Goal: Task Accomplishment & Management: Use online tool/utility

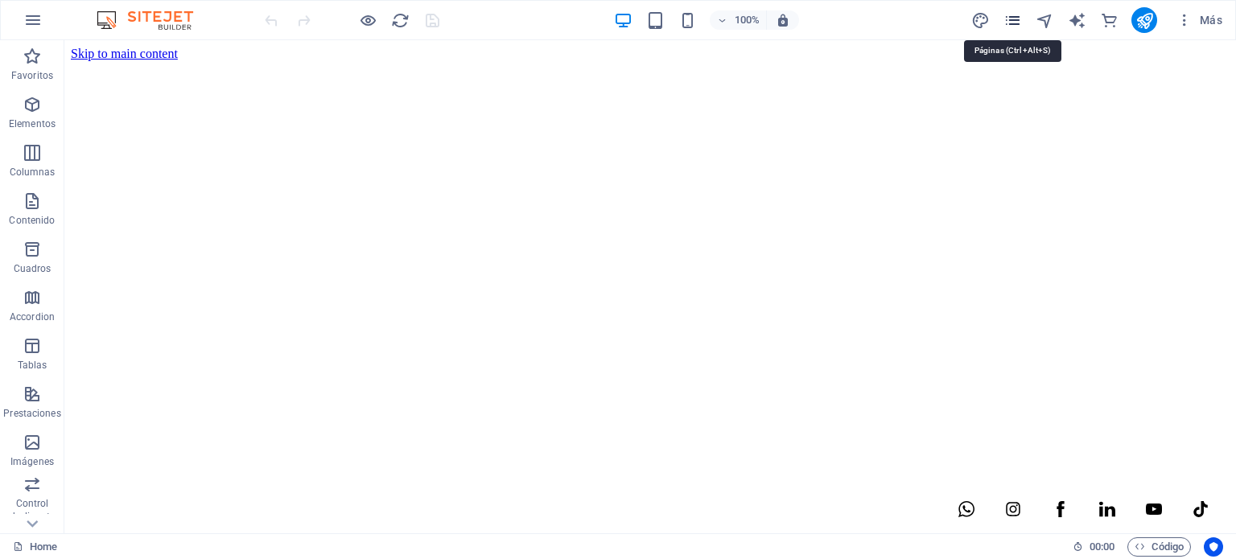
click at [1014, 25] on icon "pages" at bounding box center [1012, 20] width 19 height 19
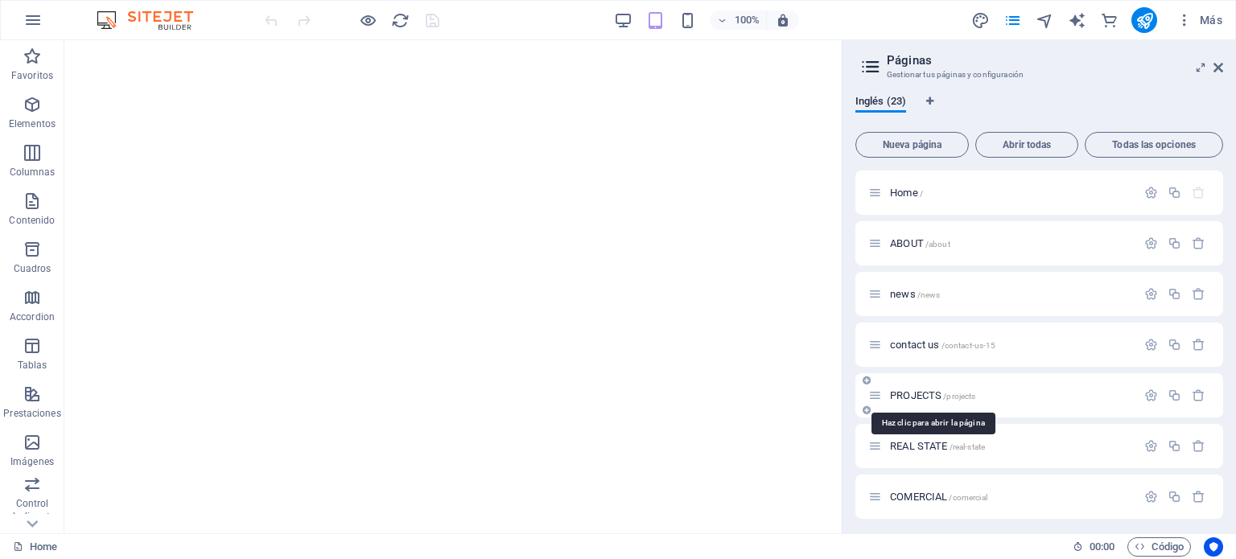
click at [916, 394] on span "PROJECTS /projects" at bounding box center [932, 395] width 85 height 12
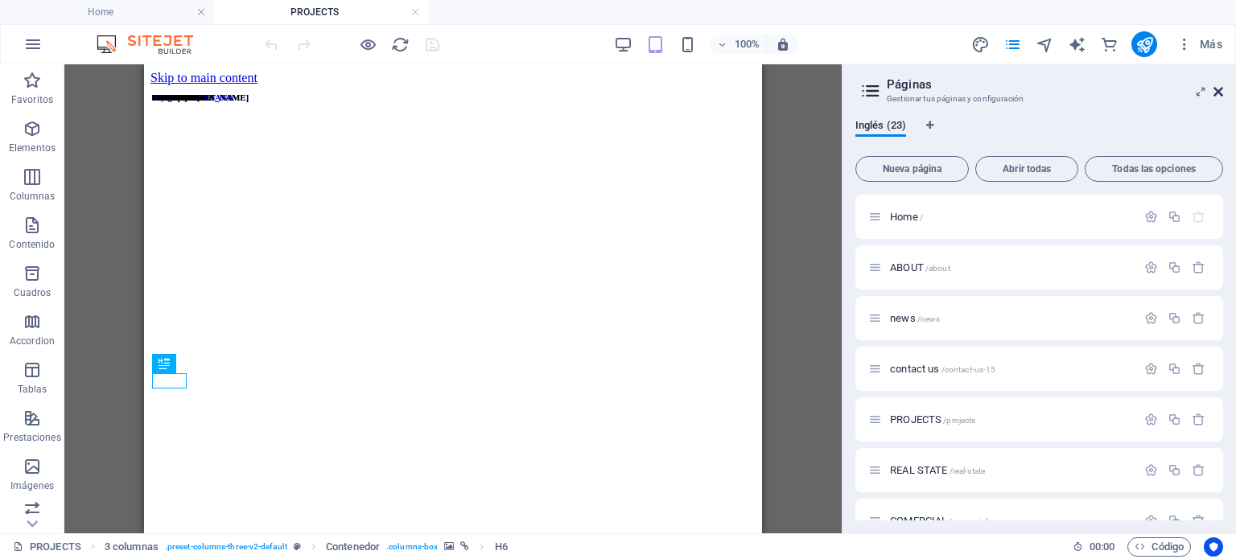
click at [1215, 89] on icon at bounding box center [1218, 91] width 10 height 13
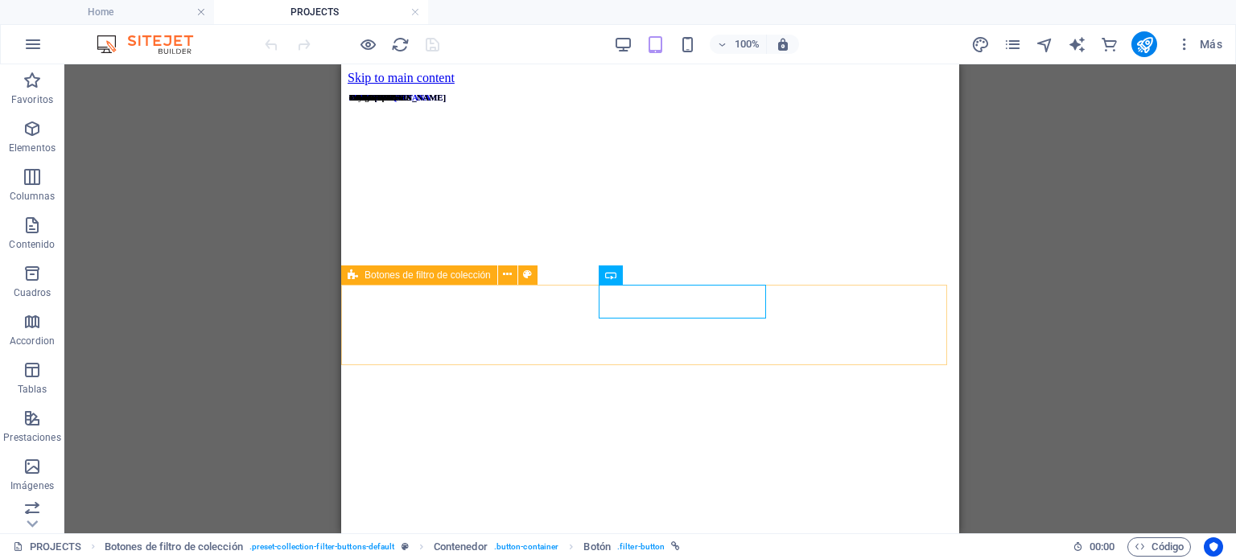
click at [355, 277] on icon at bounding box center [353, 275] width 10 height 19
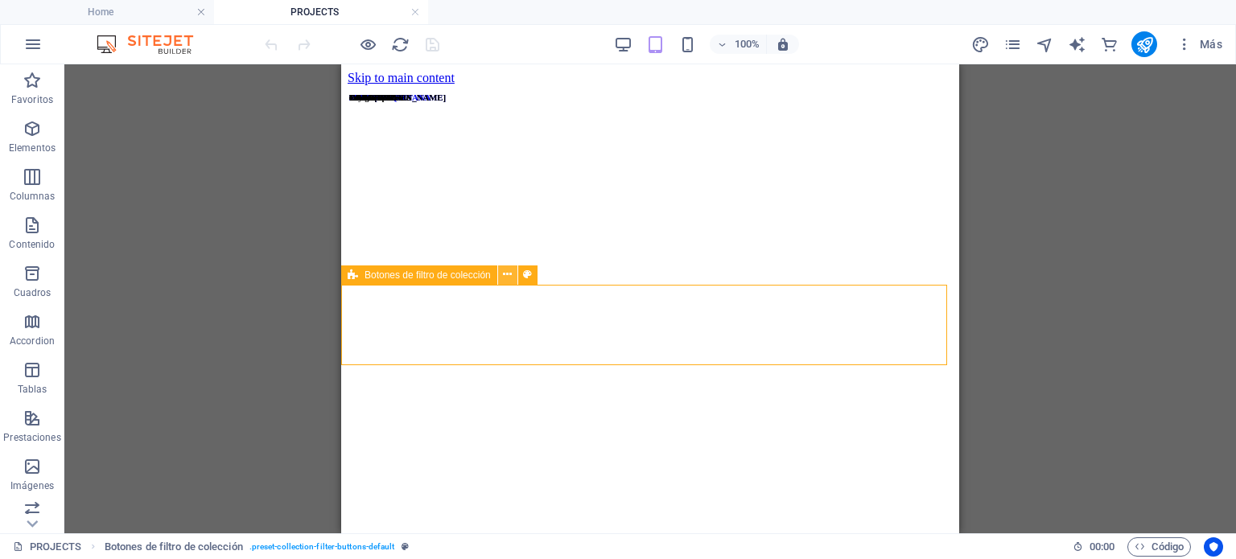
click at [509, 276] on icon at bounding box center [507, 274] width 9 height 17
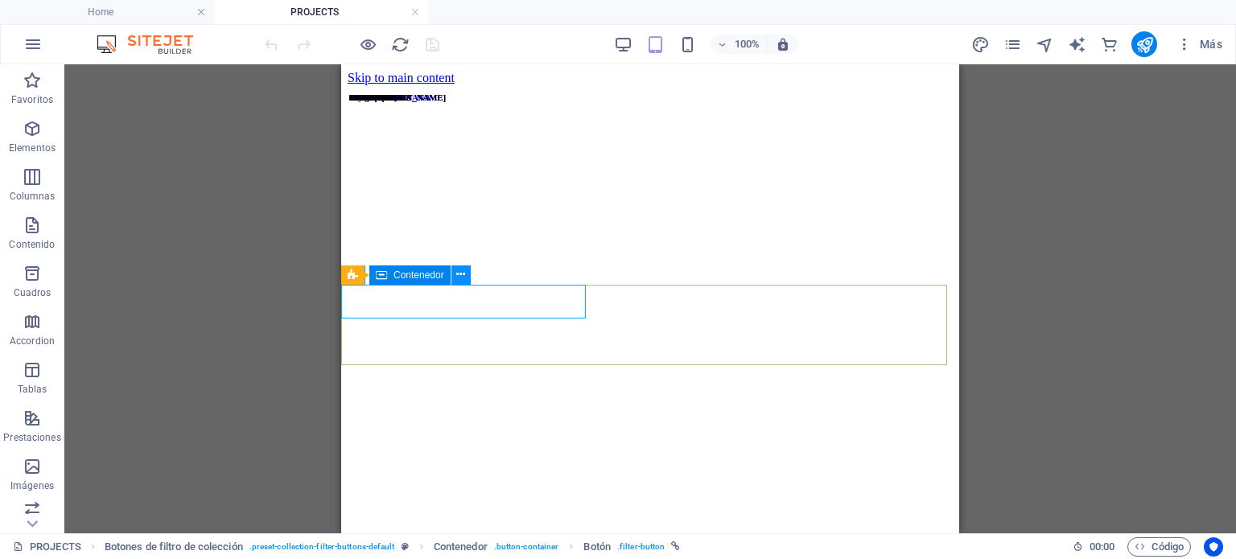
click at [457, 275] on icon at bounding box center [460, 274] width 9 height 17
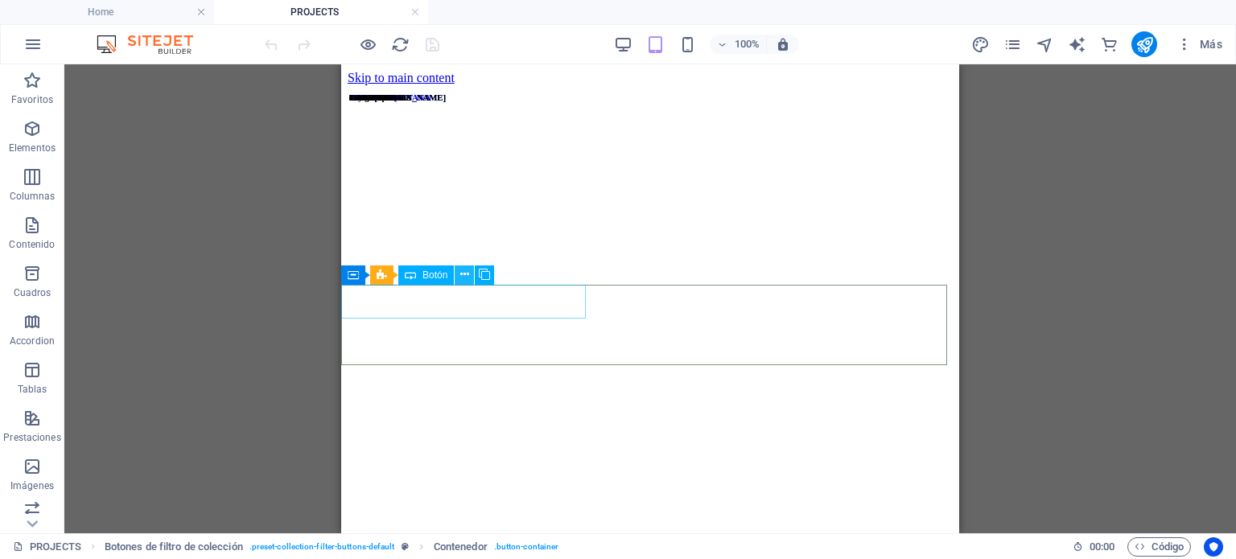
click at [459, 274] on button at bounding box center [464, 275] width 19 height 19
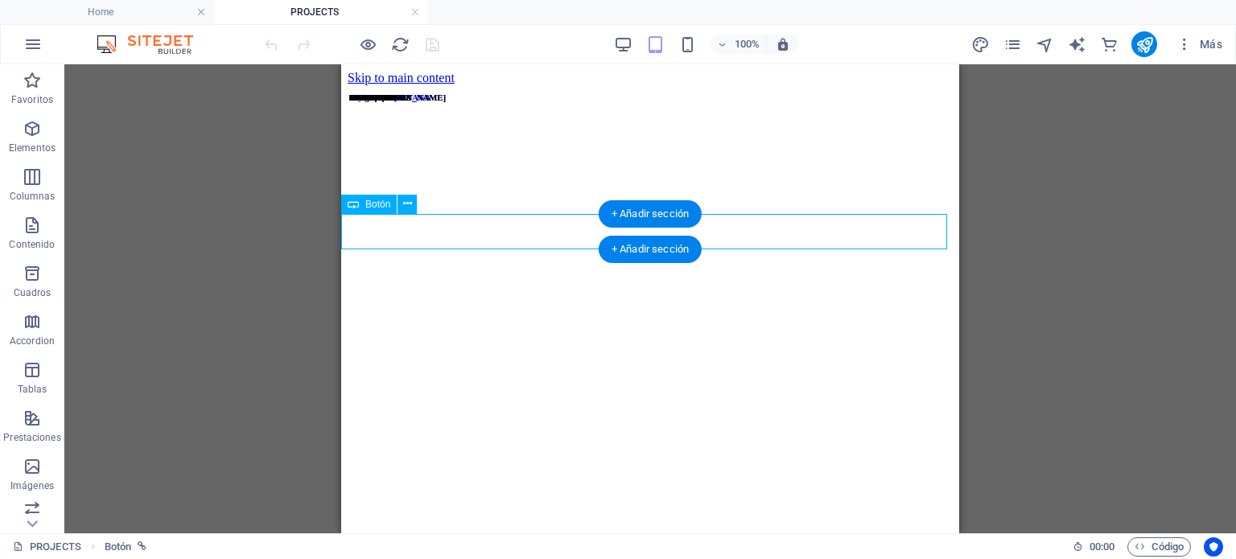
click at [414, 204] on button at bounding box center [406, 204] width 19 height 19
click at [362, 205] on div "Botón" at bounding box center [369, 204] width 56 height 19
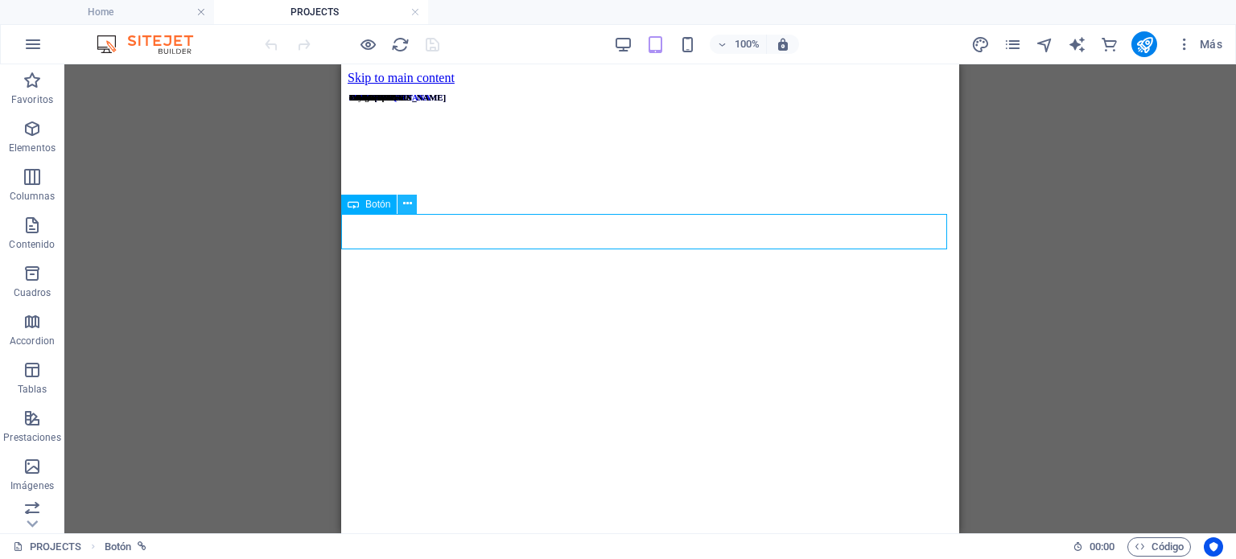
click at [399, 202] on button at bounding box center [406, 204] width 19 height 19
click at [135, 260] on div "Arrastra aquí para reemplazar el contenido existente. Si quieres crear un eleme…" at bounding box center [649, 298] width 1171 height 469
click at [25, 122] on icon "button" at bounding box center [32, 128] width 19 height 19
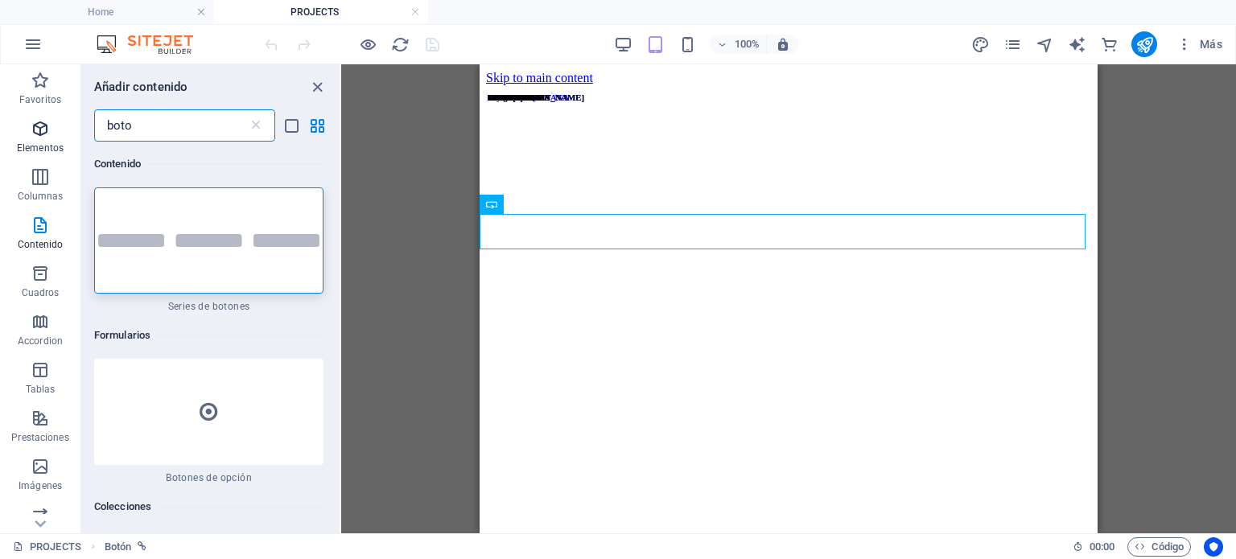
type input "boto"
click at [19, 121] on span "Elementos" at bounding box center [40, 138] width 80 height 39
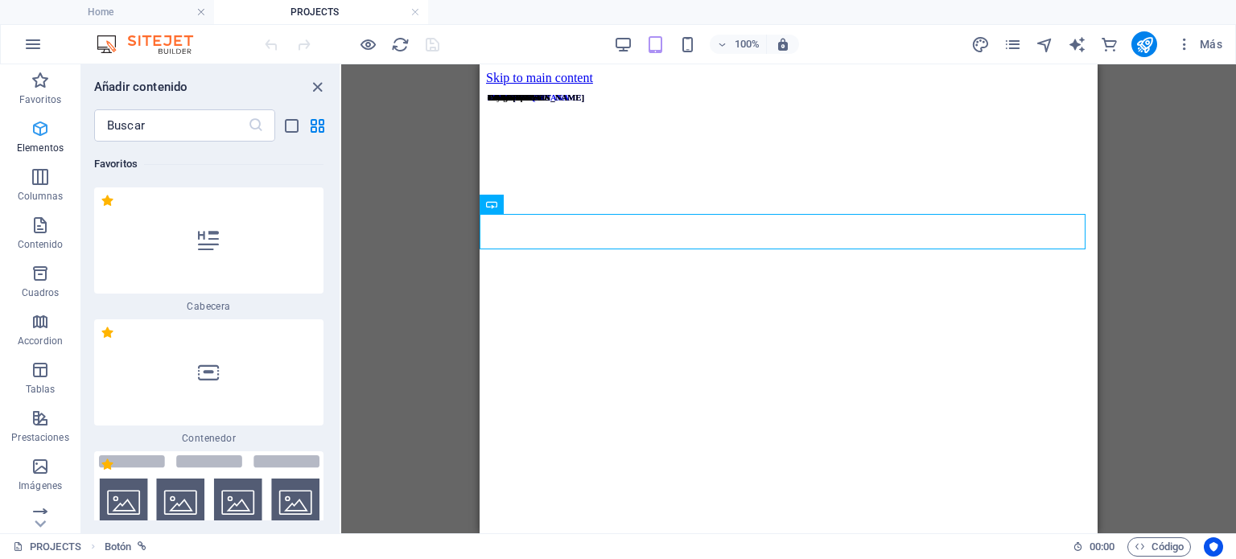
click at [53, 124] on span "Elementos" at bounding box center [40, 138] width 80 height 39
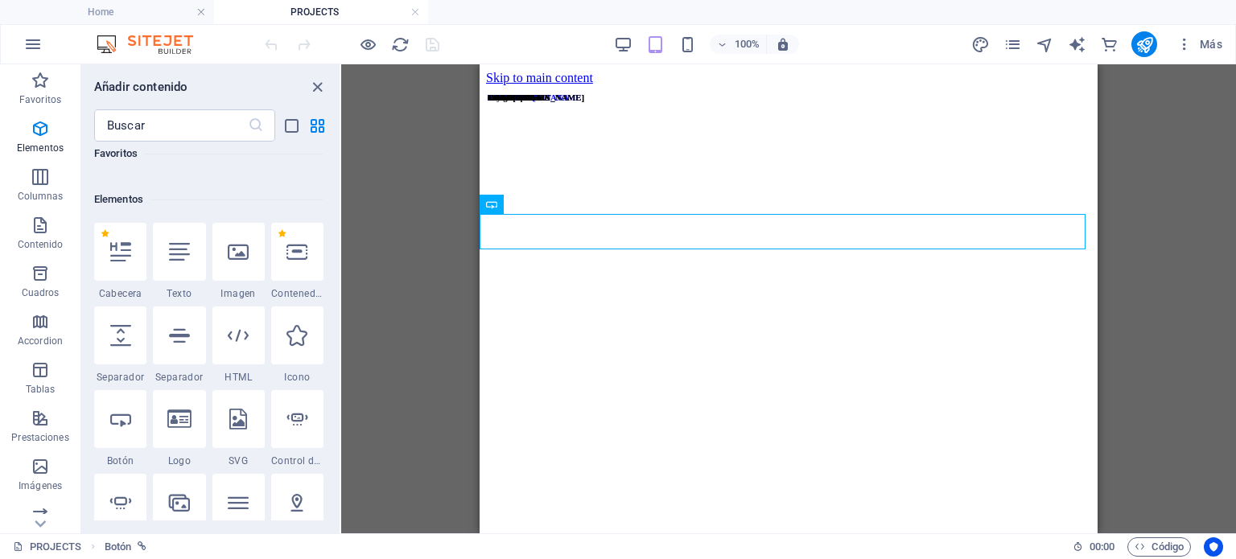
scroll to position [434, 0]
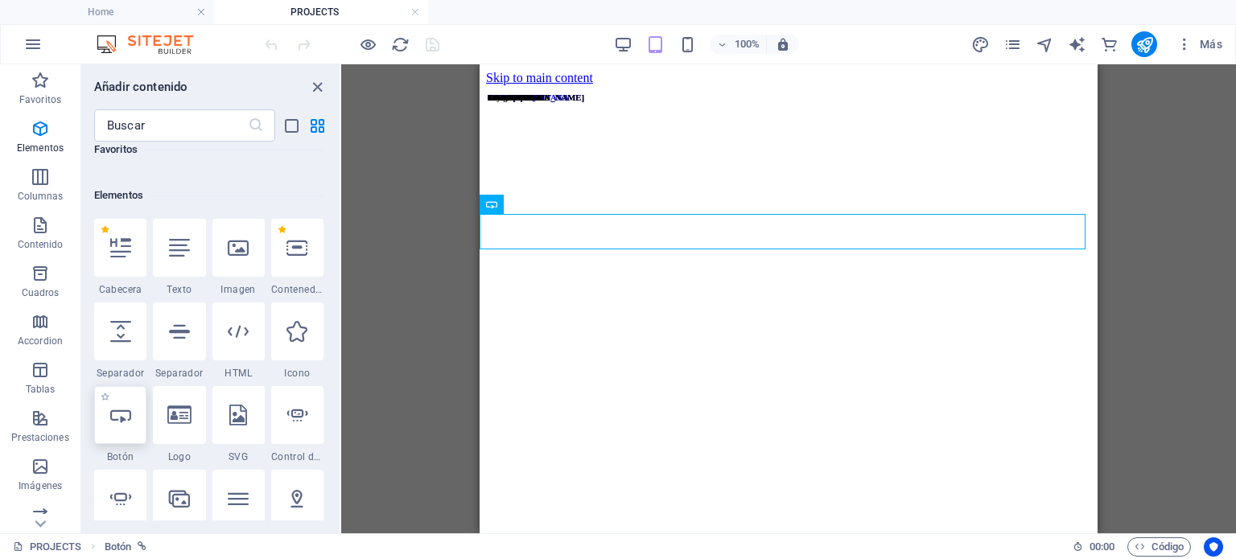
click at [103, 430] on div at bounding box center [120, 415] width 52 height 58
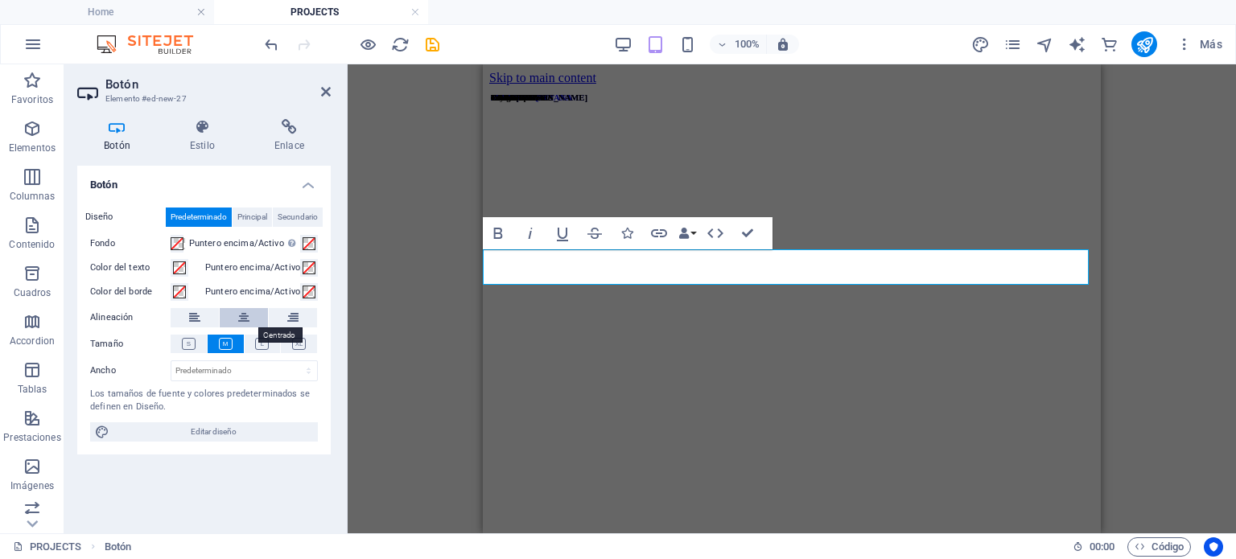
click at [241, 322] on icon at bounding box center [243, 317] width 11 height 19
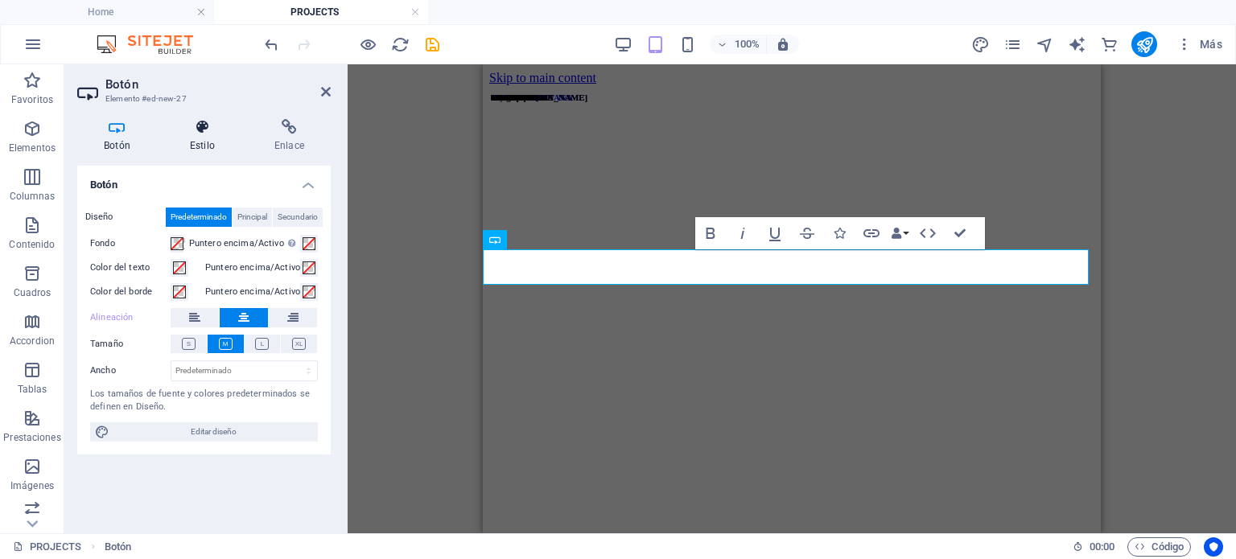
click at [219, 147] on h4 "Estilo" at bounding box center [205, 136] width 84 height 34
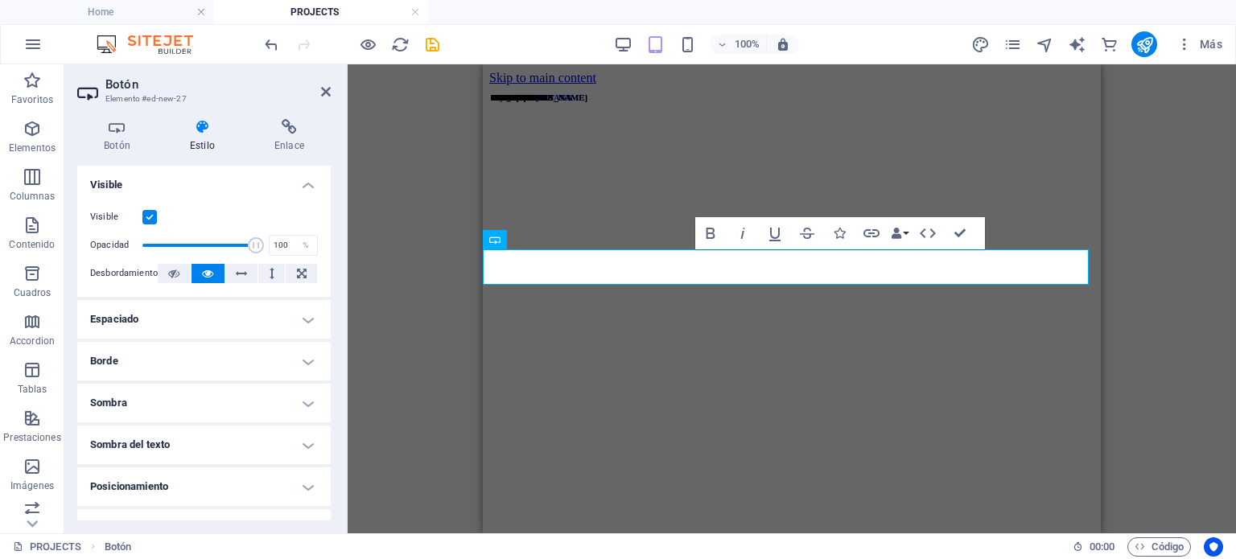
click at [82, 110] on div "Botón Estilo Enlace Botón Diseño Predeterminado Principal Secundario Fondo Punt…" at bounding box center [203, 319] width 279 height 427
click at [138, 118] on div "Botón Estilo Enlace Botón Diseño Predeterminado Principal Secundario Fondo Punt…" at bounding box center [203, 319] width 279 height 427
click at [119, 133] on h4 "Botón" at bounding box center [120, 136] width 86 height 34
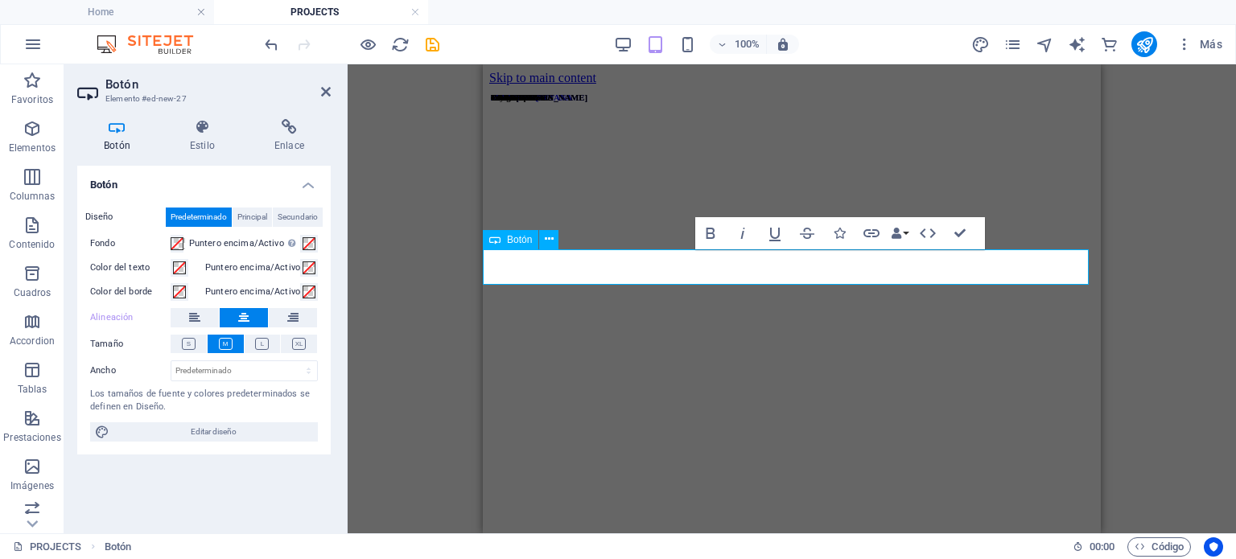
click at [290, 319] on icon at bounding box center [292, 317] width 11 height 19
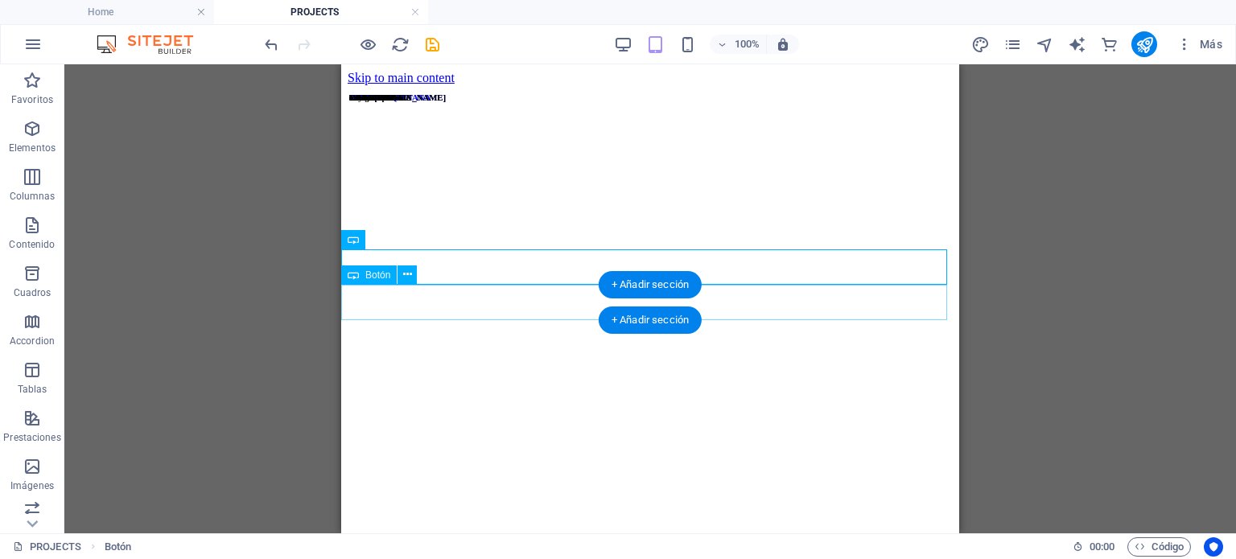
drag, startPoint x: 503, startPoint y: 299, endPoint x: 492, endPoint y: 282, distance: 19.2
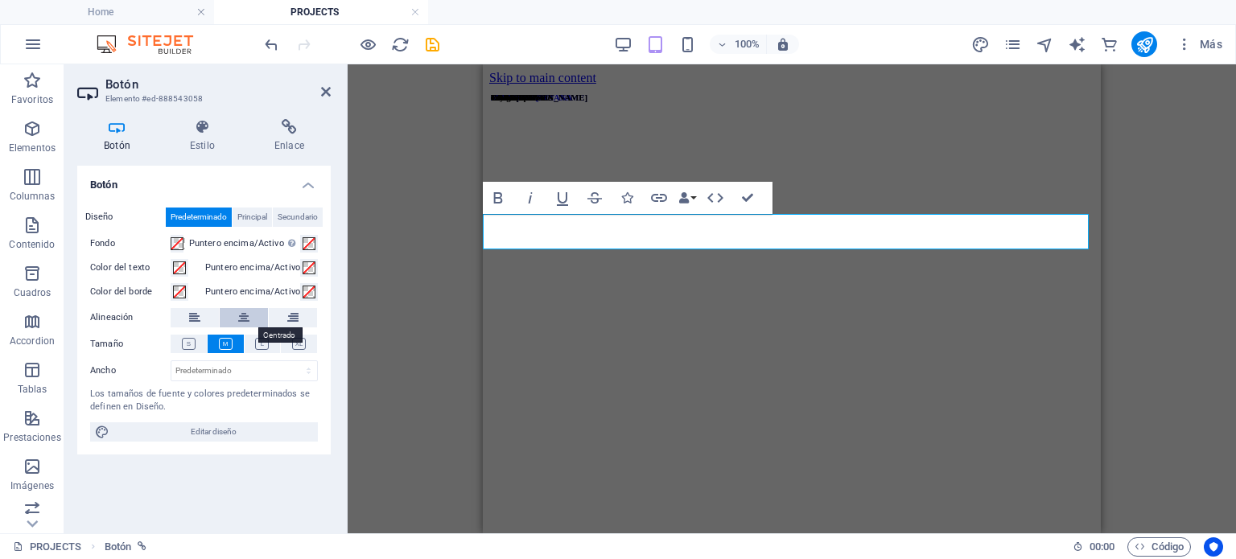
click at [241, 321] on icon at bounding box center [243, 317] width 11 height 19
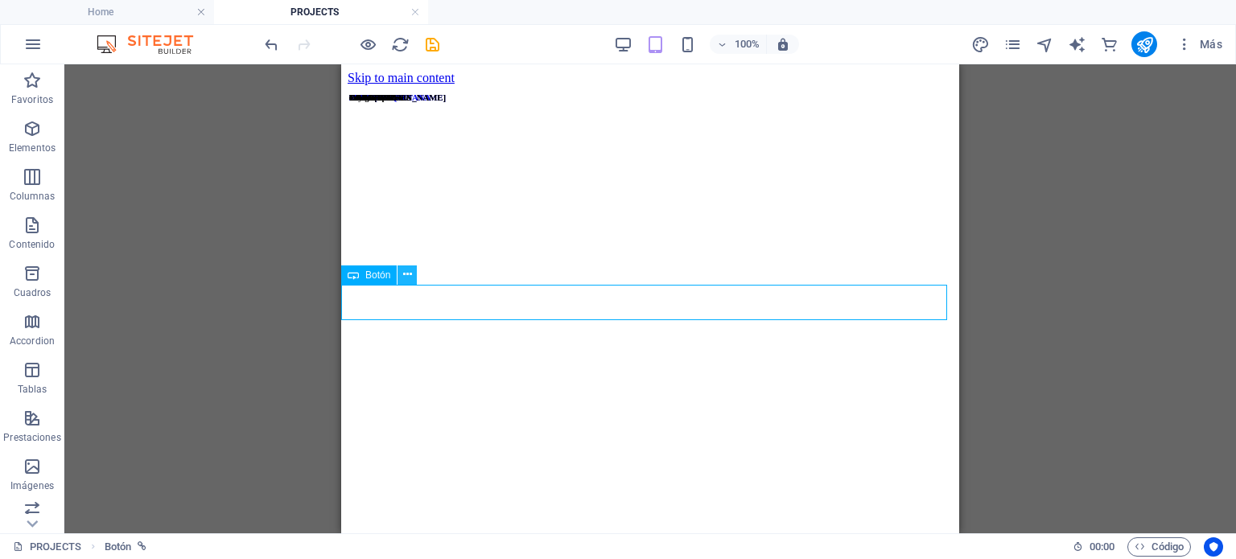
click at [403, 273] on icon at bounding box center [407, 274] width 9 height 17
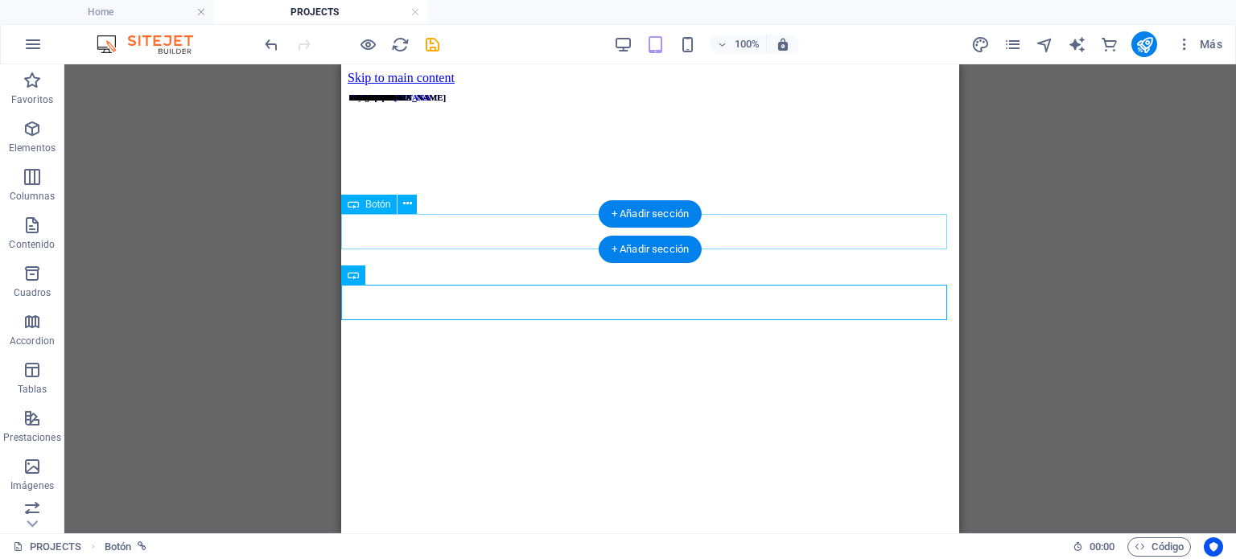
drag, startPoint x: 813, startPoint y: 250, endPoint x: 808, endPoint y: 224, distance: 26.2
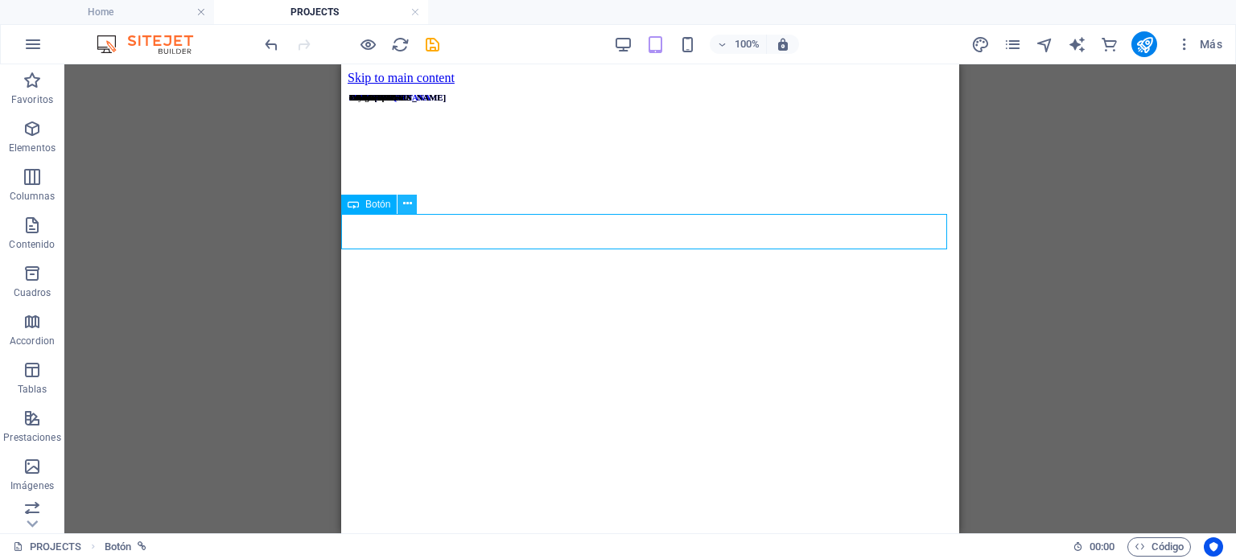
click at [411, 205] on icon at bounding box center [407, 204] width 9 height 17
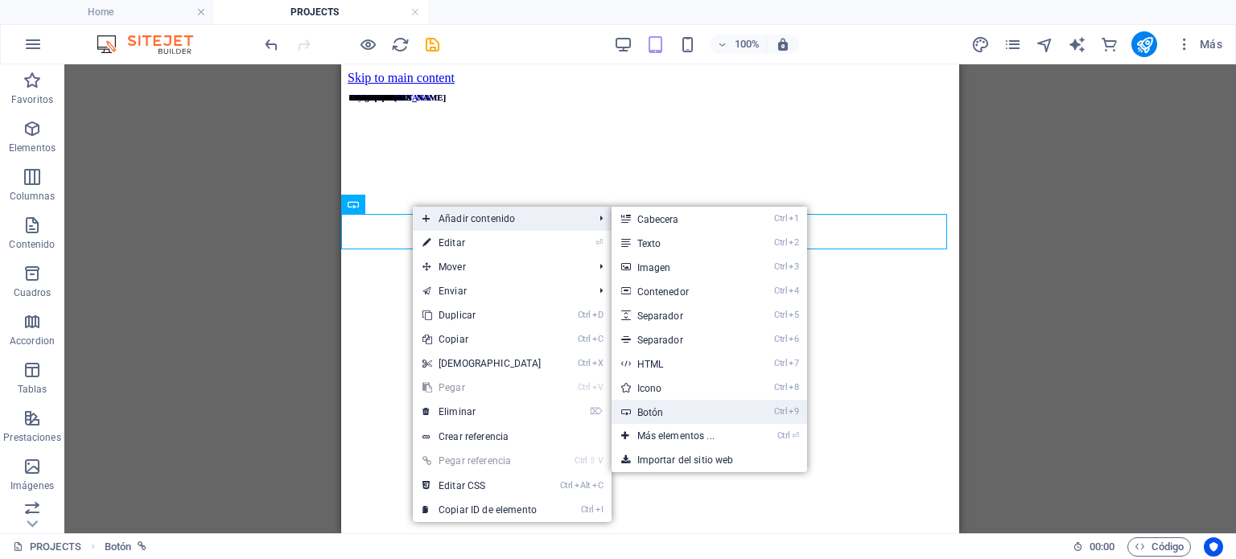
click at [686, 420] on link "Ctrl 9 Botón" at bounding box center [678, 412] width 135 height 24
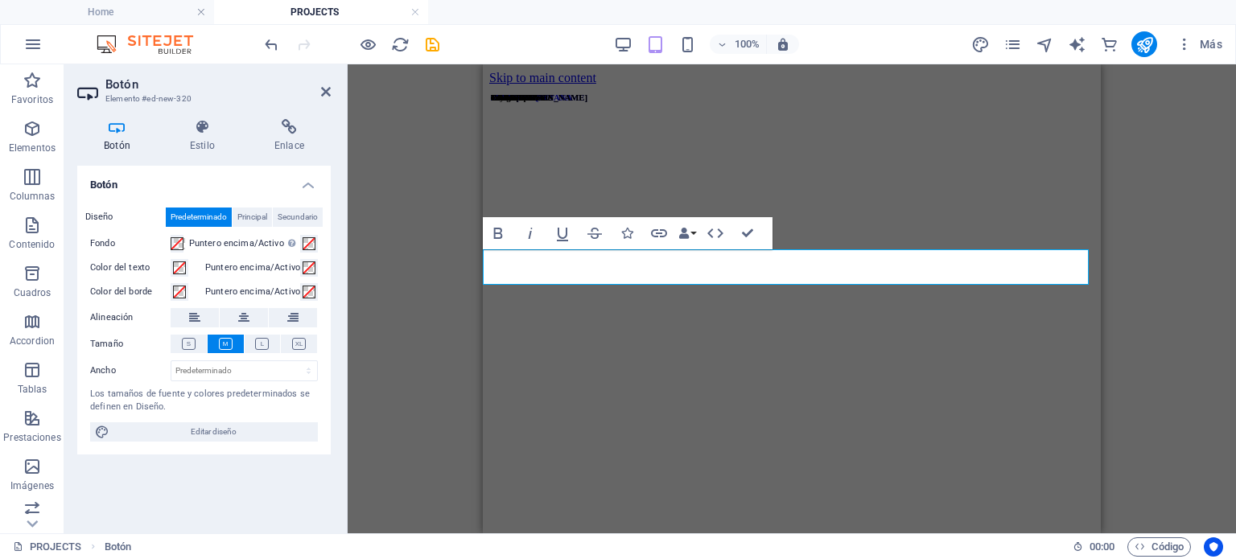
click at [260, 43] on div "100% Más" at bounding box center [618, 44] width 1234 height 39
click at [272, 44] on icon "undo" at bounding box center [271, 44] width 19 height 19
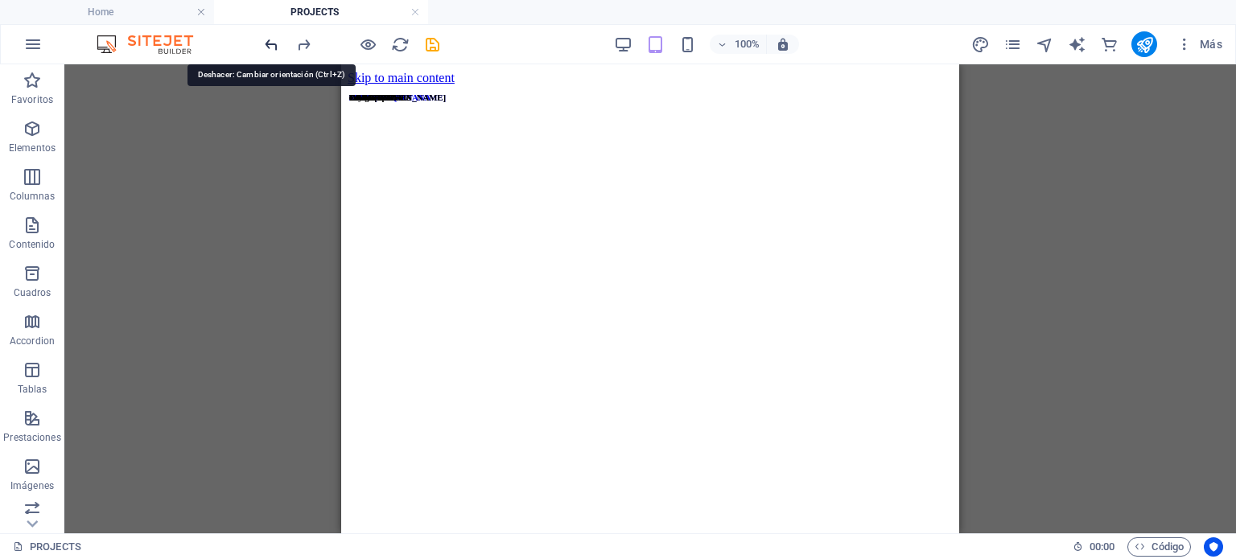
click at [272, 45] on icon "undo" at bounding box center [271, 44] width 19 height 19
click at [303, 47] on icon "redo" at bounding box center [303, 44] width 19 height 19
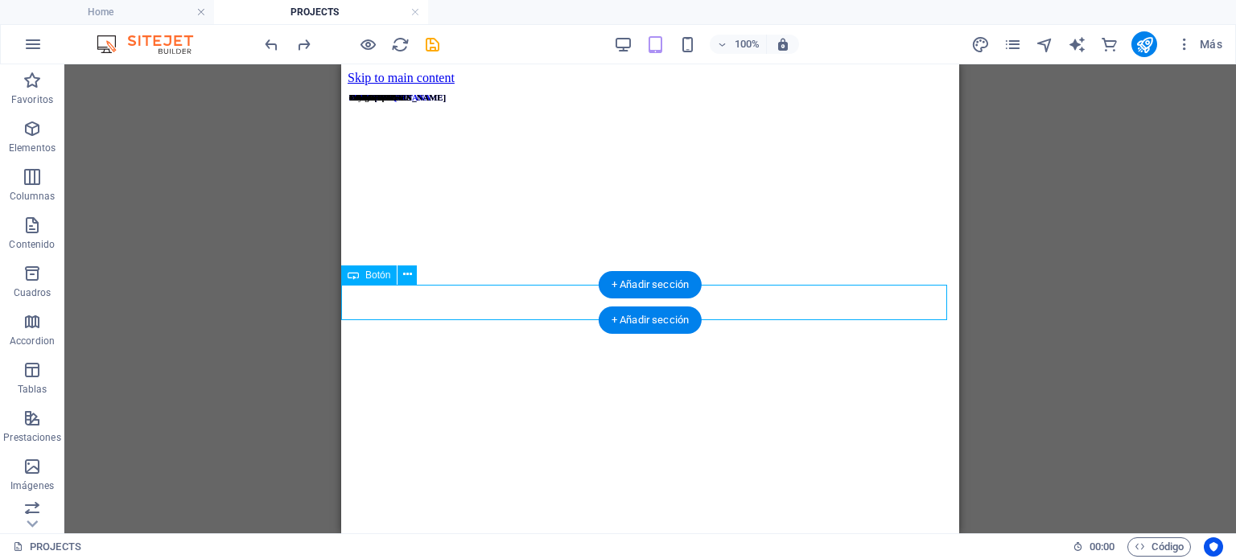
click at [383, 270] on div "Botón" at bounding box center [384, 276] width 86 height 20
click at [394, 271] on div "Botón" at bounding box center [369, 275] width 56 height 19
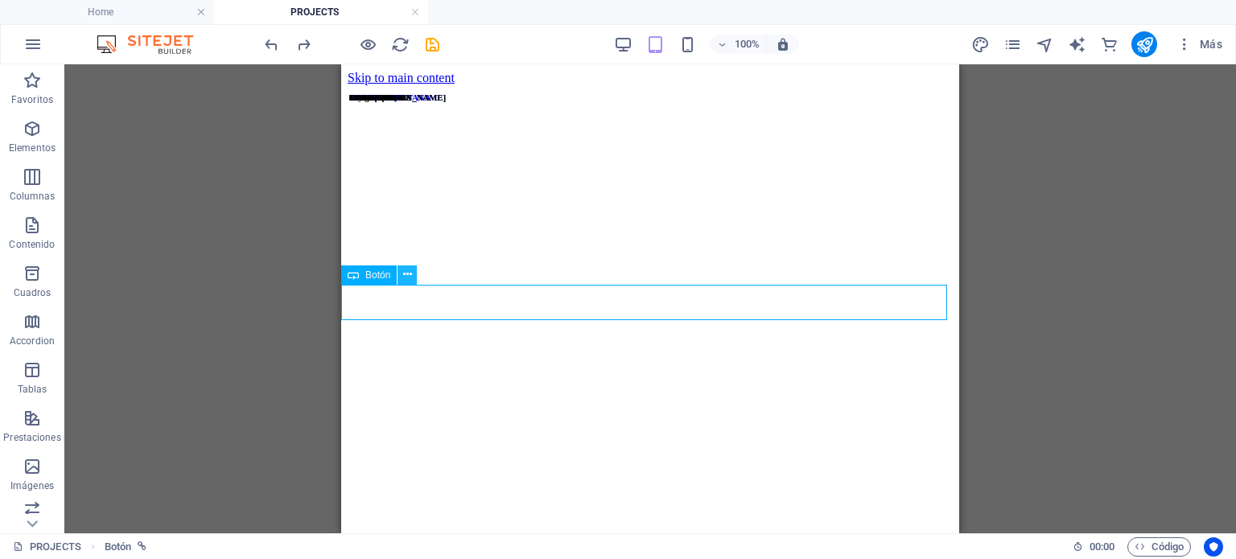
click at [402, 272] on button at bounding box center [406, 275] width 19 height 19
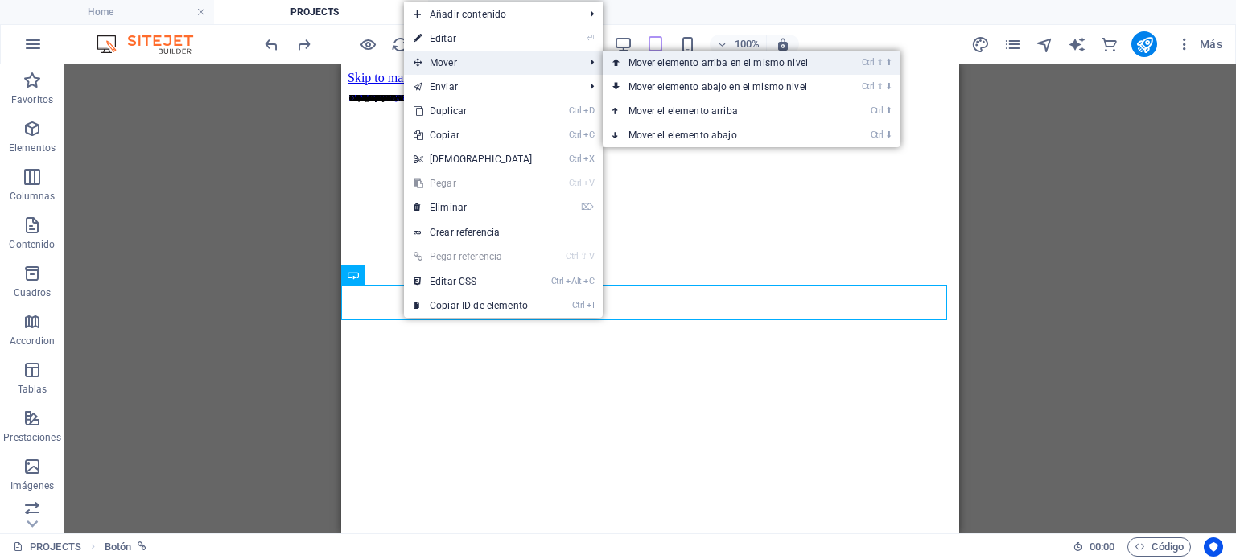
click at [751, 70] on link "Ctrl ⇧ ⬆ Mover elemento arriba en el mismo nivel" at bounding box center [721, 63] width 237 height 24
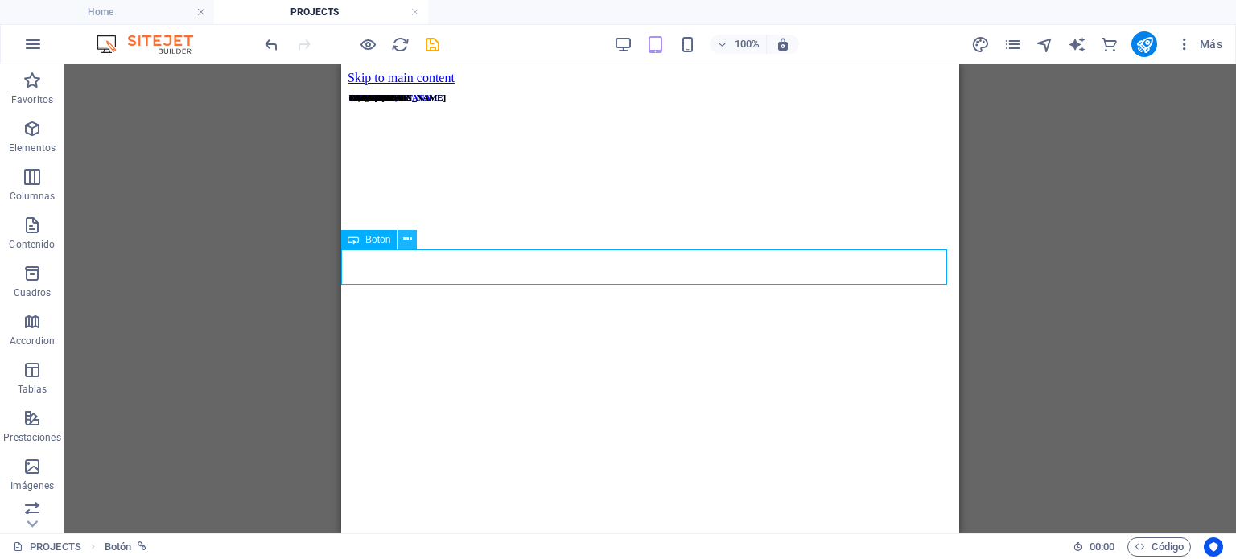
click at [410, 242] on icon at bounding box center [407, 239] width 9 height 17
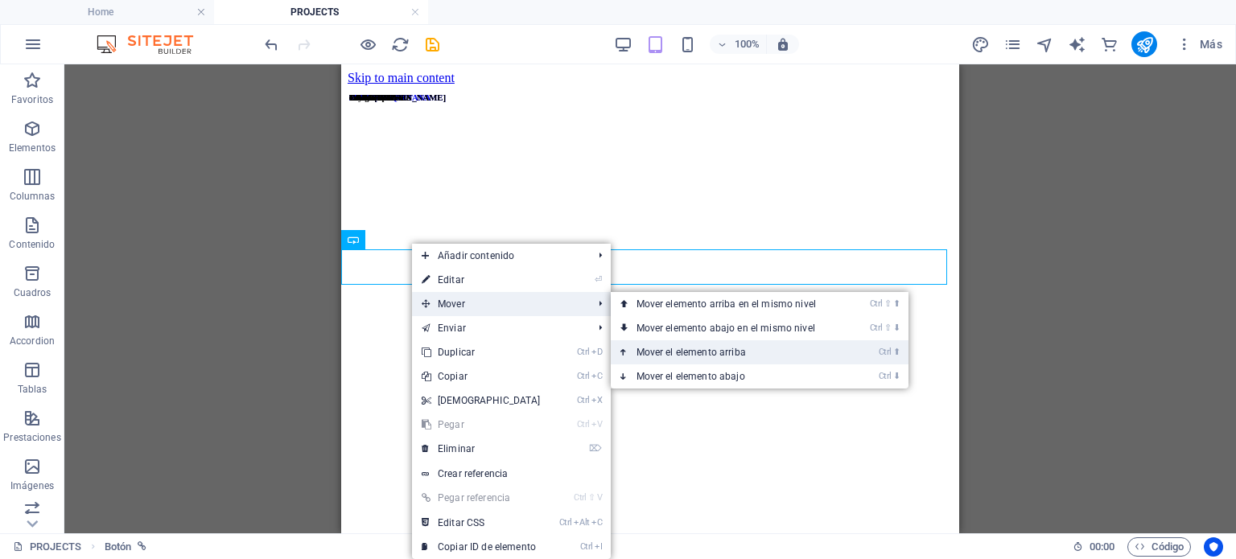
click at [676, 350] on link "Ctrl ⬆ Mover el elemento arriba" at bounding box center [729, 352] width 237 height 24
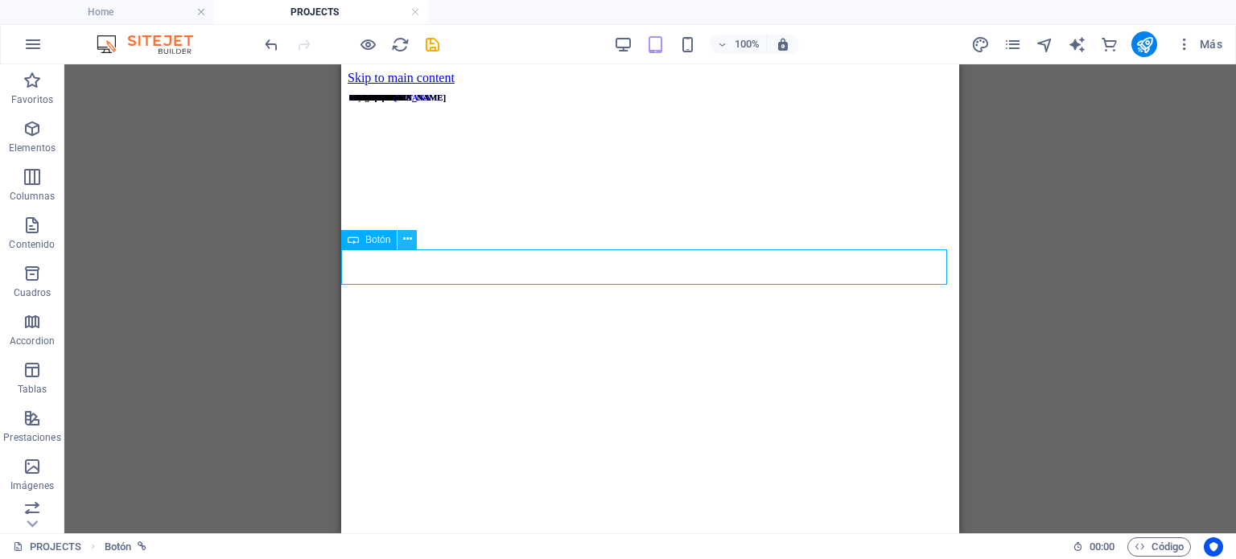
click at [409, 237] on icon at bounding box center [407, 239] width 9 height 17
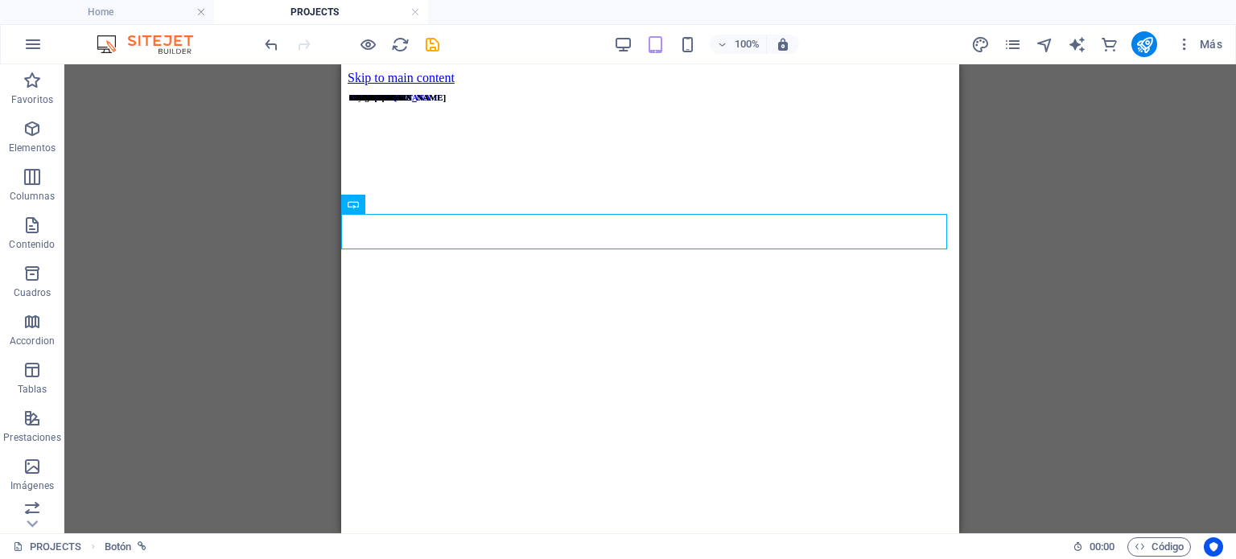
click at [200, 213] on div "H6 3 columnas Contenedor Botón Botones de filtro de colección Botones de filtro…" at bounding box center [649, 298] width 1171 height 469
click at [39, 322] on icon "button" at bounding box center [32, 321] width 19 height 19
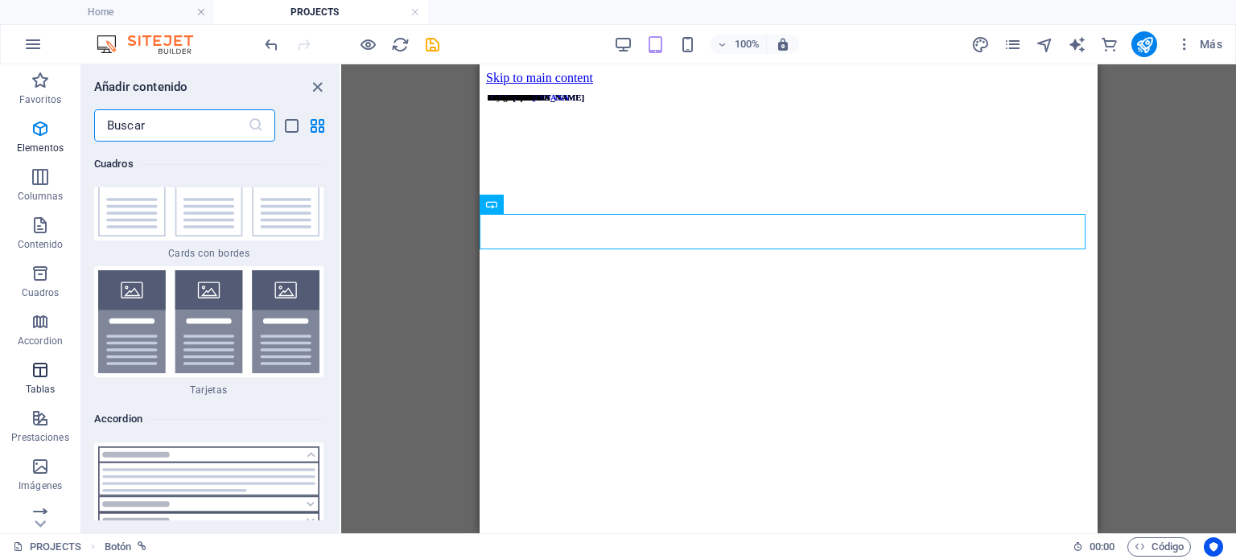
scroll to position [10151, 0]
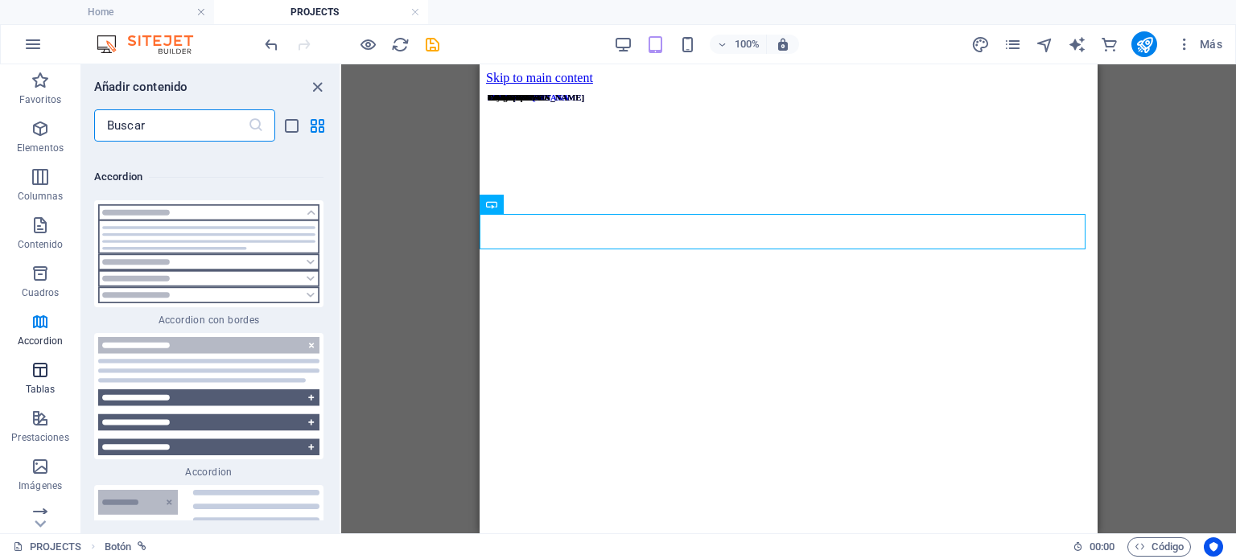
click at [22, 382] on span "Tablas" at bounding box center [40, 379] width 80 height 39
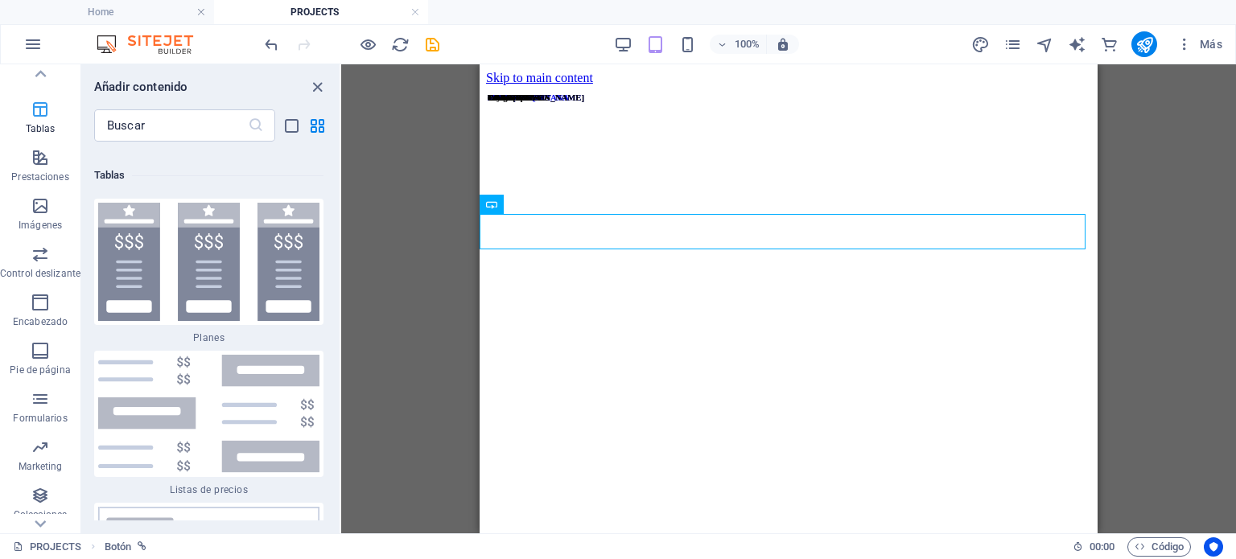
scroll to position [303, 0]
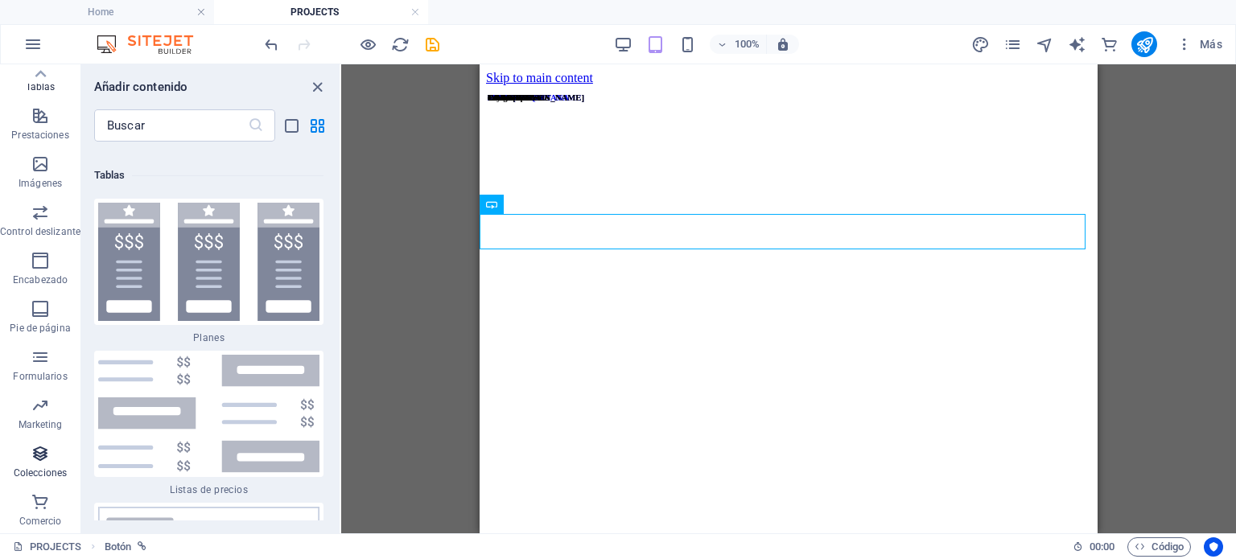
click at [32, 452] on icon "button" at bounding box center [40, 453] width 19 height 19
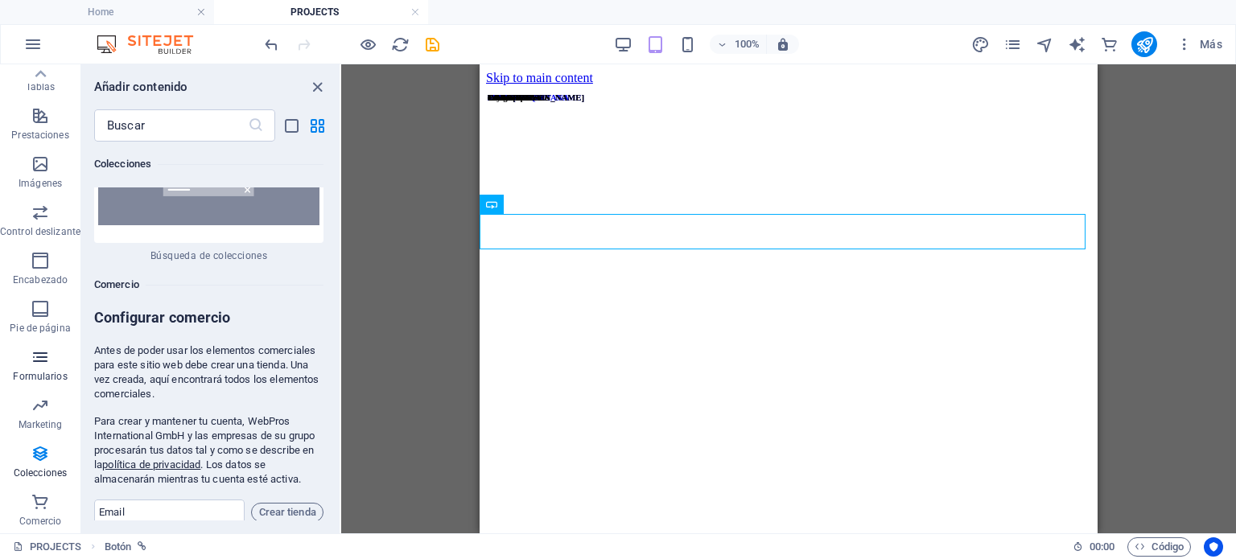
scroll to position [0, 0]
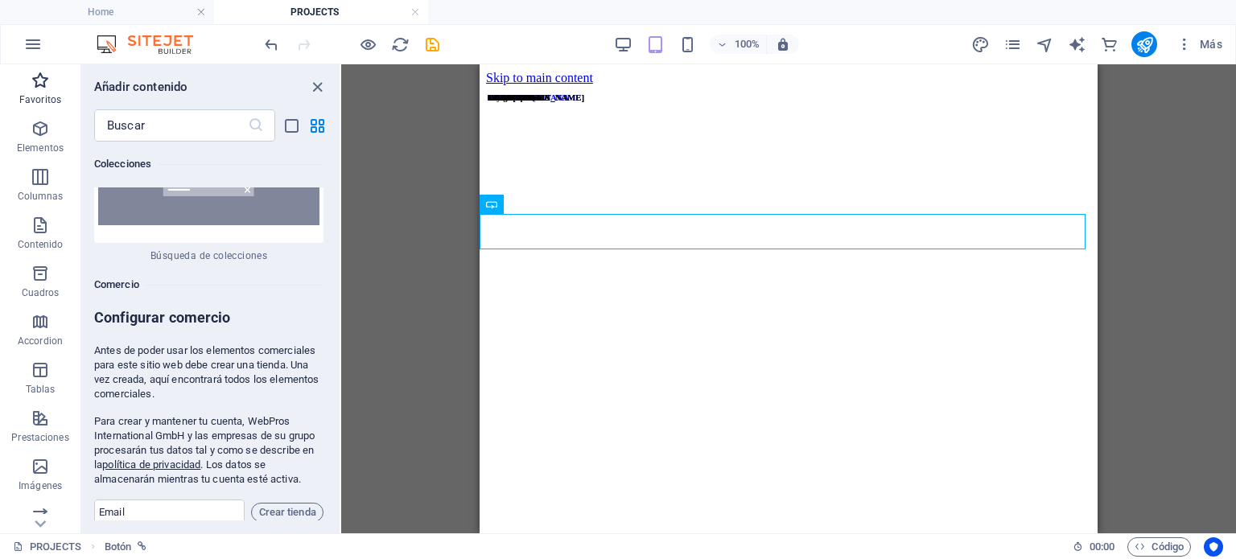
click at [48, 73] on icon "button" at bounding box center [40, 80] width 19 height 19
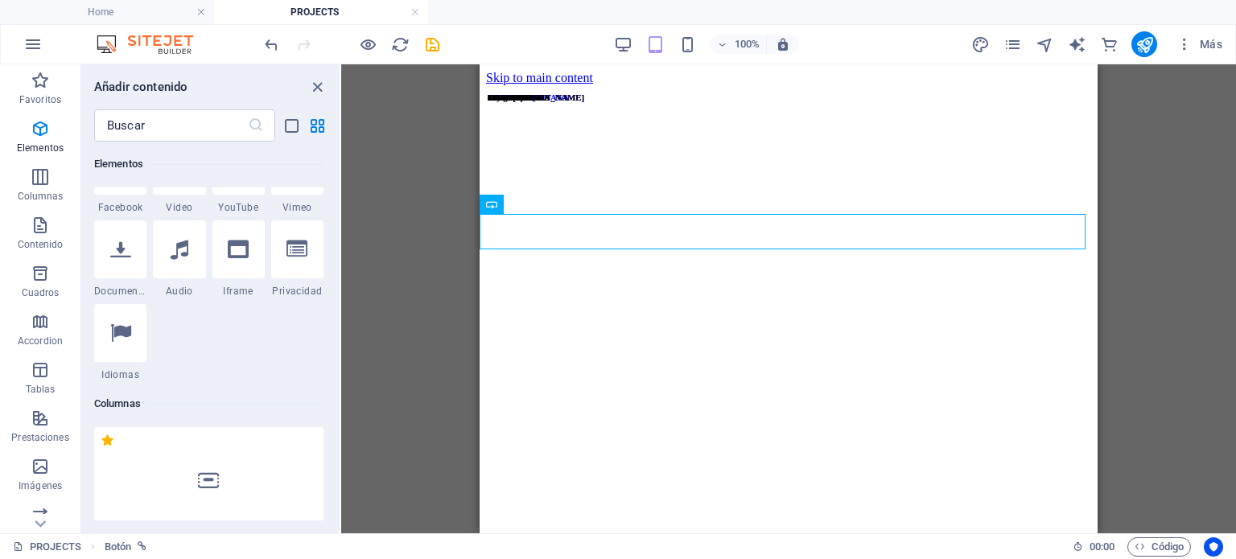
scroll to position [858, 0]
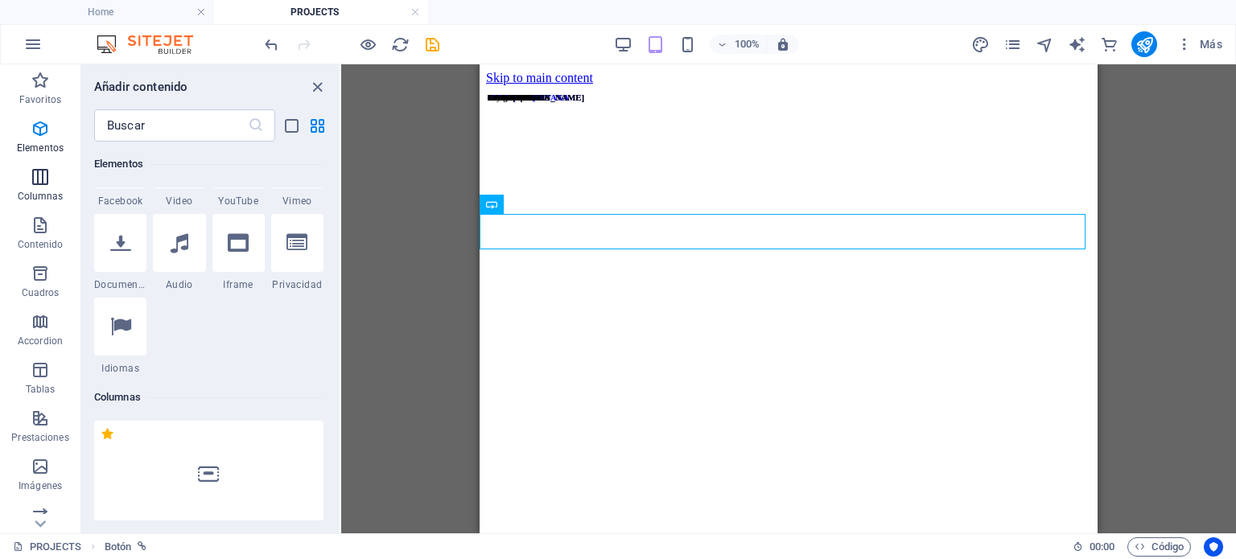
click at [40, 176] on icon "button" at bounding box center [40, 176] width 19 height 19
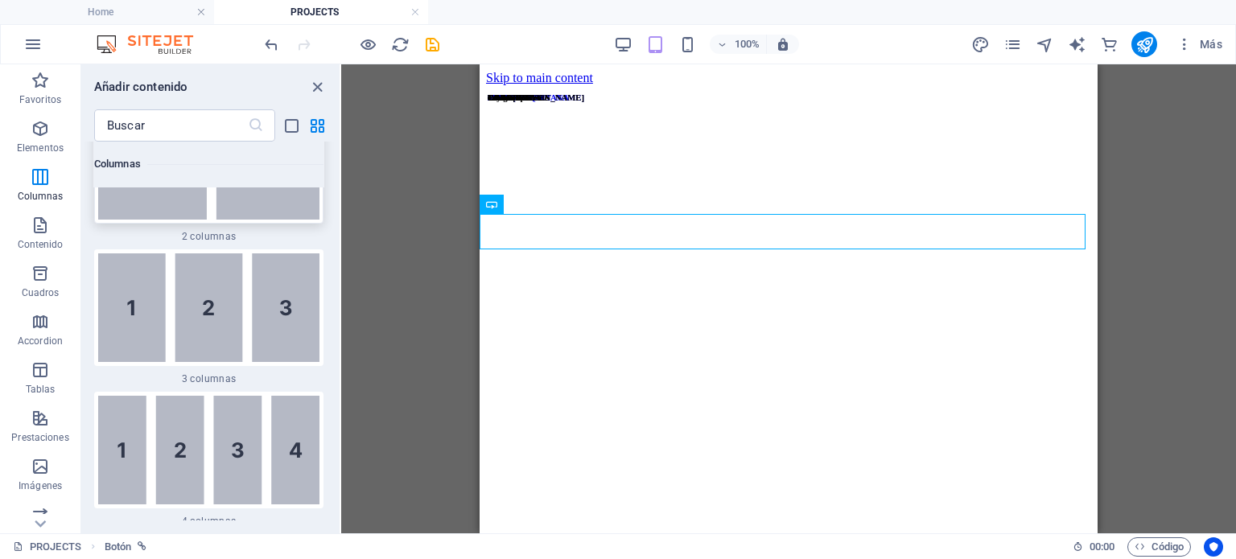
scroll to position [1307, 0]
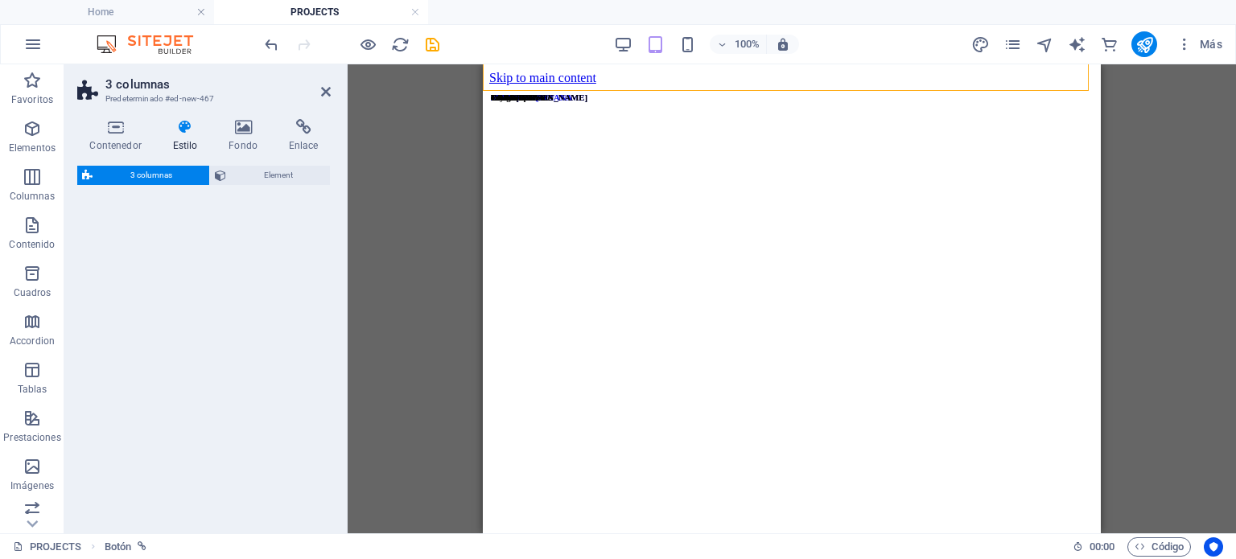
select select "rem"
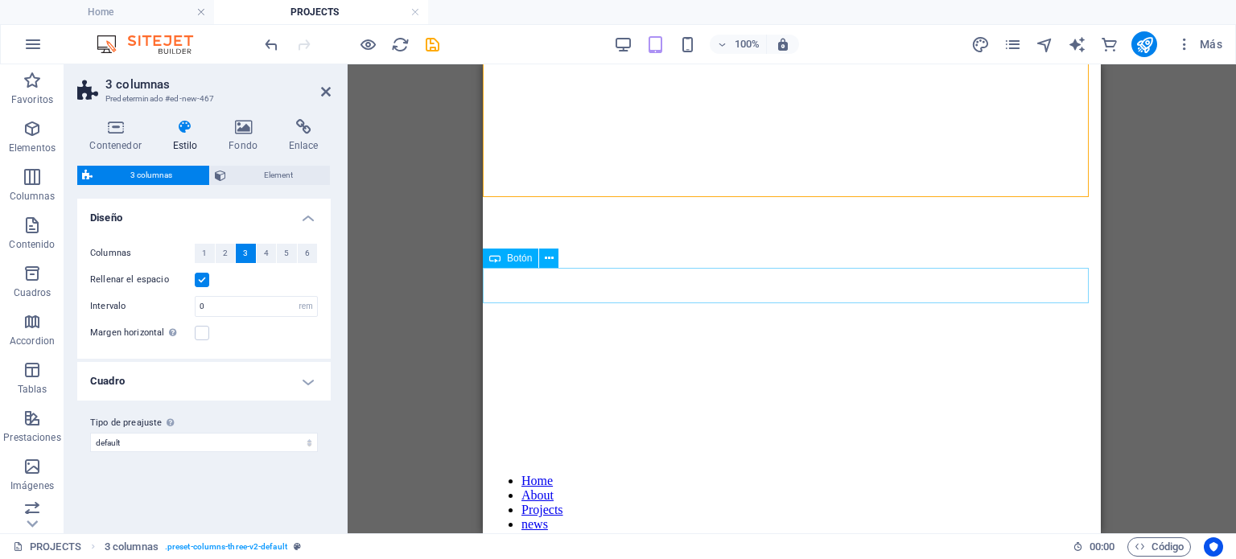
scroll to position [0, 0]
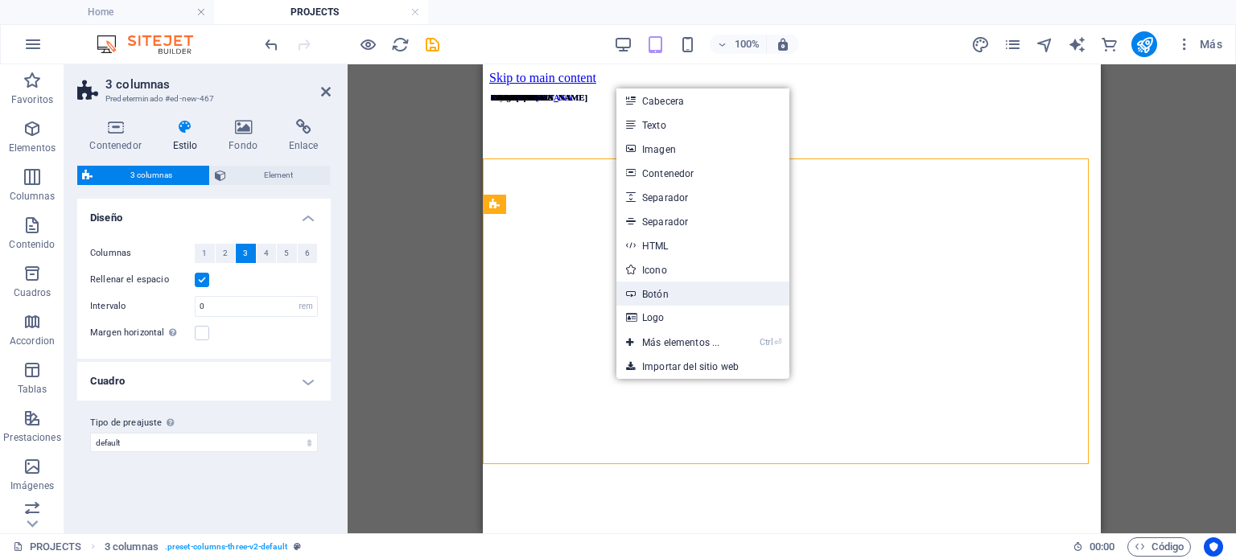
click at [698, 286] on link "Botón" at bounding box center [702, 294] width 173 height 24
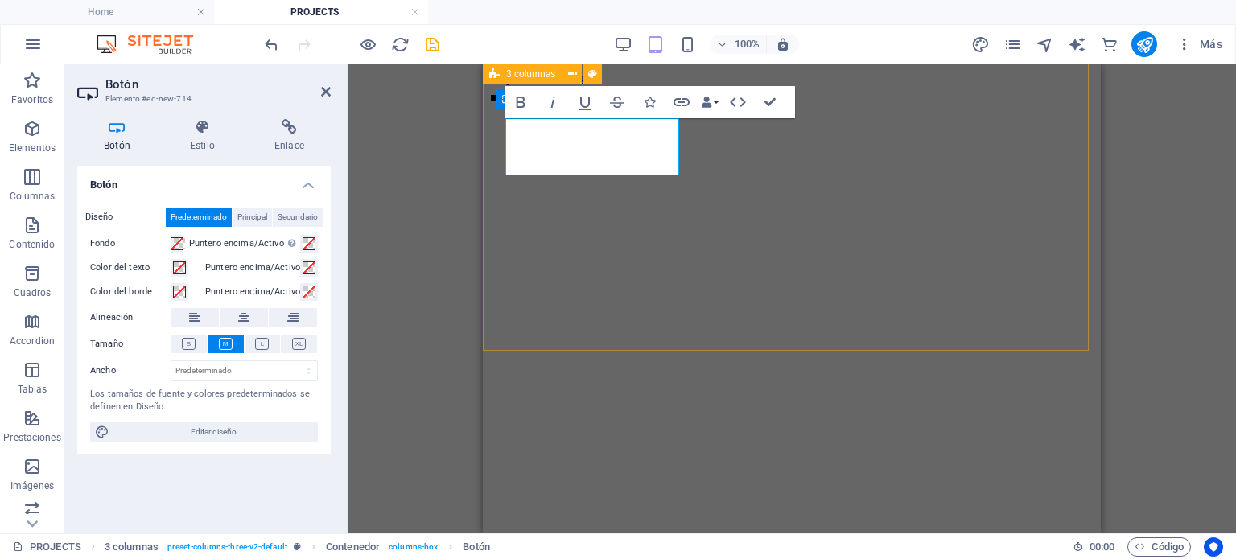
scroll to position [214, 0]
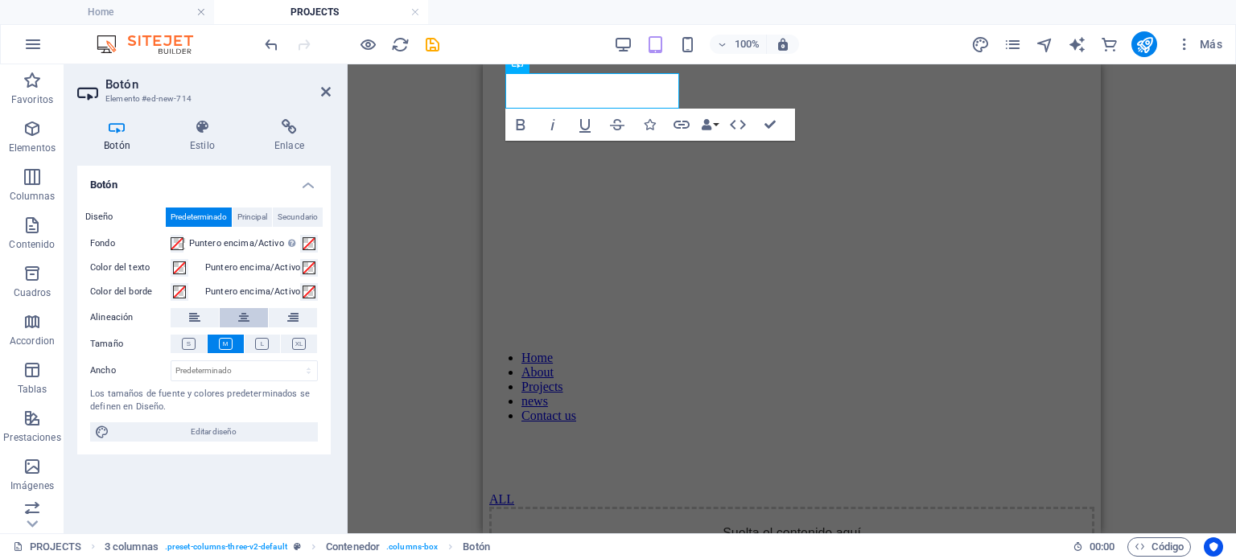
click at [238, 321] on icon at bounding box center [243, 317] width 11 height 19
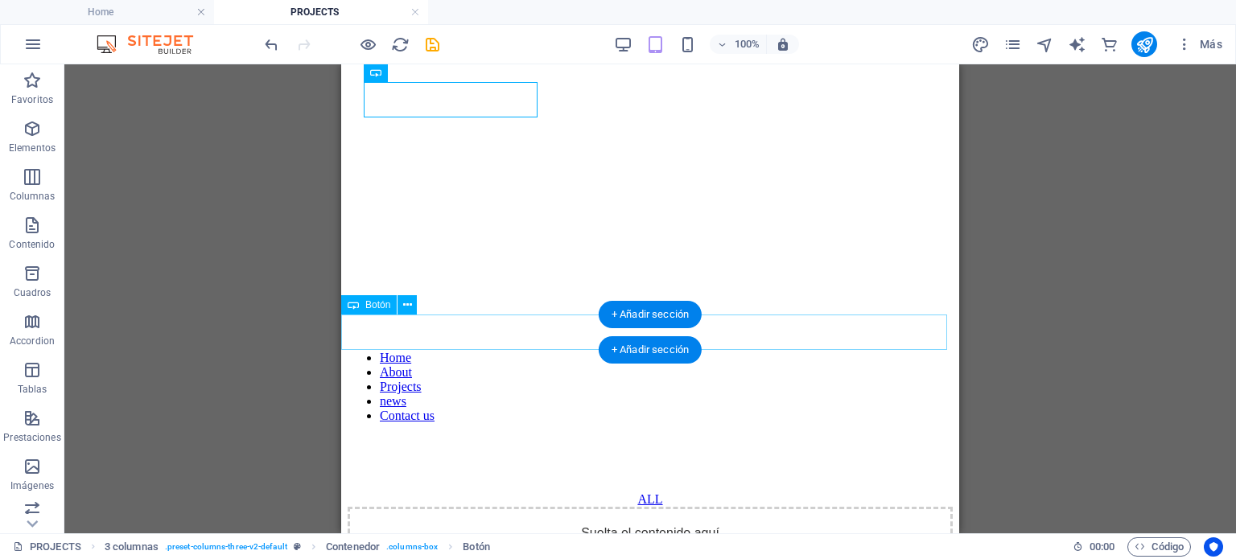
scroll to position [0, 0]
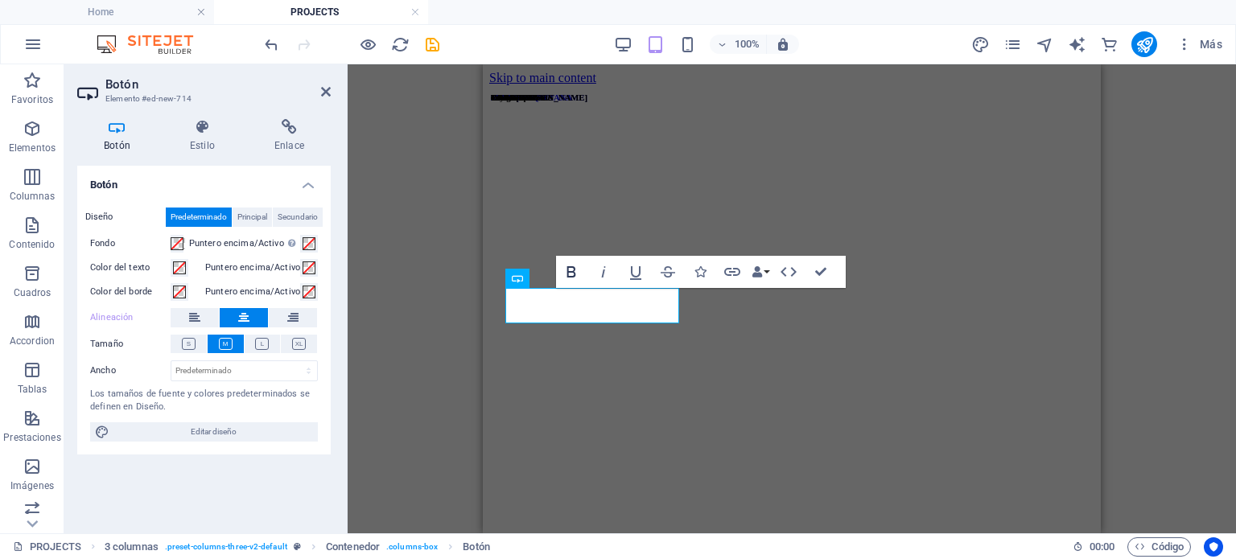
click at [556, 286] on button "Bold" at bounding box center [571, 272] width 31 height 32
click at [238, 369] on select "Predeterminado px rem % em vh vw" at bounding box center [244, 370] width 146 height 19
select select "px"
click at [294, 361] on select "Predeterminado px rem % em vh vw" at bounding box center [244, 370] width 146 height 19
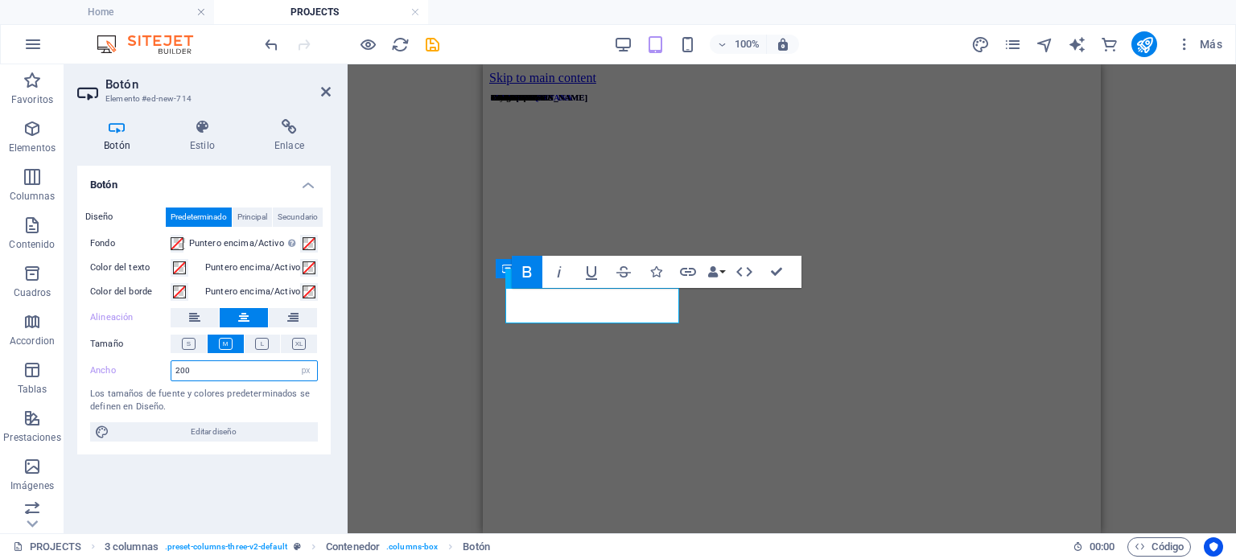
drag, startPoint x: 211, startPoint y: 373, endPoint x: 180, endPoint y: 376, distance: 30.7
click at [180, 376] on input "200" at bounding box center [244, 370] width 146 height 19
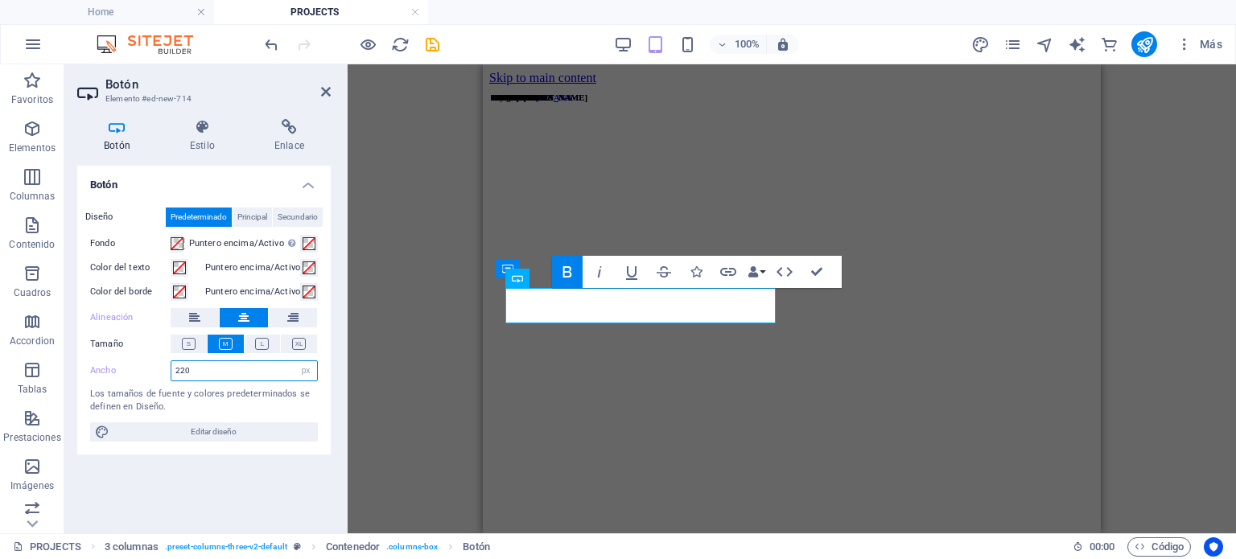
drag, startPoint x: 195, startPoint y: 371, endPoint x: 169, endPoint y: 379, distance: 27.0
click at [169, 379] on div "Ancho 220 Predeterminado px rem % em vh vw" at bounding box center [204, 370] width 228 height 21
type input "200"
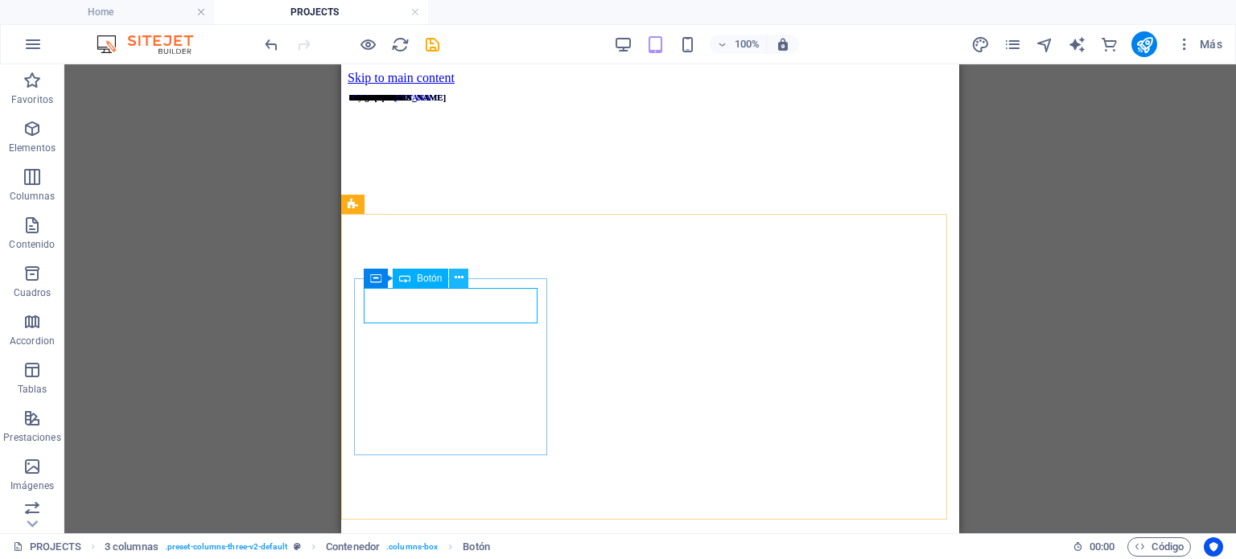
click at [457, 278] on icon at bounding box center [459, 278] width 9 height 17
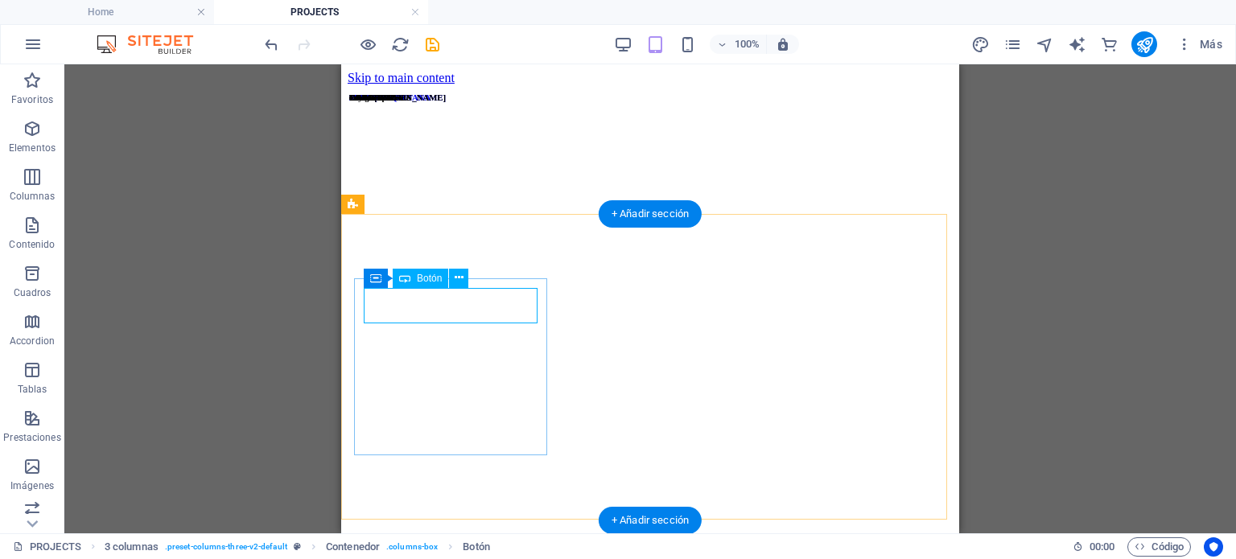
select select "px"
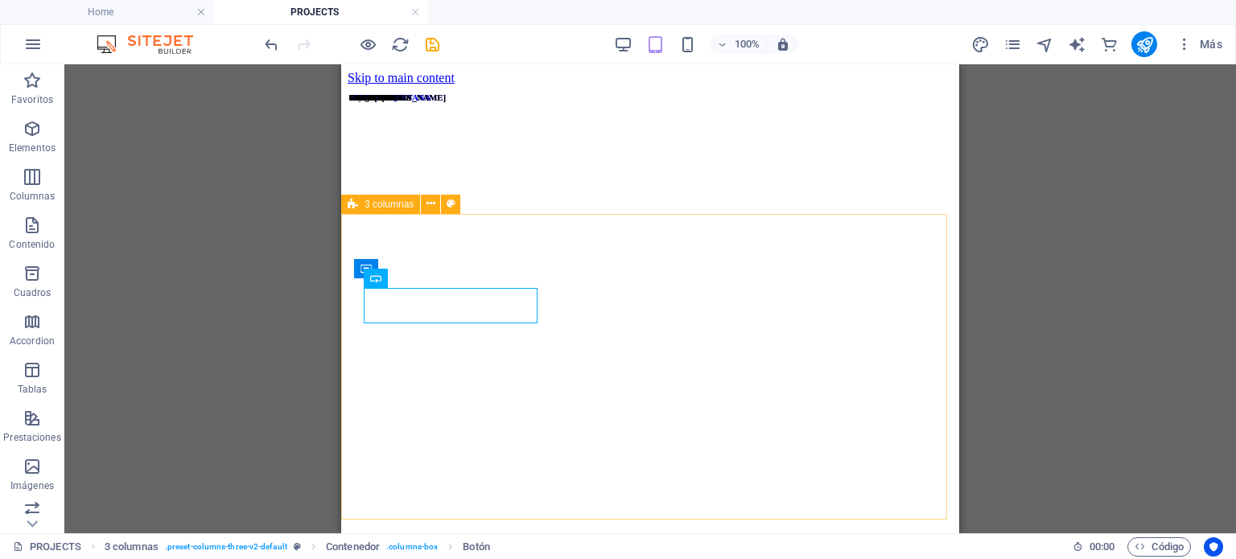
click at [394, 202] on span "3 columnas" at bounding box center [388, 205] width 49 height 10
click at [402, 204] on span "3 columnas" at bounding box center [388, 205] width 49 height 10
select select "rem"
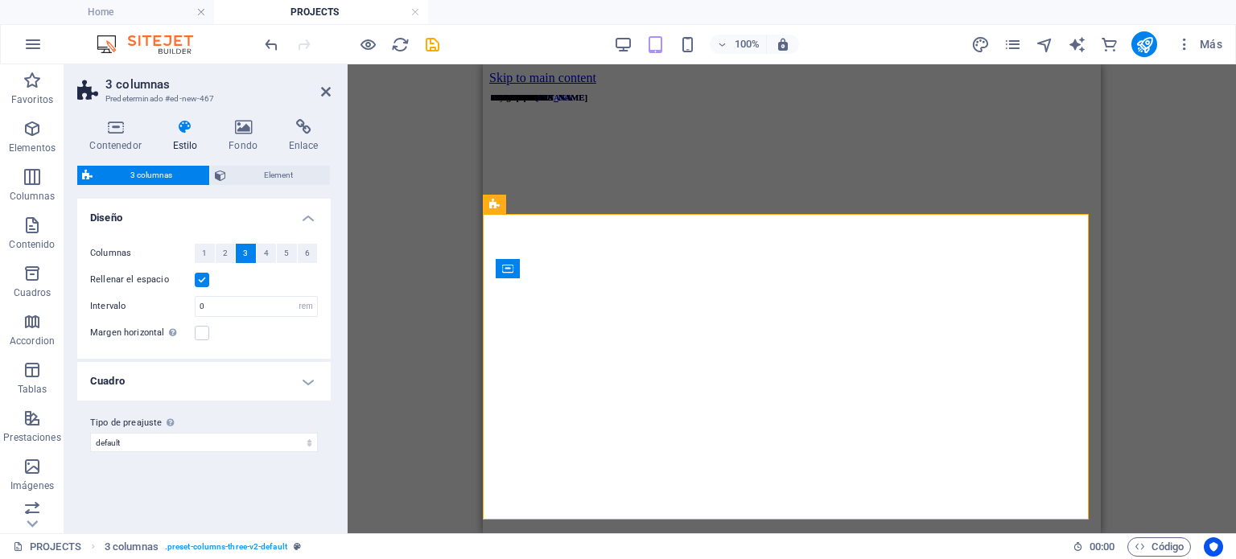
click at [210, 289] on div "Columnas 1 2 3 4 5 6 Rellenar el espacio Intervalo 0 px rem % vw vh Margen hori…" at bounding box center [204, 293] width 260 height 131
click at [202, 280] on label at bounding box center [202, 280] width 14 height 14
click at [0, 0] on input "Rellenar el espacio" at bounding box center [0, 0] width 0 height 0
click at [222, 302] on input "0" at bounding box center [256, 306] width 121 height 19
click at [212, 375] on h4 "Cuadro" at bounding box center [203, 381] width 253 height 39
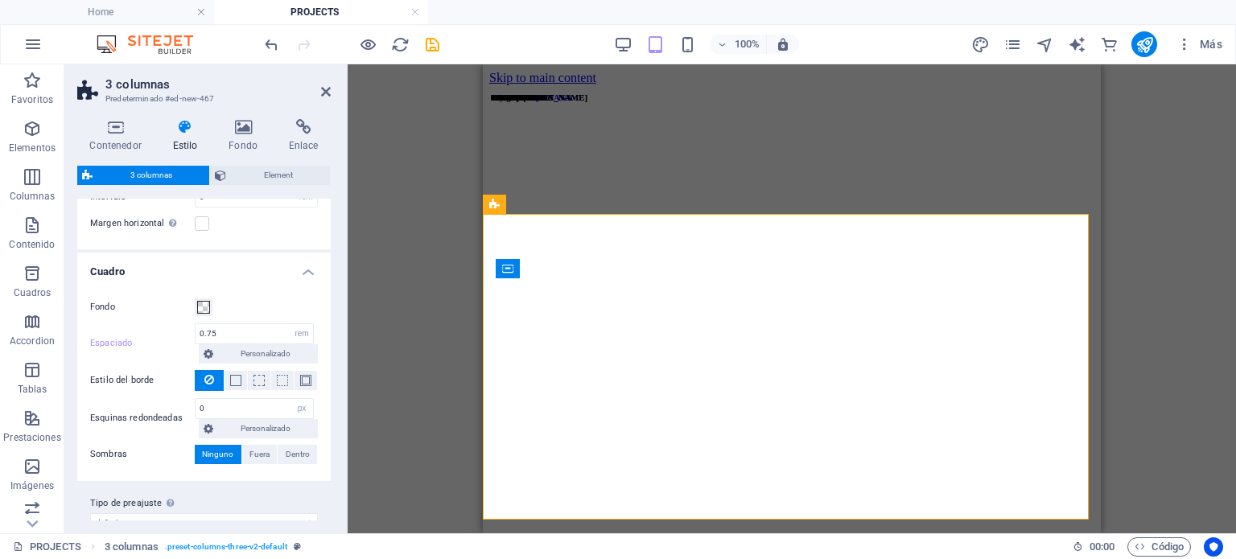
scroll to position [132, 0]
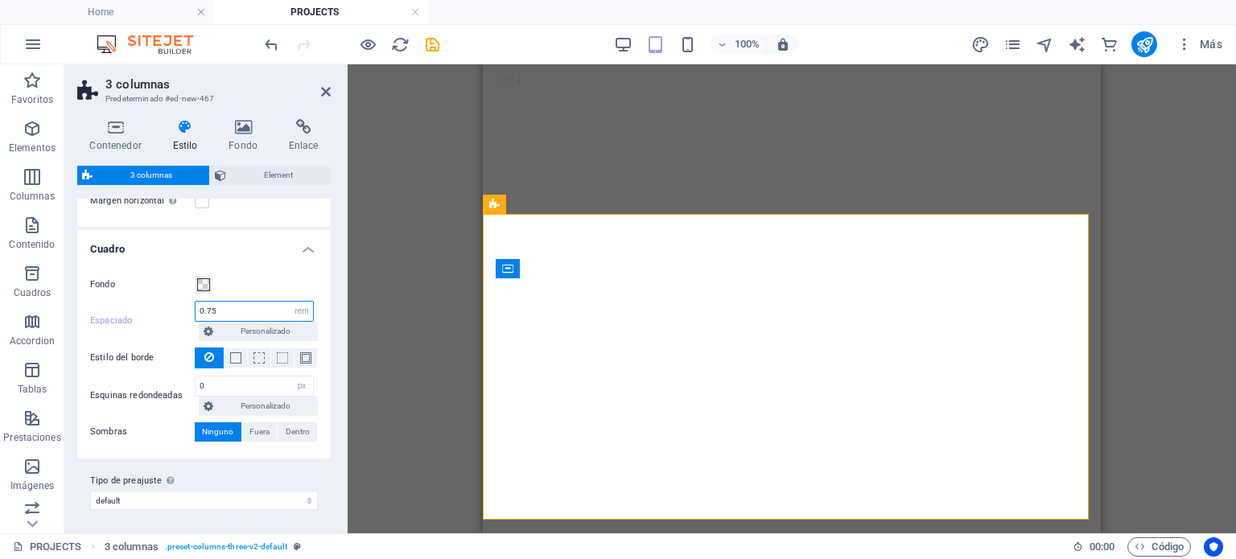
drag, startPoint x: 245, startPoint y: 310, endPoint x: 217, endPoint y: 306, distance: 28.4
click at [209, 305] on input "0.75" at bounding box center [254, 311] width 117 height 19
click at [286, 312] on input "0.75" at bounding box center [254, 311] width 117 height 19
click at [291, 312] on select "px rem % vw vh Personalizado" at bounding box center [301, 311] width 23 height 19
select select "px"
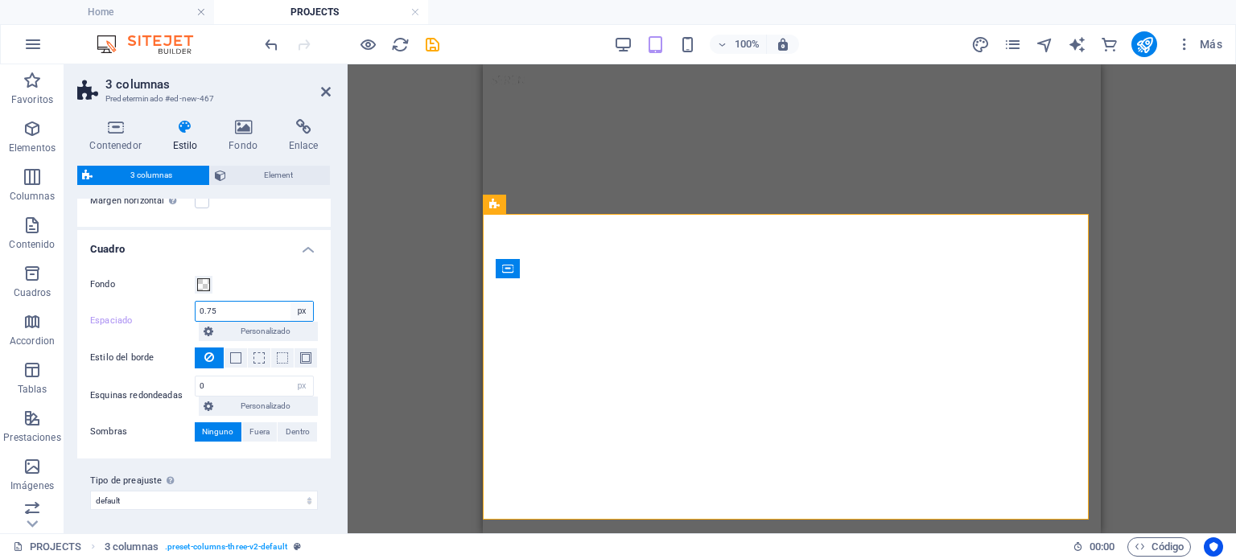
click at [290, 302] on select "px rem % vw vh Personalizado" at bounding box center [301, 311] width 23 height 19
click at [240, 308] on input "12" at bounding box center [254, 311] width 117 height 19
drag, startPoint x: 209, startPoint y: 305, endPoint x: 190, endPoint y: 304, distance: 19.3
click at [190, 304] on div "Espaciado 12 px rem % vw vh Personalizado Personalizado" at bounding box center [204, 321] width 228 height 40
type input "12"
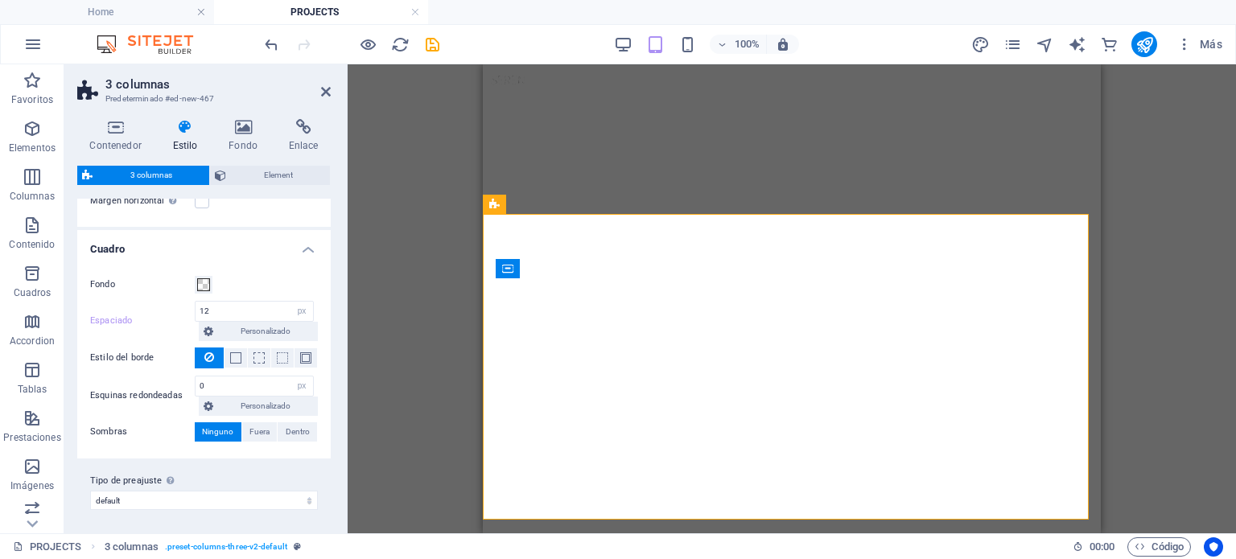
click at [126, 369] on div "Fondo Espaciado 12 px rem % vw vh Personalizado Personalizado 12 px rem % vw vh…" at bounding box center [204, 359] width 260 height 200
click at [278, 171] on span "Element" at bounding box center [278, 175] width 94 height 19
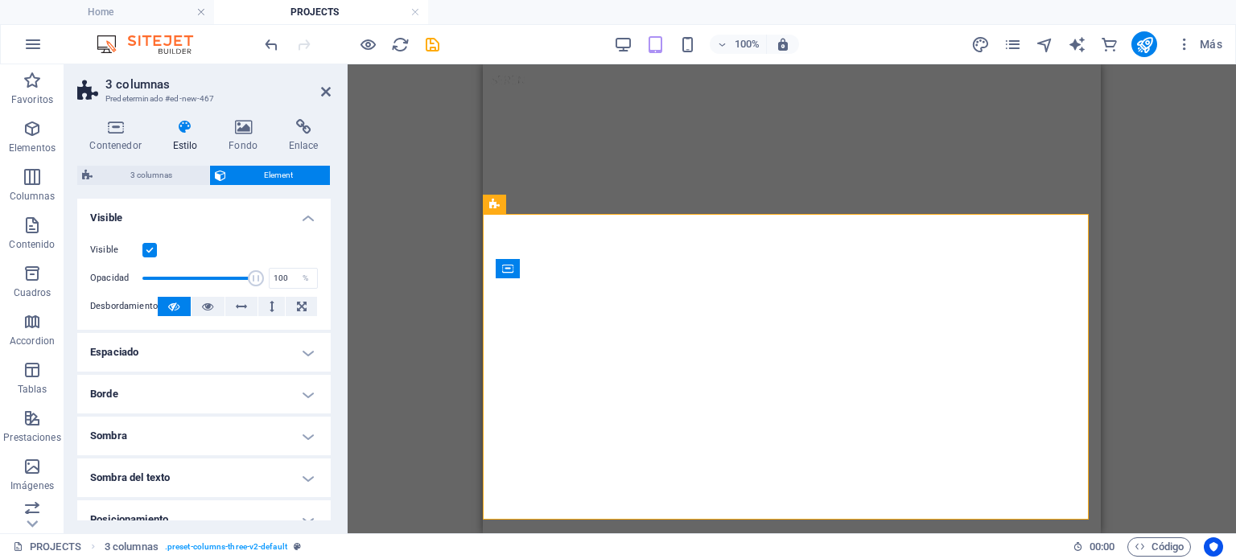
click at [299, 352] on h4 "Espaciado" at bounding box center [203, 352] width 253 height 39
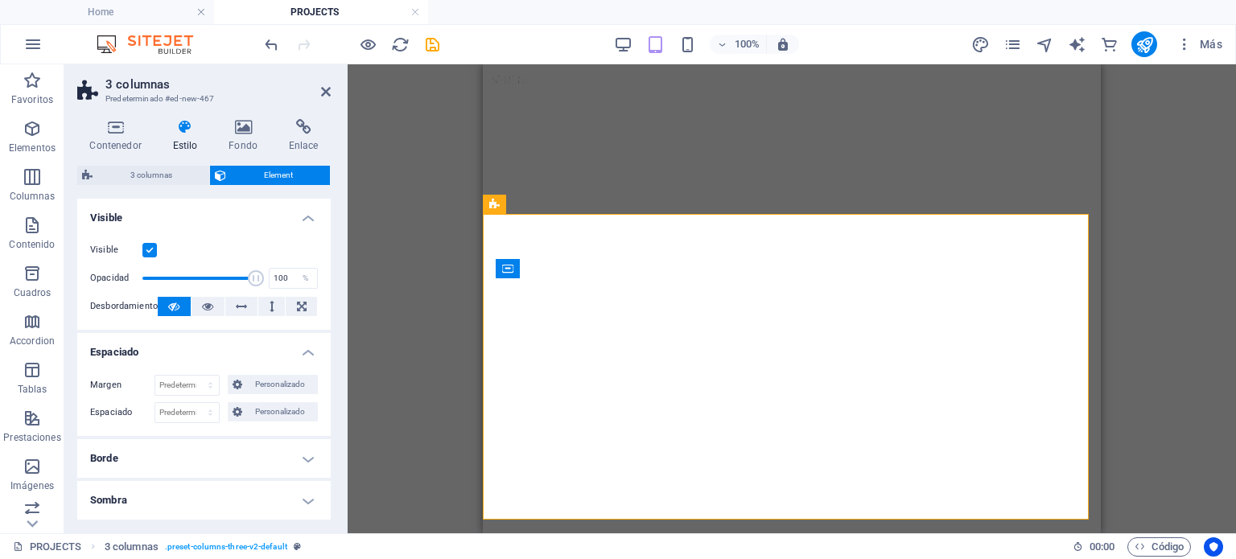
click at [295, 355] on h4 "Espaciado" at bounding box center [203, 347] width 253 height 29
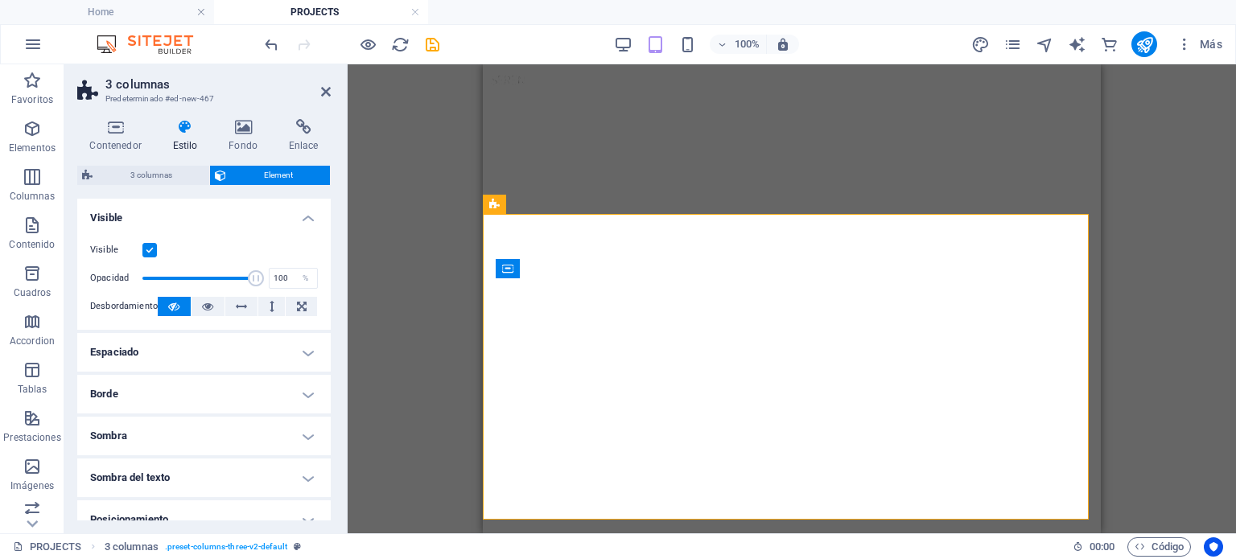
click at [441, 285] on div "Arrastra aquí para reemplazar el contenido existente. Si quieres crear un eleme…" at bounding box center [792, 298] width 888 height 469
click at [222, 364] on h4 "Espaciado" at bounding box center [203, 352] width 253 height 39
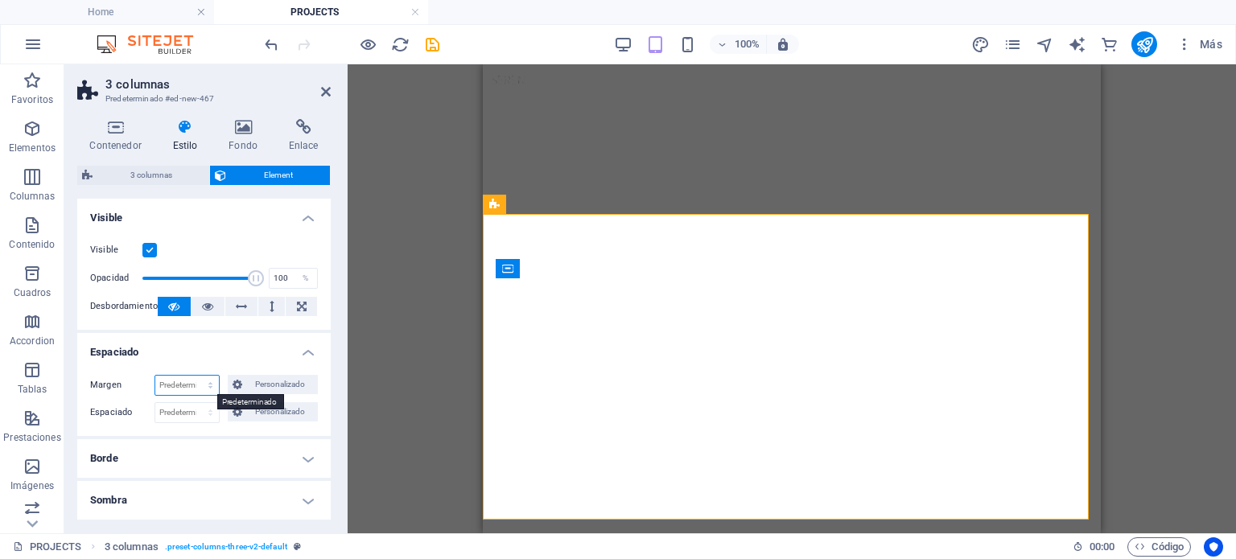
click at [196, 381] on select "Predeterminado automático px % rem vw vh Personalizado" at bounding box center [187, 385] width 64 height 19
click at [156, 354] on h4 "Espaciado" at bounding box center [203, 347] width 253 height 29
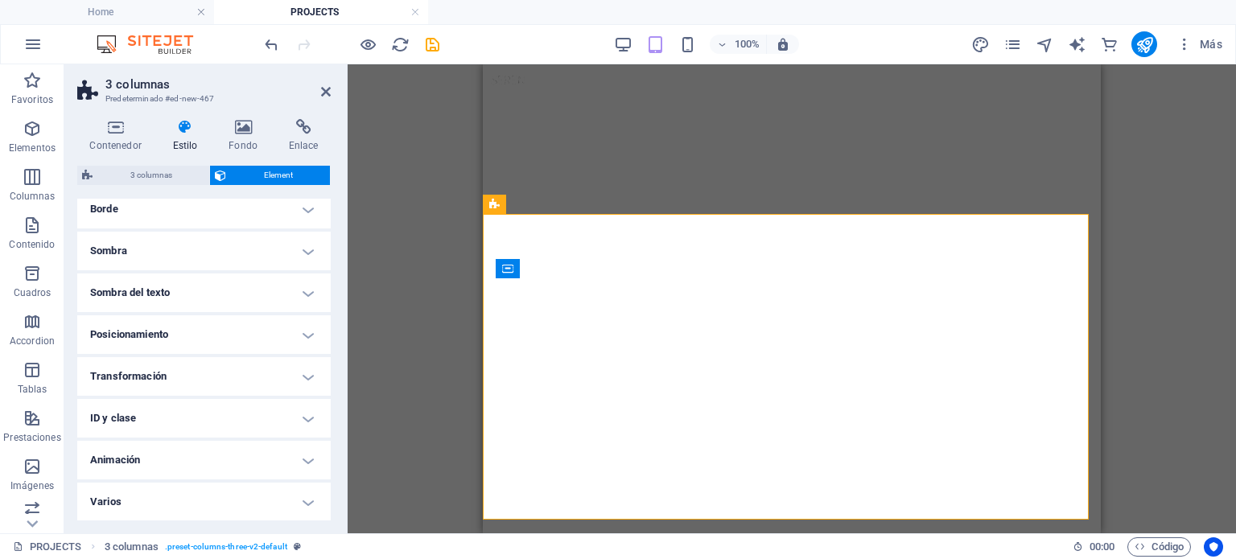
scroll to position [0, 0]
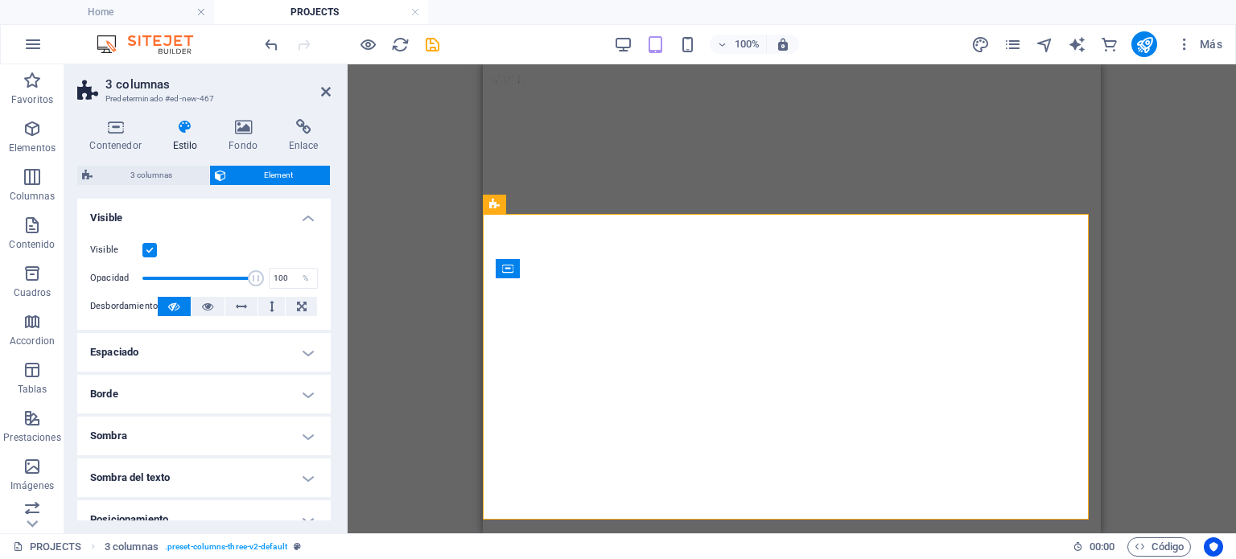
click at [274, 385] on h4 "Borde" at bounding box center [203, 394] width 253 height 39
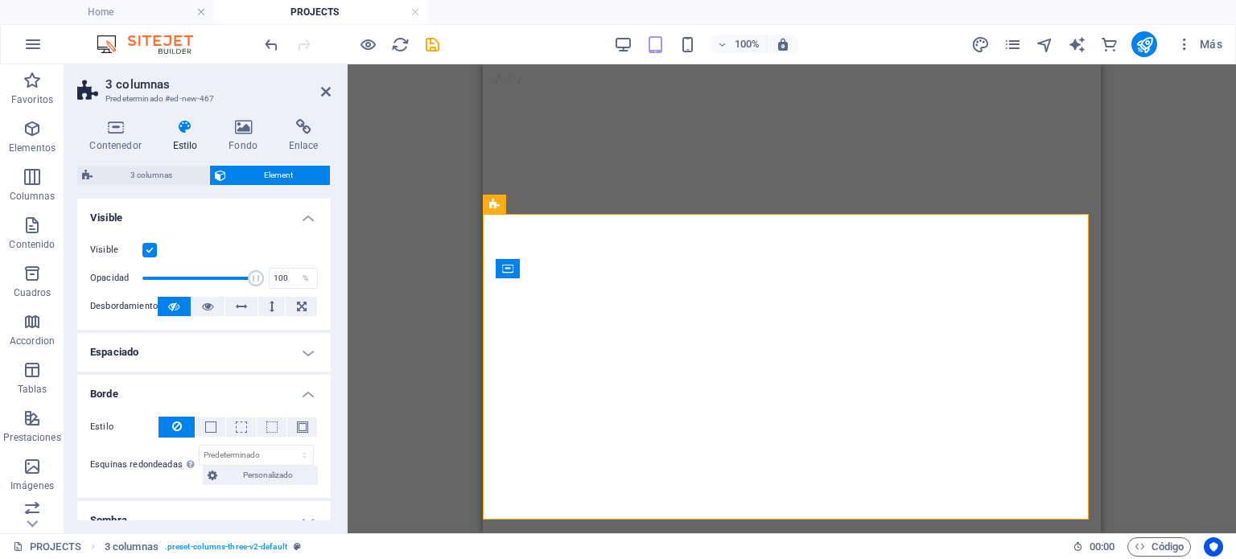
click at [272, 356] on h4 "Espaciado" at bounding box center [203, 352] width 253 height 39
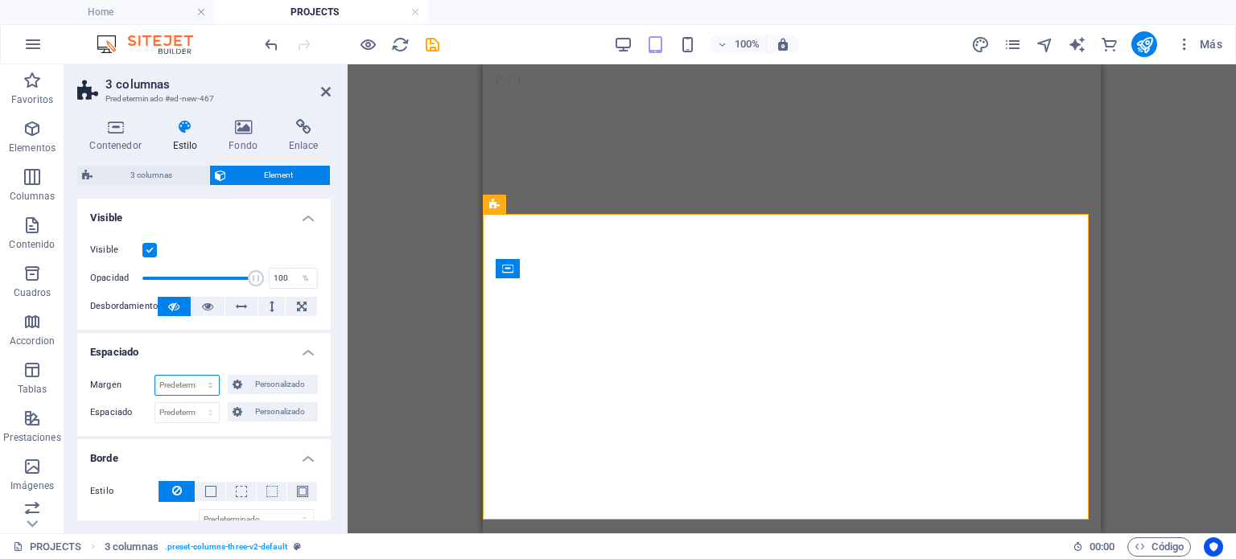
click at [199, 385] on select "Predeterminado automático px % rem vw vh Personalizado" at bounding box center [187, 385] width 64 height 19
select select "px"
click at [194, 376] on select "Predeterminado automático px % rem vw vh Personalizado" at bounding box center [187, 385] width 64 height 19
click at [181, 397] on div "Margen 0 Predeterminado automático px % rem vw vh Personalizado Personalizado 0…" at bounding box center [203, 399] width 253 height 74
click at [174, 384] on input "0" at bounding box center [187, 385] width 64 height 19
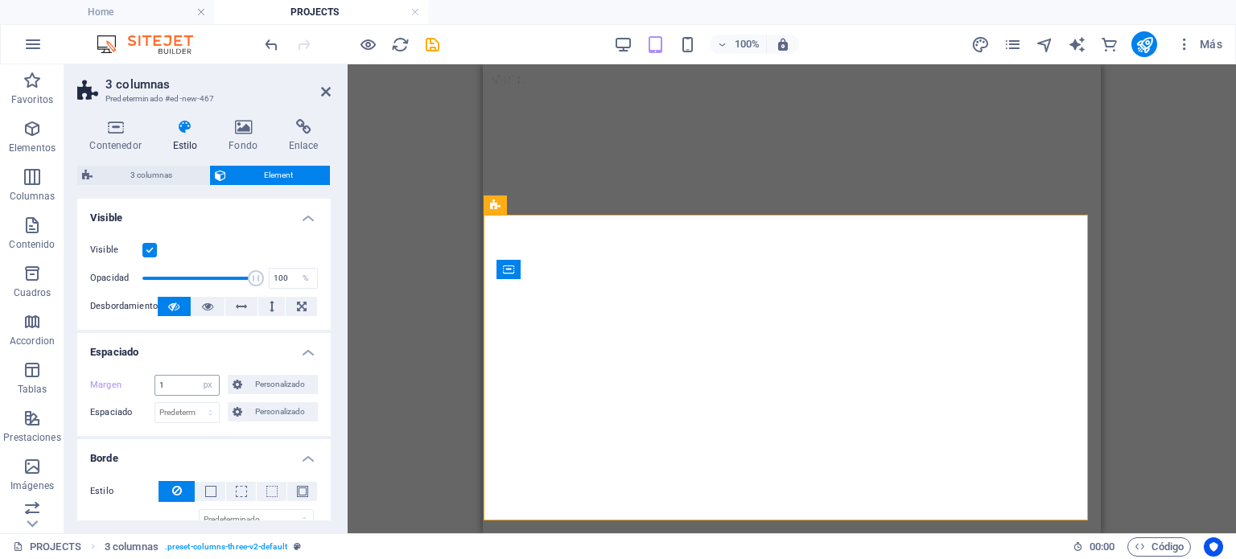
click at [170, 377] on div "Margen 1 Predeterminado automático px % rem vw vh Personalizado Personalizado 1…" at bounding box center [203, 399] width 253 height 74
drag, startPoint x: 170, startPoint y: 377, endPoint x: 142, endPoint y: 383, distance: 28.9
click at [142, 383] on div "Margen 1 Predeterminado automático px % rem vw vh Personalizado Personalizado" at bounding box center [204, 385] width 228 height 21
type input "0"
drag, startPoint x: 367, startPoint y: 296, endPoint x: 367, endPoint y: 305, distance: 8.9
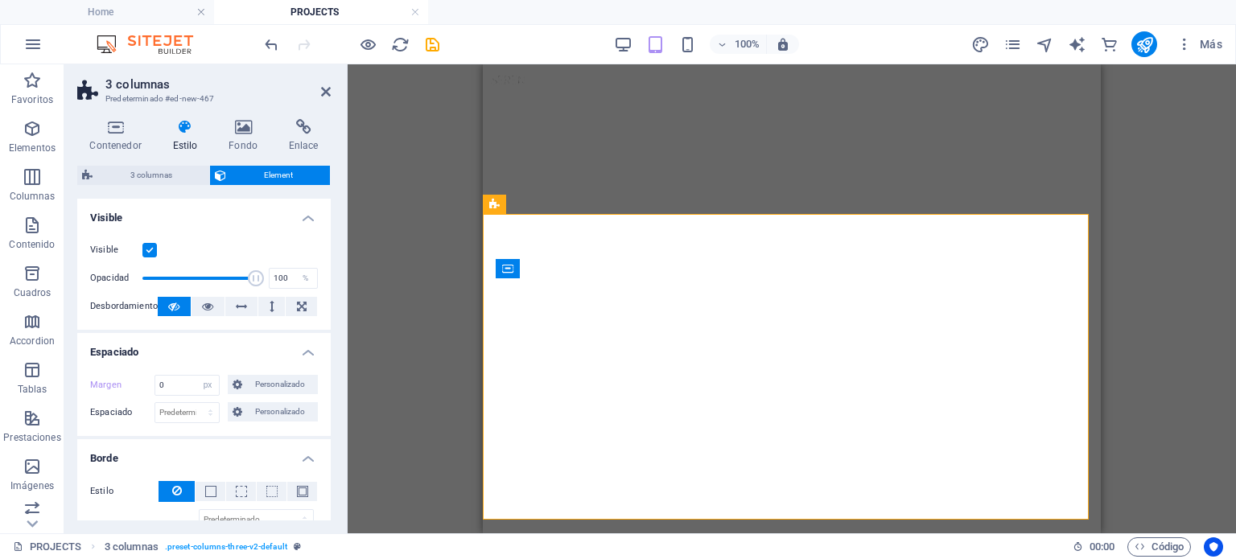
click at [367, 305] on div "Arrastra aquí para reemplazar el contenido existente. Si quieres crear un eleme…" at bounding box center [792, 298] width 888 height 469
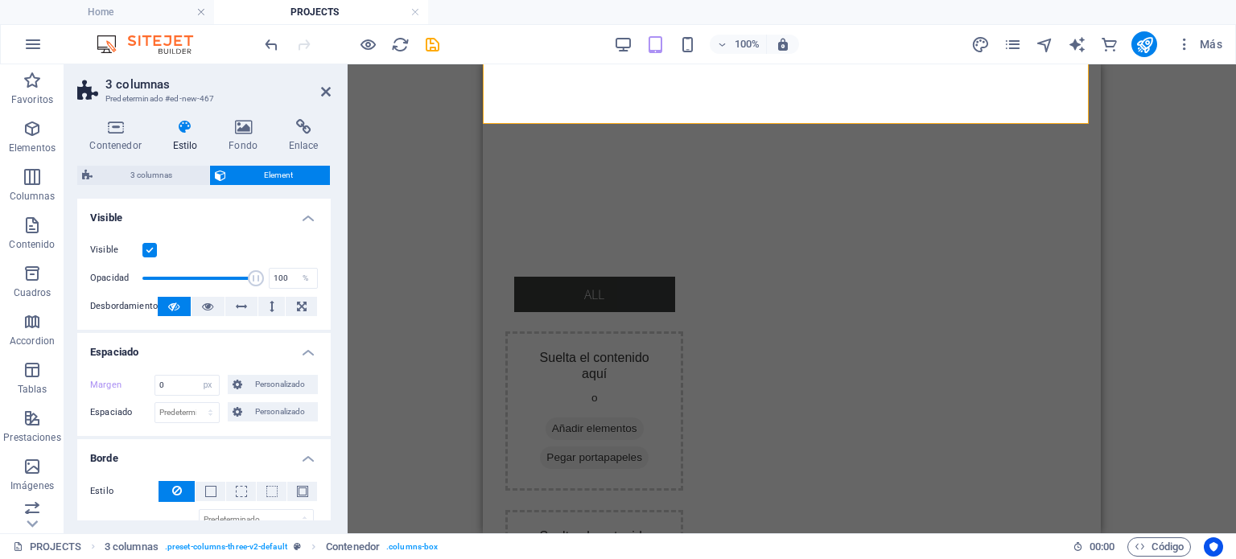
scroll to position [429, 0]
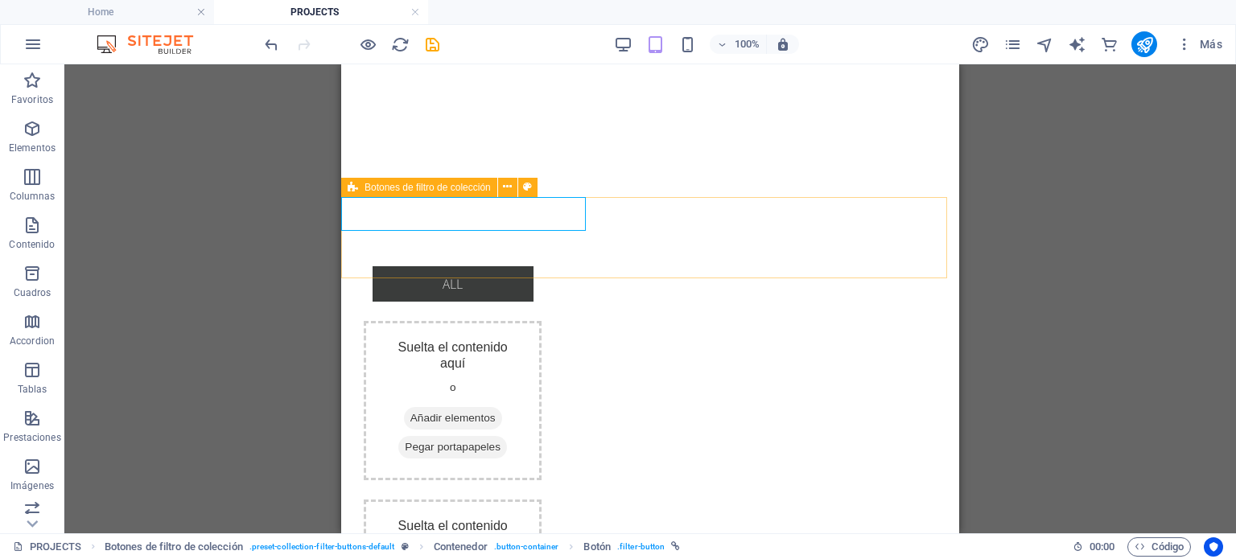
click at [395, 191] on span "Botones de filtro de colección" at bounding box center [427, 188] width 126 height 10
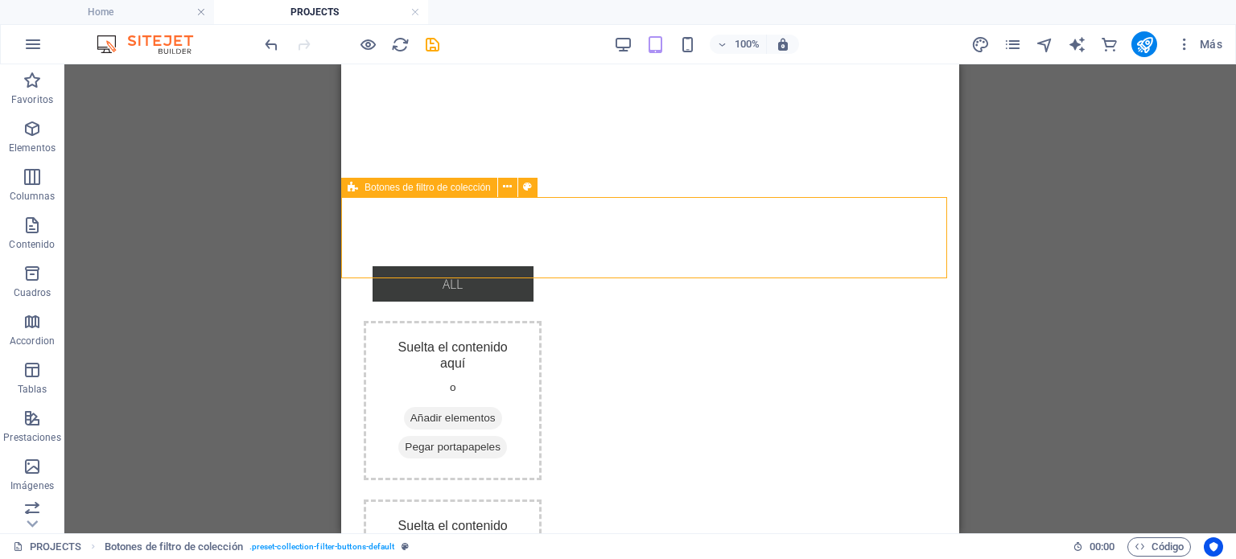
drag, startPoint x: 395, startPoint y: 191, endPoint x: 130, endPoint y: 191, distance: 264.7
click at [395, 191] on span "Botones de filtro de colección" at bounding box center [427, 188] width 126 height 10
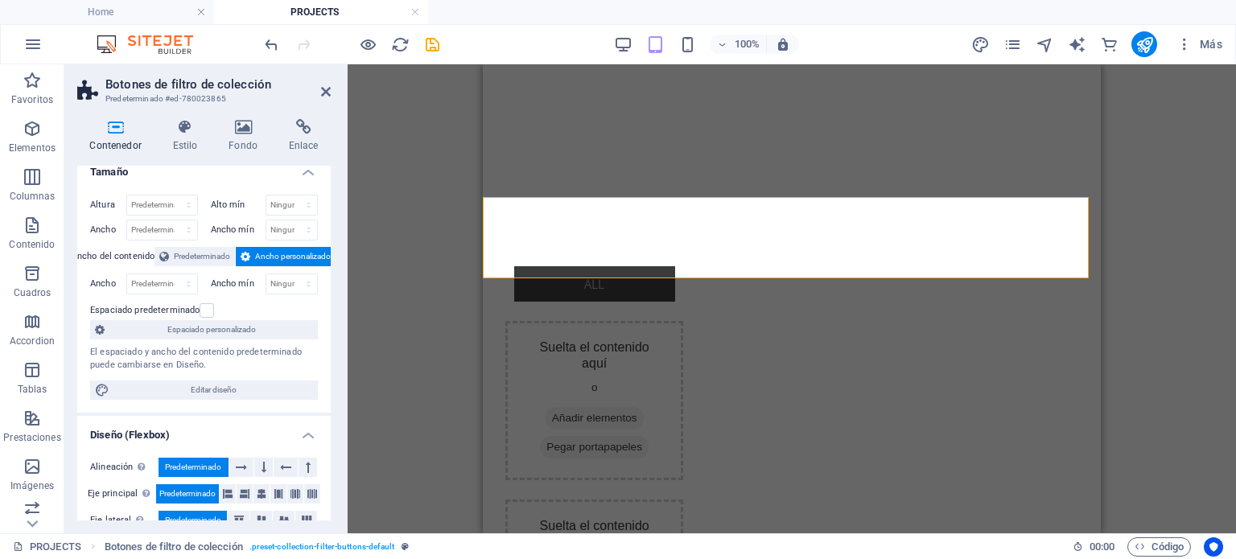
scroll to position [0, 0]
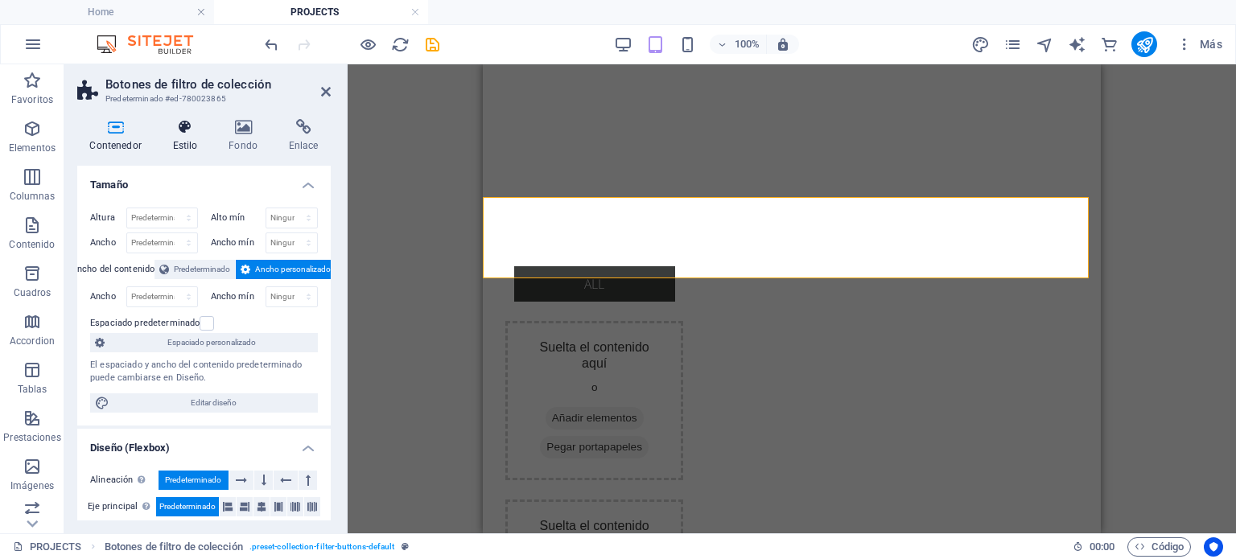
click at [192, 146] on h4 "Estilo" at bounding box center [188, 136] width 56 height 34
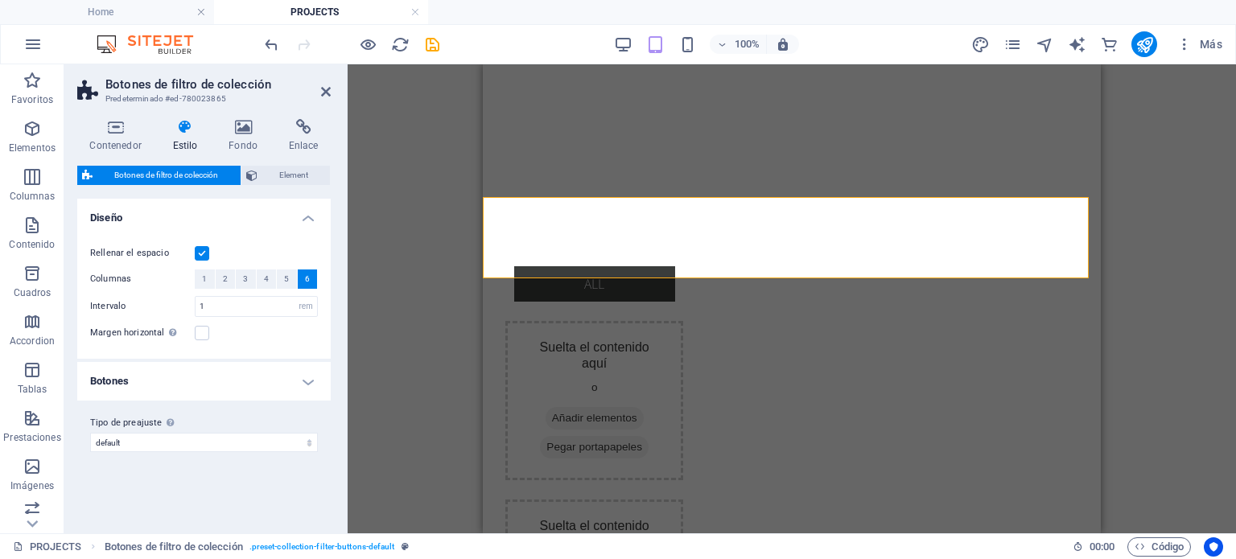
click at [209, 375] on h4 "Botones" at bounding box center [203, 381] width 253 height 39
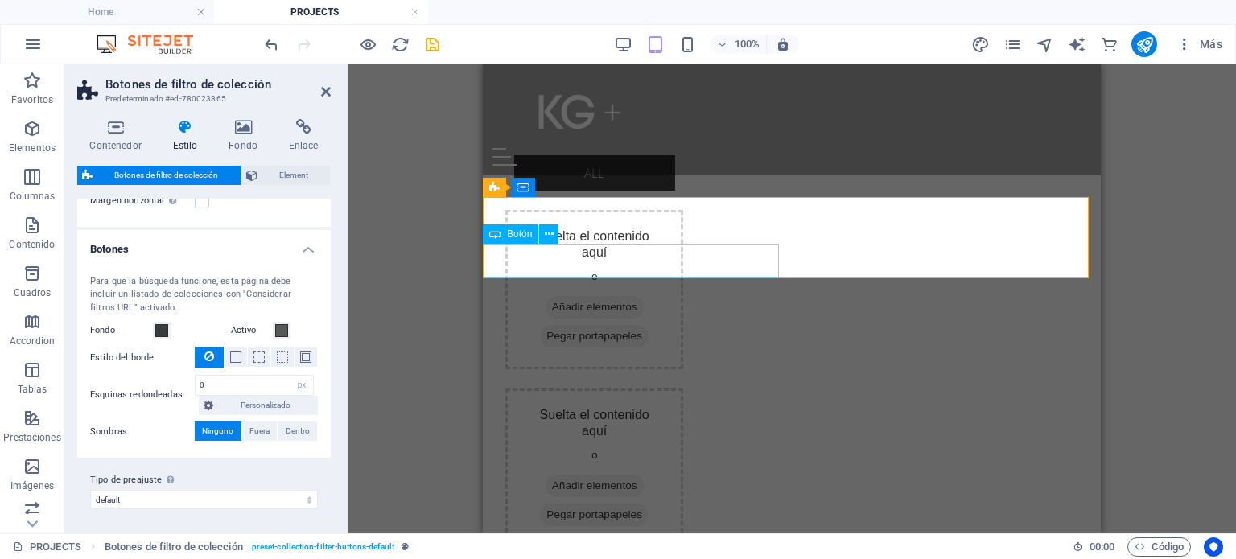
scroll to position [159, 0]
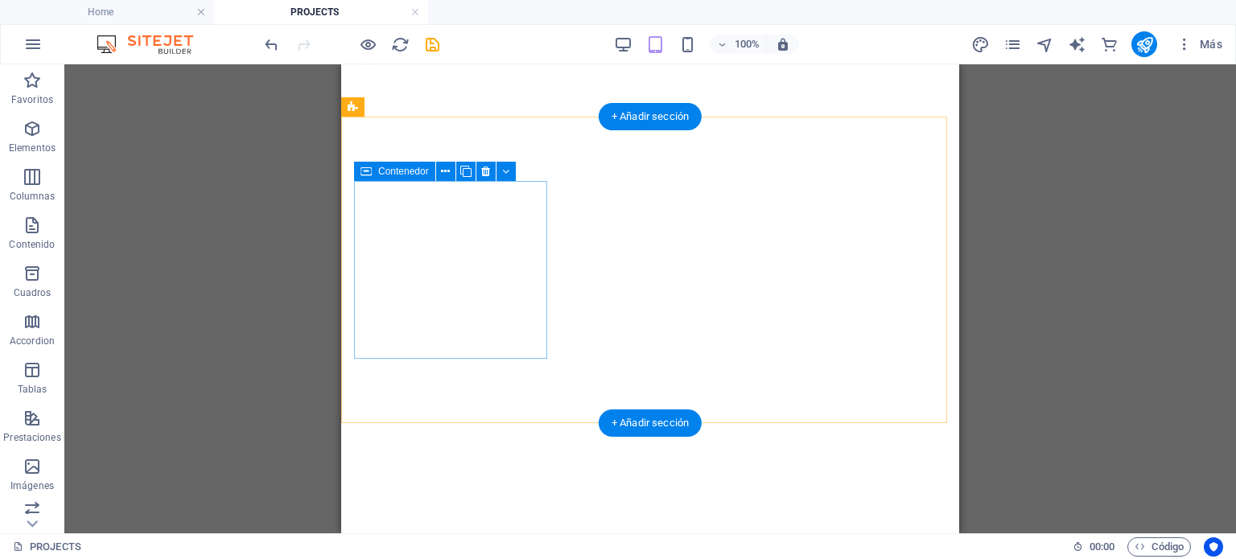
scroll to position [0, 0]
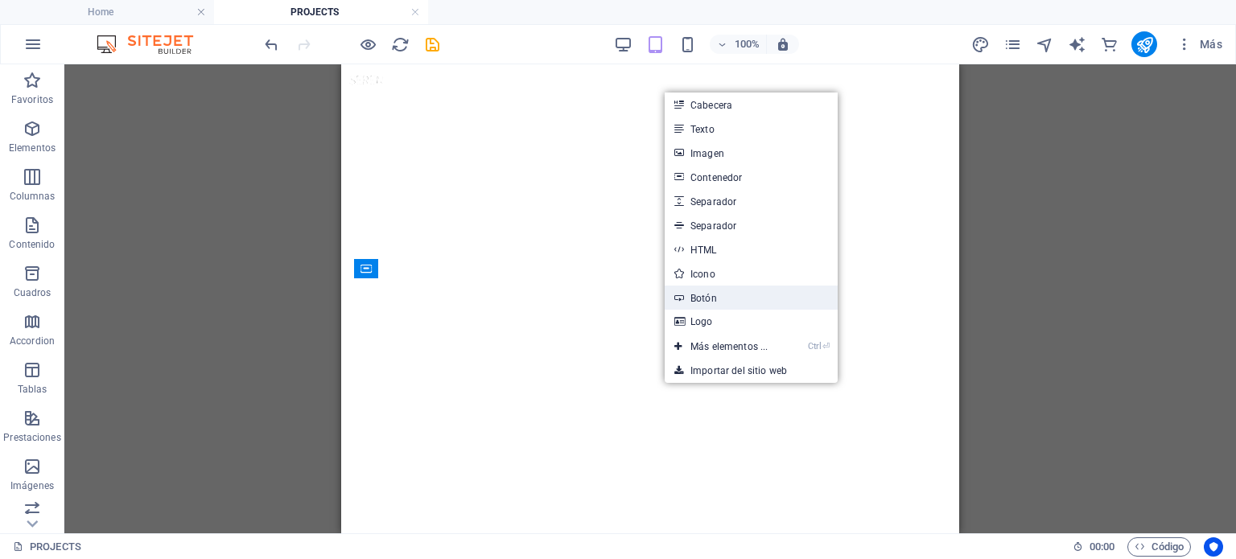
click at [698, 303] on link "Botón" at bounding box center [751, 298] width 173 height 24
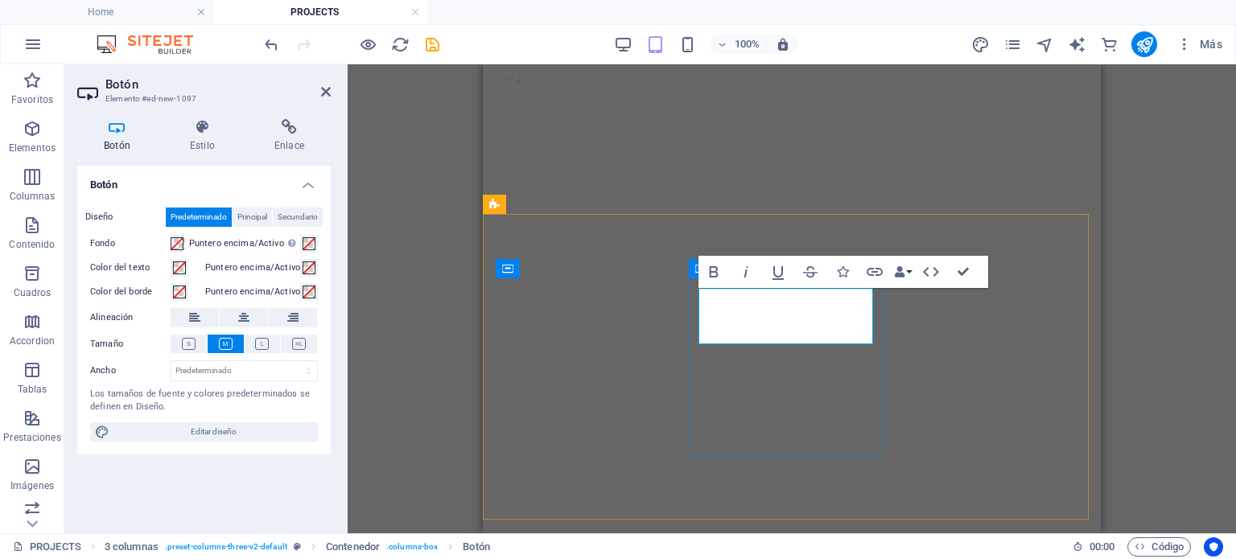
scroll to position [214, 0]
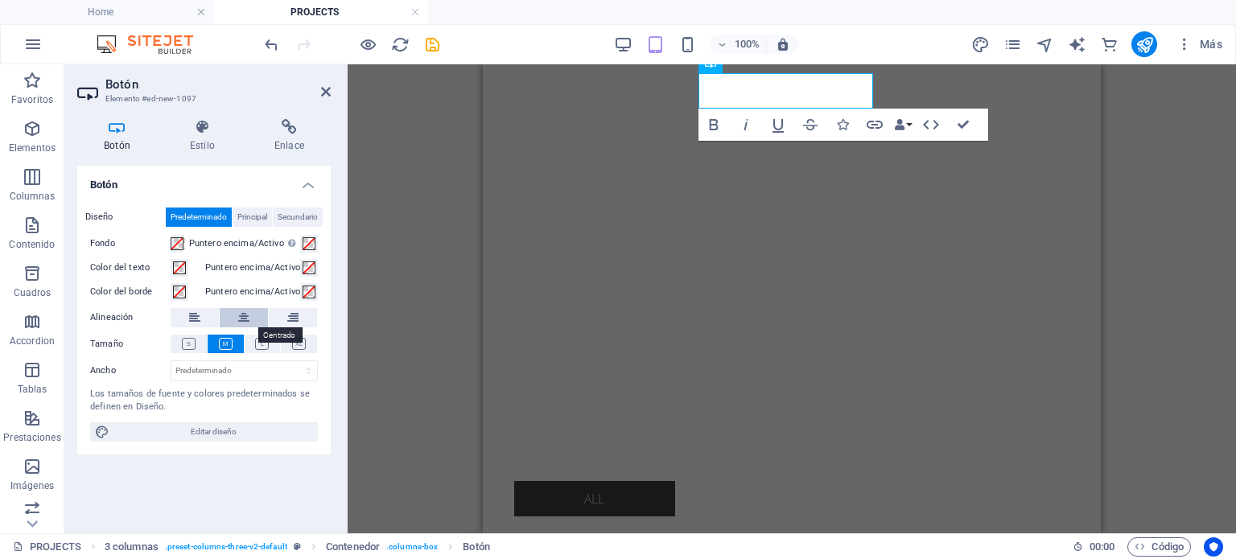
click at [238, 310] on icon at bounding box center [243, 317] width 11 height 19
click at [269, 221] on button "Principal" at bounding box center [252, 217] width 39 height 19
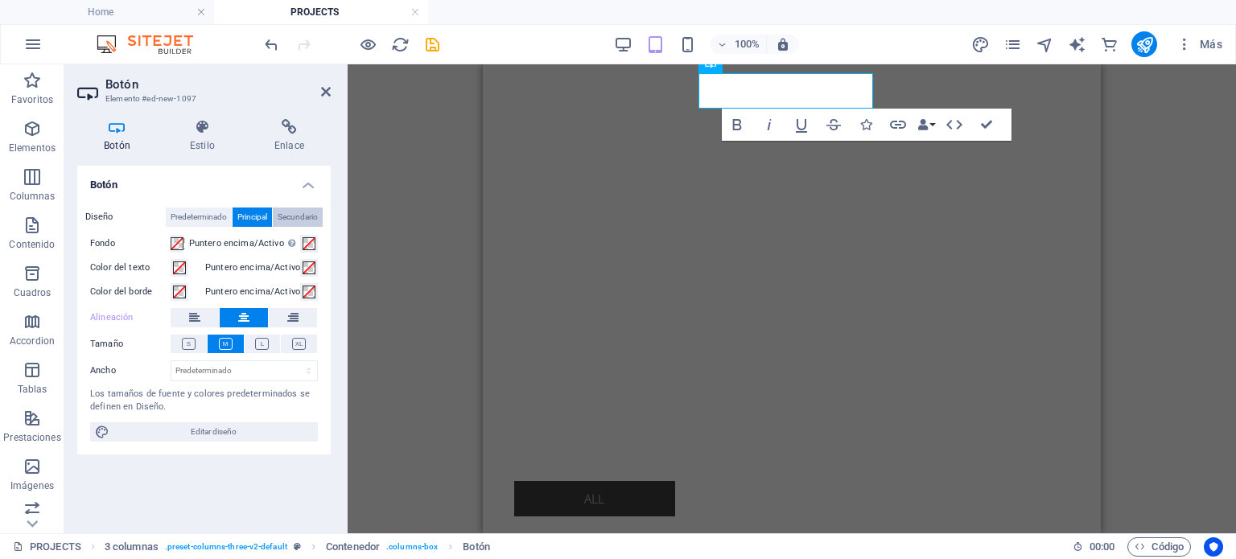
click at [290, 224] on span "Secundario" at bounding box center [298, 217] width 40 height 19
click at [206, 226] on span "Predeterminado" at bounding box center [199, 217] width 56 height 19
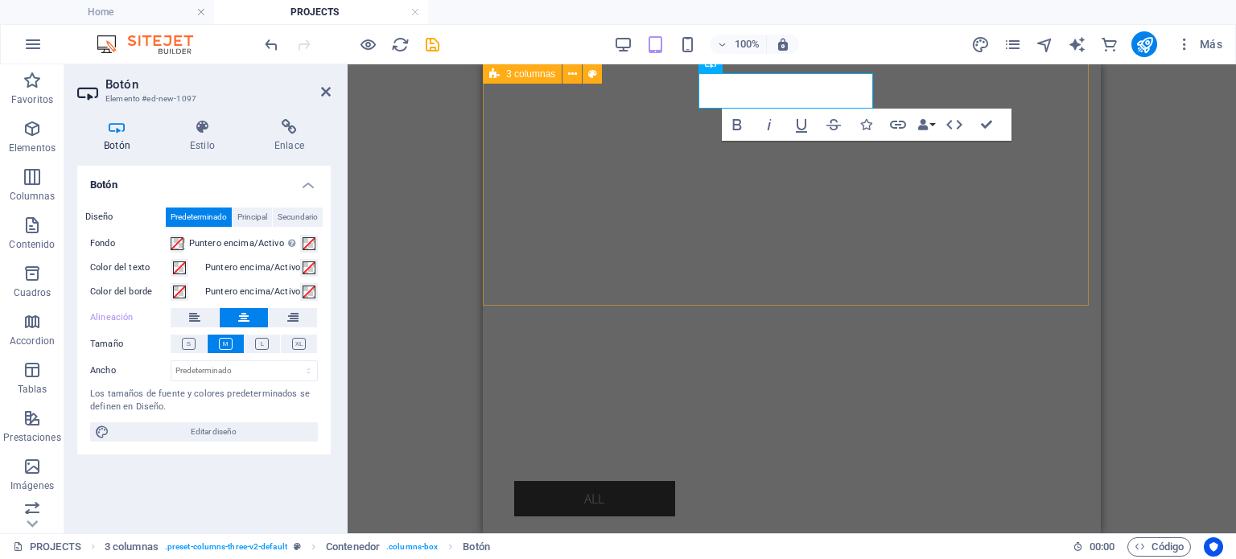
scroll to position [0, 0]
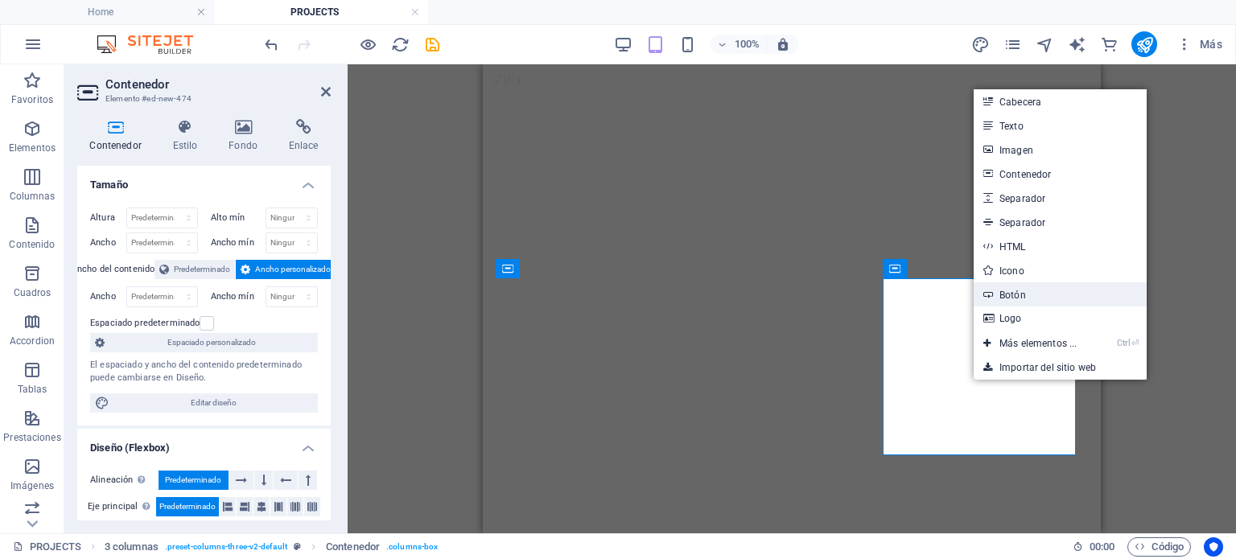
click at [1036, 292] on link "Botón" at bounding box center [1060, 294] width 173 height 24
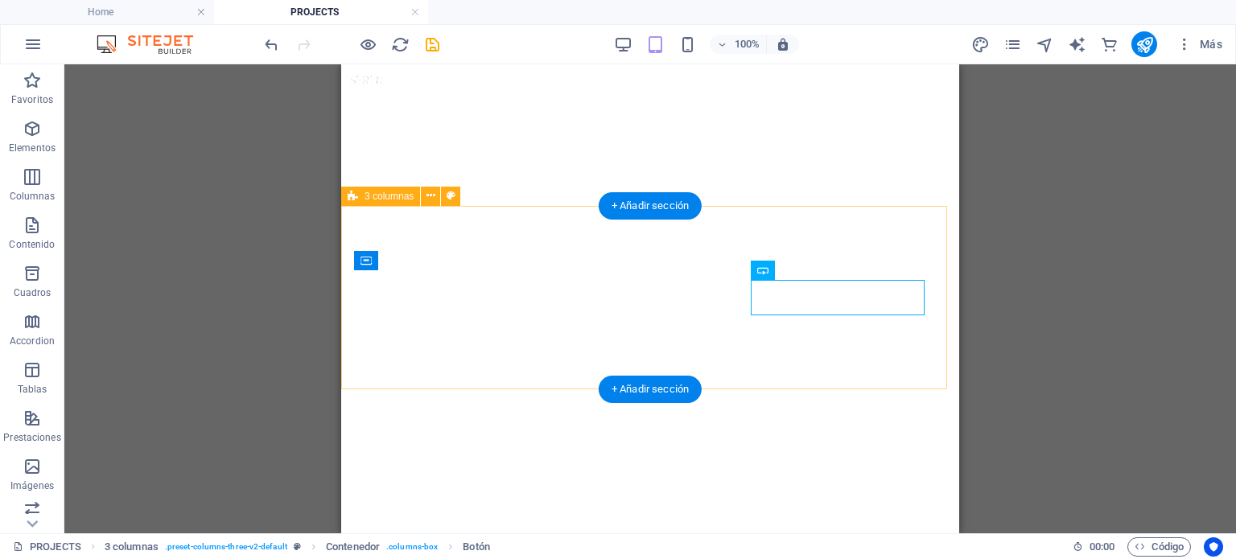
scroll to position [214, 0]
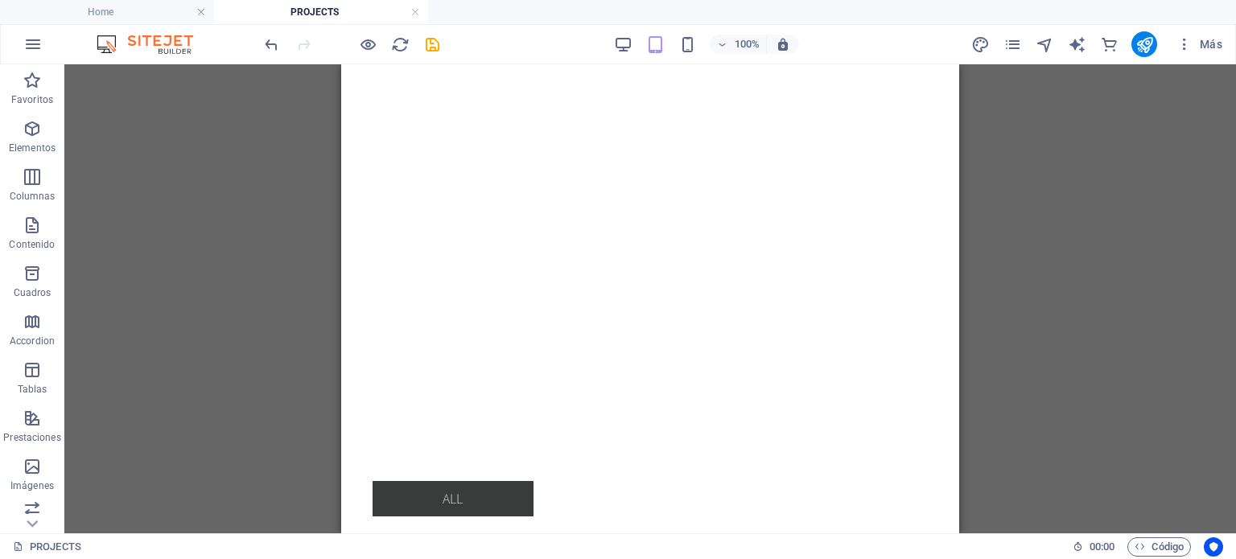
scroll to position [0, 0]
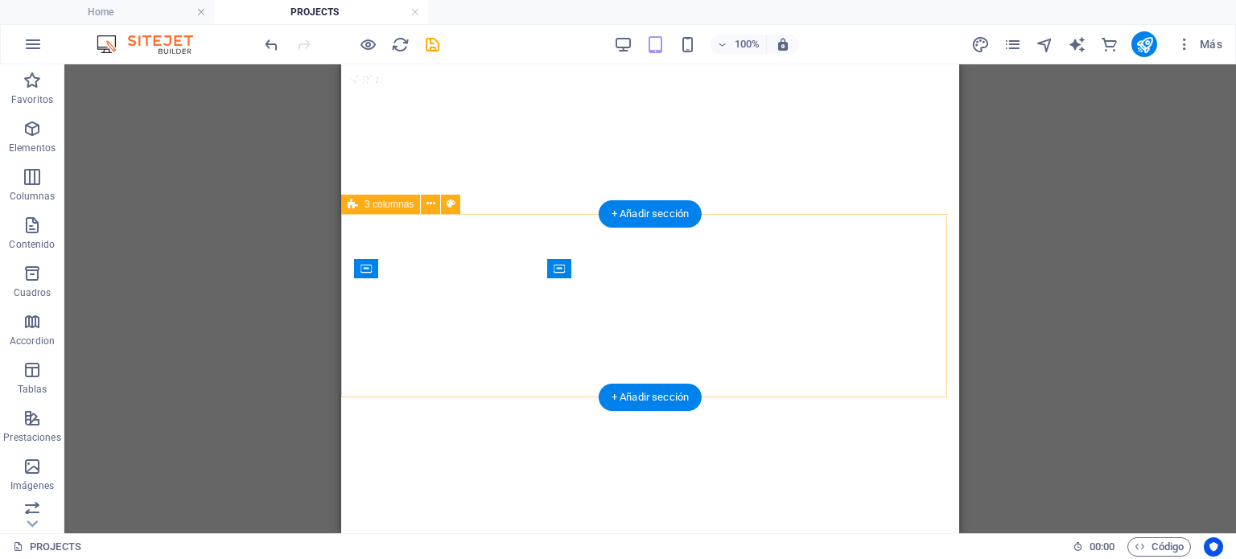
select select "px"
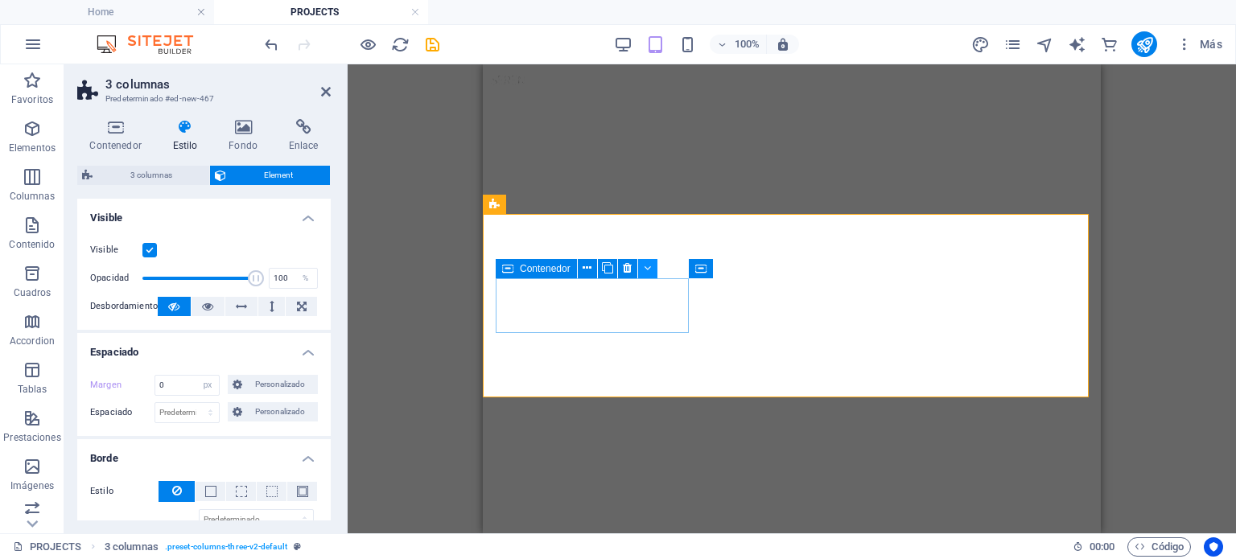
click at [651, 269] on button at bounding box center [647, 268] width 19 height 19
click at [664, 267] on icon at bounding box center [667, 268] width 7 height 17
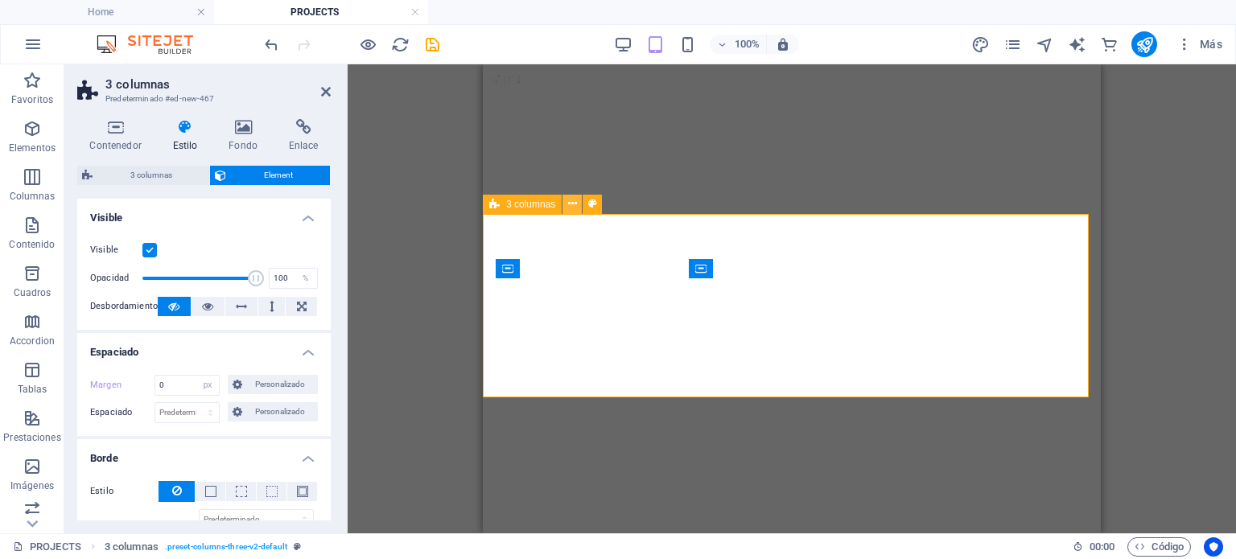
click at [577, 207] on button at bounding box center [571, 204] width 19 height 19
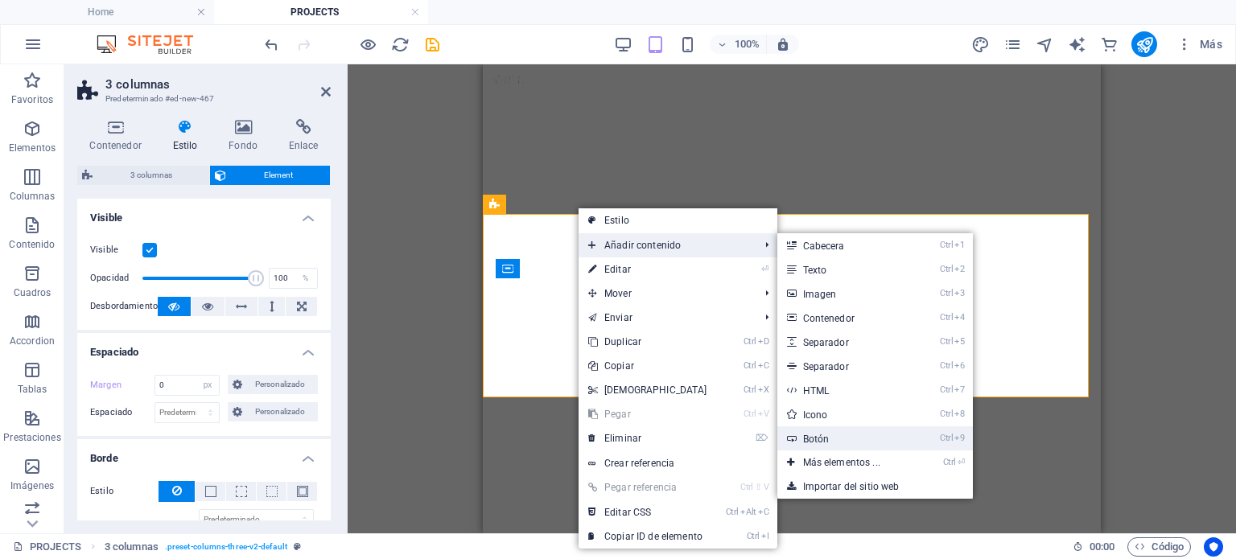
click at [831, 434] on link "Ctrl 9 Botón" at bounding box center [844, 438] width 135 height 24
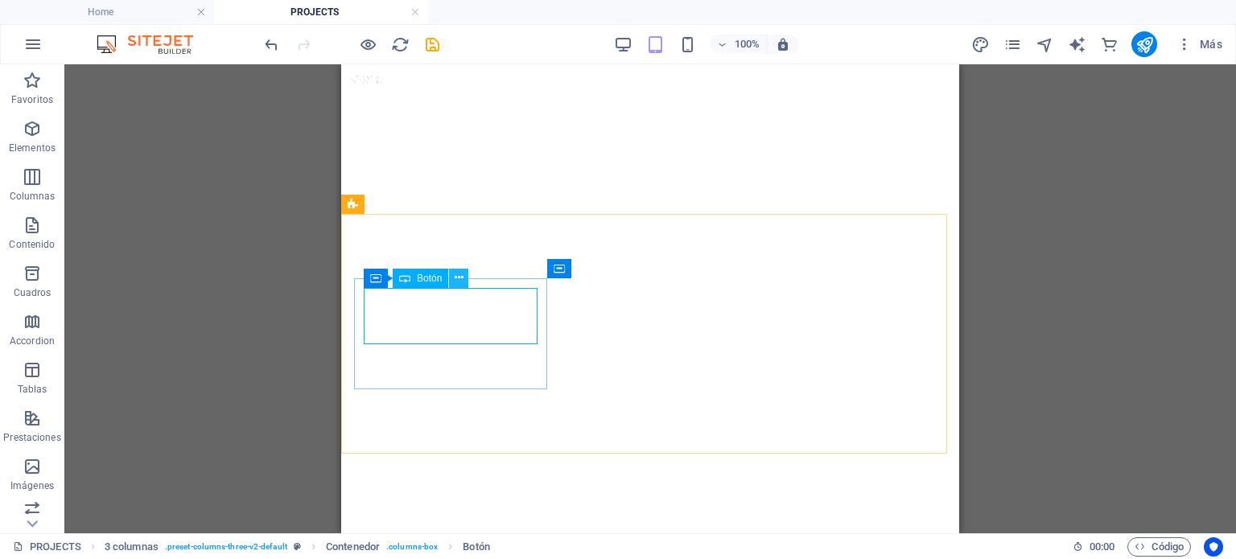
click at [462, 276] on icon at bounding box center [459, 278] width 9 height 17
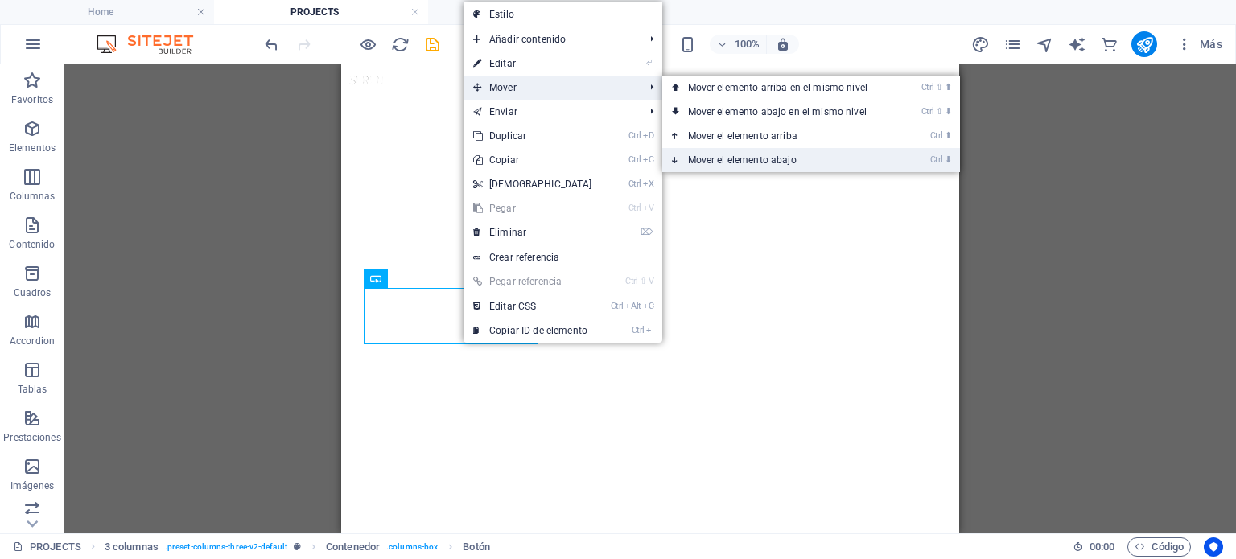
click at [776, 160] on link "Ctrl ⬇ Mover el elemento abajo" at bounding box center [780, 160] width 237 height 24
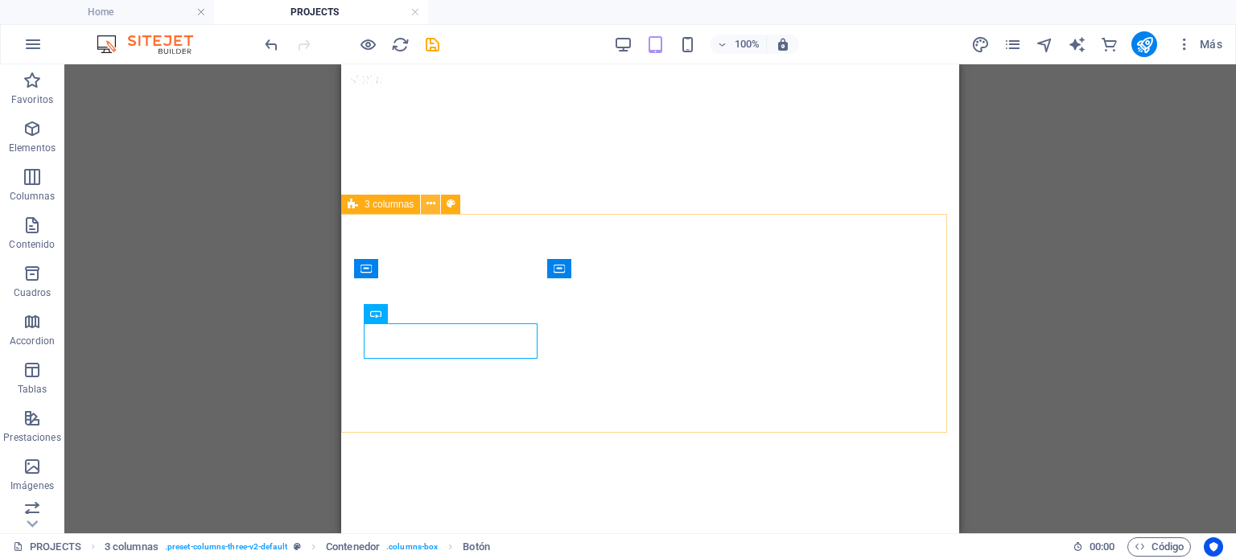
click at [426, 204] on icon at bounding box center [430, 204] width 9 height 17
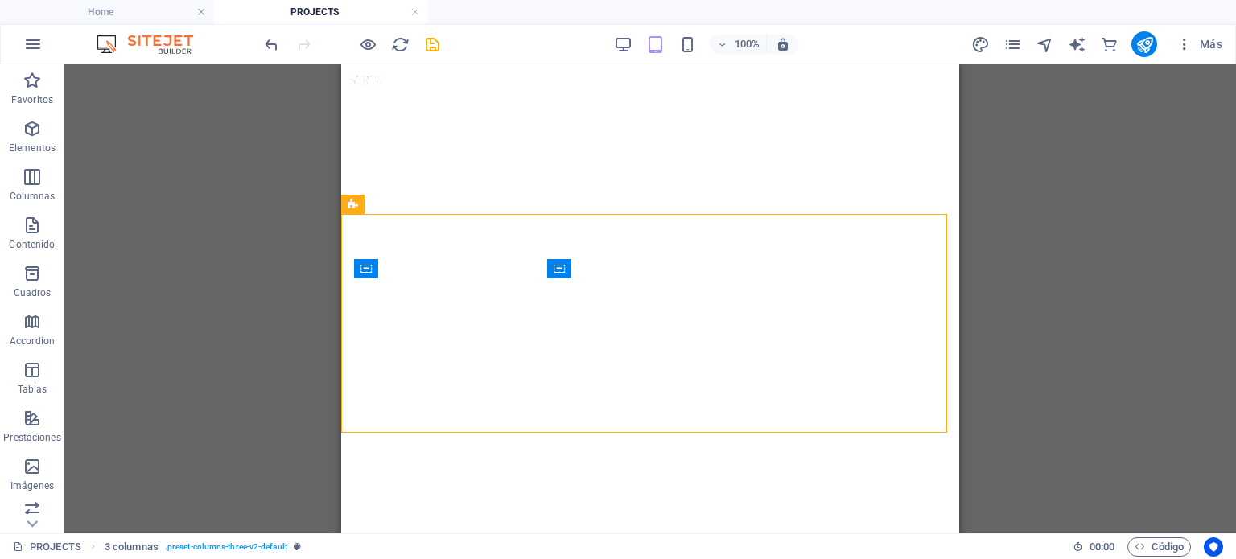
click at [332, 369] on div "H6 3 columnas Contenedor Botón Botones de filtro de colección Botones de filtro…" at bounding box center [649, 298] width 1171 height 469
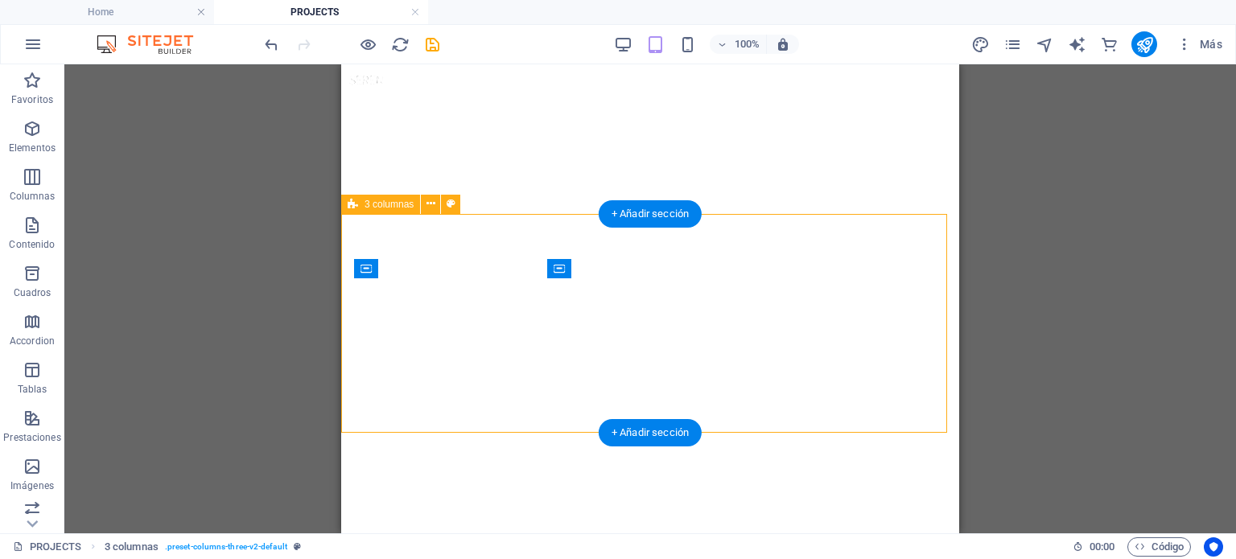
scroll to position [214, 0]
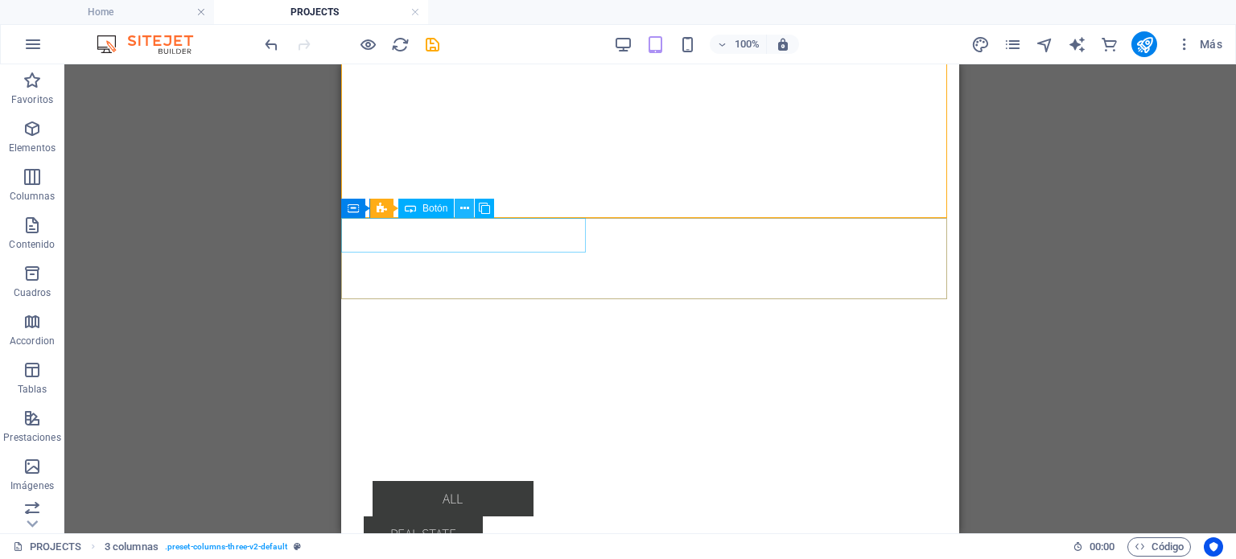
click at [472, 206] on button at bounding box center [464, 208] width 19 height 19
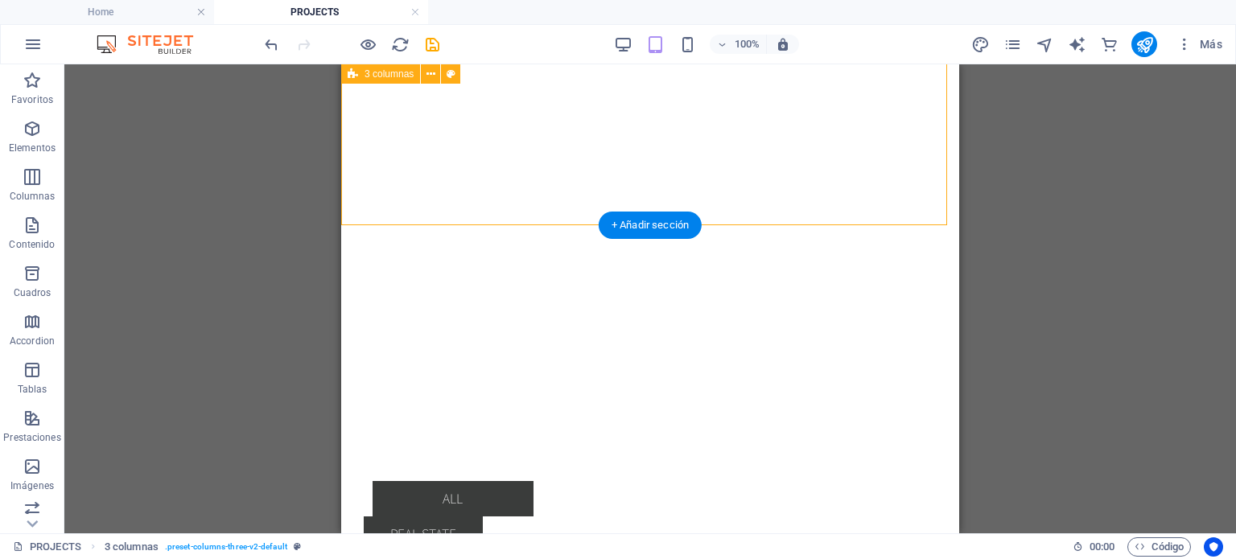
scroll to position [0, 0]
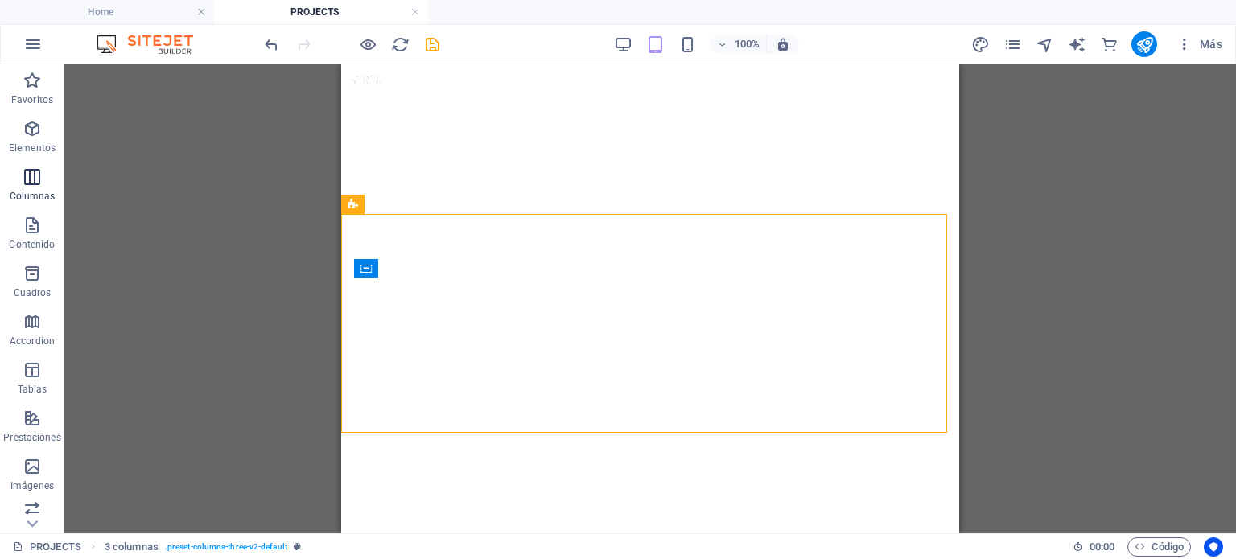
click at [35, 187] on span "Columnas" at bounding box center [32, 186] width 64 height 39
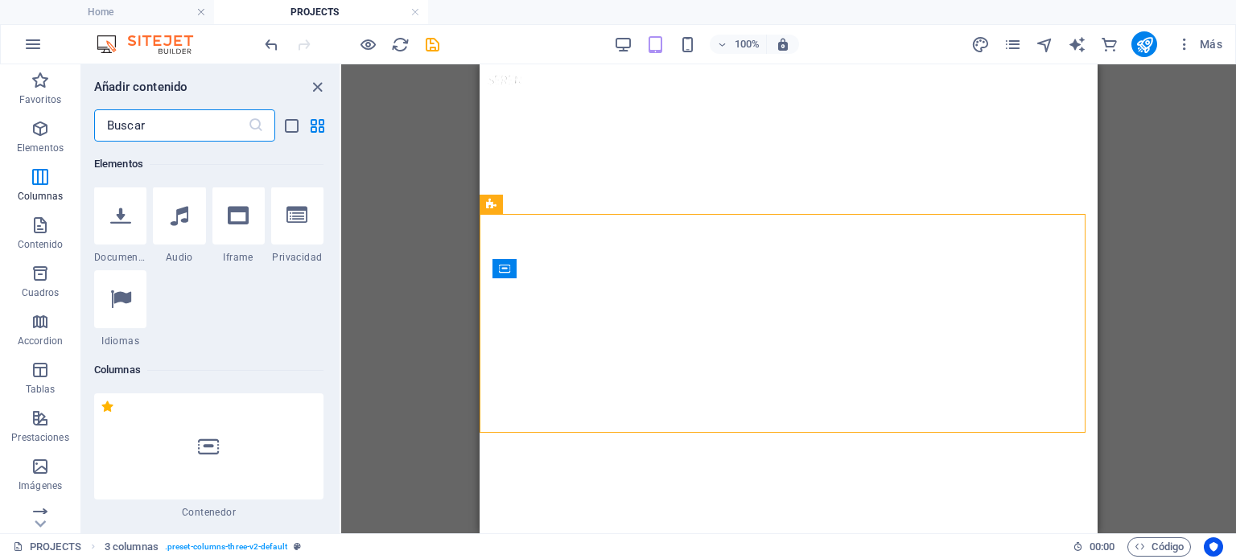
scroll to position [876, 0]
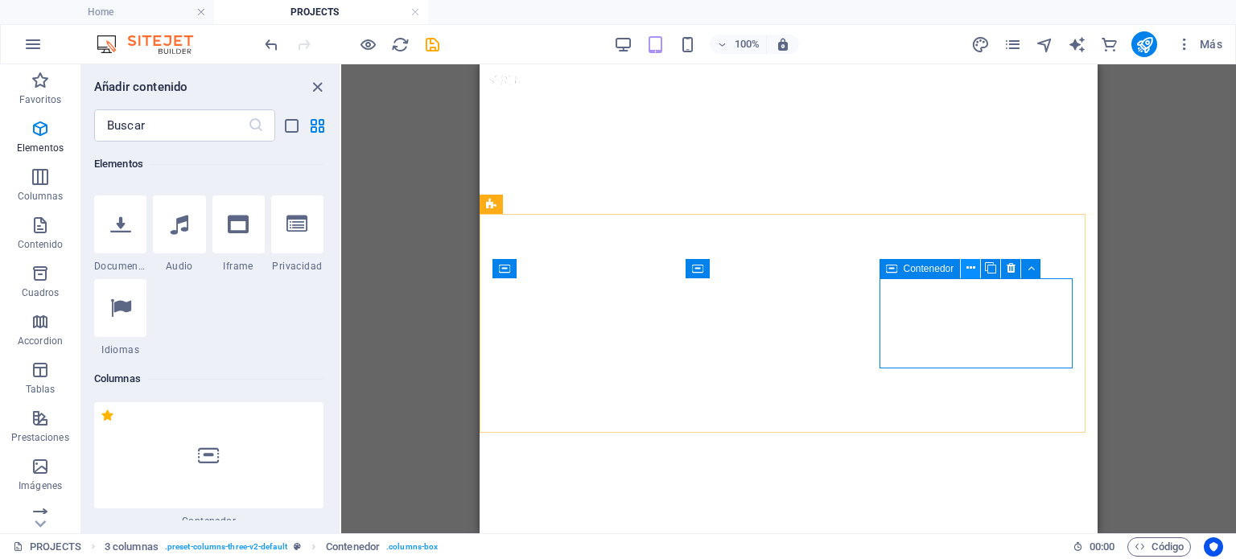
click at [977, 270] on button at bounding box center [970, 268] width 19 height 19
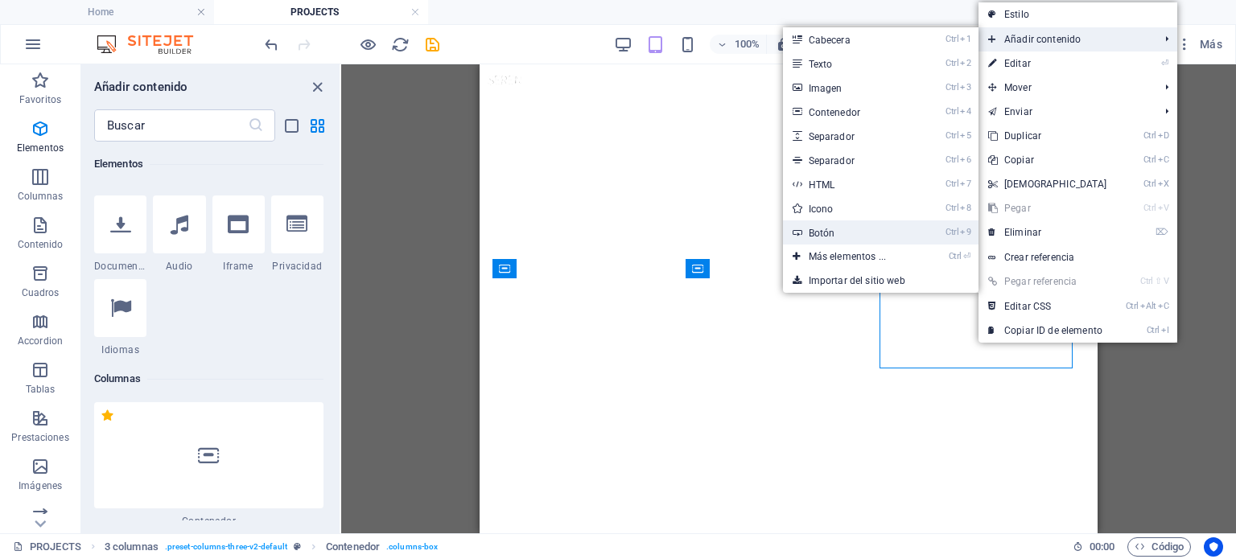
click at [860, 227] on link "Ctrl 9 Botón" at bounding box center [850, 232] width 135 height 24
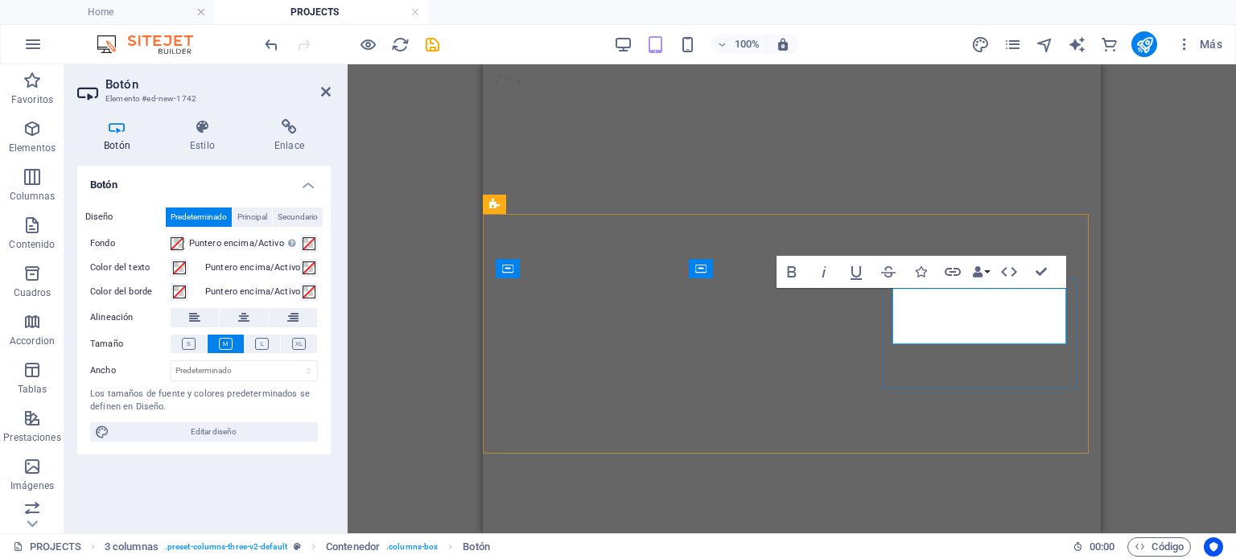
drag, startPoint x: 1007, startPoint y: 323, endPoint x: 914, endPoint y: 295, distance: 96.7
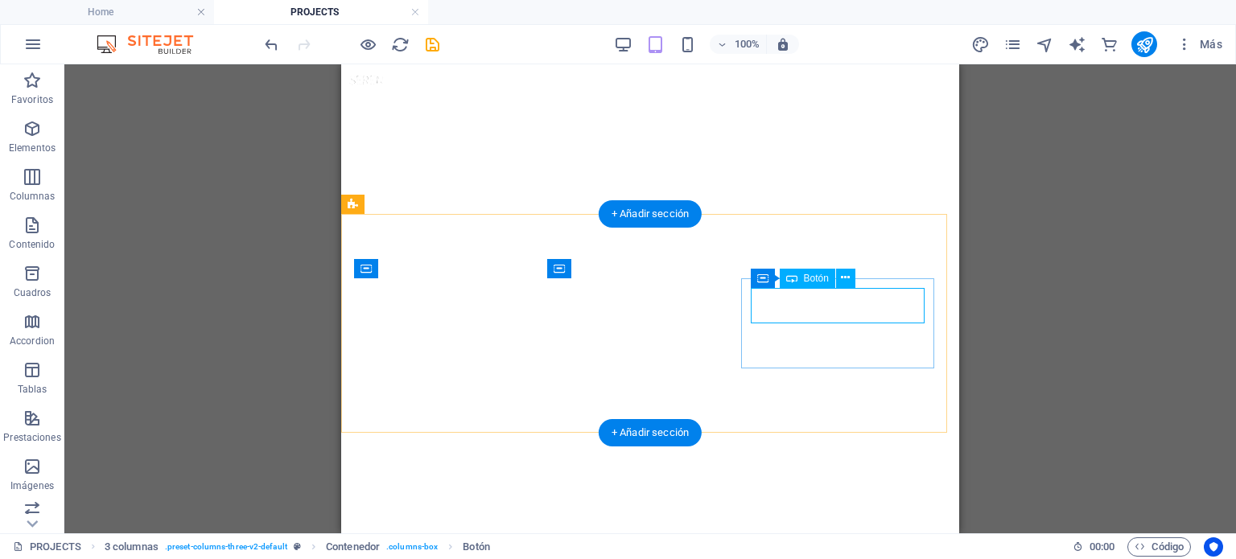
click at [841, 273] on icon at bounding box center [845, 278] width 9 height 17
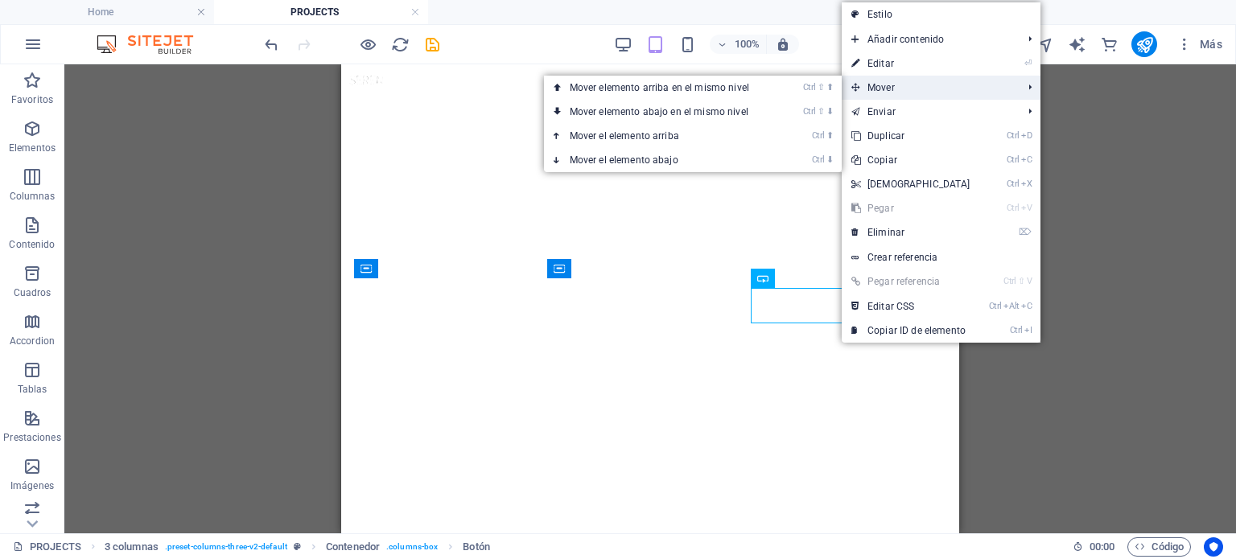
click at [920, 76] on span "Mover" at bounding box center [929, 88] width 175 height 24
click at [719, 157] on link "Ctrl ⬇ Mover el elemento abajo" at bounding box center [662, 160] width 237 height 24
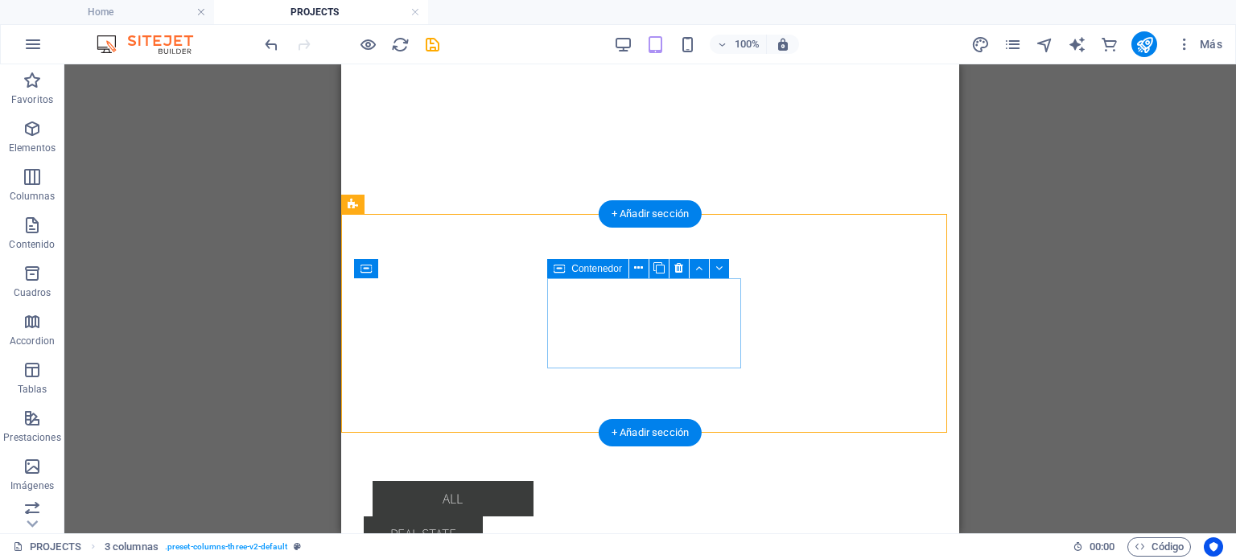
scroll to position [0, 0]
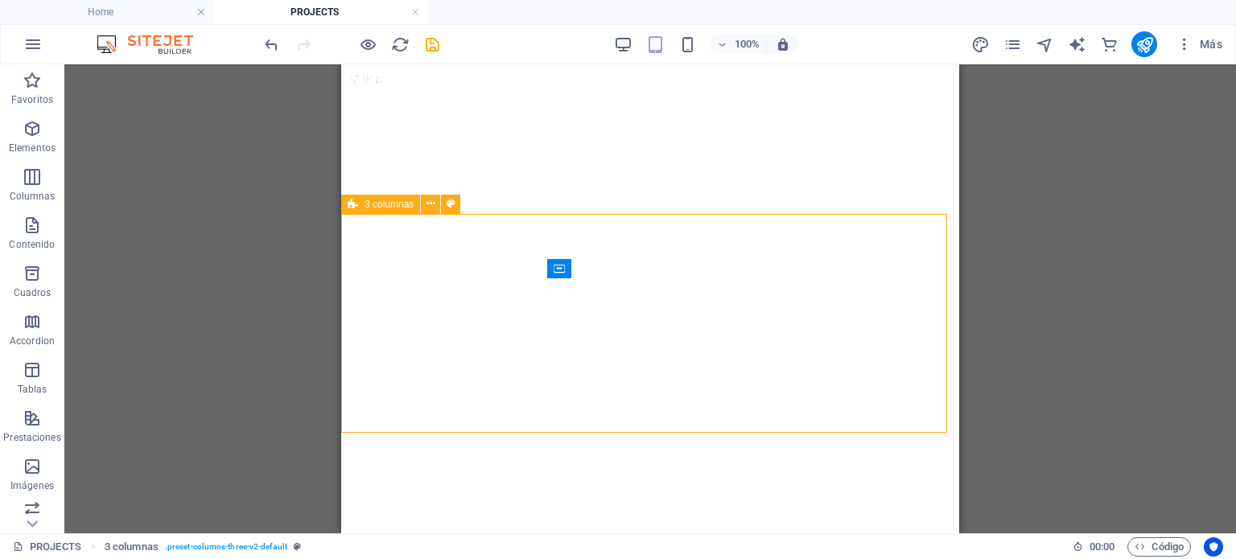
click at [381, 203] on span "3 columnas" at bounding box center [388, 205] width 49 height 10
select select "px"
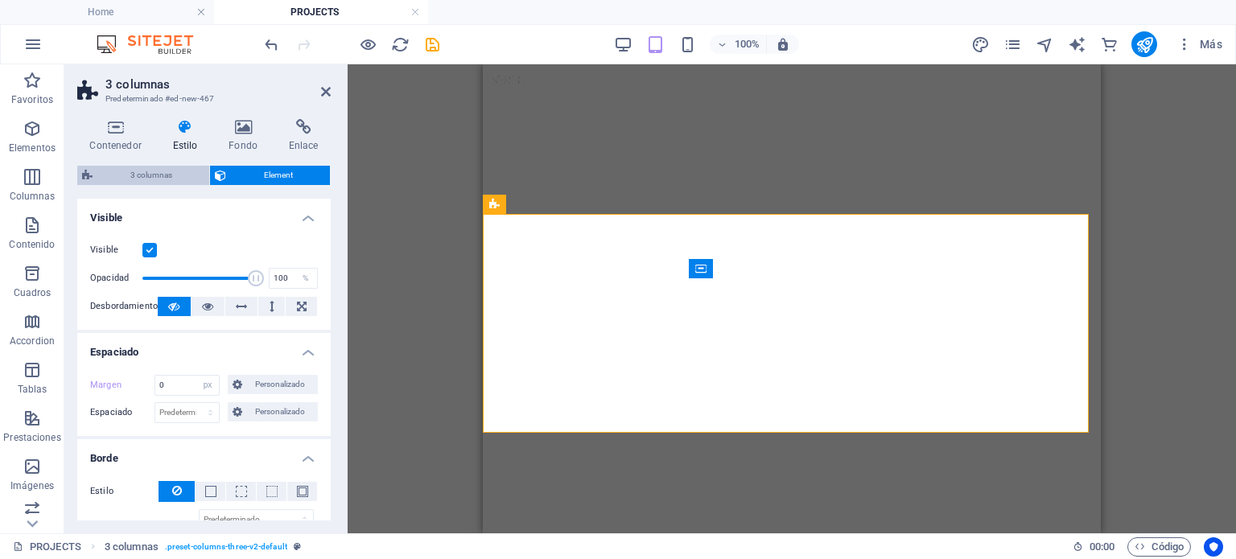
click at [171, 167] on span "3 columnas" at bounding box center [150, 175] width 107 height 19
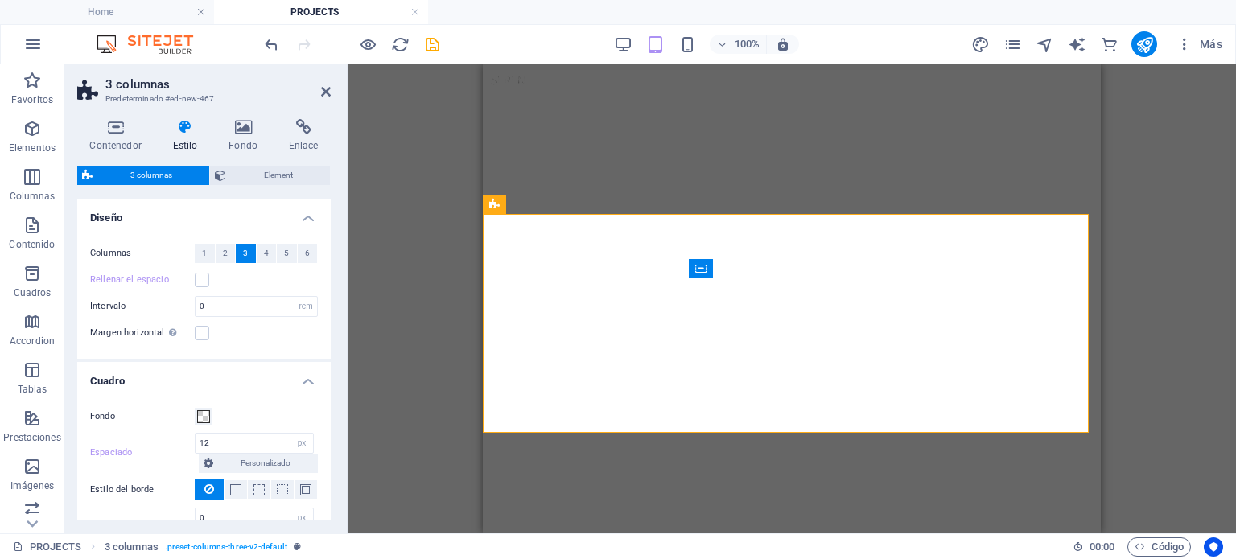
scroll to position [132, 0]
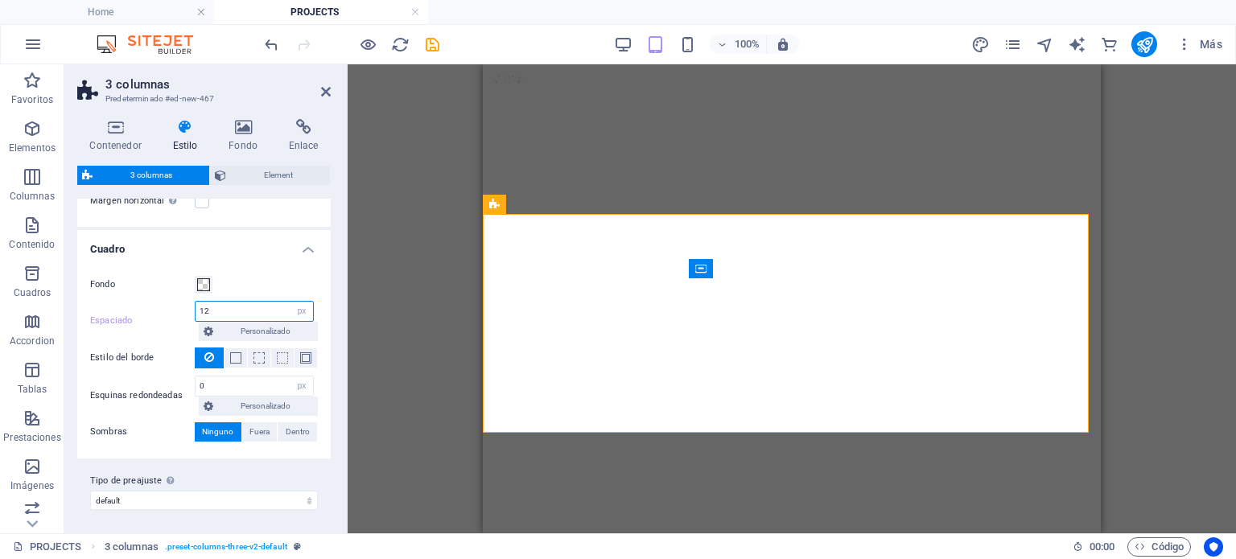
drag, startPoint x: 248, startPoint y: 307, endPoint x: 176, endPoint y: 313, distance: 71.9
click at [176, 313] on div "Espaciado 12 px rem % vw vh Personalizado Personalizado" at bounding box center [204, 321] width 228 height 40
type input "1"
click at [275, 482] on label "Tipo de preajuste La configuración y variante seleccionada arriba afecta a todo…" at bounding box center [204, 480] width 228 height 19
click at [275, 491] on select "default Añadir tipo de preajuste" at bounding box center [204, 500] width 228 height 19
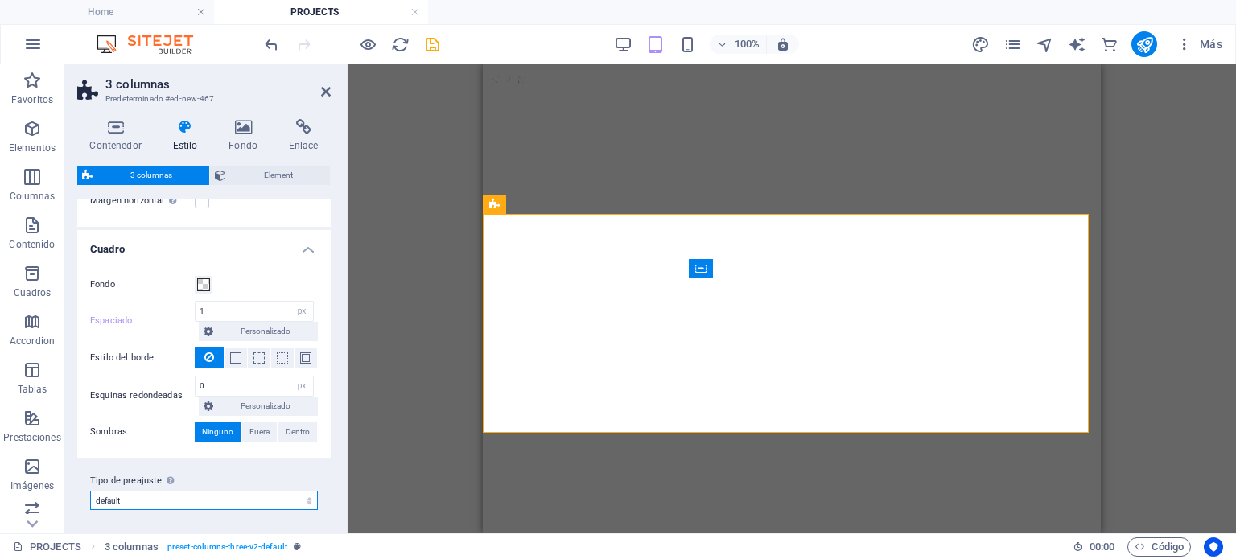
click at [286, 497] on select "default Añadir tipo de preajuste" at bounding box center [204, 500] width 228 height 19
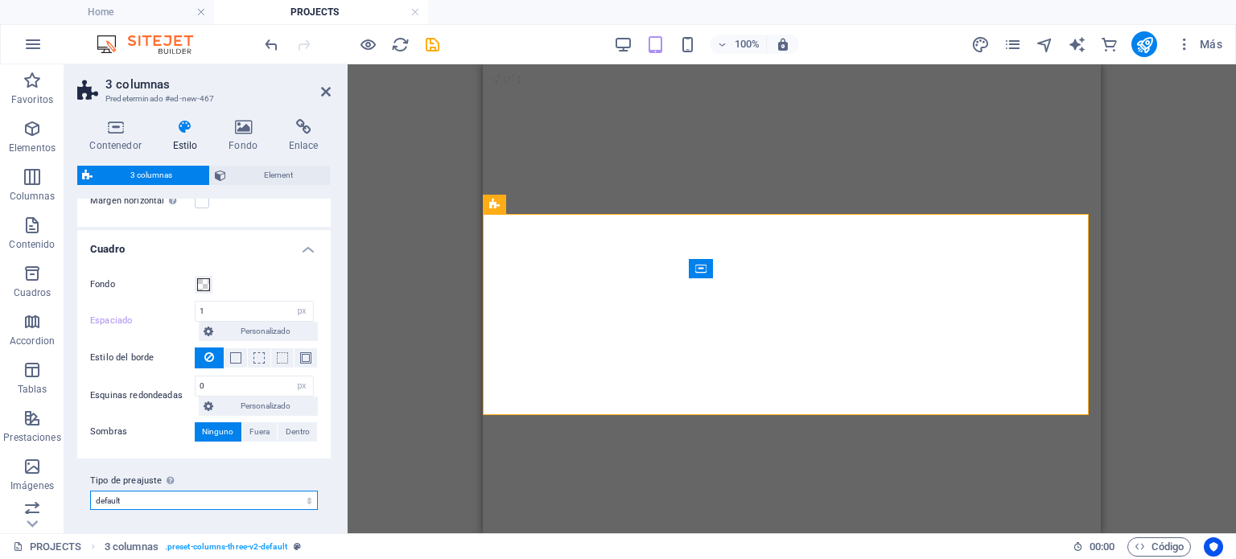
click at [286, 497] on select "default Añadir tipo de preajuste" at bounding box center [204, 500] width 228 height 19
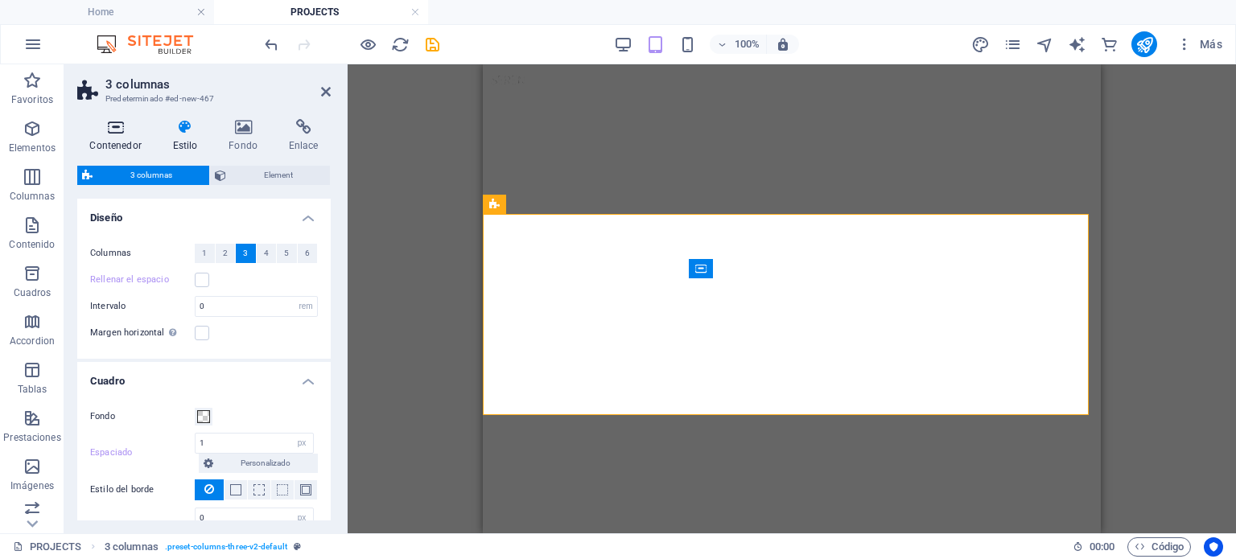
click at [98, 127] on icon at bounding box center [115, 127] width 76 height 16
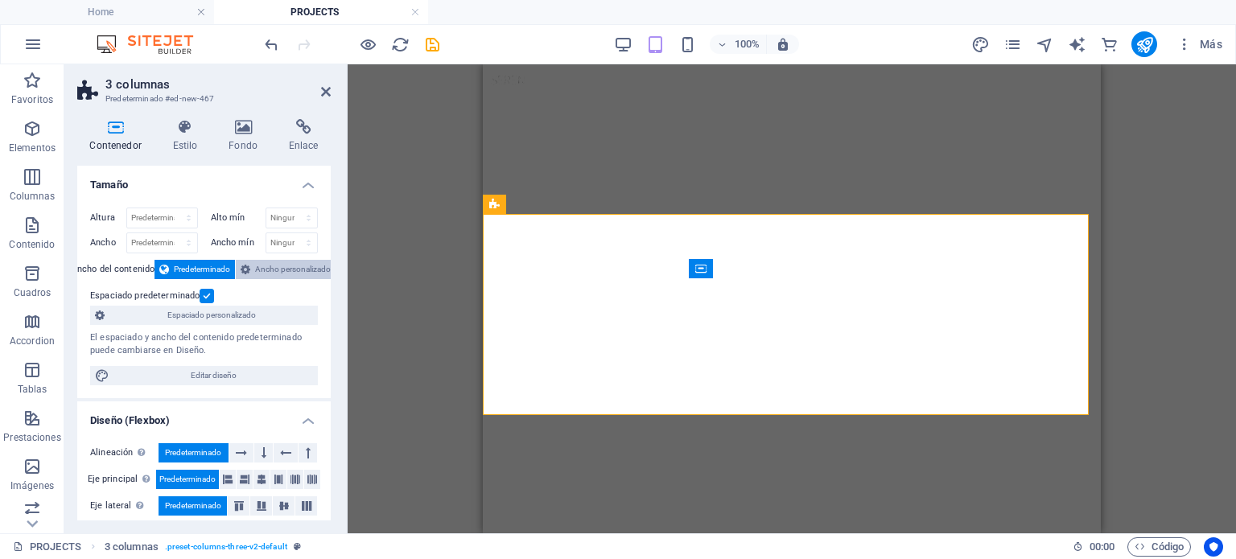
click at [259, 273] on span "Ancho personalizado" at bounding box center [293, 269] width 76 height 19
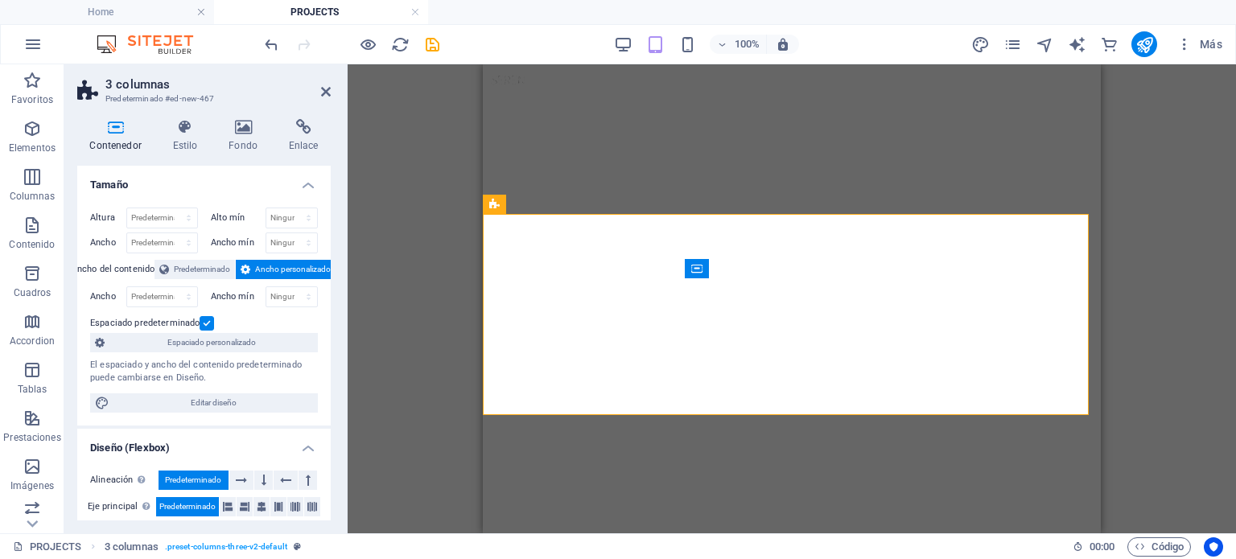
click at [259, 273] on span "Ancho personalizado" at bounding box center [293, 269] width 76 height 19
click at [175, 296] on select "Predeterminado px rem % em vh vw" at bounding box center [162, 296] width 70 height 19
select select "px"
click at [172, 287] on select "Predeterminado px rem % em vh vw" at bounding box center [162, 296] width 70 height 19
type input "753"
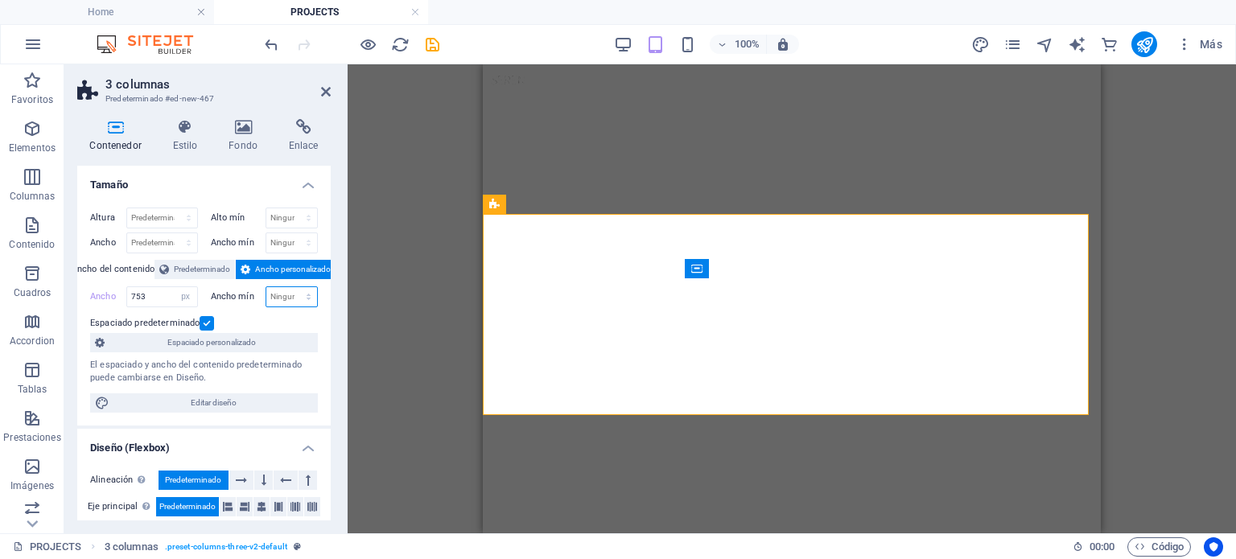
click at [297, 303] on select "Ninguno px rem % vh vw" at bounding box center [291, 296] width 51 height 19
select select "px"
click at [291, 287] on select "Ninguno px rem % vh vw" at bounding box center [291, 296] width 51 height 19
type input "0"
click at [154, 296] on input "753" at bounding box center [162, 296] width 70 height 19
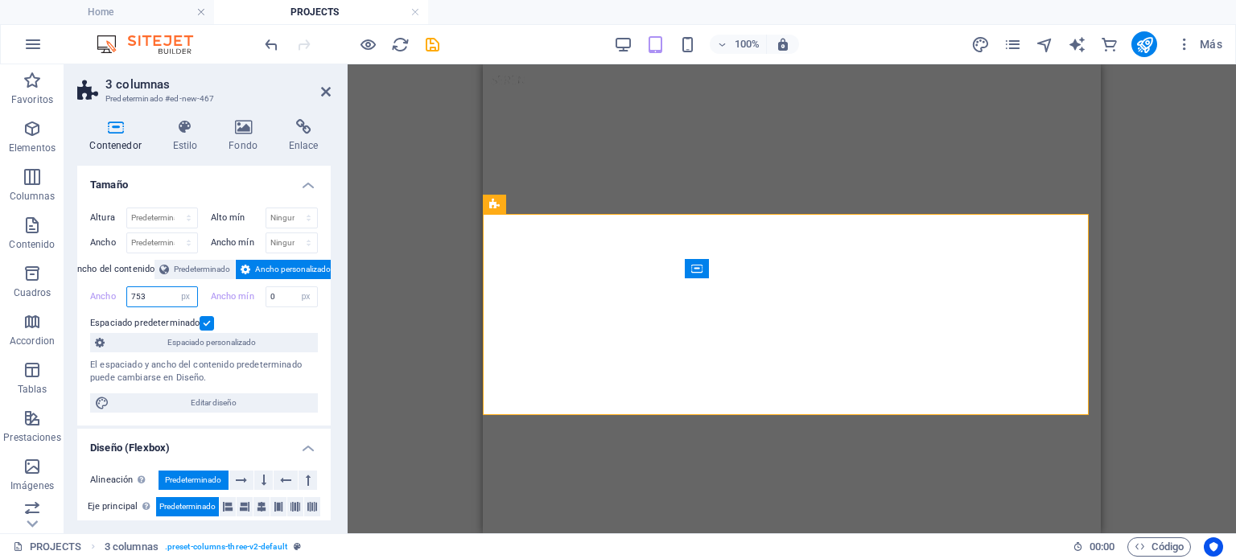
drag, startPoint x: 154, startPoint y: 296, endPoint x: 109, endPoint y: 294, distance: 44.3
click at [109, 294] on div "Ancho 753 Predeterminado px rem % em vh vw" at bounding box center [144, 296] width 108 height 21
drag, startPoint x: 164, startPoint y: 294, endPoint x: 110, endPoint y: 292, distance: 54.0
click at [110, 292] on div "Ancho 600 Predeterminado px rem % em vh vw" at bounding box center [144, 296] width 108 height 21
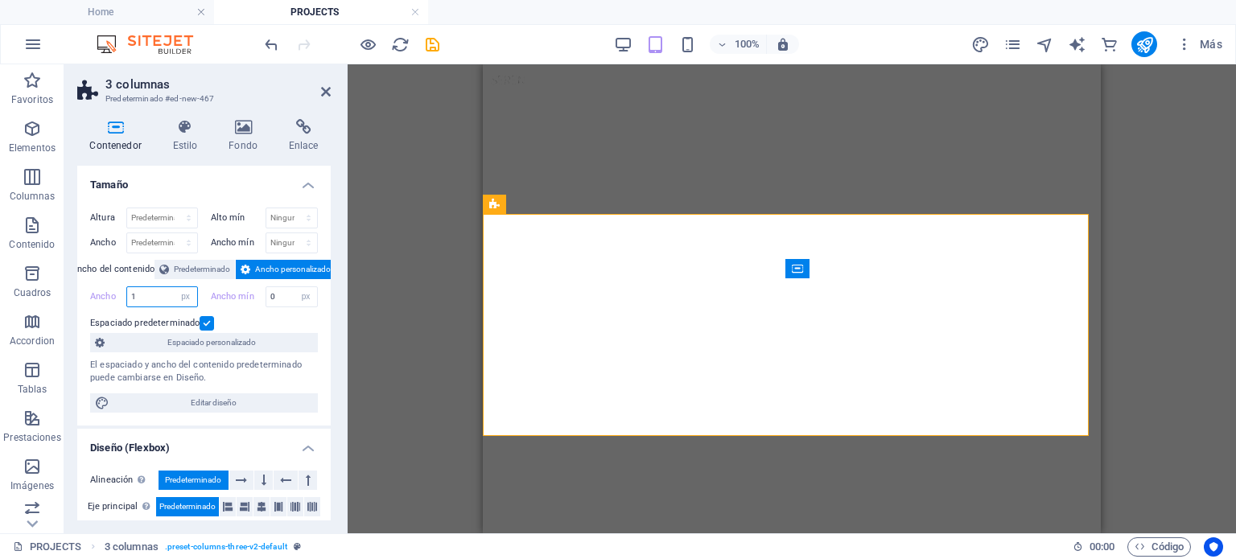
click at [148, 289] on input "1" at bounding box center [162, 296] width 70 height 19
drag, startPoint x: 151, startPoint y: 289, endPoint x: 97, endPoint y: 282, distance: 55.1
click at [97, 282] on div "Altura Predeterminado px rem % vh vw Alto mín Ninguno px rem % vh vw Ancho Pred…" at bounding box center [203, 310] width 253 height 231
drag, startPoint x: 150, startPoint y: 292, endPoint x: 103, endPoint y: 286, distance: 47.0
click at [103, 286] on div "Ancho 200 Predeterminado px rem % em vh vw" at bounding box center [144, 296] width 108 height 21
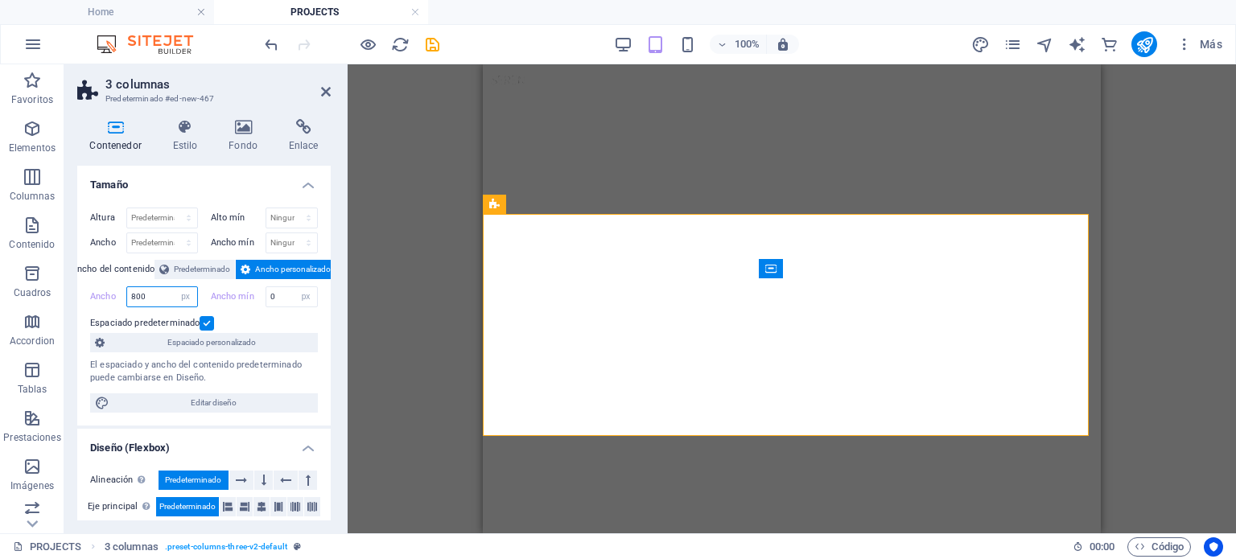
type input "800"
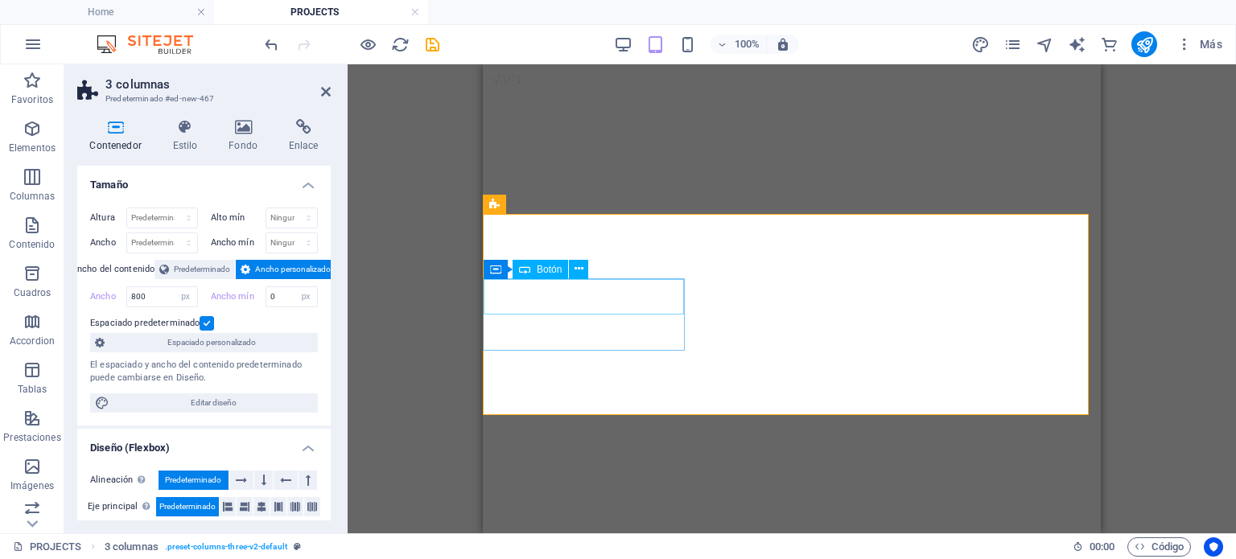
select select "px"
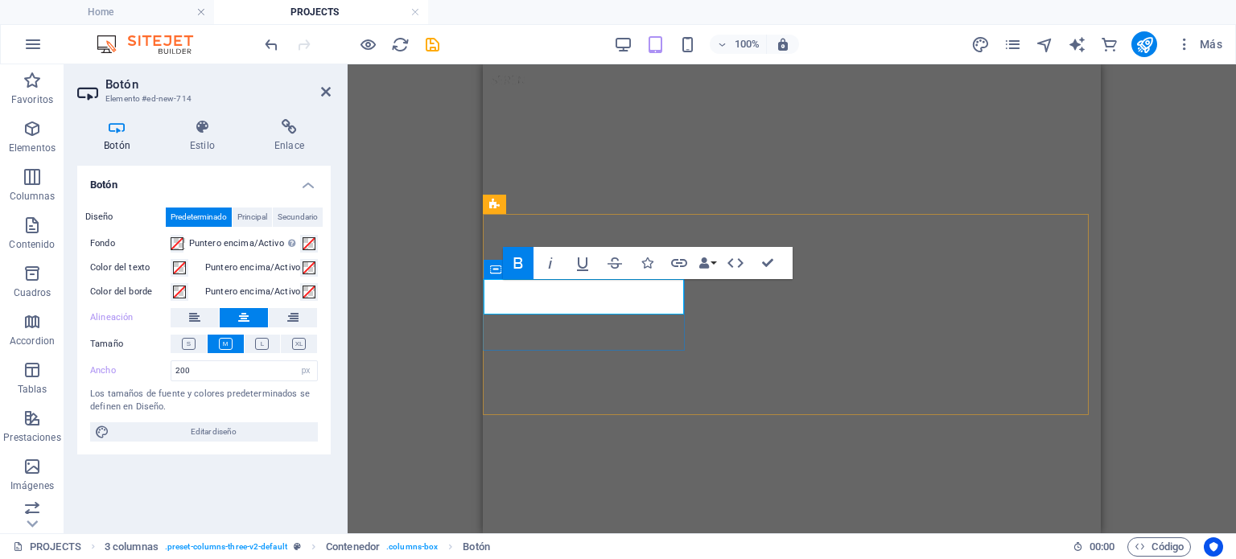
drag, startPoint x: 233, startPoint y: 374, endPoint x: 137, endPoint y: 370, distance: 95.8
click at [137, 370] on div "Ancho 200 Predeterminado px rem % em vh vw" at bounding box center [204, 370] width 228 height 21
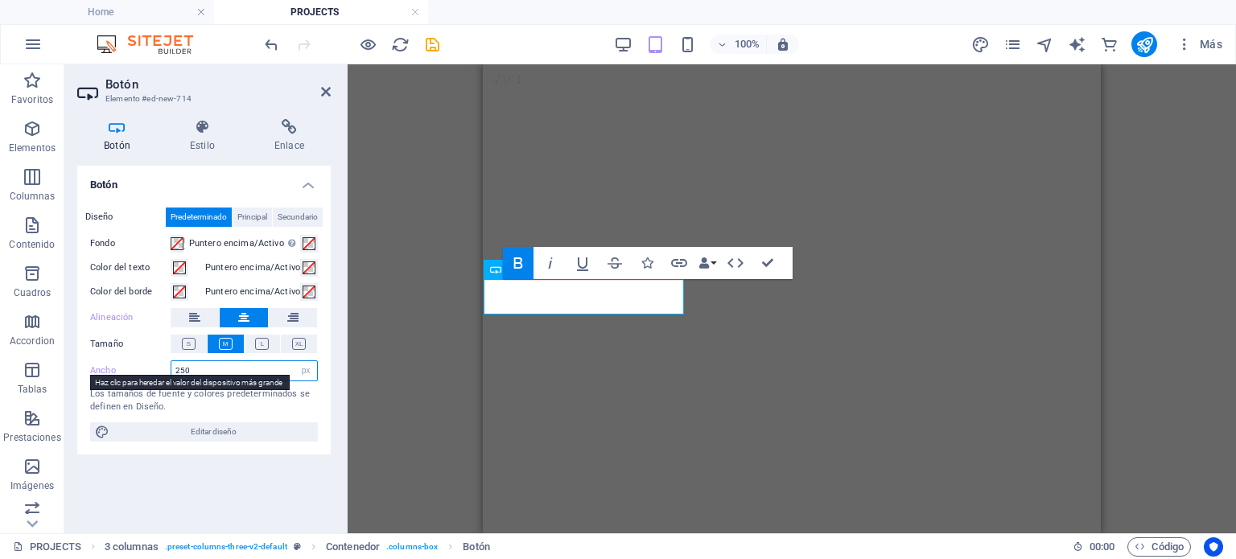
type input "250"
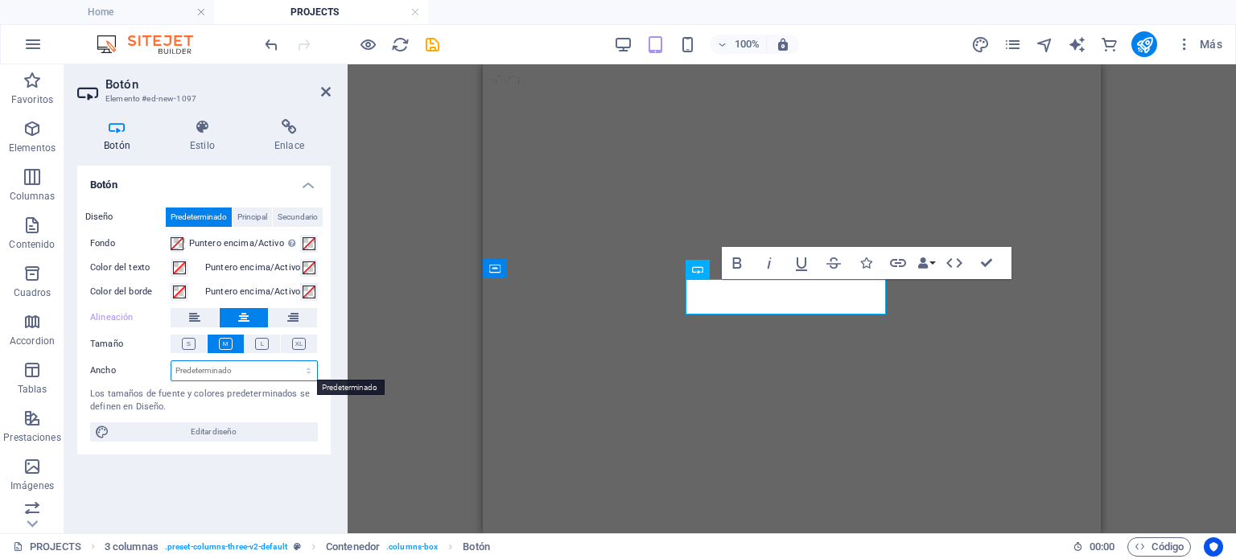
click at [248, 371] on select "Predeterminado px rem % em vh vw" at bounding box center [244, 370] width 146 height 19
select select "px"
click at [294, 361] on select "Predeterminado px rem % em vh vw" at bounding box center [244, 370] width 146 height 19
drag, startPoint x: 217, startPoint y: 373, endPoint x: 179, endPoint y: 369, distance: 38.8
click at [179, 369] on input "250" at bounding box center [244, 370] width 146 height 19
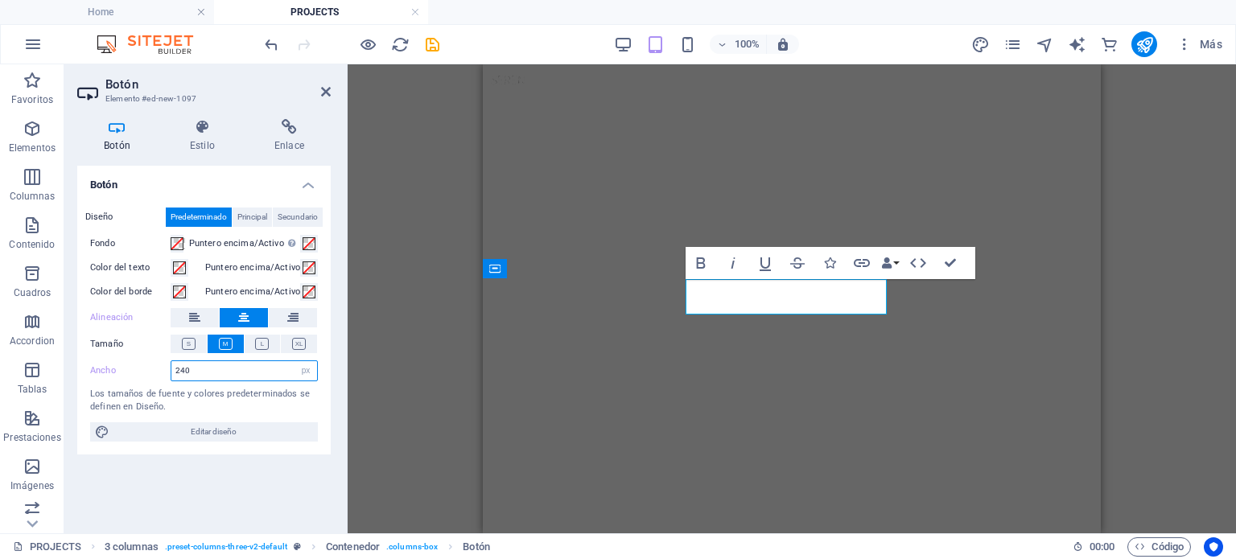
type input "240"
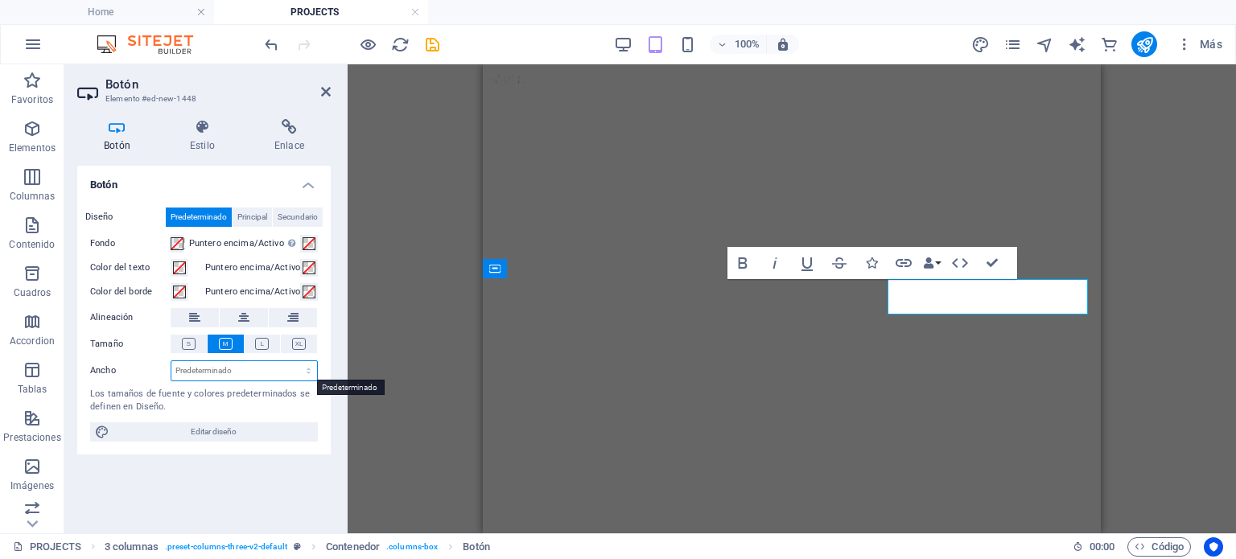
click at [257, 367] on select "Predeterminado px rem % em vh vw" at bounding box center [244, 370] width 146 height 19
select select "px"
click at [294, 361] on select "Predeterminado px rem % em vh vw" at bounding box center [244, 370] width 146 height 19
type input "250"
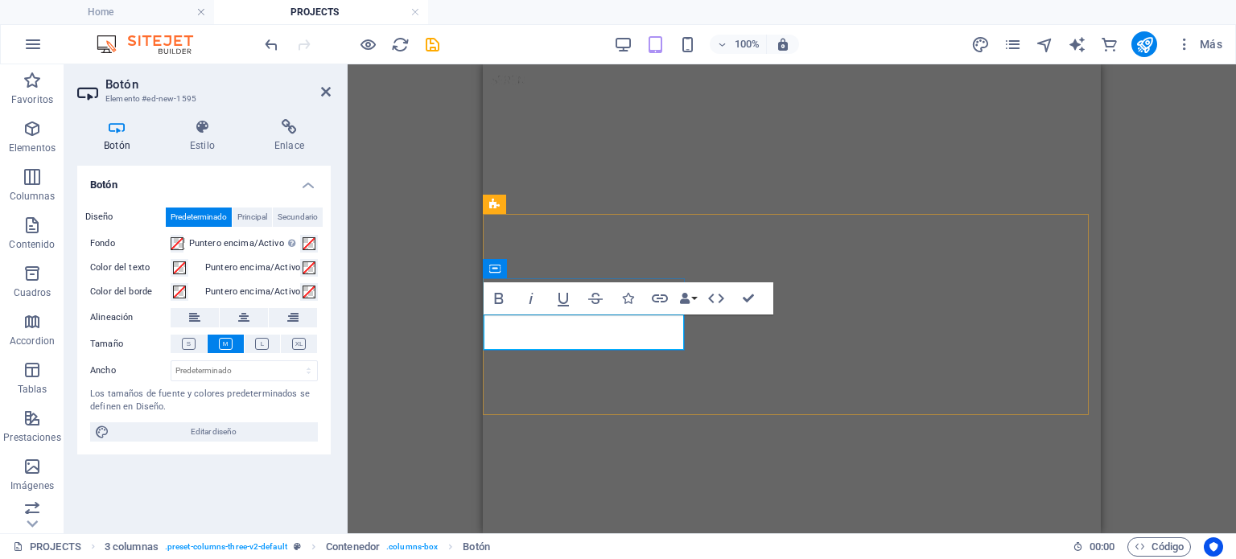
click at [248, 366] on select "Predeterminado px rem % em vh vw" at bounding box center [244, 370] width 146 height 19
select select "px"
click at [294, 361] on select "Predeterminado px rem % em vh vw" at bounding box center [244, 370] width 146 height 19
drag, startPoint x: 255, startPoint y: 370, endPoint x: 159, endPoint y: 361, distance: 97.0
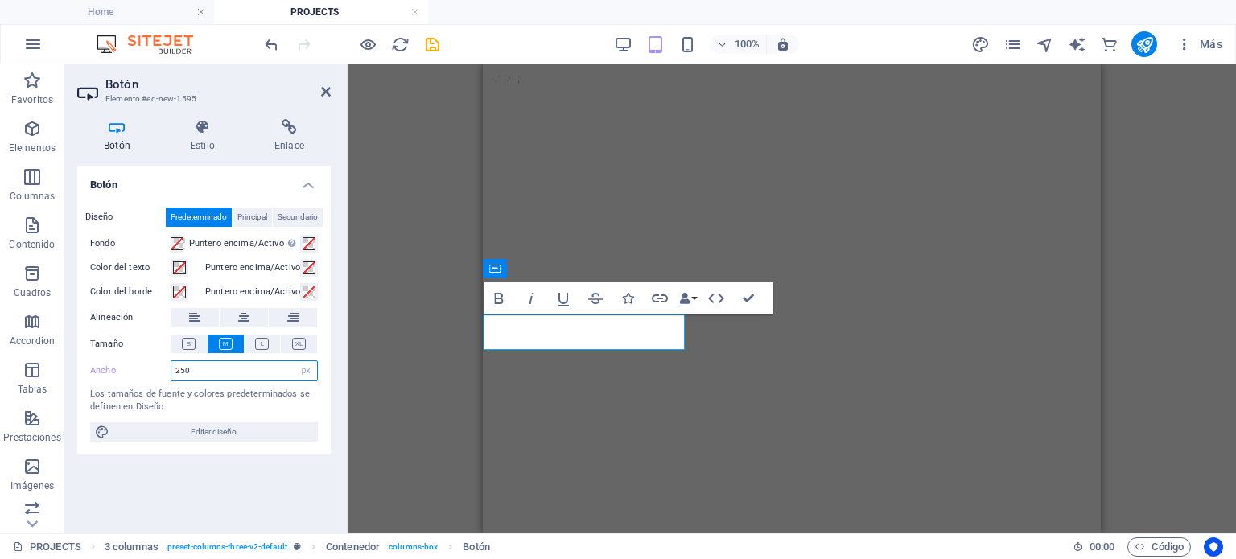
click at [159, 361] on div "Ancho 250 Predeterminado px rem % em vh vw" at bounding box center [204, 370] width 228 height 21
drag, startPoint x: 216, startPoint y: 361, endPoint x: 187, endPoint y: 366, distance: 30.2
click at [180, 364] on input "300" at bounding box center [244, 370] width 146 height 19
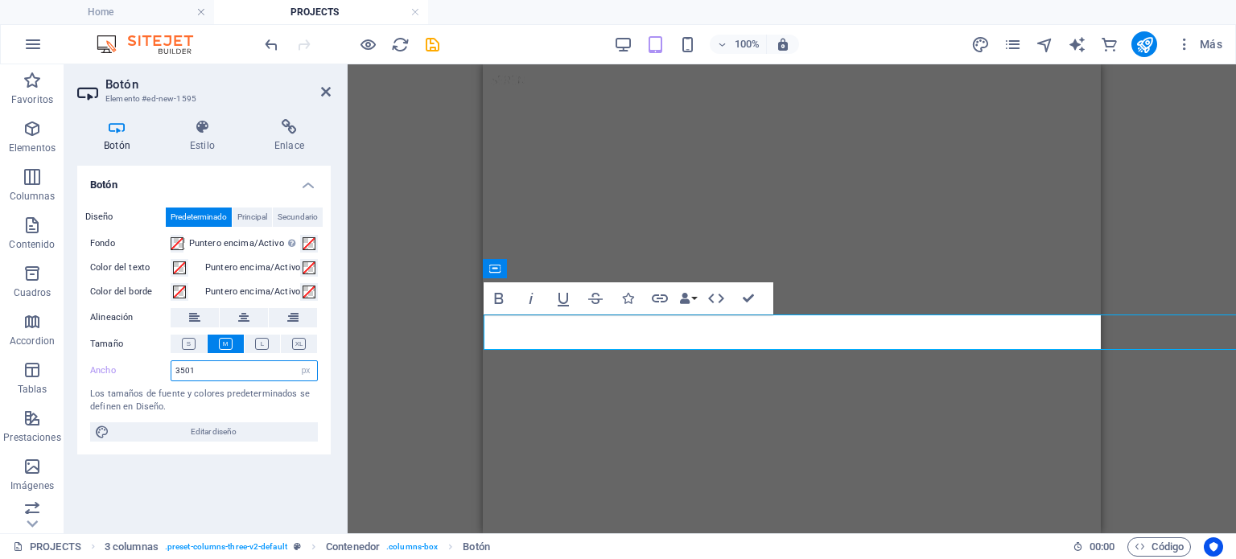
drag, startPoint x: 218, startPoint y: 369, endPoint x: 190, endPoint y: 365, distance: 28.4
click at [190, 365] on input "3501" at bounding box center [244, 370] width 146 height 19
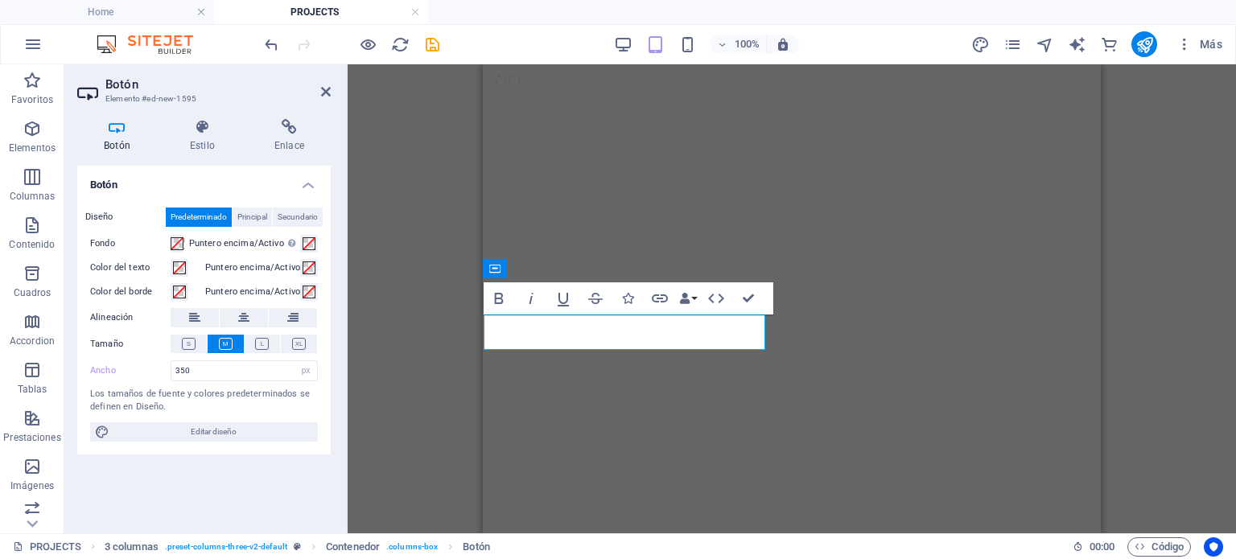
click at [202, 385] on div "Diseño Predeterminado Principal Secundario Fondo Puntero encima/Activo Cambia a…" at bounding box center [203, 325] width 253 height 260
drag, startPoint x: 196, startPoint y: 373, endPoint x: 180, endPoint y: 373, distance: 16.1
click at [180, 373] on input "350" at bounding box center [244, 370] width 146 height 19
type input "360"
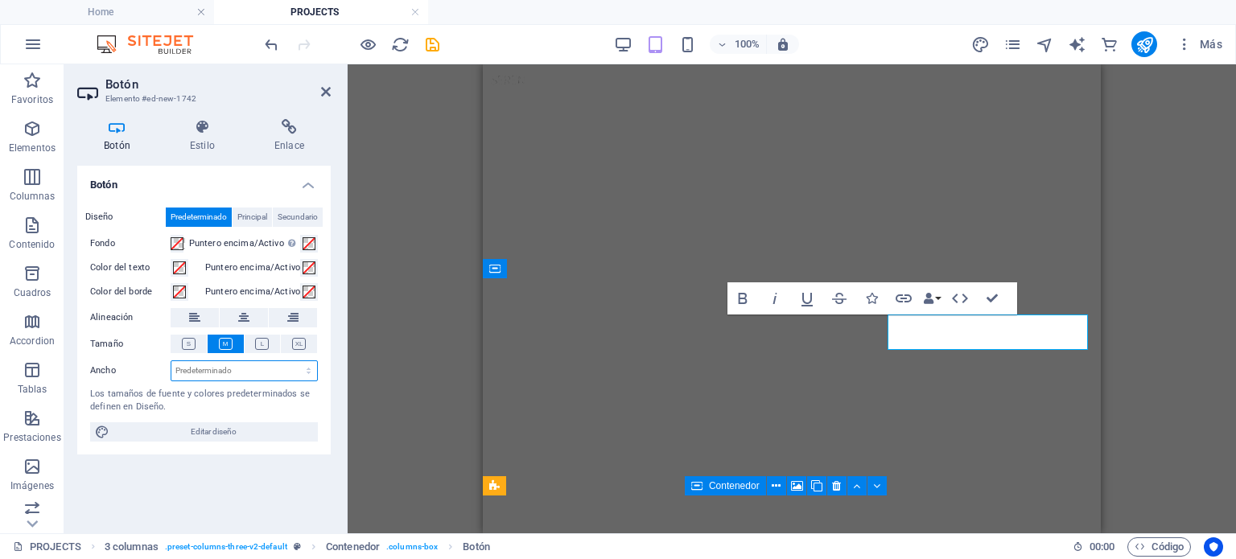
click at [274, 373] on select "Predeterminado px rem % em vh vw" at bounding box center [244, 370] width 146 height 19
select select "px"
click at [294, 361] on select "Predeterminado px rem % em vh vw" at bounding box center [244, 370] width 146 height 19
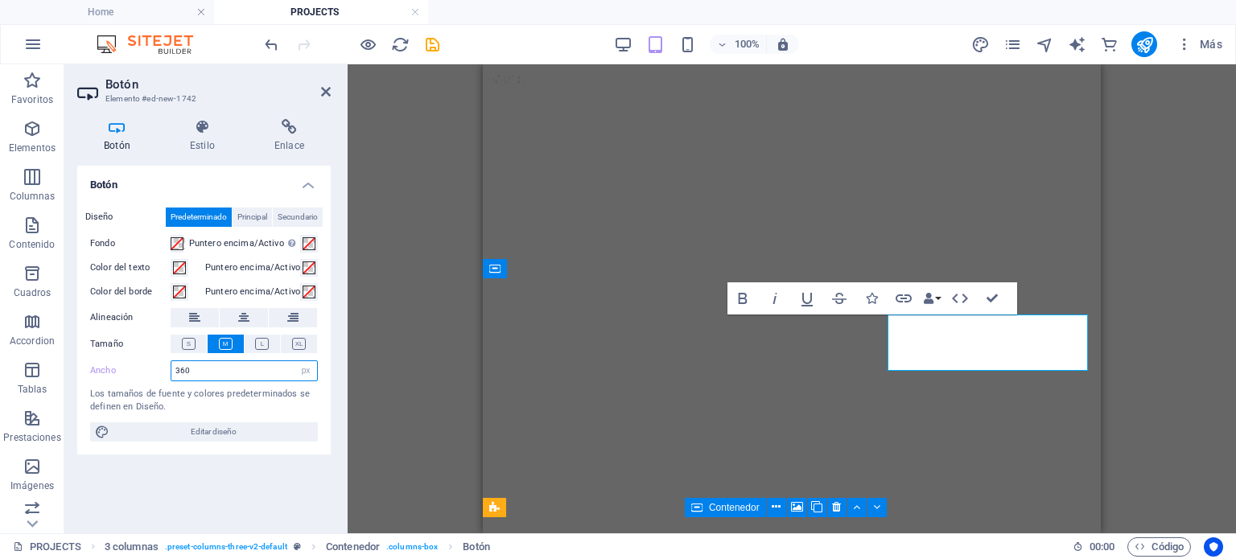
type input "360"
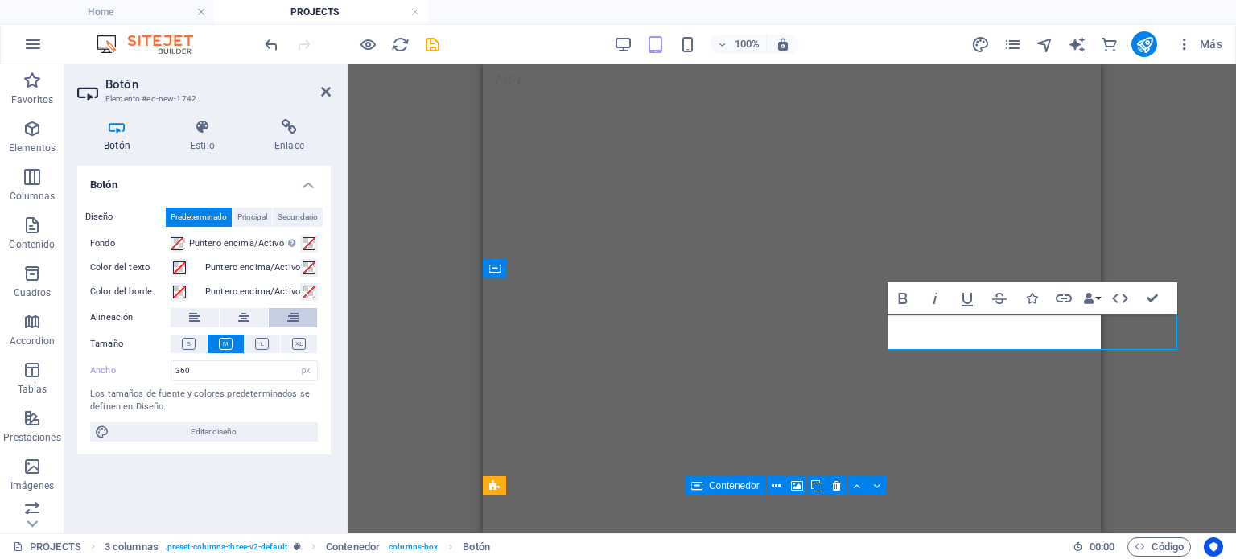
click at [282, 321] on button at bounding box center [293, 317] width 48 height 19
click at [239, 316] on icon at bounding box center [243, 317] width 11 height 19
click at [179, 327] on div "Alineación" at bounding box center [204, 318] width 228 height 20
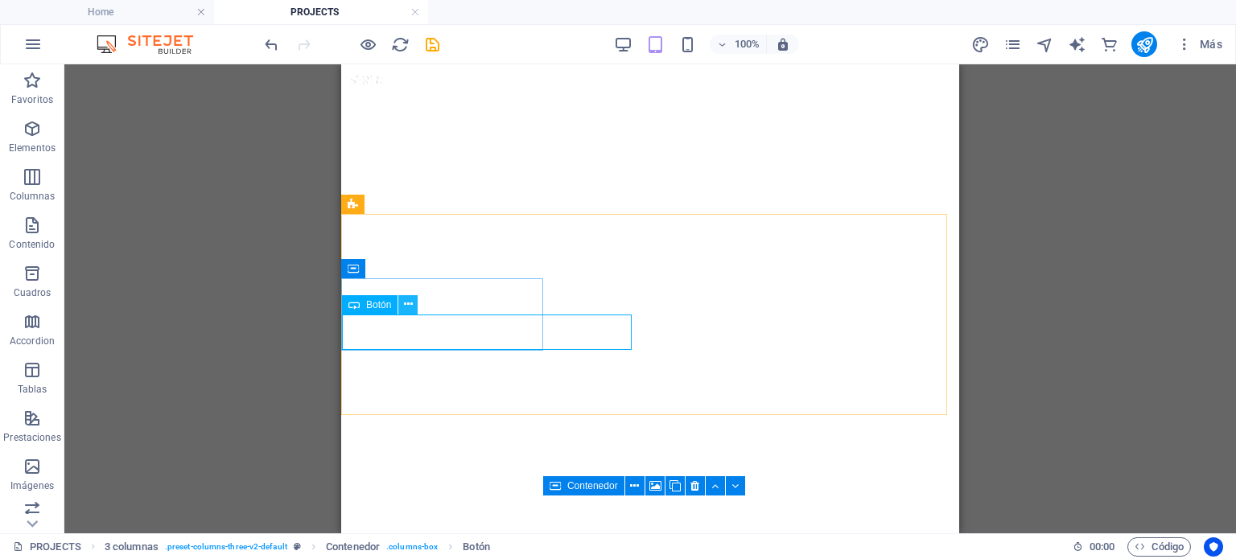
click at [415, 307] on button at bounding box center [407, 304] width 19 height 19
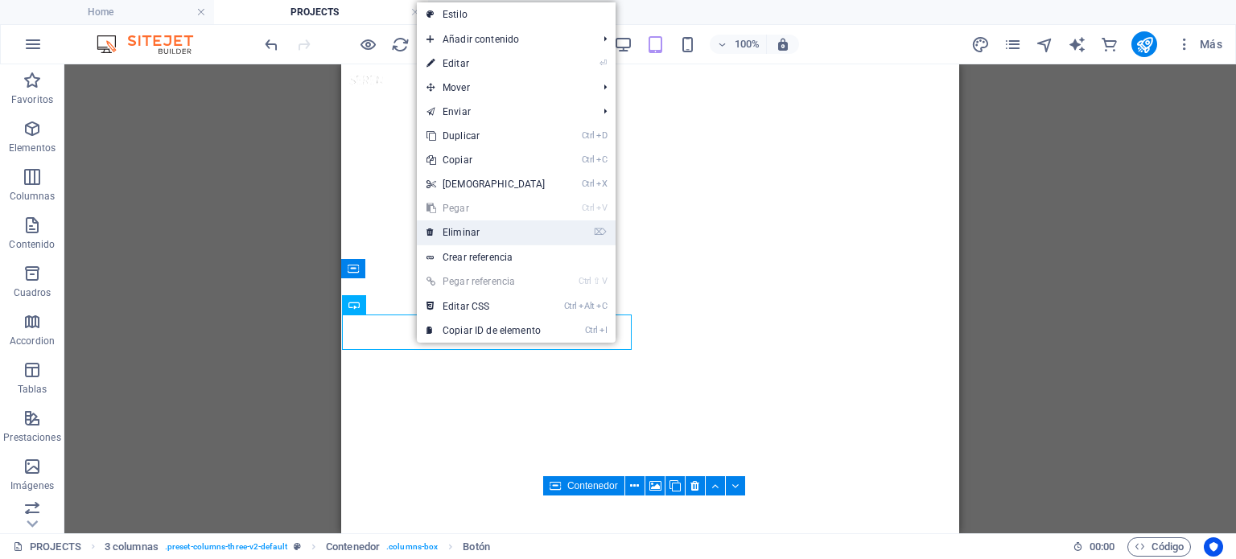
click at [481, 237] on link "⌦ Eliminar" at bounding box center [486, 232] width 138 height 24
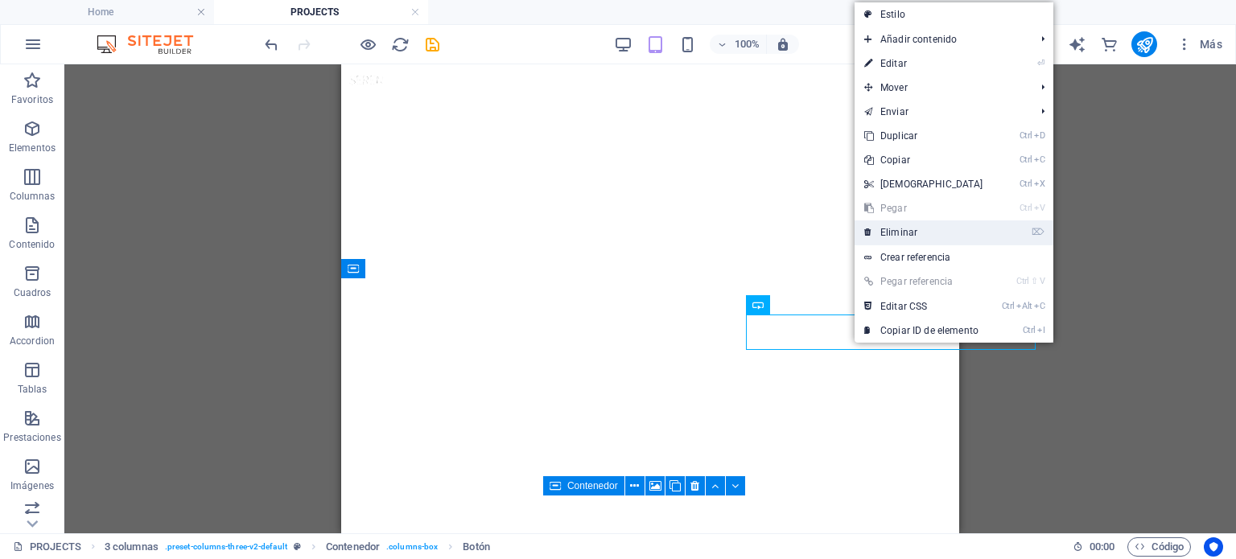
click at [904, 221] on link "⌦ Eliminar" at bounding box center [923, 232] width 138 height 24
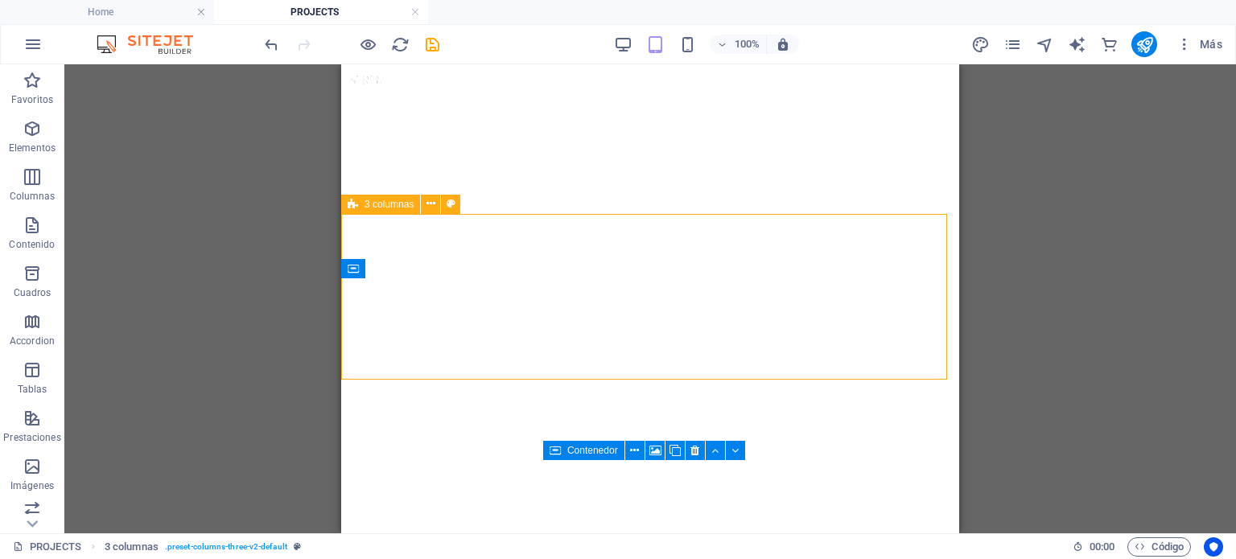
click at [397, 200] on span "3 columnas" at bounding box center [388, 205] width 49 height 10
select select "px"
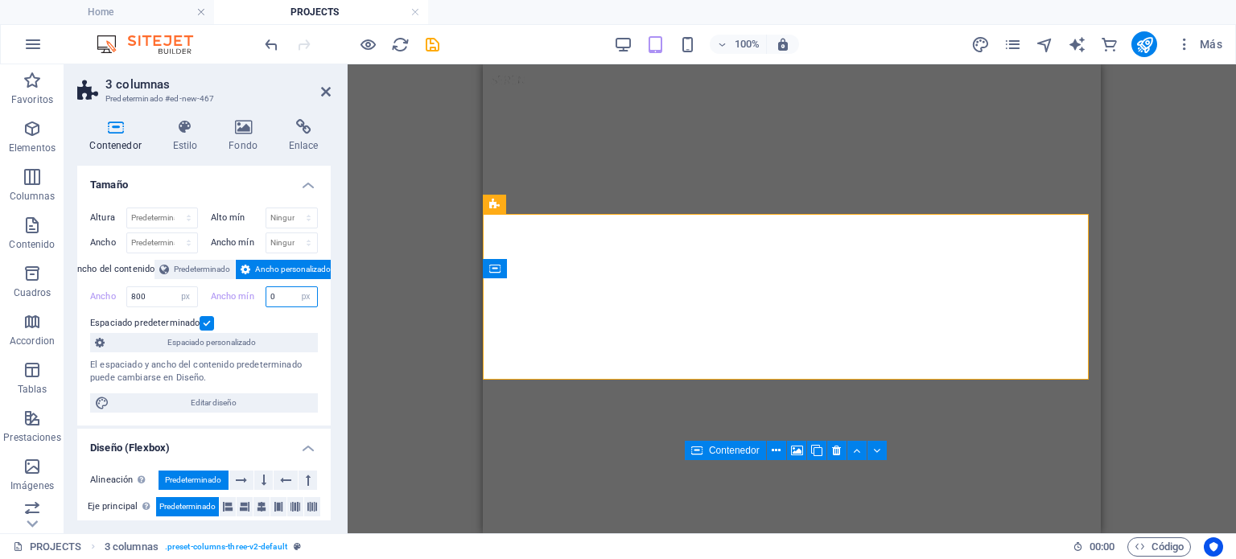
click at [285, 291] on input "0" at bounding box center [291, 296] width 51 height 19
click at [184, 215] on select "Predeterminado px rem % vh vw" at bounding box center [162, 217] width 70 height 19
click at [492, 202] on icon at bounding box center [494, 204] width 10 height 19
click at [179, 216] on select "Predeterminado px rem % vh vw" at bounding box center [162, 217] width 70 height 19
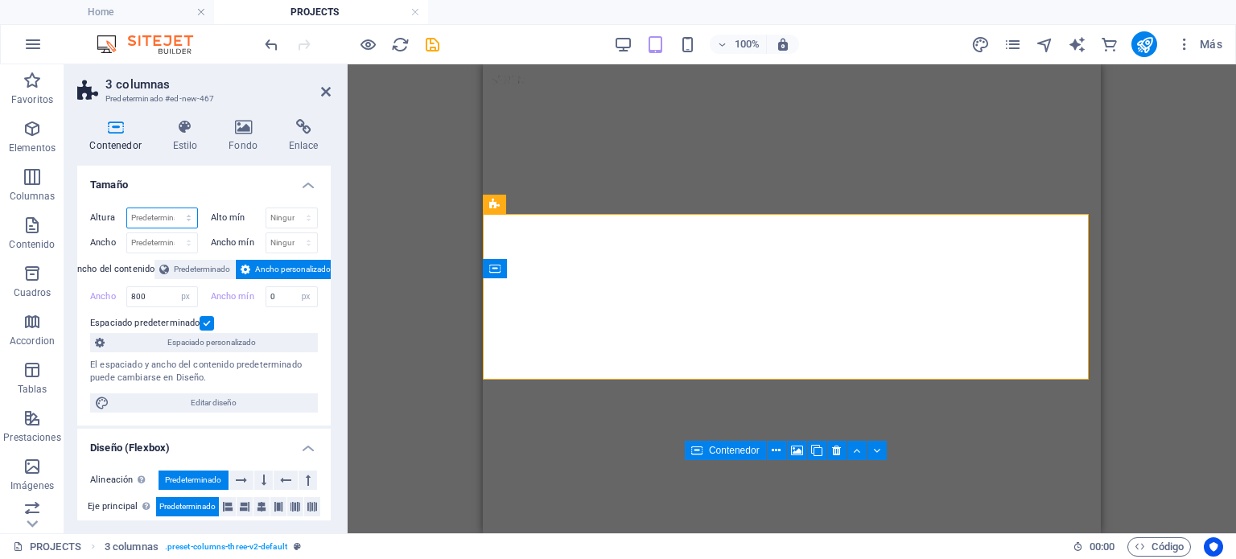
select select "px"
click at [172, 208] on select "Predeterminado px rem % vh vw" at bounding box center [162, 217] width 70 height 19
click at [170, 214] on input "206" at bounding box center [162, 217] width 70 height 19
drag, startPoint x: 167, startPoint y: 218, endPoint x: 122, endPoint y: 212, distance: 44.7
click at [122, 212] on div "Altura 206 Predeterminado px rem % vh vw" at bounding box center [144, 218] width 108 height 21
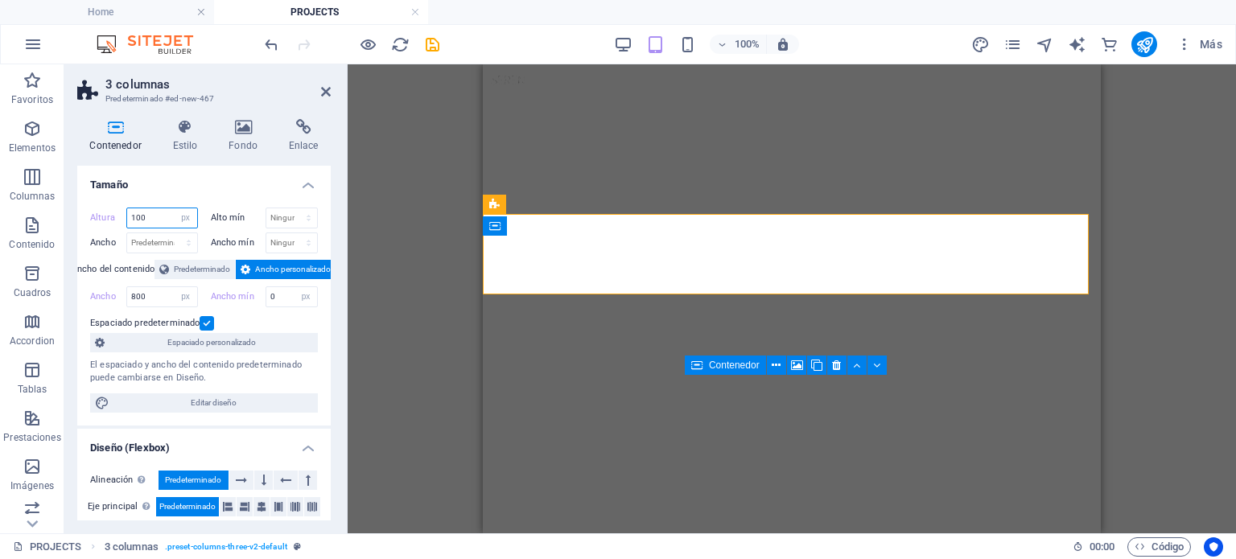
drag, startPoint x: 154, startPoint y: 214, endPoint x: 113, endPoint y: 208, distance: 41.4
click at [113, 208] on div "Altura 100 Predeterminado px rem % vh vw" at bounding box center [144, 218] width 108 height 21
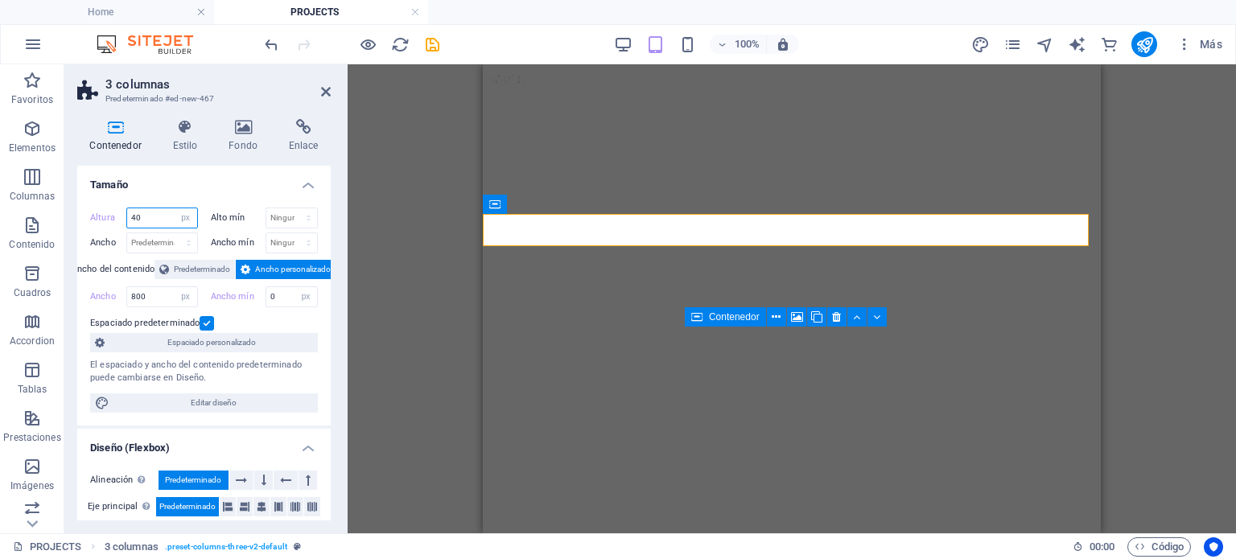
drag, startPoint x: 142, startPoint y: 212, endPoint x: 113, endPoint y: 208, distance: 29.9
click at [113, 208] on div "Altura 40 Predeterminado px rem % vh vw" at bounding box center [144, 218] width 108 height 21
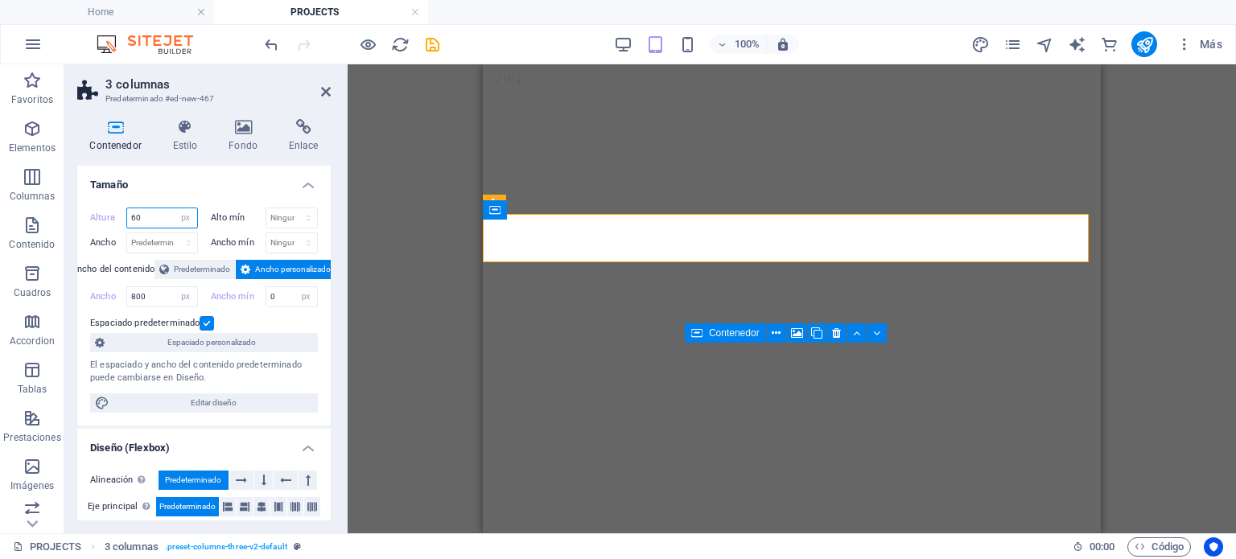
drag, startPoint x: 145, startPoint y: 217, endPoint x: 122, endPoint y: 215, distance: 22.7
click at [122, 215] on div "Altura 60 Predeterminado px rem % vh vw" at bounding box center [144, 218] width 108 height 21
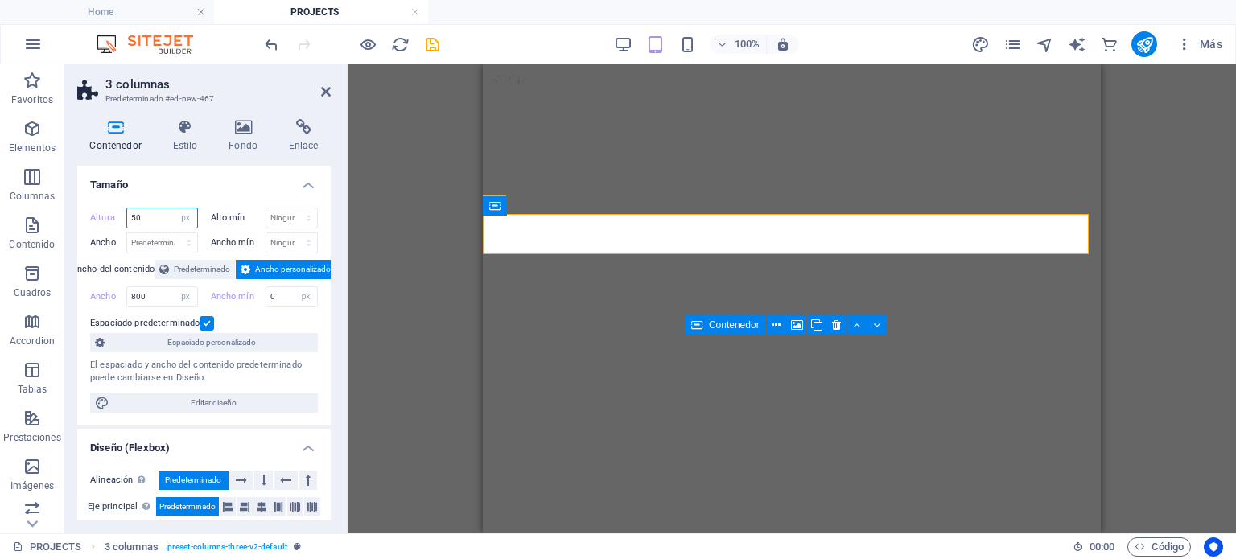
drag, startPoint x: 148, startPoint y: 224, endPoint x: 134, endPoint y: 222, distance: 14.7
click at [134, 222] on input "50" at bounding box center [162, 217] width 70 height 19
type input "55"
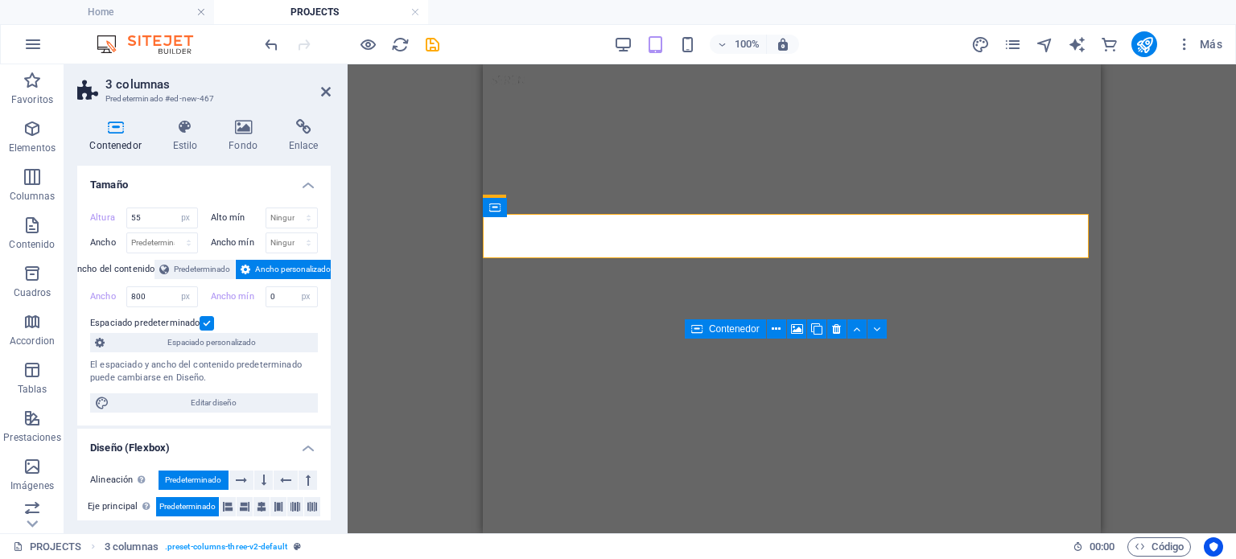
click at [439, 303] on div "Arrastra aquí para reemplazar el contenido existente. Si quieres crear un eleme…" at bounding box center [792, 298] width 888 height 469
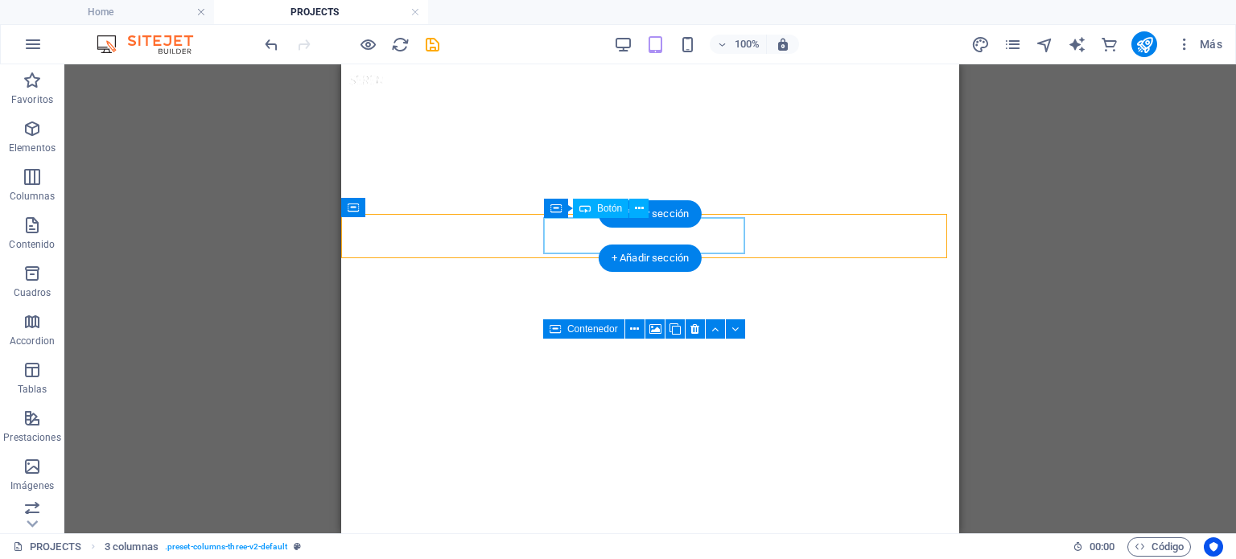
select select "px"
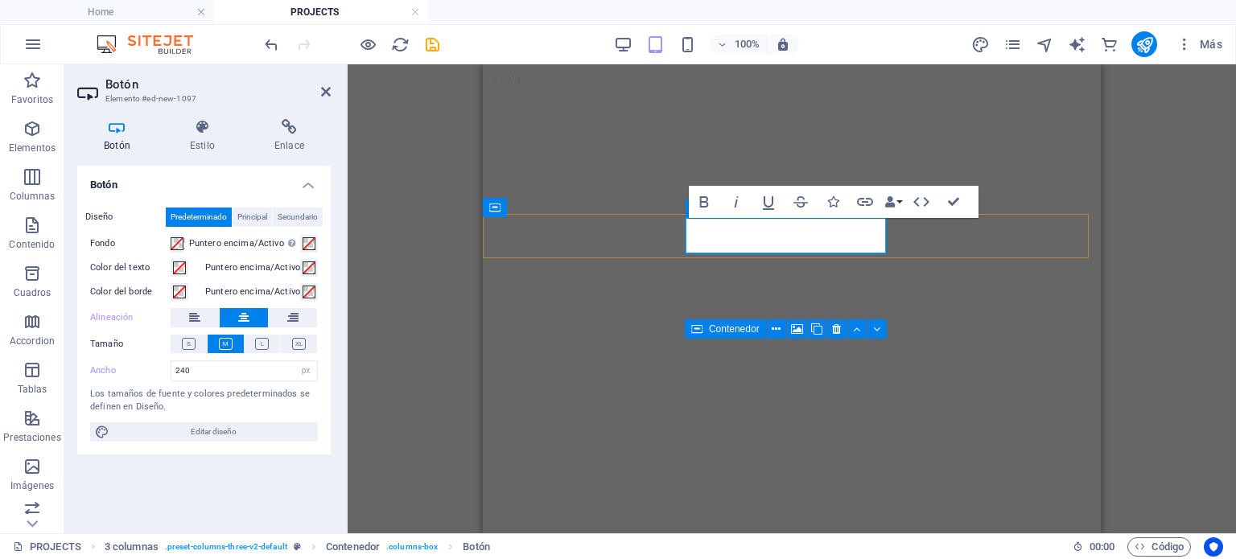
click at [290, 150] on h4 "Enlace" at bounding box center [289, 136] width 83 height 34
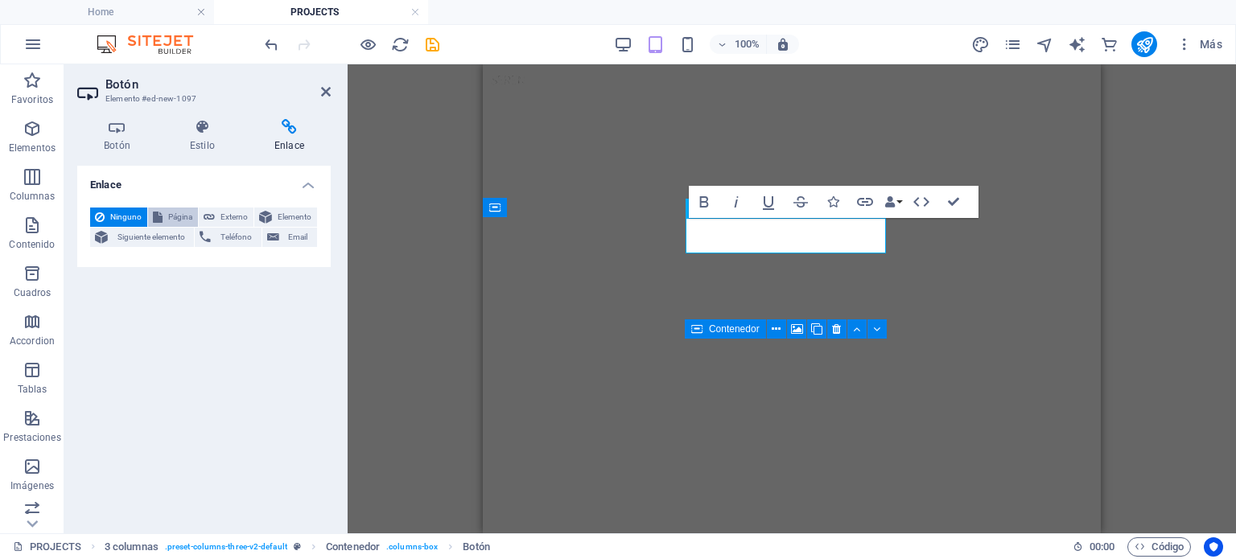
click at [184, 216] on span "Página" at bounding box center [180, 217] width 26 height 19
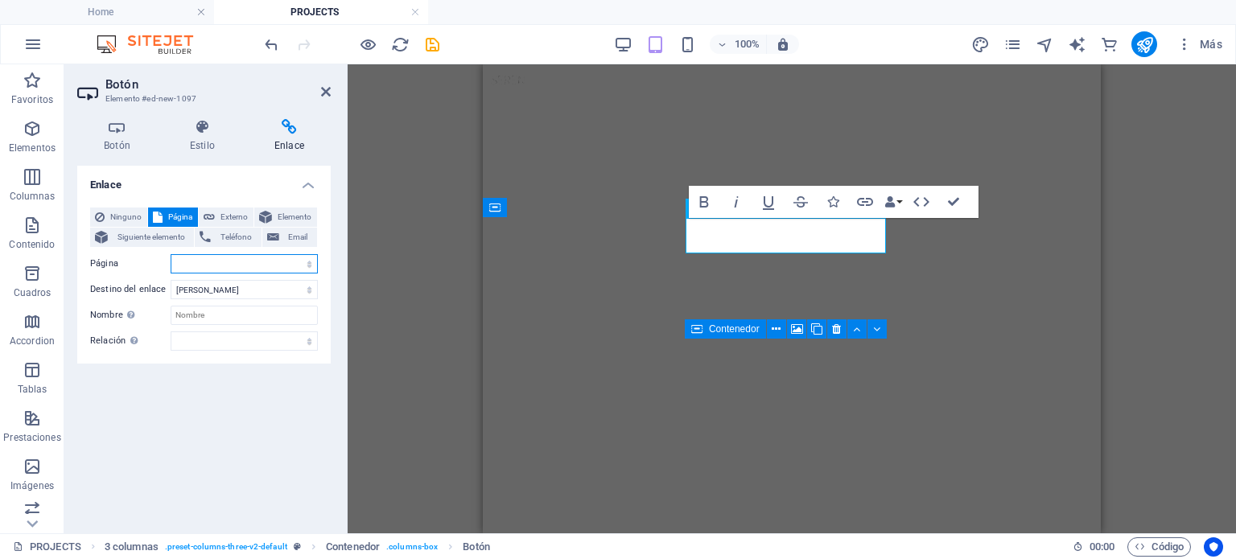
click at [257, 260] on select "Home ABOUT news contact us PROJECTS REAL STATE COMERCIAL RESIDENCIAL remodelaci…" at bounding box center [244, 263] width 147 height 19
select select "7"
click at [171, 254] on select "Home ABOUT news contact us PROJECTS REAL STATE COMERCIAL RESIDENCIAL remodelaci…" at bounding box center [244, 263] width 147 height 19
click at [283, 292] on select "Nueva pestaña Misma pestaña Superposición" at bounding box center [244, 289] width 147 height 19
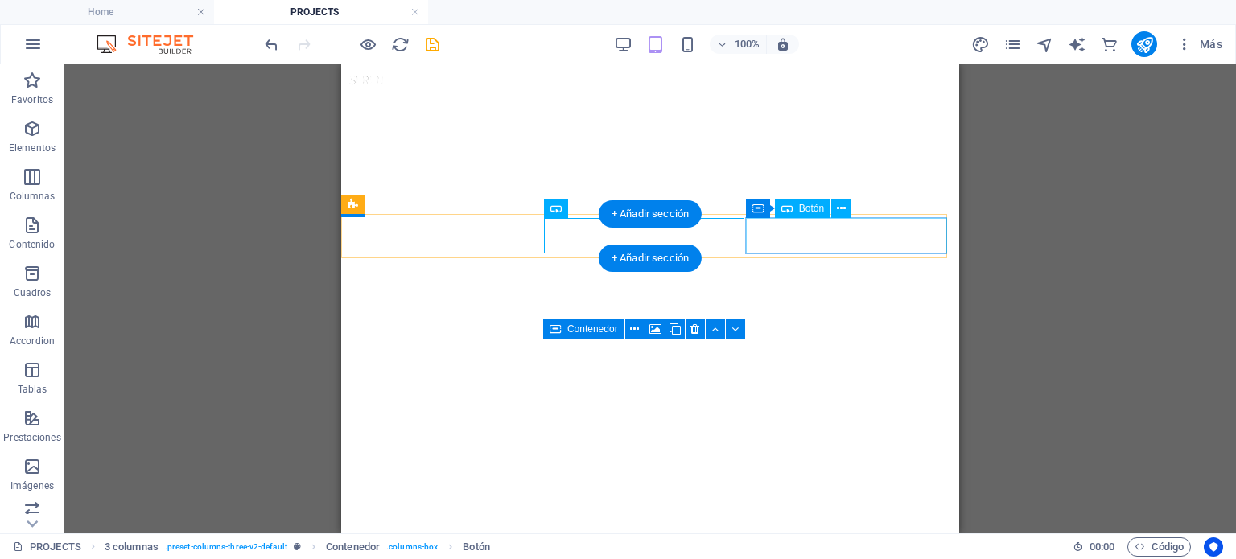
select select "px"
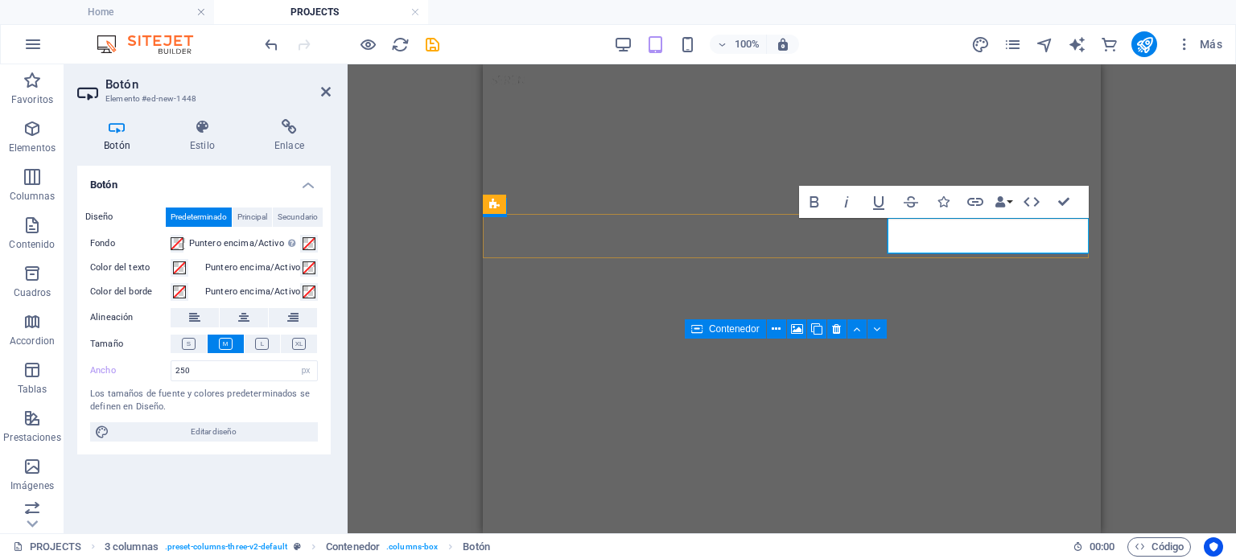
click at [288, 150] on h4 "Enlace" at bounding box center [289, 136] width 83 height 34
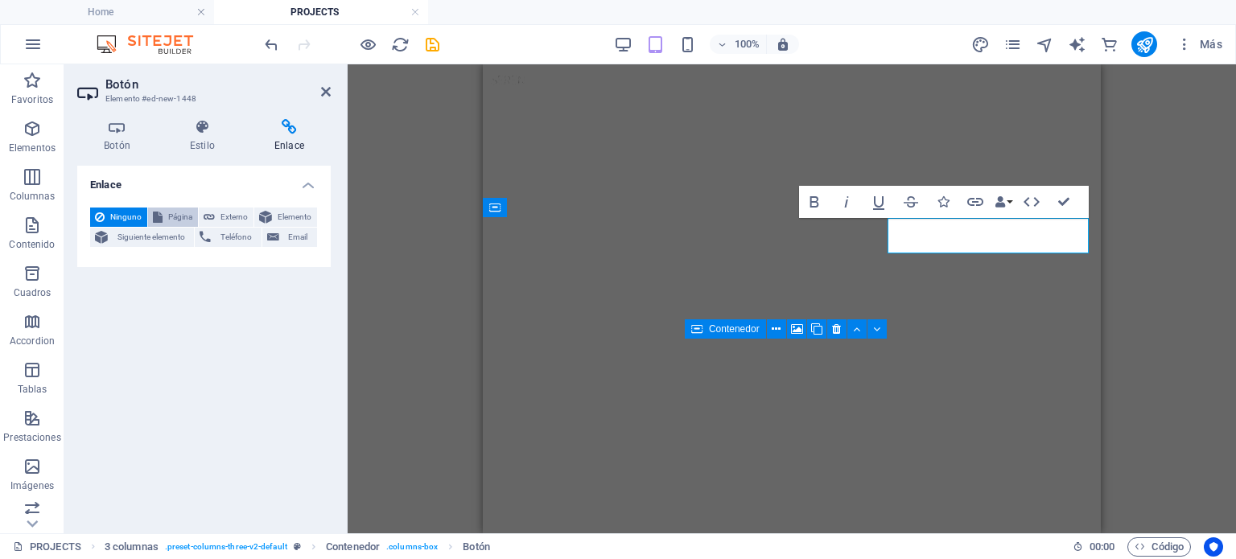
click at [181, 212] on span "Página" at bounding box center [180, 217] width 26 height 19
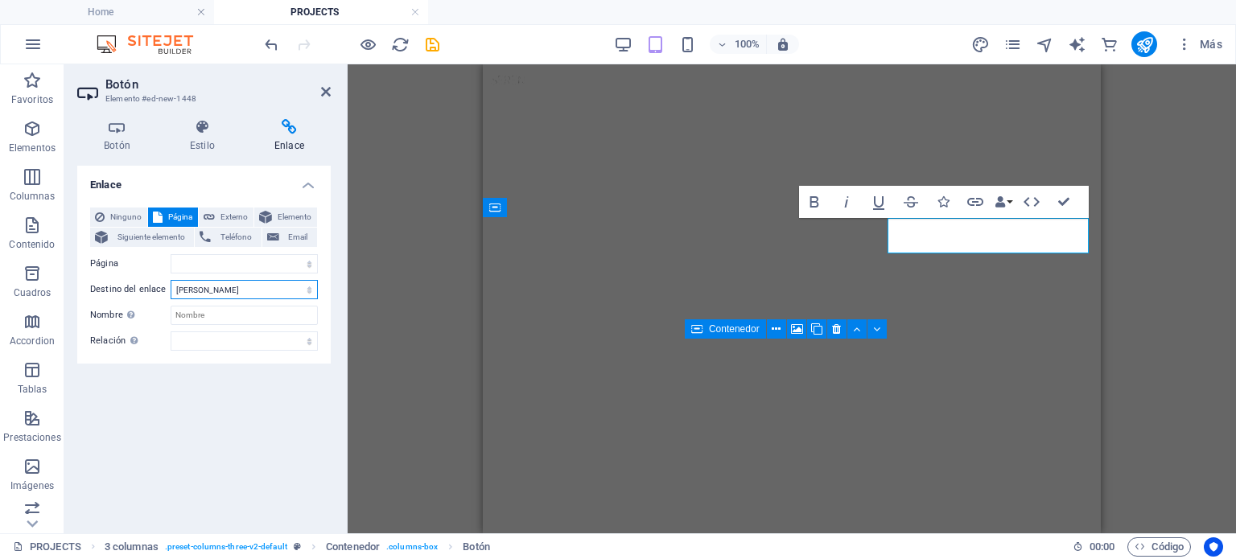
drag, startPoint x: 241, startPoint y: 286, endPoint x: 249, endPoint y: 290, distance: 9.0
click at [249, 290] on select "Nueva pestaña Misma pestaña Superposición" at bounding box center [244, 289] width 147 height 19
click at [229, 269] on select "Home ABOUT news contact us PROJECTS REAL STATE COMERCIAL RESIDENCIAL remodelaci…" at bounding box center [244, 263] width 147 height 19
select select "6"
click at [171, 254] on select "Home ABOUT news contact us PROJECTS REAL STATE COMERCIAL RESIDENCIAL remodelaci…" at bounding box center [244, 263] width 147 height 19
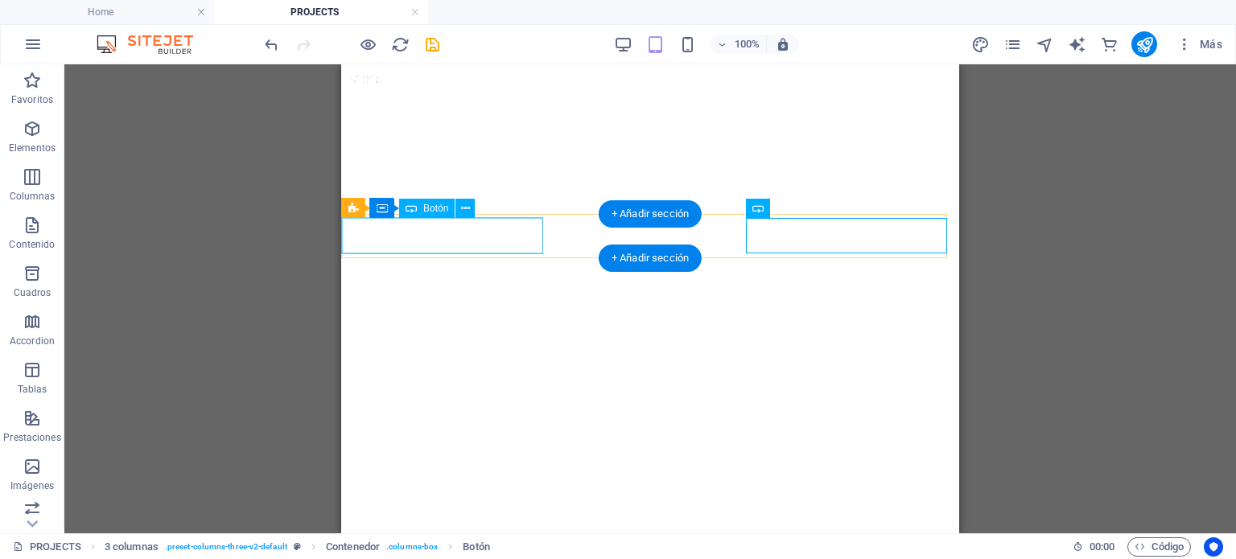
select select "px"
select select
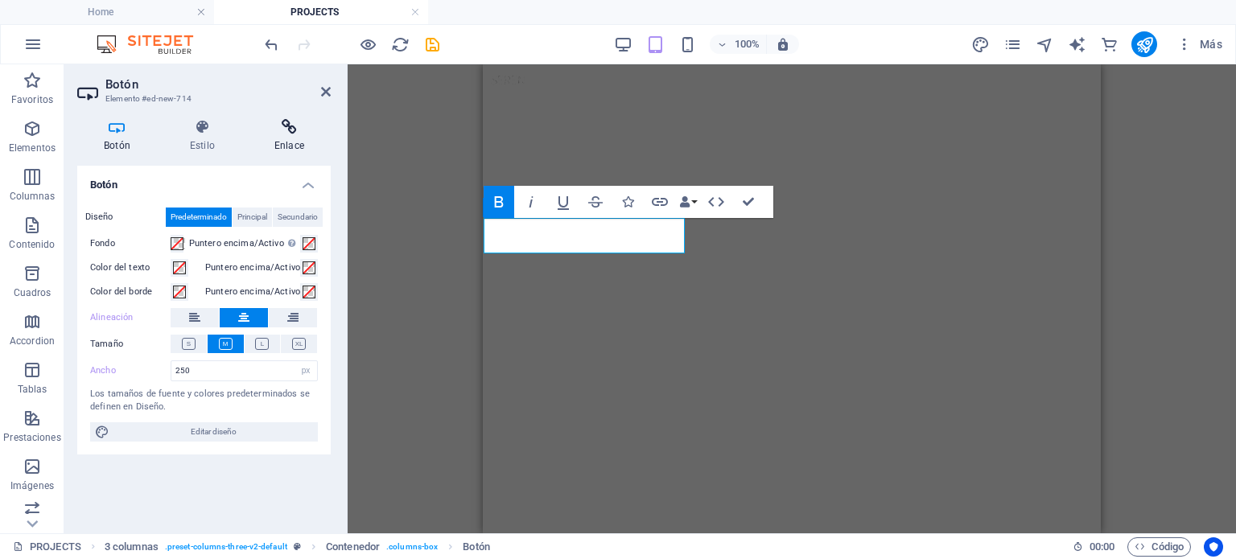
click at [278, 132] on icon at bounding box center [289, 127] width 83 height 16
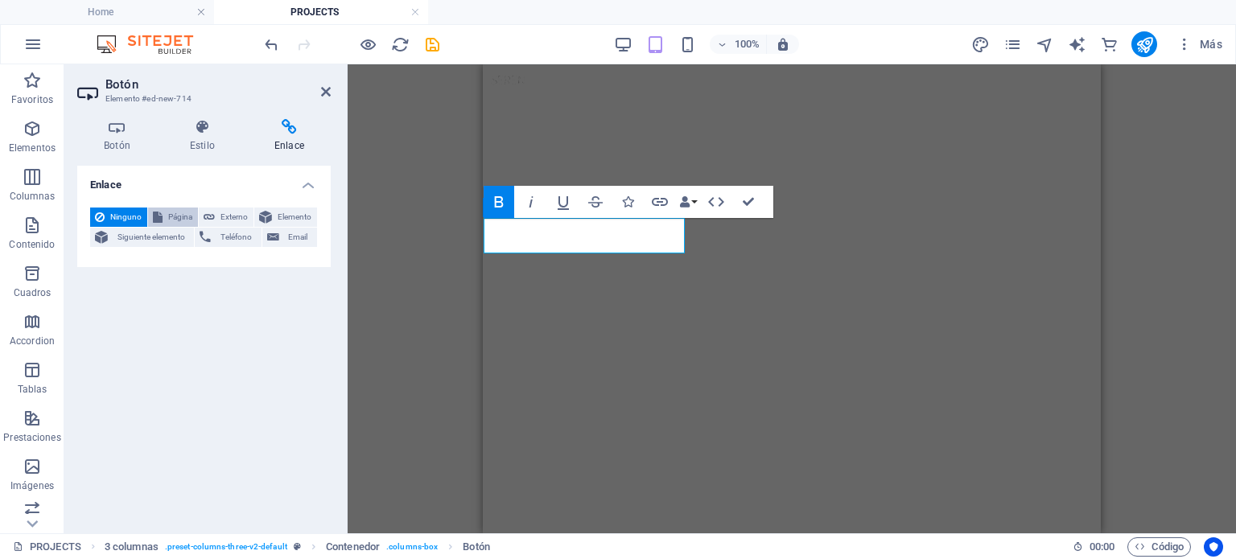
click at [190, 218] on span "Página" at bounding box center [180, 217] width 26 height 19
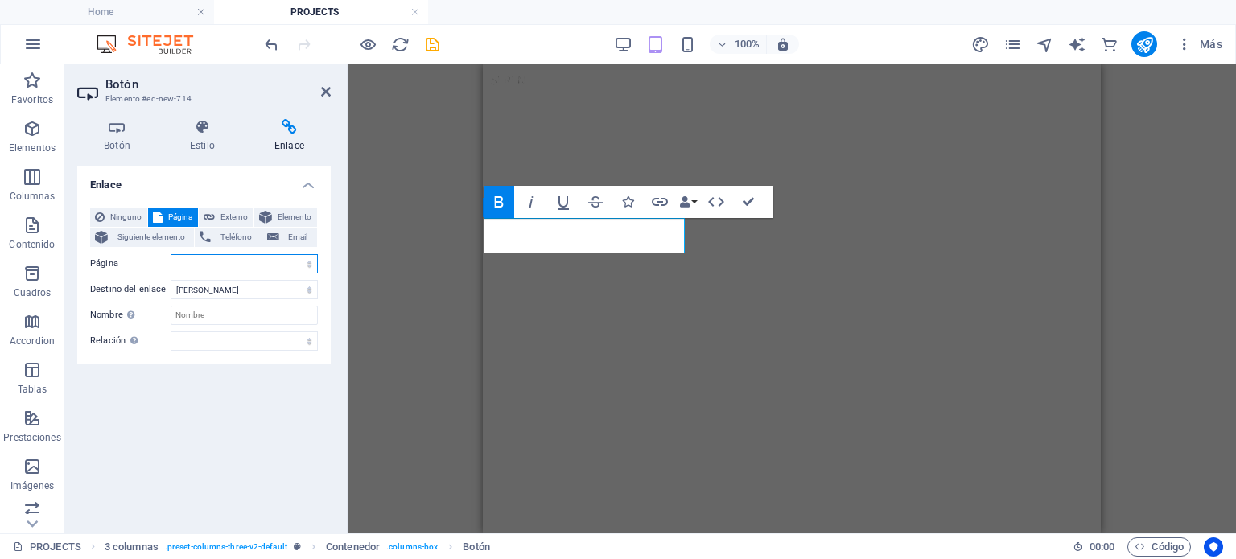
click at [220, 271] on select "Home ABOUT news contact us PROJECTS REAL STATE COMERCIAL RESIDENCIAL remodelaci…" at bounding box center [244, 263] width 147 height 19
select select "4"
click at [171, 254] on select "Home ABOUT news contact us PROJECTS REAL STATE COMERCIAL RESIDENCIAL remodelaci…" at bounding box center [244, 263] width 147 height 19
click at [439, 323] on div "H6 3 columnas Contenedor Botón Botones de filtro de colección Botones de filtro…" at bounding box center [792, 298] width 888 height 469
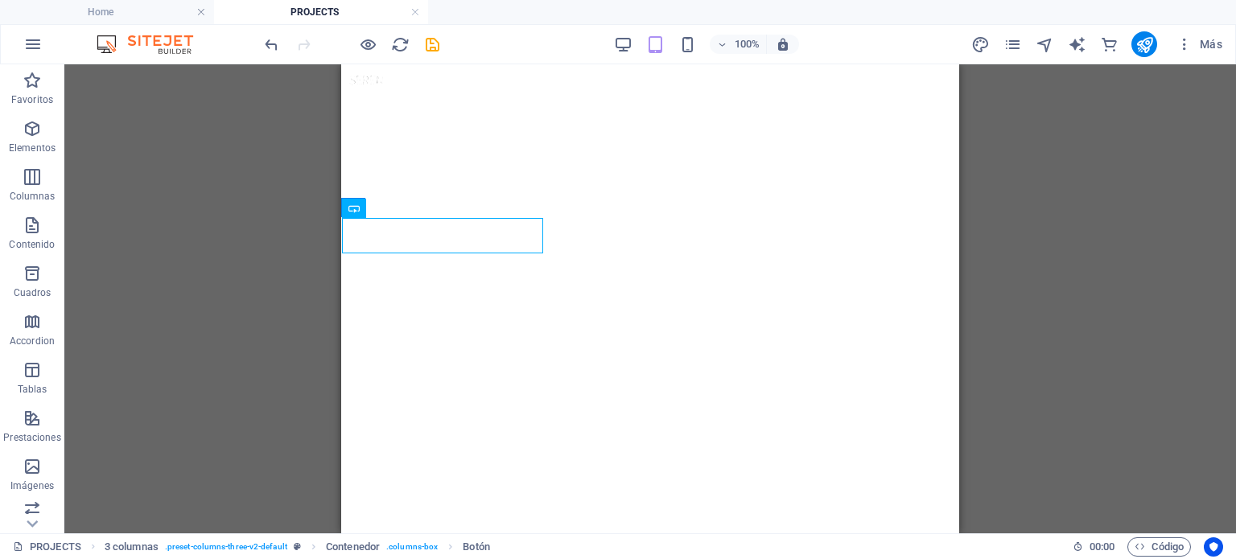
click at [245, 283] on div "H6 3 columnas Contenedor Botón Botones de filtro de colección Botones de filtro…" at bounding box center [649, 298] width 1171 height 469
click at [1147, 51] on icon "publish" at bounding box center [1144, 44] width 19 height 19
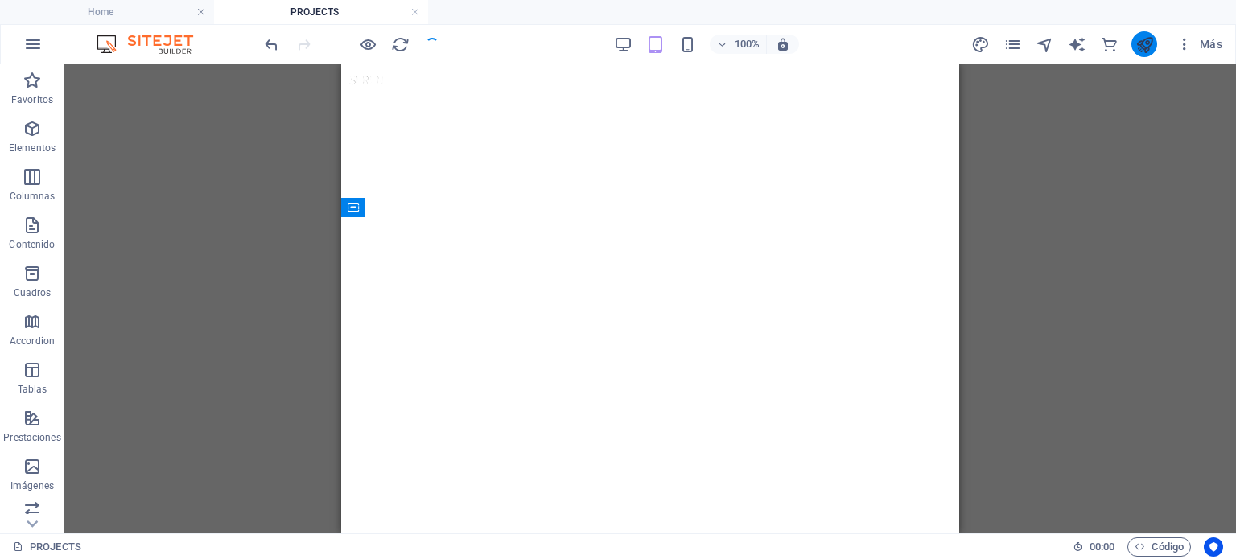
click at [1153, 41] on icon "publish" at bounding box center [1144, 44] width 19 height 19
click at [1146, 44] on icon "publish" at bounding box center [1144, 44] width 19 height 19
click at [1144, 38] on icon "publish" at bounding box center [1144, 44] width 19 height 19
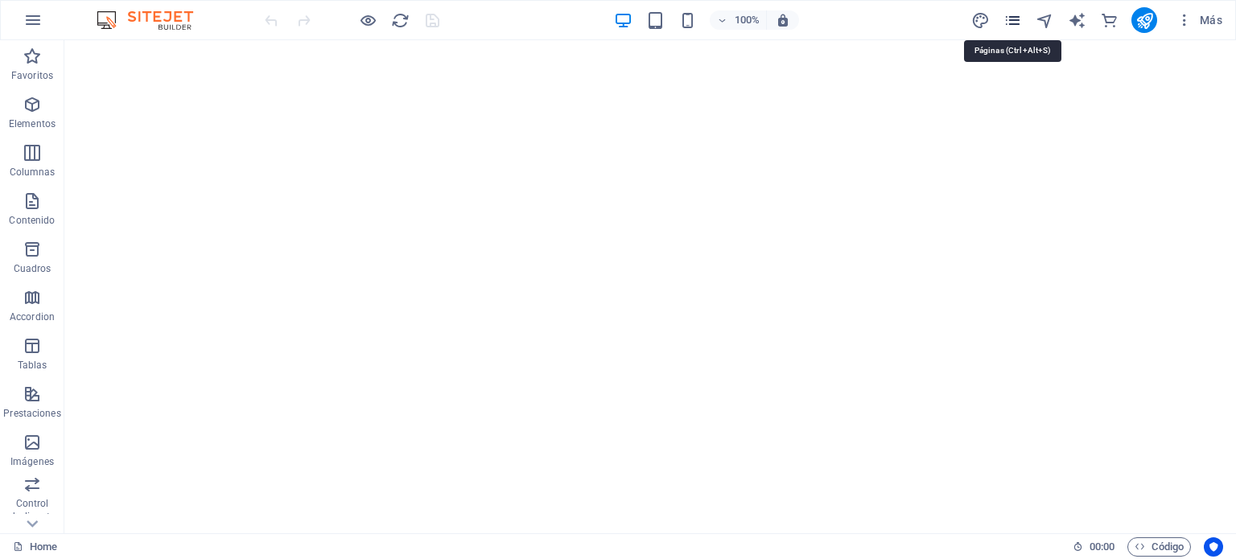
click at [1020, 13] on icon "pages" at bounding box center [1012, 20] width 19 height 19
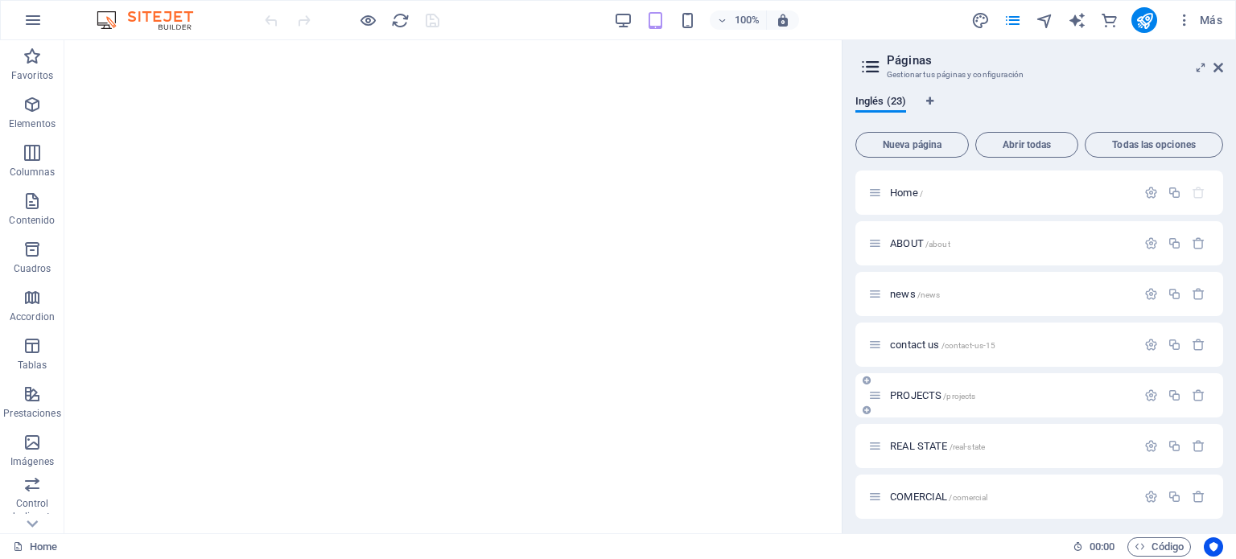
click at [928, 389] on span "PROJECTS /projects" at bounding box center [932, 395] width 85 height 12
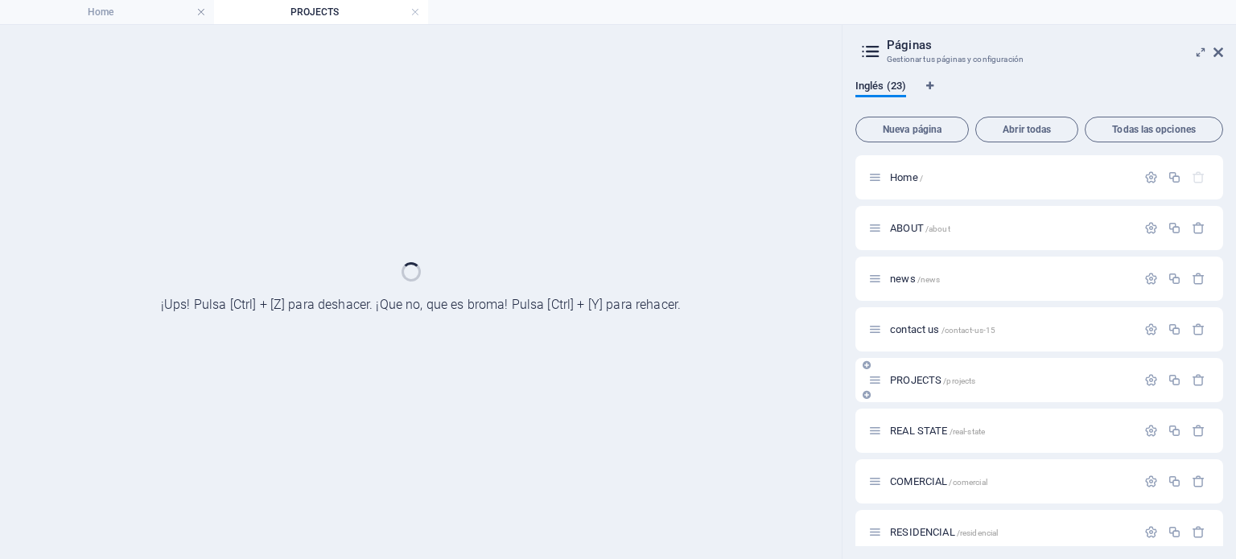
click at [928, 389] on div "PROJECTS /projects" at bounding box center [1039, 380] width 368 height 44
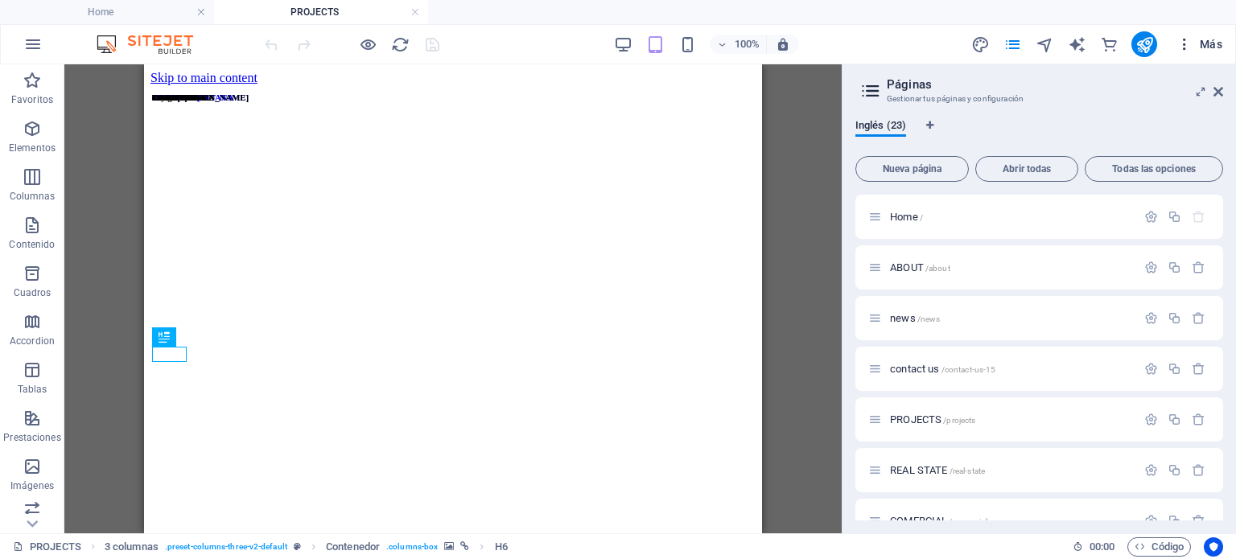
click at [1218, 51] on span "Más" at bounding box center [1199, 44] width 46 height 16
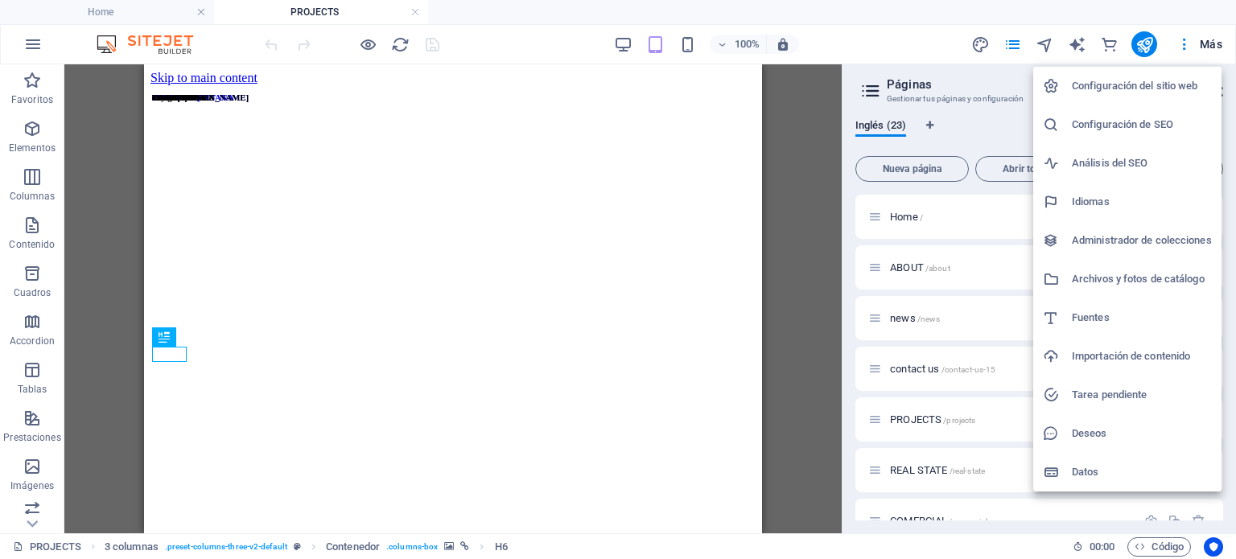
click at [628, 43] on div at bounding box center [618, 279] width 1236 height 559
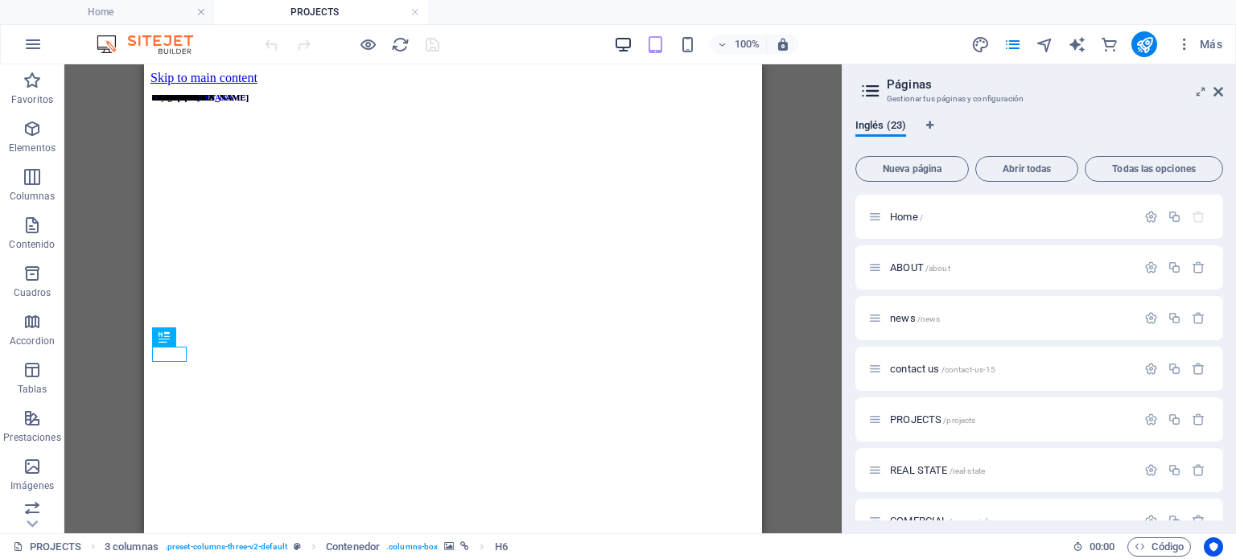
click at [627, 47] on icon "button" at bounding box center [623, 44] width 19 height 19
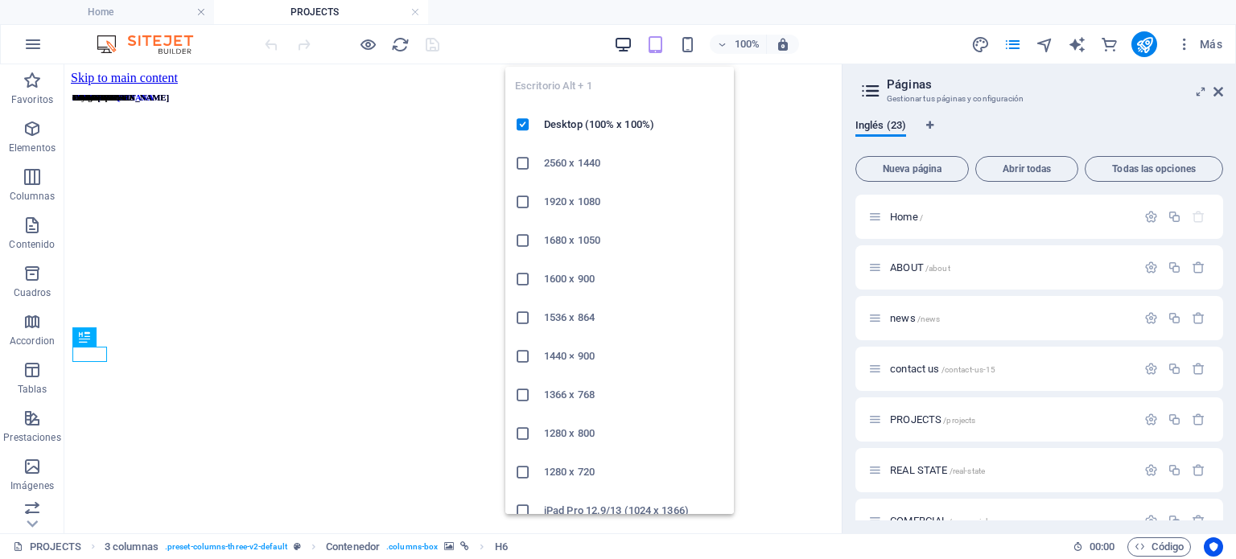
click at [626, 43] on icon "button" at bounding box center [623, 44] width 19 height 19
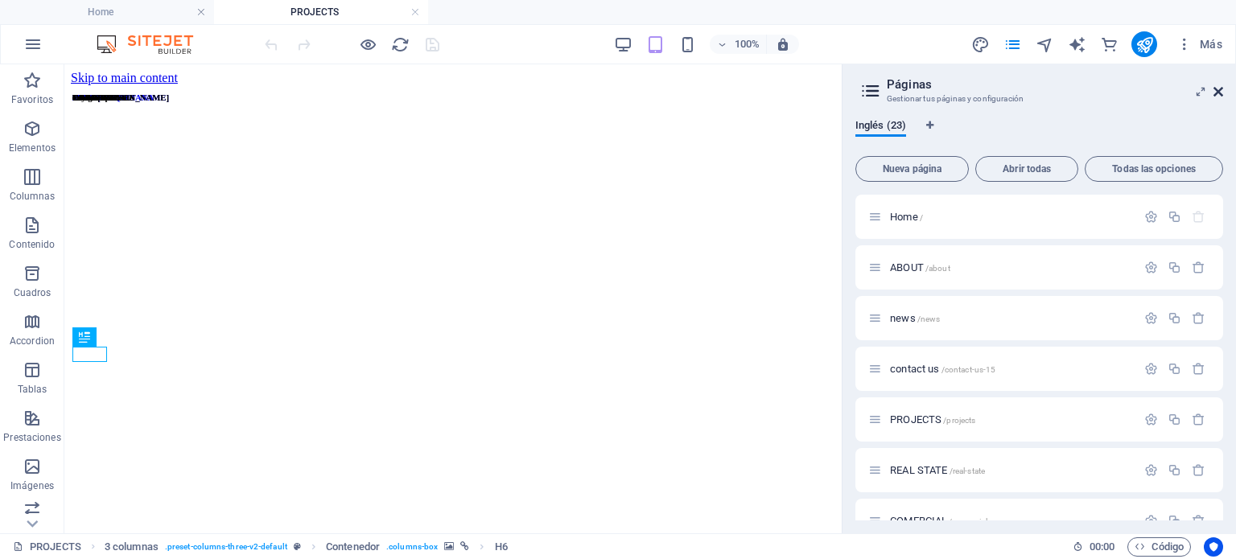
click at [1219, 91] on icon at bounding box center [1218, 91] width 10 height 13
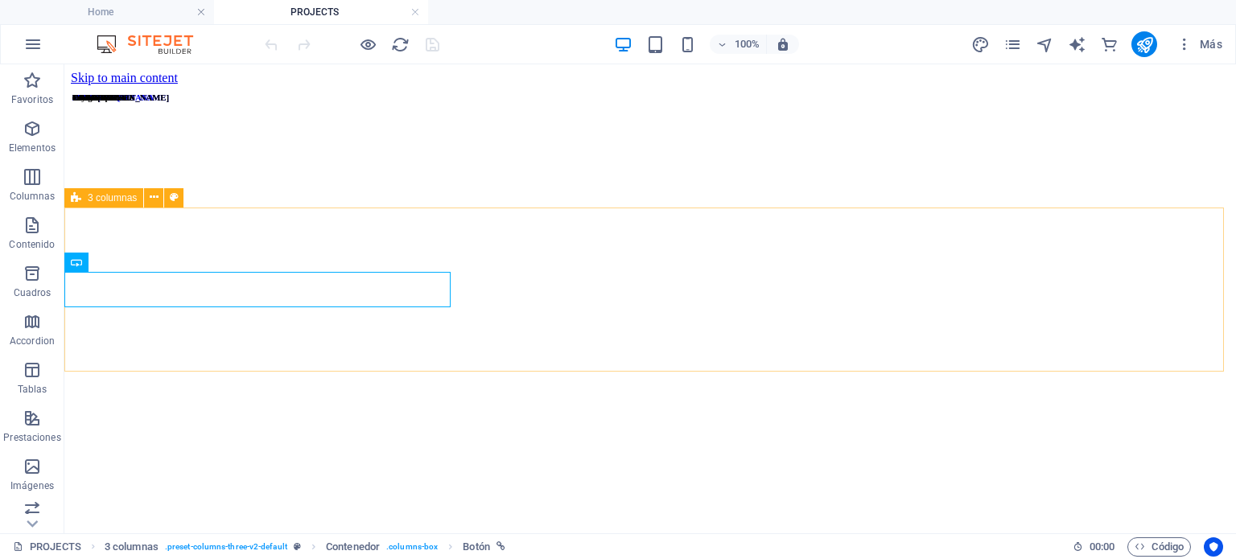
click at [113, 196] on span "3 columnas" at bounding box center [112, 198] width 49 height 10
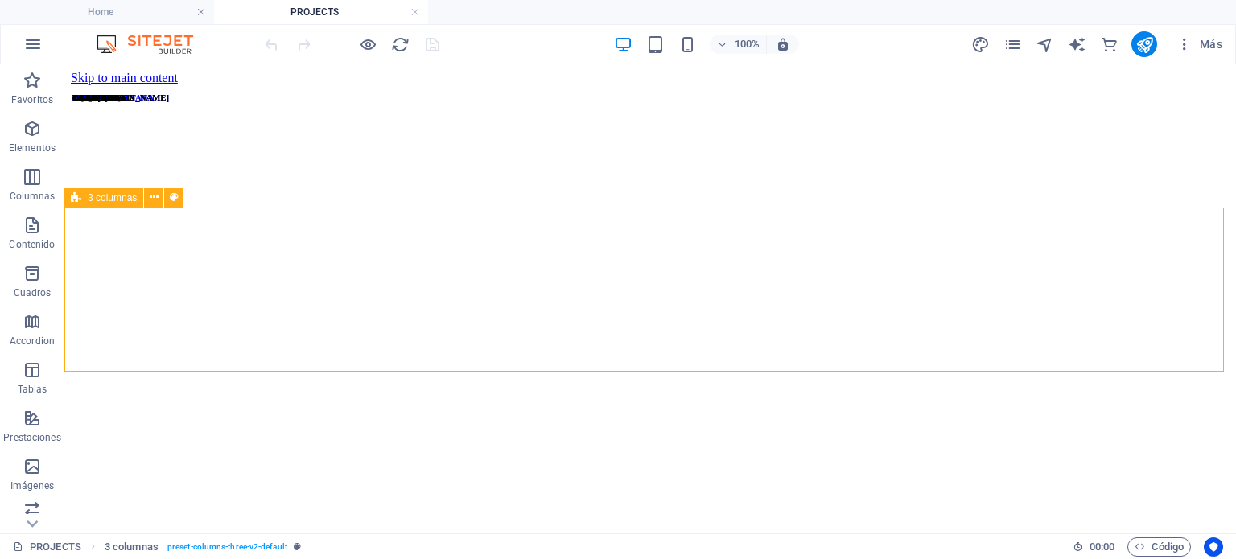
click at [113, 196] on span "3 columnas" at bounding box center [112, 198] width 49 height 10
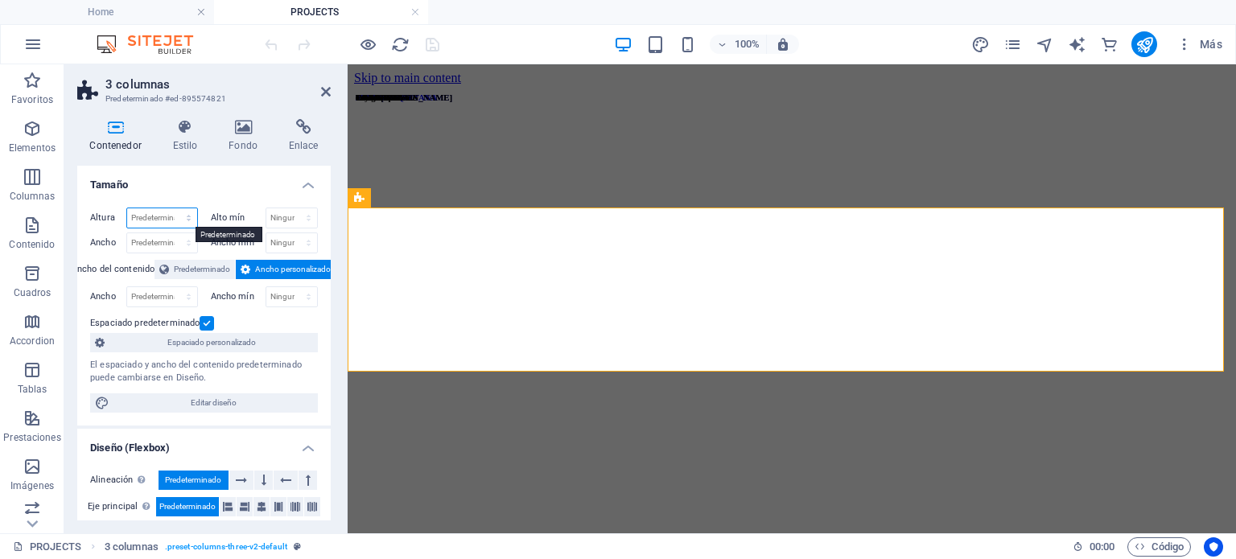
click at [158, 222] on select "Predeterminado px rem % vh vw" at bounding box center [162, 217] width 70 height 19
select select "px"
click at [172, 208] on select "Predeterminado px rem % vh vw" at bounding box center [162, 217] width 70 height 19
type input "50"
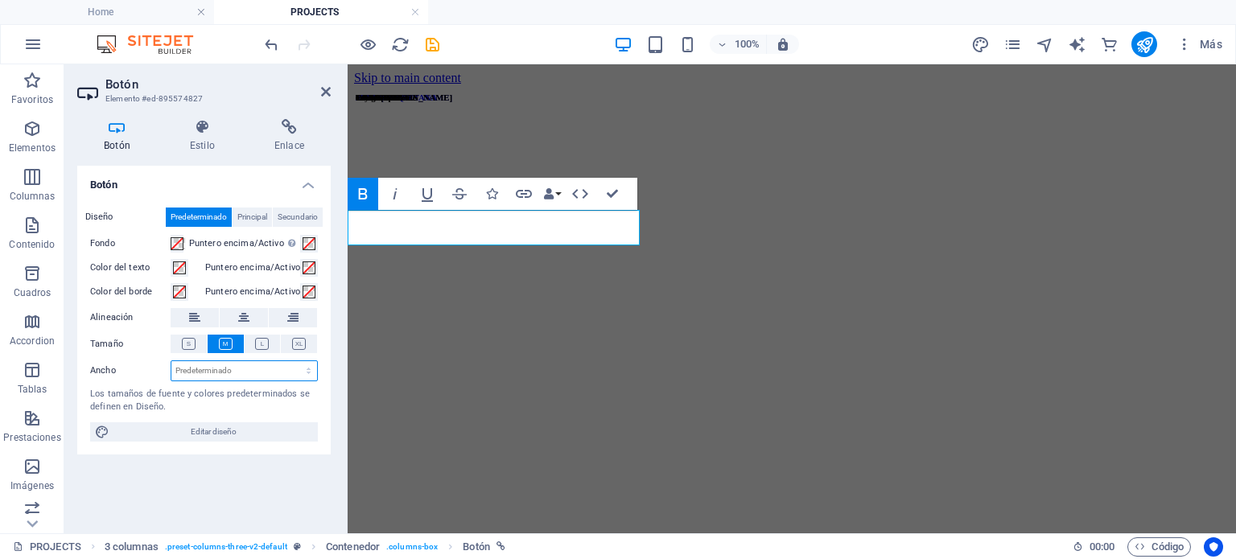
click at [211, 366] on select "Predeterminado px rem % em vh vw" at bounding box center [244, 370] width 146 height 19
select select "px"
click at [294, 361] on select "Predeterminado px rem % em vh vw" at bounding box center [244, 370] width 146 height 19
type input "91"
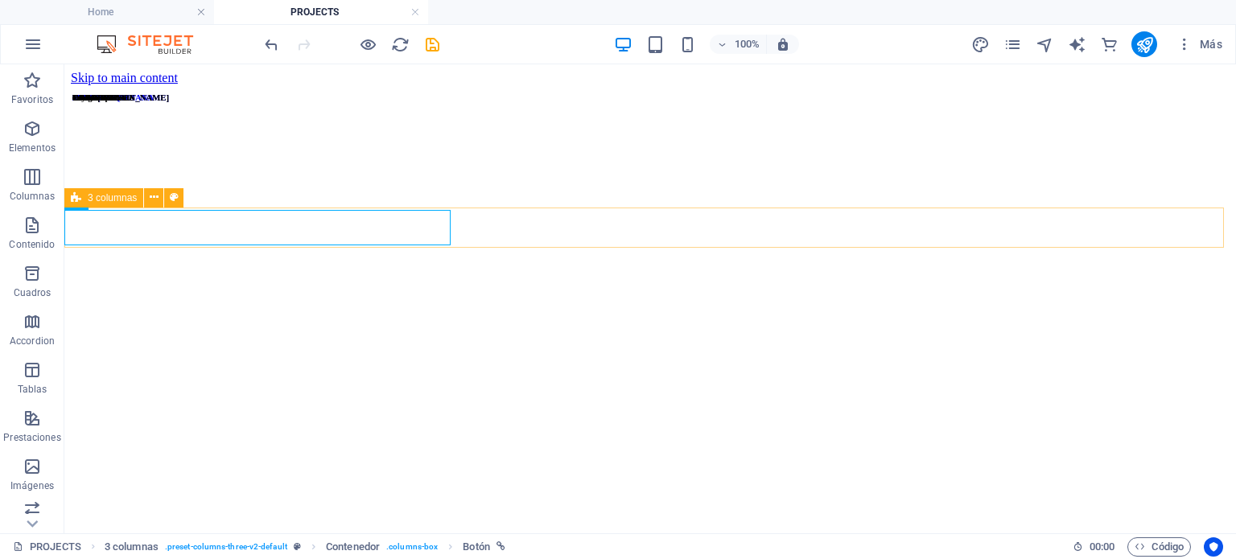
click at [89, 196] on span "3 columnas" at bounding box center [112, 198] width 49 height 10
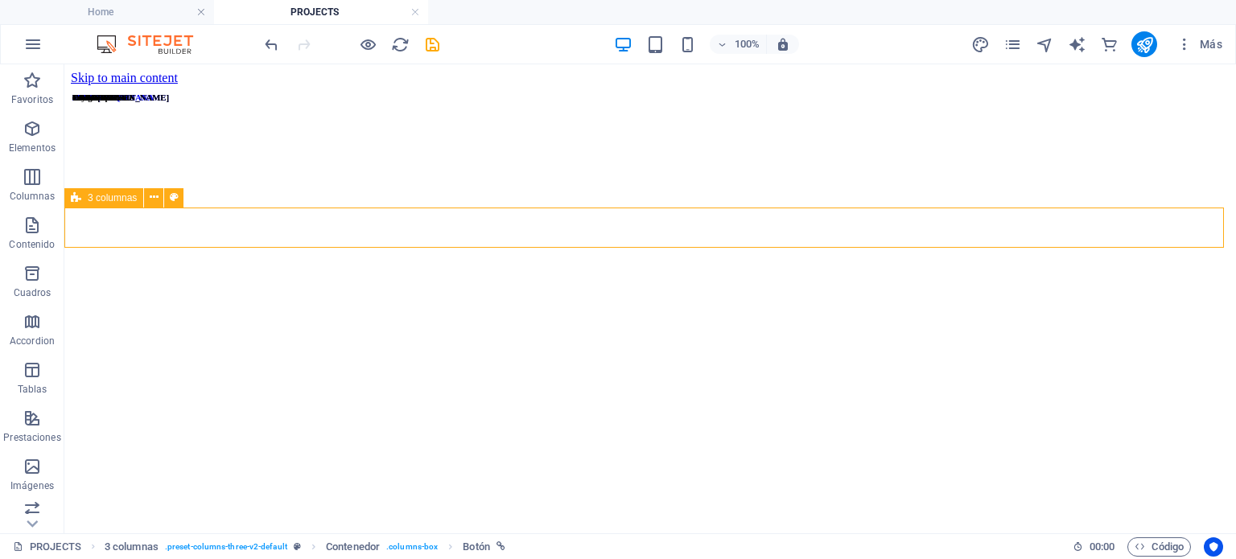
click at [89, 196] on span "3 columnas" at bounding box center [112, 198] width 49 height 10
select select "px"
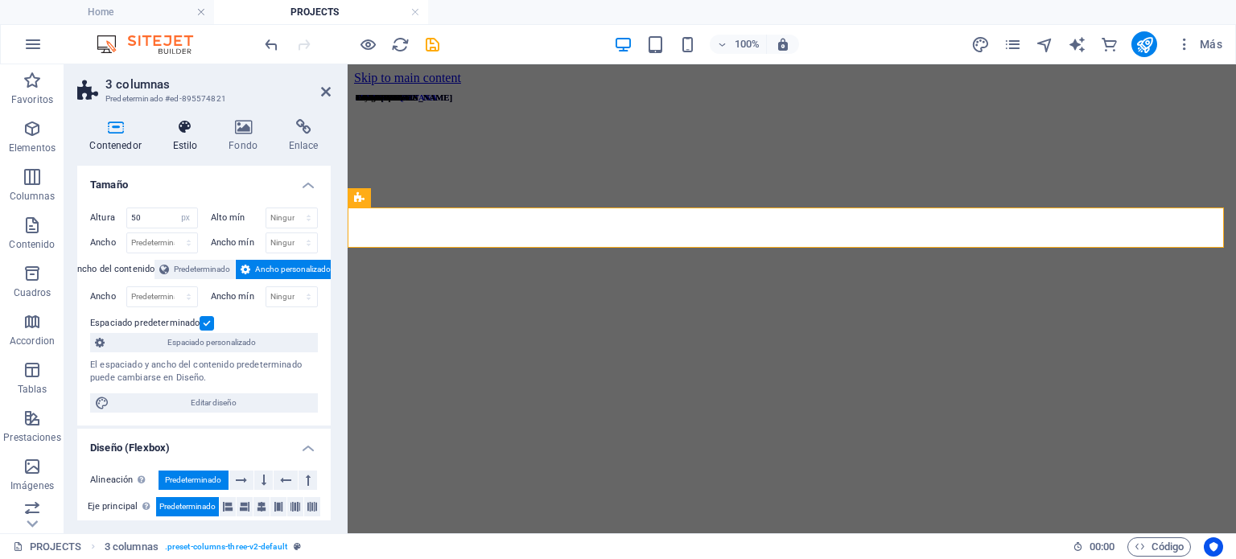
click at [180, 136] on h4 "Estilo" at bounding box center [188, 136] width 56 height 34
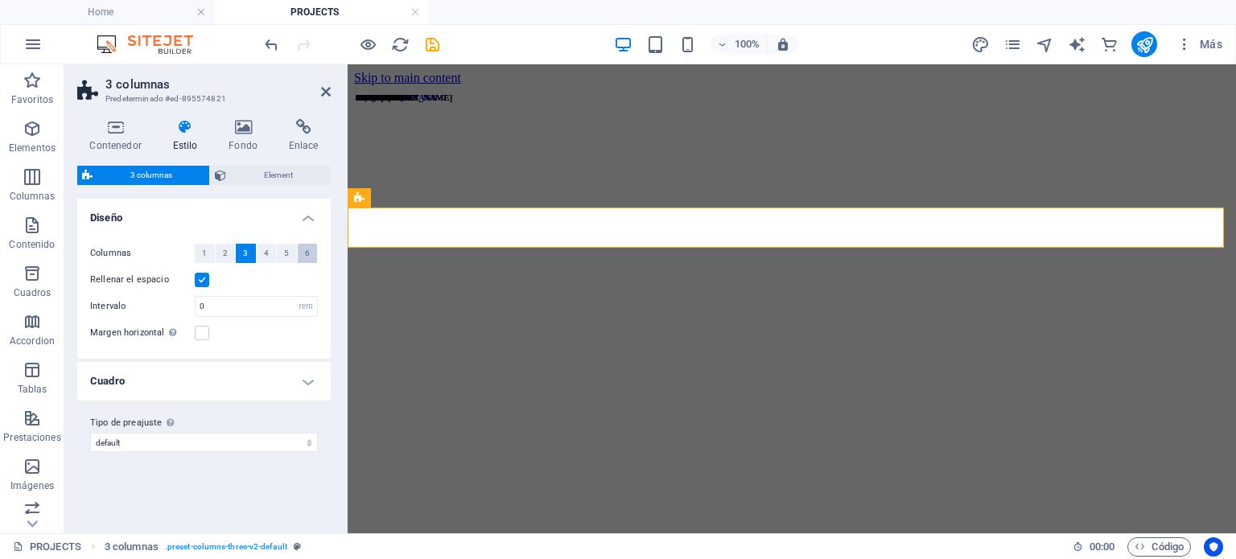
click at [303, 253] on button "6" at bounding box center [308, 253] width 20 height 19
click at [333, 93] on aside "3 columnas Predeterminado #ed-895574821 Contenedor Estilo Fondo Enlace Tamaño A…" at bounding box center [205, 298] width 283 height 469
drag, startPoint x: 283, startPoint y: 44, endPoint x: 327, endPoint y: 89, distance: 63.2
click at [327, 89] on icon at bounding box center [326, 91] width 10 height 13
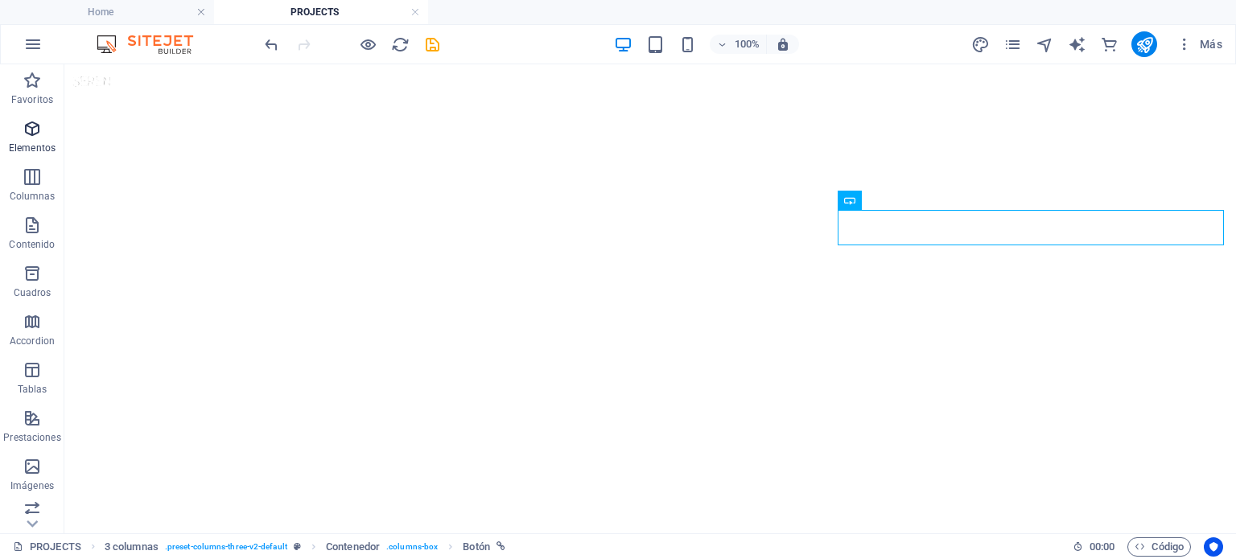
drag, startPoint x: 33, startPoint y: 186, endPoint x: 51, endPoint y: 131, distance: 57.8
click at [32, 186] on icon "button" at bounding box center [32, 176] width 19 height 19
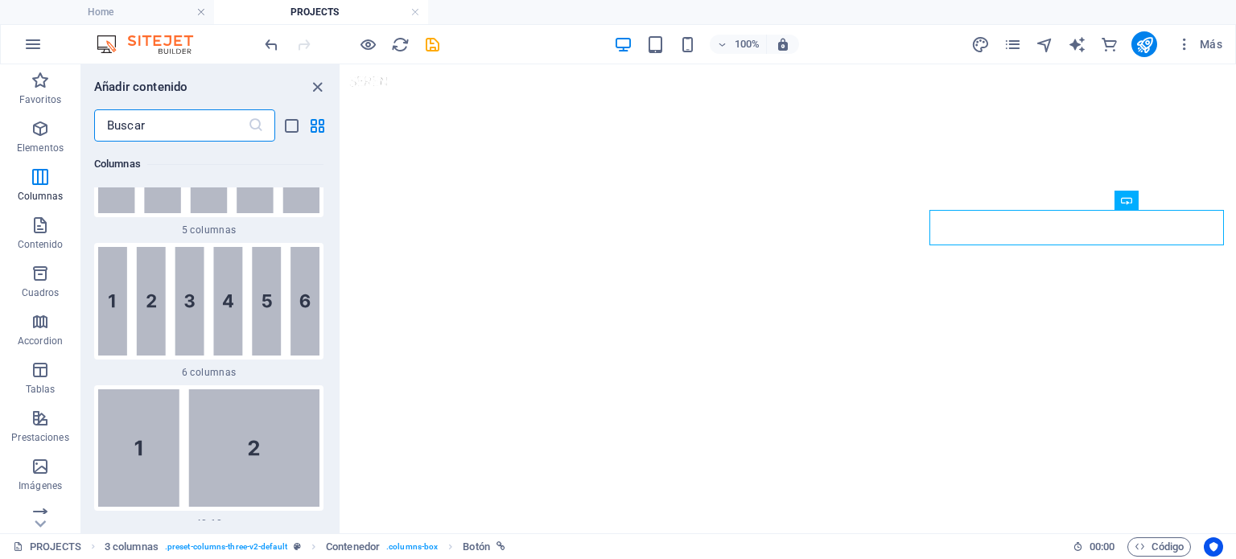
scroll to position [1744, 0]
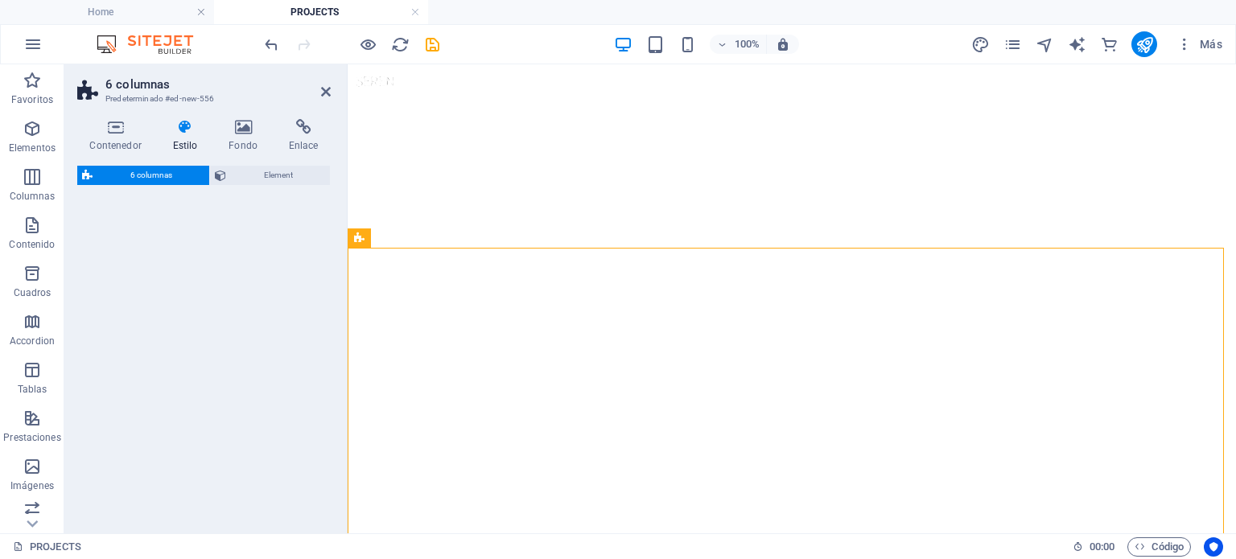
select select "rem"
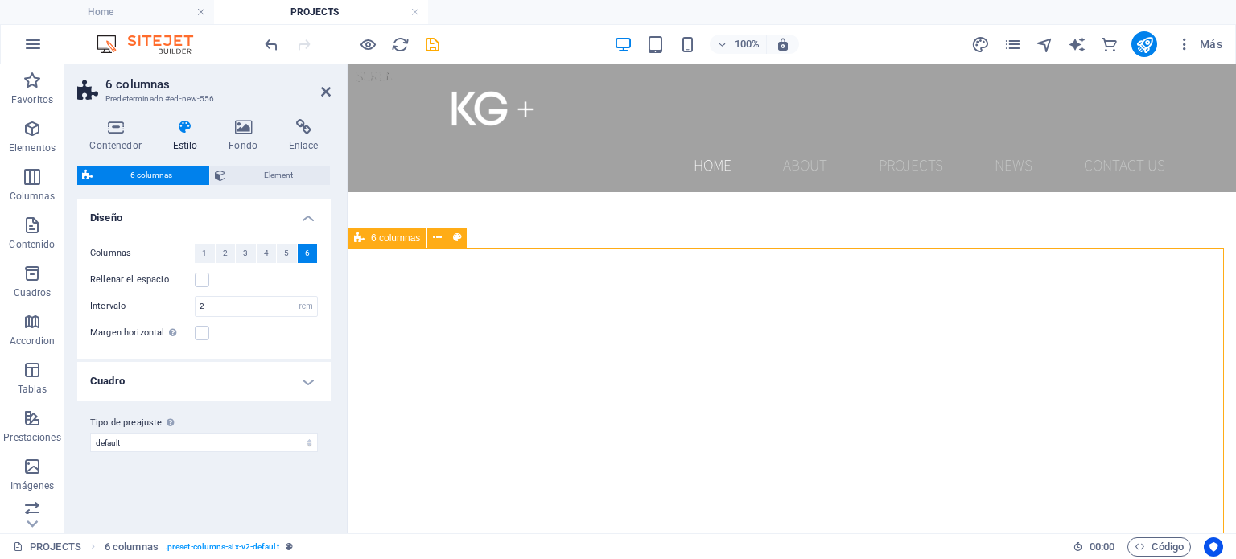
scroll to position [0, 0]
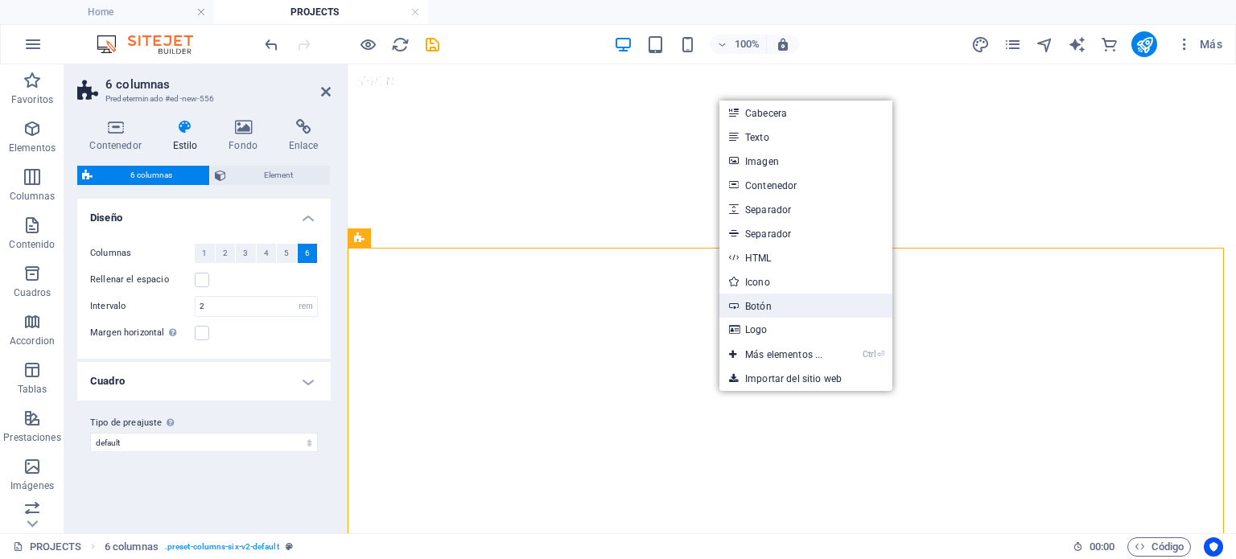
click at [781, 305] on link "Botón" at bounding box center [805, 306] width 173 height 24
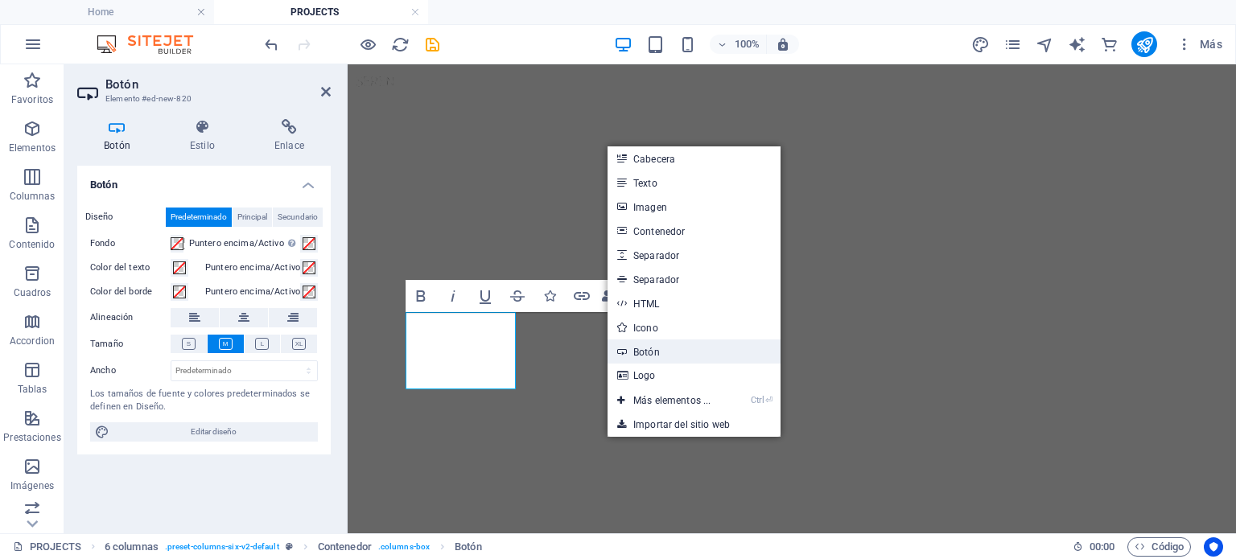
drag, startPoint x: 673, startPoint y: 346, endPoint x: 325, endPoint y: 303, distance: 350.3
click at [673, 346] on link "Botón" at bounding box center [693, 352] width 173 height 24
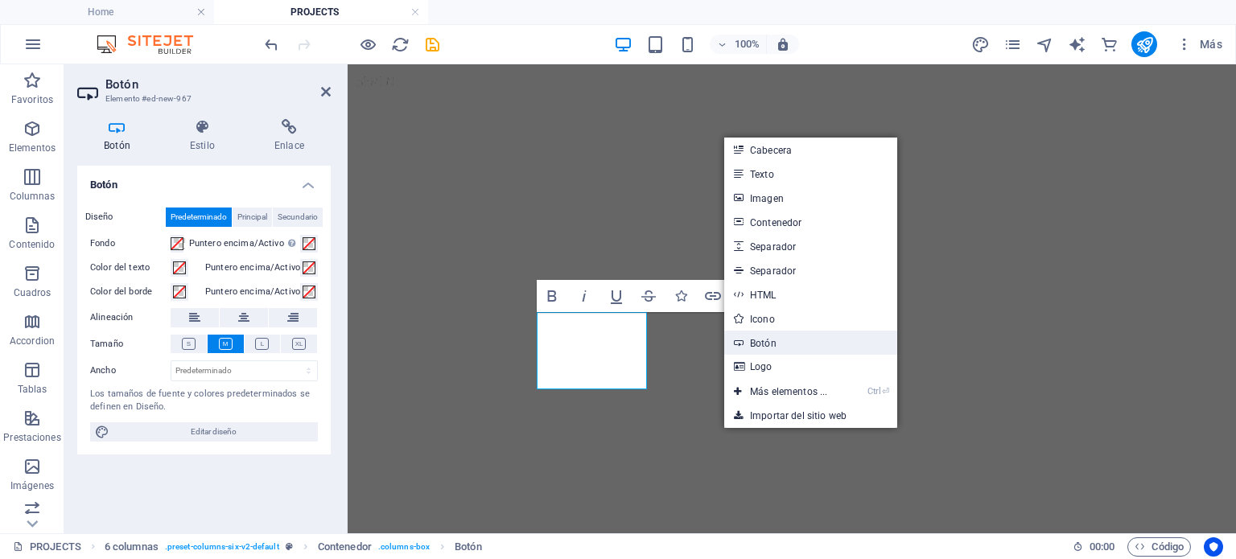
click at [769, 346] on link "Botón" at bounding box center [810, 343] width 173 height 24
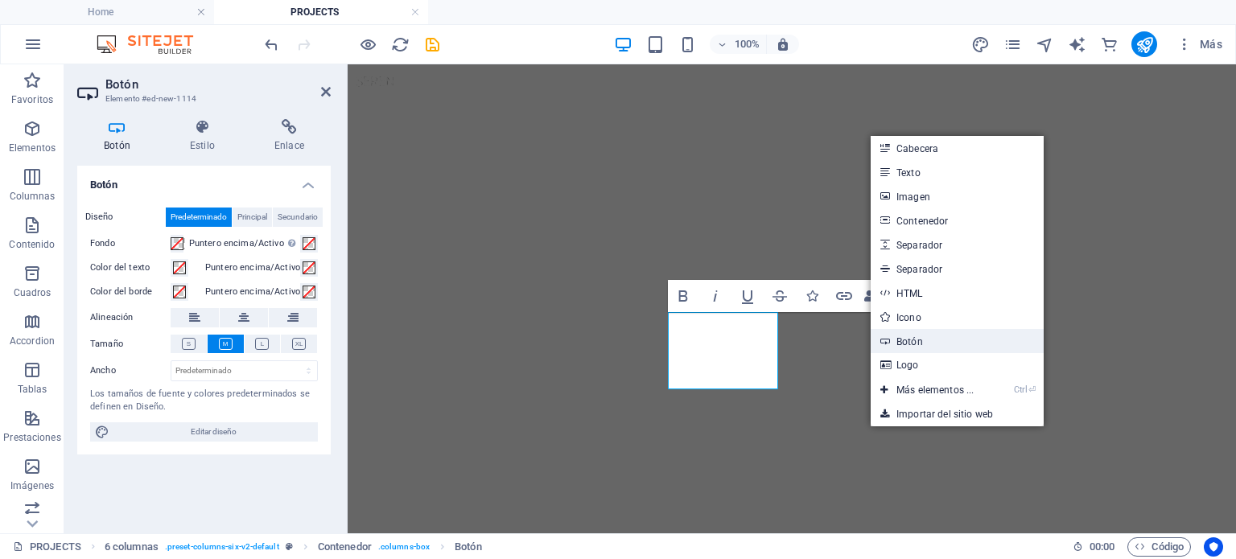
click at [922, 335] on link "Botón" at bounding box center [957, 341] width 173 height 24
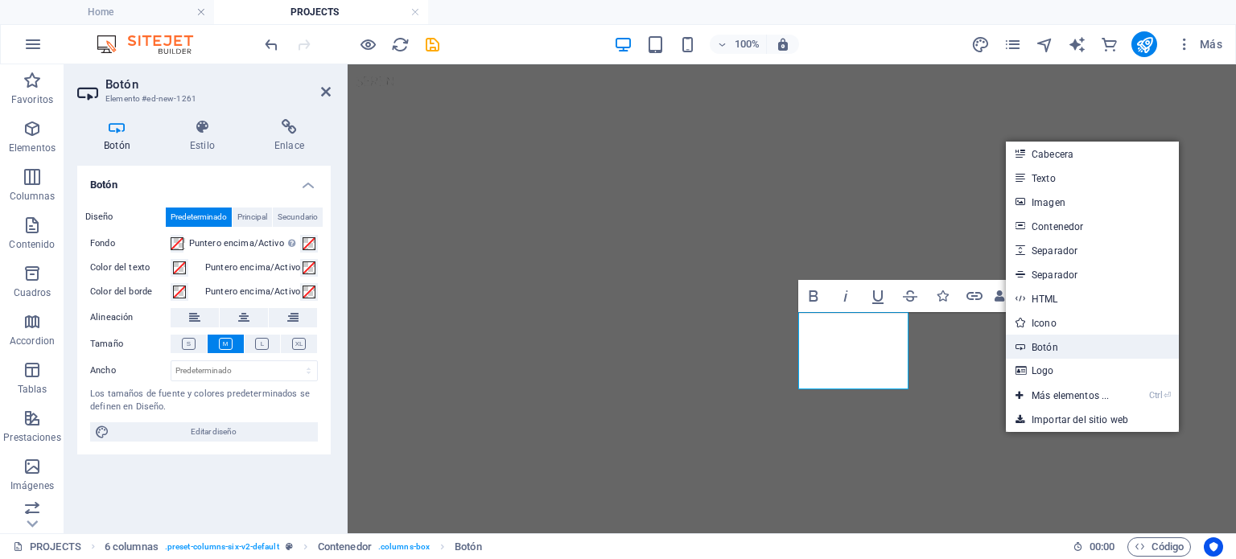
drag, startPoint x: 1034, startPoint y: 352, endPoint x: 724, endPoint y: 307, distance: 312.9
click at [1034, 352] on link "Botón" at bounding box center [1092, 347] width 173 height 24
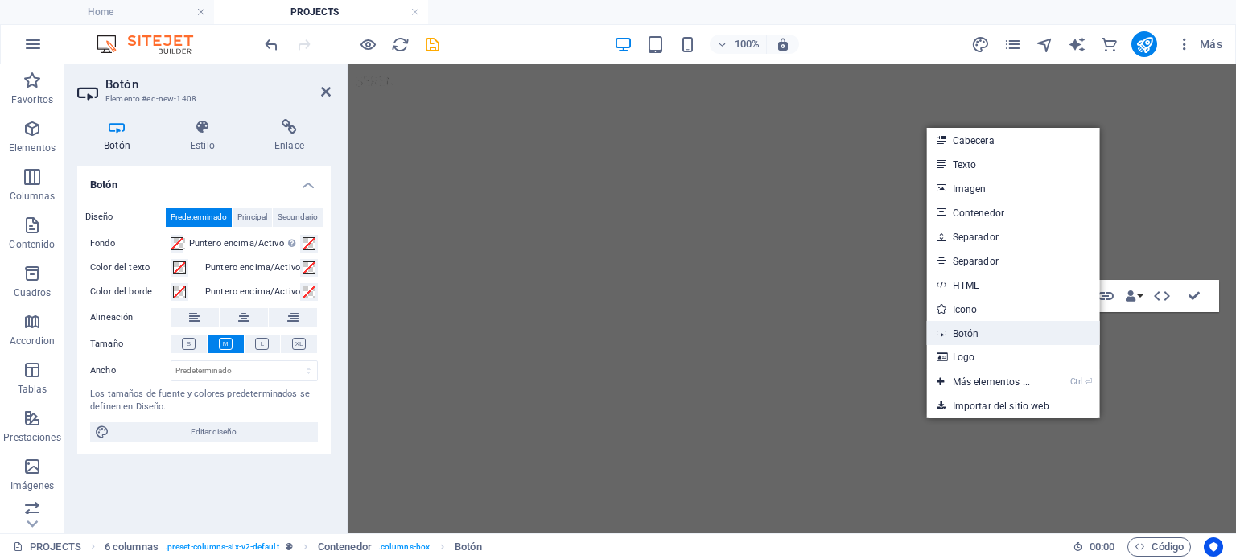
click at [1039, 329] on link "Botón" at bounding box center [1013, 333] width 173 height 24
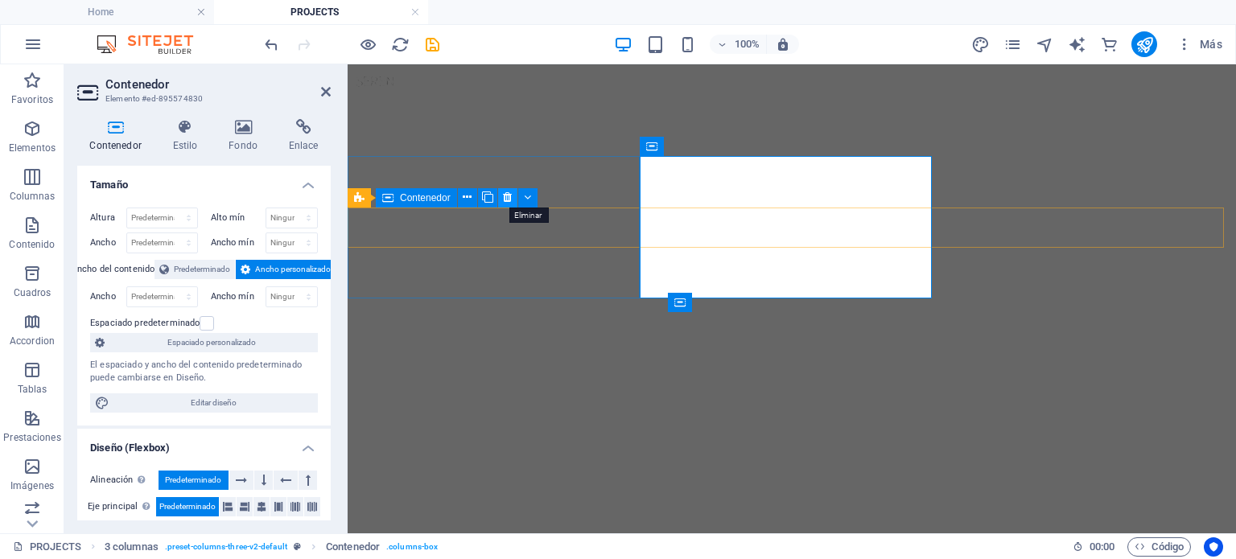
click at [499, 194] on button at bounding box center [507, 197] width 19 height 19
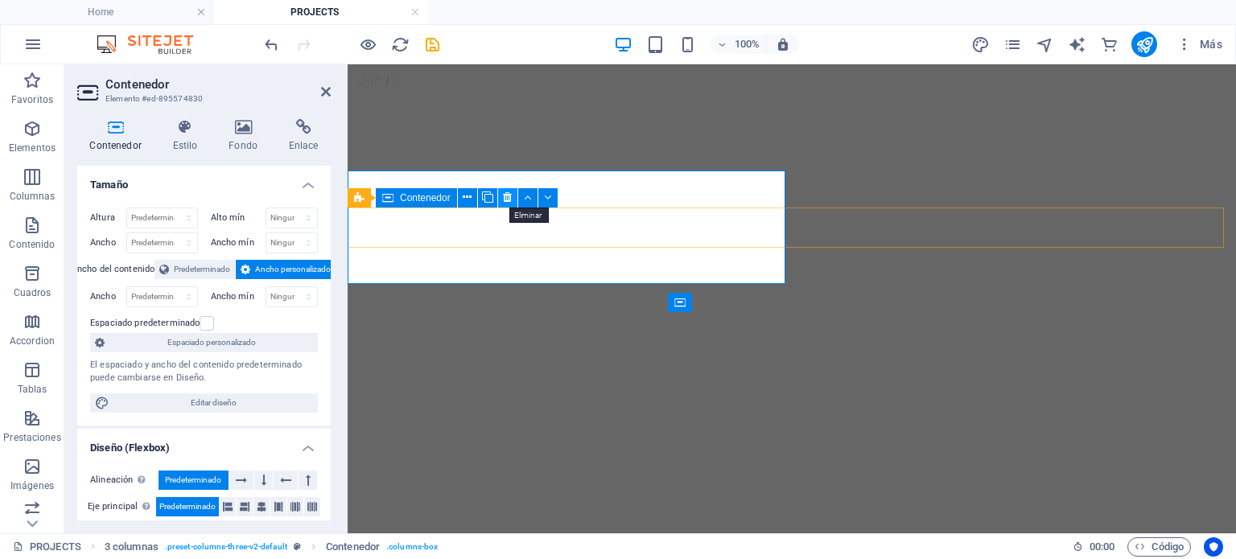
click at [504, 192] on icon at bounding box center [507, 197] width 9 height 17
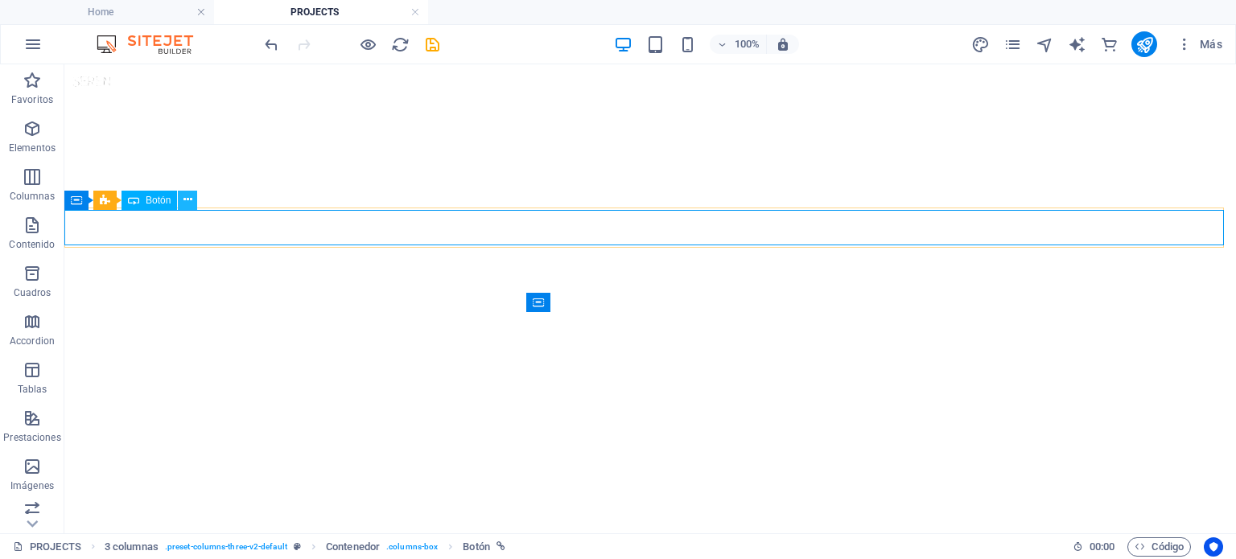
click at [185, 202] on icon at bounding box center [187, 199] width 9 height 17
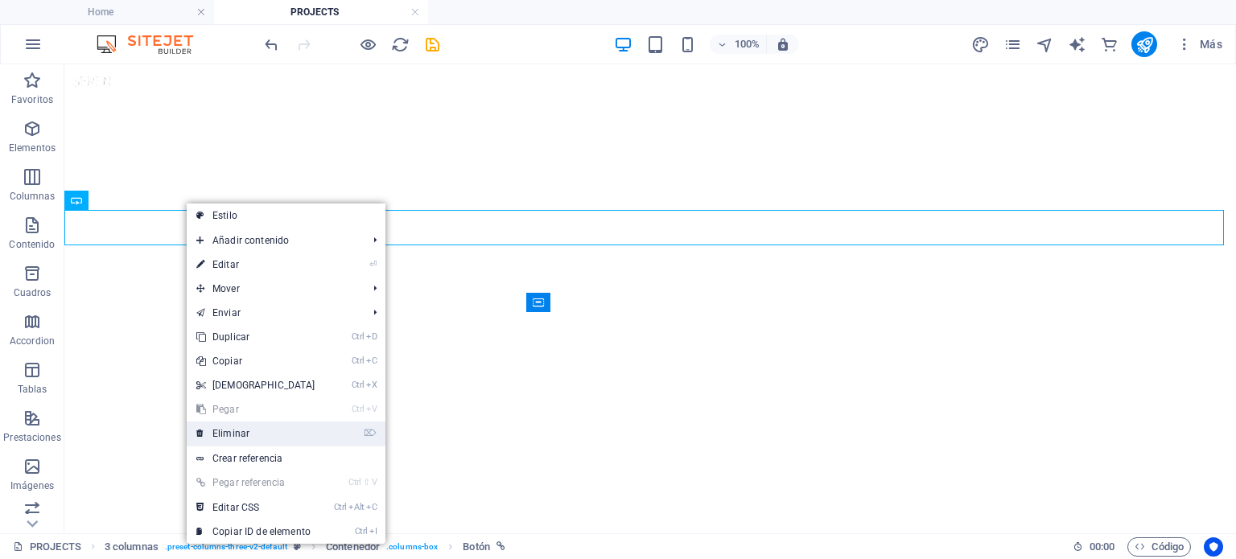
click at [271, 427] on link "⌦ Eliminar" at bounding box center [256, 434] width 138 height 24
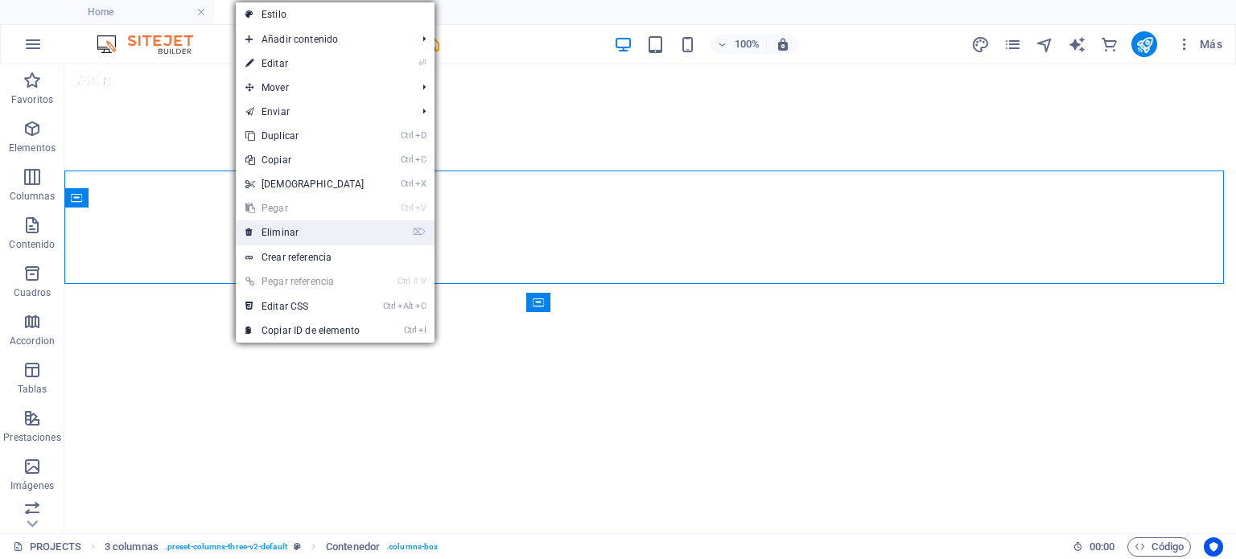
click at [299, 226] on link "⌦ Eliminar" at bounding box center [305, 232] width 138 height 24
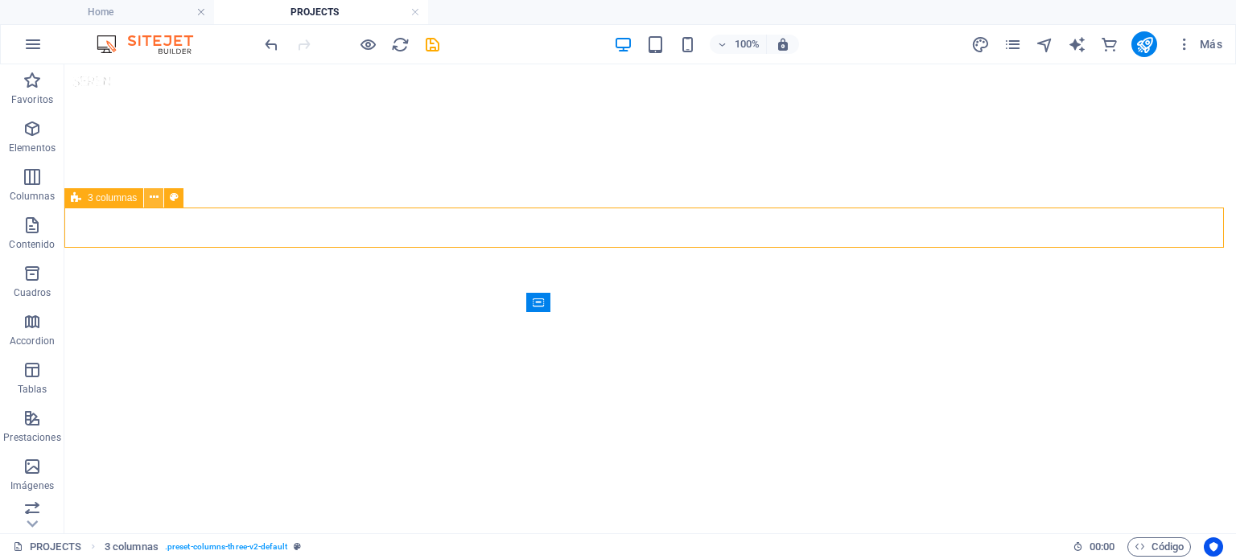
click at [154, 205] on icon at bounding box center [154, 197] width 9 height 17
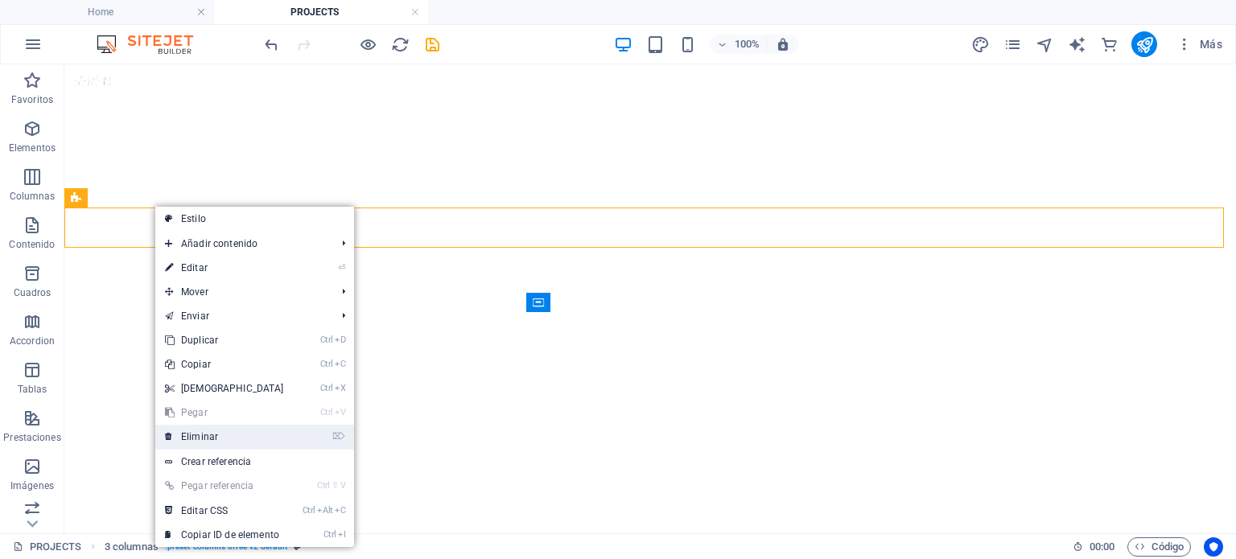
click at [204, 439] on link "⌦ Eliminar" at bounding box center [224, 437] width 138 height 24
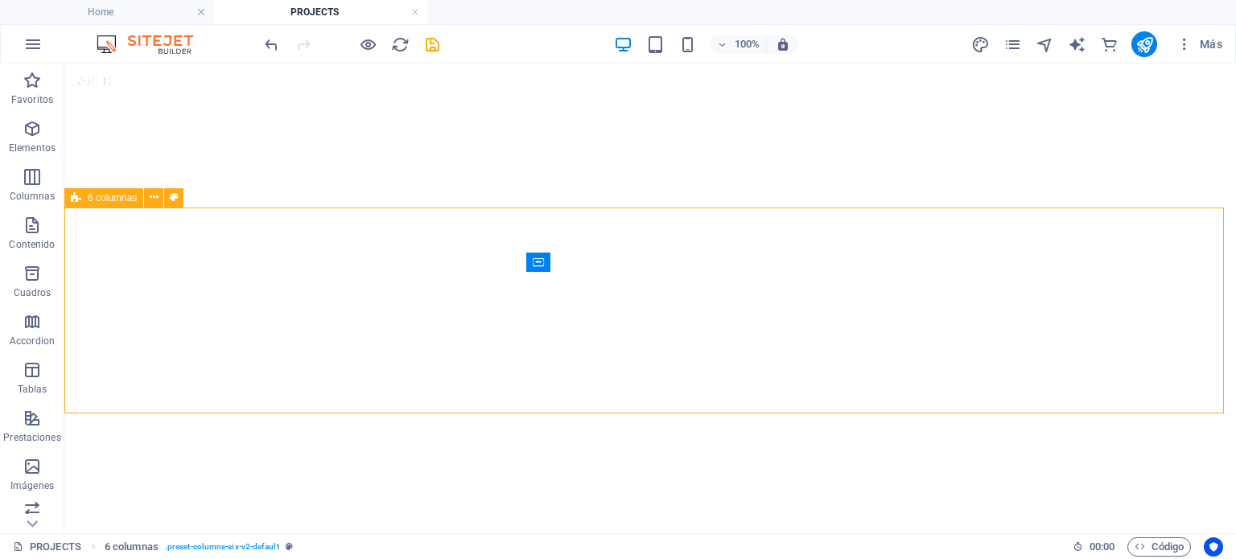
click at [100, 198] on span "6 columnas" at bounding box center [112, 198] width 49 height 10
select select "rem"
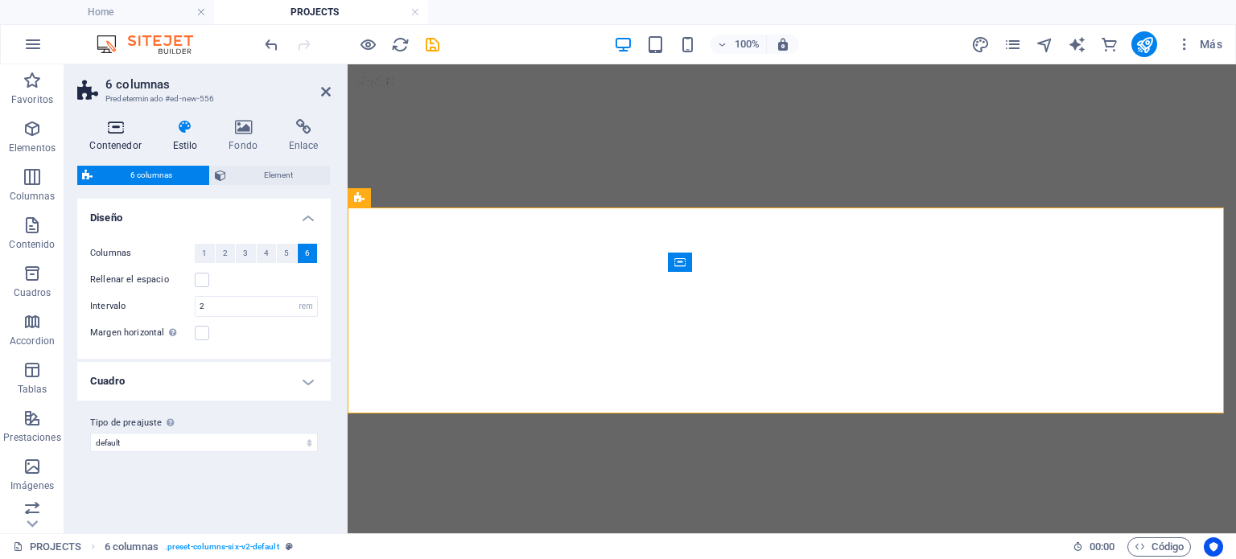
click at [132, 138] on h4 "Contenedor" at bounding box center [118, 136] width 83 height 34
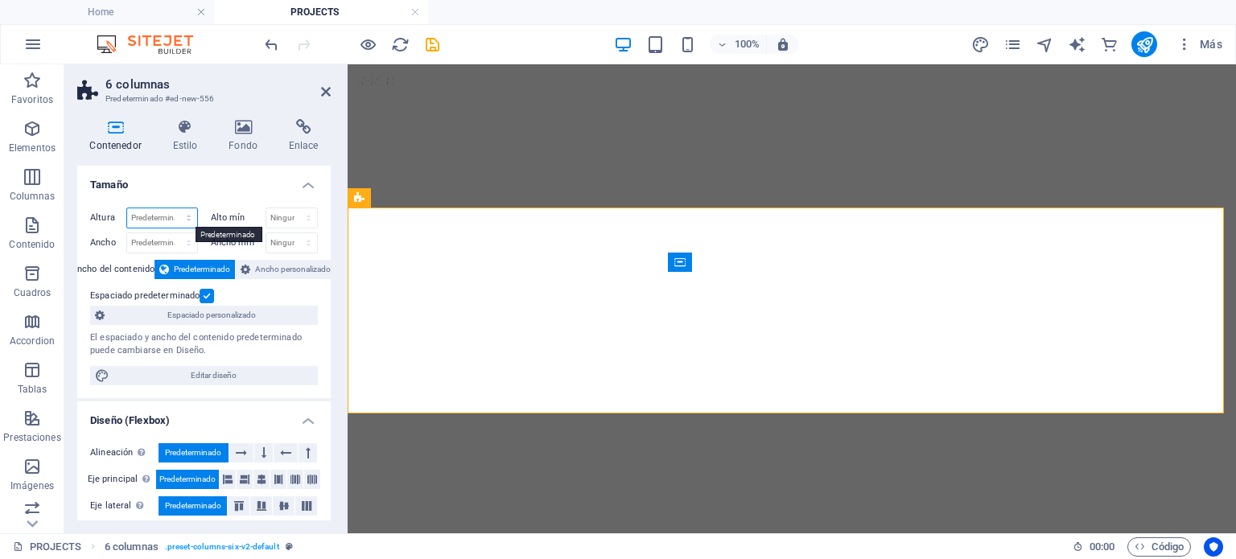
click at [183, 222] on select "Predeterminado px rem % vh vw" at bounding box center [162, 217] width 70 height 19
select select "px"
click at [172, 208] on select "Predeterminado px rem % vh vw" at bounding box center [162, 217] width 70 height 19
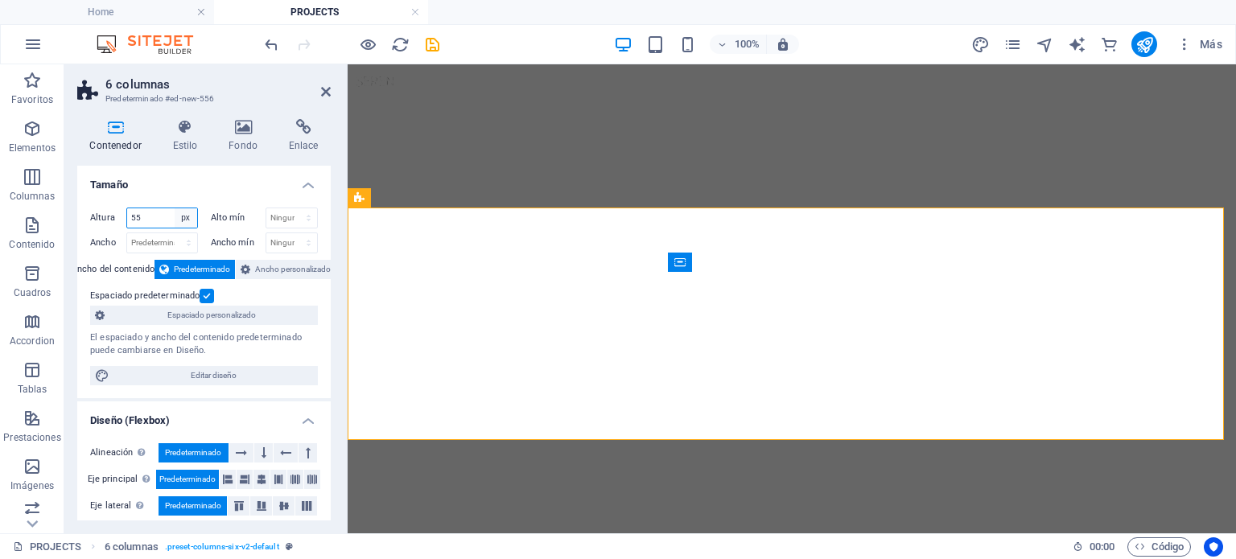
type input "55"
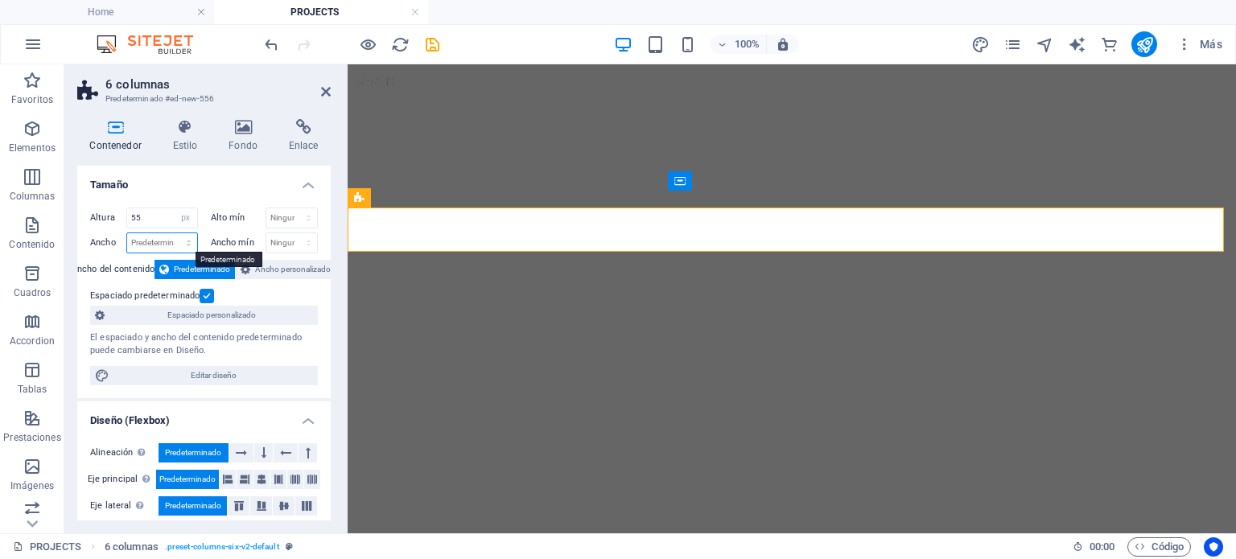
click at [171, 244] on select "Predeterminado px rem % em vh vw" at bounding box center [162, 242] width 70 height 19
select select "px"
click at [172, 233] on select "Predeterminado px rem % em vh vw" at bounding box center [162, 242] width 70 height 19
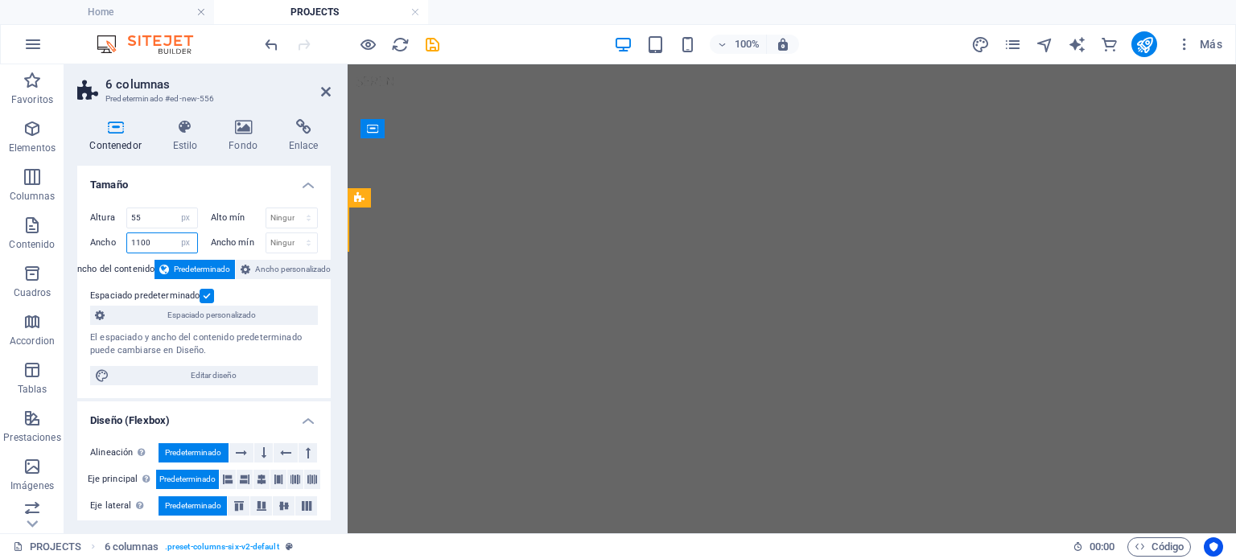
type input "1100"
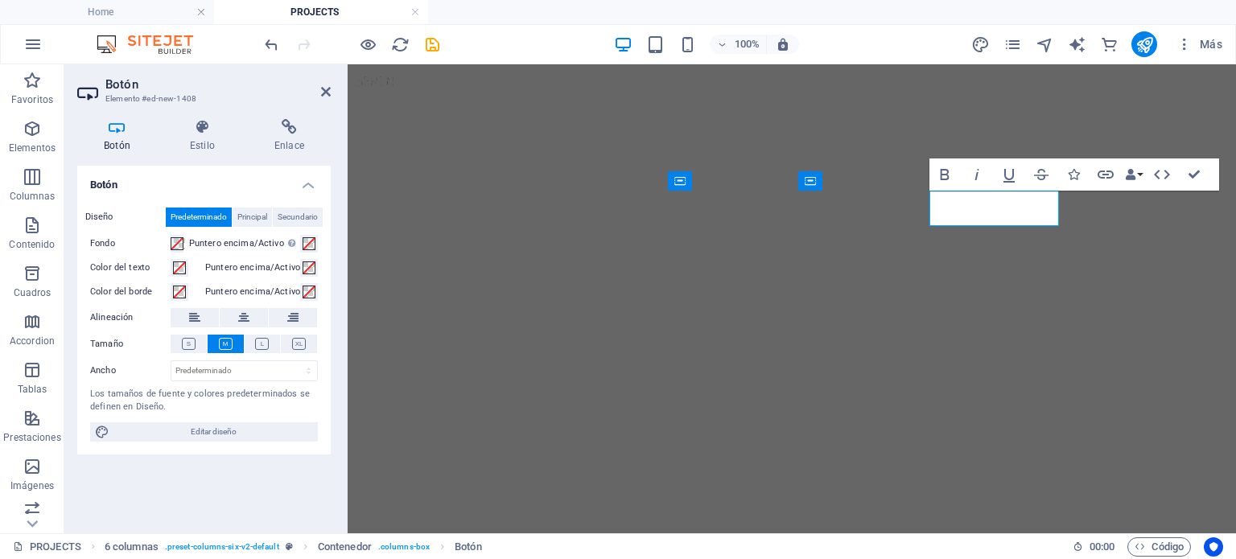
click at [1212, 167] on div "Bold Italic Underline Strikethrough Icons Link Data Bindings Empresa Nombre Ape…" at bounding box center [1074, 175] width 290 height 32
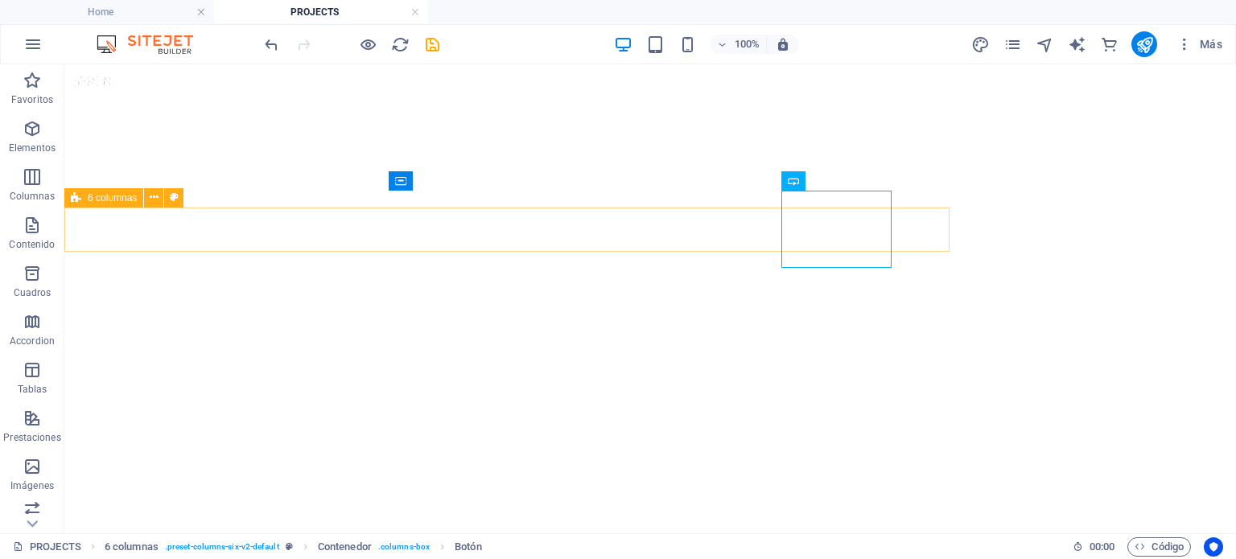
click at [84, 193] on div "6 columnas" at bounding box center [103, 197] width 79 height 19
select select "px"
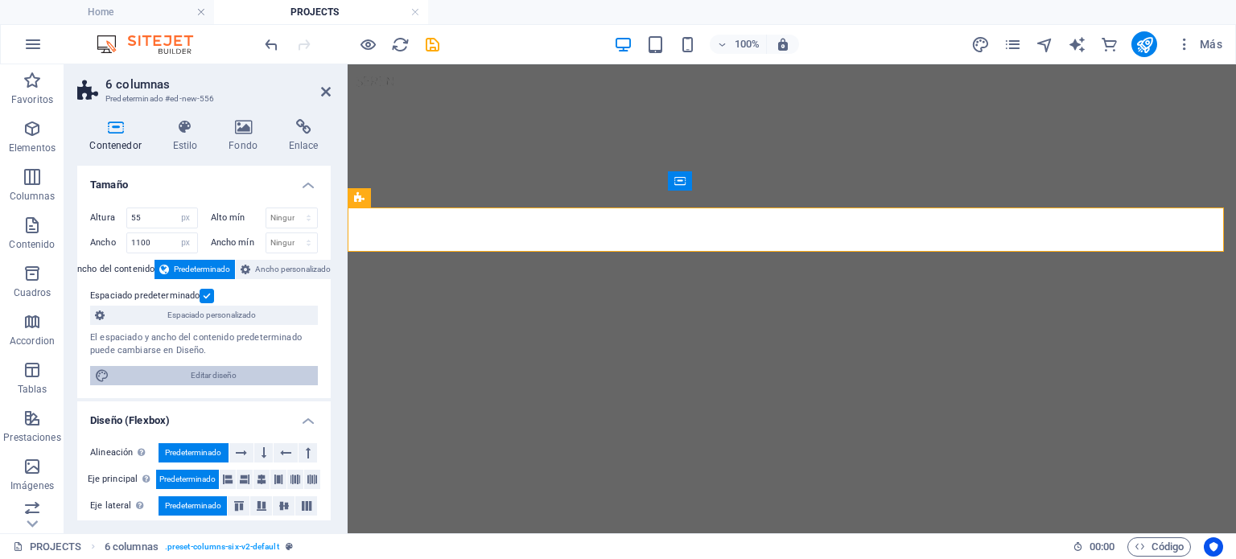
scroll to position [214, 0]
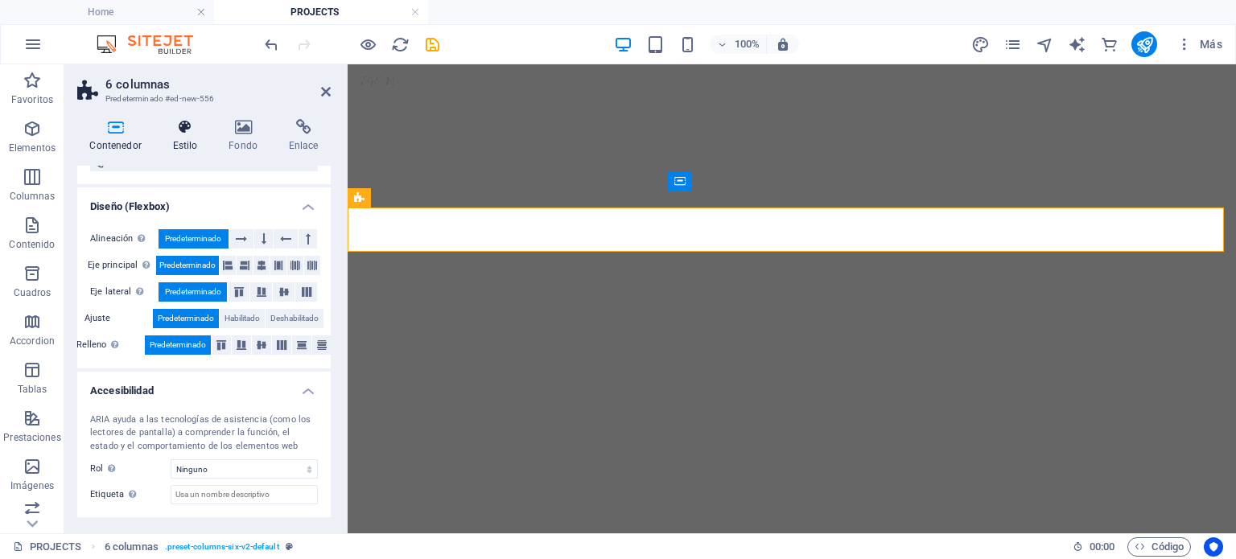
click at [171, 125] on icon at bounding box center [185, 127] width 50 height 16
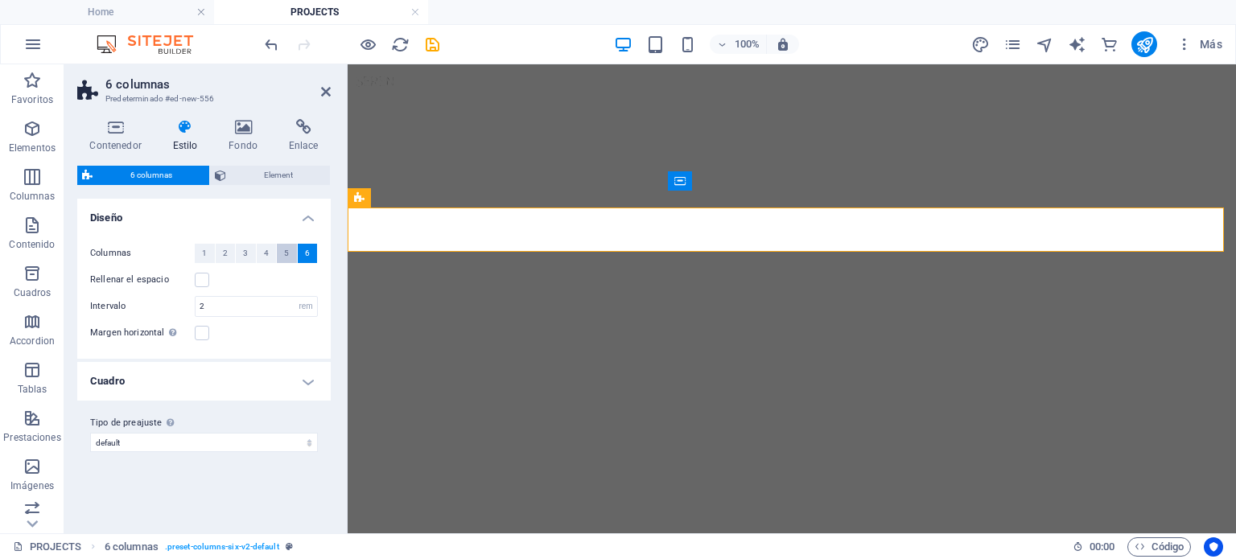
click at [283, 249] on button "5" at bounding box center [287, 253] width 20 height 19
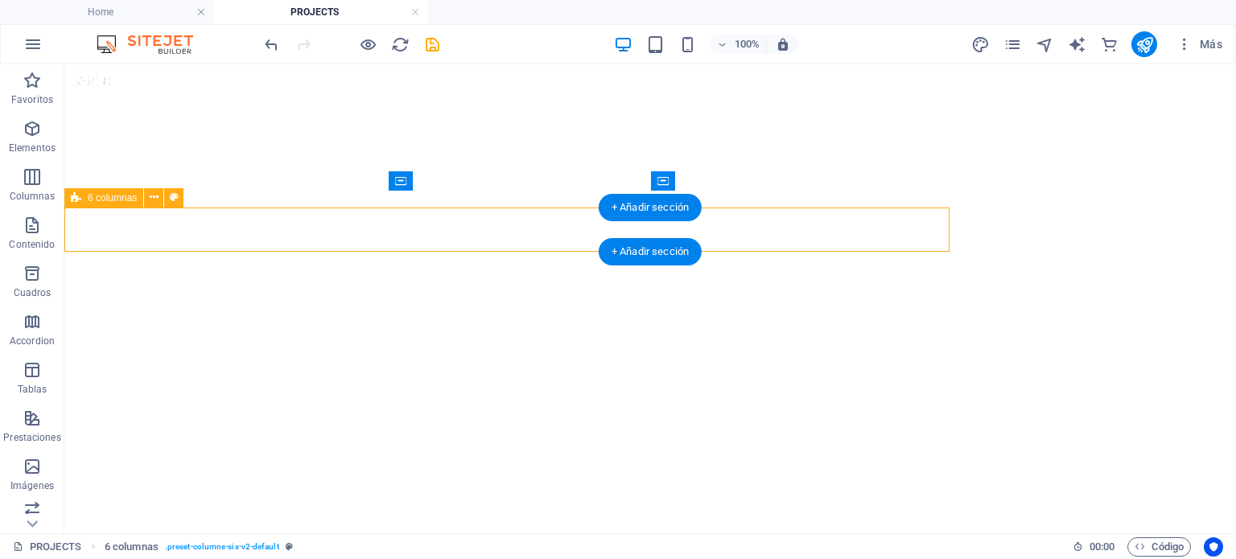
select select "px"
select select "rem"
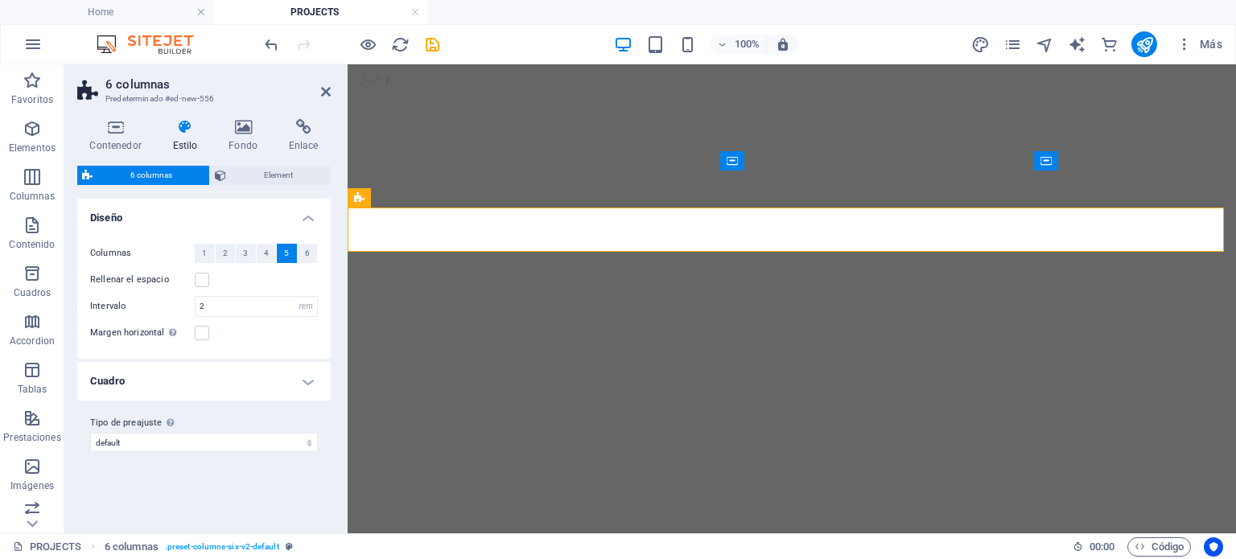
click at [119, 115] on div "Contenedor Estilo Fondo Enlace Tamaño Altura 55 Predeterminado px rem % vh vw A…" at bounding box center [203, 319] width 279 height 427
click at [158, 163] on div "Contenedor Estilo Fondo Enlace Tamaño Altura 55 Predeterminado px rem % vh vw A…" at bounding box center [203, 319] width 253 height 401
click at [126, 138] on h4 "Contenedor" at bounding box center [118, 136] width 83 height 34
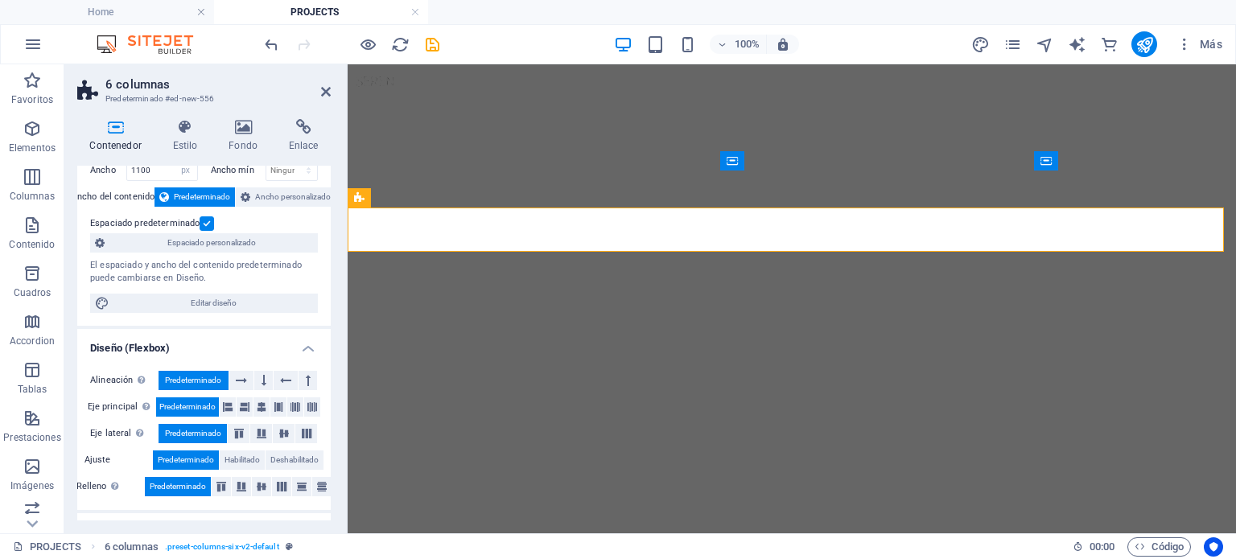
scroll to position [0, 0]
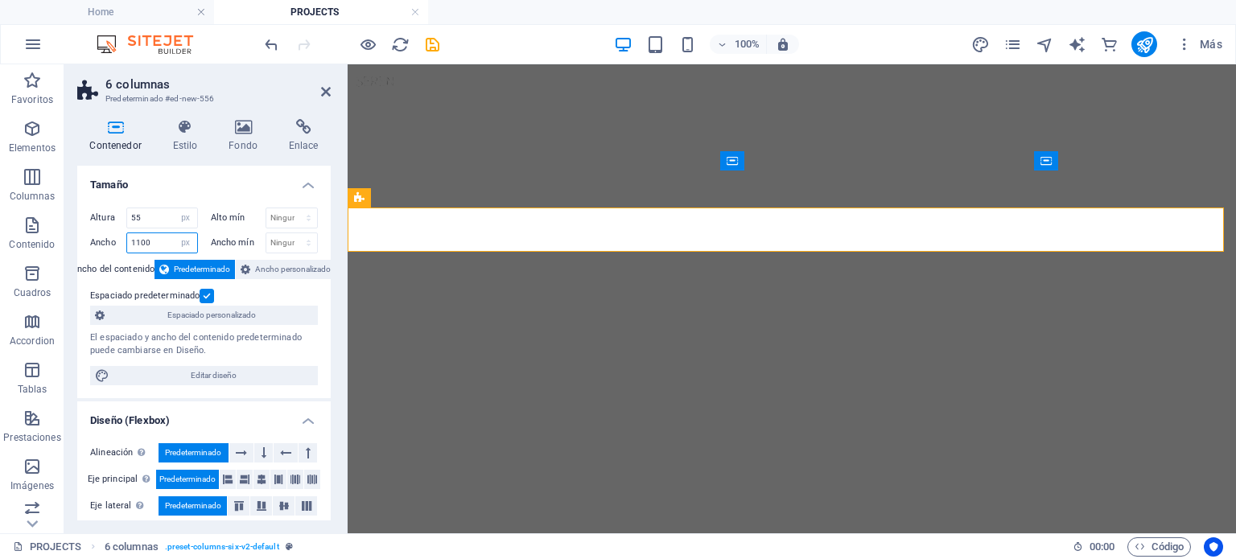
drag, startPoint x: 170, startPoint y: 241, endPoint x: 77, endPoint y: 229, distance: 93.3
click at [77, 229] on div "Altura 55 Predeterminado px rem % vh vw Alto mín Ninguno px rem % vh vw Ancho 1…" at bounding box center [203, 297] width 253 height 204
type input "1500"
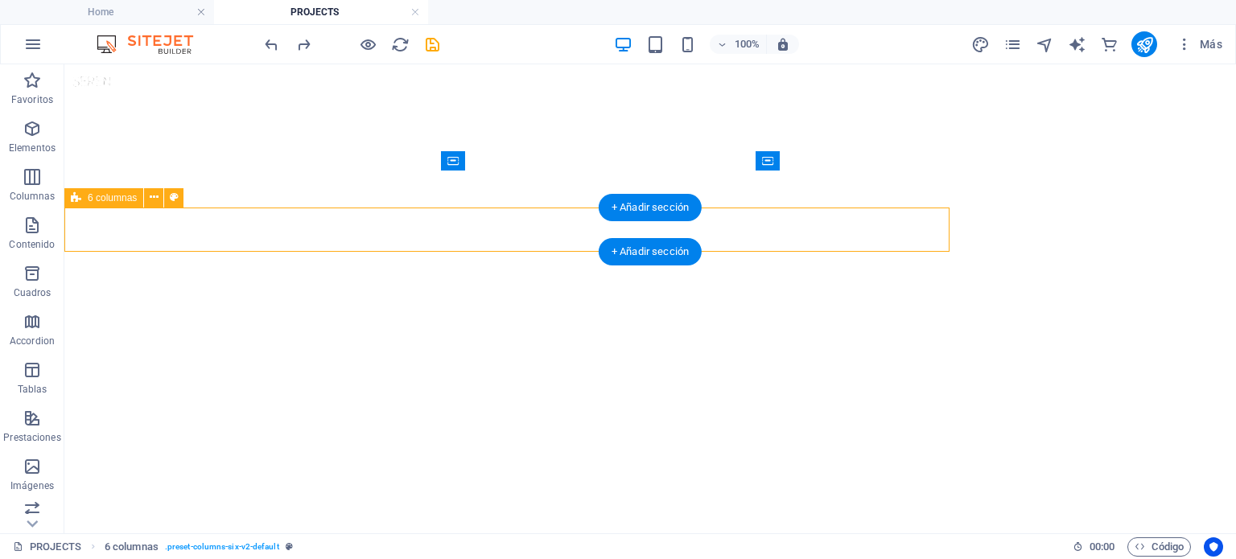
select select "px"
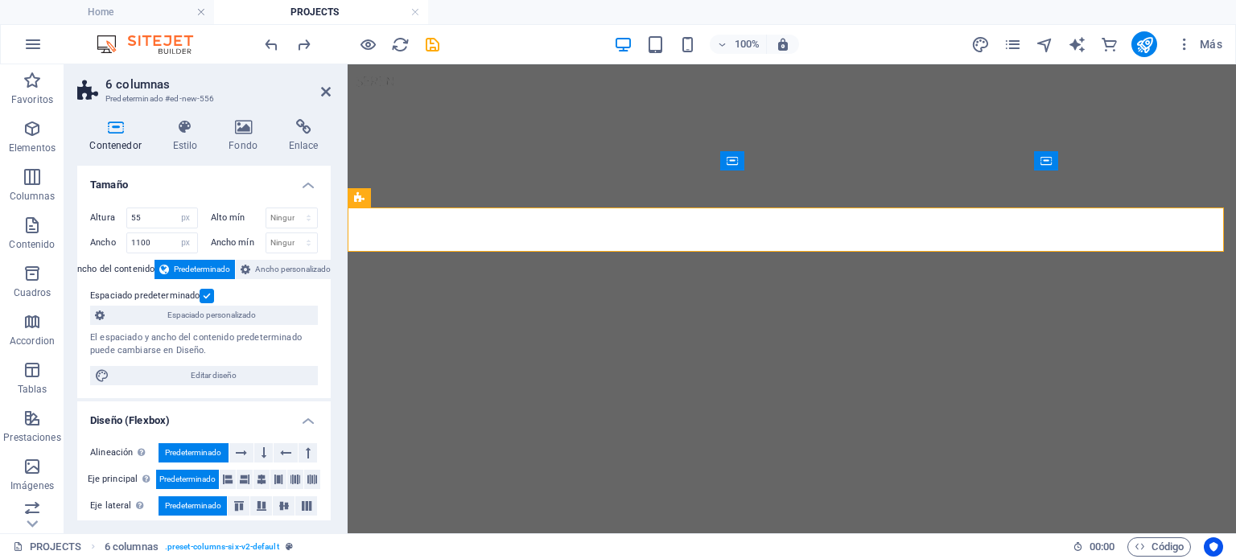
click at [710, 205] on figure at bounding box center [792, 258] width 888 height 388
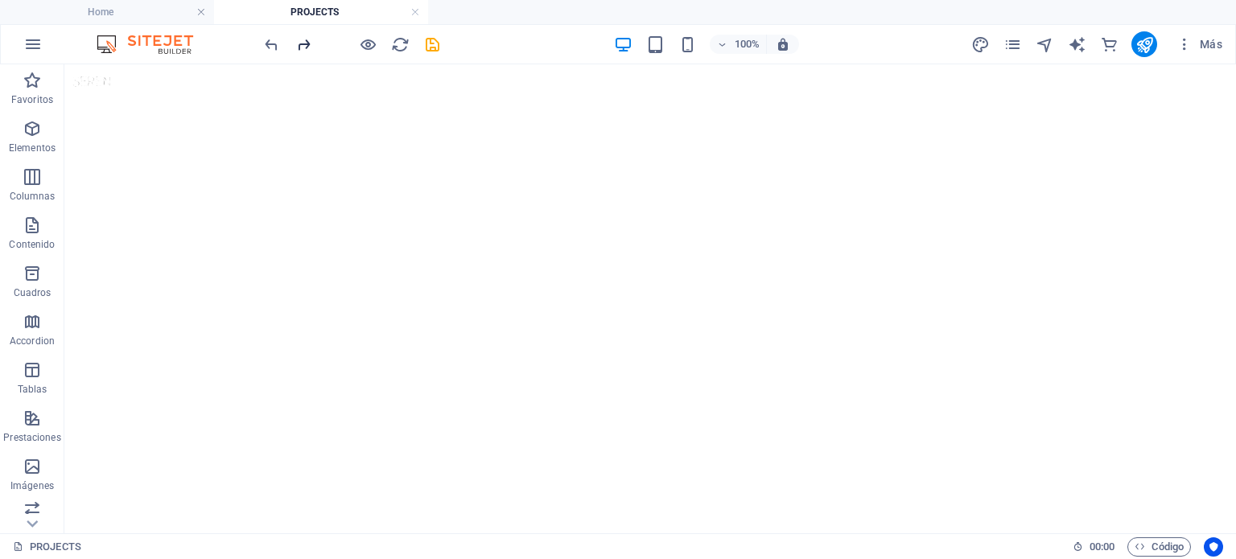
click at [306, 35] on icon "redo" at bounding box center [303, 44] width 19 height 19
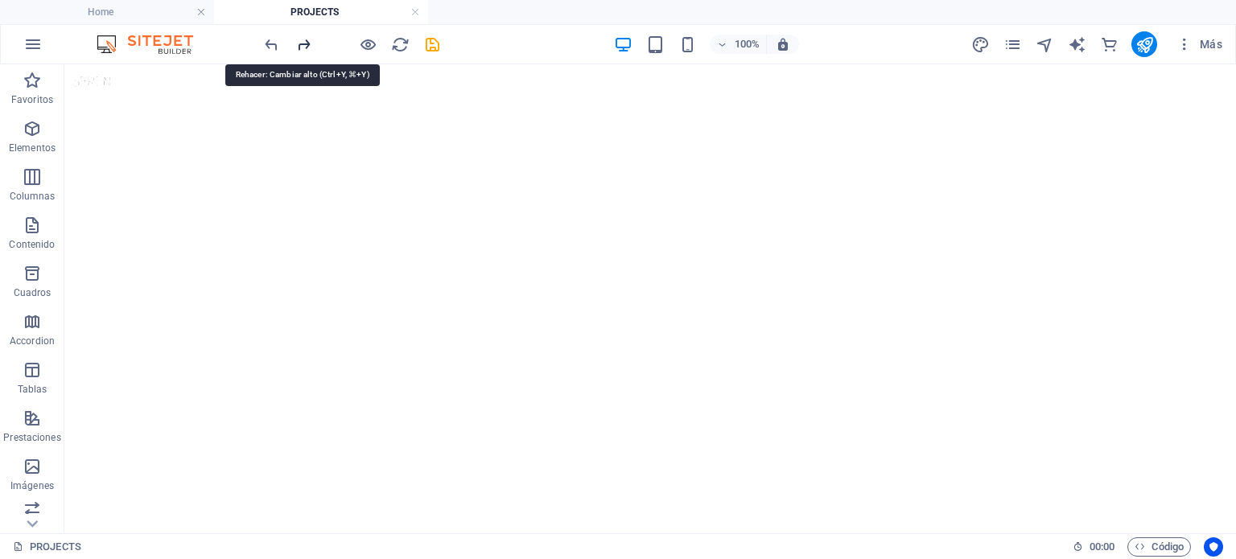
click at [306, 37] on icon "redo" at bounding box center [303, 44] width 19 height 19
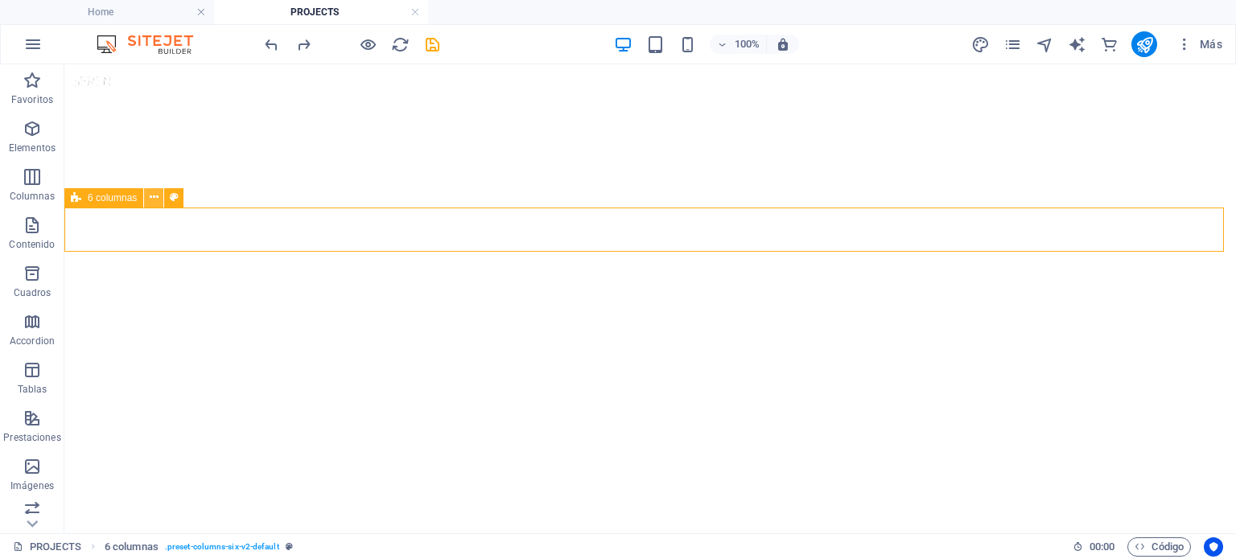
click at [163, 200] on button at bounding box center [153, 197] width 19 height 19
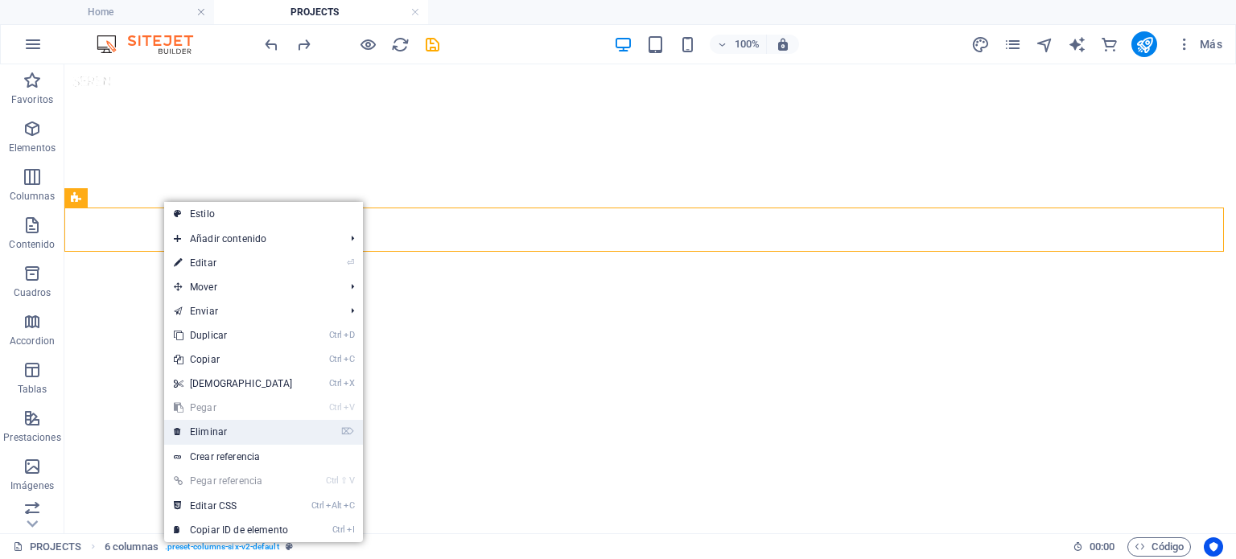
click at [240, 426] on link "⌦ Eliminar" at bounding box center [233, 432] width 138 height 24
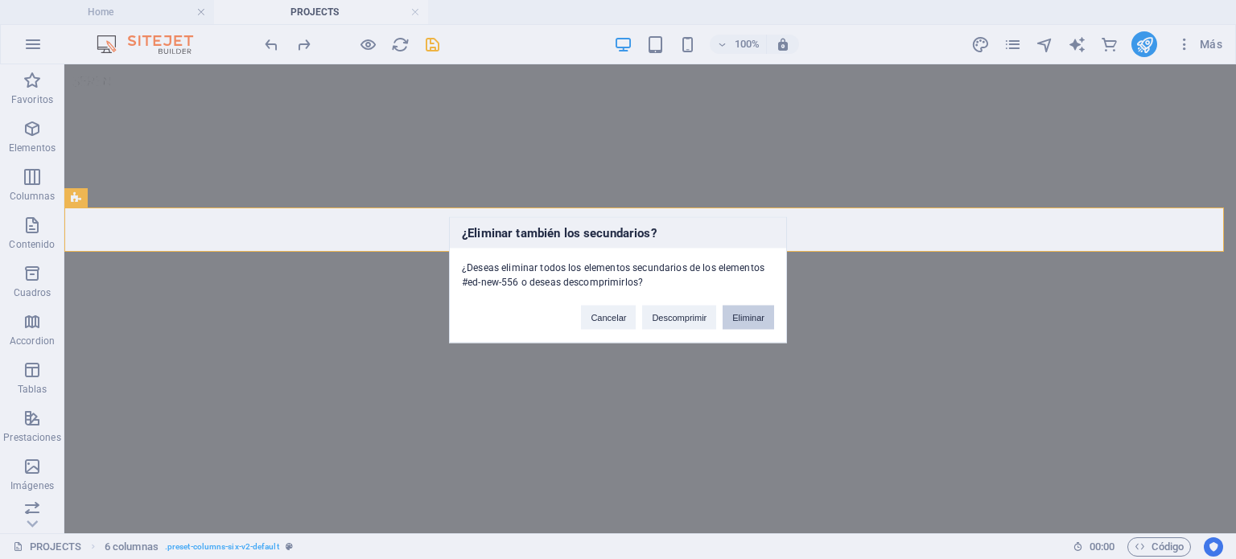
click at [746, 317] on button "Eliminar" at bounding box center [748, 317] width 51 height 24
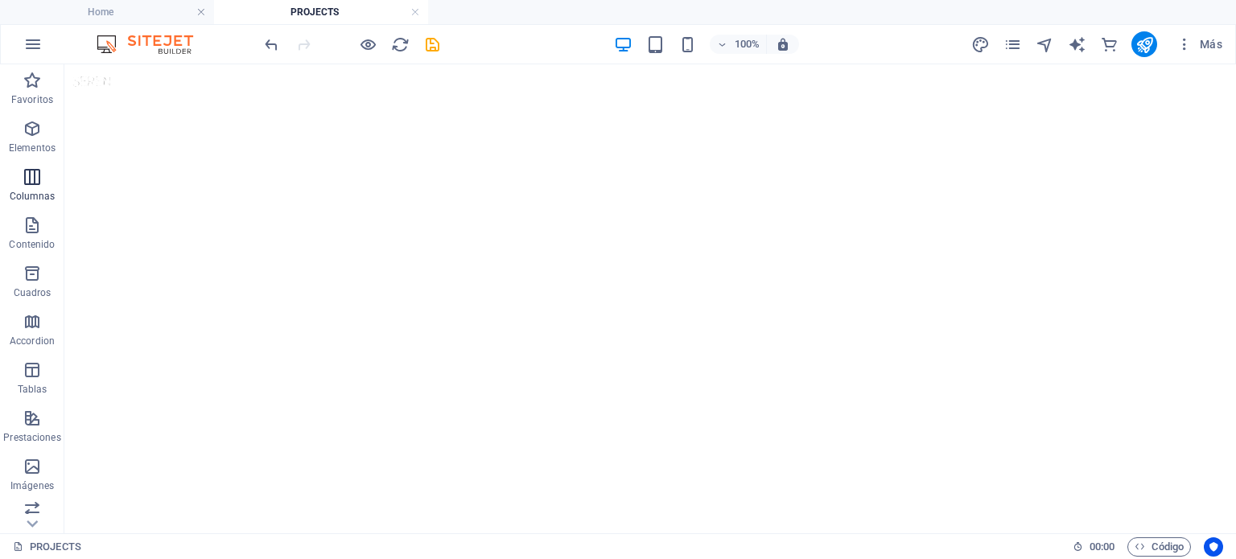
click at [42, 179] on icon "button" at bounding box center [32, 176] width 19 height 19
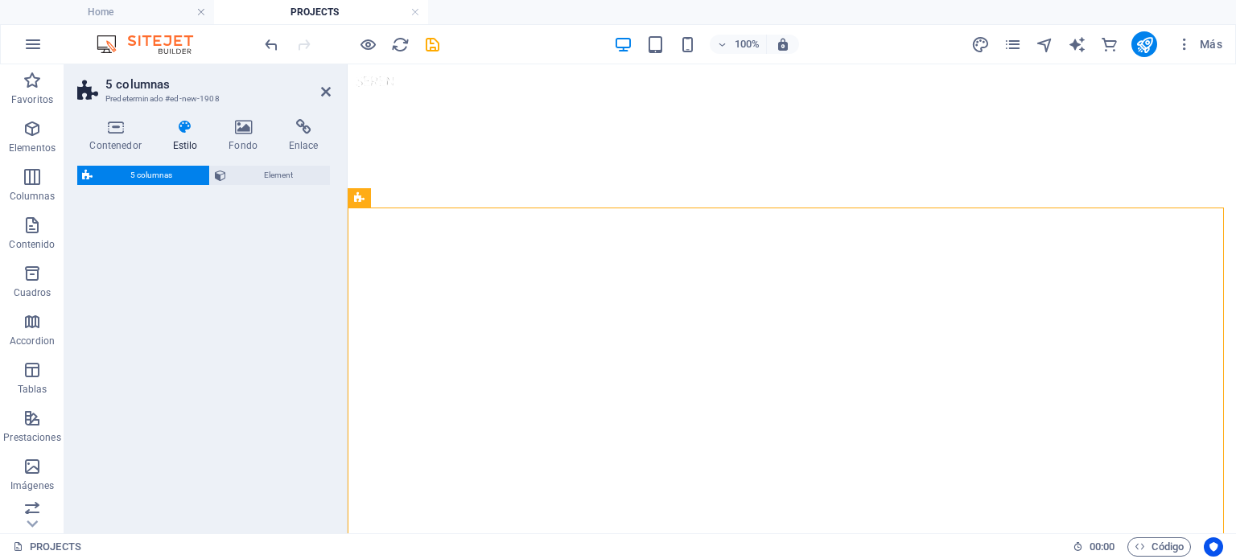
select select "rem"
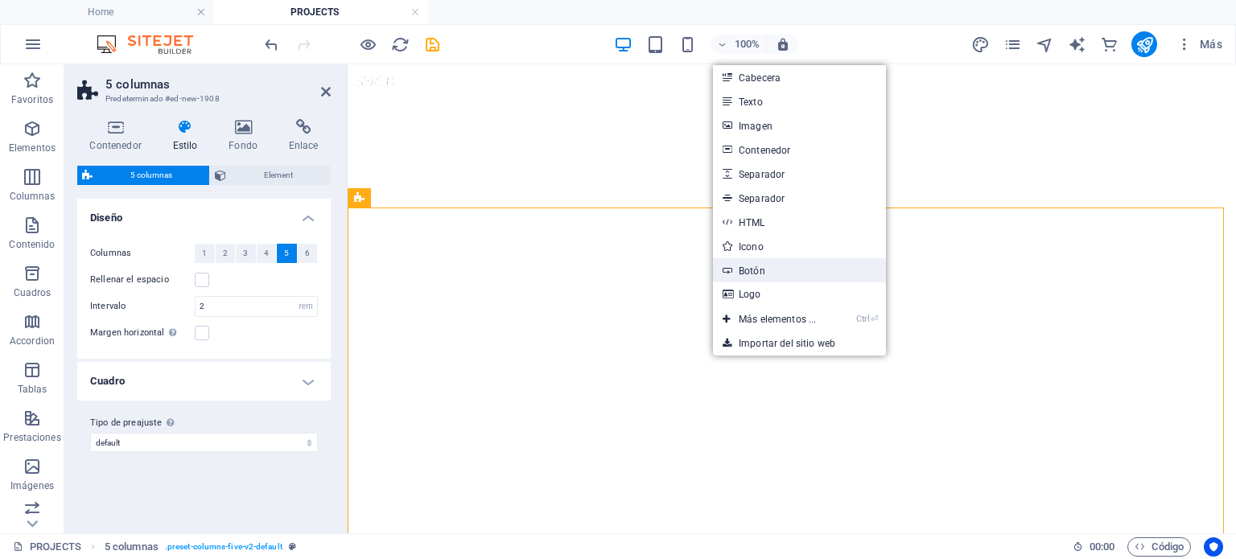
click at [793, 273] on link "Botón" at bounding box center [799, 270] width 173 height 24
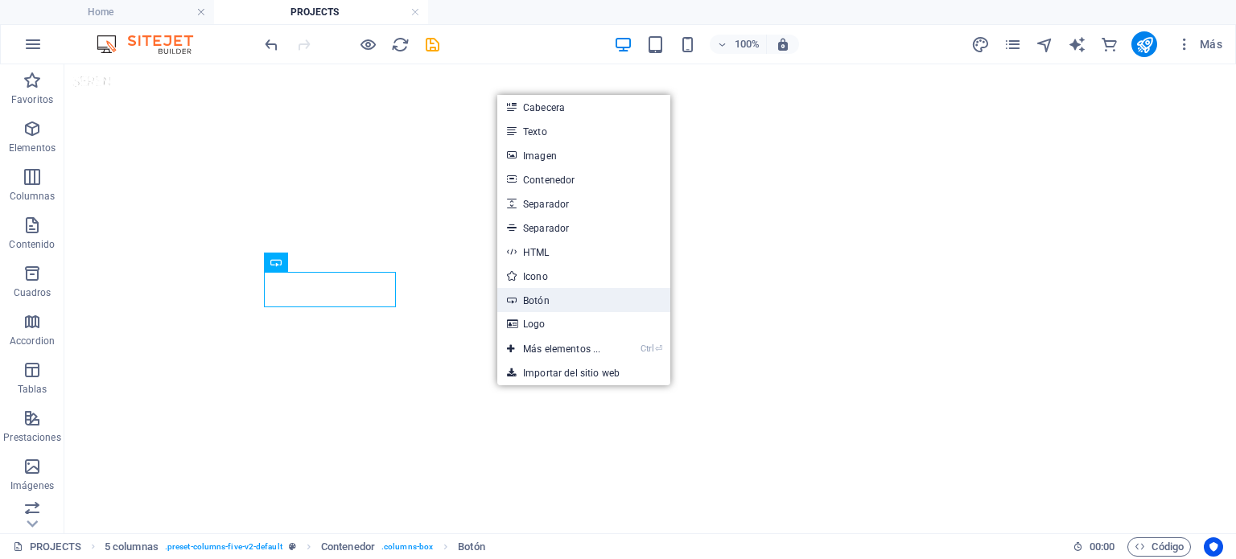
click at [575, 298] on link "Botón" at bounding box center [583, 300] width 173 height 24
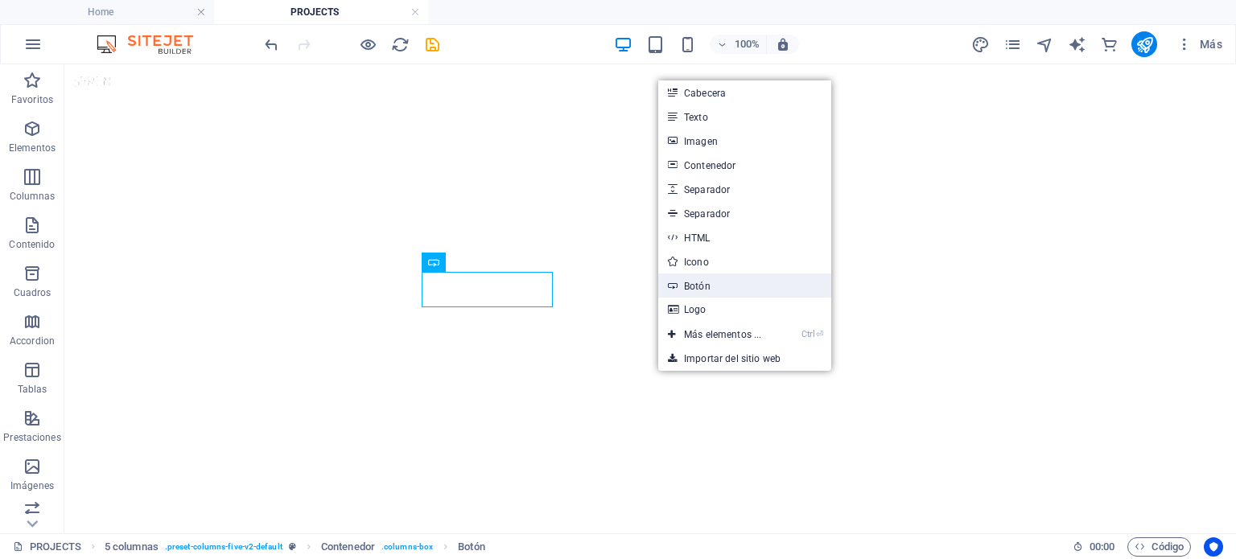
click at [762, 286] on link "Botón" at bounding box center [744, 286] width 173 height 24
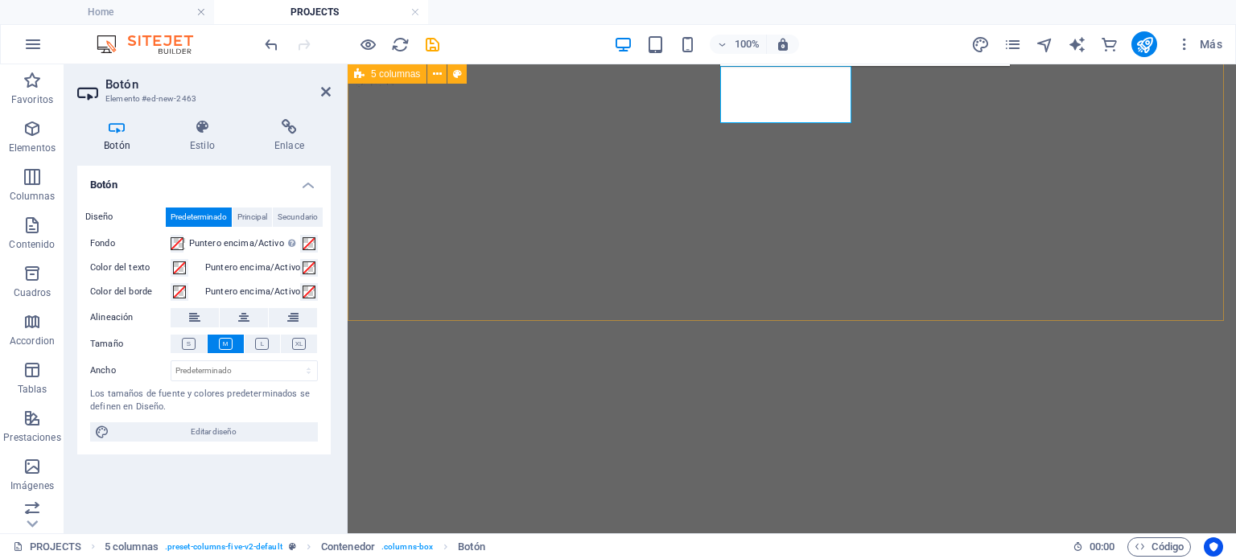
scroll to position [214, 0]
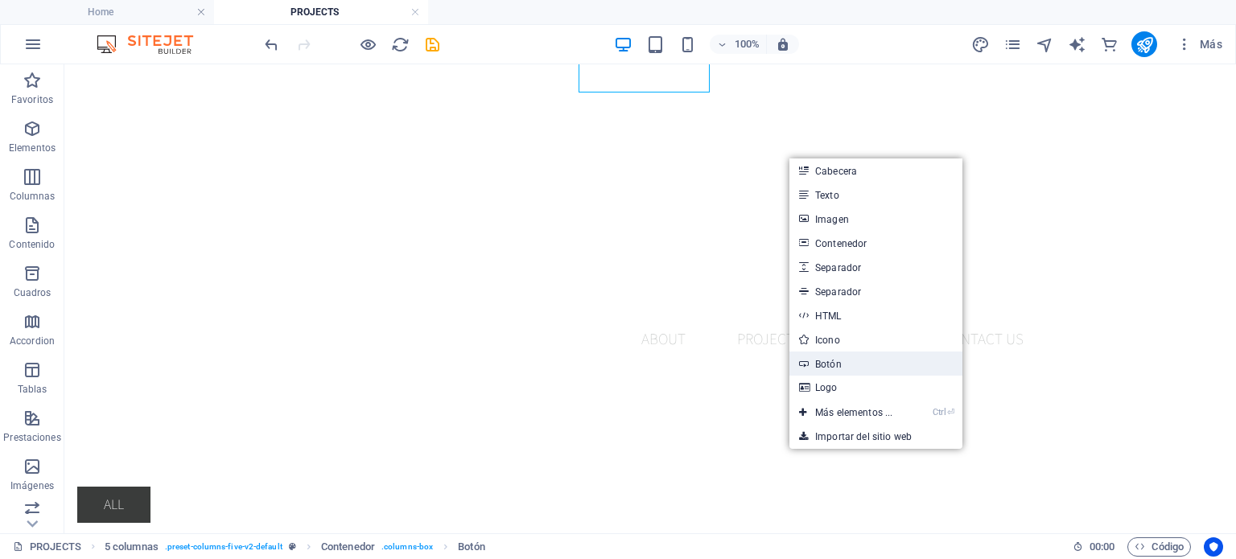
click at [863, 364] on link "Botón" at bounding box center [875, 364] width 173 height 24
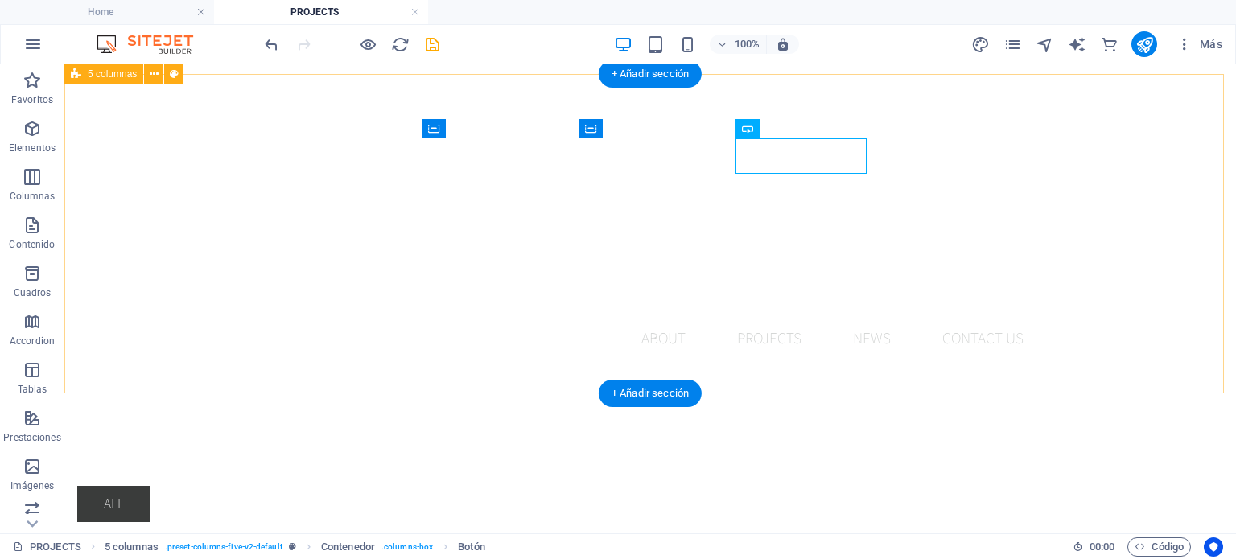
scroll to position [0, 0]
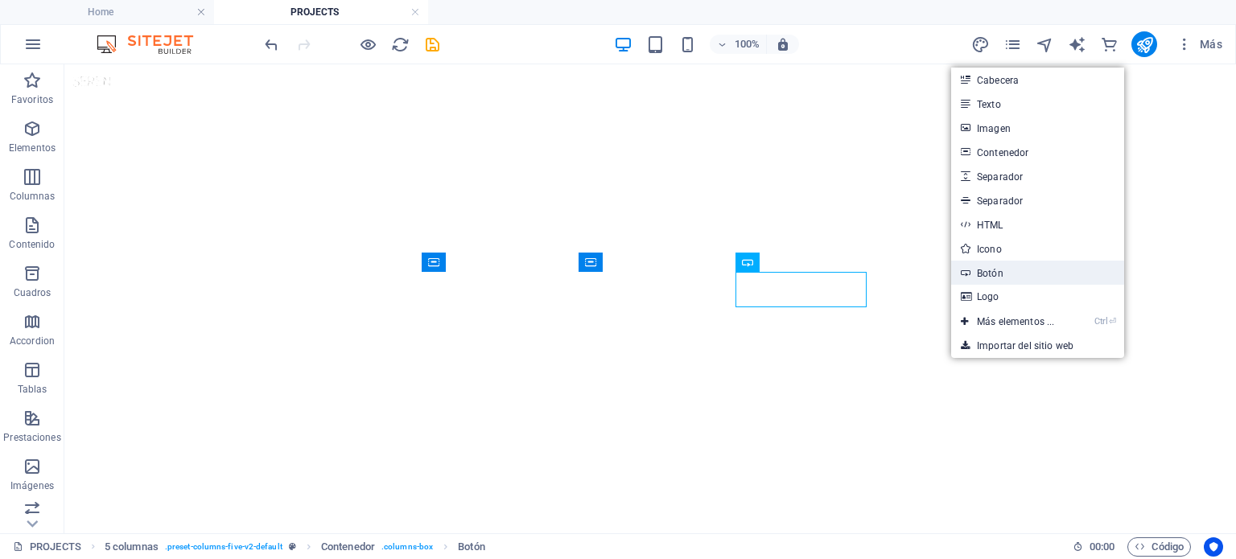
click at [1033, 276] on link "Botón" at bounding box center [1037, 273] width 173 height 24
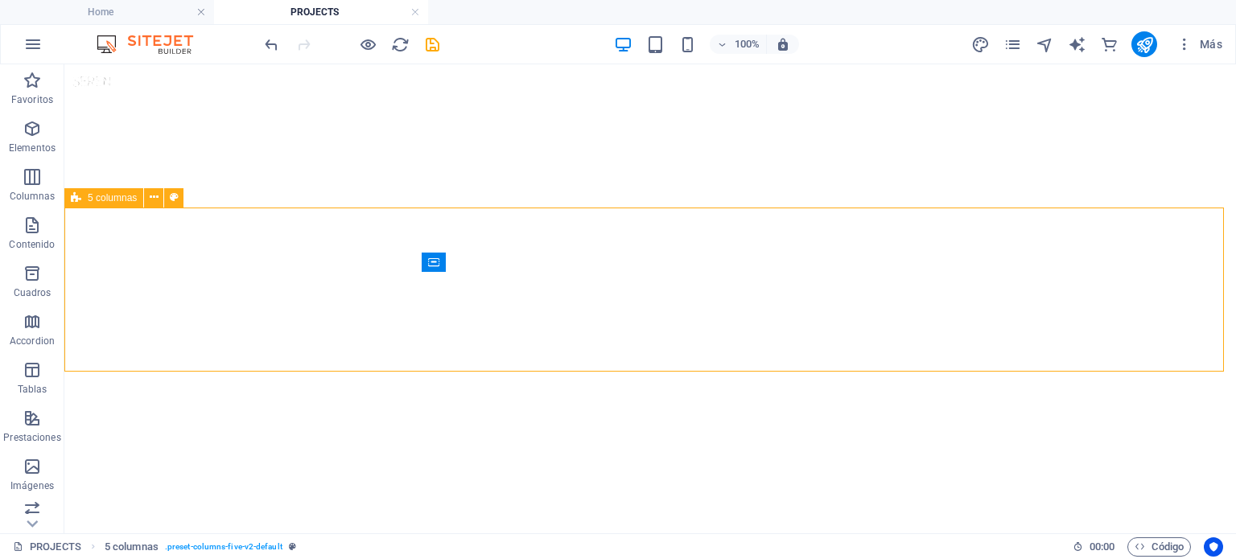
click at [97, 199] on span "5 columnas" at bounding box center [112, 198] width 49 height 10
select select "rem"
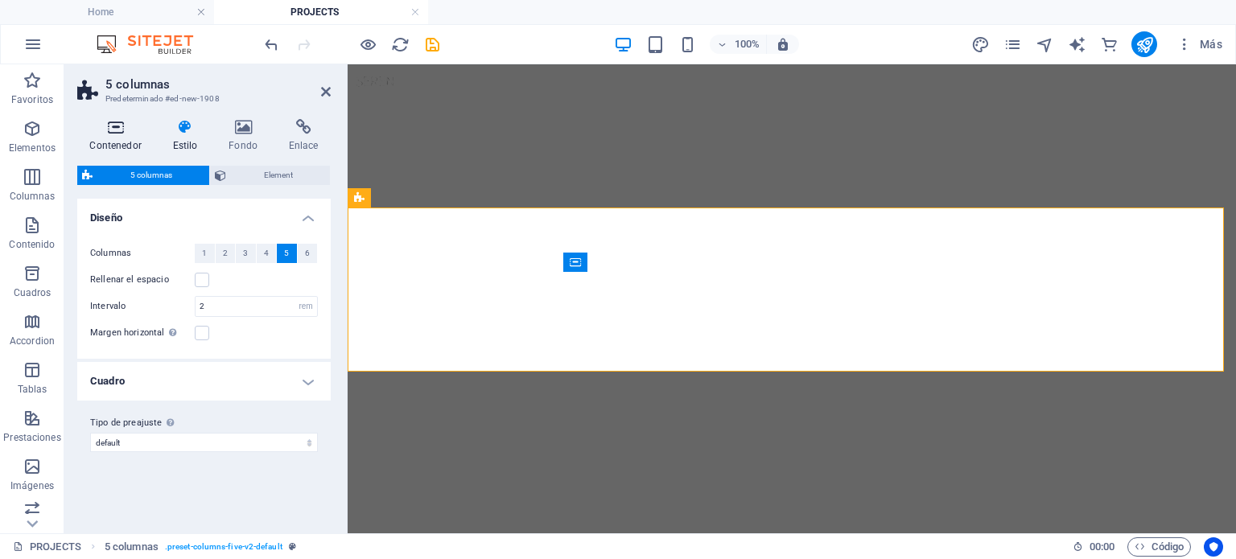
click at [110, 135] on h4 "Contenedor" at bounding box center [118, 136] width 83 height 34
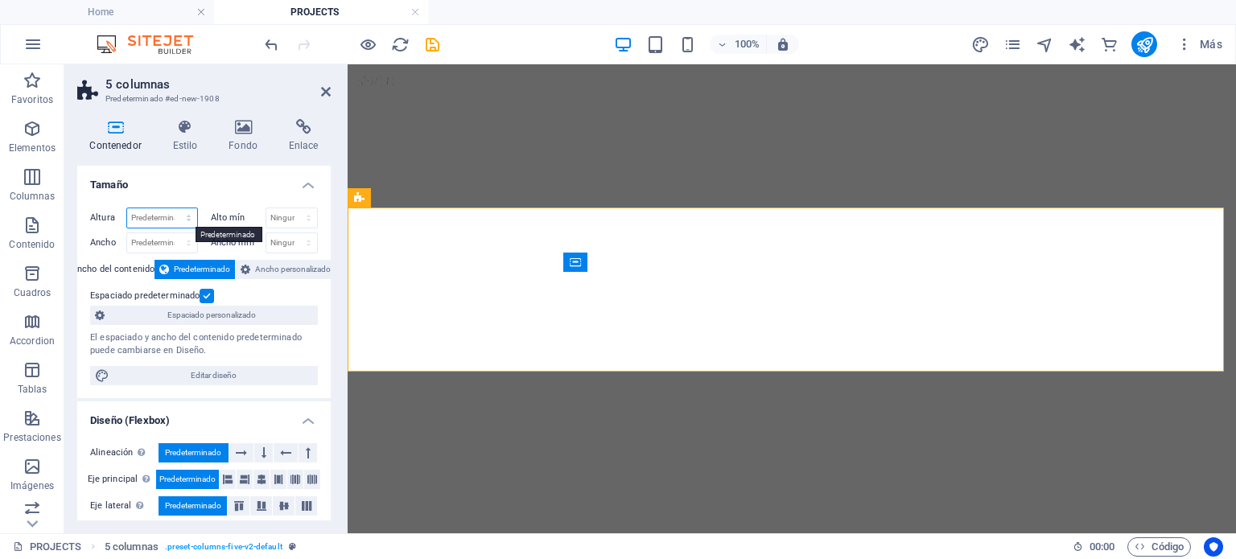
click at [153, 208] on select "Predeterminado px rem % vh vw" at bounding box center [162, 217] width 70 height 19
select select "px"
click at [172, 208] on select "Predeterminado px rem % vh vw" at bounding box center [162, 217] width 70 height 19
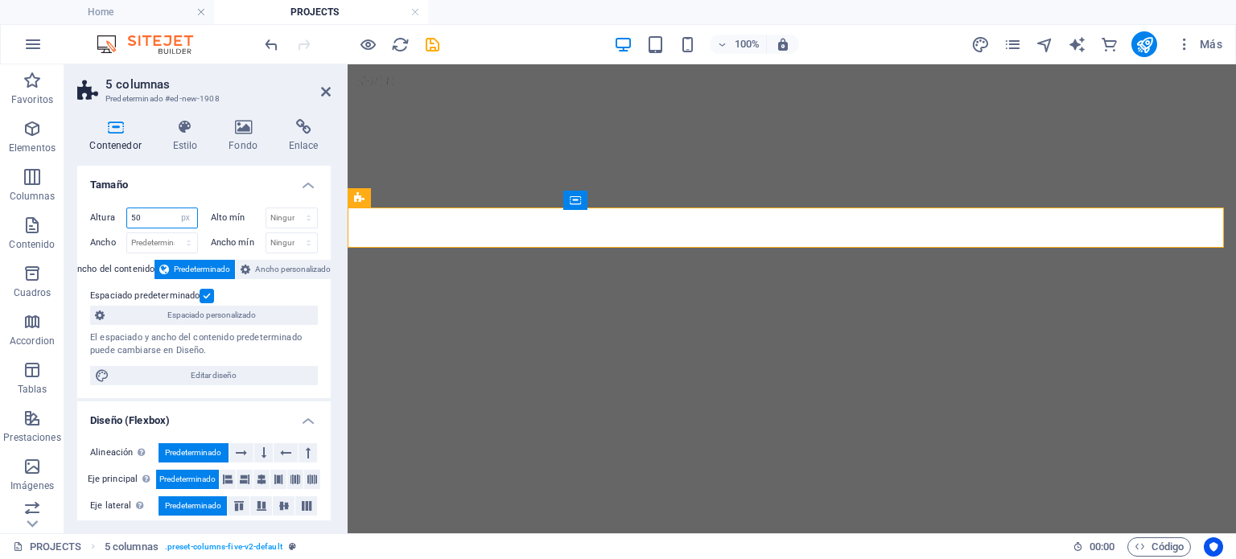
drag, startPoint x: 160, startPoint y: 232, endPoint x: 101, endPoint y: 215, distance: 61.9
click at [101, 215] on div "Altura 50 Predeterminado px rem % vh vw" at bounding box center [144, 218] width 108 height 21
type input "45"
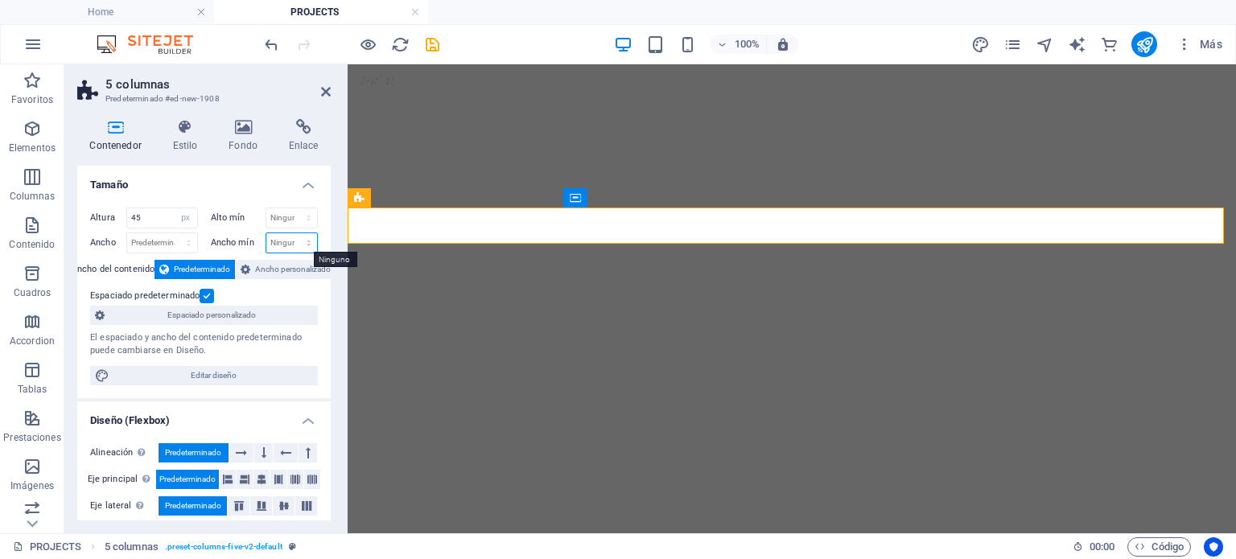
click at [274, 244] on select "Ninguno px rem % vh vw" at bounding box center [291, 242] width 51 height 19
select select "px"
click at [291, 233] on select "Ninguno px rem % vh vw" at bounding box center [291, 242] width 51 height 19
type input "0"
click at [277, 239] on input "0" at bounding box center [291, 242] width 51 height 19
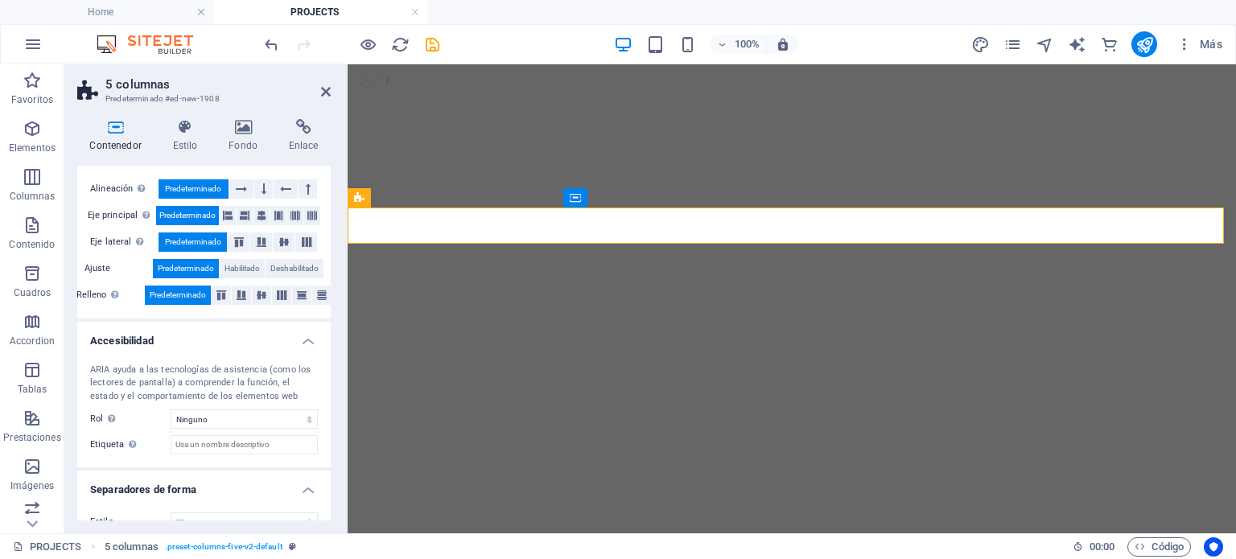
scroll to position [286, 0]
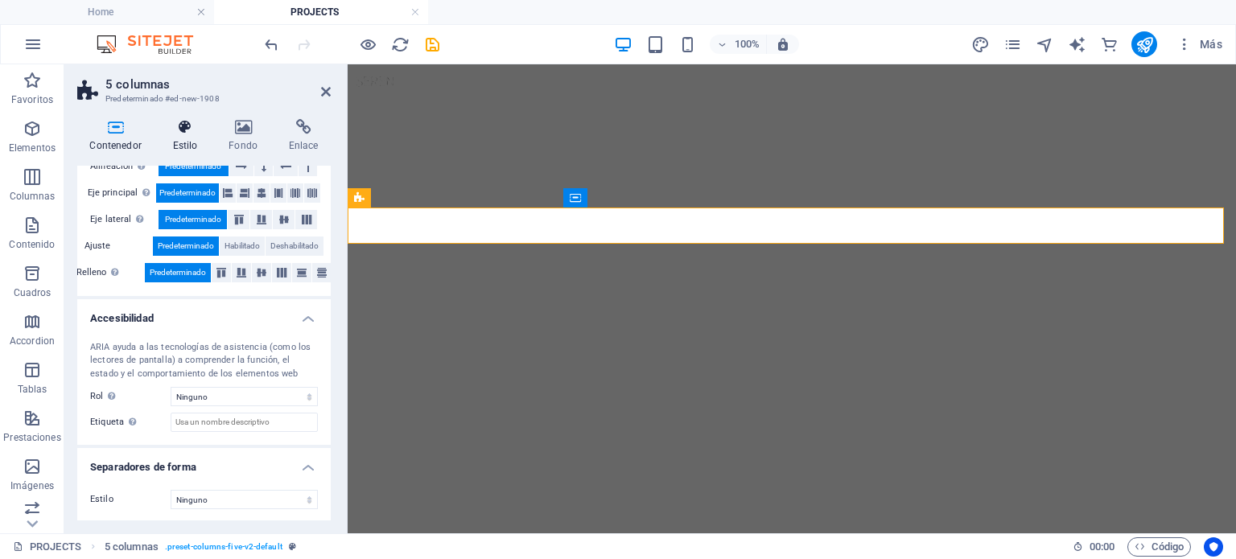
click at [186, 121] on icon at bounding box center [185, 127] width 50 height 16
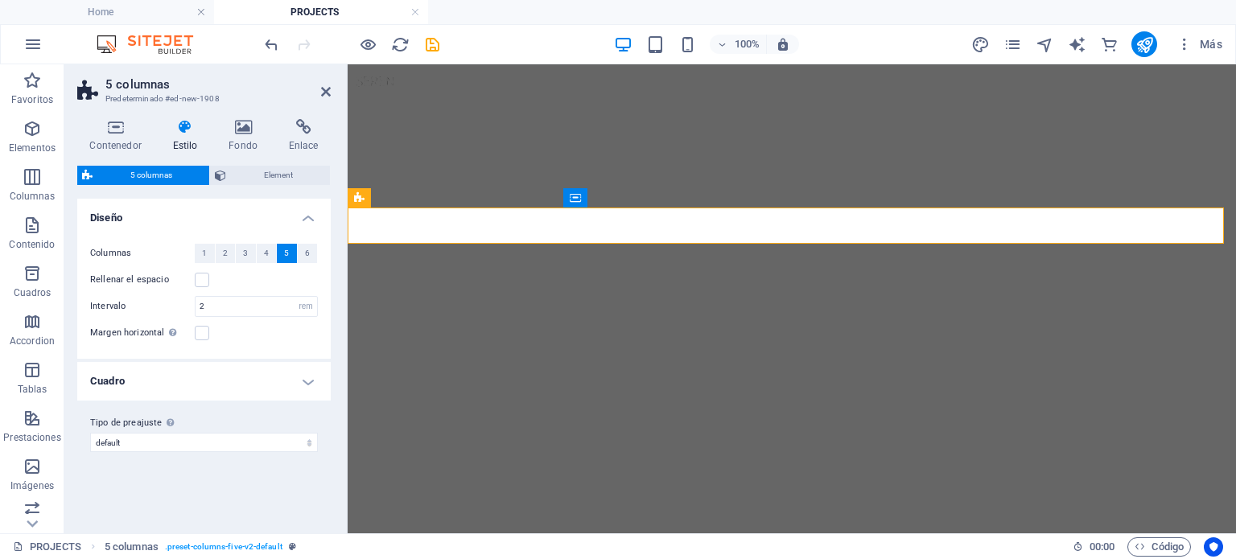
click at [186, 138] on h4 "Estilo" at bounding box center [188, 136] width 56 height 34
click at [299, 310] on select "px rem % vw vh" at bounding box center [305, 306] width 23 height 19
select select "px"
click at [294, 297] on select "px rem % vw vh" at bounding box center [305, 306] width 23 height 19
click at [235, 303] on input "32" at bounding box center [256, 306] width 121 height 19
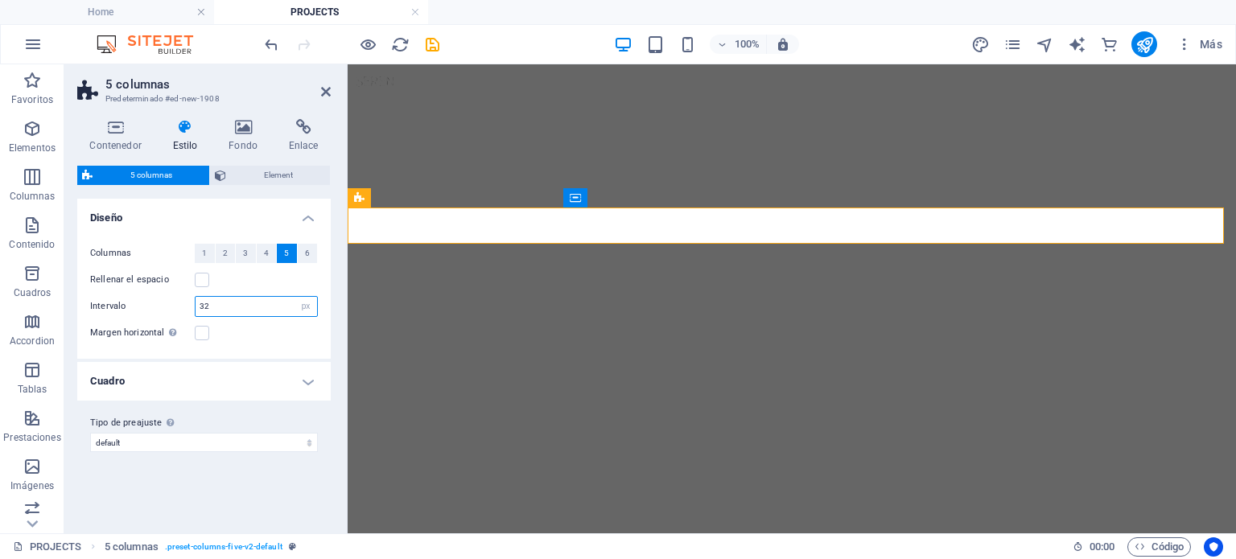
drag, startPoint x: 229, startPoint y: 299, endPoint x: 190, endPoint y: 294, distance: 38.9
click at [190, 294] on div "Columnas 1 2 3 4 5 6 Rellenar el espacio Intervalo 32 px rem % vw vh Margen hor…" at bounding box center [204, 293] width 260 height 131
type input "0"
click at [295, 488] on div "Variantes Predeterminado Diseño Columnas 1 2 3 4 5 6 Rellenar el espacio Interv…" at bounding box center [203, 360] width 253 height 322
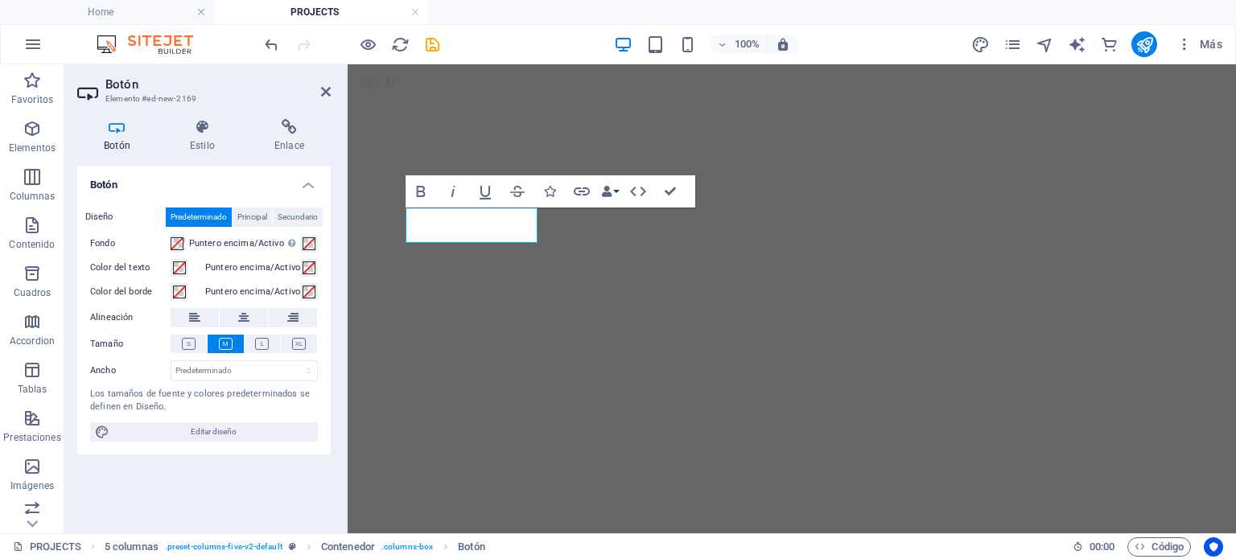
click at [124, 131] on icon at bounding box center [117, 127] width 80 height 16
click at [256, 373] on select "Predeterminado px rem % em vh vw" at bounding box center [244, 370] width 146 height 19
select select "px"
click at [294, 361] on select "Predeterminado px rem % em vh vw" at bounding box center [244, 370] width 146 height 19
drag, startPoint x: 209, startPoint y: 373, endPoint x: 180, endPoint y: 369, distance: 29.1
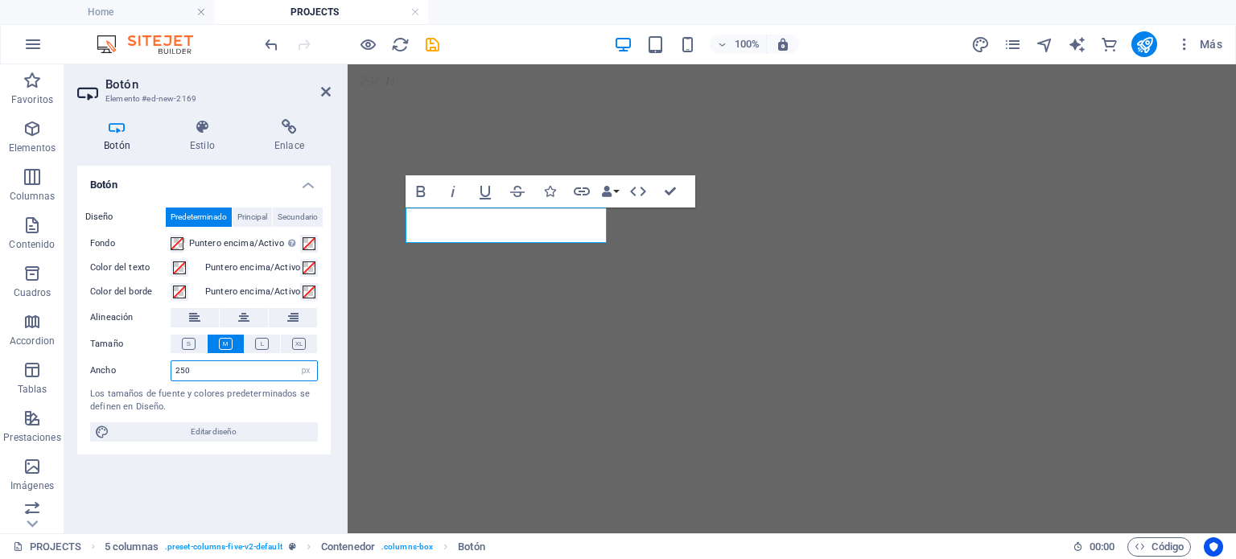
click at [180, 369] on input "250" at bounding box center [244, 370] width 146 height 19
type input "200"
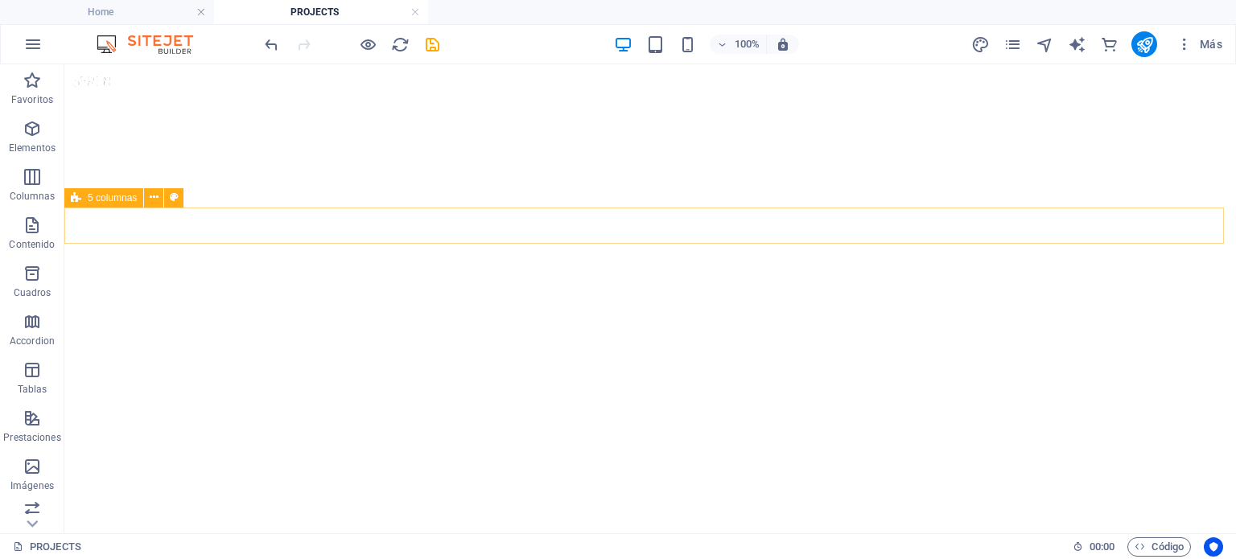
click at [119, 204] on div "5 columnas" at bounding box center [103, 197] width 79 height 19
select select "px"
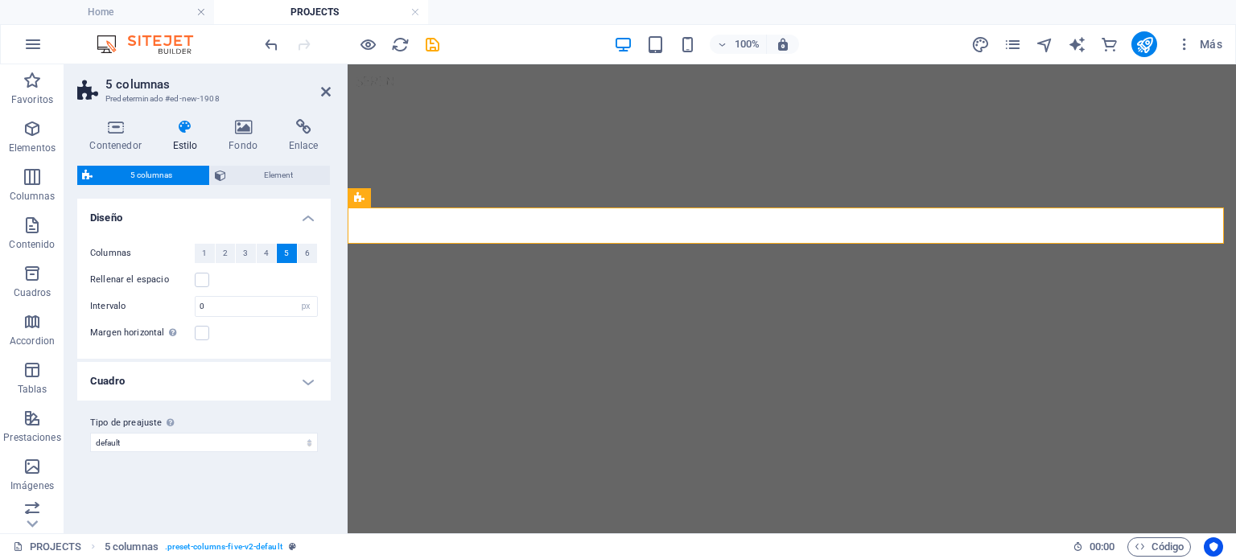
drag, startPoint x: 278, startPoint y: 414, endPoint x: 270, endPoint y: 398, distance: 18.0
click at [278, 414] on label "Tipo de preajuste La configuración y variante seleccionada arriba afecta a todo…" at bounding box center [204, 423] width 228 height 19
click at [278, 433] on select "default Añadir tipo de preajuste" at bounding box center [204, 442] width 228 height 19
click at [264, 389] on h4 "Cuadro" at bounding box center [203, 381] width 253 height 39
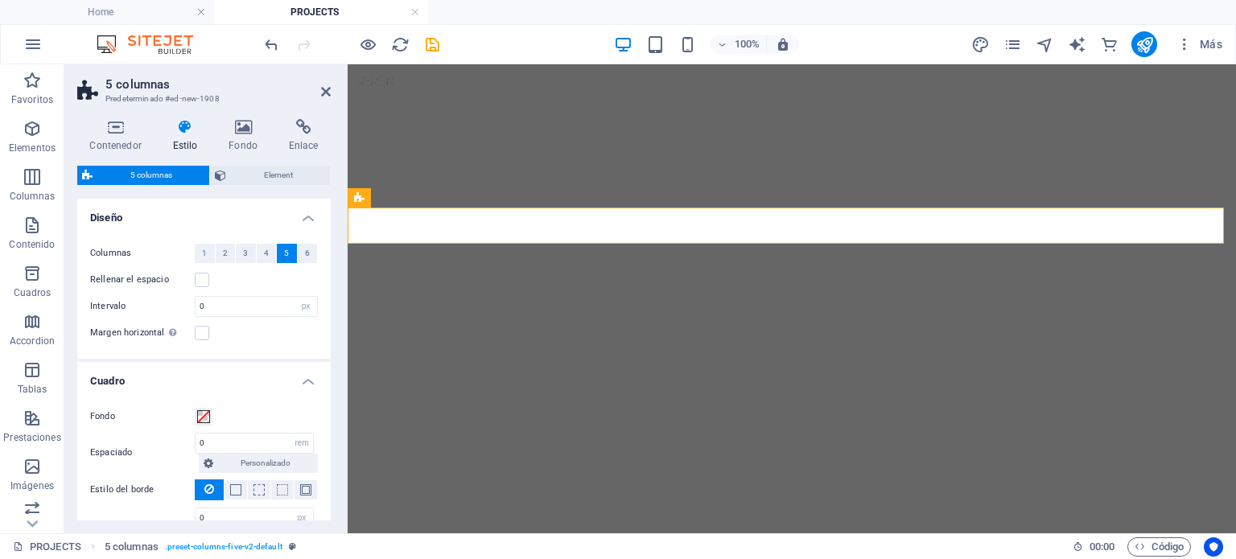
scroll to position [132, 0]
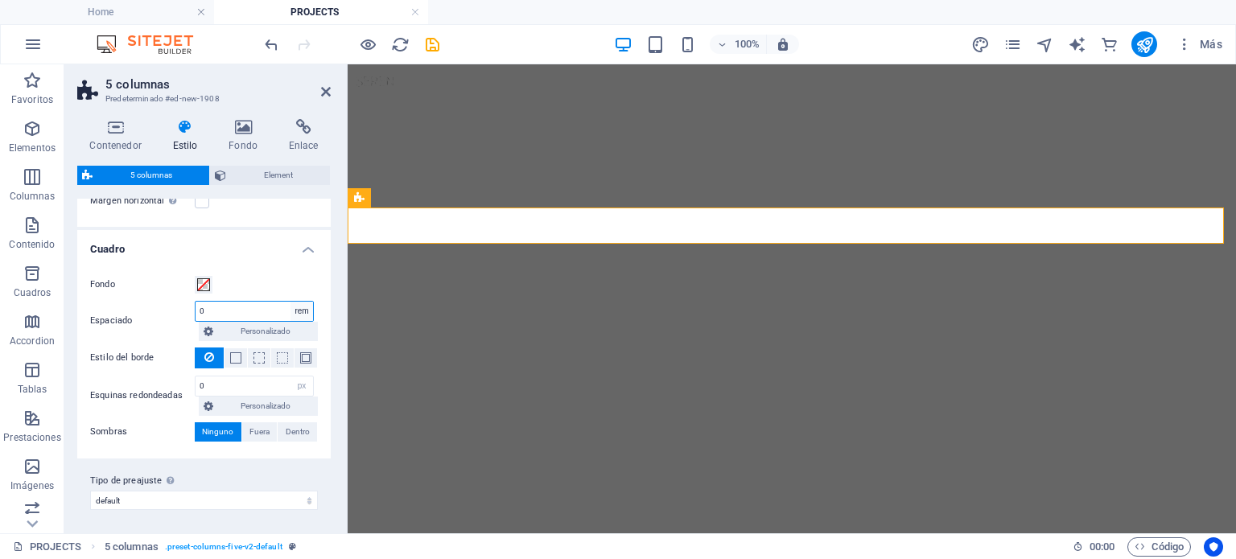
click at [306, 309] on select "px rem % vw vh Personalizado" at bounding box center [301, 311] width 23 height 19
select select "px"
click at [290, 302] on select "px rem % vw vh Personalizado" at bounding box center [301, 311] width 23 height 19
click at [206, 307] on input "0" at bounding box center [254, 311] width 117 height 19
click at [116, 144] on h4 "Contenedor" at bounding box center [118, 136] width 83 height 34
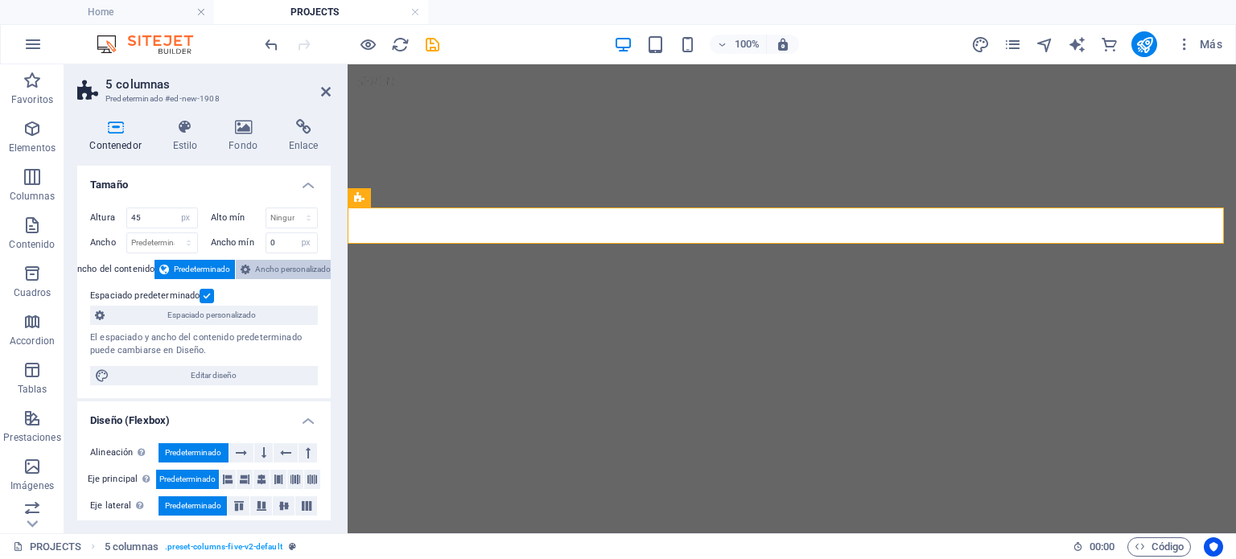
click at [261, 263] on span "Ancho personalizado" at bounding box center [293, 269] width 76 height 19
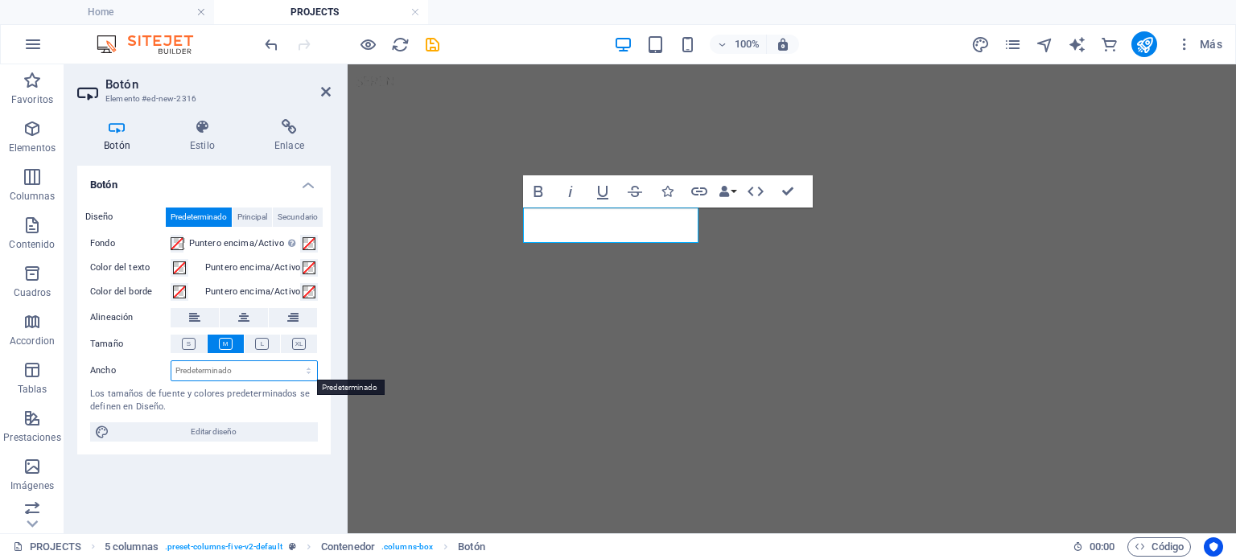
click at [191, 377] on select "Predeterminado px rem % em vh vw" at bounding box center [244, 370] width 146 height 19
select select "px"
click at [294, 361] on select "Predeterminado px rem % em vh vw" at bounding box center [244, 370] width 146 height 19
drag, startPoint x: 181, startPoint y: 396, endPoint x: 145, endPoint y: 395, distance: 36.2
click at [145, 395] on div "Diseño Predeterminado Principal Secundario Fondo Puntero encima/Activo Cambia a…" at bounding box center [203, 325] width 253 height 260
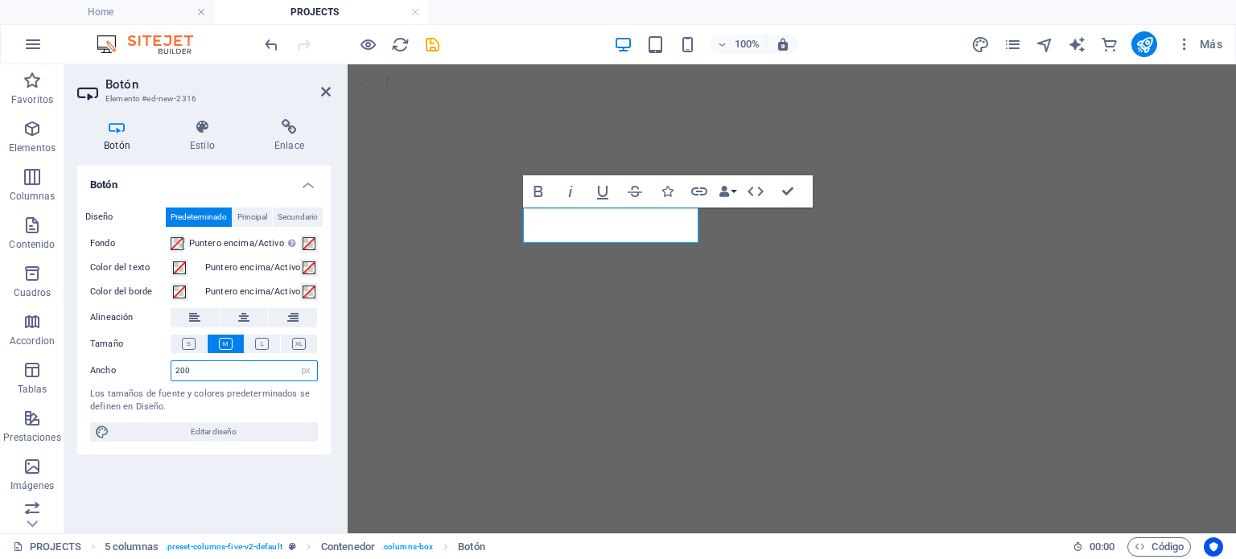
drag, startPoint x: 202, startPoint y: 370, endPoint x: 180, endPoint y: 369, distance: 21.8
click at [180, 369] on input "200" at bounding box center [244, 370] width 146 height 19
drag, startPoint x: 215, startPoint y: 372, endPoint x: 143, endPoint y: 364, distance: 72.0
click at [143, 364] on div "Ancho 250 Predeterminado px rem % em vh vw" at bounding box center [204, 370] width 228 height 21
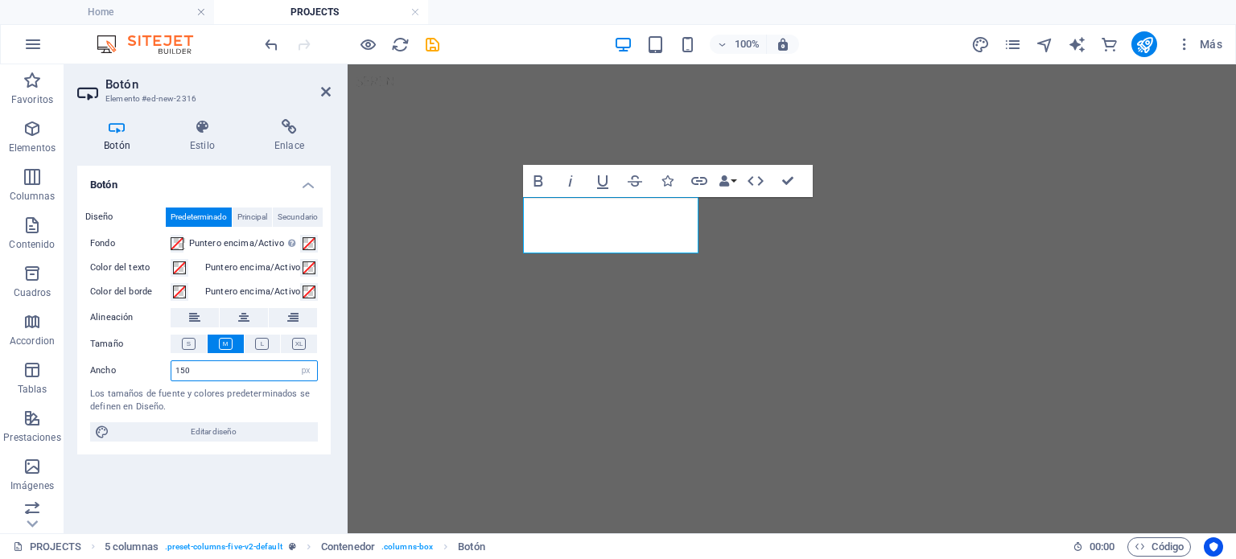
drag, startPoint x: 173, startPoint y: 366, endPoint x: 182, endPoint y: 367, distance: 8.9
click at [182, 367] on input "150" at bounding box center [244, 370] width 146 height 19
type input "160"
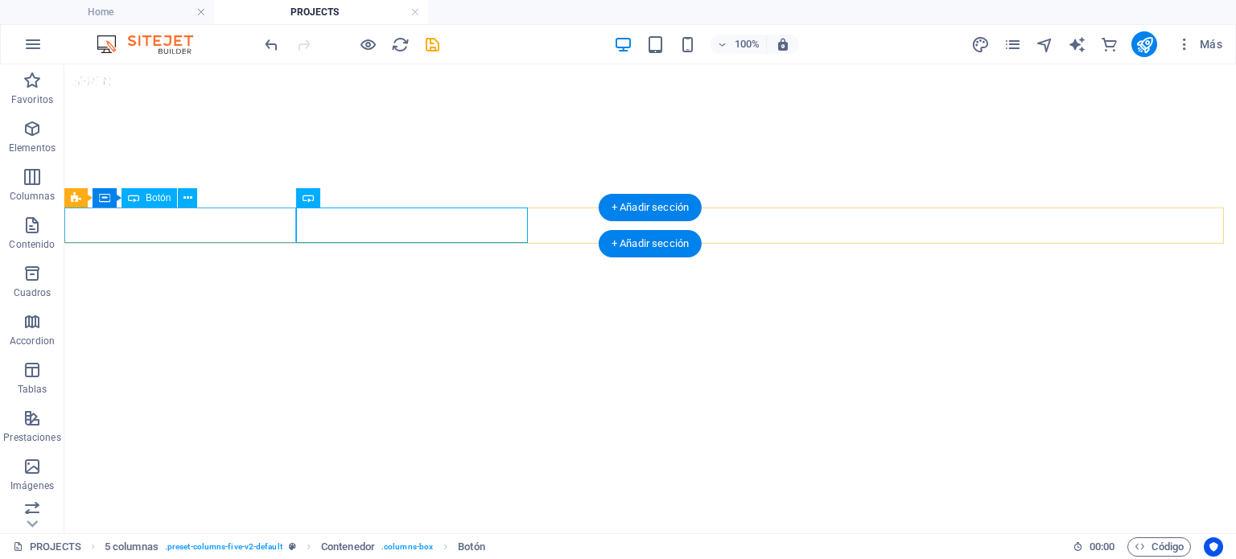
select select "px"
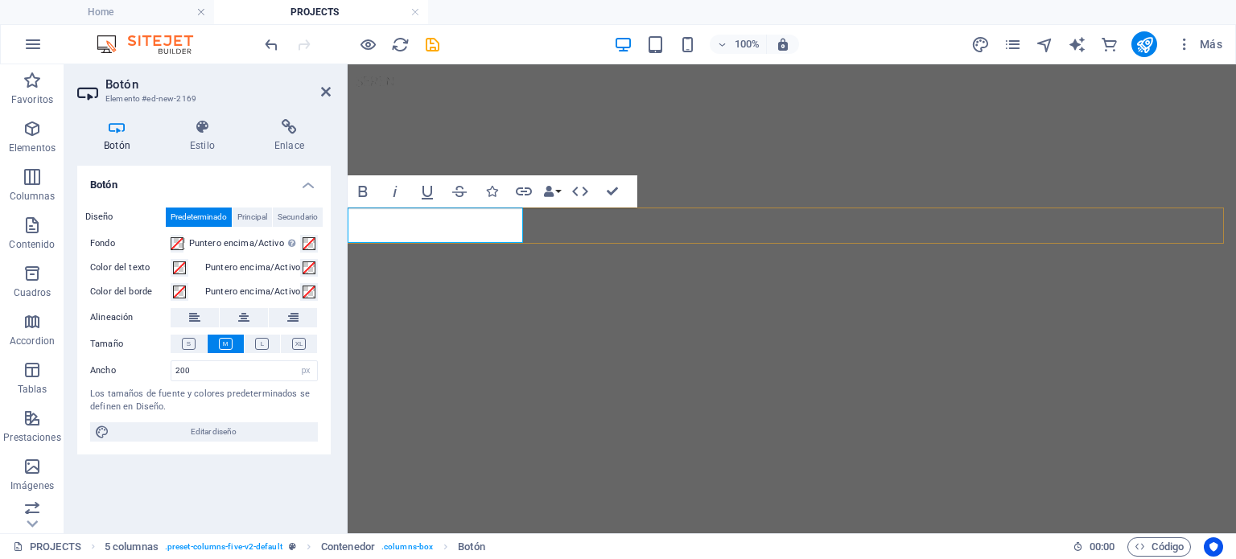
drag, startPoint x: 219, startPoint y: 369, endPoint x: 156, endPoint y: 367, distance: 62.8
click at [156, 367] on div "Ancho 200 Predeterminado px rem % em vh vw" at bounding box center [204, 370] width 228 height 21
drag, startPoint x: 187, startPoint y: 364, endPoint x: 176, endPoint y: 363, distance: 10.6
click at [176, 363] on input "300" at bounding box center [244, 370] width 146 height 19
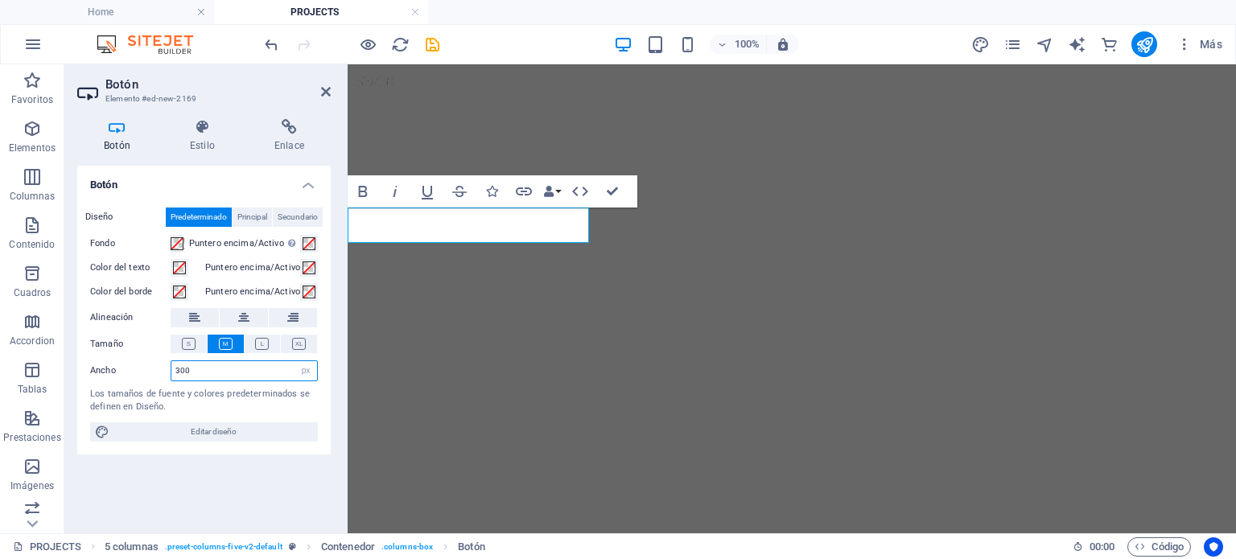
click at [216, 376] on input "300" at bounding box center [244, 370] width 146 height 19
drag, startPoint x: 196, startPoint y: 373, endPoint x: 179, endPoint y: 372, distance: 17.8
click at [179, 372] on input "300" at bounding box center [244, 370] width 146 height 19
drag, startPoint x: 207, startPoint y: 373, endPoint x: 178, endPoint y: 369, distance: 29.1
click at [178, 369] on input "310" at bounding box center [244, 370] width 146 height 19
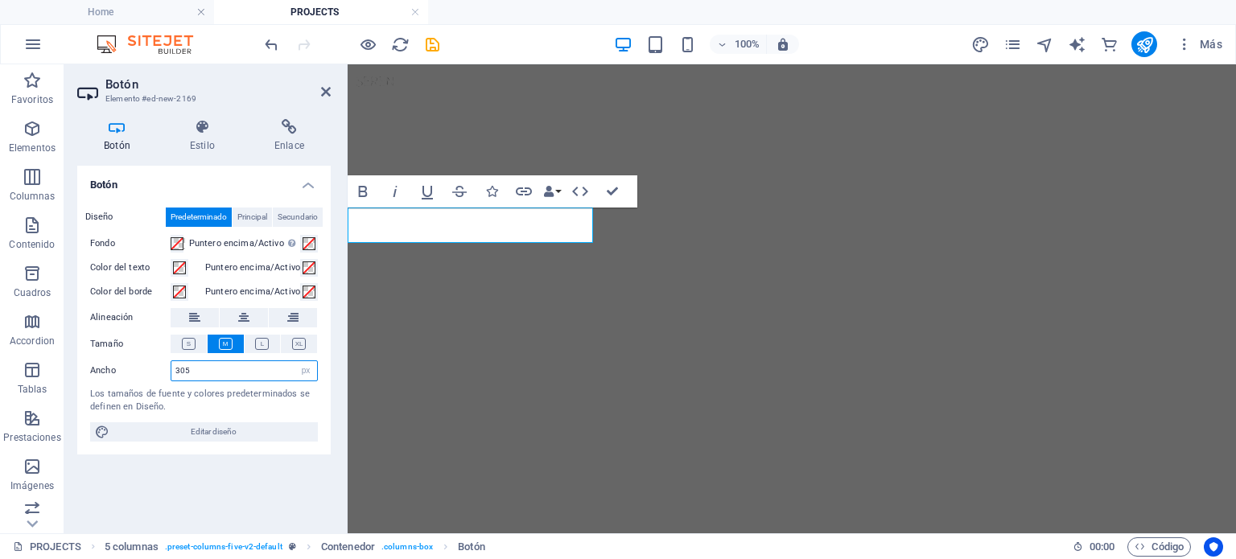
drag, startPoint x: 213, startPoint y: 369, endPoint x: 183, endPoint y: 369, distance: 29.8
click at [183, 369] on input "305" at bounding box center [244, 370] width 146 height 19
type input "304"
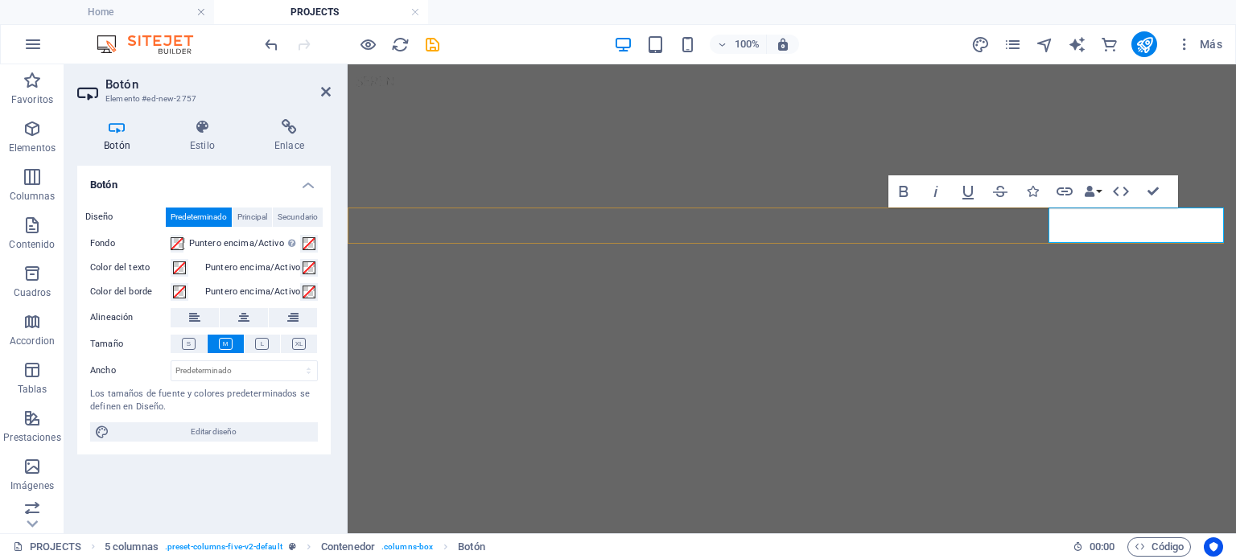
click at [293, 370] on select "Predeterminado px rem % em vh vw" at bounding box center [244, 370] width 146 height 19
select select "px"
click at [294, 361] on select "Predeterminado px rem % em vh vw" at bounding box center [244, 370] width 146 height 19
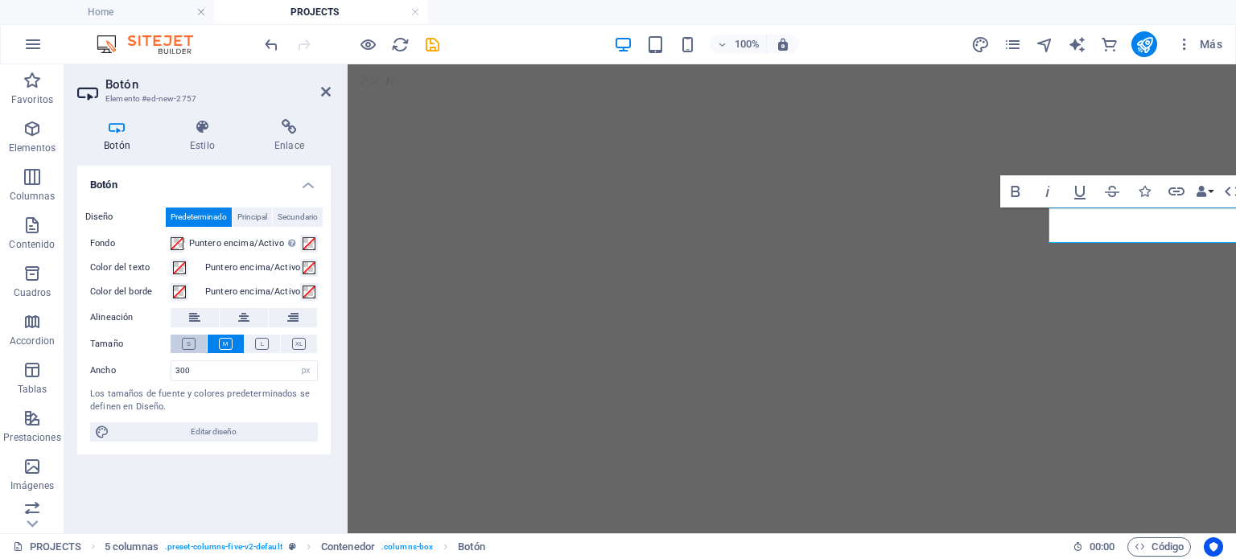
click at [175, 341] on button at bounding box center [189, 344] width 36 height 19
click at [222, 340] on icon at bounding box center [226, 344] width 14 height 12
drag, startPoint x: 196, startPoint y: 377, endPoint x: 167, endPoint y: 375, distance: 28.2
click at [167, 375] on div "Ancho 300 Predeterminado px rem % em vh vw" at bounding box center [204, 370] width 228 height 21
type input "250"
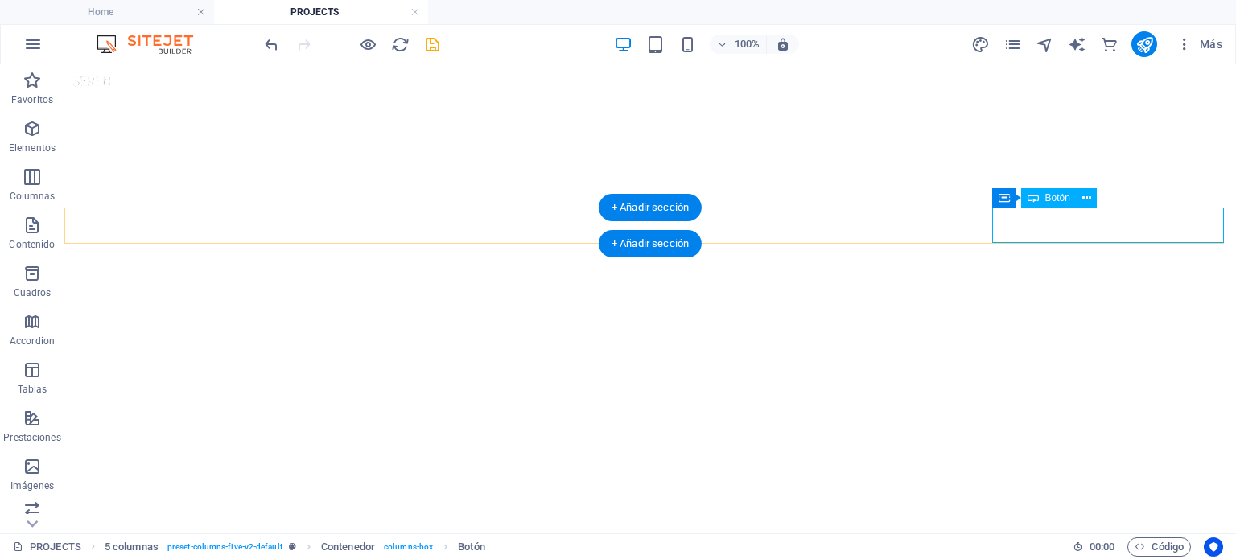
select select "px"
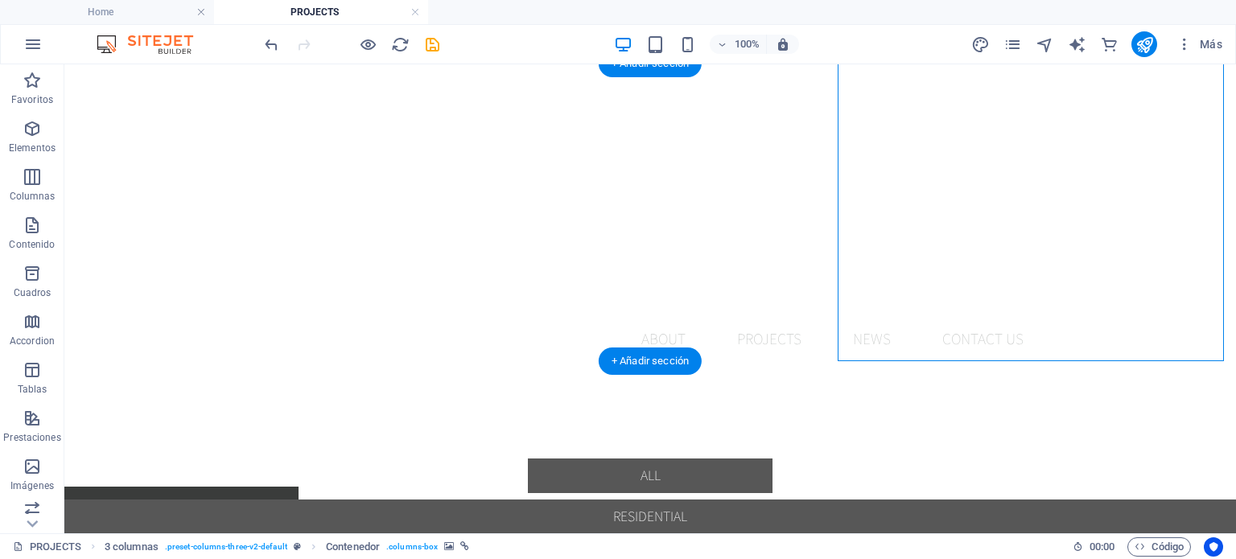
scroll to position [0, 0]
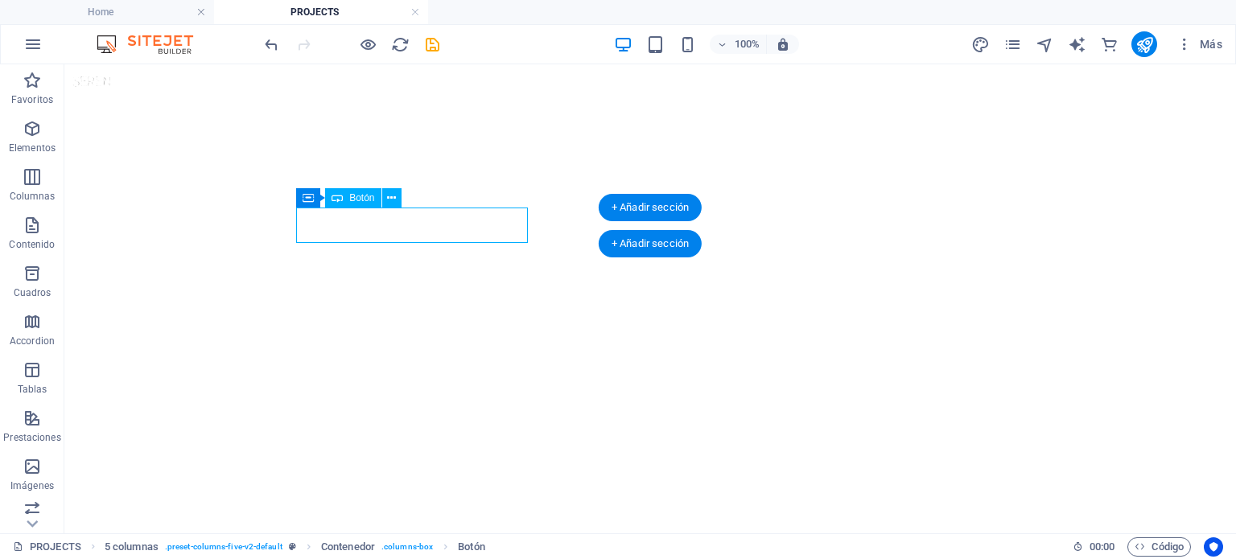
select select "px"
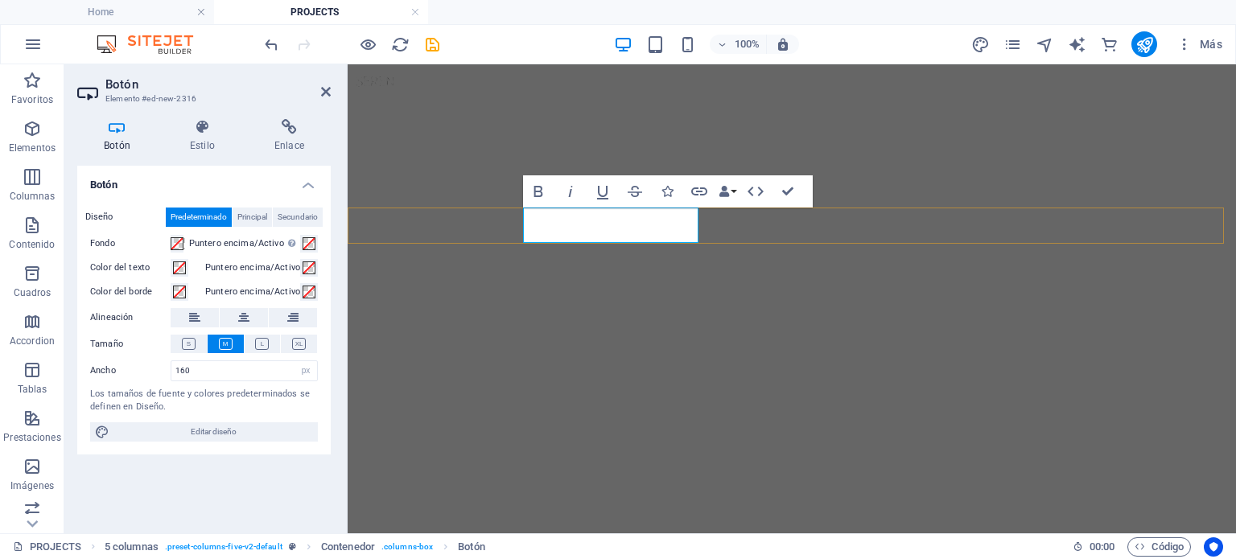
drag, startPoint x: 194, startPoint y: 371, endPoint x: 174, endPoint y: 364, distance: 21.4
click at [174, 364] on input "160" at bounding box center [244, 370] width 146 height 19
type input "200"
click at [247, 319] on icon at bounding box center [243, 317] width 11 height 19
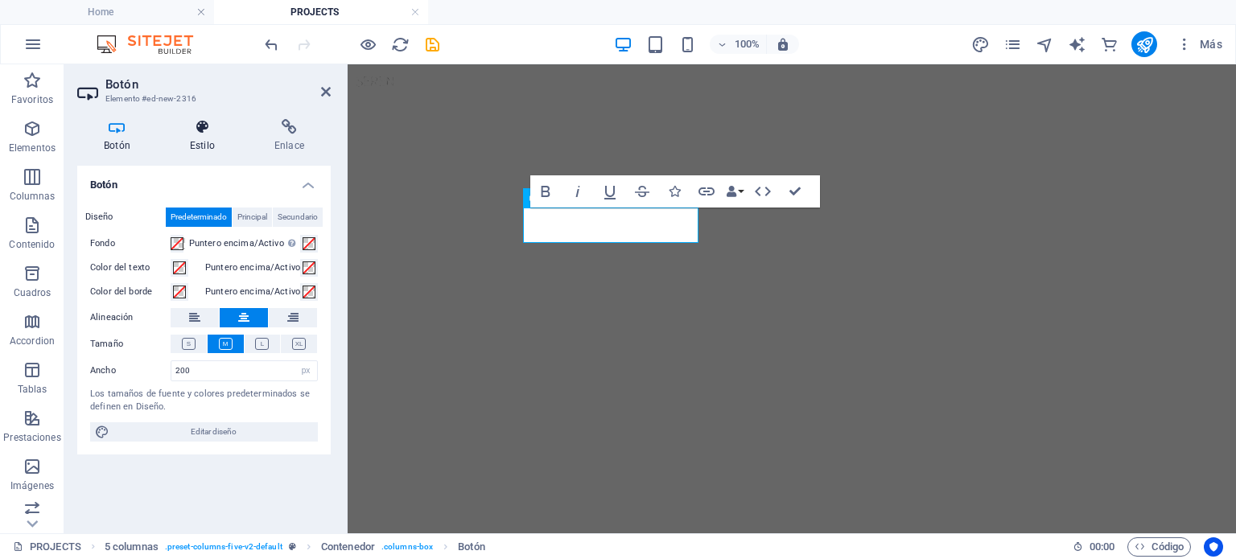
click at [212, 131] on icon at bounding box center [202, 127] width 78 height 16
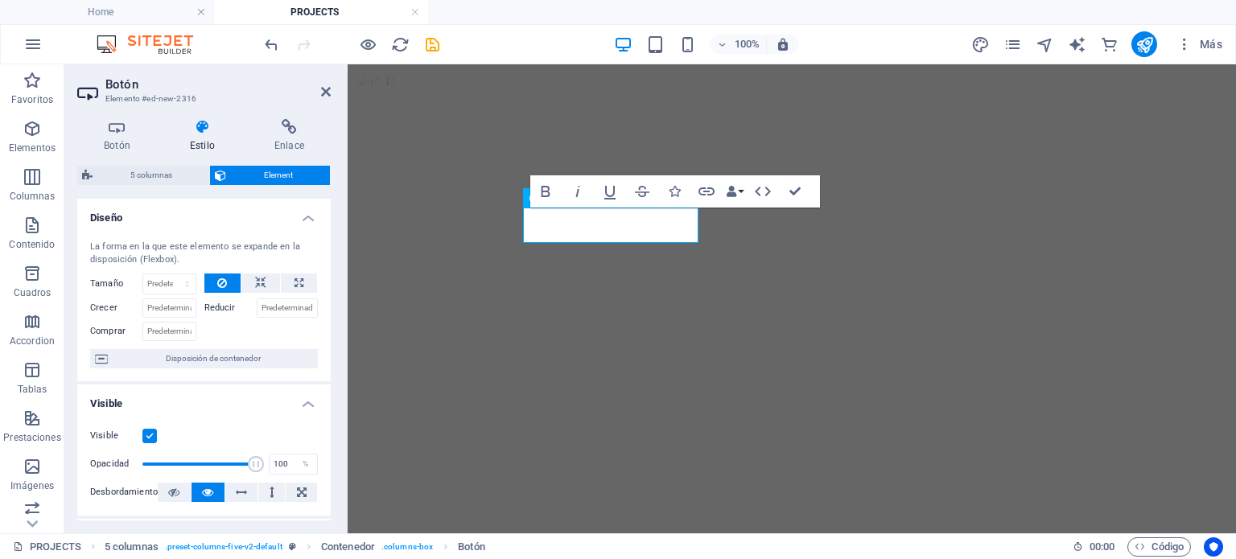
scroll to position [214, 0]
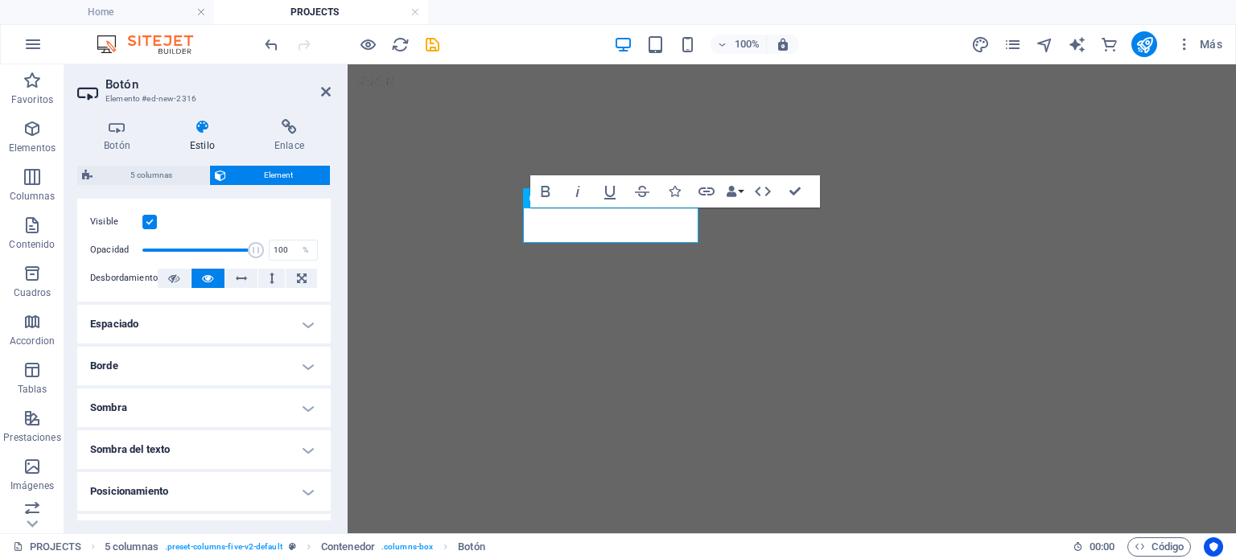
click at [253, 331] on h4 "Espaciado" at bounding box center [203, 324] width 253 height 39
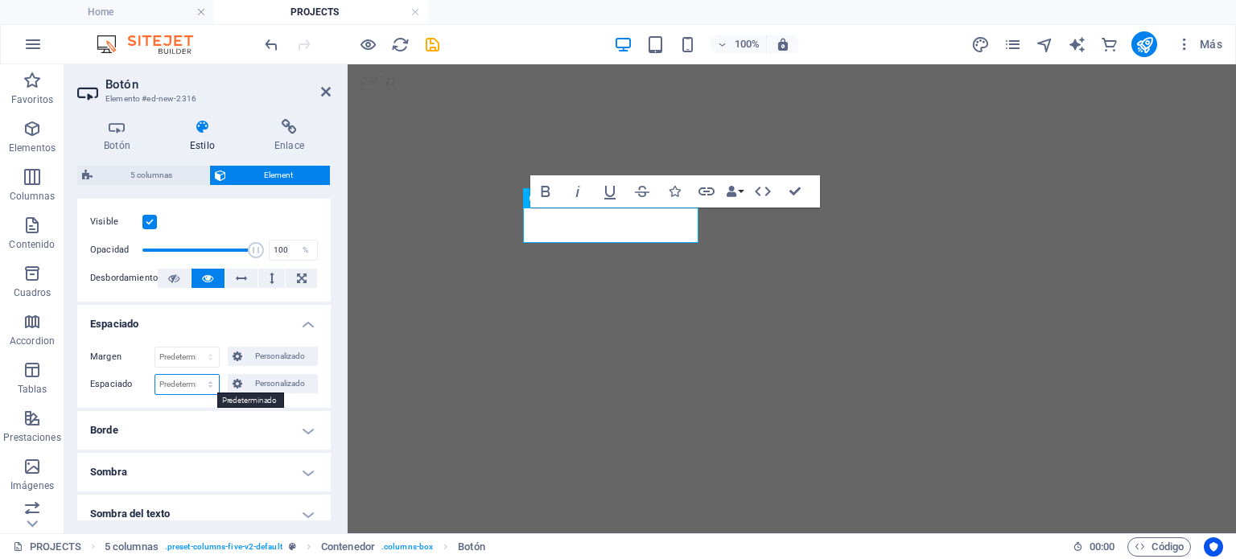
click at [195, 381] on select "Predeterminado px rem % vh vw Personalizado" at bounding box center [187, 384] width 64 height 19
select select "px"
click at [194, 375] on select "Predeterminado px rem % vh vw Personalizado" at bounding box center [187, 384] width 64 height 19
type input "0"
click at [181, 375] on input "0" at bounding box center [187, 384] width 64 height 19
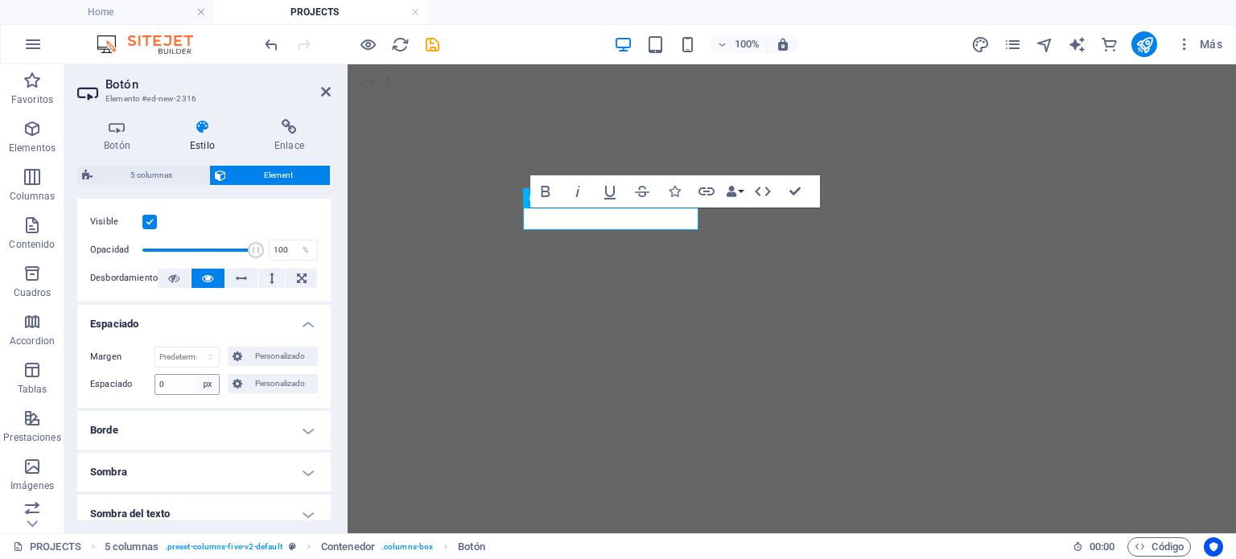
drag, startPoint x: 219, startPoint y: 379, endPoint x: 208, endPoint y: 378, distance: 11.3
click at [212, 379] on div "0 Predeterminado px rem % vh vw Personalizado" at bounding box center [188, 384] width 69 height 21
click at [208, 378] on select "Predeterminado px rem % vh vw Personalizado" at bounding box center [207, 384] width 23 height 19
select select "default"
click at [196, 375] on select "Predeterminado px rem % vh vw Personalizado" at bounding box center [207, 384] width 23 height 19
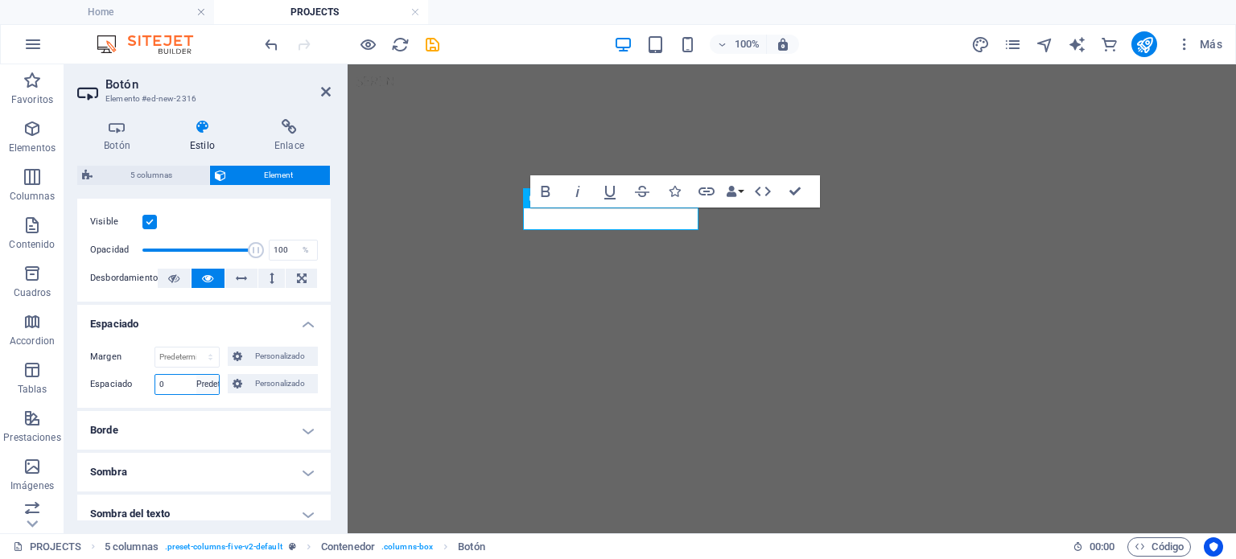
select select "DISABLED_OPTION_VALUE"
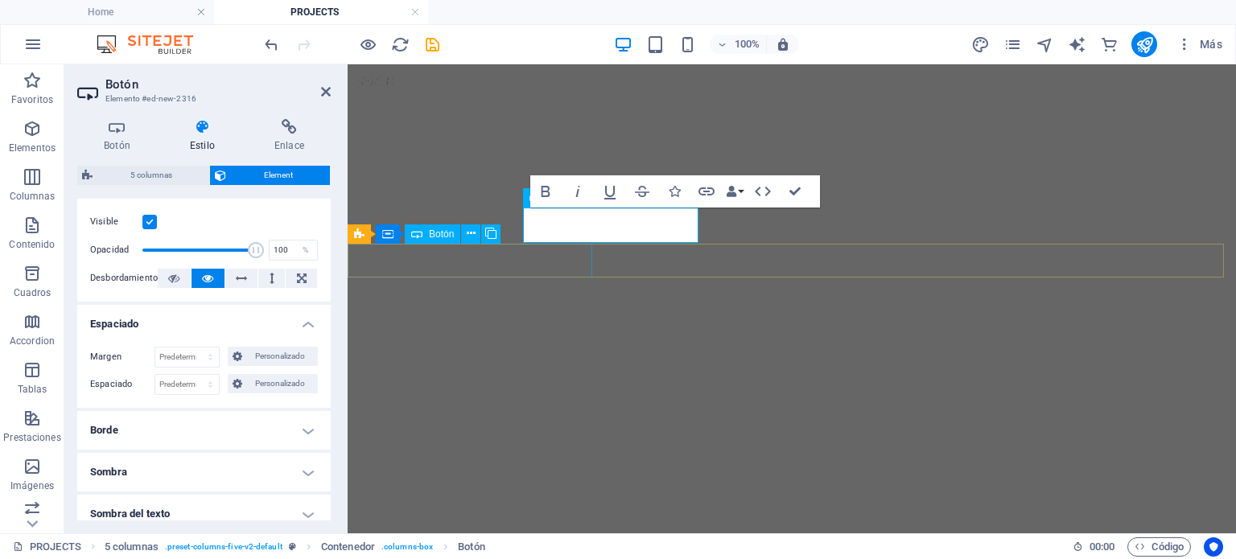
drag, startPoint x: 597, startPoint y: 317, endPoint x: 411, endPoint y: 274, distance: 190.9
type input "80"
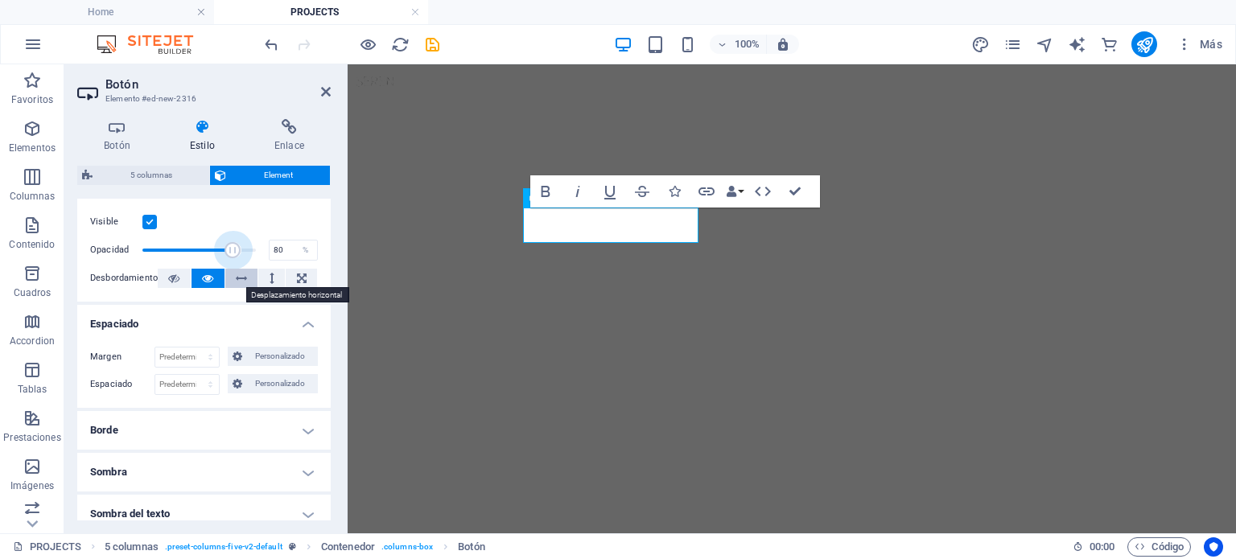
click at [231, 282] on button at bounding box center [241, 278] width 33 height 19
drag, startPoint x: 598, startPoint y: 226, endPoint x: 635, endPoint y: 229, distance: 37.1
click at [167, 274] on button at bounding box center [174, 278] width 33 height 19
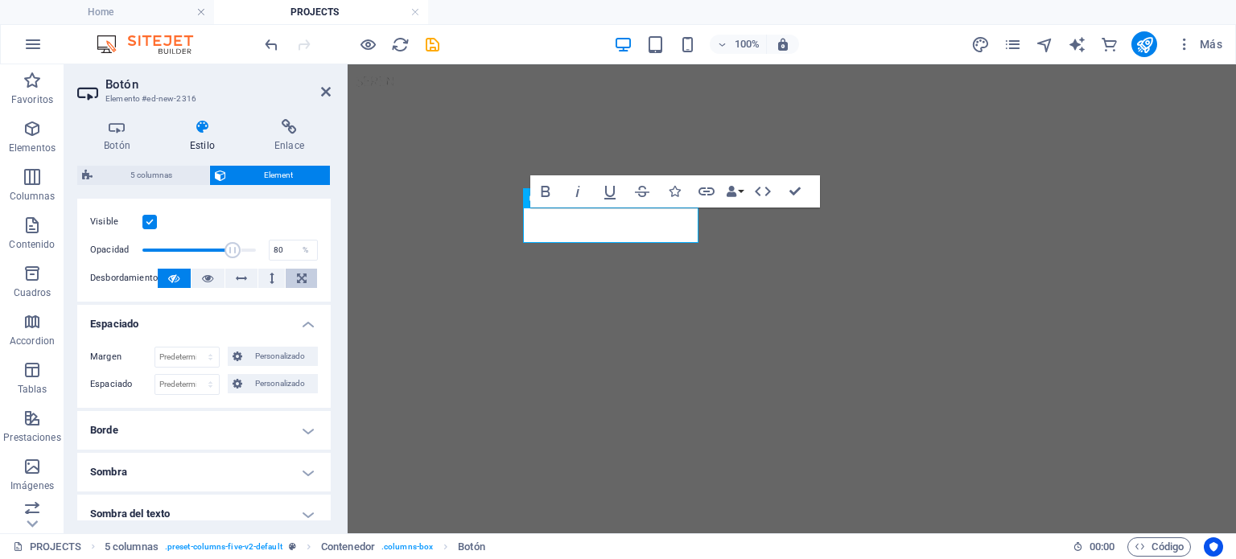
click at [303, 286] on icon at bounding box center [302, 278] width 10 height 19
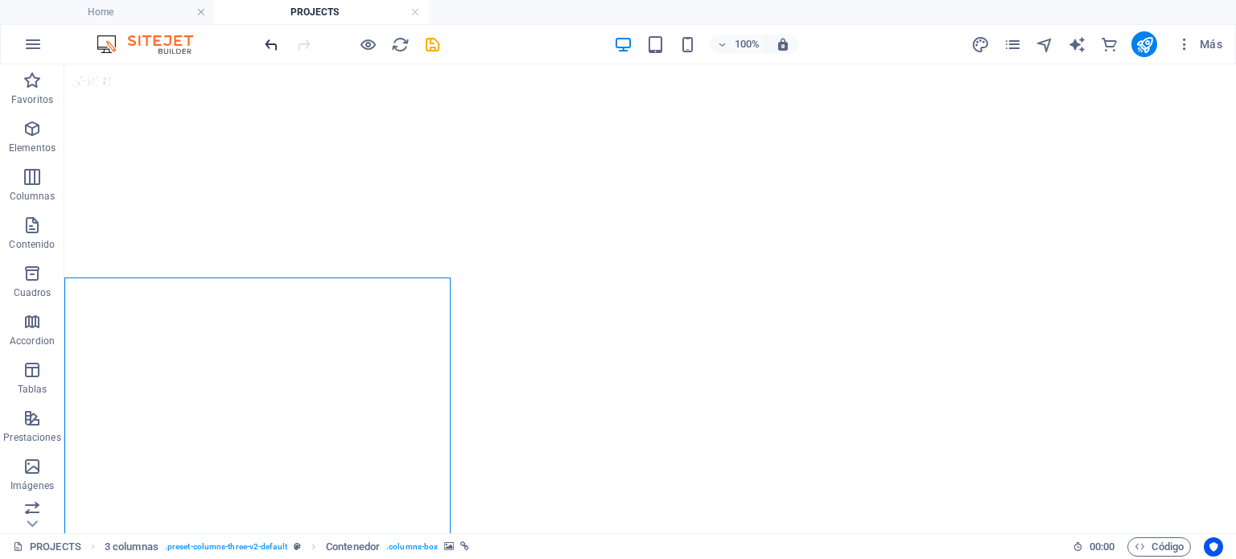
click at [274, 38] on icon "undo" at bounding box center [271, 44] width 19 height 19
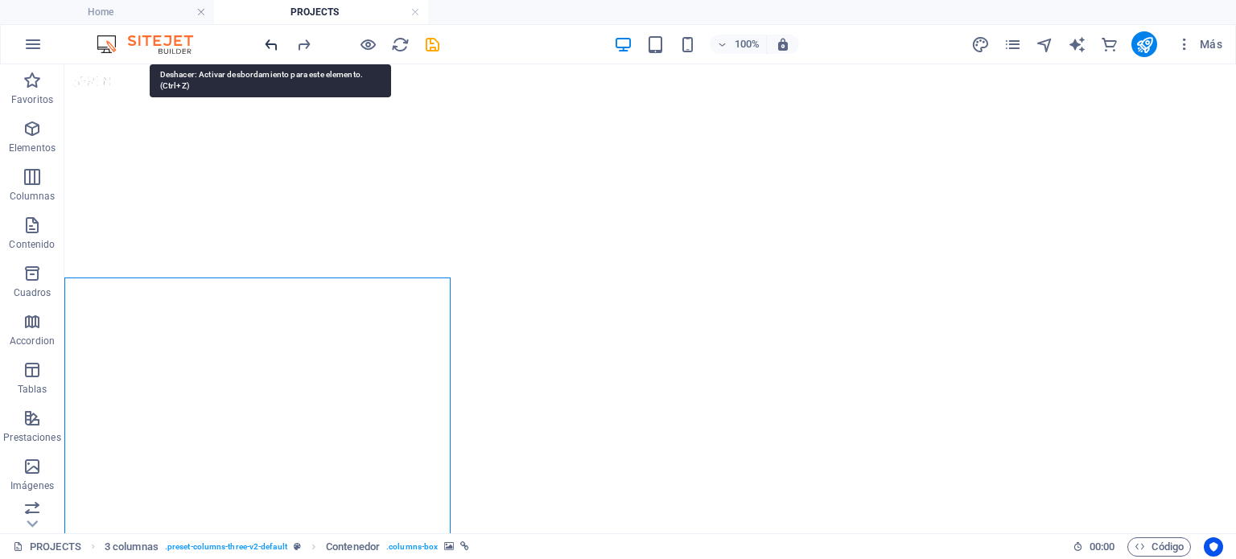
click at [274, 38] on icon "undo" at bounding box center [271, 44] width 19 height 19
click at [274, 44] on icon "undo" at bounding box center [271, 44] width 19 height 19
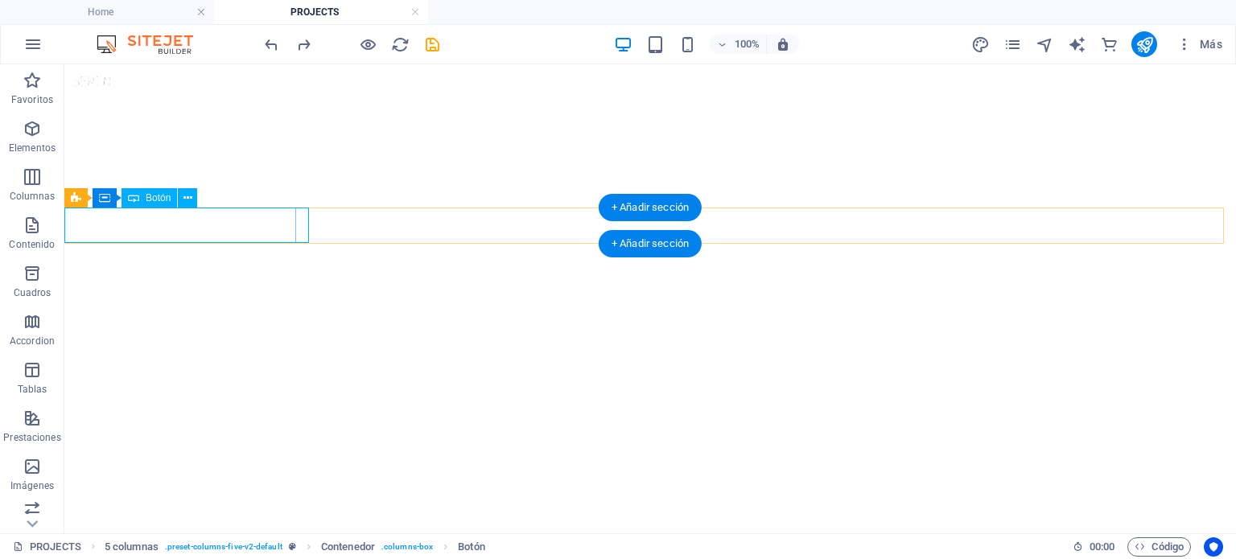
select select "px"
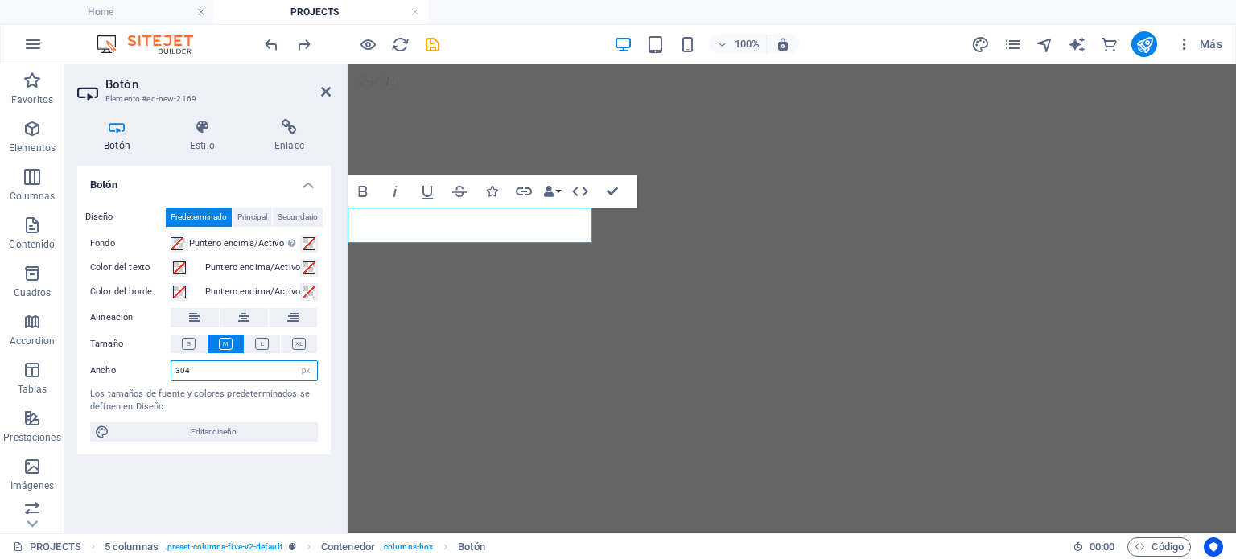
click at [262, 361] on input "304" at bounding box center [244, 370] width 146 height 19
type input "305"
drag, startPoint x: 227, startPoint y: 376, endPoint x: 128, endPoint y: 358, distance: 100.5
click at [128, 358] on div "Diseño Predeterminado Principal Secundario Fondo Puntero encima/Activo Cambia a…" at bounding box center [203, 325] width 253 height 260
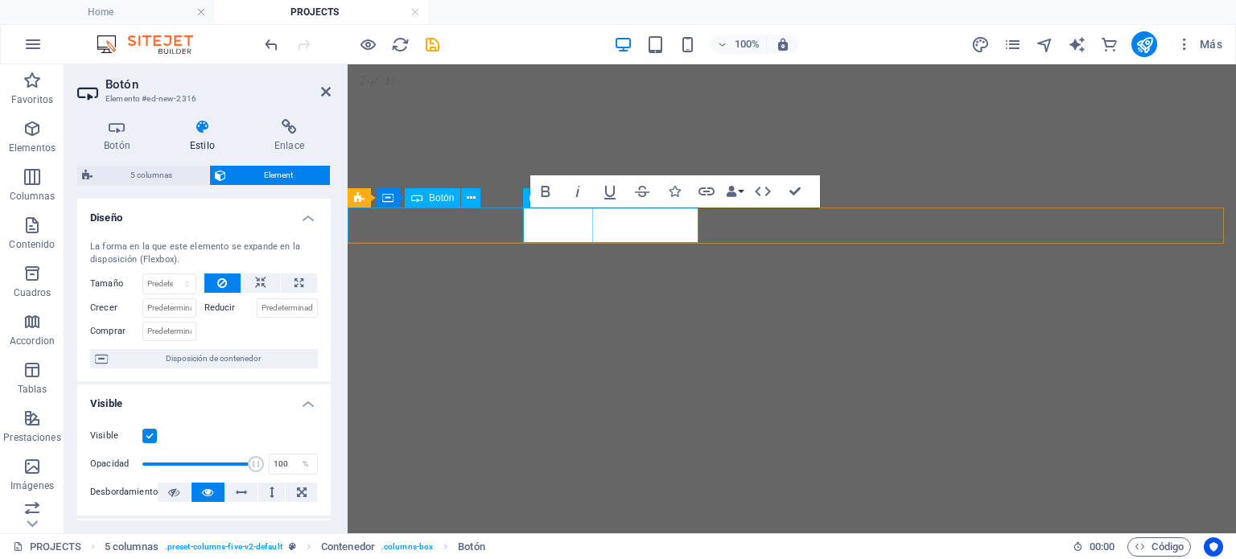
drag, startPoint x: 514, startPoint y: 229, endPoint x: 823, endPoint y: 230, distance: 309.0
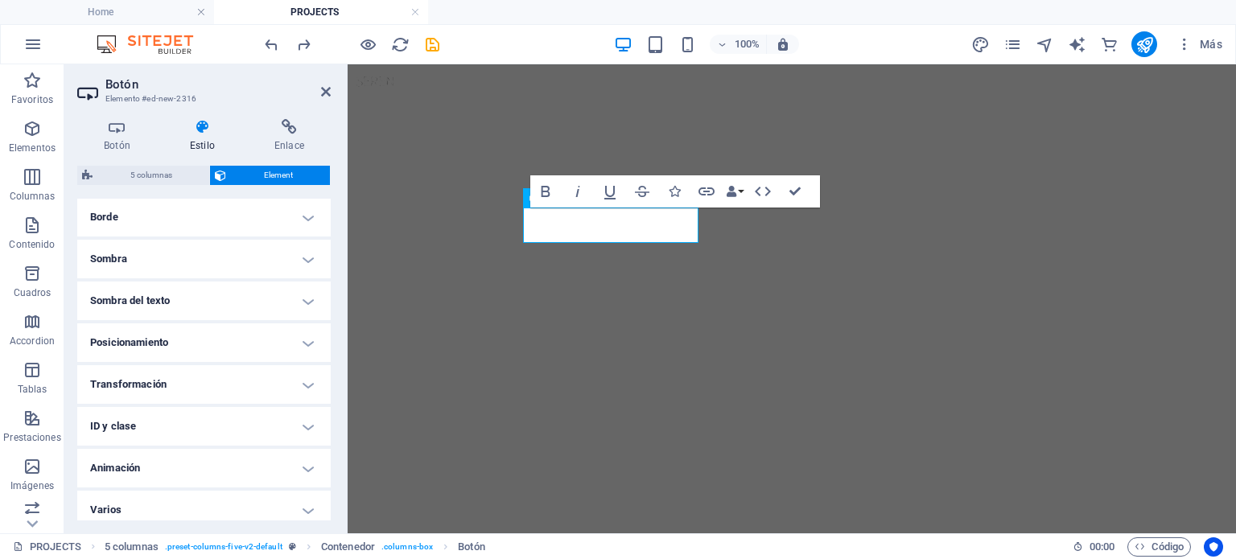
scroll to position [429, 0]
click at [123, 136] on h4 "Botón" at bounding box center [120, 136] width 86 height 34
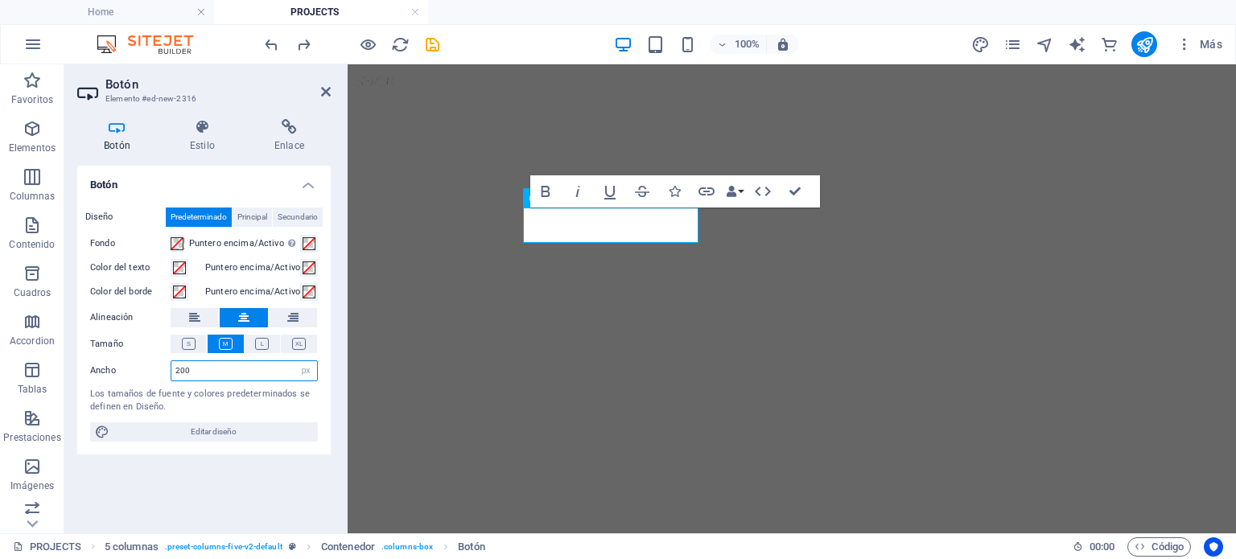
drag, startPoint x: 229, startPoint y: 373, endPoint x: 163, endPoint y: 365, distance: 65.7
click at [163, 365] on div "Ancho 200 Predeterminado px rem % em vh vw" at bounding box center [204, 370] width 228 height 21
paste input "305"
type input "305"
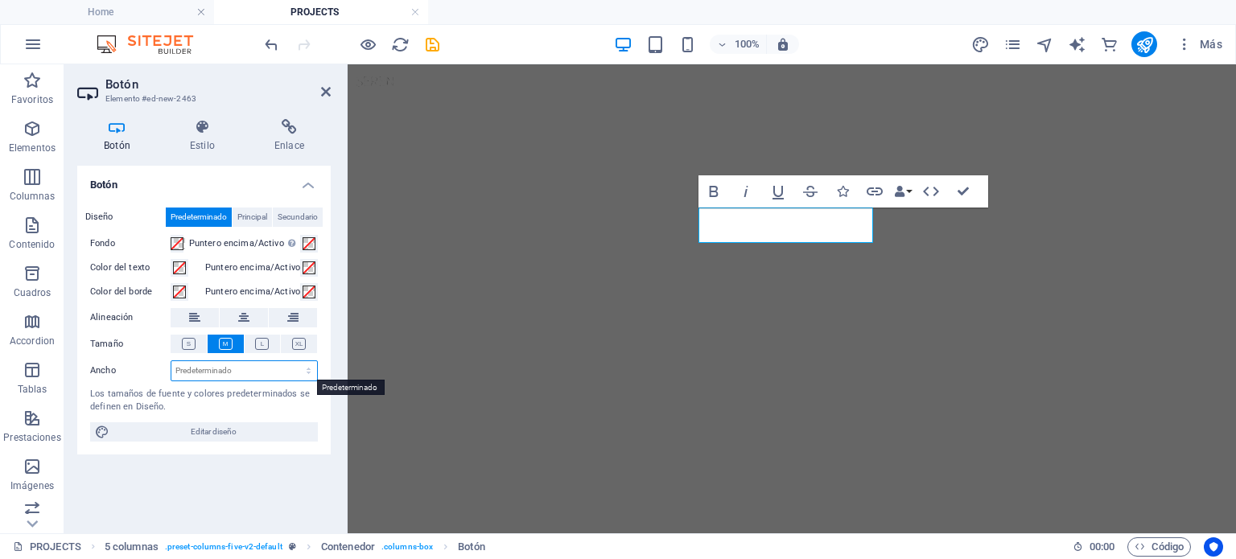
click at [230, 369] on select "Predeterminado px rem % em vh vw" at bounding box center [244, 370] width 146 height 19
click at [250, 314] on button at bounding box center [244, 317] width 48 height 19
click at [259, 373] on select "Predeterminado px rem % em vh vw" at bounding box center [244, 370] width 146 height 19
select select "px"
click at [294, 361] on select "Predeterminado px rem % em vh vw" at bounding box center [244, 370] width 146 height 19
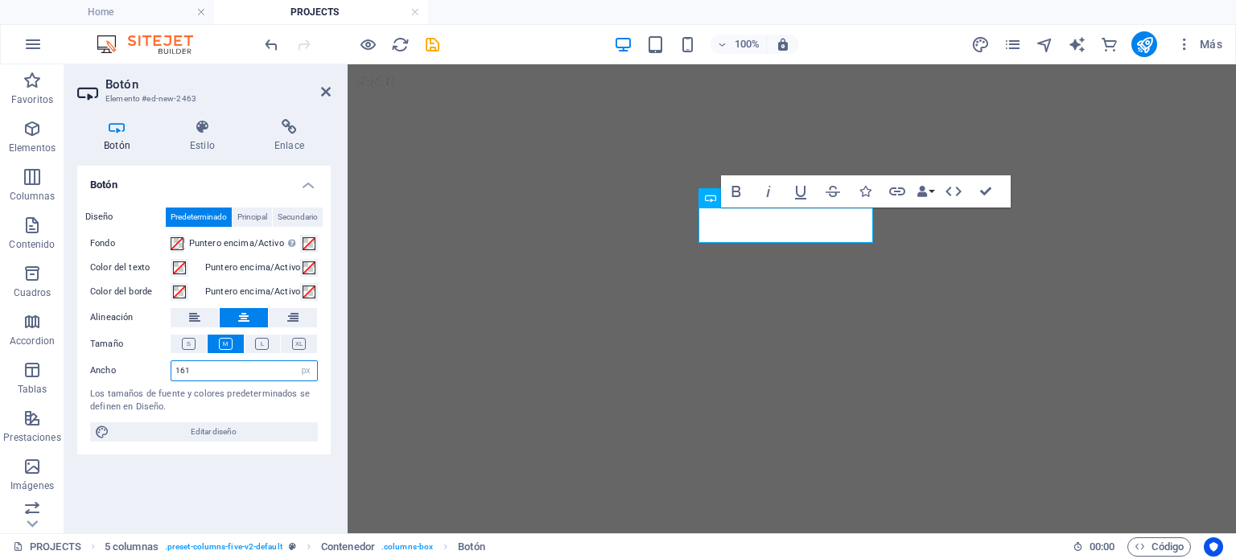
paste input "305"
type input "305"
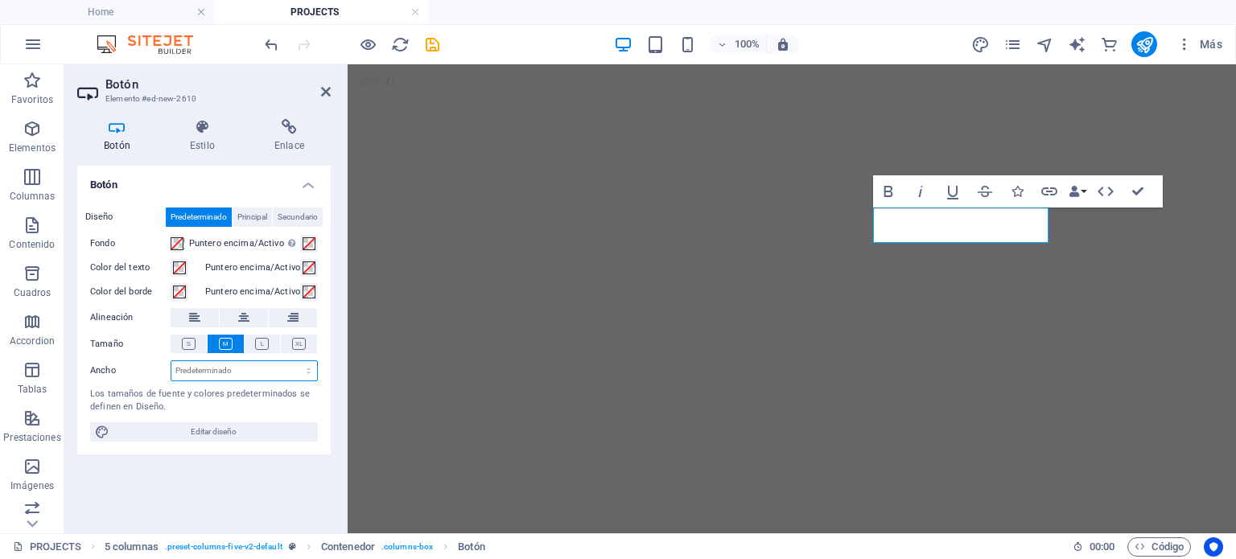
click at [227, 373] on select "Predeterminado px rem % em vh vw" at bounding box center [244, 370] width 146 height 19
select select "px"
click at [294, 361] on select "Predeterminado px rem % em vh vw" at bounding box center [244, 370] width 146 height 19
paste input "305"
type input "305"
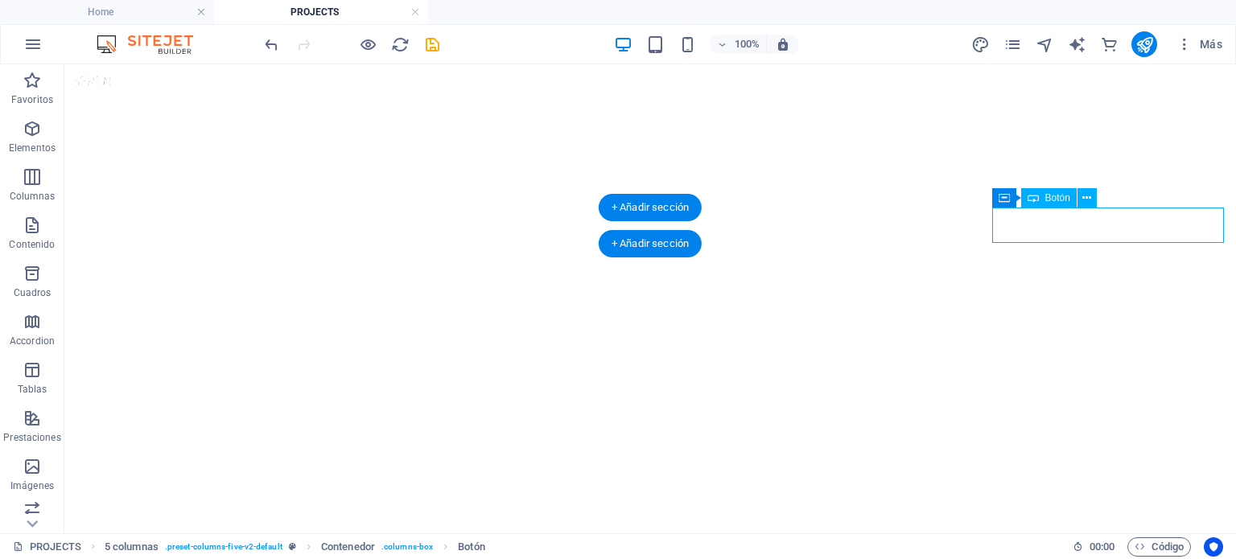
select select "px"
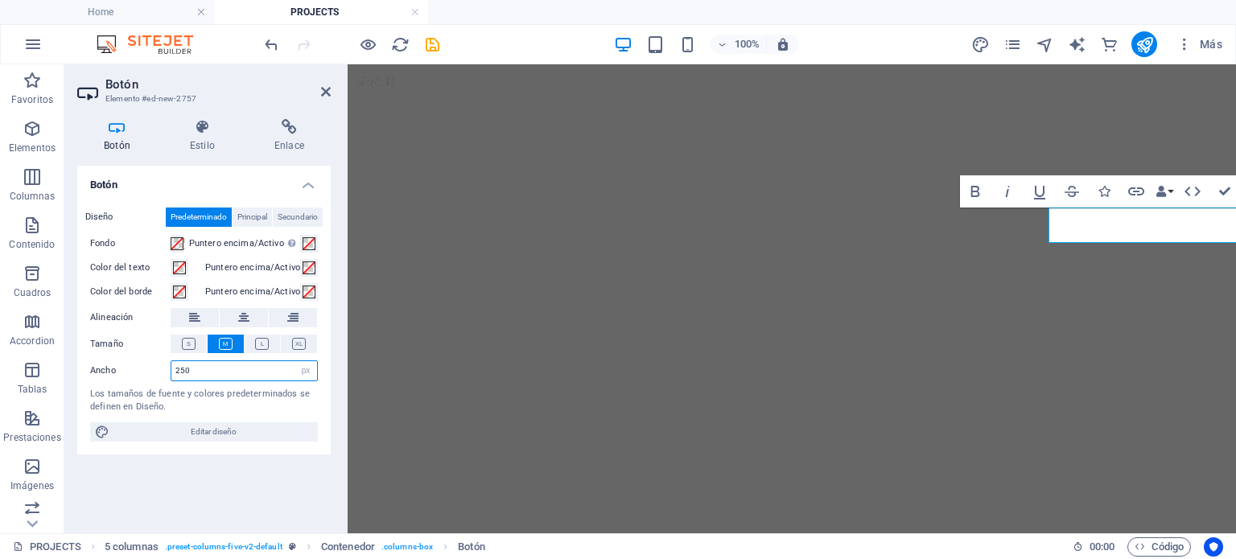
click at [261, 361] on input "250" at bounding box center [244, 370] width 146 height 19
drag, startPoint x: 260, startPoint y: 366, endPoint x: 165, endPoint y: 356, distance: 95.4
click at [165, 356] on div "Diseño Predeterminado Principal Secundario Fondo Puntero encima/Activo Cambia a…" at bounding box center [203, 325] width 253 height 260
paste input "305"
type input "305"
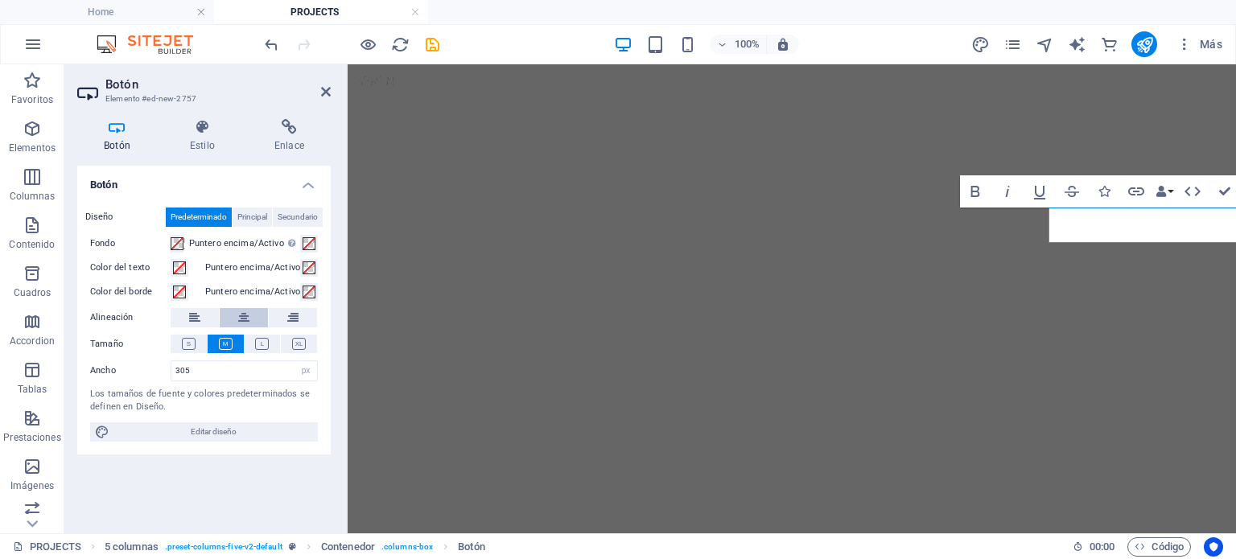
click at [255, 316] on button at bounding box center [244, 317] width 48 height 19
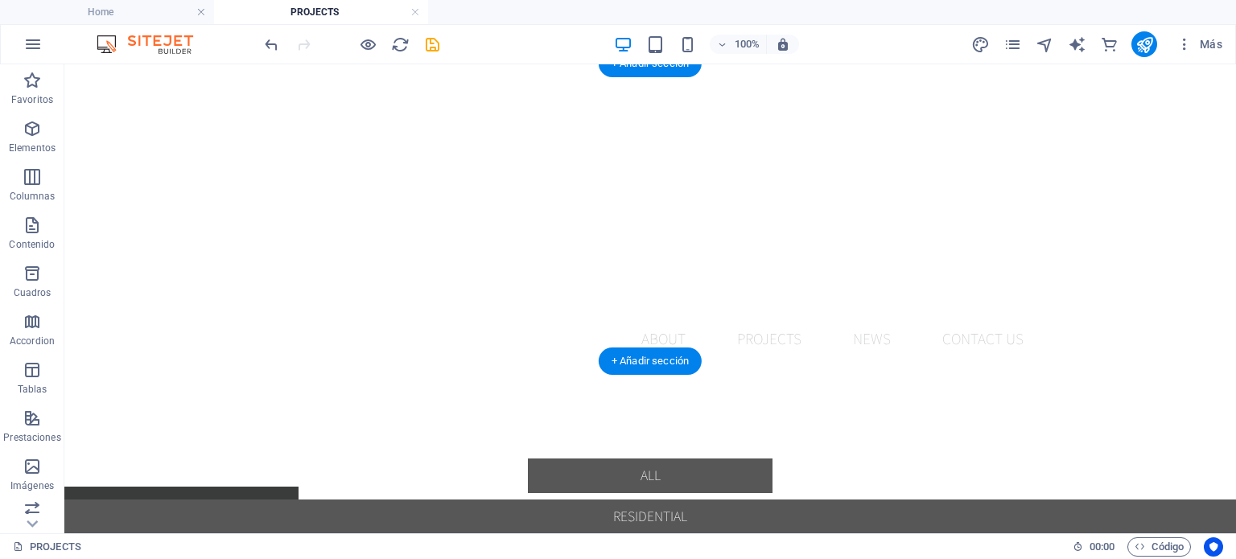
scroll to position [0, 0]
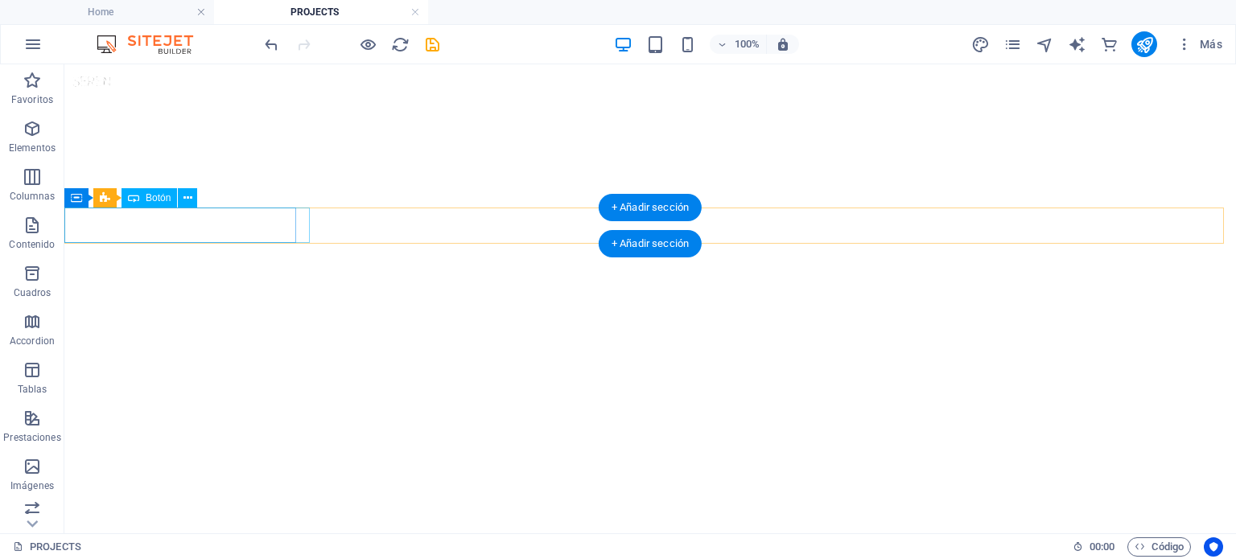
select select "px"
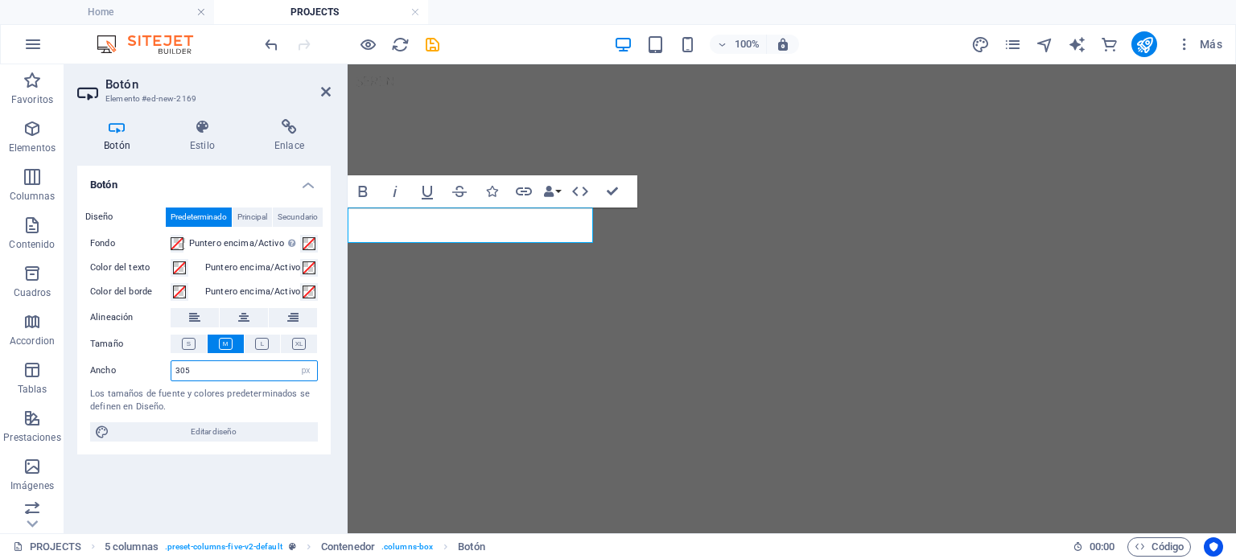
drag, startPoint x: 207, startPoint y: 369, endPoint x: 167, endPoint y: 365, distance: 39.6
click at [167, 365] on div "Ancho 305 Predeterminado px rem % em vh vw" at bounding box center [204, 370] width 228 height 21
type input "270"
click at [237, 324] on button at bounding box center [244, 317] width 48 height 19
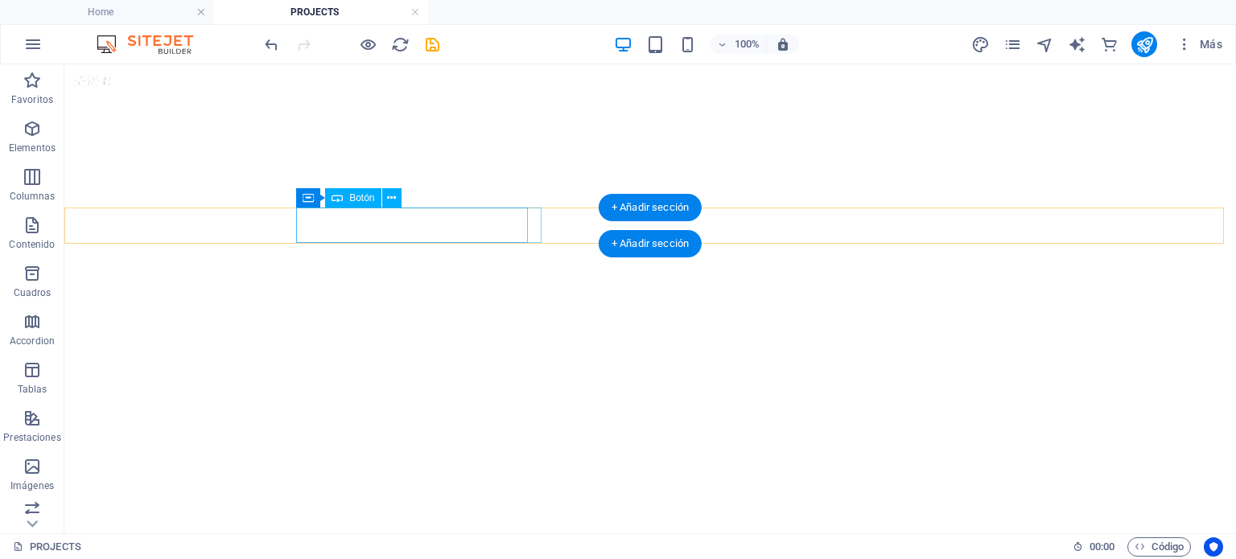
select select "px"
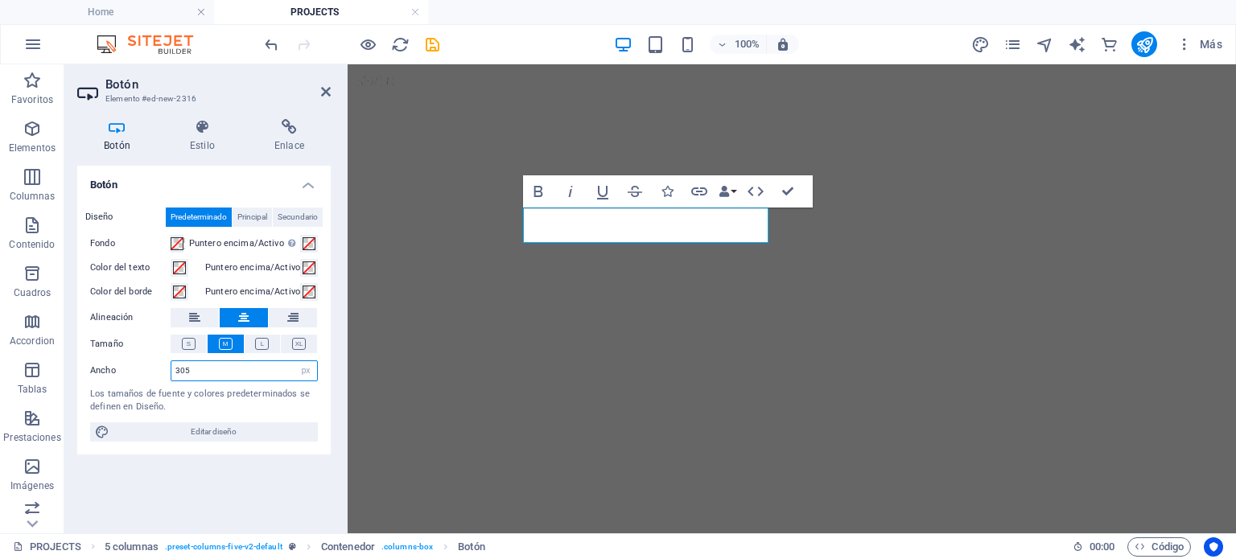
drag, startPoint x: 204, startPoint y: 378, endPoint x: 174, endPoint y: 373, distance: 30.3
click at [174, 373] on input "305" at bounding box center [244, 370] width 146 height 19
type input "270"
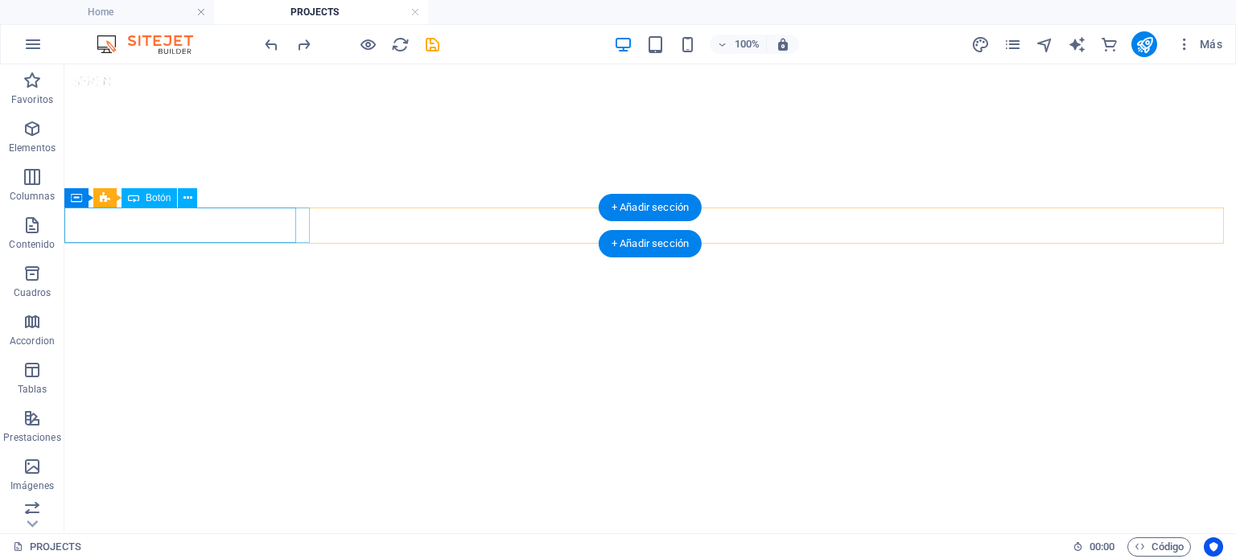
select select "px"
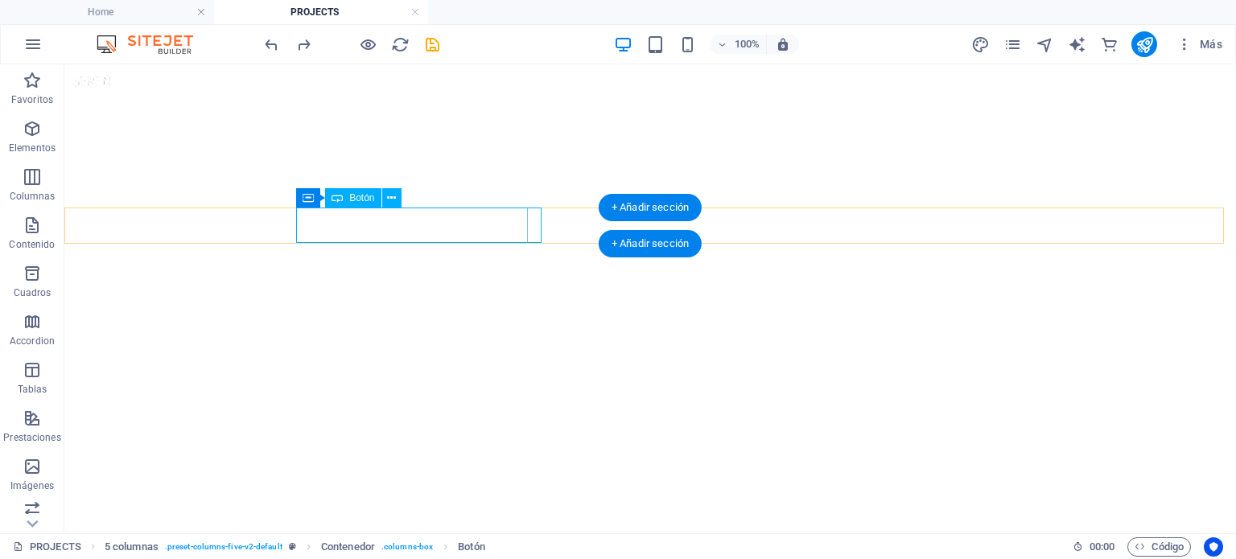
select select "px"
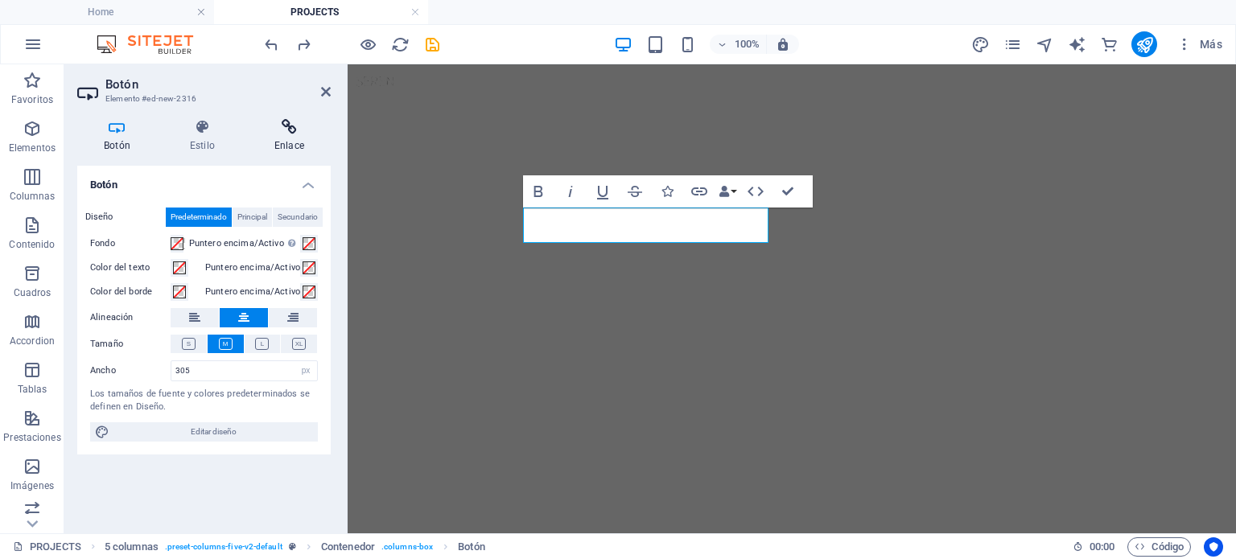
click at [278, 138] on h4 "Enlace" at bounding box center [289, 136] width 83 height 34
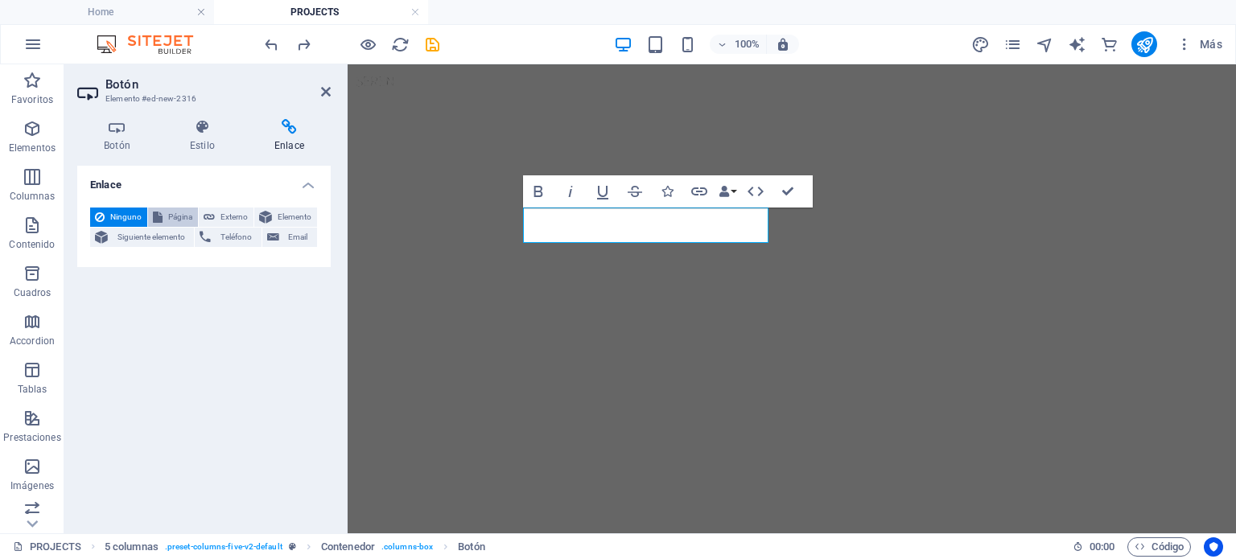
click at [184, 222] on span "Página" at bounding box center [180, 217] width 26 height 19
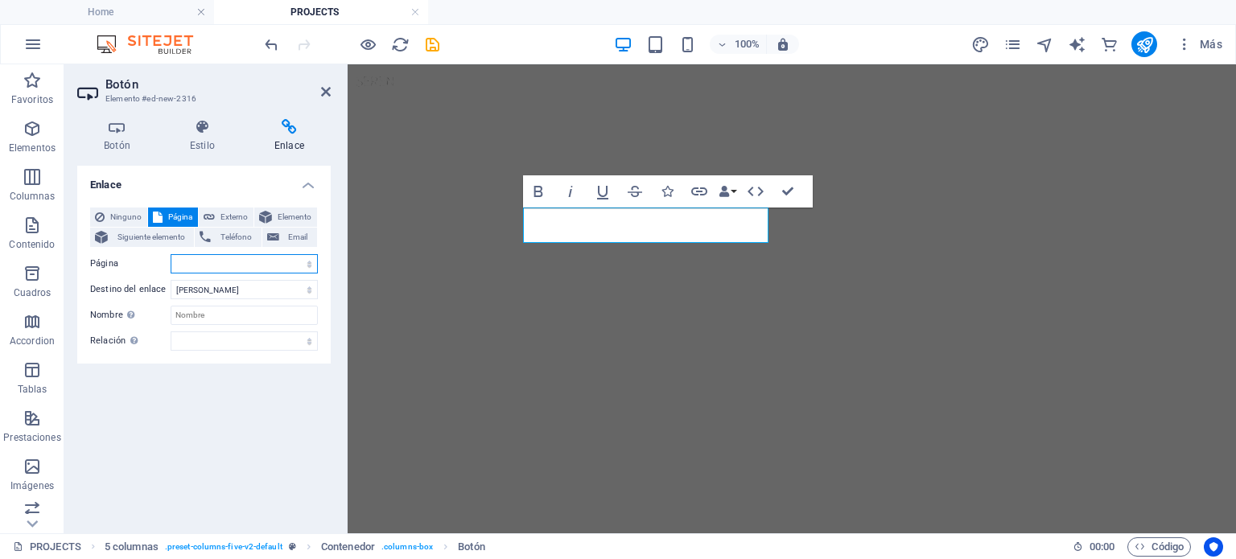
click at [265, 261] on select "Home ABOUT news contact us PROJECTS REAL STATE COMERCIAL RESIDENCIAL remodelaci…" at bounding box center [244, 263] width 147 height 19
select select "7"
click at [171, 254] on select "Home ABOUT news contact us PROJECTS REAL STATE COMERCIAL RESIDENCIAL remodelaci…" at bounding box center [244, 263] width 147 height 19
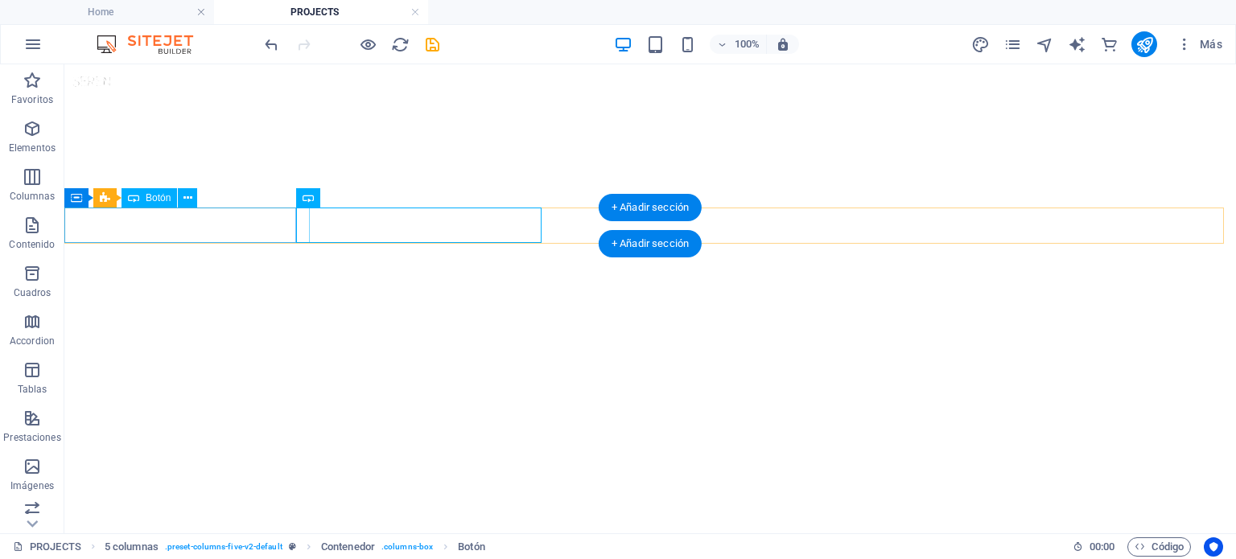
select select "px"
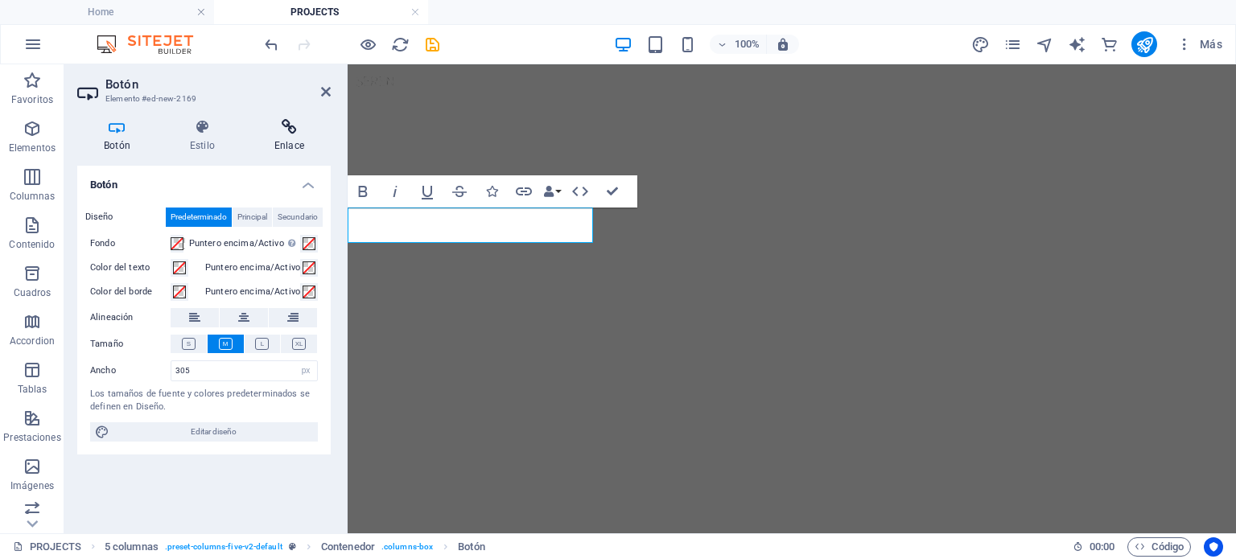
click at [325, 146] on h4 "Enlace" at bounding box center [289, 136] width 83 height 34
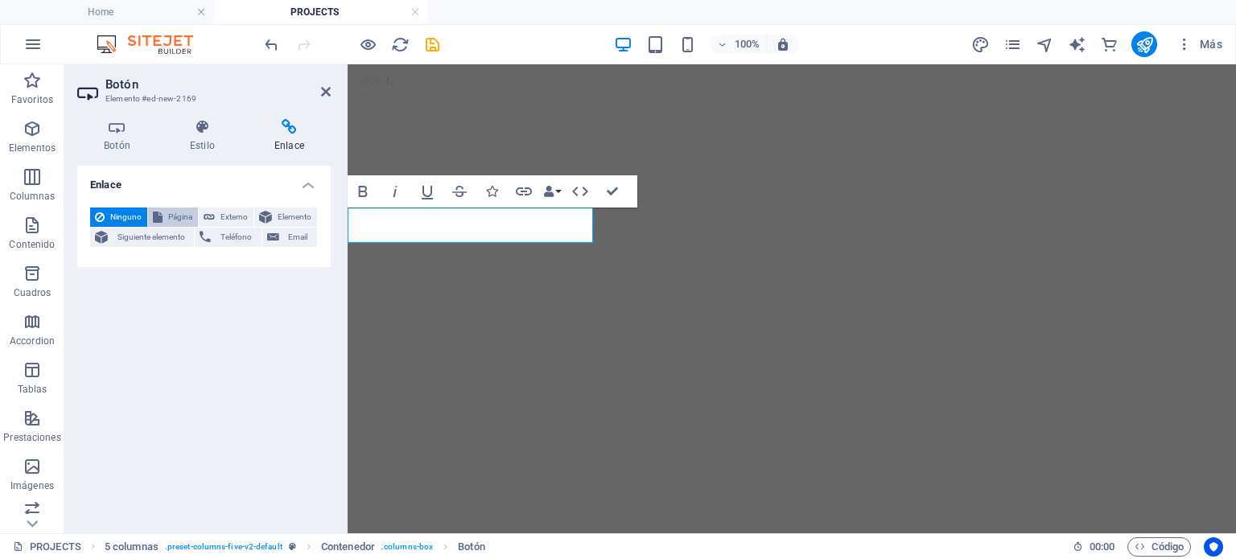
click at [171, 213] on span "Página" at bounding box center [180, 217] width 26 height 19
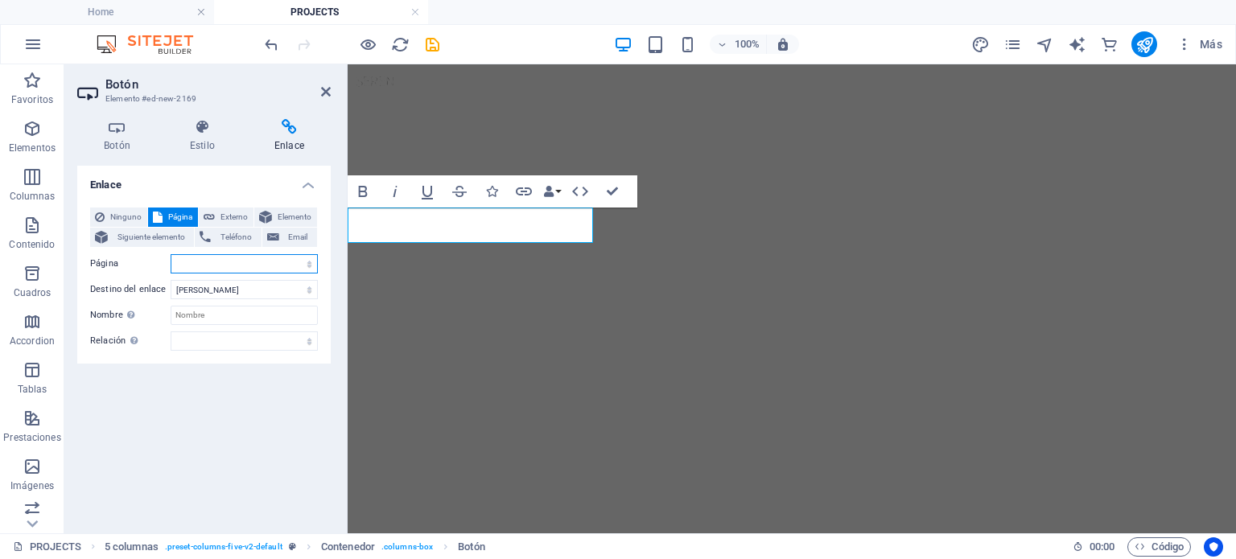
click at [202, 262] on select "Home ABOUT news contact us PROJECTS REAL STATE COMERCIAL RESIDENCIAL remodelaci…" at bounding box center [244, 263] width 147 height 19
select select "4"
click at [171, 254] on select "Home ABOUT news contact us PROJECTS REAL STATE COMERCIAL RESIDENCIAL remodelaci…" at bounding box center [244, 263] width 147 height 19
drag, startPoint x: 625, startPoint y: 184, endPoint x: 570, endPoint y: 121, distance: 83.9
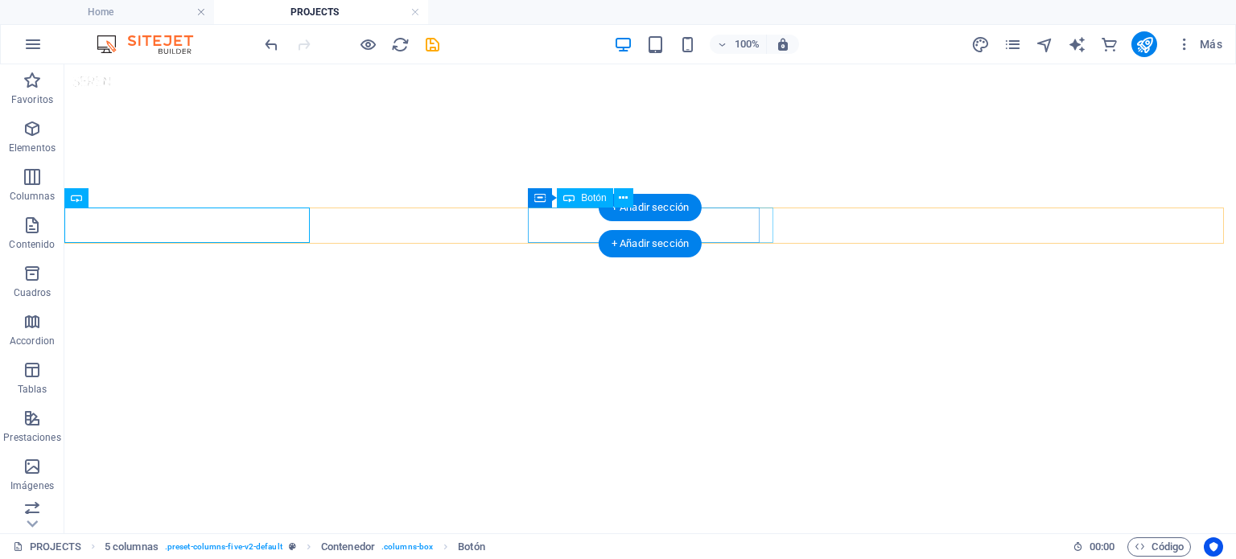
select select "px"
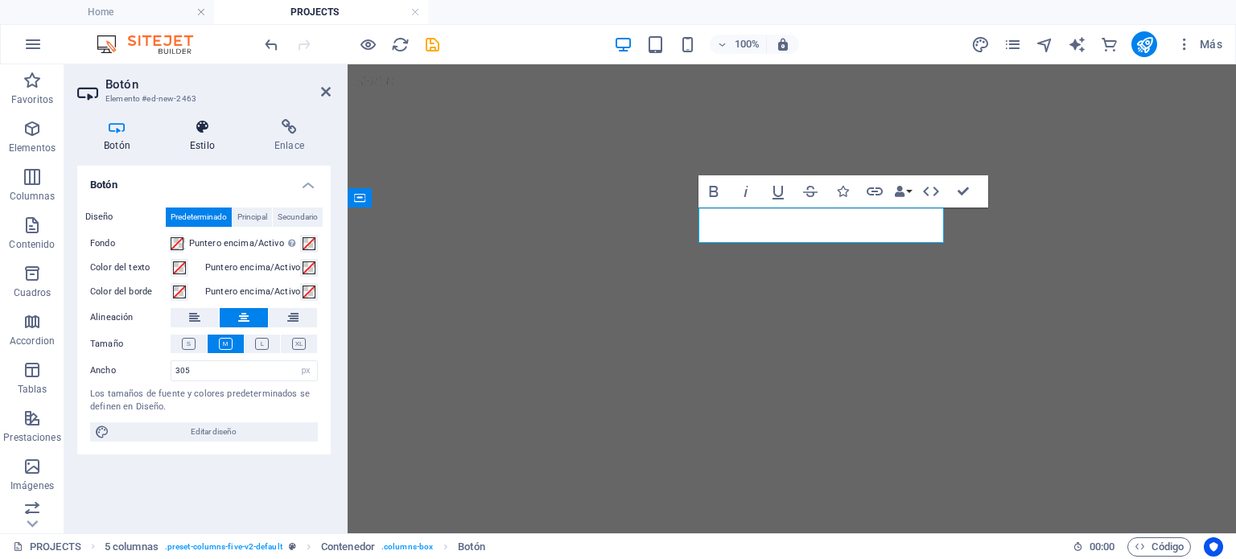
click at [209, 136] on h4 "Estilo" at bounding box center [205, 136] width 84 height 34
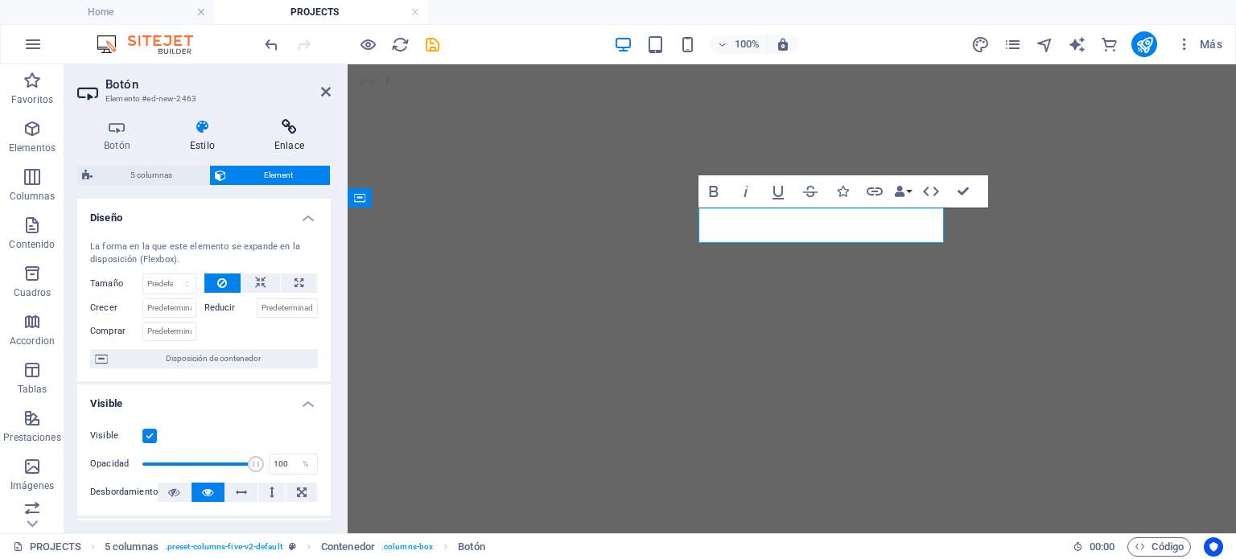
click at [265, 133] on icon at bounding box center [289, 127] width 83 height 16
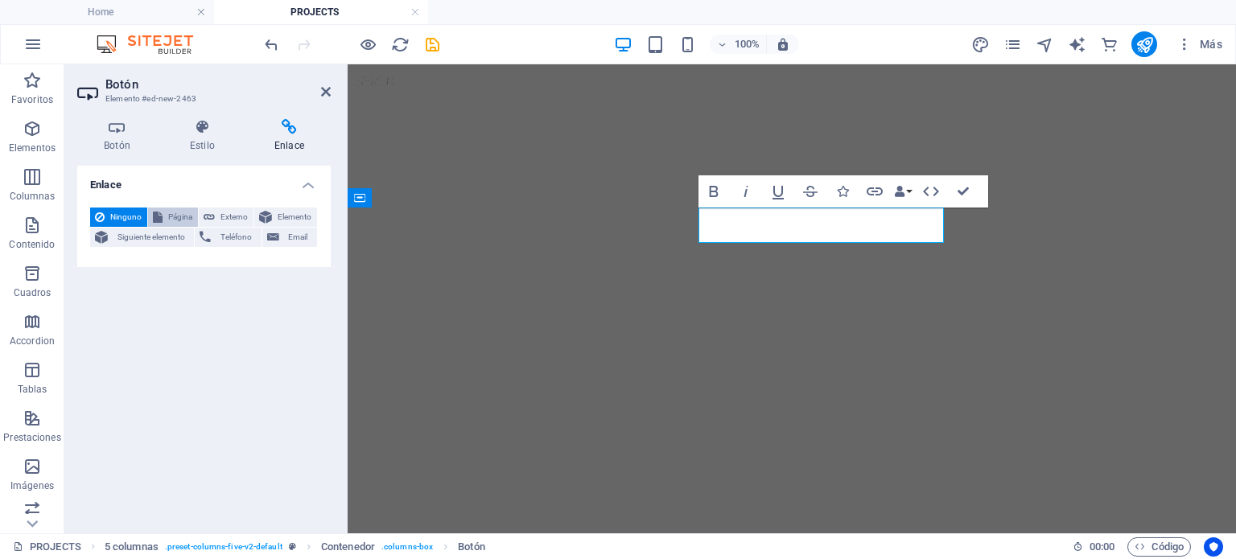
click at [173, 212] on span "Página" at bounding box center [180, 217] width 26 height 19
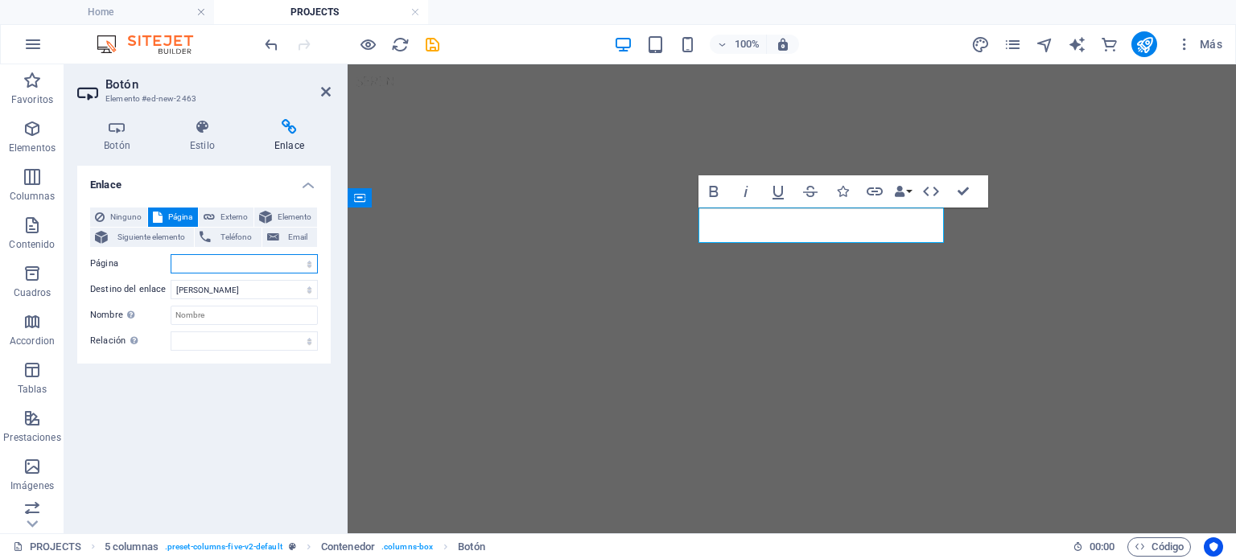
click at [257, 267] on select "Home ABOUT news contact us PROJECTS REAL STATE COMERCIAL RESIDENCIAL remodelaci…" at bounding box center [244, 263] width 147 height 19
select select "6"
click at [171, 254] on select "Home ABOUT news contact us PROJECTS REAL STATE COMERCIAL RESIDENCIAL remodelaci…" at bounding box center [244, 263] width 147 height 19
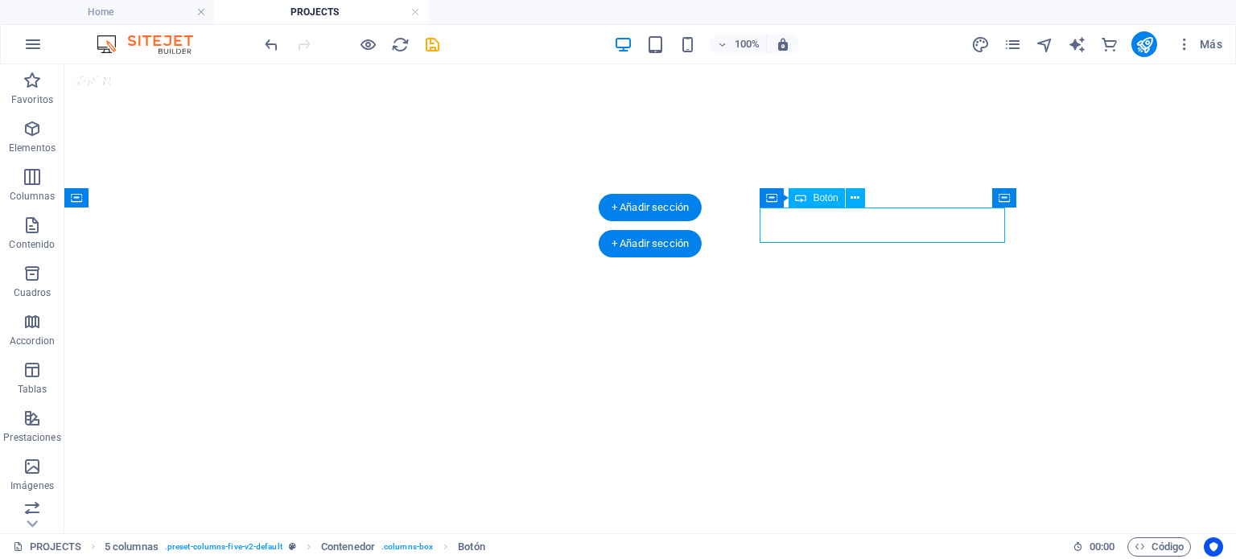
select select "px"
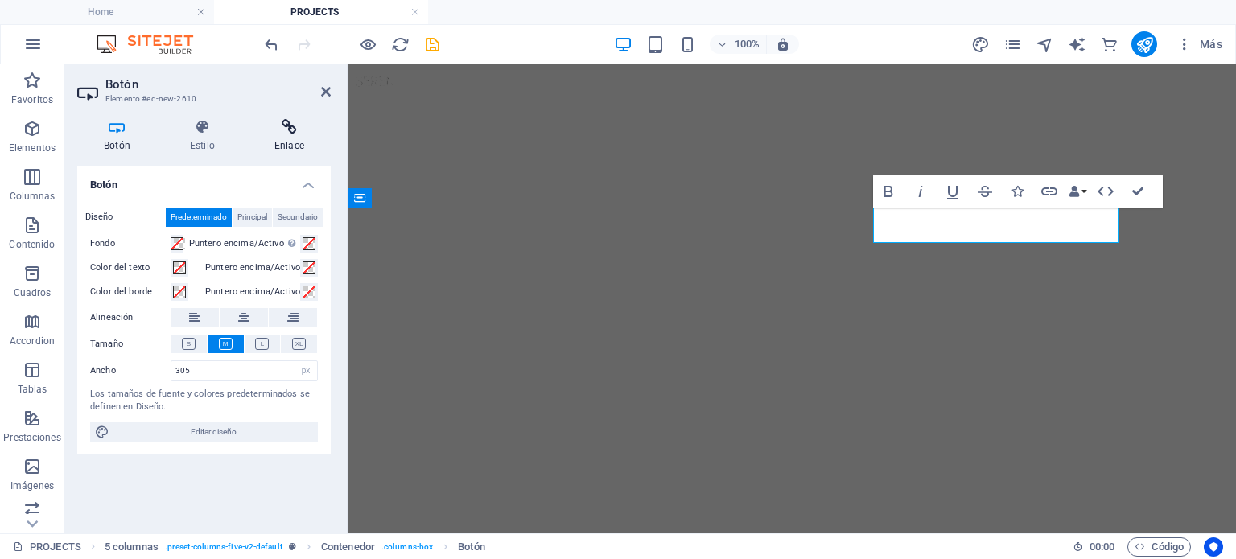
click at [281, 141] on h4 "Enlace" at bounding box center [289, 136] width 83 height 34
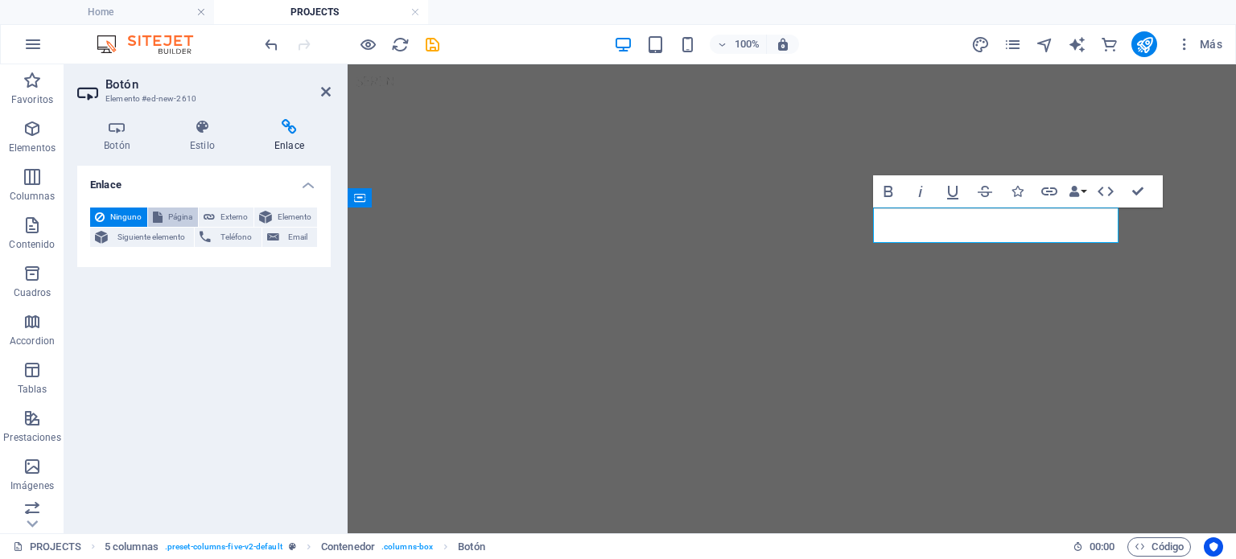
click at [190, 216] on span "Página" at bounding box center [180, 217] width 26 height 19
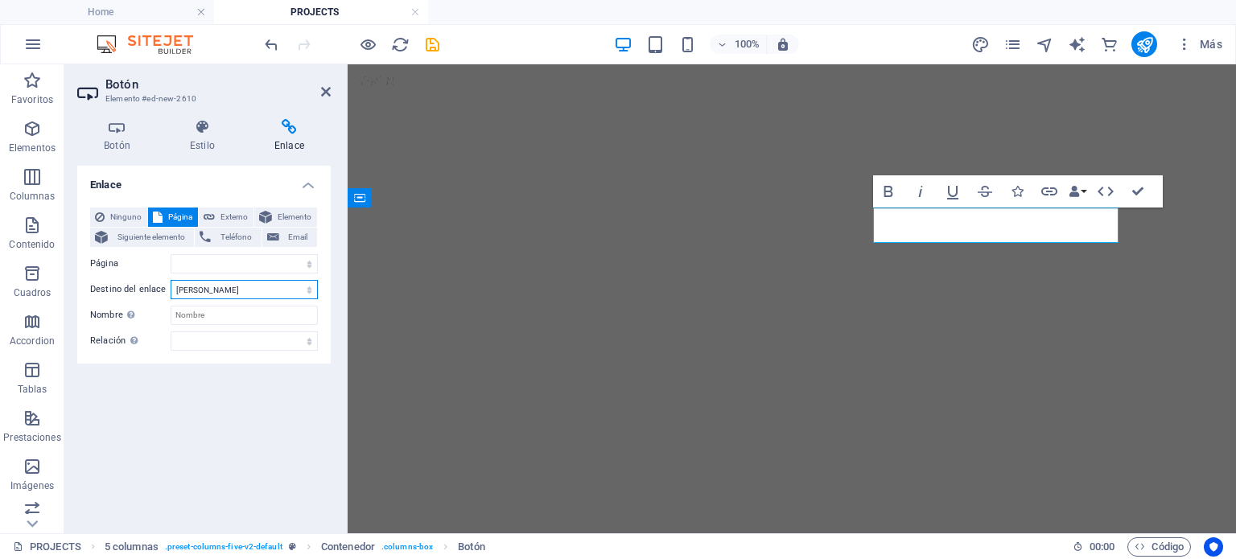
click at [227, 284] on select "Nueva pestaña Misma pestaña Superposición" at bounding box center [244, 289] width 147 height 19
click at [223, 270] on select "Home ABOUT news contact us PROJECTS REAL STATE COMERCIAL RESIDENCIAL remodelaci…" at bounding box center [244, 263] width 147 height 19
select select "5"
click at [171, 254] on select "Home ABOUT news contact us PROJECTS REAL STATE COMERCIAL RESIDENCIAL remodelaci…" at bounding box center [244, 263] width 147 height 19
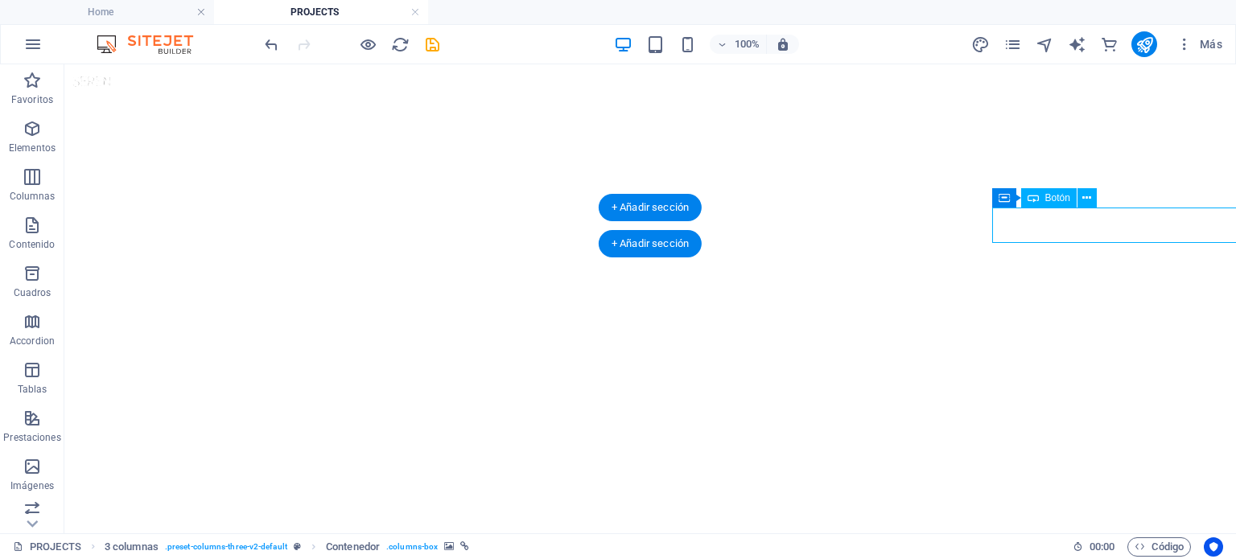
select select "px"
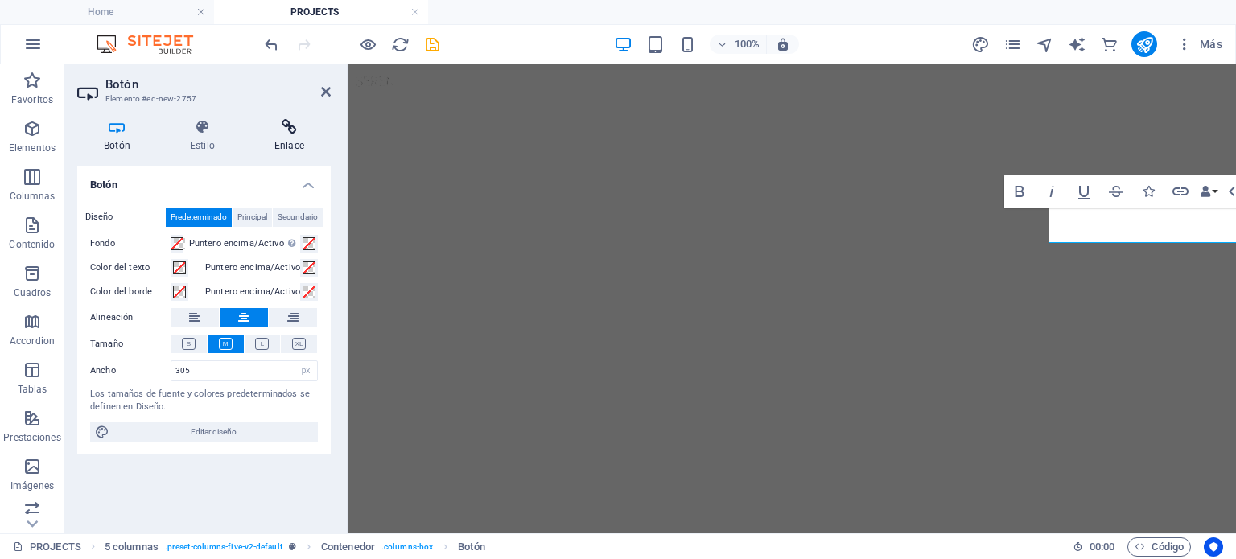
click at [290, 131] on icon at bounding box center [289, 127] width 83 height 16
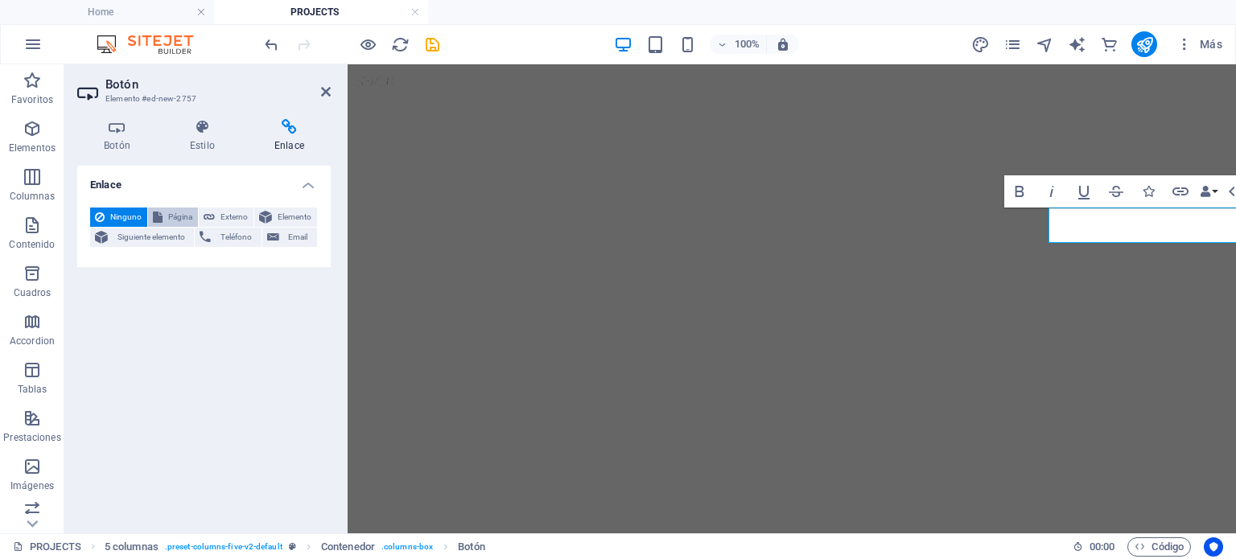
click at [174, 223] on div "Ninguno Página Externo Elemento Siguiente elemento Teléfono Email" at bounding box center [204, 228] width 228 height 40
click at [171, 216] on span "Página" at bounding box center [180, 217] width 26 height 19
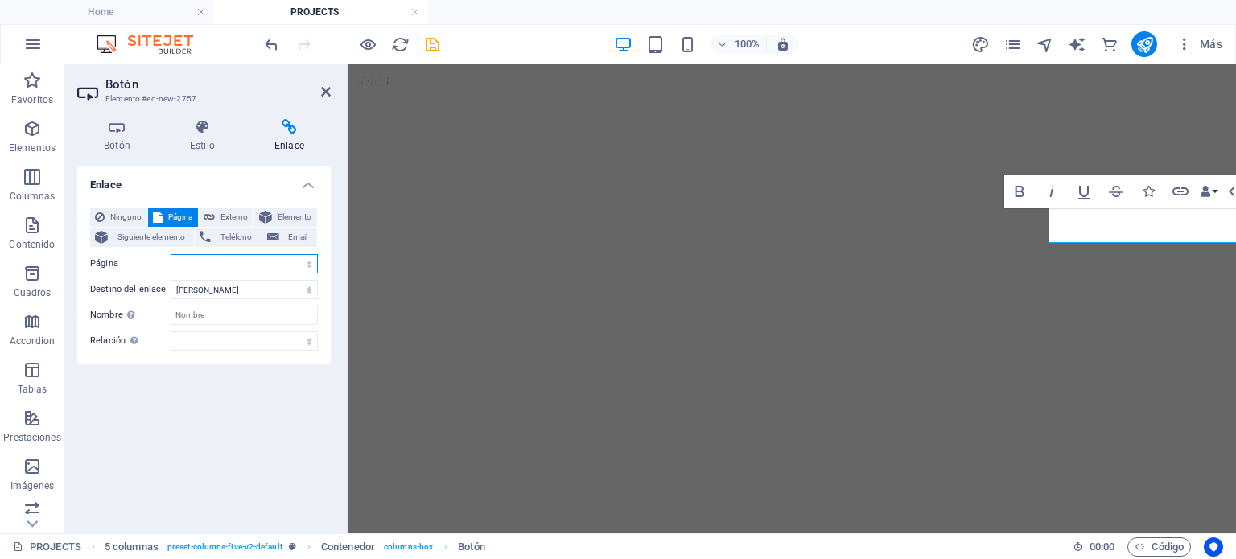
click at [251, 266] on select "Home ABOUT news contact us PROJECTS REAL STATE COMERCIAL RESIDENCIAL remodelaci…" at bounding box center [244, 263] width 147 height 19
select select "8"
click at [171, 254] on select "Home ABOUT news contact us PROJECTS REAL STATE COMERCIAL RESIDENCIAL remodelaci…" at bounding box center [244, 263] width 147 height 19
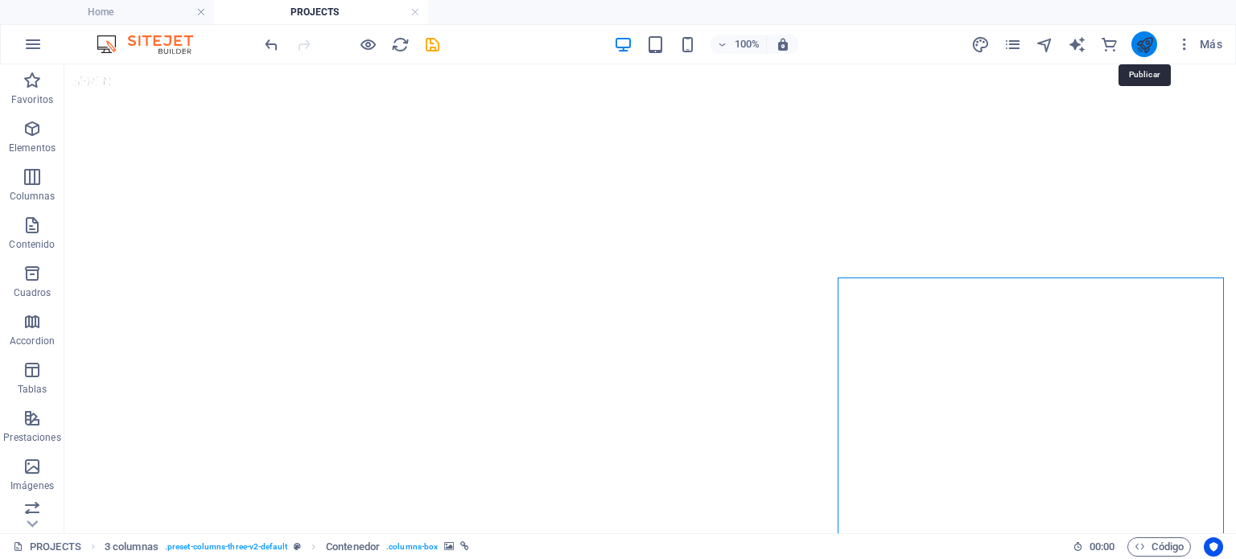
click at [1136, 51] on icon "publish" at bounding box center [1144, 44] width 19 height 19
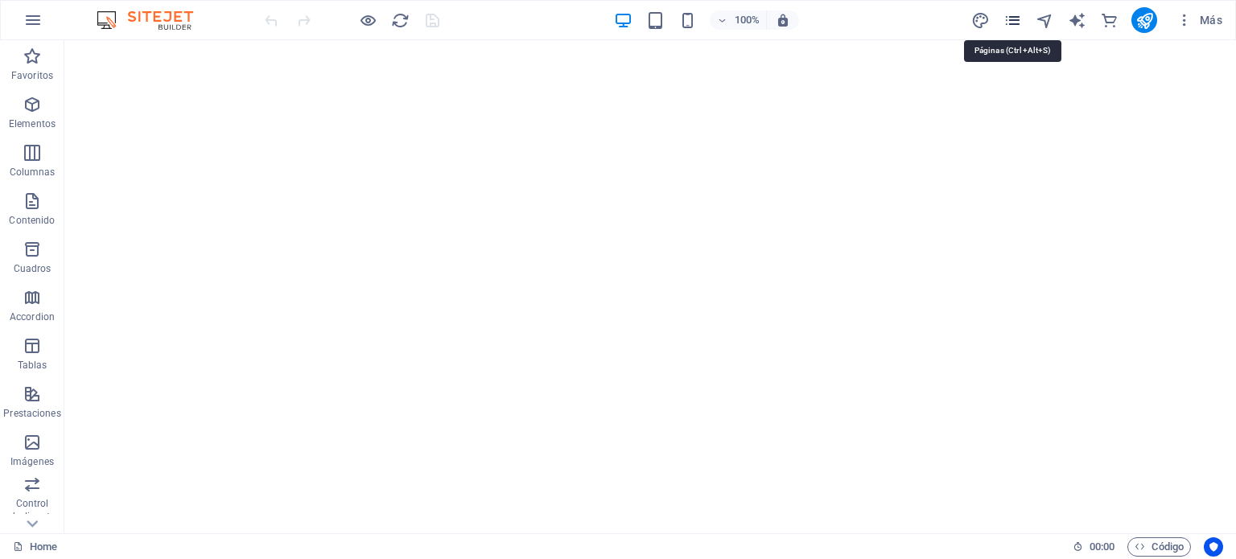
click at [1010, 22] on icon "pages" at bounding box center [1012, 20] width 19 height 19
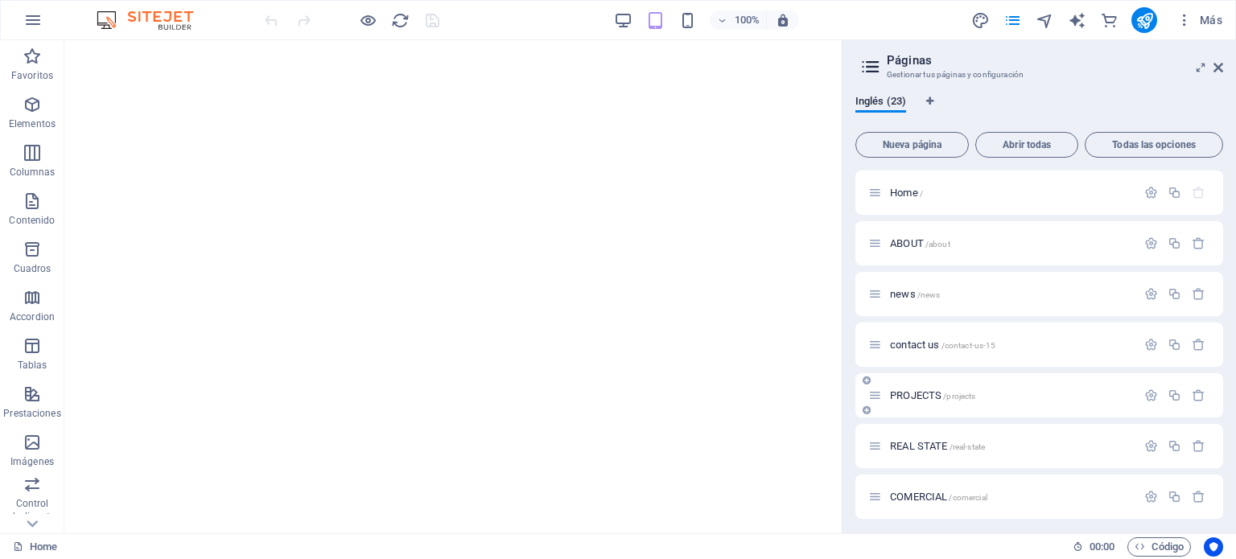
click at [927, 410] on div "PROJECTS /projects" at bounding box center [1039, 395] width 368 height 44
click at [912, 394] on span "PROJECTS /projects" at bounding box center [932, 395] width 85 height 12
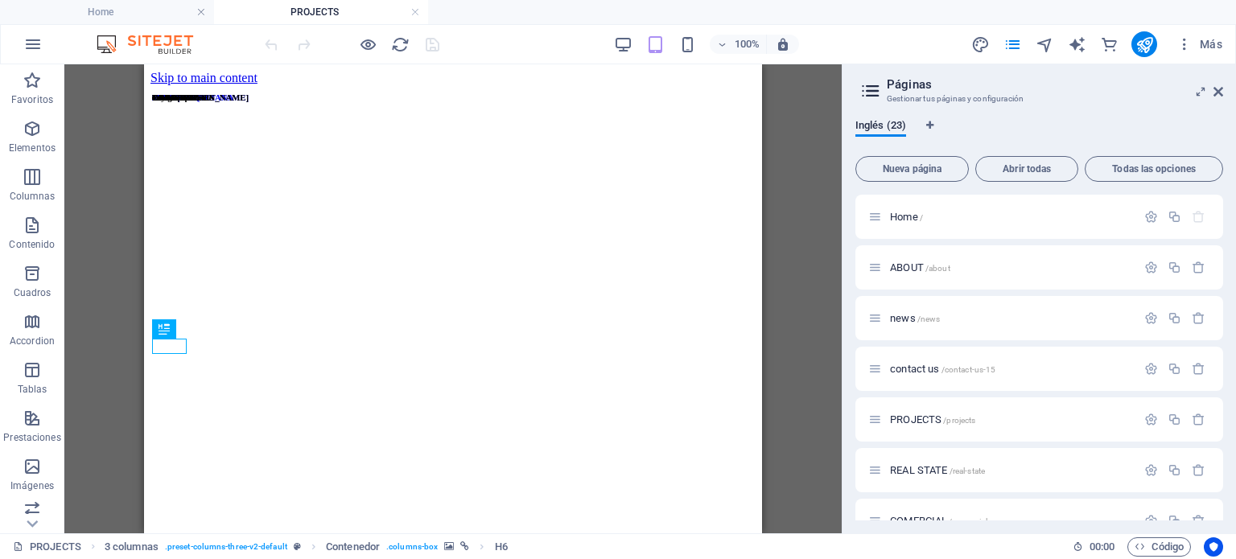
click at [1224, 93] on aside "Páginas Gestionar tus páginas y configuración Inglés (23) Nueva página Abrir to…" at bounding box center [1039, 298] width 394 height 469
click at [1211, 93] on header "Páginas Gestionar tus páginas y configuración" at bounding box center [1041, 85] width 364 height 42
click at [1224, 91] on aside "Páginas Gestionar tus páginas y configuración Inglés (23) Nueva página Abrir to…" at bounding box center [1039, 298] width 394 height 469
click at [1222, 93] on icon at bounding box center [1218, 91] width 10 height 13
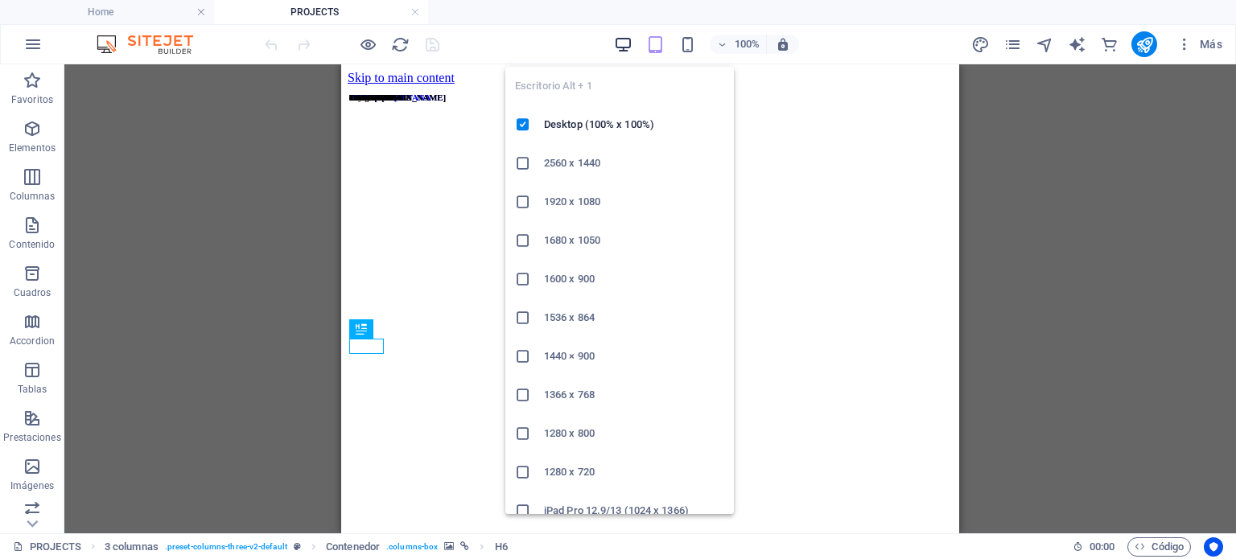
click at [620, 44] on icon "button" at bounding box center [623, 44] width 19 height 19
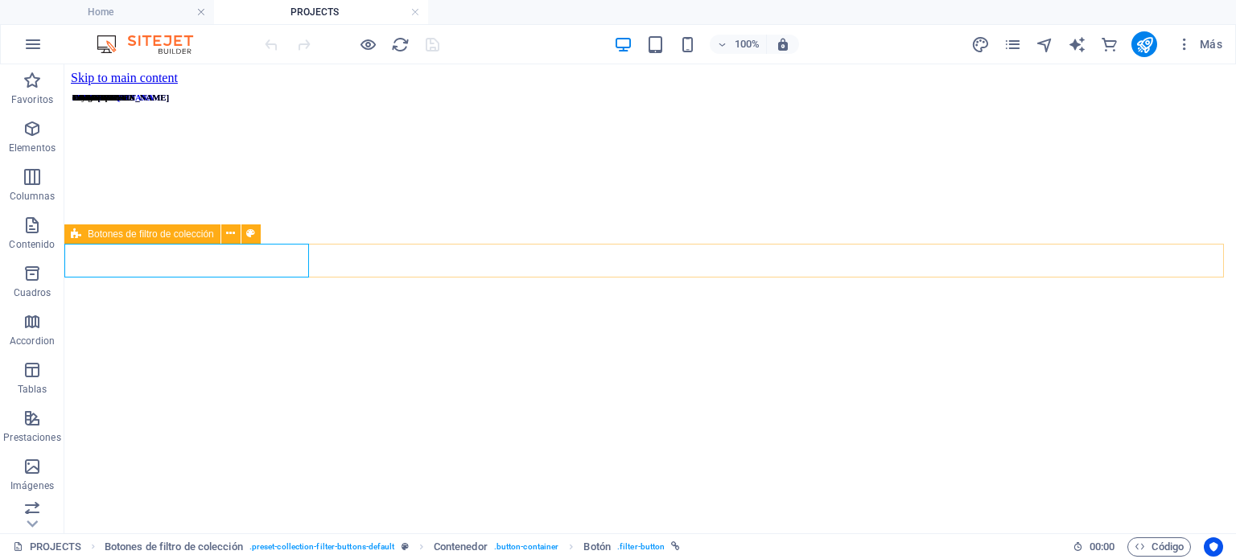
click at [95, 237] on span "Botones de filtro de colección" at bounding box center [151, 234] width 126 height 10
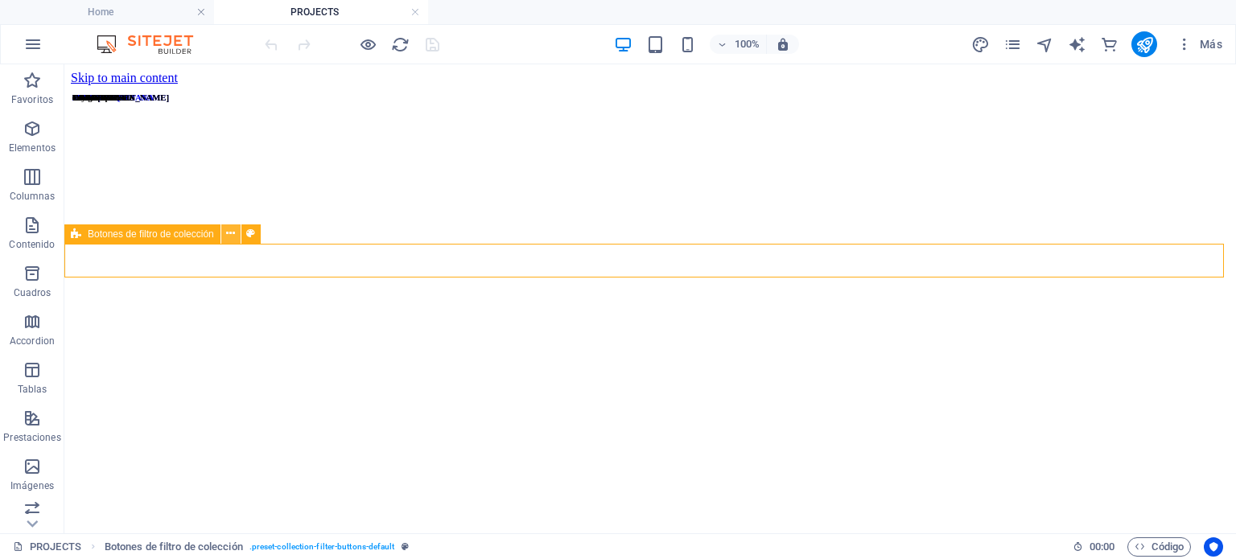
click at [227, 234] on icon at bounding box center [230, 233] width 9 height 17
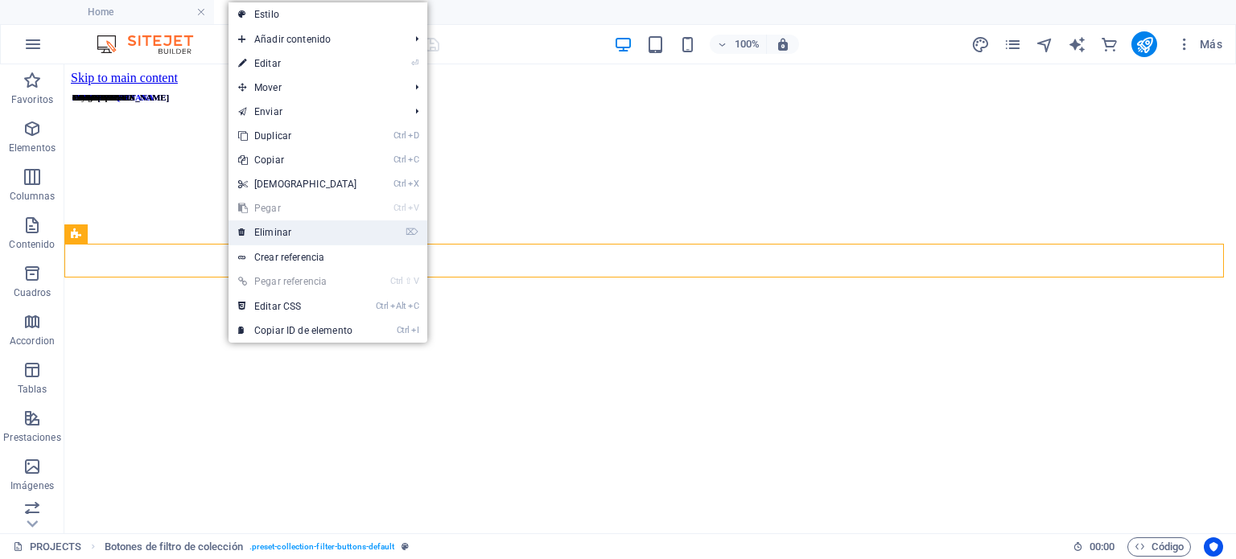
click at [294, 241] on link "⌦ Eliminar" at bounding box center [298, 232] width 138 height 24
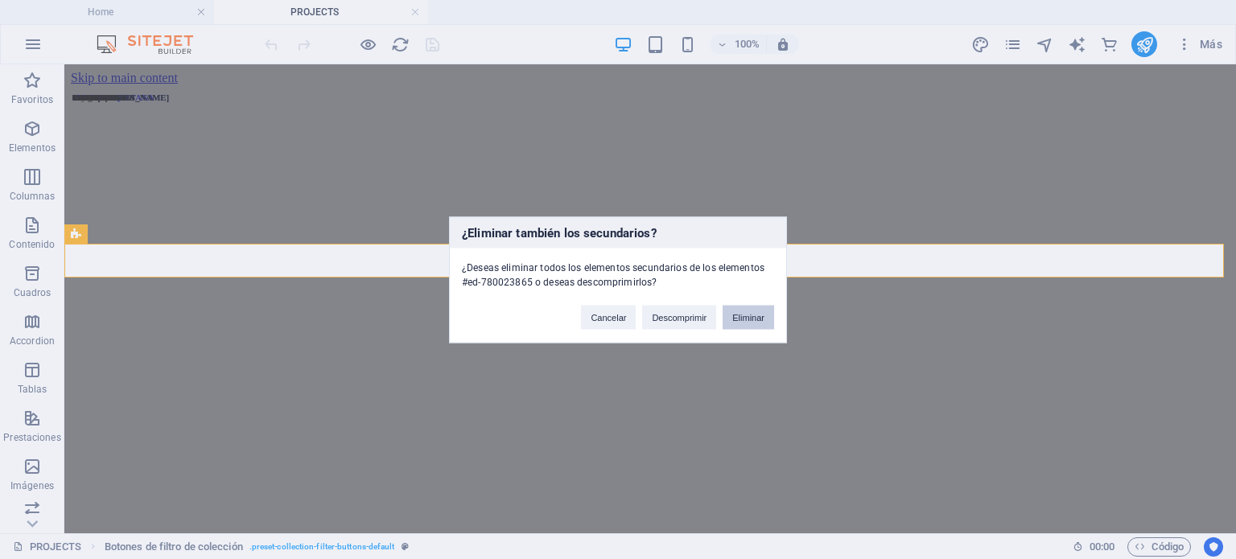
click at [743, 324] on button "Eliminar" at bounding box center [748, 317] width 51 height 24
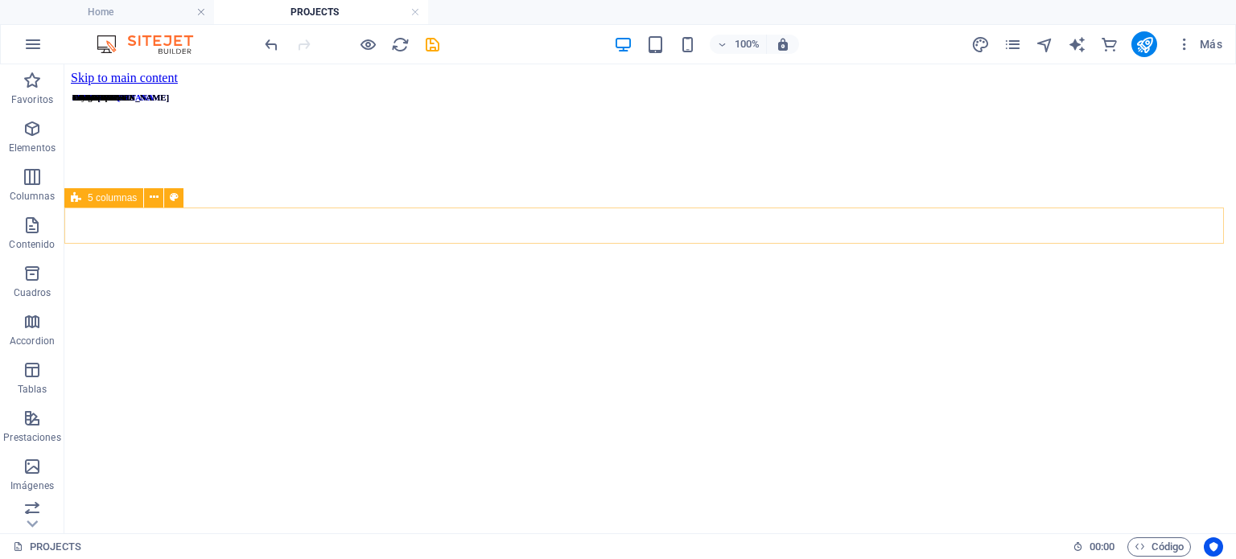
click at [115, 191] on div "5 columnas" at bounding box center [103, 197] width 79 height 19
select select "px"
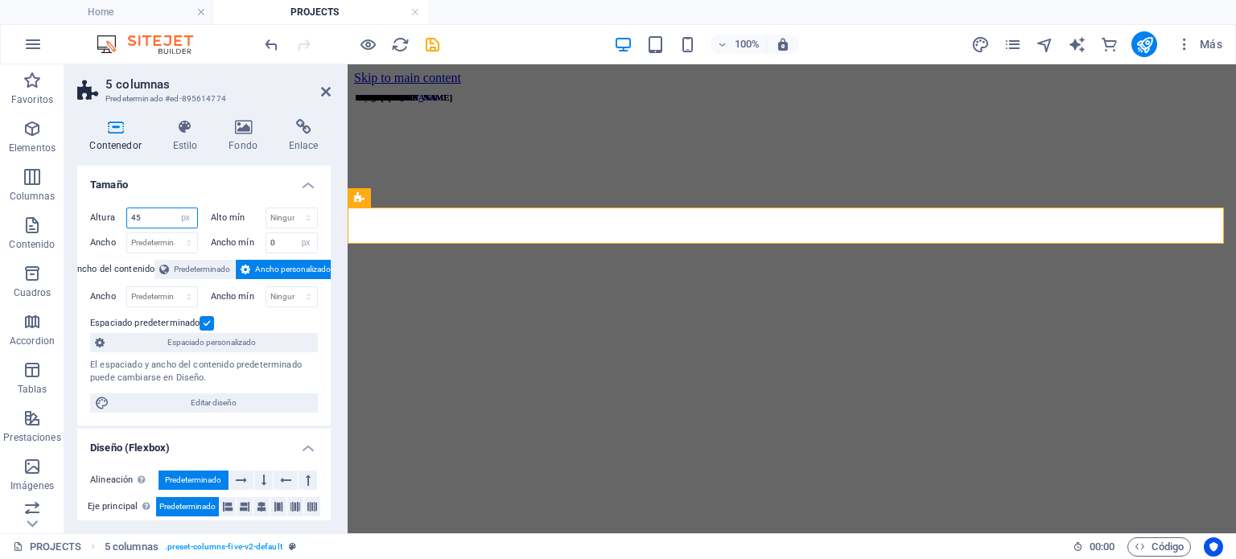
drag, startPoint x: 162, startPoint y: 214, endPoint x: 121, endPoint y: 211, distance: 41.2
click at [121, 211] on div "Altura 45 Predeterminado px rem % vh vw" at bounding box center [144, 218] width 108 height 21
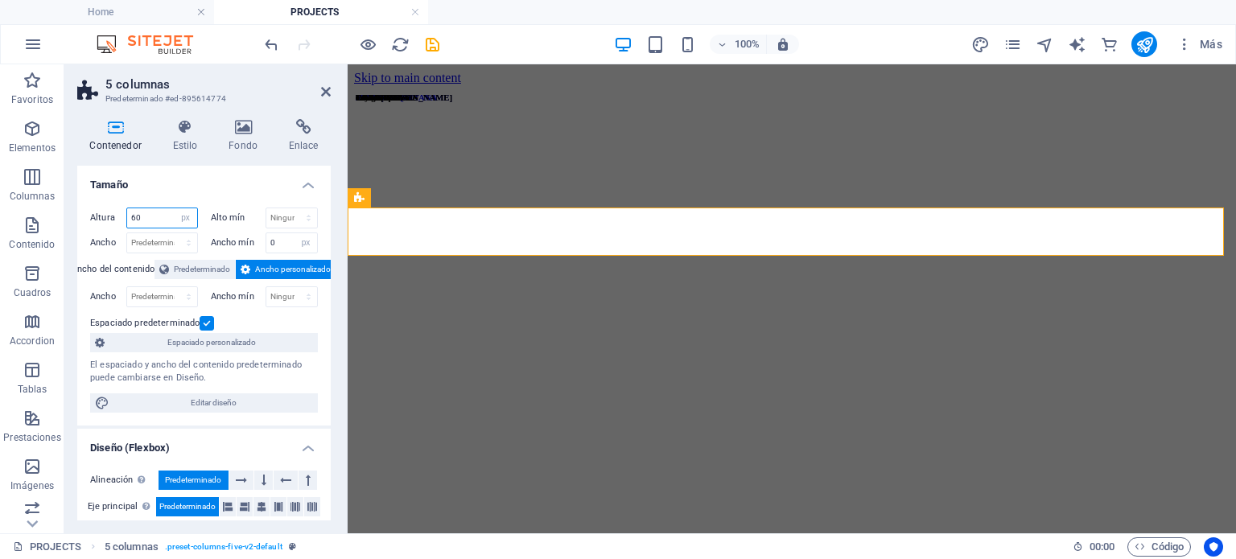
click at [136, 212] on input "60" at bounding box center [162, 217] width 70 height 19
drag, startPoint x: 141, startPoint y: 212, endPoint x: 101, endPoint y: 209, distance: 40.4
click at [101, 209] on div "Altura 60 Predeterminado px rem % vh vw" at bounding box center [144, 218] width 108 height 21
type input "55"
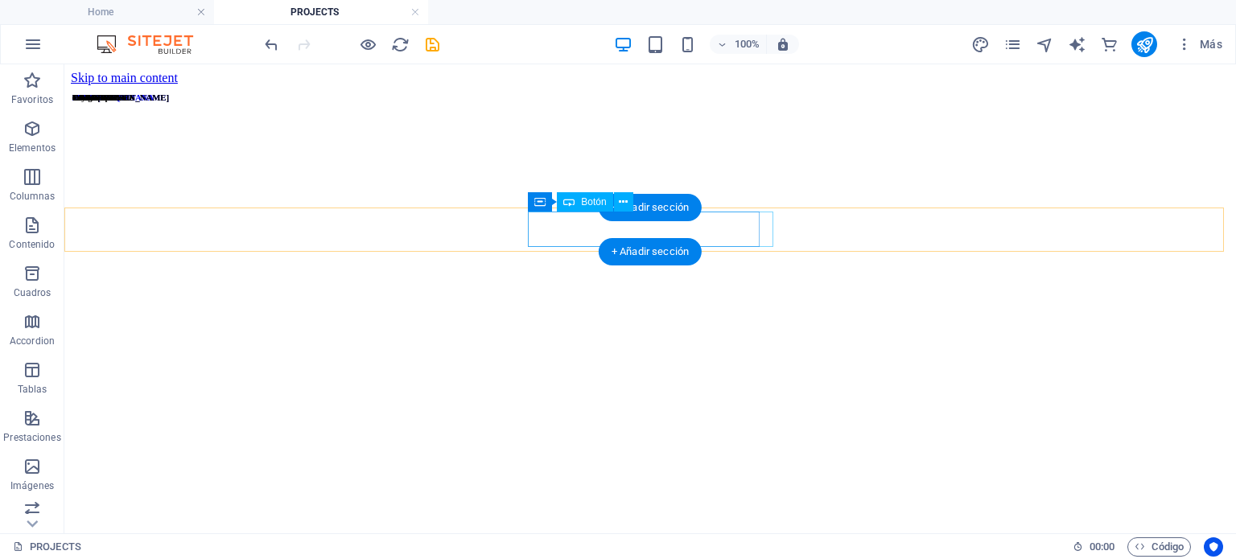
select select "px"
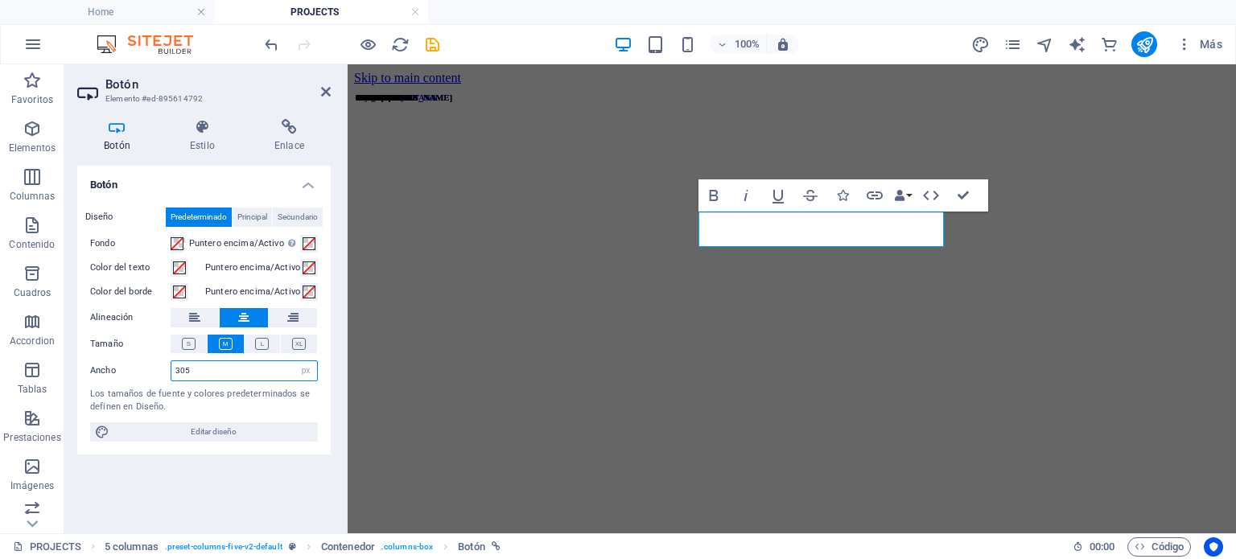
drag, startPoint x: 216, startPoint y: 376, endPoint x: 164, endPoint y: 375, distance: 51.5
click at [164, 375] on div "Ancho 305 Predeterminado px rem % em vh vw" at bounding box center [204, 370] width 228 height 21
type input "280"
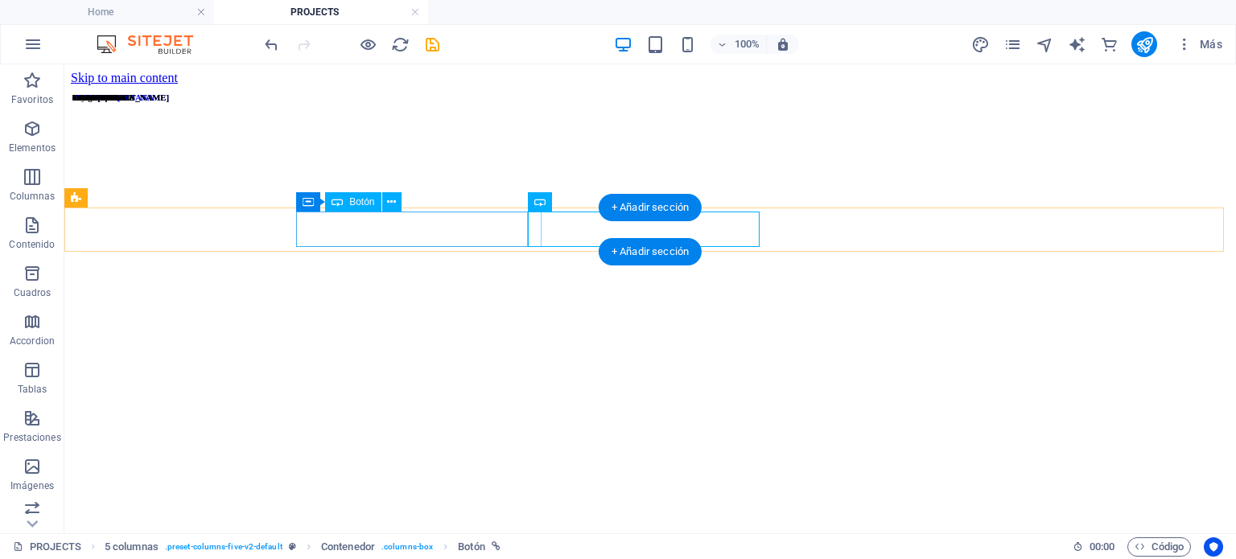
select select "px"
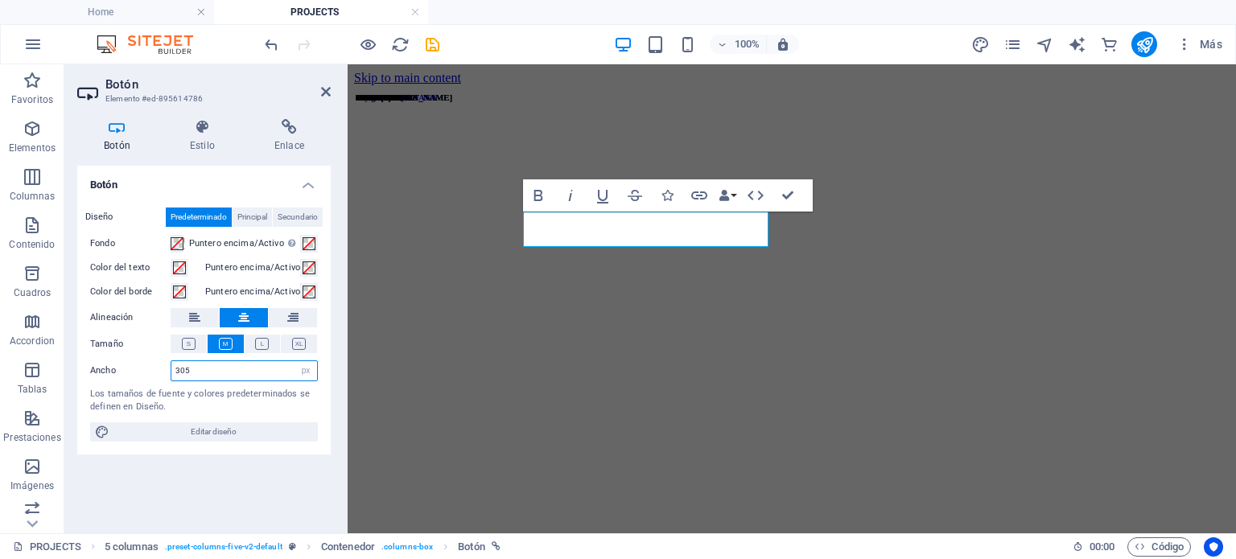
drag, startPoint x: 214, startPoint y: 369, endPoint x: 142, endPoint y: 370, distance: 72.4
click at [142, 370] on div "Ancho 305 Predeterminado px rem % em vh vw" at bounding box center [204, 370] width 228 height 21
type input "280"
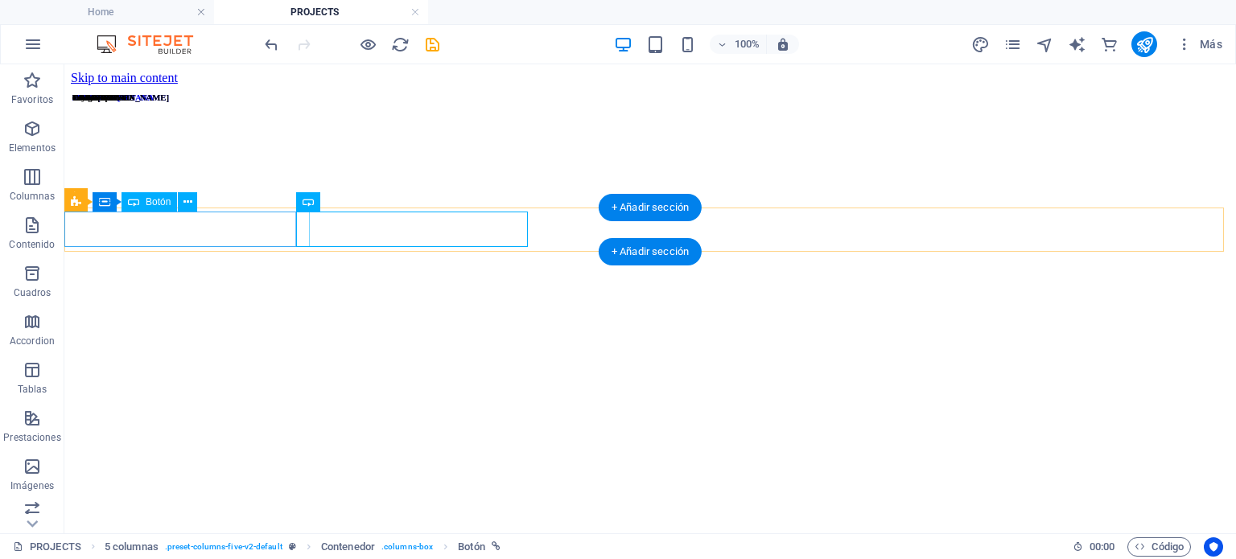
select select "px"
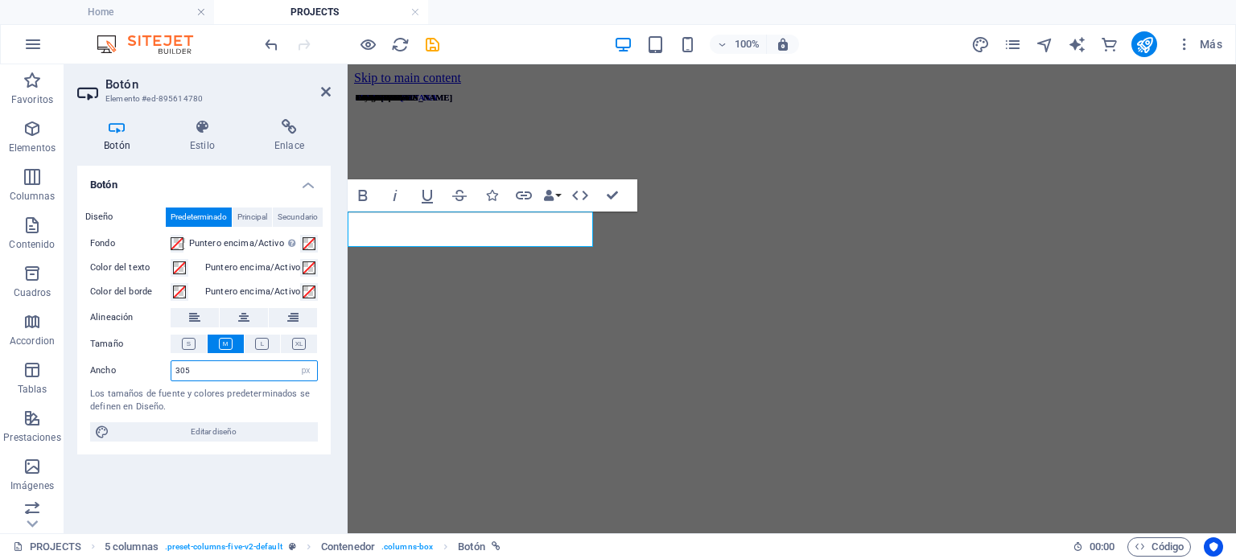
drag, startPoint x: 217, startPoint y: 373, endPoint x: 162, endPoint y: 368, distance: 55.7
click at [162, 368] on div "Ancho 305 Predeterminado px rem % em vh vw" at bounding box center [204, 370] width 228 height 21
type input "280"
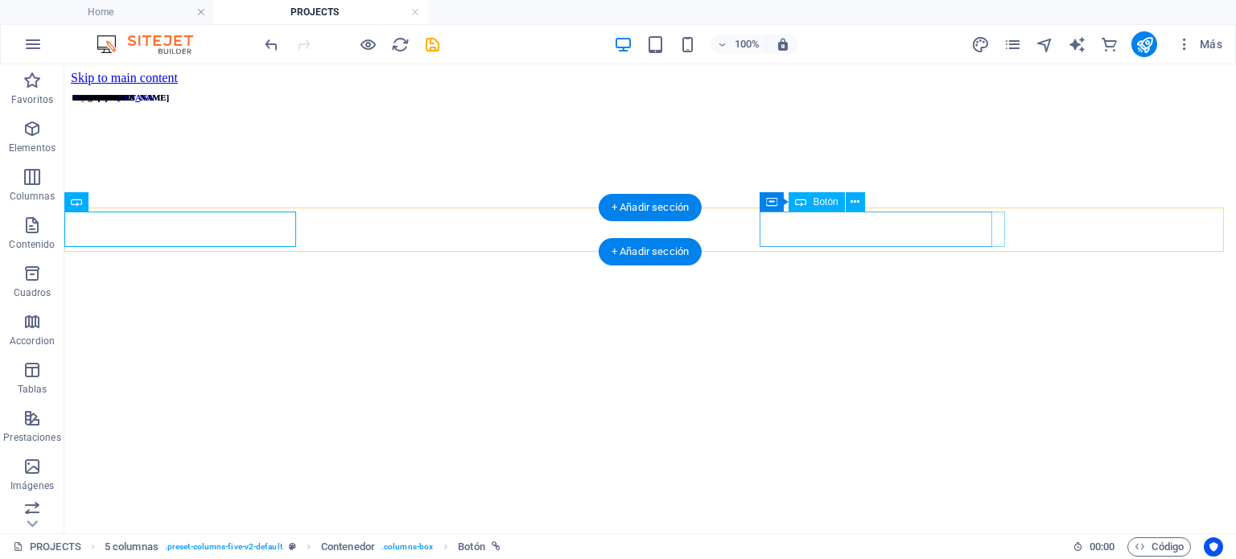
select select "px"
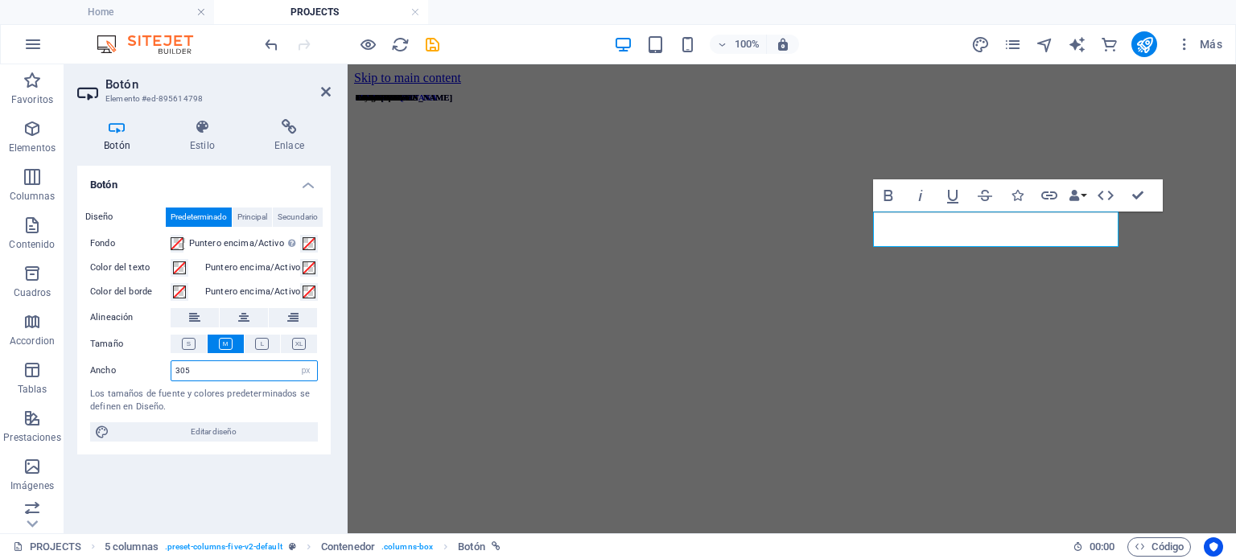
drag, startPoint x: 187, startPoint y: 374, endPoint x: 122, endPoint y: 367, distance: 64.8
click at [122, 367] on div "Ancho 305 Predeterminado px rem % em vh vw" at bounding box center [204, 370] width 228 height 21
type input "280"
click at [318, 90] on h2 "Botón" at bounding box center [217, 84] width 225 height 14
click at [322, 91] on icon at bounding box center [326, 91] width 10 height 13
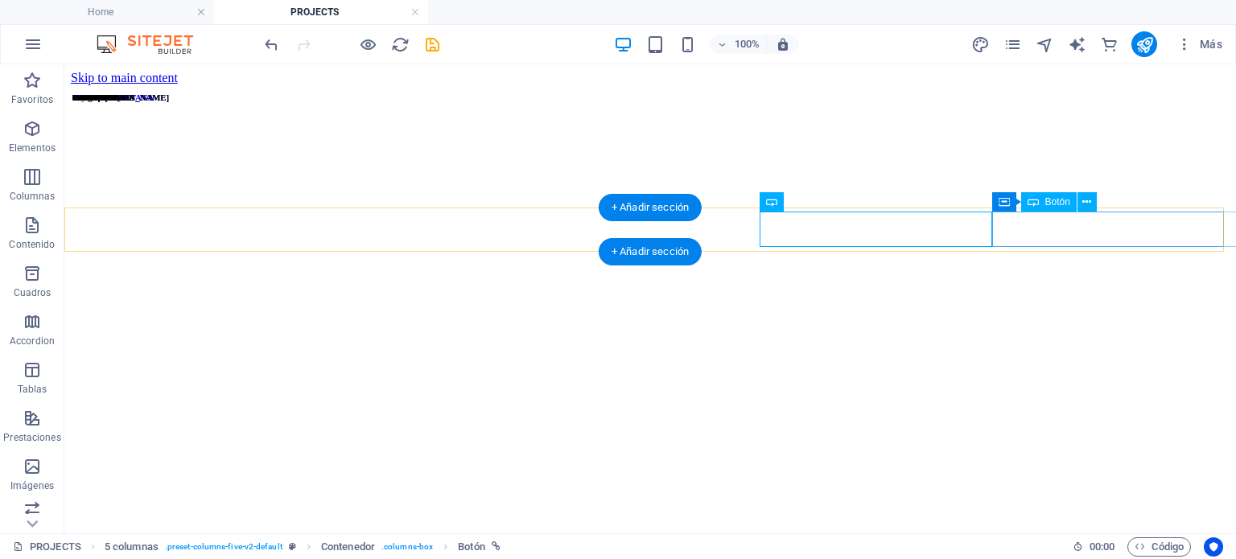
select select "px"
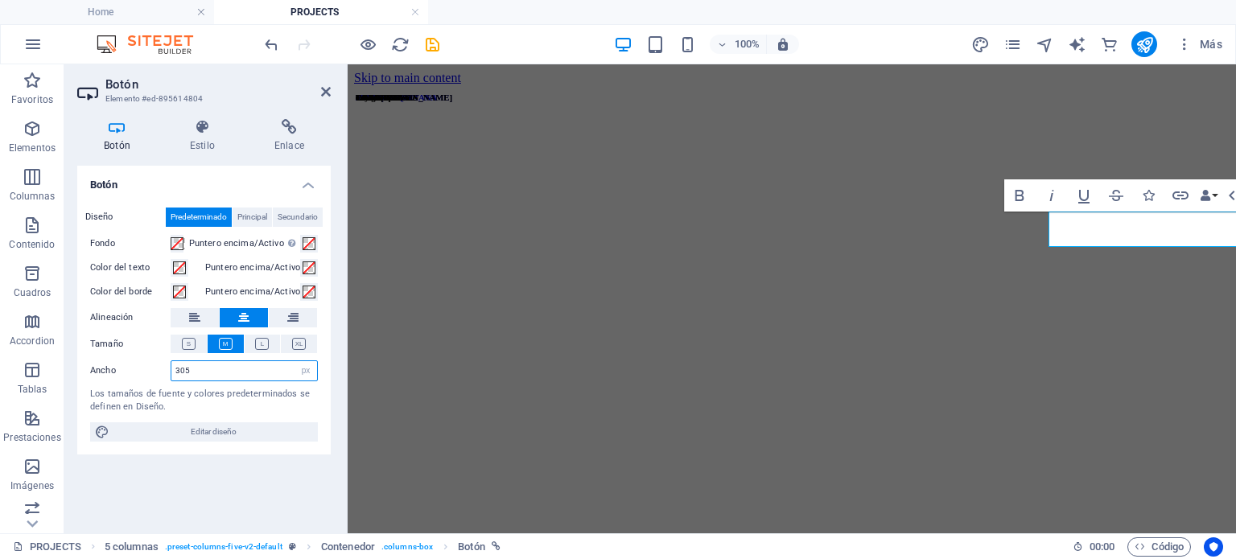
drag, startPoint x: 220, startPoint y: 373, endPoint x: 155, endPoint y: 367, distance: 65.5
click at [155, 367] on div "Ancho 305 Predeterminado px rem % em vh vw" at bounding box center [204, 370] width 228 height 21
type input "280"
click at [324, 97] on icon at bounding box center [326, 91] width 10 height 13
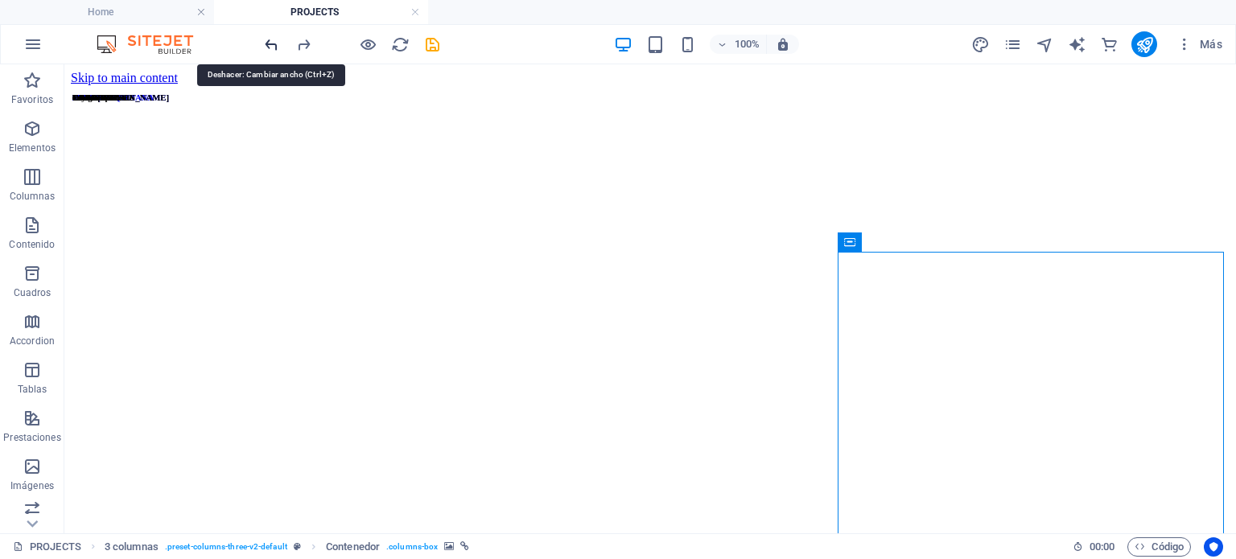
click at [269, 45] on icon "undo" at bounding box center [271, 44] width 19 height 19
click at [307, 44] on icon "redo" at bounding box center [303, 44] width 19 height 19
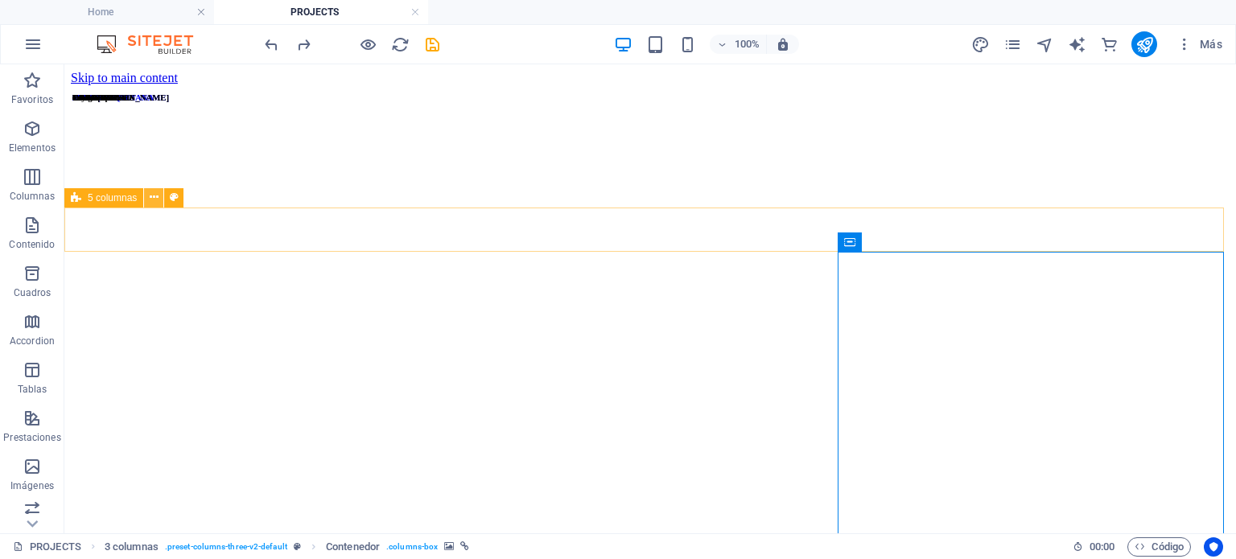
click at [150, 195] on icon at bounding box center [154, 197] width 9 height 17
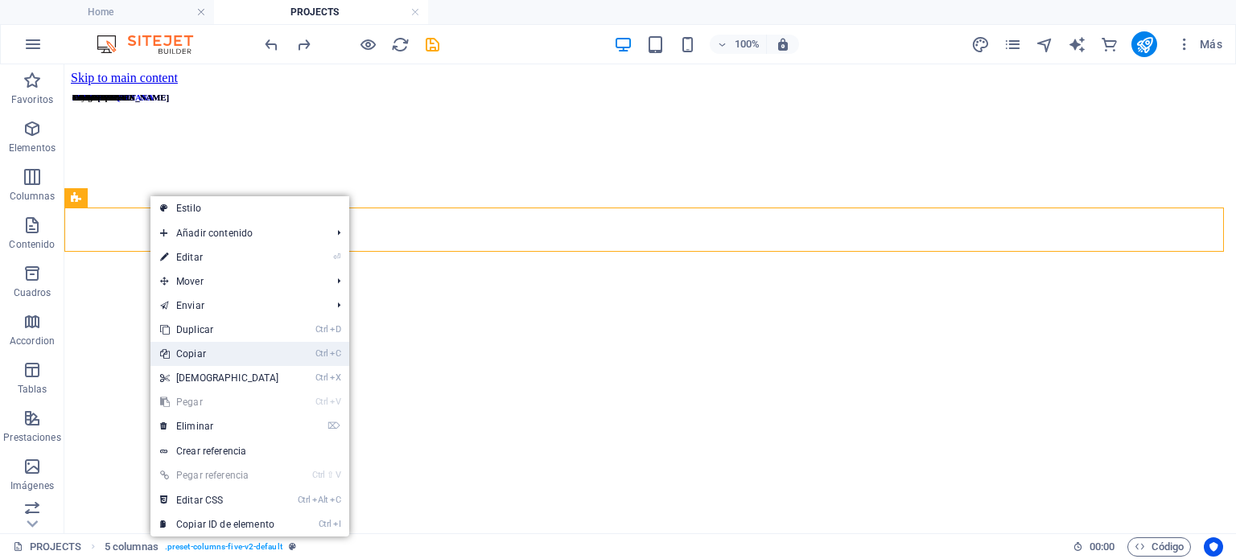
click at [235, 348] on link "Ctrl C Copiar" at bounding box center [219, 354] width 138 height 24
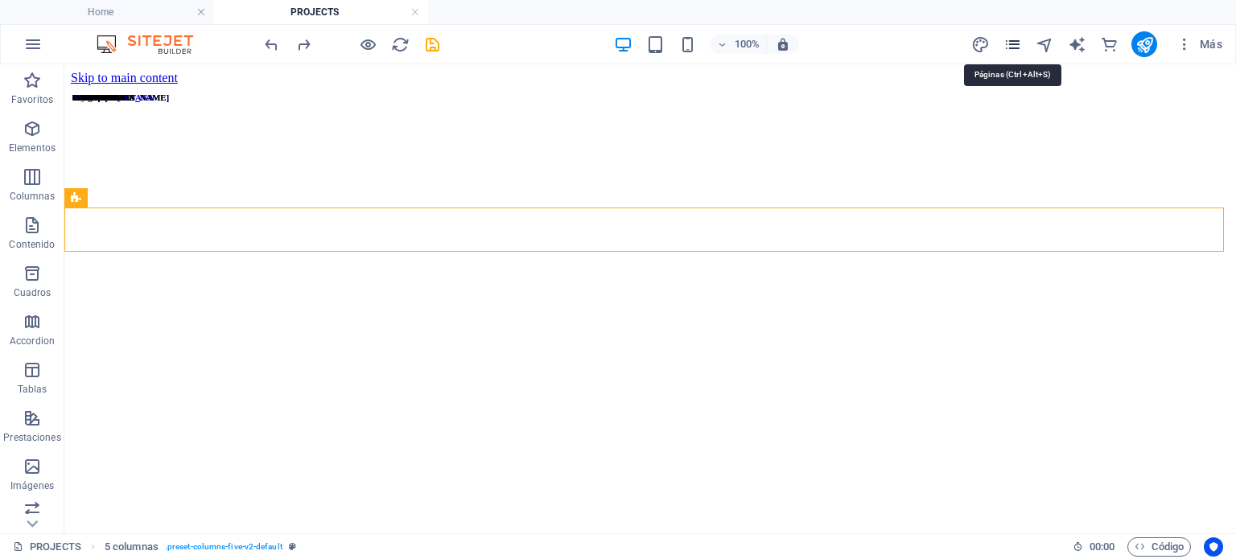
click at [1013, 41] on icon "pages" at bounding box center [1012, 44] width 19 height 19
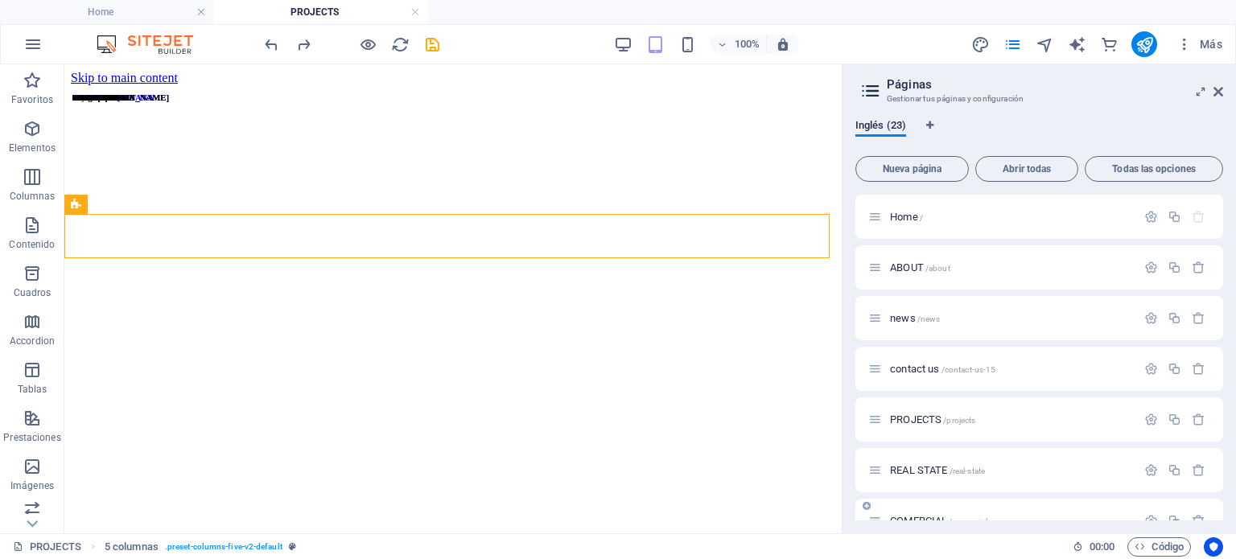
scroll to position [214, 0]
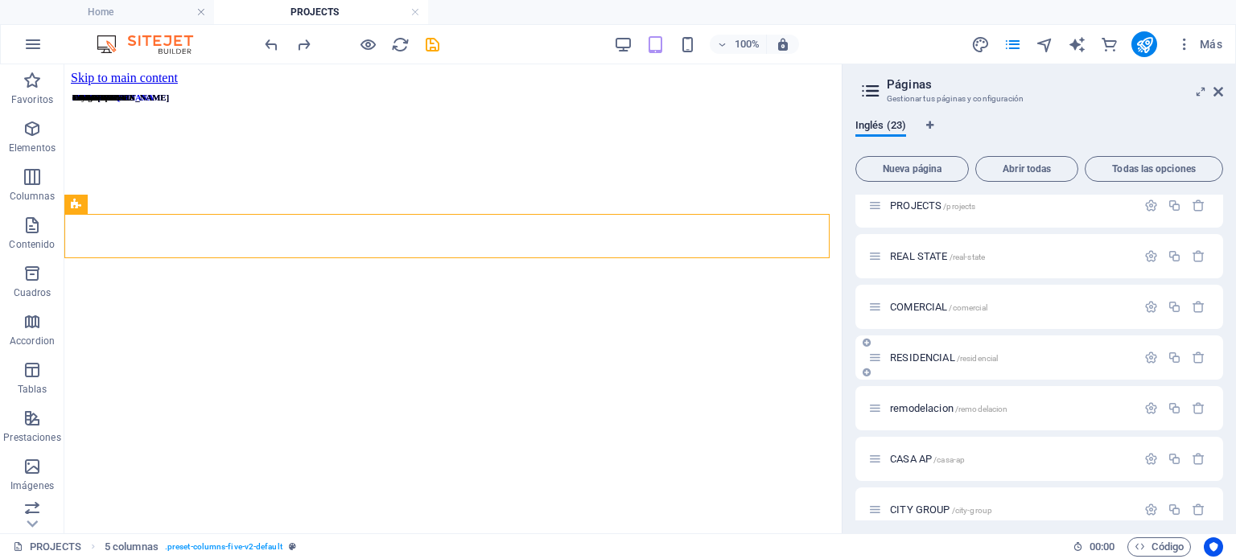
click at [929, 363] on div "RESIDENCIAL /residencial" at bounding box center [1002, 357] width 268 height 19
click at [924, 353] on span "RESIDENCIAL /residencial" at bounding box center [944, 358] width 108 height 12
click at [924, 386] on div "remodelacion /remodelacion" at bounding box center [1039, 408] width 368 height 44
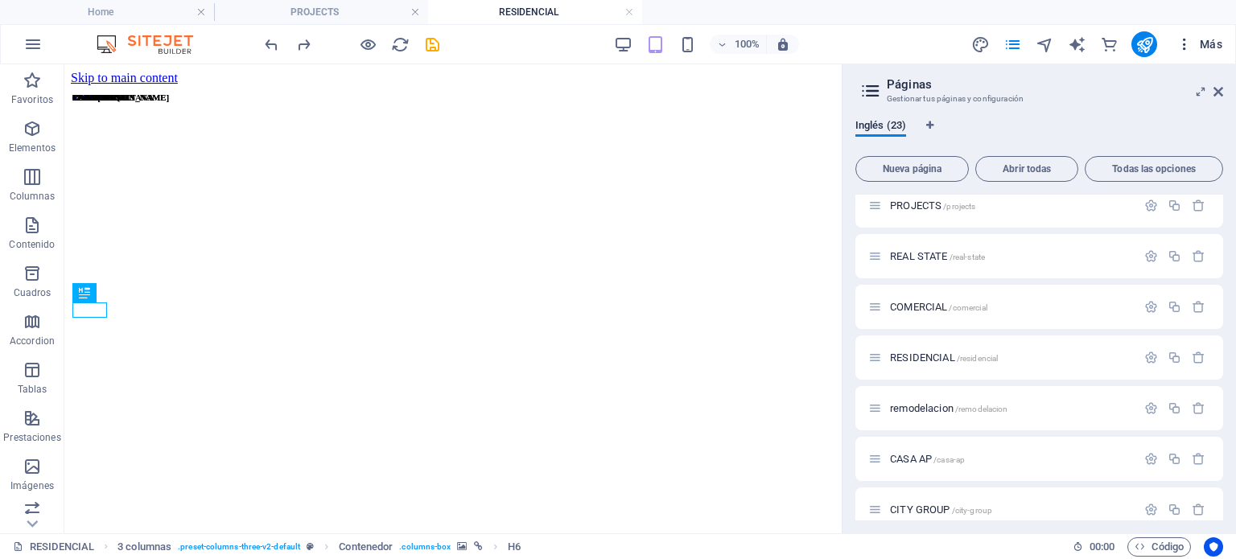
scroll to position [0, 0]
click at [1213, 88] on icon at bounding box center [1218, 91] width 10 height 13
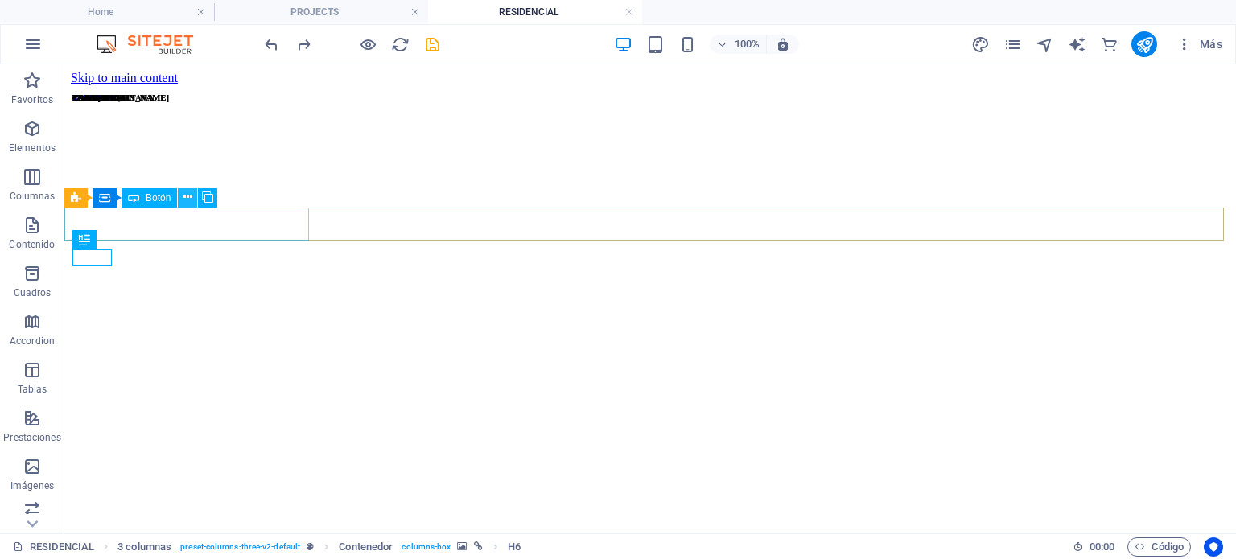
click at [190, 198] on icon at bounding box center [187, 197] width 9 height 17
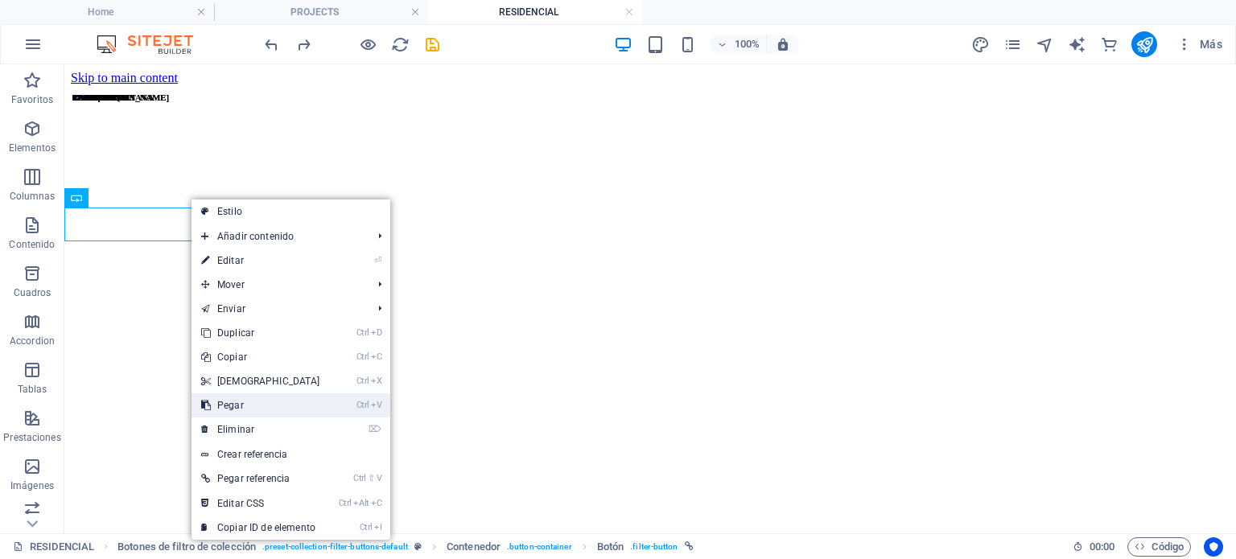
click at [235, 407] on link "Ctrl V Pegar" at bounding box center [260, 405] width 138 height 24
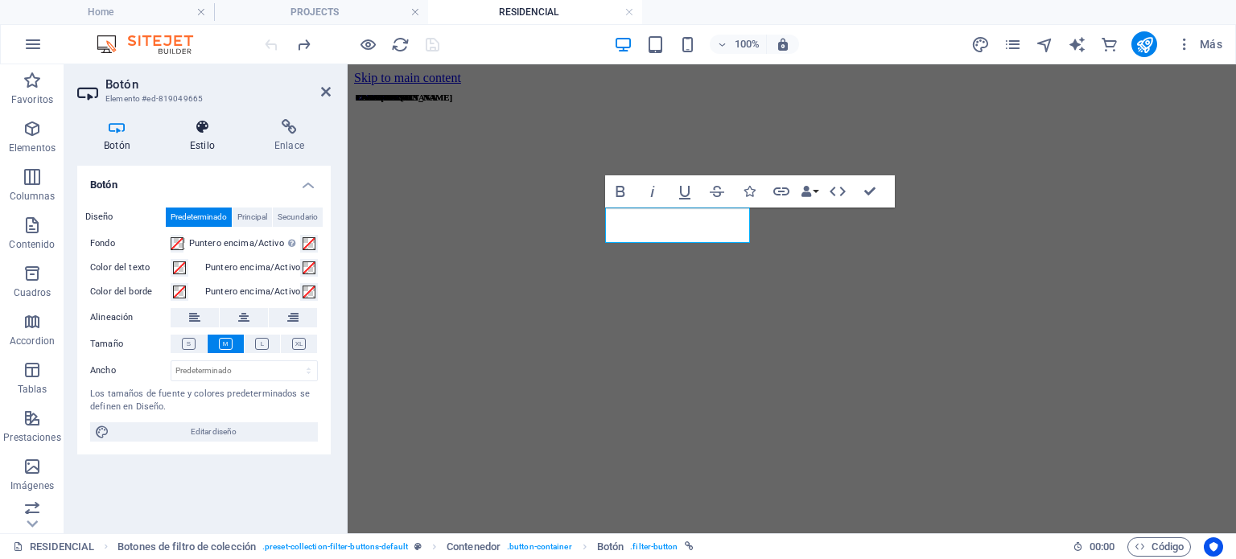
click at [191, 130] on icon at bounding box center [202, 127] width 78 height 16
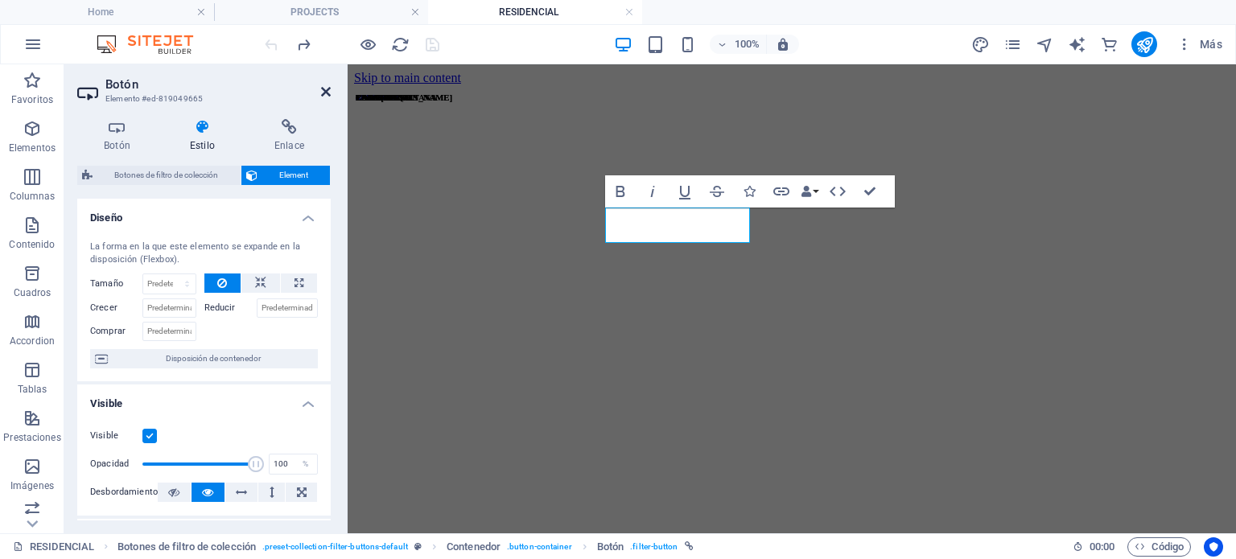
click at [325, 85] on icon at bounding box center [326, 91] width 10 height 13
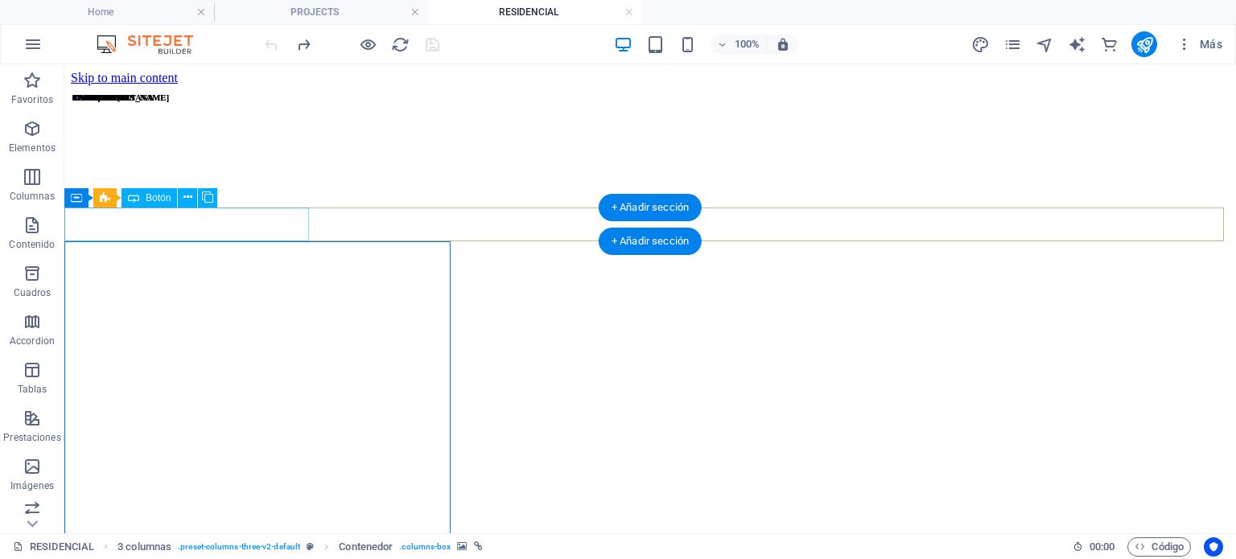
select select "px"
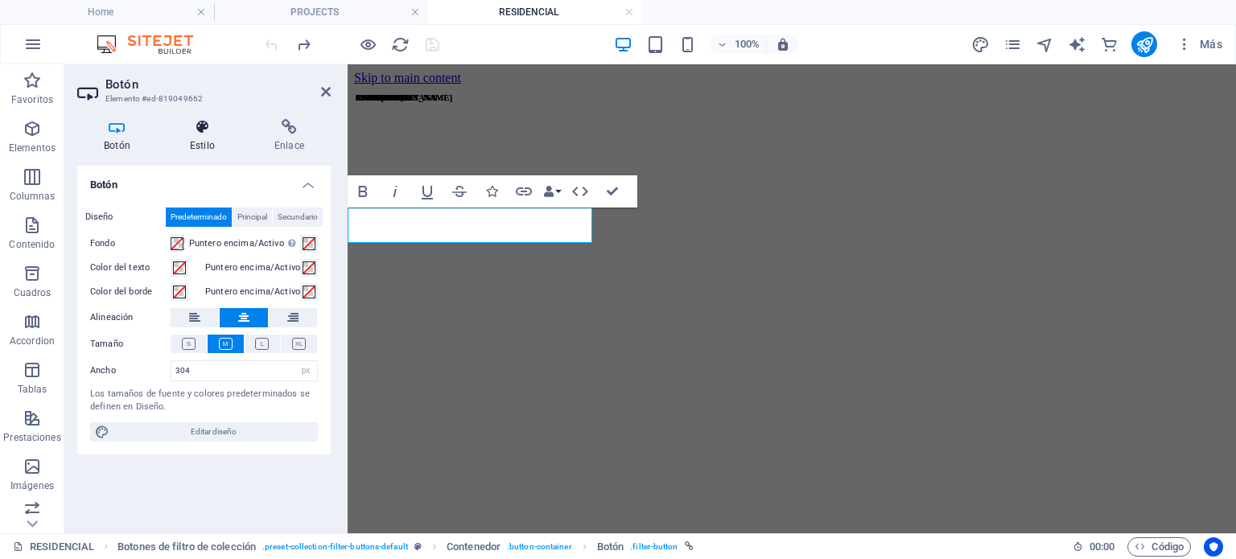
click at [212, 121] on icon at bounding box center [202, 127] width 78 height 16
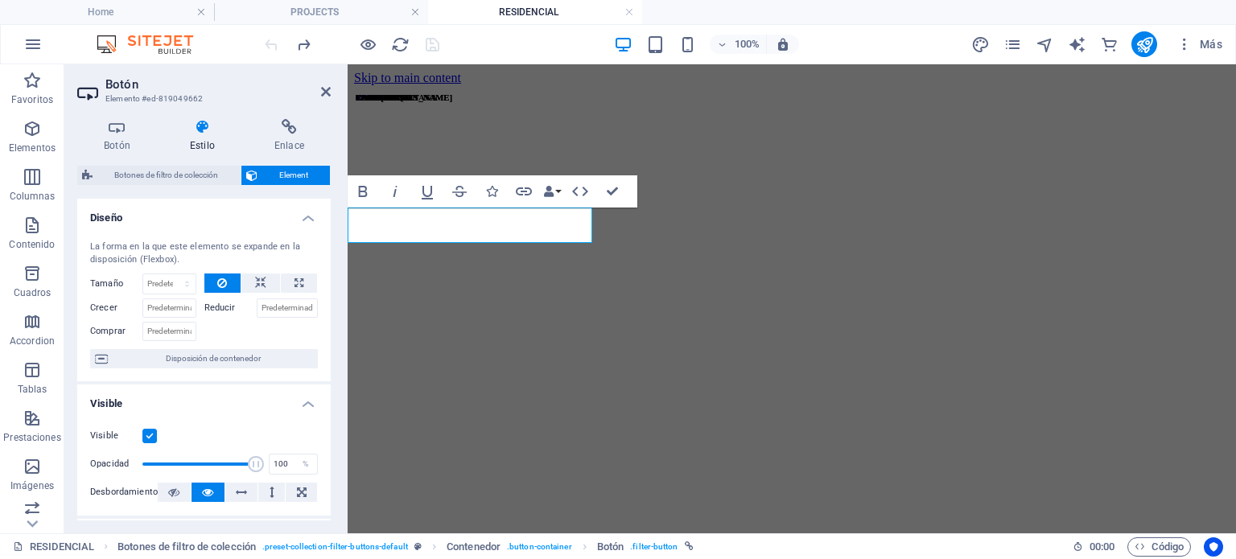
click at [331, 89] on aside "Botón Elemento #ed-819049662 Botón Estilo Enlace Botón Diseño Predeterminado Pr…" at bounding box center [205, 298] width 283 height 469
click at [331, 93] on aside "Botón Elemento #ed-819049662 Botón Estilo Enlace Botón Diseño Predeterminado Pr…" at bounding box center [205, 298] width 283 height 469
click at [328, 94] on icon at bounding box center [326, 91] width 10 height 13
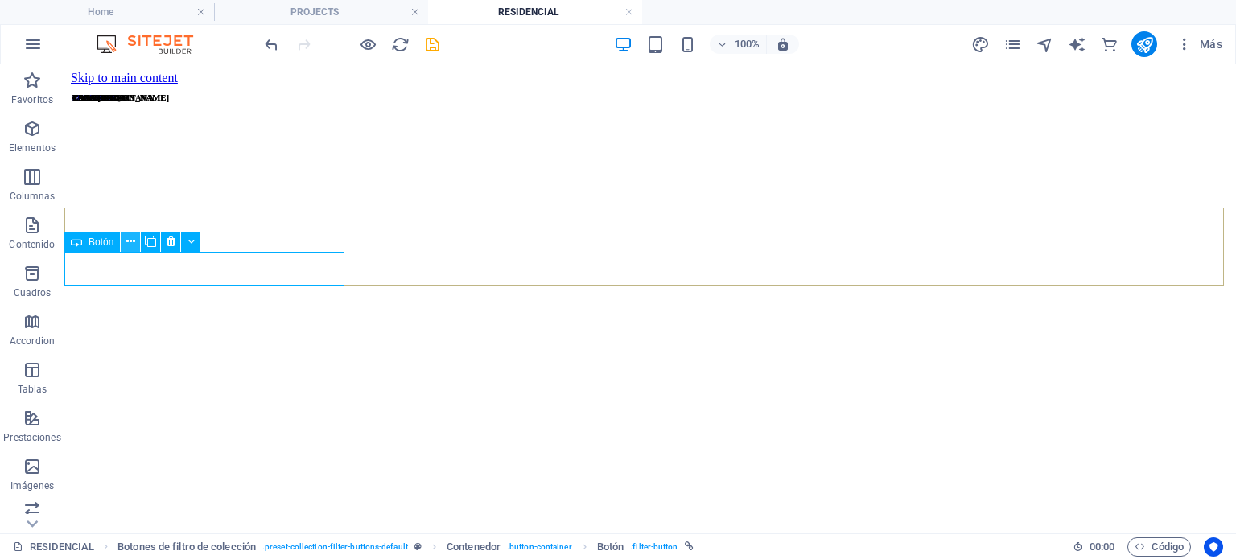
click at [130, 238] on icon at bounding box center [130, 241] width 9 height 17
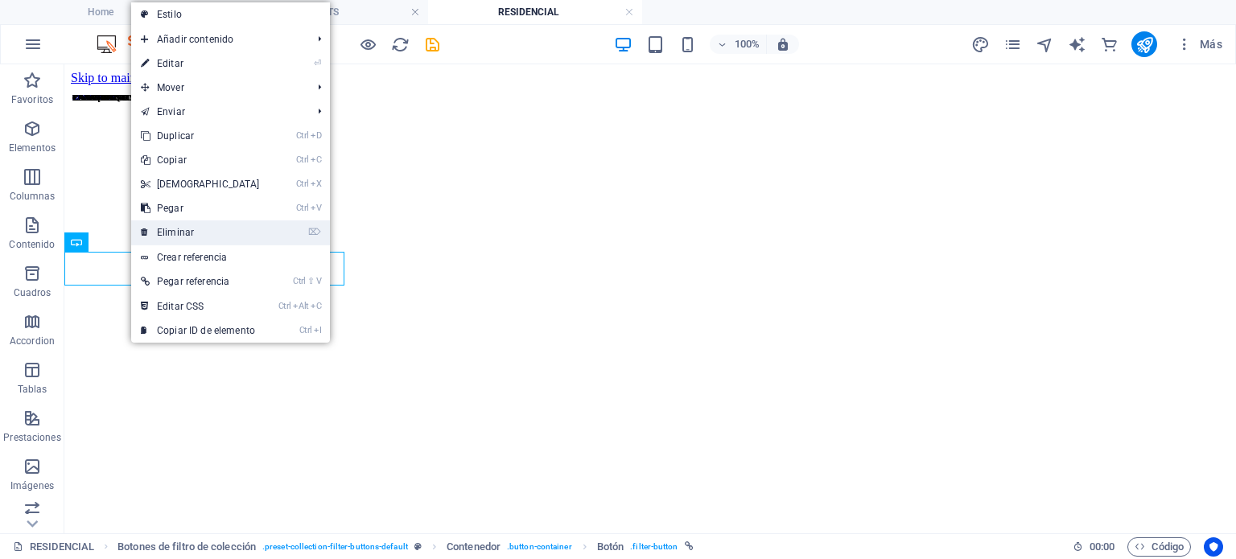
click at [171, 229] on link "⌦ Eliminar" at bounding box center [200, 232] width 138 height 24
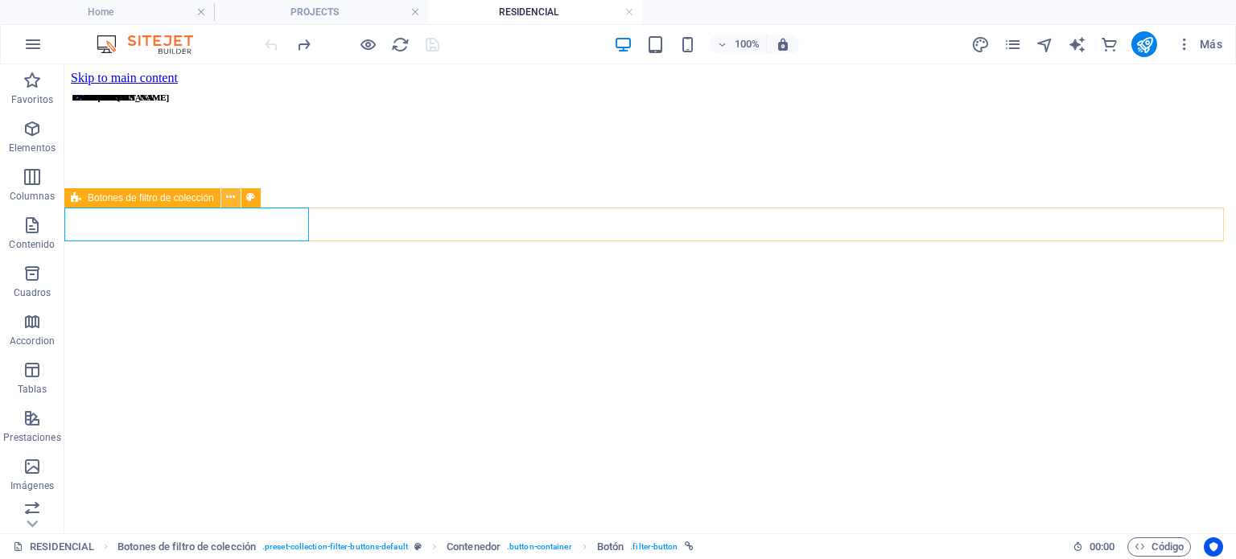
click at [226, 195] on icon at bounding box center [230, 197] width 9 height 17
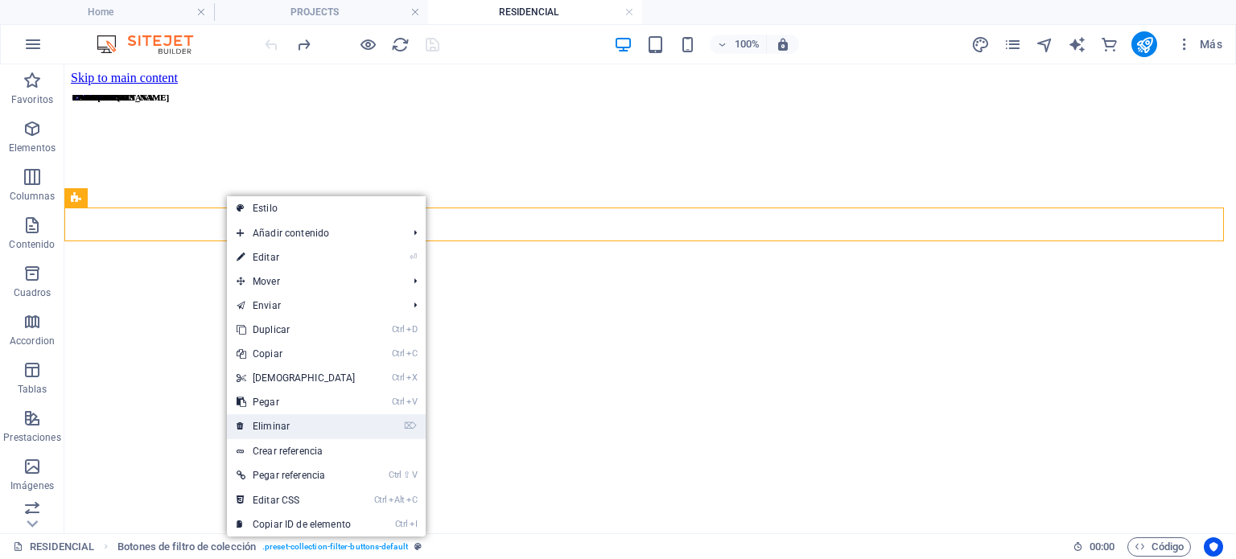
click at [306, 423] on link "⌦ Eliminar" at bounding box center [296, 426] width 138 height 24
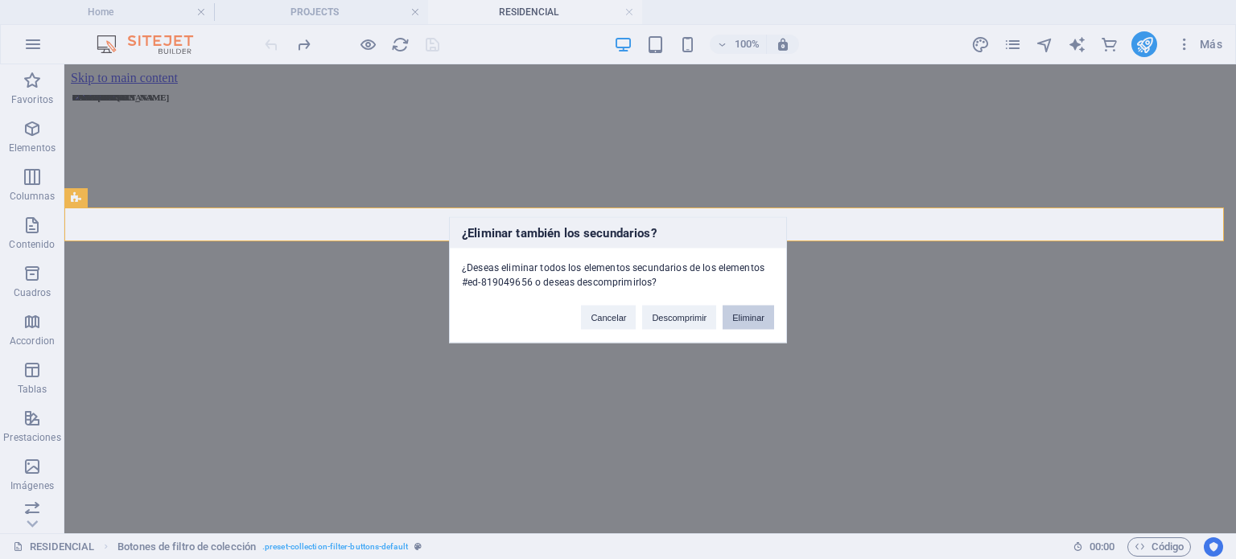
click at [751, 316] on button "Eliminar" at bounding box center [748, 317] width 51 height 24
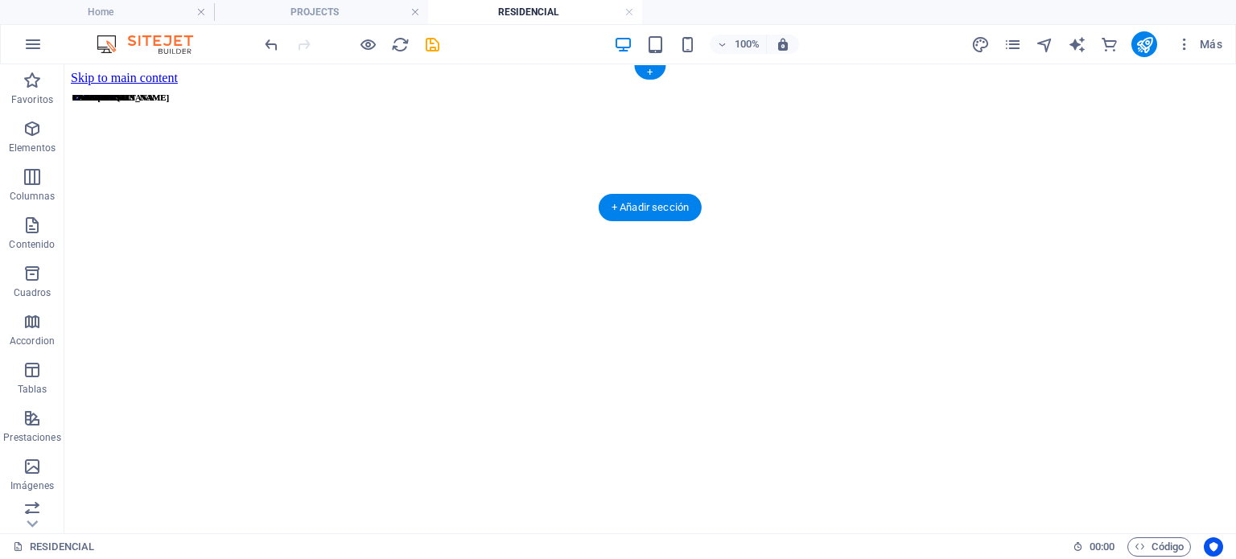
click at [77, 204] on figure at bounding box center [650, 376] width 1159 height 583
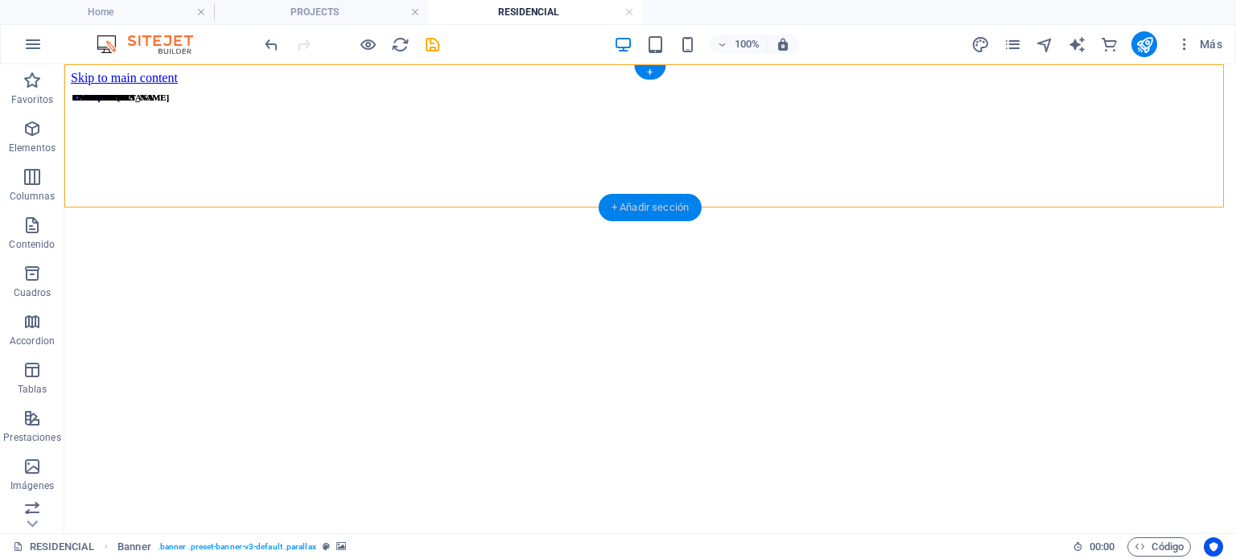
click at [669, 208] on div "+ Añadir sección" at bounding box center [650, 207] width 103 height 27
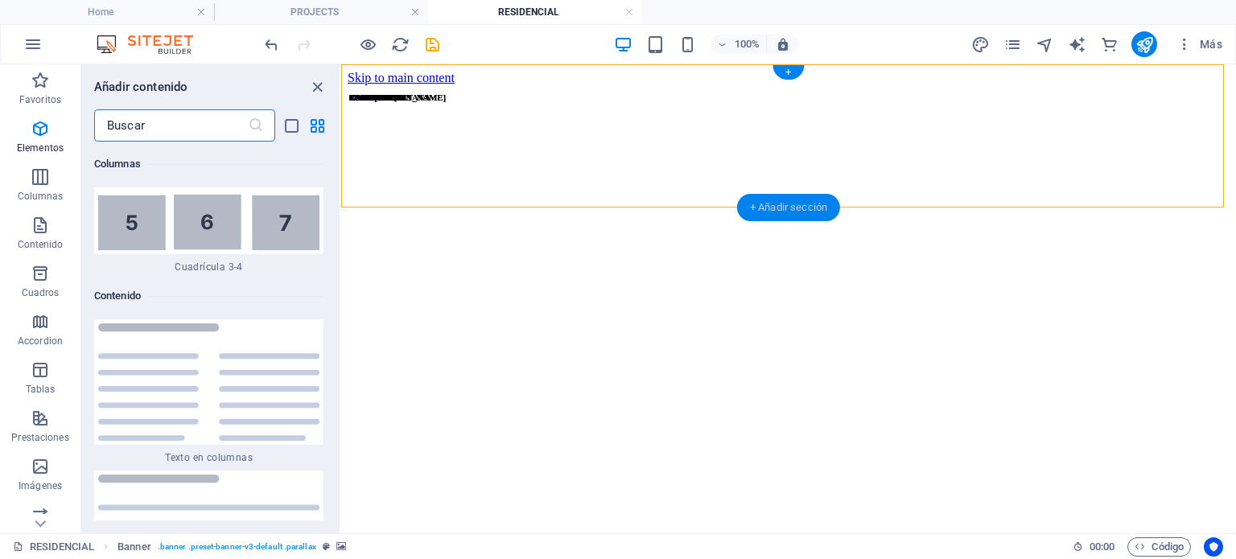
scroll to position [5510, 0]
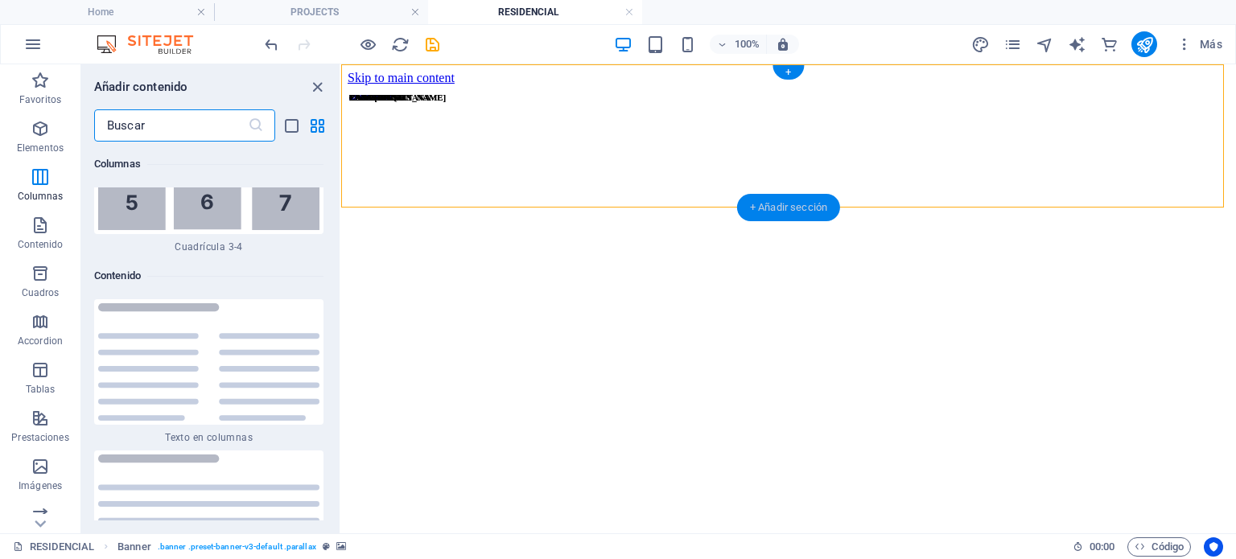
click at [787, 208] on div "+ Añadir sección" at bounding box center [788, 207] width 103 height 27
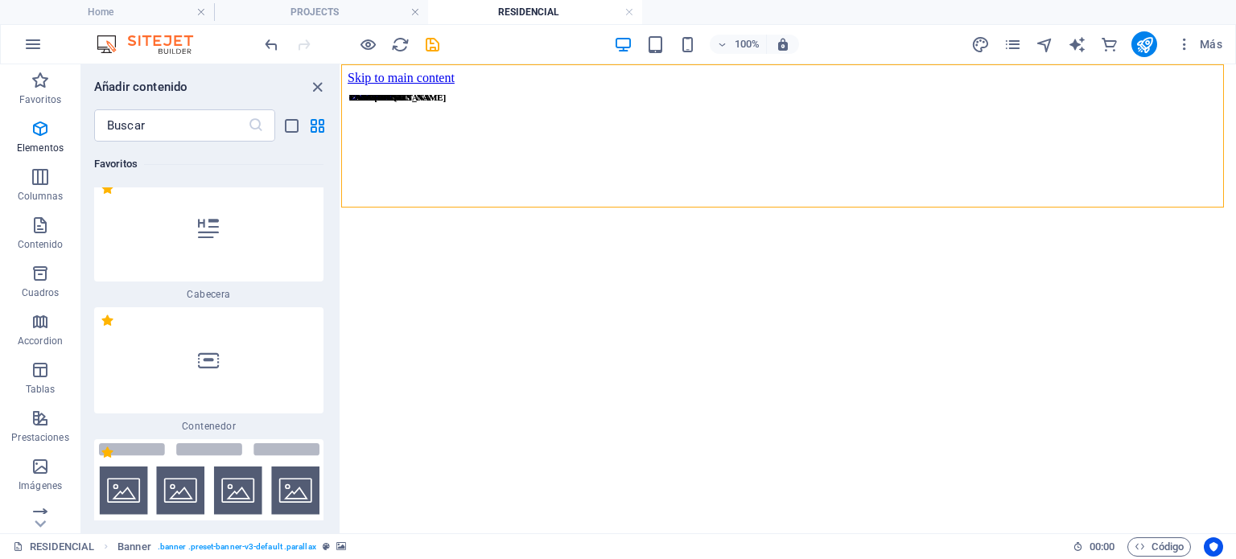
scroll to position [0, 0]
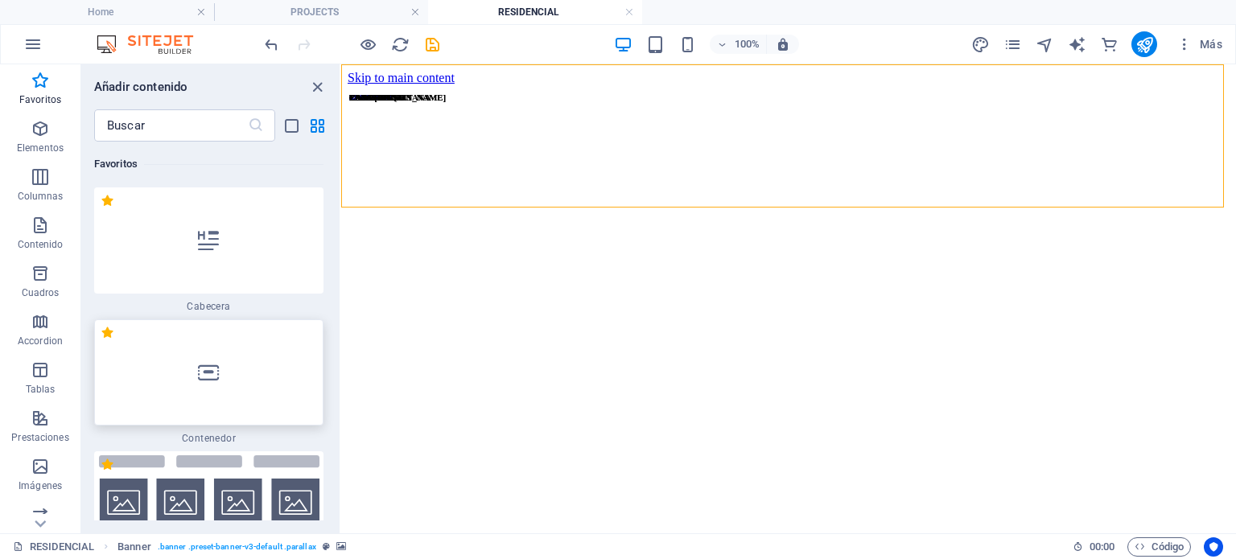
click at [219, 384] on div at bounding box center [208, 372] width 229 height 106
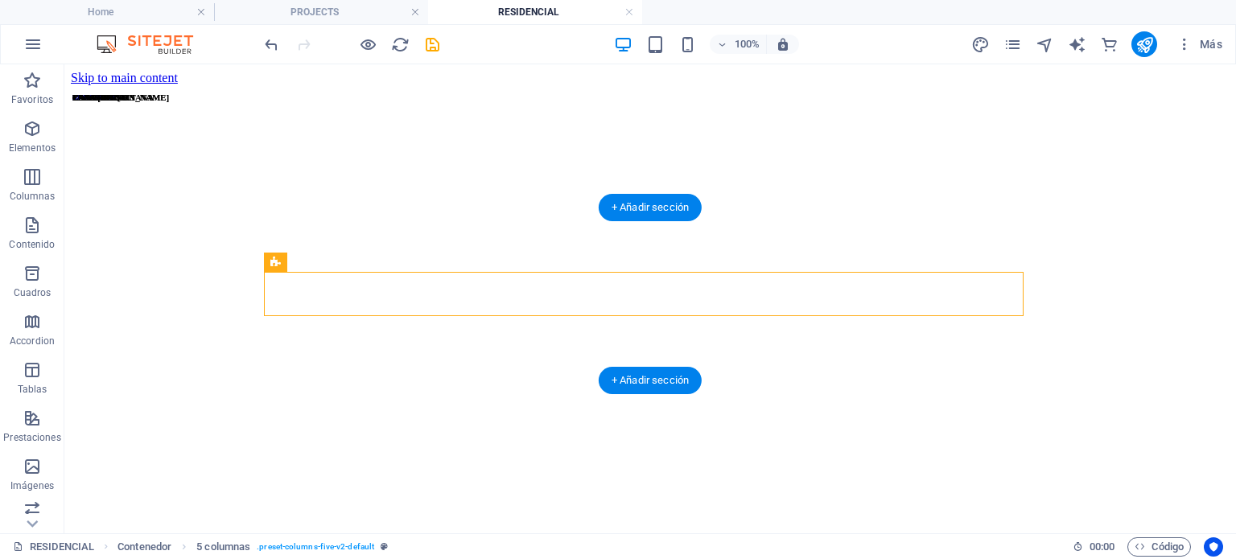
drag, startPoint x: 482, startPoint y: 326, endPoint x: 398, endPoint y: 259, distance: 107.1
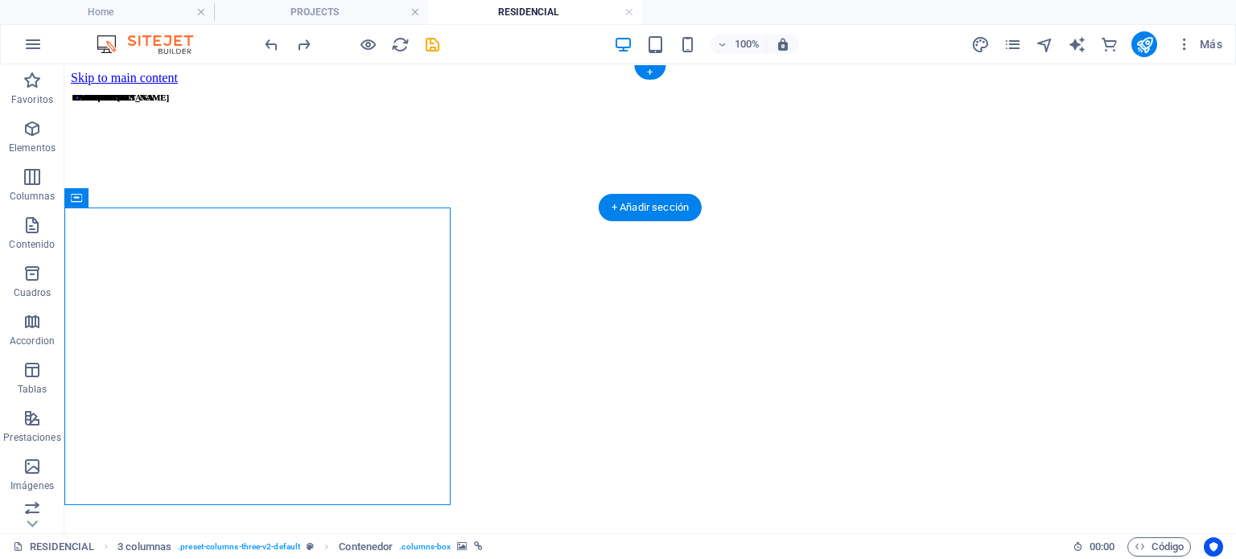
click at [153, 180] on figure at bounding box center [650, 376] width 1159 height 583
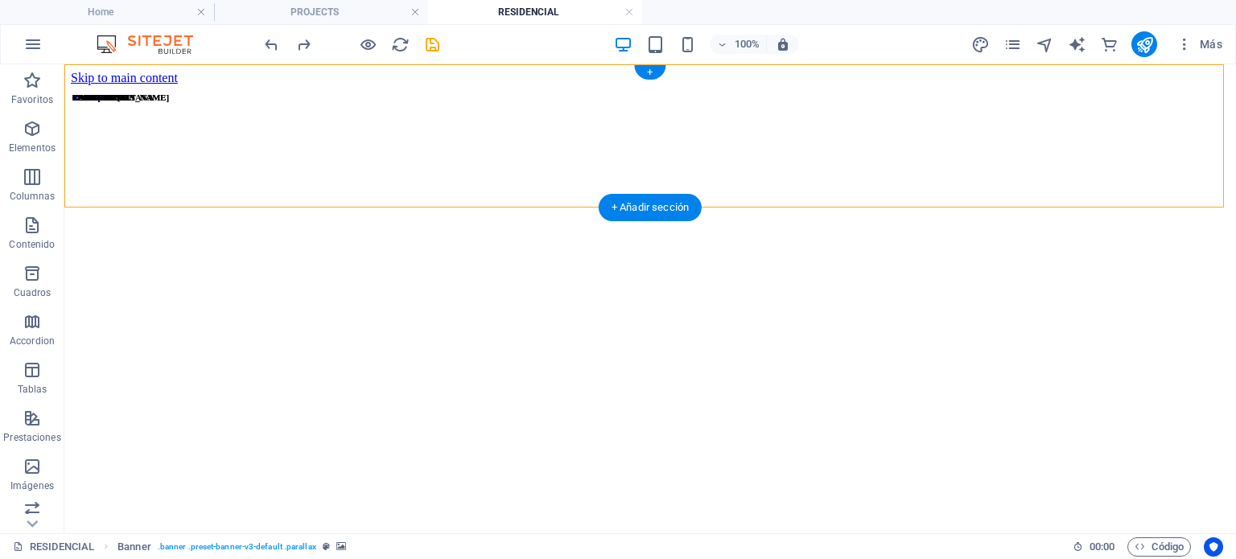
click at [123, 184] on figure at bounding box center [650, 376] width 1159 height 583
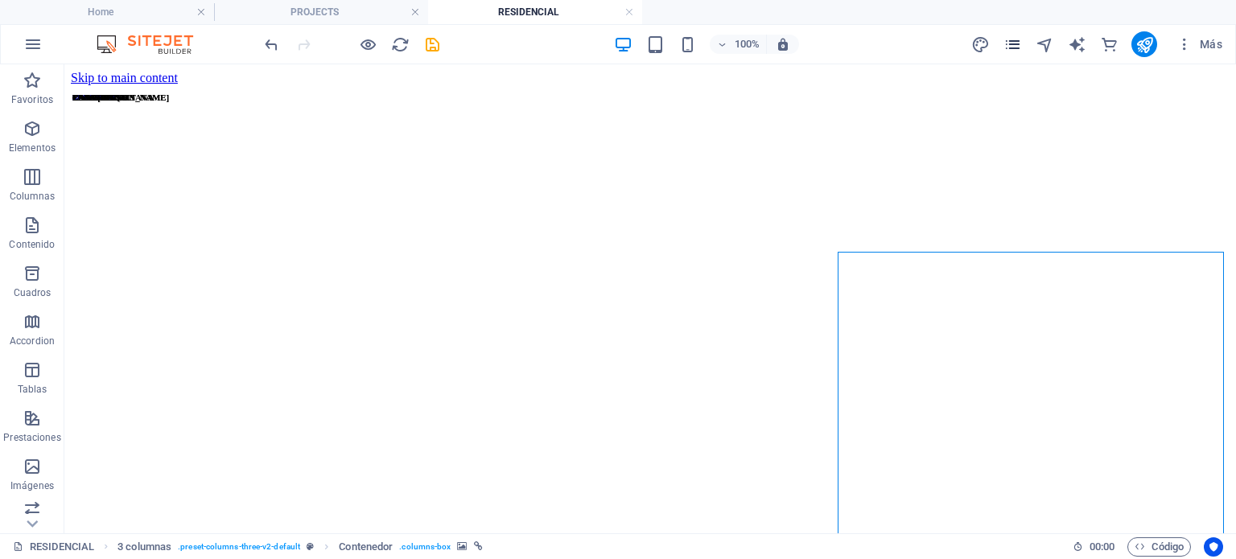
click at [1003, 41] on icon "pages" at bounding box center [1012, 44] width 19 height 19
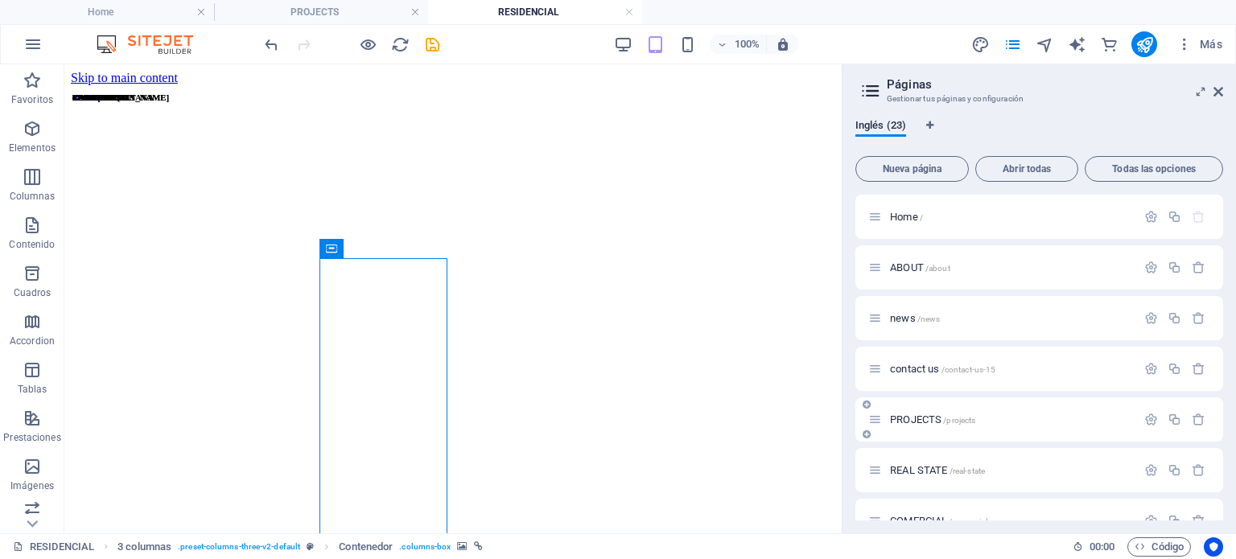
scroll to position [214, 0]
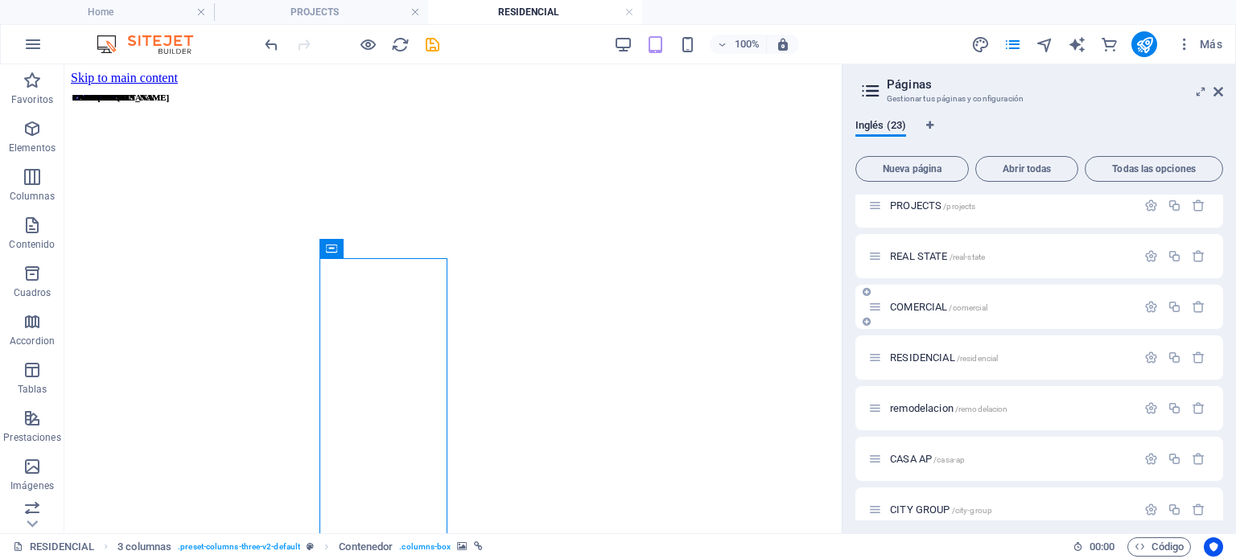
click at [911, 305] on span "COMERCIAL /comercial" at bounding box center [938, 307] width 97 height 12
click at [911, 336] on div "RESIDENCIAL /residencial" at bounding box center [1039, 358] width 368 height 44
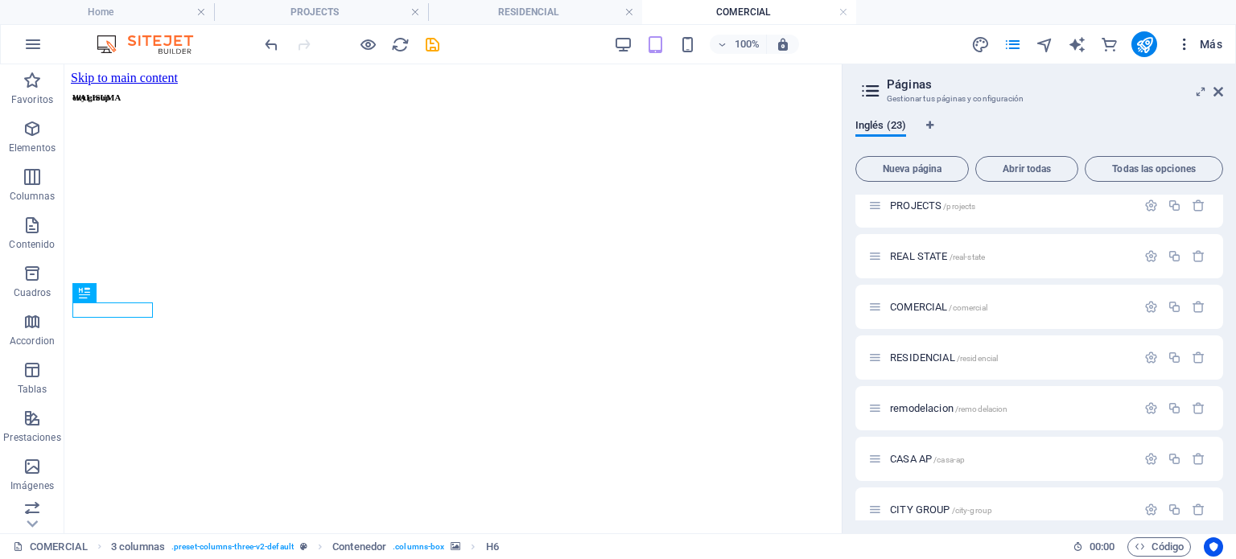
scroll to position [0, 0]
click at [1220, 92] on icon at bounding box center [1218, 91] width 10 height 13
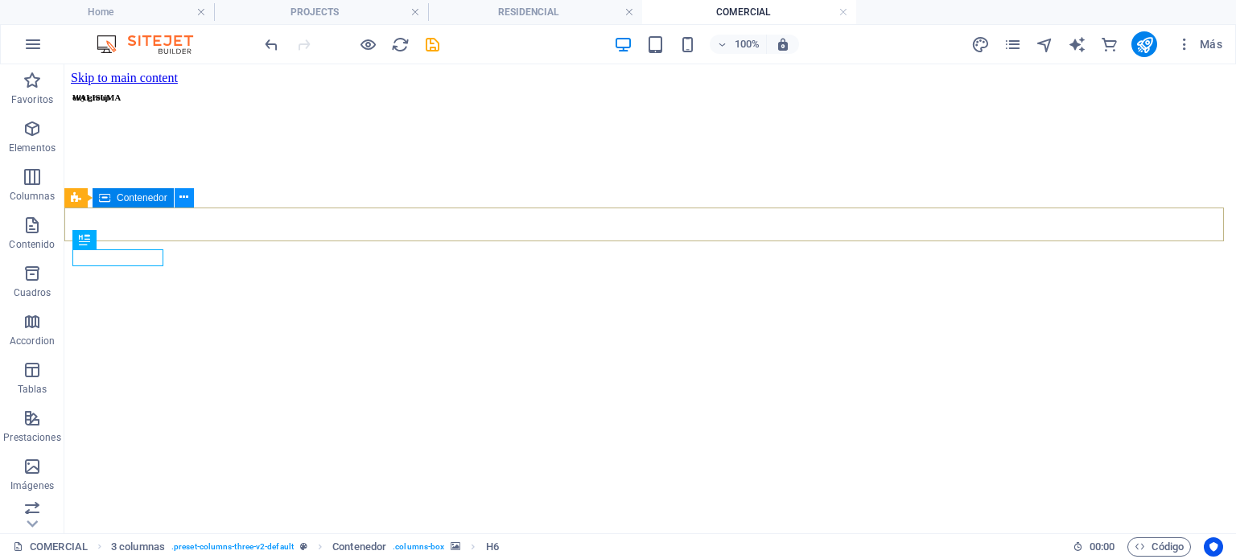
click at [176, 196] on button at bounding box center [184, 197] width 19 height 19
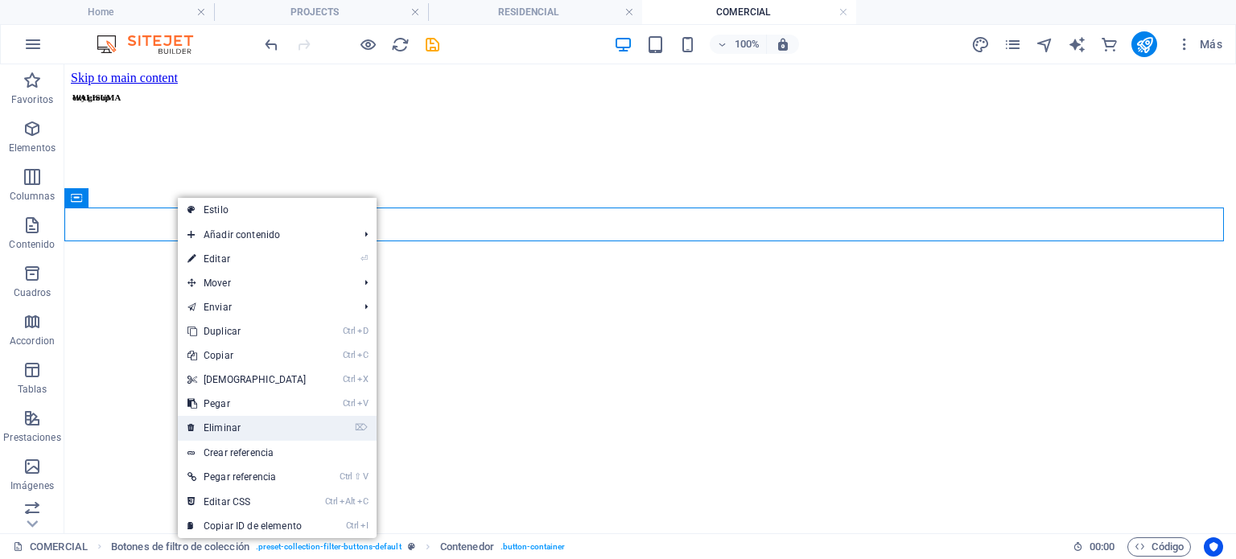
click at [254, 421] on link "⌦ Eliminar" at bounding box center [247, 428] width 138 height 24
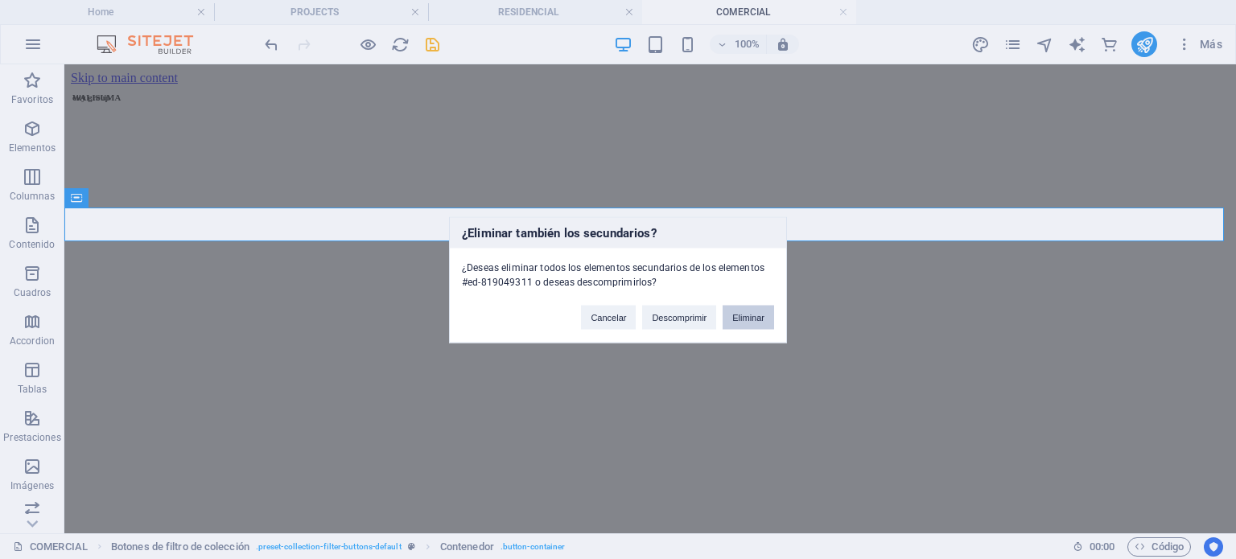
click at [744, 319] on button "Eliminar" at bounding box center [748, 317] width 51 height 24
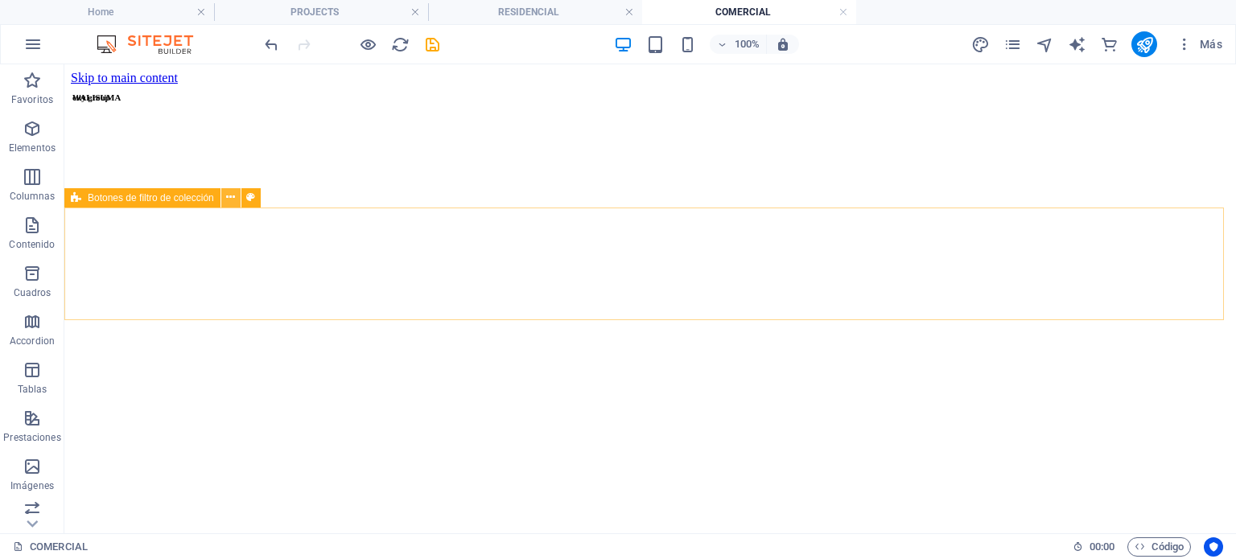
click at [233, 206] on button at bounding box center [230, 197] width 19 height 19
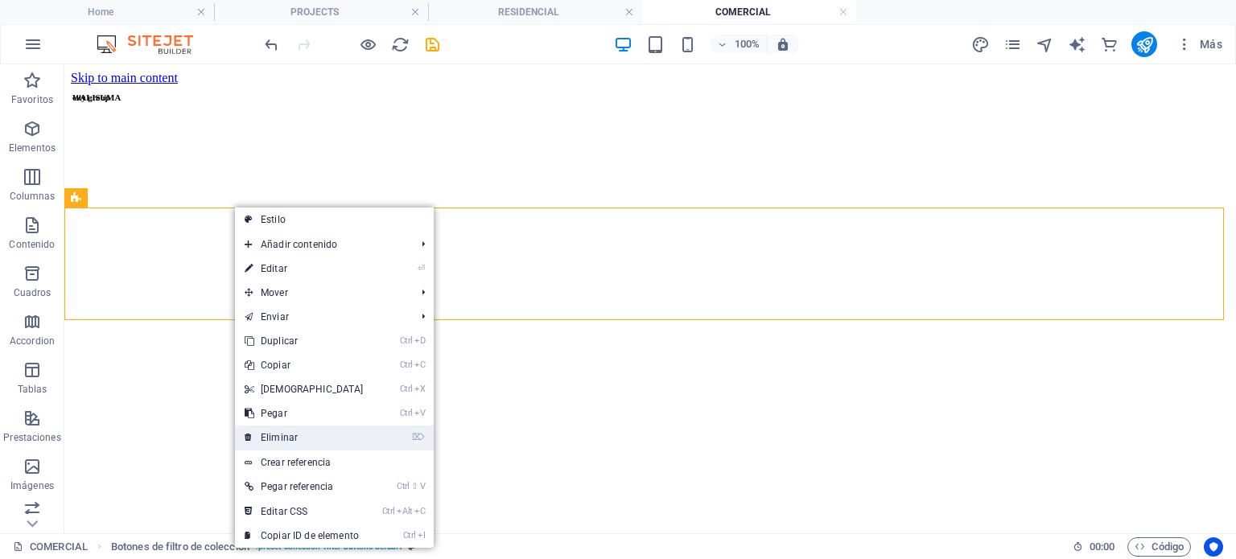
click at [303, 434] on link "⌦ Eliminar" at bounding box center [304, 438] width 138 height 24
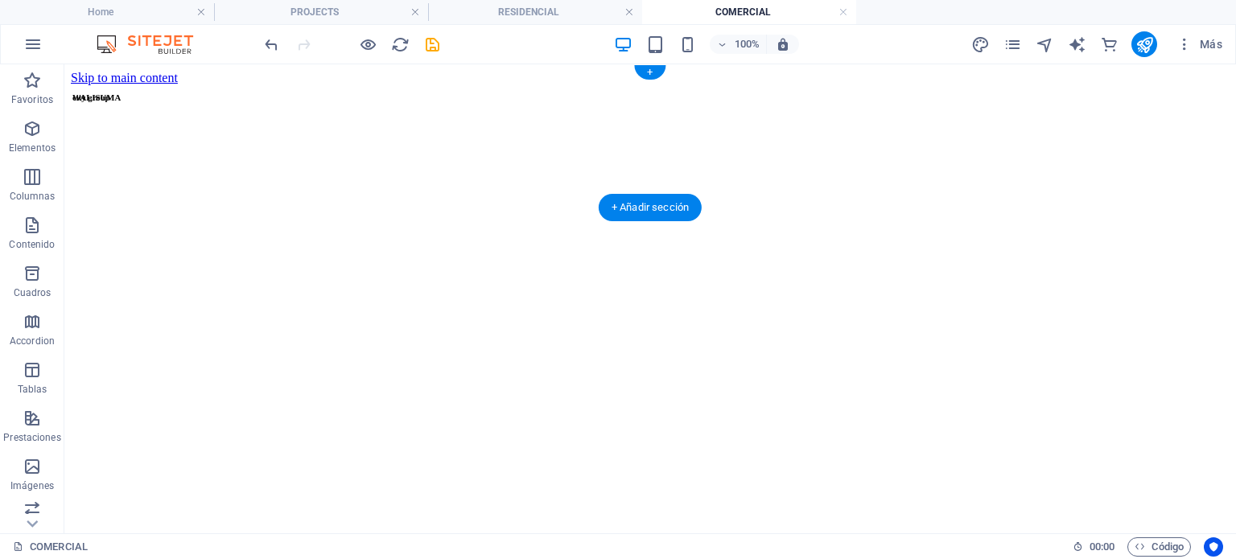
click at [156, 196] on figure at bounding box center [650, 376] width 1159 height 583
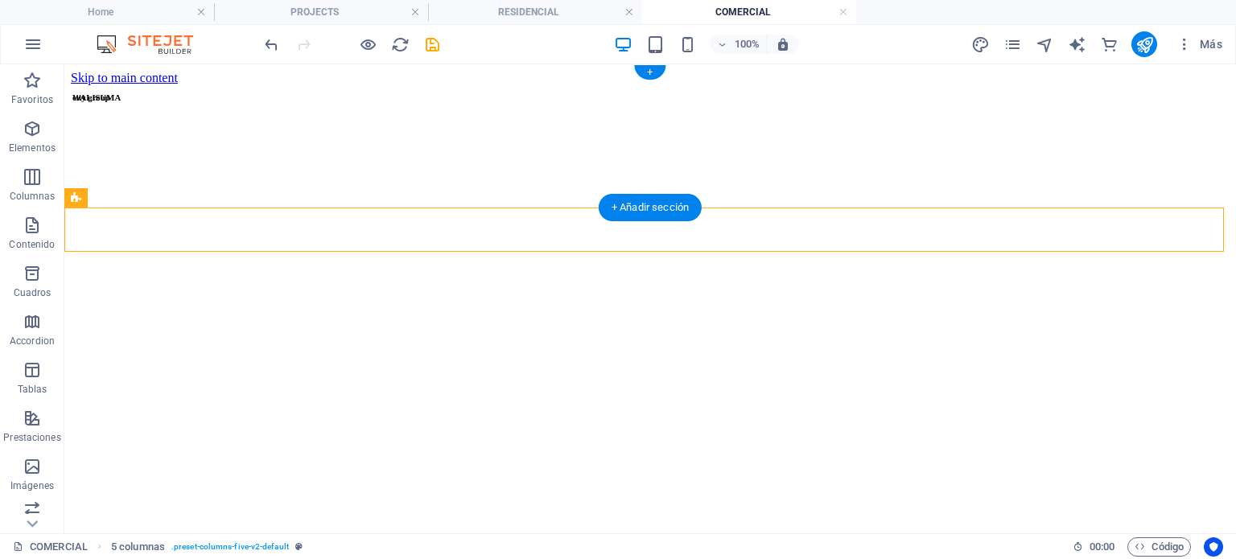
click at [994, 172] on figure at bounding box center [650, 376] width 1159 height 583
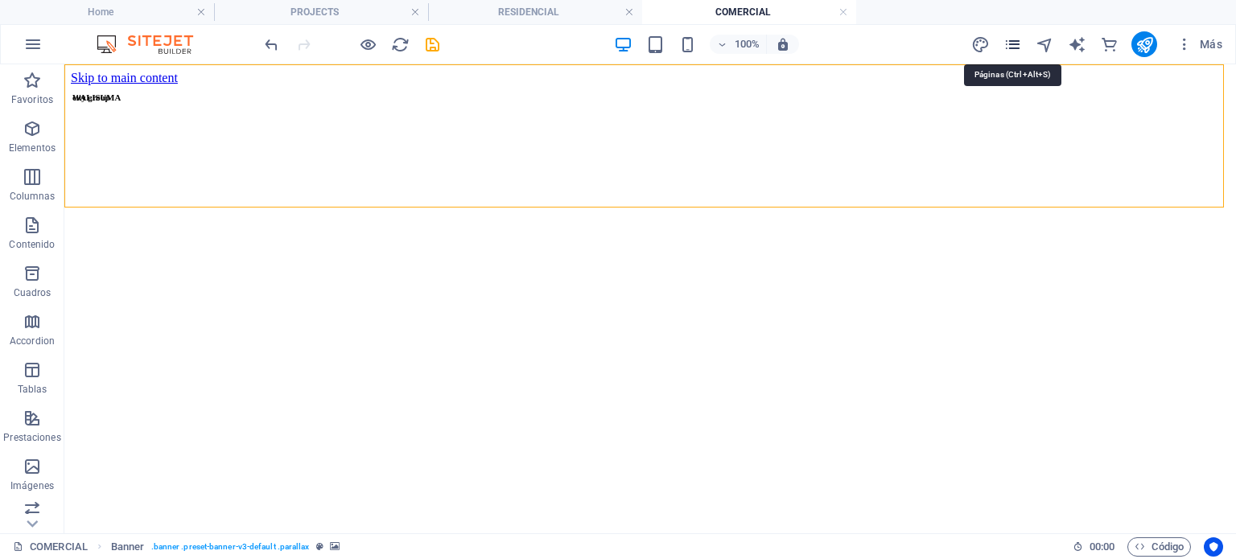
click at [1020, 41] on icon "pages" at bounding box center [1012, 44] width 19 height 19
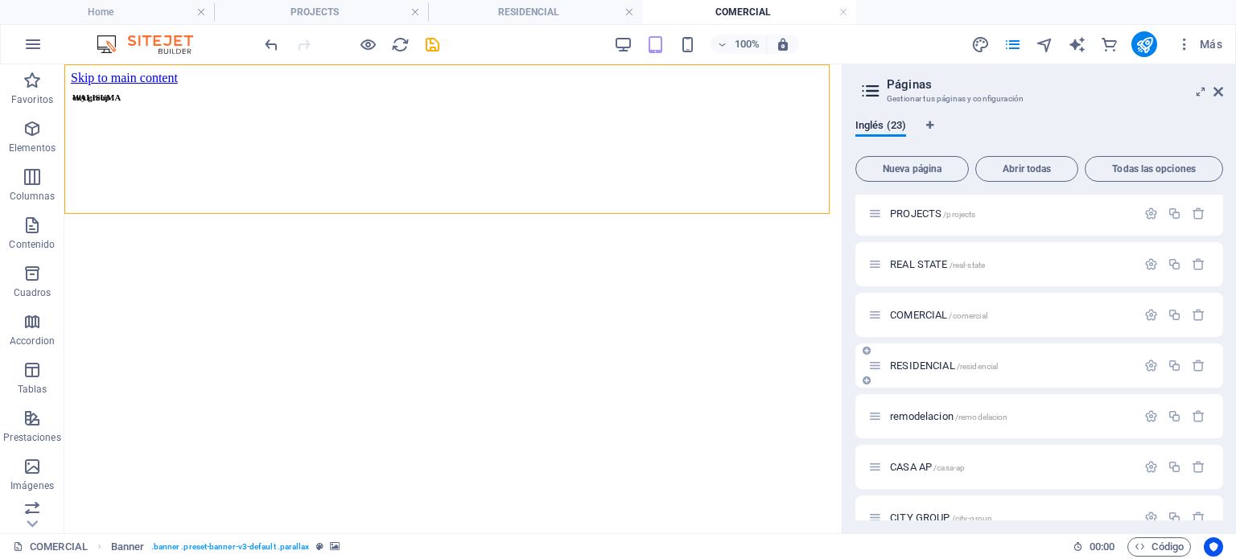
scroll to position [214, 0]
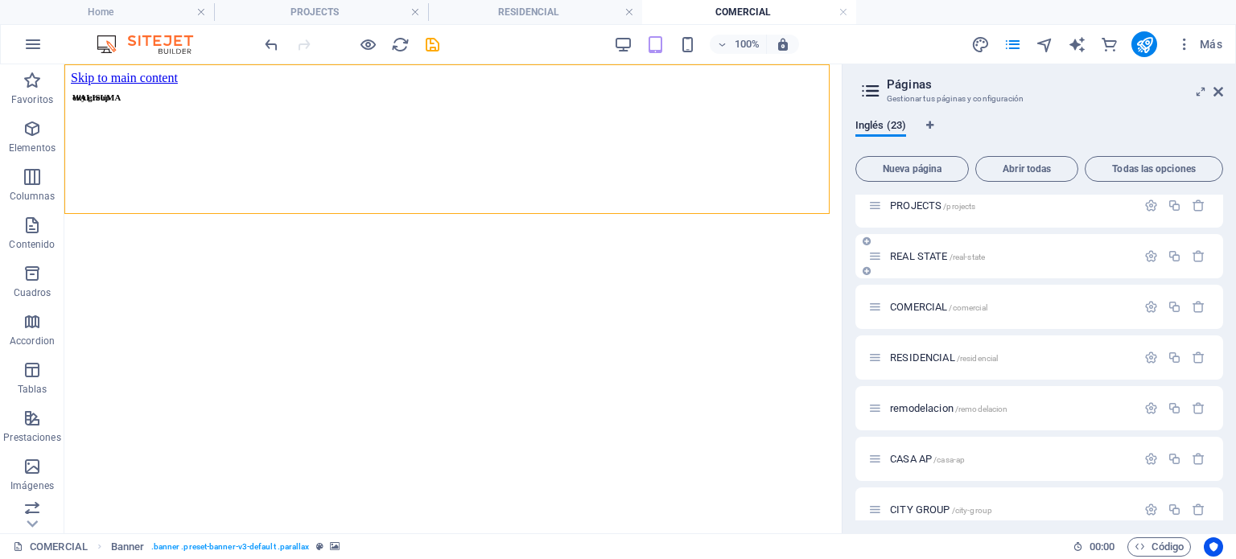
click at [908, 268] on div "REAL STATE /real-state" at bounding box center [1039, 256] width 368 height 44
click at [903, 255] on span "REAL STATE /real-state" at bounding box center [937, 256] width 95 height 12
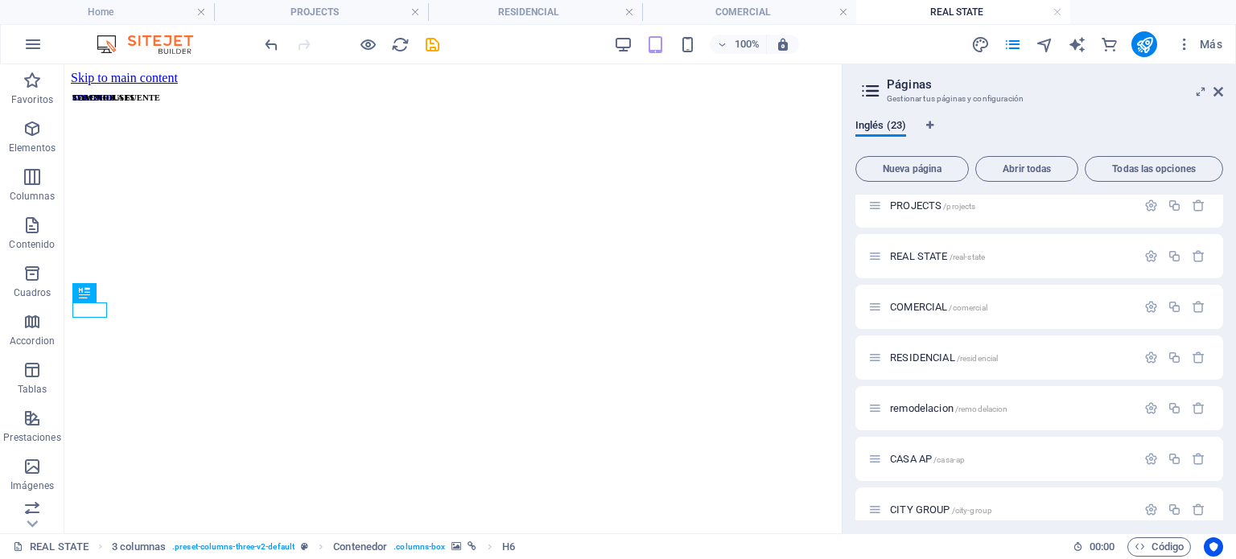
scroll to position [0, 0]
click at [1216, 83] on h2 "Páginas" at bounding box center [1055, 84] width 336 height 14
drag, startPoint x: 788, startPoint y: 112, endPoint x: 1213, endPoint y: 93, distance: 426.1
click at [1213, 93] on icon at bounding box center [1218, 91] width 10 height 13
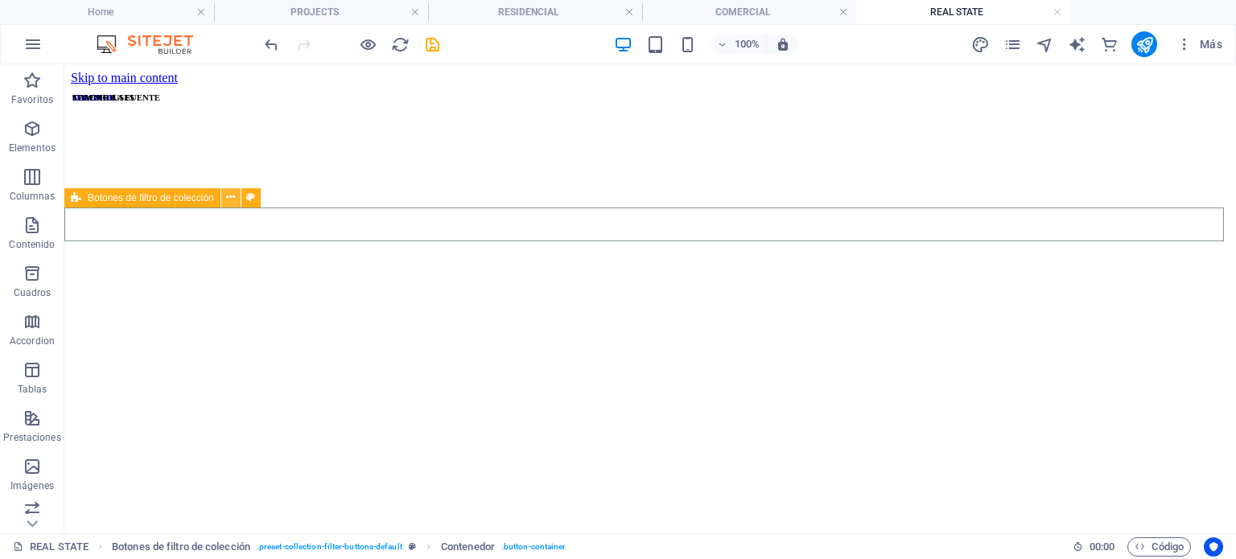
click at [234, 201] on icon at bounding box center [230, 197] width 9 height 17
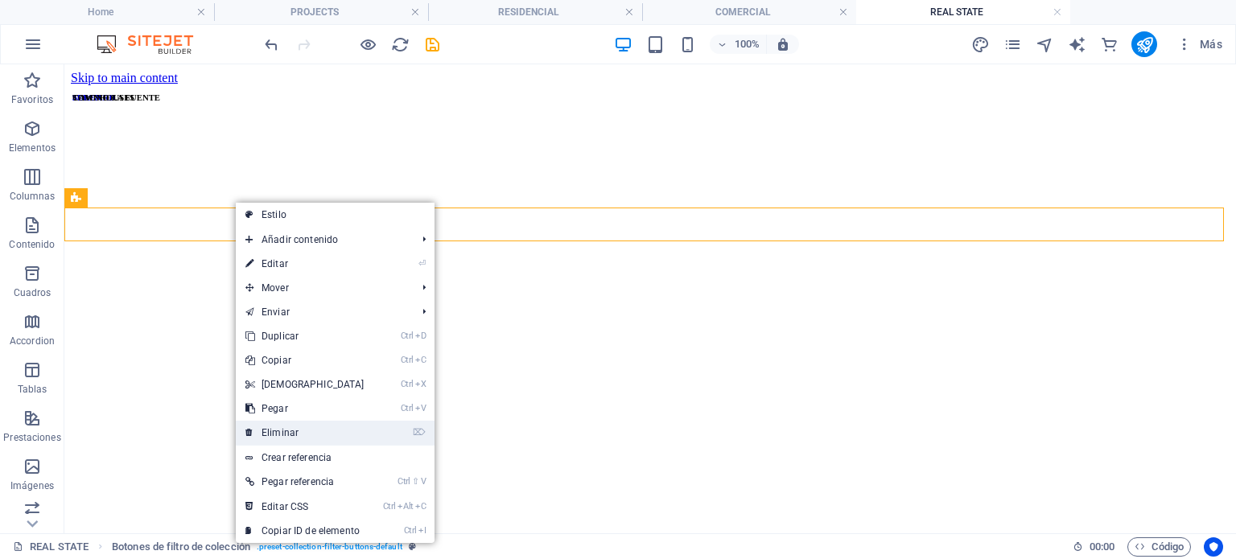
click at [273, 440] on link "⌦ Eliminar" at bounding box center [305, 433] width 138 height 24
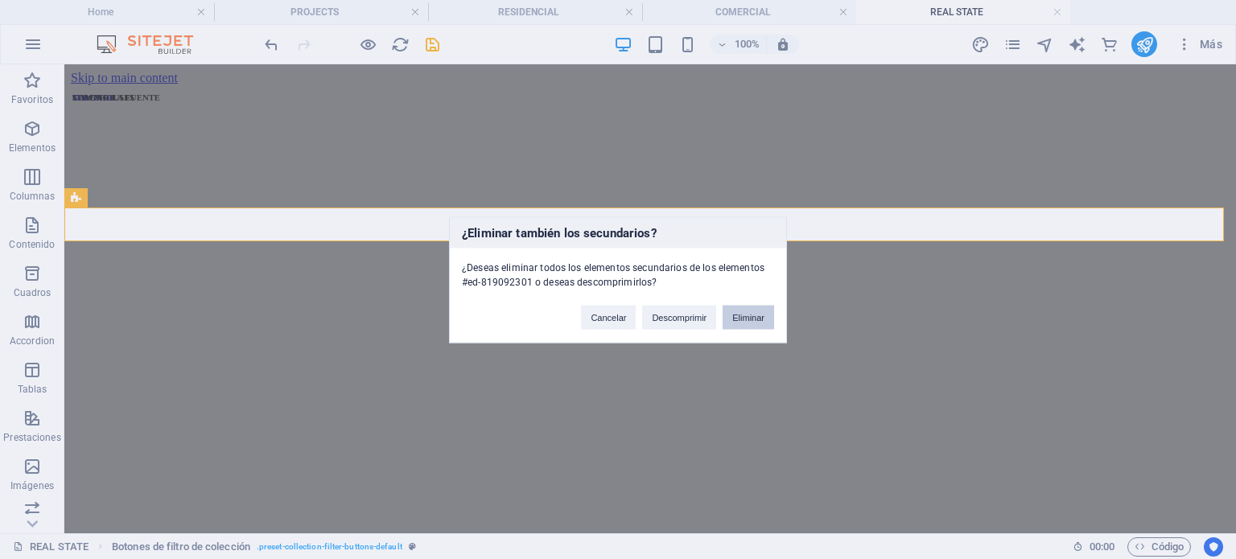
click at [739, 325] on button "Eliminar" at bounding box center [748, 317] width 51 height 24
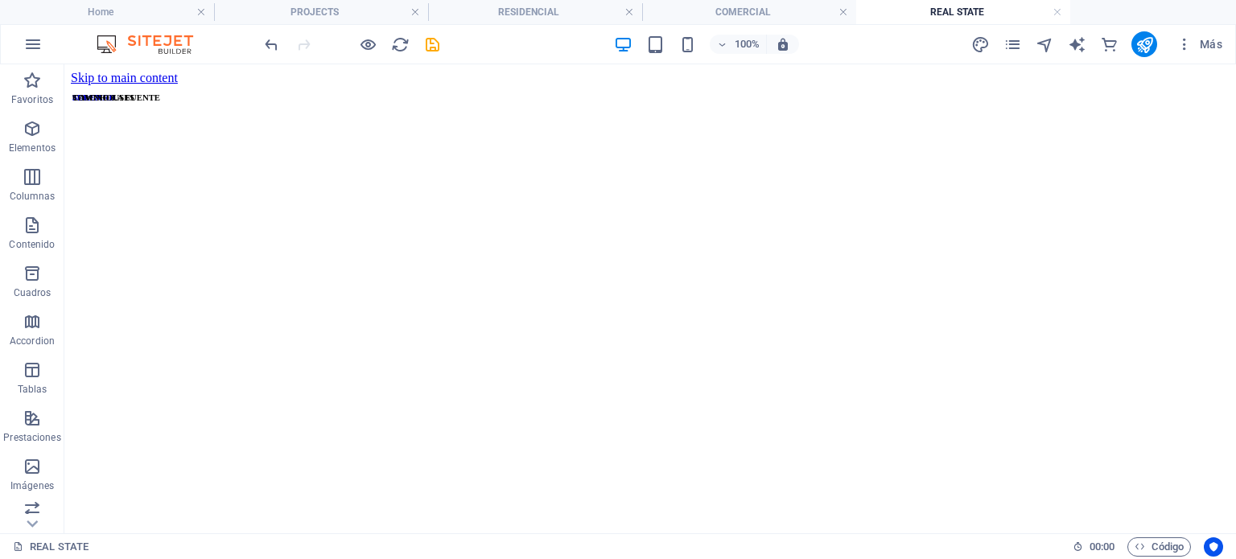
click at [279, 162] on figure at bounding box center [650, 376] width 1159 height 583
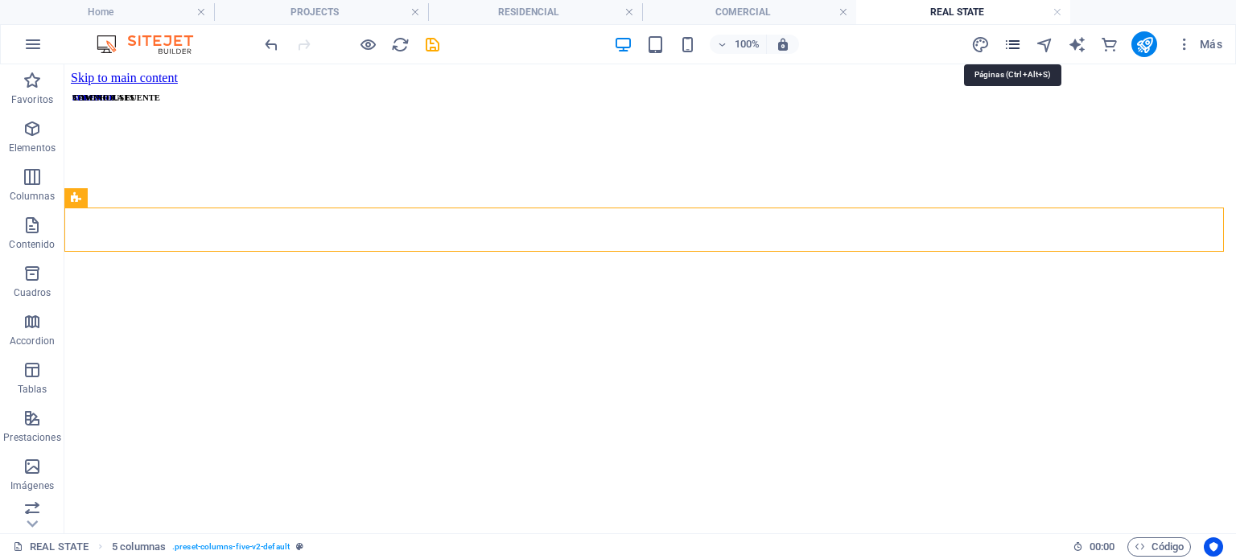
click at [1015, 43] on icon "pages" at bounding box center [1012, 44] width 19 height 19
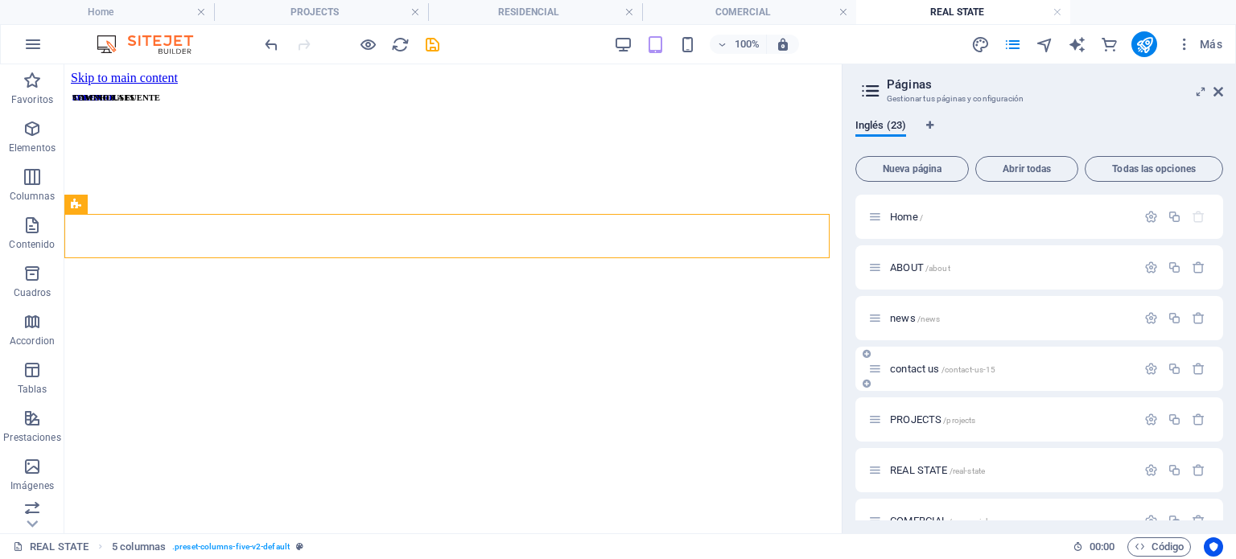
scroll to position [214, 0]
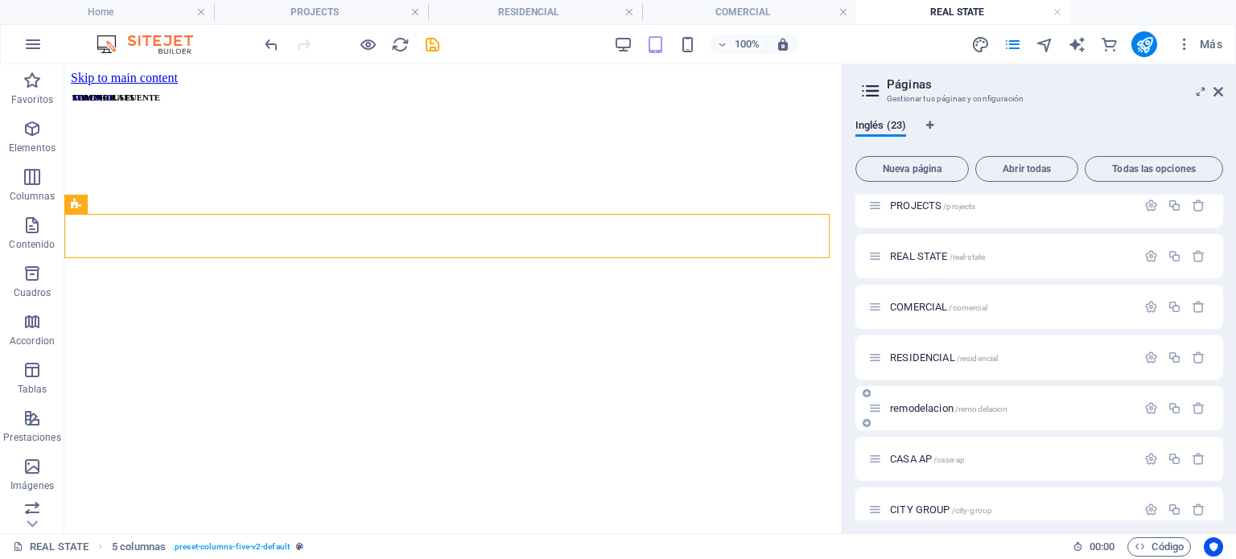
click at [923, 410] on span "remodelacion /remodelacion" at bounding box center [948, 408] width 117 height 12
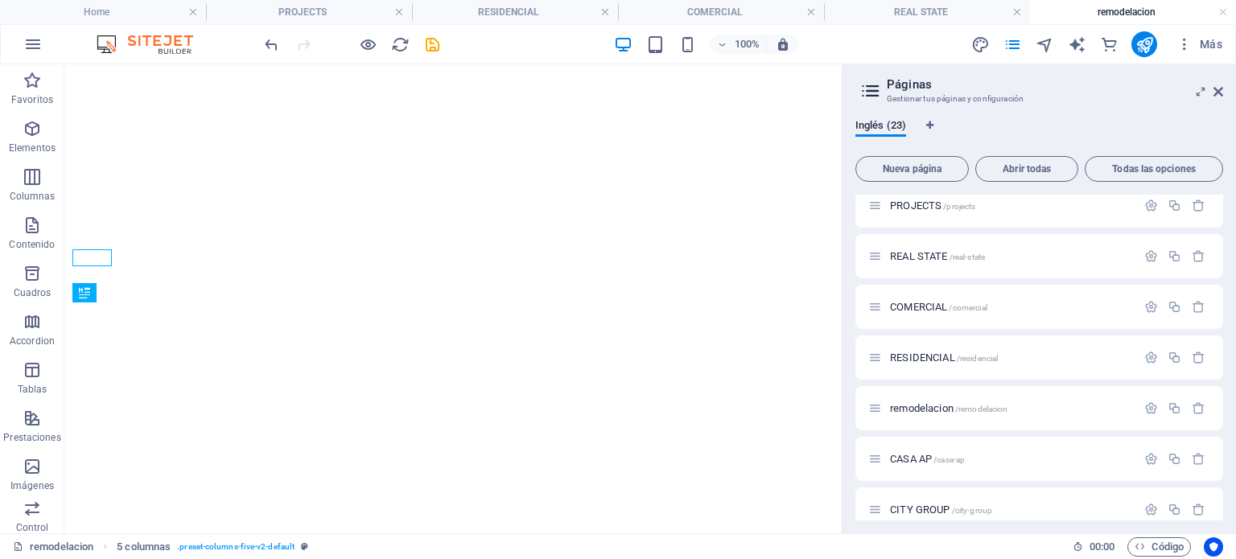
click at [1218, 47] on span "Más" at bounding box center [1199, 44] width 46 height 16
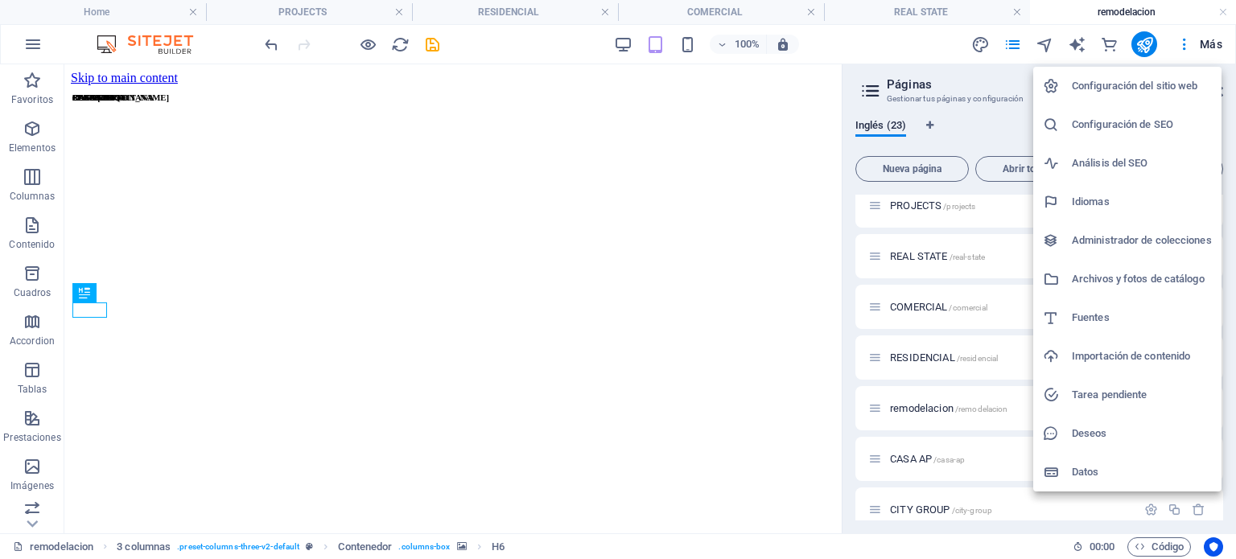
scroll to position [0, 0]
click at [463, 318] on div at bounding box center [618, 279] width 1236 height 559
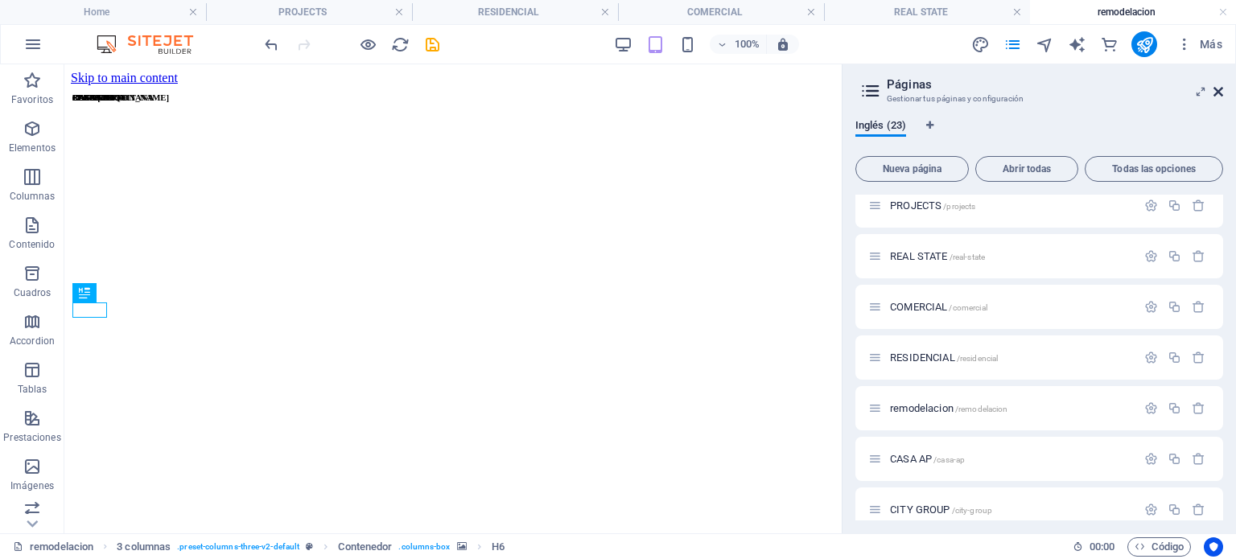
drag, startPoint x: 486, startPoint y: 141, endPoint x: 1218, endPoint y: 93, distance: 733.7
click at [1218, 93] on icon at bounding box center [1218, 91] width 10 height 13
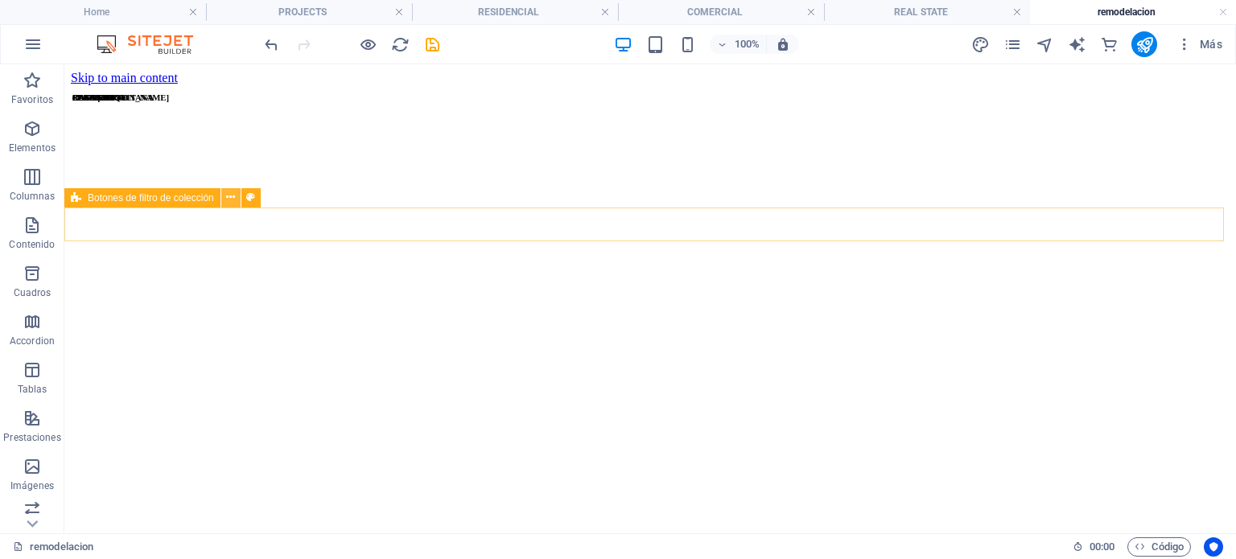
click at [223, 192] on button at bounding box center [230, 197] width 19 height 19
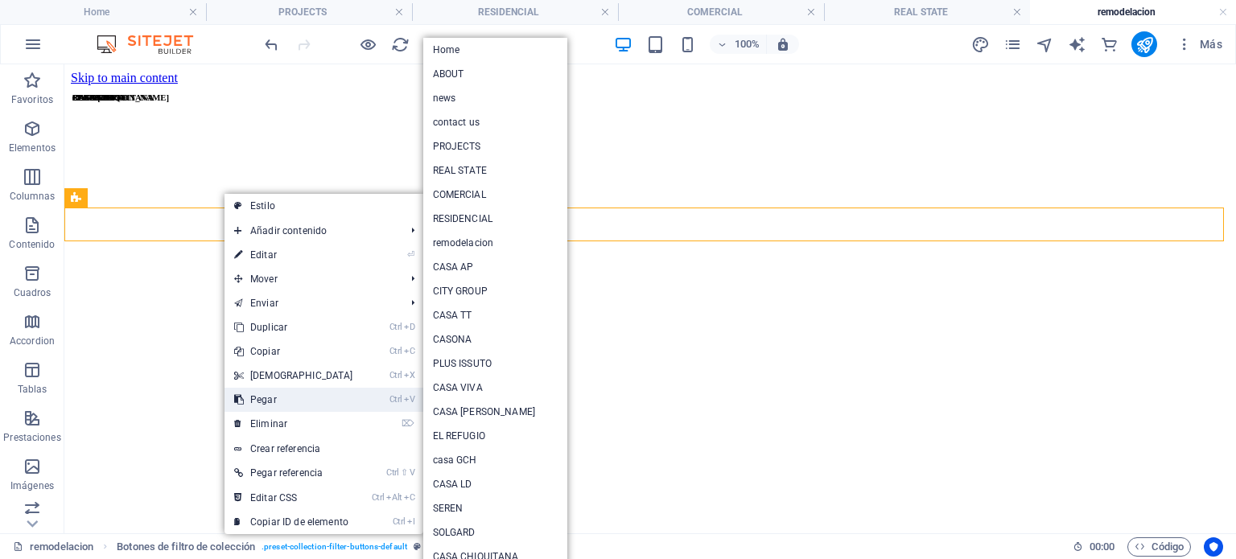
click at [288, 411] on link "Ctrl V Pegar" at bounding box center [293, 400] width 138 height 24
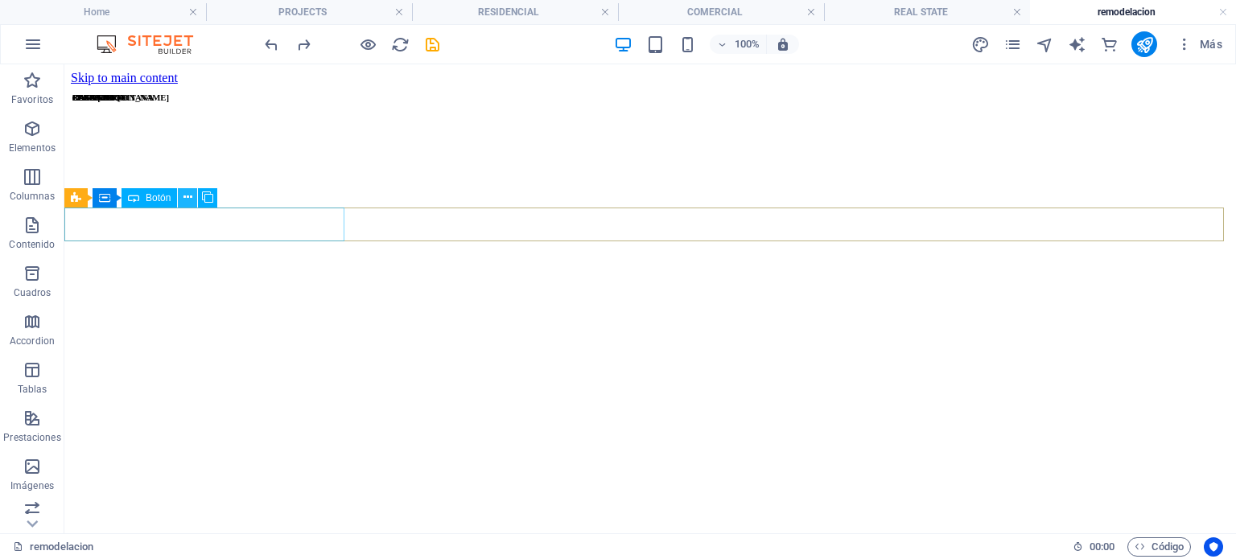
click at [188, 199] on icon at bounding box center [187, 197] width 9 height 17
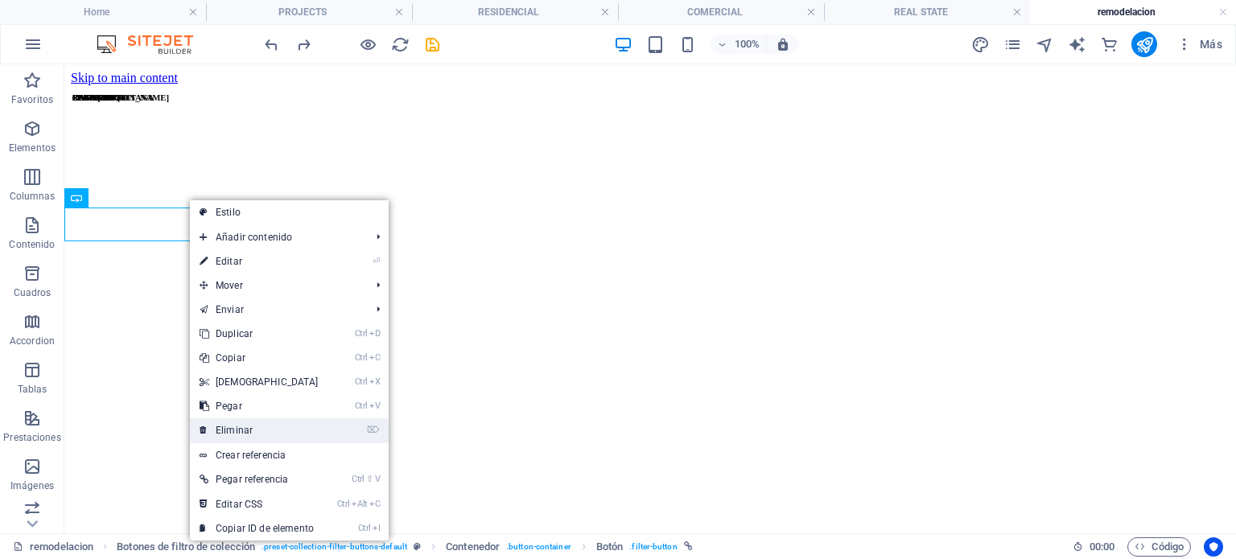
click at [256, 429] on link "⌦ Eliminar" at bounding box center [259, 430] width 138 height 24
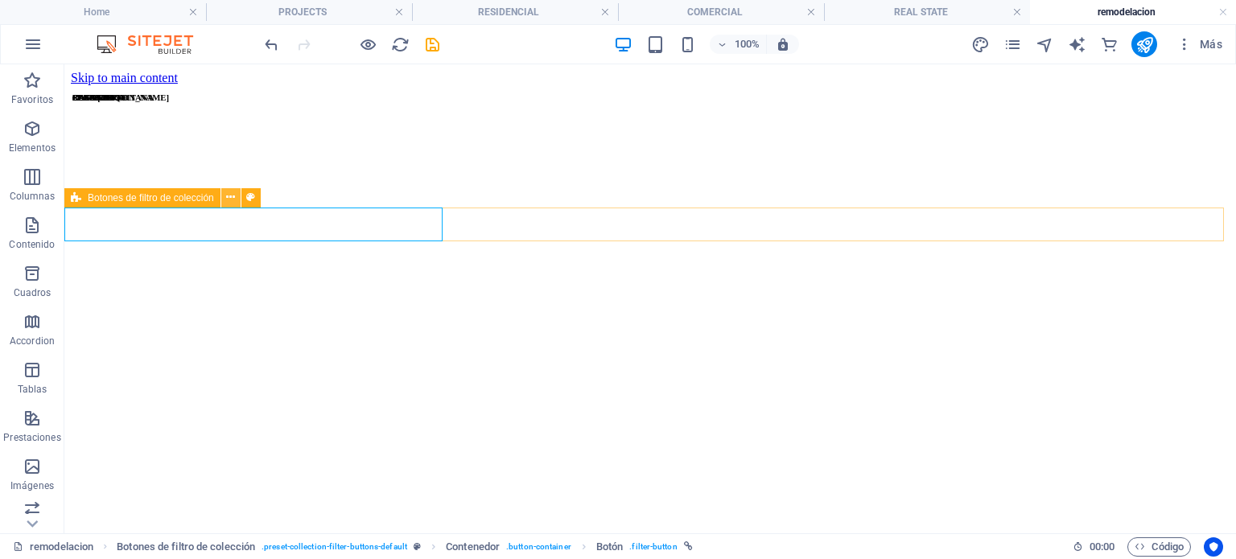
click at [227, 196] on icon at bounding box center [230, 197] width 9 height 17
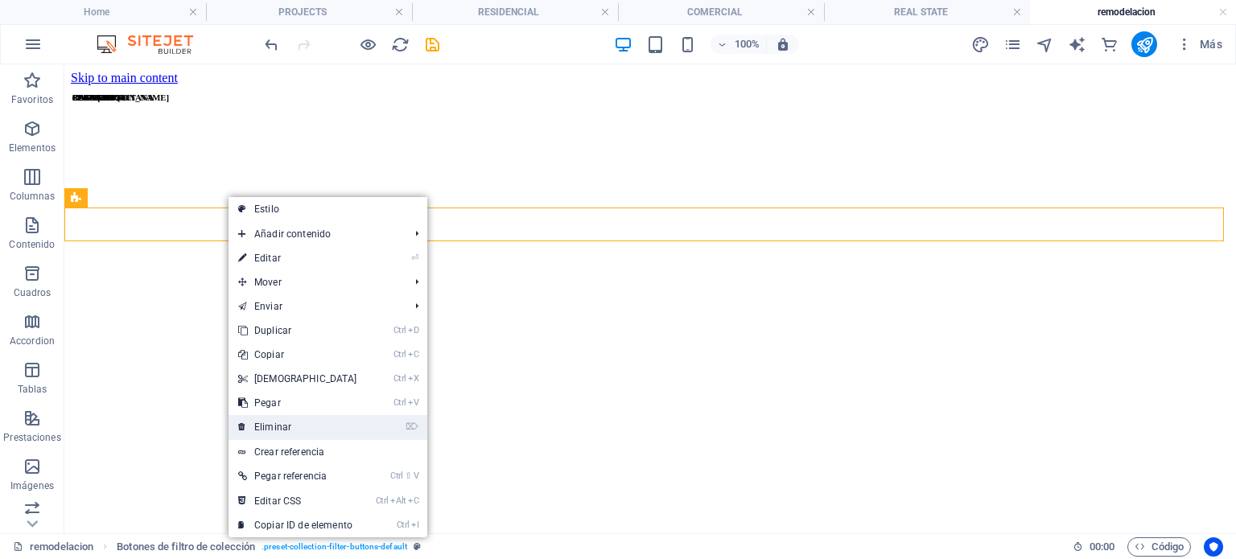
click at [308, 426] on link "⌦ Eliminar" at bounding box center [298, 427] width 138 height 24
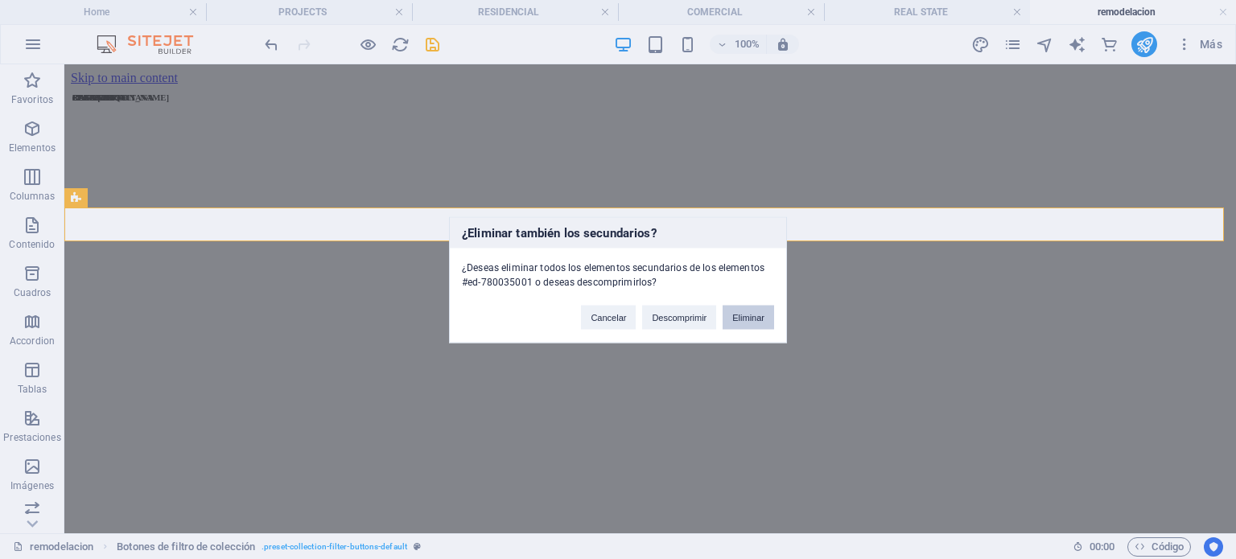
click at [747, 324] on button "Eliminar" at bounding box center [748, 317] width 51 height 24
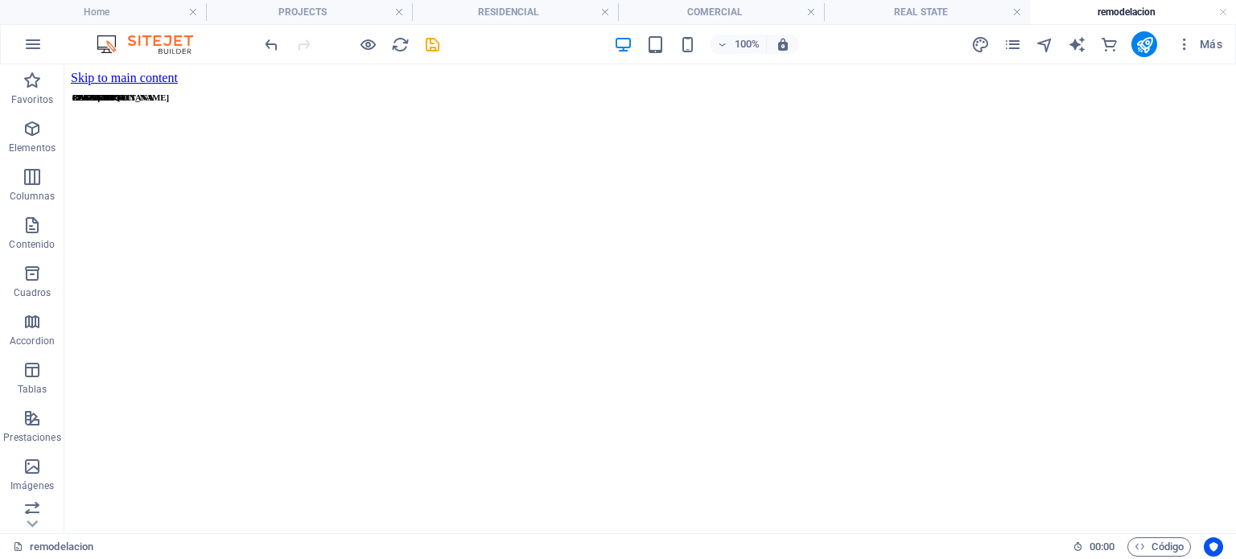
click at [198, 183] on figure at bounding box center [650, 376] width 1159 height 583
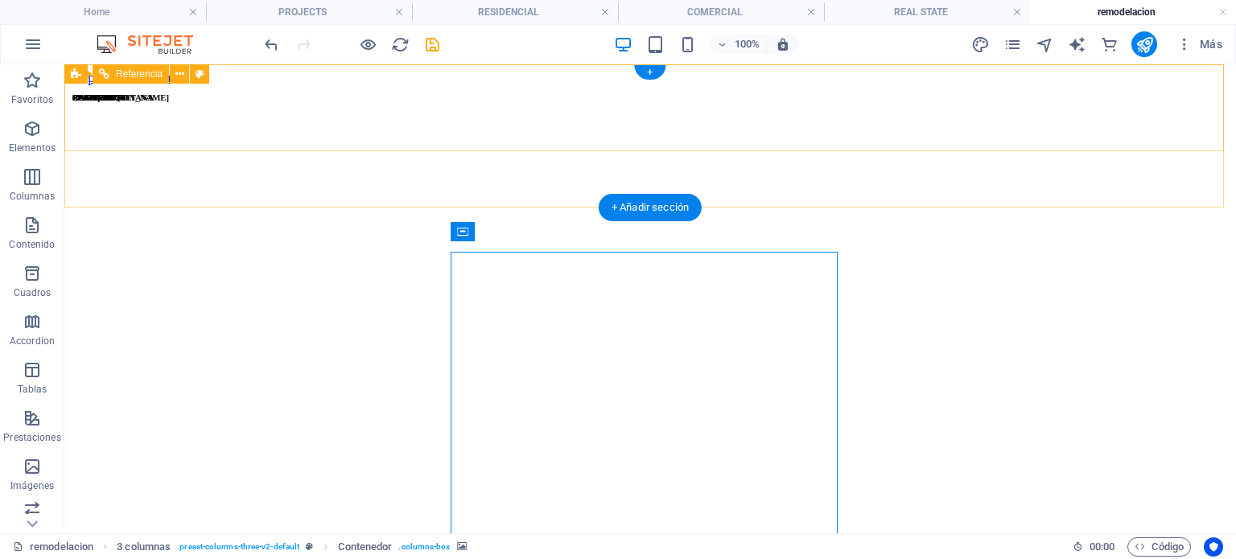
click at [1036, 473] on div "Home About Projects news Contact us" at bounding box center [650, 560] width 1159 height 175
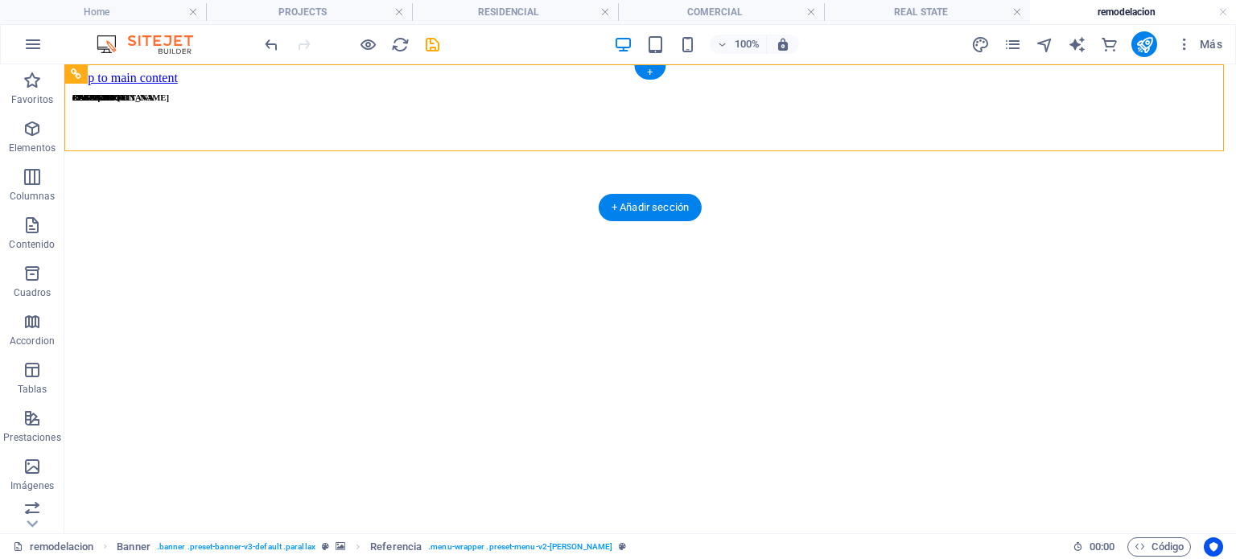
click at [1110, 186] on figure at bounding box center [650, 376] width 1159 height 583
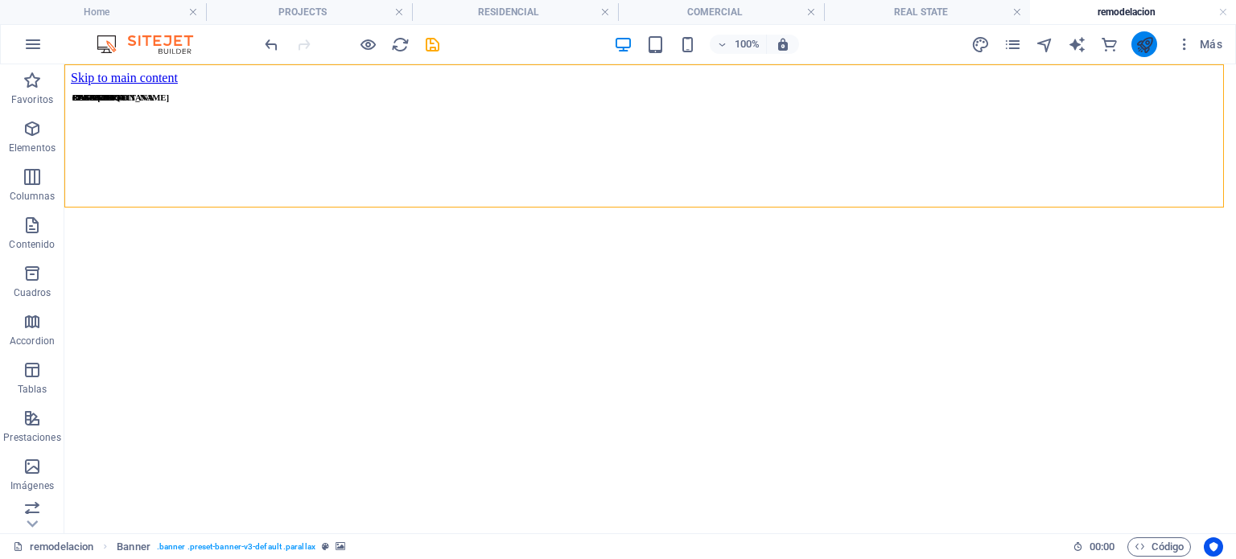
click at [1147, 38] on icon "publish" at bounding box center [1144, 44] width 19 height 19
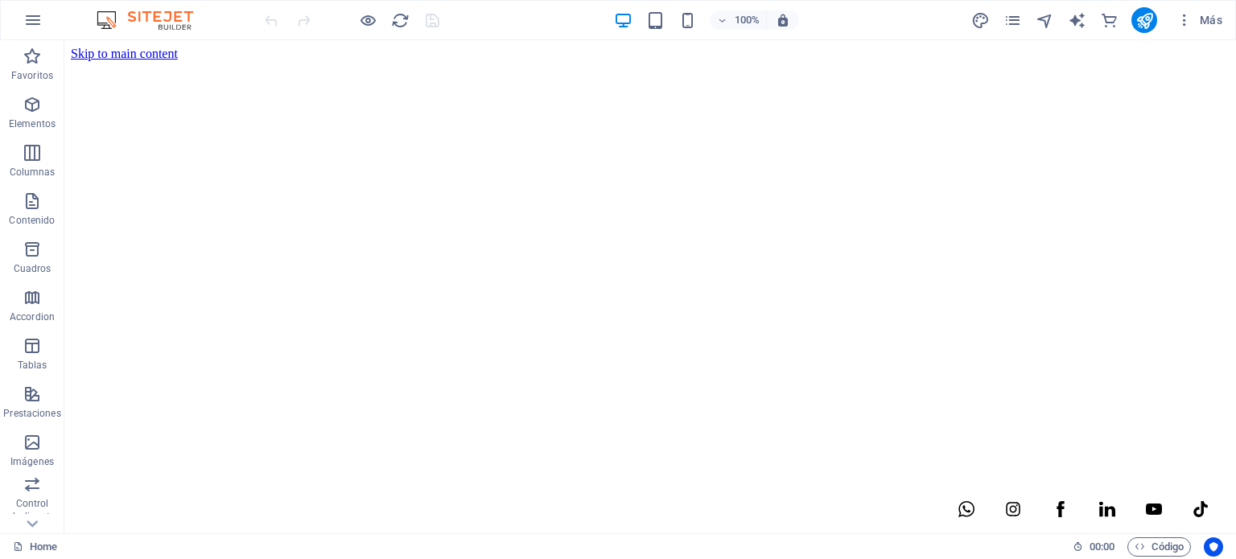
click at [1026, 14] on div "Más" at bounding box center [1099, 20] width 258 height 26
click at [1008, 12] on icon "pages" at bounding box center [1012, 20] width 19 height 19
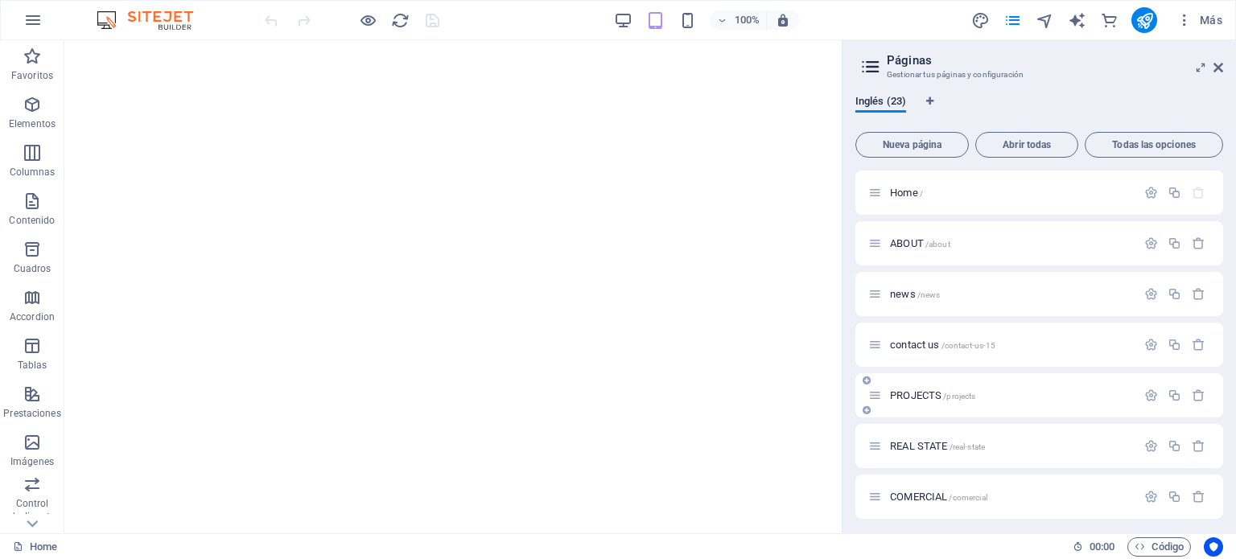
click at [940, 394] on span "PROJECTS /projects" at bounding box center [932, 395] width 85 height 12
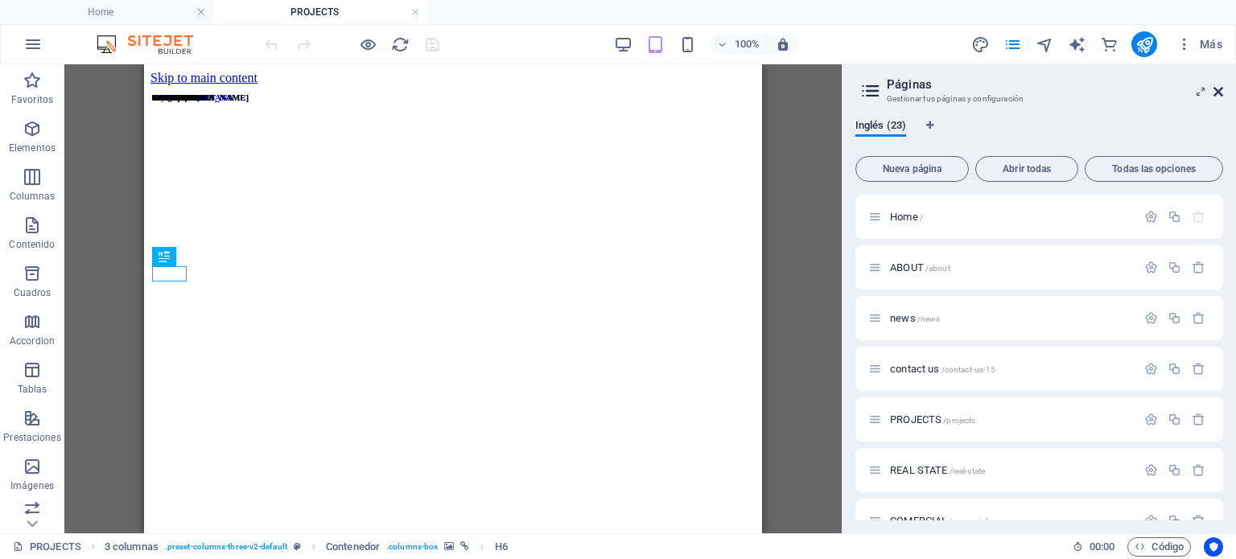
click at [1218, 96] on icon at bounding box center [1218, 91] width 10 height 13
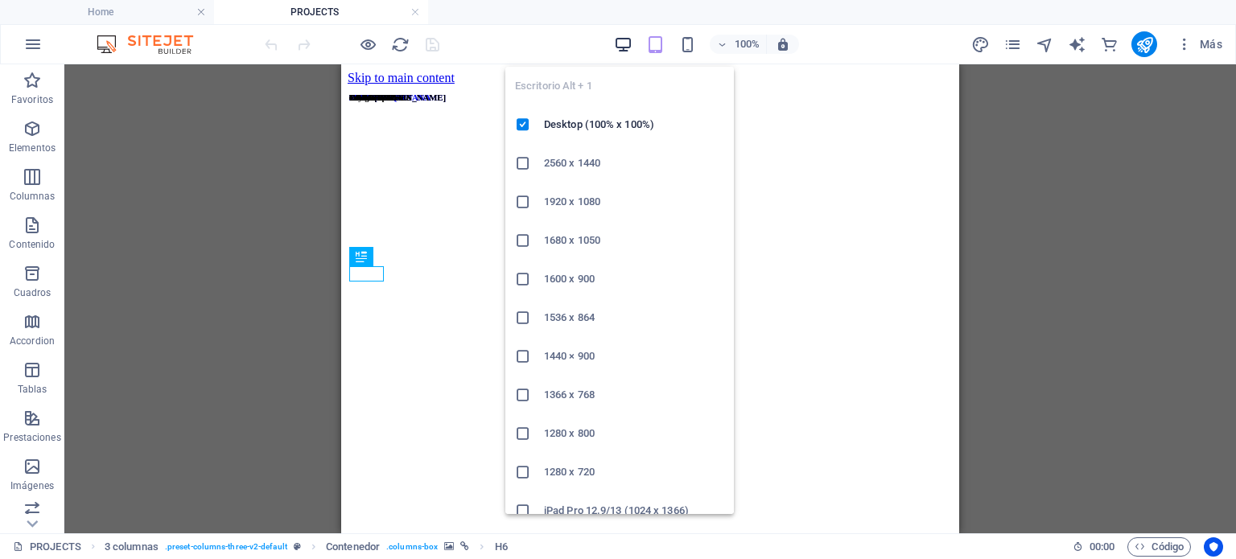
click at [618, 40] on icon "button" at bounding box center [623, 44] width 19 height 19
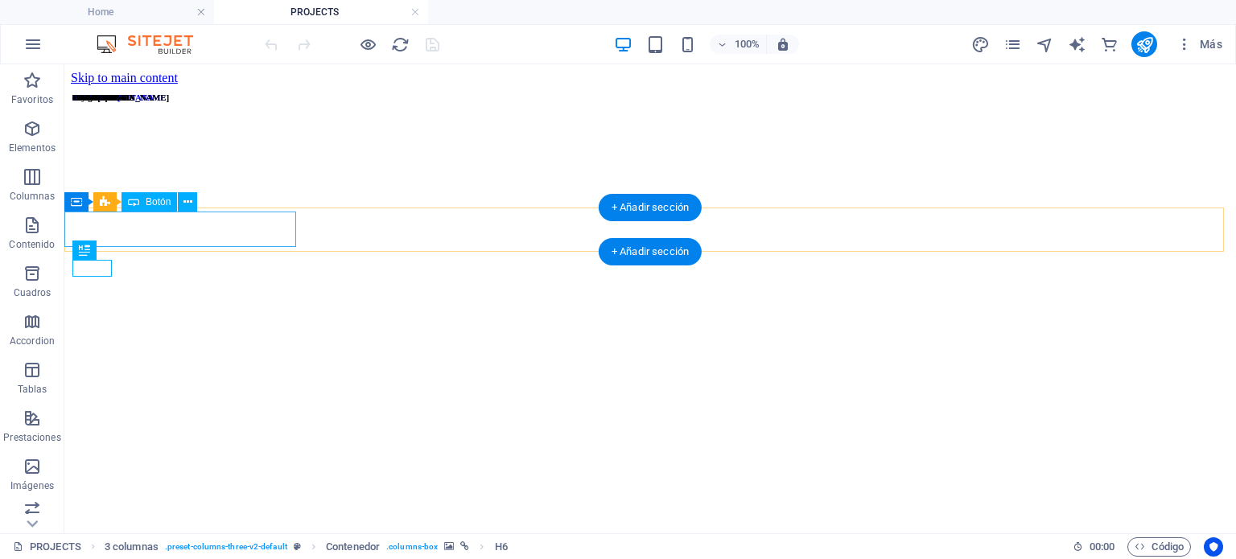
select select "px"
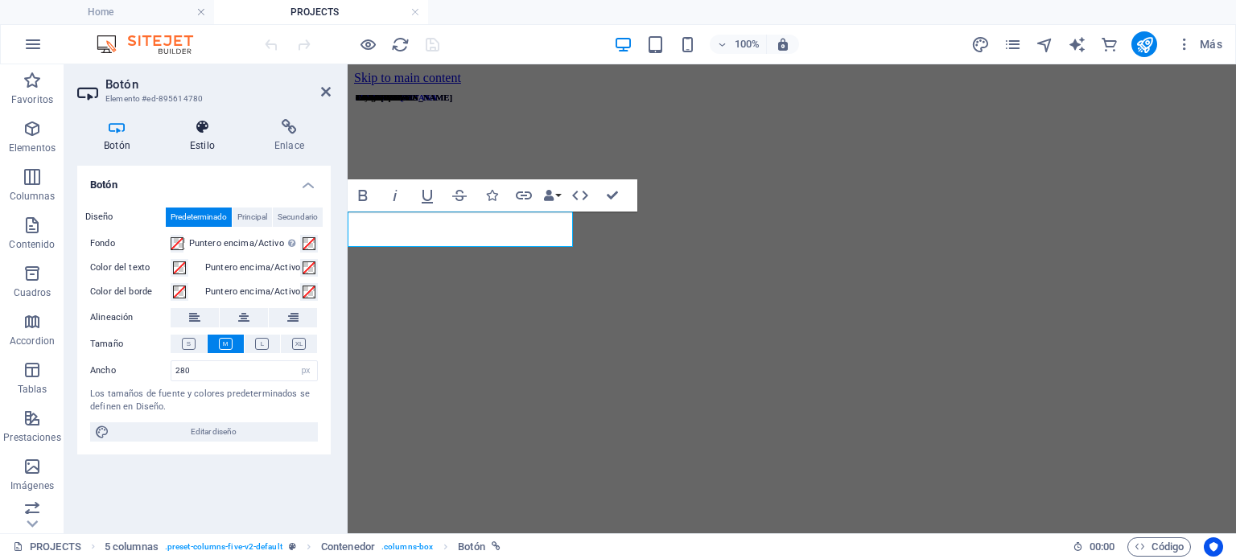
click at [198, 131] on icon at bounding box center [202, 127] width 78 height 16
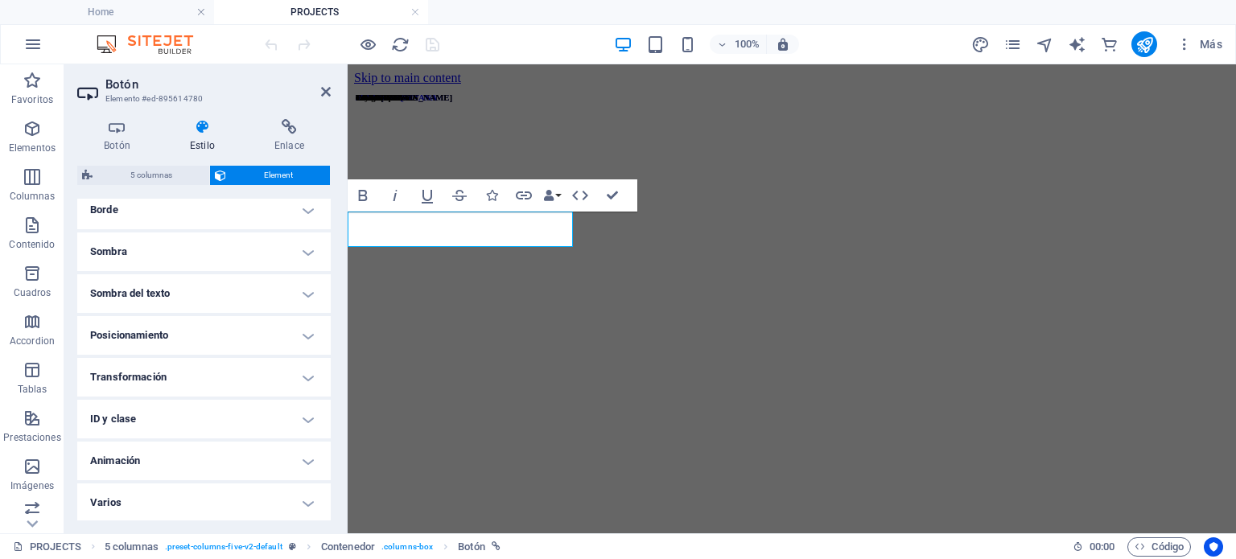
scroll to position [156, 0]
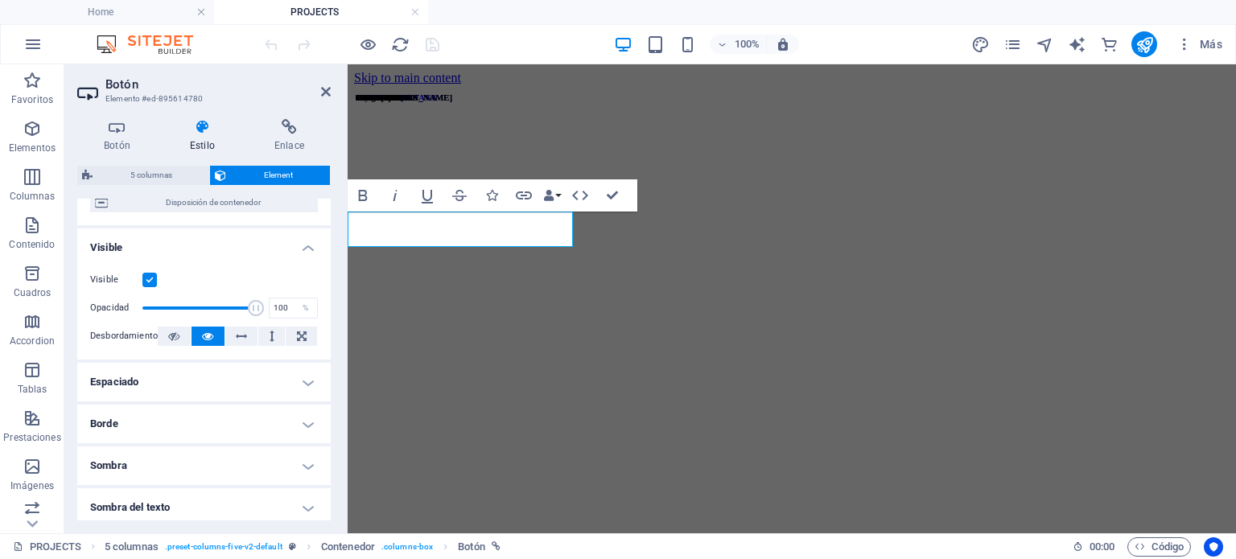
click at [182, 374] on h4 "Espaciado" at bounding box center [203, 382] width 253 height 39
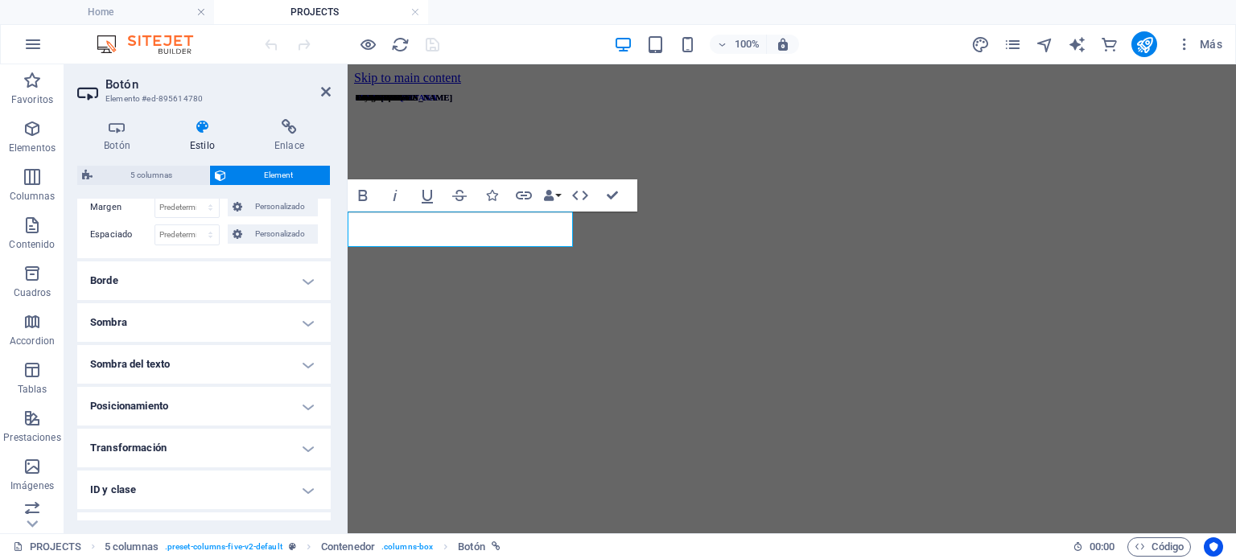
scroll to position [370, 0]
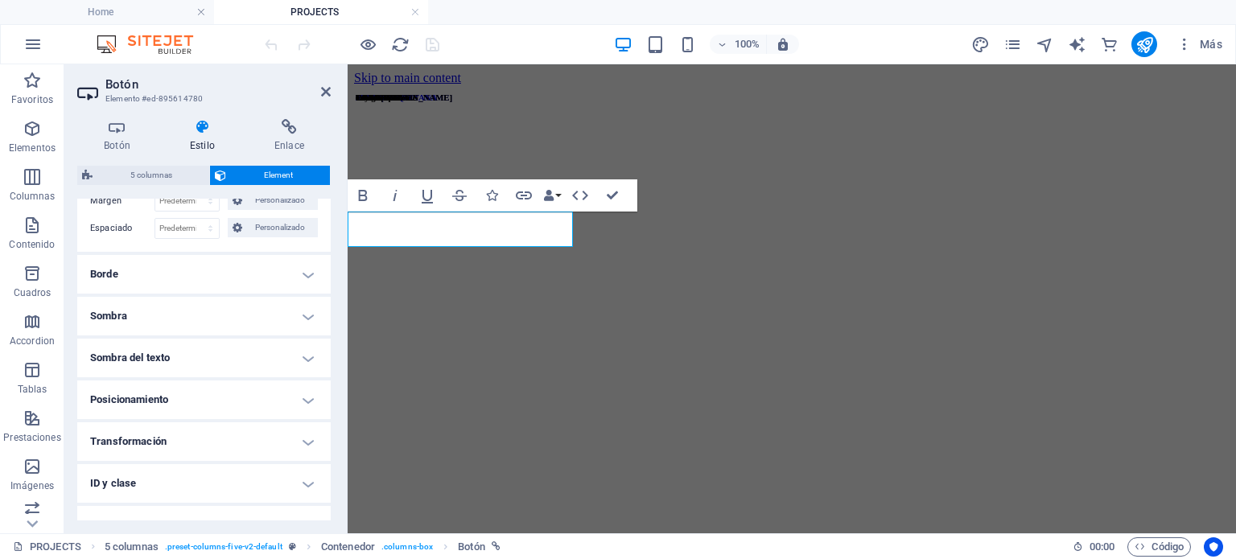
click at [219, 260] on h4 "Borde" at bounding box center [203, 274] width 253 height 39
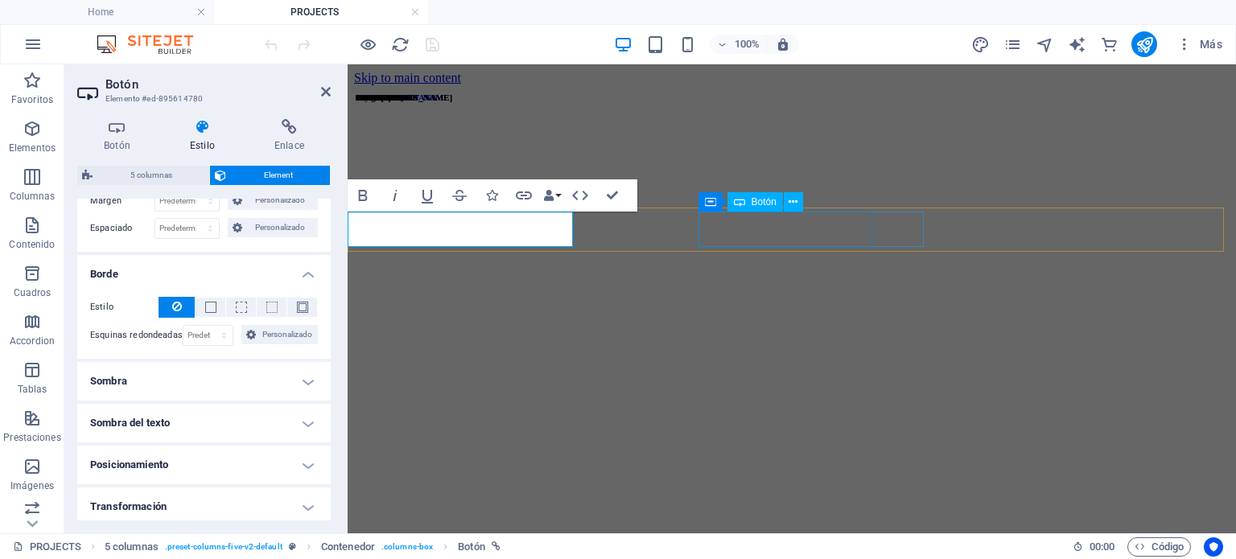
drag, startPoint x: 696, startPoint y: 215, endPoint x: 704, endPoint y: 224, distance: 12.6
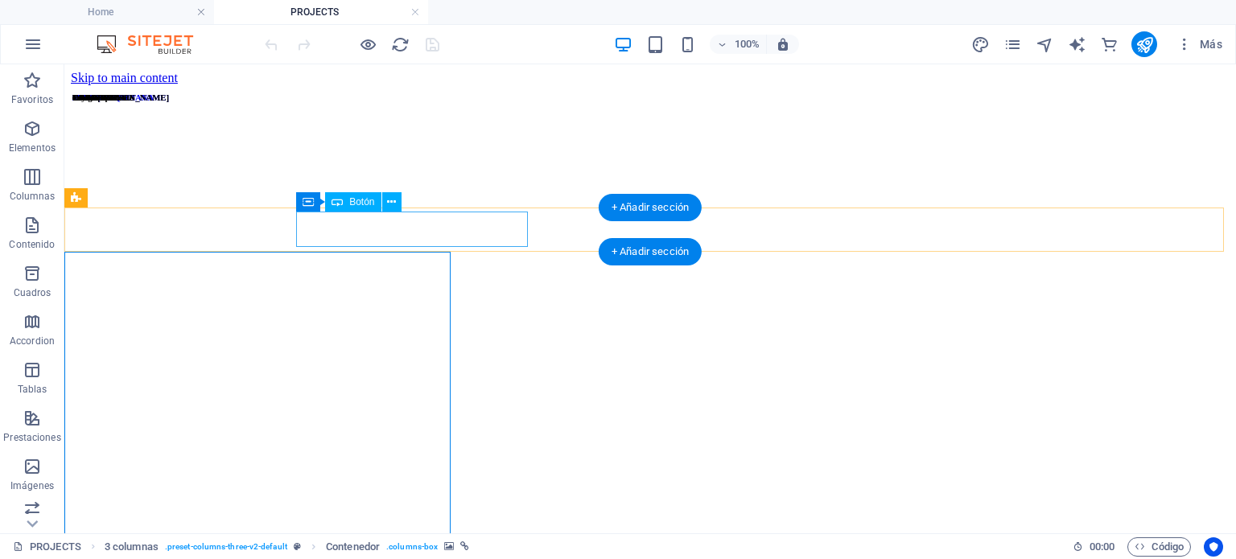
select select "px"
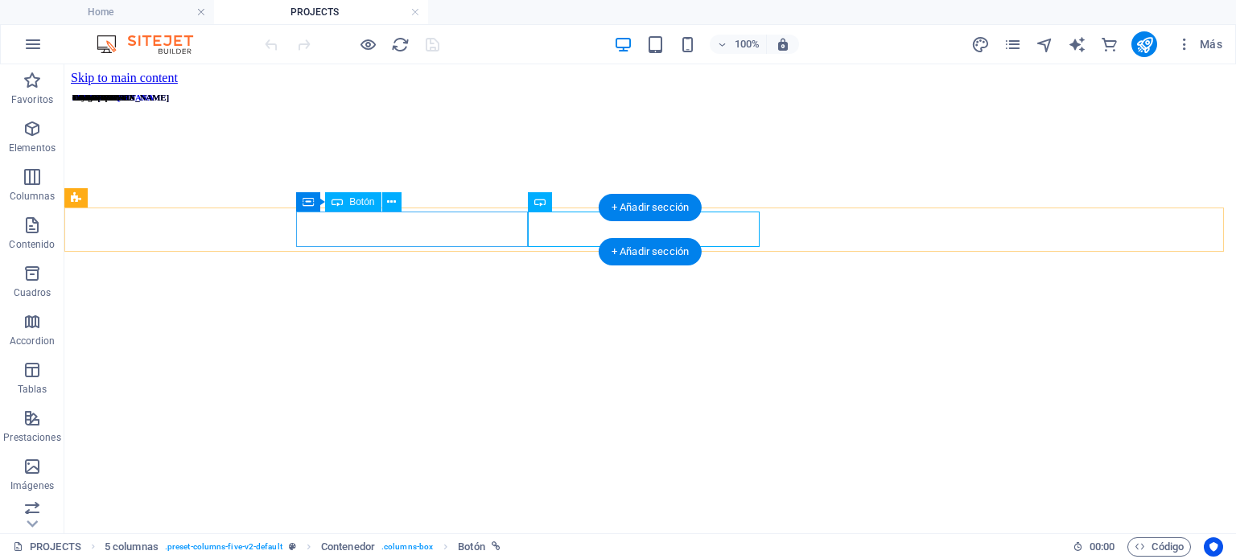
select select "px"
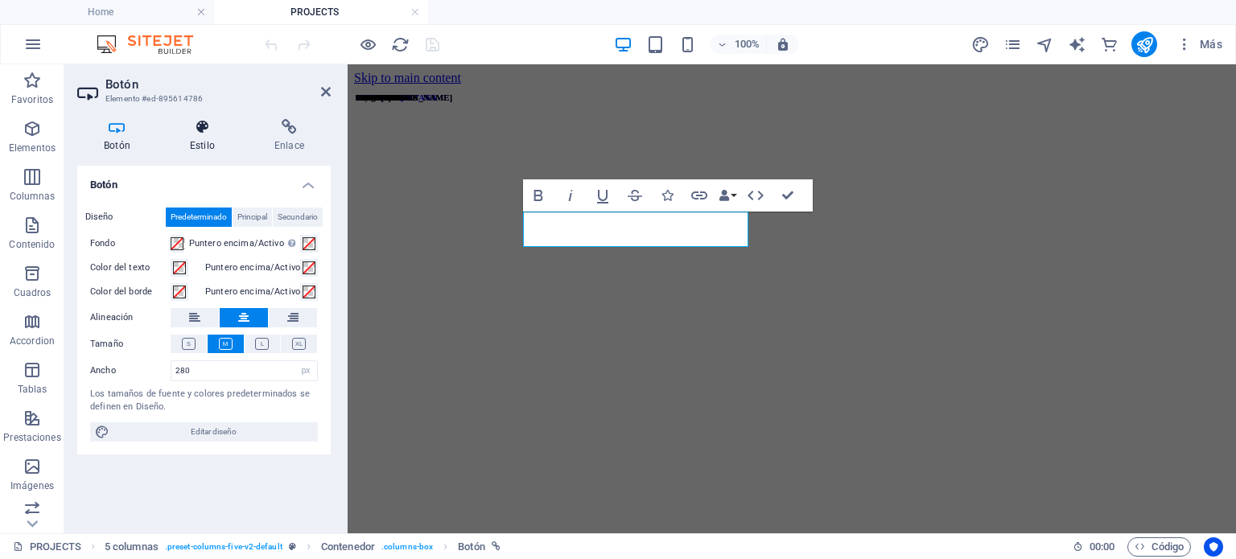
click at [212, 126] on icon at bounding box center [202, 127] width 78 height 16
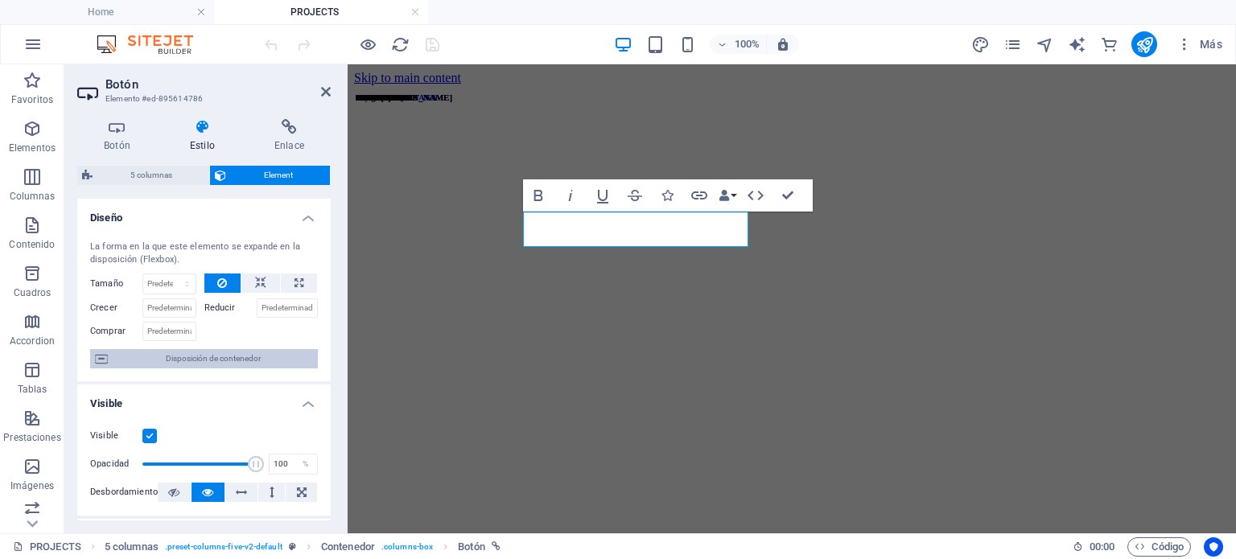
scroll to position [214, 0]
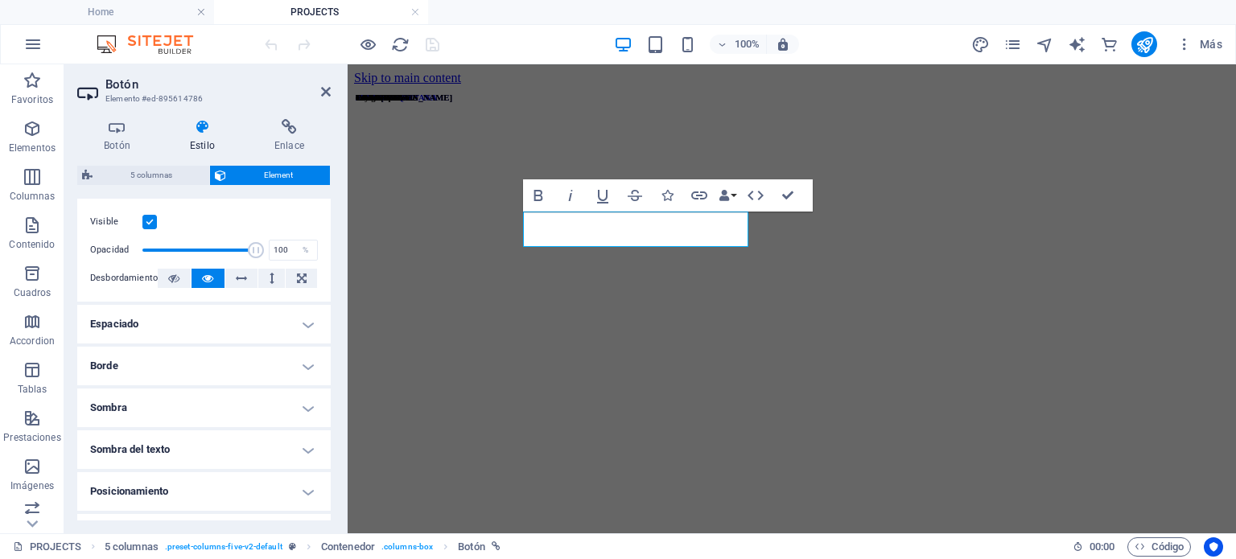
click at [250, 347] on h4 "Borde" at bounding box center [203, 366] width 253 height 39
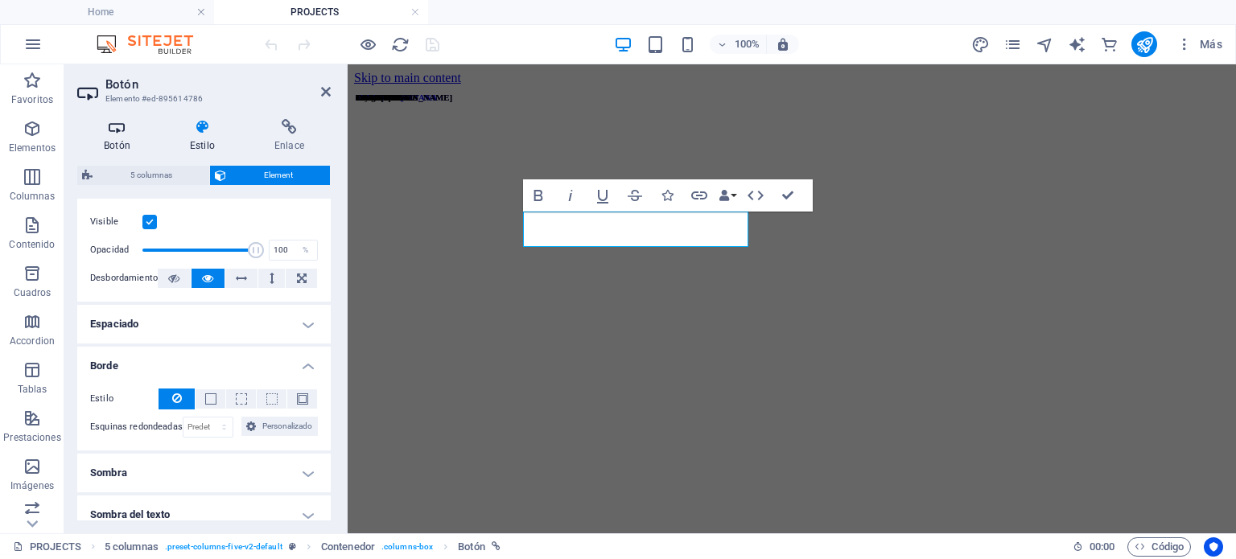
click at [122, 127] on icon at bounding box center [117, 127] width 80 height 16
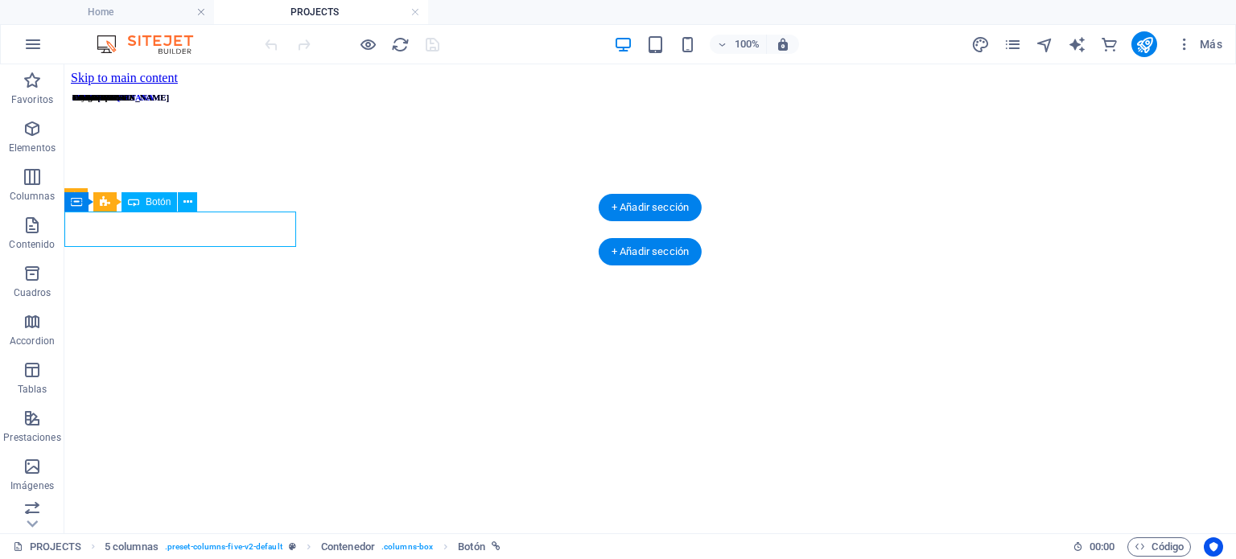
select select "px"
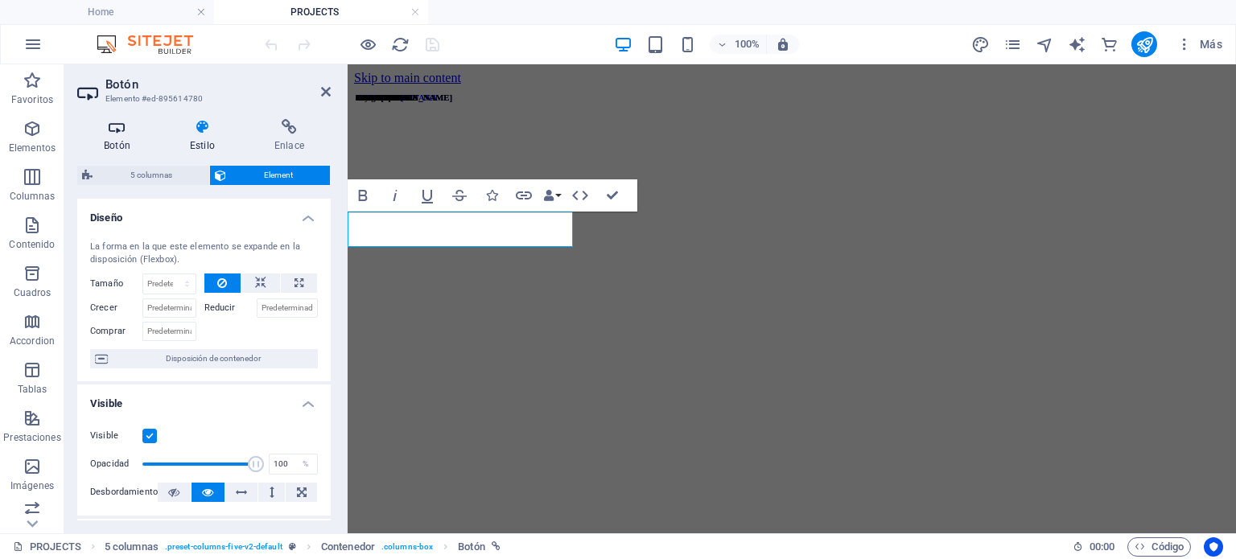
click at [119, 122] on icon at bounding box center [117, 127] width 80 height 16
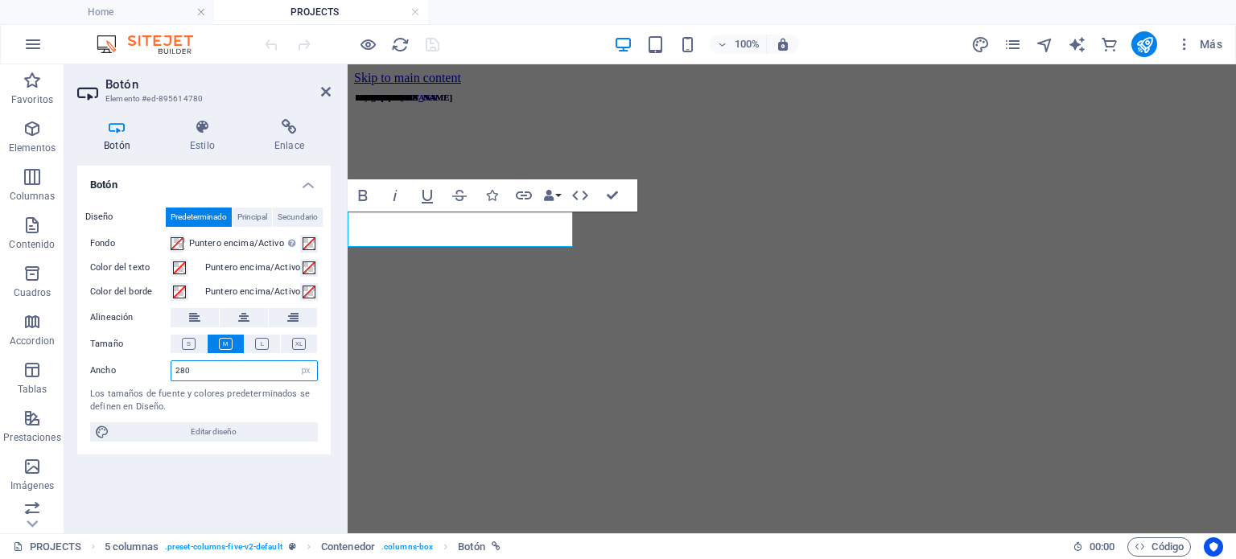
drag, startPoint x: 248, startPoint y: 375, endPoint x: 153, endPoint y: 364, distance: 95.5
click at [153, 364] on div "Ancho 280 Predeterminado px rem % em vh vw" at bounding box center [204, 370] width 228 height 21
type input "300"
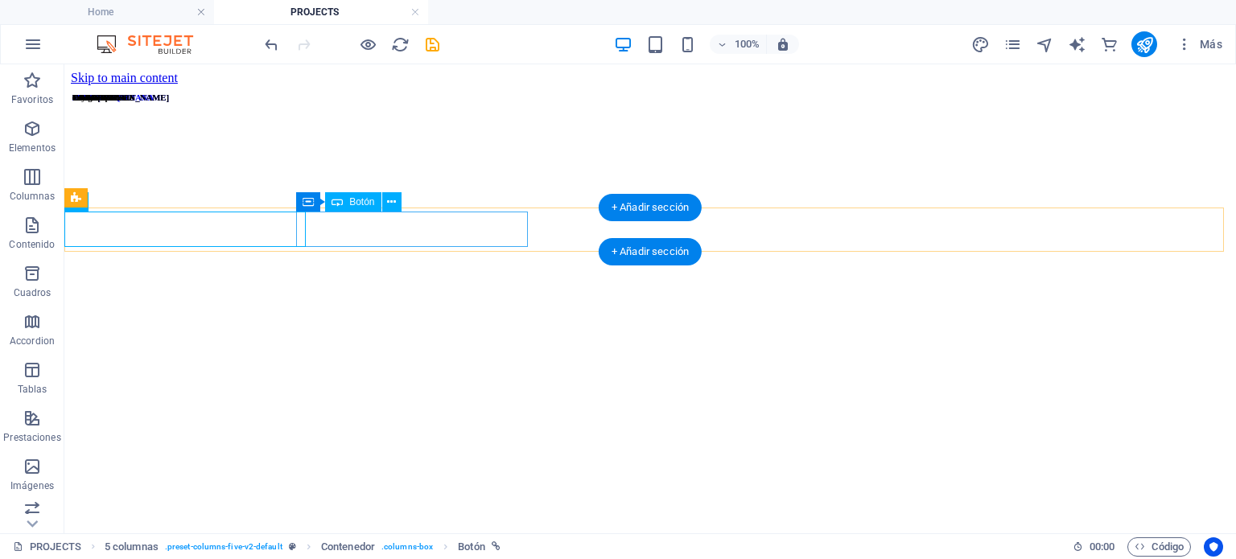
select select "px"
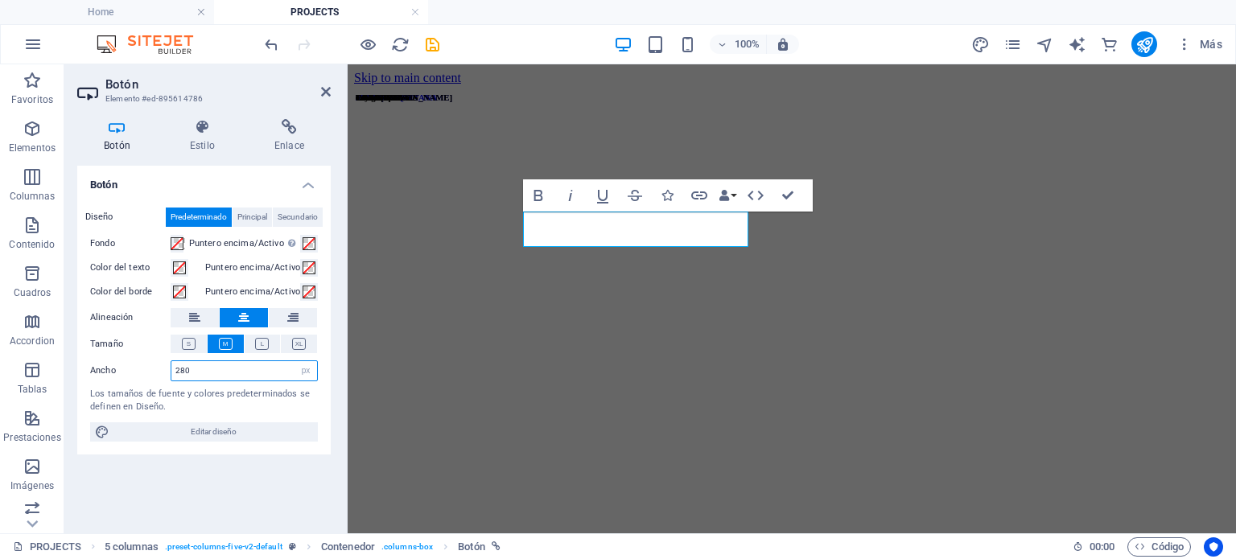
drag, startPoint x: 212, startPoint y: 379, endPoint x: 126, endPoint y: 369, distance: 86.6
click at [126, 369] on div "Ancho 280 Predeterminado px rem % em vh vw" at bounding box center [204, 370] width 228 height 21
type input "300"
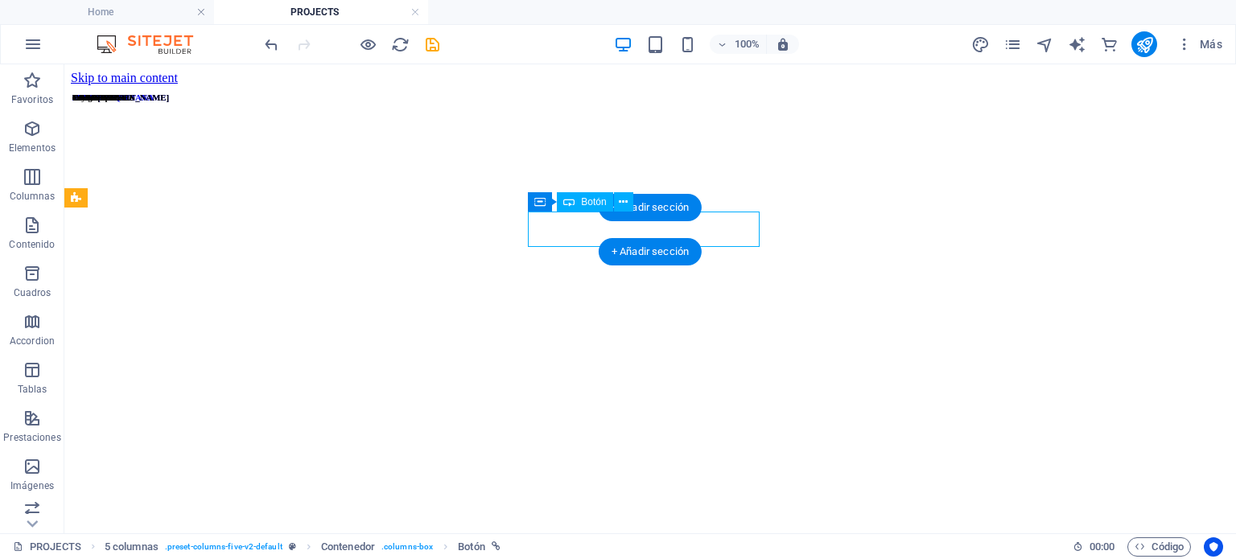
select select "px"
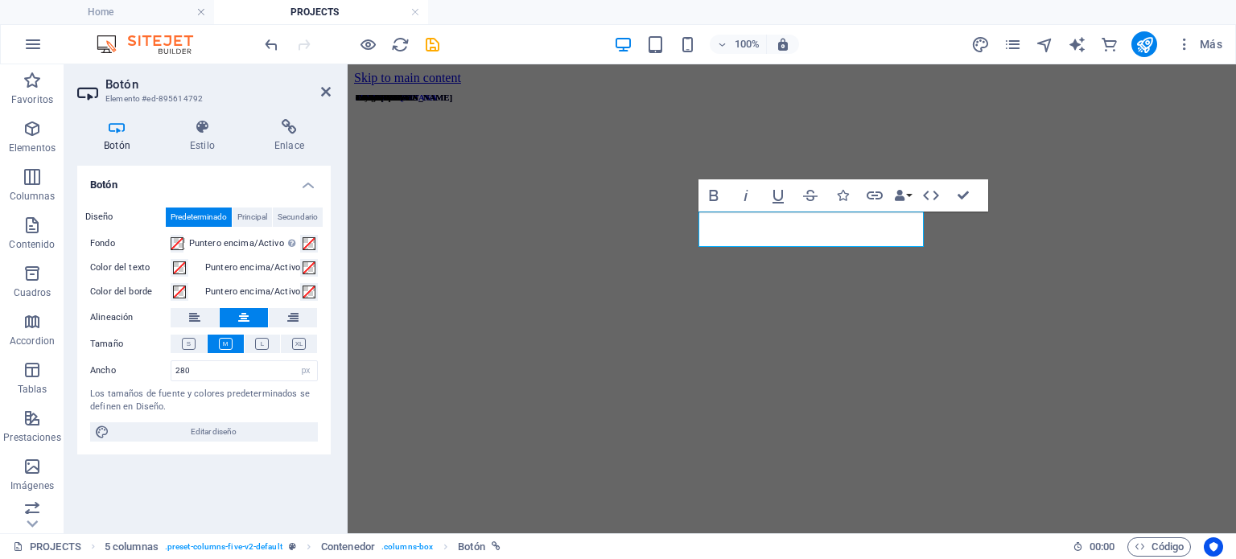
drag, startPoint x: 211, startPoint y: 355, endPoint x: 200, endPoint y: 356, distance: 11.4
click at [200, 356] on div "Diseño Predeterminado Principal Secundario Fondo Puntero encima/Activo Cambia a…" at bounding box center [203, 325] width 253 height 260
drag, startPoint x: 213, startPoint y: 371, endPoint x: 154, endPoint y: 368, distance: 59.6
click at [154, 368] on div "Ancho 280 Predeterminado px rem % em vh vw" at bounding box center [204, 370] width 228 height 21
type input "300"
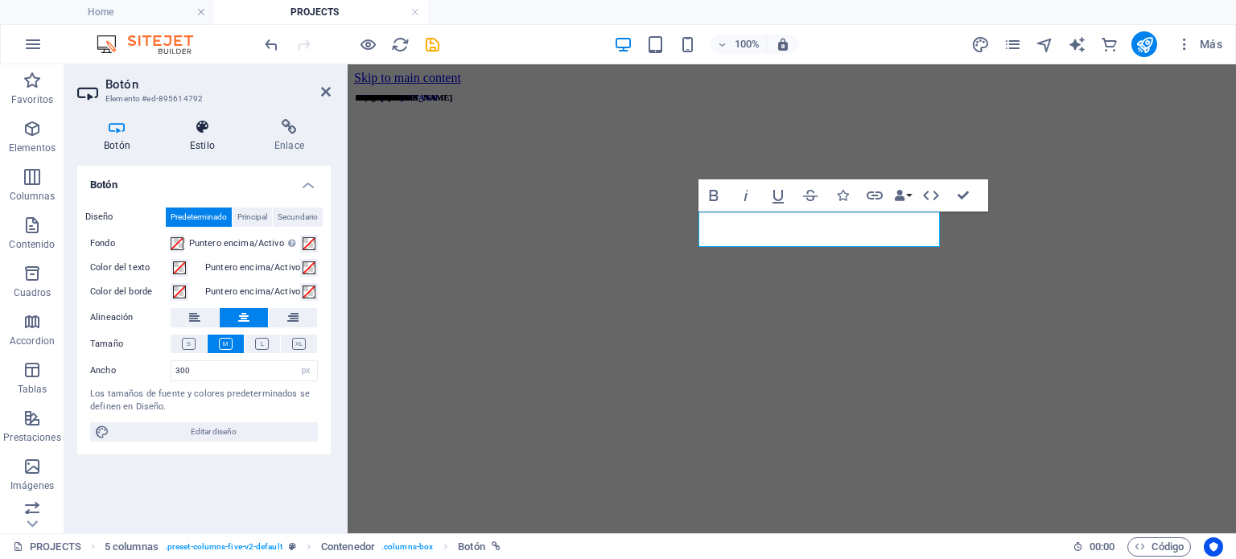
click at [202, 126] on icon at bounding box center [202, 127] width 78 height 16
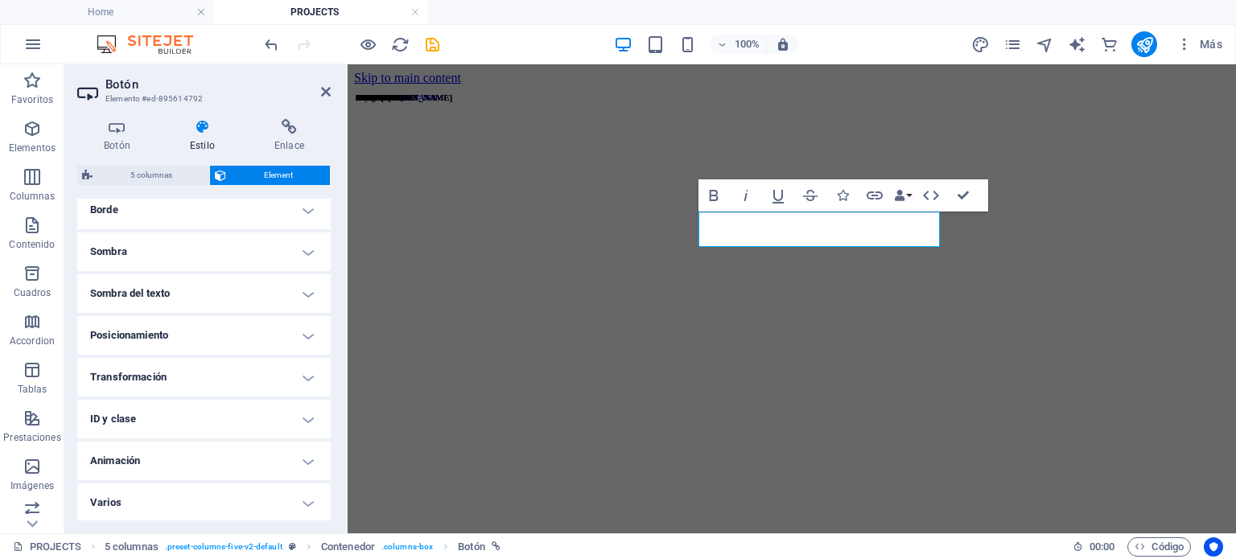
scroll to position [0, 0]
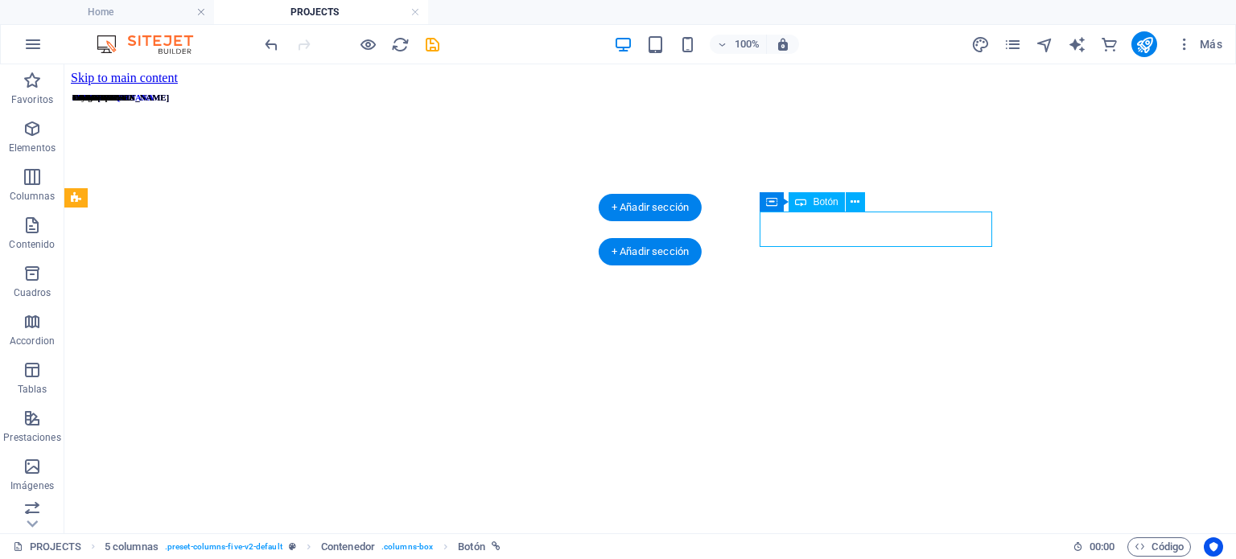
select select "px"
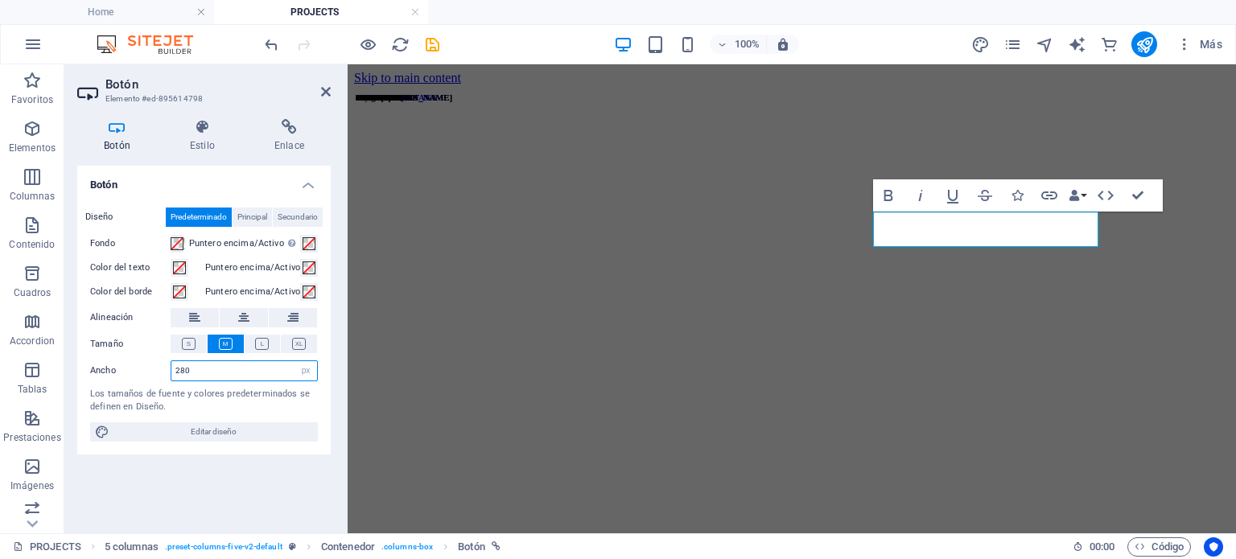
drag, startPoint x: 234, startPoint y: 360, endPoint x: 104, endPoint y: 389, distance: 133.5
click at [104, 389] on div "Diseño Predeterminado Principal Secundario Fondo Puntero encima/Activo Cambia a…" at bounding box center [203, 325] width 253 height 260
type input "300"
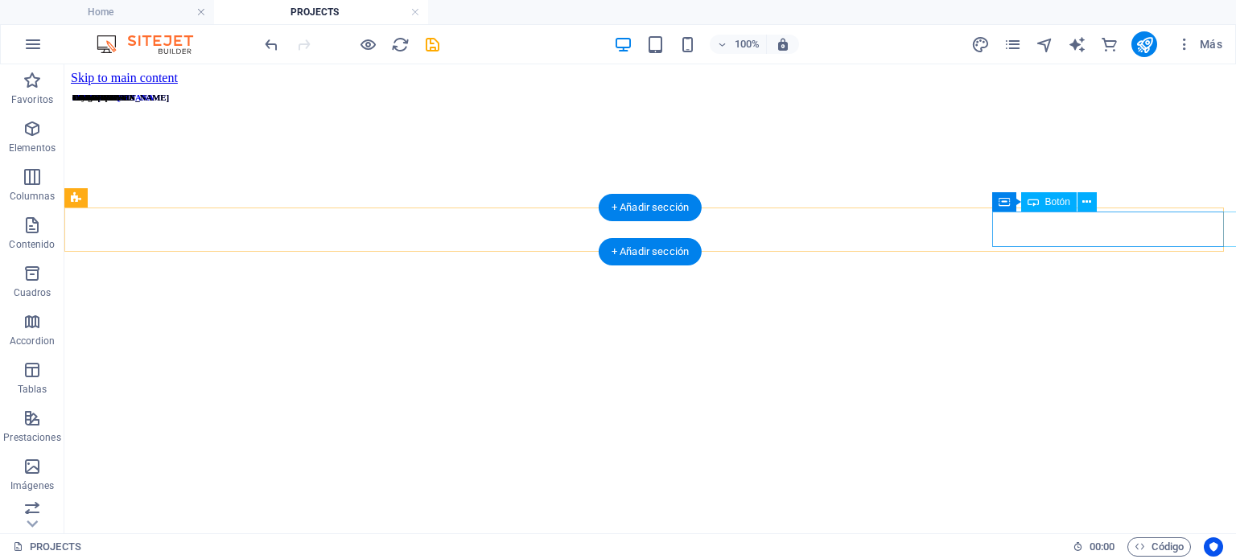
select select "px"
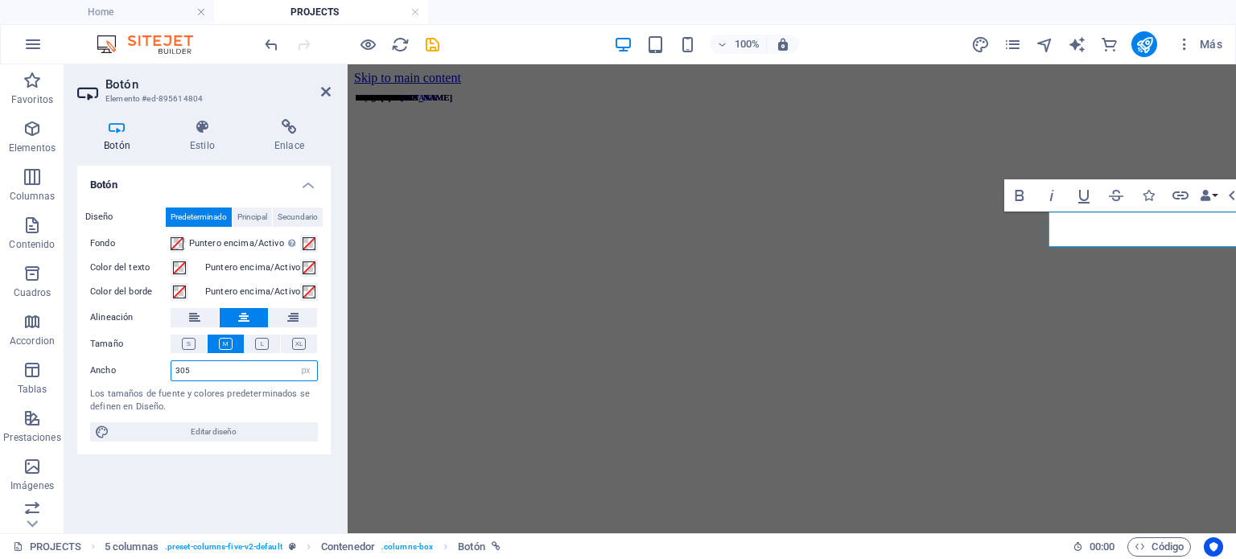
drag, startPoint x: 212, startPoint y: 373, endPoint x: 150, endPoint y: 366, distance: 62.4
click at [150, 366] on div "Ancho 305 Predeterminado px rem % em vh vw" at bounding box center [204, 370] width 228 height 21
type input "300"
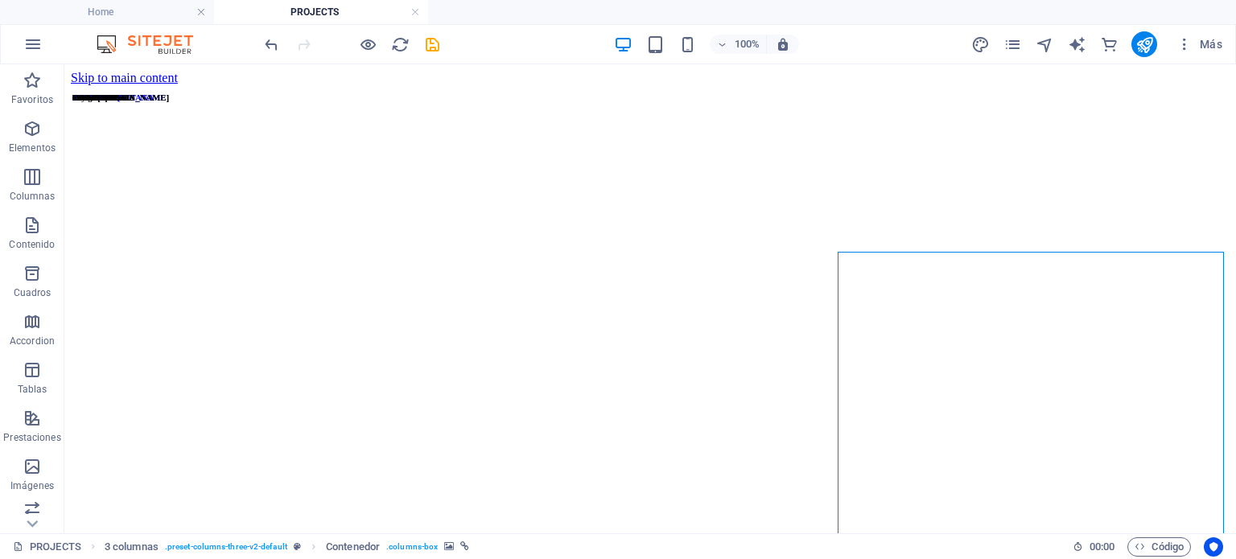
click at [1015, 31] on div "Más" at bounding box center [1099, 44] width 258 height 26
click at [150, 196] on icon at bounding box center [154, 197] width 9 height 17
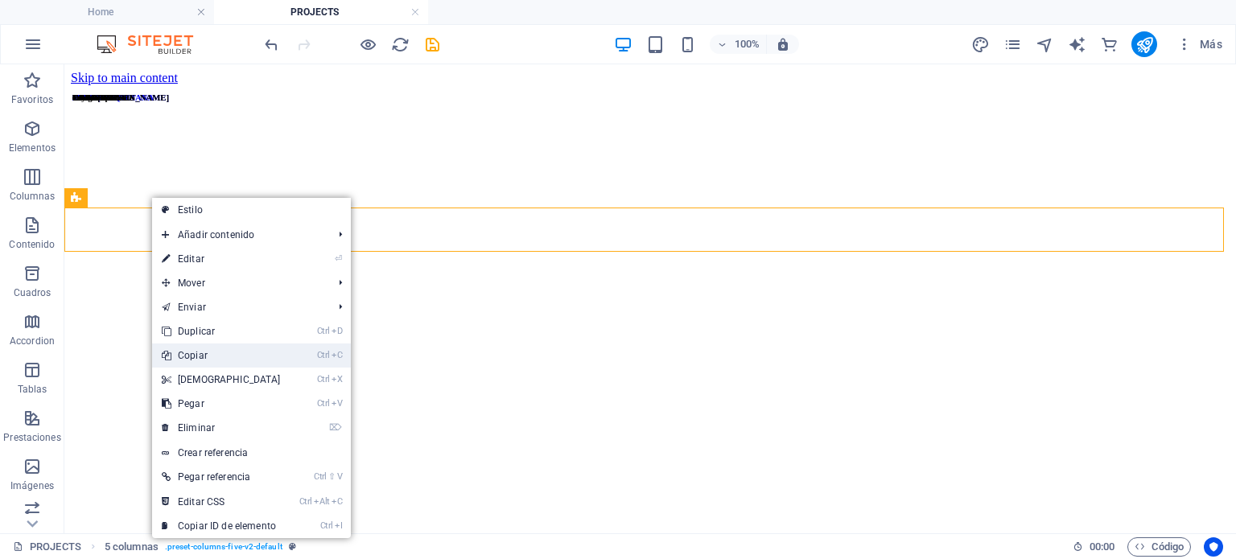
click at [206, 359] on link "Ctrl C Copiar" at bounding box center [221, 356] width 138 height 24
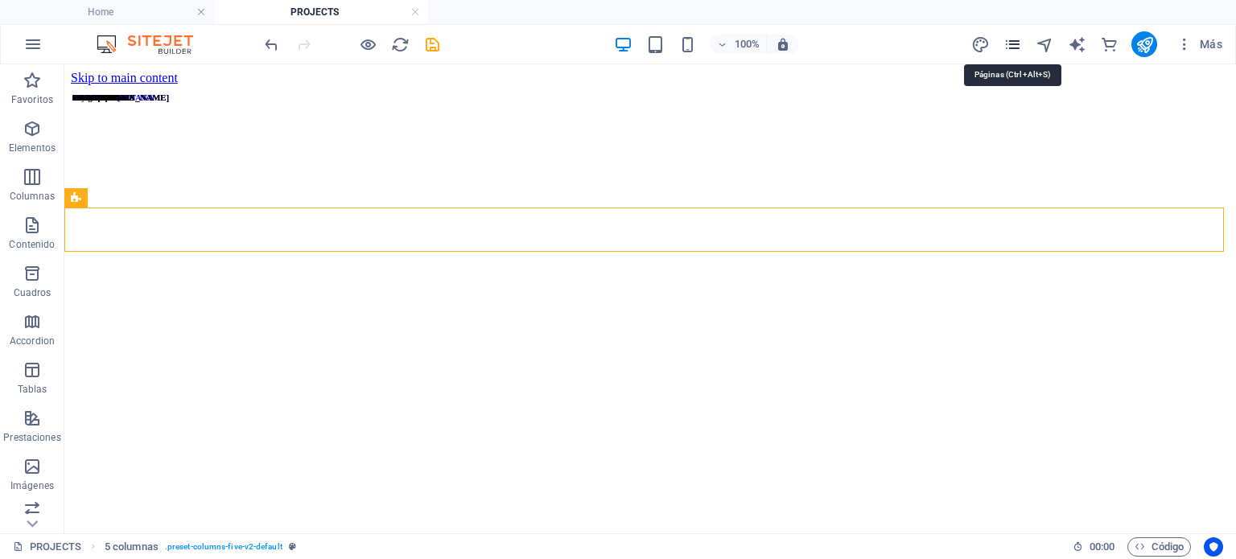
click at [1007, 44] on icon "pages" at bounding box center [1012, 44] width 19 height 19
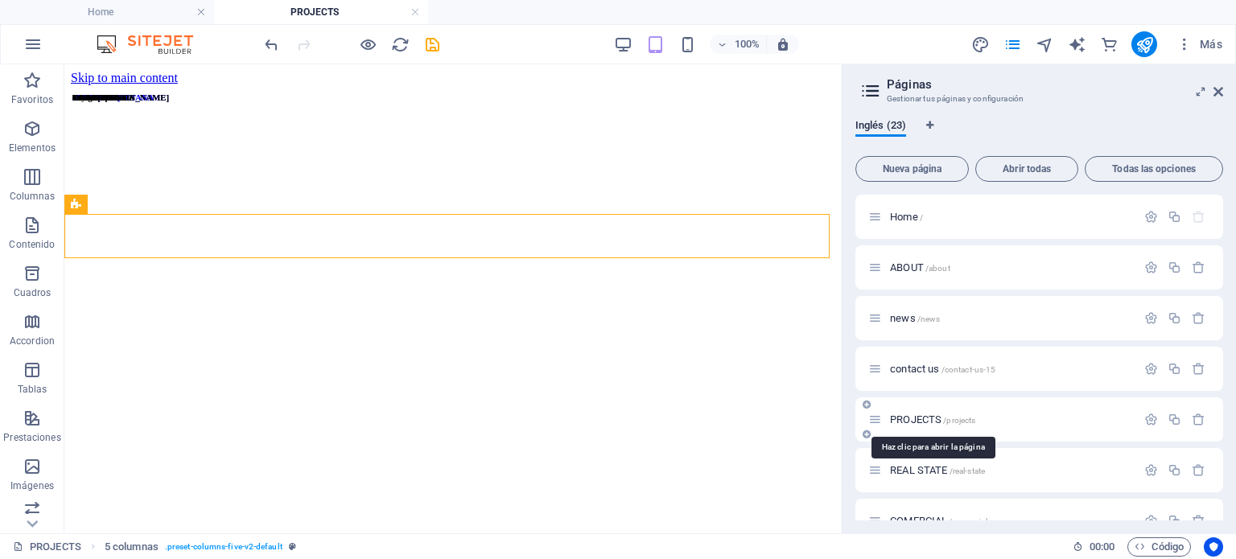
click at [919, 421] on span "PROJECTS /projects" at bounding box center [932, 420] width 85 height 12
drag, startPoint x: 900, startPoint y: 462, endPoint x: 917, endPoint y: 476, distance: 21.7
click at [917, 476] on div "REAL STATE /real-state" at bounding box center [1002, 470] width 268 height 19
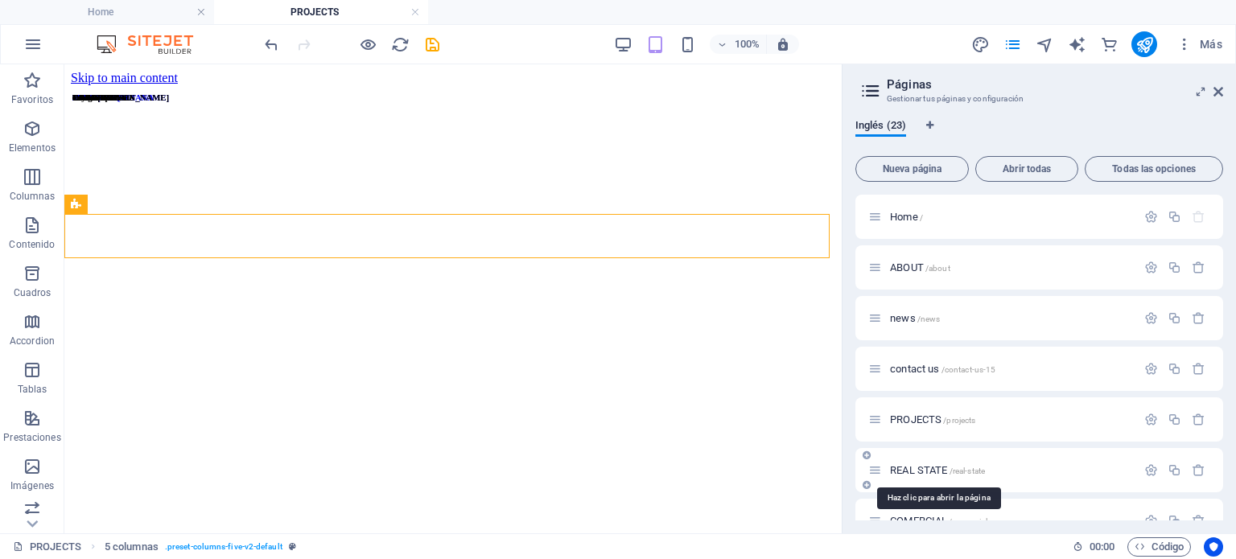
click at [912, 467] on span "REAL STATE /real-state" at bounding box center [937, 470] width 95 height 12
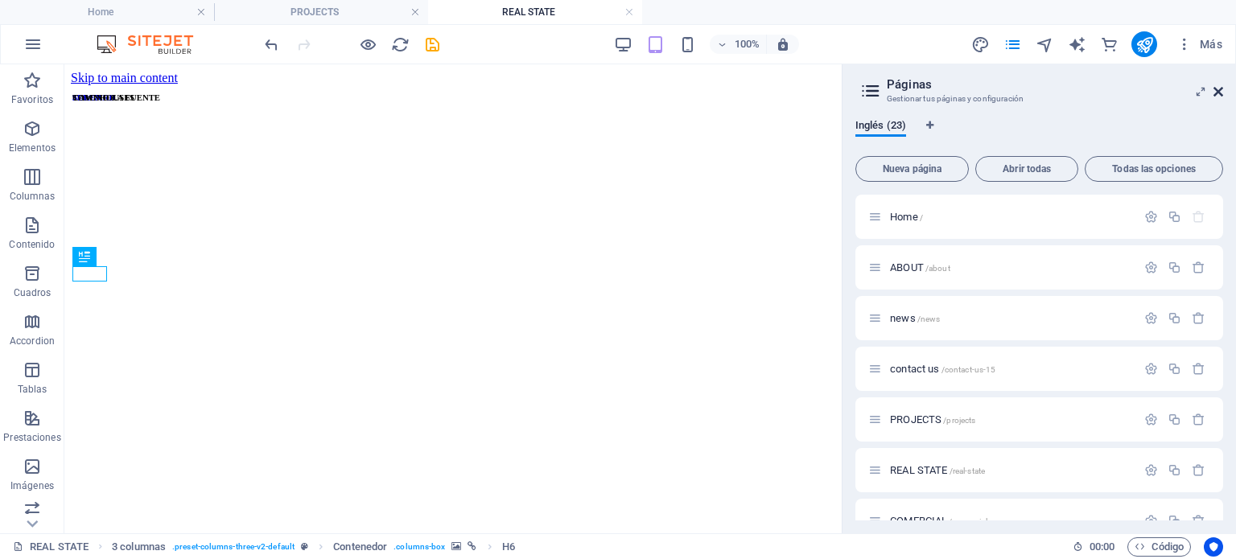
click at [1217, 89] on icon at bounding box center [1218, 91] width 10 height 13
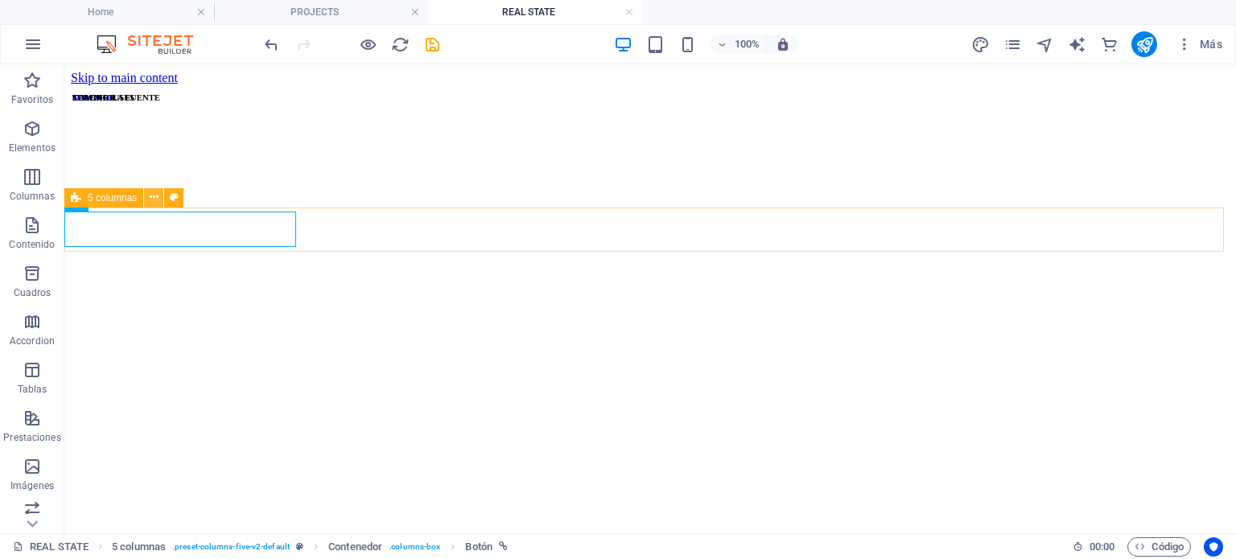
click at [146, 195] on button at bounding box center [153, 197] width 19 height 19
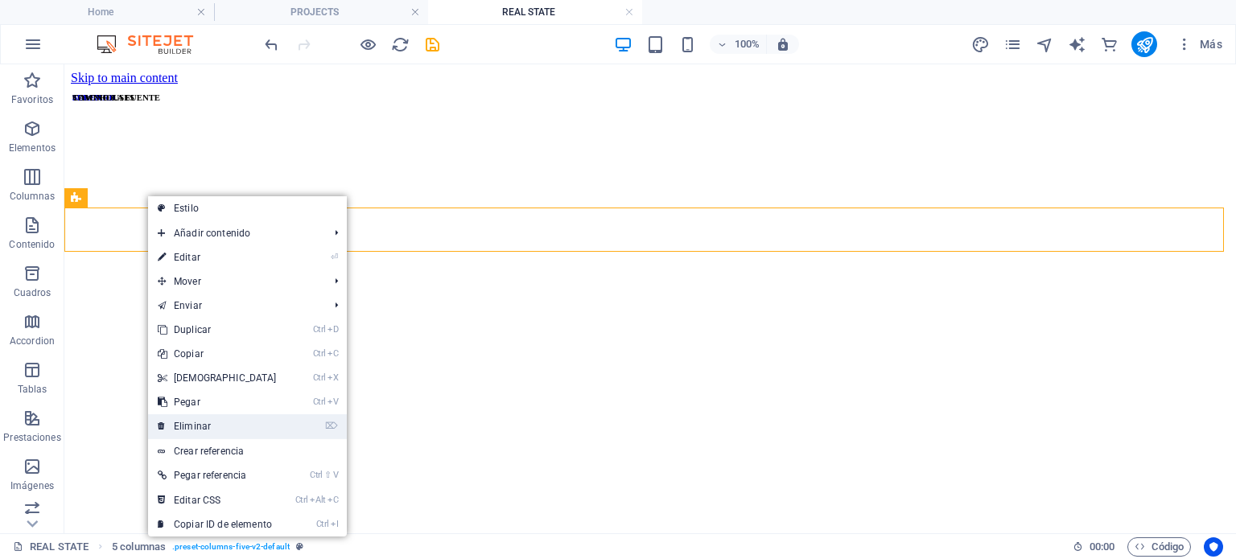
click at [220, 422] on link "⌦ Eliminar" at bounding box center [217, 426] width 138 height 24
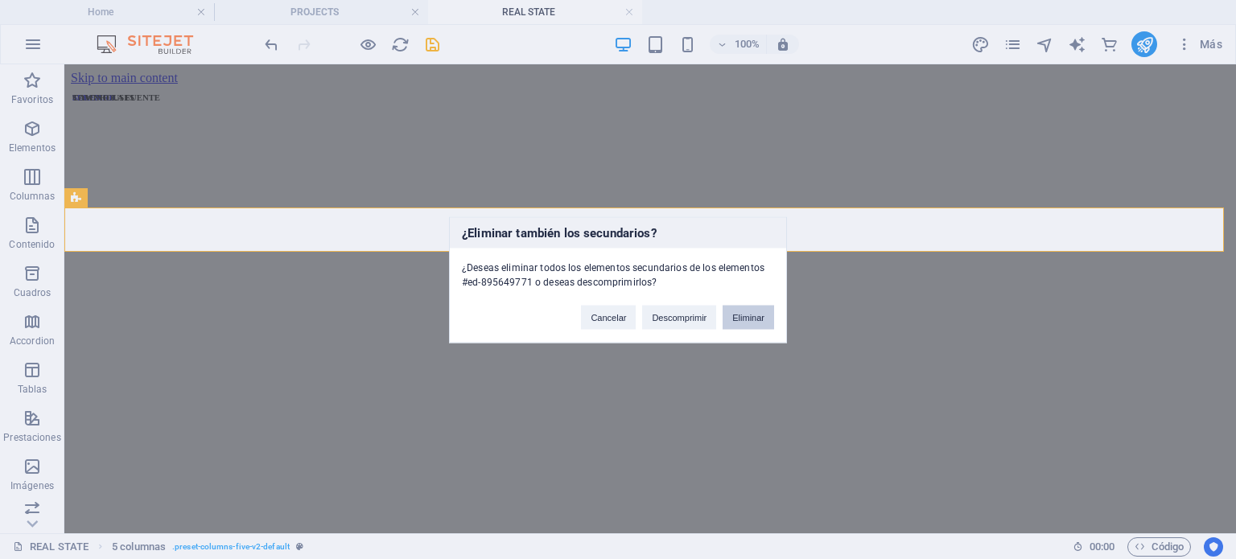
click at [741, 315] on button "Eliminar" at bounding box center [748, 317] width 51 height 24
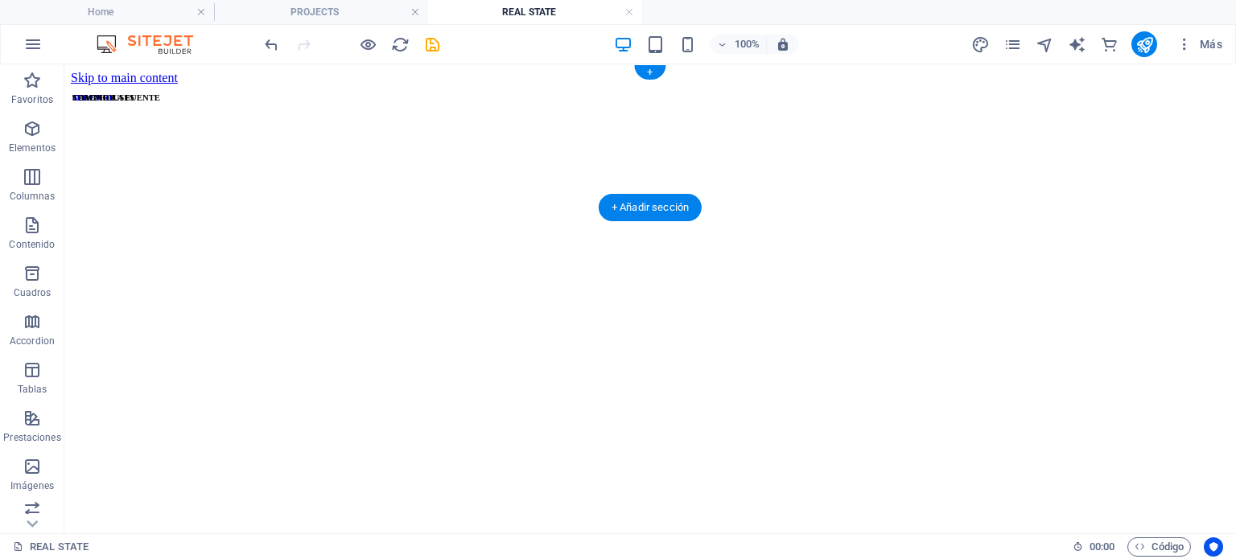
click at [322, 179] on figure at bounding box center [650, 376] width 1159 height 583
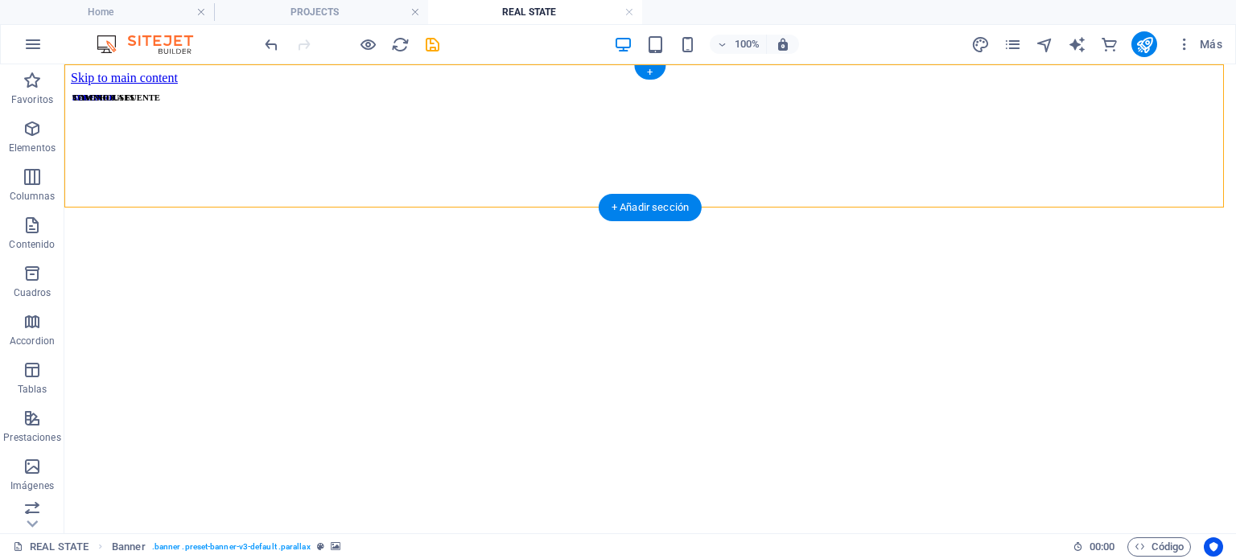
click at [316, 191] on figure at bounding box center [650, 376] width 1159 height 583
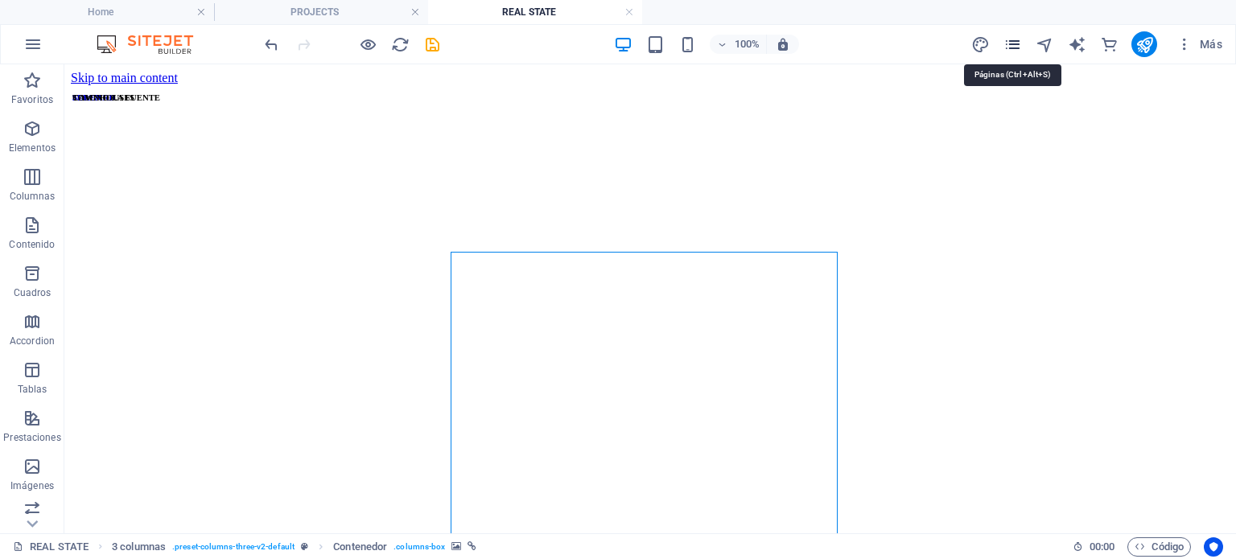
click at [1007, 42] on icon "pages" at bounding box center [1012, 44] width 19 height 19
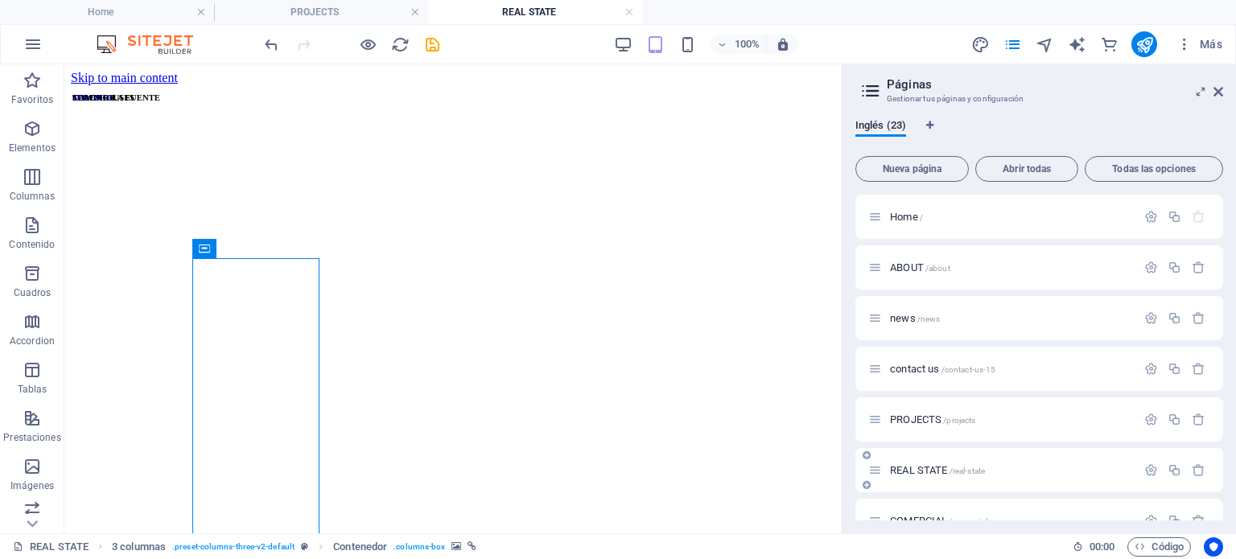
scroll to position [214, 0]
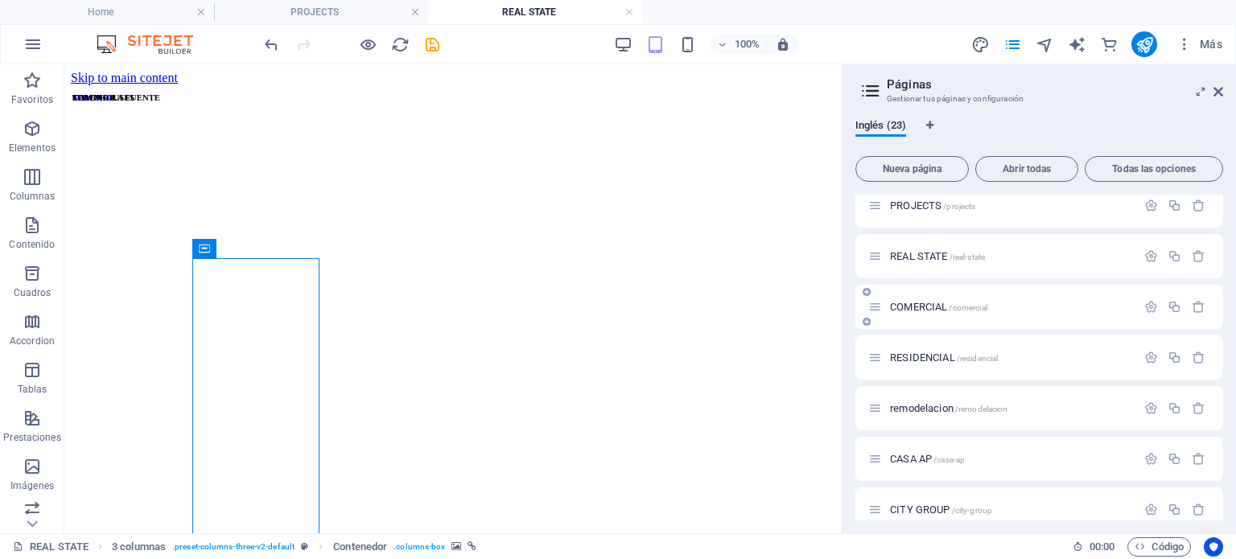
click at [899, 310] on span "COMERCIAL /comercial" at bounding box center [938, 307] width 97 height 12
click at [900, 348] on div "RESIDENCIAL /residencial" at bounding box center [1002, 357] width 268 height 19
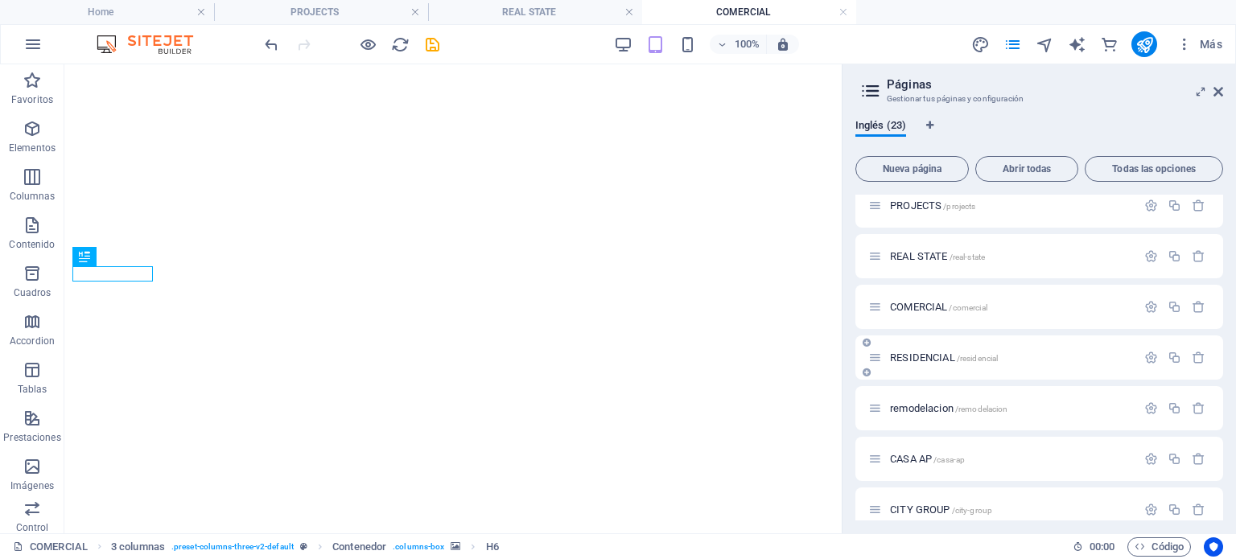
click at [920, 366] on div "RESIDENCIAL /residencial" at bounding box center [1002, 357] width 268 height 19
click at [918, 357] on span "RESIDENCIAL /residencial" at bounding box center [944, 358] width 108 height 12
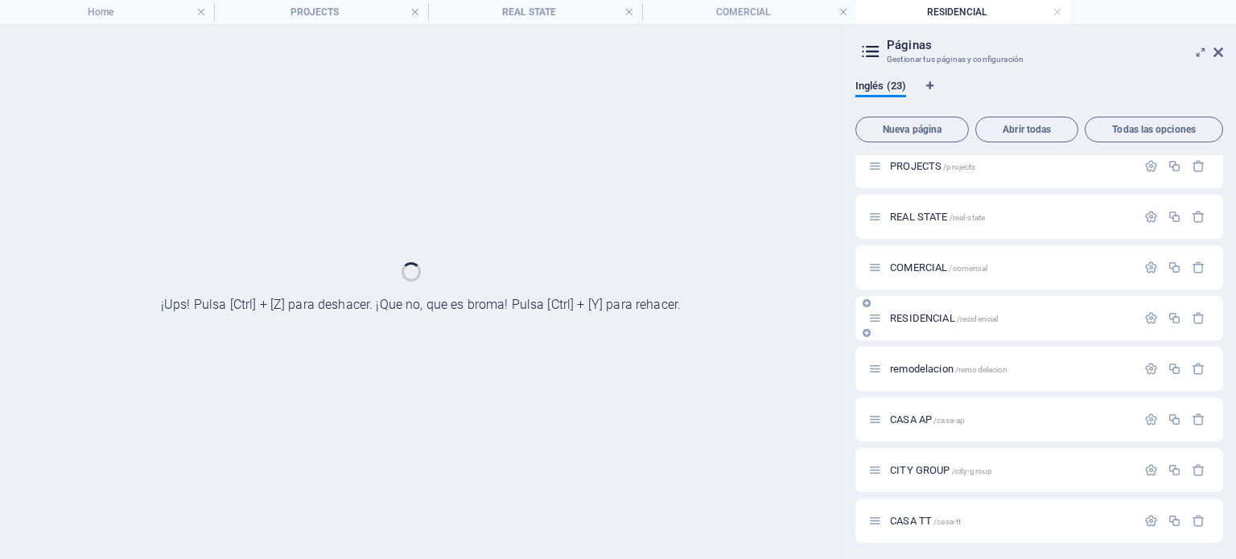
click at [918, 357] on div "remodelacion /remodelacion" at bounding box center [1039, 369] width 368 height 44
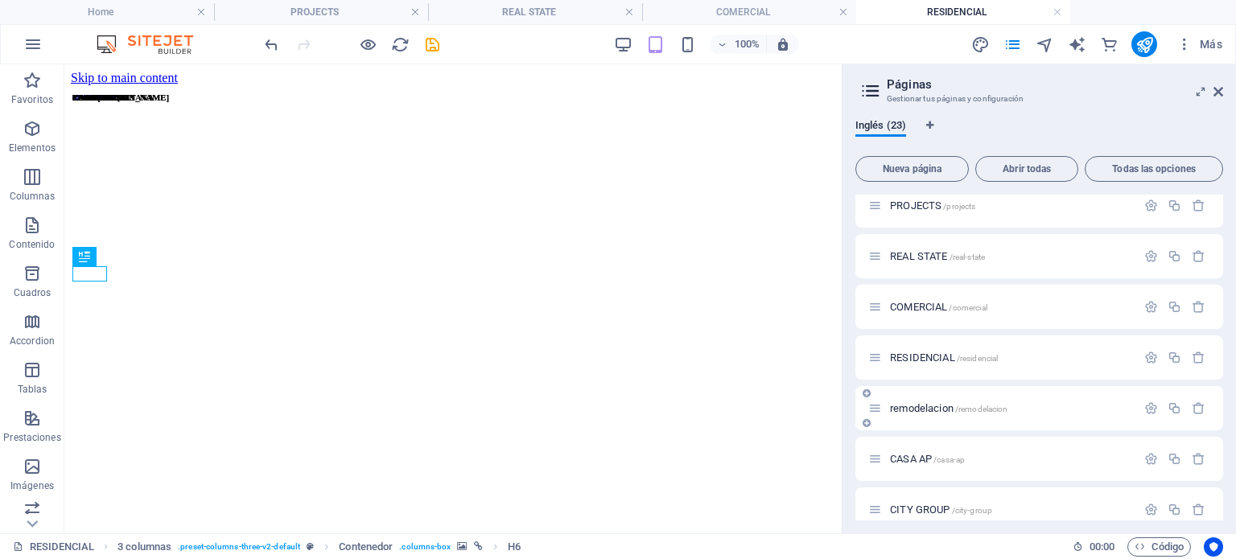
click at [934, 409] on span "remodelacion /remodelacion" at bounding box center [948, 408] width 117 height 12
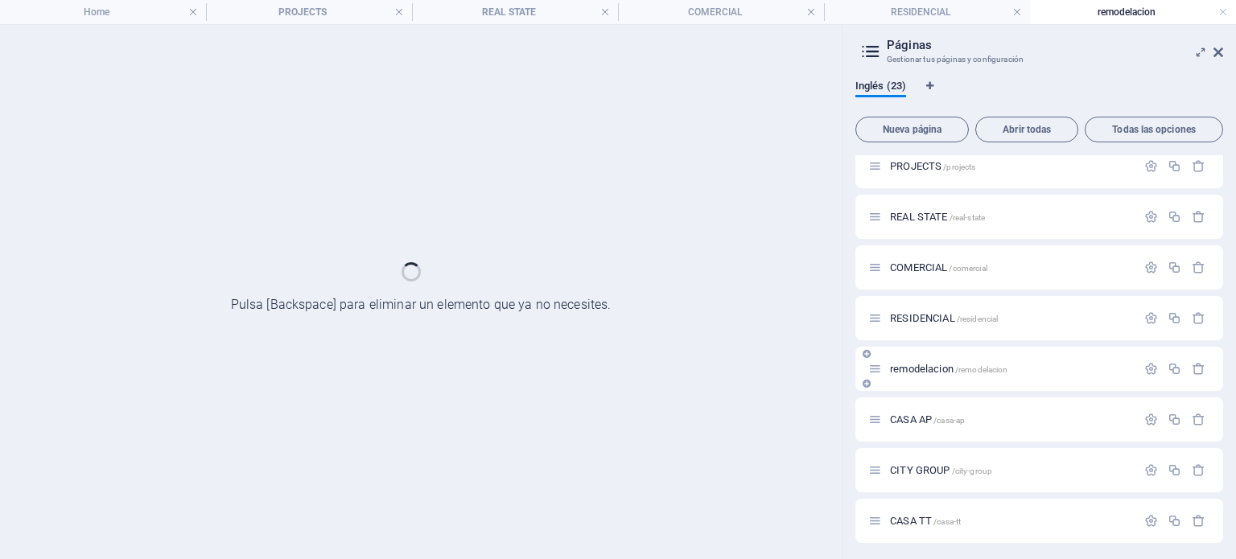
click at [934, 409] on div "CASA AP /casa-ap" at bounding box center [1039, 419] width 368 height 44
drag, startPoint x: 1217, startPoint y: 53, endPoint x: 879, endPoint y: 79, distance: 338.9
click at [1217, 53] on icon at bounding box center [1218, 52] width 10 height 13
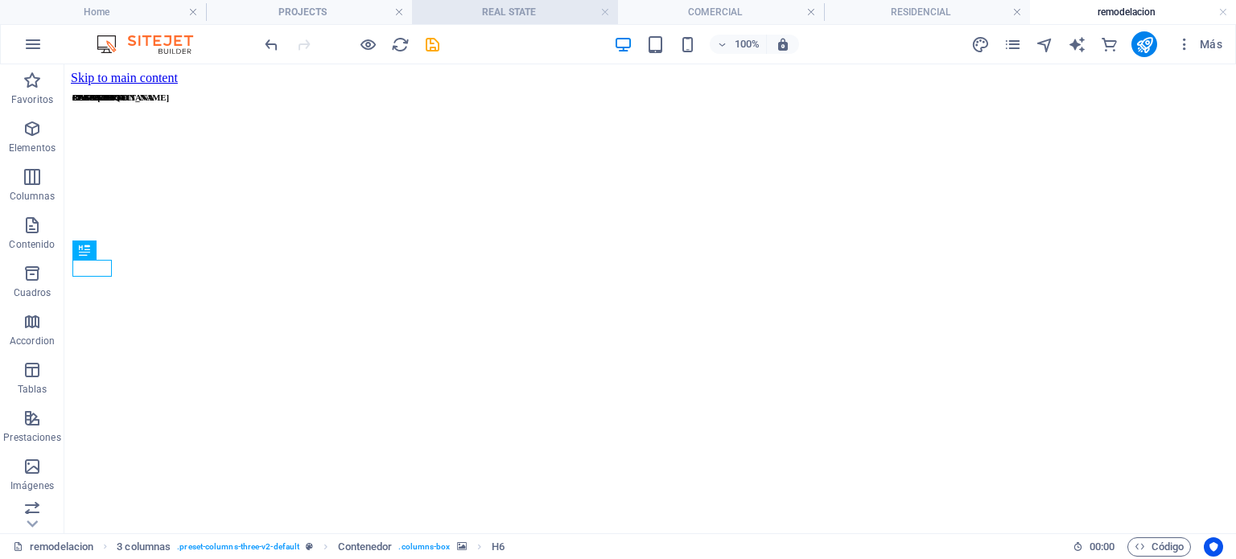
click at [471, 17] on h4 "REAL STATE" at bounding box center [515, 12] width 206 height 18
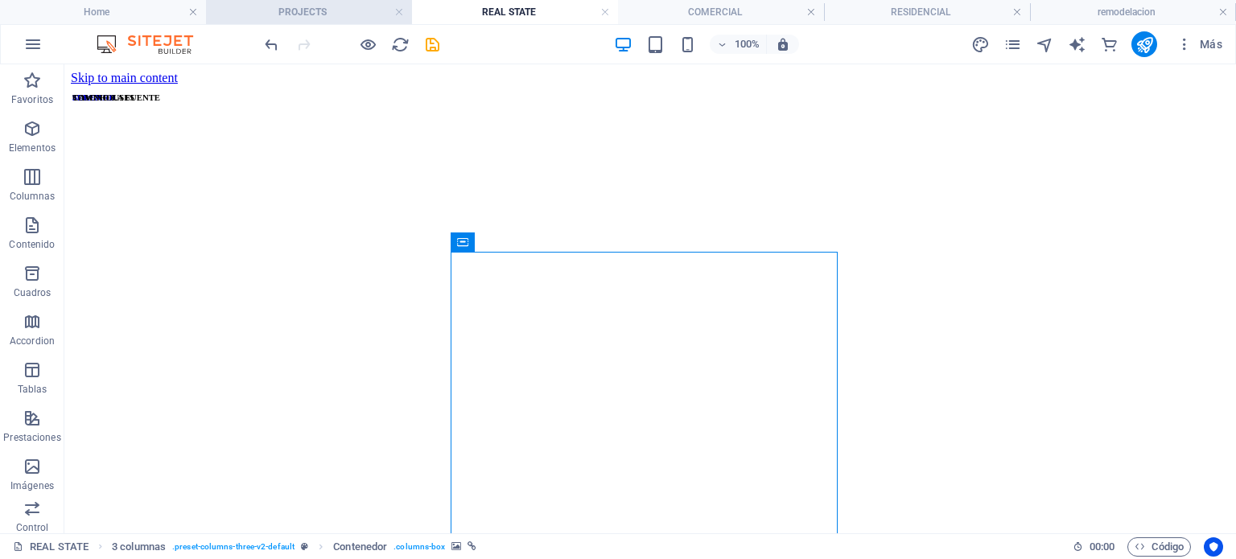
click at [310, 15] on h4 "PROJECTS" at bounding box center [309, 12] width 206 height 18
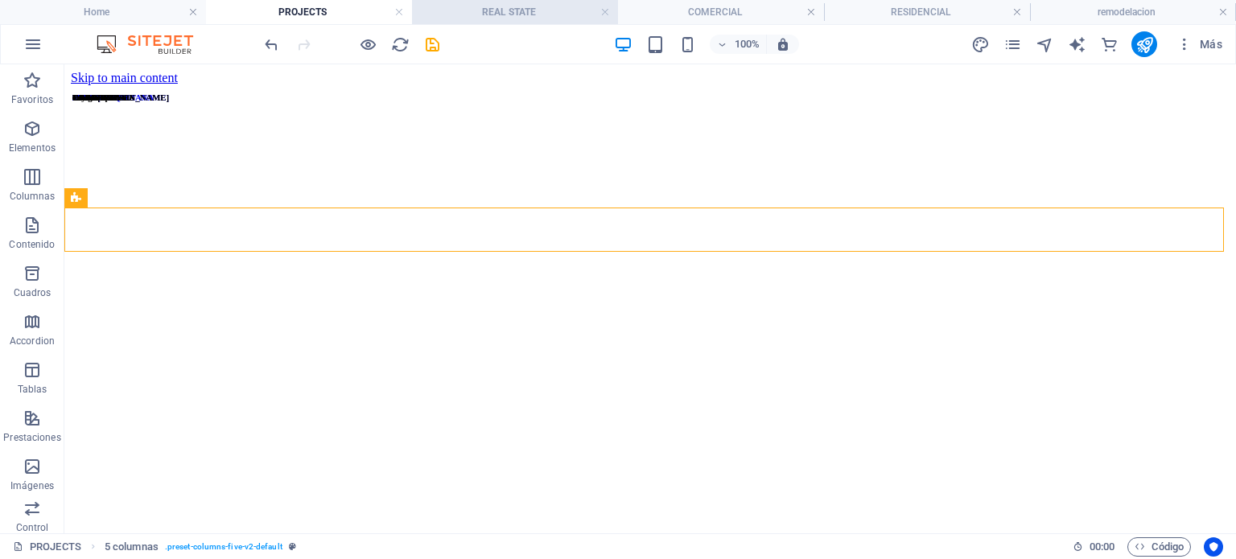
click at [476, 14] on h4 "REAL STATE" at bounding box center [515, 12] width 206 height 18
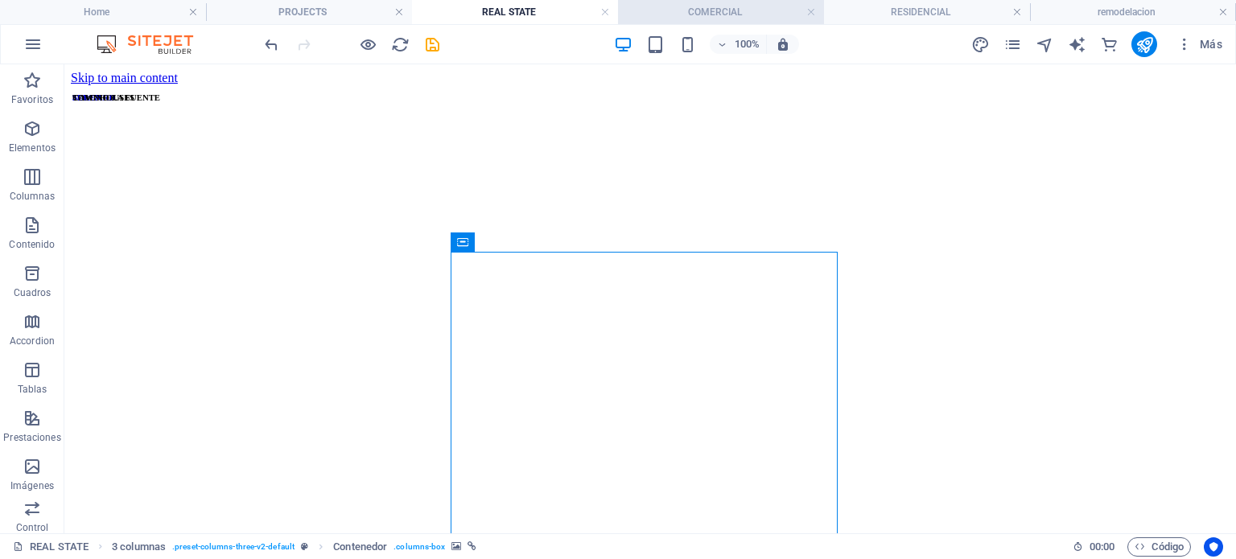
click at [711, 2] on li "COMERCIAL" at bounding box center [721, 12] width 206 height 24
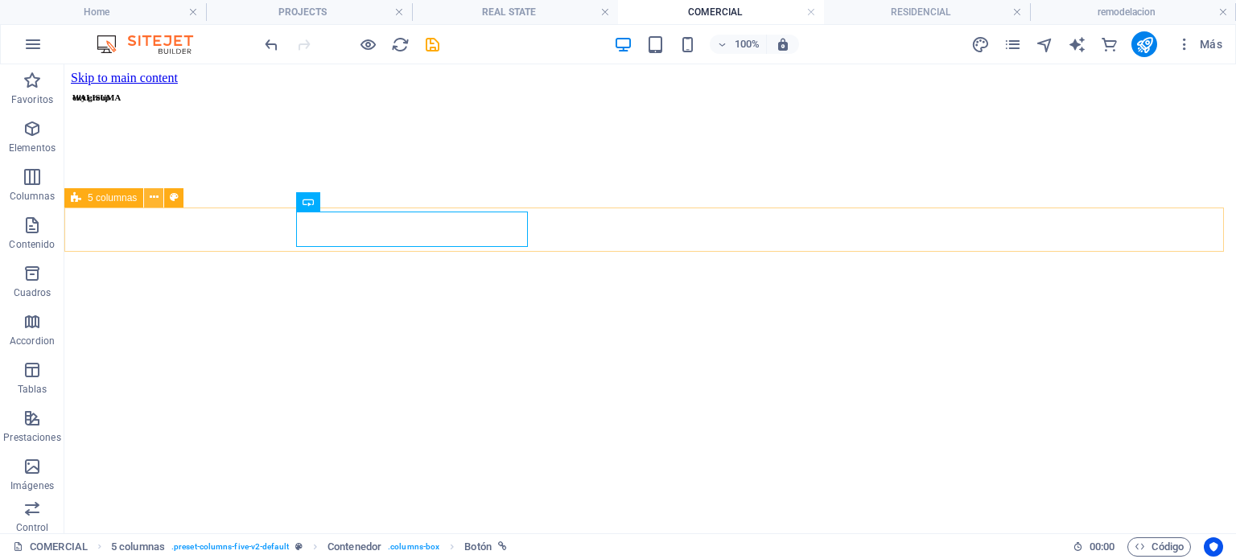
click at [148, 196] on button at bounding box center [153, 197] width 19 height 19
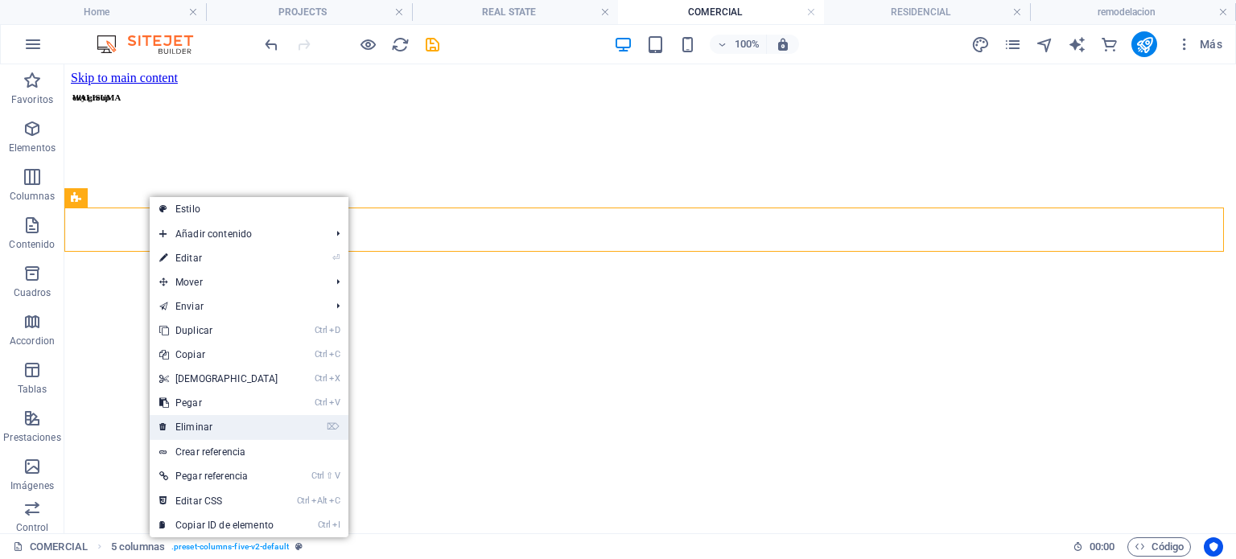
click at [216, 423] on link "⌦ Eliminar" at bounding box center [219, 427] width 138 height 24
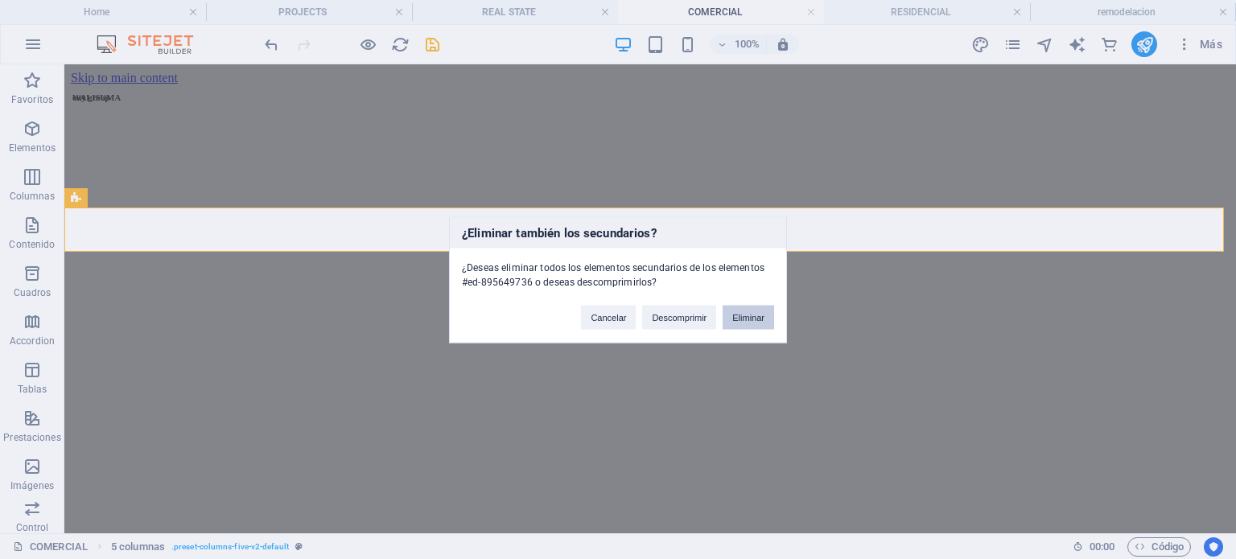
drag, startPoint x: 751, startPoint y: 308, endPoint x: 570, endPoint y: 200, distance: 211.1
click at [751, 308] on button "Eliminar" at bounding box center [748, 317] width 51 height 24
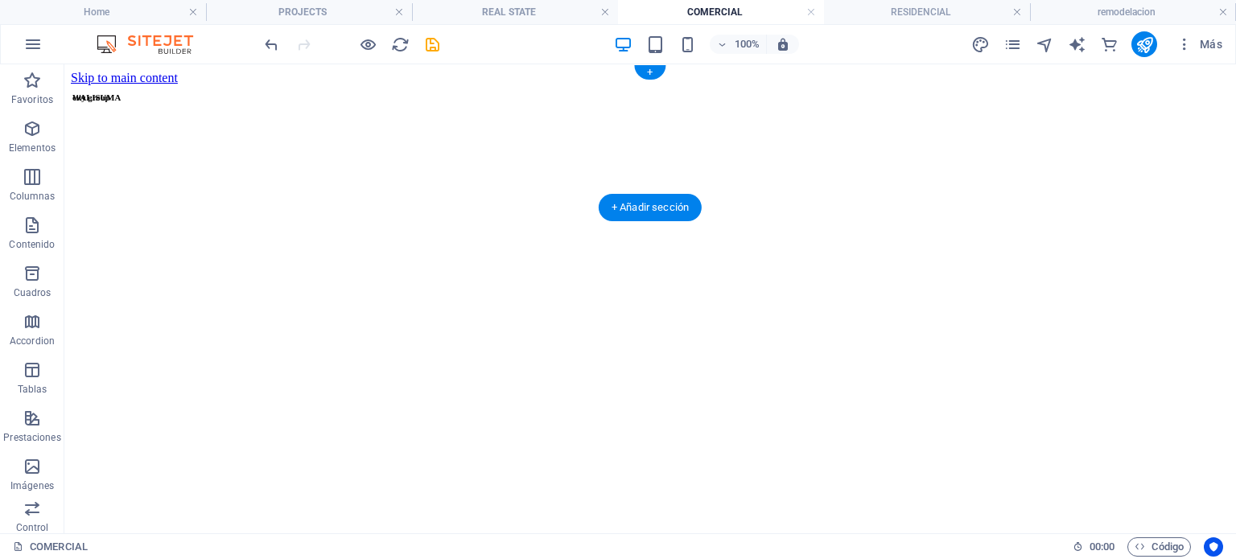
click at [282, 183] on figure at bounding box center [650, 376] width 1159 height 583
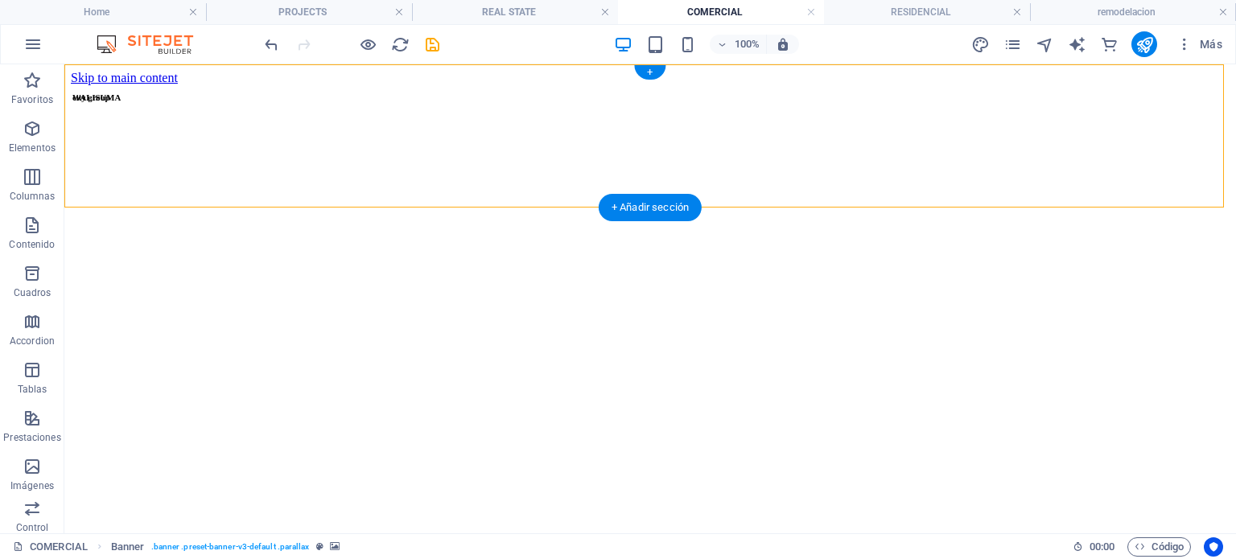
click at [262, 196] on figure at bounding box center [650, 376] width 1159 height 583
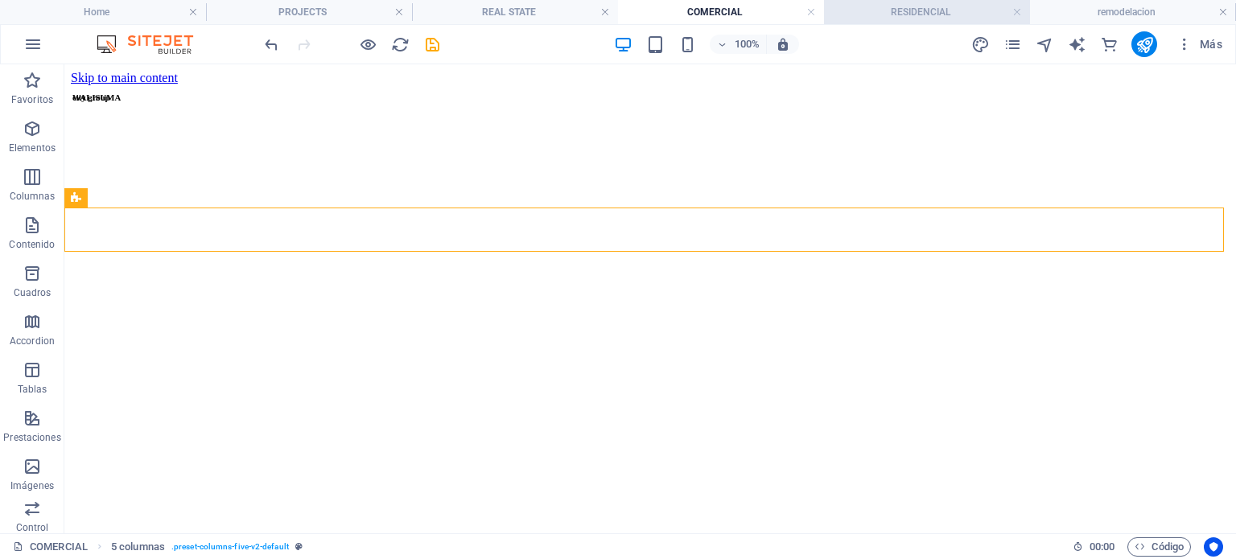
click at [882, 15] on h4 "RESIDENCIAL" at bounding box center [927, 12] width 206 height 18
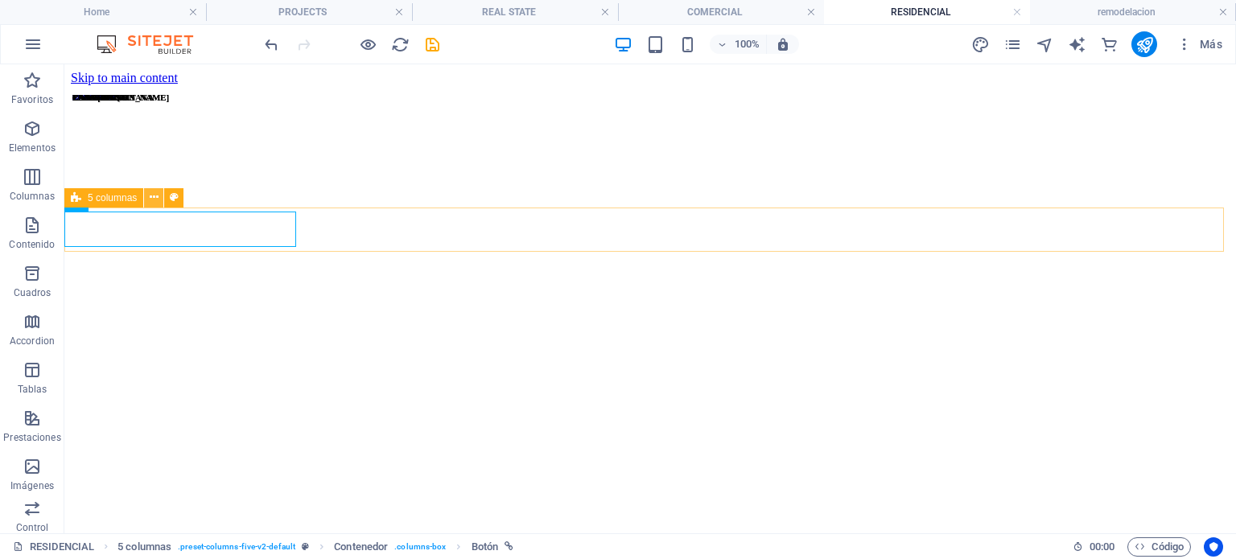
click at [151, 199] on icon at bounding box center [154, 197] width 9 height 17
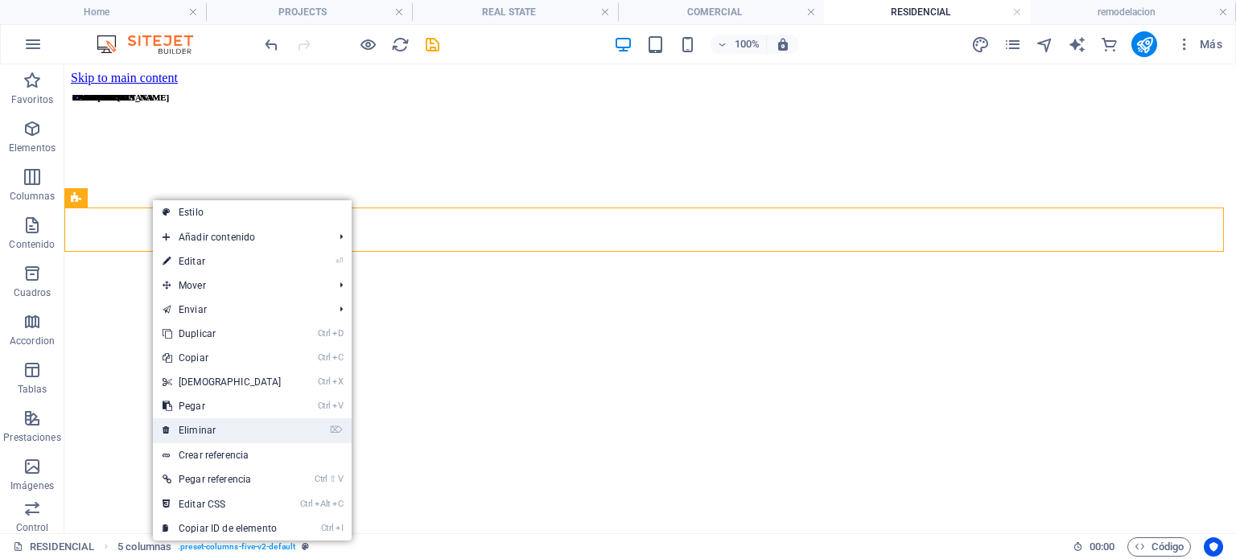
click at [243, 426] on link "⌦ Eliminar" at bounding box center [222, 430] width 138 height 24
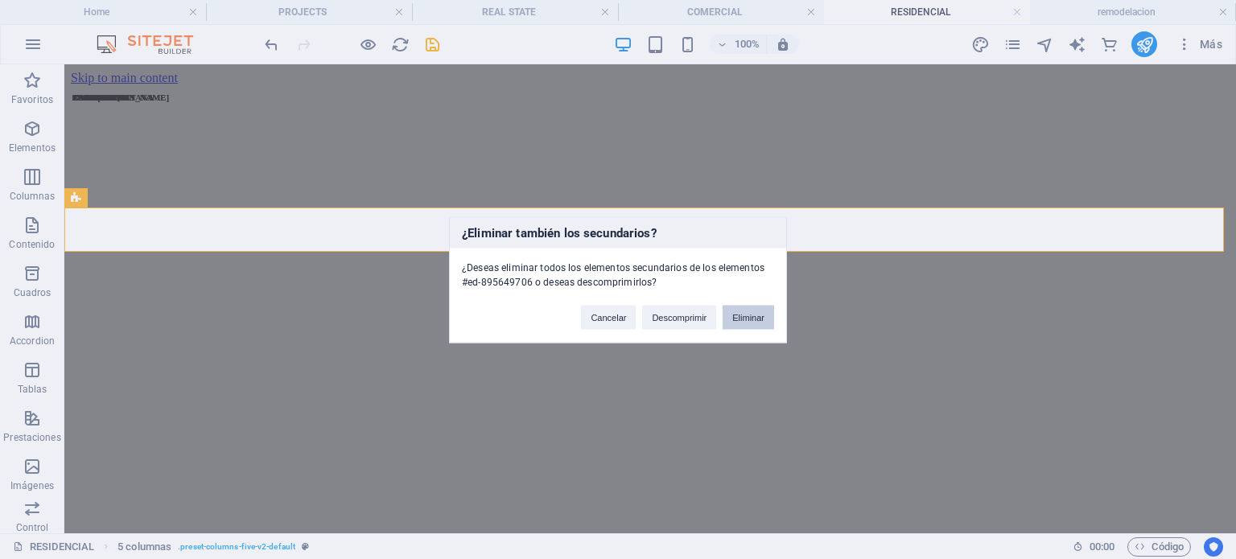
click at [756, 320] on button "Eliminar" at bounding box center [748, 317] width 51 height 24
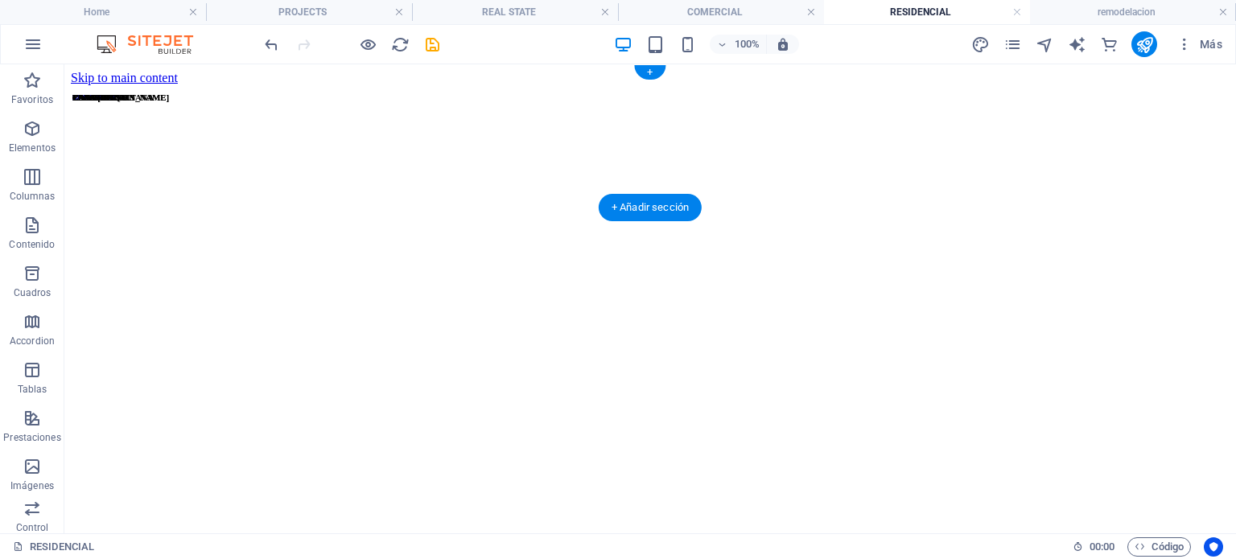
click at [427, 167] on figure at bounding box center [650, 376] width 1159 height 583
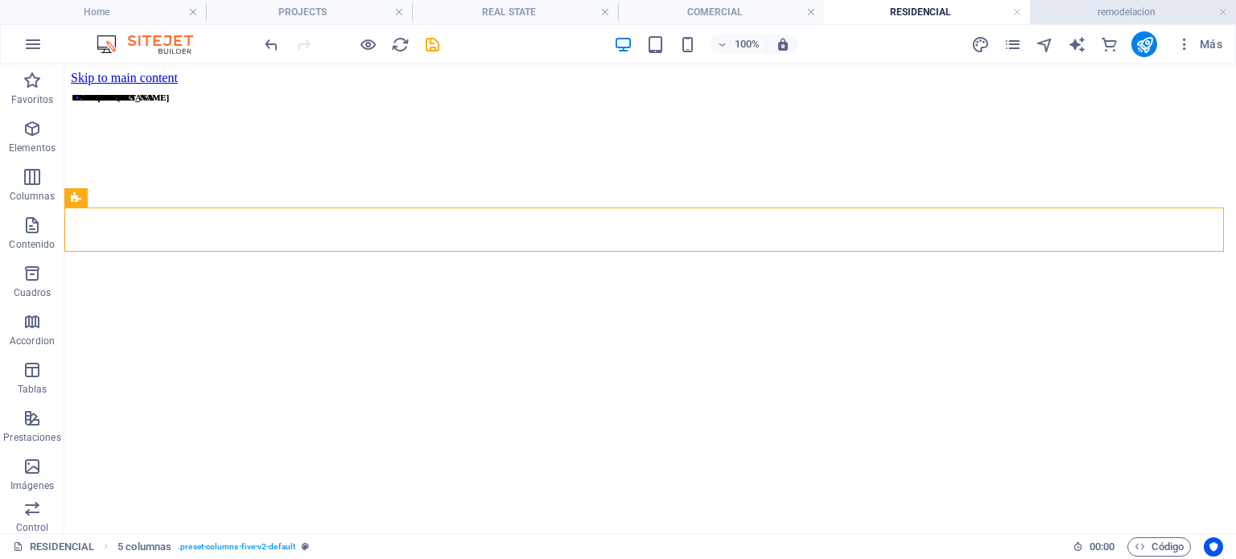
click at [1049, 3] on h4 "remodelacion" at bounding box center [1133, 12] width 206 height 18
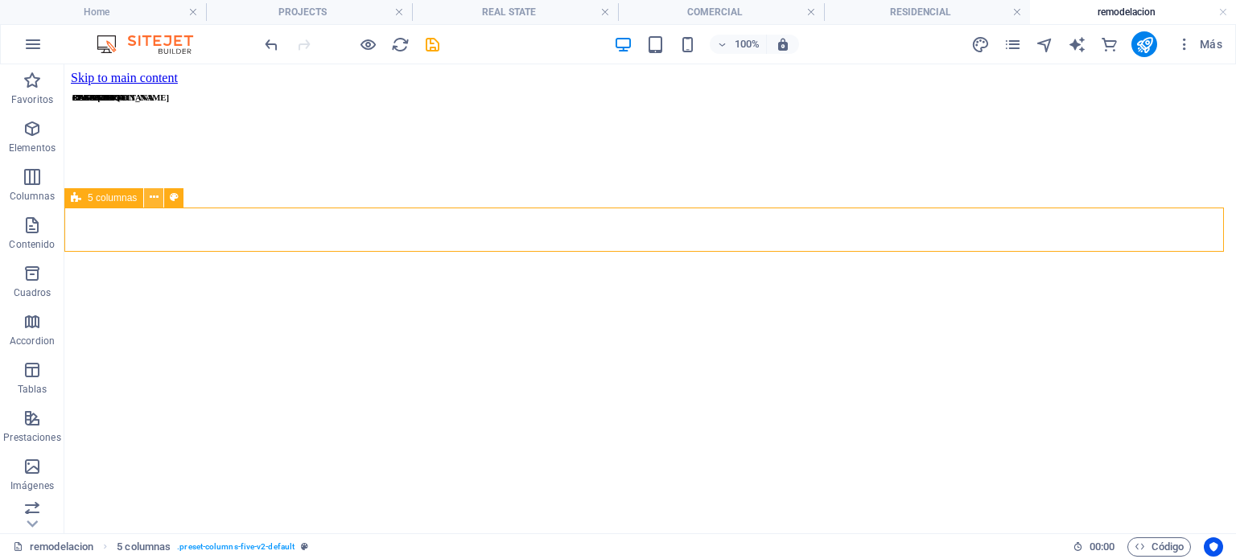
click at [156, 199] on icon at bounding box center [154, 197] width 9 height 17
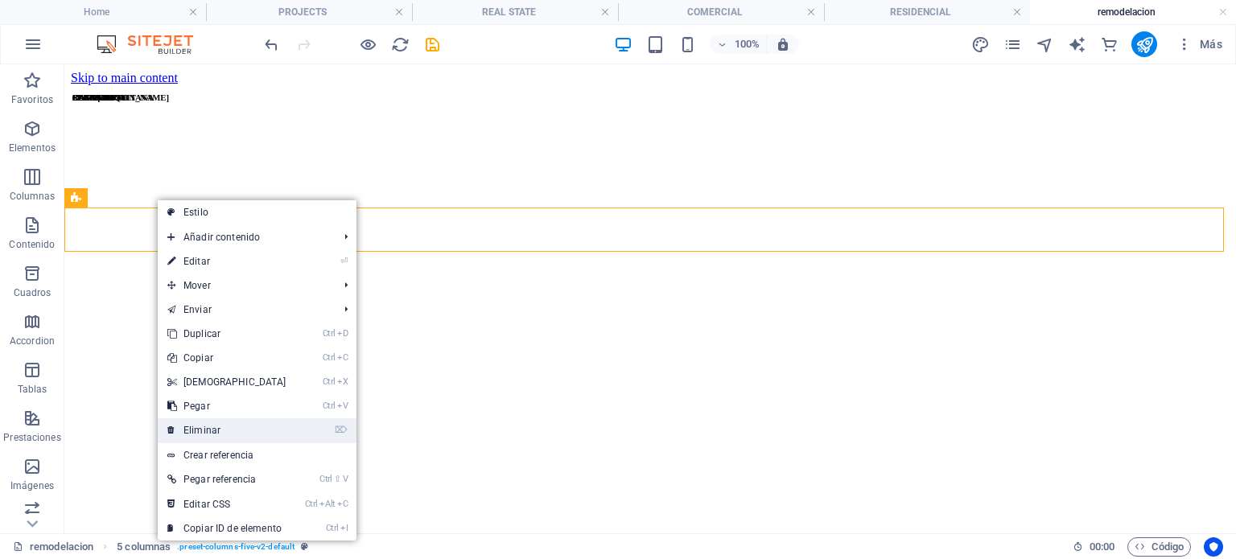
click at [204, 436] on link "⌦ Eliminar" at bounding box center [227, 430] width 138 height 24
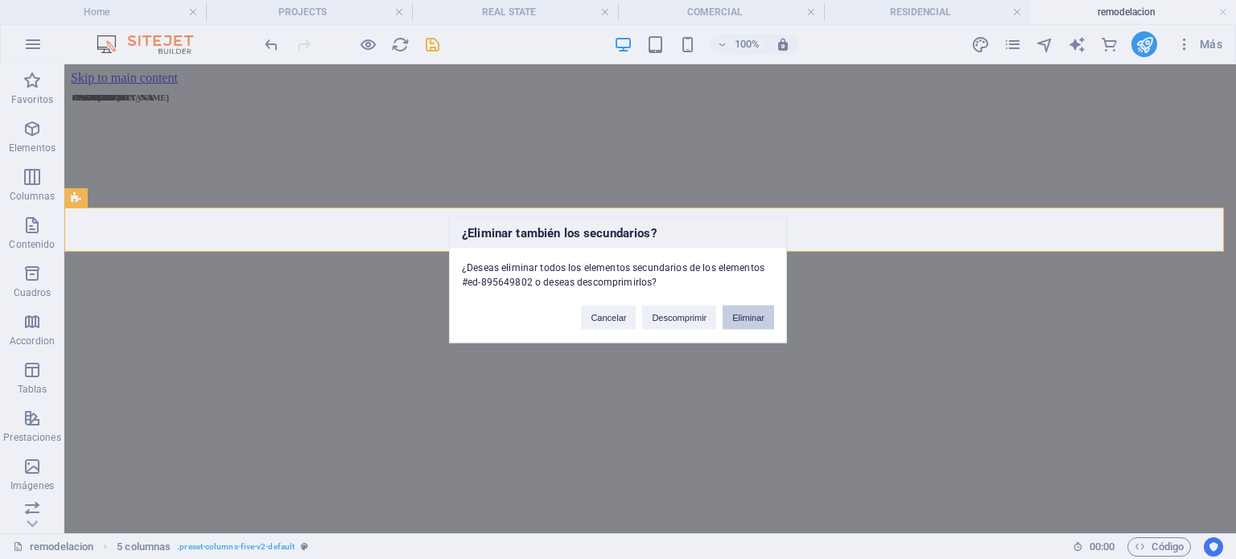
drag, startPoint x: 755, startPoint y: 321, endPoint x: 686, endPoint y: 253, distance: 96.7
click at [755, 321] on button "Eliminar" at bounding box center [748, 317] width 51 height 24
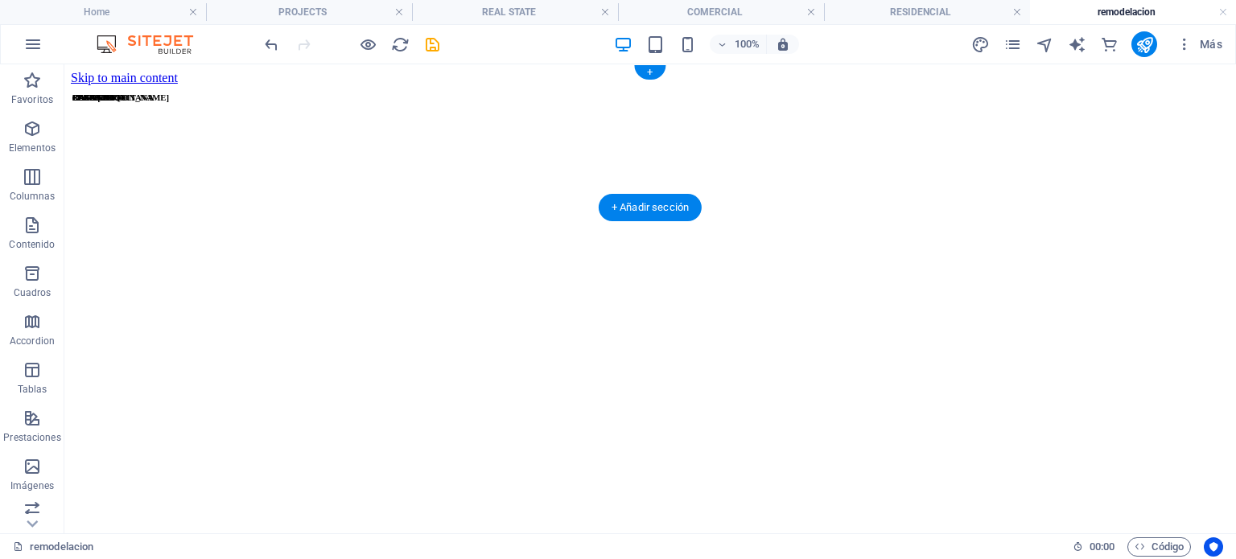
click at [541, 176] on figure at bounding box center [650, 376] width 1159 height 583
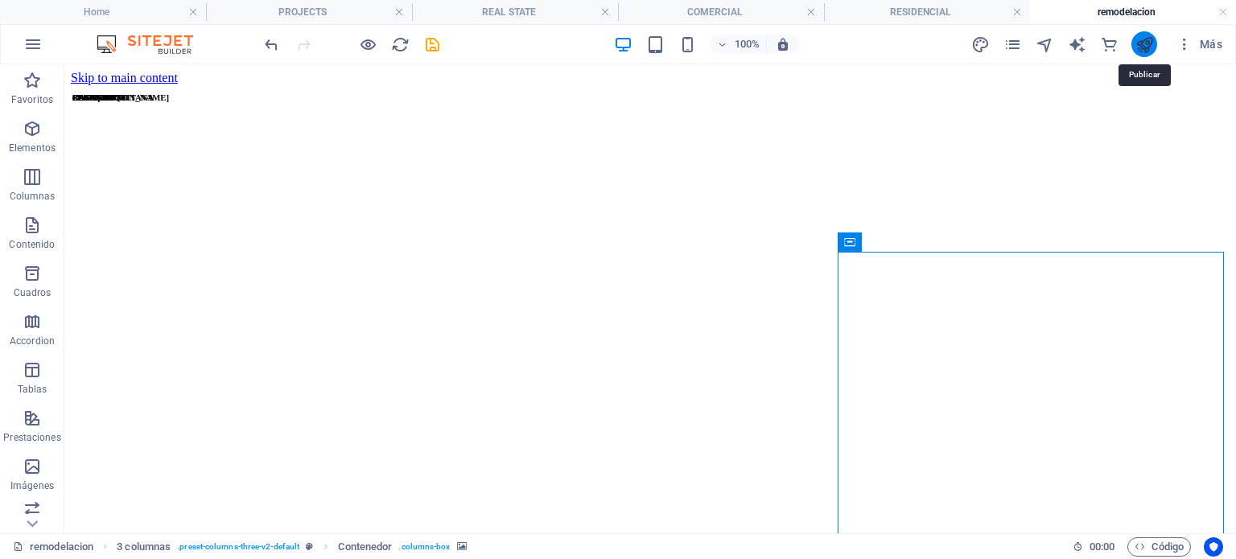
click at [1147, 48] on icon "publish" at bounding box center [1144, 44] width 19 height 19
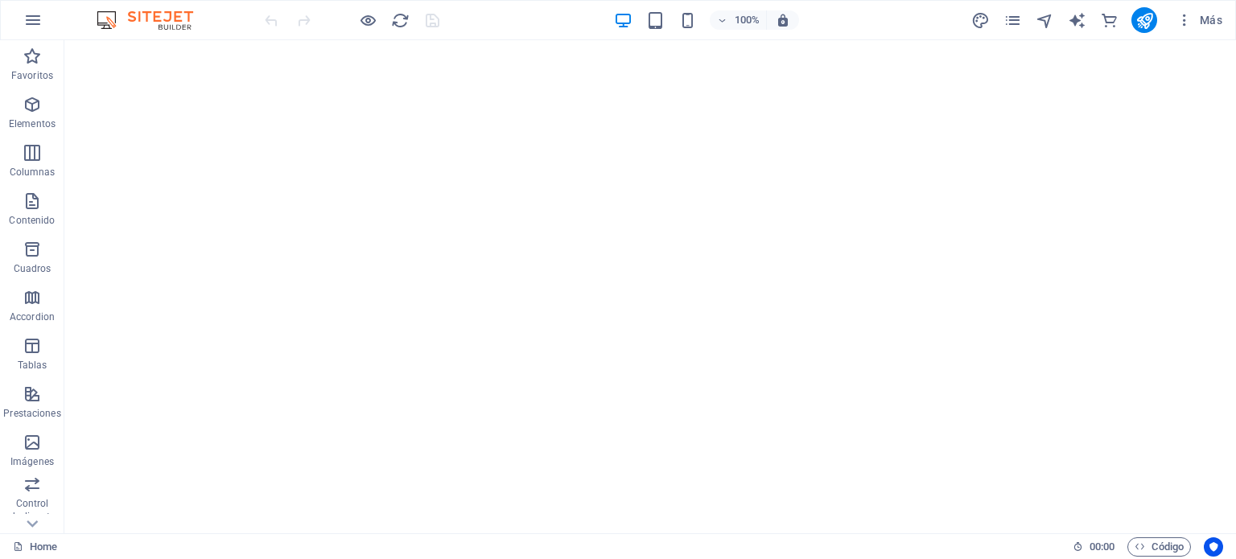
click at [1023, 14] on div "Más" at bounding box center [1099, 20] width 258 height 26
click at [1004, 12] on icon "pages" at bounding box center [1012, 20] width 19 height 19
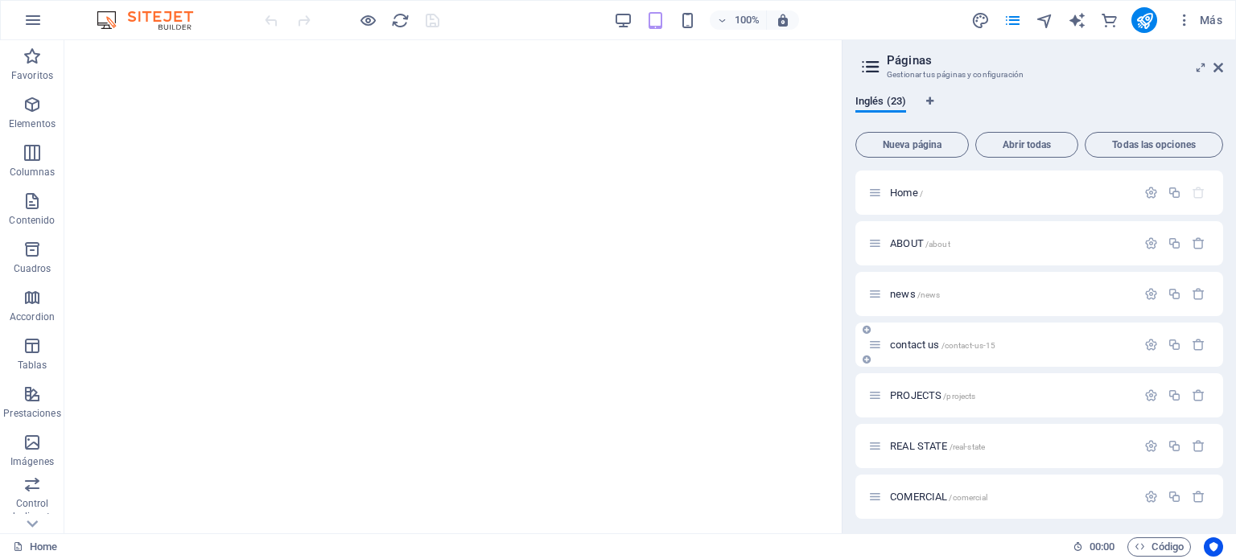
click at [928, 356] on div "contact us /contact-us-15" at bounding box center [1039, 345] width 368 height 44
click at [920, 343] on span "contact us /contact-us-15" at bounding box center [942, 345] width 105 height 12
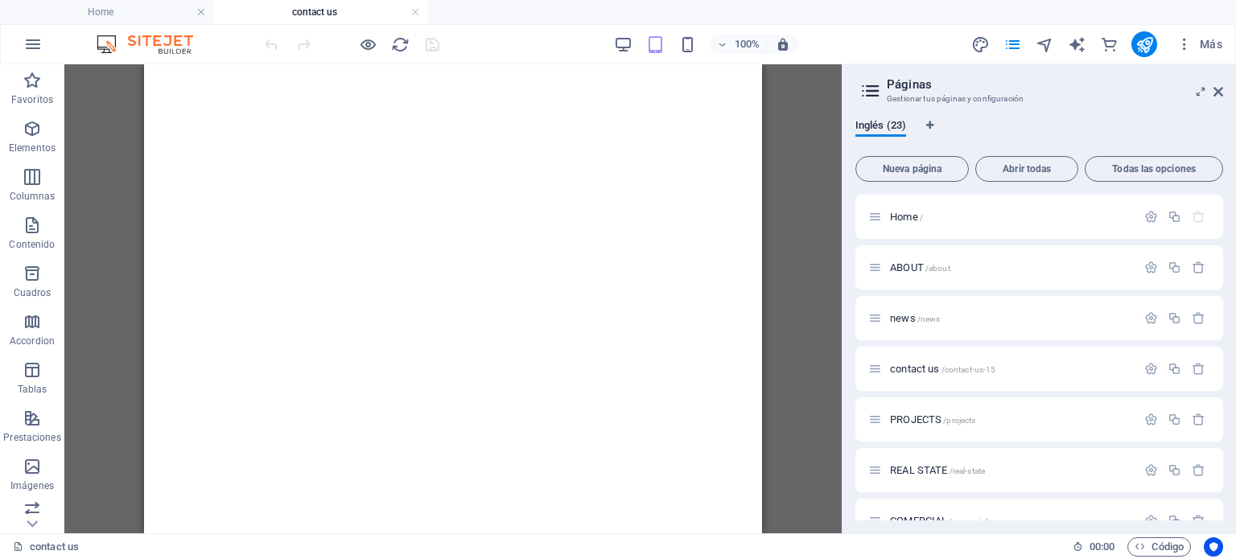
drag, startPoint x: 1213, startPoint y: 95, endPoint x: 1172, endPoint y: 81, distance: 43.3
click at [1213, 94] on icon at bounding box center [1218, 91] width 10 height 13
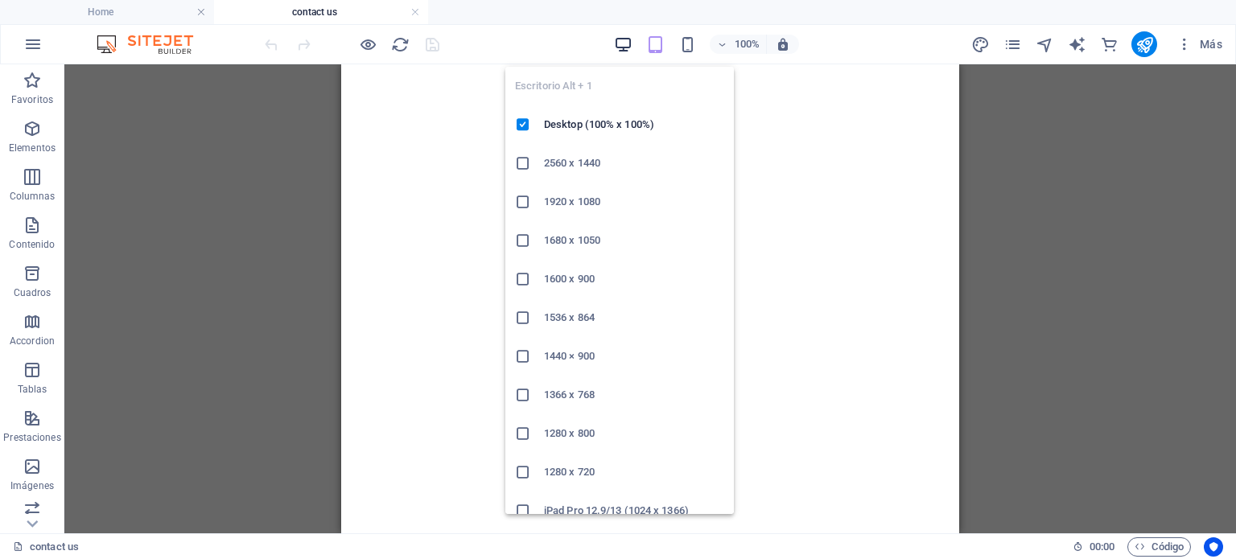
click at [631, 41] on icon "button" at bounding box center [623, 44] width 19 height 19
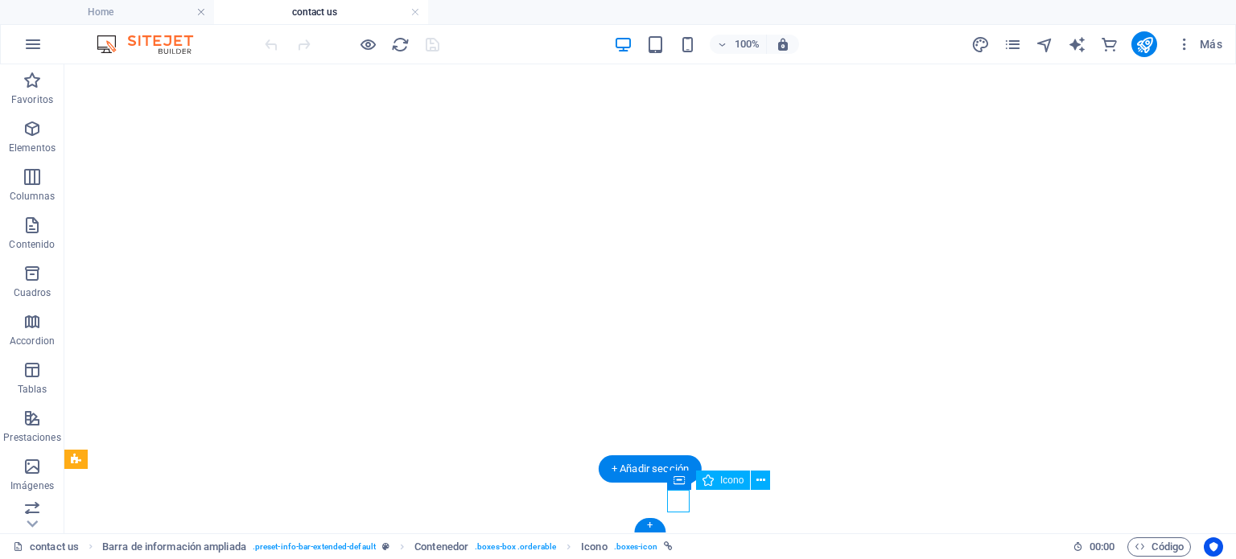
select select "xMidYMid"
select select "px"
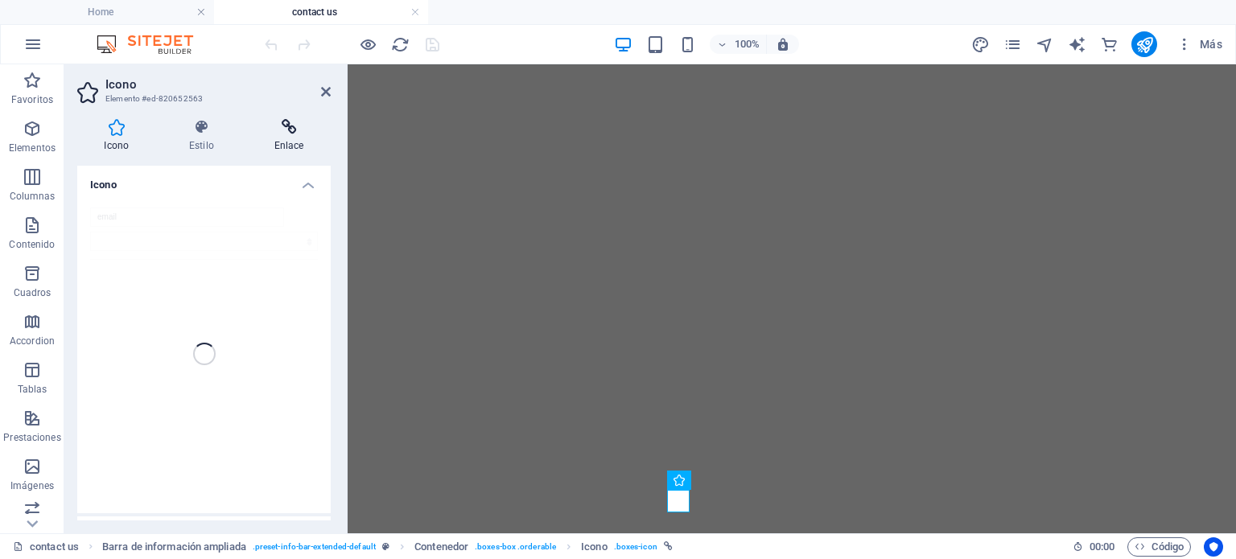
click at [294, 127] on icon at bounding box center [289, 127] width 84 height 16
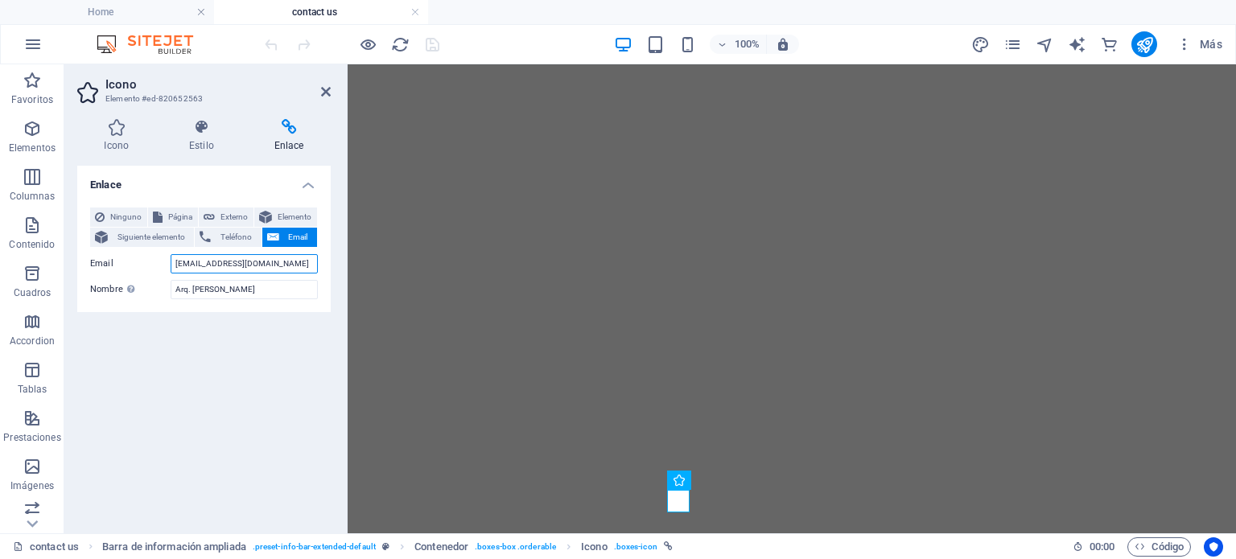
drag, startPoint x: 293, startPoint y: 266, endPoint x: 170, endPoint y: 260, distance: 123.3
click at [170, 260] on div "Email kgutierrez@kg-studio.com.bo" at bounding box center [204, 263] width 228 height 19
click at [268, 382] on div "Enlace Ninguno Página Externo Elemento Siguiente elemento Teléfono Email Página…" at bounding box center [203, 343] width 253 height 355
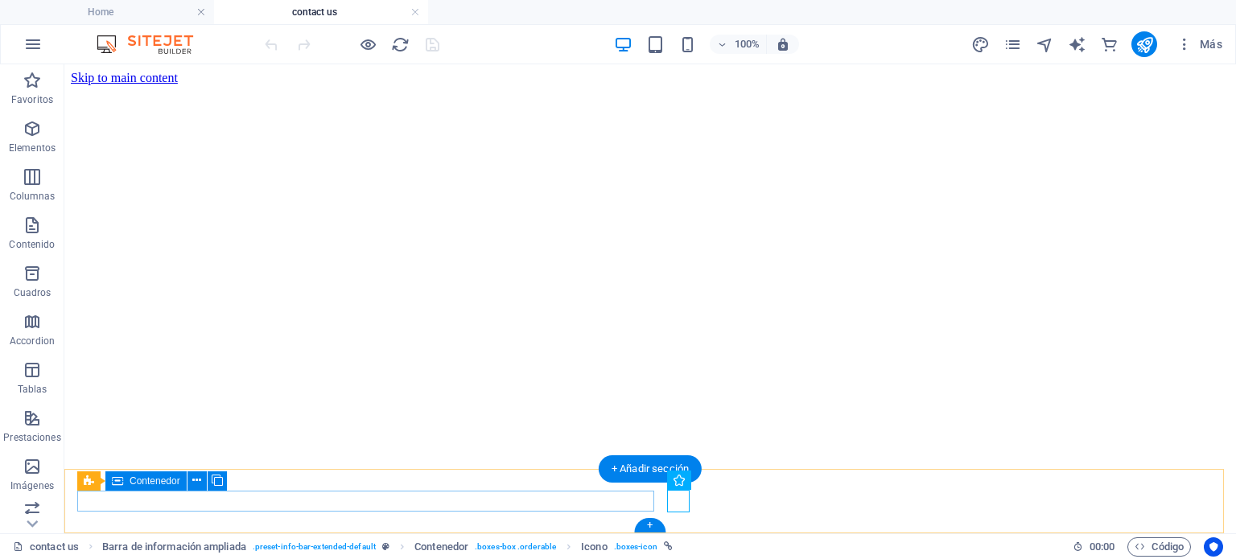
scroll to position [245, 0]
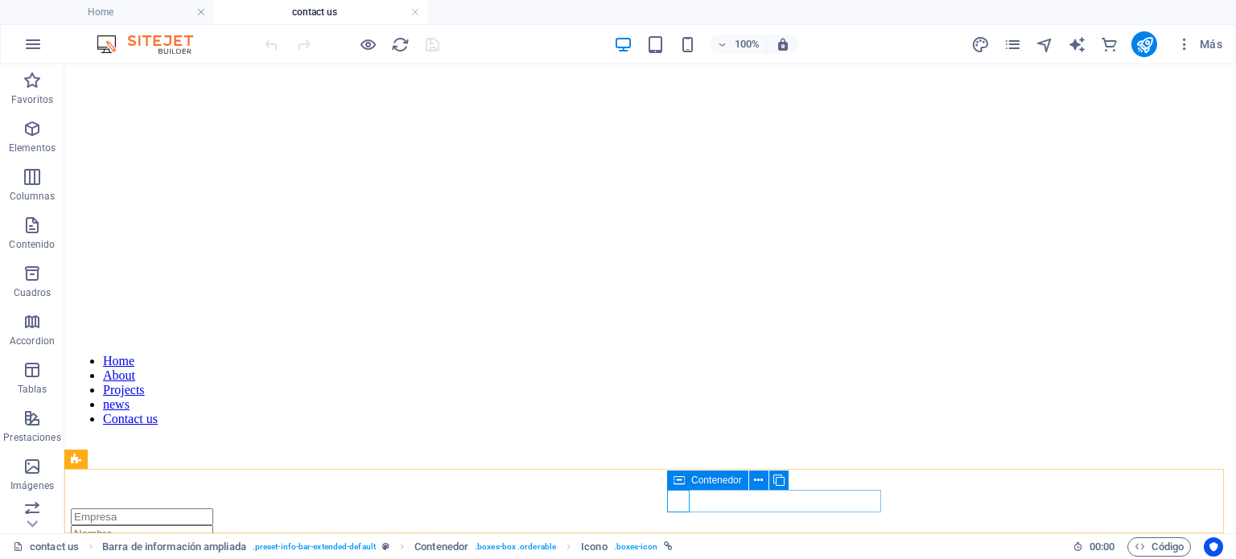
click at [688, 479] on div "Contenedor" at bounding box center [707, 480] width 81 height 19
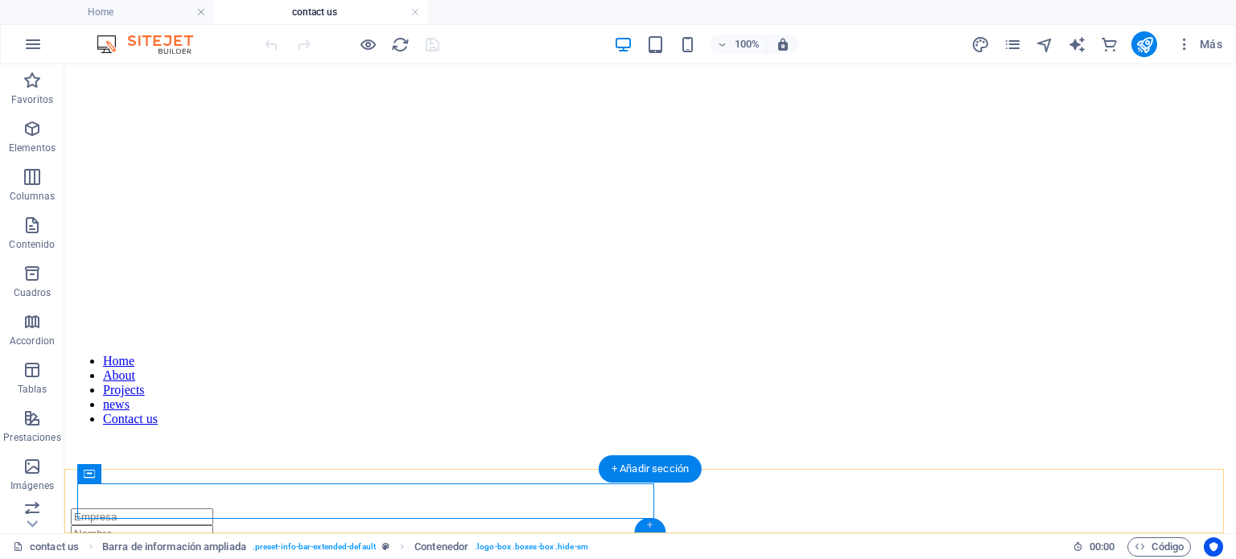
click at [644, 527] on div "+" at bounding box center [649, 525] width 31 height 14
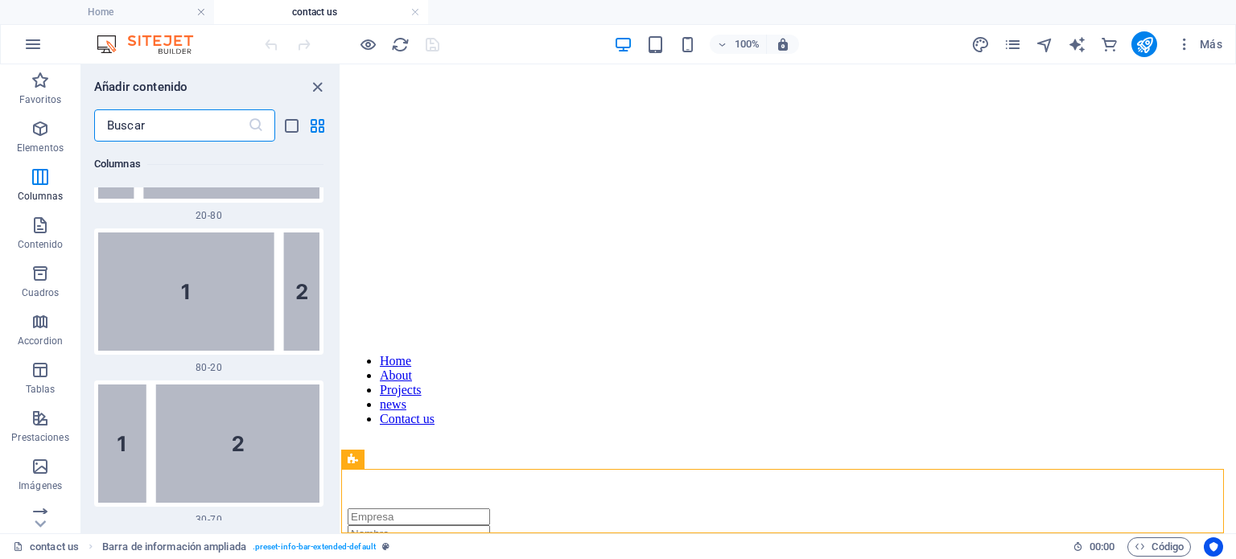
scroll to position [2140, 0]
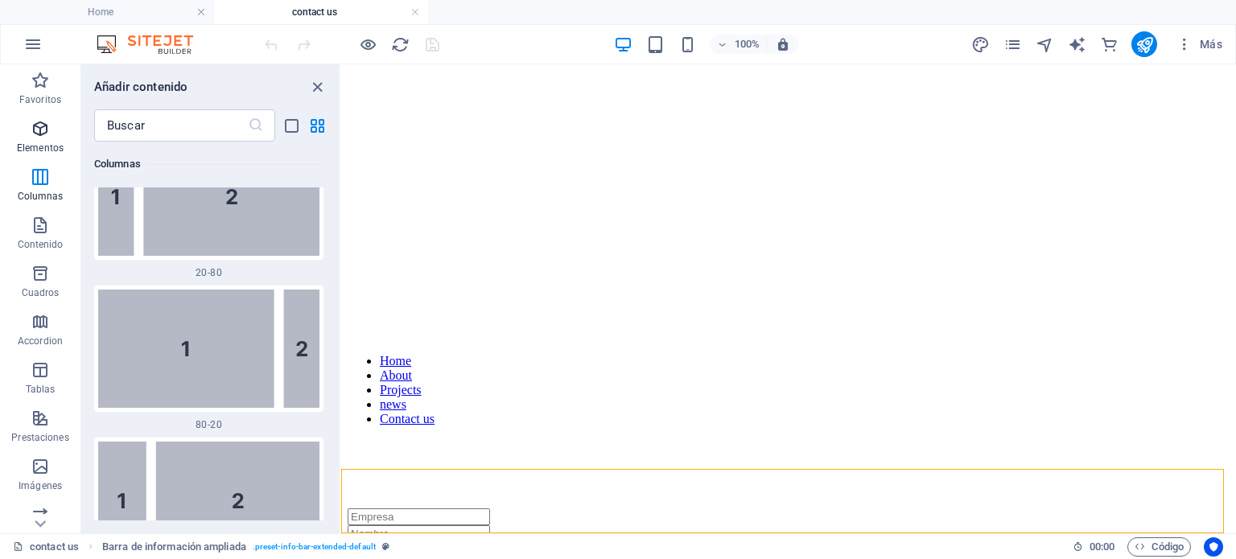
drag, startPoint x: 51, startPoint y: 156, endPoint x: 45, endPoint y: 147, distance: 10.9
click at [51, 156] on span "Elementos" at bounding box center [40, 138] width 80 height 39
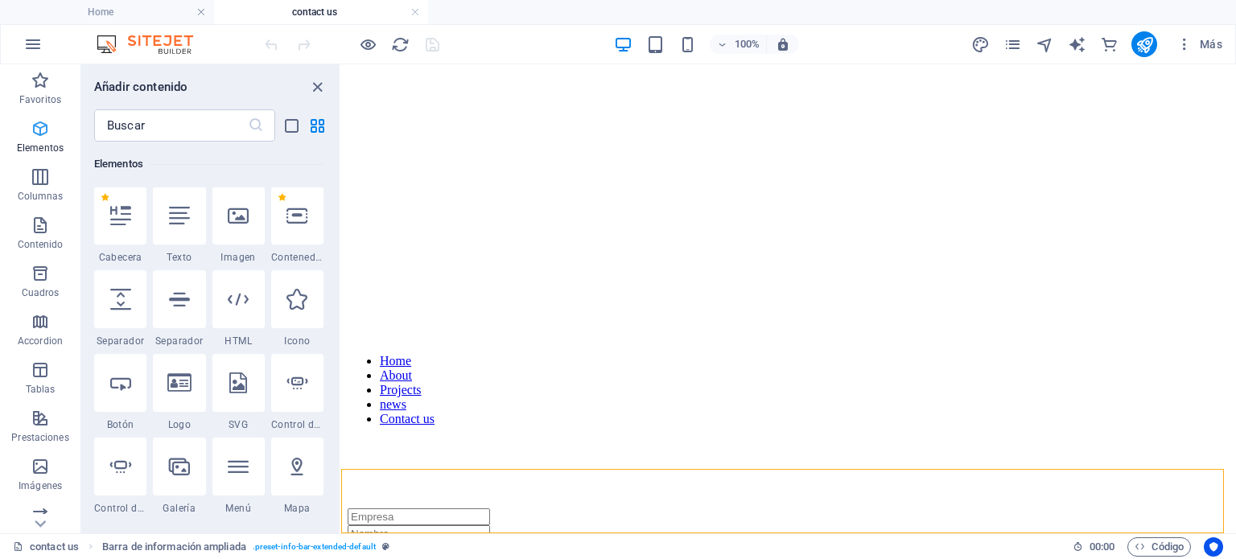
scroll to position [466, 0]
click at [169, 231] on div at bounding box center [179, 216] width 52 height 58
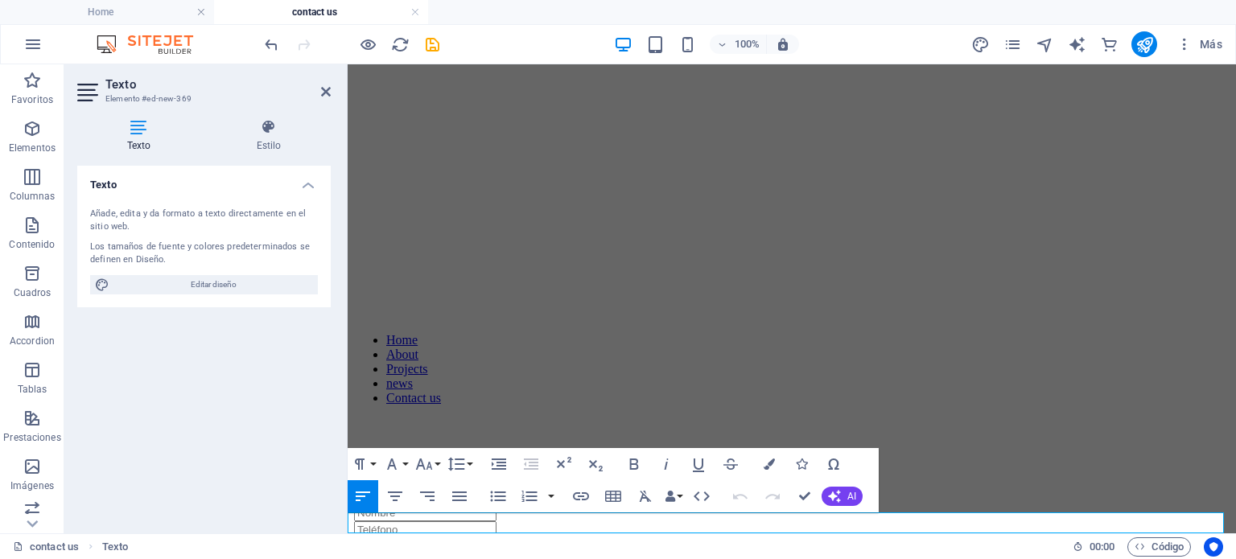
scroll to position [64, 6]
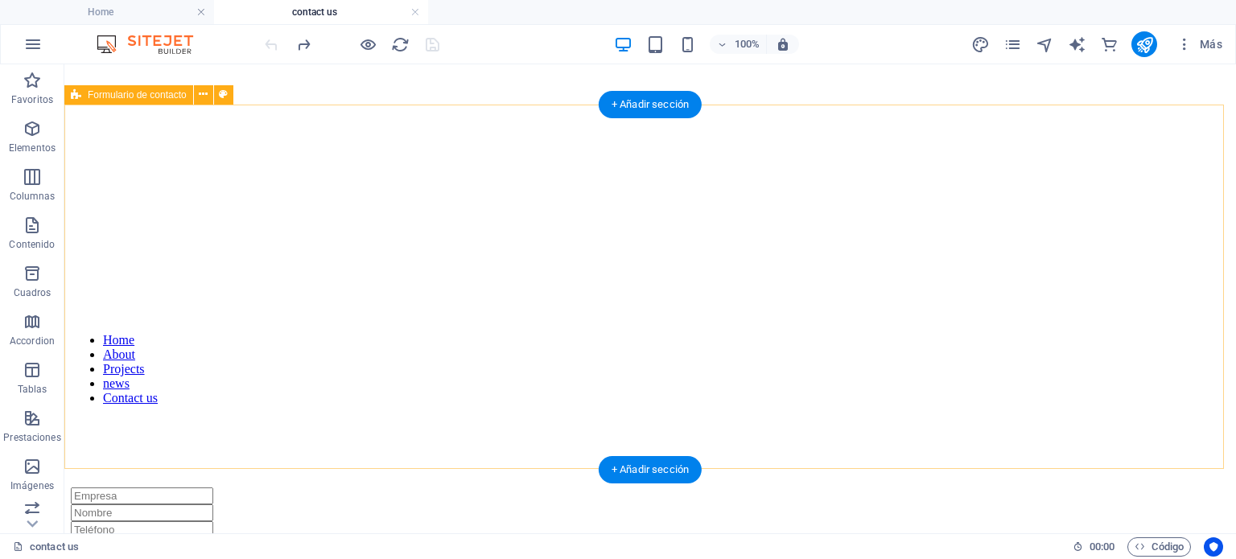
scroll to position [245, 0]
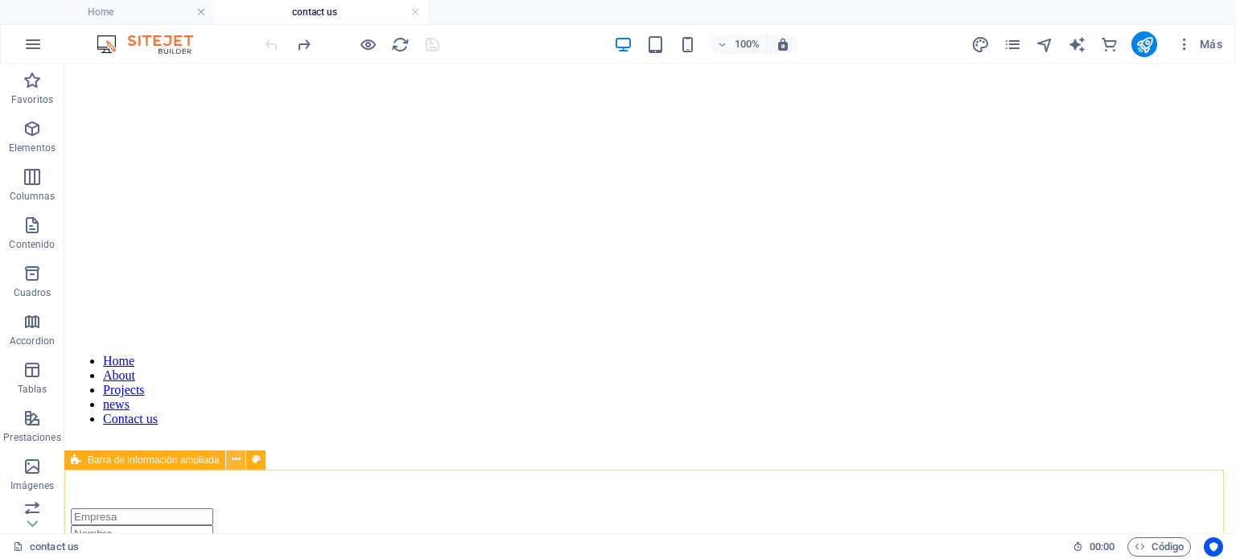
click at [236, 463] on icon at bounding box center [236, 459] width 9 height 17
click at [239, 459] on icon at bounding box center [236, 459] width 9 height 17
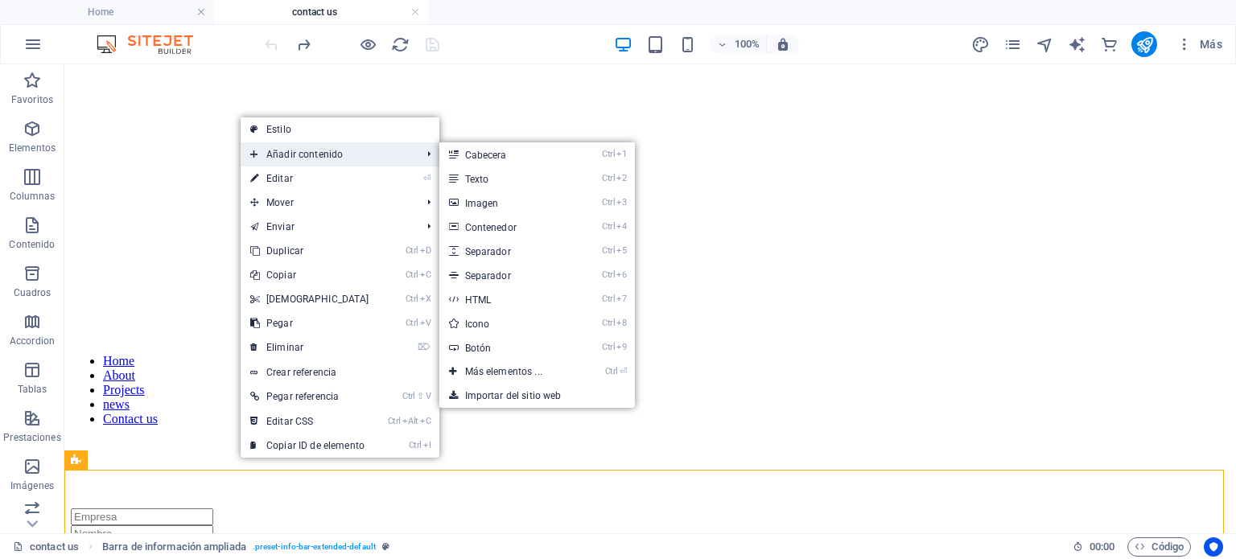
click at [331, 155] on span "Añadir contenido" at bounding box center [328, 154] width 175 height 24
click at [491, 189] on link "Ctrl 2 Texto" at bounding box center [506, 179] width 135 height 24
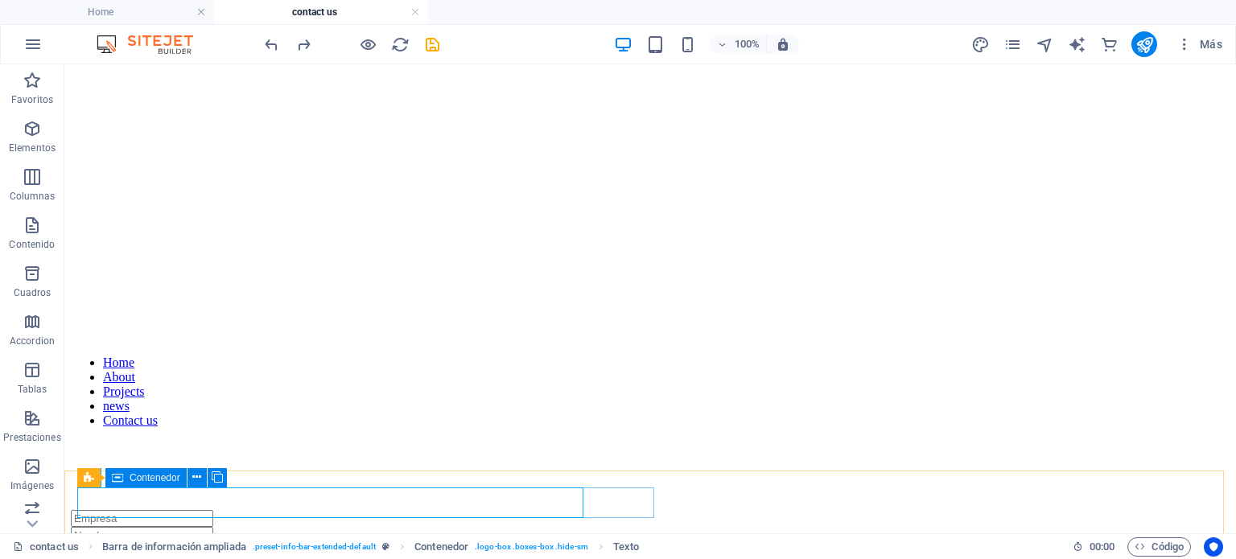
click at [206, 478] on div "Barra de información ampliada Contenedor" at bounding box center [157, 478] width 160 height 20
click at [203, 478] on button at bounding box center [196, 477] width 19 height 19
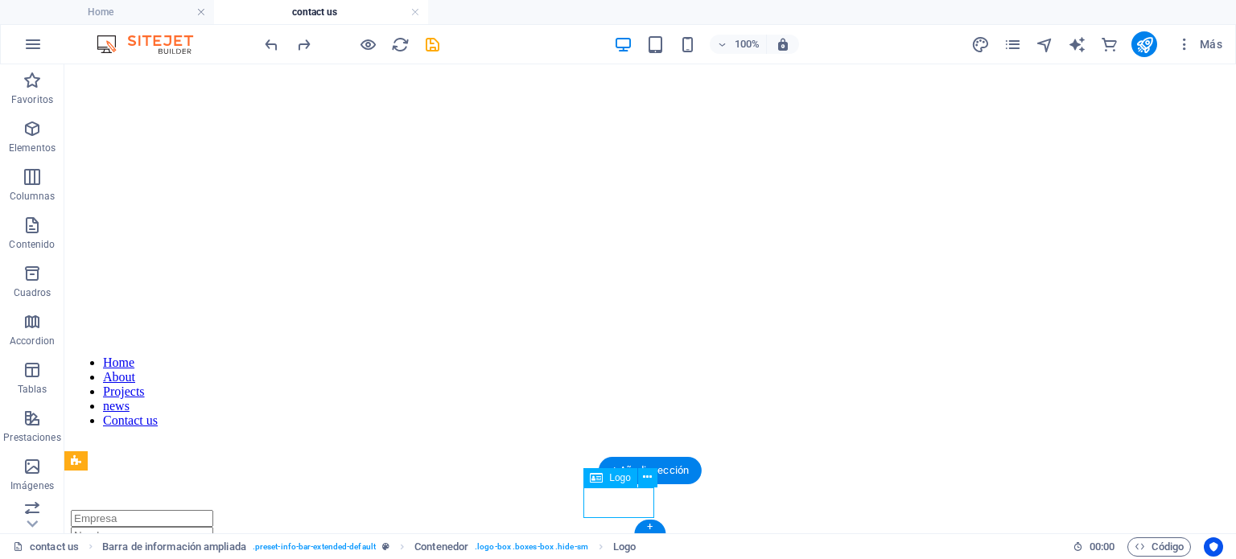
scroll to position [245, 0]
drag, startPoint x: 629, startPoint y: 495, endPoint x: 593, endPoint y: 496, distance: 36.2
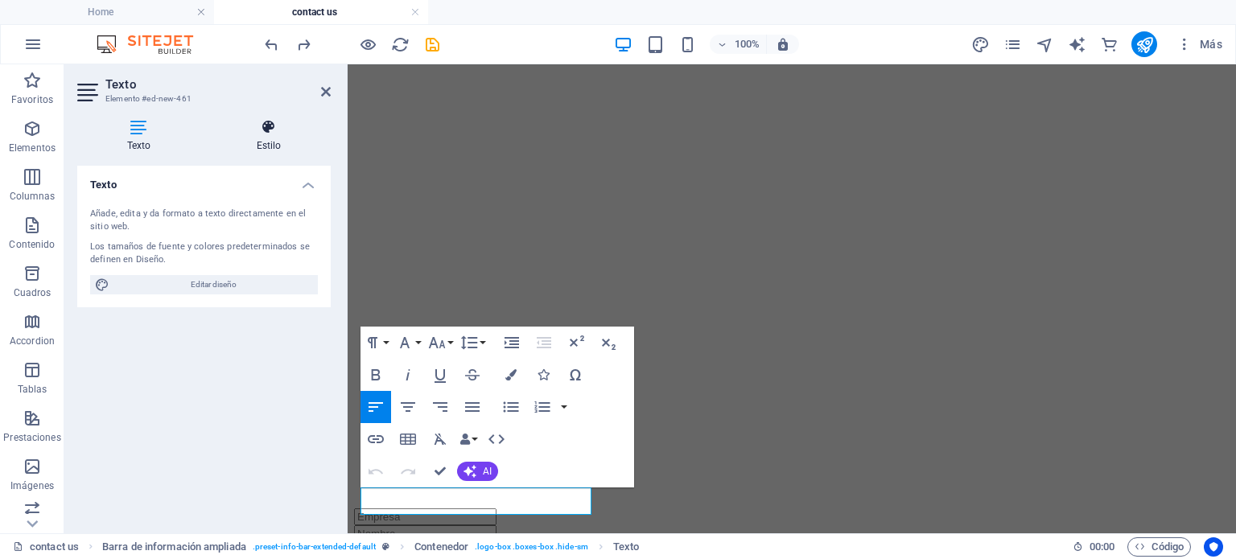
click at [252, 131] on icon at bounding box center [269, 127] width 124 height 16
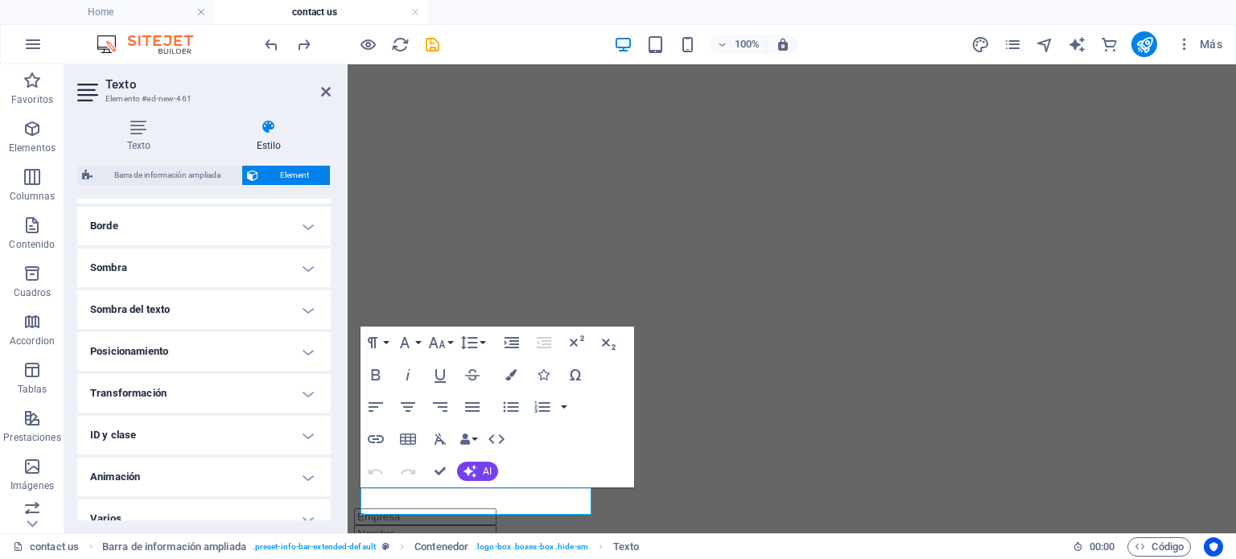
scroll to position [370, 0]
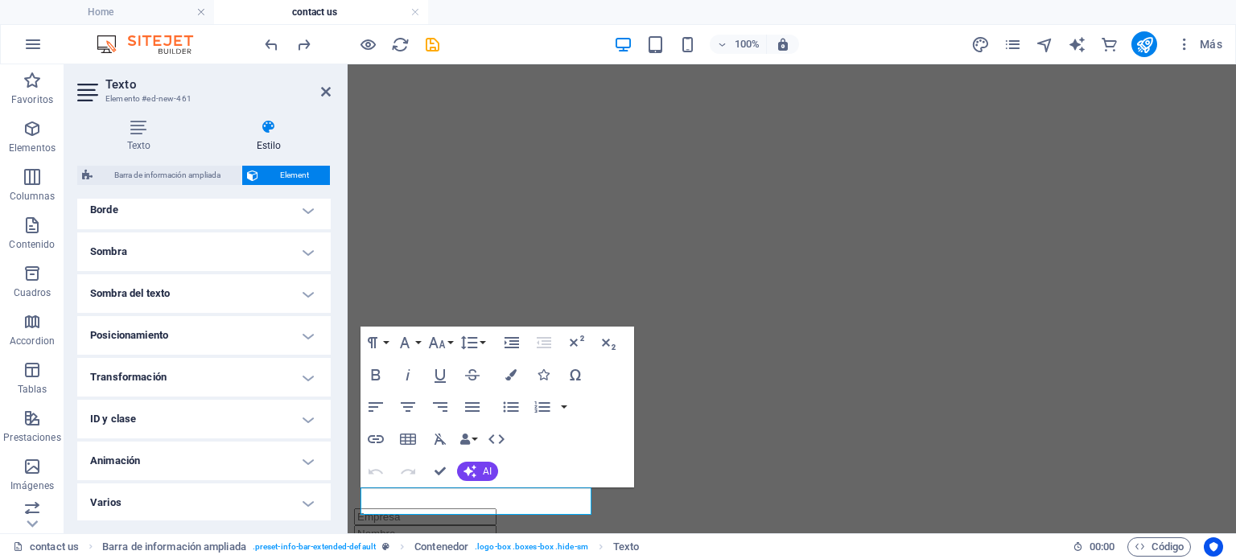
click at [229, 343] on h4 "Posicionamiento" at bounding box center [203, 335] width 253 height 39
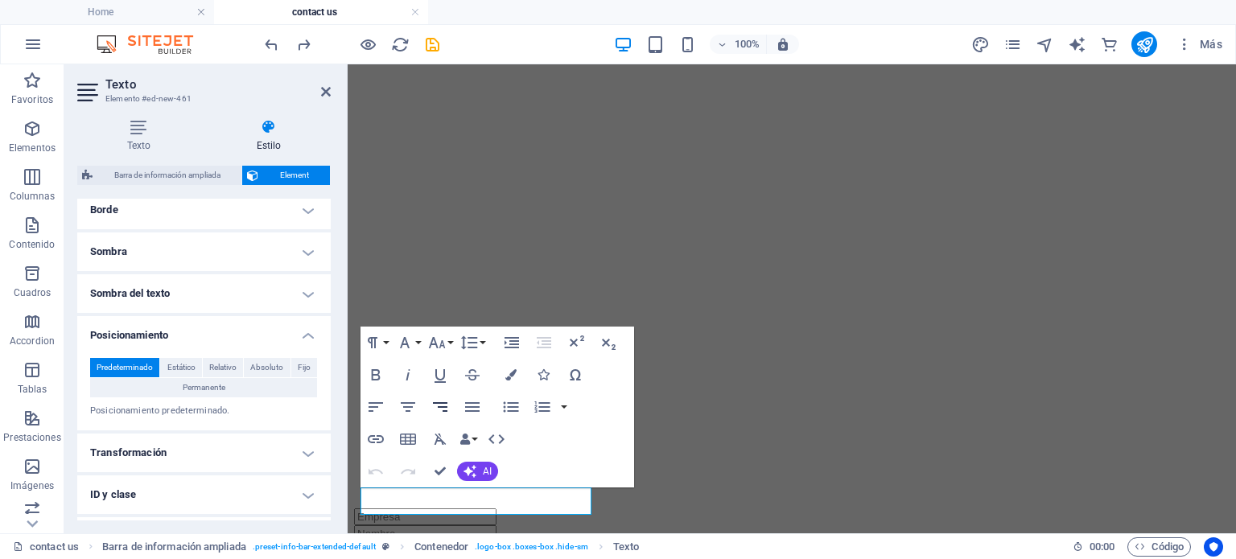
drag, startPoint x: 507, startPoint y: 412, endPoint x: 446, endPoint y: 412, distance: 61.1
click at [447, 413] on icon "button" at bounding box center [439, 406] width 19 height 19
click at [445, 411] on icon "button" at bounding box center [440, 407] width 14 height 10
click at [392, 407] on div "Align Left Align Center Align Right Align Justify" at bounding box center [423, 407] width 127 height 32
click at [402, 408] on icon "button" at bounding box center [407, 406] width 19 height 19
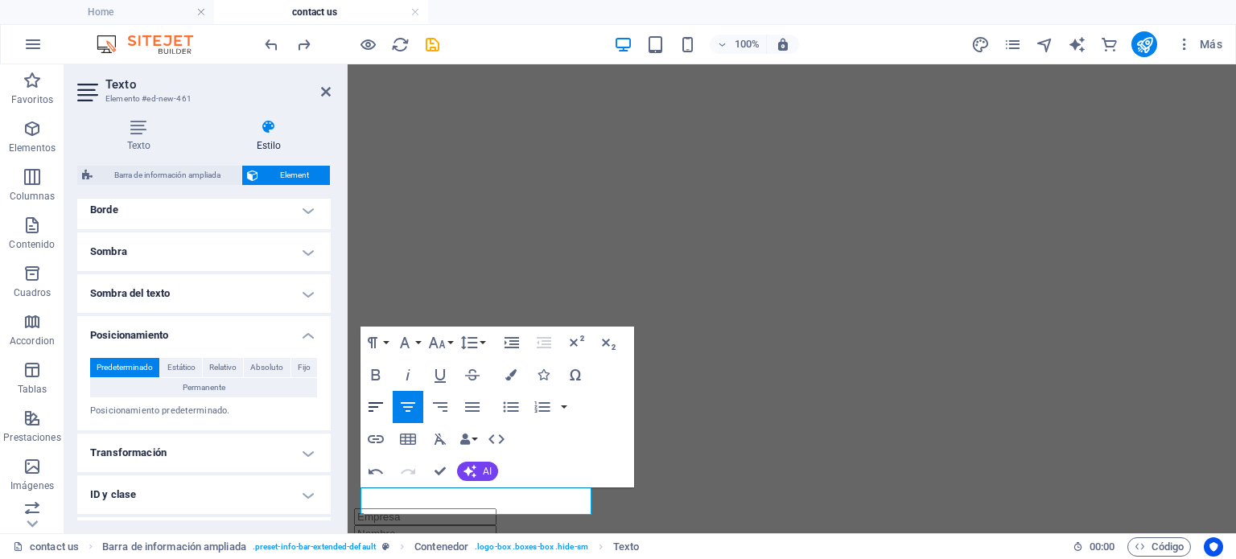
click at [364, 392] on button "Align Left" at bounding box center [375, 407] width 31 height 32
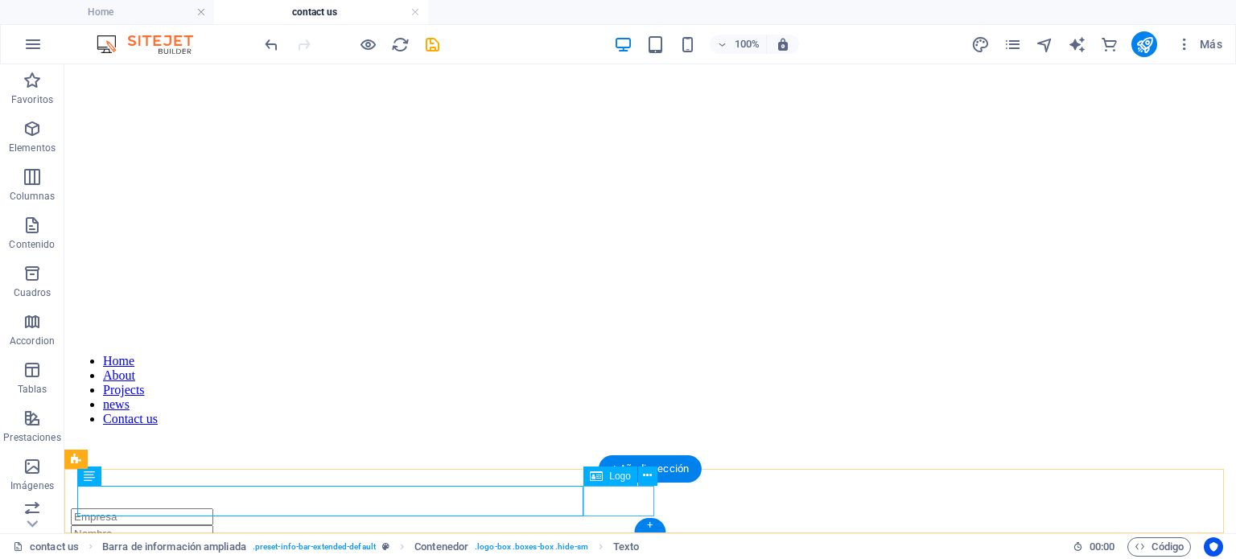
click at [649, 473] on icon at bounding box center [647, 475] width 9 height 17
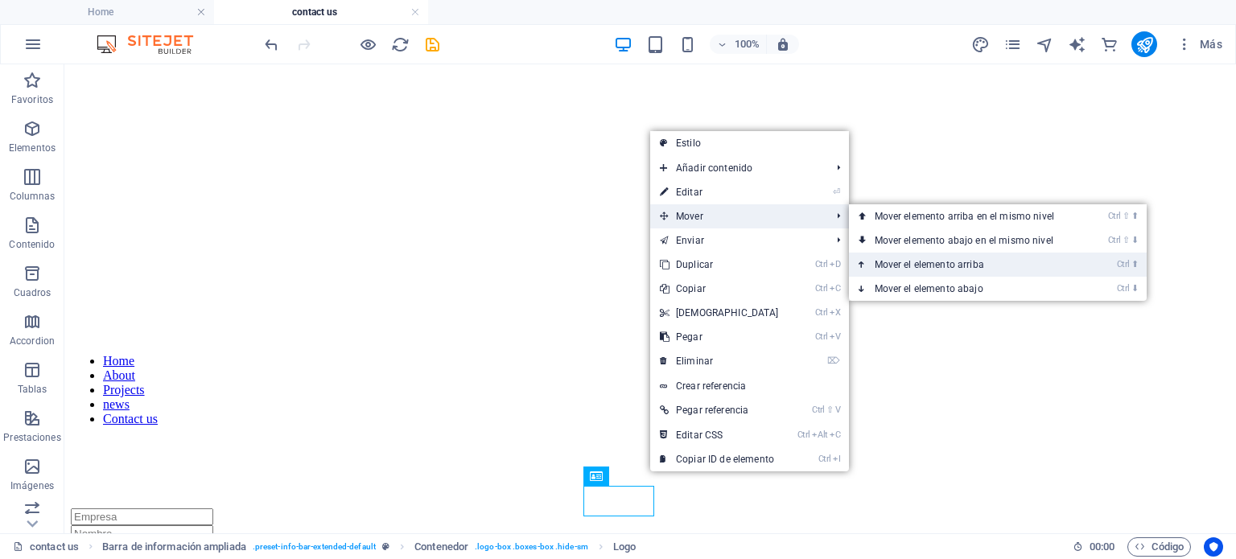
click at [963, 271] on link "Ctrl ⬆ Mover el elemento arriba" at bounding box center [967, 265] width 237 height 24
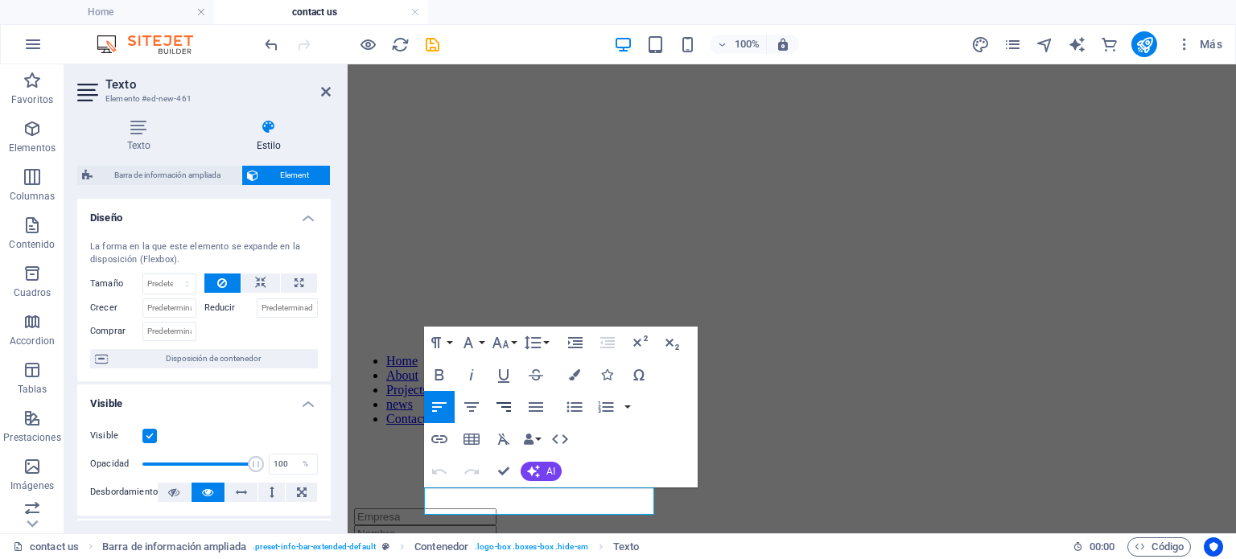
click at [512, 402] on icon "button" at bounding box center [503, 406] width 19 height 19
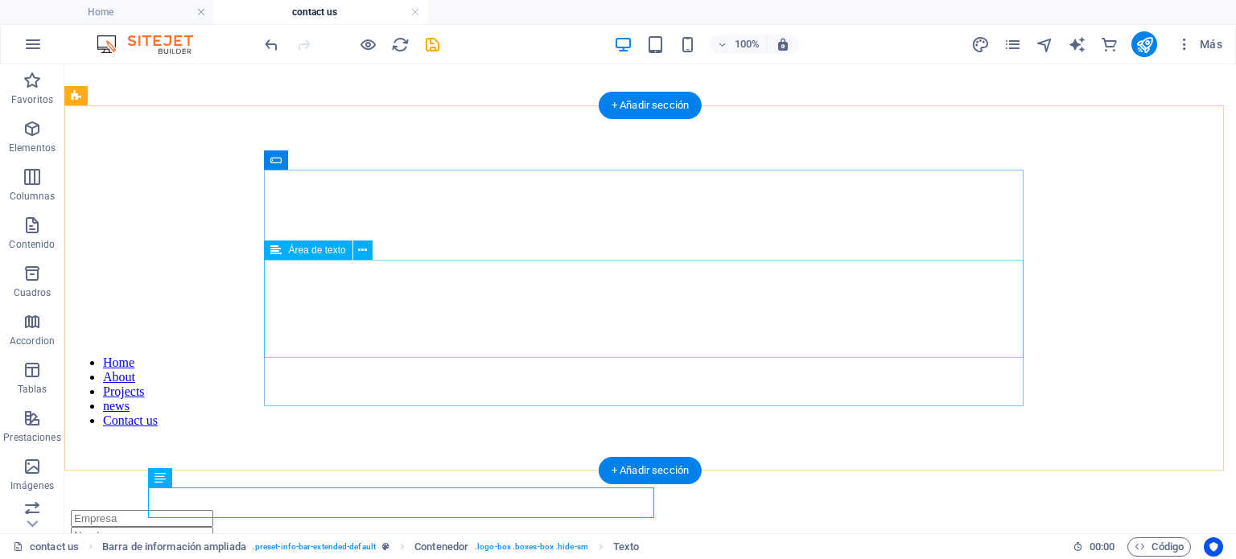
scroll to position [245, 0]
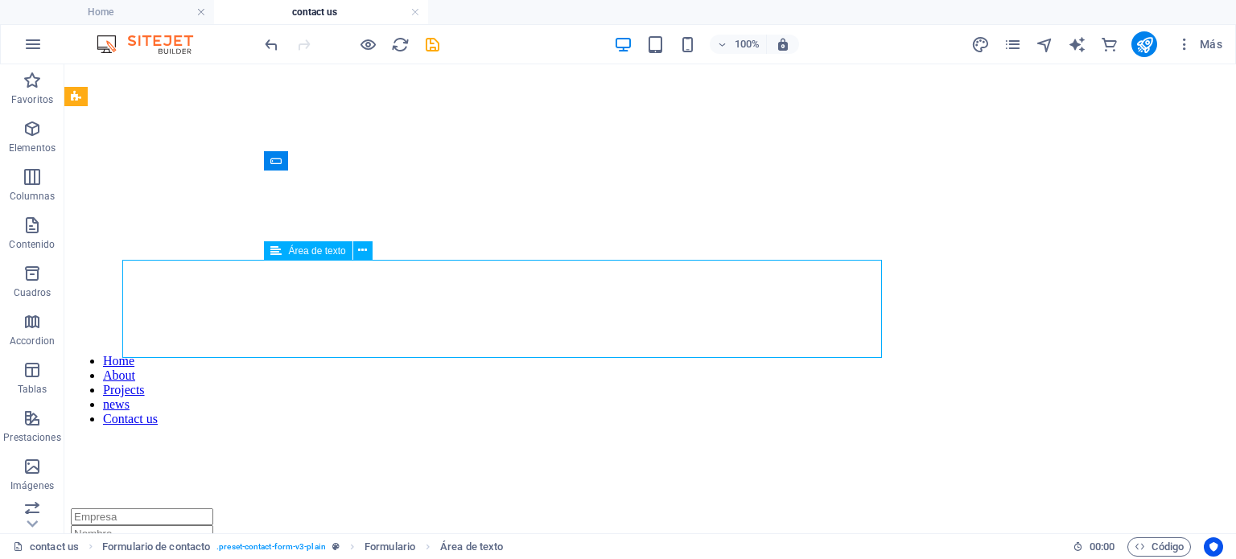
scroll to position [243, 0]
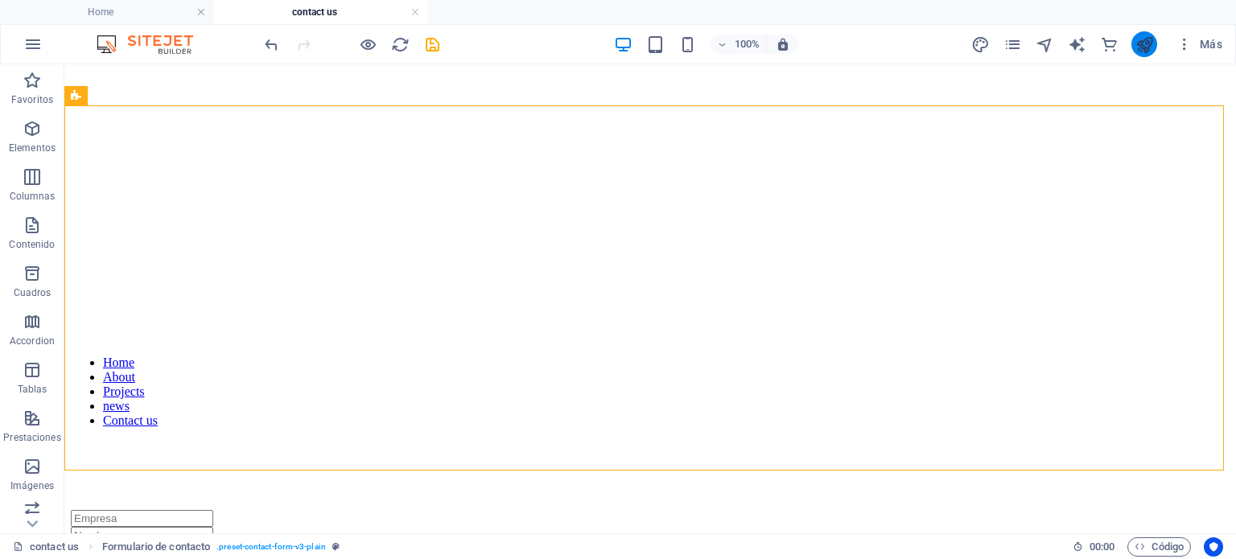
click at [1138, 47] on icon "publish" at bounding box center [1144, 44] width 19 height 19
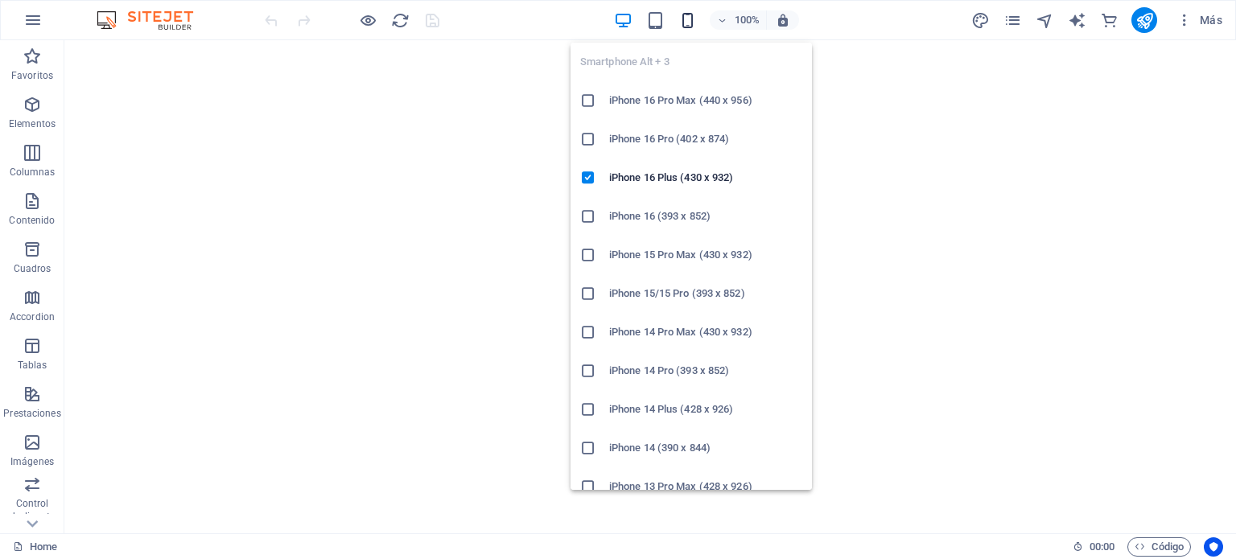
click at [686, 14] on icon "button" at bounding box center [687, 20] width 19 height 19
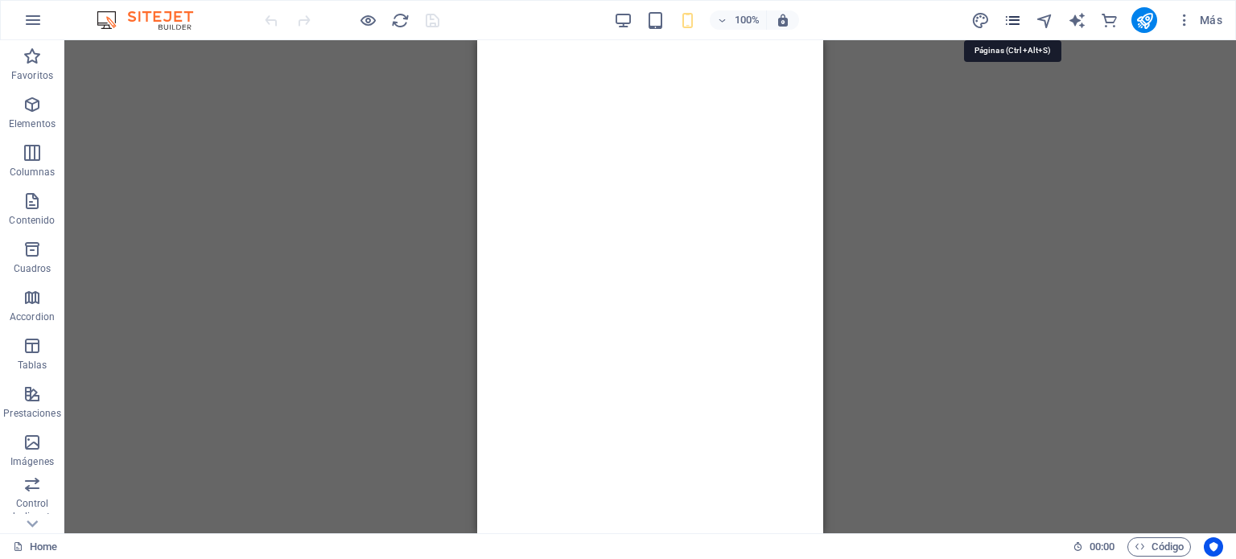
click at [1011, 11] on icon "pages" at bounding box center [1012, 20] width 19 height 19
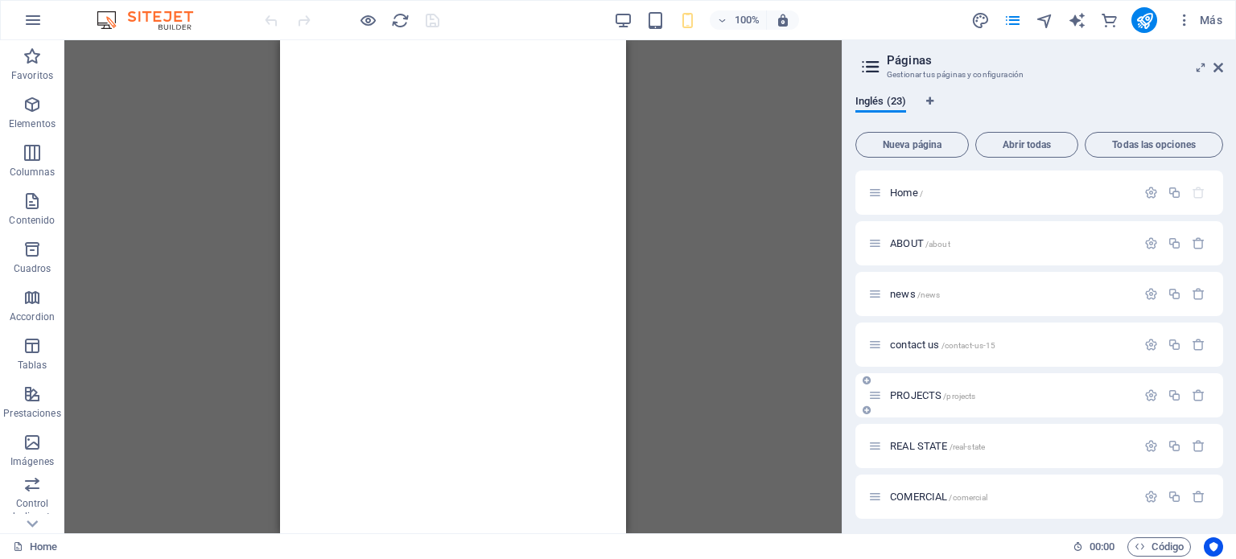
click at [918, 383] on div "PROJECTS /projects" at bounding box center [1039, 395] width 368 height 44
click at [920, 393] on span "PROJECTS /projects" at bounding box center [932, 395] width 85 height 12
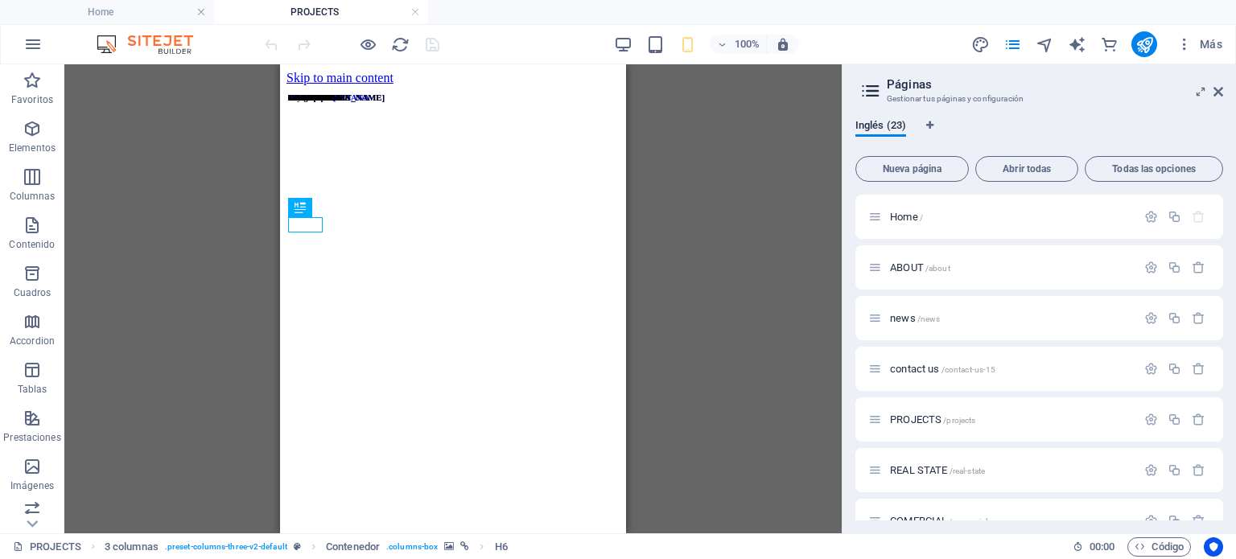
click at [1209, 93] on header "Páginas Gestionar tus páginas y configuración" at bounding box center [1041, 85] width 364 height 42
click at [1219, 94] on icon at bounding box center [1218, 91] width 10 height 13
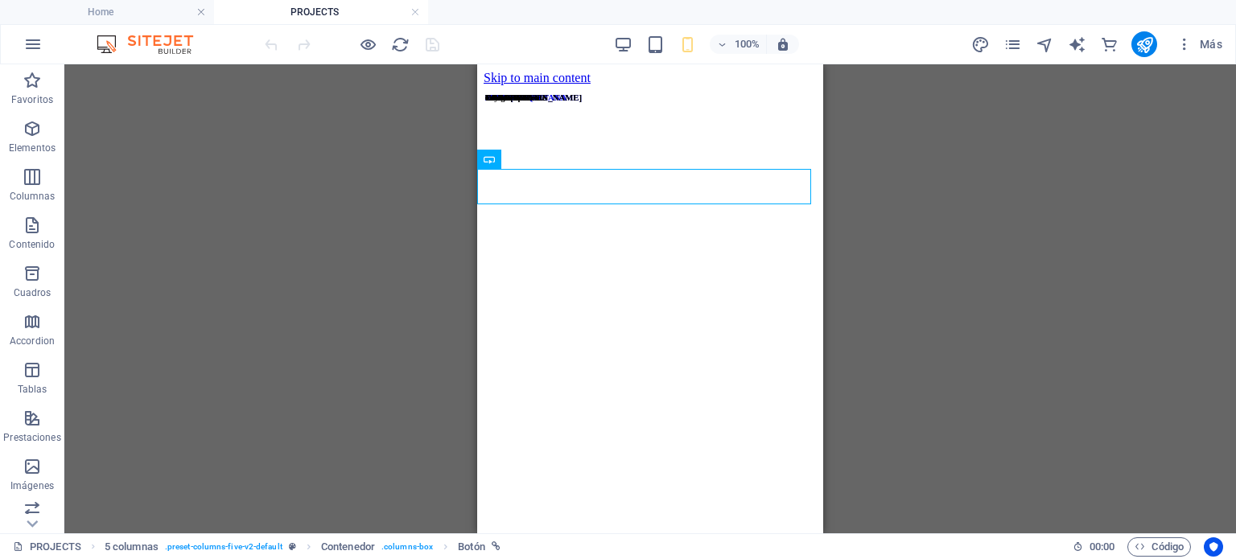
click at [908, 241] on div "Arrastra aquí para reemplazar el contenido existente. Si quieres crear un eleme…" at bounding box center [649, 298] width 1171 height 469
click at [503, 152] on span "5 columnas" at bounding box center [524, 155] width 49 height 10
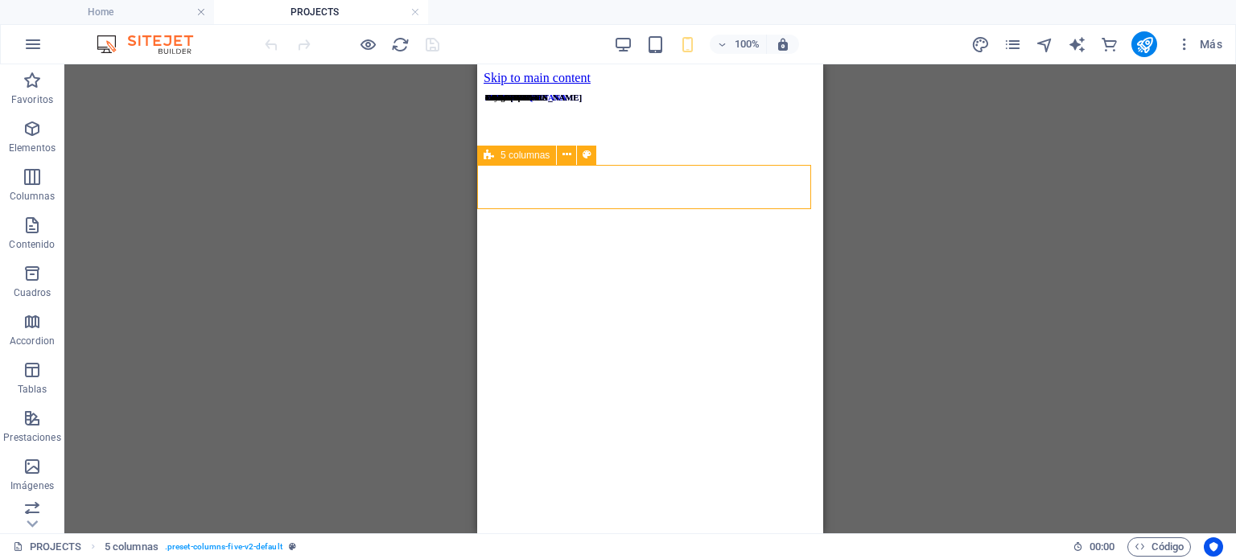
click at [503, 152] on span "5 columnas" at bounding box center [524, 155] width 49 height 10
select select "px"
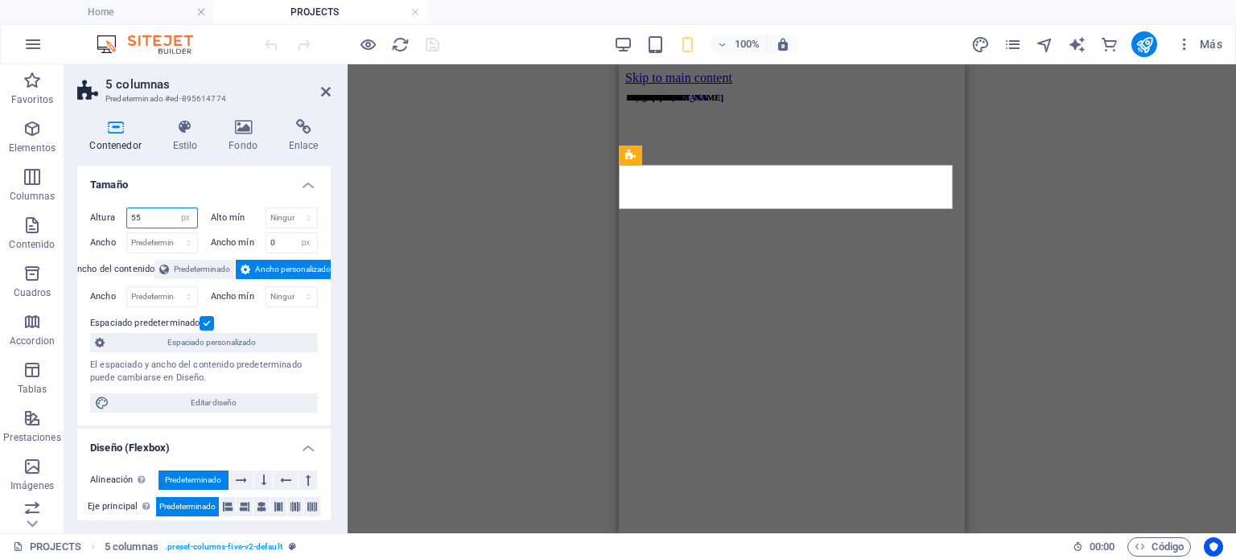
drag, startPoint x: 148, startPoint y: 215, endPoint x: 126, endPoint y: 213, distance: 21.8
click at [127, 213] on input "55" at bounding box center [162, 217] width 70 height 19
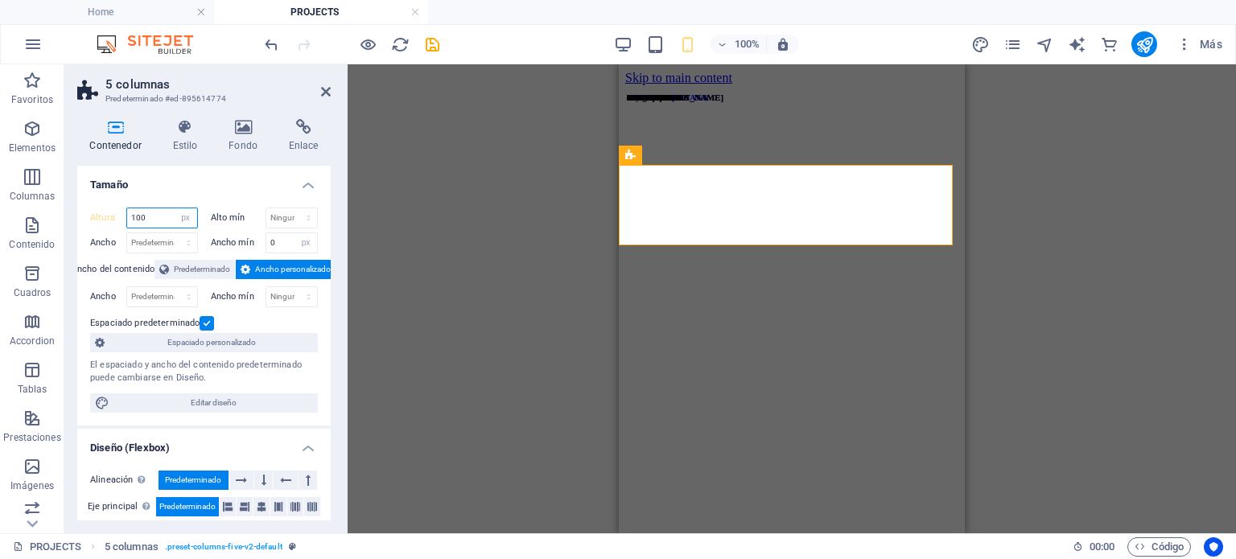
drag, startPoint x: 156, startPoint y: 220, endPoint x: 112, endPoint y: 217, distance: 44.4
click at [112, 217] on div "Altura 100 Predeterminado px rem % vh vw" at bounding box center [144, 218] width 108 height 21
type input "200"
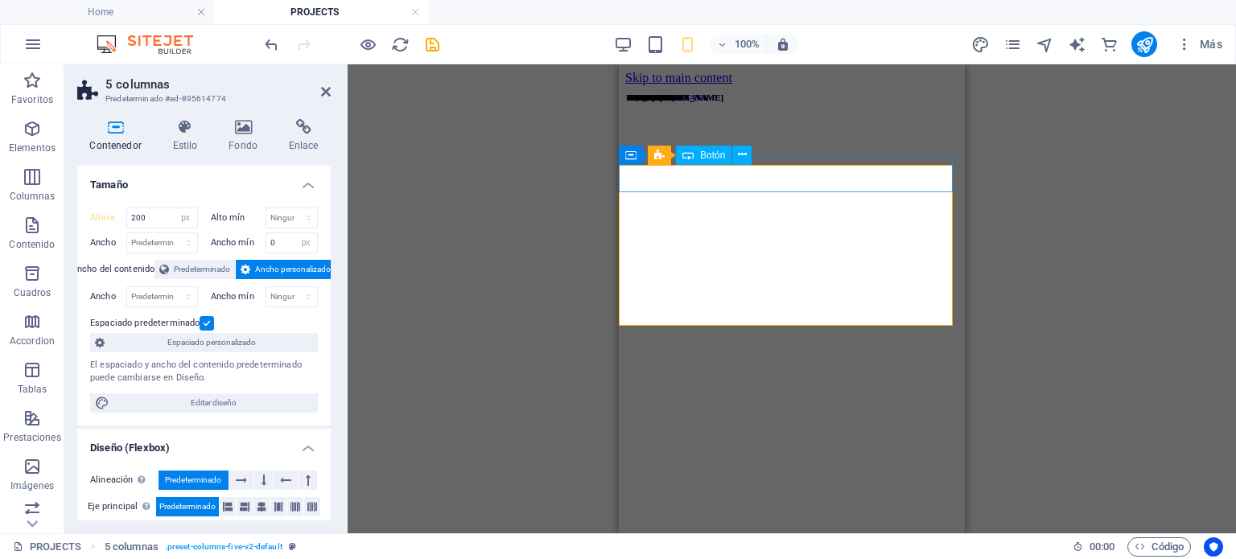
select select "px"
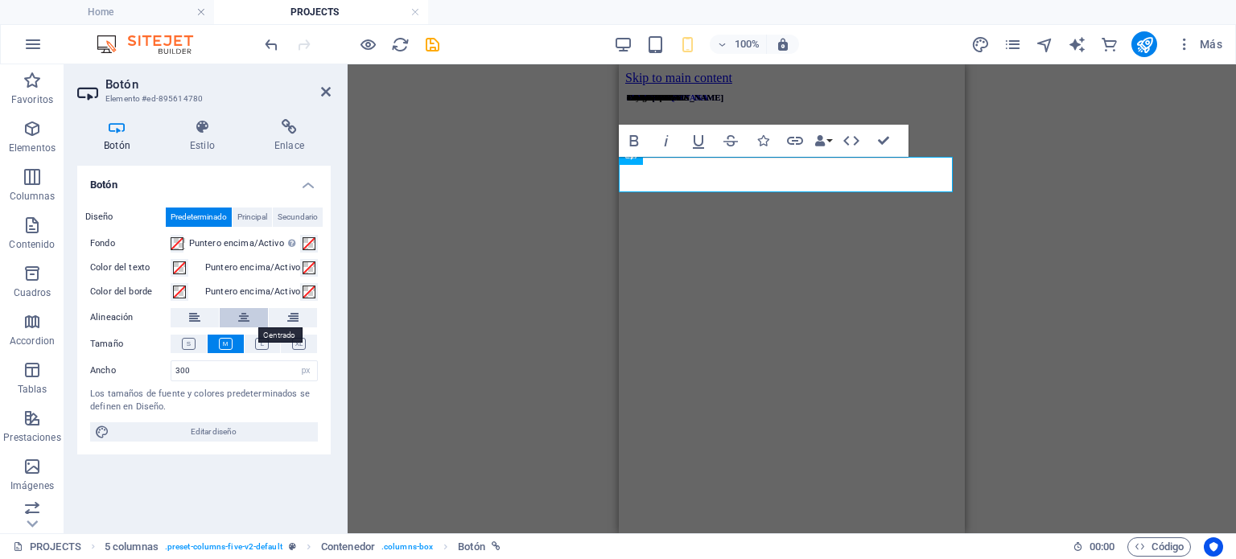
click at [235, 318] on button at bounding box center [244, 317] width 48 height 19
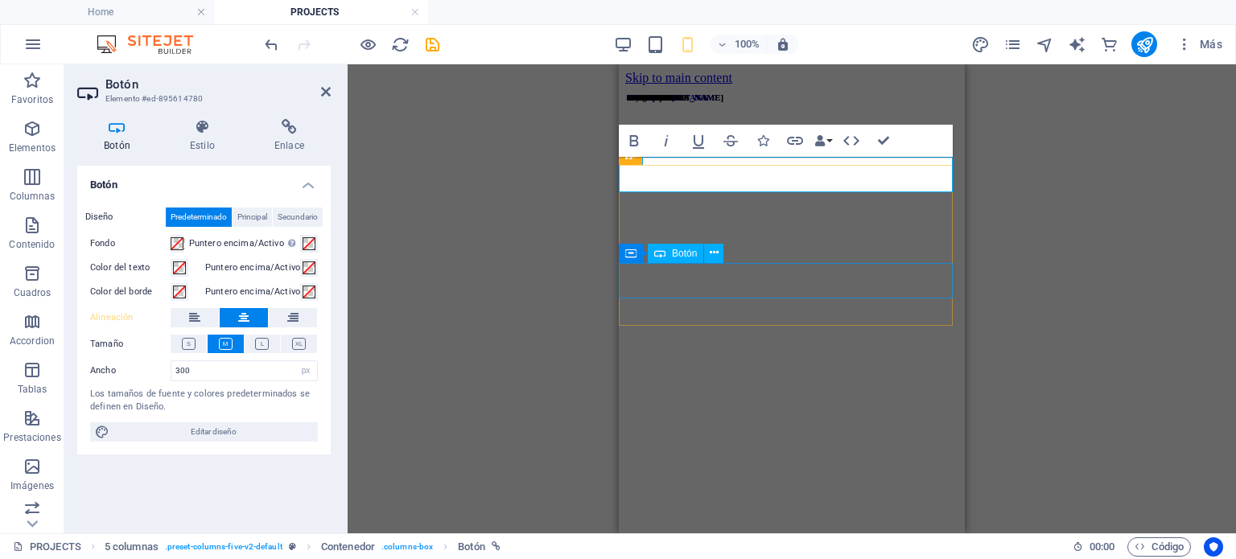
select select "px"
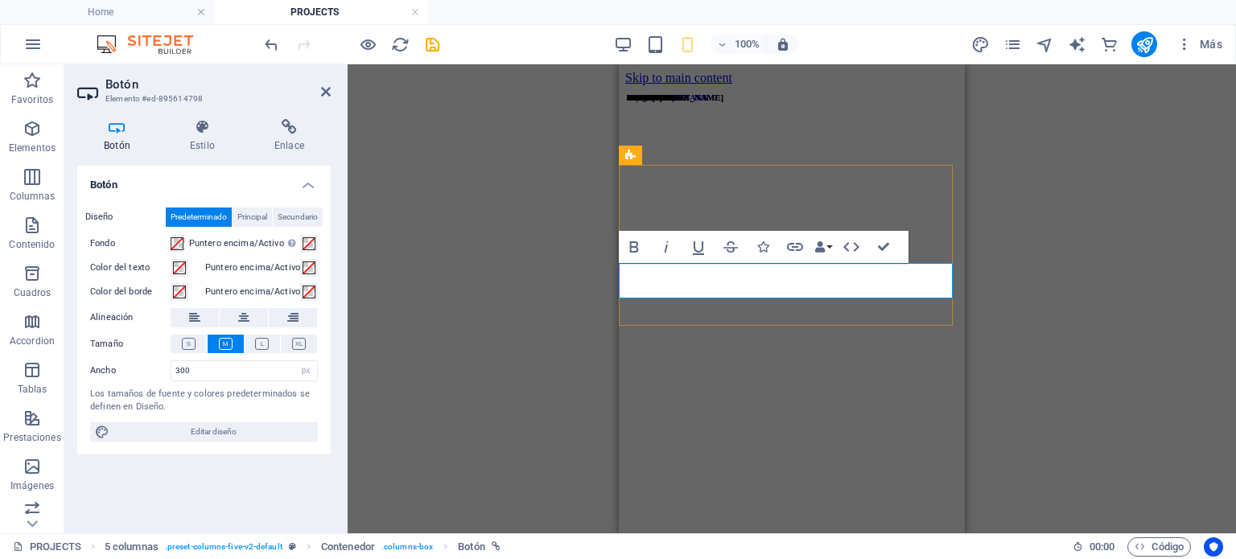
click at [245, 317] on icon at bounding box center [243, 317] width 11 height 19
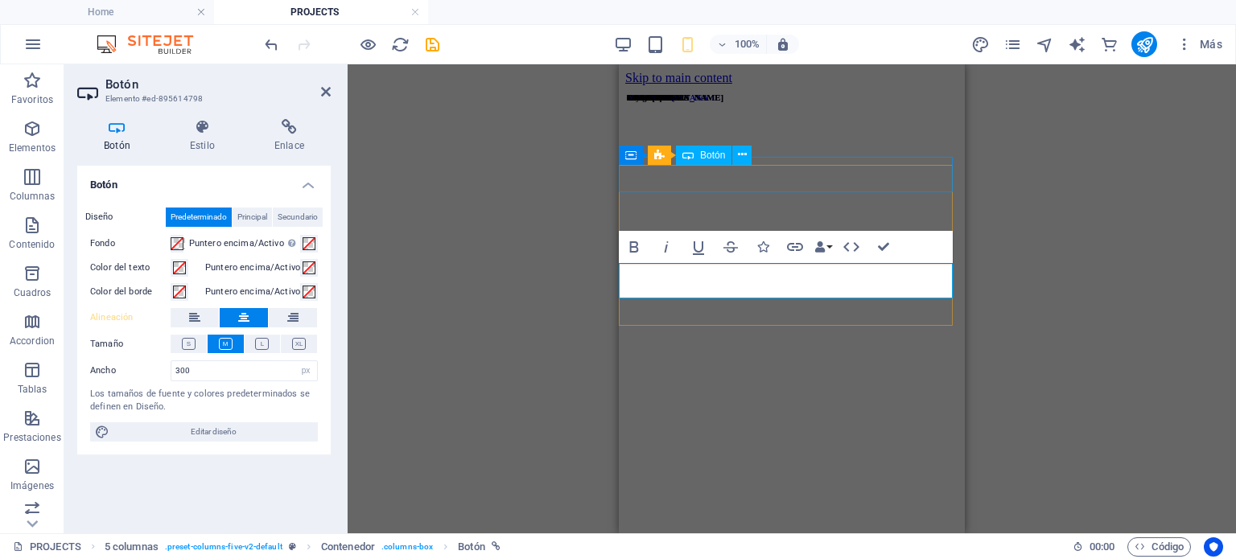
select select "px"
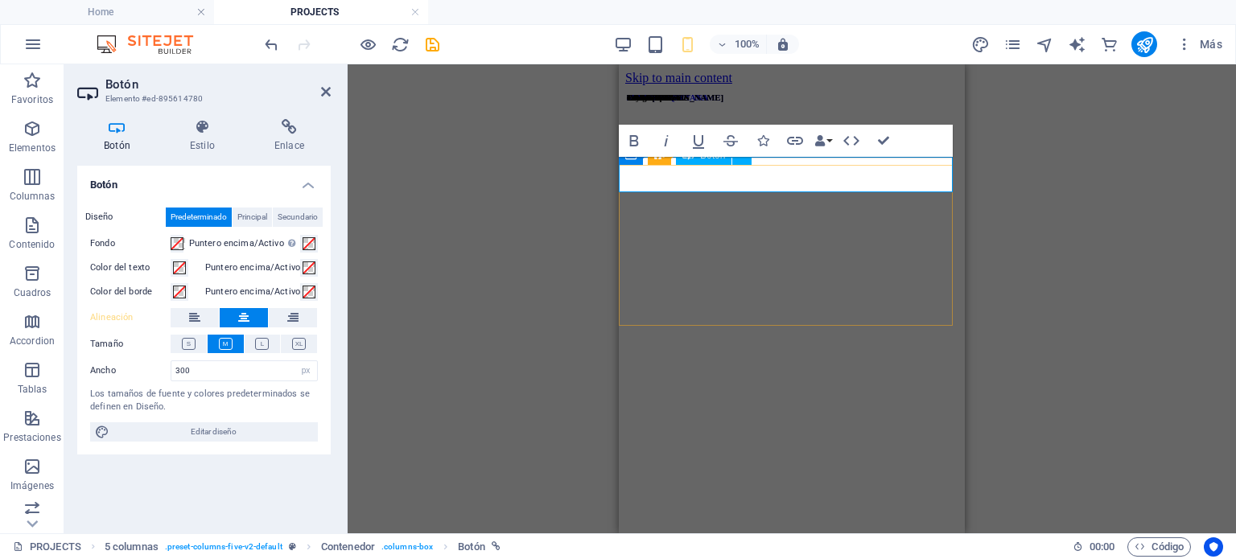
click at [142, 135] on h4 "Botón" at bounding box center [120, 136] width 86 height 34
drag, startPoint x: 196, startPoint y: 363, endPoint x: 158, endPoint y: 361, distance: 37.9
click at [158, 361] on div "Ancho 300 Predeterminado px rem % em vh vw" at bounding box center [204, 370] width 228 height 21
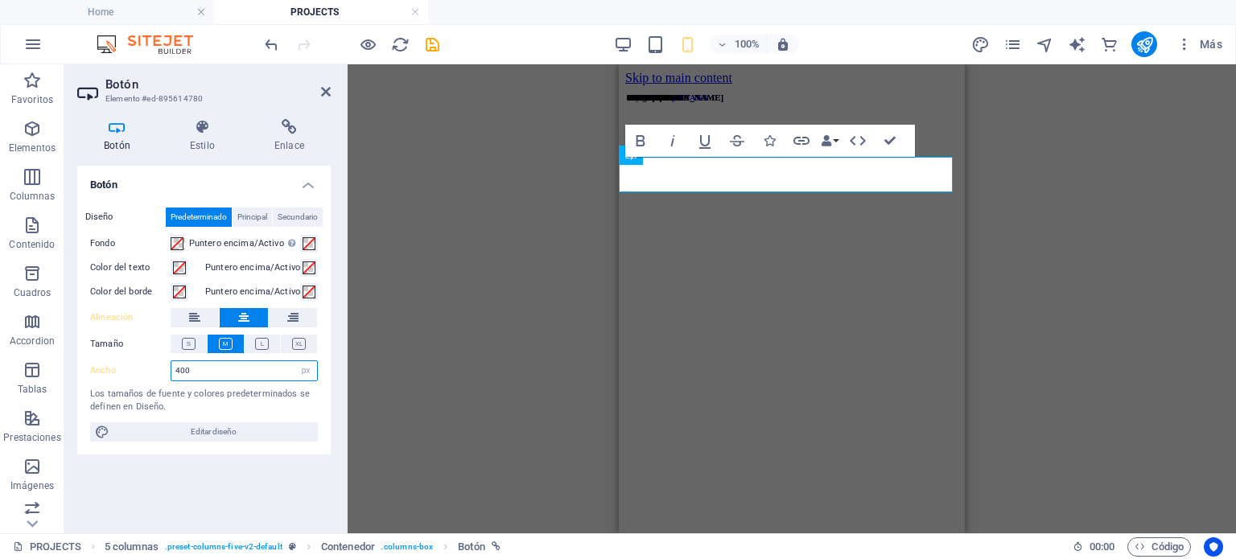
drag, startPoint x: 196, startPoint y: 373, endPoint x: 153, endPoint y: 369, distance: 42.8
click at [153, 369] on div "Ancho 400 Predeterminado px rem % em vh vw" at bounding box center [204, 370] width 228 height 21
type input "450"
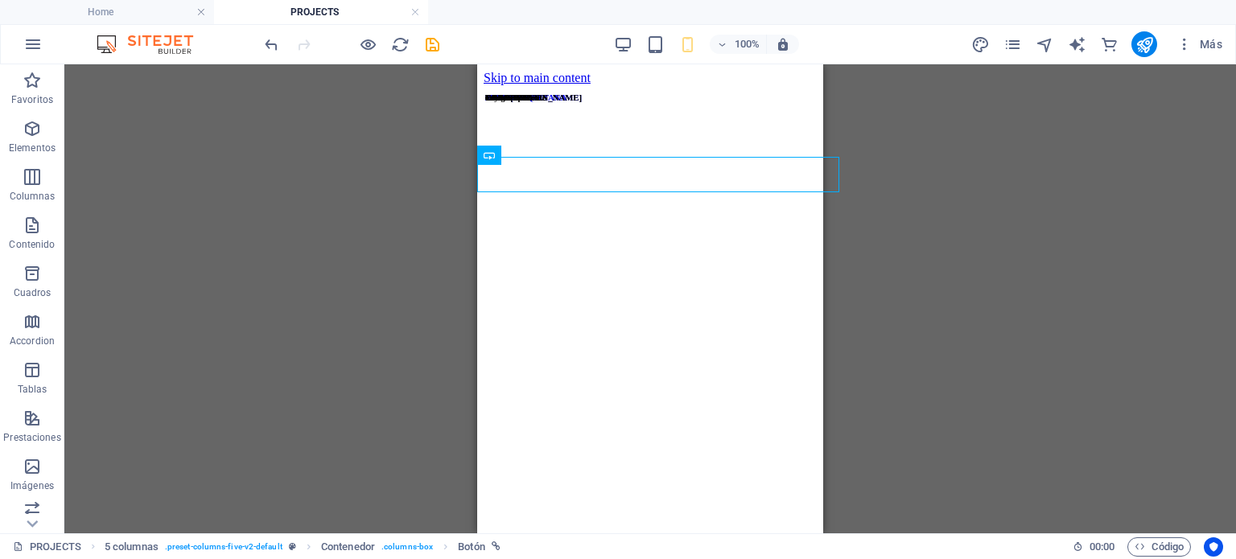
click at [1155, 377] on div "H6 3 columnas Contenedor Contenedor Botón 5 columnas Contenedor Contenedor Botó…" at bounding box center [649, 298] width 1171 height 469
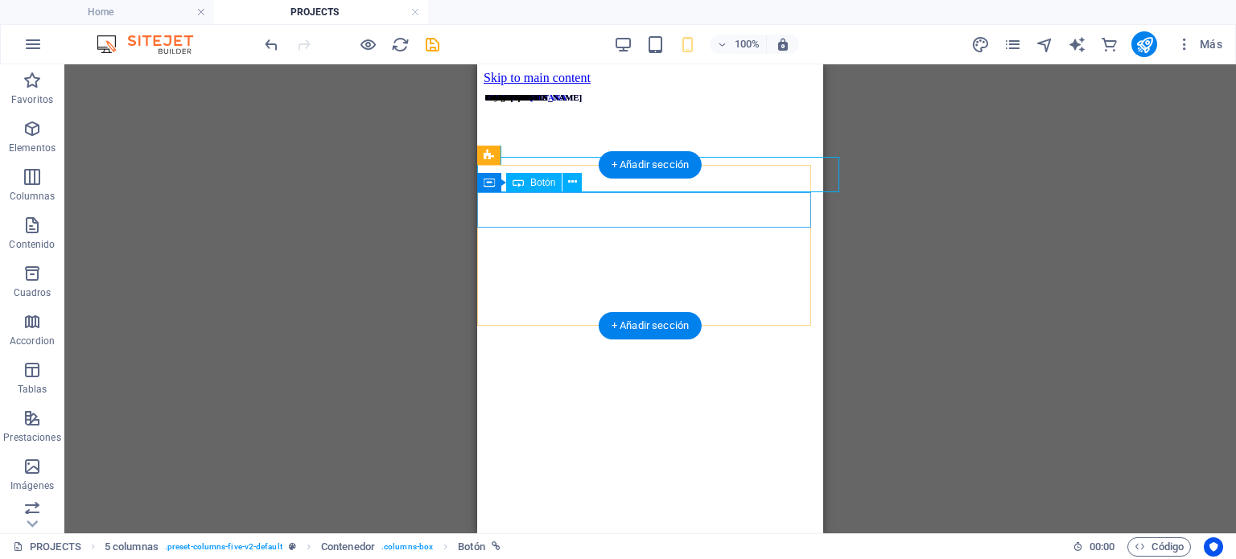
select select "px"
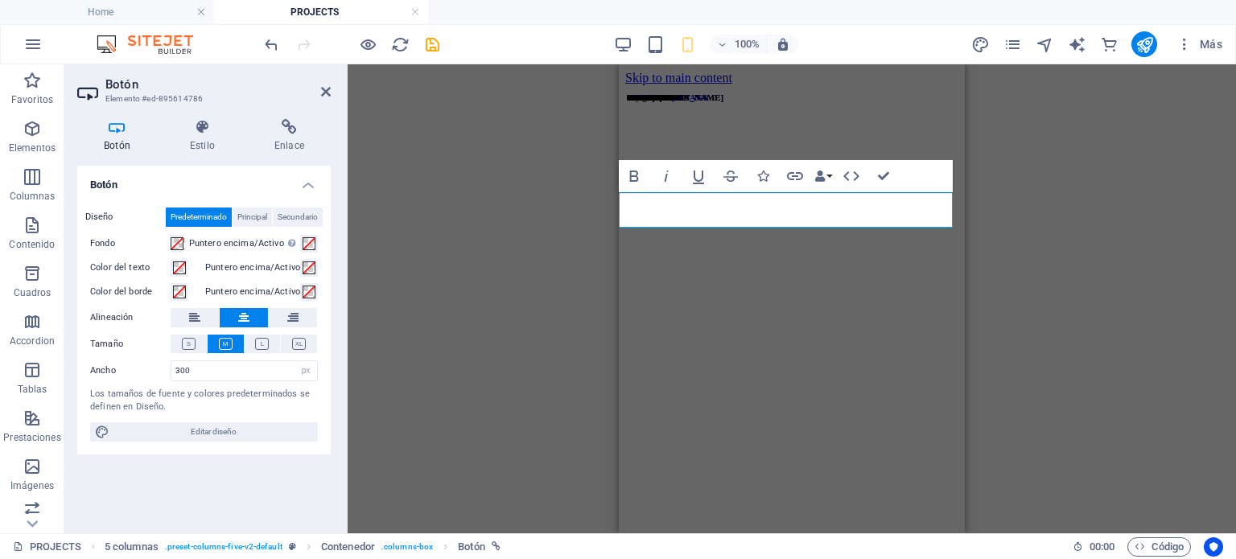
click at [1079, 236] on div "H6 3 columnas Contenedor Contenedor Botón 5 columnas Contenedor Contenedor Botó…" at bounding box center [792, 298] width 888 height 469
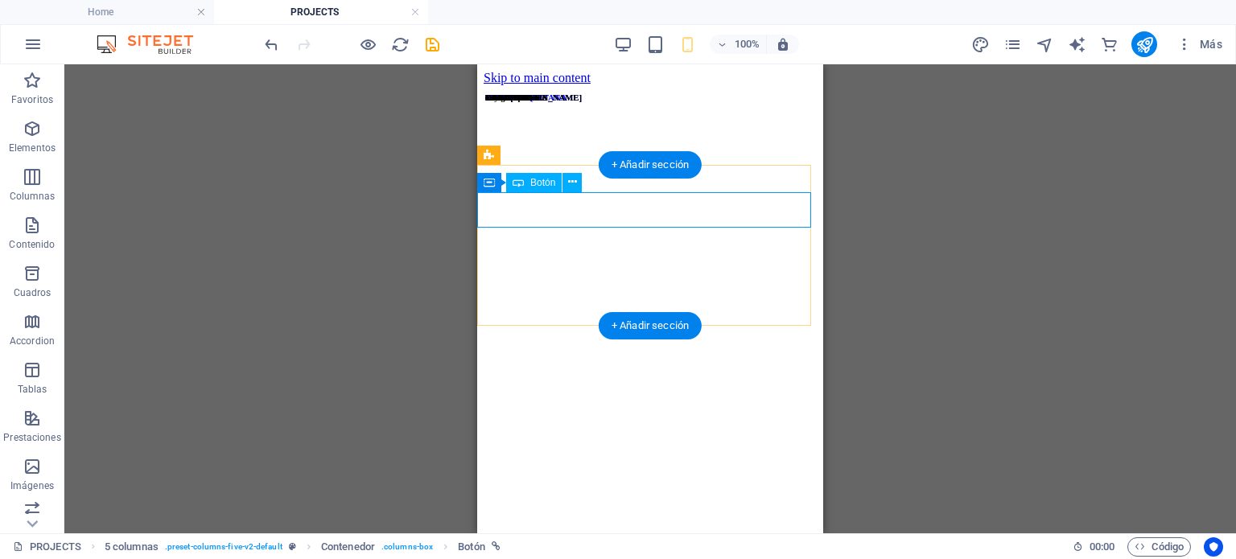
select select "px"
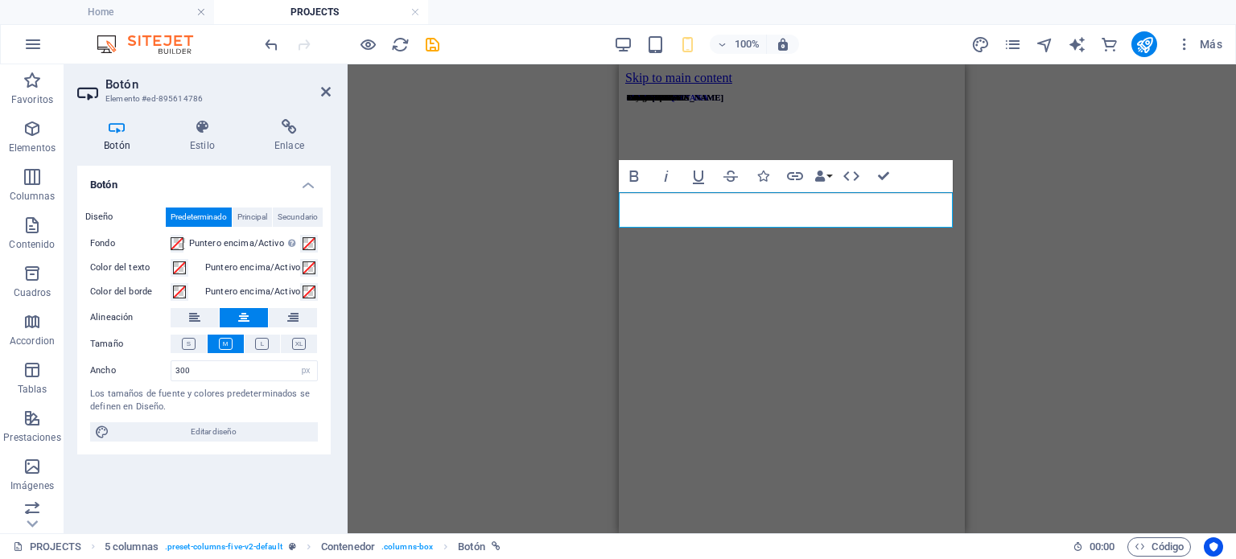
click at [1091, 294] on div "H6 3 columnas Contenedor Contenedor Botón 5 columnas Contenedor Contenedor Botó…" at bounding box center [792, 298] width 888 height 469
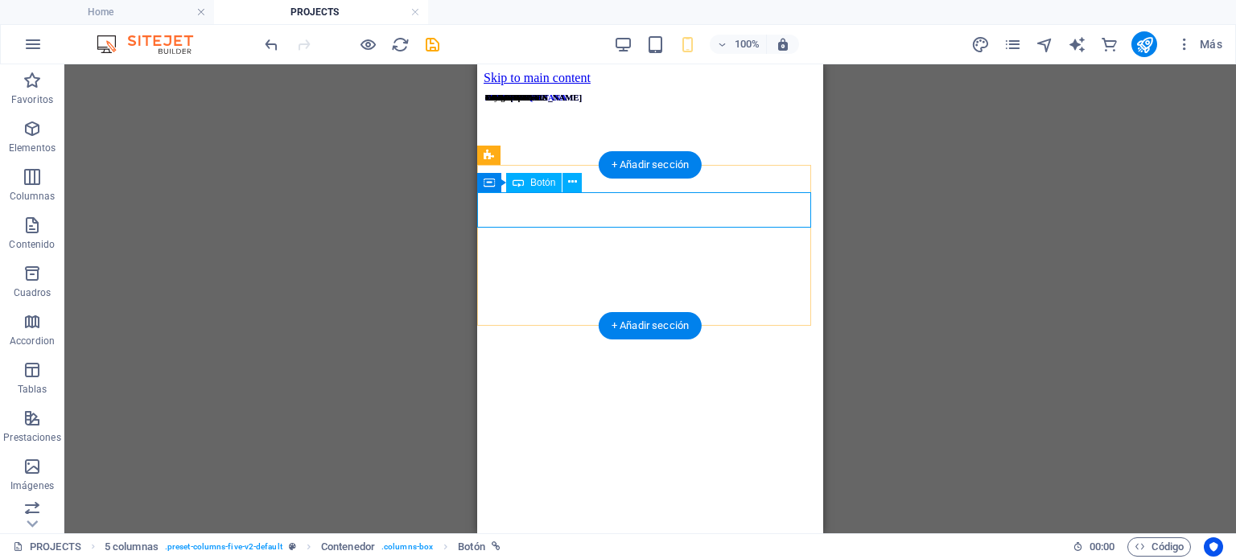
select select "px"
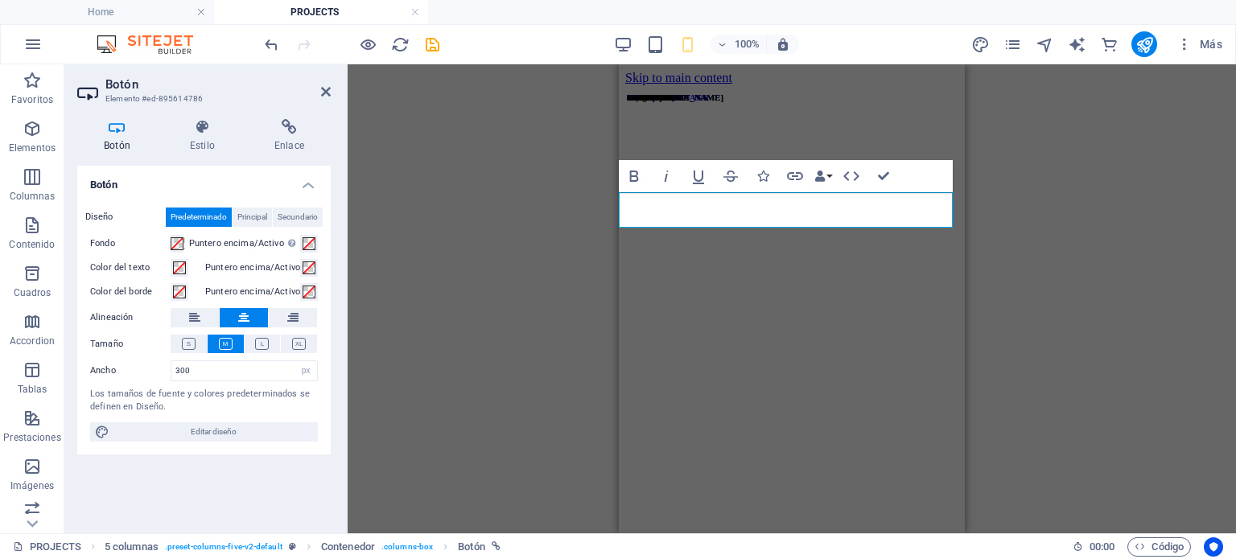
click at [997, 291] on div "H6 3 columnas Contenedor Contenedor Botón 5 columnas Contenedor Contenedor Botó…" at bounding box center [792, 298] width 888 height 469
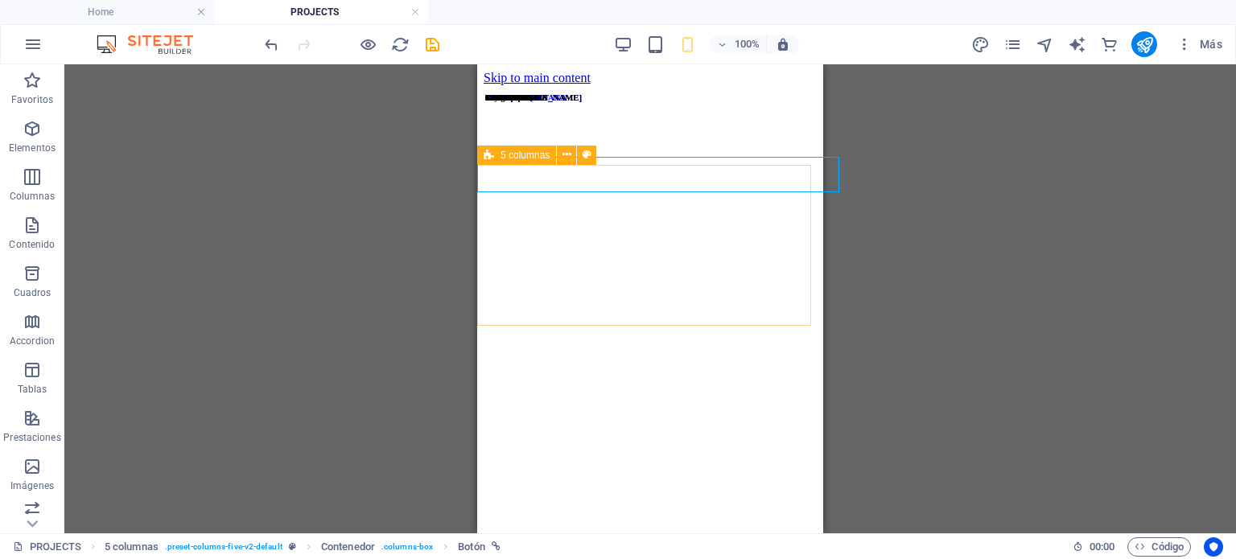
click at [500, 154] on span "5 columnas" at bounding box center [524, 155] width 49 height 10
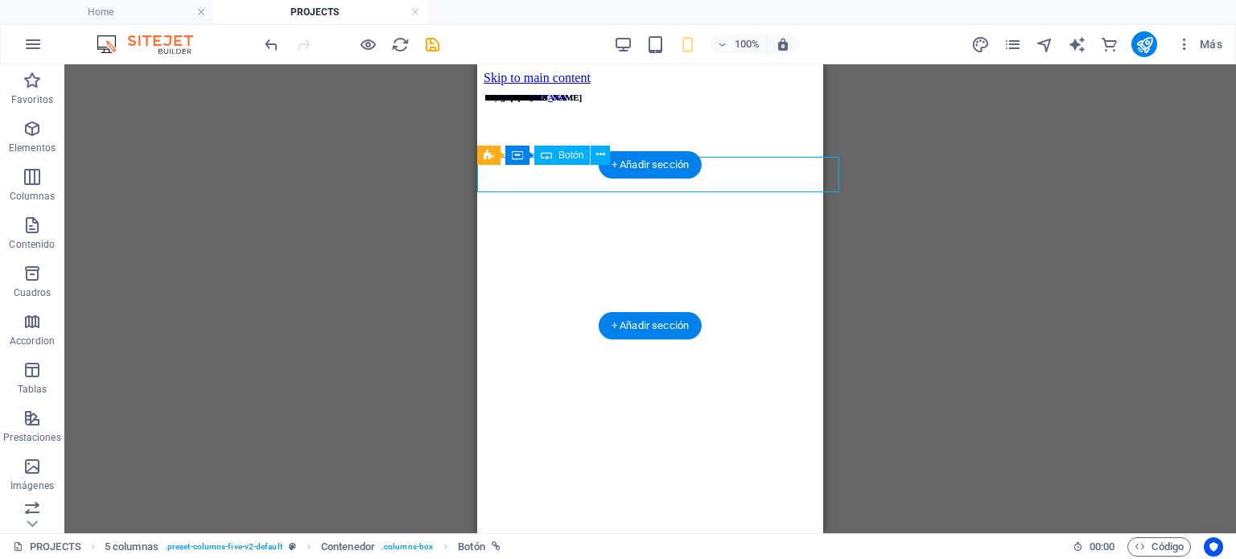
select select "px"
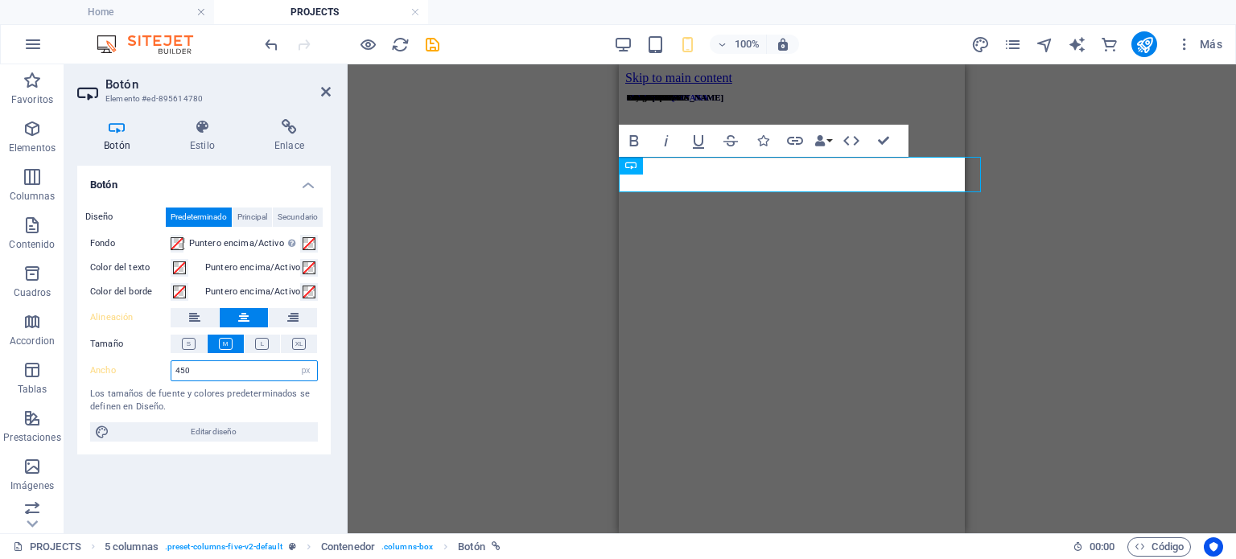
drag, startPoint x: 150, startPoint y: 371, endPoint x: 138, endPoint y: 369, distance: 11.4
click at [138, 369] on div "Ancho 450 Predeterminado px rem % em vh vw" at bounding box center [204, 370] width 228 height 21
type input "200"
click at [875, 159] on figure at bounding box center [791, 170] width 333 height 170
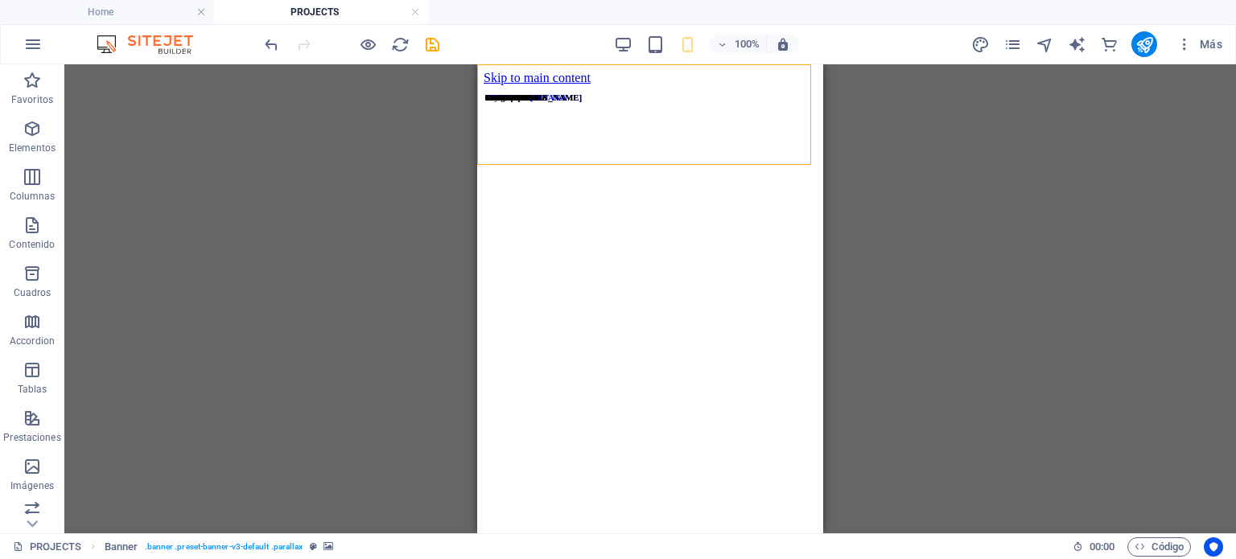
click at [874, 149] on div "H6 3 columnas Contenedor Contenedor Botón 5 columnas Contenedor Contenedor Botó…" at bounding box center [649, 298] width 1171 height 469
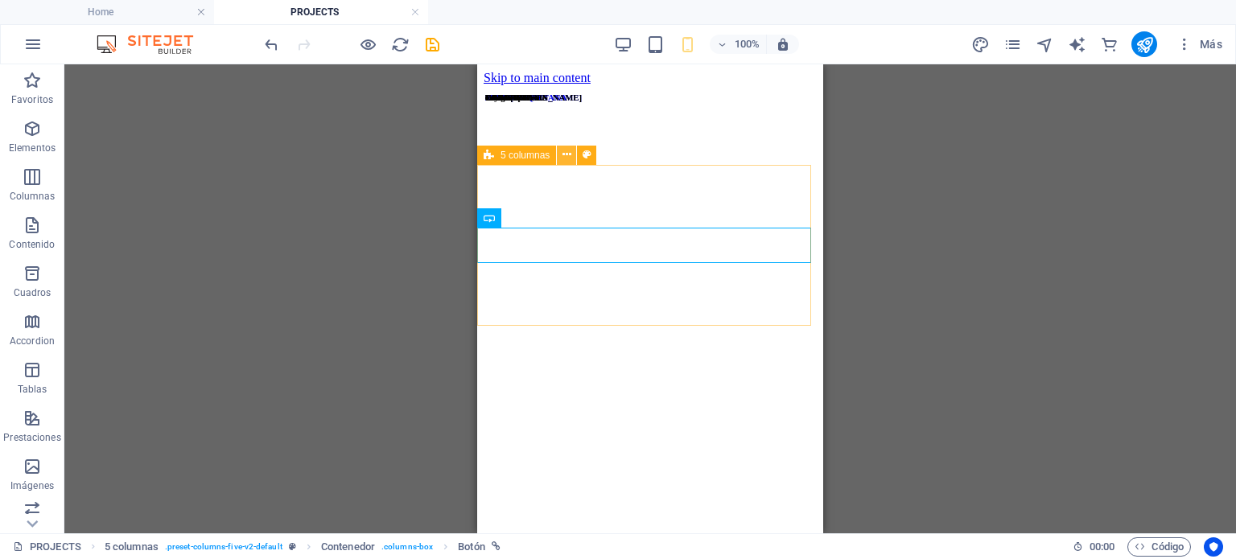
click at [566, 155] on icon at bounding box center [566, 154] width 9 height 17
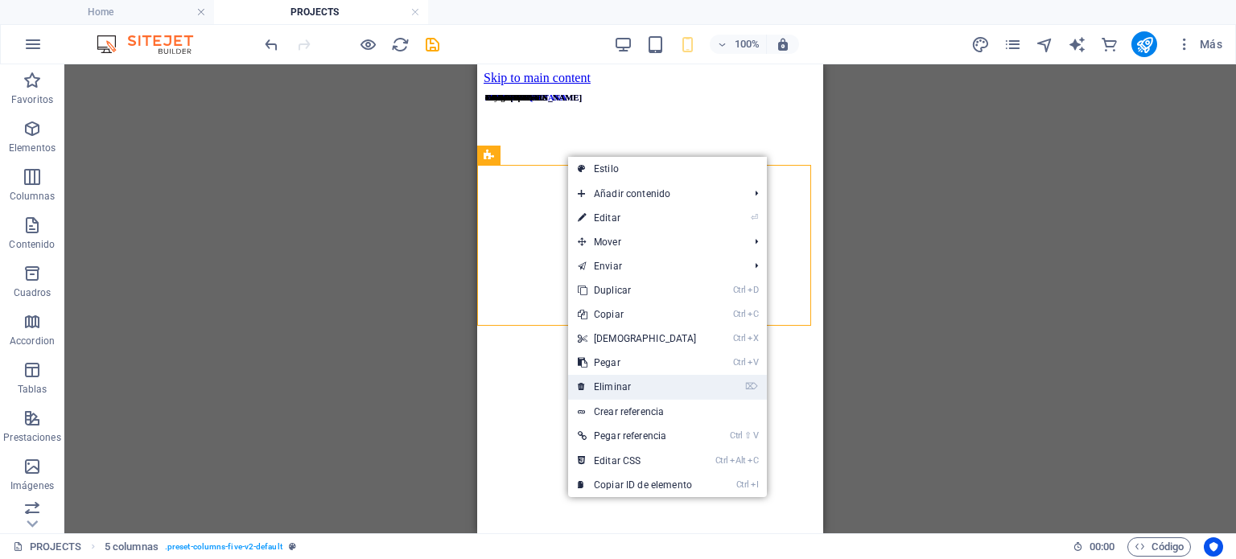
click at [619, 389] on link "⌦ Eliminar" at bounding box center [637, 387] width 138 height 24
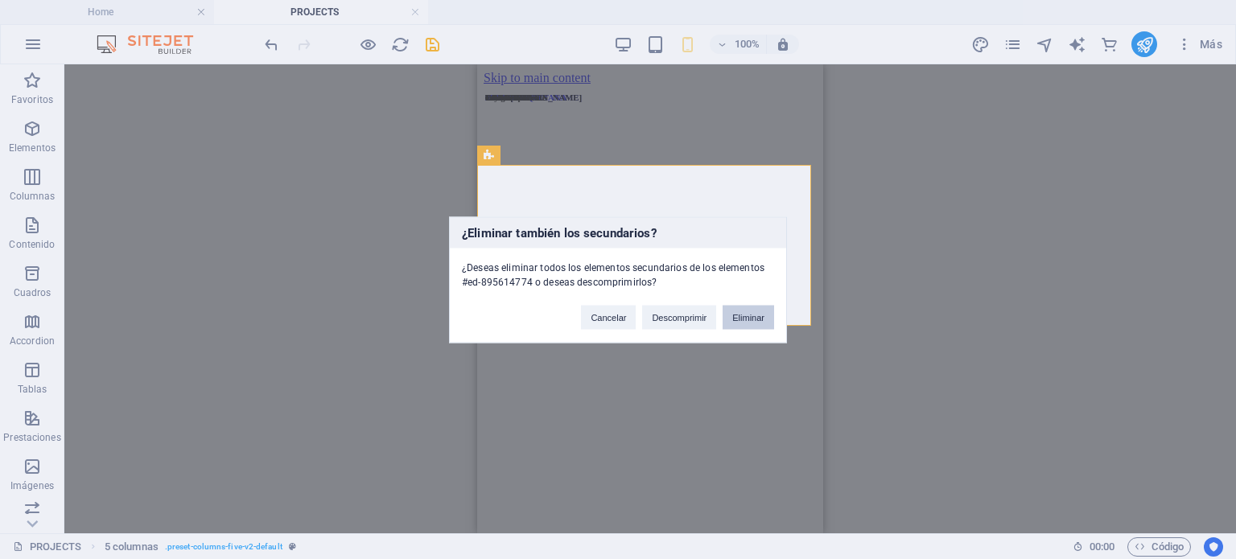
click at [747, 321] on button "Eliminar" at bounding box center [748, 317] width 51 height 24
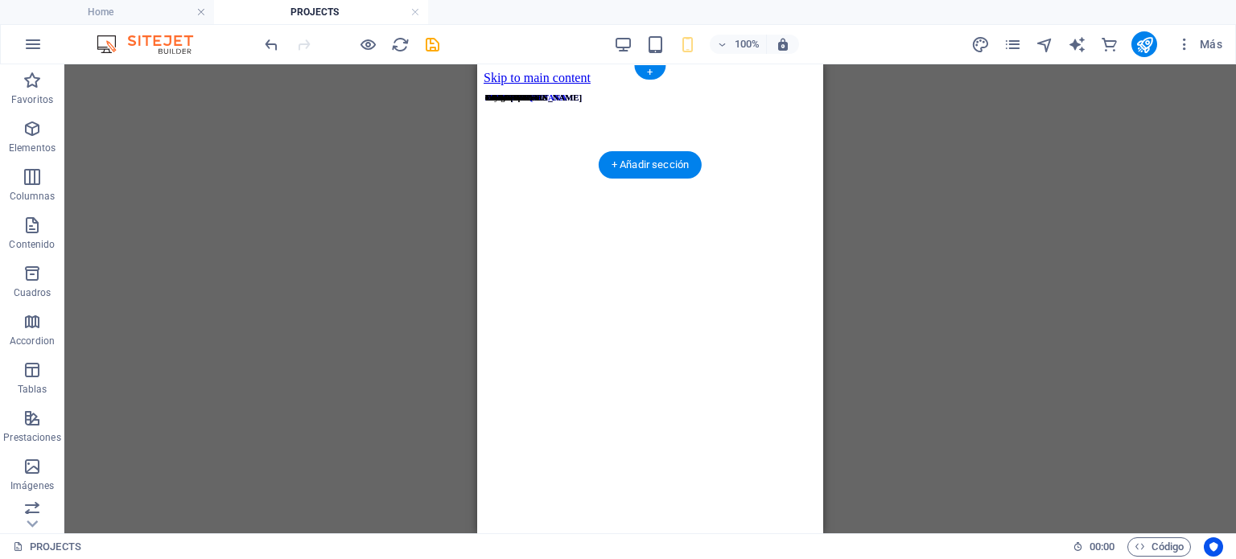
click at [527, 152] on figure at bounding box center [650, 170] width 333 height 170
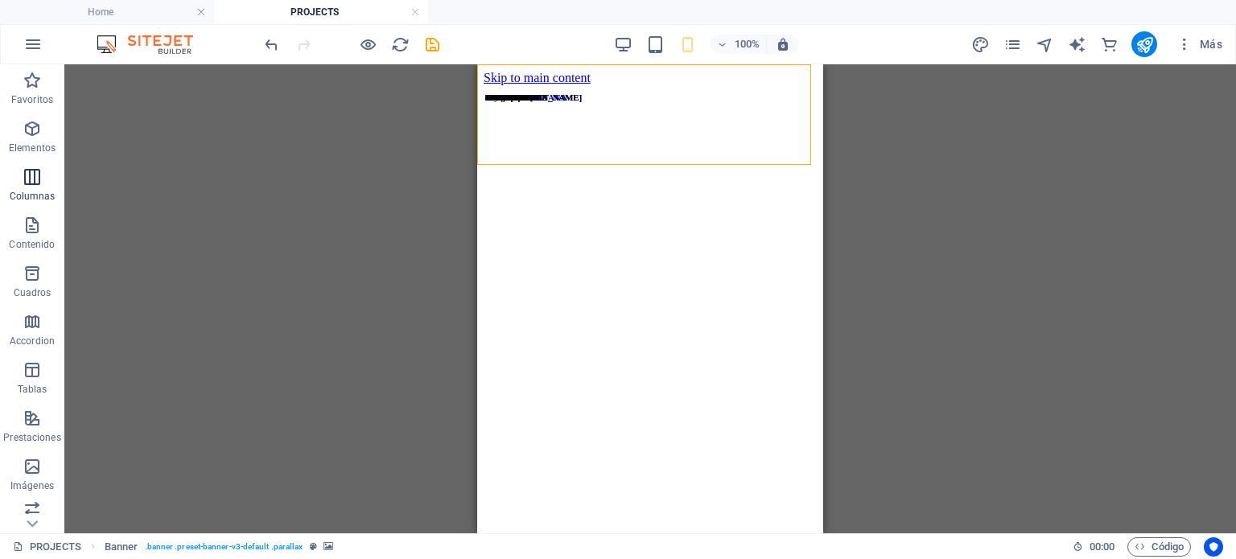
click at [48, 174] on span "Columnas" at bounding box center [32, 186] width 64 height 39
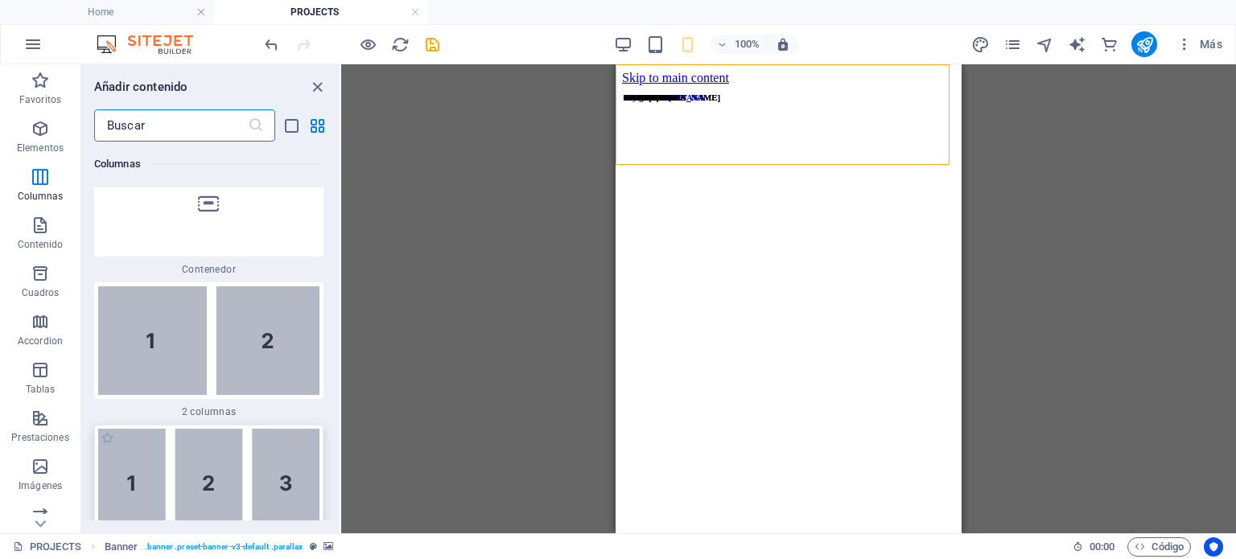
scroll to position [1060, 0]
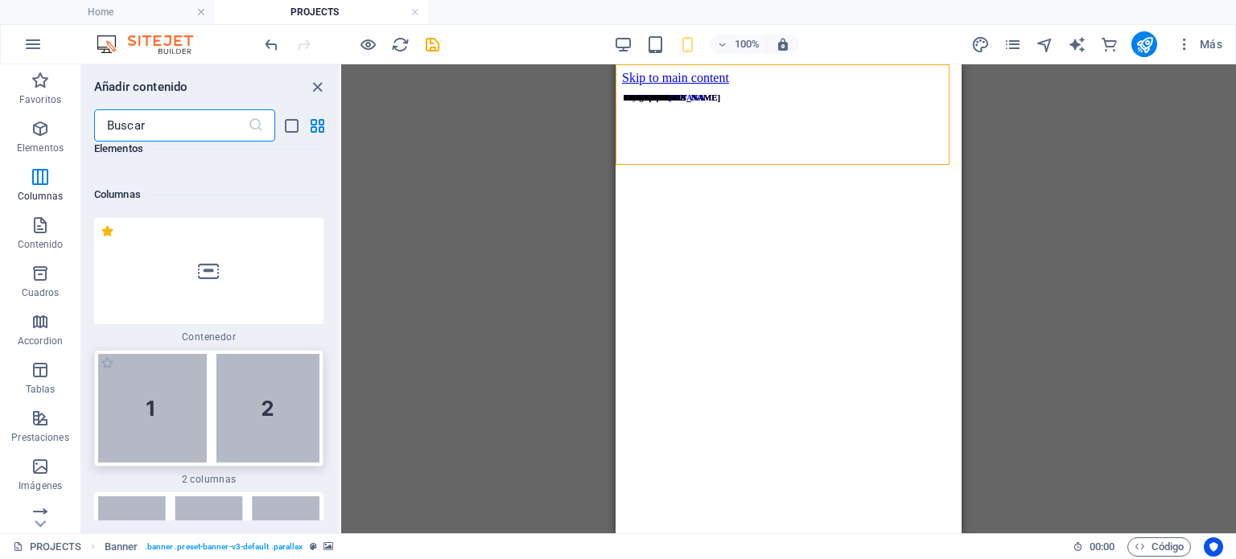
click at [249, 379] on div at bounding box center [208, 408] width 229 height 117
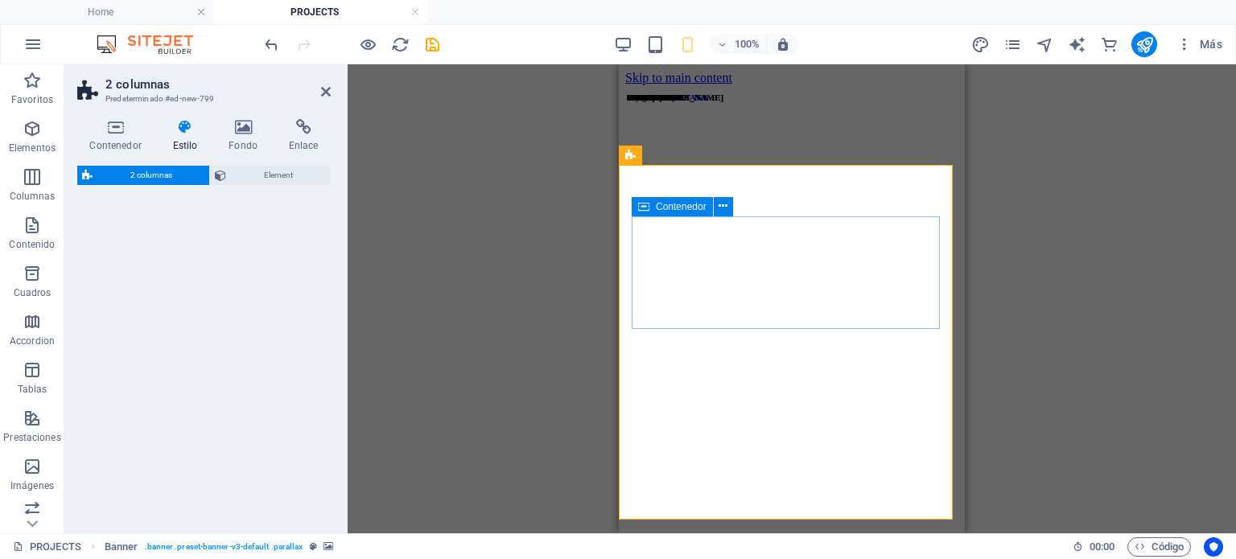
select select "rem"
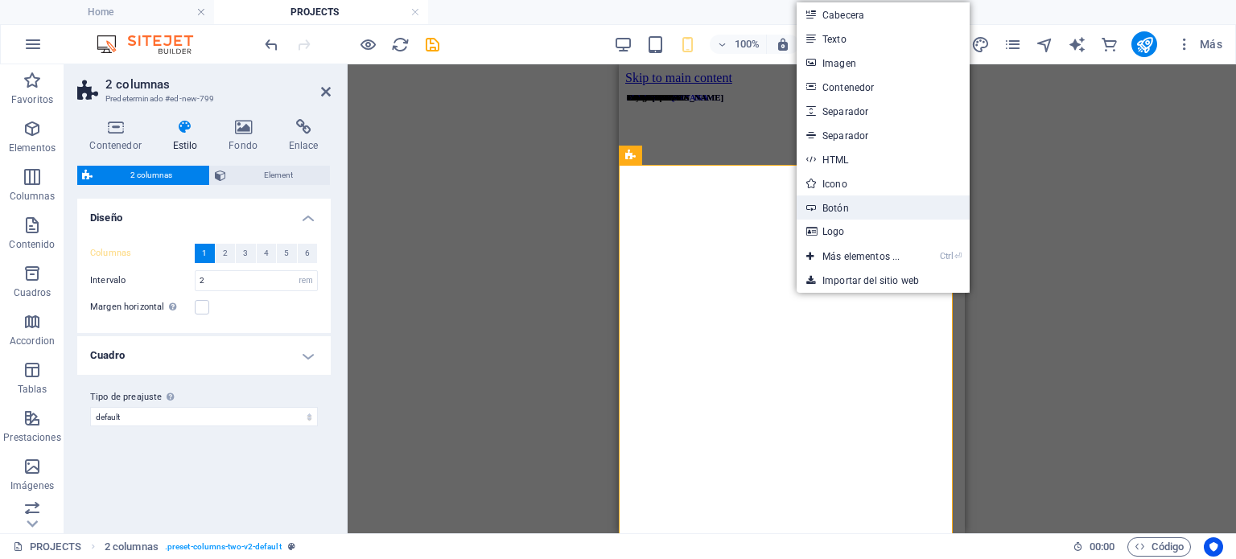
click at [875, 208] on link "Botón" at bounding box center [883, 208] width 173 height 24
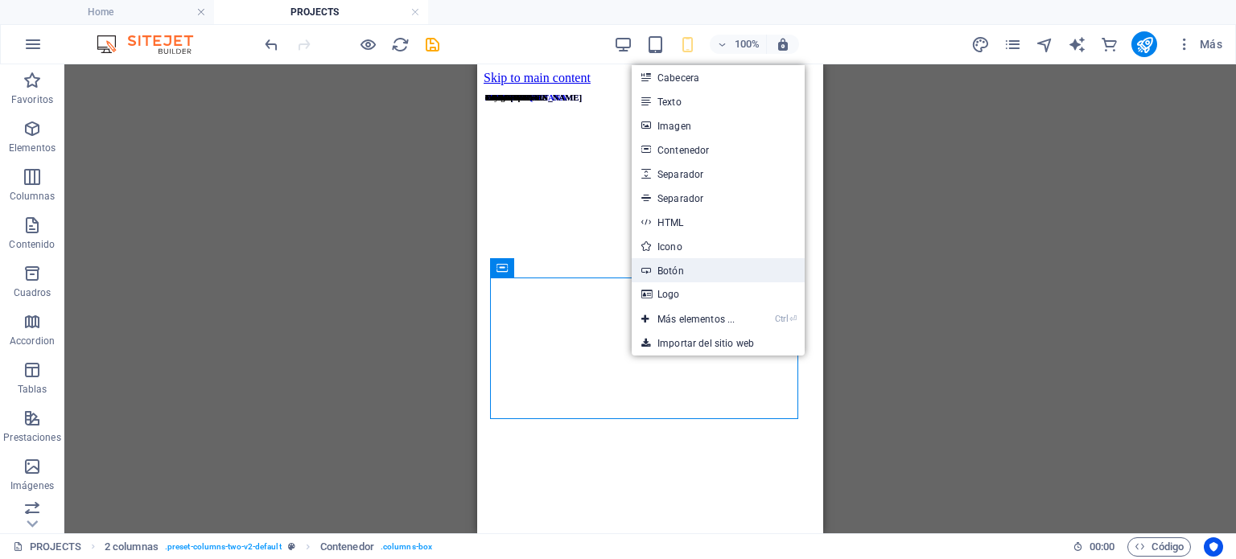
click at [698, 261] on link "Botón" at bounding box center [718, 270] width 173 height 24
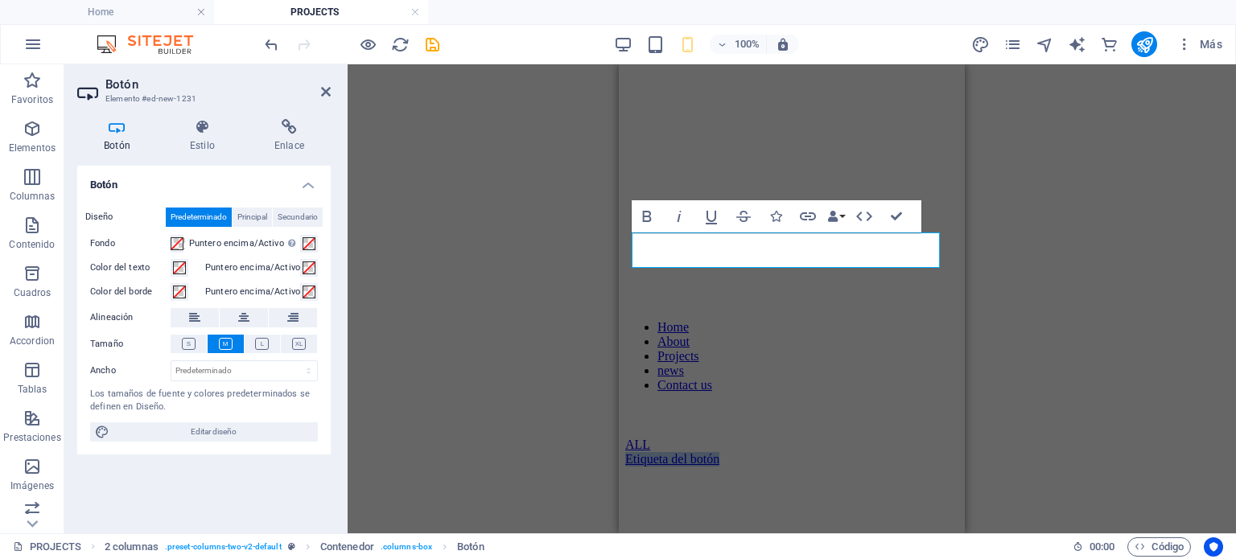
scroll to position [0, 0]
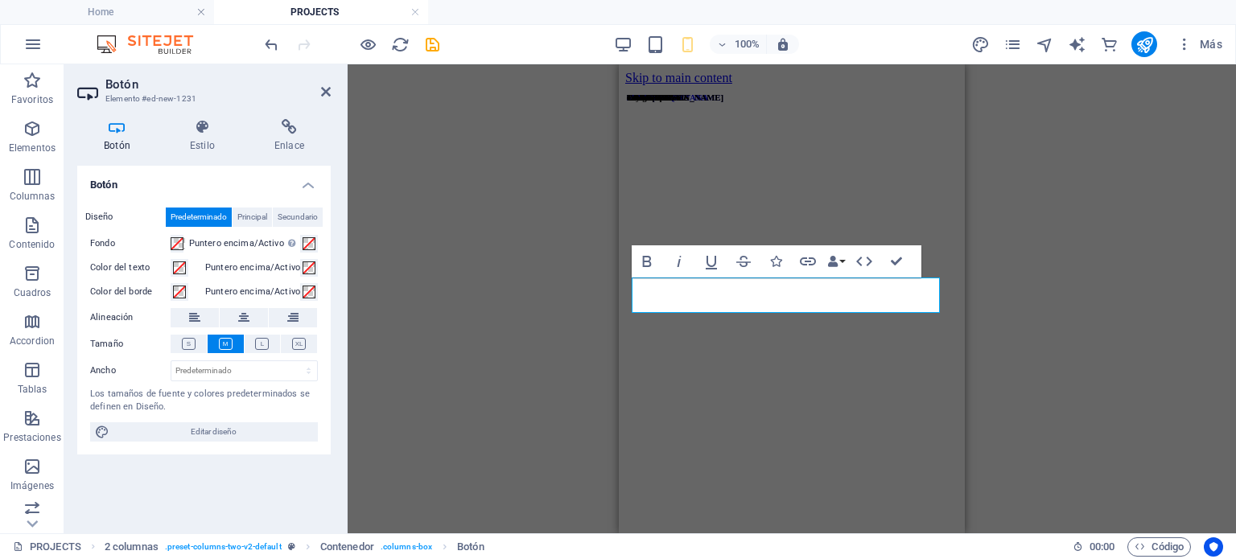
click at [914, 264] on div "Bold Italic Underline Strikethrough Icons Link Data Bindings Empresa Nombre Ape…" at bounding box center [777, 261] width 290 height 32
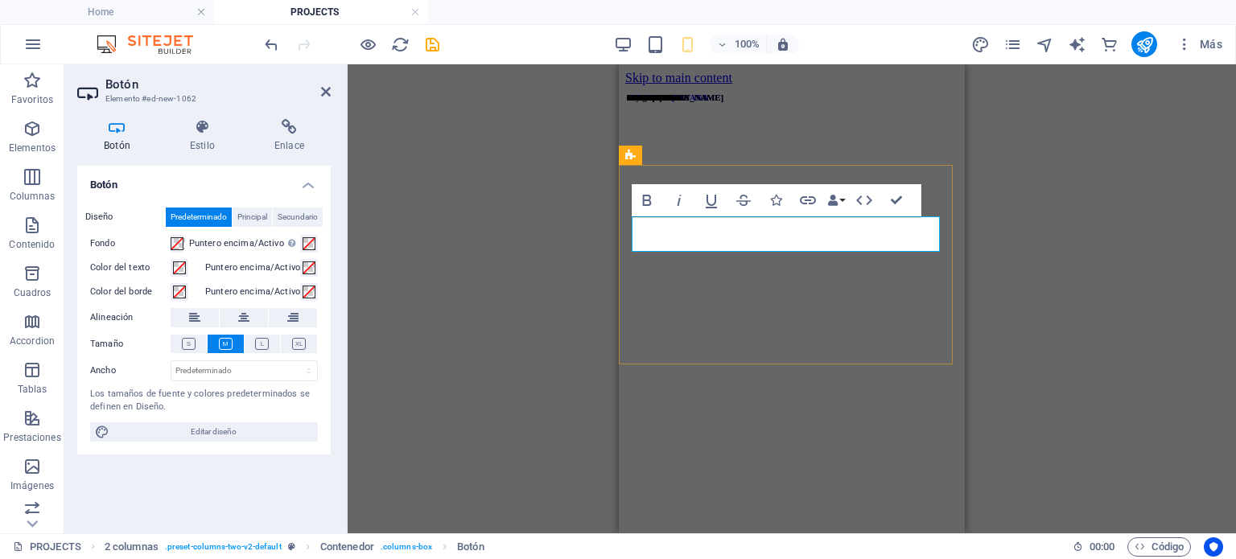
click at [225, 369] on select "Predeterminado px rem % em vh vw" at bounding box center [244, 370] width 146 height 19
select select "px"
click at [294, 361] on select "Predeterminado px rem % em vh vw" at bounding box center [244, 370] width 146 height 19
click at [216, 373] on input "91" at bounding box center [244, 370] width 146 height 19
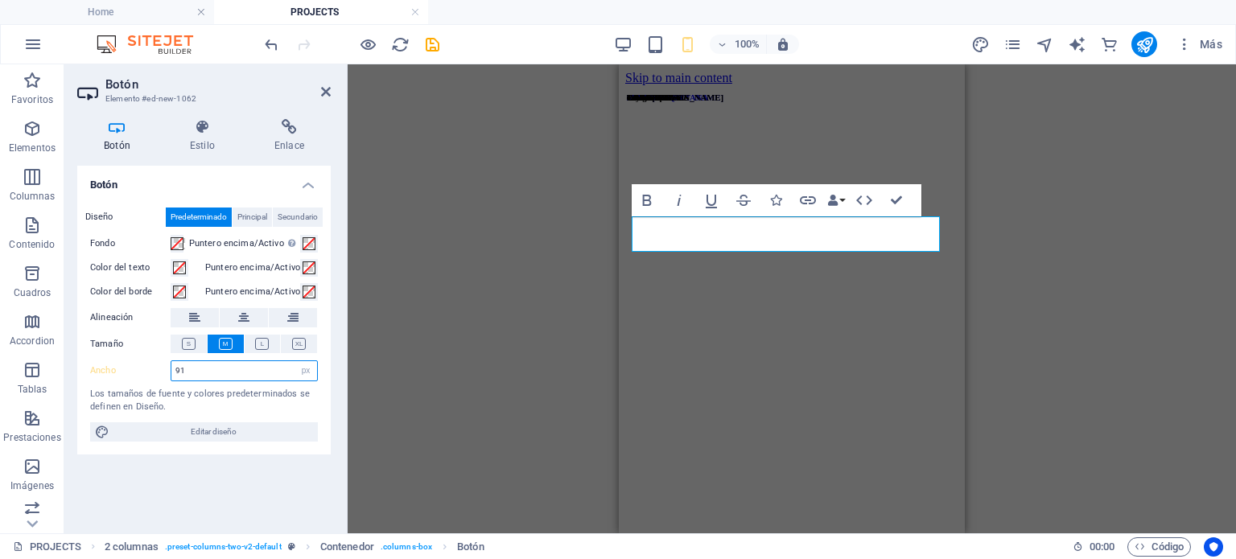
click at [213, 369] on input "91" at bounding box center [244, 370] width 146 height 19
drag, startPoint x: 213, startPoint y: 369, endPoint x: 161, endPoint y: 378, distance: 53.0
click at [161, 378] on div "Ancho 91 Predeterminado px rem % em vh vw" at bounding box center [204, 370] width 228 height 21
type input "100"
click at [223, 130] on icon at bounding box center [202, 127] width 78 height 16
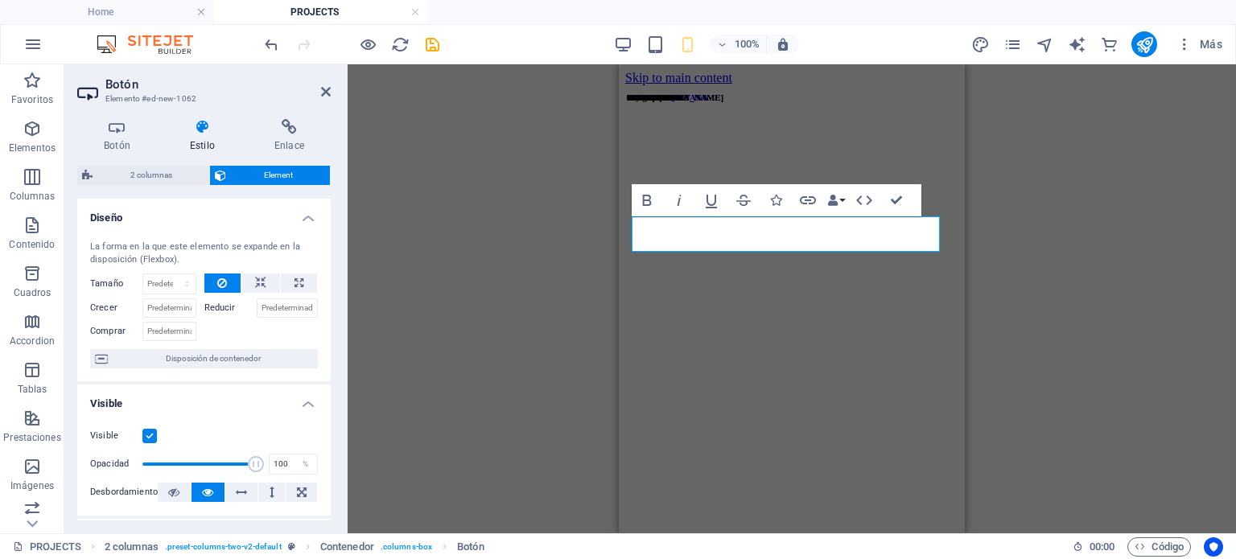
scroll to position [214, 0]
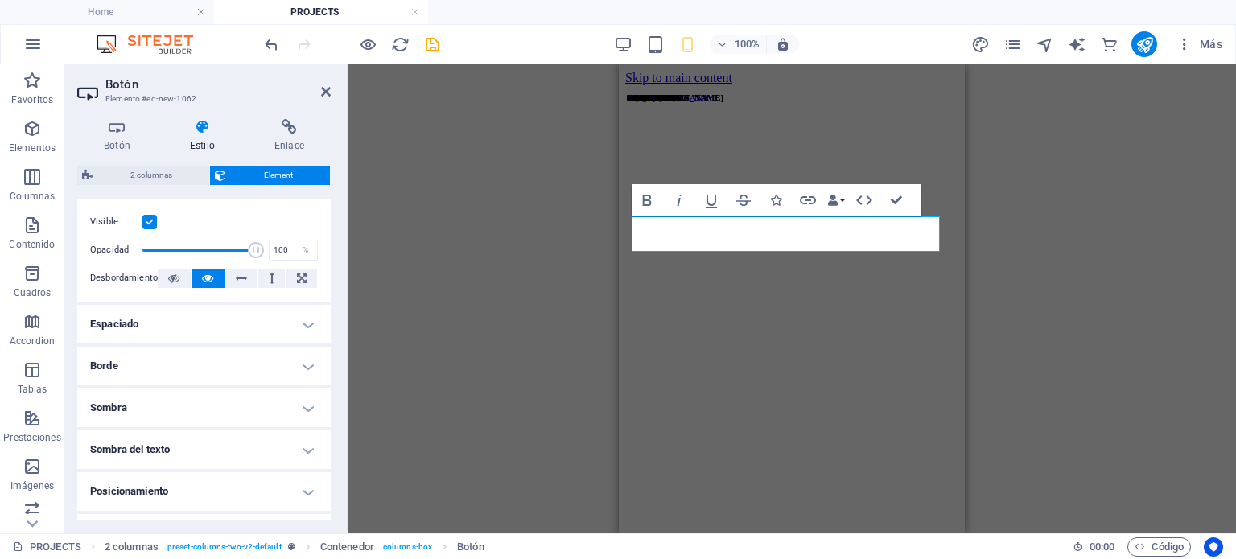
click at [234, 315] on h4 "Espaciado" at bounding box center [203, 324] width 253 height 39
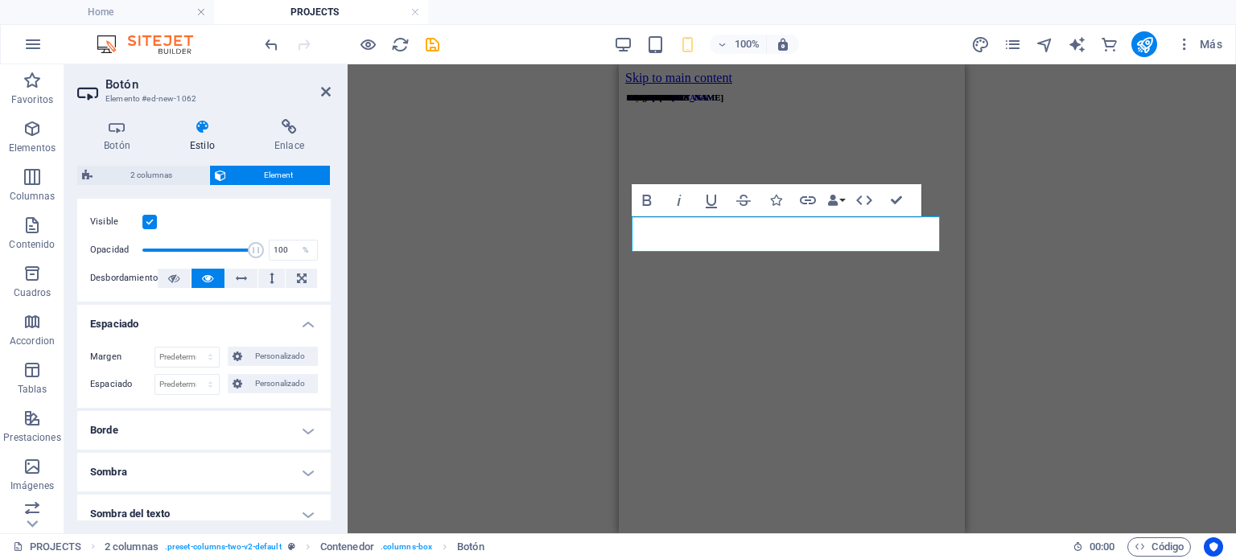
click at [234, 315] on h4 "Espaciado" at bounding box center [203, 319] width 253 height 29
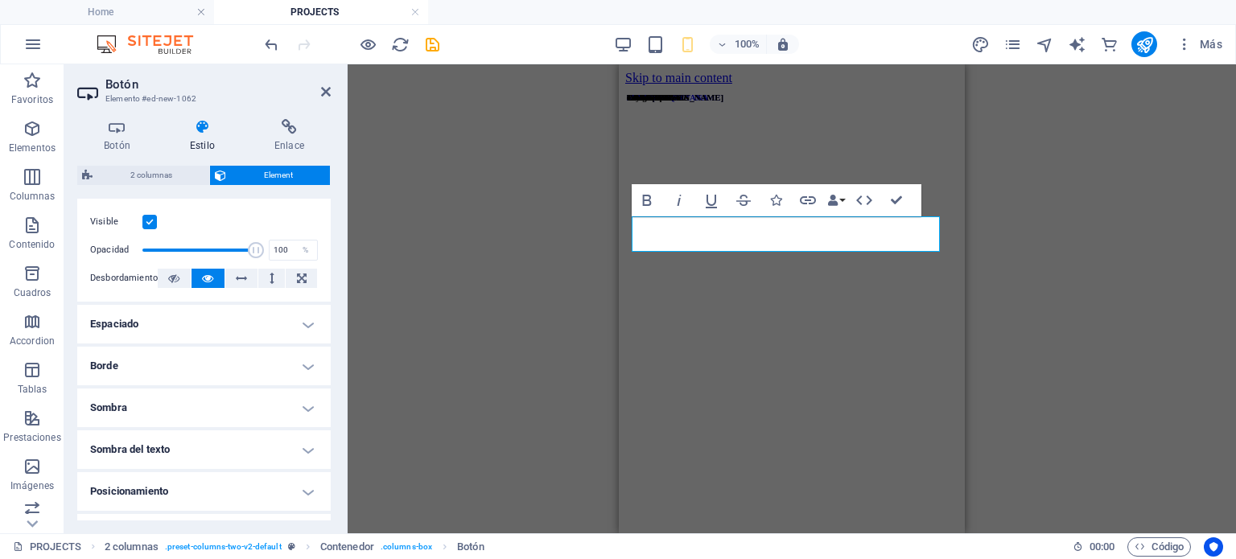
click at [234, 315] on h4 "Espaciado" at bounding box center [203, 324] width 253 height 39
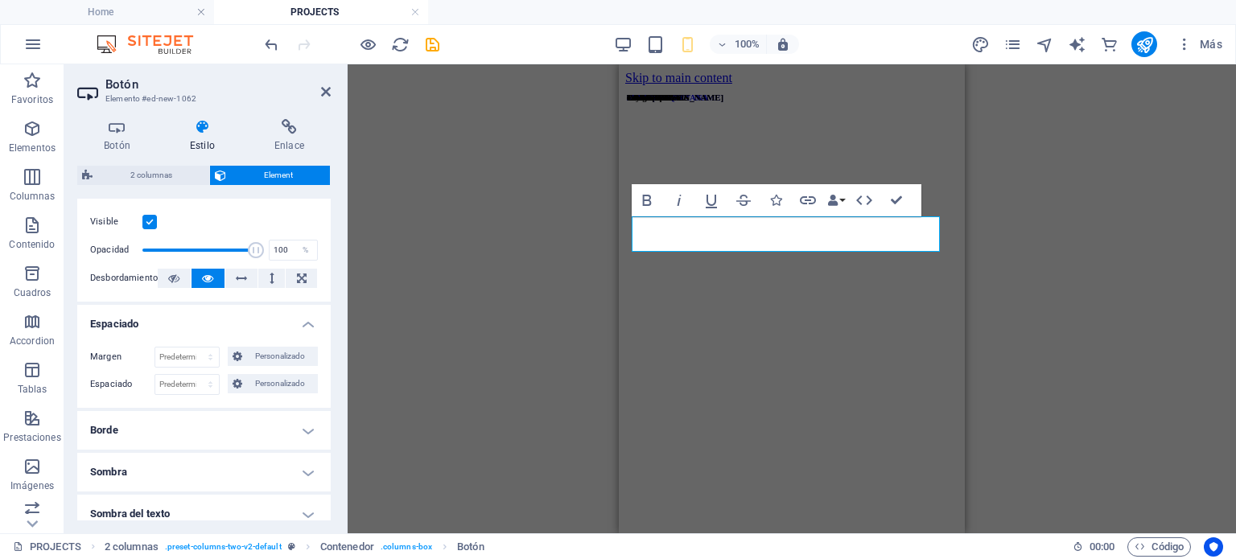
click at [211, 320] on h4 "Espaciado" at bounding box center [203, 319] width 253 height 29
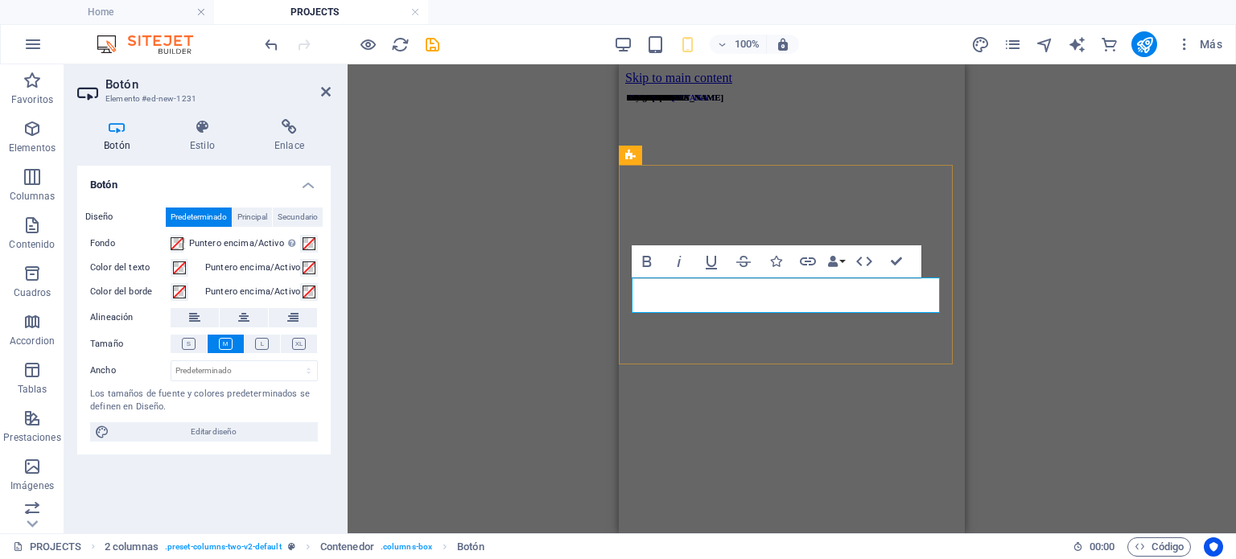
click at [282, 379] on select "Predeterminado px rem % em vh vw" at bounding box center [244, 370] width 146 height 19
select select "px"
click at [294, 361] on select "Predeterminado px rem % em vh vw" at bounding box center [244, 370] width 146 height 19
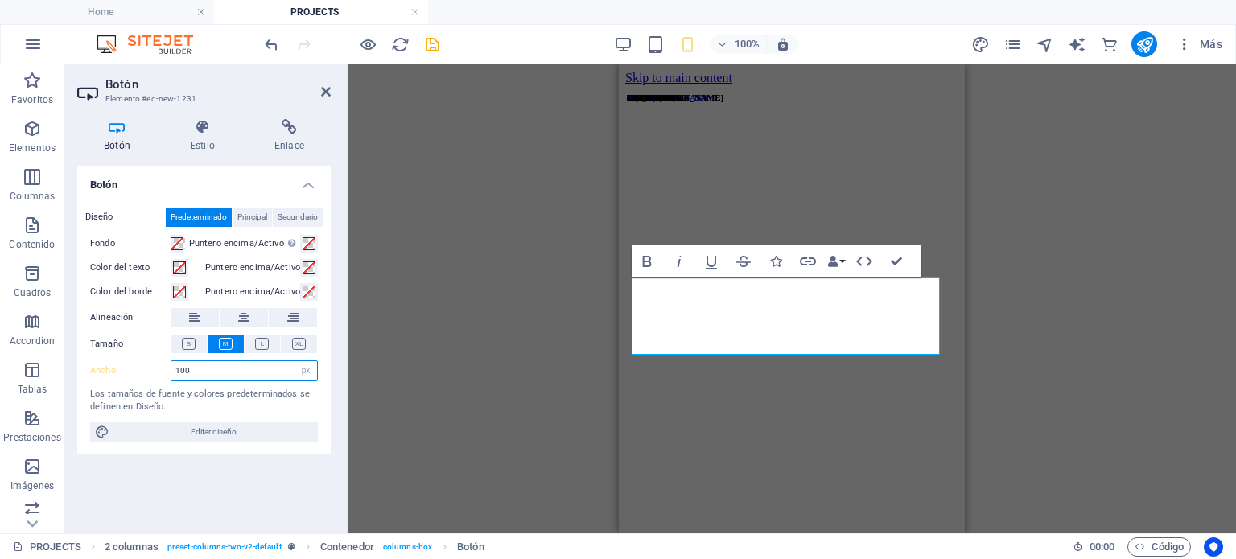
drag, startPoint x: 230, startPoint y: 376, endPoint x: 119, endPoint y: 377, distance: 111.0
click at [119, 377] on div "Ancho 100 Predeterminado px rem % em vh vw" at bounding box center [204, 370] width 228 height 21
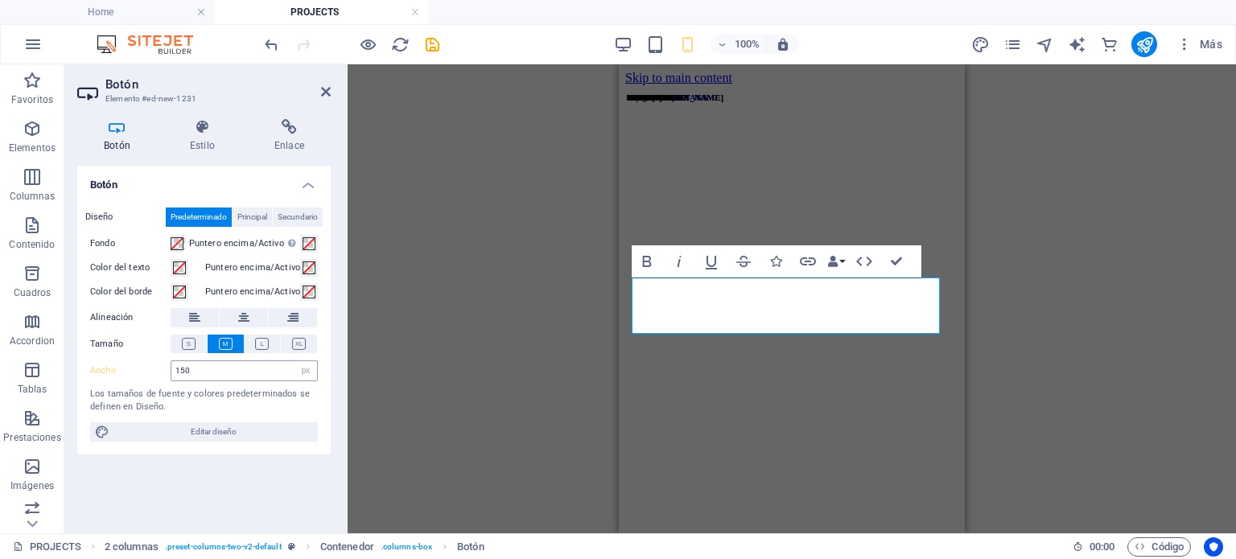
drag, startPoint x: 232, startPoint y: 381, endPoint x: 224, endPoint y: 373, distance: 10.2
click at [224, 373] on div "Diseño Predeterminado Principal Secundario Fondo Puntero encima/Activo [MEDICAL…" at bounding box center [203, 325] width 253 height 260
drag, startPoint x: 224, startPoint y: 373, endPoint x: 153, endPoint y: 372, distance: 71.6
click at [153, 372] on div "Ancho 150 Predeterminado px rem % em vh vw" at bounding box center [204, 370] width 228 height 21
type input "200"
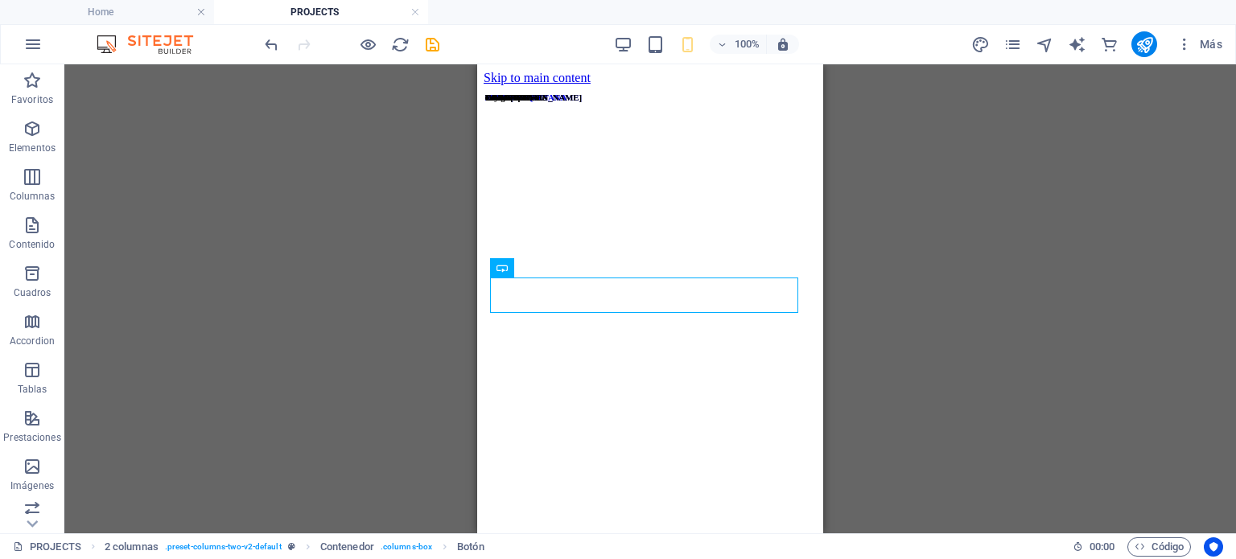
click at [898, 244] on div "Contenedor 3 columnas H6 3 columnas Contenedor Contenedor Botón 5 columnas Cont…" at bounding box center [649, 298] width 1171 height 469
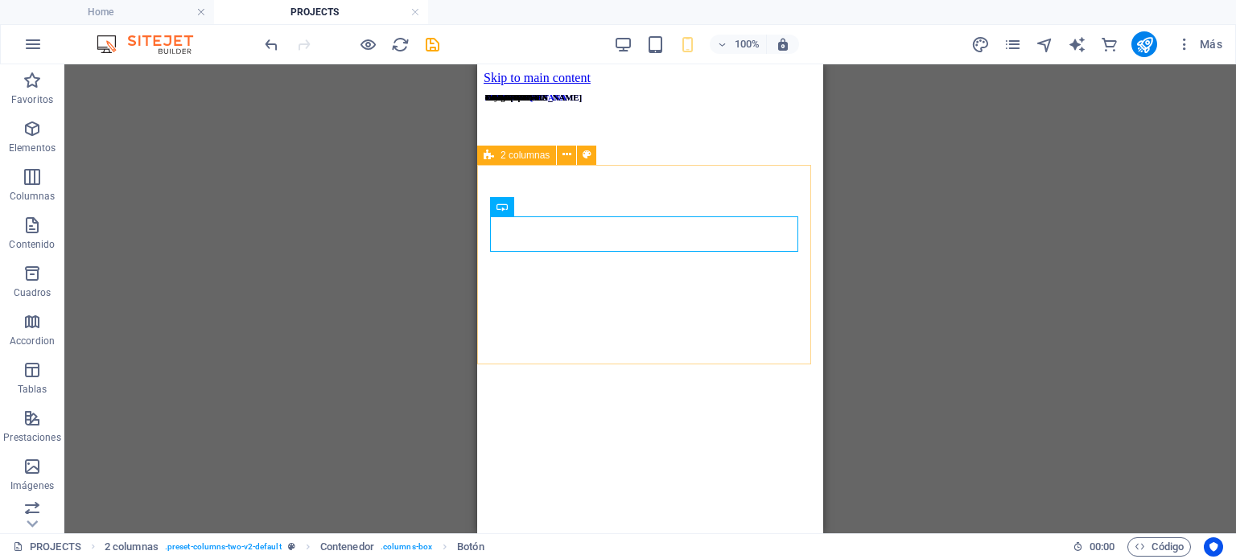
click at [509, 149] on div "2 columnas" at bounding box center [516, 155] width 79 height 19
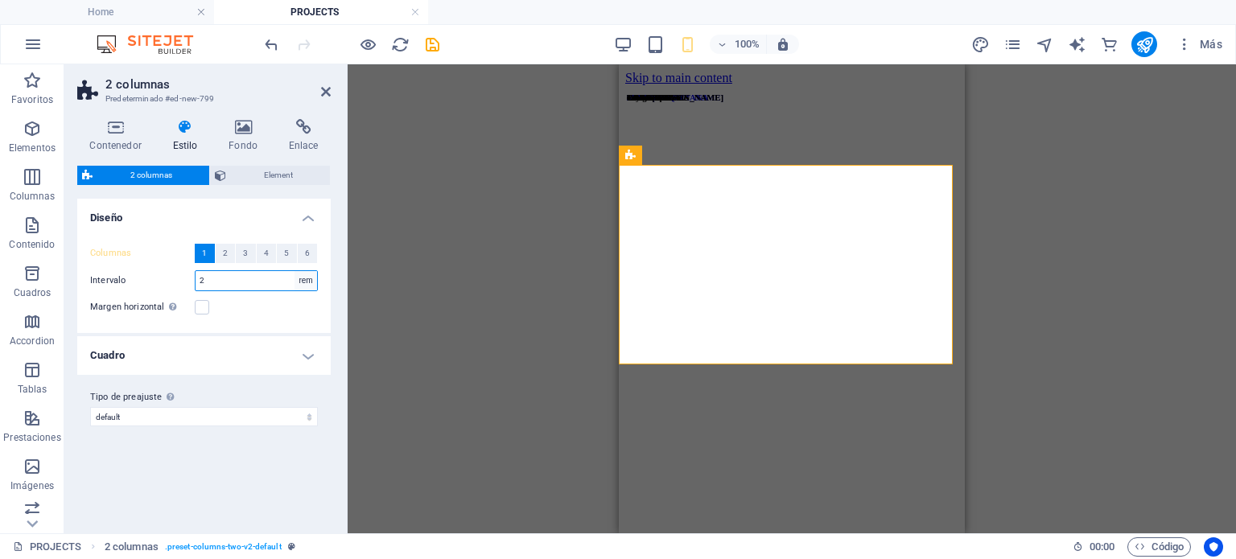
click at [303, 271] on select "px rem % vw vh" at bounding box center [305, 280] width 23 height 19
click at [302, 292] on div "Columnas 1 2 3 4 5 6 Rellenar el espacio Intervalo 2 px rem % vw vh Margen hori…" at bounding box center [204, 280] width 260 height 105
click at [302, 284] on select "px rem % vw vh" at bounding box center [305, 280] width 23 height 19
click at [217, 253] on button "2" at bounding box center [226, 253] width 20 height 19
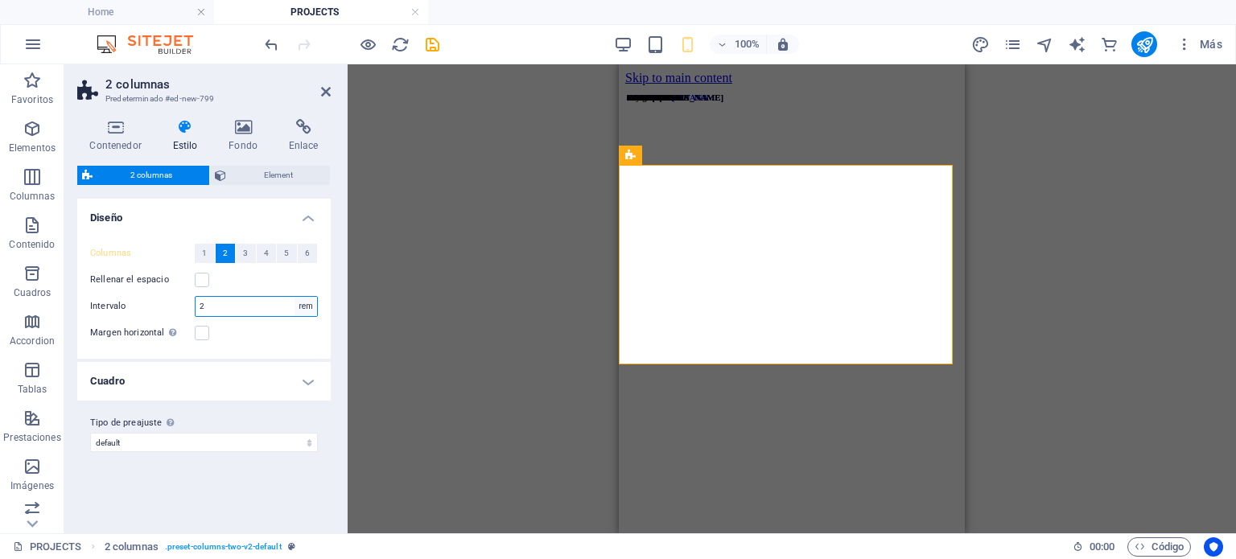
click at [303, 303] on select "px rem % vw vh" at bounding box center [305, 306] width 23 height 19
select select "px"
click at [294, 297] on select "px rem % vw vh" at bounding box center [305, 306] width 23 height 19
click at [250, 303] on input "32" at bounding box center [256, 306] width 121 height 19
type input "0"
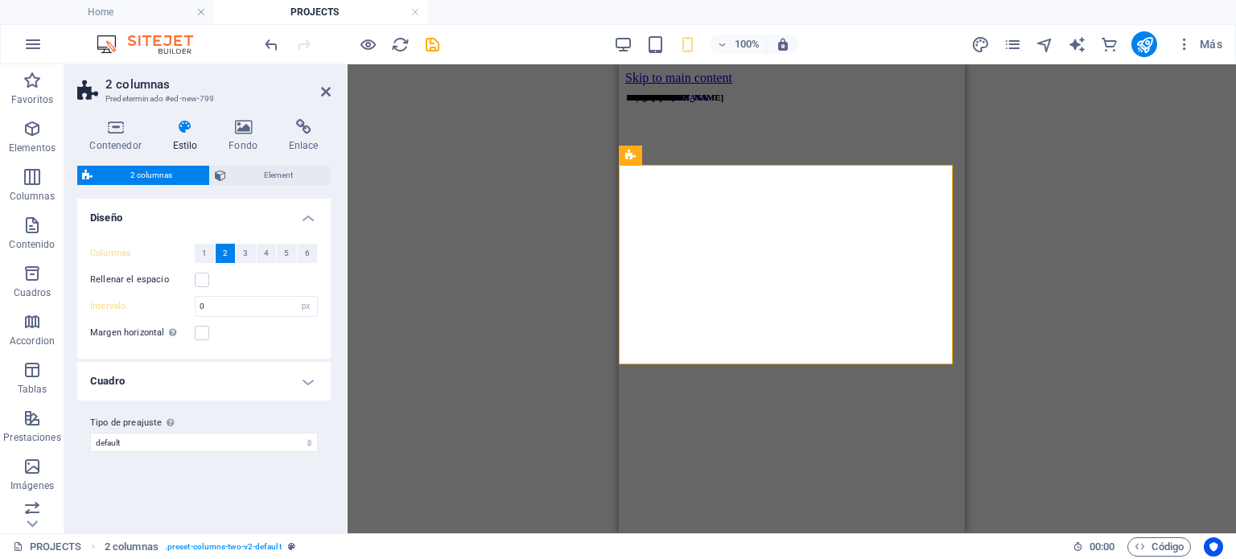
click at [564, 302] on div "Arrastra aquí para reemplazar el contenido existente. Si quieres crear un eleme…" at bounding box center [792, 298] width 888 height 469
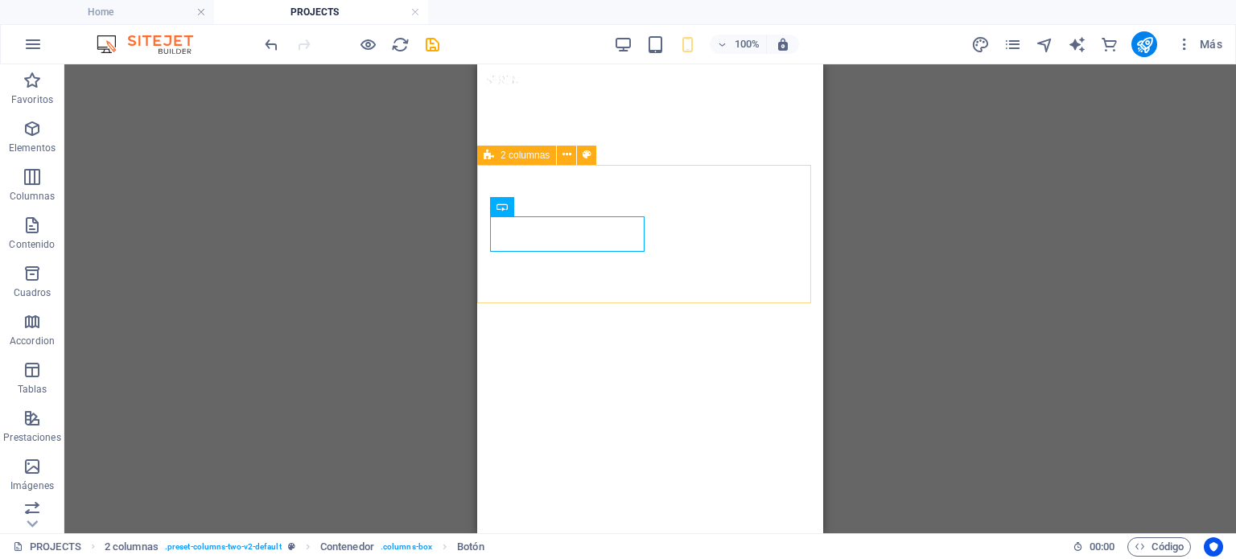
click at [513, 156] on span "2 columnas" at bounding box center [524, 155] width 49 height 10
click at [514, 157] on span "2 columnas" at bounding box center [524, 155] width 49 height 10
select select "px"
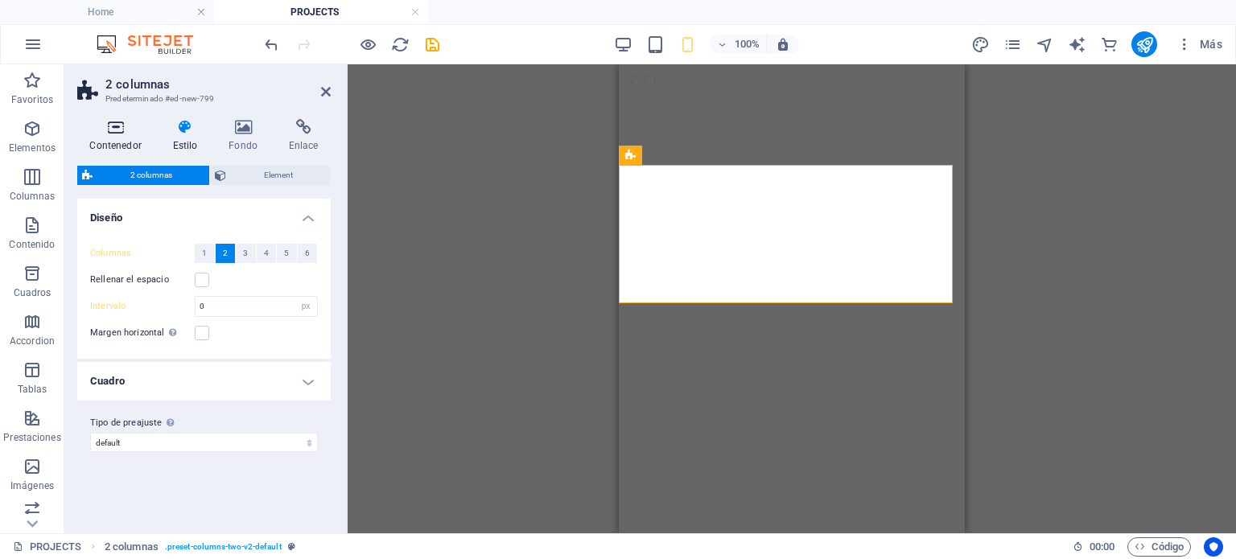
drag, startPoint x: 119, startPoint y: 109, endPoint x: 113, endPoint y: 147, distance: 39.0
click at [113, 147] on div "Contenedor Estilo Fondo Enlace Tamaño Altura Predeterminado px rem % vh vw Alto…" at bounding box center [203, 319] width 279 height 427
click at [113, 146] on h4 "Contenedor" at bounding box center [118, 136] width 83 height 34
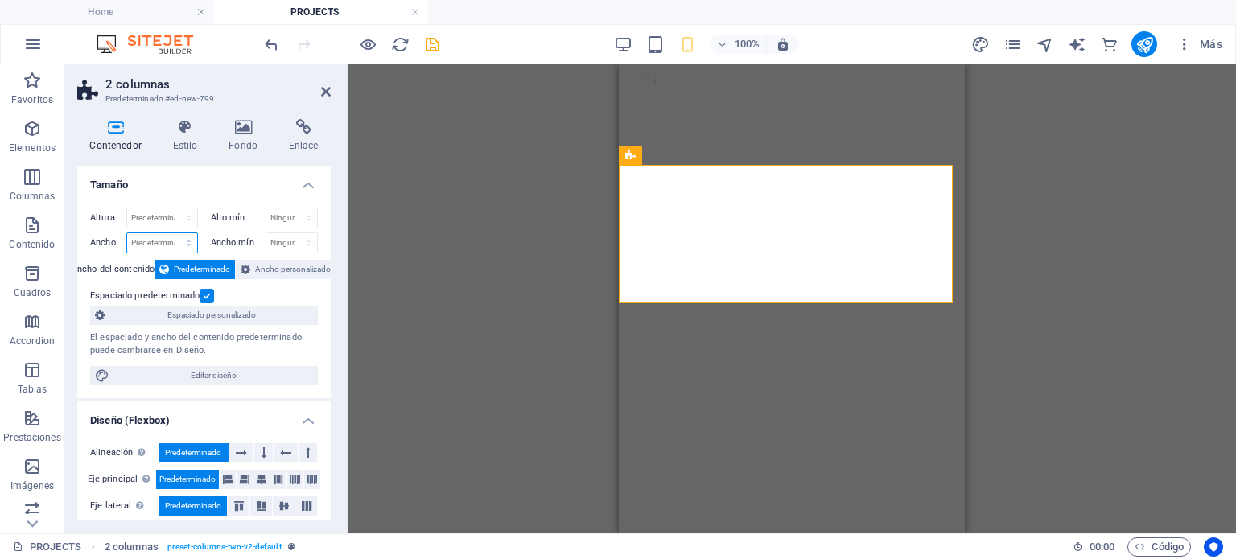
click at [176, 241] on select "Predeterminado px rem % em vh vw" at bounding box center [162, 242] width 70 height 19
click at [167, 224] on select "Predeterminado px rem % vh vw" at bounding box center [162, 217] width 70 height 19
select select "px"
click at [172, 208] on select "Predeterminado px rem % vh vw" at bounding box center [162, 217] width 70 height 19
click at [157, 217] on input "172" at bounding box center [162, 217] width 70 height 19
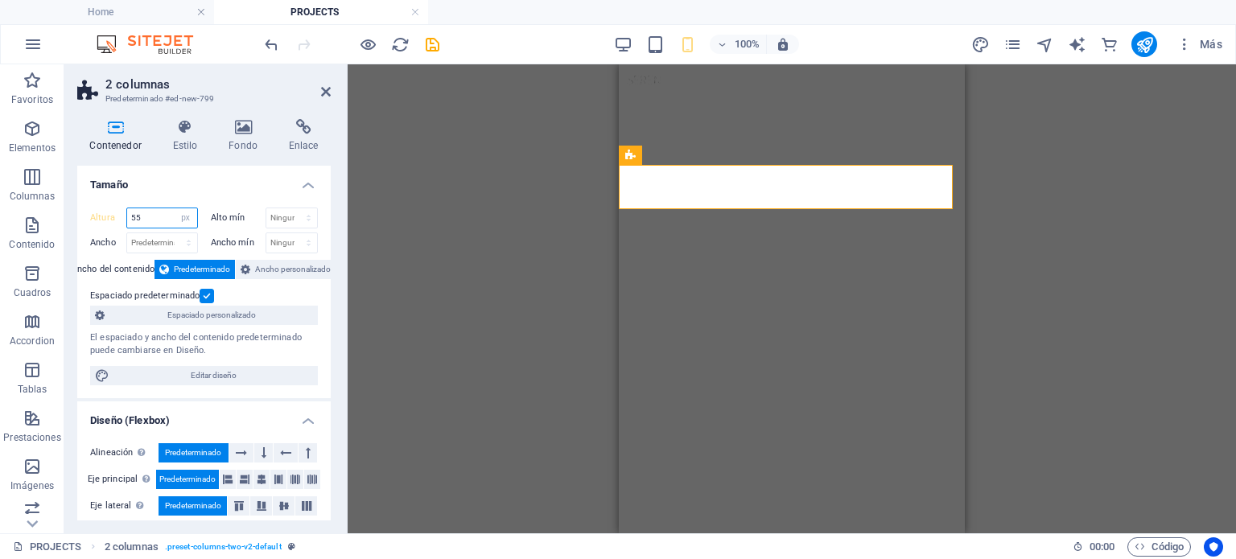
drag, startPoint x: 150, startPoint y: 214, endPoint x: 123, endPoint y: 212, distance: 27.5
click at [123, 212] on div "Altura 55 Predeterminado px rem % vh vw" at bounding box center [144, 218] width 108 height 21
type input "50"
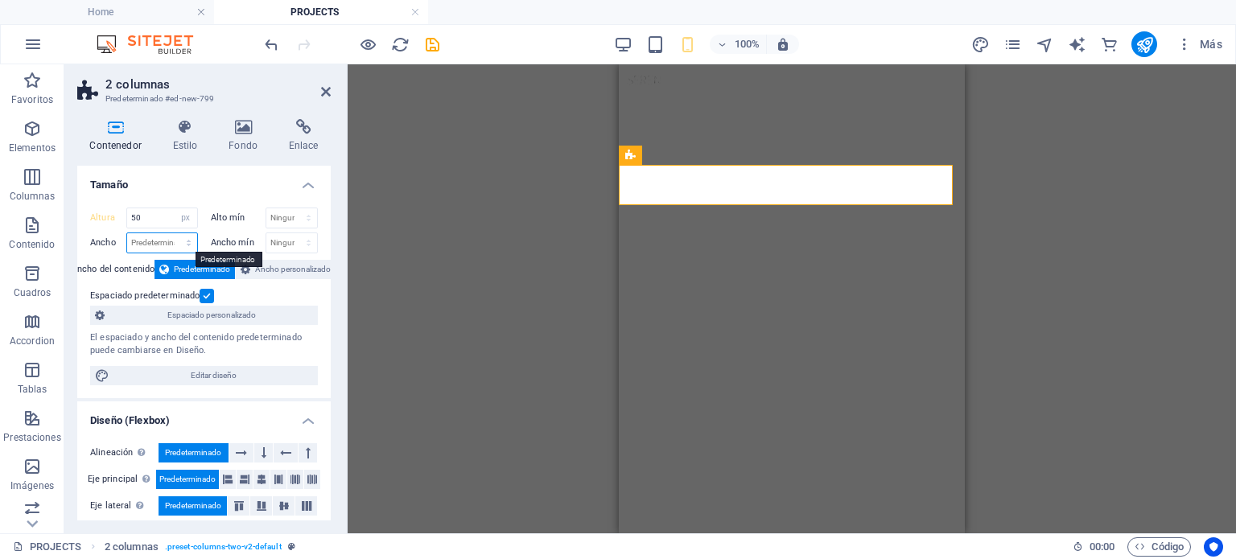
click at [144, 241] on select "Predeterminado px rem % em vh vw" at bounding box center [162, 242] width 70 height 19
select select "px"
click at [172, 233] on select "Predeterminado px rem % em vh vw" at bounding box center [162, 242] width 70 height 19
drag, startPoint x: 161, startPoint y: 244, endPoint x: 105, endPoint y: 237, distance: 56.7
click at [105, 237] on div "Ancho 500 Predeterminado px rem % em vh vw" at bounding box center [144, 243] width 108 height 21
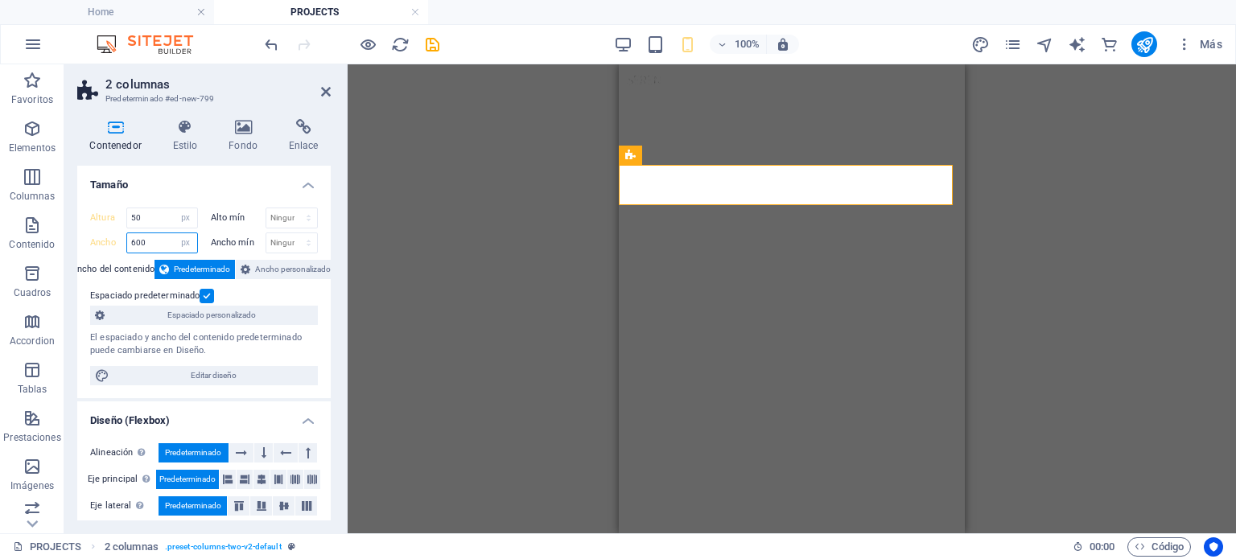
drag, startPoint x: 174, startPoint y: 243, endPoint x: 146, endPoint y: 241, distance: 28.3
click at [146, 241] on div "600 Predeterminado px rem % em vh vw" at bounding box center [162, 243] width 72 height 21
drag, startPoint x: 146, startPoint y: 241, endPoint x: 51, endPoint y: 241, distance: 94.9
click at [51, 241] on section "Favoritos Elementos Columnas Contenido Cuadros Accordion Tablas Prestaciones Im…" at bounding box center [618, 298] width 1236 height 469
type input "500"
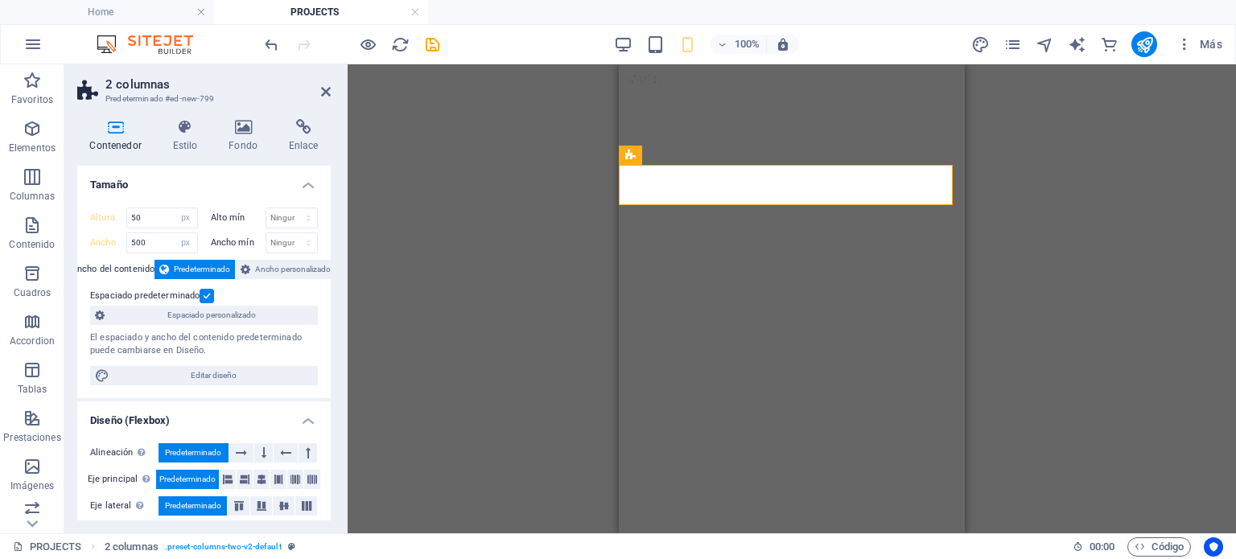
scroll to position [286, 0]
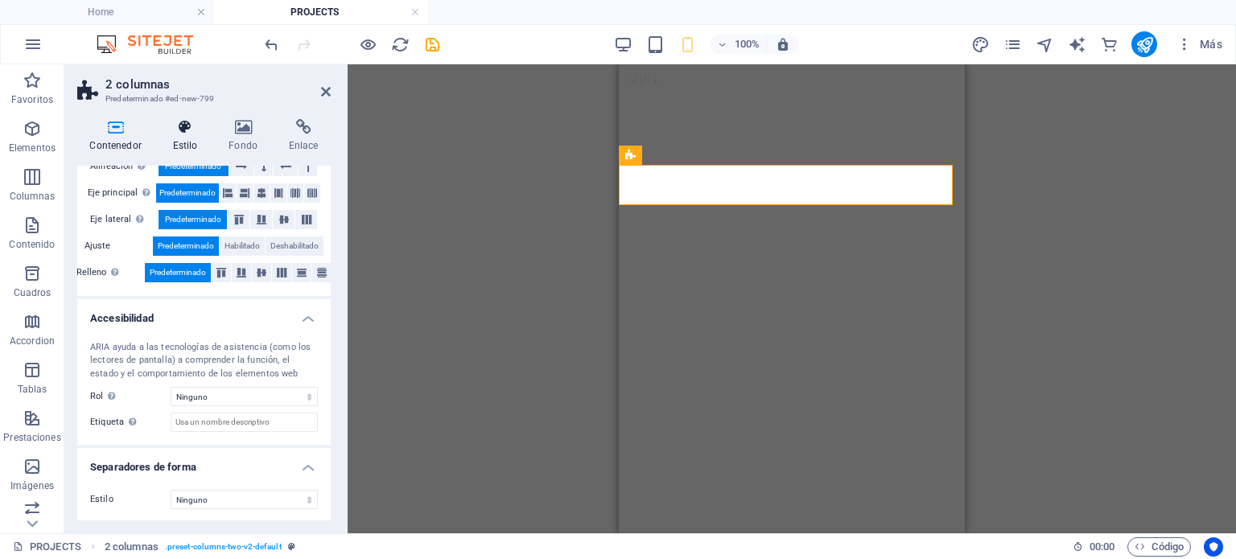
click at [182, 128] on icon at bounding box center [185, 127] width 50 height 16
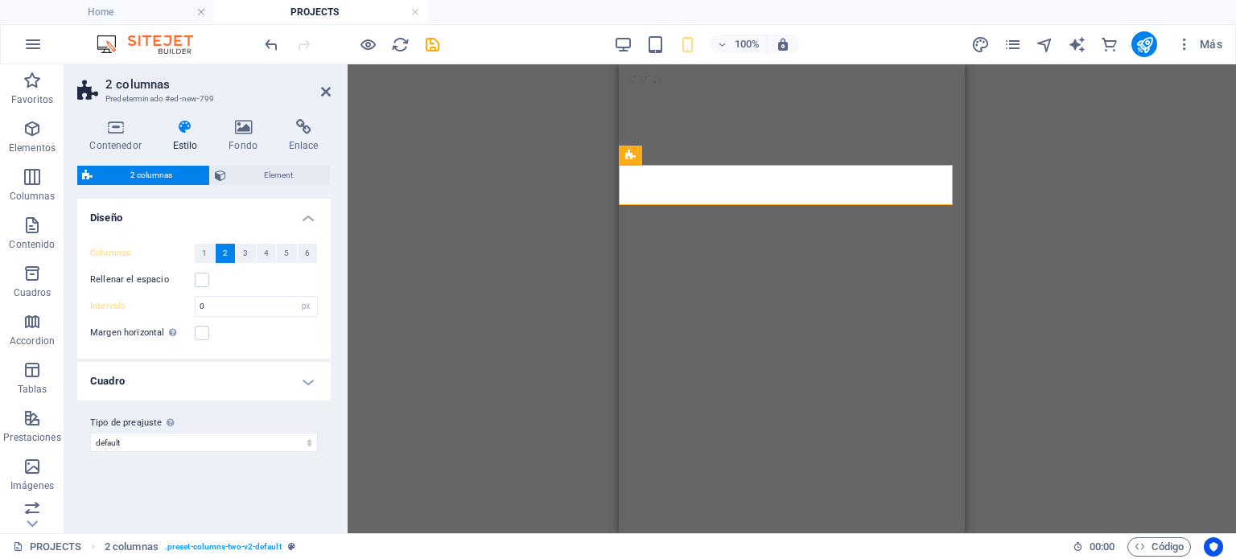
click at [268, 377] on h4 "Cuadro" at bounding box center [203, 381] width 253 height 39
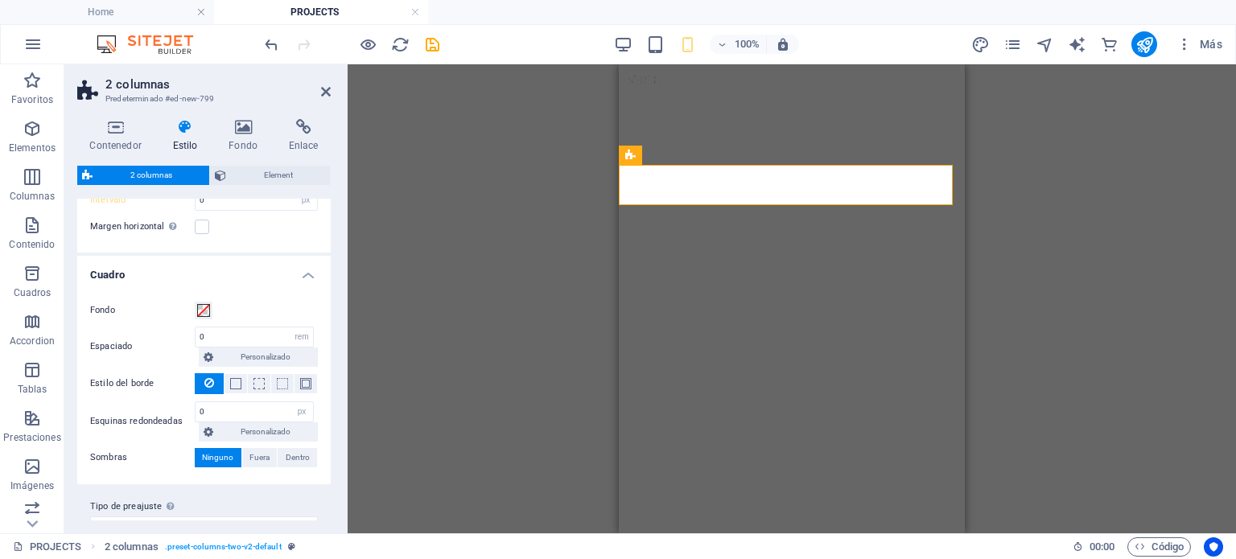
scroll to position [132, 0]
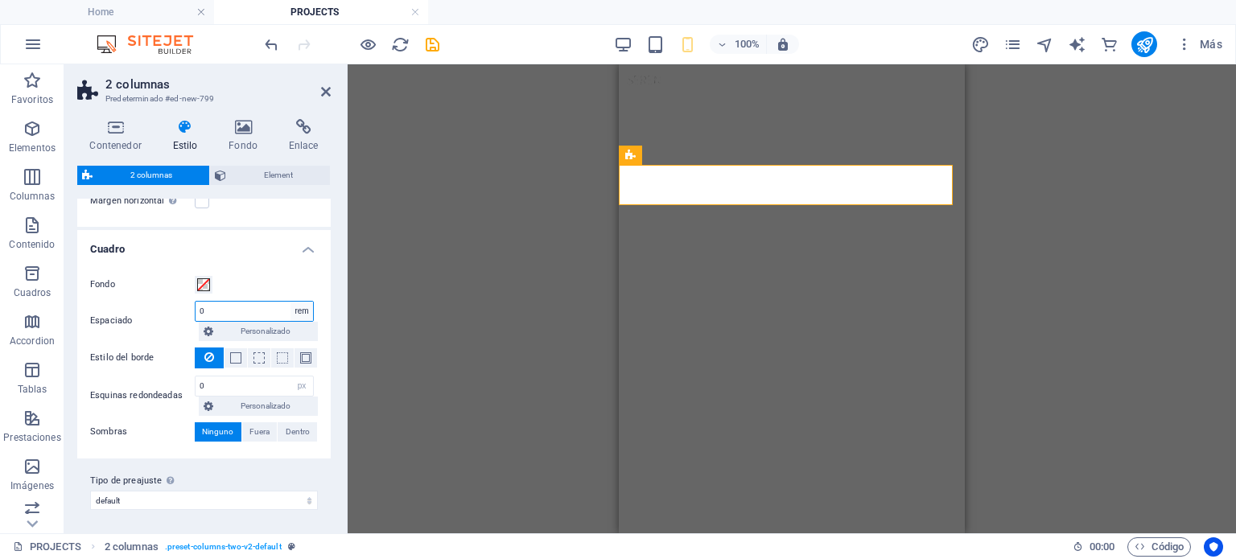
click at [301, 303] on select "px rem % vw vh Personalizado" at bounding box center [301, 311] width 23 height 19
select select "px"
click at [290, 302] on select "px rem % vw vh Personalizado" at bounding box center [301, 311] width 23 height 19
click at [229, 302] on input "0" at bounding box center [254, 311] width 117 height 19
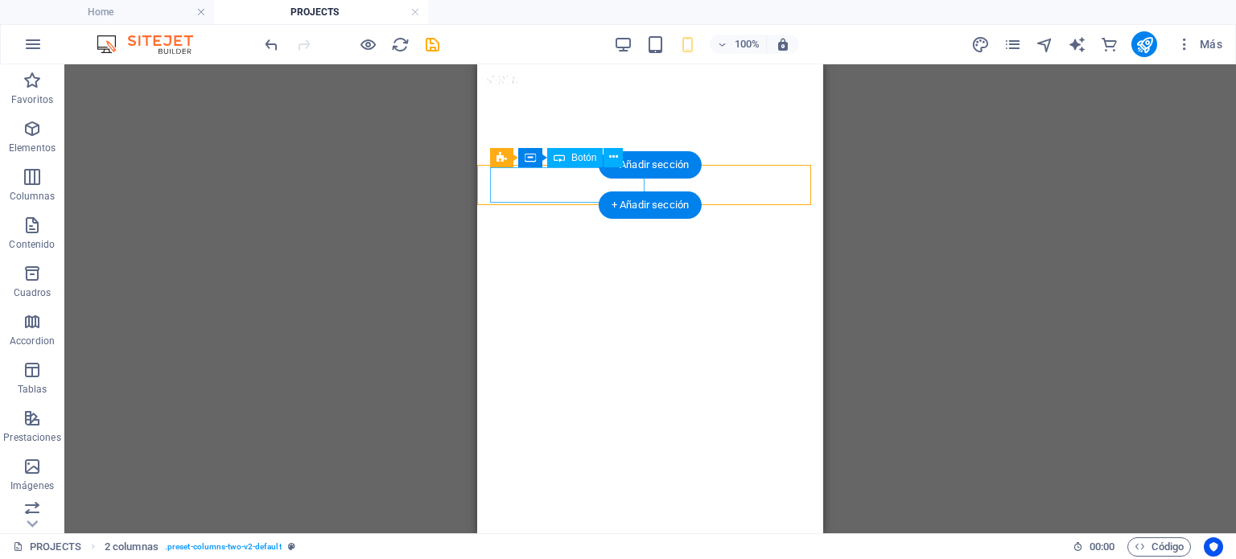
select select "px"
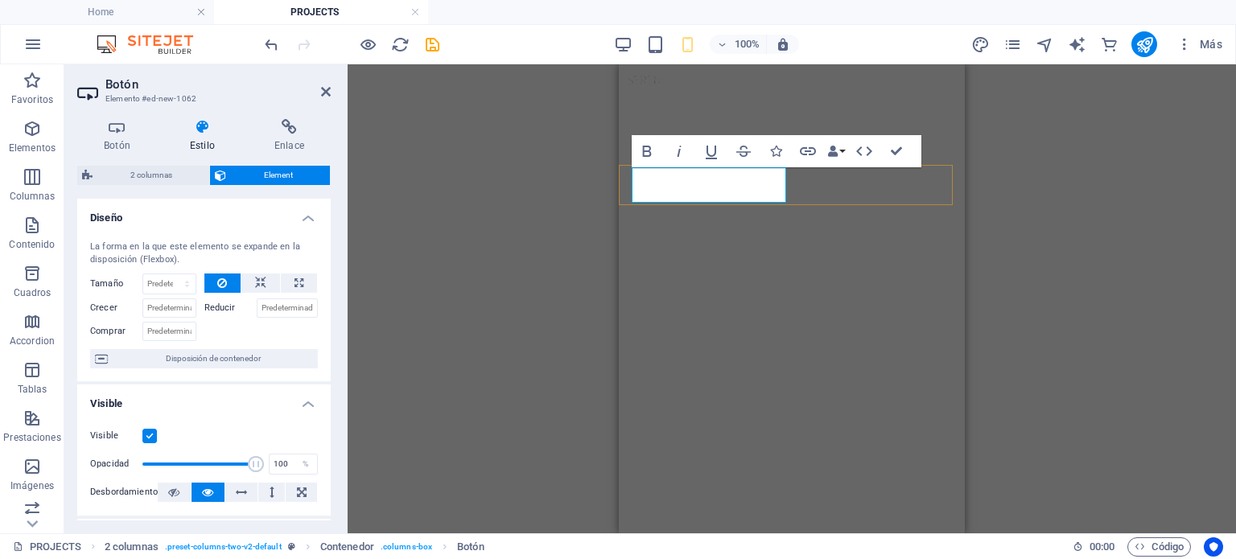
click at [117, 134] on icon at bounding box center [117, 127] width 80 height 16
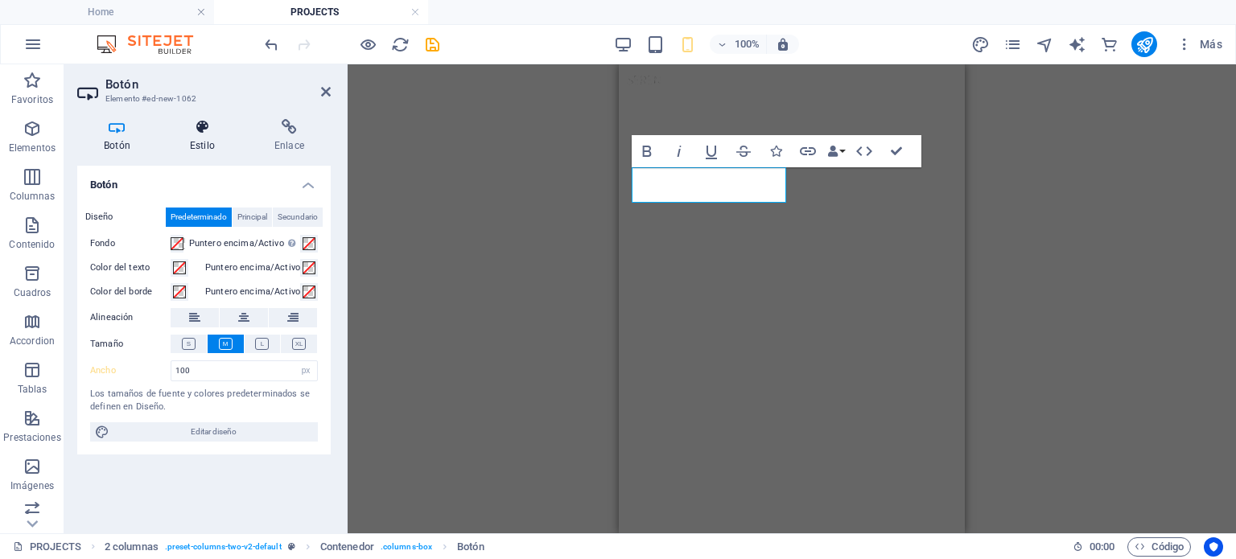
click at [200, 135] on h4 "Estilo" at bounding box center [205, 136] width 84 height 34
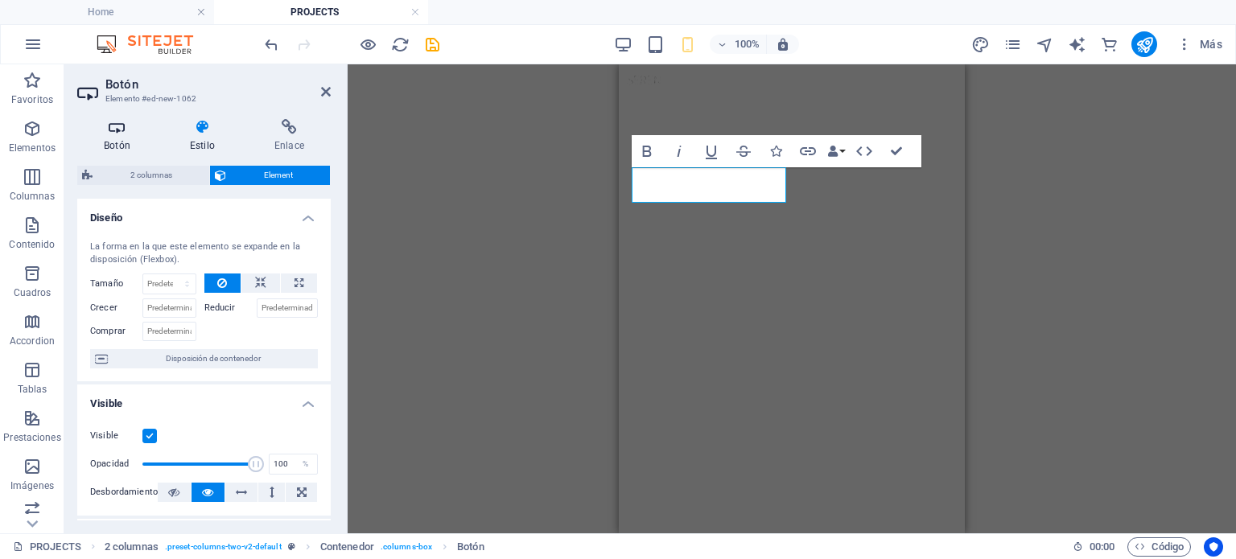
click at [120, 149] on h4 "Botón" at bounding box center [120, 136] width 86 height 34
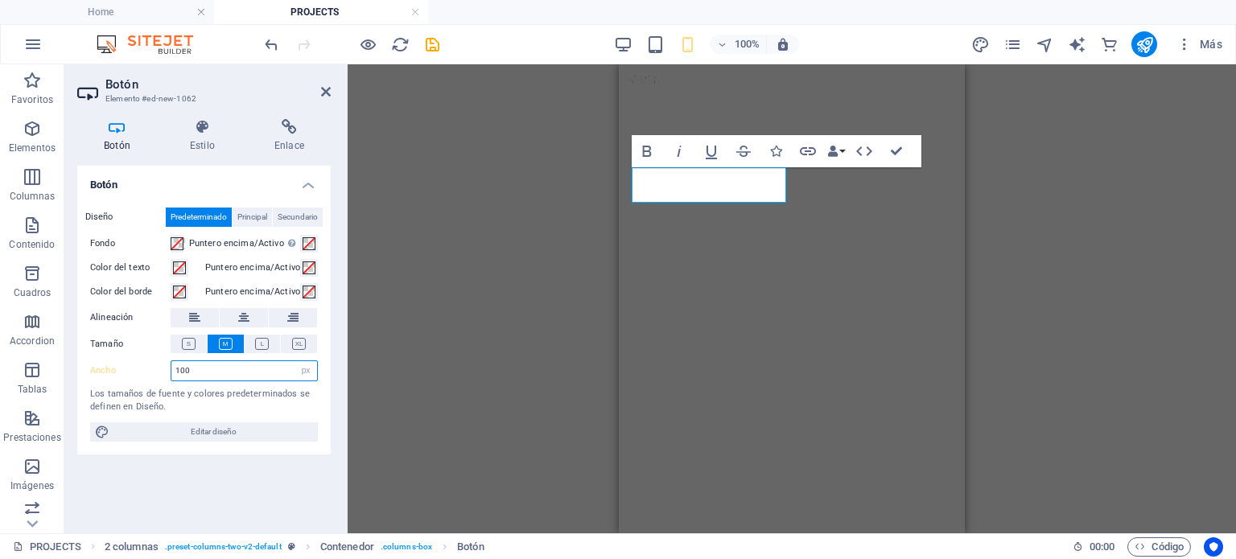
drag, startPoint x: 207, startPoint y: 372, endPoint x: 138, endPoint y: 376, distance: 69.3
click at [138, 376] on div "Ancho 100 Predeterminado px rem % em vh vw" at bounding box center [204, 370] width 228 height 21
type input "200"
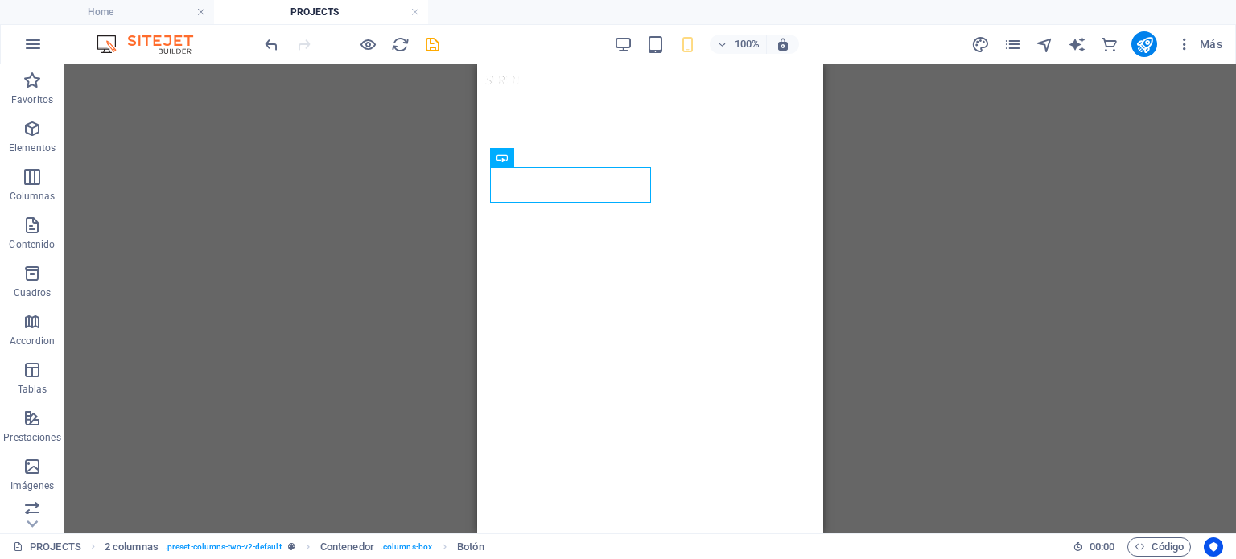
click at [451, 213] on div "Contenedor 3 columnas H6 3 columnas Contenedor Contenedor Botón 5 columnas Cont…" at bounding box center [649, 298] width 1171 height 469
click at [542, 156] on span "2 columnas" at bounding box center [524, 155] width 49 height 10
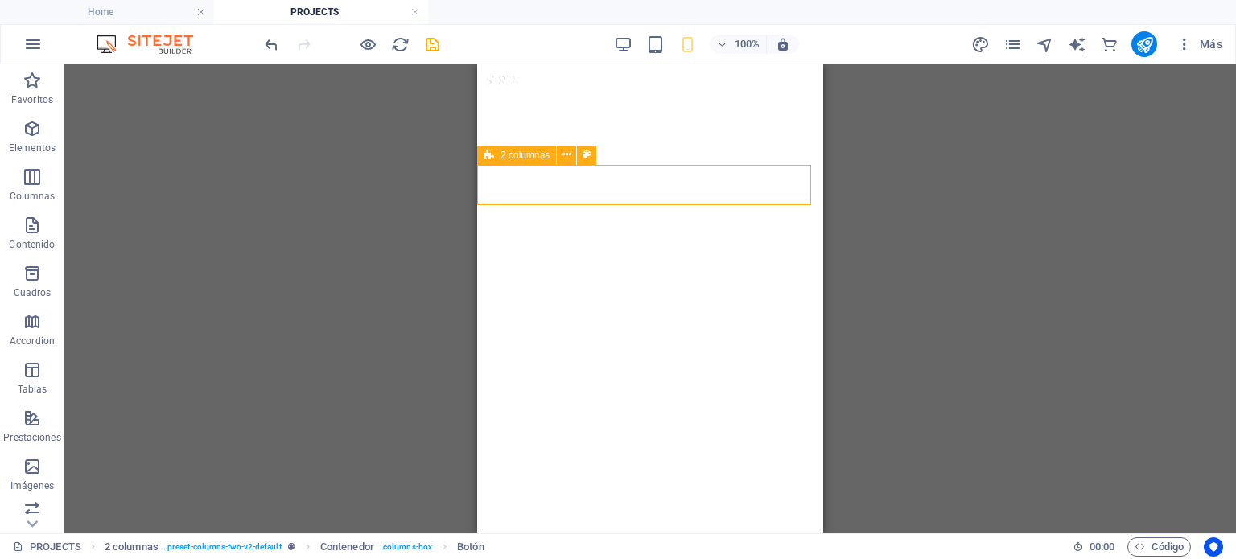
drag, startPoint x: 542, startPoint y: 156, endPoint x: 548, endPoint y: 163, distance: 9.2
click at [543, 156] on span "2 columnas" at bounding box center [524, 155] width 49 height 10
select select "px"
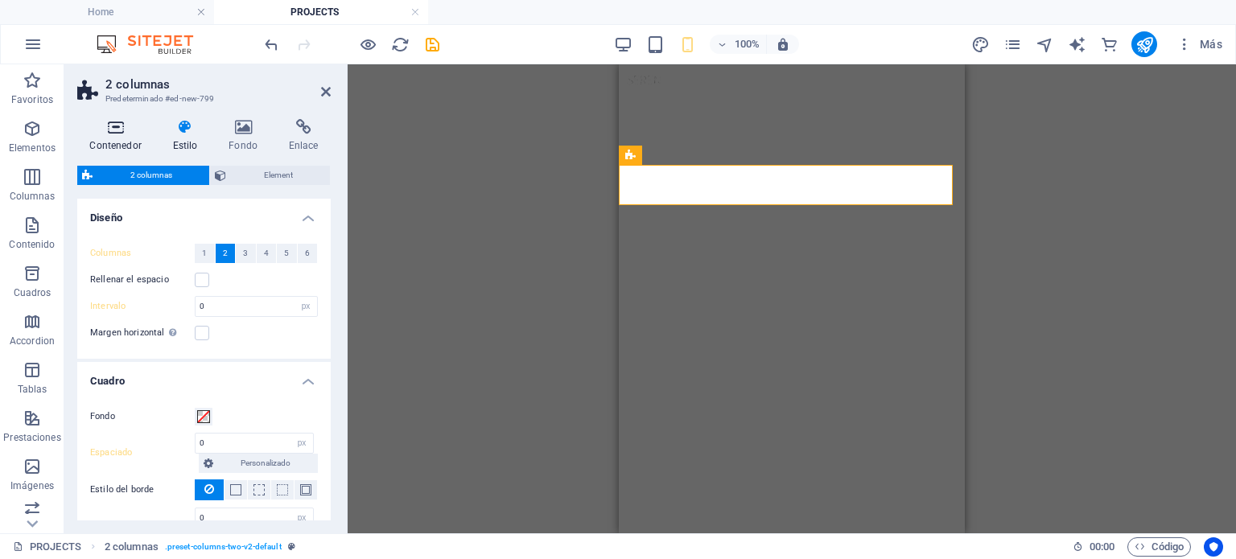
click at [118, 124] on icon at bounding box center [115, 127] width 76 height 16
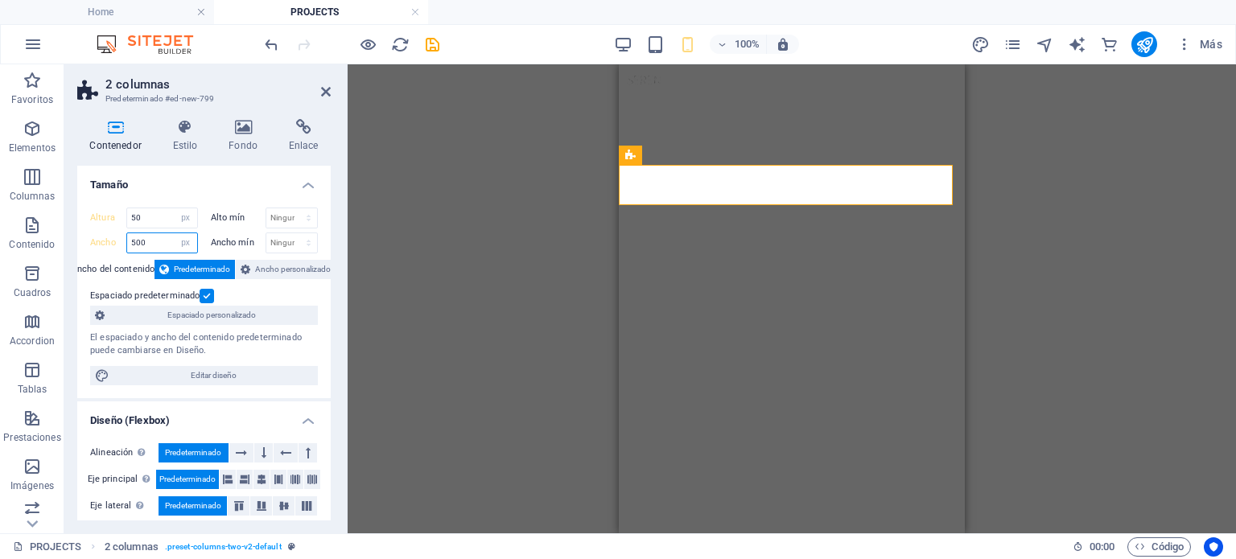
drag, startPoint x: 166, startPoint y: 240, endPoint x: 123, endPoint y: 233, distance: 43.1
click at [123, 233] on div "Ancho 500 Predeterminado px rem % em vh vw" at bounding box center [144, 243] width 108 height 21
drag, startPoint x: 161, startPoint y: 254, endPoint x: 139, endPoint y: 249, distance: 22.3
click at [139, 249] on div "Altura 50 Predeterminado px rem % vh vw Alto mín Ninguno px rem % vh vw Ancho 4…" at bounding box center [203, 297] width 253 height 204
drag, startPoint x: 163, startPoint y: 241, endPoint x: 105, endPoint y: 237, distance: 57.3
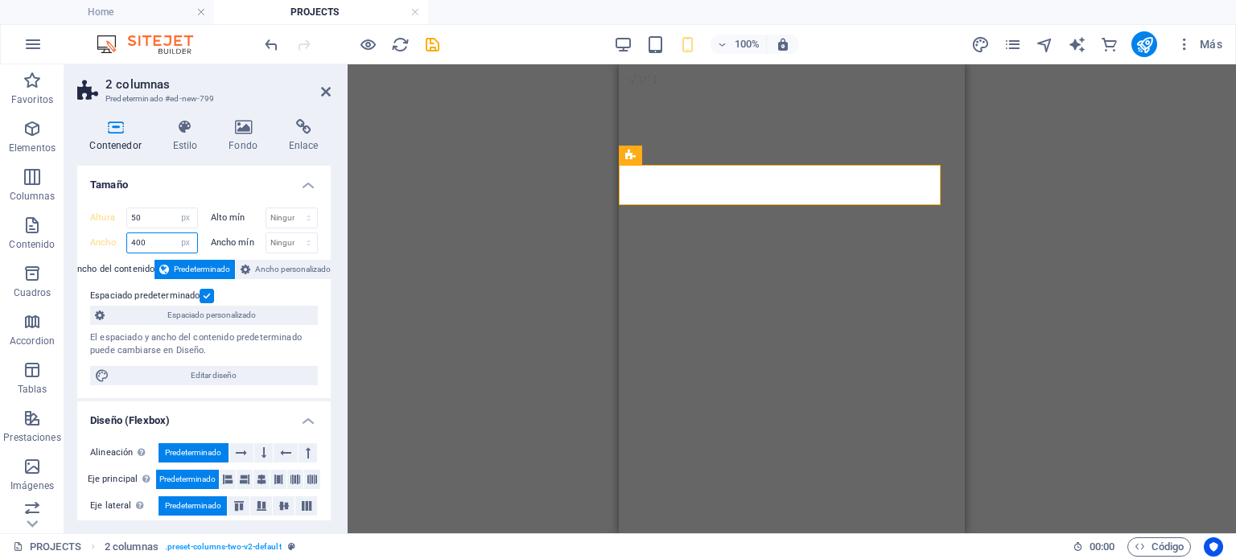
click at [105, 237] on div "Ancho 400 Predeterminado px rem % em vh vw" at bounding box center [144, 243] width 108 height 21
type input "600"
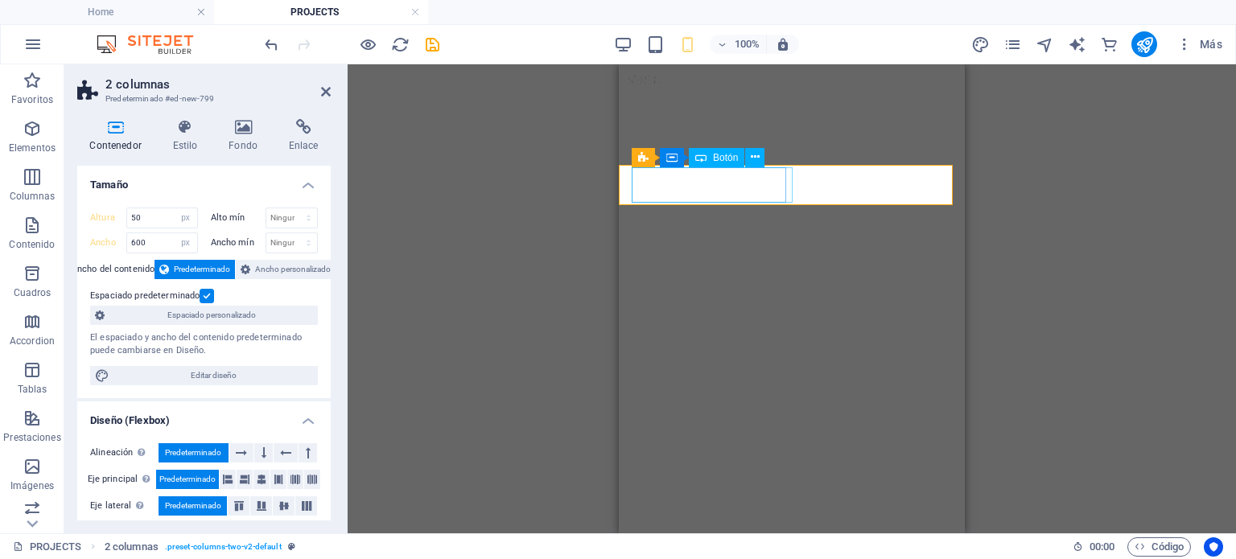
select select "px"
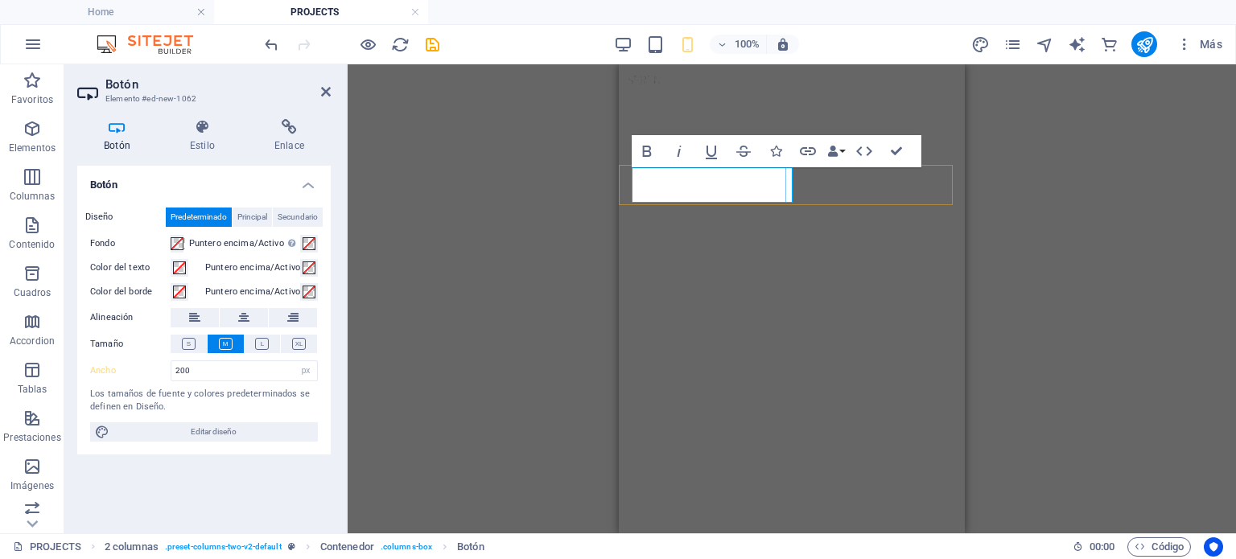
click at [189, 315] on icon at bounding box center [194, 317] width 11 height 19
click at [246, 315] on icon at bounding box center [243, 317] width 11 height 19
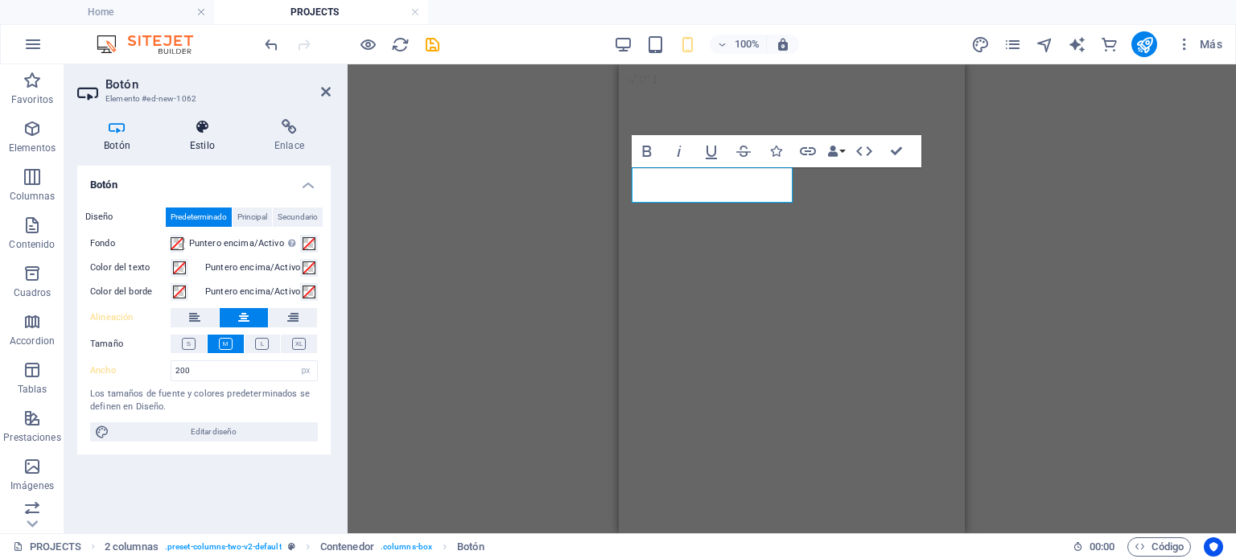
click at [191, 126] on icon at bounding box center [202, 127] width 78 height 16
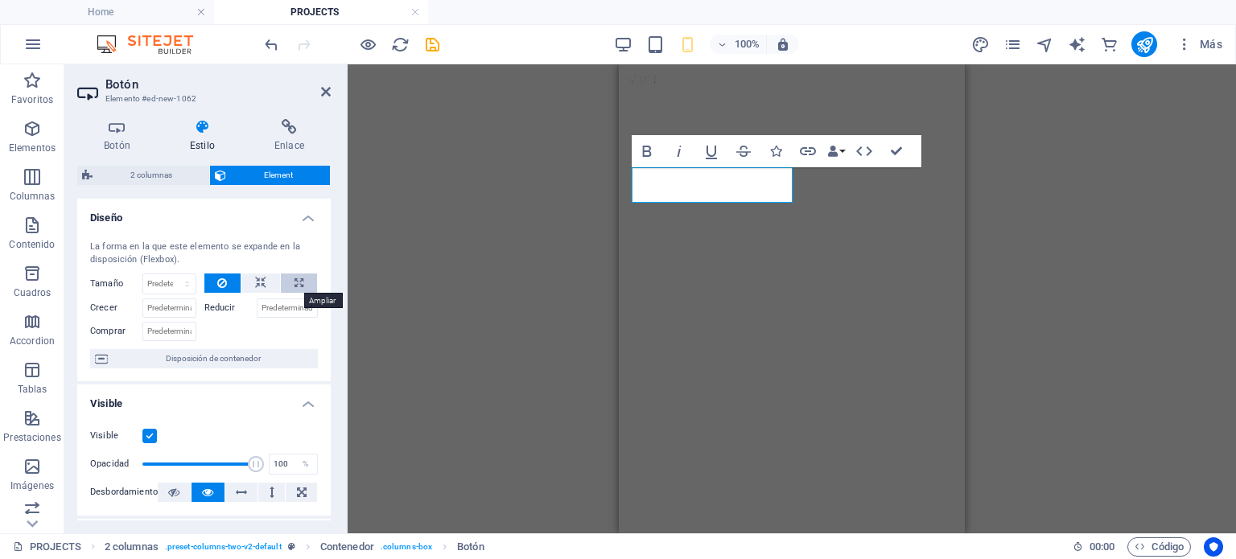
click at [290, 278] on button at bounding box center [299, 283] width 36 height 19
type input "100"
select select "%"
click at [219, 278] on icon at bounding box center [222, 283] width 10 height 19
select select "DISABLED_OPTION_VALUE"
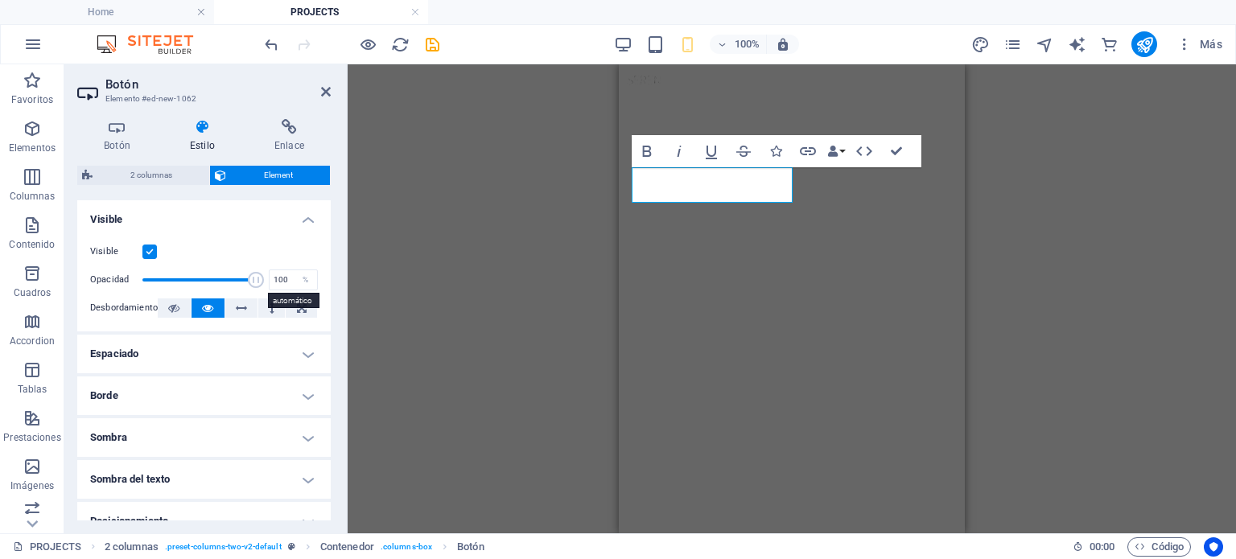
scroll to position [214, 0]
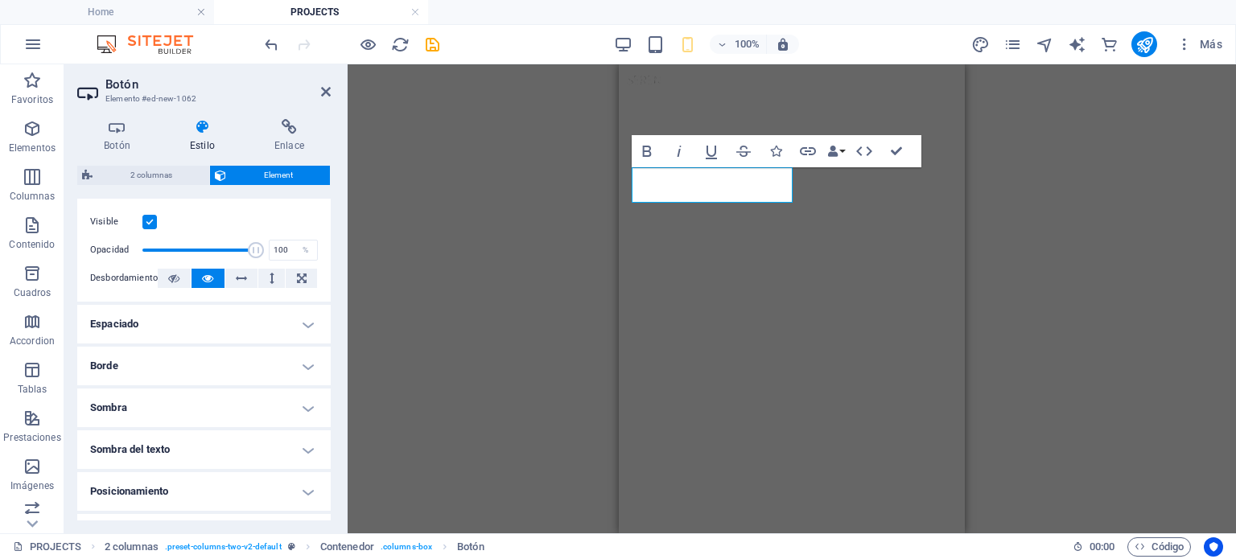
click at [241, 335] on h4 "Espaciado" at bounding box center [203, 324] width 253 height 39
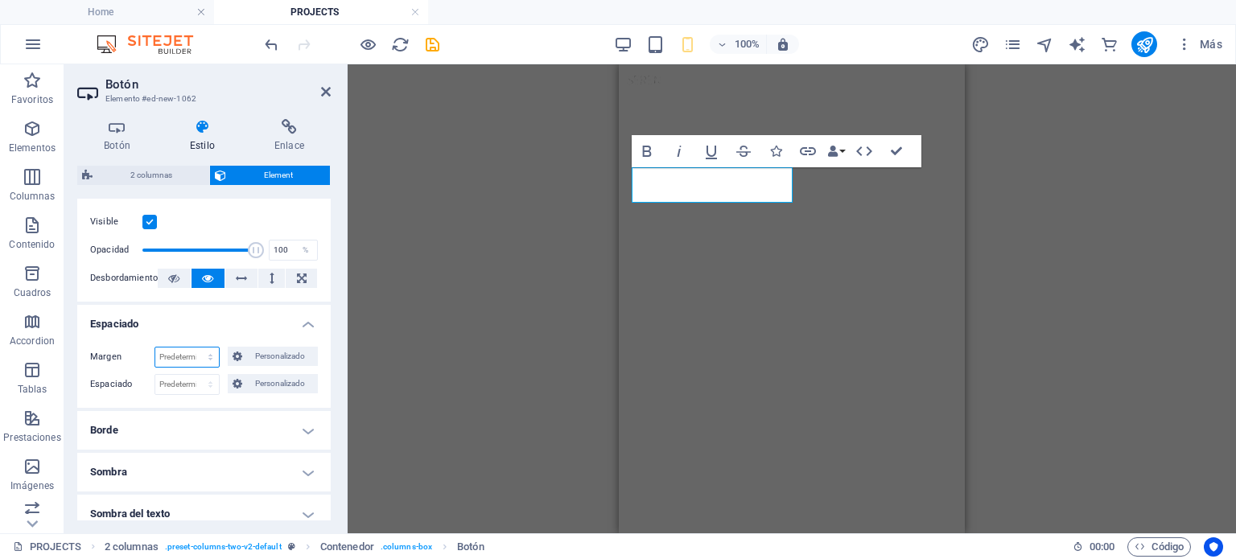
click at [177, 360] on select "Predeterminado automático px % rem vw vh Personalizado" at bounding box center [187, 357] width 64 height 19
select select "px"
click at [194, 348] on select "Predeterminado automático px % rem vw vh Personalizado" at bounding box center [187, 357] width 64 height 19
type input "0"
click at [187, 358] on input "0" at bounding box center [187, 357] width 64 height 19
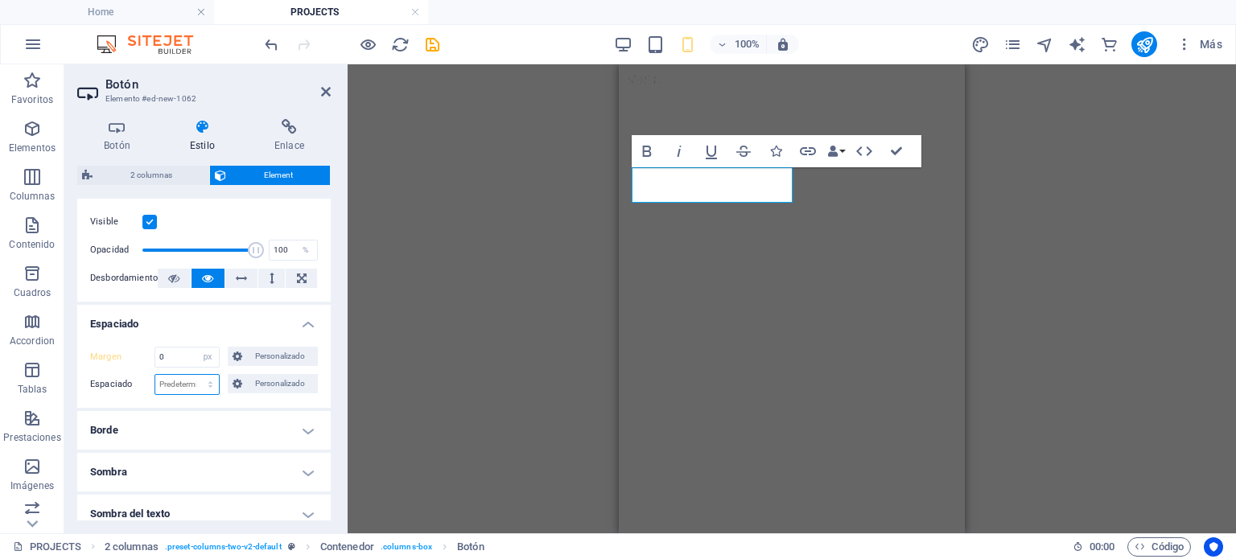
click at [216, 382] on select "Predeterminado px rem % vh vw Personalizado" at bounding box center [187, 384] width 64 height 19
select select "px"
click at [194, 375] on select "Predeterminado px rem % vh vw Personalizado" at bounding box center [187, 384] width 64 height 19
type input "0"
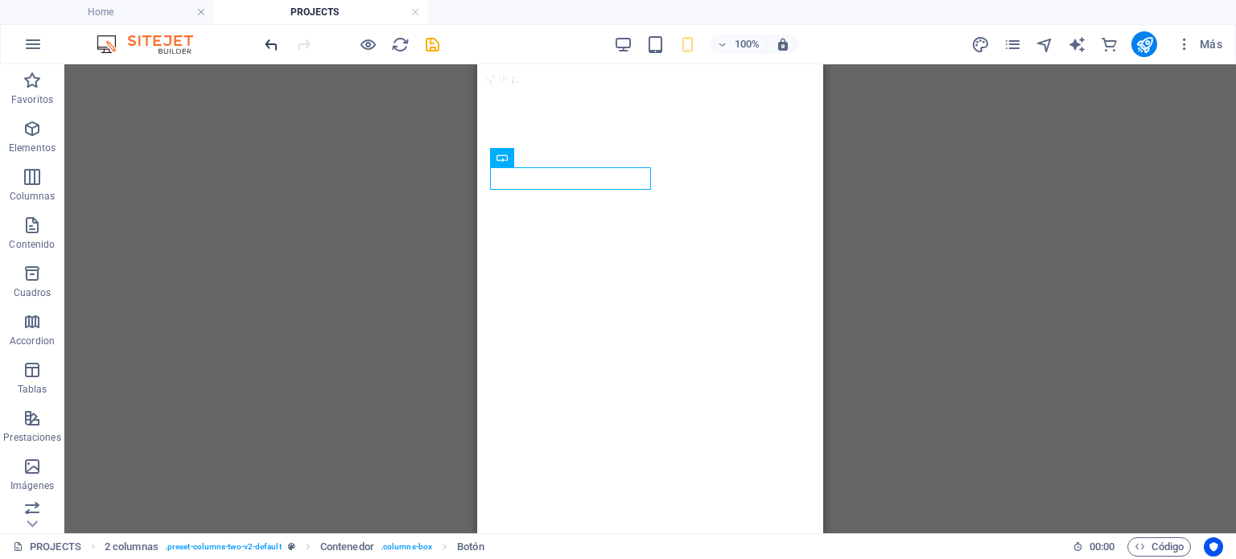
click at [267, 37] on icon "undo" at bounding box center [271, 44] width 19 height 19
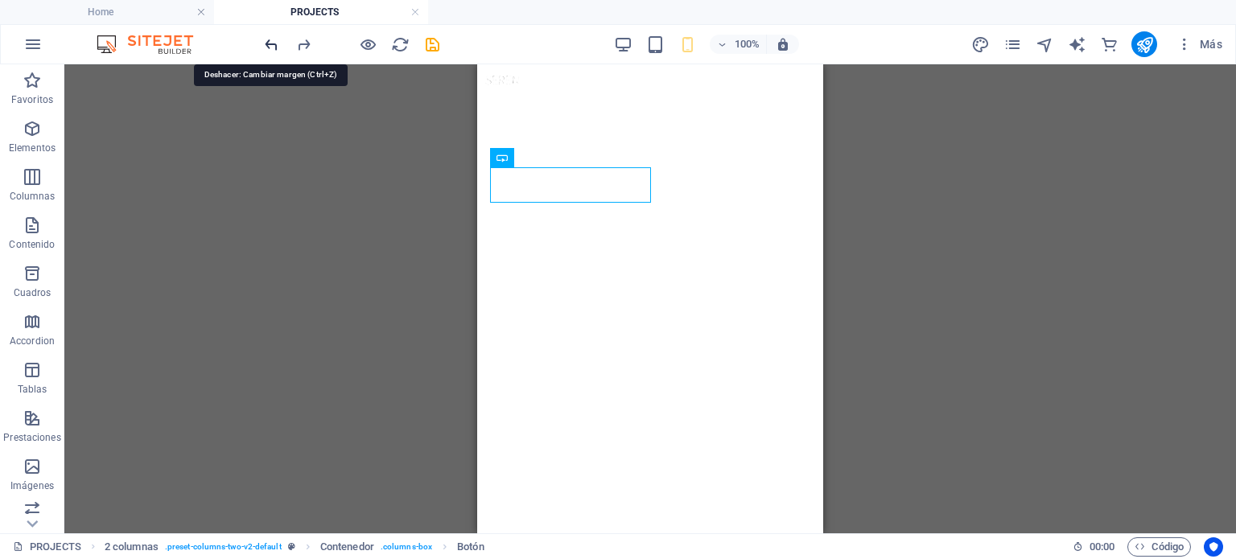
click at [267, 37] on icon "undo" at bounding box center [271, 44] width 19 height 19
click at [983, 276] on div "Contenedor 3 columnas H6 3 columnas Contenedor Contenedor Botón 5 columnas Cont…" at bounding box center [649, 298] width 1171 height 469
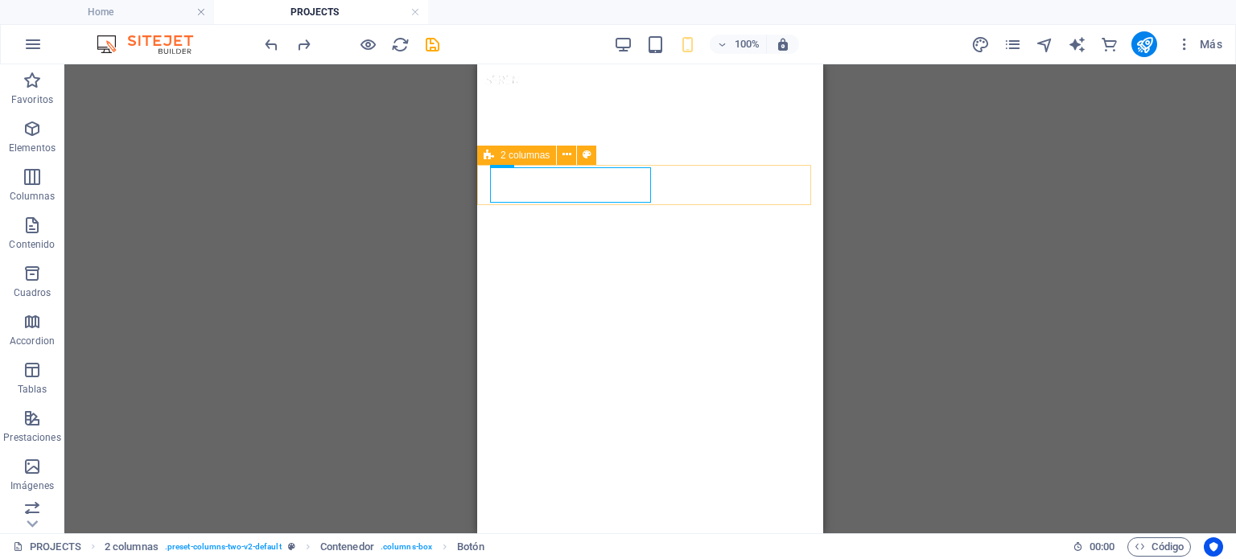
click at [516, 154] on span "2 columnas" at bounding box center [524, 155] width 49 height 10
select select "px"
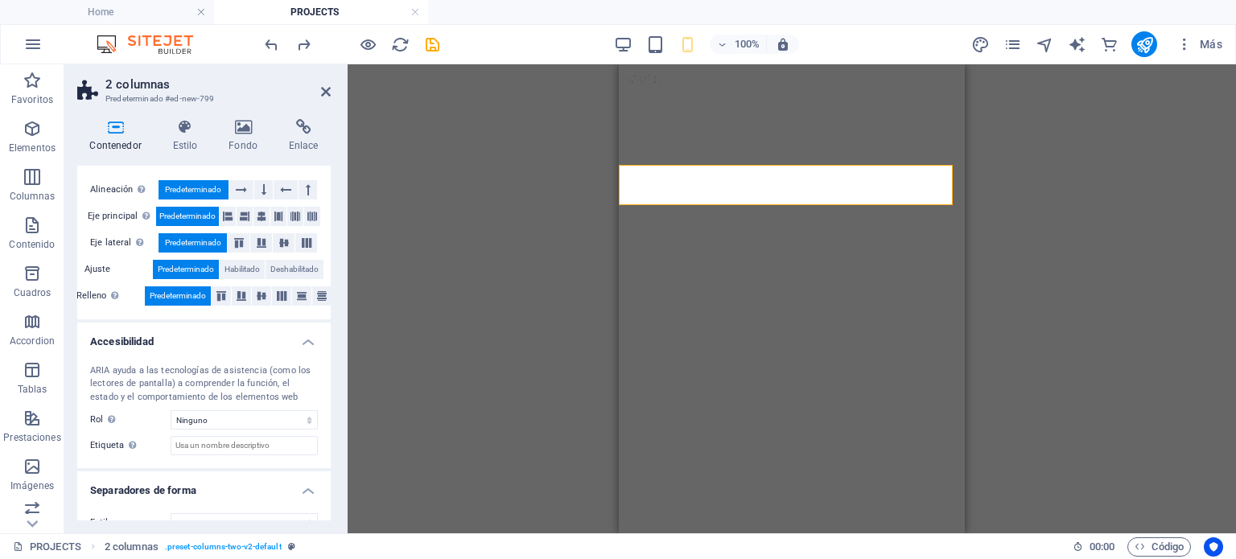
scroll to position [286, 0]
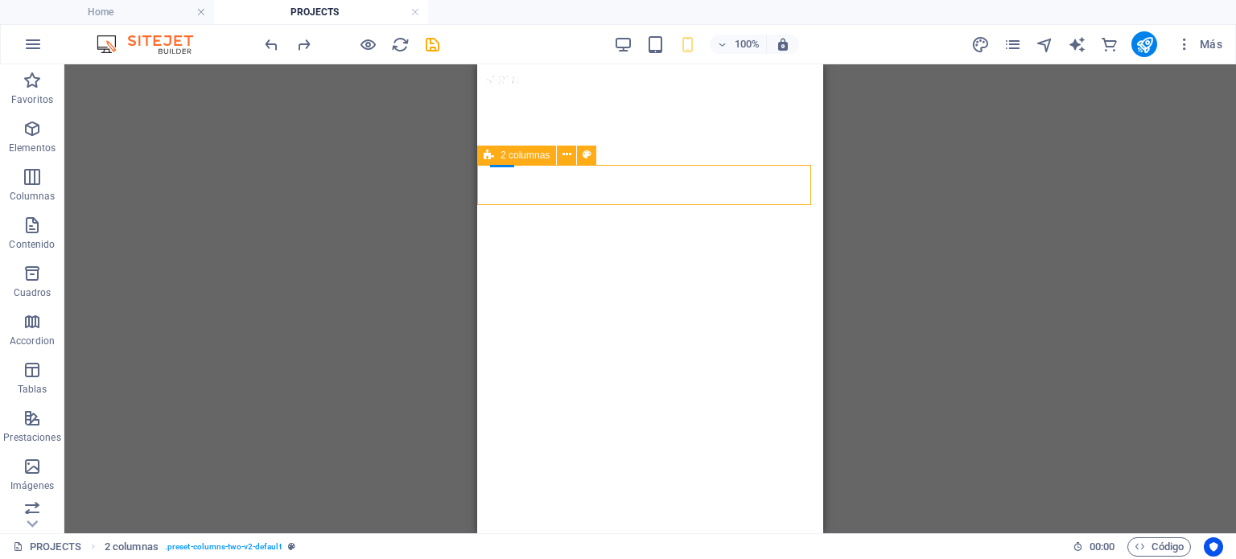
click at [489, 150] on icon at bounding box center [489, 155] width 10 height 19
select select "px"
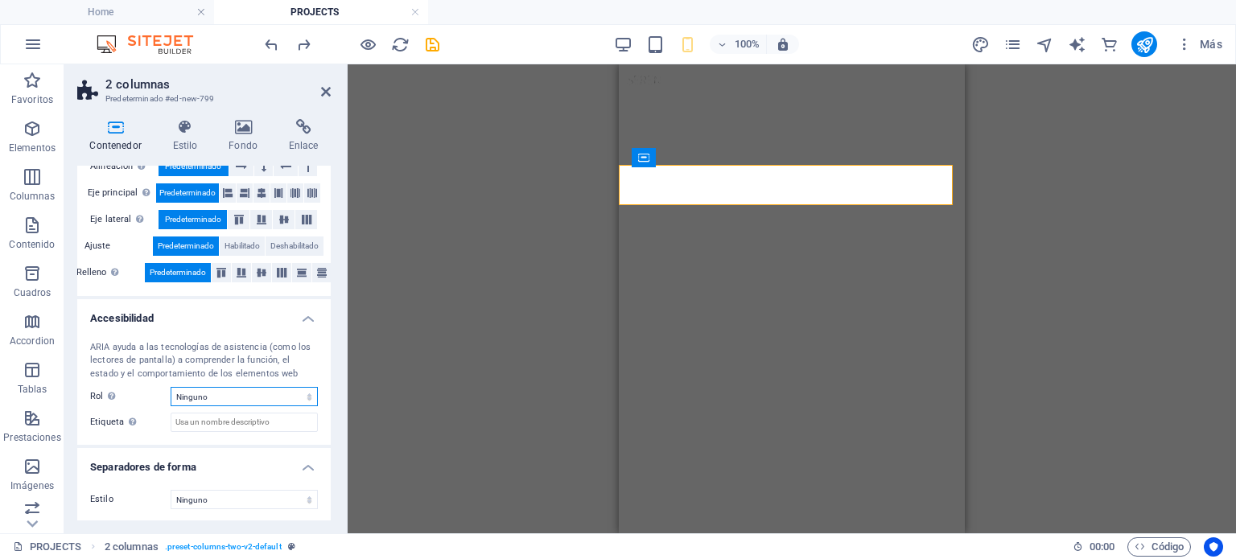
click at [208, 394] on select "Ninguno Alert Article Banner Comment Complementary Dialog Encabezado Marquee Pi…" at bounding box center [244, 396] width 147 height 19
click at [187, 134] on icon at bounding box center [185, 127] width 50 height 16
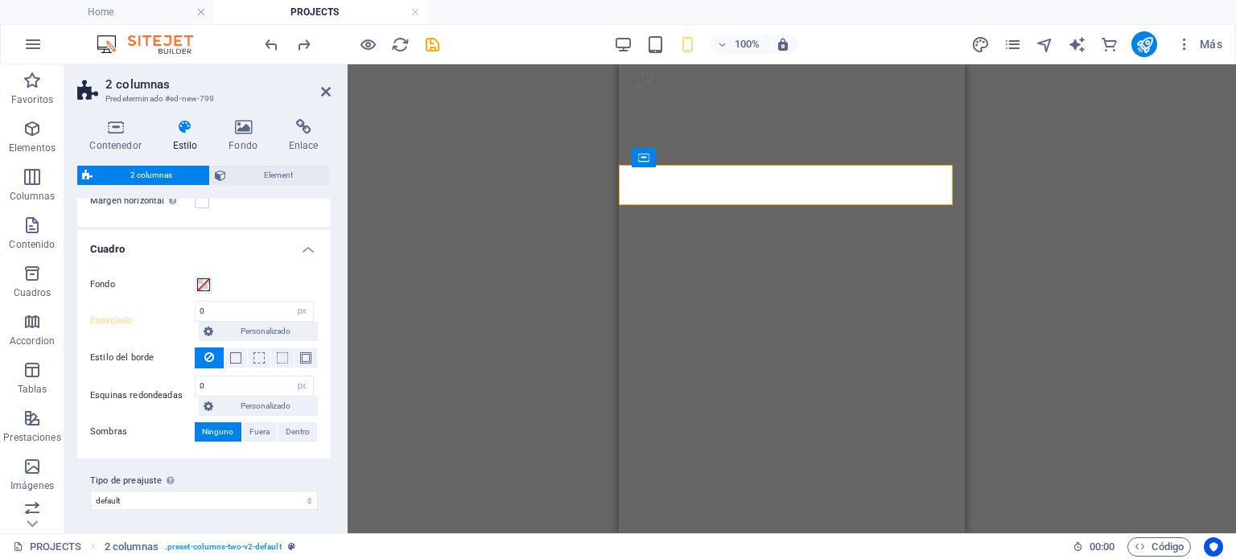
scroll to position [0, 0]
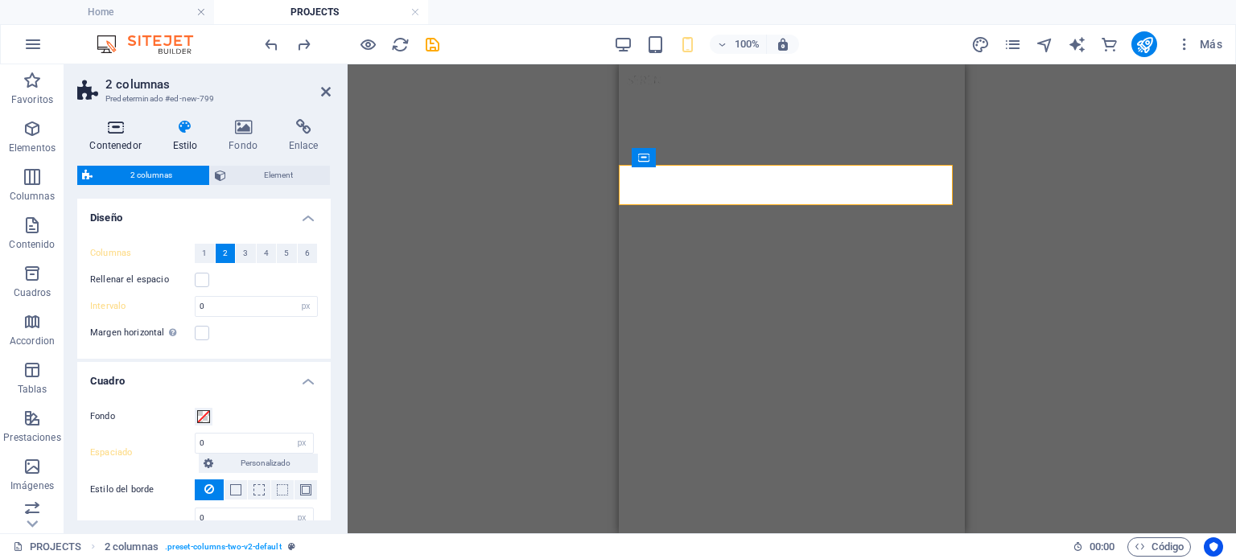
click at [128, 134] on icon at bounding box center [115, 127] width 76 height 16
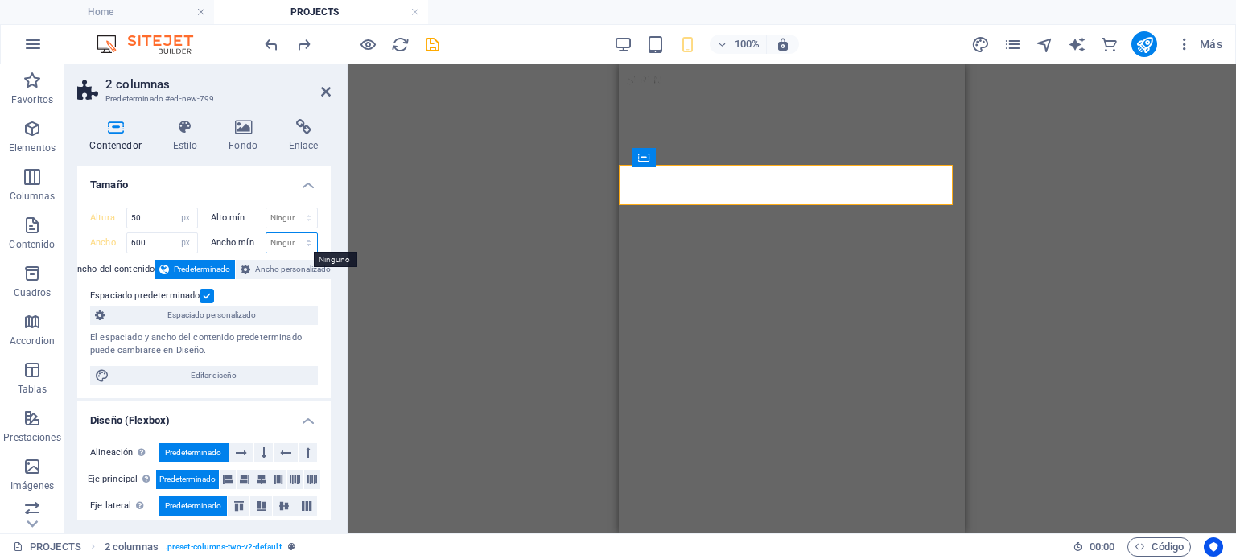
click at [302, 244] on select "Ninguno px rem % vh vw" at bounding box center [291, 242] width 51 height 19
select select "px"
click at [291, 233] on select "Ninguno px rem % vh vw" at bounding box center [291, 242] width 51 height 19
type input "0"
click at [278, 237] on input "0" at bounding box center [291, 242] width 51 height 19
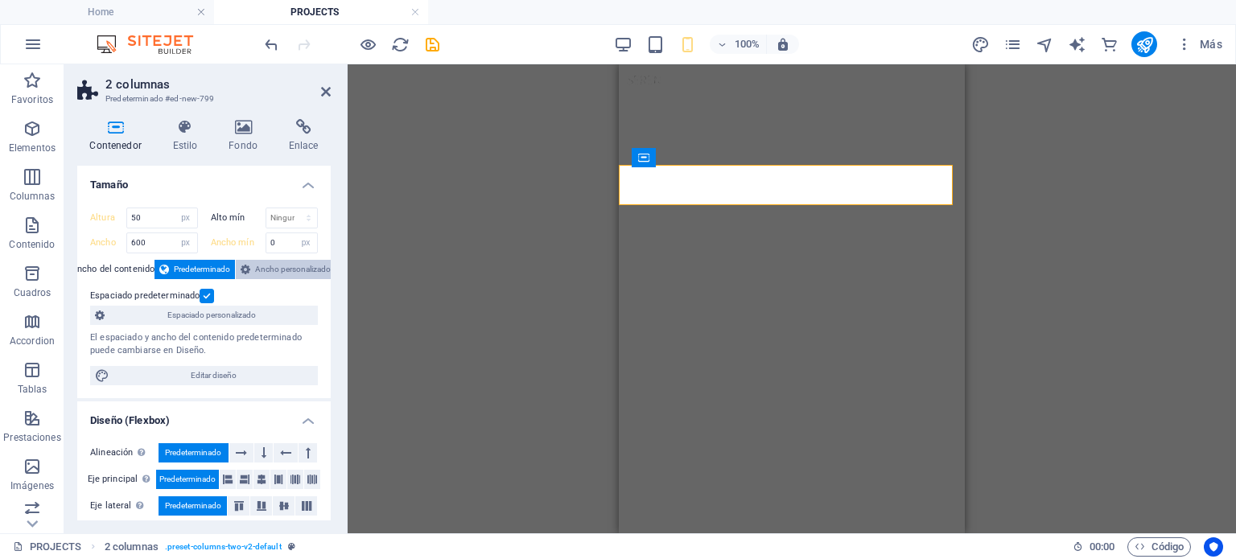
click at [247, 273] on icon at bounding box center [246, 269] width 10 height 19
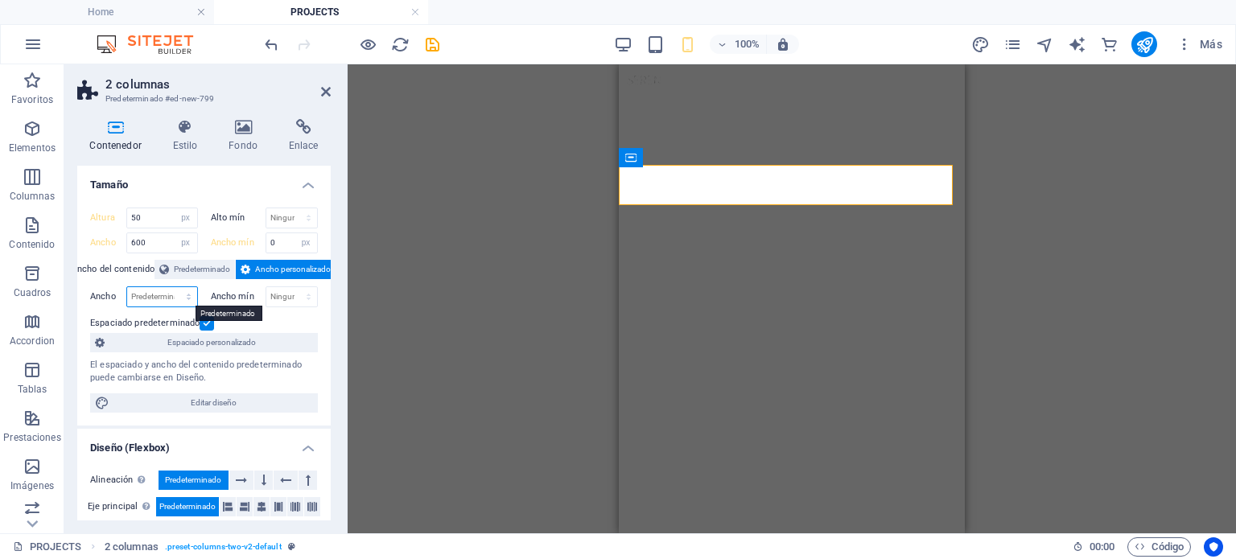
click at [159, 294] on select "Predeterminado px rem % em vh vw" at bounding box center [162, 296] width 70 height 19
select select "px"
click at [172, 287] on select "Predeterminado px rem % em vh vw" at bounding box center [162, 296] width 70 height 19
click at [161, 295] on input "415" at bounding box center [162, 296] width 70 height 19
drag, startPoint x: 161, startPoint y: 295, endPoint x: 133, endPoint y: 292, distance: 28.3
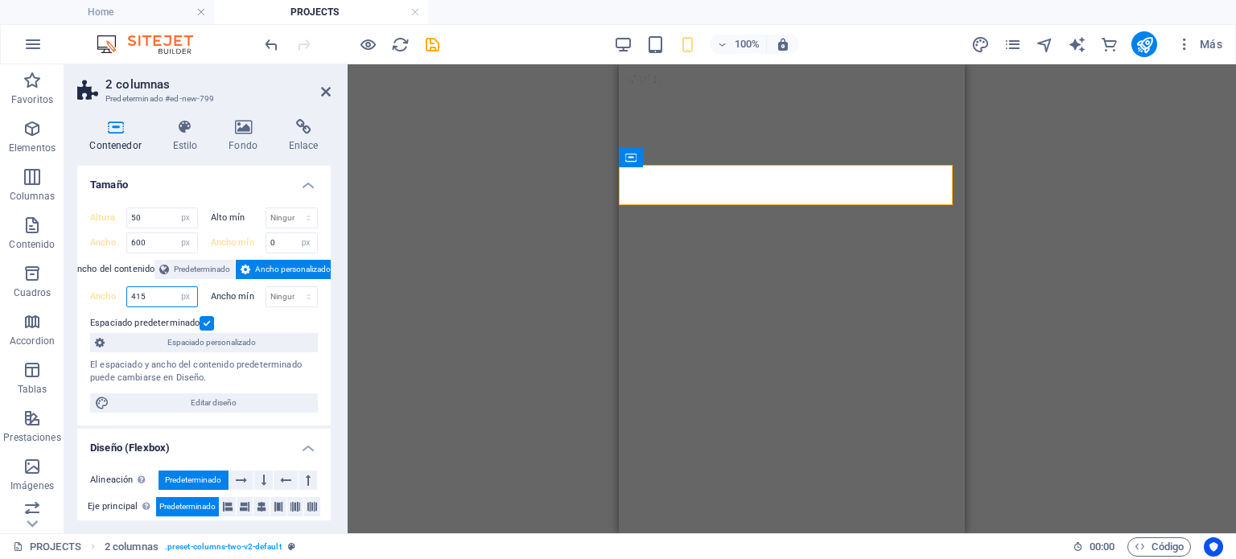
click at [133, 292] on input "415" at bounding box center [162, 296] width 70 height 19
drag, startPoint x: 171, startPoint y: 299, endPoint x: 109, endPoint y: 291, distance: 61.7
click at [109, 291] on div "Ancho 500 Predeterminado px rem % em vh vw" at bounding box center [144, 296] width 108 height 21
type input "600"
click at [296, 299] on select "Ninguno px rem % vh vw" at bounding box center [291, 296] width 51 height 19
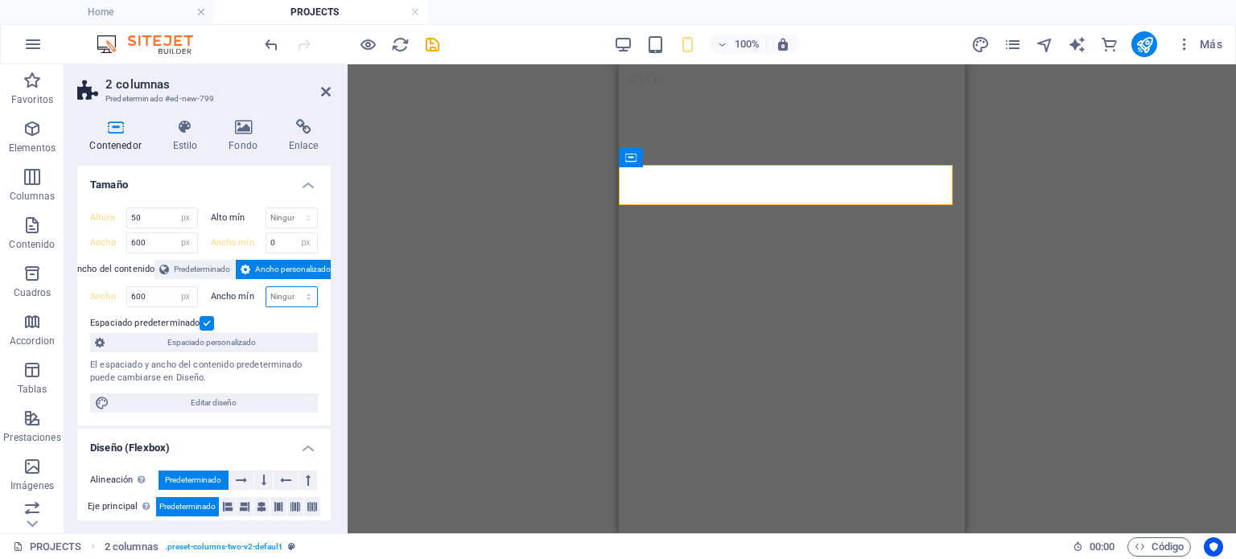
select select "px"
click at [291, 287] on select "Ninguno px rem % vh vw" at bounding box center [291, 296] width 51 height 19
type input "0"
click at [286, 293] on input "0" at bounding box center [291, 296] width 51 height 19
click at [306, 315] on div "Espaciado predeterminado" at bounding box center [202, 323] width 224 height 19
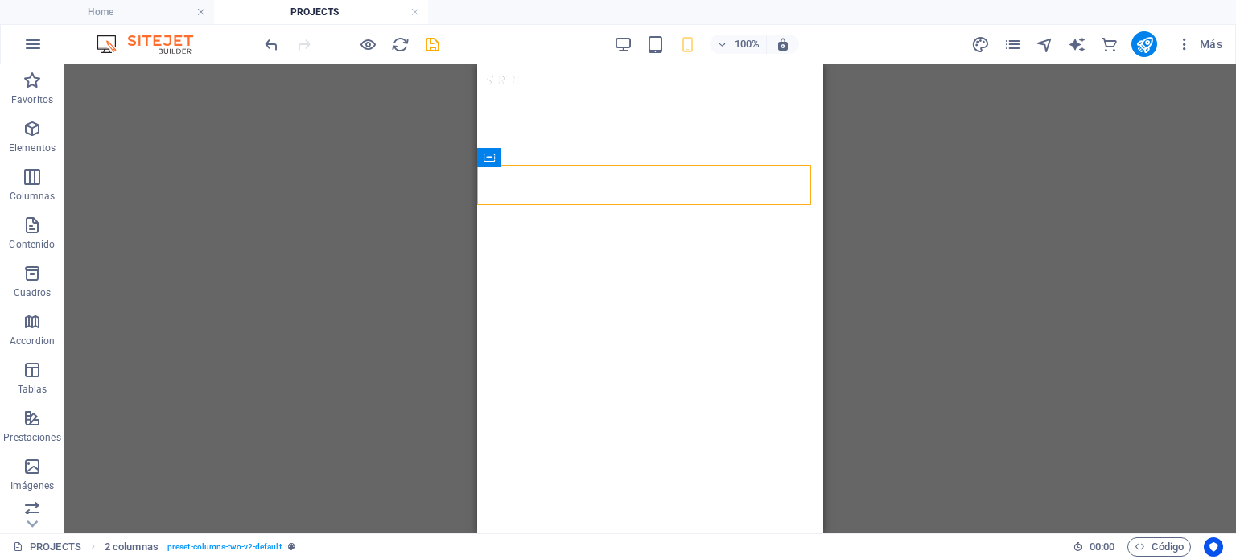
click at [975, 278] on div "Arrastra aquí para reemplazar el contenido existente. Si quieres crear un eleme…" at bounding box center [649, 298] width 1171 height 469
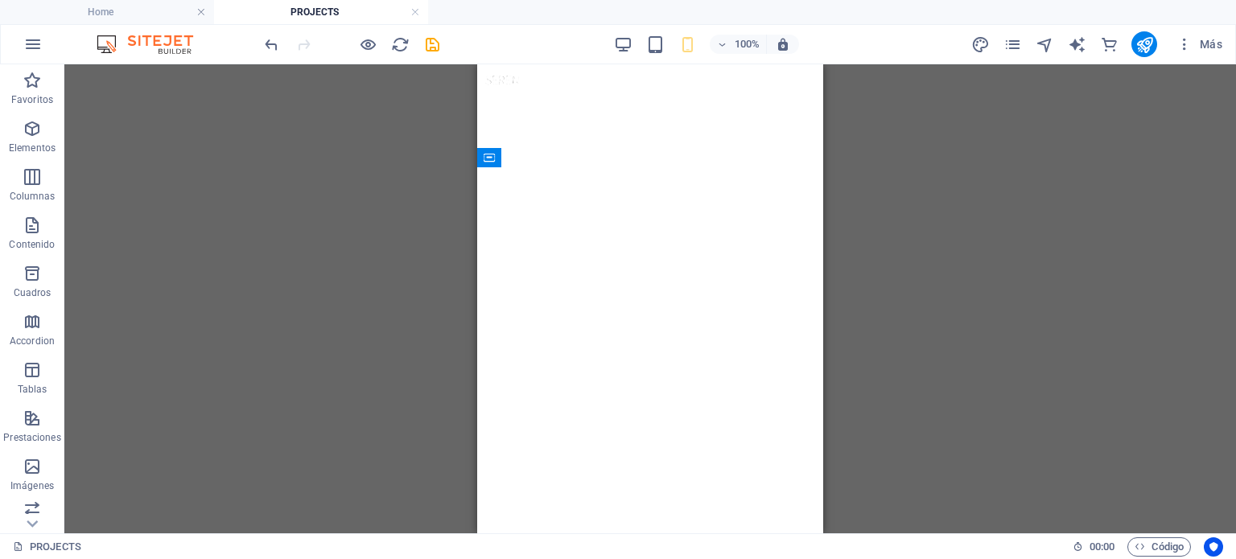
click at [898, 261] on div "Arrastra aquí para reemplazar el contenido existente. Si quieres crear un eleme…" at bounding box center [649, 298] width 1171 height 469
click at [494, 154] on div "2 columnas" at bounding box center [516, 155] width 79 height 19
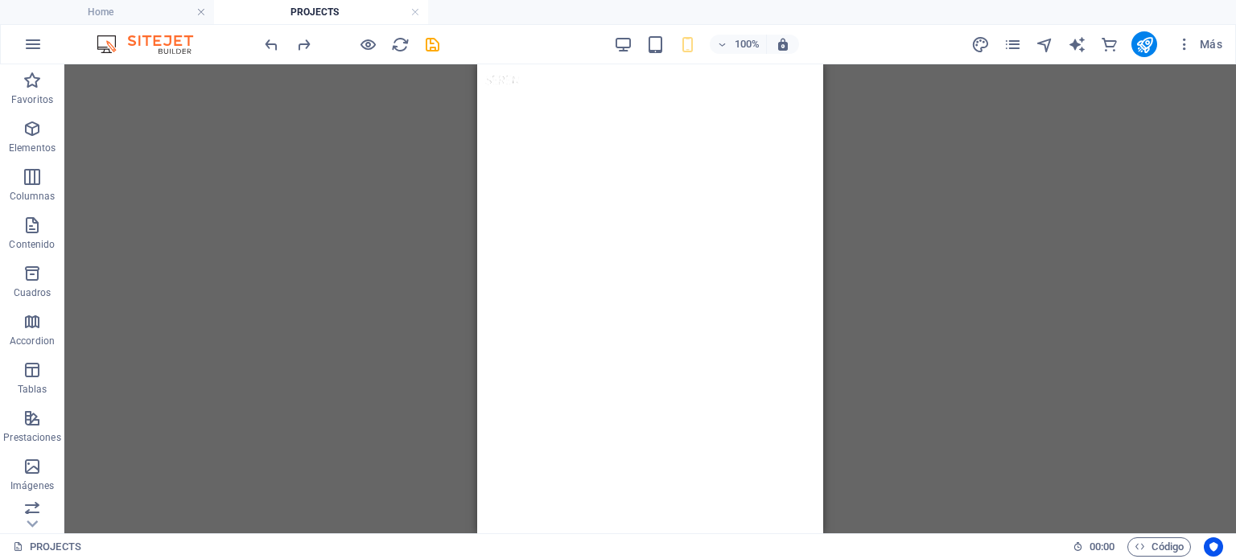
click at [940, 266] on div "Arrastra aquí para reemplazar el contenido existente. Si quieres crear un eleme…" at bounding box center [649, 298] width 1171 height 469
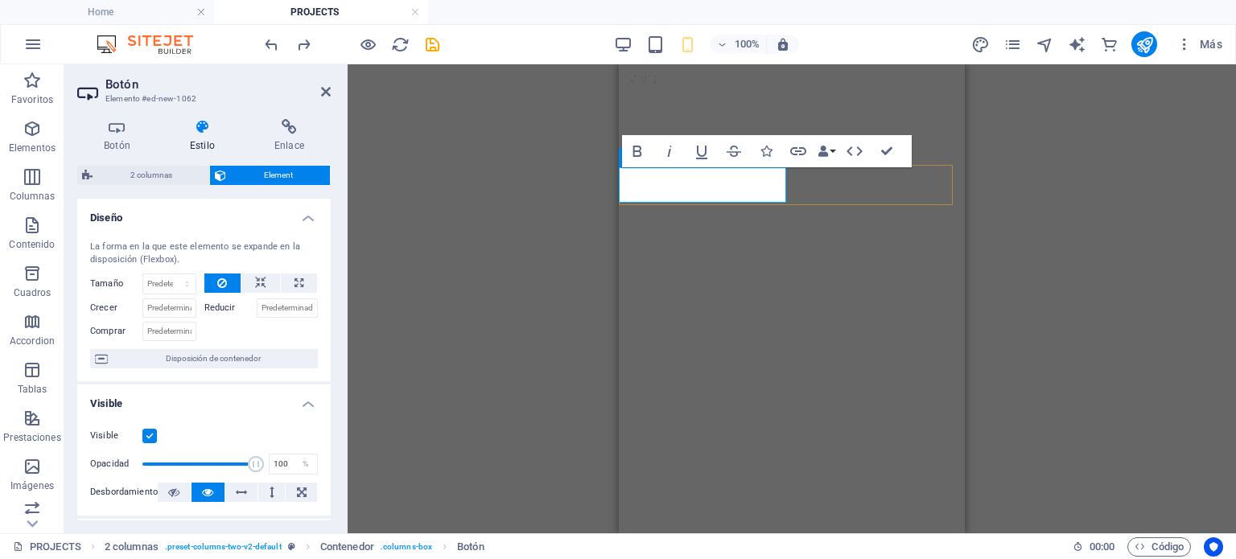
click at [119, 132] on icon at bounding box center [117, 127] width 80 height 16
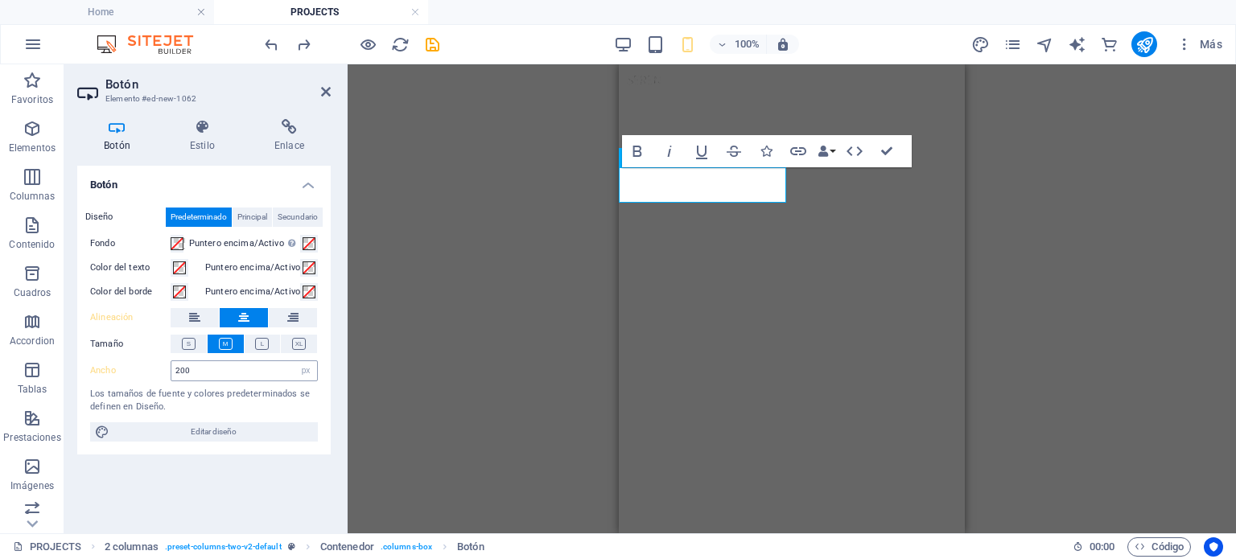
drag, startPoint x: 222, startPoint y: 380, endPoint x: 184, endPoint y: 366, distance: 40.2
click at [184, 366] on div "200 Predeterminado px rem % em vh vw" at bounding box center [244, 370] width 147 height 21
drag, startPoint x: 184, startPoint y: 366, endPoint x: 207, endPoint y: 361, distance: 23.0
click at [187, 365] on input "200" at bounding box center [244, 370] width 146 height 19
click at [196, 369] on input "200" at bounding box center [244, 370] width 146 height 19
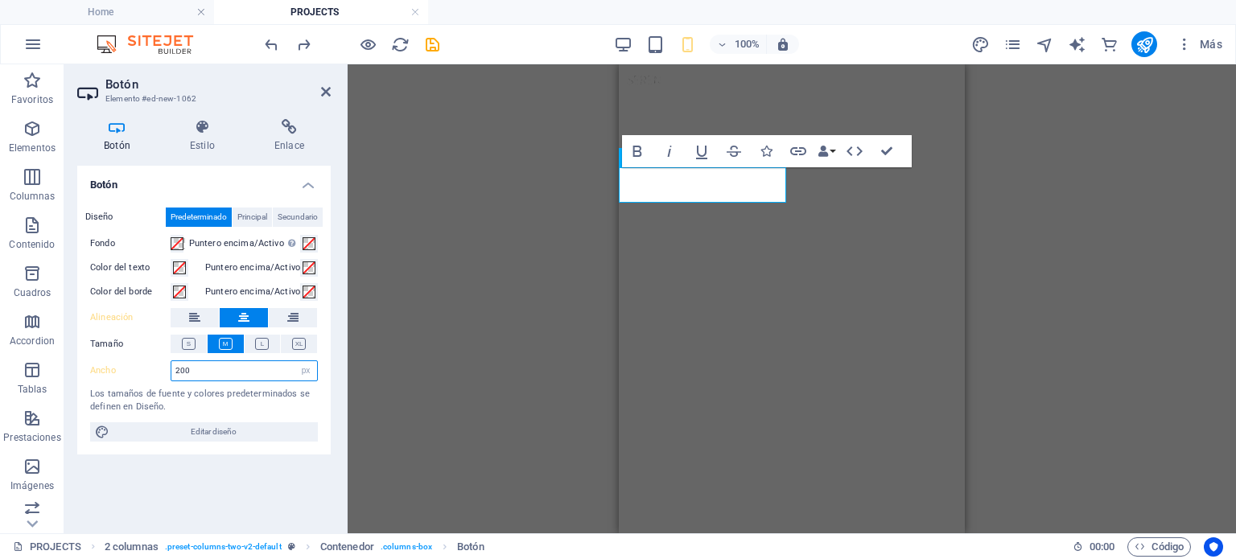
drag, startPoint x: 196, startPoint y: 369, endPoint x: 183, endPoint y: 369, distance: 12.1
click at [183, 369] on input "200" at bounding box center [244, 370] width 146 height 19
drag, startPoint x: 196, startPoint y: 372, endPoint x: 180, endPoint y: 372, distance: 16.1
click at [180, 371] on input "250" at bounding box center [244, 370] width 146 height 19
drag, startPoint x: 231, startPoint y: 371, endPoint x: 183, endPoint y: 380, distance: 49.1
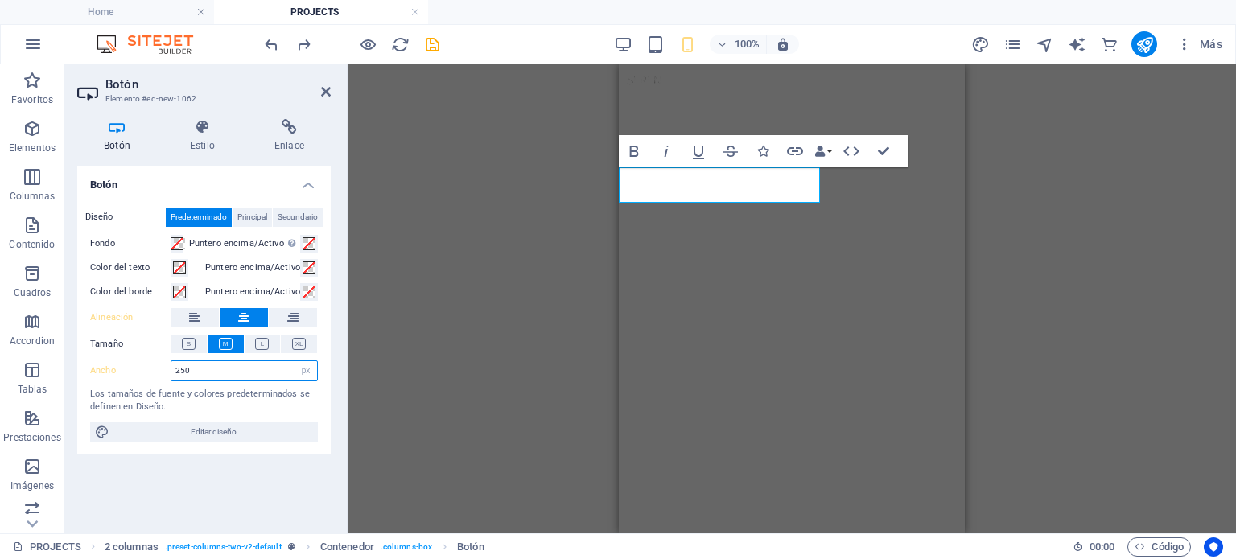
click at [183, 380] on div "250 Predeterminado px rem % em vh vw" at bounding box center [244, 370] width 147 height 21
click at [177, 370] on input "240" at bounding box center [244, 370] width 146 height 19
type input "230"
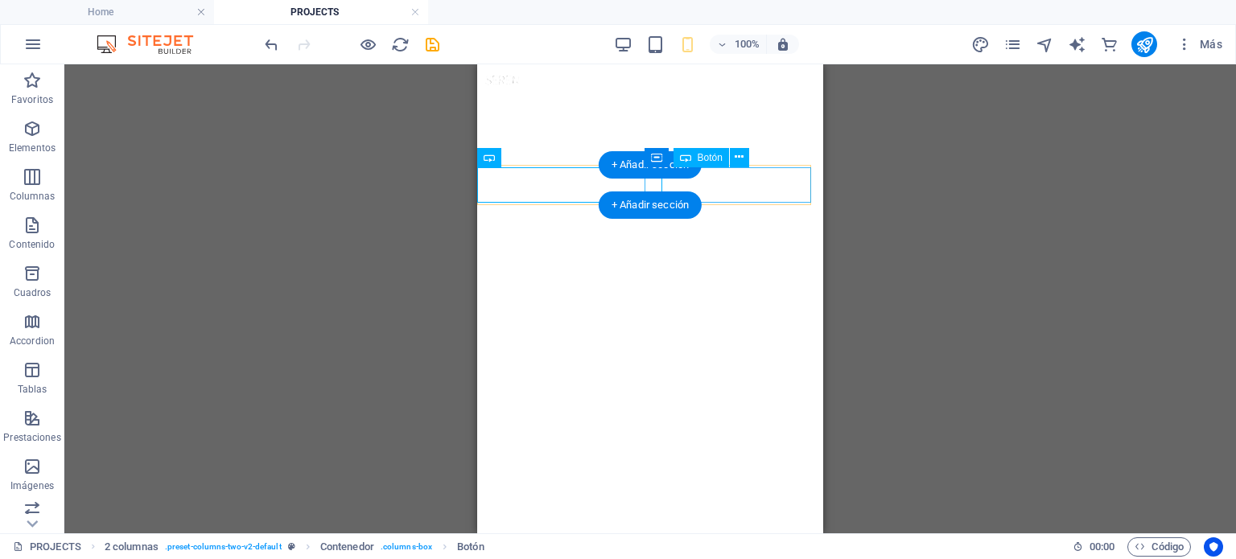
select select "px"
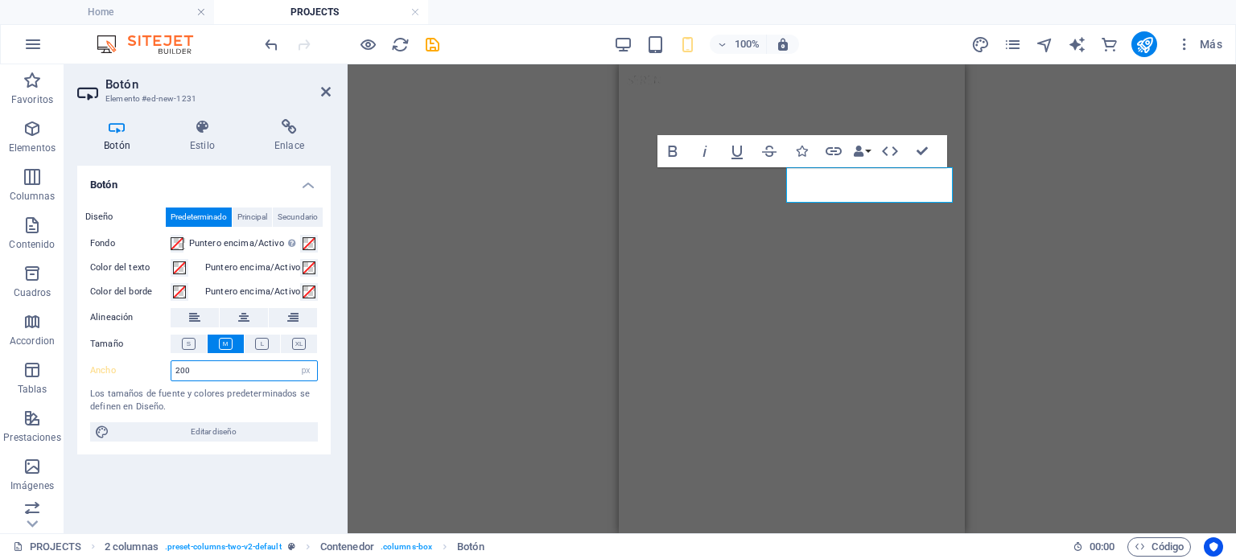
drag, startPoint x: 205, startPoint y: 373, endPoint x: 179, endPoint y: 374, distance: 25.8
click at [179, 374] on input "200" at bounding box center [244, 370] width 146 height 19
type input "230"
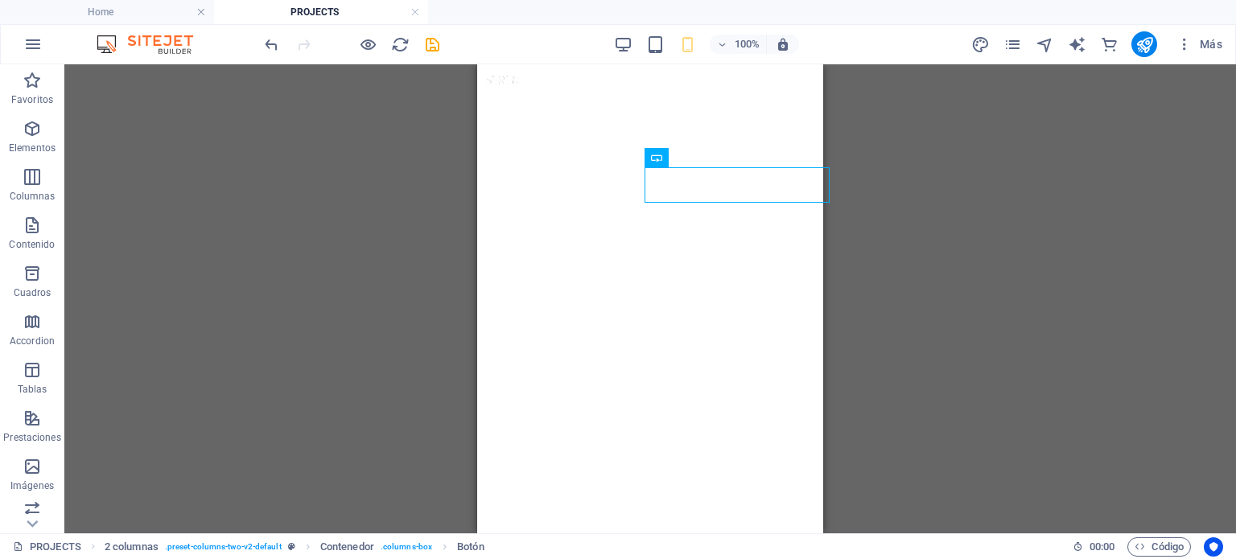
click at [976, 250] on div "Contenedor 3 columnas H6 3 columnas Contenedor Contenedor Botón 5 columnas Cont…" at bounding box center [649, 298] width 1171 height 469
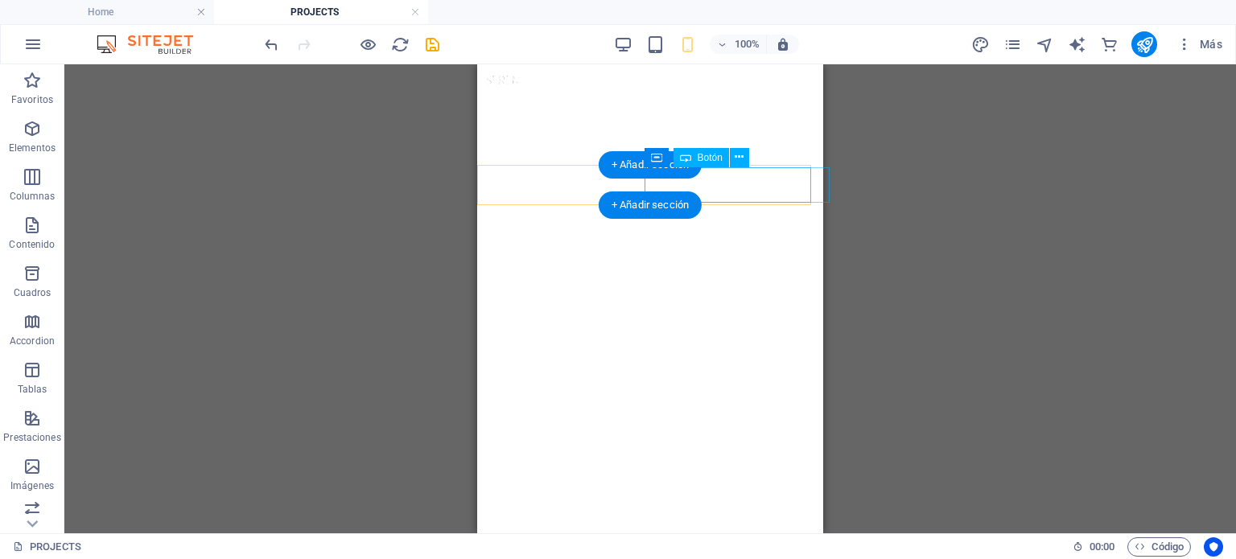
select select "px"
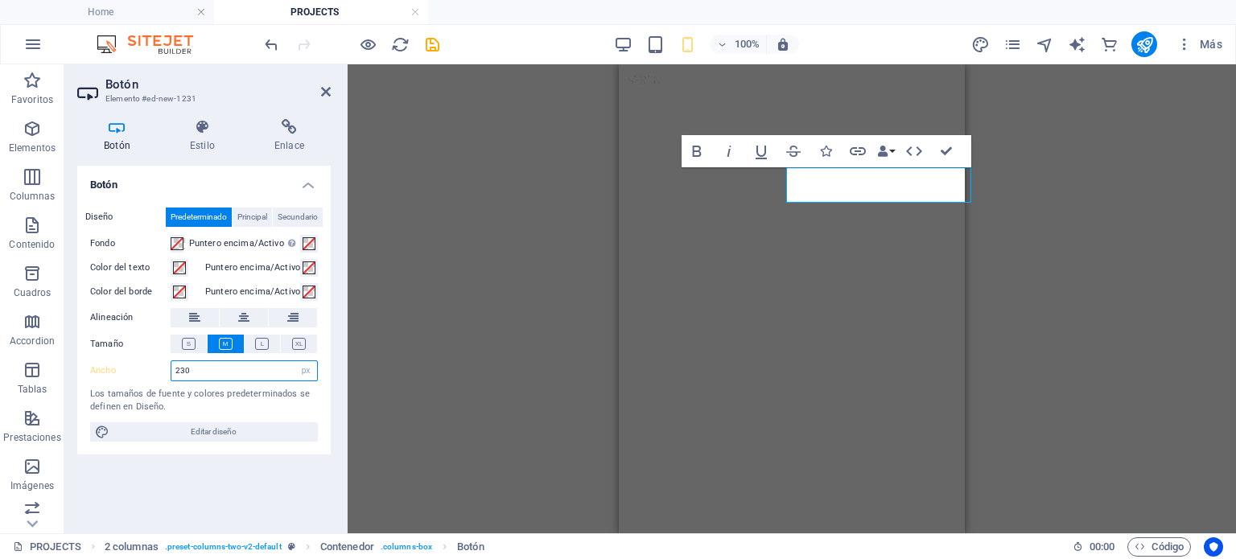
drag, startPoint x: 191, startPoint y: 377, endPoint x: 177, endPoint y: 374, distance: 14.7
click at [177, 374] on input "230" at bounding box center [244, 370] width 146 height 19
type input "220"
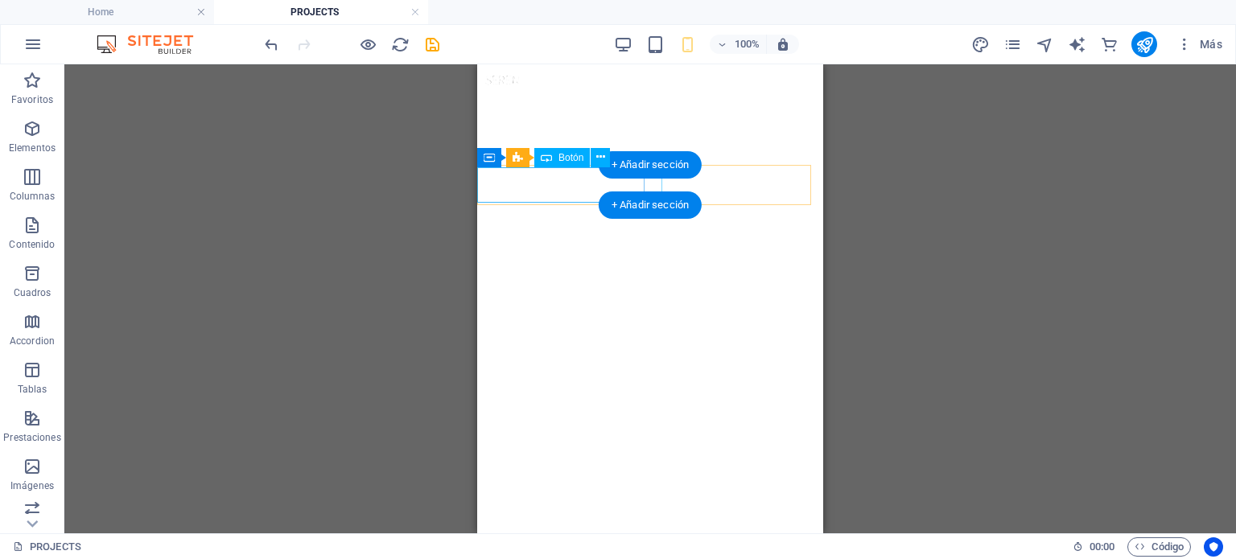
select select "px"
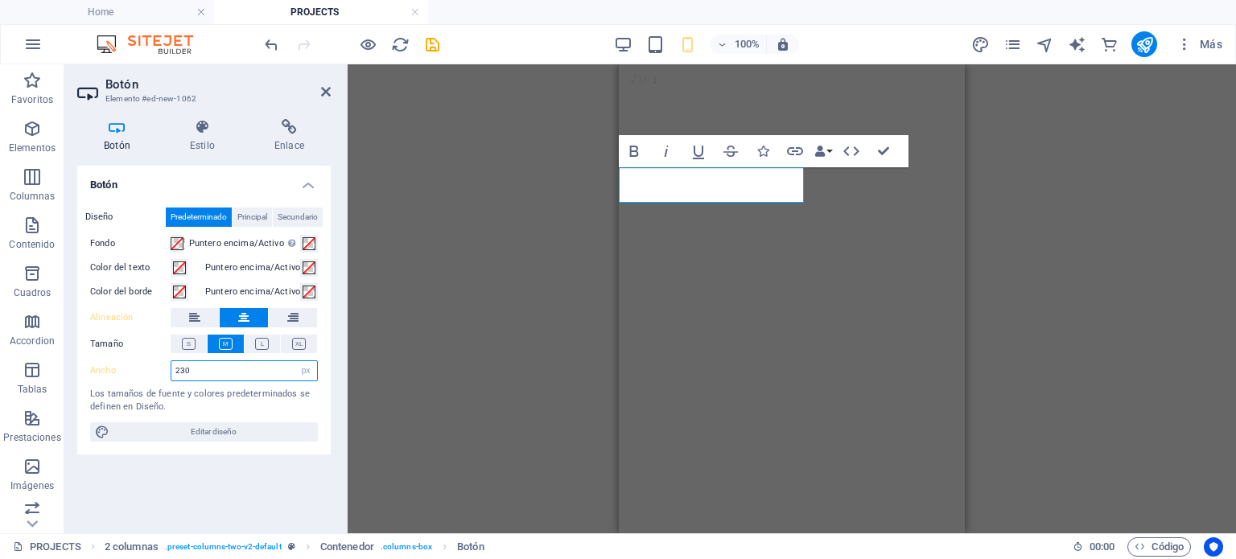
drag, startPoint x: 202, startPoint y: 373, endPoint x: 181, endPoint y: 370, distance: 21.1
click at [181, 370] on input "230" at bounding box center [244, 370] width 146 height 19
type input "220"
click at [595, 302] on div "Contenedor 3 columnas H6 3 columnas 3 columnas Contenedor Contenedor Botón 5 co…" at bounding box center [792, 298] width 888 height 469
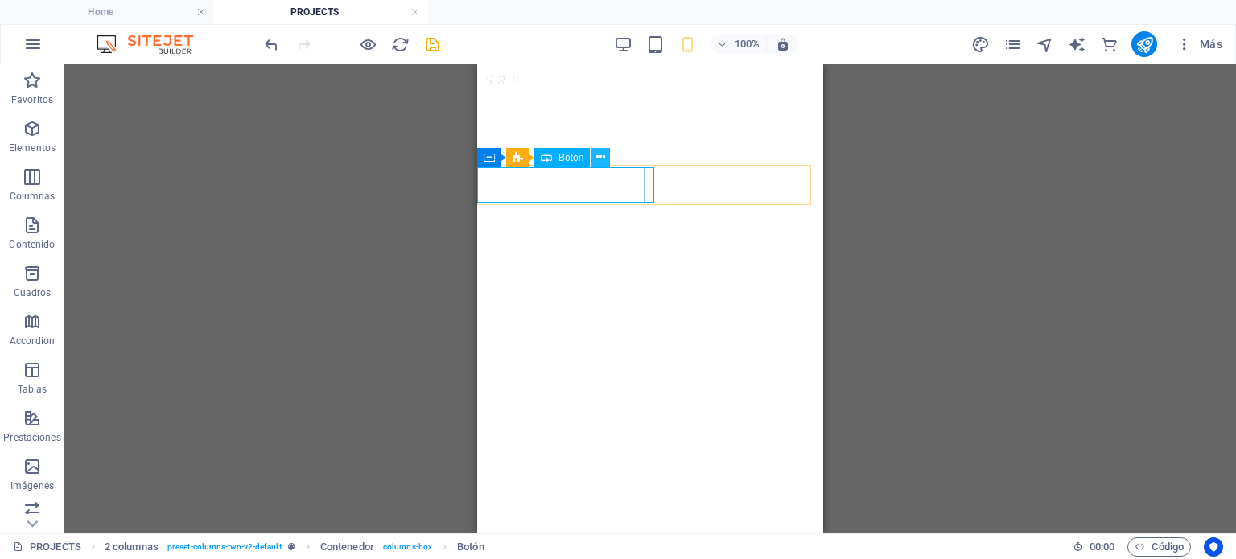
click at [604, 162] on icon at bounding box center [600, 157] width 9 height 17
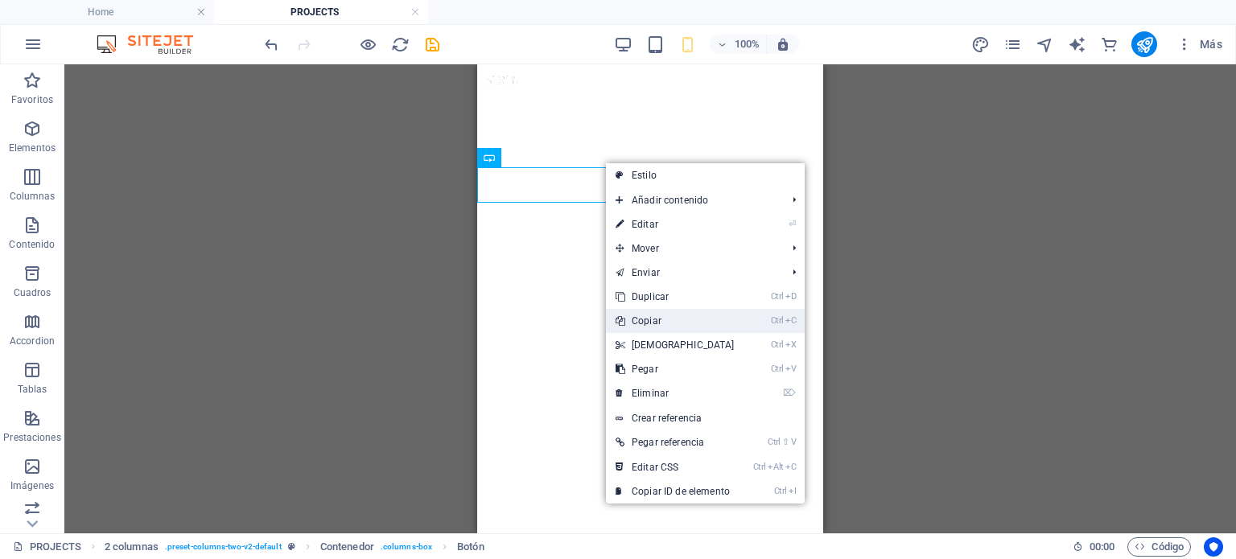
click at [645, 316] on link "Ctrl C Copiar" at bounding box center [675, 321] width 138 height 24
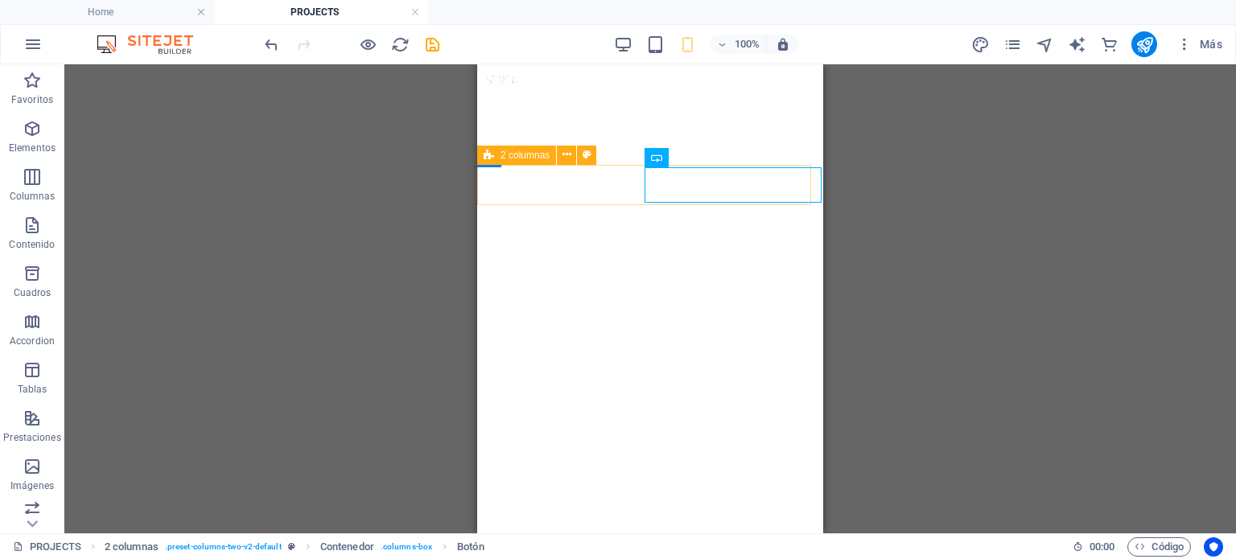
click at [501, 153] on span "2 columnas" at bounding box center [524, 155] width 49 height 10
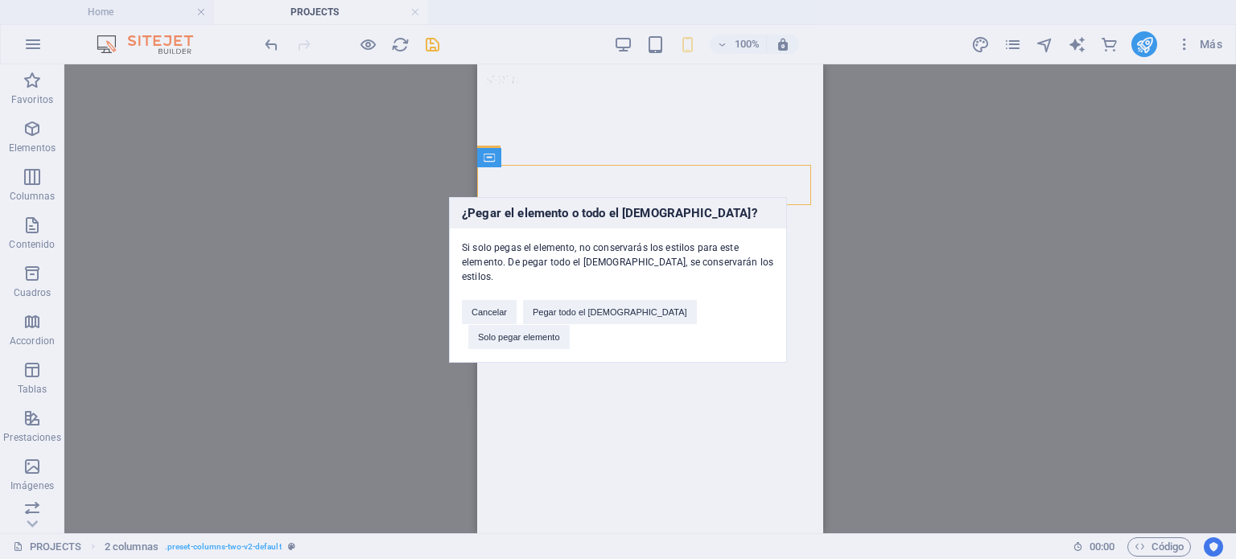
drag, startPoint x: 905, startPoint y: 372, endPoint x: 886, endPoint y: 365, distance: 20.4
click at [905, 371] on div "¿Pegar el elemento o todo el [DEMOGRAPHIC_DATA]? Si solo pegas el elemento, no …" at bounding box center [618, 279] width 1236 height 559
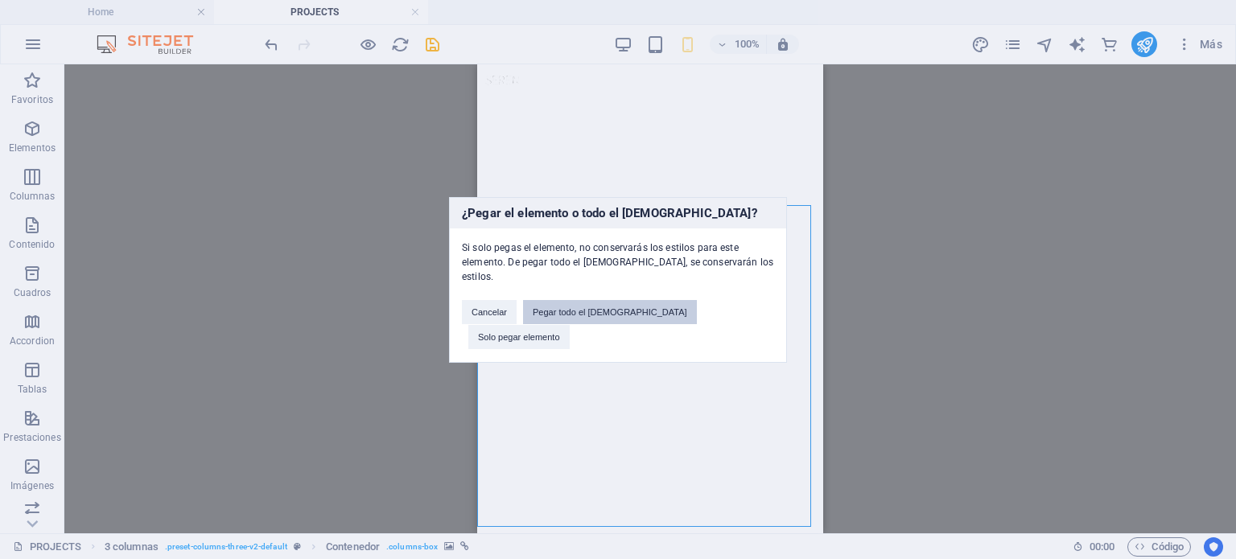
click at [624, 309] on button "Pegar todo el [DEMOGRAPHIC_DATA]" at bounding box center [610, 312] width 174 height 24
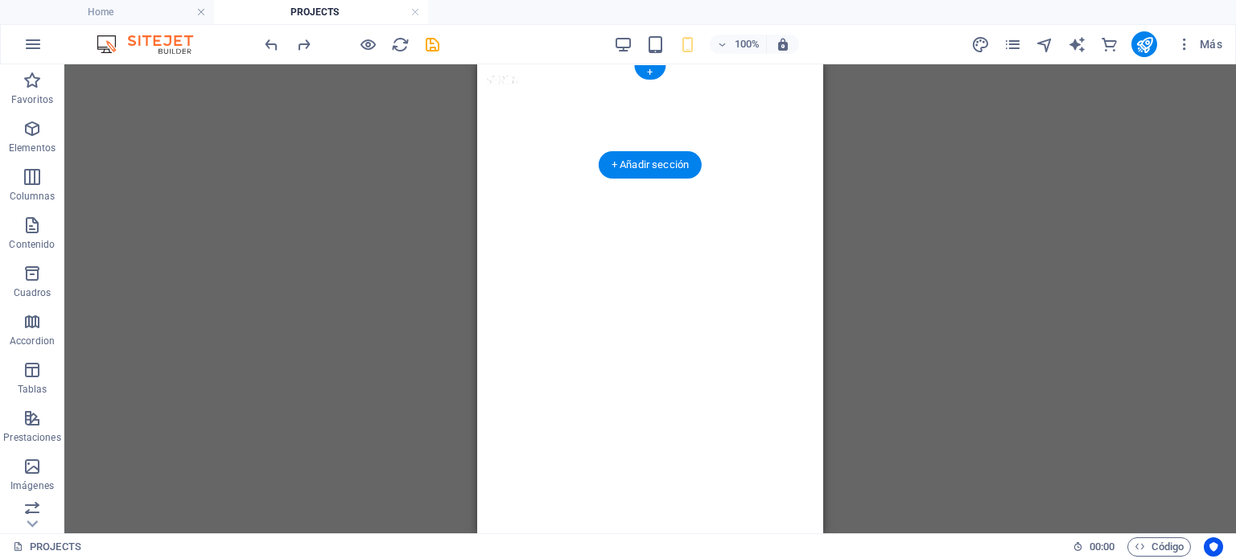
click at [680, 146] on figure at bounding box center [650, 252] width 346 height 377
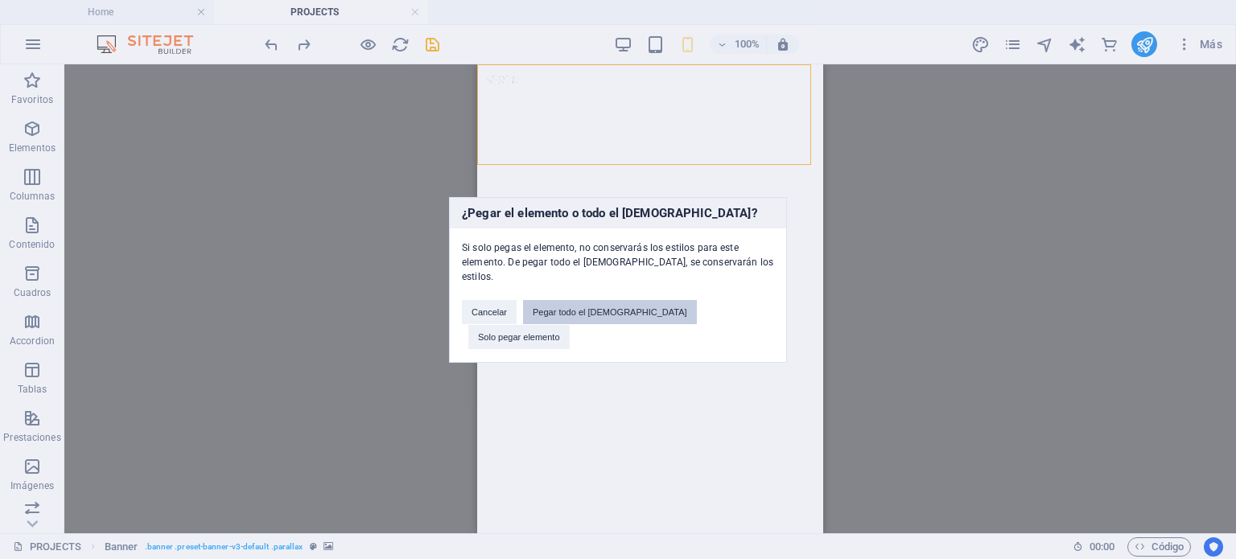
click at [631, 318] on button "Pegar todo el [DEMOGRAPHIC_DATA]" at bounding box center [610, 312] width 174 height 24
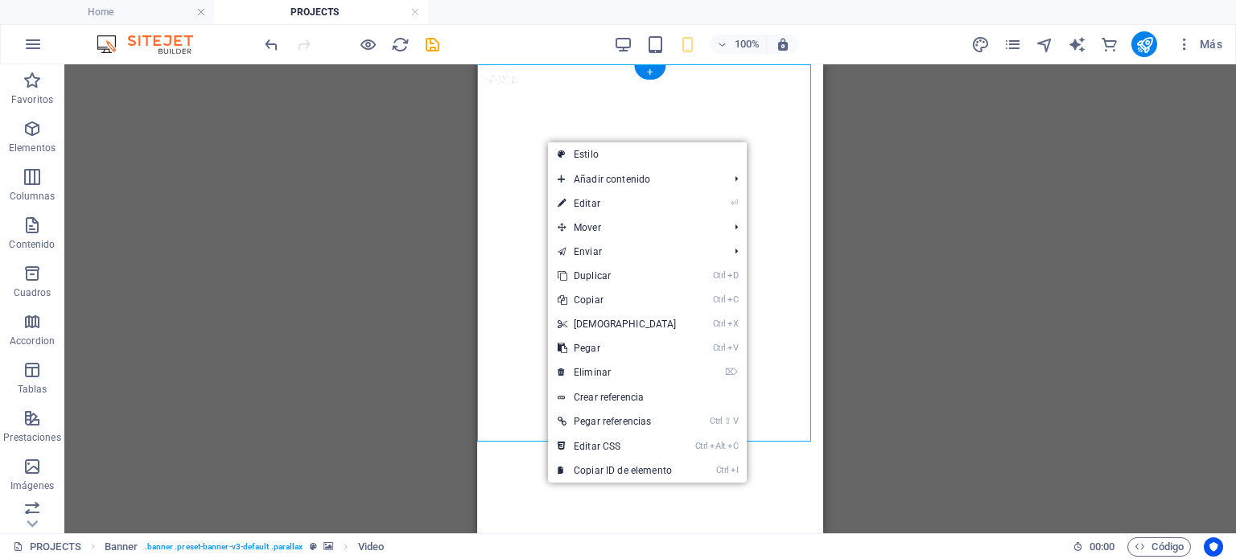
click at [546, 141] on figure at bounding box center [650, 252] width 346 height 377
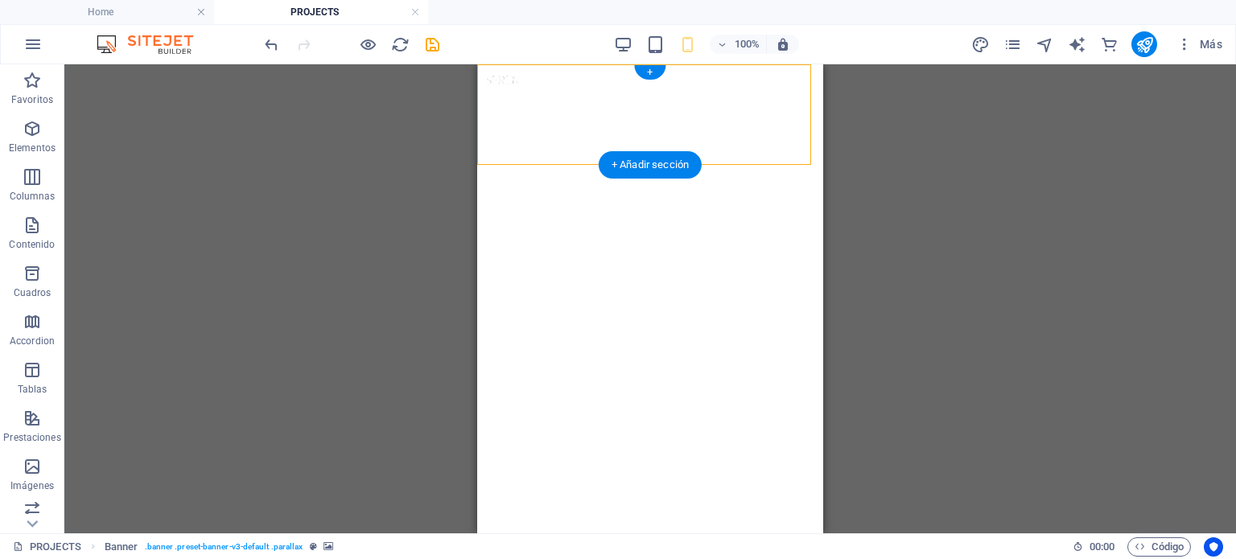
click at [489, 151] on figure at bounding box center [650, 252] width 346 height 377
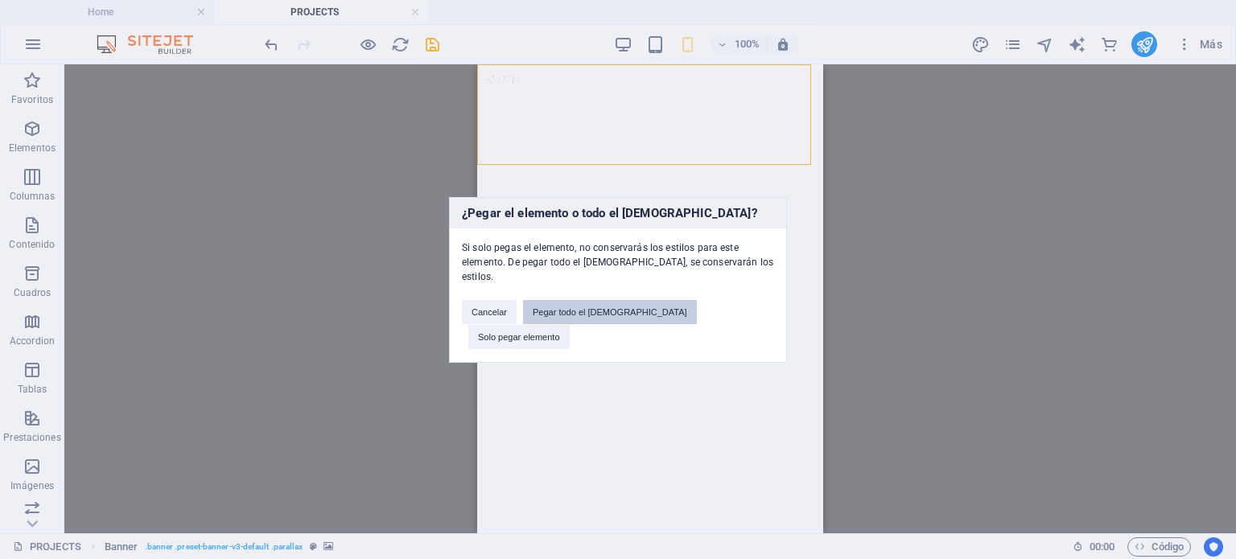
click at [589, 311] on button "Pegar todo el [DEMOGRAPHIC_DATA]" at bounding box center [610, 312] width 174 height 24
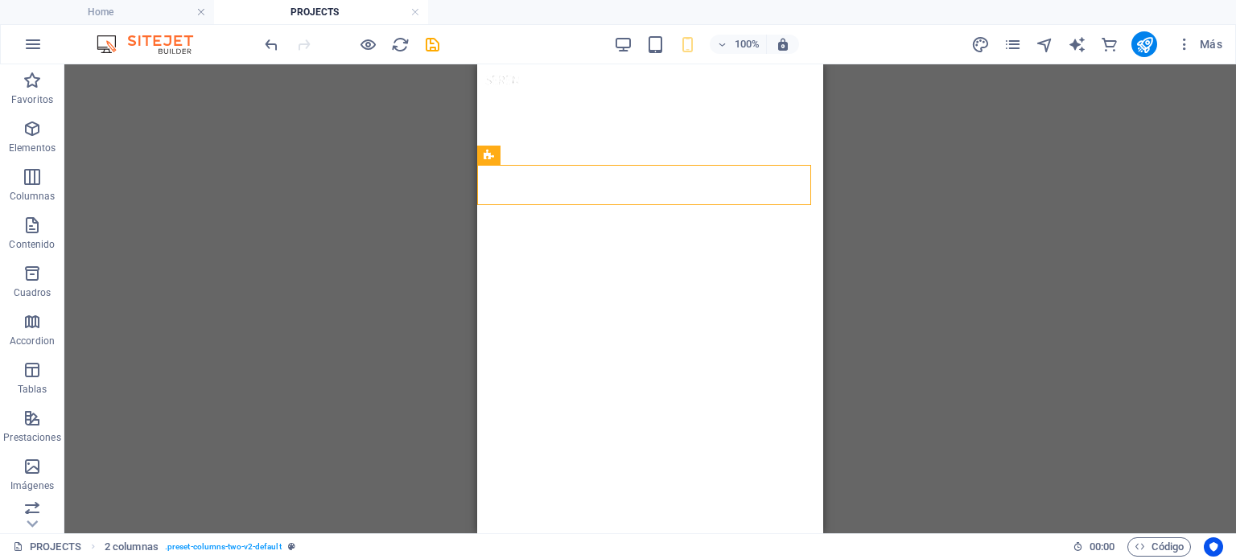
click at [1009, 227] on div "Contenedor 3 columnas H6 3 columnas 3 columnas Contenedor Contenedor Botón 5 co…" at bounding box center [649, 298] width 1171 height 469
click at [991, 120] on div "Contenedor 3 columnas H6 3 columnas 3 columnas Contenedor Contenedor Botón 5 co…" at bounding box center [649, 298] width 1171 height 469
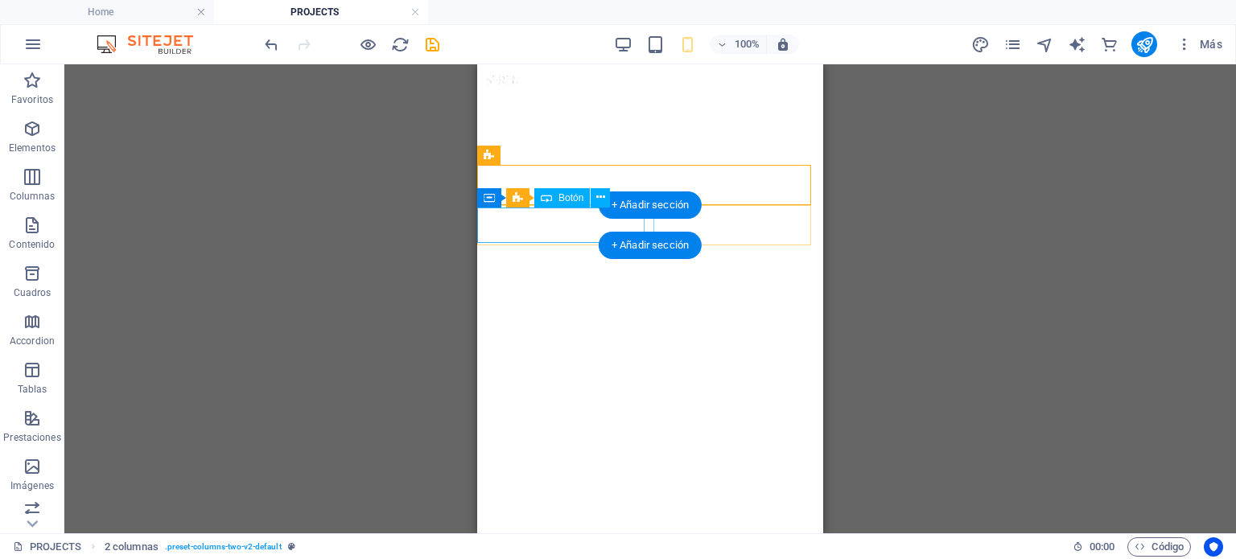
select select "px"
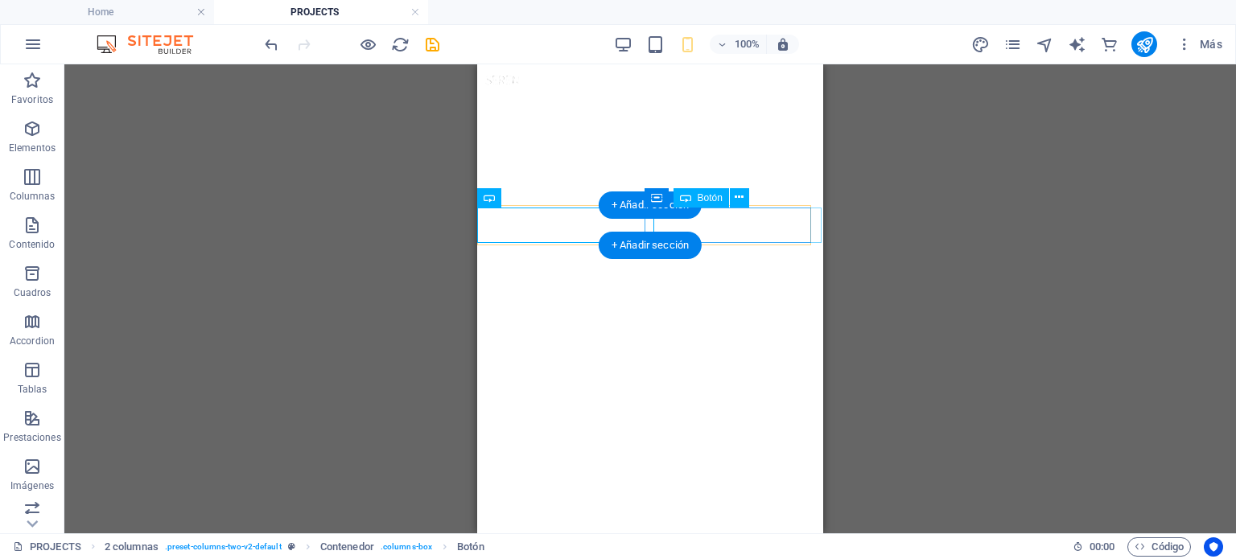
select select "px"
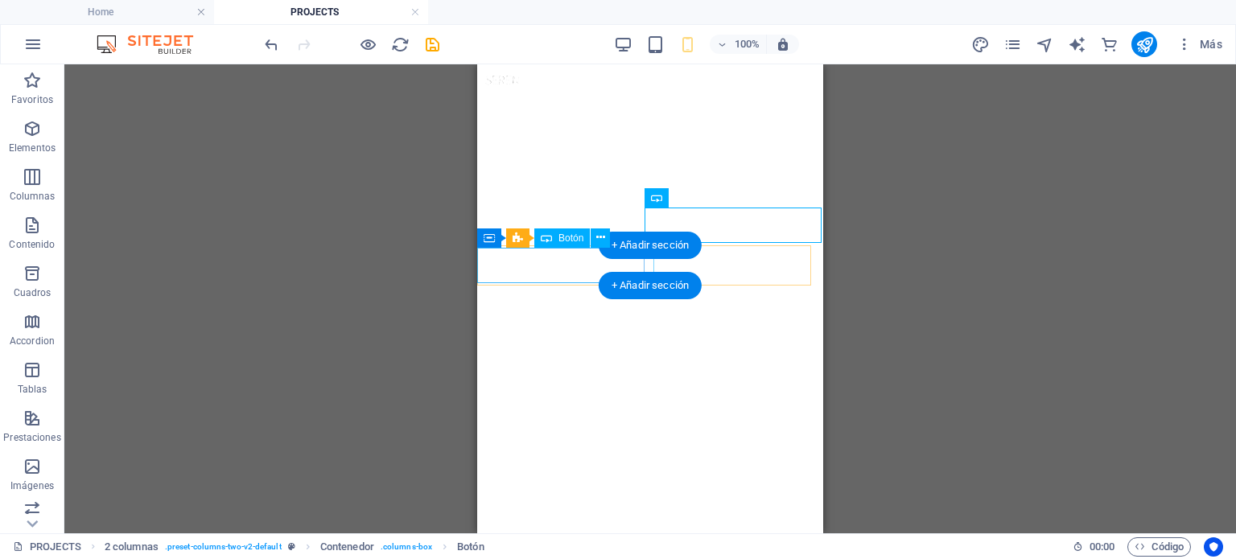
select select "px"
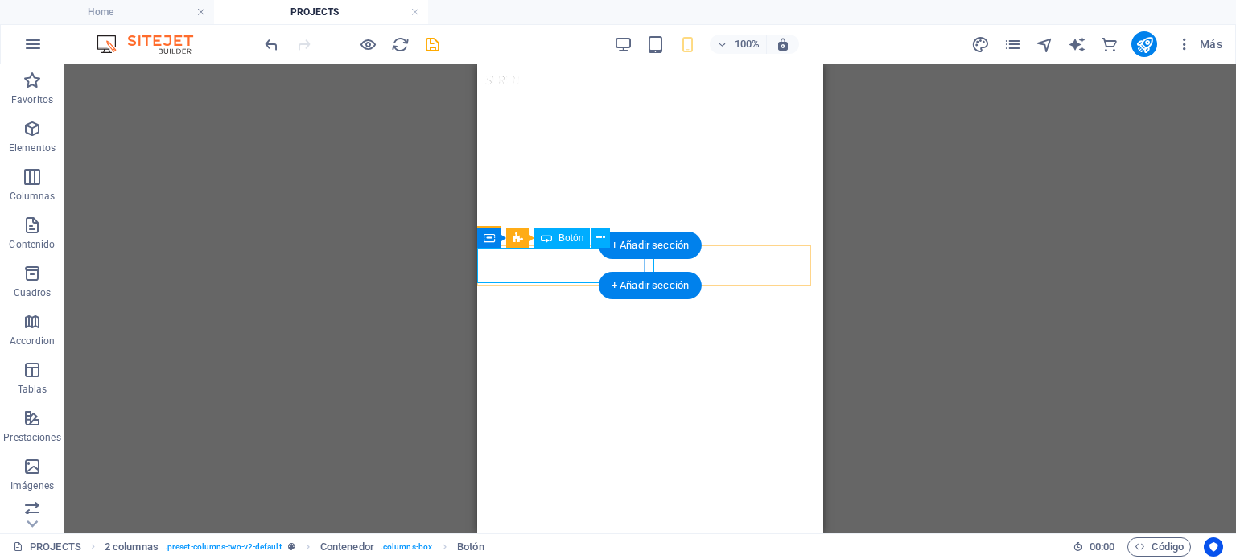
click at [602, 234] on icon at bounding box center [600, 237] width 9 height 17
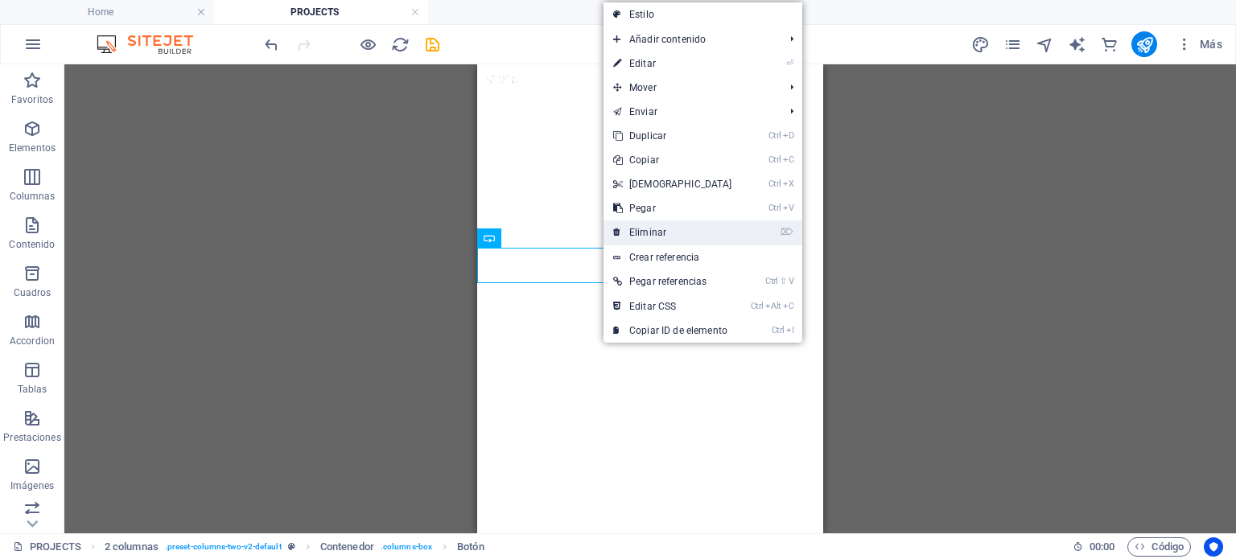
click at [660, 232] on link "⌦ Eliminar" at bounding box center [672, 232] width 138 height 24
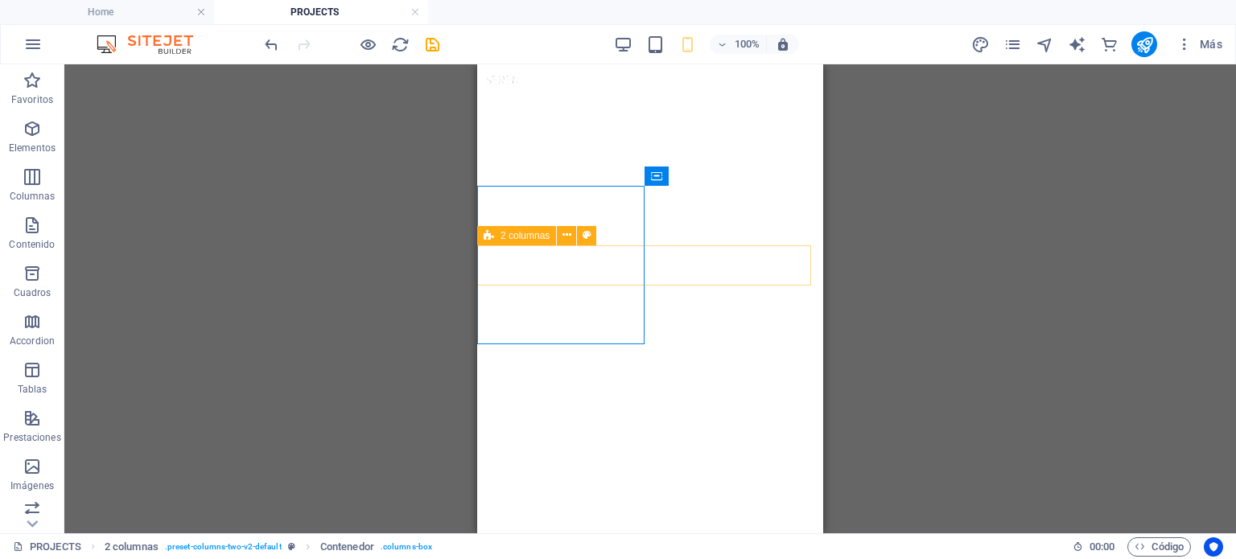
click at [492, 234] on icon at bounding box center [489, 235] width 10 height 19
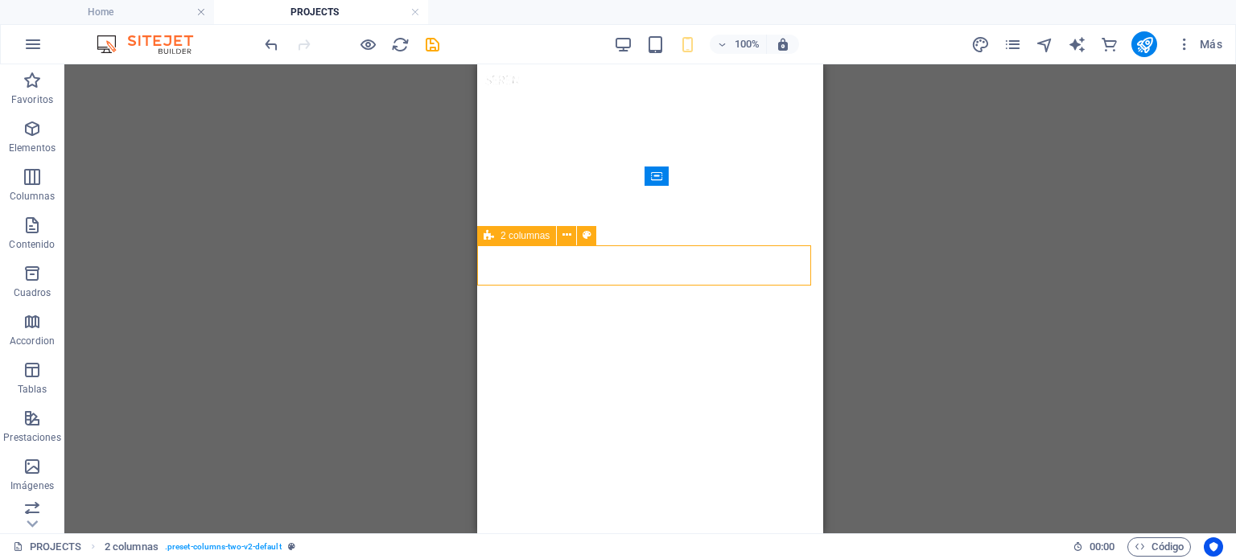
click at [492, 234] on icon at bounding box center [489, 235] width 10 height 19
select select "px"
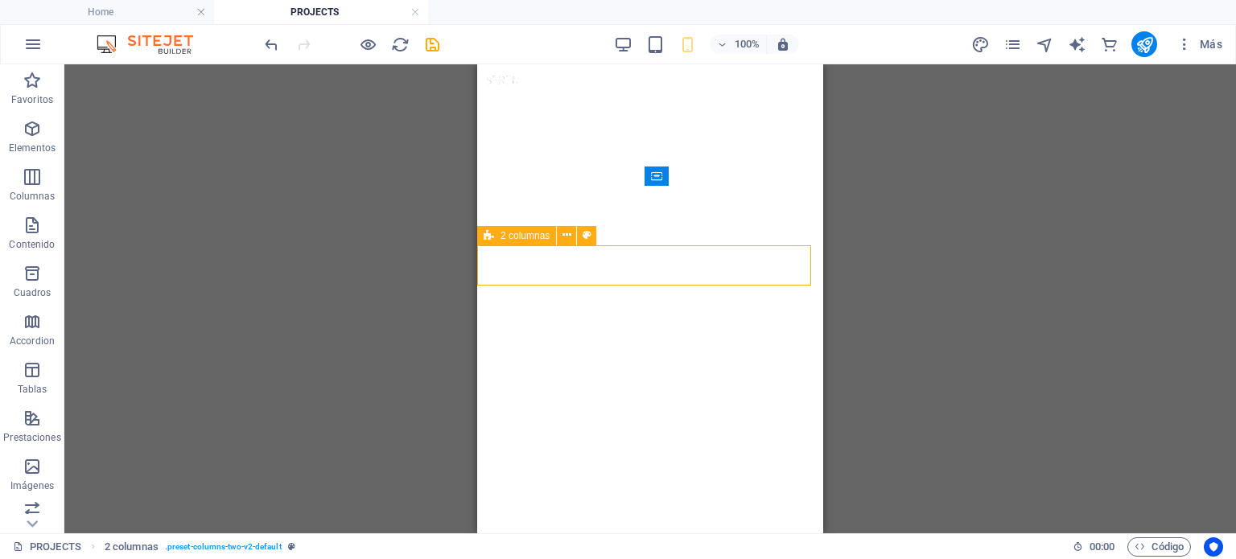
select select "px"
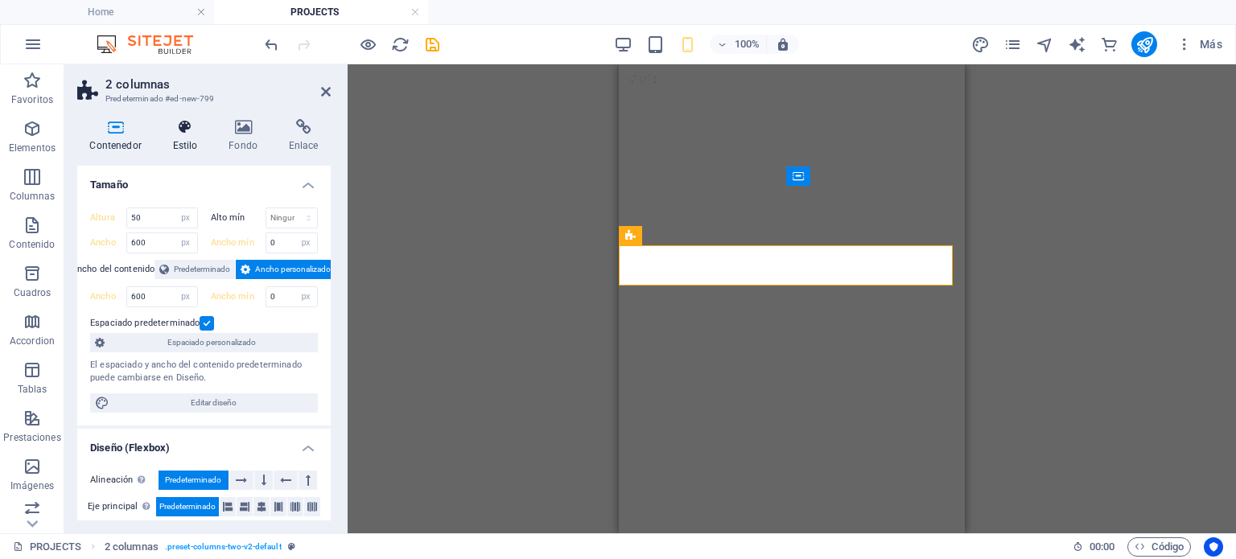
click at [174, 142] on h4 "Estilo" at bounding box center [188, 136] width 56 height 34
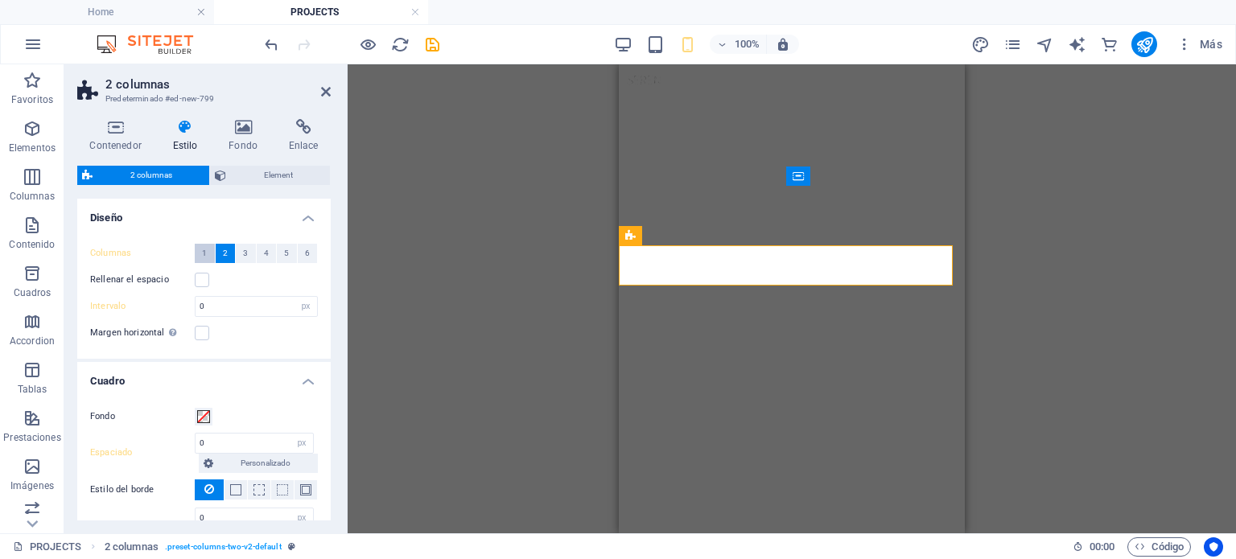
click at [204, 255] on span "1" at bounding box center [204, 253] width 5 height 19
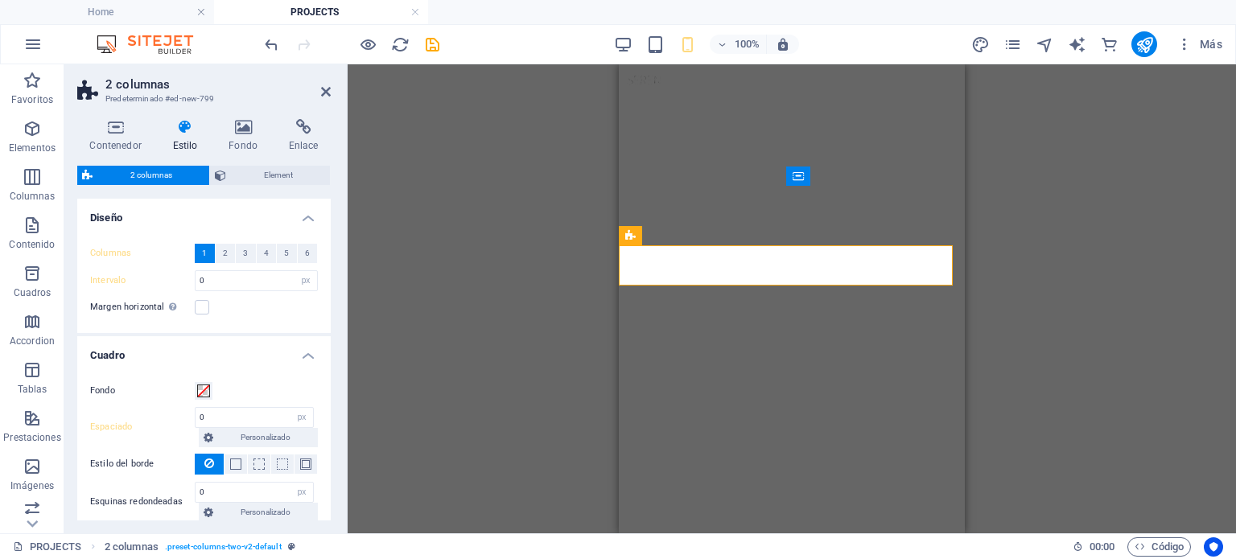
click at [515, 344] on div "Arrastra aquí para reemplazar el contenido existente. Si quieres crear un eleme…" at bounding box center [792, 298] width 888 height 469
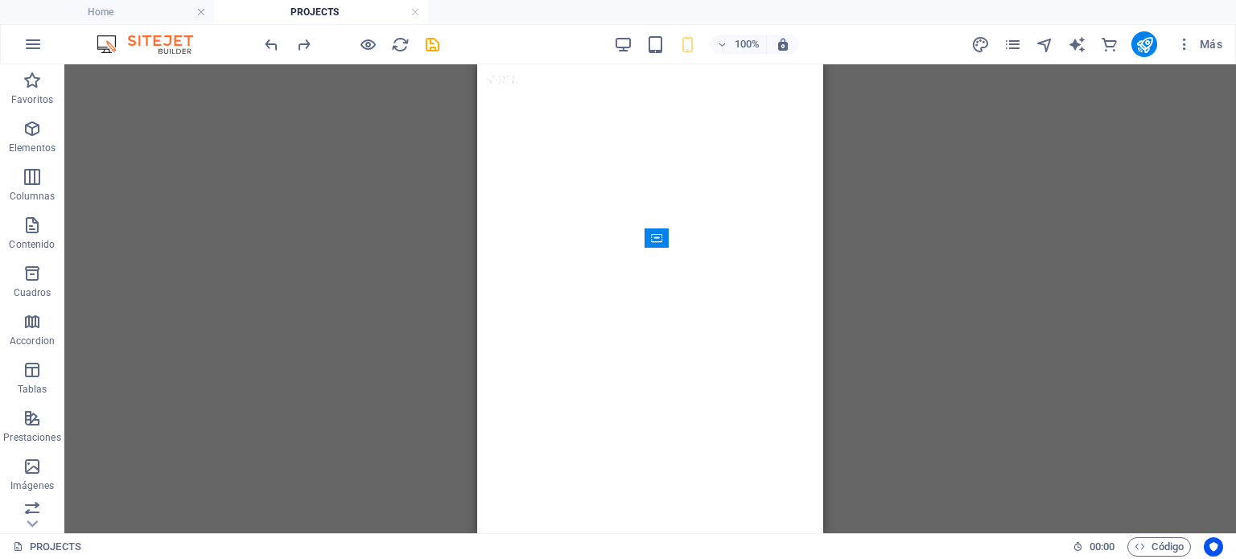
click at [277, 55] on div at bounding box center [351, 44] width 180 height 26
click at [920, 278] on div "Arrastra aquí para reemplazar el contenido existente. Si quieres crear un eleme…" at bounding box center [649, 298] width 1171 height 469
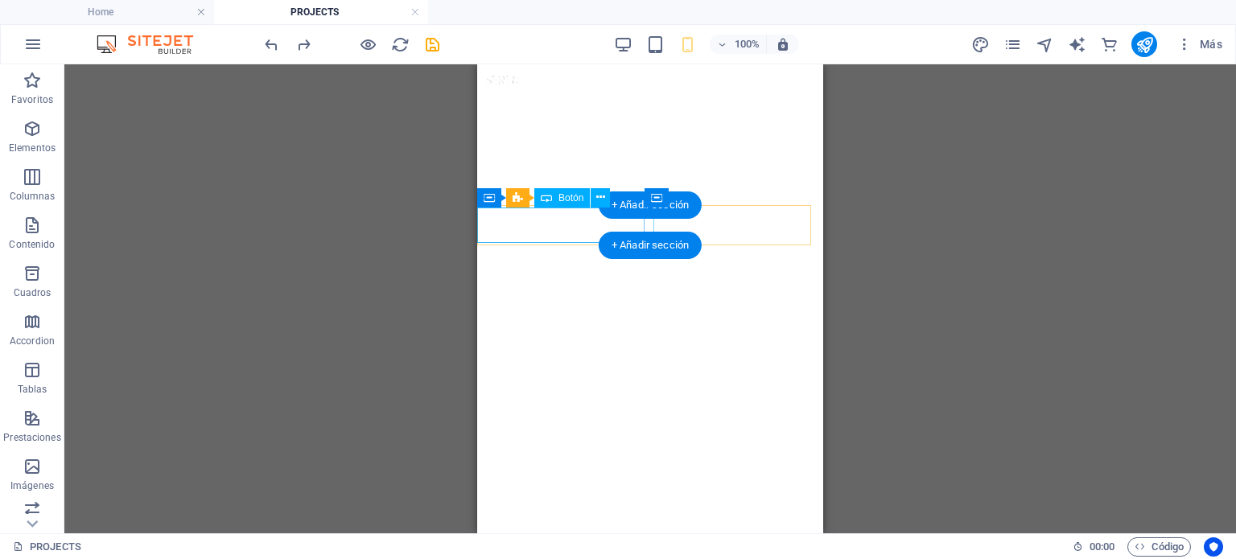
select select "px"
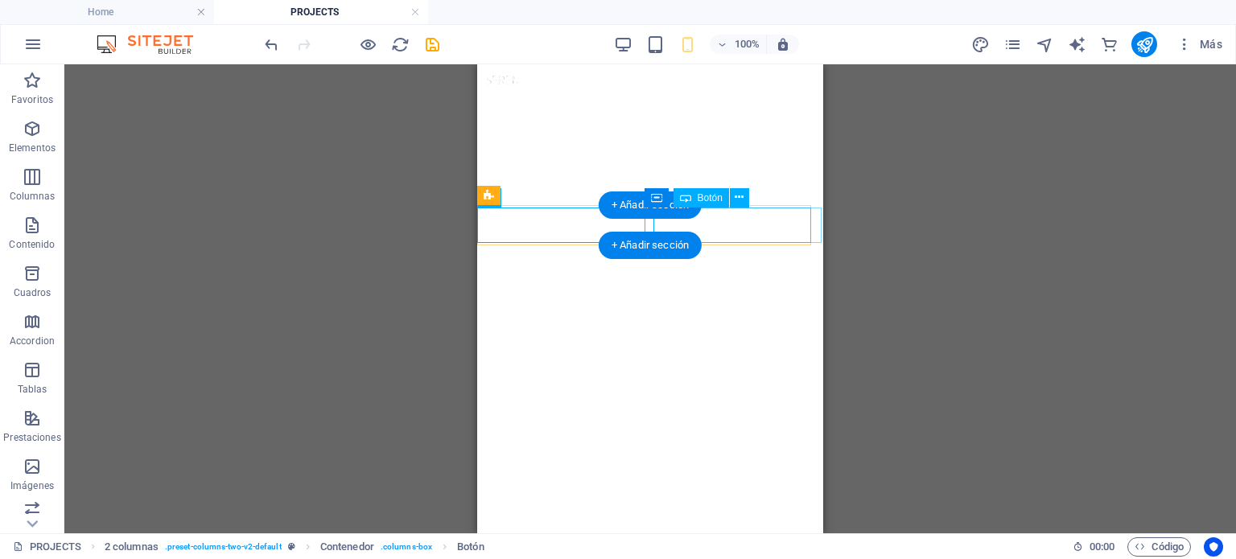
select select "px"
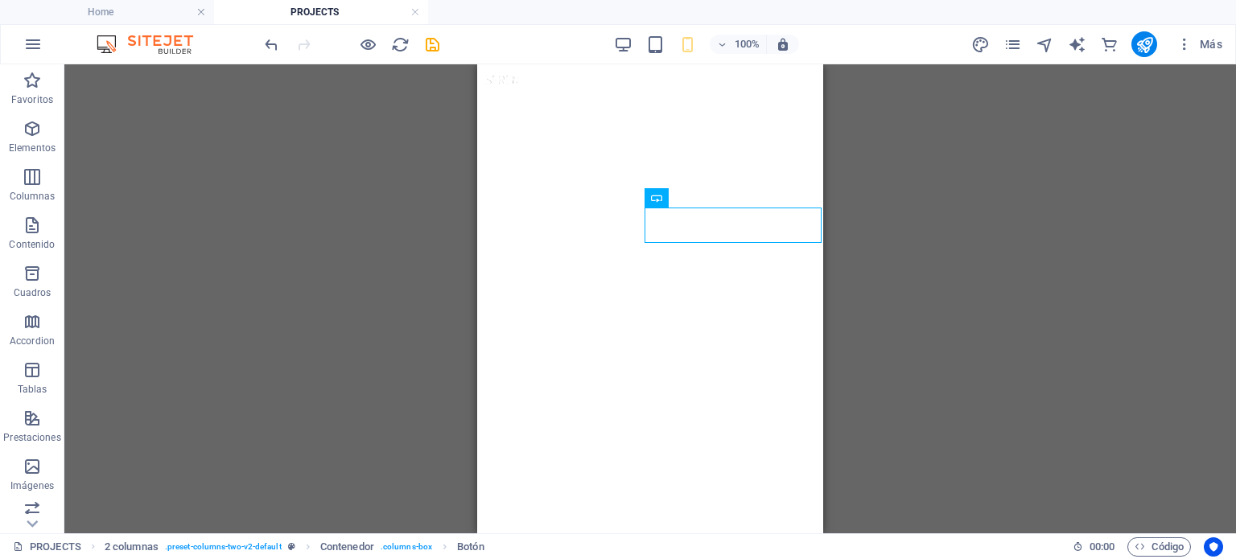
drag, startPoint x: 237, startPoint y: 77, endPoint x: 1065, endPoint y: 192, distance: 836.7
click at [1065, 192] on div "Contenedor 3 columnas H6 3 columnas 3 columnas Contenedor Contenedor Botón 5 co…" at bounding box center [649, 298] width 1171 height 469
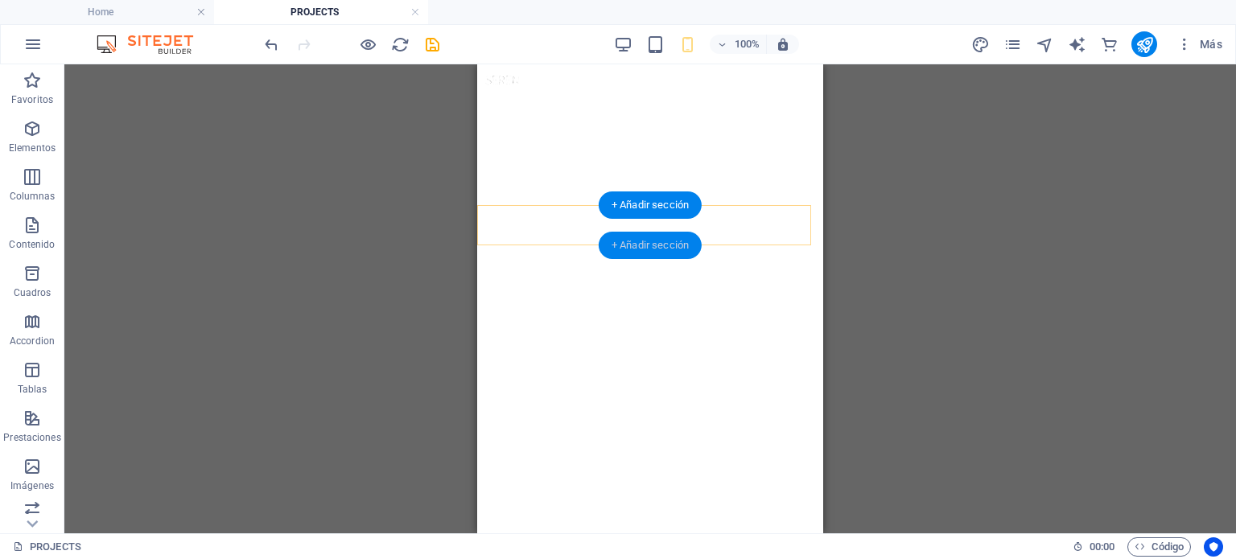
click at [649, 244] on div "+ Añadir sección" at bounding box center [650, 245] width 103 height 27
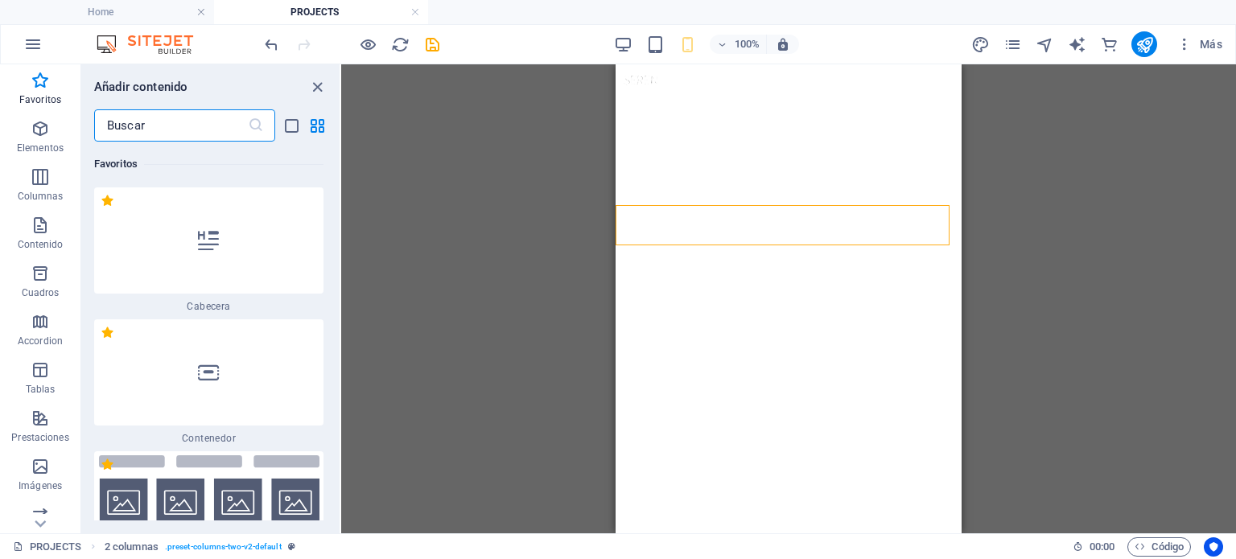
click at [243, 364] on div at bounding box center [208, 372] width 229 height 106
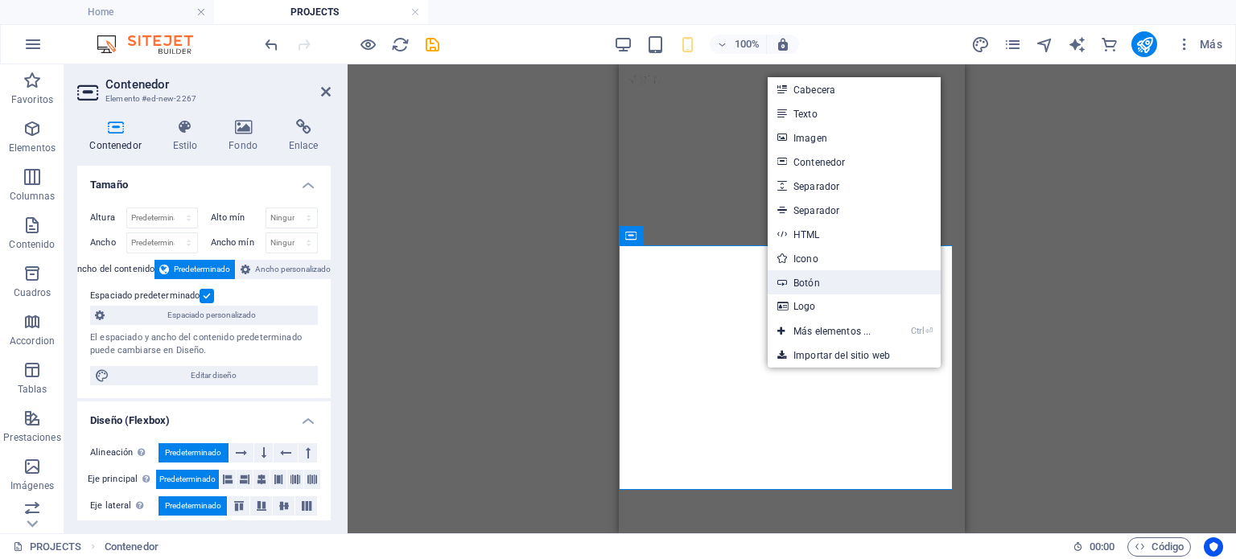
click at [804, 288] on link "Botón" at bounding box center [854, 282] width 173 height 24
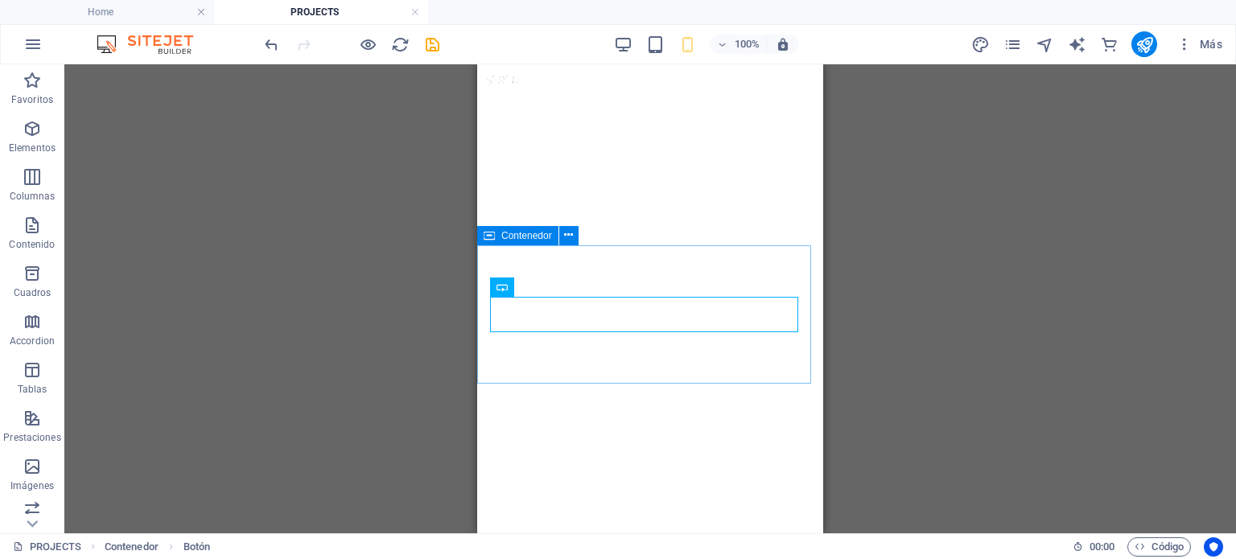
click at [500, 234] on div "Contenedor" at bounding box center [517, 235] width 81 height 19
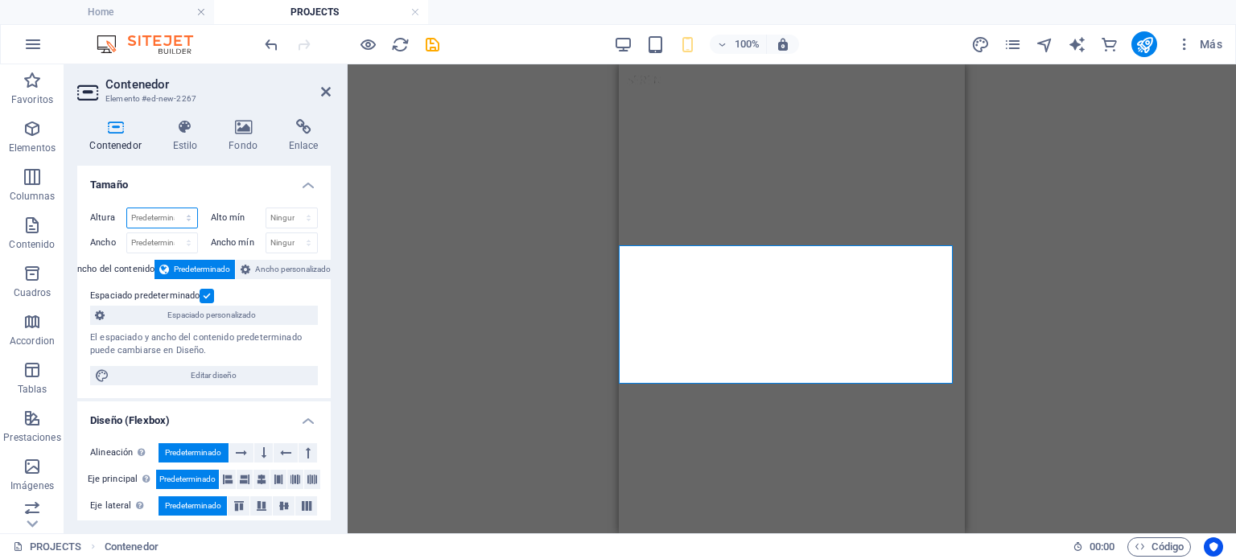
click at [185, 213] on select "Predeterminado px rem % vh vw" at bounding box center [162, 217] width 70 height 19
select select "px"
click at [172, 208] on select "Predeterminado px rem % vh vw" at bounding box center [162, 217] width 70 height 19
type input "45"
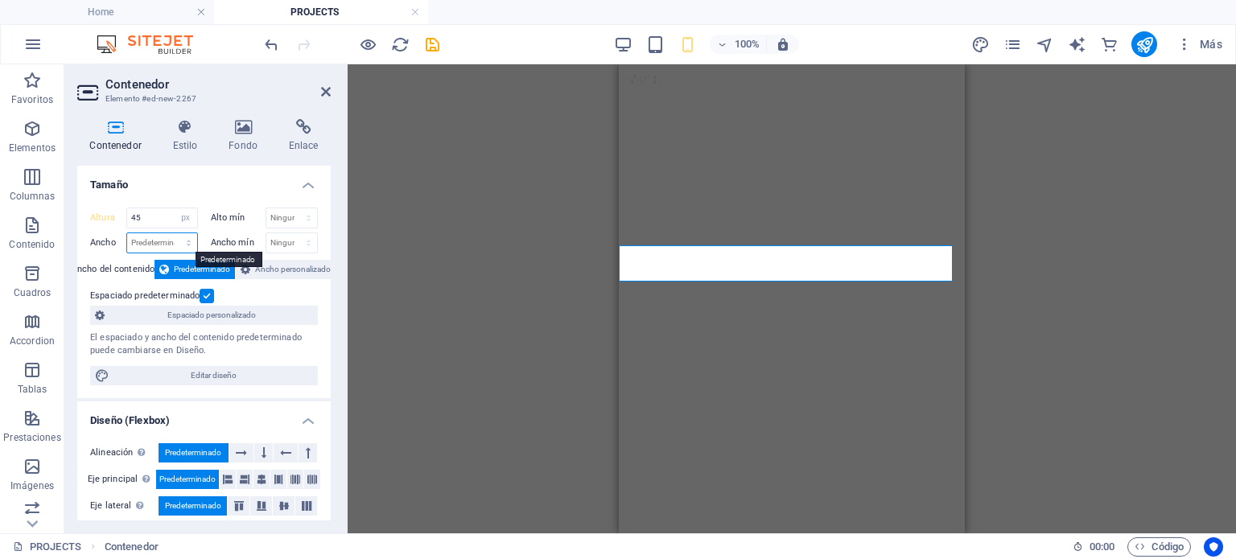
click at [167, 244] on select "Predeterminado px rem % em vh vw" at bounding box center [162, 242] width 70 height 19
click at [592, 267] on div "Arrastra aquí para reemplazar el contenido existente. Si quieres crear un eleme…" at bounding box center [792, 298] width 888 height 469
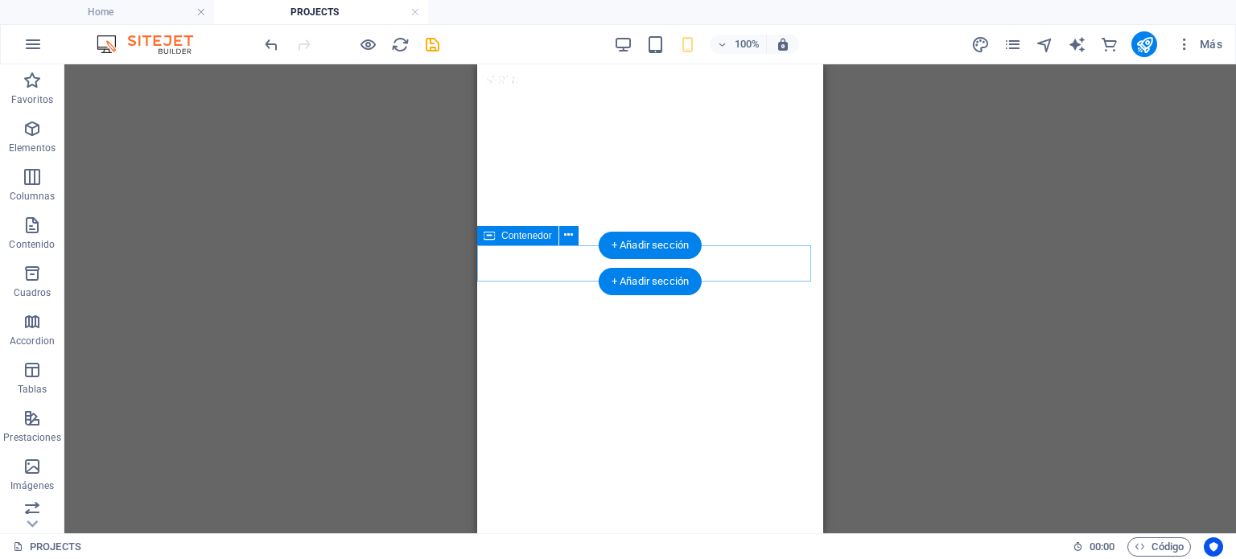
click at [669, 250] on div "+ Añadir sección" at bounding box center [650, 245] width 103 height 27
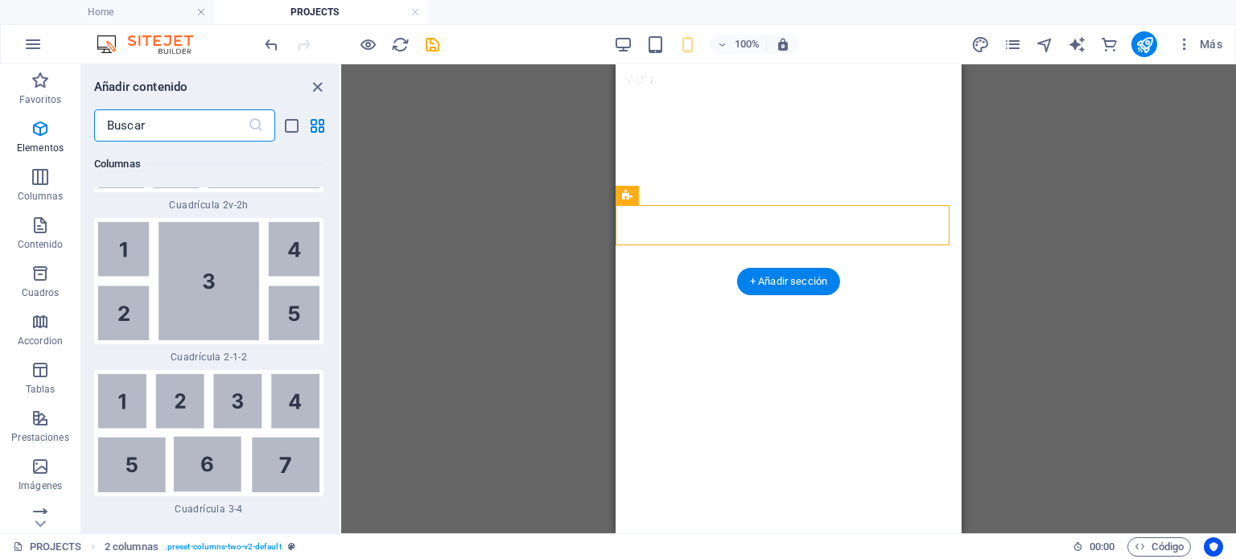
scroll to position [5615, 0]
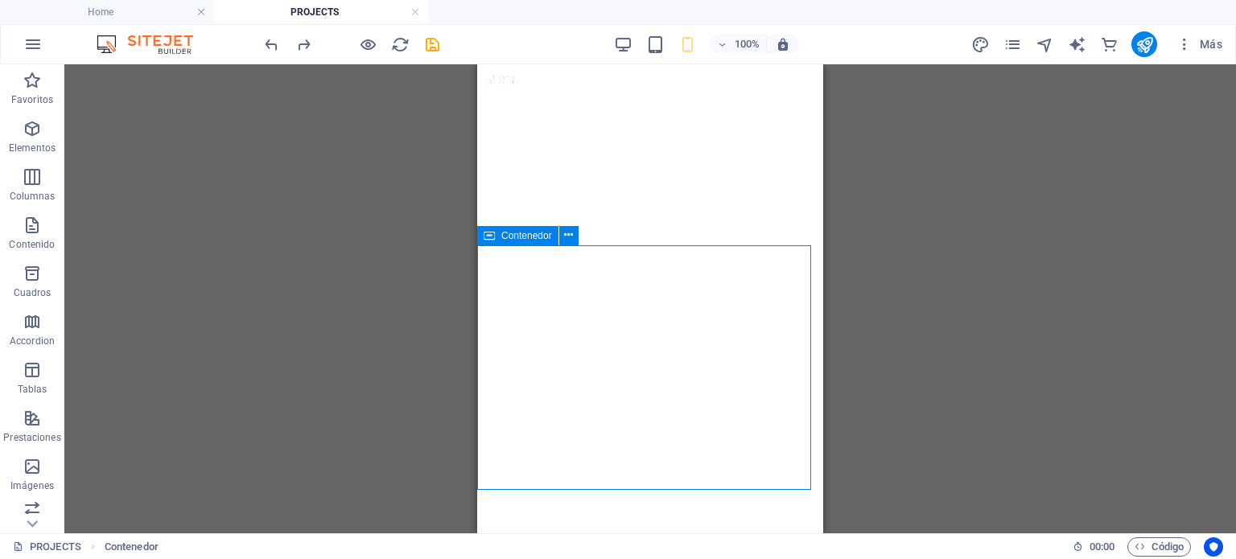
click at [512, 234] on span "Contenedor" at bounding box center [526, 236] width 51 height 10
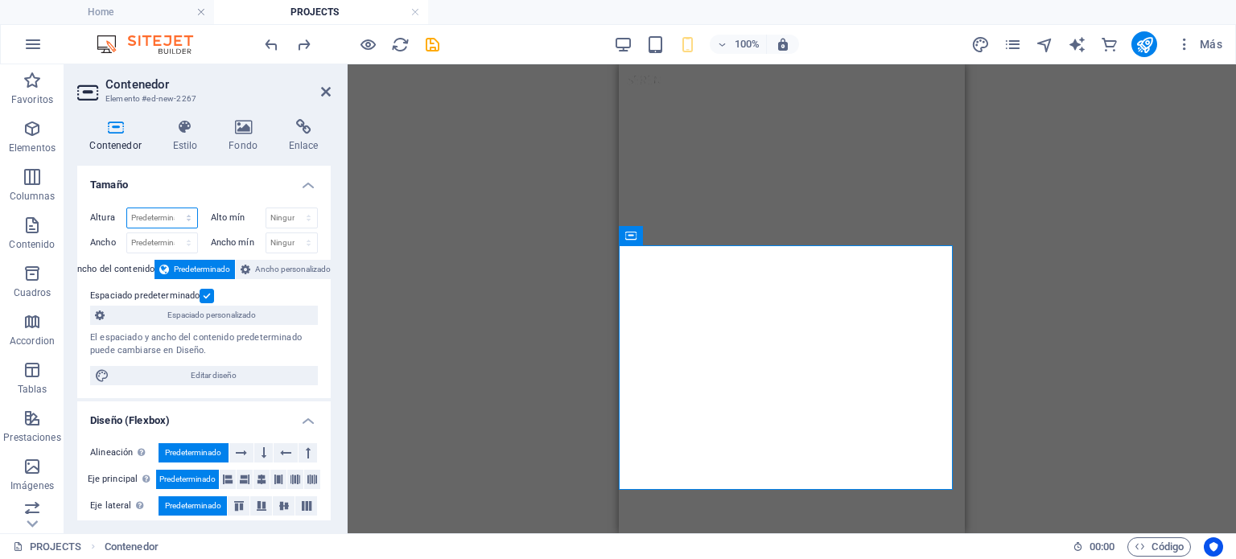
click at [175, 216] on select "Predeterminado px rem % vh vw" at bounding box center [162, 217] width 70 height 19
select select "px"
click at [172, 208] on select "Predeterminado px rem % vh vw" at bounding box center [162, 217] width 70 height 19
type input "2"
type input "50"
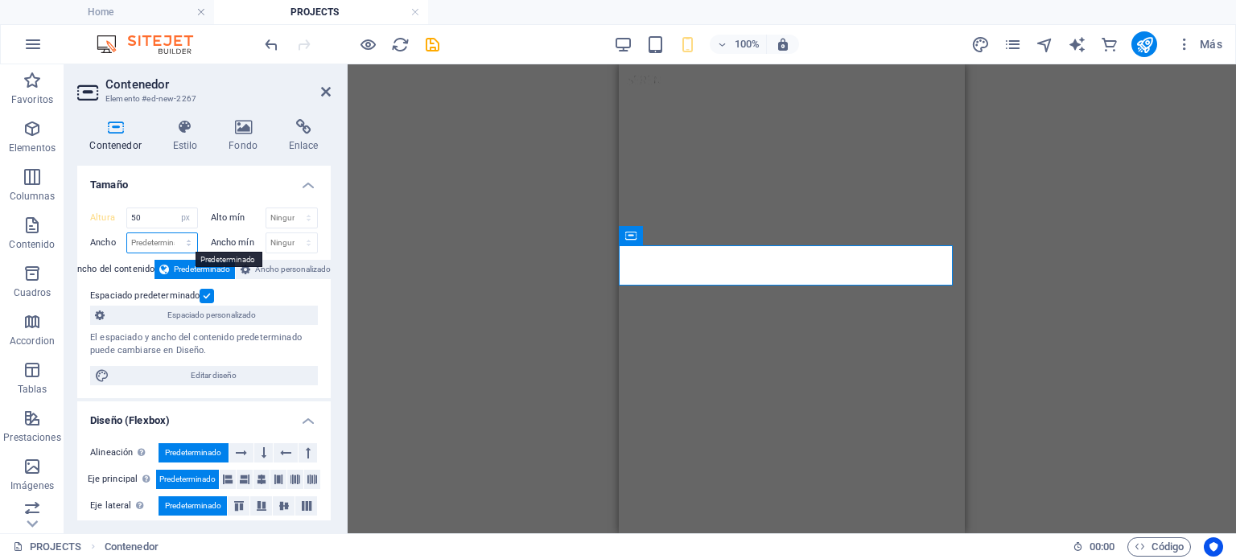
click at [175, 241] on select "Predeterminado px rem % em vh vw" at bounding box center [162, 242] width 70 height 19
select select "rem"
click at [172, 233] on select "Predeterminado px rem % em vh vw" at bounding box center [162, 242] width 70 height 19
type input "25.9375"
click at [177, 245] on select "Predeterminado px rem % em vh vw" at bounding box center [186, 242] width 23 height 19
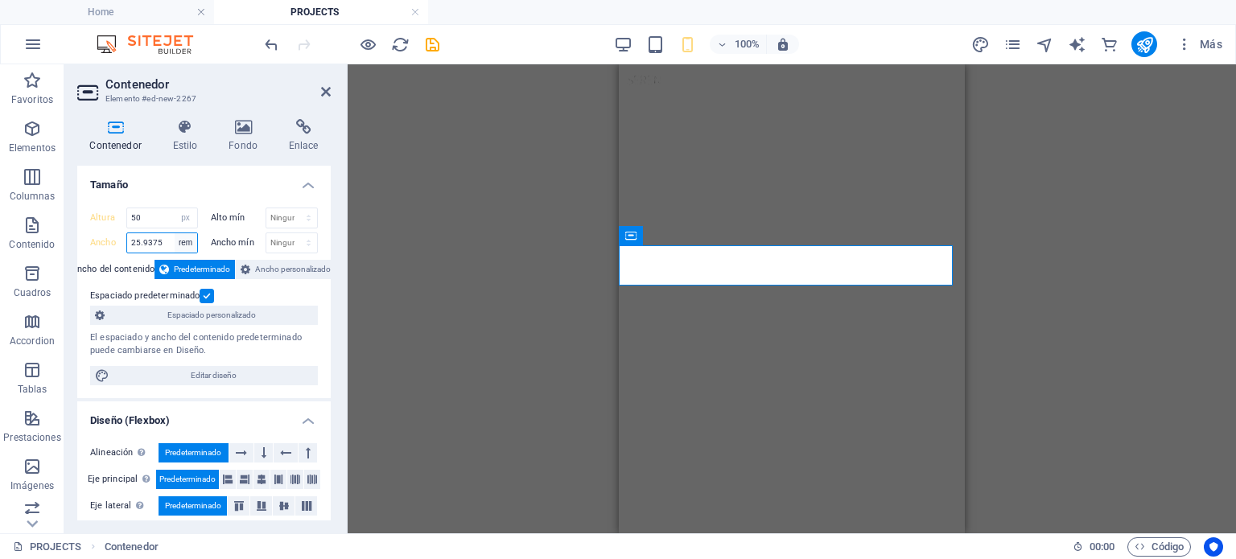
select select "px"
click at [175, 233] on select "Predeterminado px rem % em vh vw" at bounding box center [186, 242] width 23 height 19
click at [151, 244] on input "415" at bounding box center [162, 242] width 70 height 19
drag, startPoint x: 154, startPoint y: 245, endPoint x: 122, endPoint y: 241, distance: 32.5
click at [122, 241] on div "Ancho 415 Predeterminado px rem % em vh vw" at bounding box center [144, 243] width 108 height 21
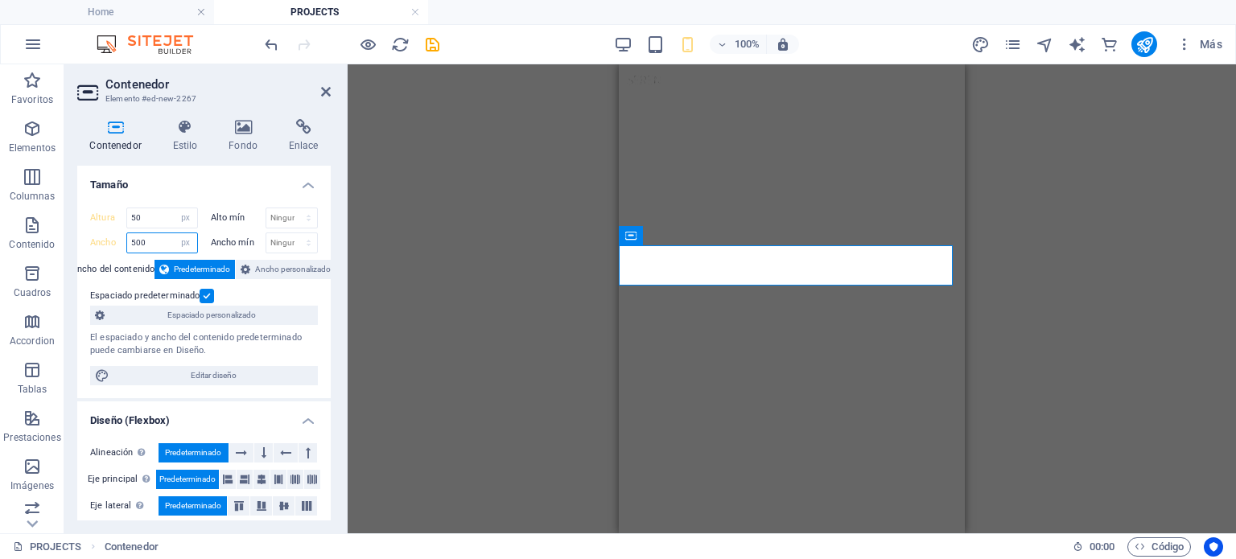
type input "500"
click at [261, 276] on span "Ancho personalizado" at bounding box center [293, 269] width 76 height 19
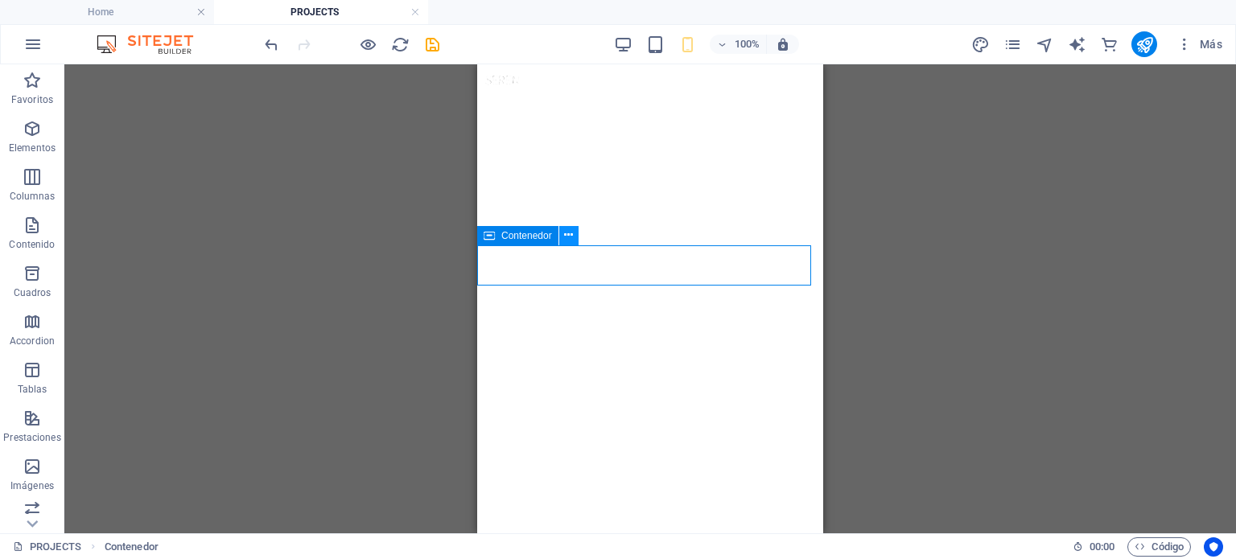
click at [566, 236] on icon at bounding box center [568, 235] width 9 height 17
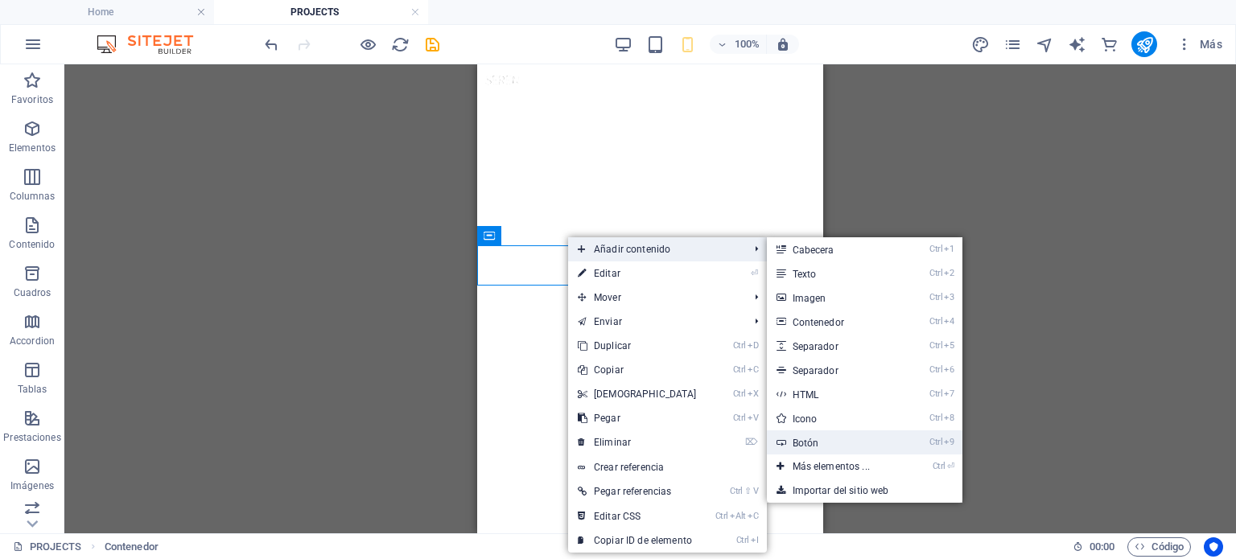
click at [808, 445] on link "Ctrl 9 Botón" at bounding box center [834, 442] width 135 height 24
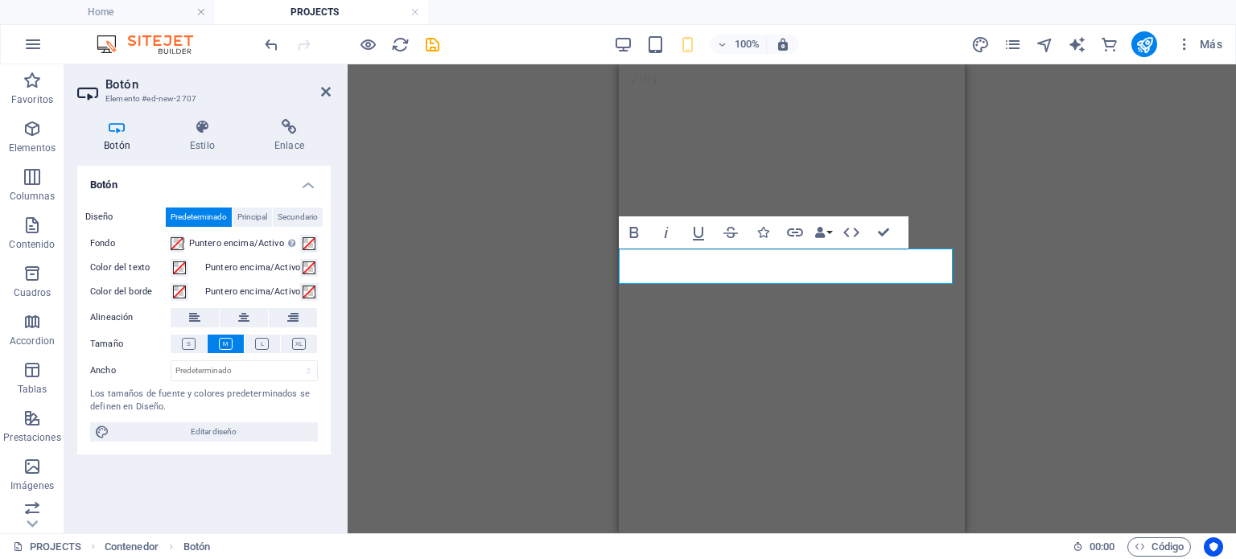
scroll to position [48, 0]
drag, startPoint x: 789, startPoint y: 270, endPoint x: 622, endPoint y: 260, distance: 166.8
click at [242, 315] on icon at bounding box center [243, 317] width 11 height 19
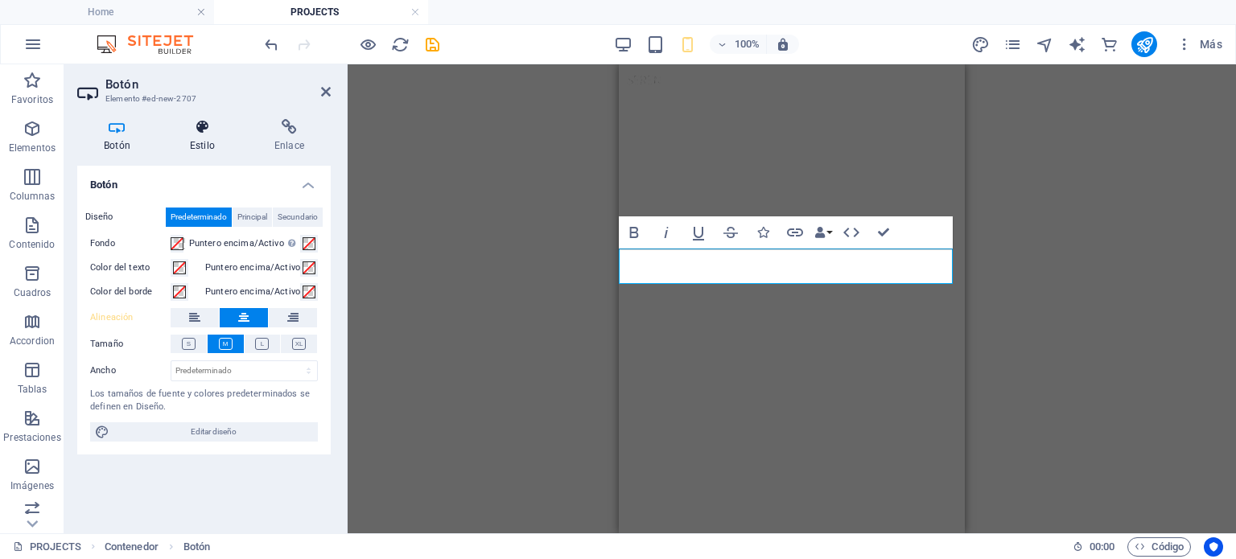
click at [208, 130] on icon at bounding box center [202, 127] width 78 height 16
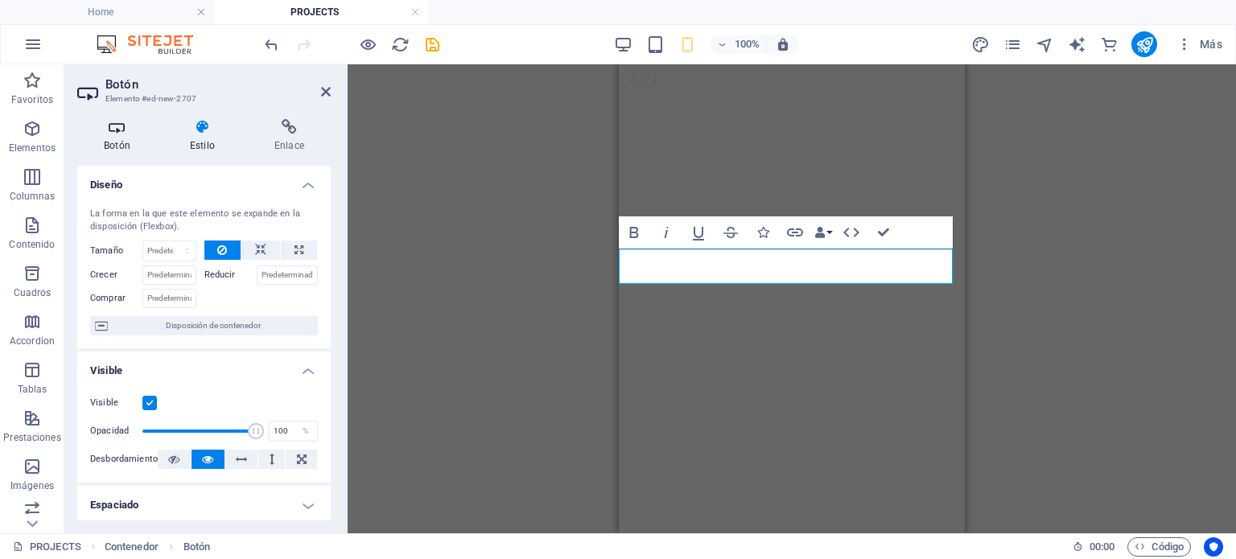
click at [112, 125] on icon at bounding box center [117, 127] width 80 height 16
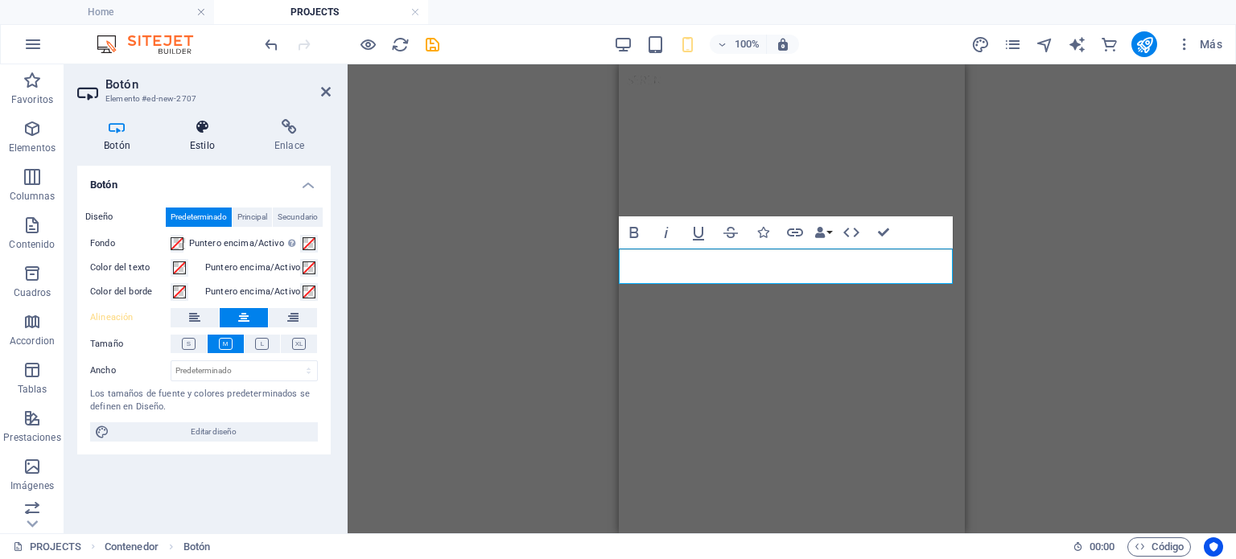
click at [196, 139] on h4 "Estilo" at bounding box center [205, 136] width 84 height 34
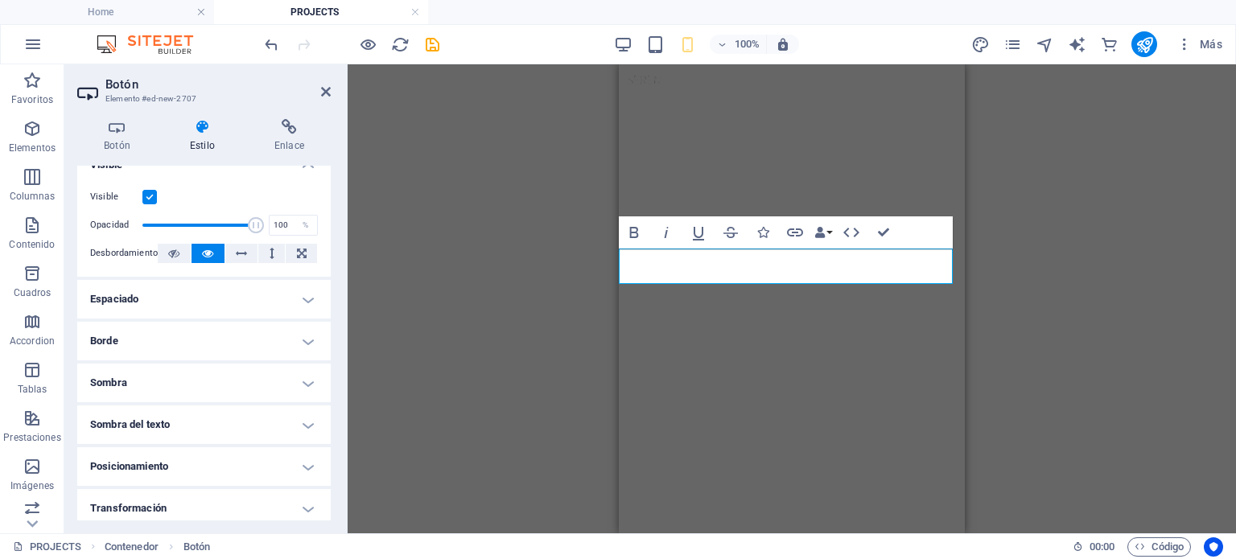
scroll to position [214, 0]
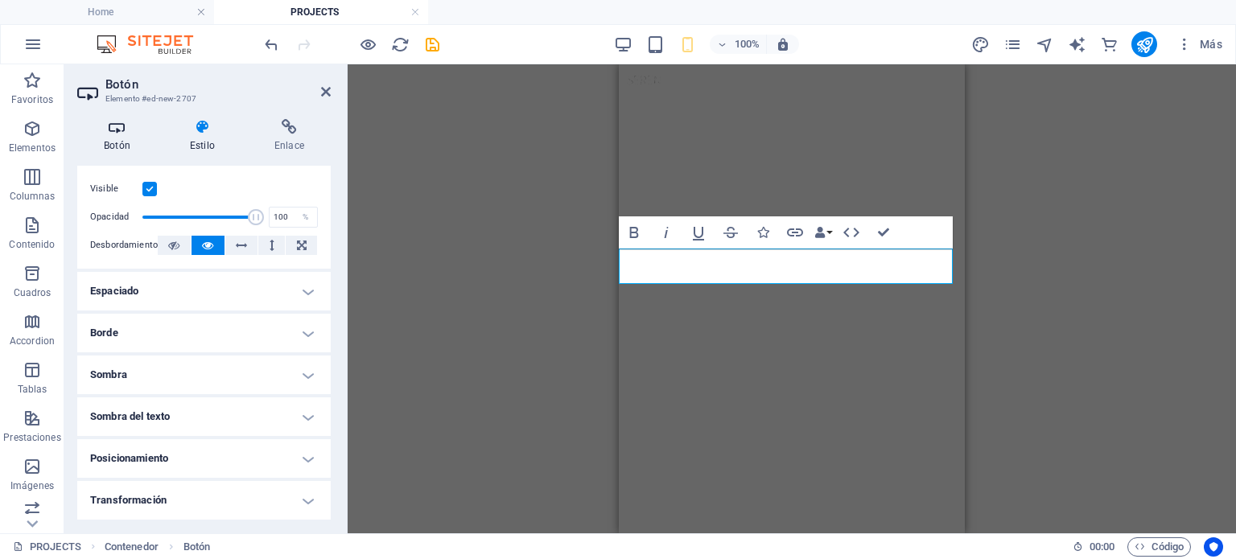
click at [129, 122] on icon at bounding box center [117, 127] width 80 height 16
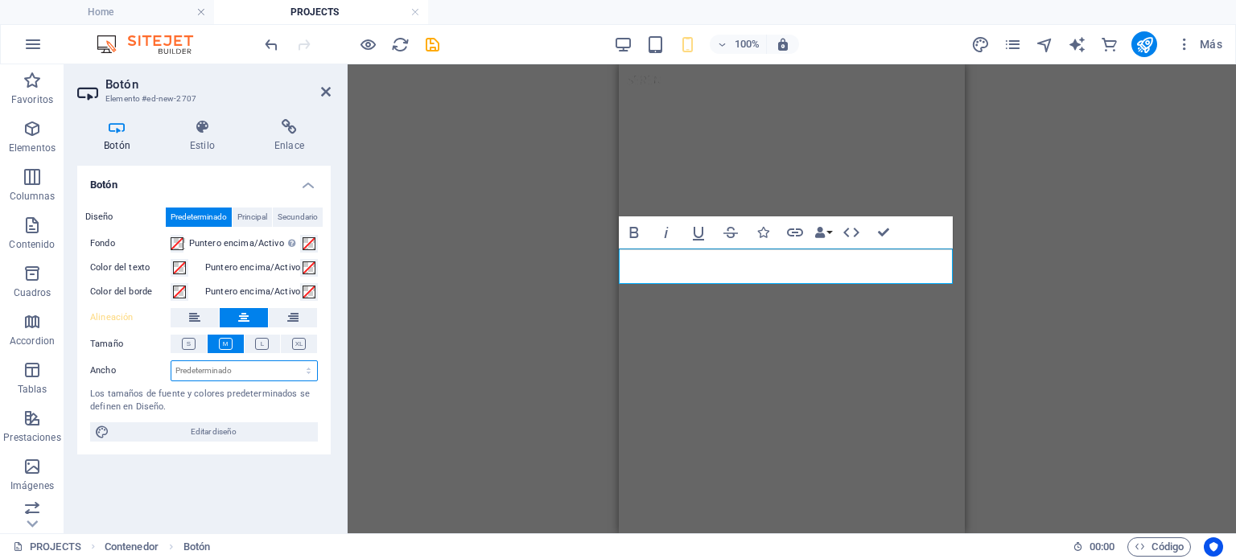
click at [175, 366] on select "Predeterminado px rem % em vh vw" at bounding box center [244, 370] width 146 height 19
select select "px"
click at [294, 361] on select "Predeterminado px rem % em vh vw" at bounding box center [244, 370] width 146 height 19
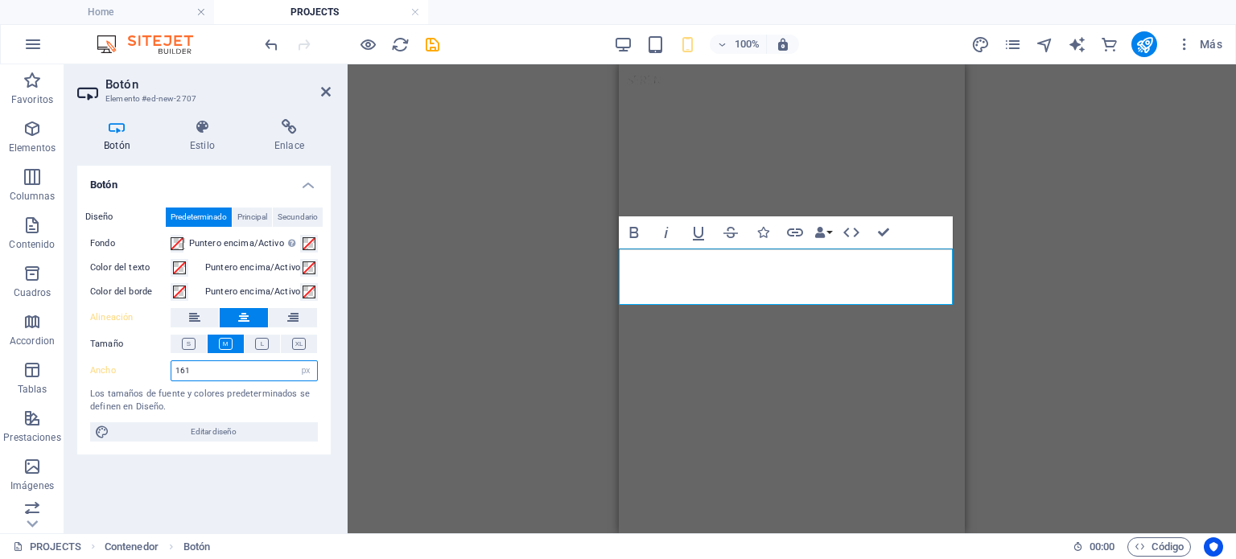
click at [220, 365] on input "161" at bounding box center [244, 370] width 146 height 19
click at [229, 374] on input "161" at bounding box center [244, 370] width 146 height 19
drag, startPoint x: 100, startPoint y: 356, endPoint x: 42, endPoint y: 356, distance: 57.9
click at [42, 356] on section "Favoritos Elementos Columnas Contenido Cuadros Accordion Tablas Prestaciones Im…" at bounding box center [618, 298] width 1236 height 469
drag, startPoint x: 192, startPoint y: 372, endPoint x: 136, endPoint y: 366, distance: 56.6
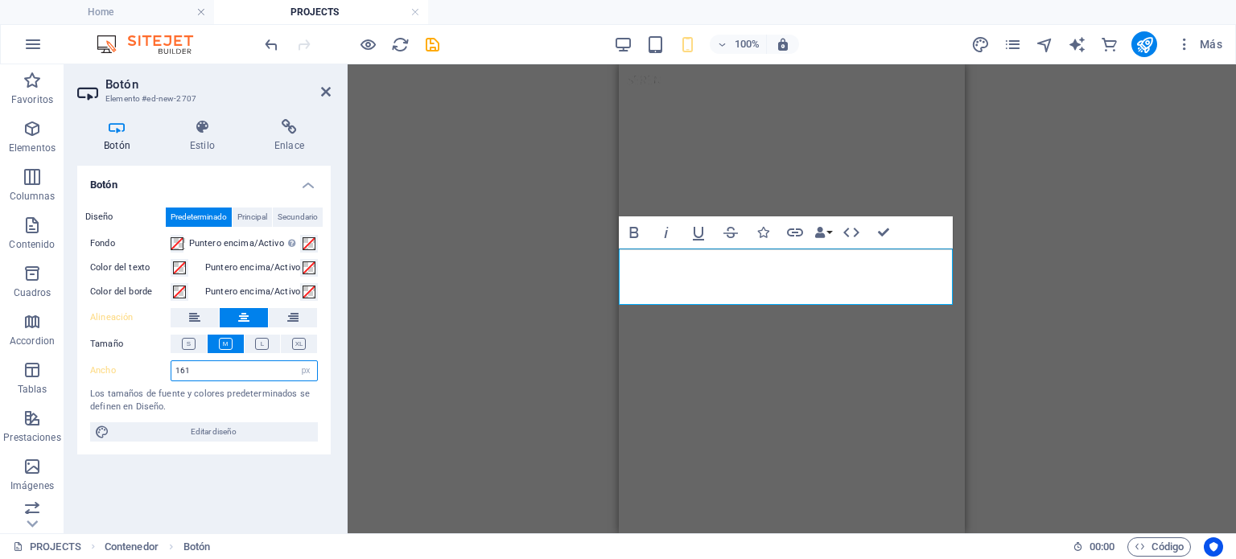
click at [136, 366] on div "Ancho 161 Predeterminado px rem % em vh vw" at bounding box center [204, 370] width 228 height 21
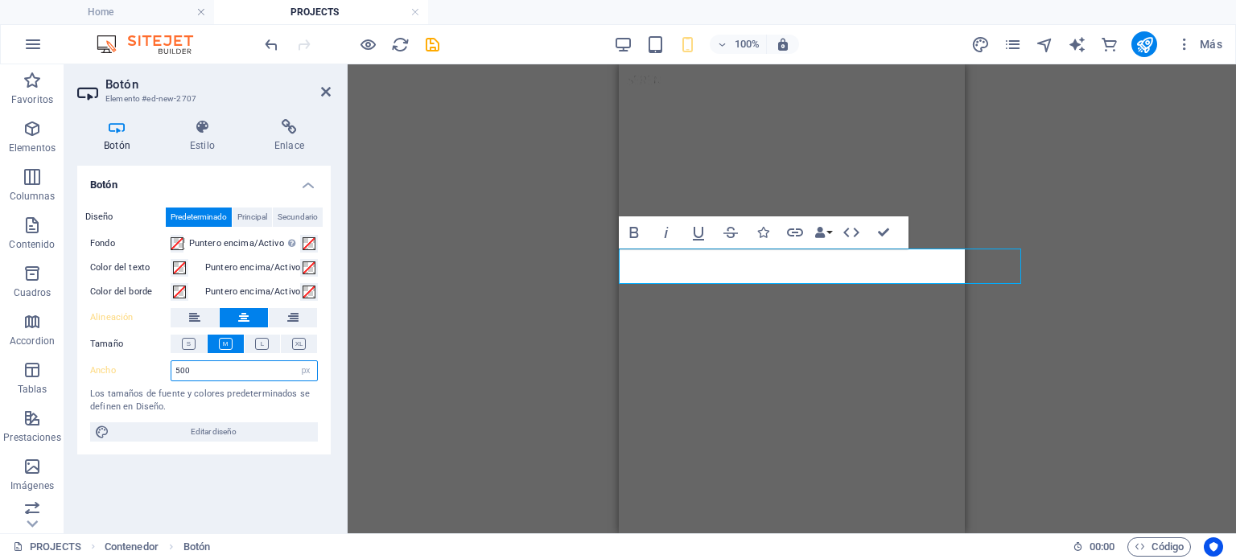
drag, startPoint x: 220, startPoint y: 369, endPoint x: 152, endPoint y: 370, distance: 67.6
click at [152, 370] on div "Ancho 500 Predeterminado px rem % em vh vw" at bounding box center [204, 370] width 228 height 21
drag, startPoint x: 196, startPoint y: 376, endPoint x: 179, endPoint y: 374, distance: 16.2
click at [179, 374] on input "400" at bounding box center [244, 370] width 146 height 19
drag, startPoint x: 209, startPoint y: 371, endPoint x: 180, endPoint y: 366, distance: 29.4
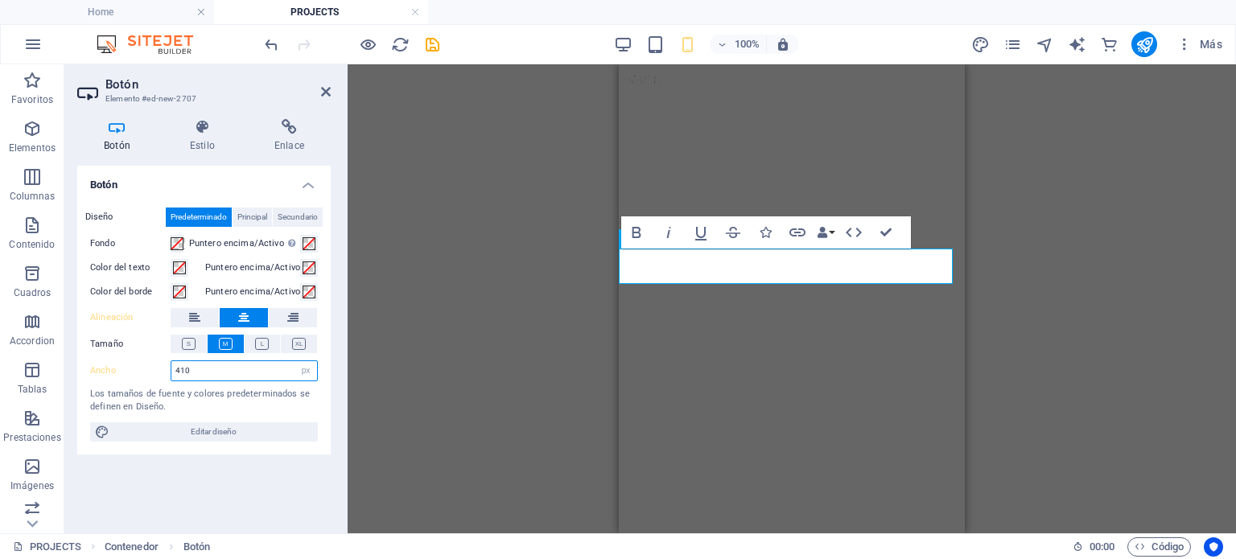
click at [180, 366] on input "410" at bounding box center [244, 370] width 146 height 19
type input "420"
click at [325, 93] on icon at bounding box center [326, 91] width 10 height 13
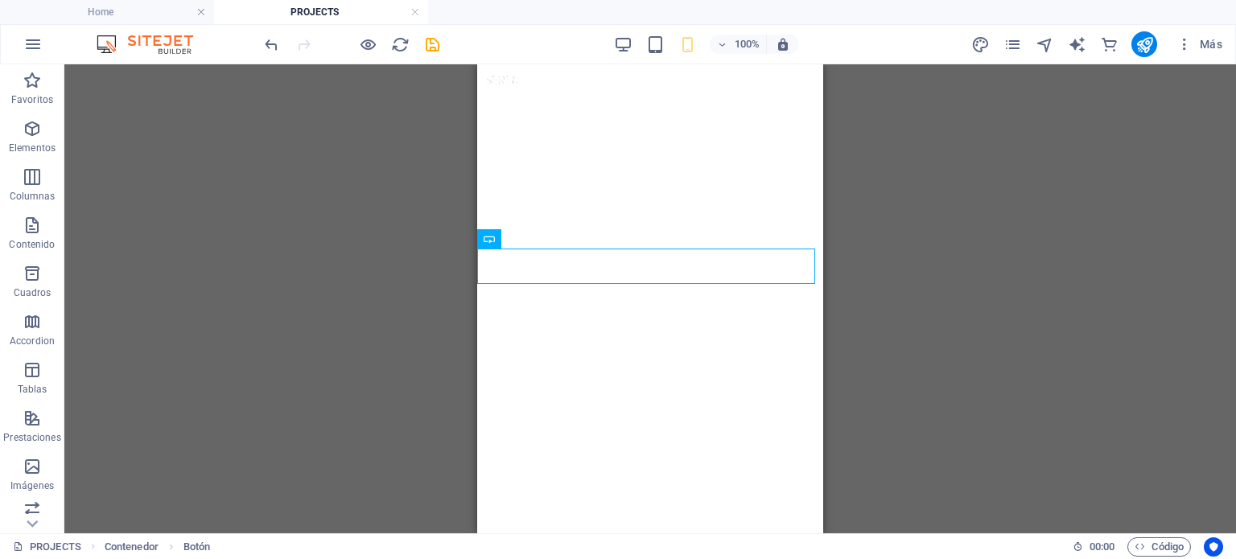
click at [957, 293] on div "Contenedor 3 columnas H6 3 columnas 3 columnas Contenedor Contenedor Botón 5 co…" at bounding box center [649, 298] width 1171 height 469
click at [377, 198] on div "Contenedor 3 columnas H6 3 columnas 3 columnas Contenedor Contenedor Botón 5 co…" at bounding box center [649, 298] width 1171 height 469
click at [1034, 315] on div "Contenedor 3 columnas H6 3 columnas 3 columnas Contenedor Contenedor Botón 5 co…" at bounding box center [649, 298] width 1171 height 469
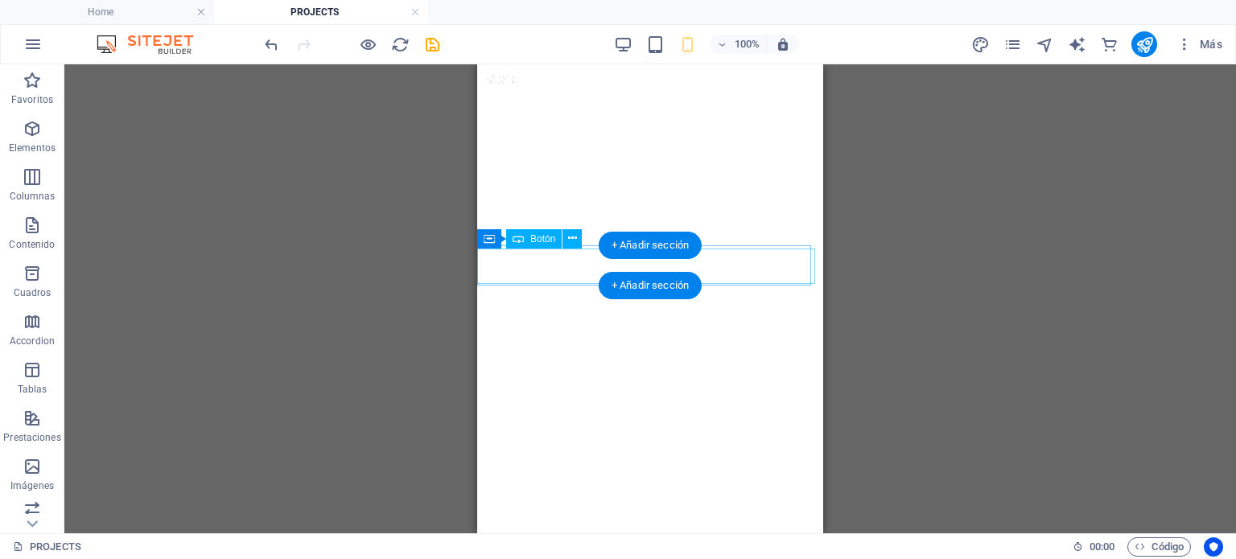
select select "px"
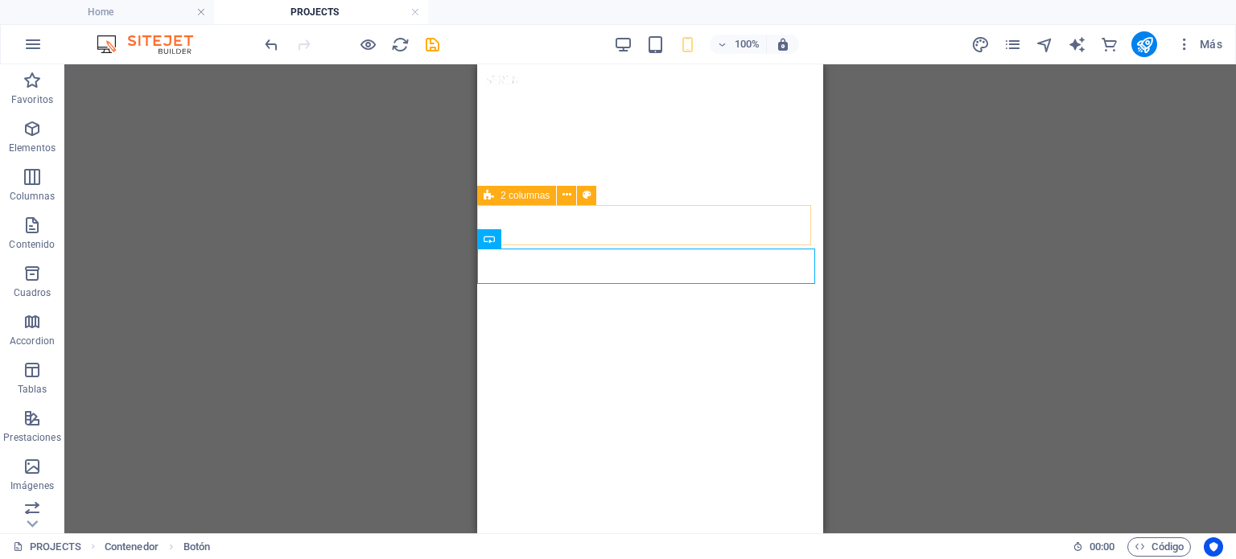
click at [489, 201] on icon at bounding box center [489, 195] width 10 height 19
click at [508, 194] on span "2 columnas" at bounding box center [524, 196] width 49 height 10
select select "px"
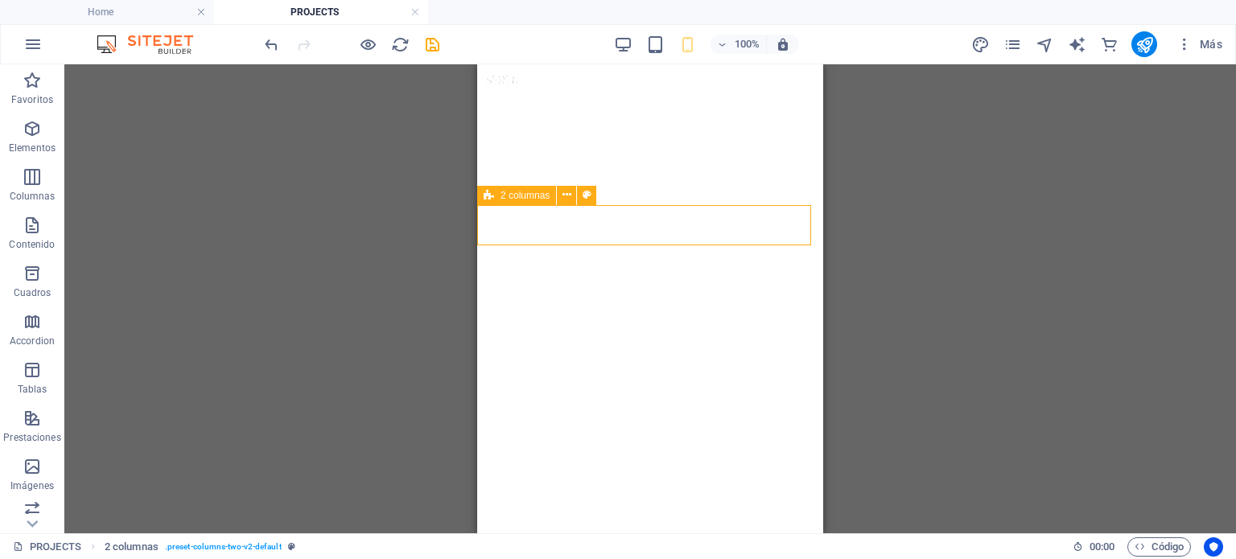
select select "px"
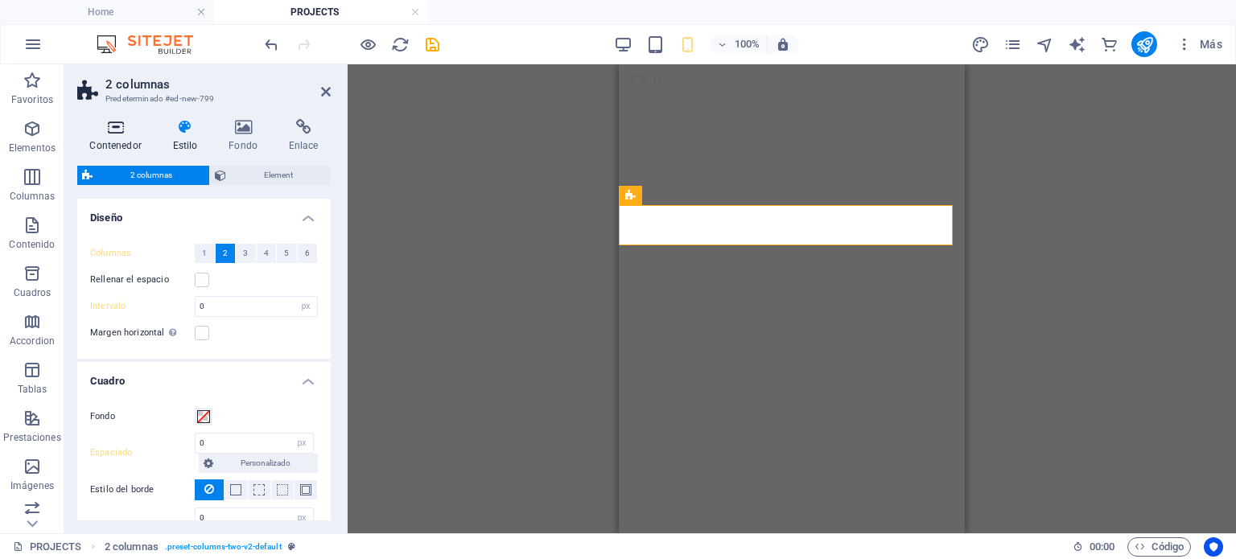
click at [108, 128] on icon at bounding box center [115, 127] width 76 height 16
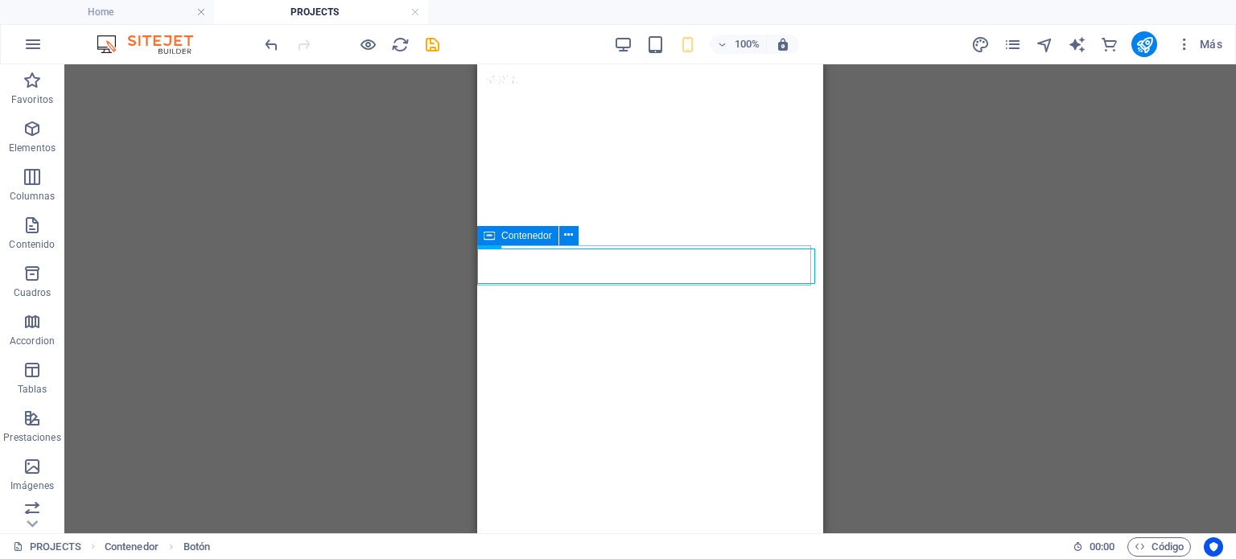
click at [484, 237] on icon at bounding box center [489, 235] width 11 height 19
select select "px"
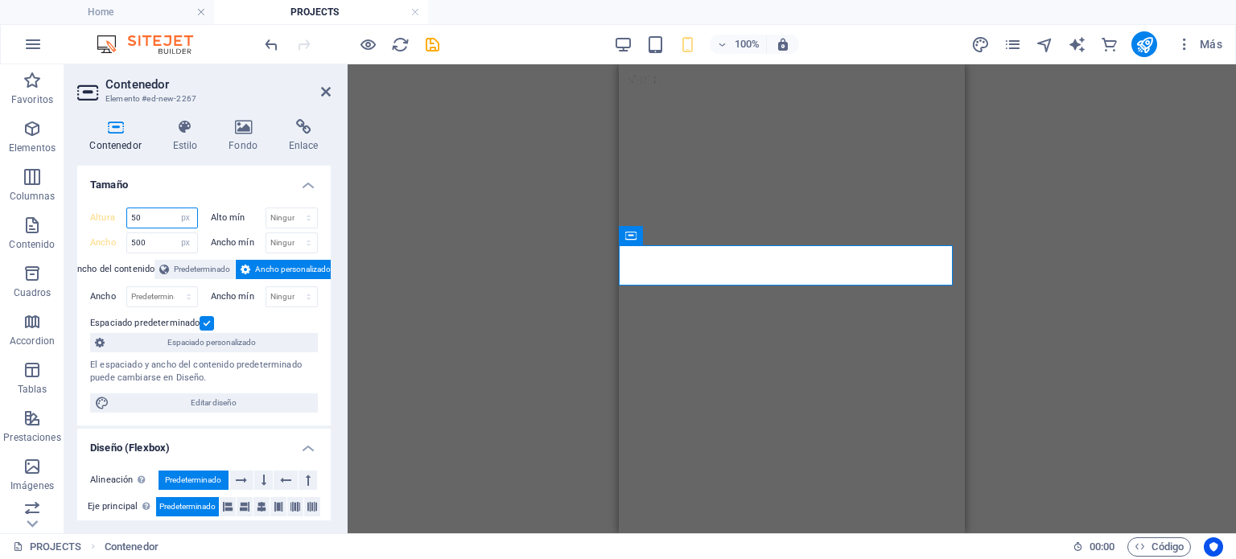
drag, startPoint x: 148, startPoint y: 216, endPoint x: 130, endPoint y: 214, distance: 17.9
click at [130, 214] on input "50" at bounding box center [162, 217] width 70 height 19
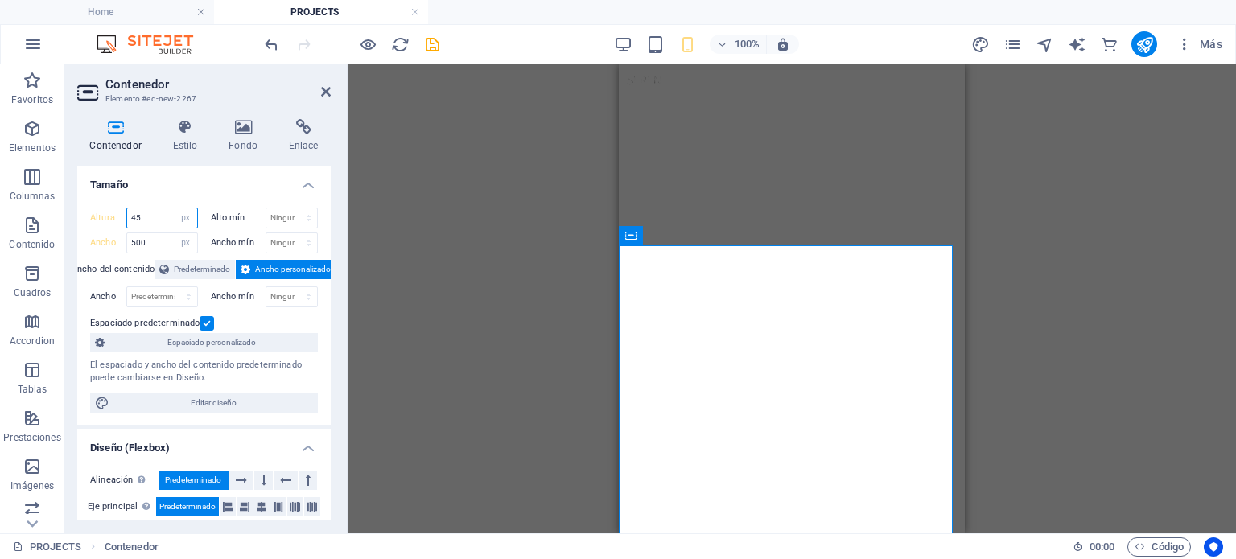
type input "45"
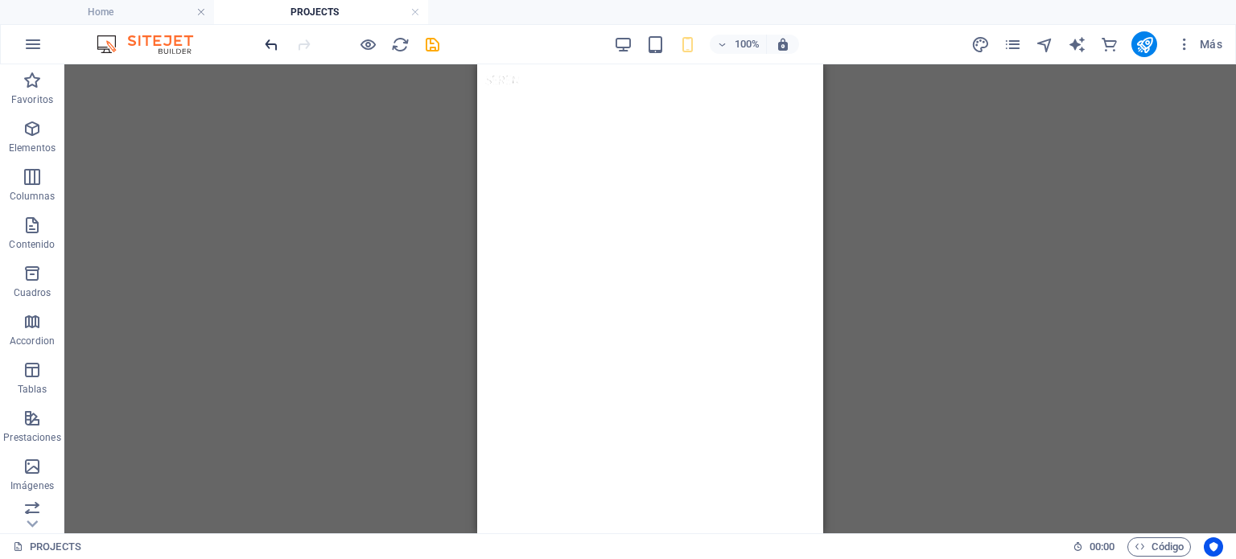
click at [263, 44] on icon "undo" at bounding box center [271, 44] width 19 height 19
click at [278, 47] on icon "undo" at bounding box center [271, 44] width 19 height 19
click at [273, 36] on icon "undo" at bounding box center [271, 44] width 19 height 19
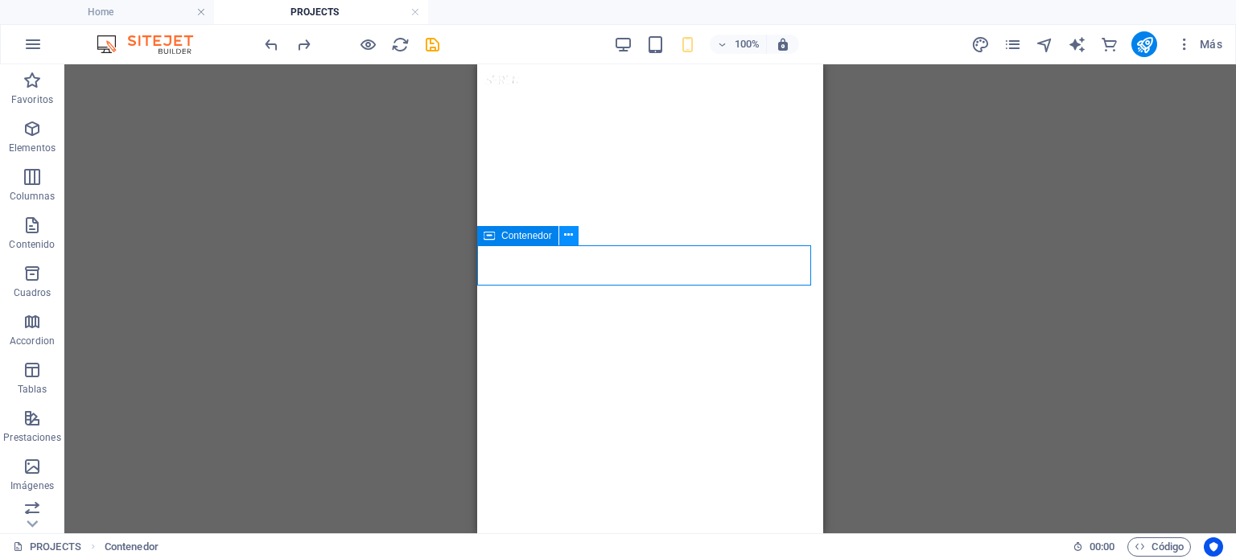
click at [566, 242] on icon at bounding box center [568, 235] width 9 height 17
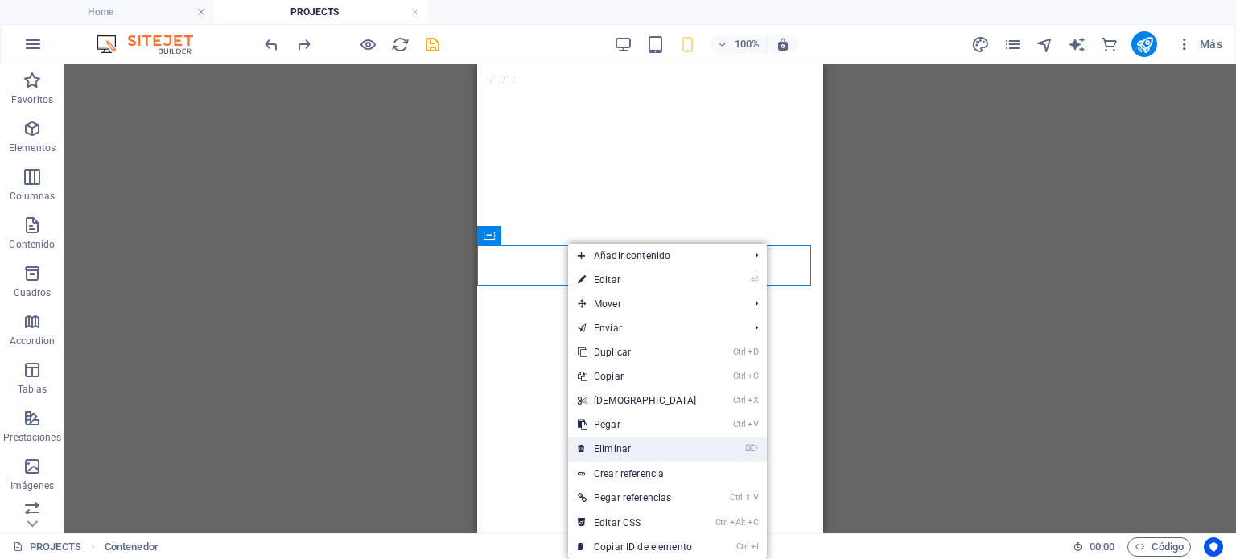
click at [622, 455] on link "⌦ Eliminar" at bounding box center [637, 449] width 138 height 24
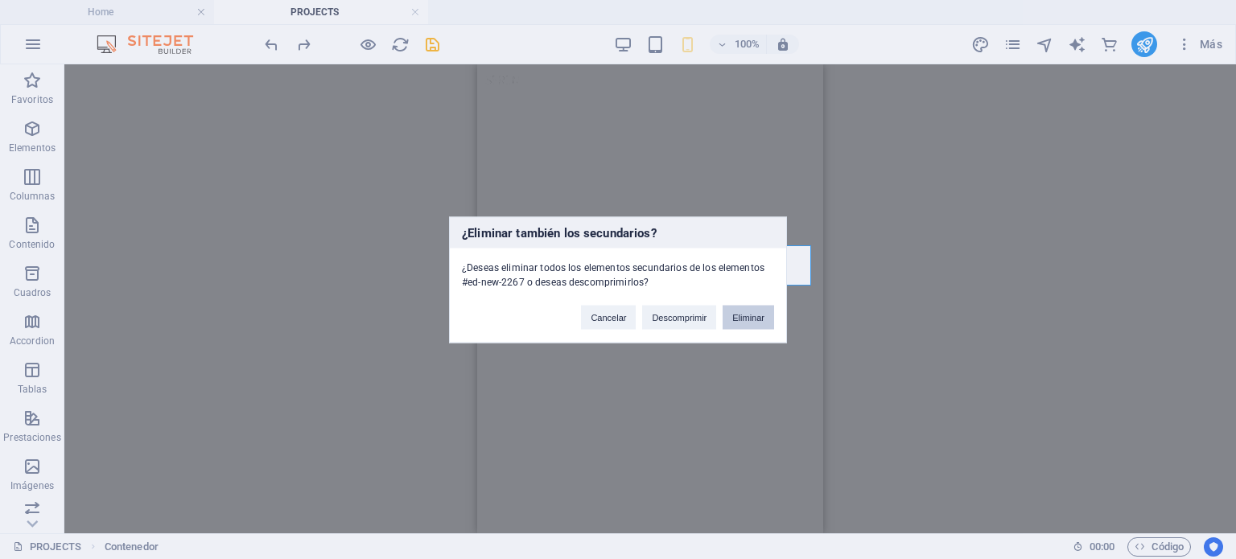
click at [730, 323] on button "Eliminar" at bounding box center [748, 317] width 51 height 24
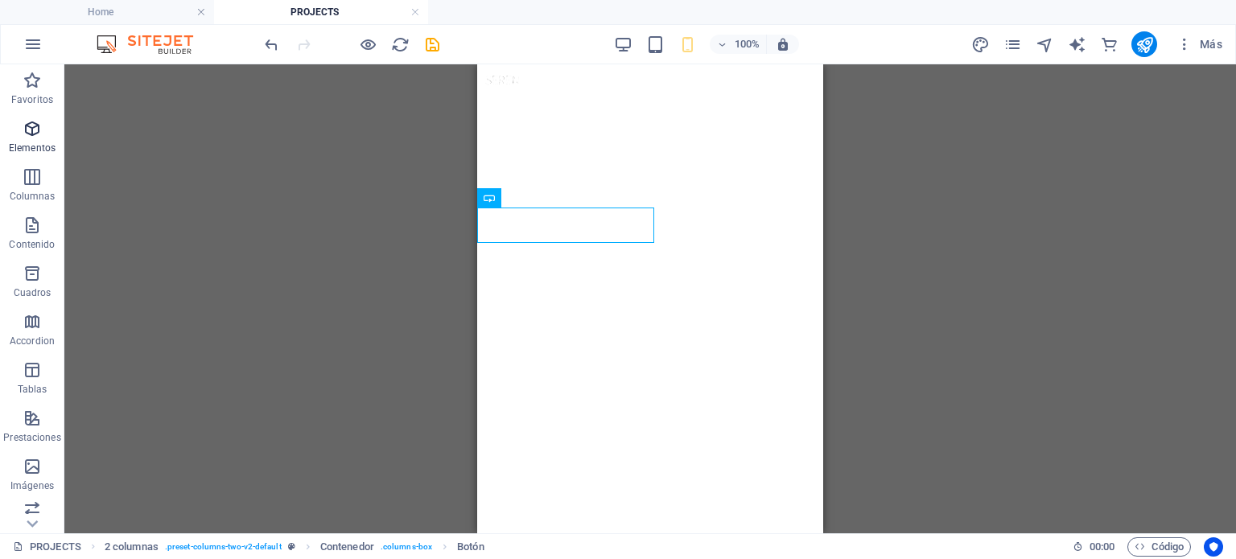
click at [33, 148] on p "Elementos" at bounding box center [32, 148] width 47 height 13
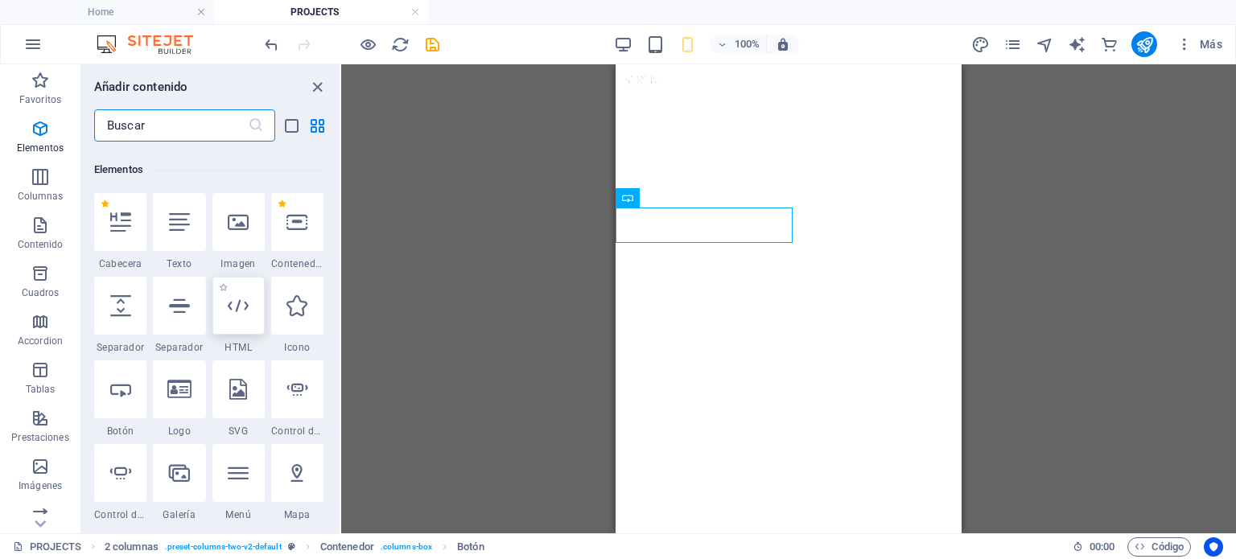
scroll to position [466, 0]
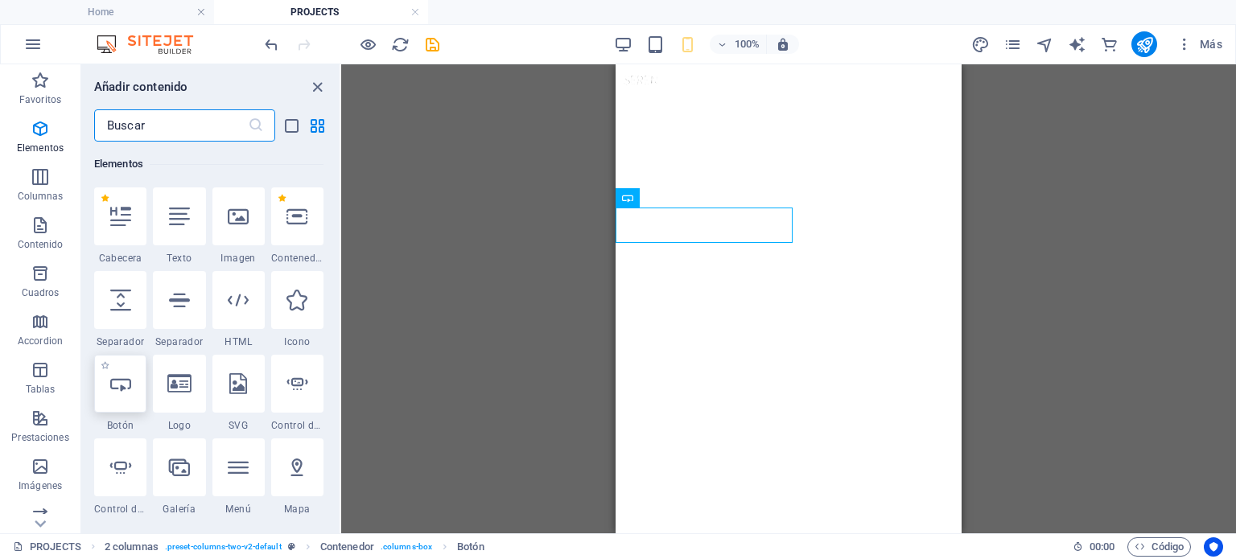
click at [107, 382] on div at bounding box center [120, 384] width 52 height 58
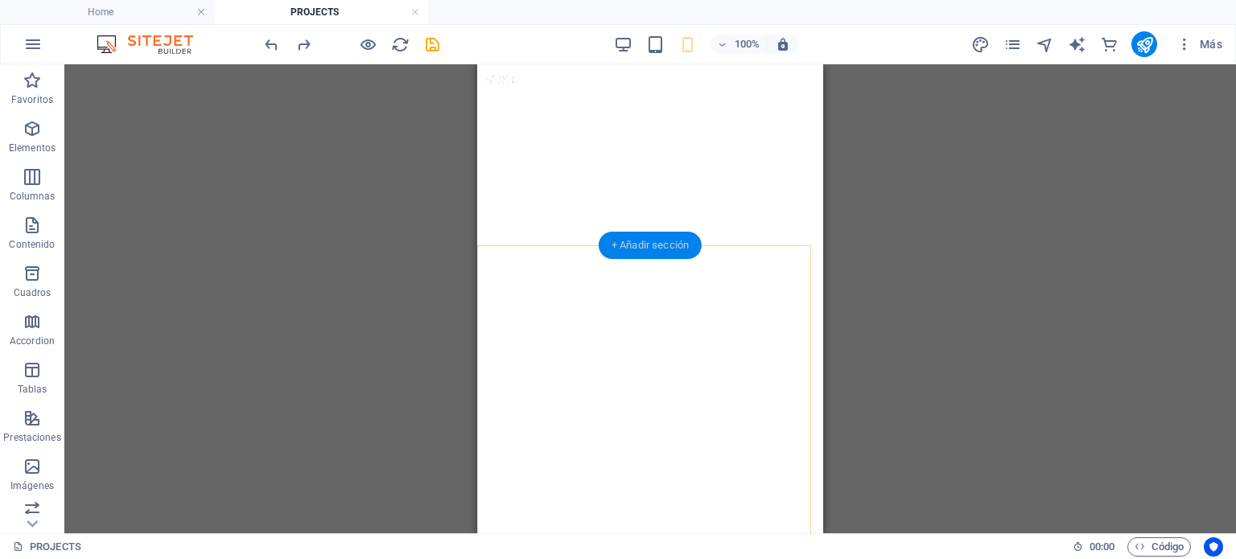
click at [631, 241] on div "+ Añadir sección" at bounding box center [650, 245] width 103 height 27
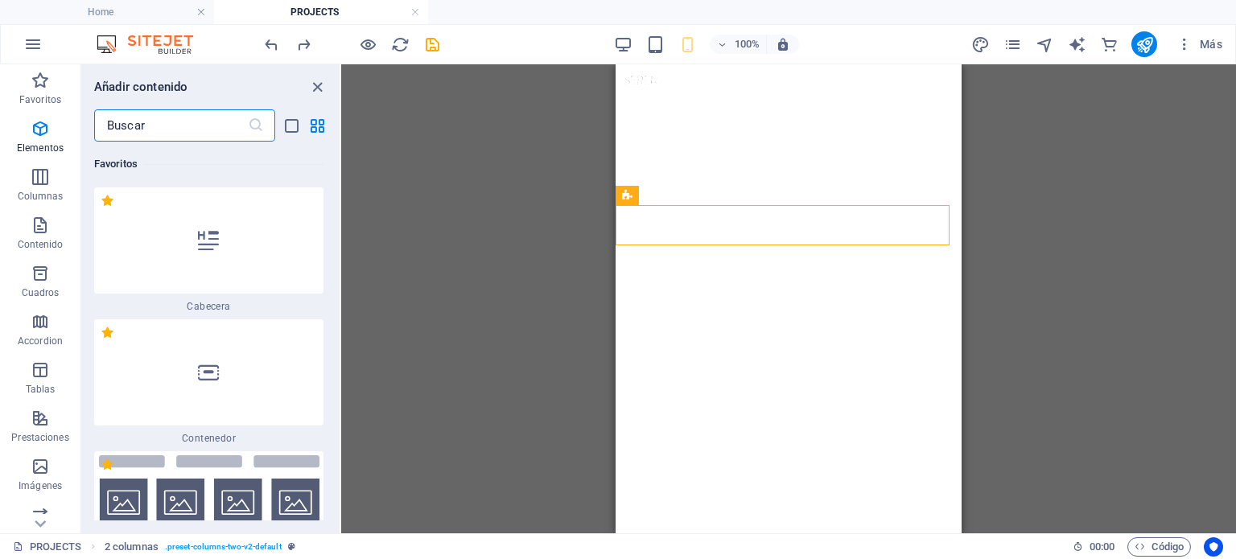
scroll to position [429, 0]
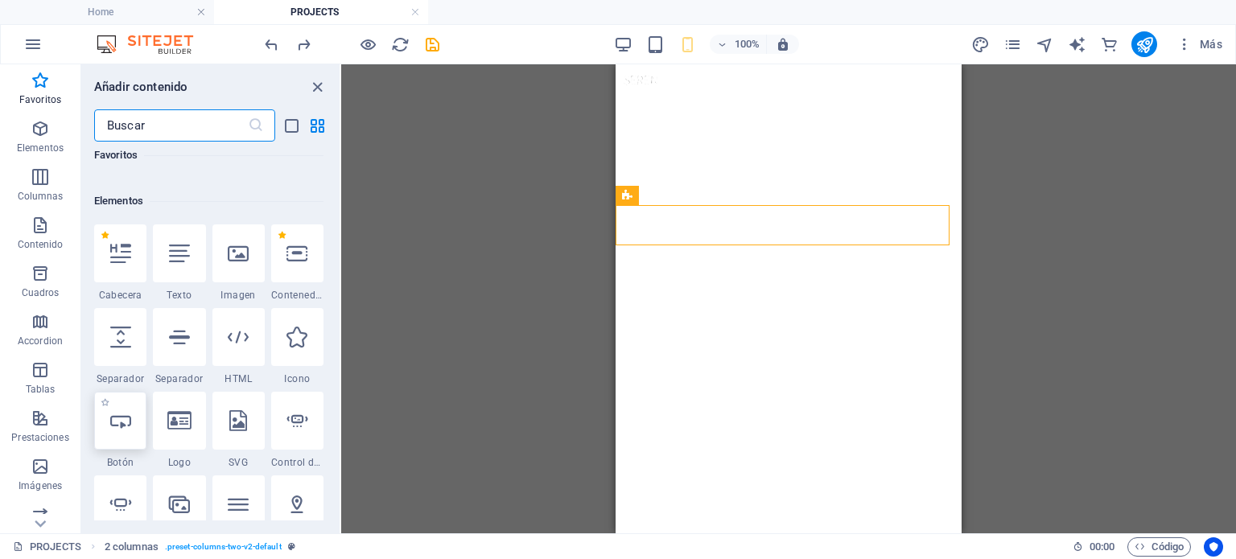
click at [138, 419] on div at bounding box center [120, 421] width 52 height 58
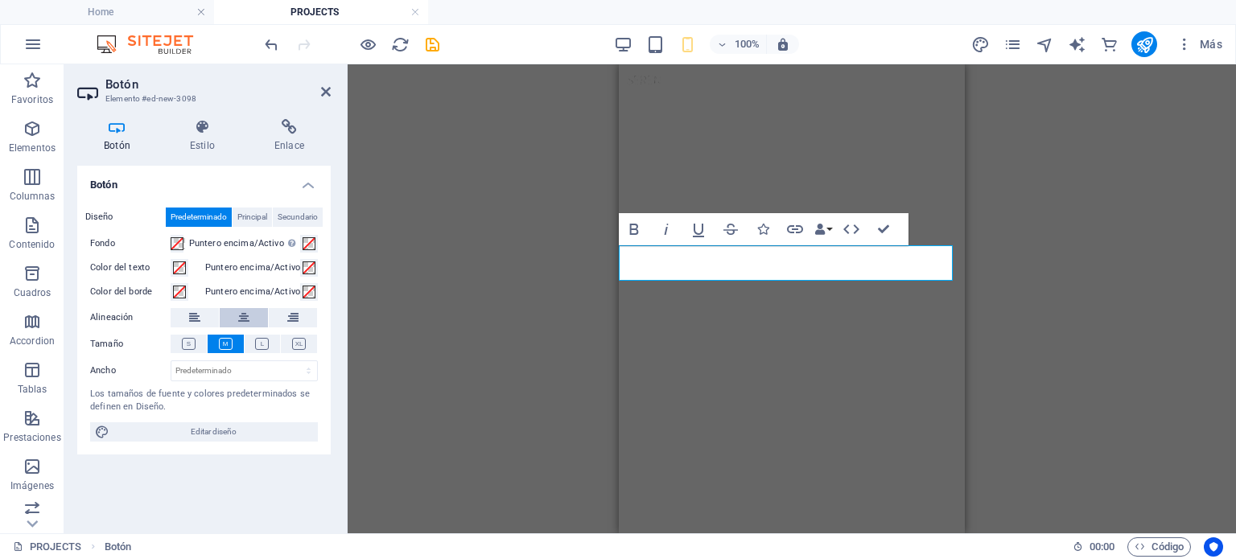
click at [237, 323] on button at bounding box center [244, 317] width 48 height 19
click at [219, 369] on select "Predeterminado px rem % em vh vw" at bounding box center [244, 370] width 146 height 19
select select "px"
click at [294, 361] on select "Predeterminado px rem % em vh vw" at bounding box center [244, 370] width 146 height 19
drag, startPoint x: 224, startPoint y: 374, endPoint x: 178, endPoint y: 369, distance: 46.1
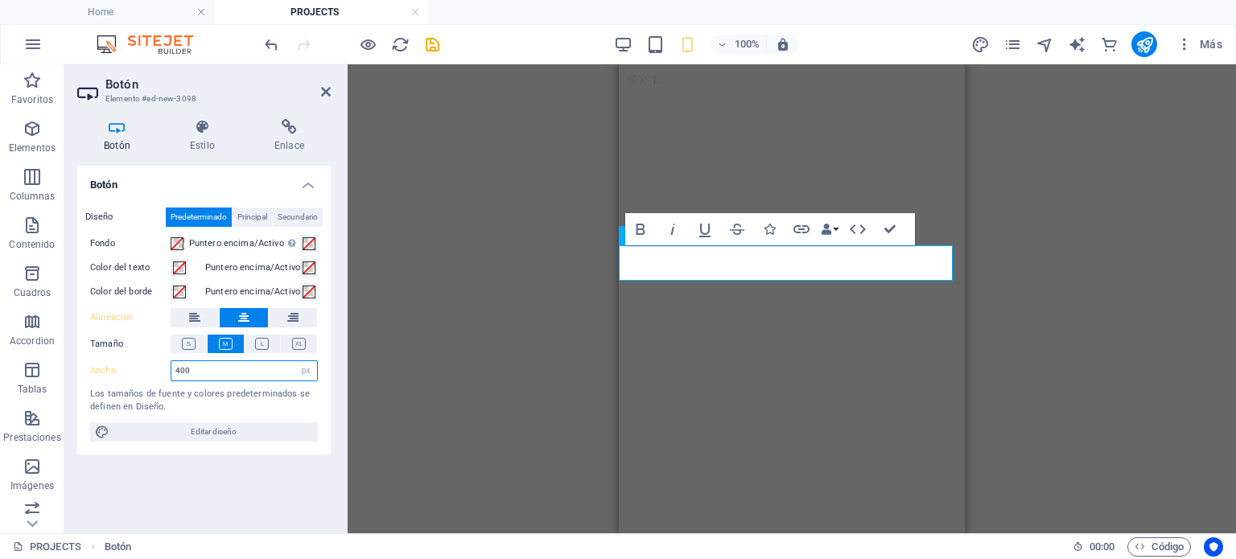
click at [178, 369] on input "400" at bounding box center [244, 370] width 146 height 19
type input "420"
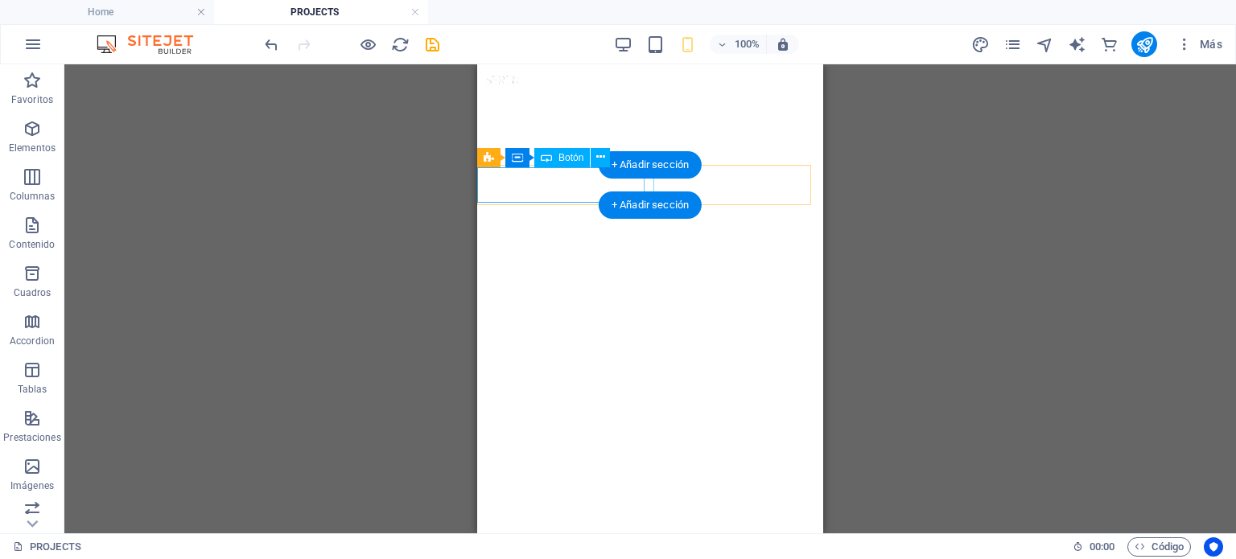
select select "px"
select select
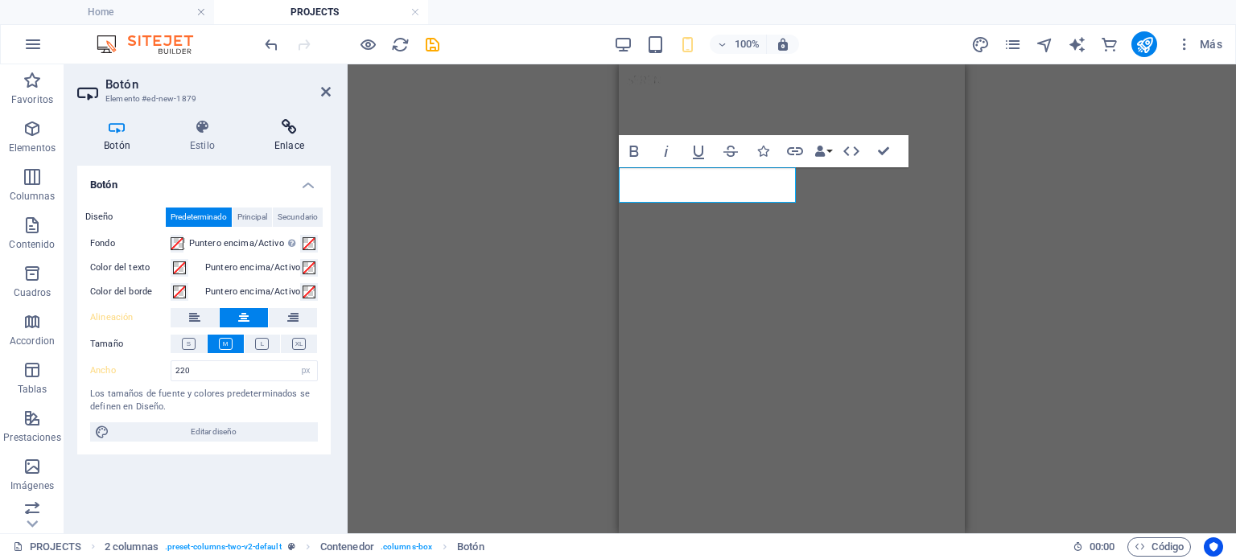
click at [283, 151] on h4 "Enlace" at bounding box center [289, 136] width 83 height 34
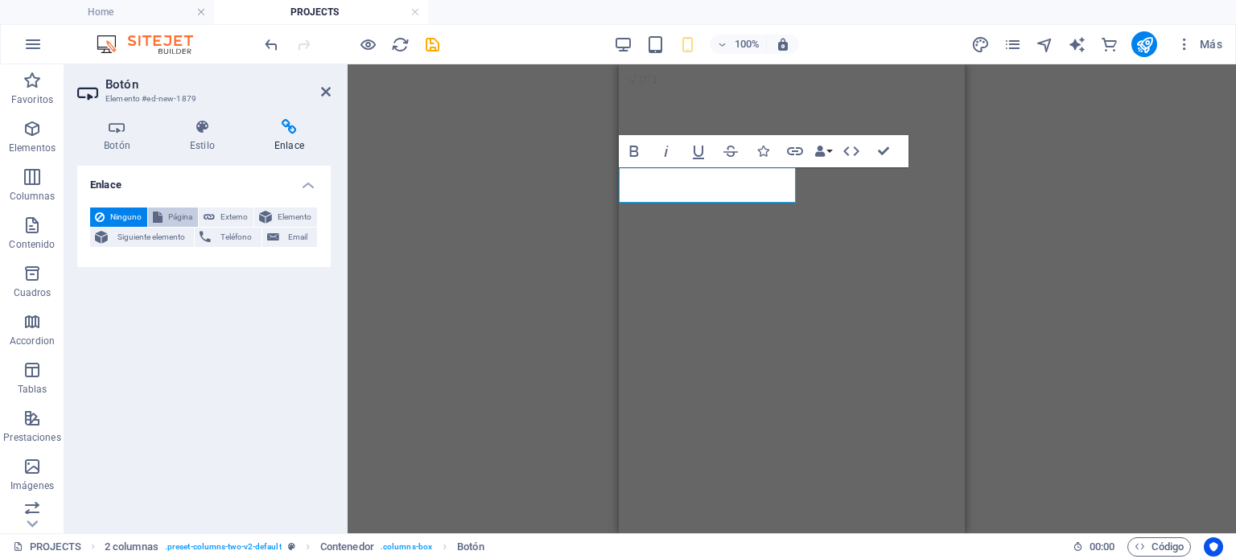
click at [180, 212] on span "Página" at bounding box center [180, 217] width 26 height 19
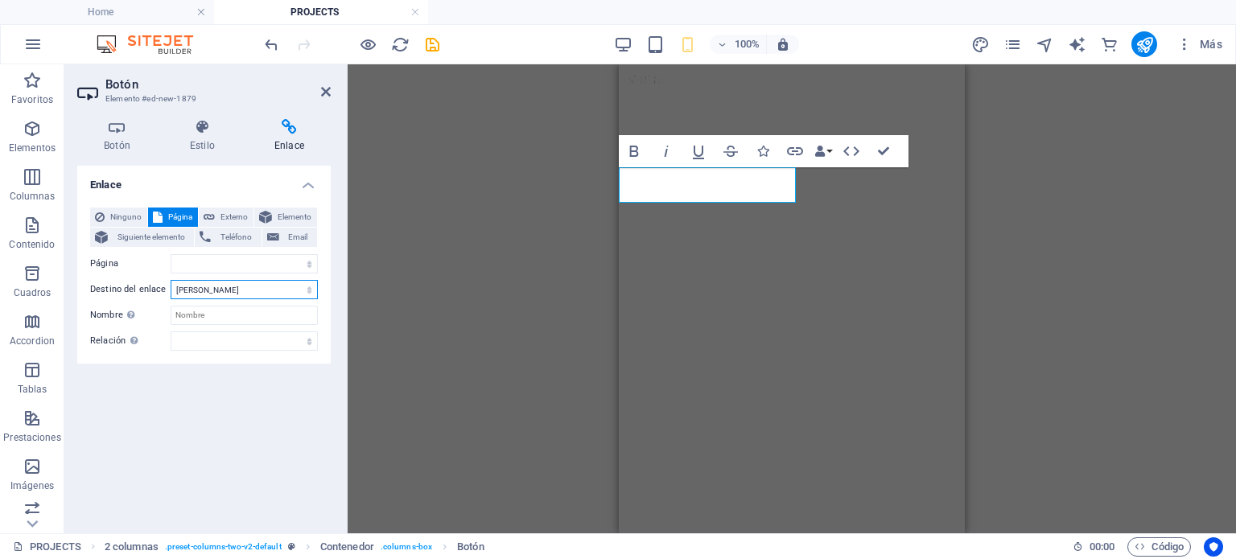
click at [232, 297] on select "Nueva pestaña Misma pestaña Superposición" at bounding box center [244, 289] width 147 height 19
click at [215, 258] on select "Home ABOUT news contact us PROJECTS REAL STATE COMERCIAL RESIDENCIAL remodelaci…" at bounding box center [244, 263] width 147 height 19
select select "4"
click at [171, 254] on select "Home ABOUT news contact us PROJECTS REAL STATE COMERCIAL RESIDENCIAL remodelaci…" at bounding box center [244, 263] width 147 height 19
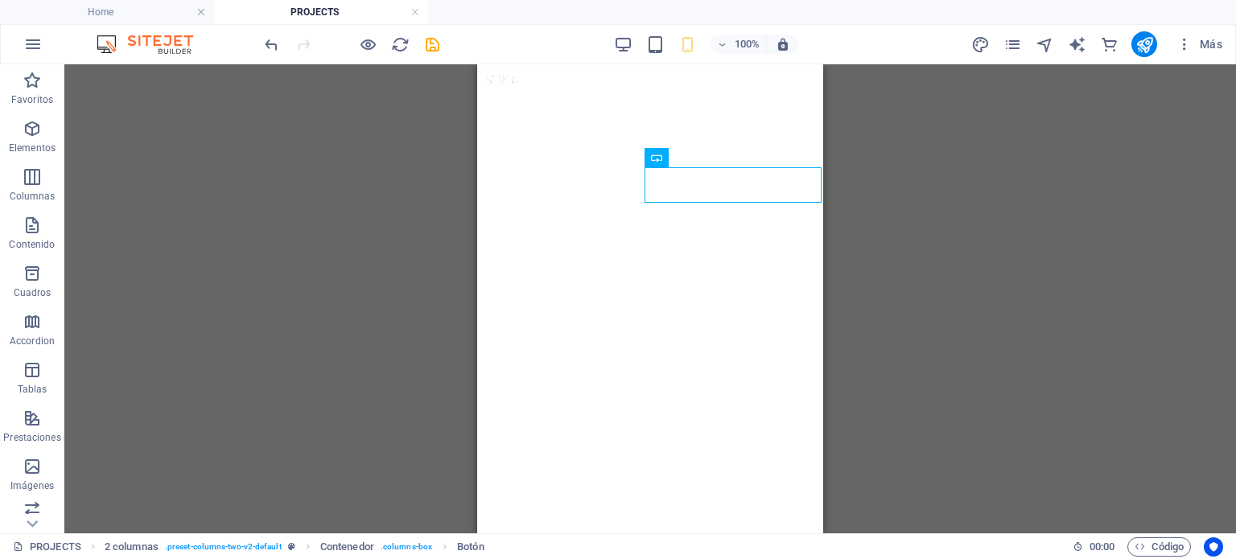
click at [905, 185] on div "Contenedor 3 columnas H6 3 columnas Contenedor Contenedor Botón 5 columnas Cont…" at bounding box center [649, 298] width 1171 height 469
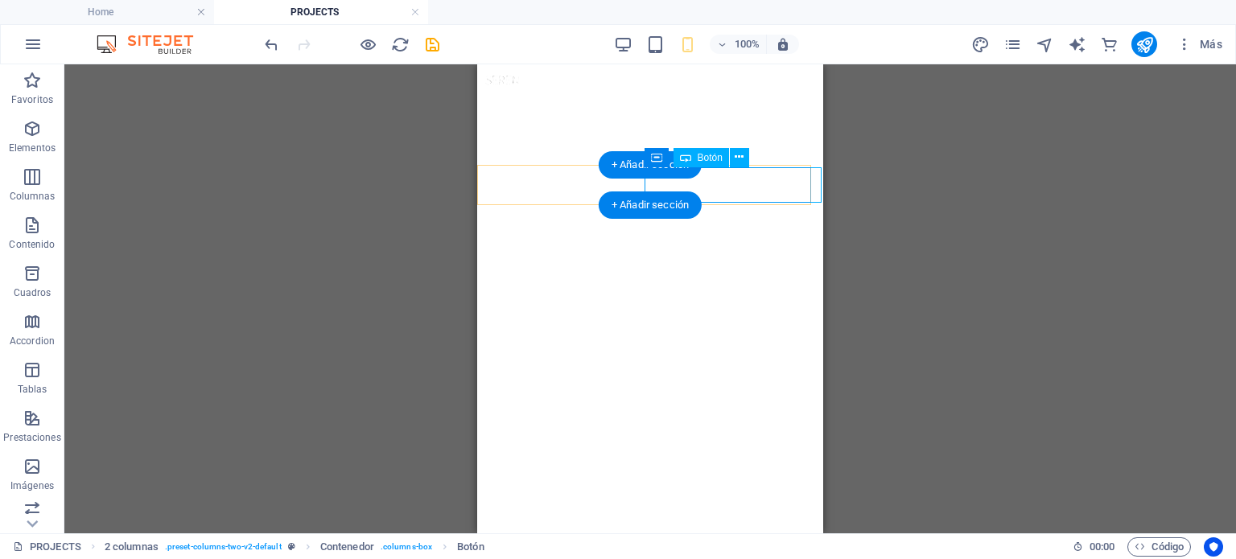
select select "px"
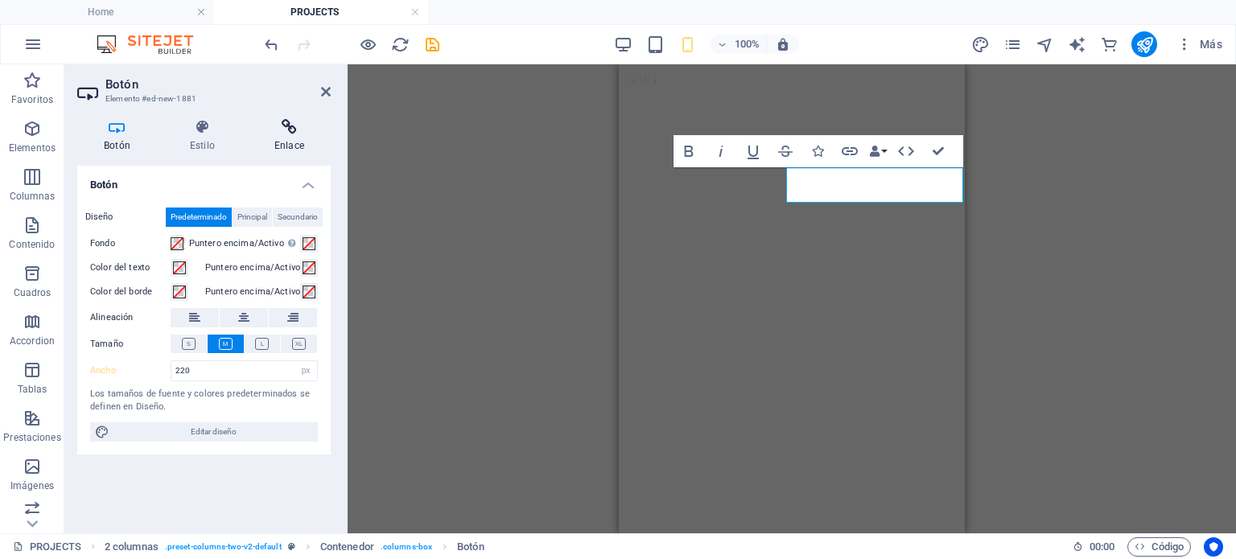
click at [270, 134] on icon at bounding box center [289, 127] width 83 height 16
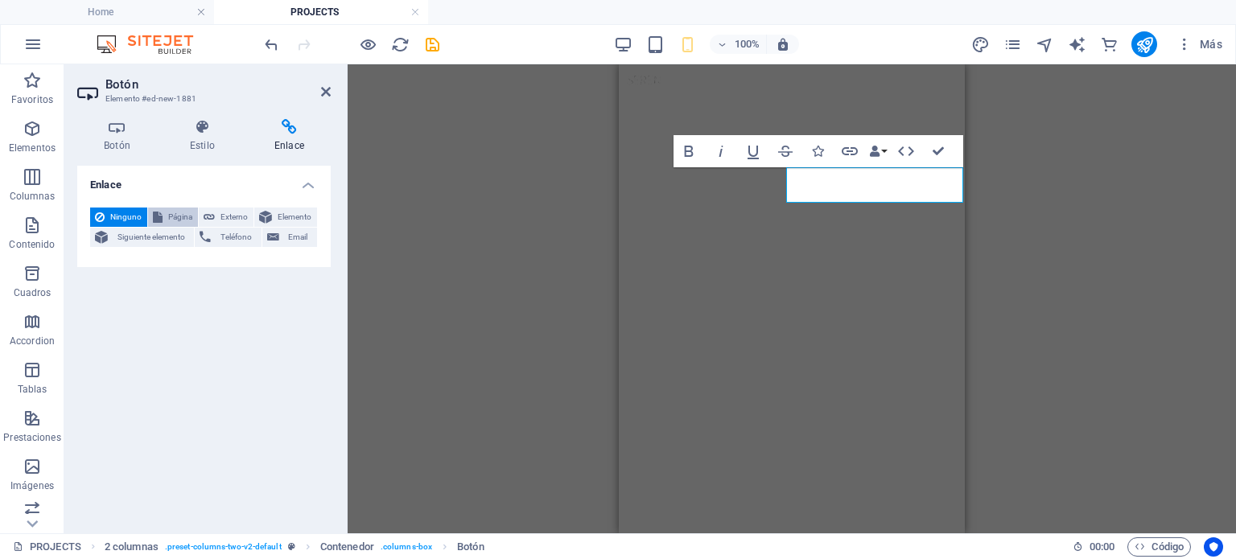
click at [176, 217] on span "Página" at bounding box center [180, 217] width 26 height 19
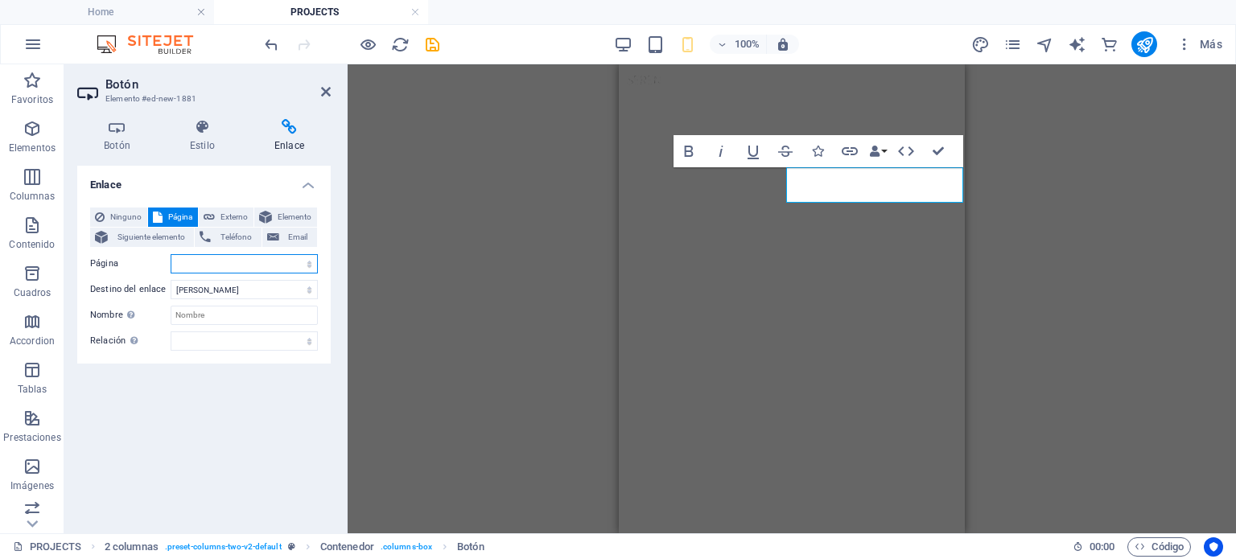
click at [242, 264] on select "Home ABOUT news contact us PROJECTS REAL STATE COMERCIAL RESIDENCIAL remodelaci…" at bounding box center [244, 263] width 147 height 19
select select "7"
click at [171, 254] on select "Home ABOUT news contact us PROJECTS REAL STATE COMERCIAL RESIDENCIAL remodelaci…" at bounding box center [244, 263] width 147 height 19
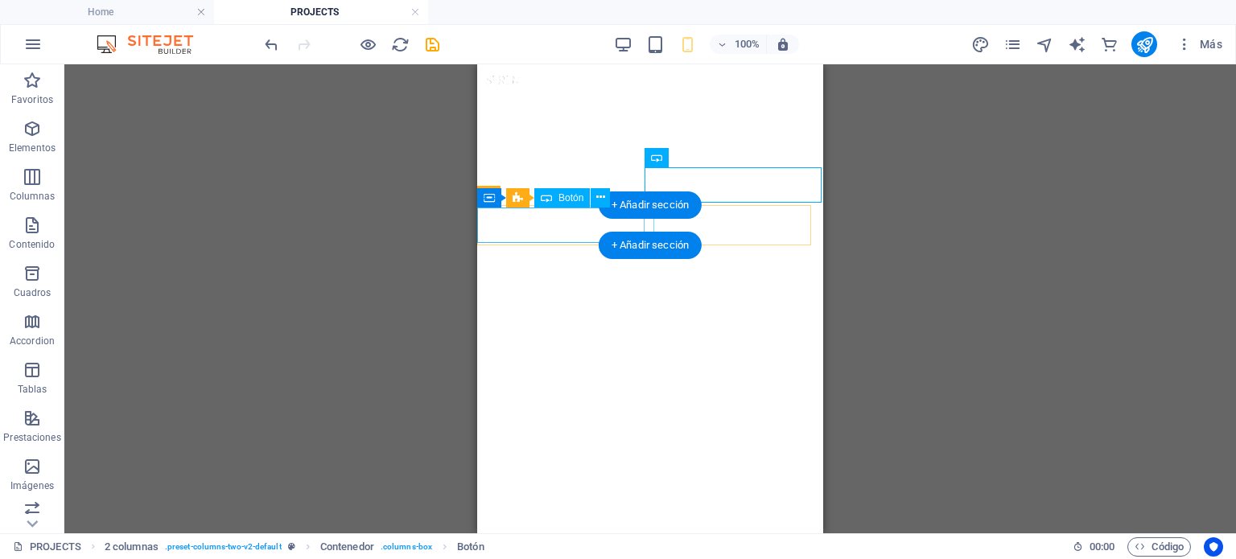
select select "px"
select select
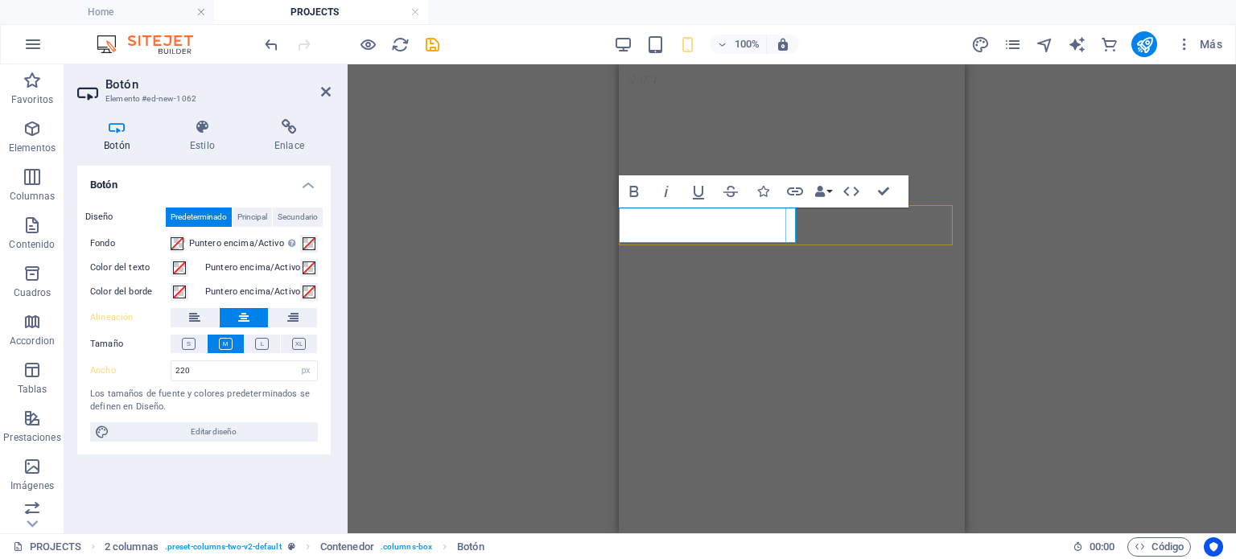
click at [278, 145] on h4 "Enlace" at bounding box center [289, 136] width 83 height 34
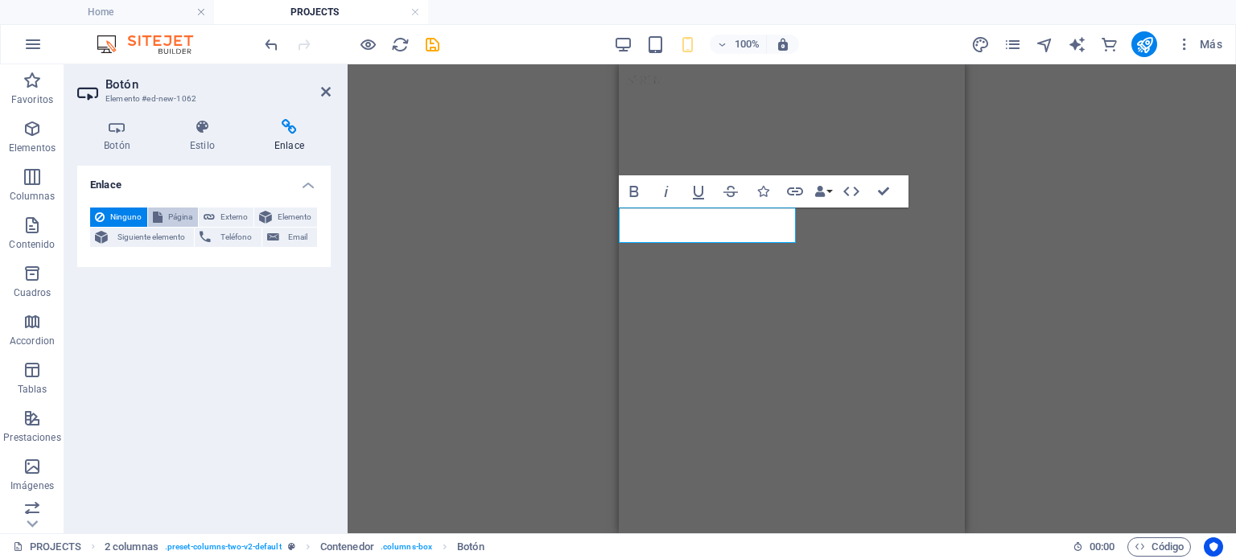
click at [175, 212] on span "Página" at bounding box center [180, 217] width 26 height 19
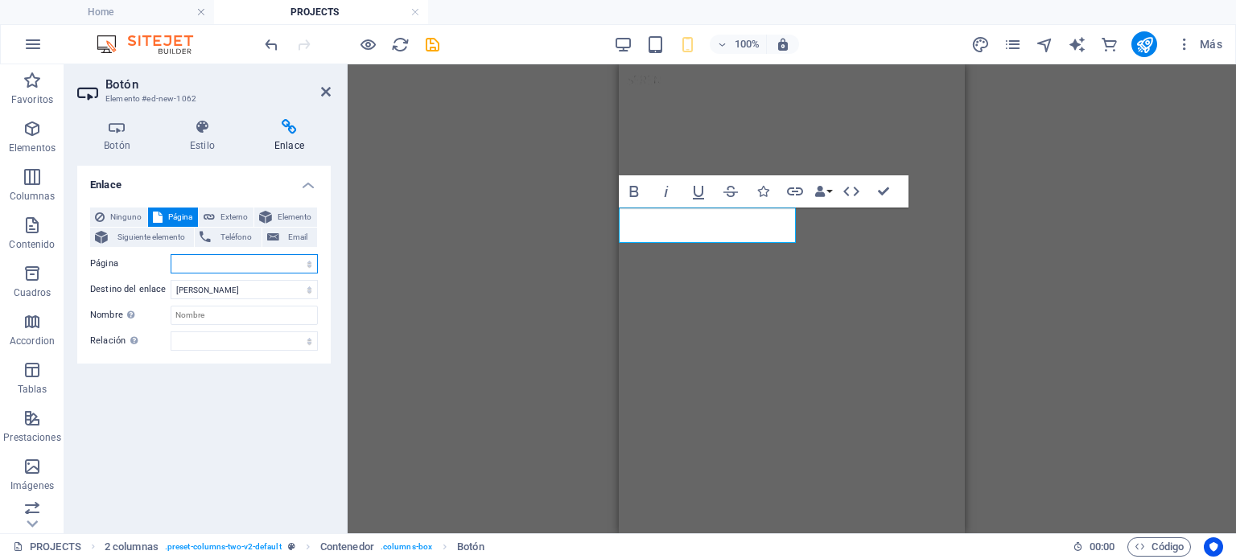
click at [232, 269] on select "Home ABOUT news contact us PROJECTS REAL STATE COMERCIAL RESIDENCIAL remodelaci…" at bounding box center [244, 263] width 147 height 19
select select "6"
click at [171, 254] on select "Home ABOUT news contact us PROJECTS REAL STATE COMERCIAL RESIDENCIAL remodelaci…" at bounding box center [244, 263] width 147 height 19
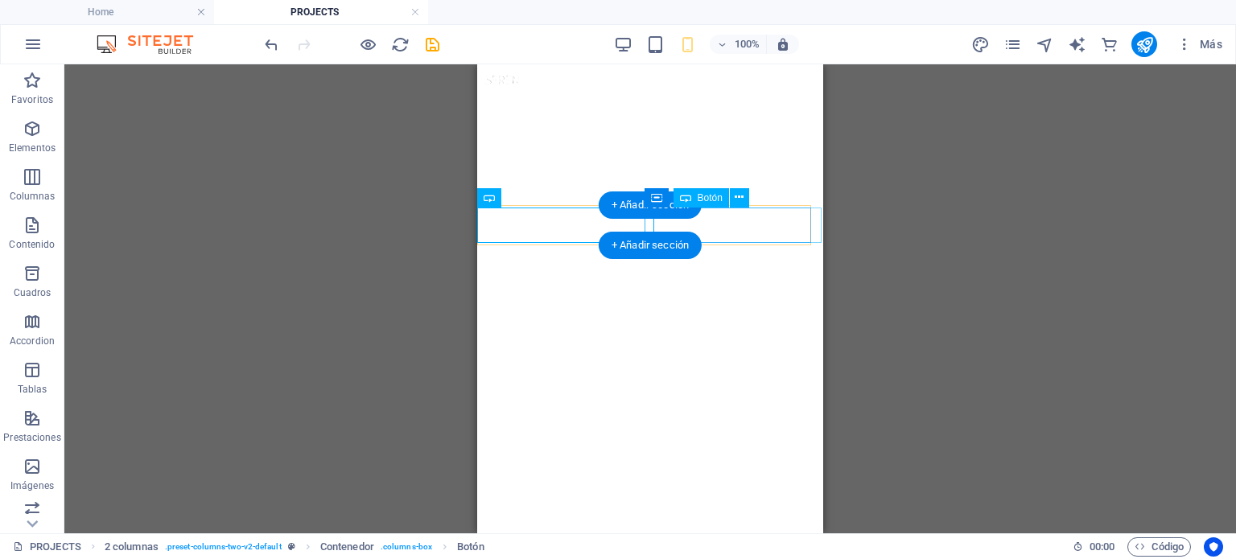
select select "px"
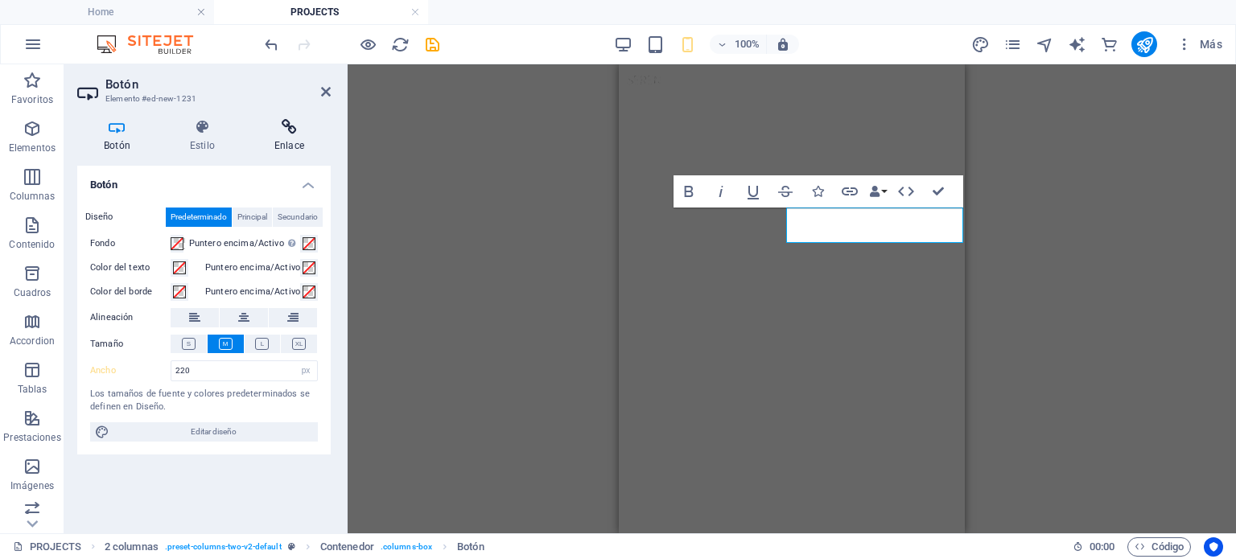
click at [302, 134] on icon at bounding box center [289, 127] width 83 height 16
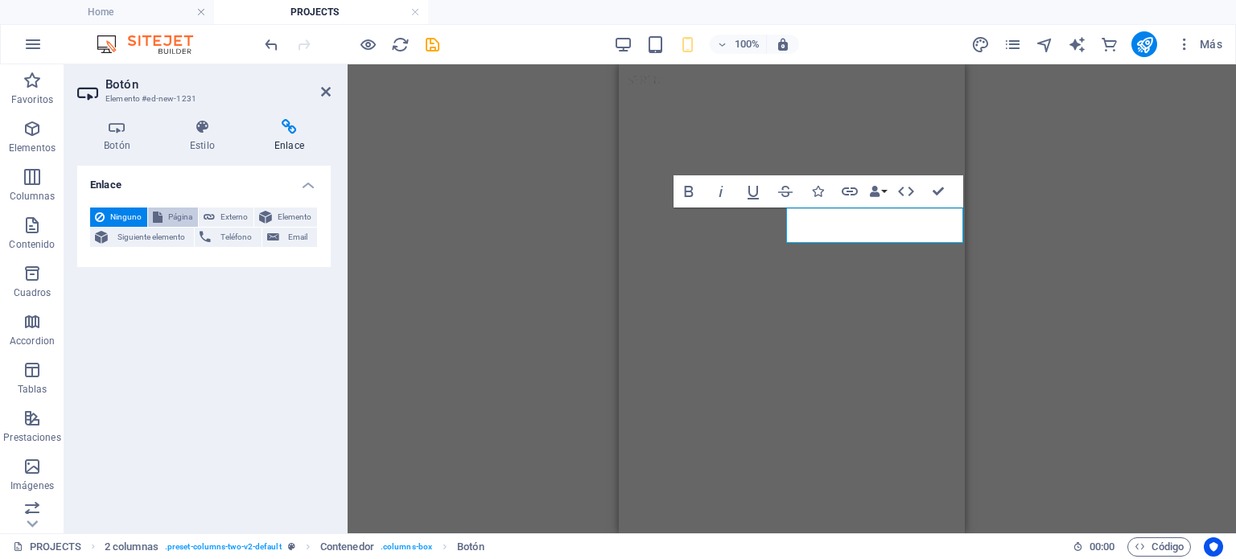
click at [170, 208] on span "Página" at bounding box center [180, 217] width 26 height 19
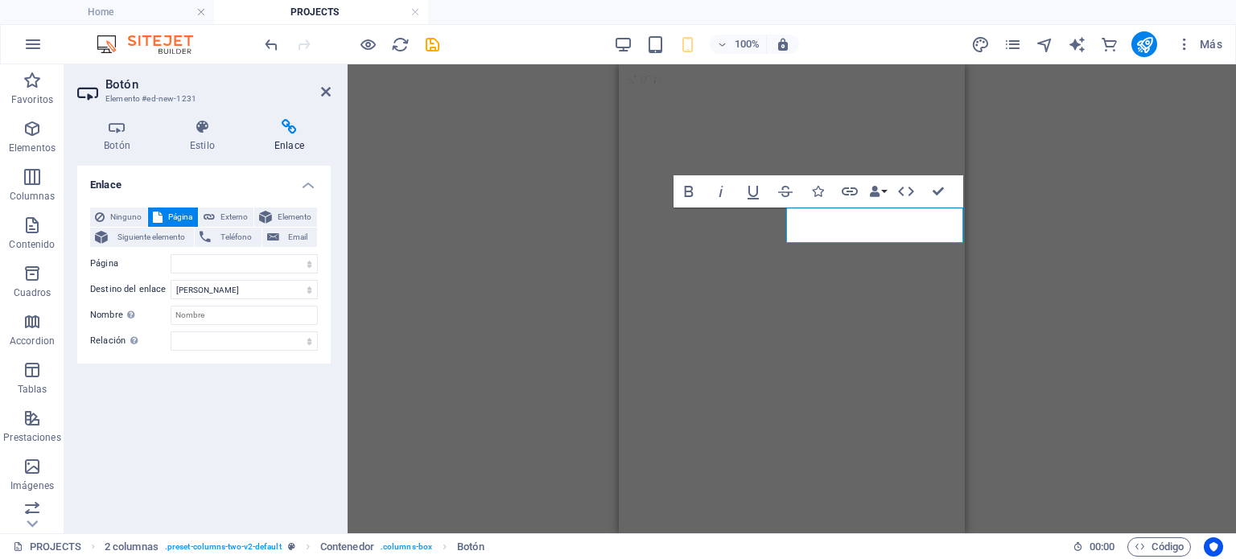
click at [240, 249] on div "Ninguno Página Externo Elemento Siguiente elemento Teléfono Email Página Home A…" at bounding box center [204, 279] width 228 height 143
click at [252, 263] on select "Home ABOUT news contact us PROJECTS REAL STATE COMERCIAL RESIDENCIAL remodelaci…" at bounding box center [244, 263] width 147 height 19
select select "5"
click at [171, 254] on select "Home ABOUT news contact us PROJECTS REAL STATE COMERCIAL RESIDENCIAL remodelaci…" at bounding box center [244, 263] width 147 height 19
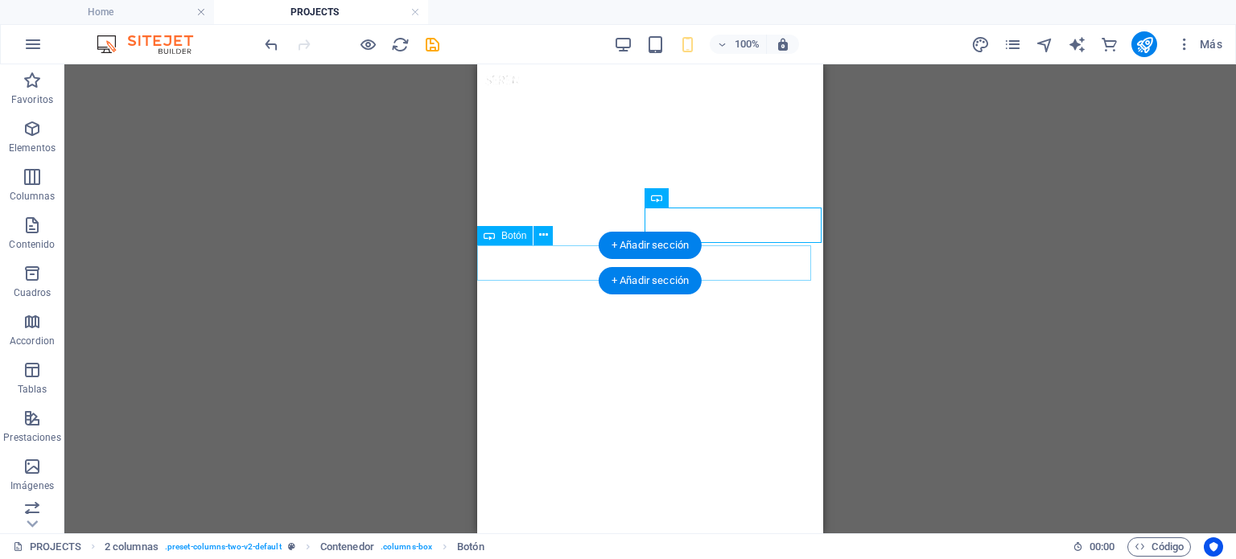
select select "px"
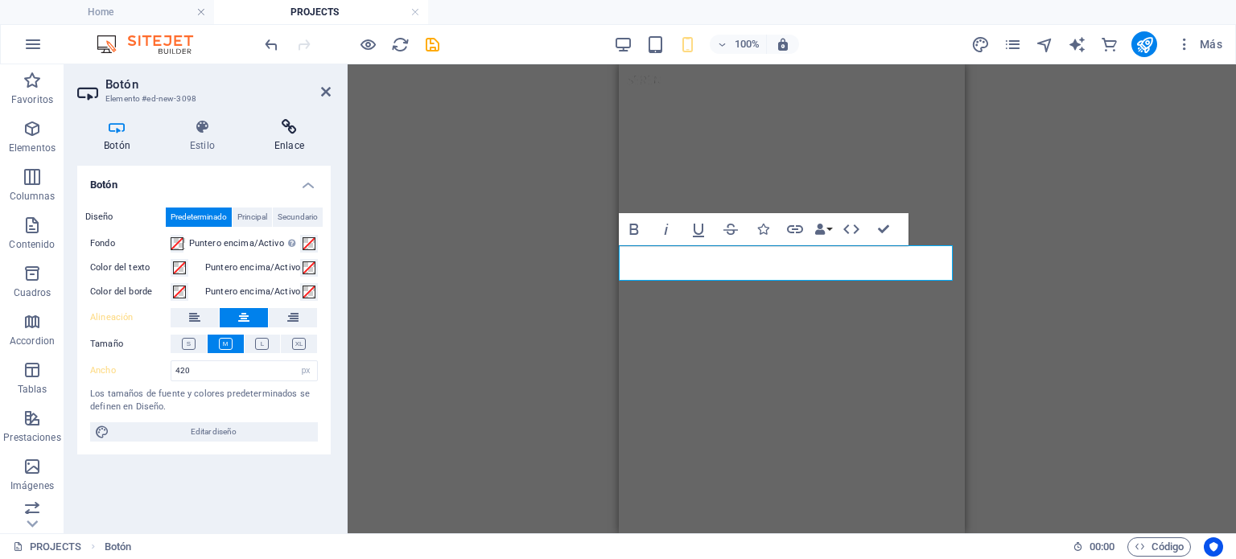
click at [301, 147] on h4 "Enlace" at bounding box center [289, 136] width 83 height 34
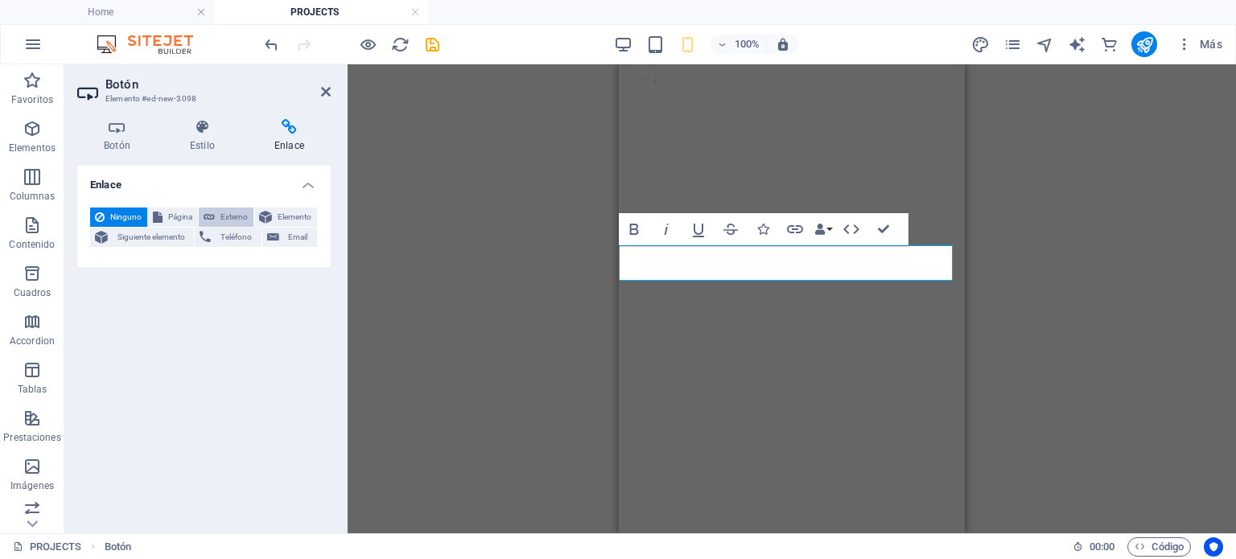
click at [213, 218] on icon at bounding box center [209, 217] width 11 height 19
select select
select select "blank"
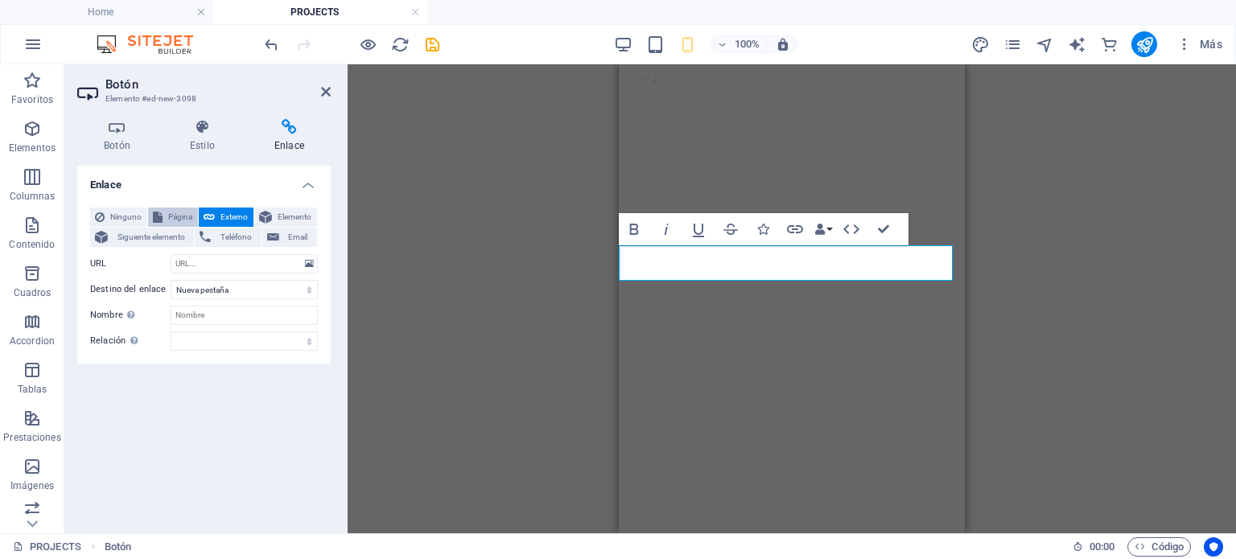
click at [174, 214] on span "Página" at bounding box center [180, 217] width 26 height 19
select select
click at [239, 257] on select "Home ABOUT news contact us PROJECTS REAL STATE COMERCIAL RESIDENCIAL remodelaci…" at bounding box center [244, 263] width 147 height 19
select select "8"
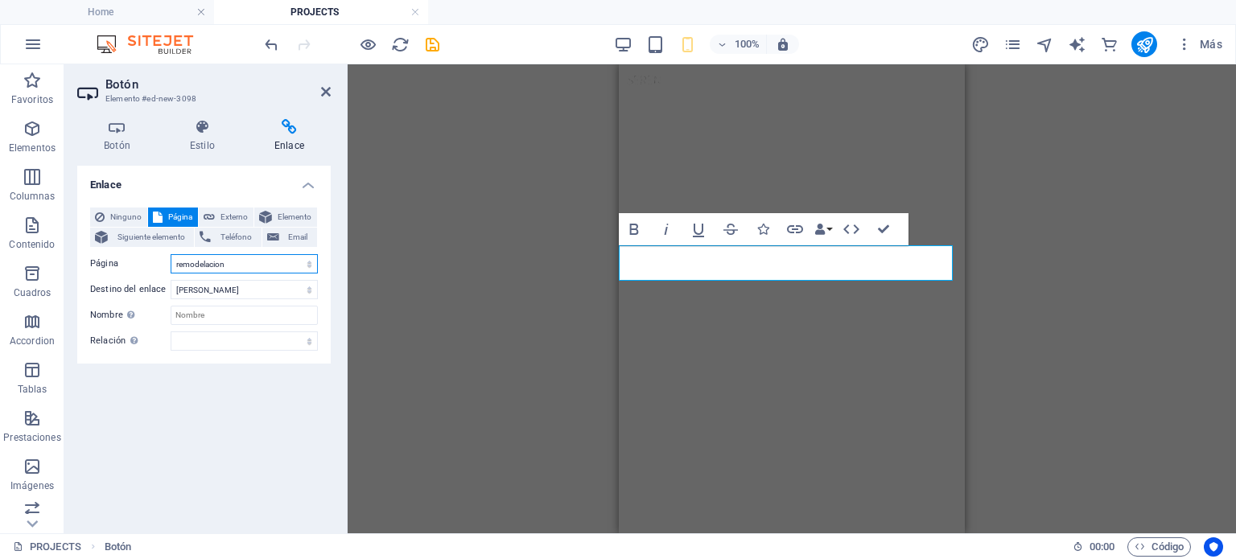
click at [171, 254] on select "Home ABOUT news contact us PROJECTS REAL STATE COMERCIAL RESIDENCIAL remodelaci…" at bounding box center [244, 263] width 147 height 19
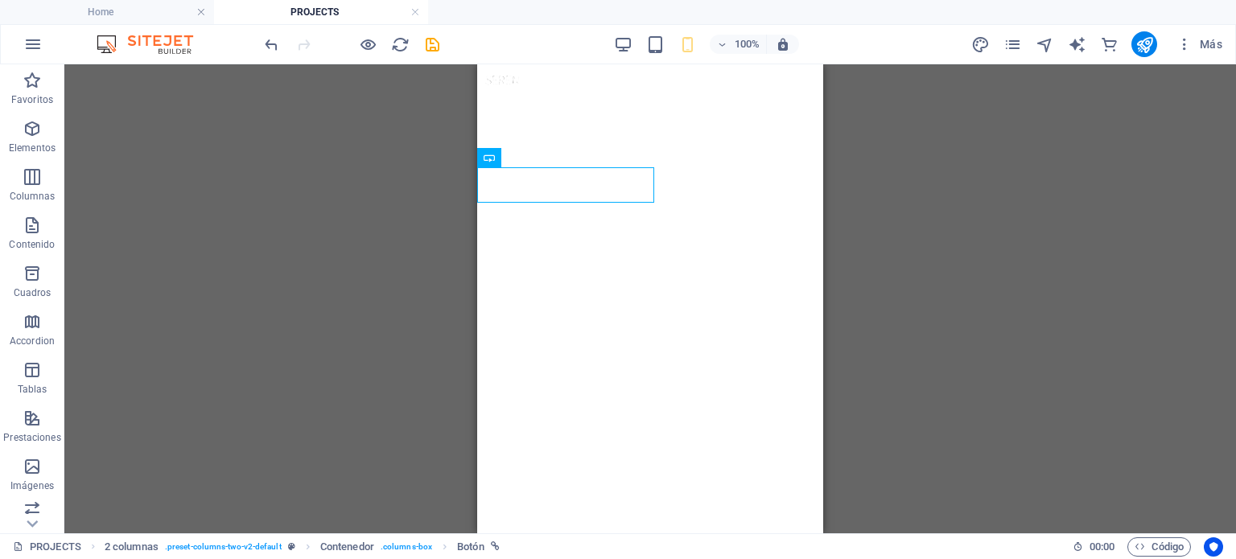
click at [421, 162] on div "Contenedor 3 columnas H6 3 columnas Contenedor Contenedor Botón 5 columnas Cont…" at bounding box center [649, 298] width 1171 height 469
click at [498, 157] on div "2 columnas" at bounding box center [516, 155] width 79 height 19
drag, startPoint x: 442, startPoint y: 181, endPoint x: 492, endPoint y: 203, distance: 55.1
click at [492, 203] on div "Contenedor 3 columnas H6 3 columnas Contenedor Contenedor Botón 5 columnas Cont…" at bounding box center [649, 298] width 1171 height 469
click at [406, 217] on div "Contenedor 3 columnas H6 3 columnas Contenedor Contenedor Botón 5 columnas Cont…" at bounding box center [649, 298] width 1171 height 469
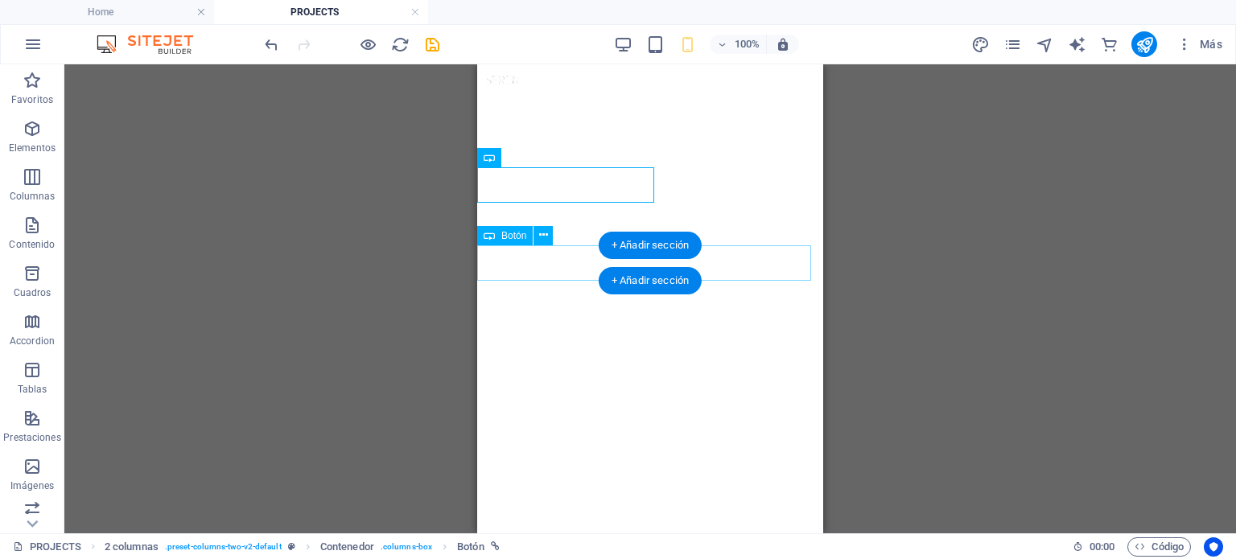
drag, startPoint x: 1328, startPoint y: 250, endPoint x: 703, endPoint y: 260, distance: 624.4
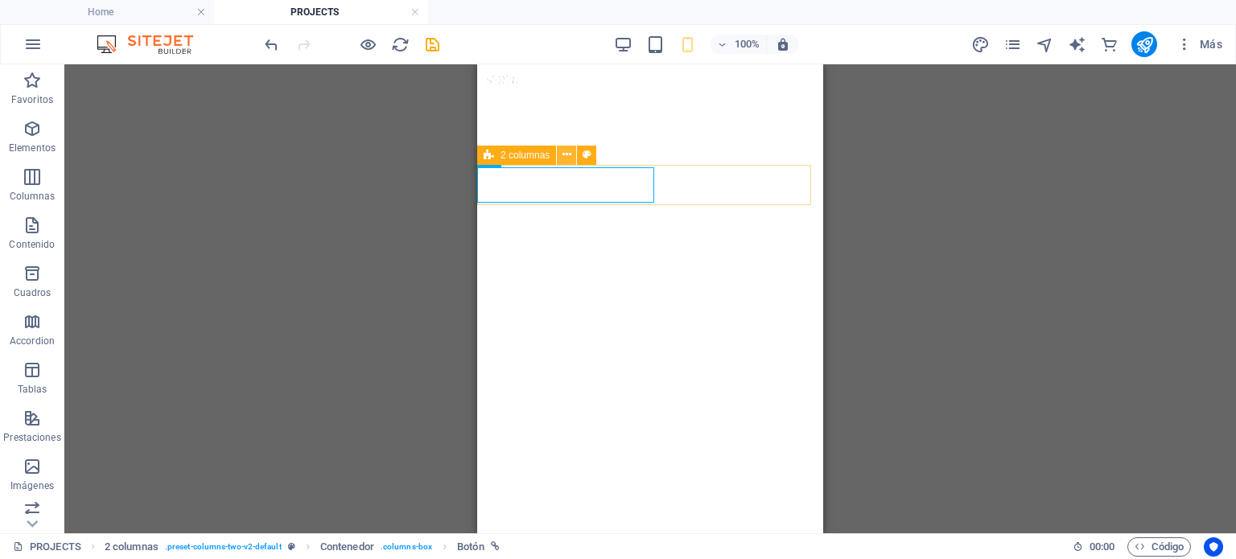
click at [564, 157] on icon at bounding box center [566, 154] width 9 height 17
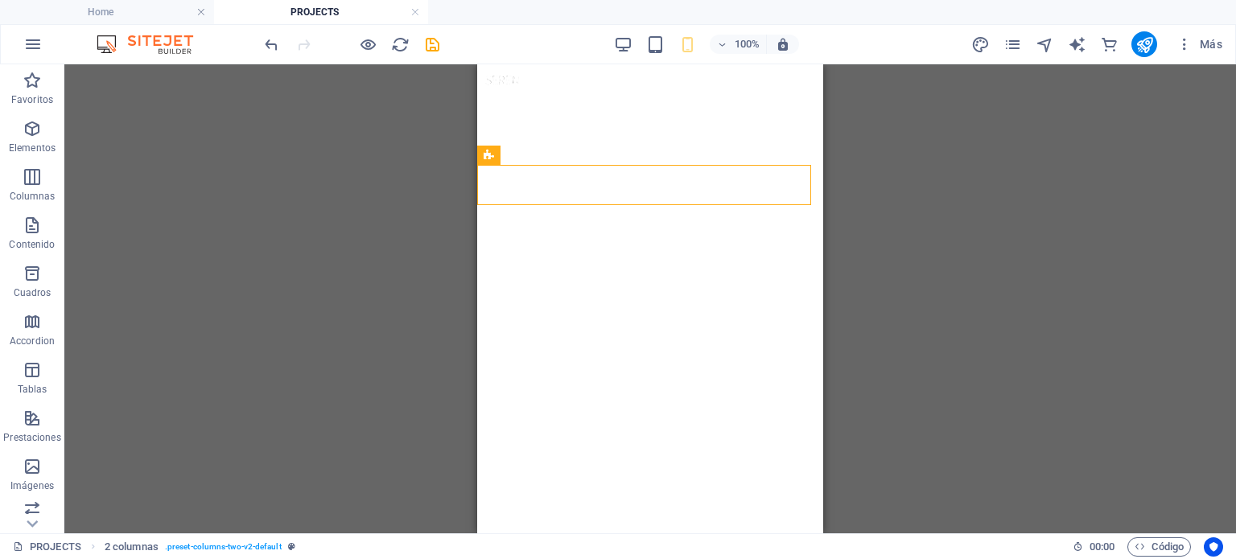
click at [426, 285] on div "Contenedor 3 columnas H6 3 columnas Contenedor Contenedor Botón 5 columnas Cont…" at bounding box center [649, 298] width 1171 height 469
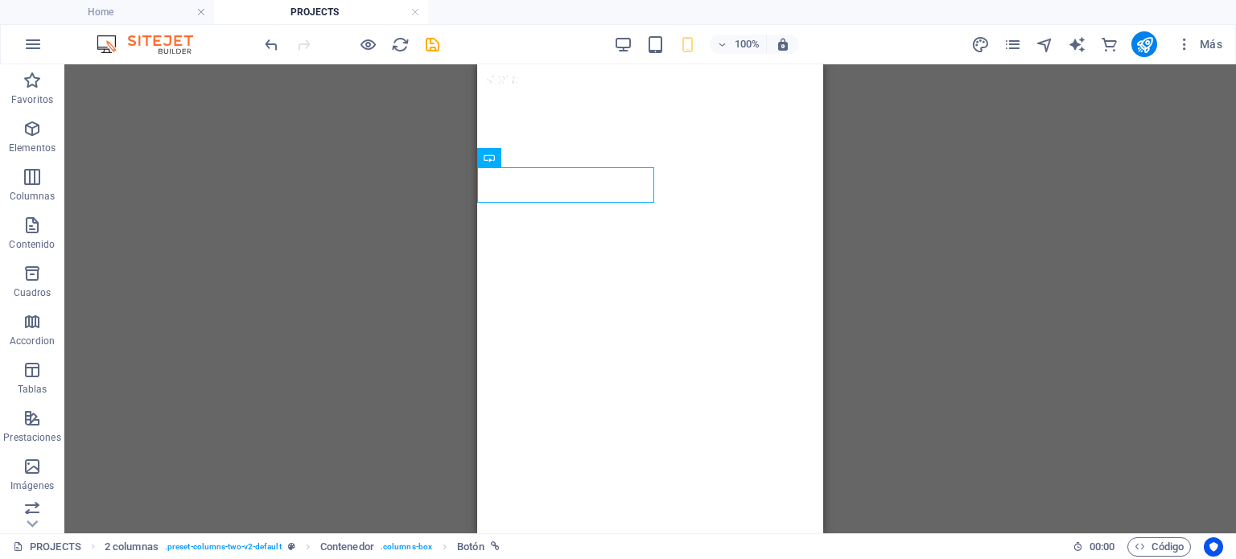
click at [353, 205] on div "Contenedor 3 columnas H6 3 columnas Contenedor Contenedor Botón 5 columnas Cont…" at bounding box center [649, 298] width 1171 height 469
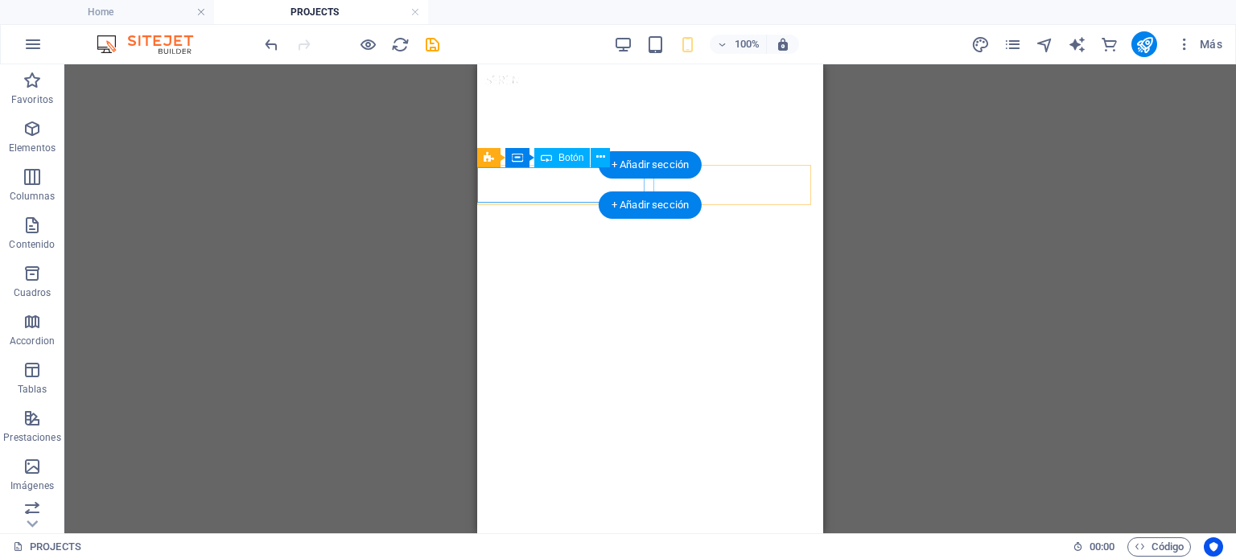
select select "4"
select select
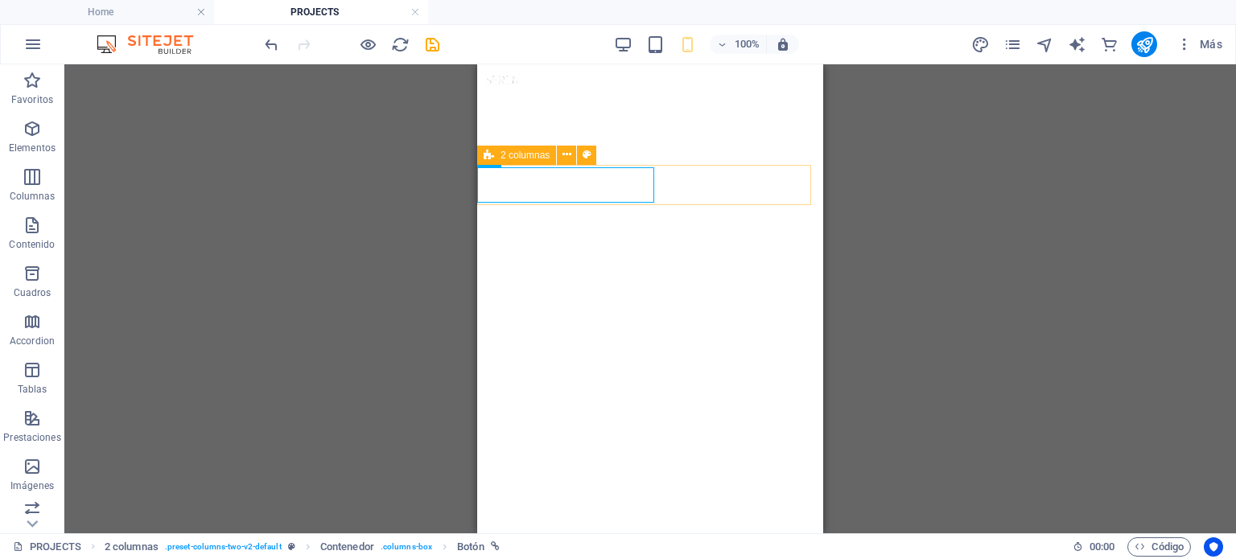
click at [491, 150] on icon at bounding box center [489, 155] width 10 height 19
select select "px"
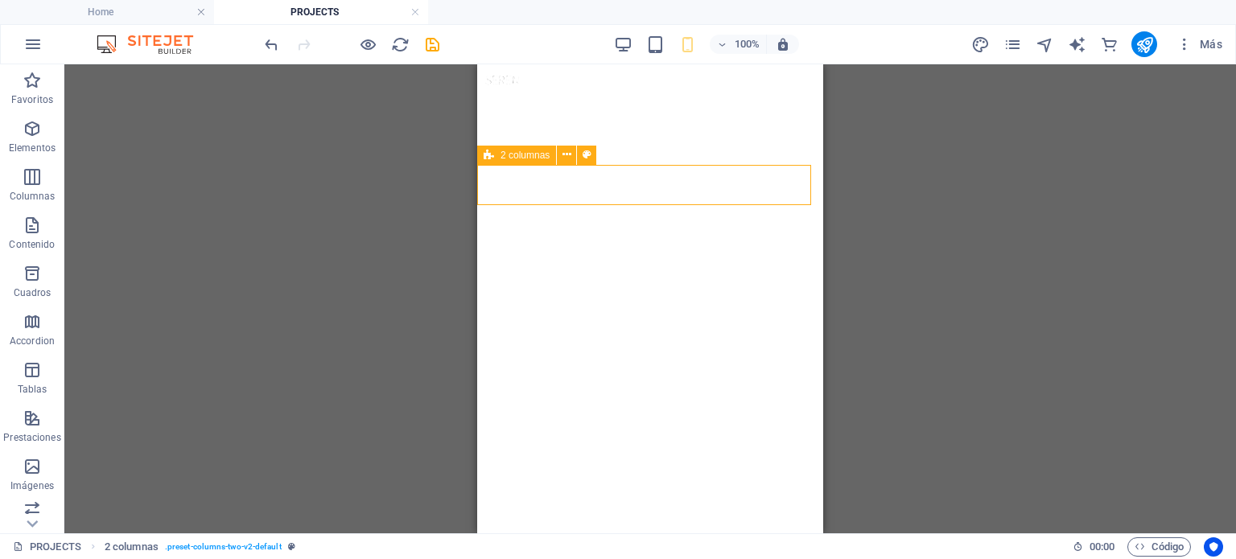
select select "px"
click at [486, 201] on icon at bounding box center [489, 195] width 10 height 19
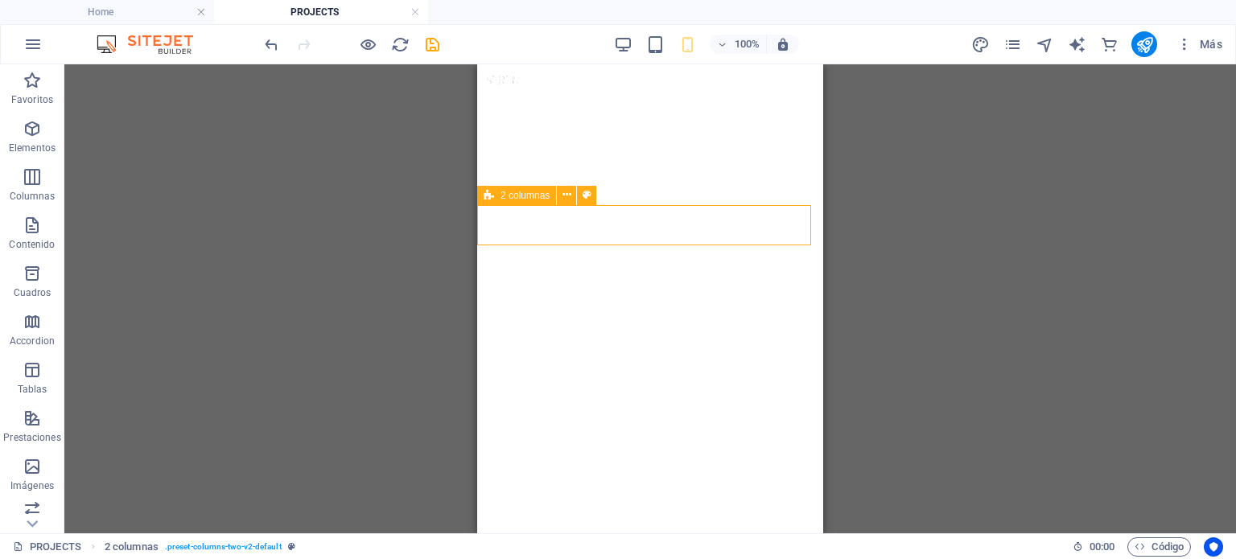
click at [486, 201] on icon at bounding box center [489, 195] width 10 height 19
select select "px"
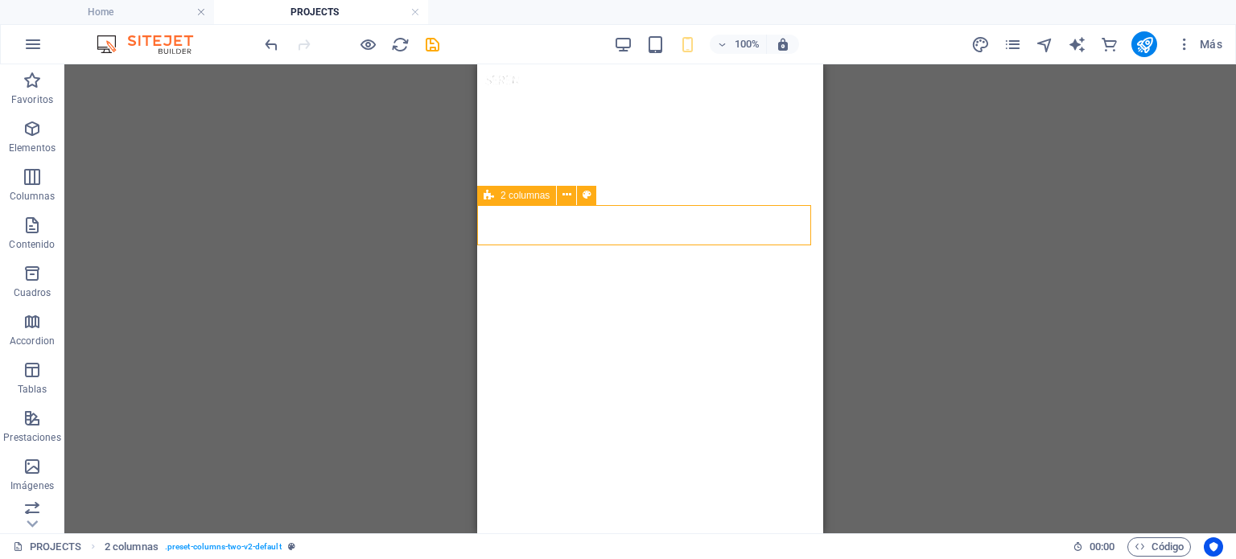
select select "px"
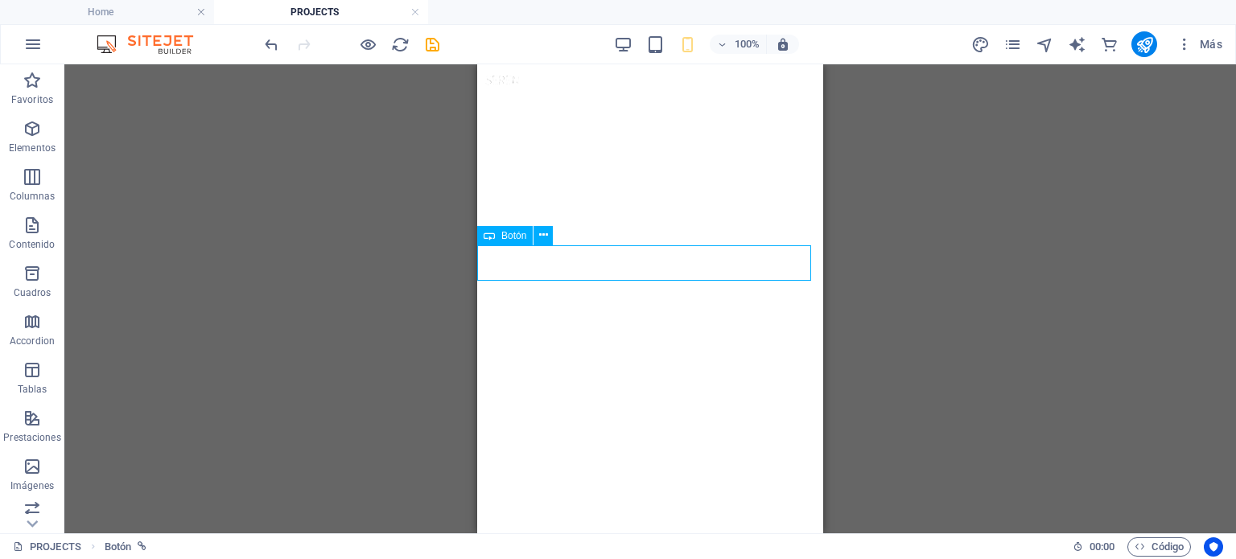
click at [514, 233] on span "Botón" at bounding box center [513, 236] width 25 height 10
select select "8"
select select
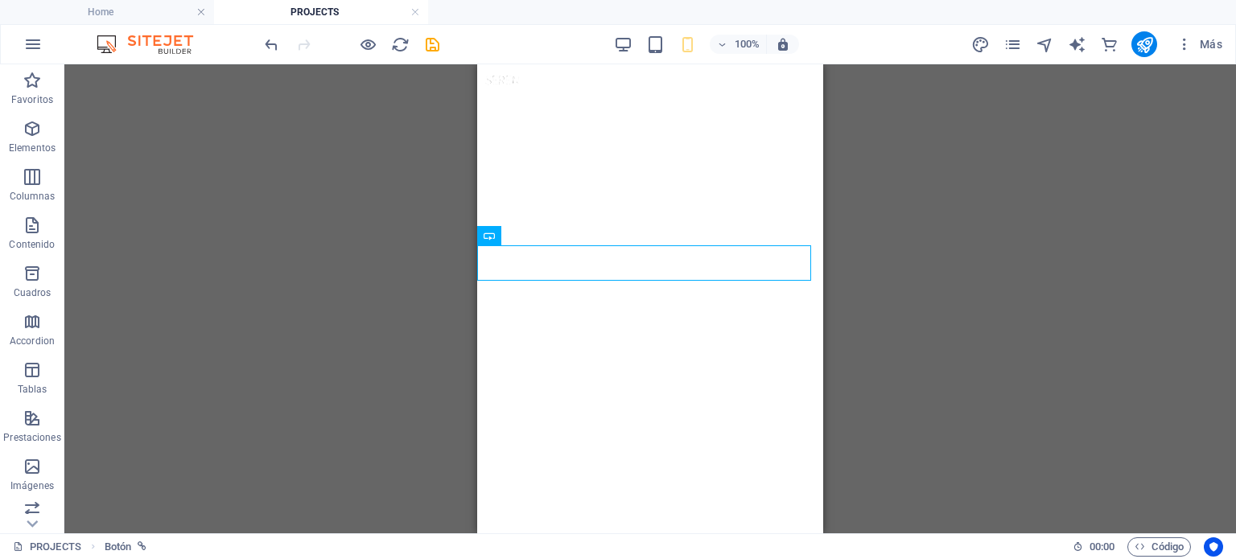
click at [865, 295] on div "Contenedor 3 columnas H6 3 columnas Contenedor Contenedor Botón 5 columnas Cont…" at bounding box center [649, 298] width 1171 height 469
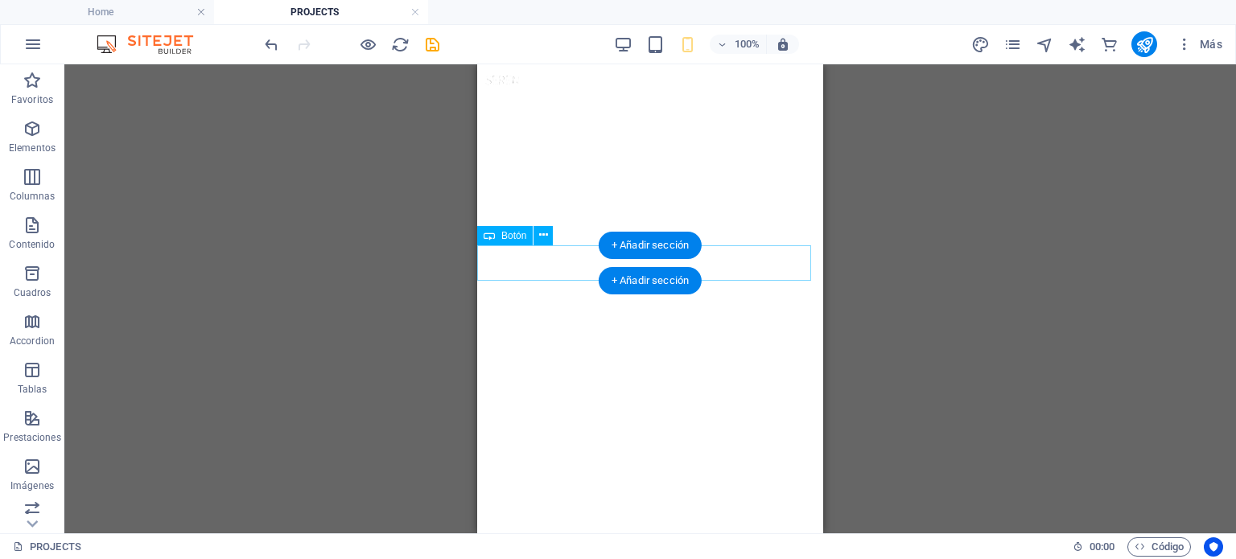
select select "px"
select select "8"
select select
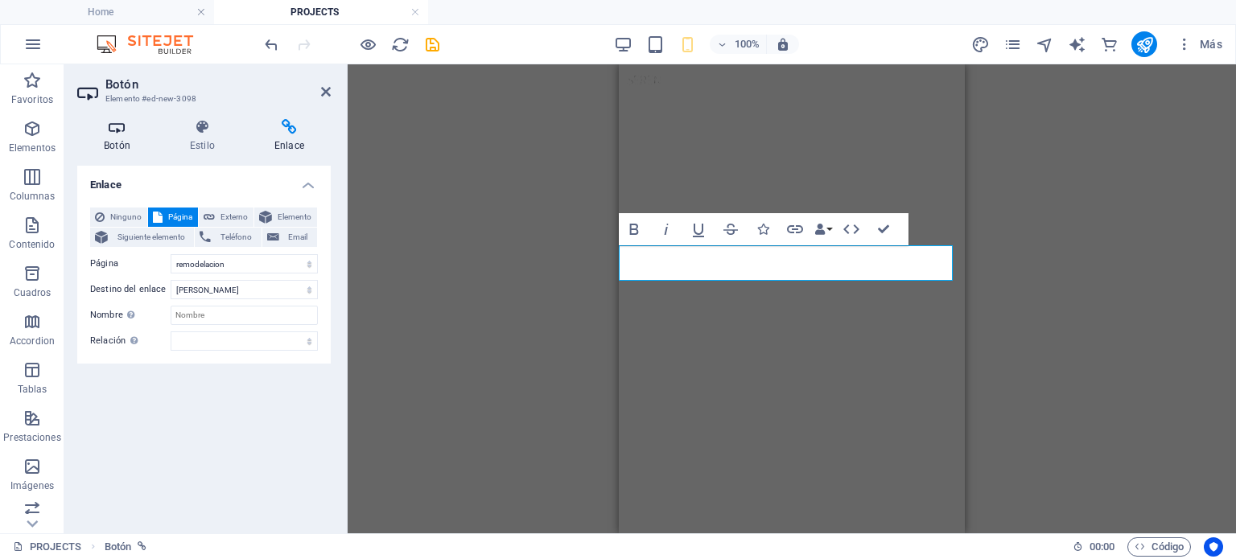
click at [118, 146] on h4 "Botón" at bounding box center [120, 136] width 86 height 34
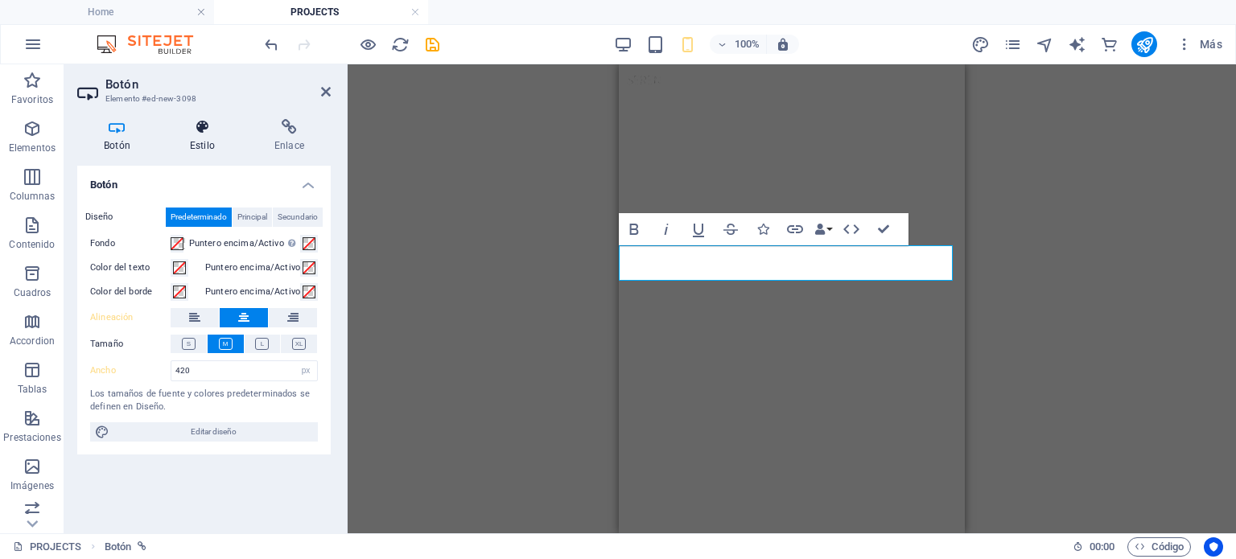
click at [216, 129] on icon at bounding box center [202, 127] width 78 height 16
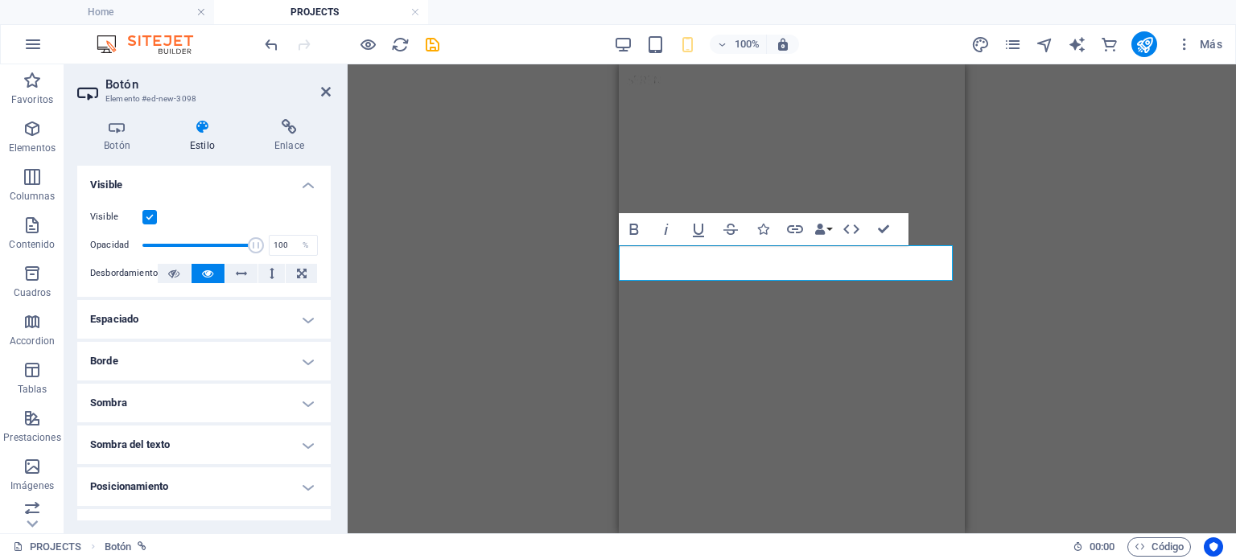
click at [197, 325] on h4 "Espaciado" at bounding box center [203, 319] width 253 height 39
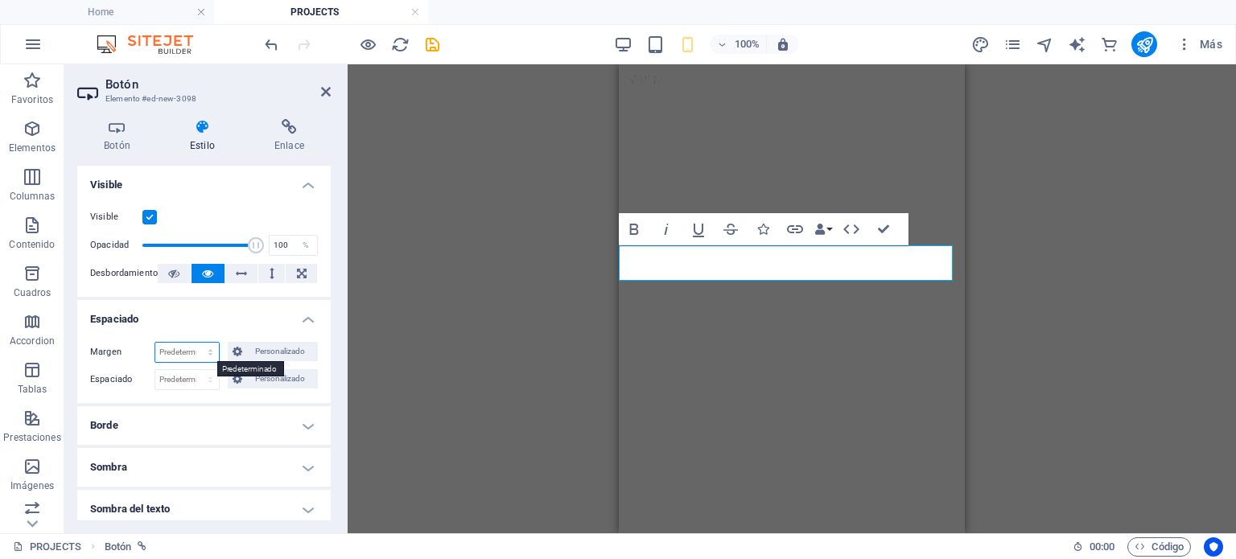
click at [196, 344] on select "Predeterminado automático px % rem vw vh Personalizado" at bounding box center [187, 352] width 64 height 19
click at [171, 375] on select "Predeterminado px rem % vh vw Personalizado" at bounding box center [187, 379] width 64 height 19
select select "px"
click at [194, 370] on select "Predeterminado px rem % vh vw Personalizado" at bounding box center [187, 379] width 64 height 19
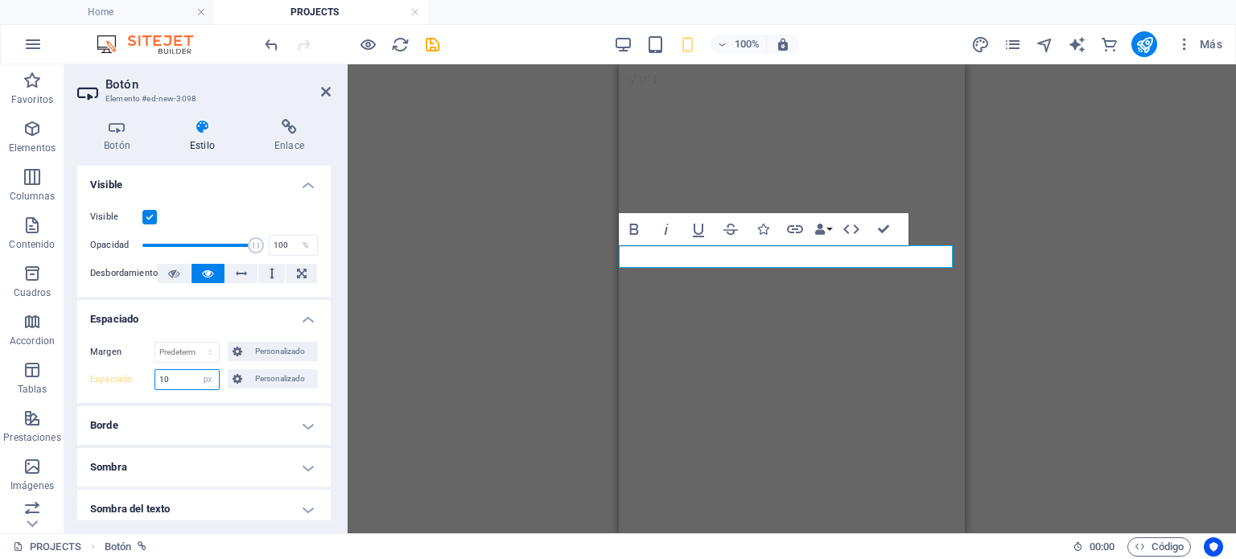
type input "10"
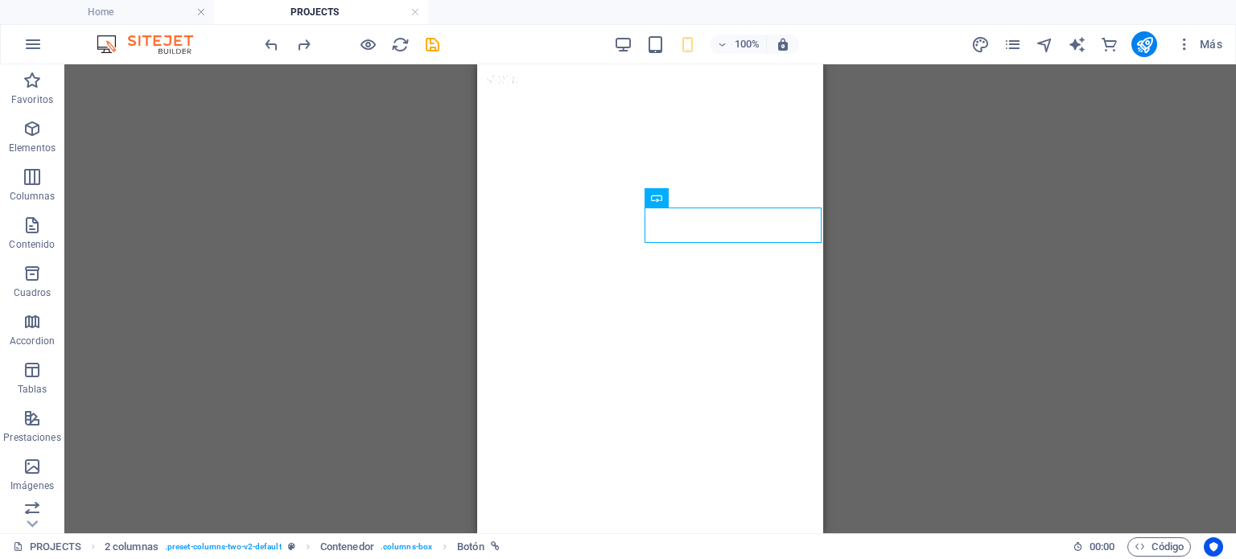
click at [978, 302] on div "Contenedor 3 columnas H6 3 columnas 3 columnas Contenedor Contenedor Botón 5 co…" at bounding box center [649, 298] width 1171 height 469
click at [323, 227] on div "Contenedor 3 columnas H6 3 columnas 3 columnas Contenedor Contenedor Botón 5 co…" at bounding box center [649, 298] width 1171 height 469
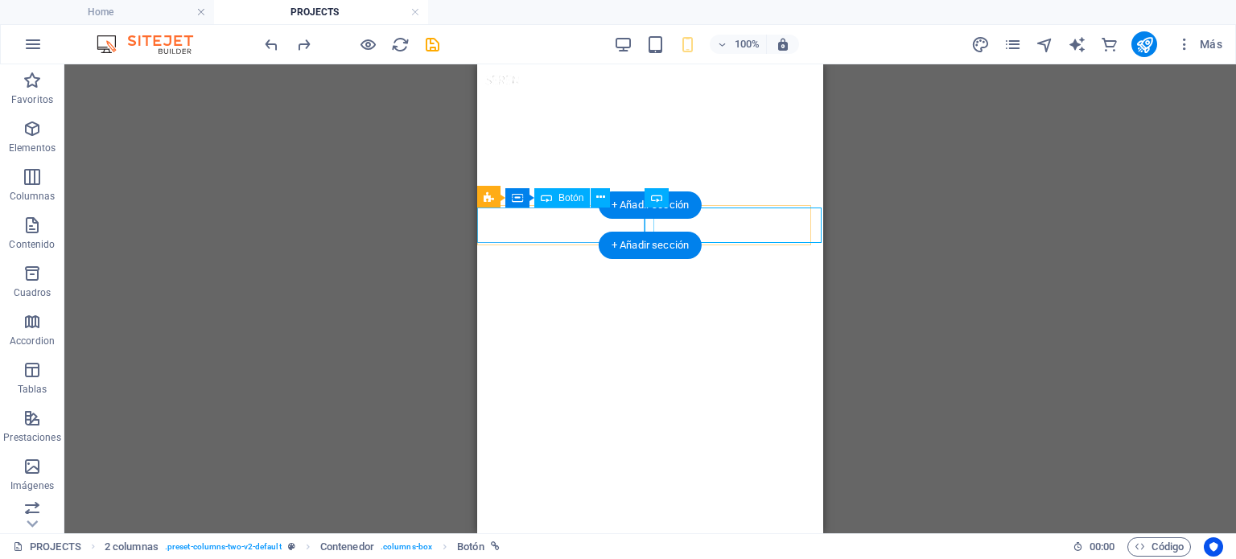
select select "6"
select select
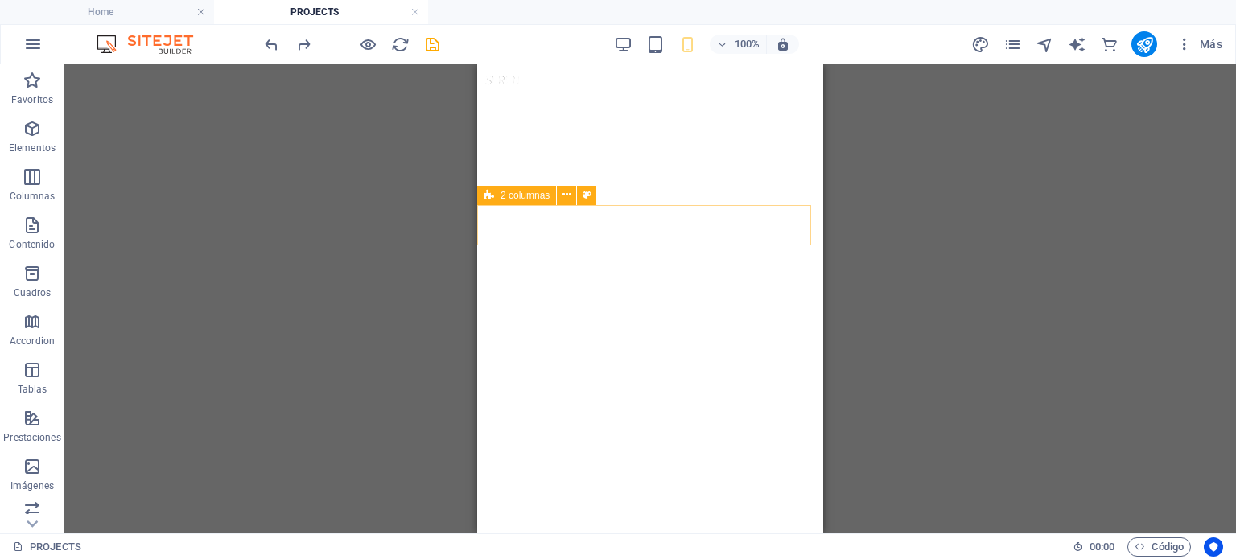
click at [482, 196] on div "2 columnas" at bounding box center [516, 195] width 79 height 19
select select "px"
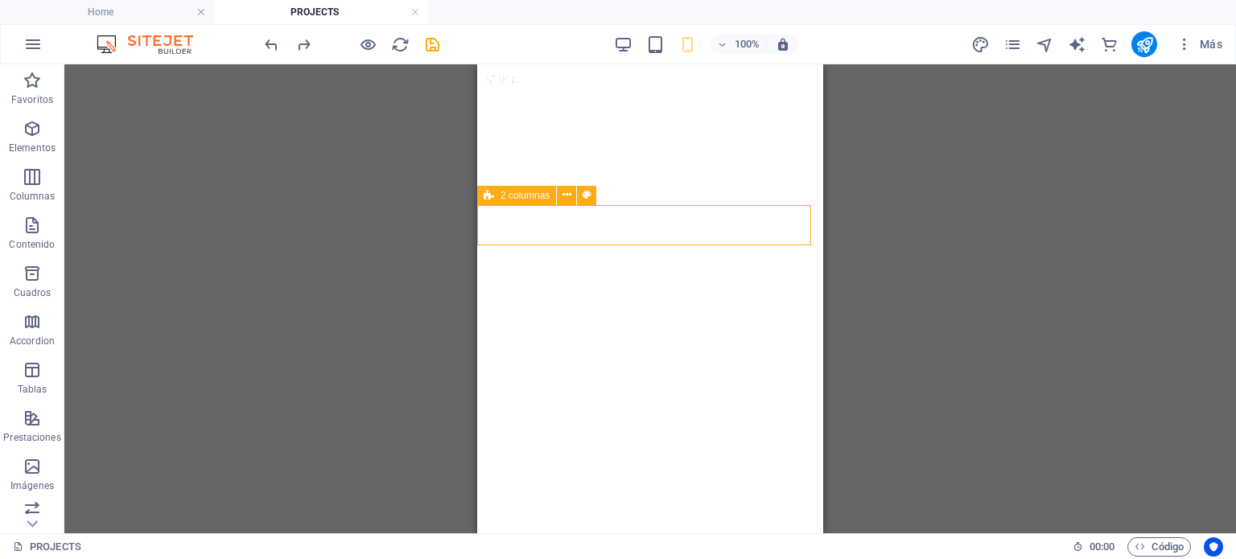
select select "px"
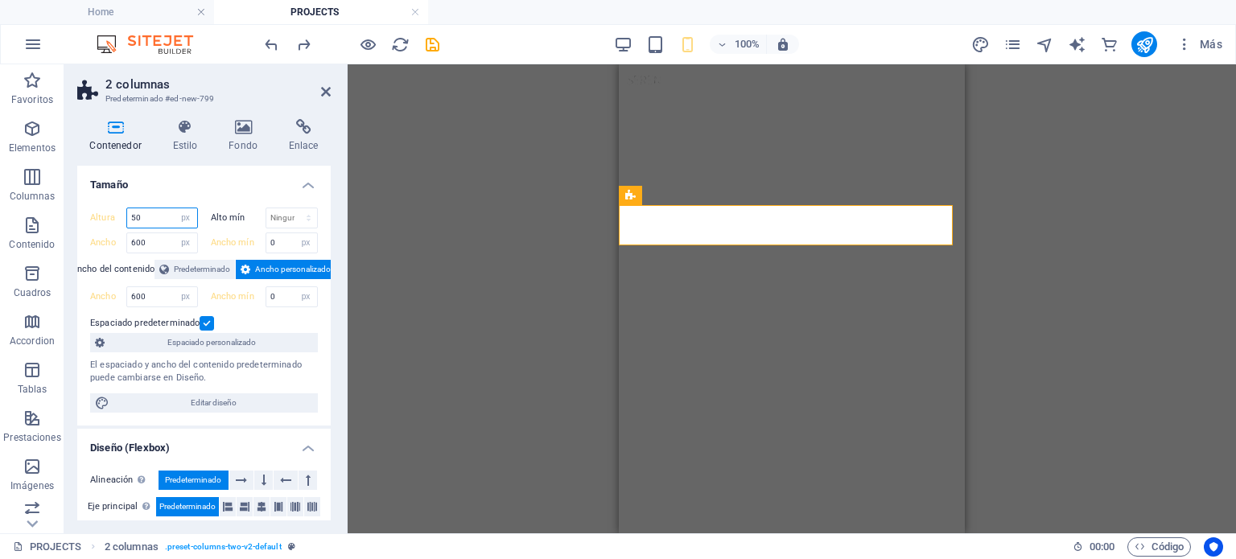
drag, startPoint x: 151, startPoint y: 212, endPoint x: 123, endPoint y: 208, distance: 28.3
click at [123, 208] on div "Altura 50 Predeterminado px rem % vh vw" at bounding box center [144, 218] width 108 height 21
type input "55"
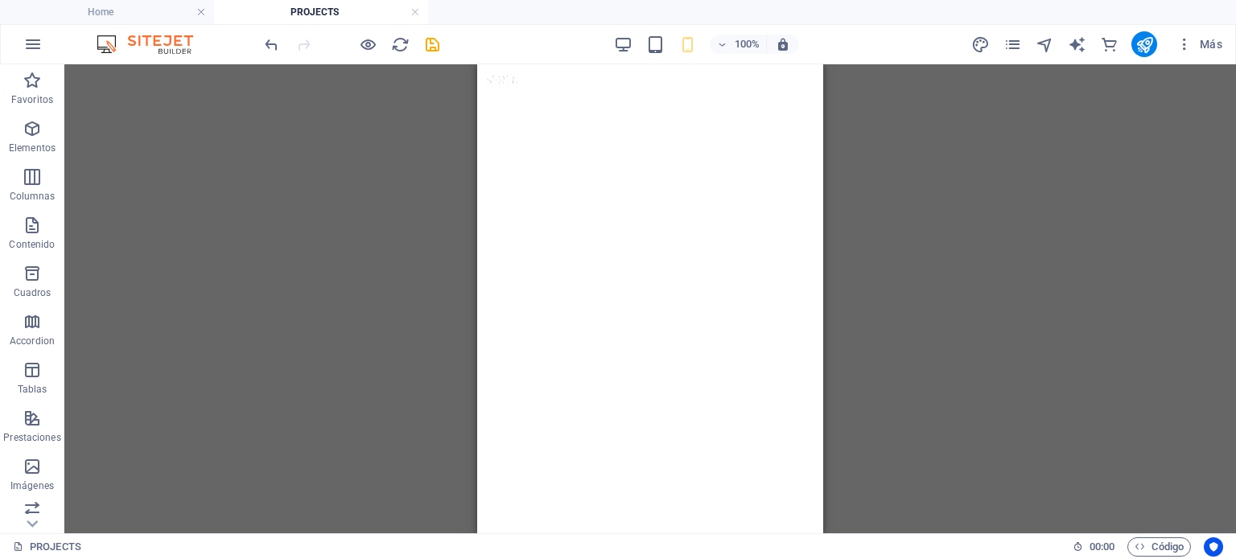
click at [892, 339] on div "Arrastra aquí para reemplazar el contenido existente. Si quieres crear un eleme…" at bounding box center [649, 298] width 1171 height 469
click at [972, 282] on div "Arrastra aquí para reemplazar el contenido existente. Si quieres crear un eleme…" at bounding box center [649, 298] width 1171 height 469
click at [1026, 200] on div "Arrastra aquí para reemplazar el contenido existente. Si quieres crear un eleme…" at bounding box center [649, 298] width 1171 height 469
click at [348, 188] on div "Arrastra aquí para reemplazar el contenido existente. Si quieres crear un eleme…" at bounding box center [649, 298] width 1171 height 469
click at [727, 52] on span "100%" at bounding box center [737, 44] width 43 height 19
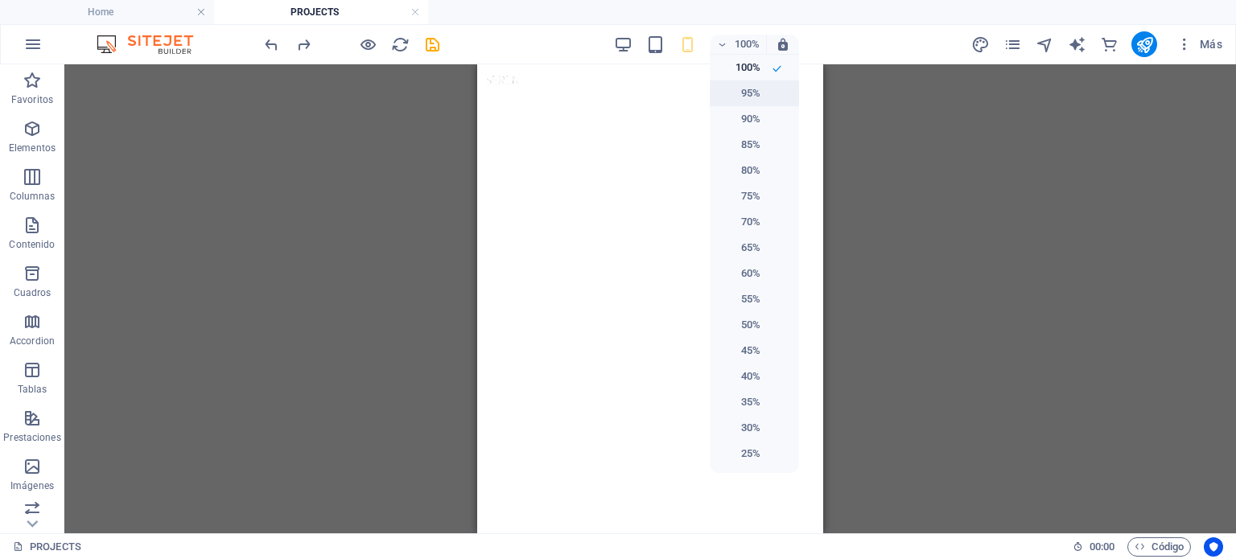
click at [760, 106] on li "90%" at bounding box center [754, 119] width 89 height 26
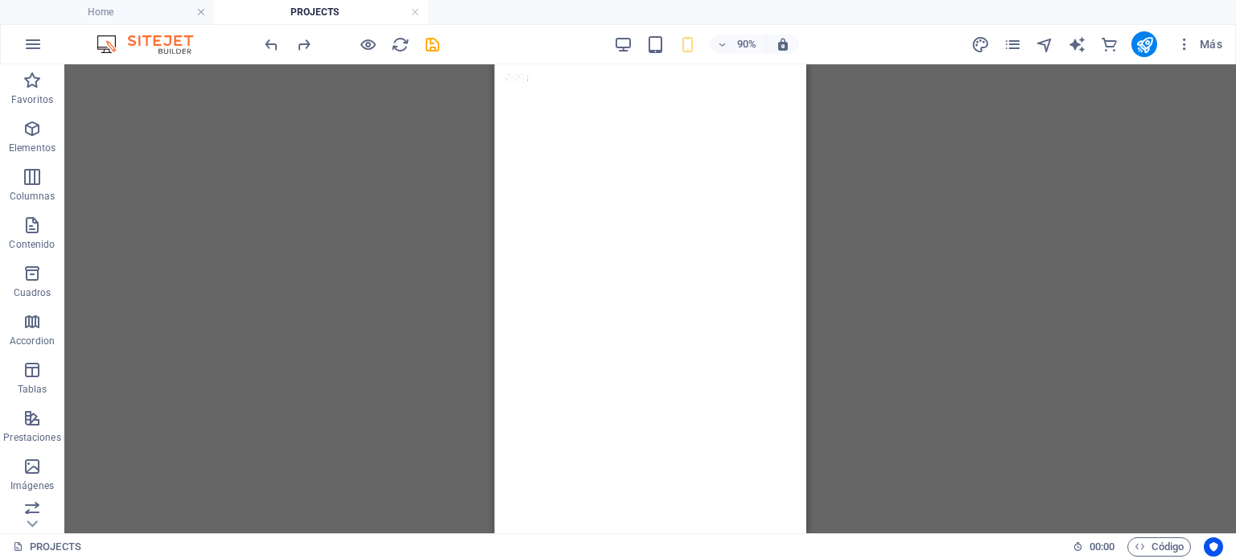
click at [883, 212] on div "Arrastra aquí para reemplazar el contenido existente. Si quieres crear un eleme…" at bounding box center [649, 298] width 1171 height 469
click at [502, 188] on icon at bounding box center [505, 186] width 10 height 18
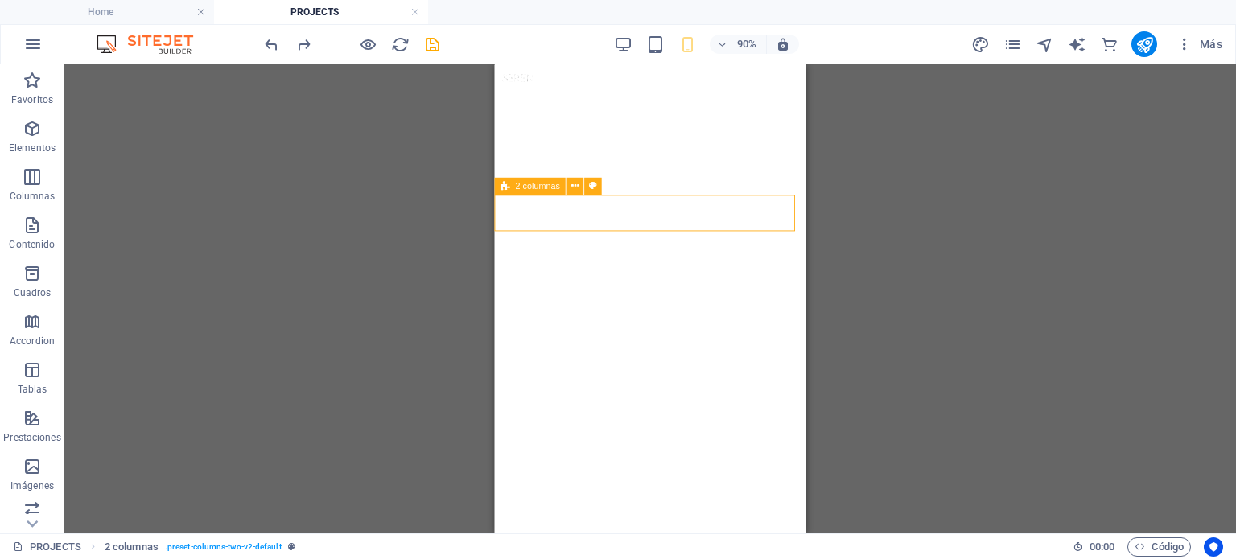
click at [502, 188] on icon at bounding box center [505, 186] width 10 height 18
select select "px"
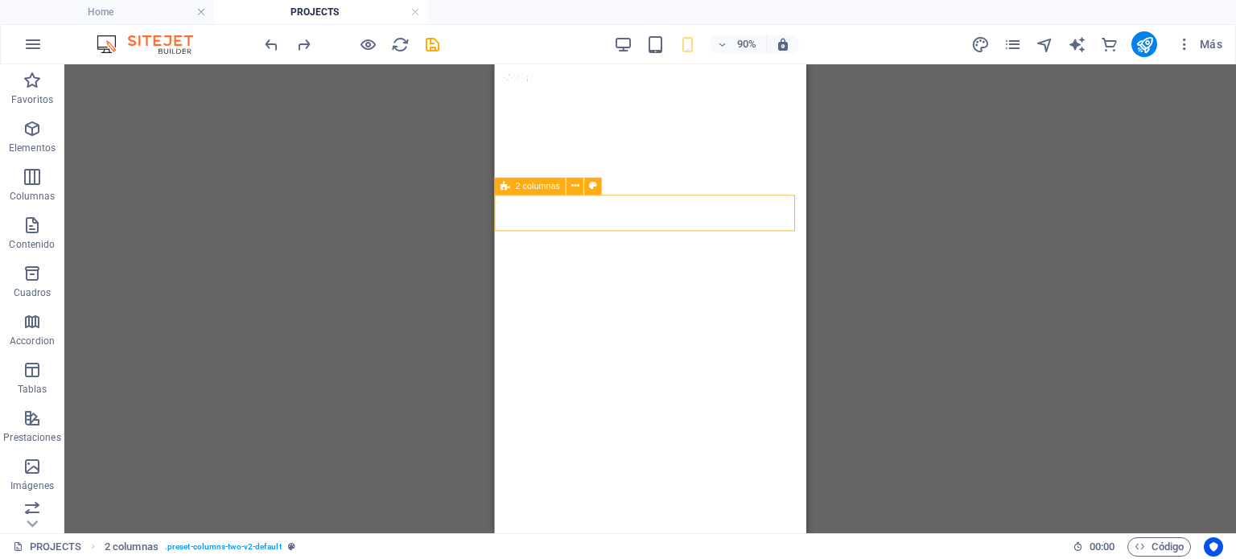
select select "px"
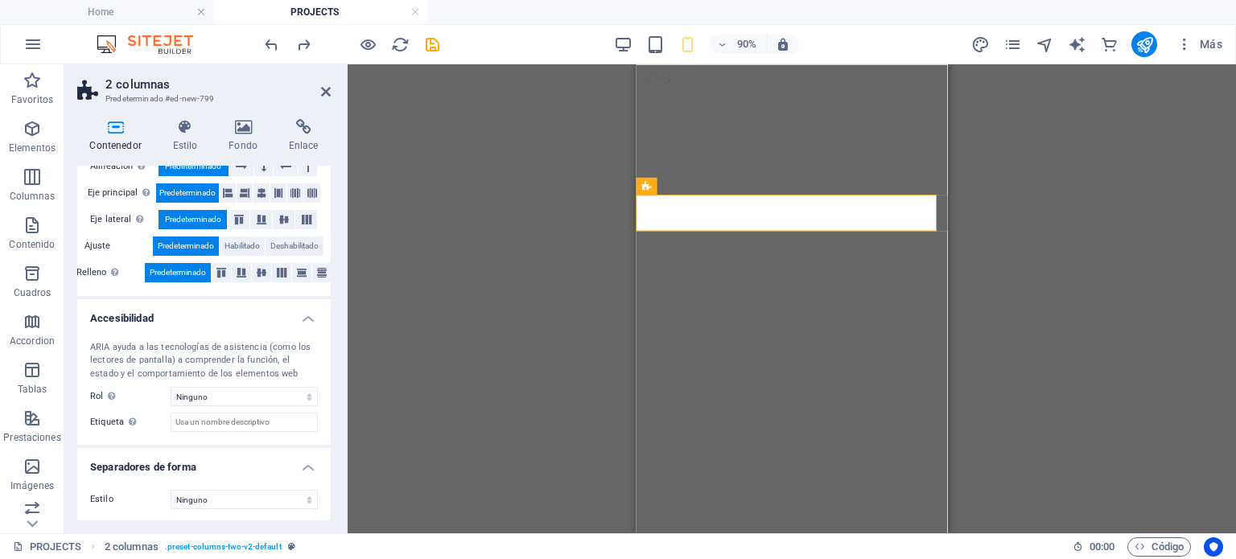
scroll to position [0, 0]
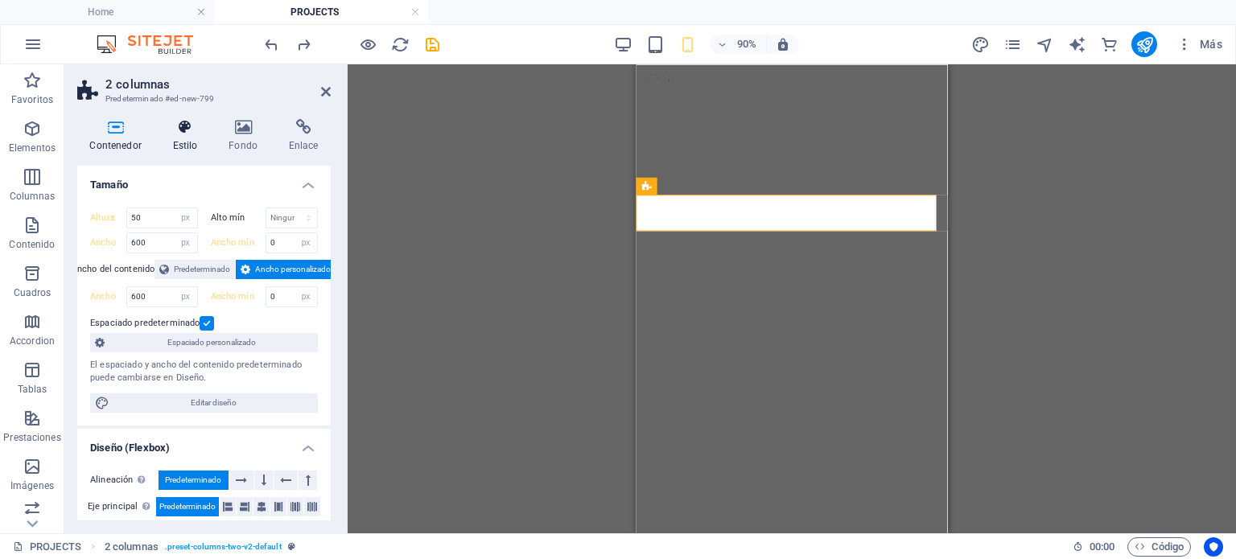
click at [180, 145] on h4 "Estilo" at bounding box center [188, 136] width 56 height 34
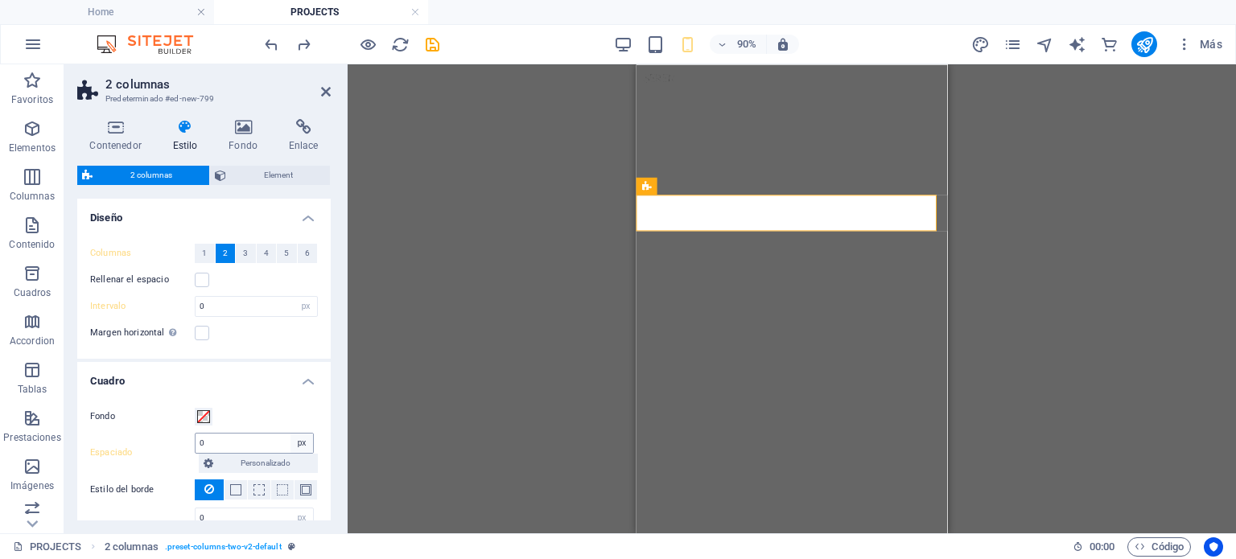
scroll to position [132, 0]
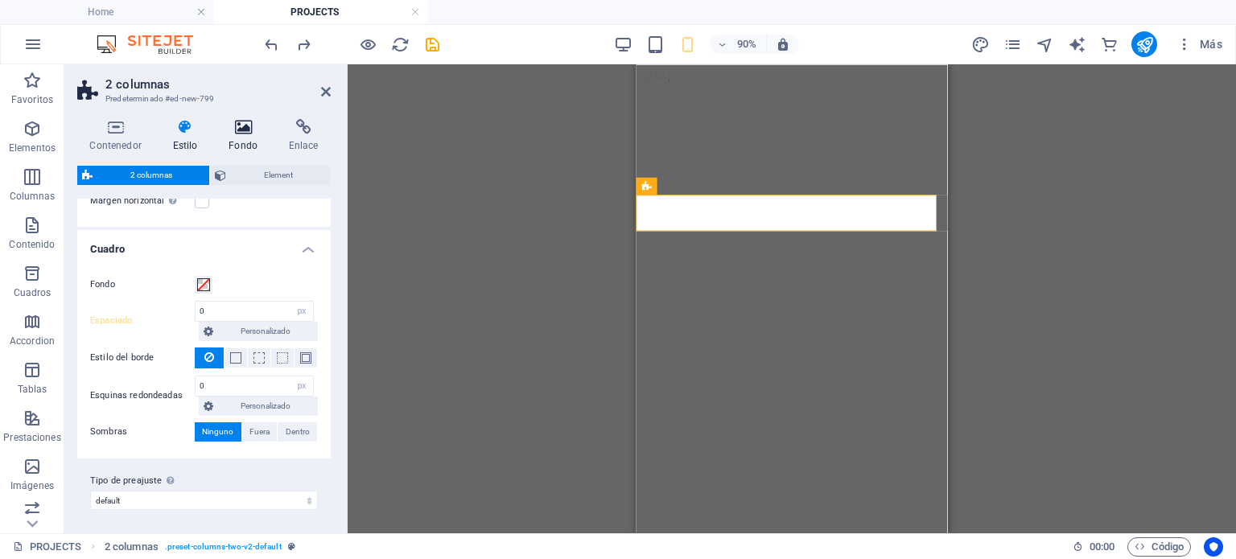
click at [244, 134] on icon at bounding box center [243, 127] width 54 height 16
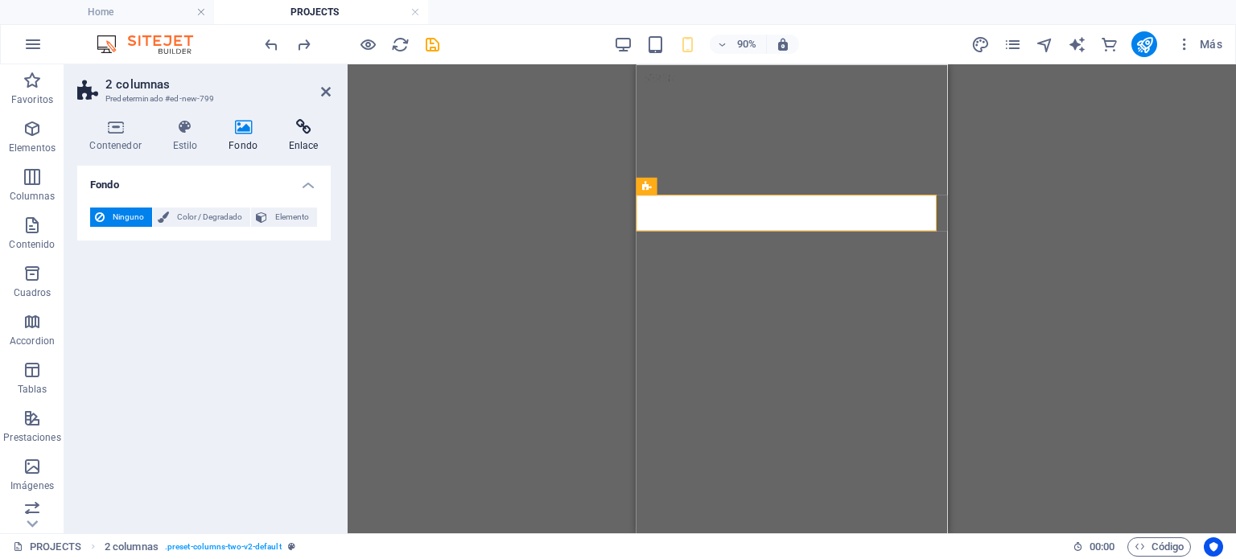
click at [307, 119] on icon at bounding box center [303, 127] width 55 height 16
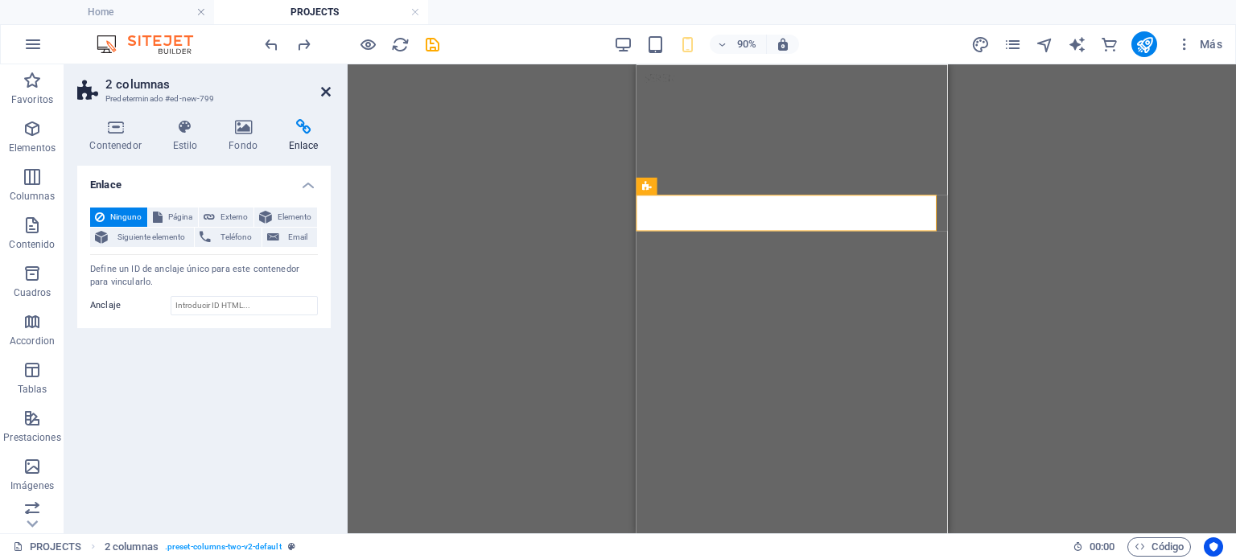
click at [321, 96] on icon at bounding box center [326, 91] width 10 height 13
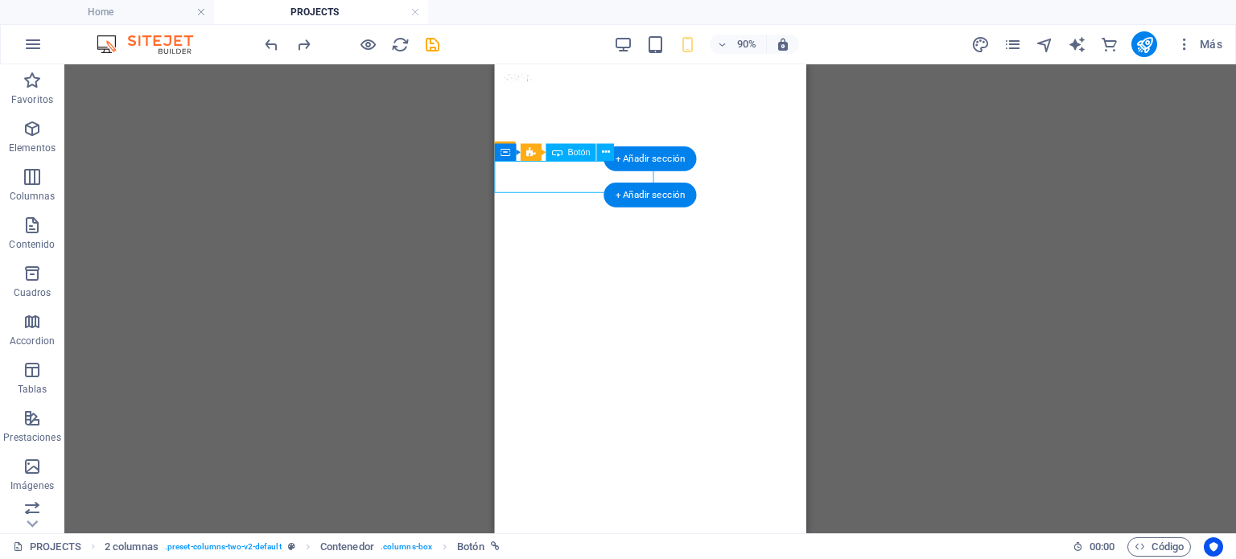
select select "4"
select select
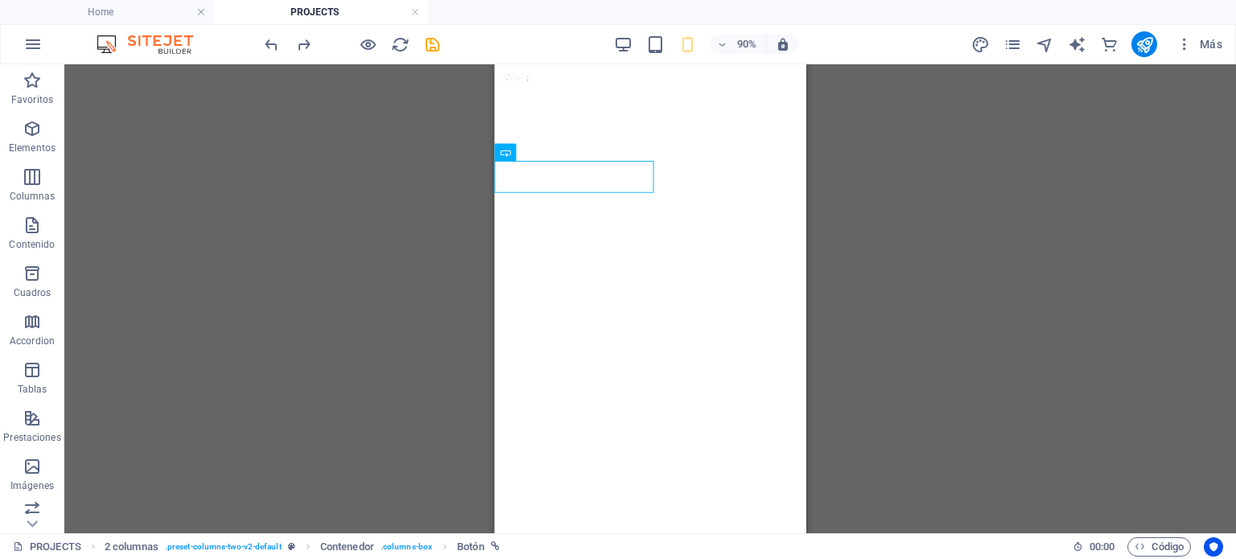
click at [924, 276] on div "Contenedor 3 columnas H6 3 columnas 3 columnas Contenedor Contenedor Botón 5 co…" at bounding box center [649, 298] width 1171 height 469
click at [723, 35] on span "90%" at bounding box center [737, 44] width 43 height 19
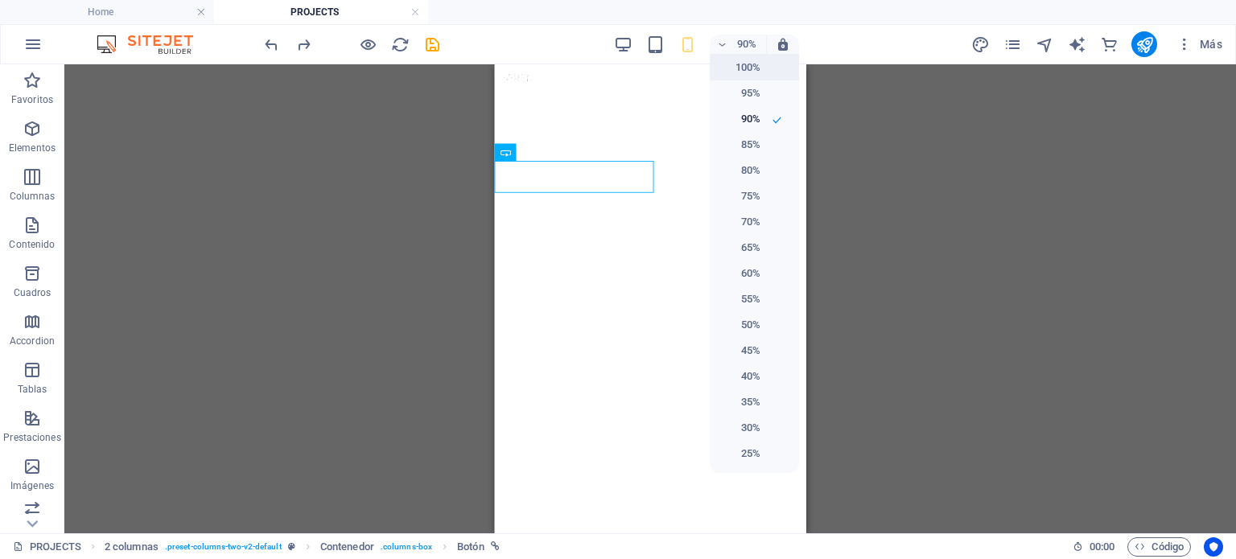
click at [741, 69] on h6 "100%" at bounding box center [739, 67] width 41 height 19
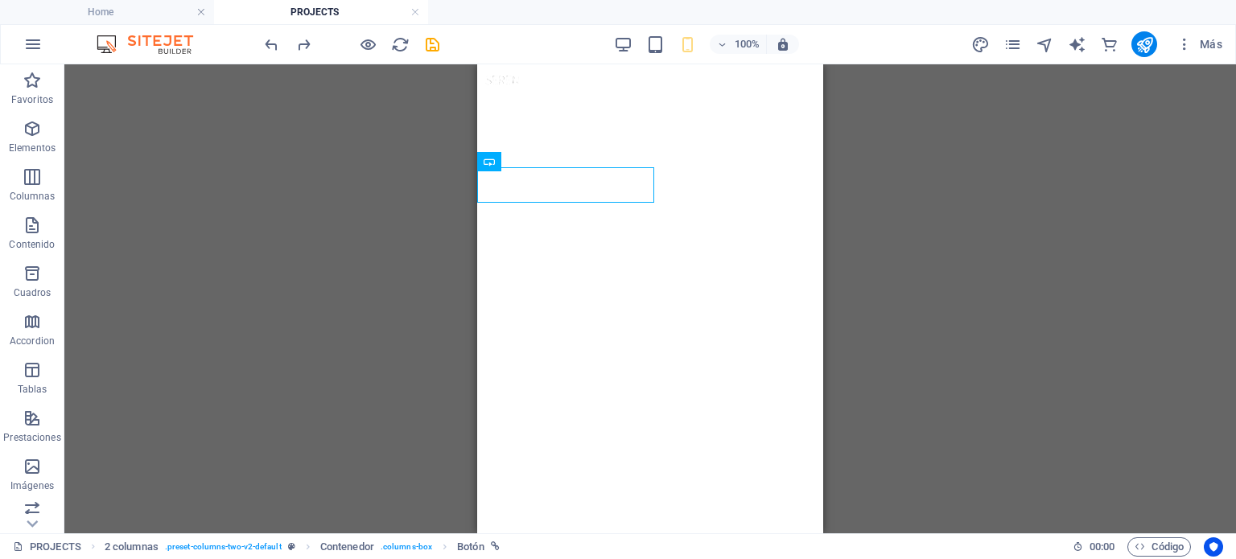
click at [982, 289] on div "Contenedor 3 columnas H6 3 columnas 3 columnas Contenedor Contenedor Botón 5 co…" at bounding box center [649, 298] width 1171 height 469
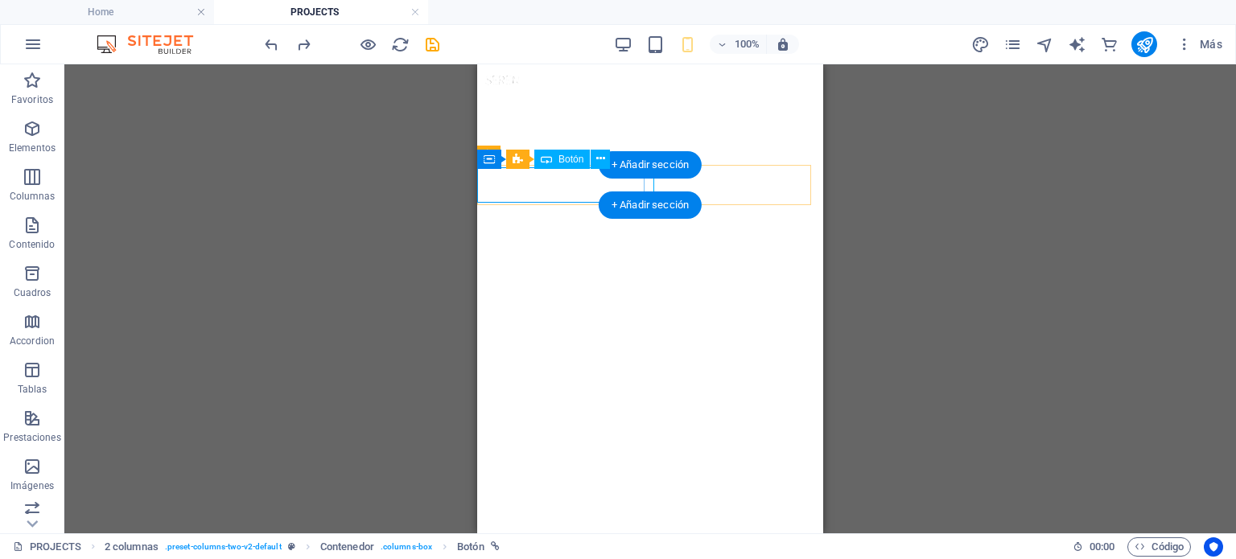
select select "4"
select select
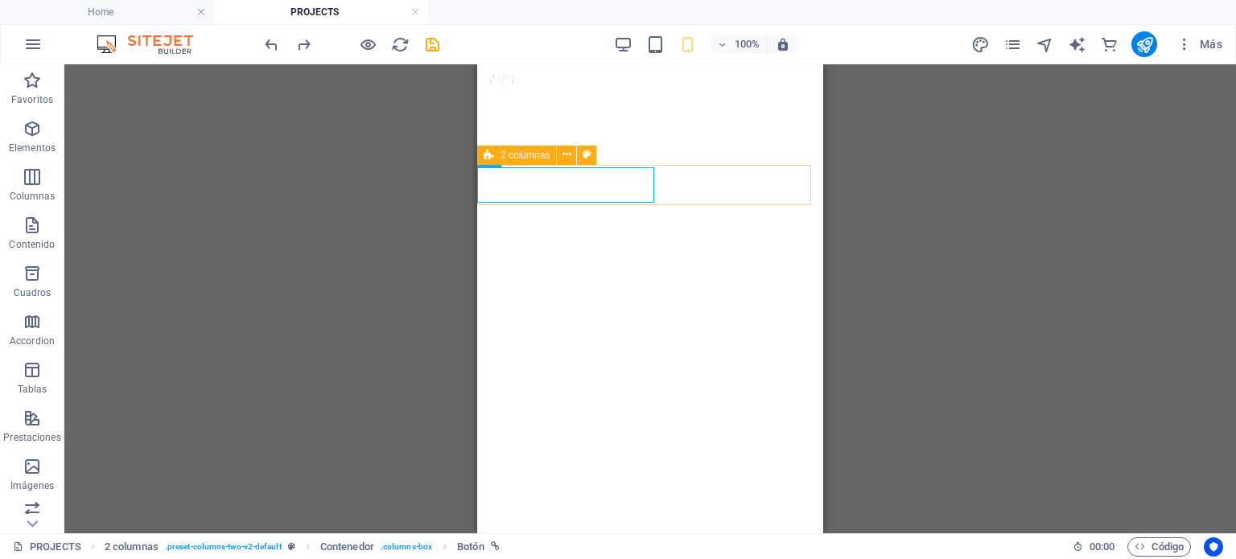
click at [499, 154] on div "2 columnas" at bounding box center [516, 155] width 79 height 19
select select "px"
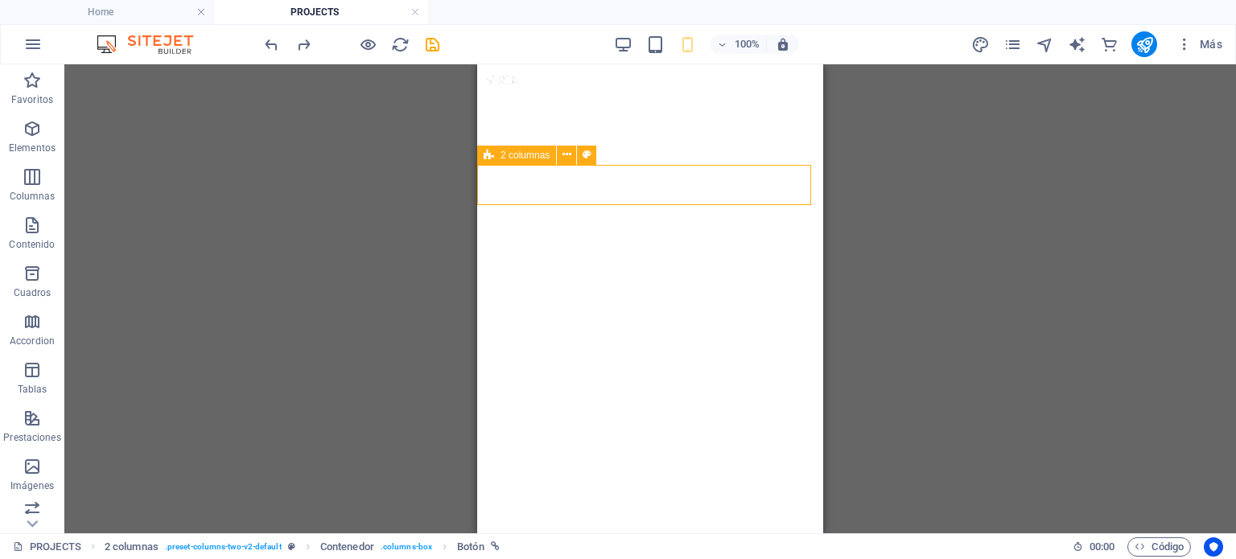
select select "px"
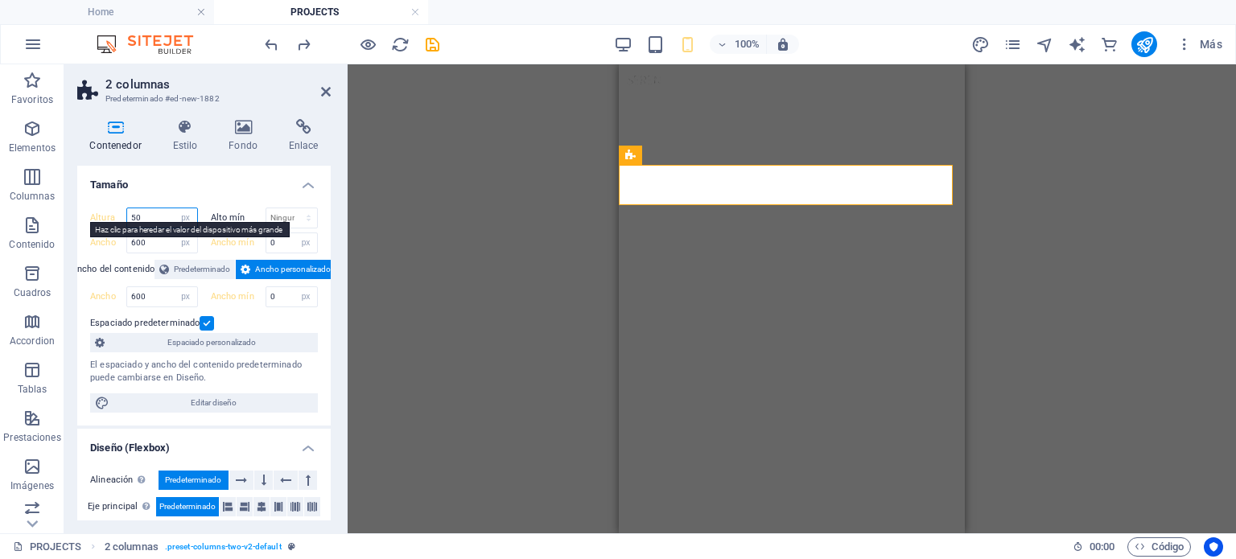
drag, startPoint x: 164, startPoint y: 213, endPoint x: 124, endPoint y: 212, distance: 40.2
click at [124, 212] on div "Altura 50 Predeterminado px rem % vh vw" at bounding box center [144, 218] width 108 height 21
type input "45"
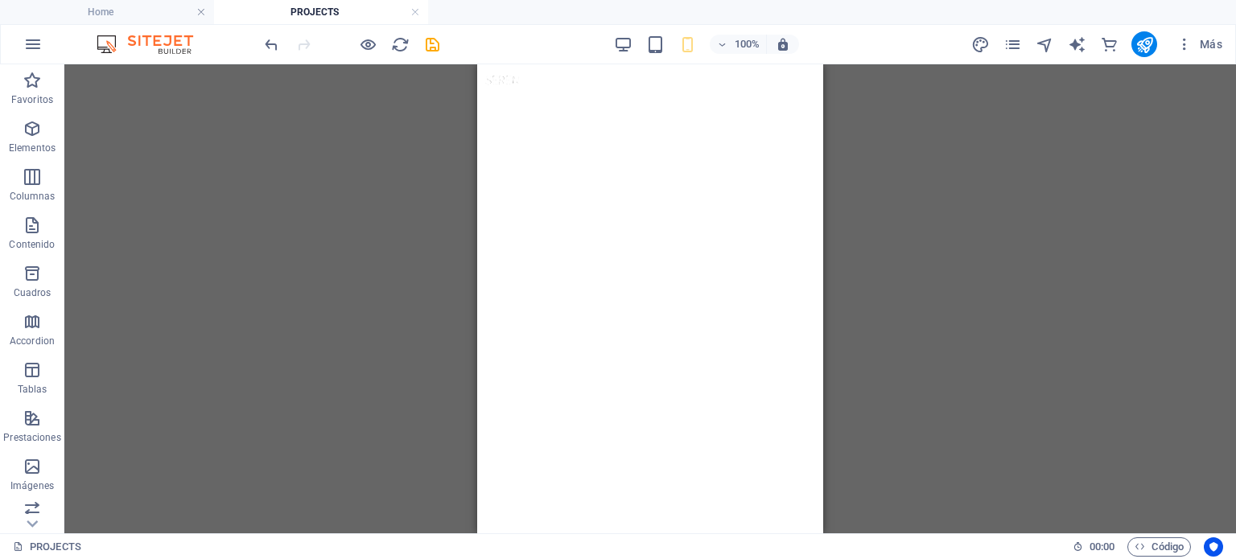
click at [895, 353] on div "Arrastra aquí para reemplazar el contenido existente. Si quieres crear un eleme…" at bounding box center [649, 298] width 1171 height 469
click at [1091, 199] on div "Arrastra aquí para reemplazar el contenido existente. Si quieres crear un eleme…" at bounding box center [649, 298] width 1171 height 469
click at [566, 157] on icon at bounding box center [566, 154] width 9 height 17
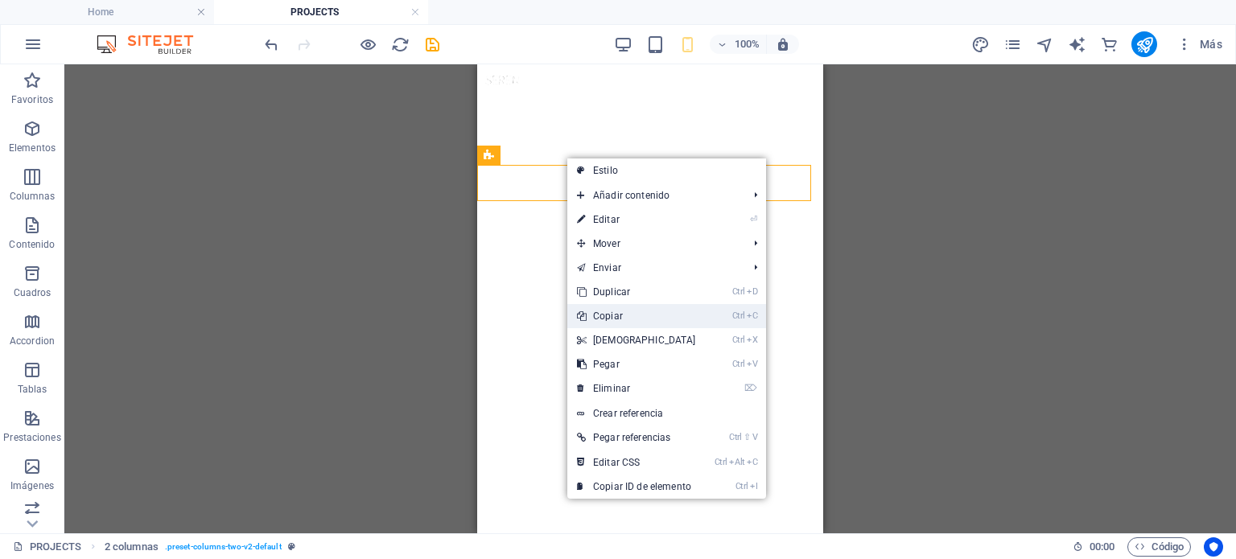
click at [624, 317] on link "Ctrl C Copiar" at bounding box center [636, 316] width 138 height 24
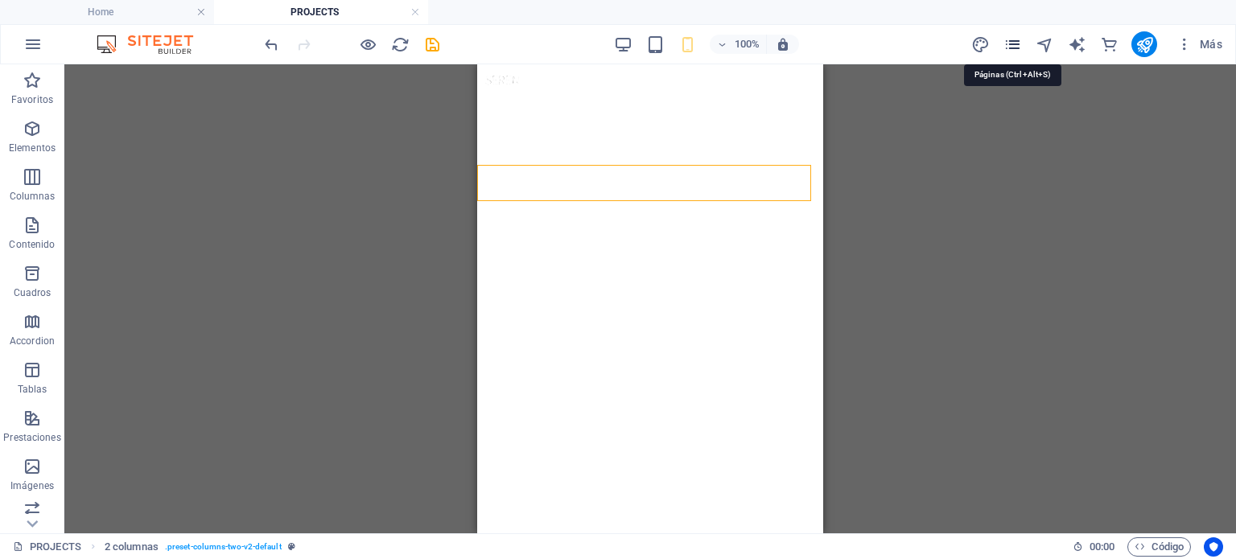
click at [1007, 47] on icon "pages" at bounding box center [1012, 44] width 19 height 19
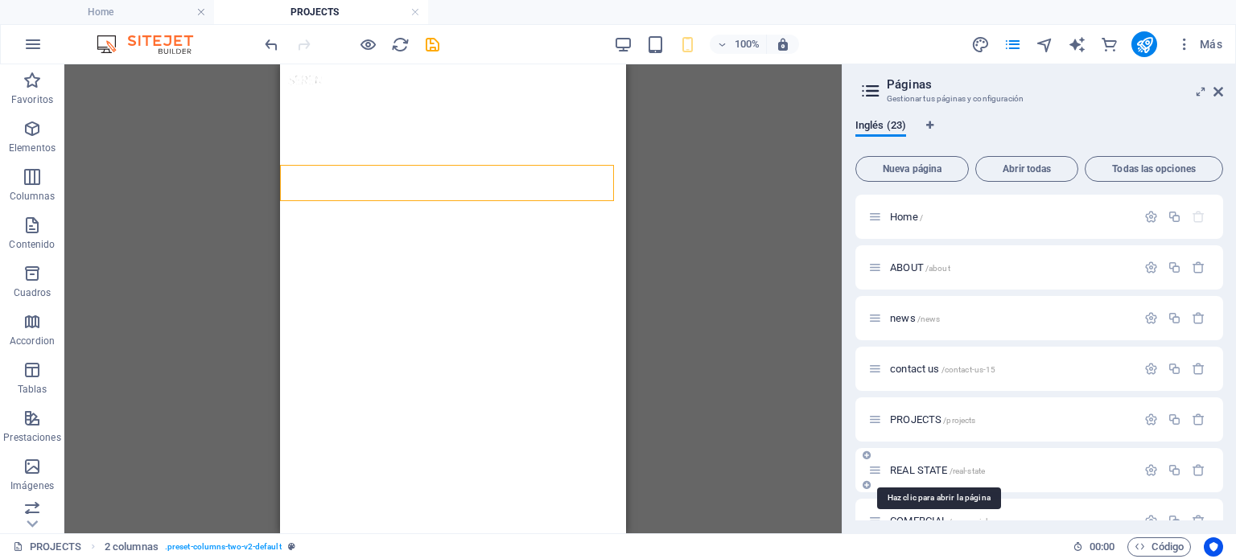
click at [937, 473] on span "REAL STATE /real-state" at bounding box center [937, 470] width 95 height 12
click at [937, 512] on div "COMERCIAL /comercial" at bounding box center [1002, 521] width 268 height 19
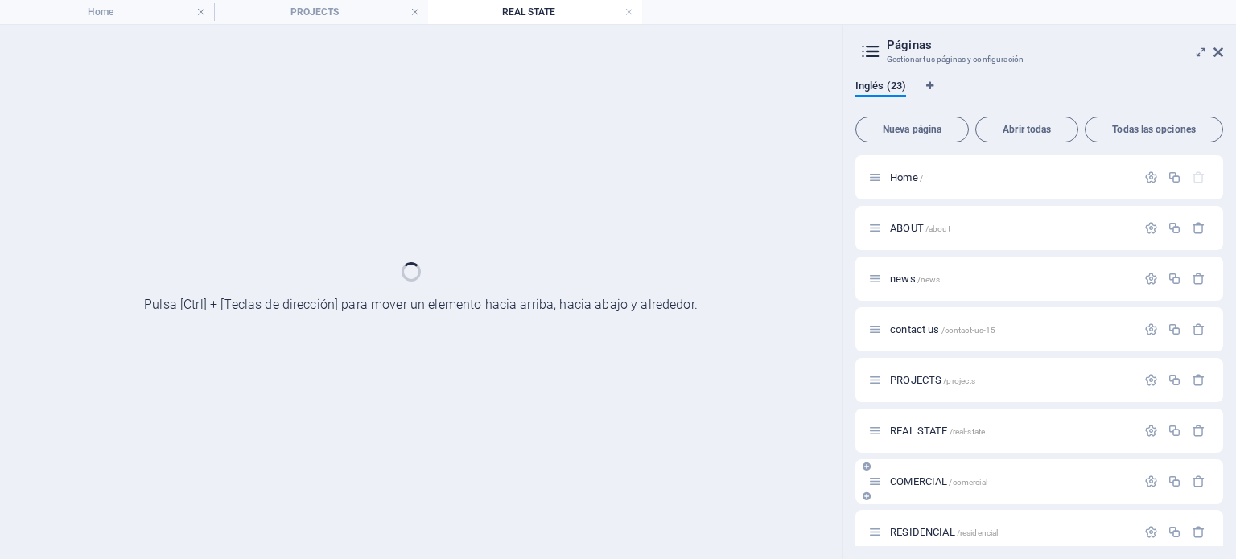
click at [933, 488] on div "COMERCIAL /comercial" at bounding box center [1002, 481] width 268 height 19
click at [916, 479] on span "COMERCIAL /comercial" at bounding box center [938, 482] width 97 height 12
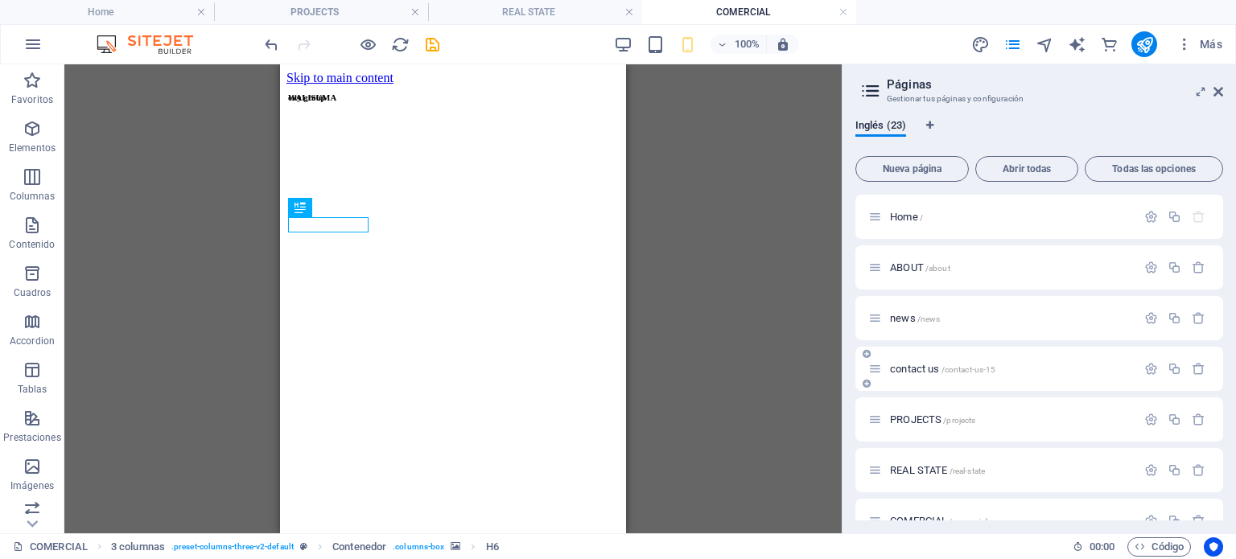
scroll to position [214, 0]
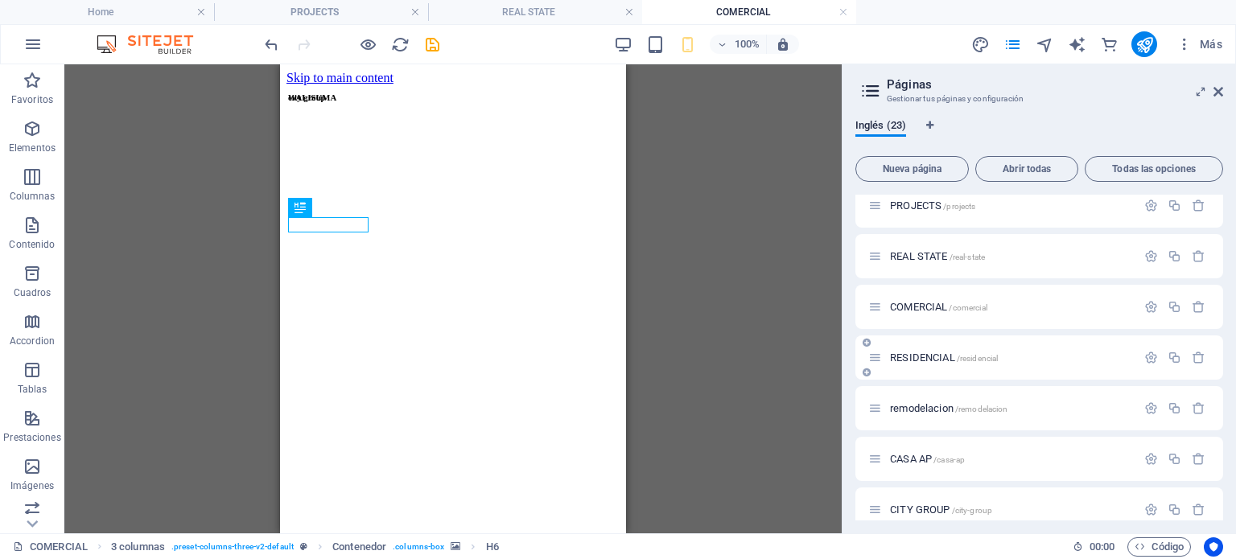
click at [901, 358] on span "RESIDENCIAL /residencial" at bounding box center [944, 358] width 108 height 12
click at [911, 364] on div "RESIDENCIAL /residencial" at bounding box center [1002, 357] width 268 height 19
click at [929, 404] on span "remodelacion /remodelacion" at bounding box center [948, 408] width 117 height 12
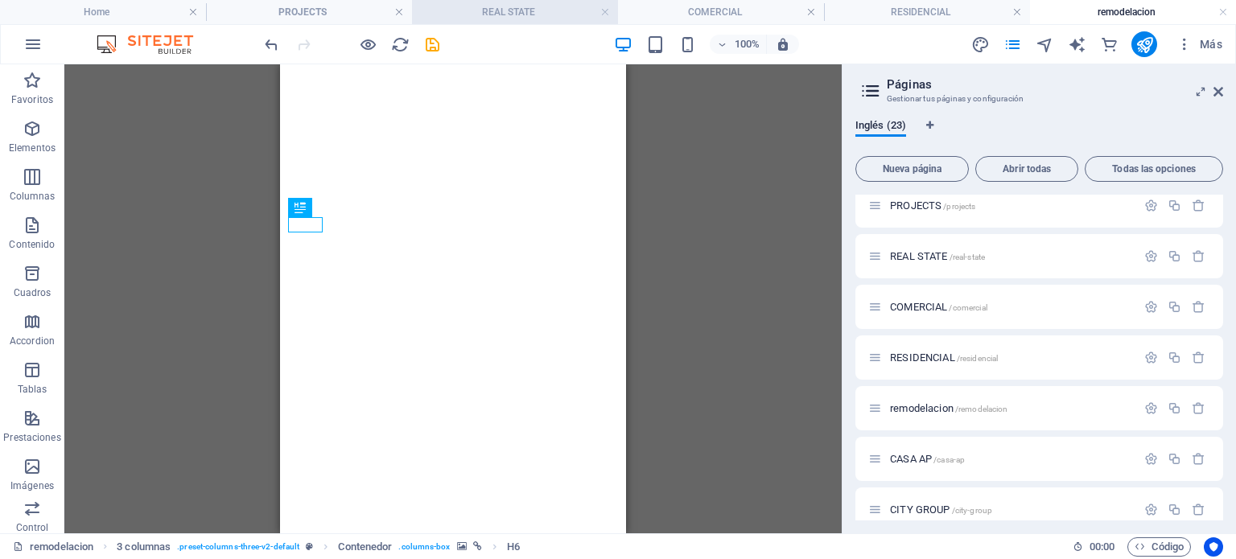
click at [443, 14] on h4 "REAL STATE" at bounding box center [515, 12] width 206 height 18
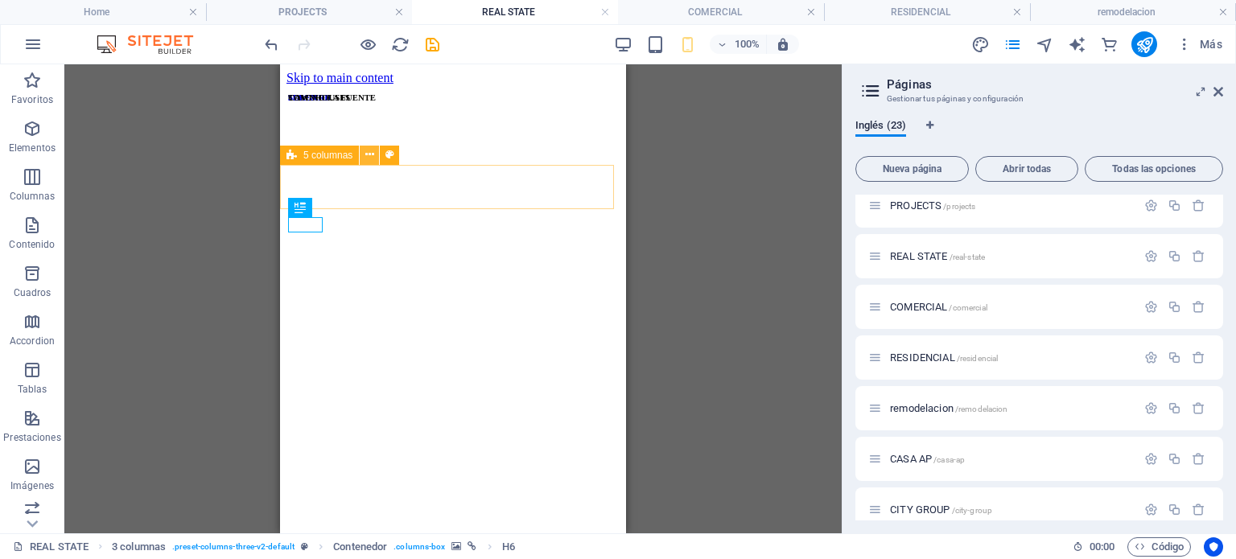
click at [371, 154] on icon at bounding box center [369, 154] width 9 height 17
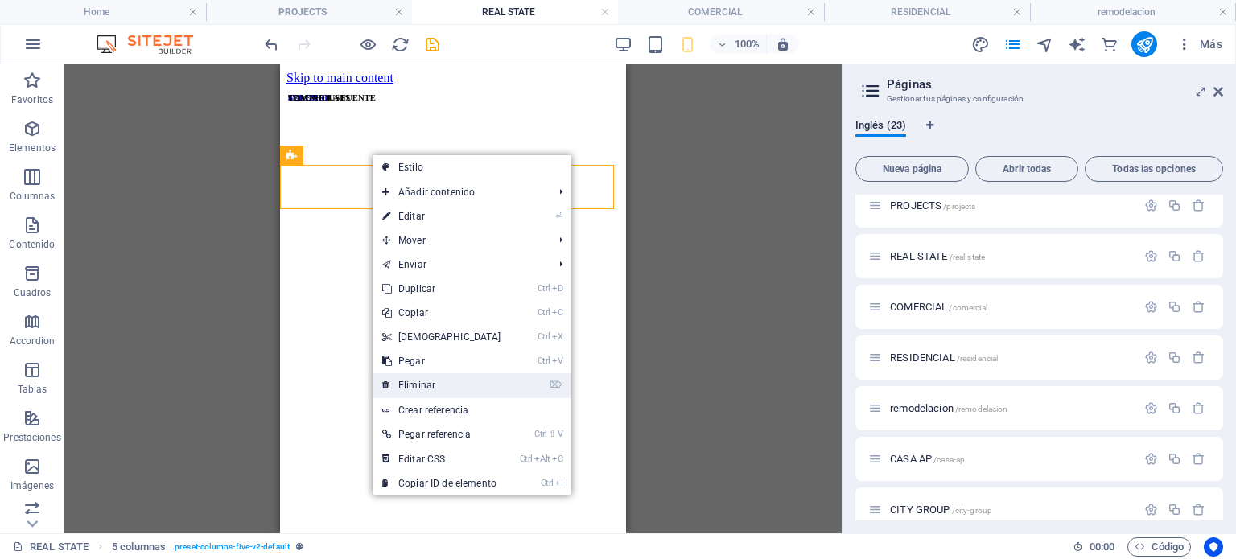
click at [464, 381] on link "⌦ Eliminar" at bounding box center [442, 385] width 138 height 24
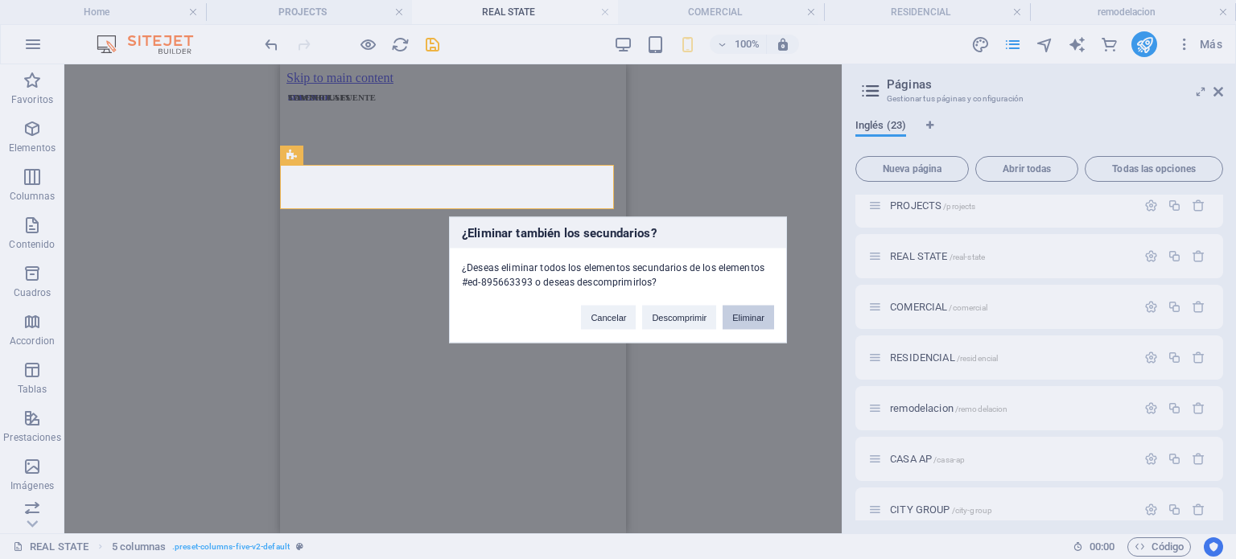
click at [764, 312] on button "Eliminar" at bounding box center [748, 317] width 51 height 24
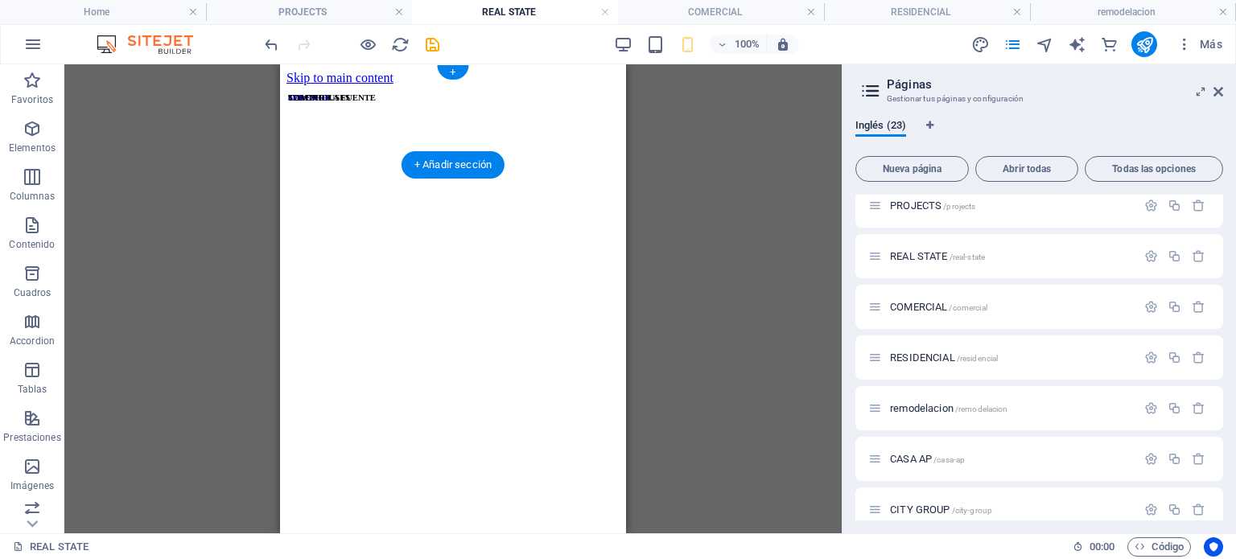
click at [377, 154] on figure at bounding box center [452, 170] width 333 height 170
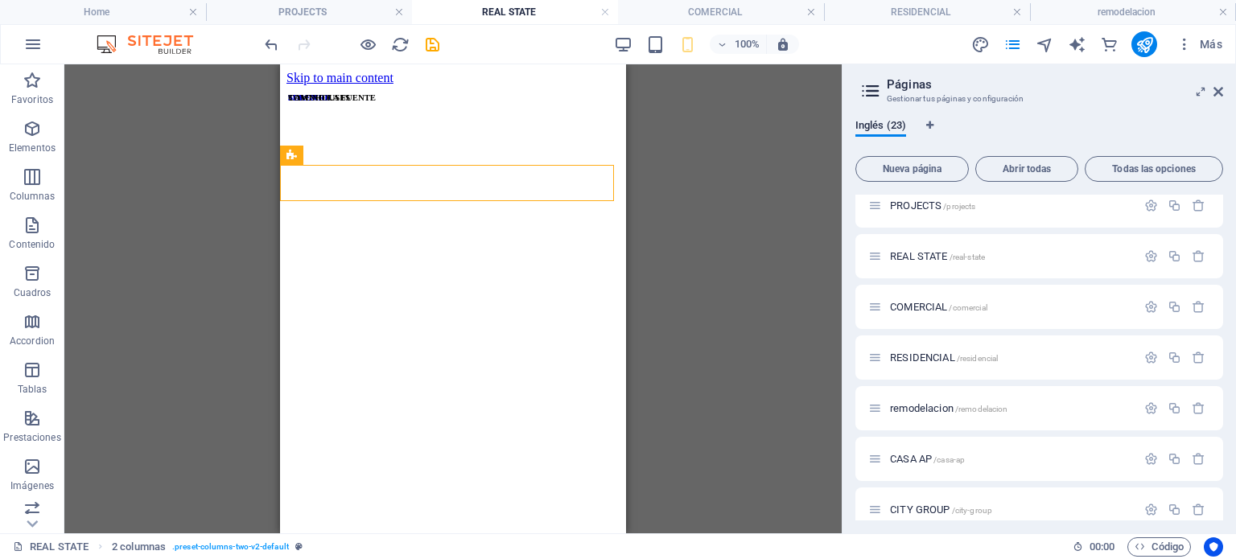
click at [672, 257] on div "Arrastra aquí para reemplazar el contenido existente. Si quieres crear un eleme…" at bounding box center [452, 298] width 777 height 469
click at [1218, 87] on icon at bounding box center [1218, 91] width 10 height 13
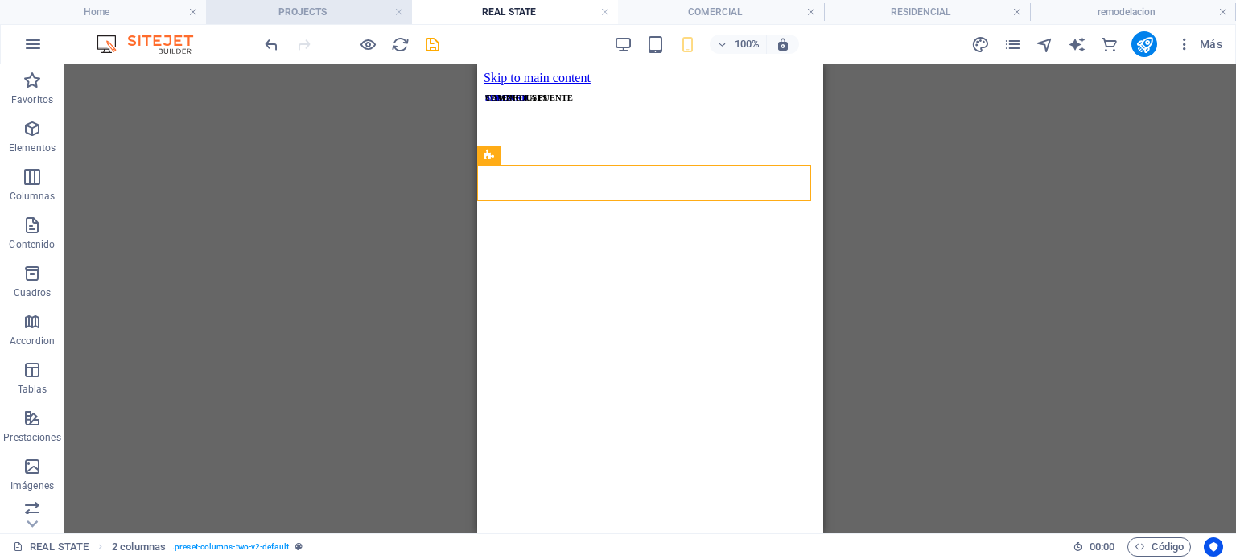
click at [270, 15] on h4 "PROJECTS" at bounding box center [309, 12] width 206 height 18
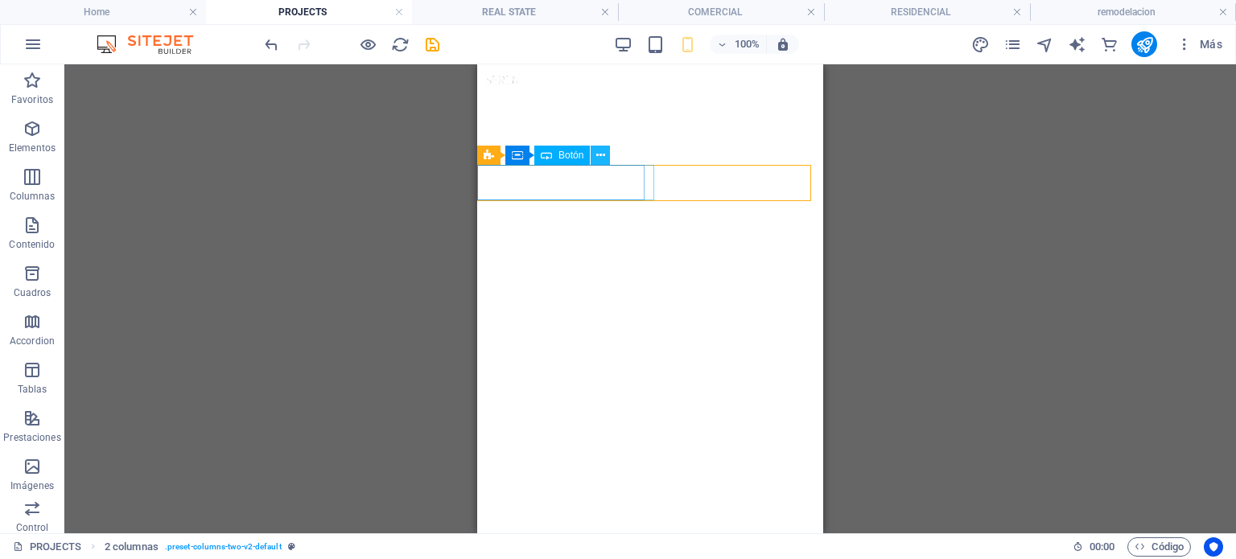
click at [595, 148] on button at bounding box center [600, 155] width 19 height 19
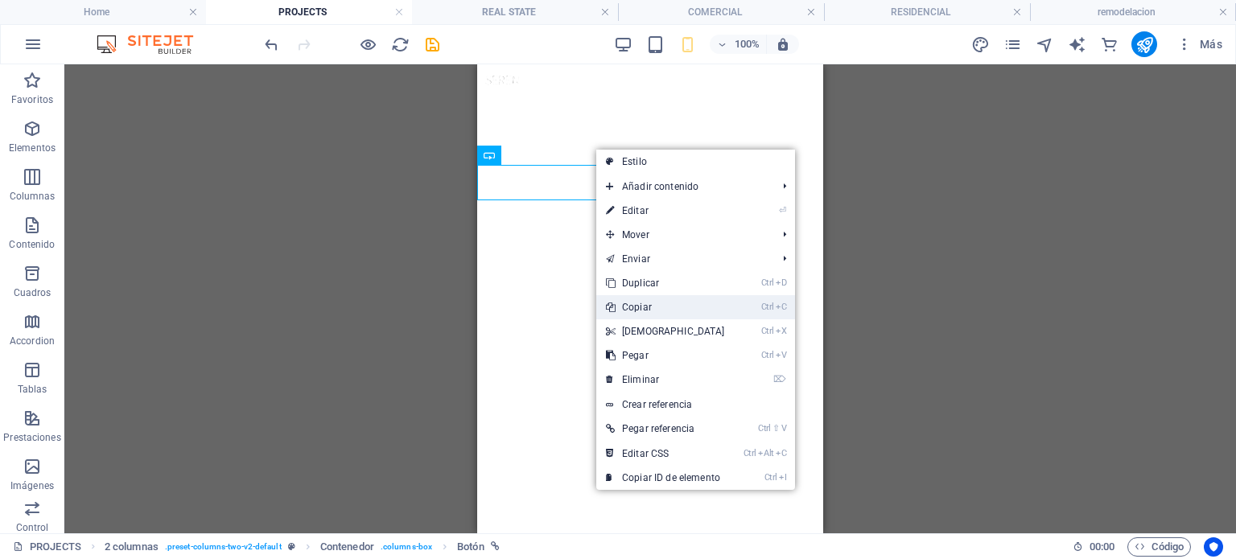
click at [649, 308] on link "Ctrl C Copiar" at bounding box center [665, 307] width 138 height 24
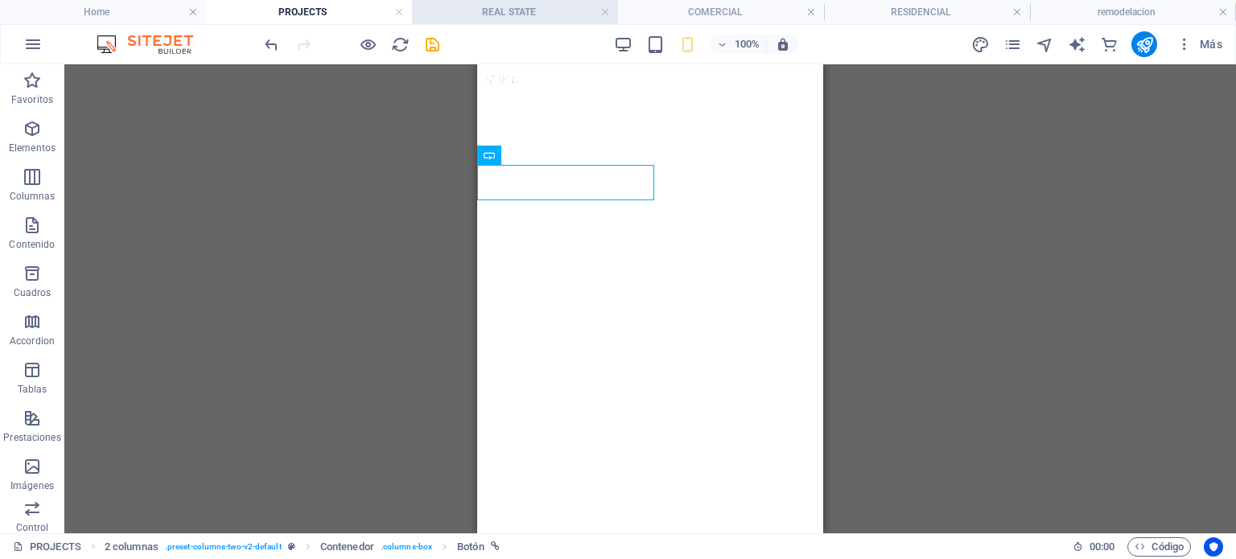
click at [510, 7] on h4 "REAL STATE" at bounding box center [515, 12] width 206 height 18
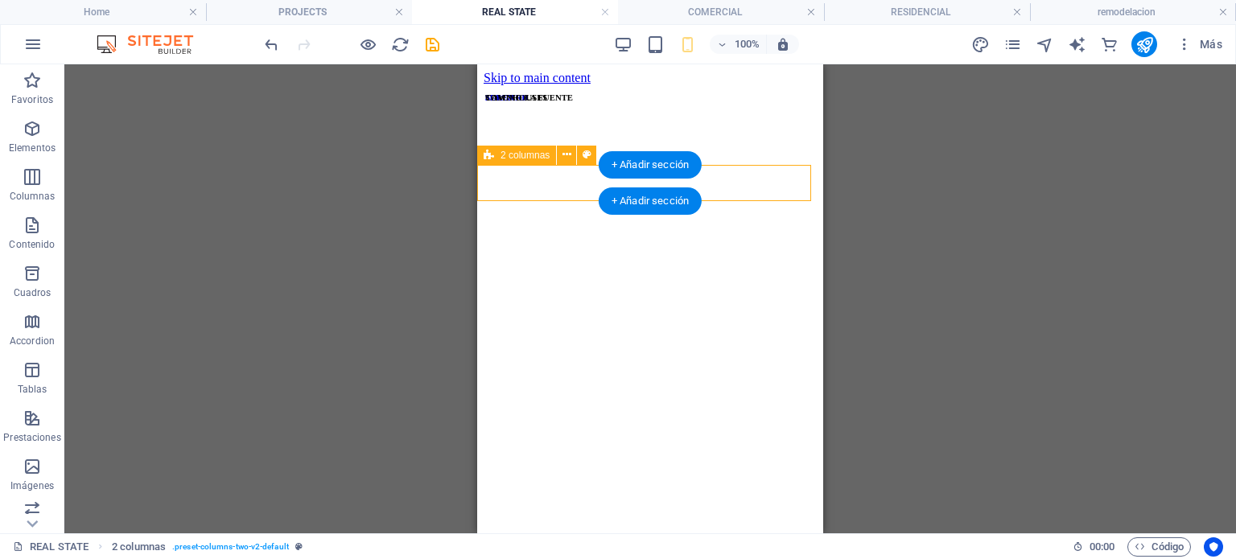
click at [484, 157] on icon at bounding box center [489, 155] width 10 height 19
click at [563, 153] on icon at bounding box center [566, 154] width 9 height 17
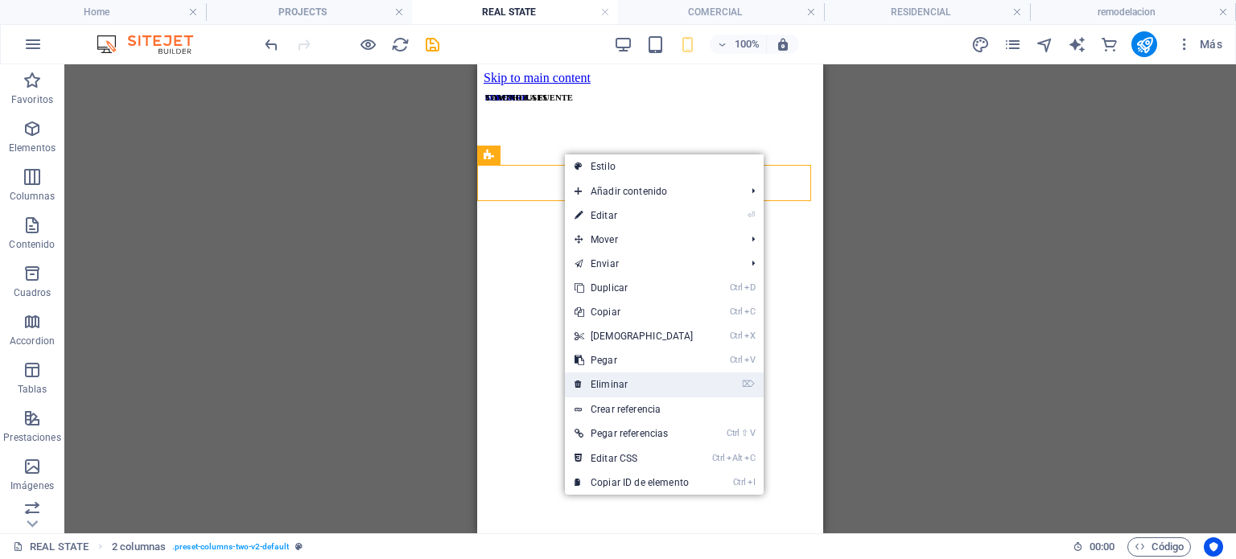
click at [625, 374] on link "⌦ Eliminar" at bounding box center [634, 385] width 138 height 24
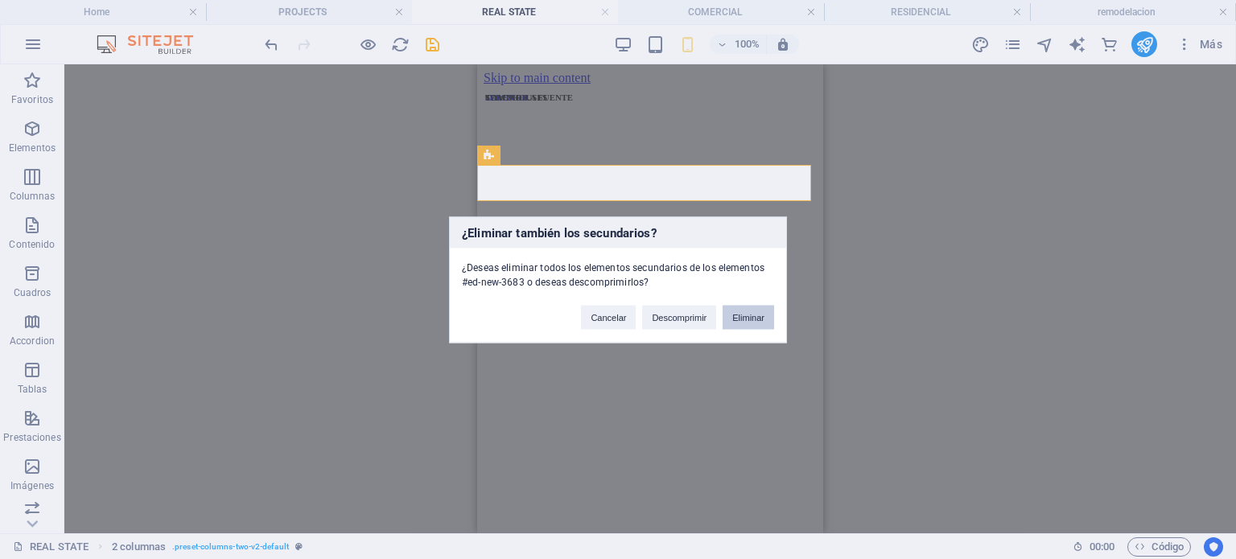
click at [738, 317] on button "Eliminar" at bounding box center [748, 317] width 51 height 24
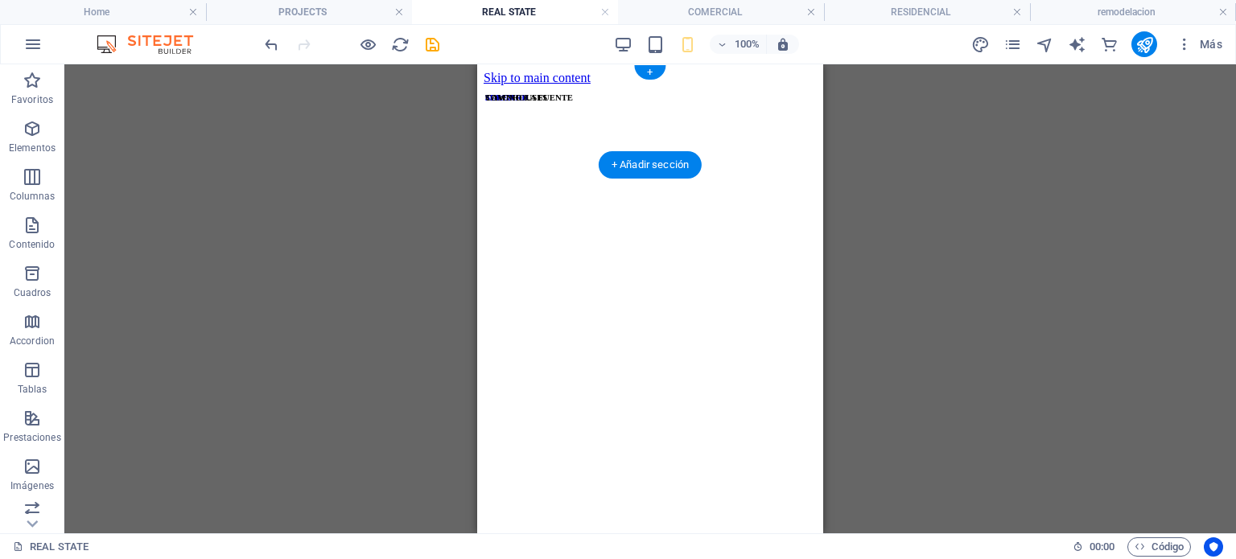
click at [557, 155] on figure at bounding box center [650, 170] width 333 height 170
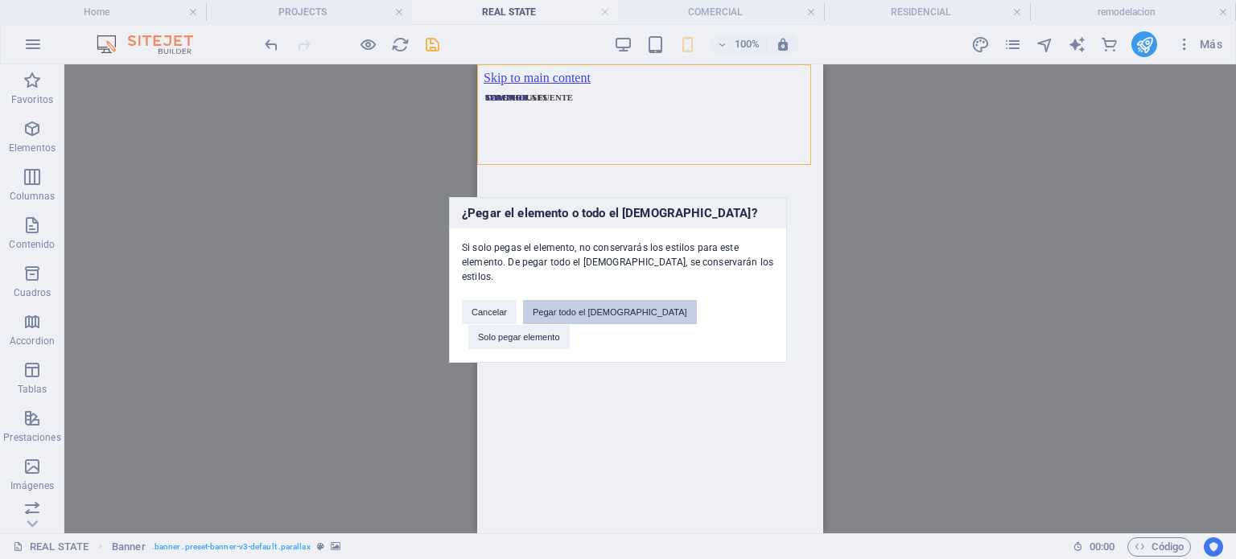
click at [637, 315] on button "Pegar todo el [DEMOGRAPHIC_DATA]" at bounding box center [610, 312] width 174 height 24
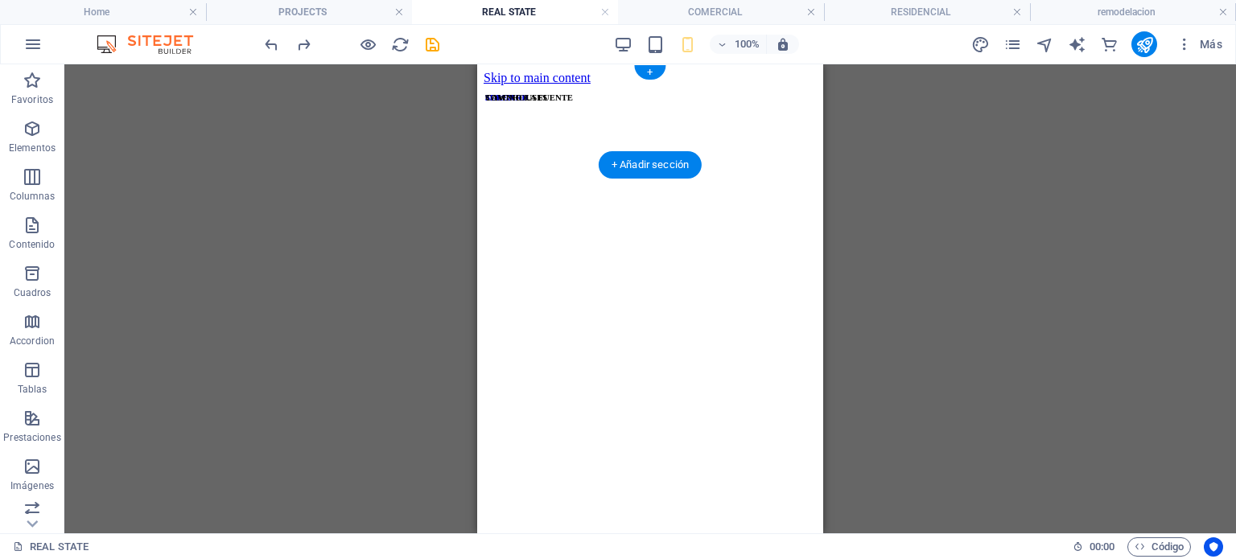
click at [590, 138] on figure at bounding box center [650, 170] width 333 height 170
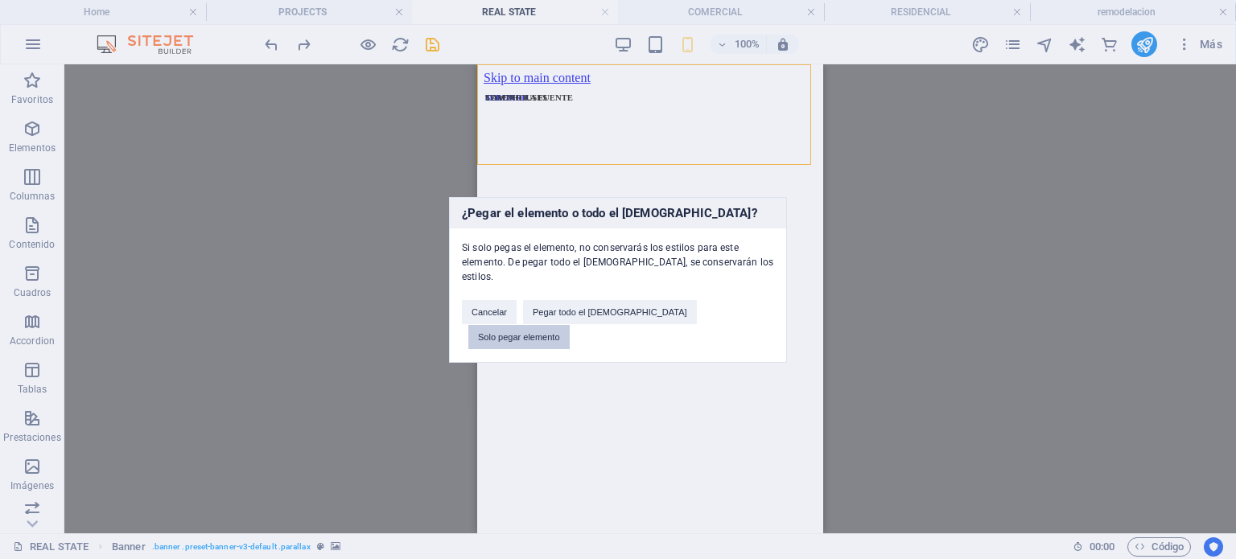
click at [570, 325] on button "Solo pegar elemento" at bounding box center [518, 337] width 101 height 24
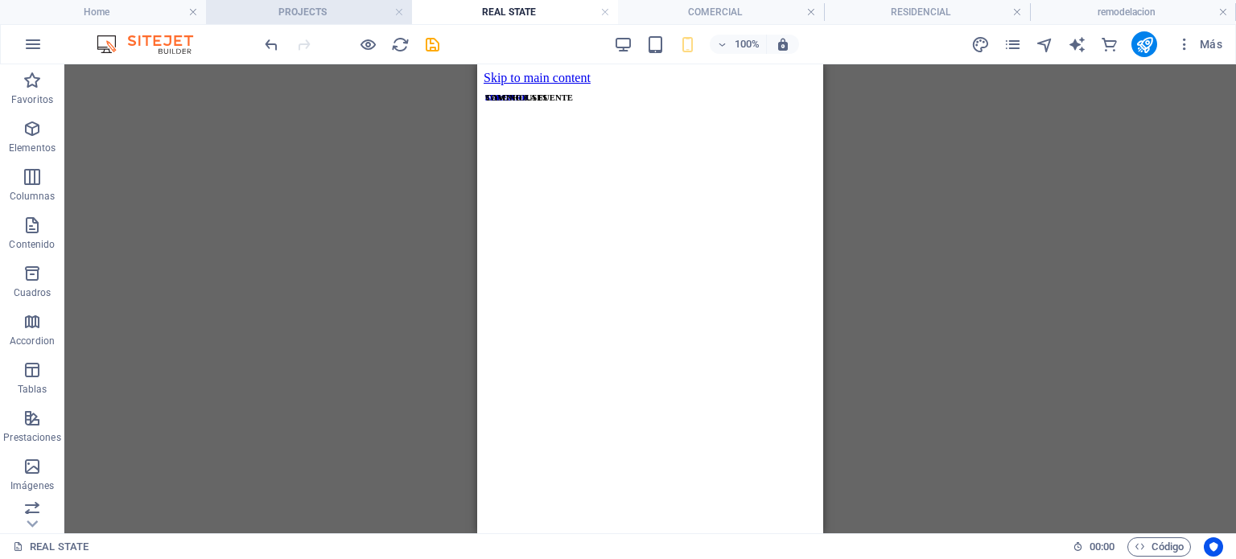
click at [299, 15] on h4 "PROJECTS" at bounding box center [309, 12] width 206 height 18
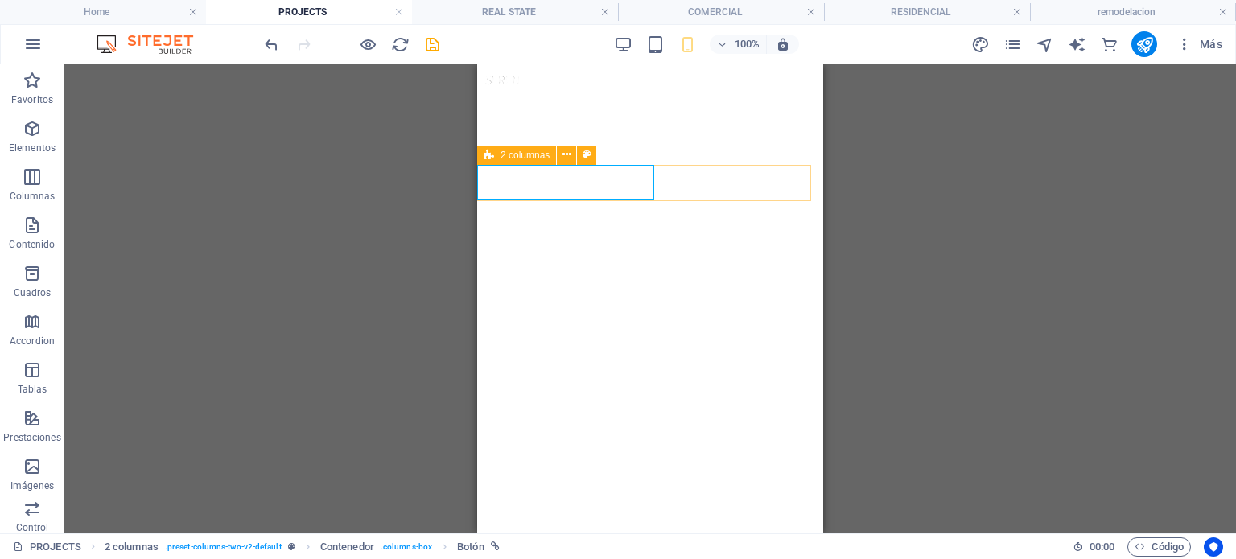
click at [490, 154] on icon at bounding box center [489, 155] width 10 height 19
select select "px"
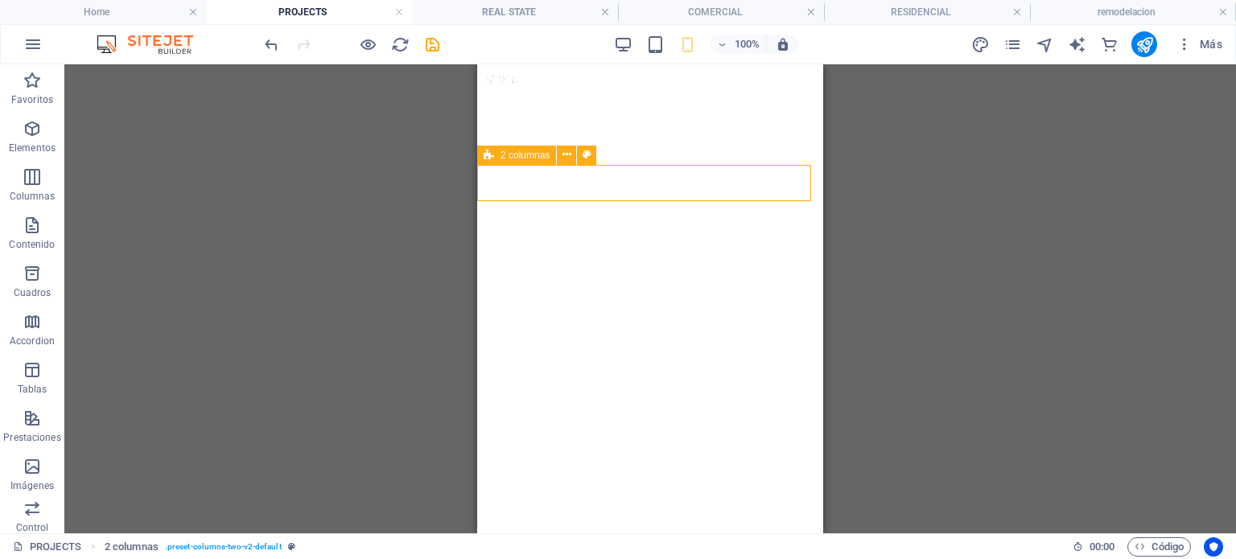
select select "px"
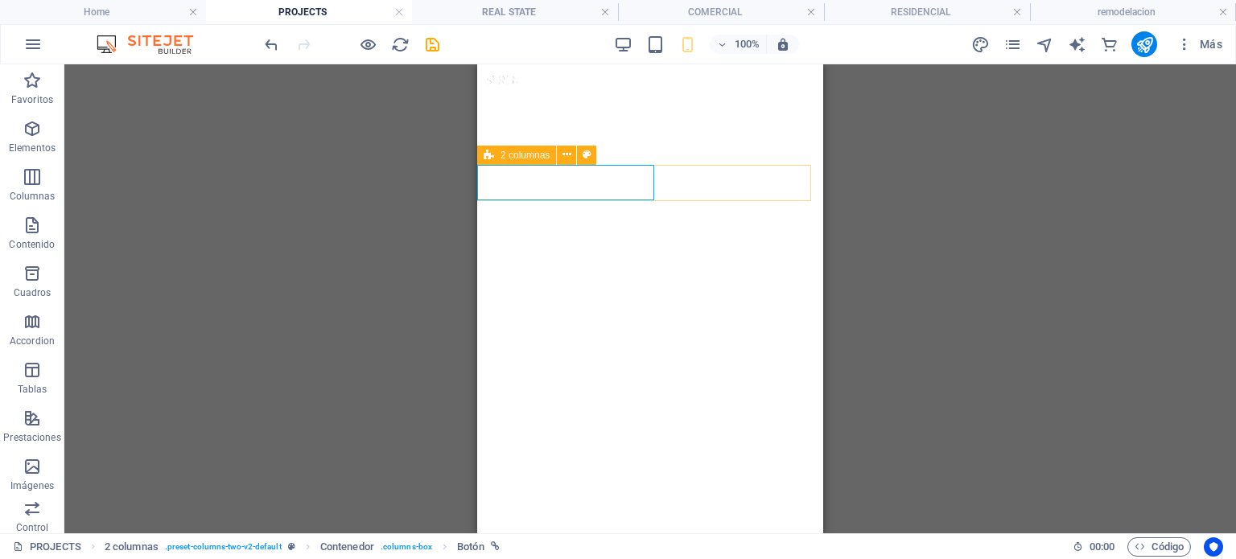
click at [511, 155] on span "2 columnas" at bounding box center [524, 155] width 49 height 10
select select "px"
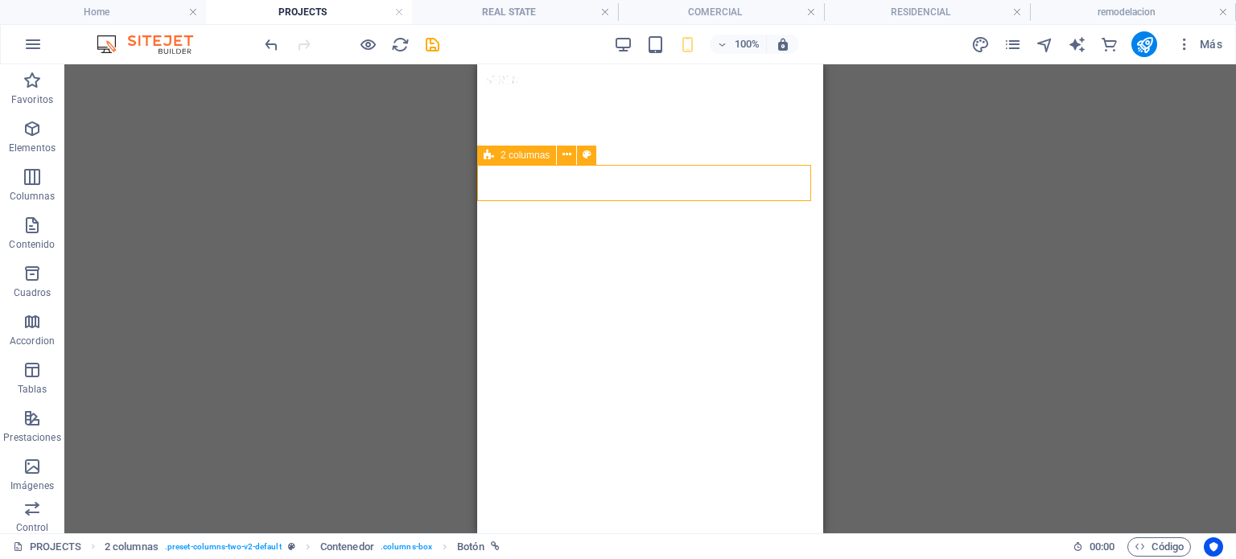
select select "px"
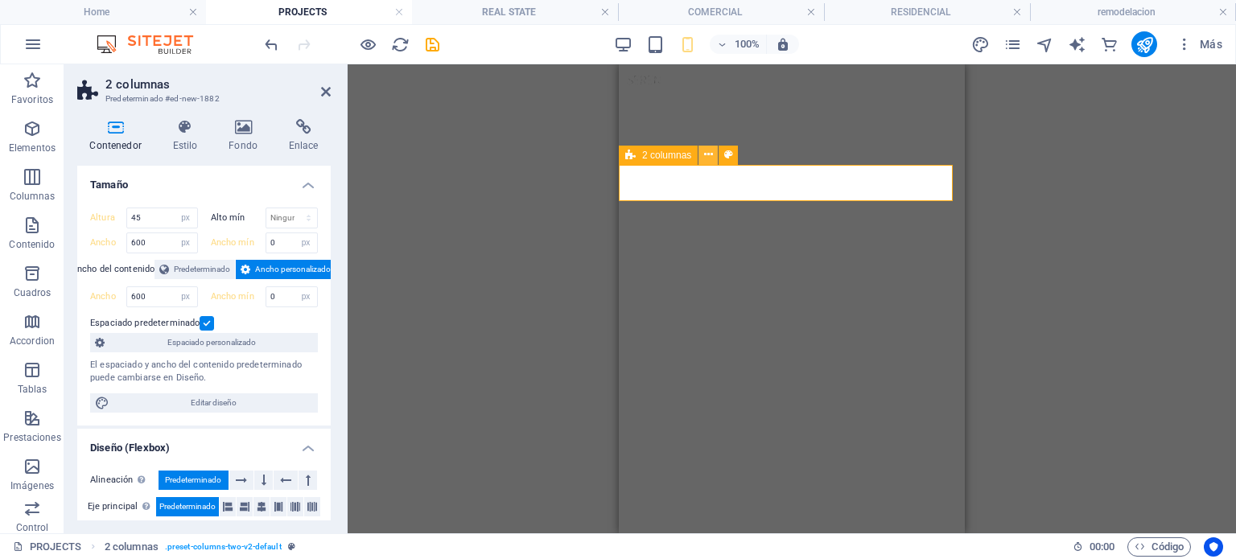
click at [705, 150] on icon at bounding box center [708, 154] width 9 height 17
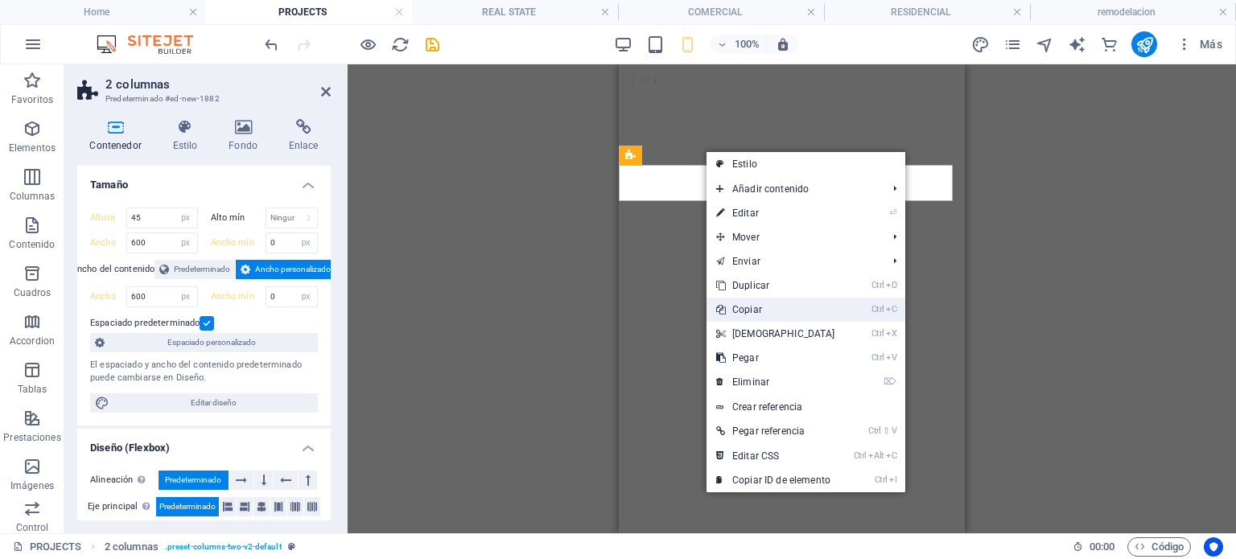
click at [751, 309] on link "Ctrl C Copiar" at bounding box center [775, 310] width 138 height 24
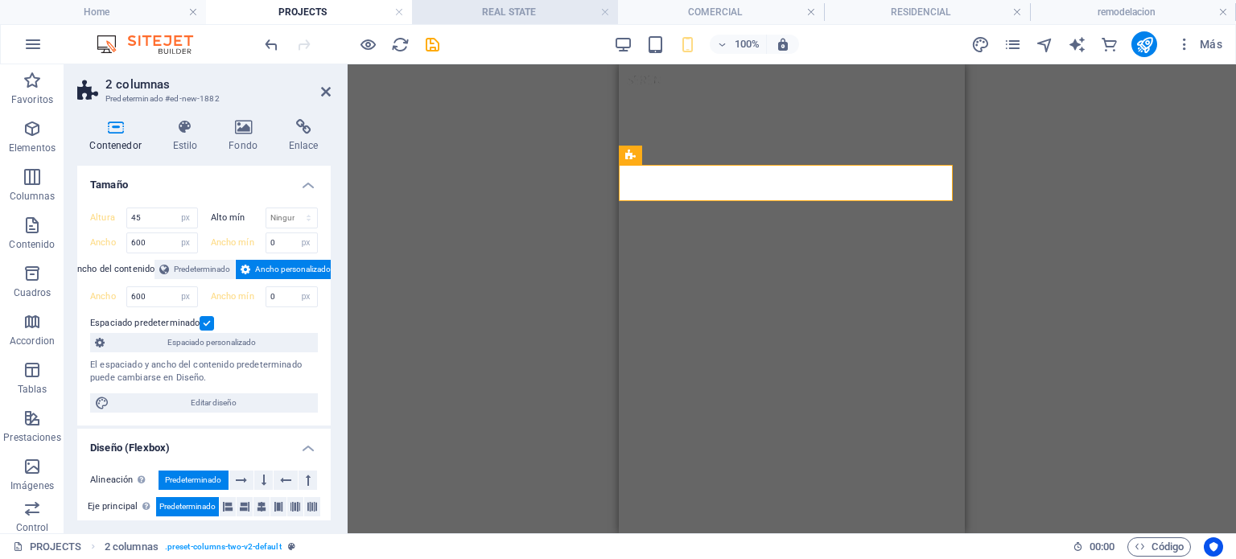
click at [527, 25] on div "100% Más" at bounding box center [618, 44] width 1234 height 39
click at [509, 12] on h4 "REAL STATE" at bounding box center [515, 12] width 206 height 18
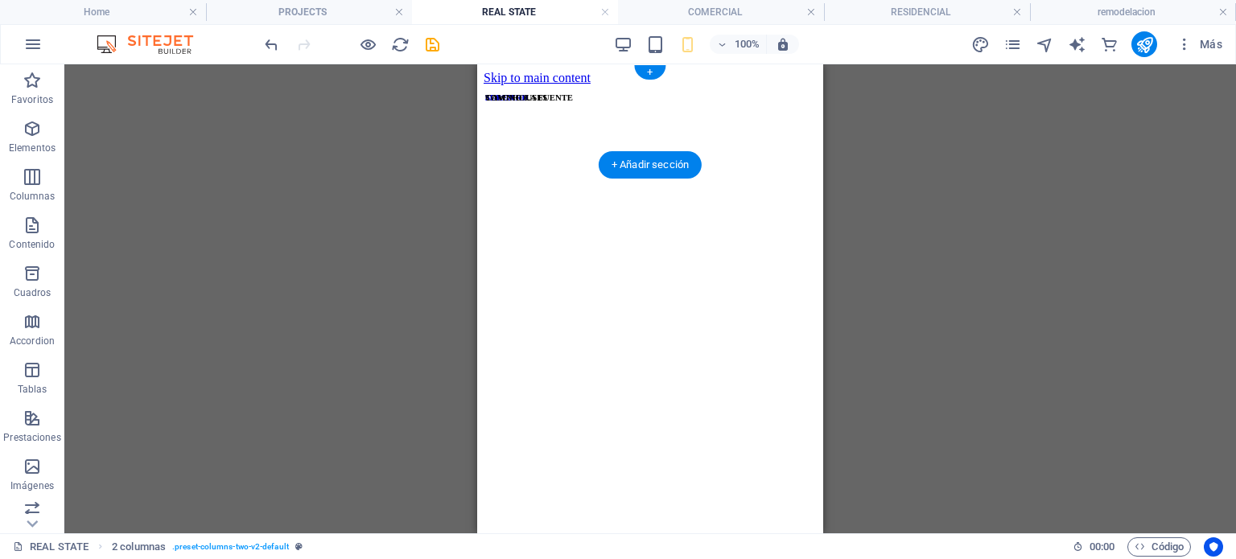
click at [523, 149] on figure at bounding box center [650, 170] width 333 height 170
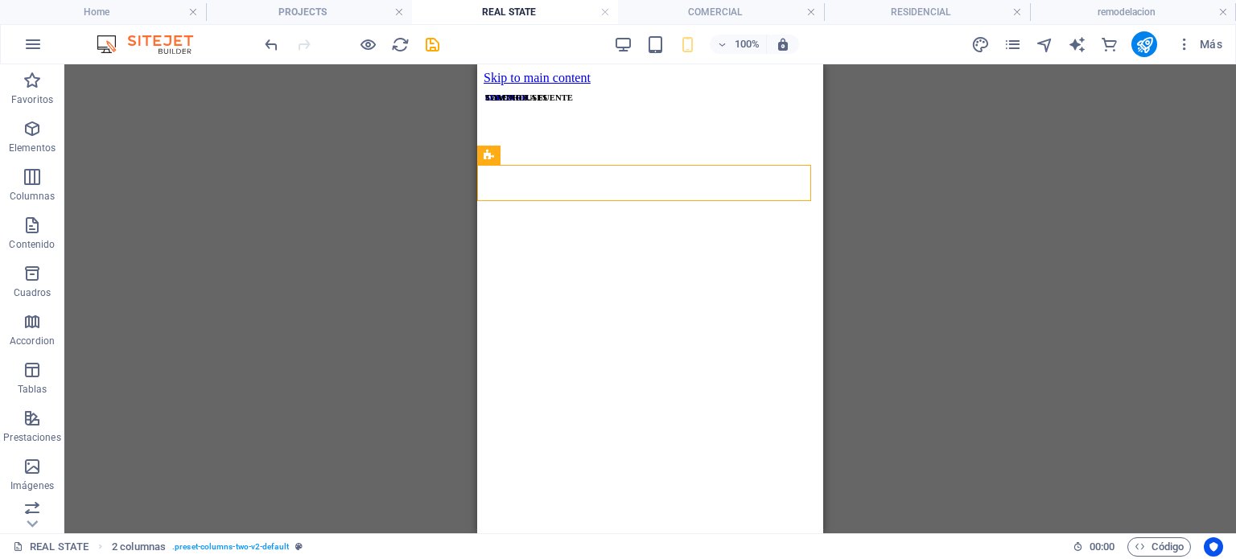
click at [860, 274] on div "Arrastra aquí para reemplazar el contenido existente. Si quieres crear un eleme…" at bounding box center [649, 298] width 1171 height 469
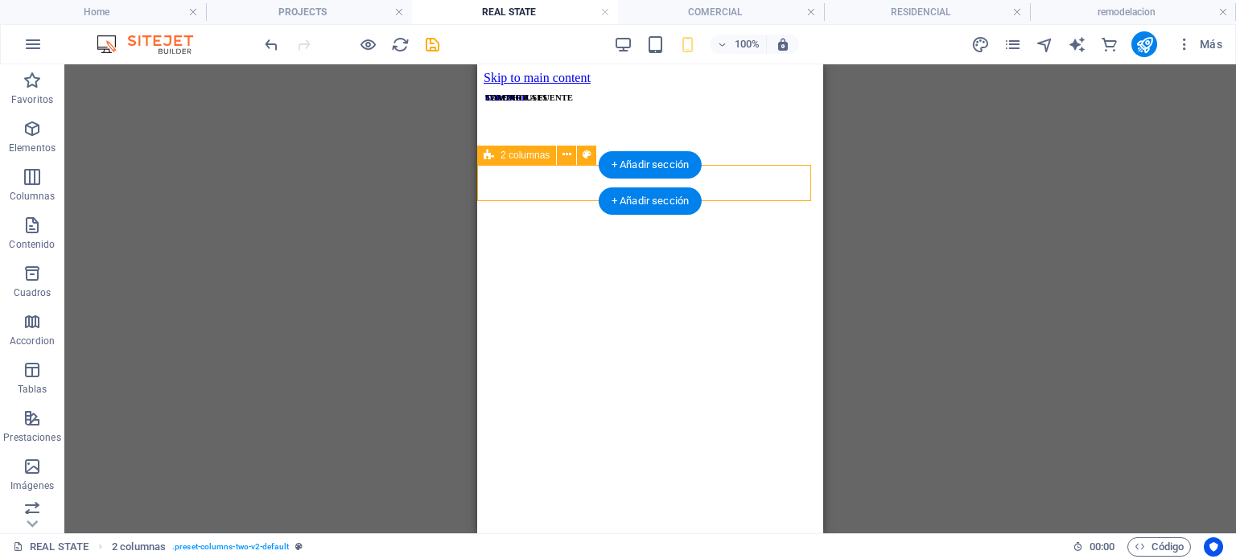
select select "px"
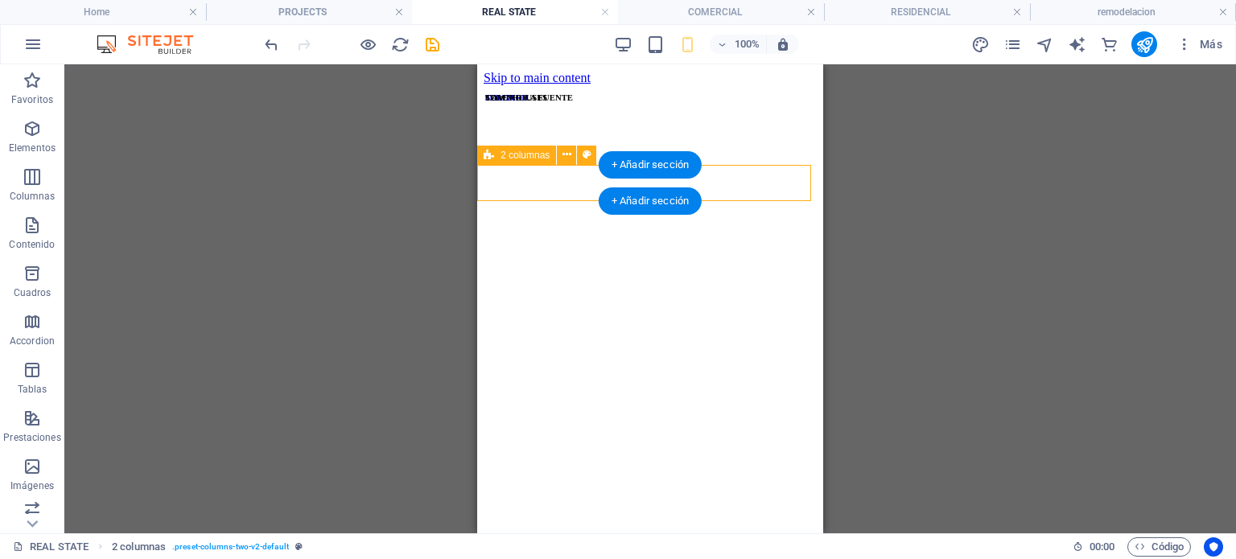
select select "px"
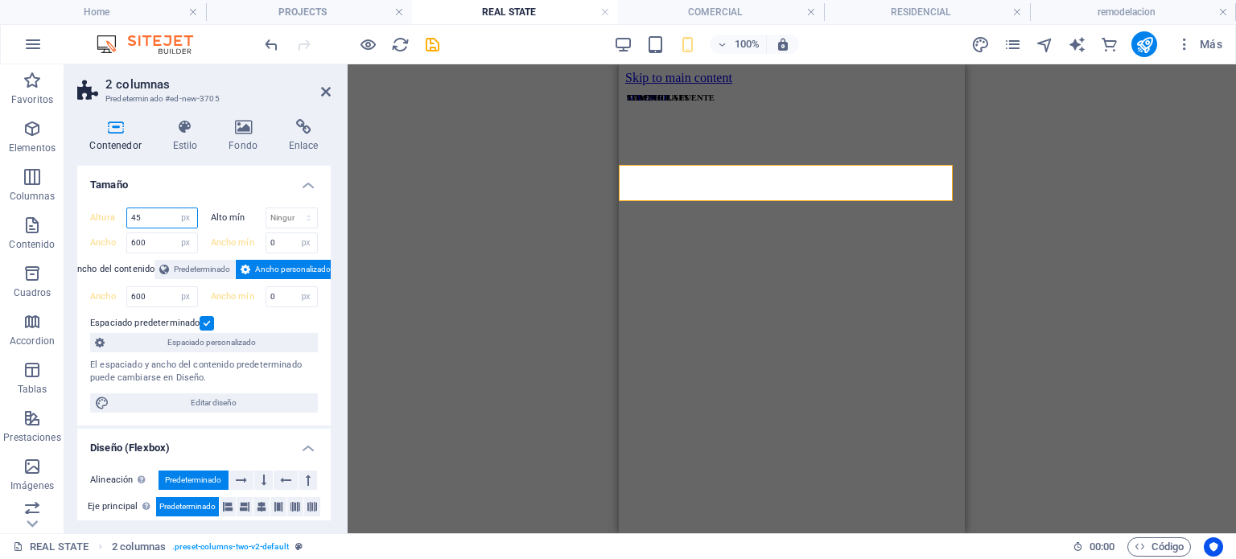
drag, startPoint x: 153, startPoint y: 220, endPoint x: 126, endPoint y: 219, distance: 27.4
click at [126, 219] on div "45 Predeterminado px rem % vh vw" at bounding box center [162, 218] width 72 height 21
type input "45"
click at [158, 124] on h4 "Contenedor" at bounding box center [118, 136] width 83 height 34
click at [187, 136] on h4 "Estilo" at bounding box center [188, 136] width 56 height 34
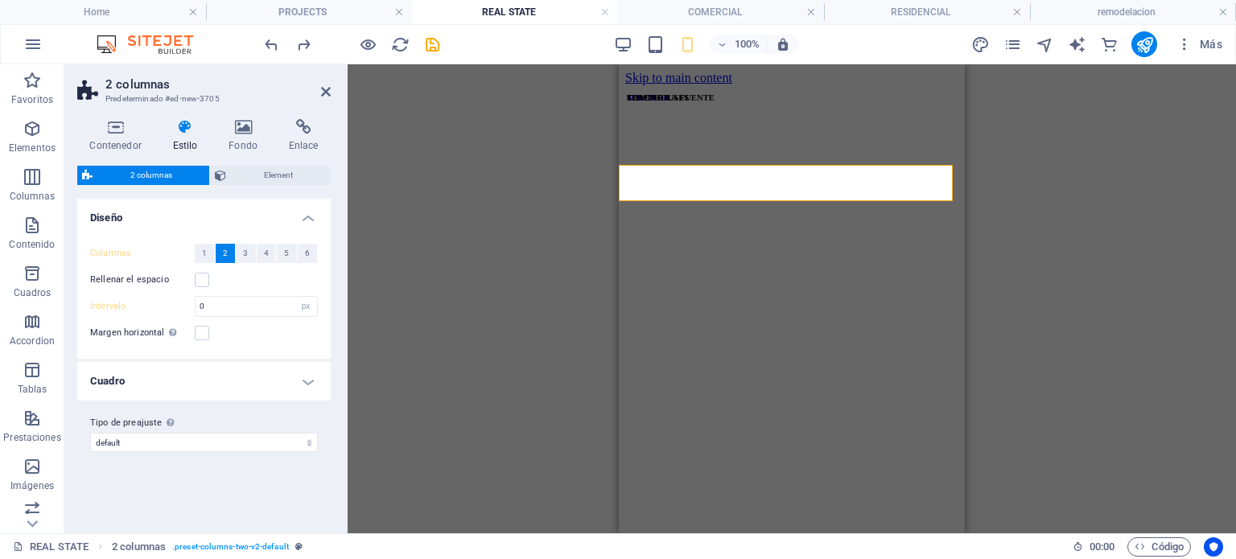
click at [224, 270] on div "Rellenar el espacio" at bounding box center [204, 279] width 228 height 19
click at [327, 88] on icon at bounding box center [326, 91] width 10 height 13
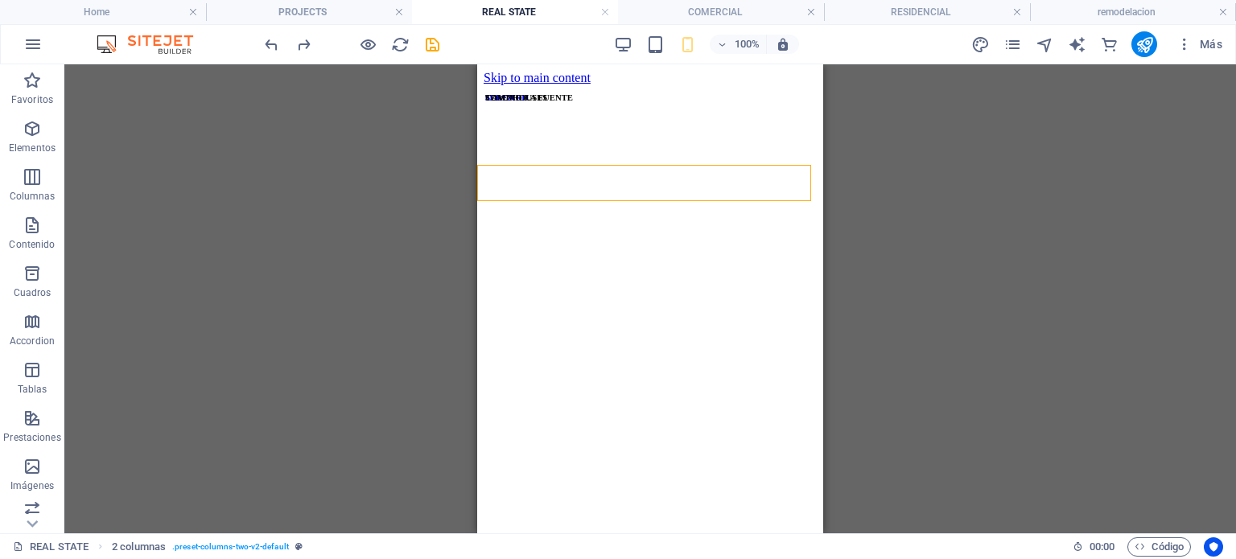
click at [1235, 202] on div "Arrastra aquí para reemplazar el contenido existente. Si quieres crear un eleme…" at bounding box center [649, 298] width 1171 height 469
click at [742, 9] on h4 "COMERCIAL" at bounding box center [721, 12] width 206 height 18
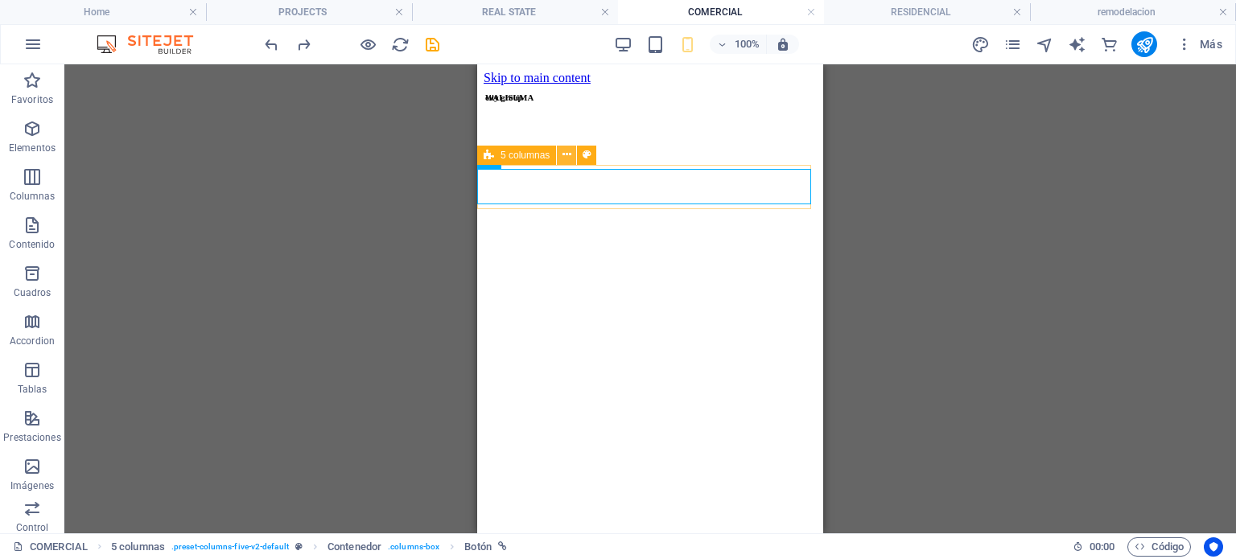
click at [570, 157] on icon at bounding box center [566, 154] width 9 height 17
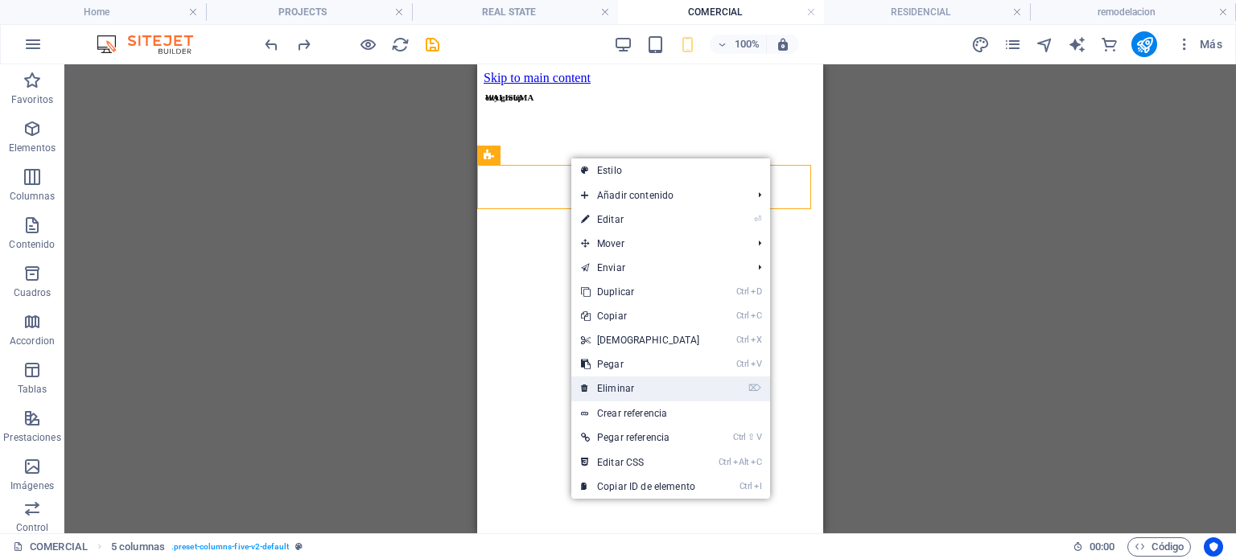
click at [644, 386] on link "⌦ Eliminar" at bounding box center [640, 389] width 138 height 24
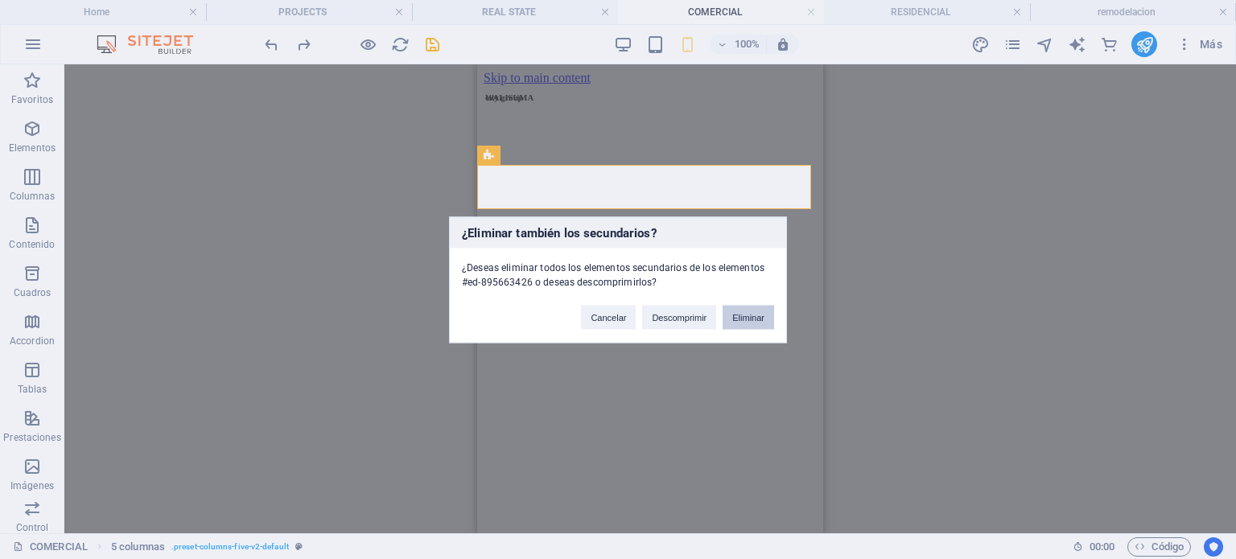
click at [767, 313] on button "Eliminar" at bounding box center [748, 317] width 51 height 24
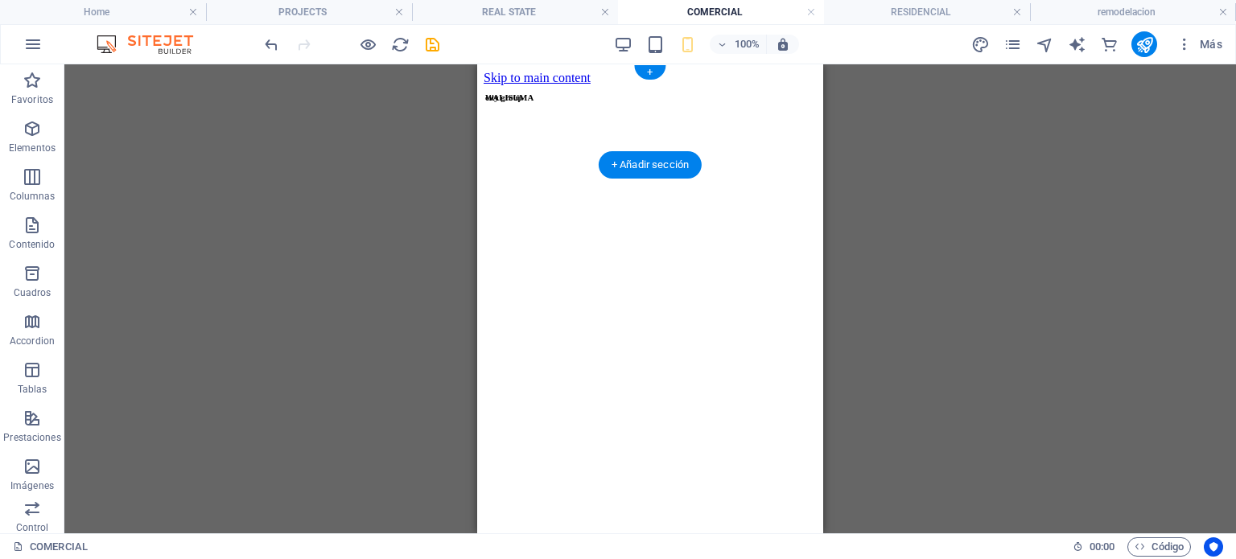
click at [527, 153] on figure at bounding box center [650, 170] width 333 height 170
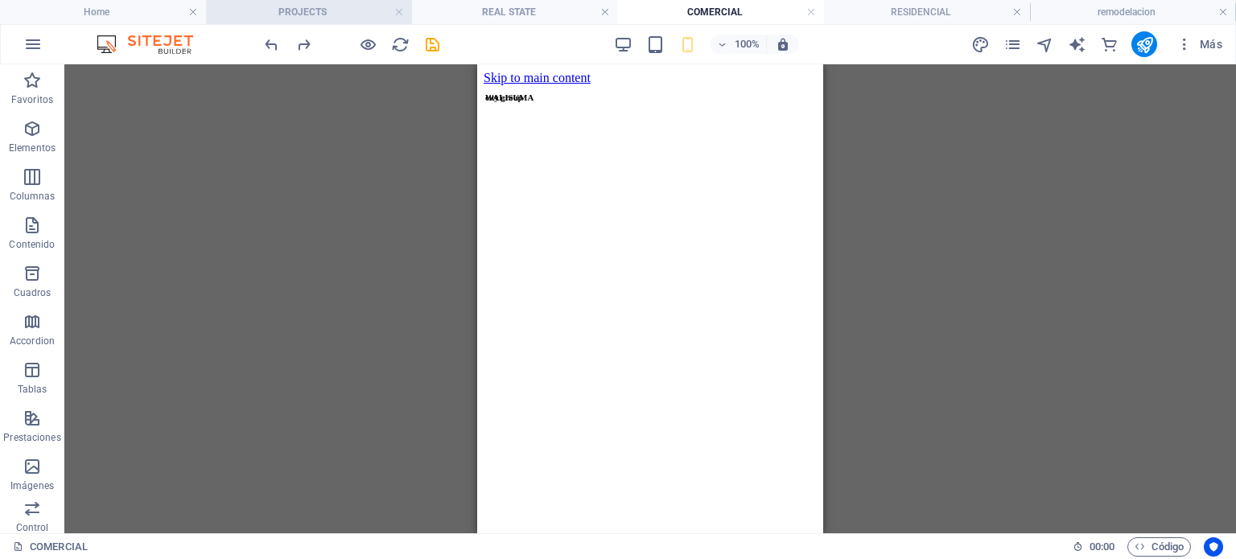
click at [312, 22] on li "PROJECTS" at bounding box center [309, 12] width 206 height 24
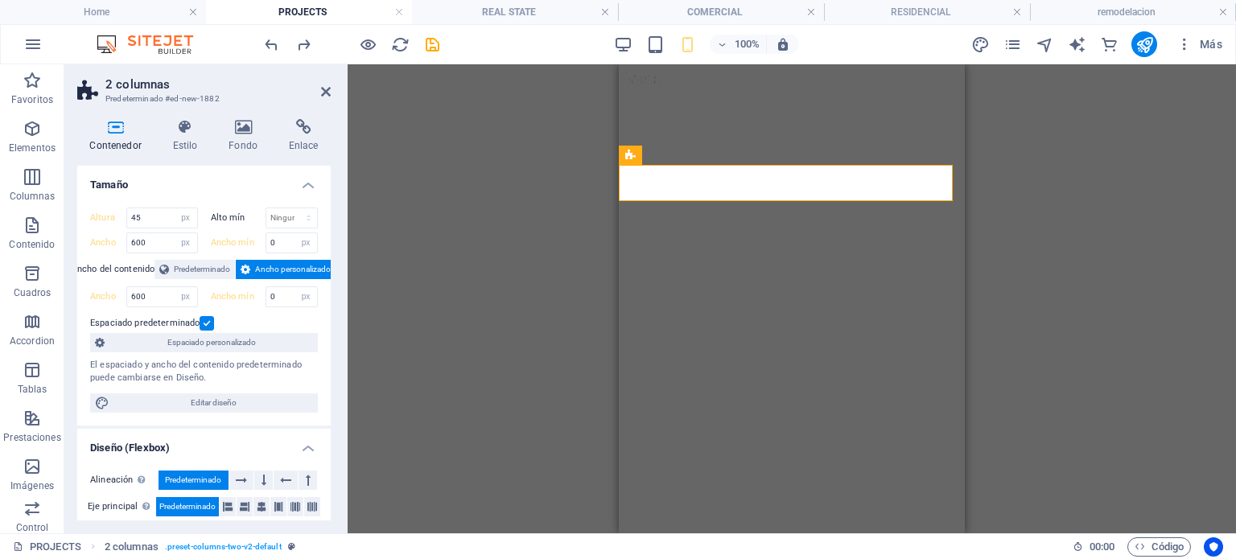
click at [565, 206] on div "Arrastra aquí para reemplazar el contenido existente. Si quieres crear un eleme…" at bounding box center [792, 298] width 888 height 469
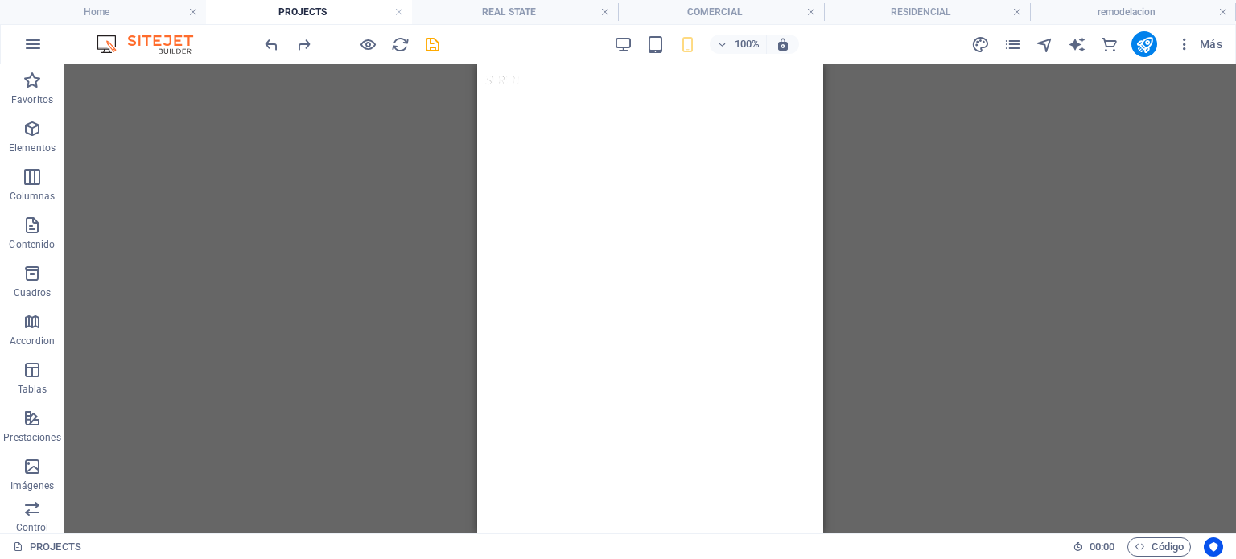
click at [919, 220] on div "Arrastra aquí para reemplazar el contenido existente. Si quieres crear un eleme…" at bounding box center [649, 298] width 1171 height 469
drag, startPoint x: 424, startPoint y: 155, endPoint x: 119, endPoint y: 173, distance: 305.5
click at [605, 240] on div "Arrastra aquí para reemplazar el contenido existente. Si quieres crear un eleme…" at bounding box center [649, 298] width 1171 height 469
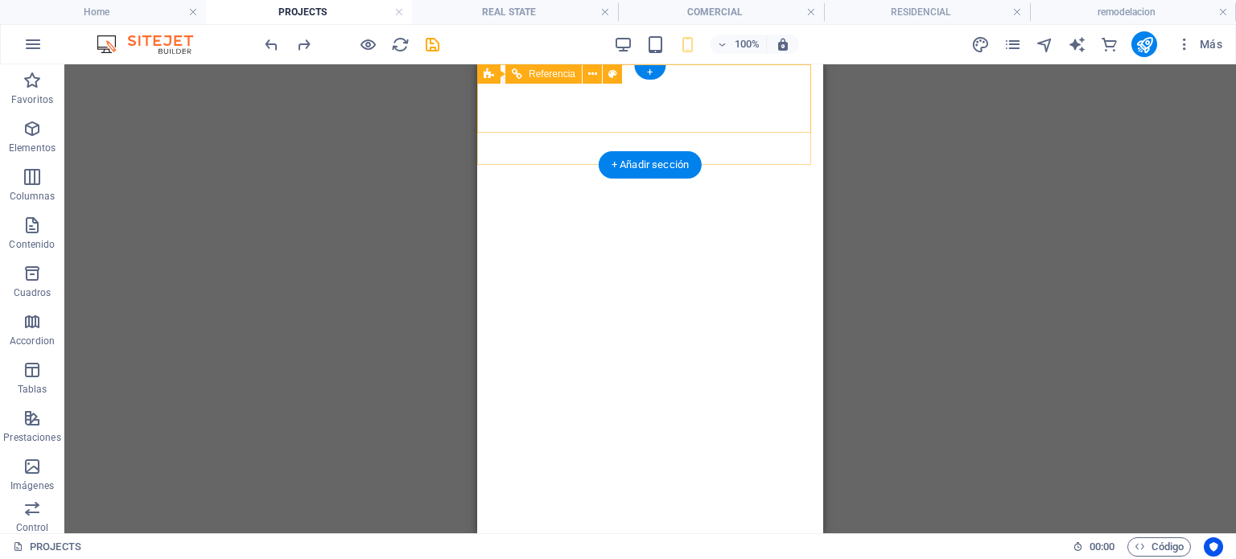
click at [957, 205] on div "Arrastra aquí para reemplazar el contenido existente. Si quieres crear un eleme…" at bounding box center [649, 298] width 1171 height 469
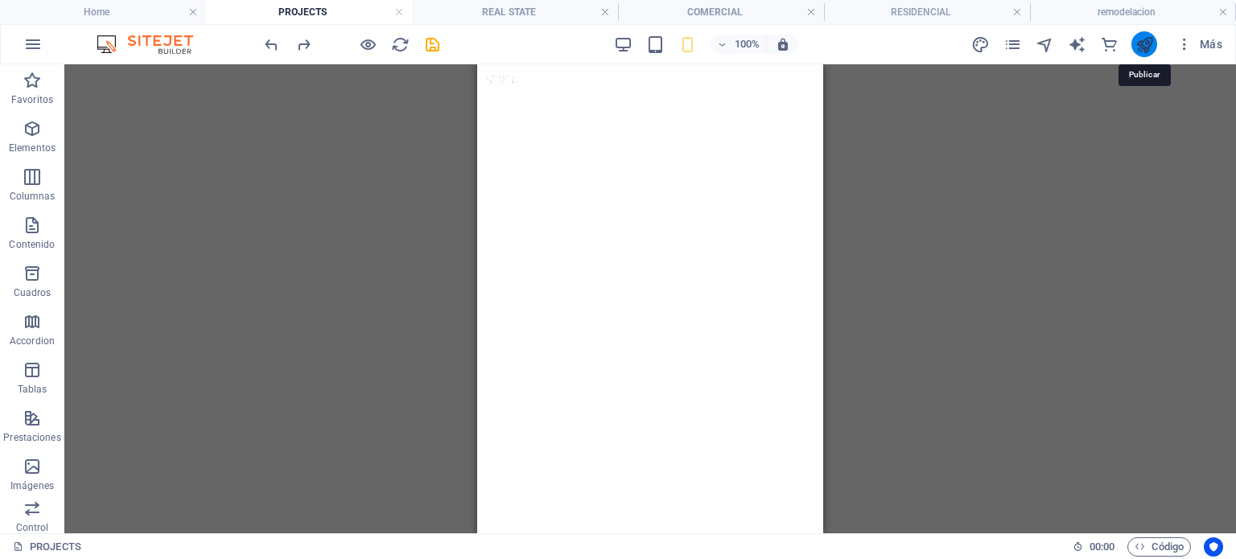
click at [1153, 47] on icon "publish" at bounding box center [1144, 44] width 19 height 19
